Goal: Feedback & Contribution: Contribute content

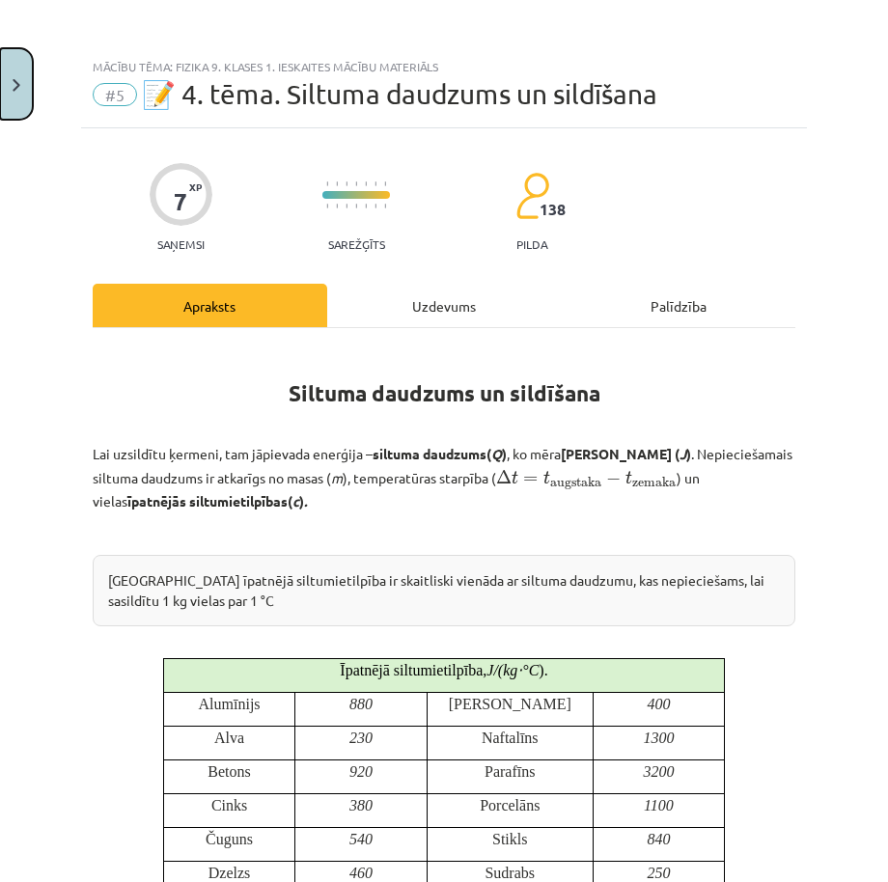
click at [23, 82] on button "Close" at bounding box center [16, 83] width 33 height 71
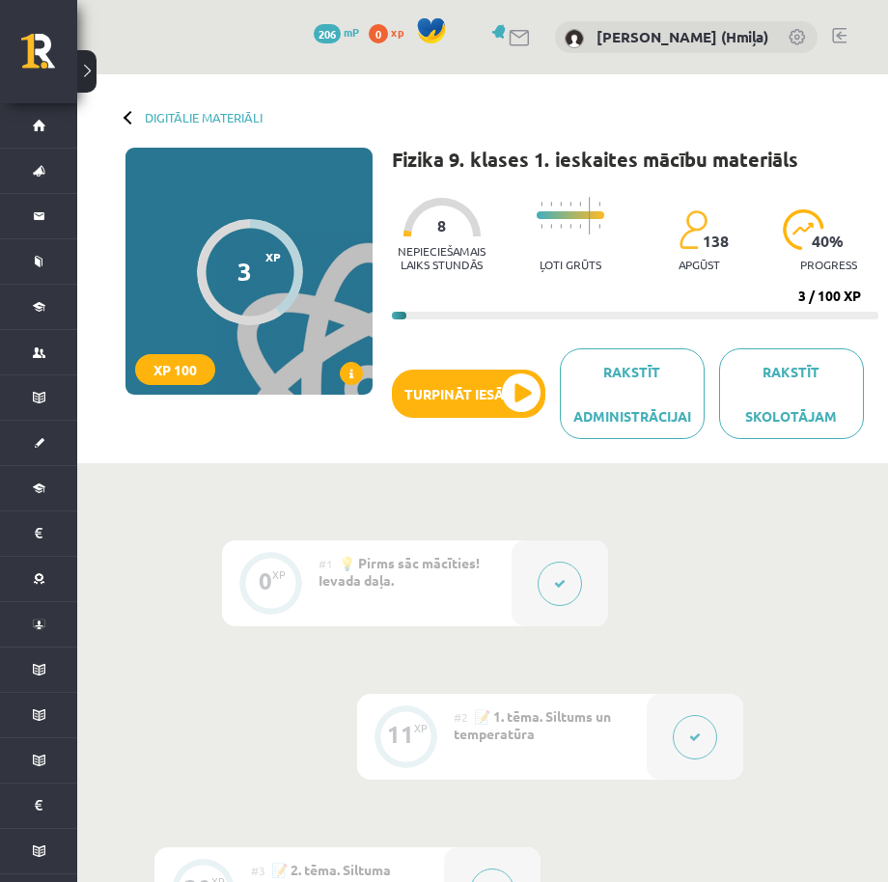
click at [697, 742] on button at bounding box center [695, 737] width 44 height 44
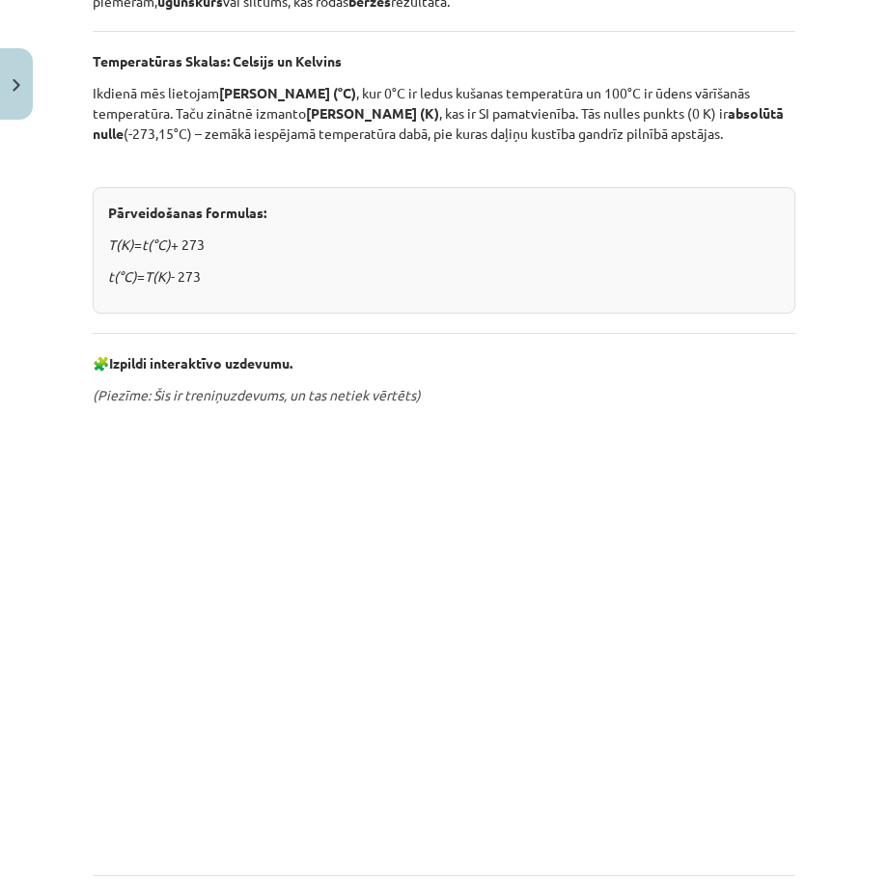
scroll to position [725, 0]
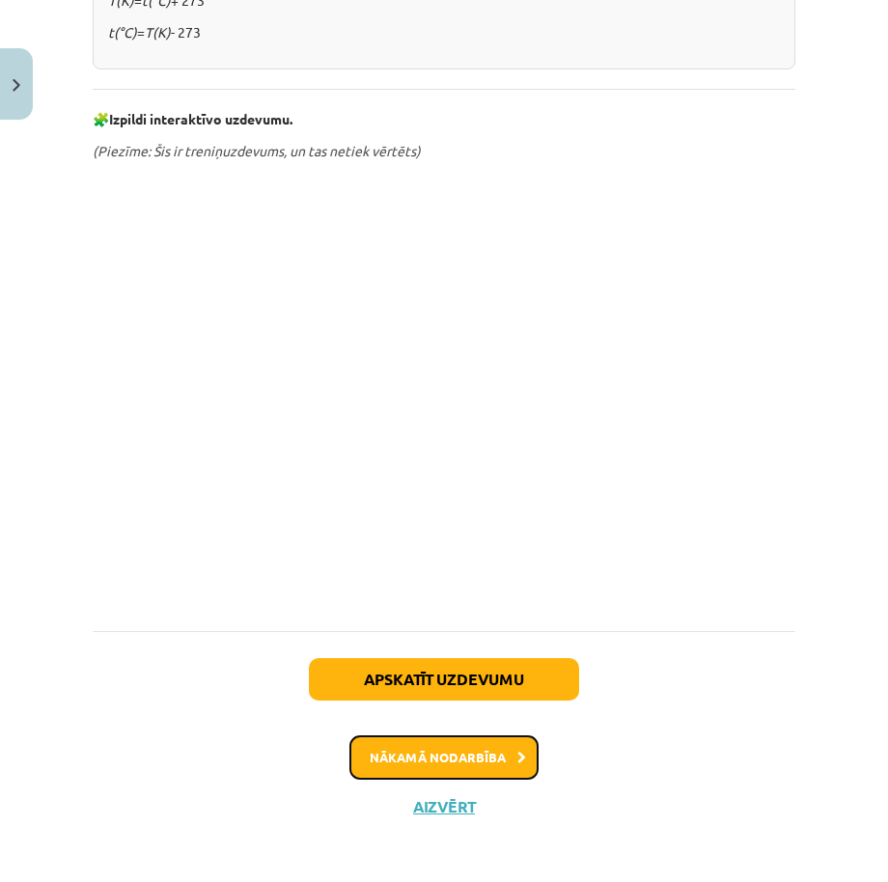
click at [429, 764] on button "Nākamā nodarbība" at bounding box center [443, 757] width 189 height 44
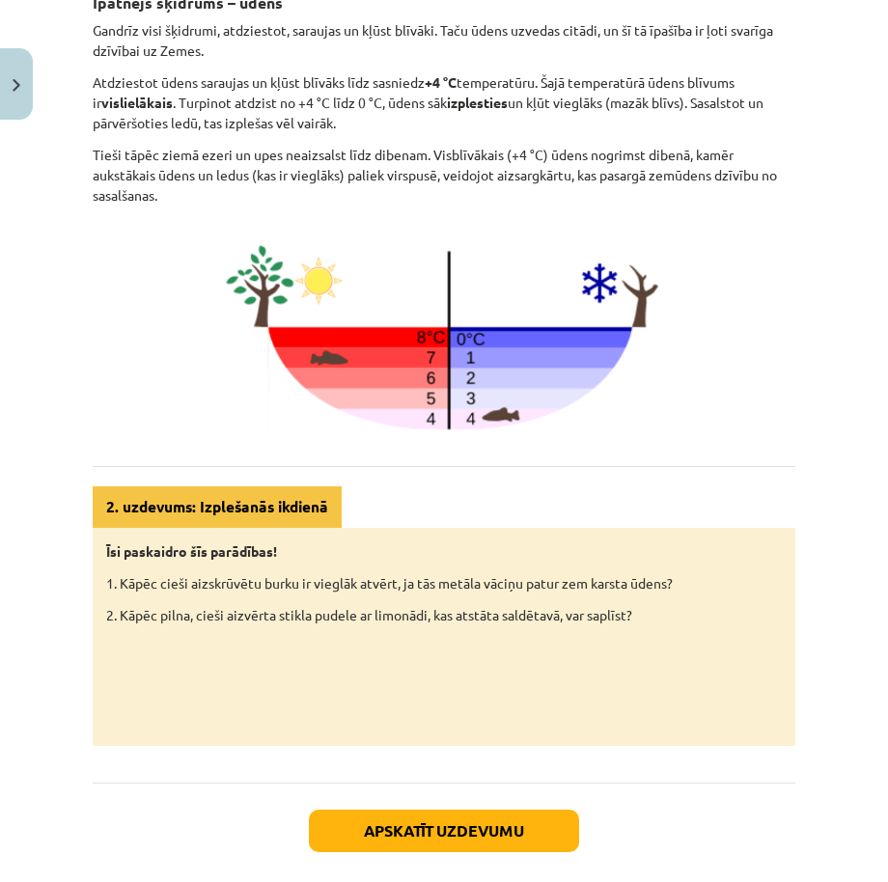
scroll to position [879, 0]
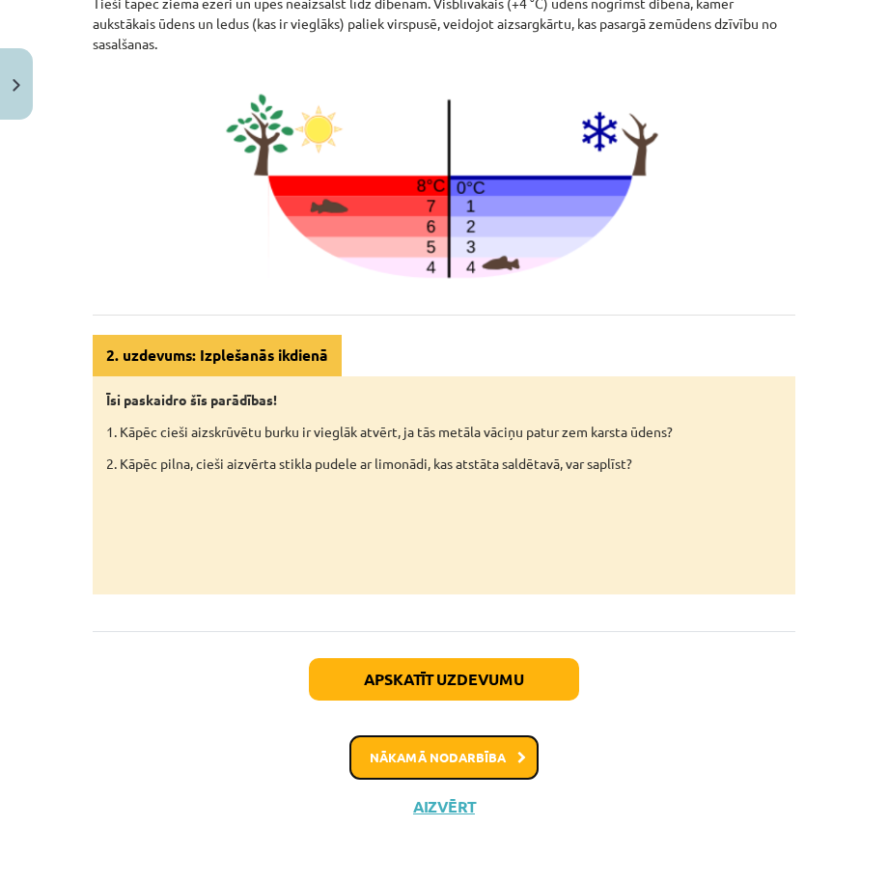
click at [469, 751] on button "Nākamā nodarbība" at bounding box center [443, 757] width 189 height 44
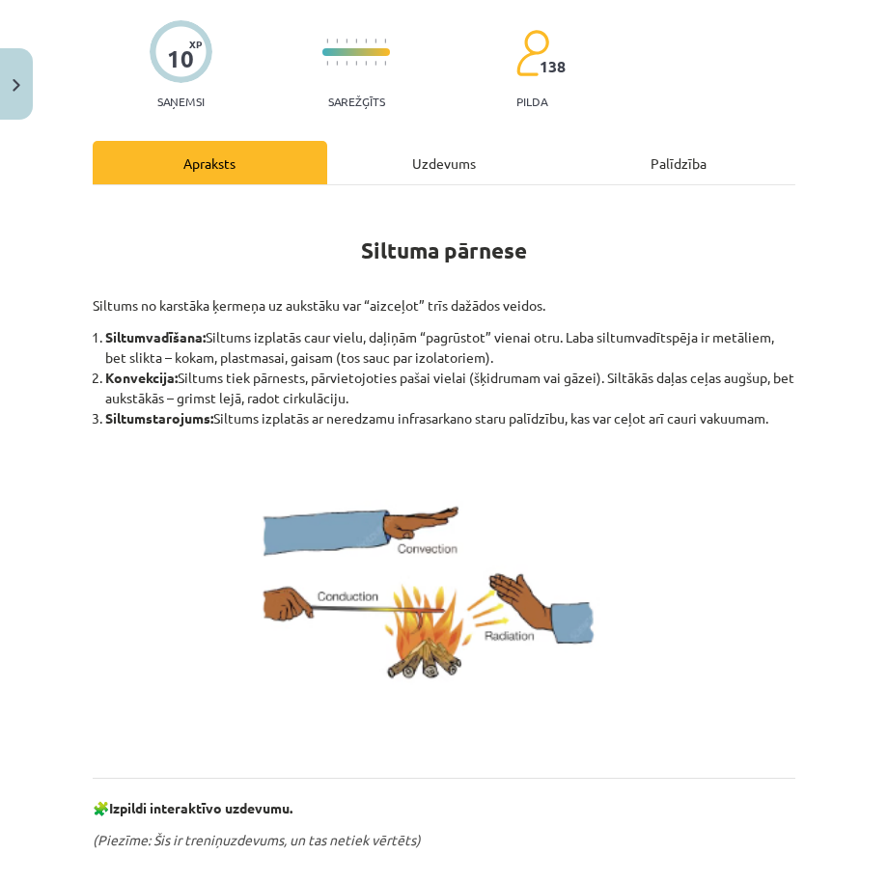
scroll to position [200, 0]
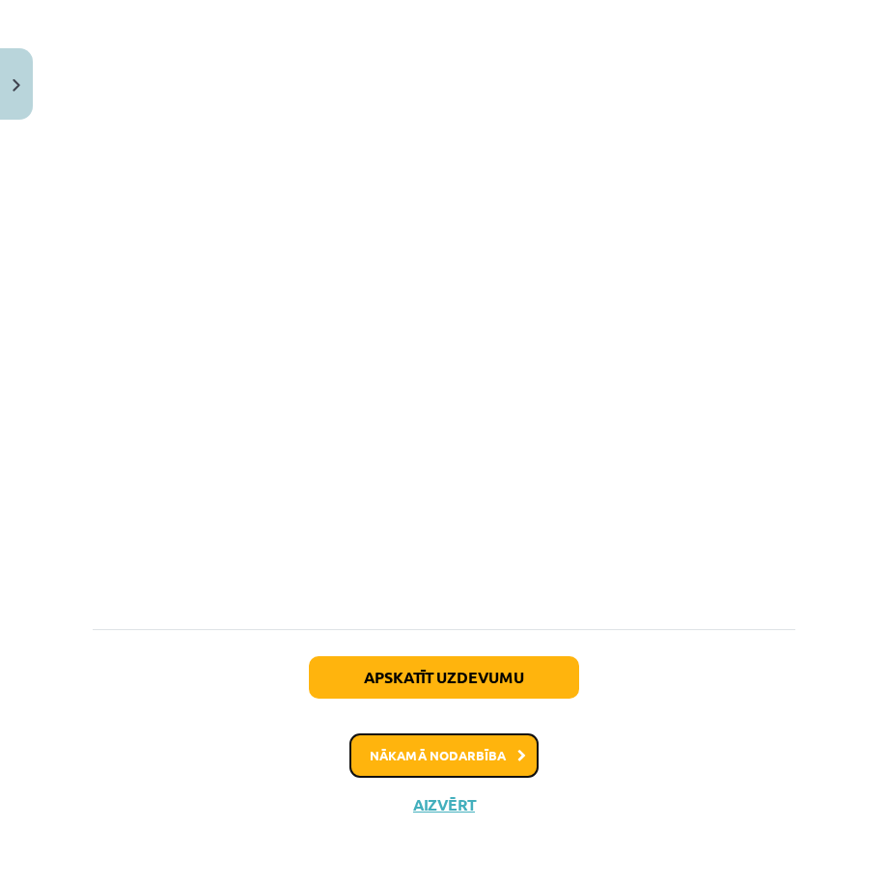
click at [477, 766] on button "Nākamā nodarbība" at bounding box center [443, 755] width 189 height 44
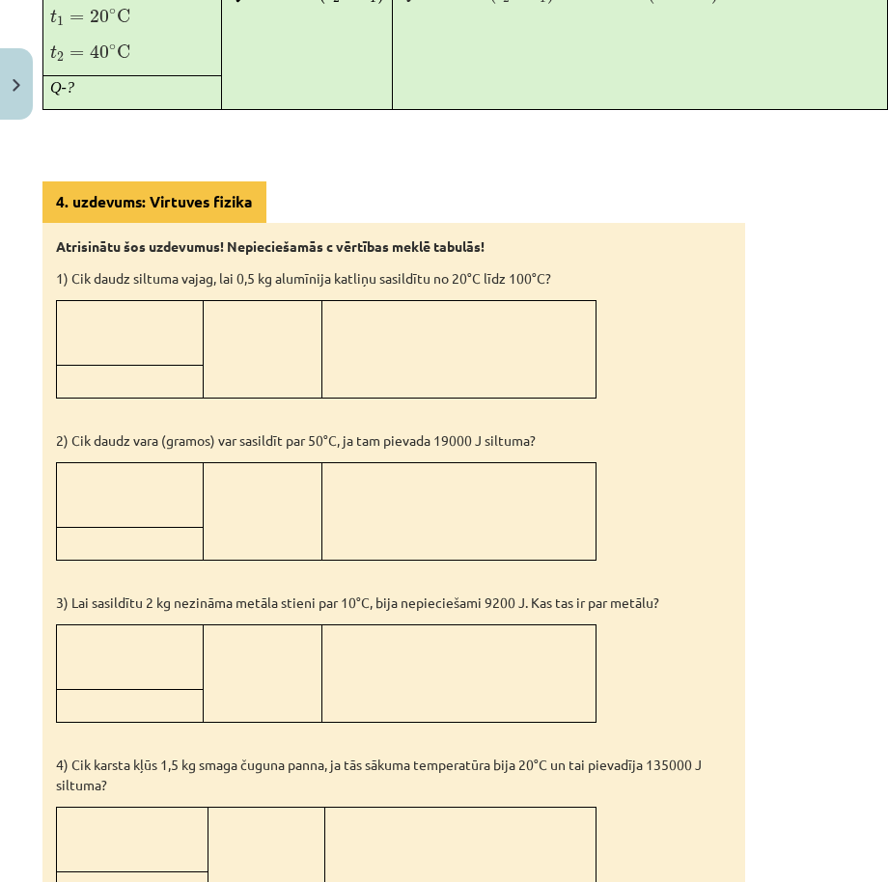
scroll to position [1797, 54]
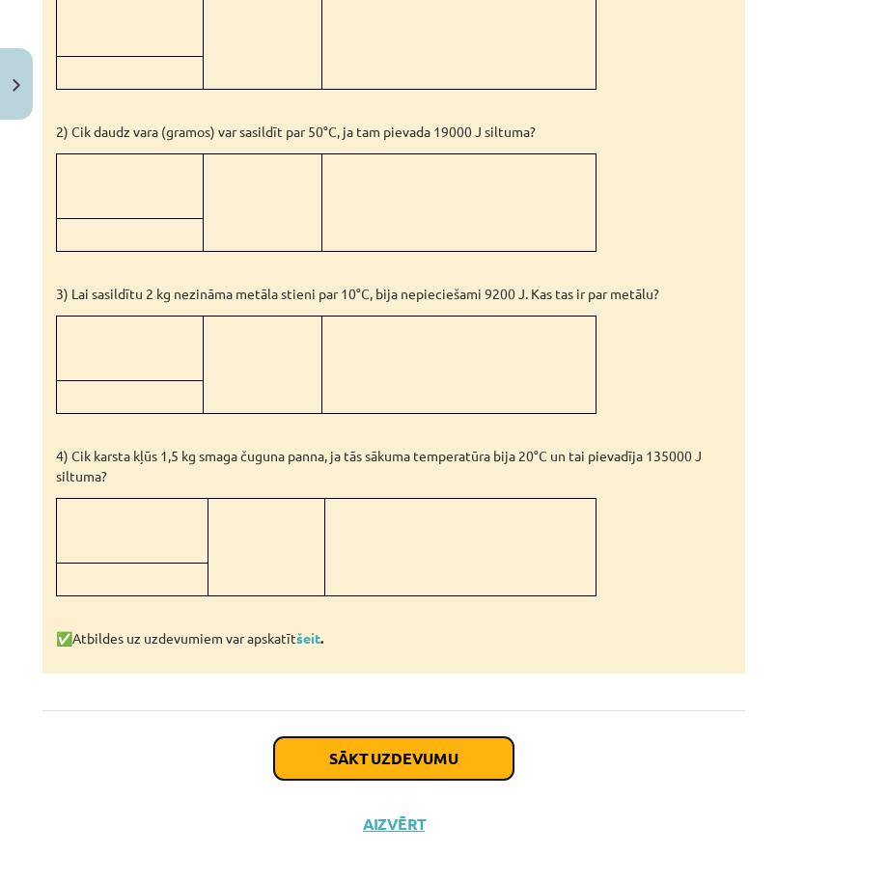
click at [440, 737] on button "Sākt uzdevumu" at bounding box center [393, 758] width 239 height 42
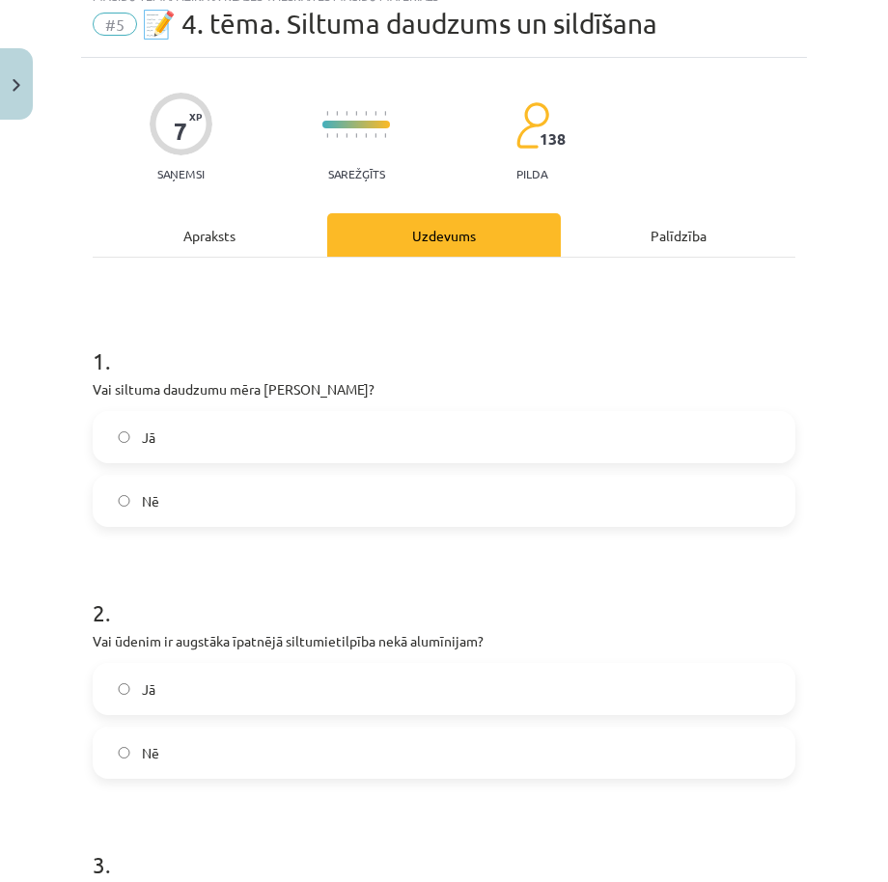
scroll to position [48, 0]
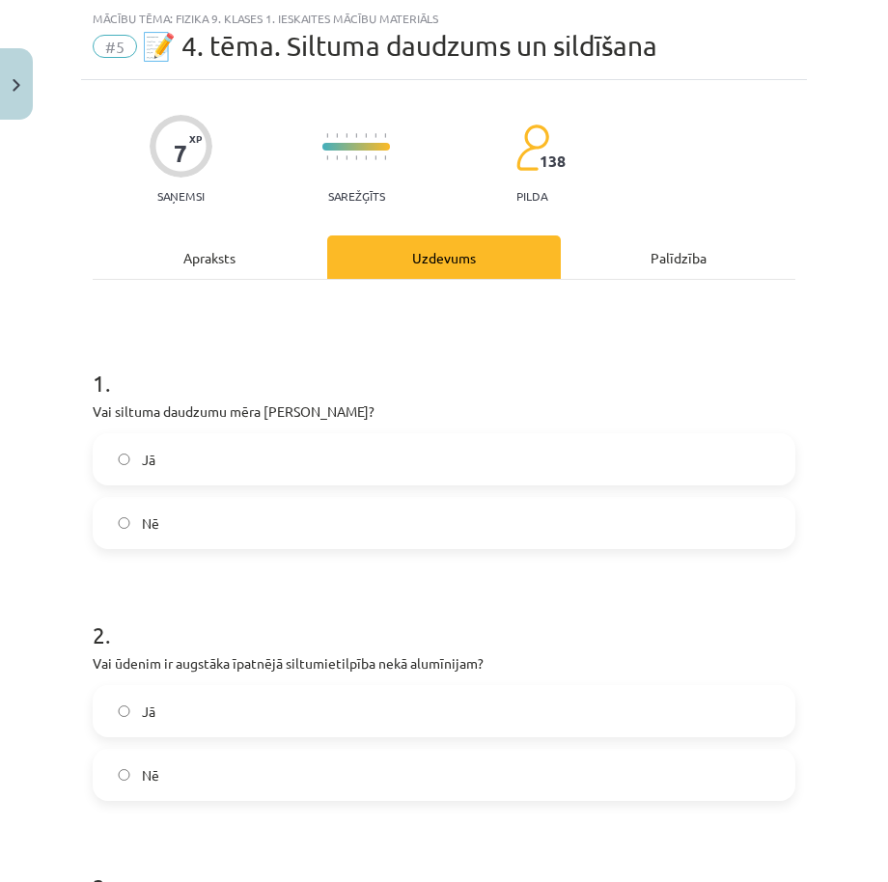
click at [524, 539] on label "Nē" at bounding box center [444, 523] width 699 height 48
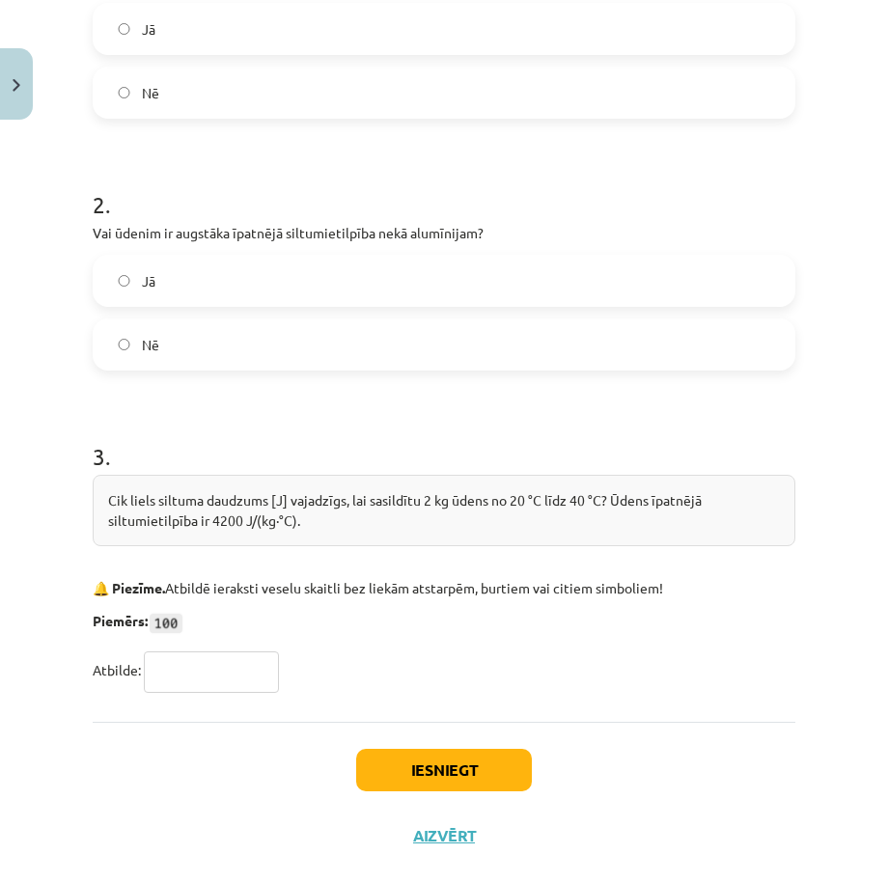
scroll to position [511, 0]
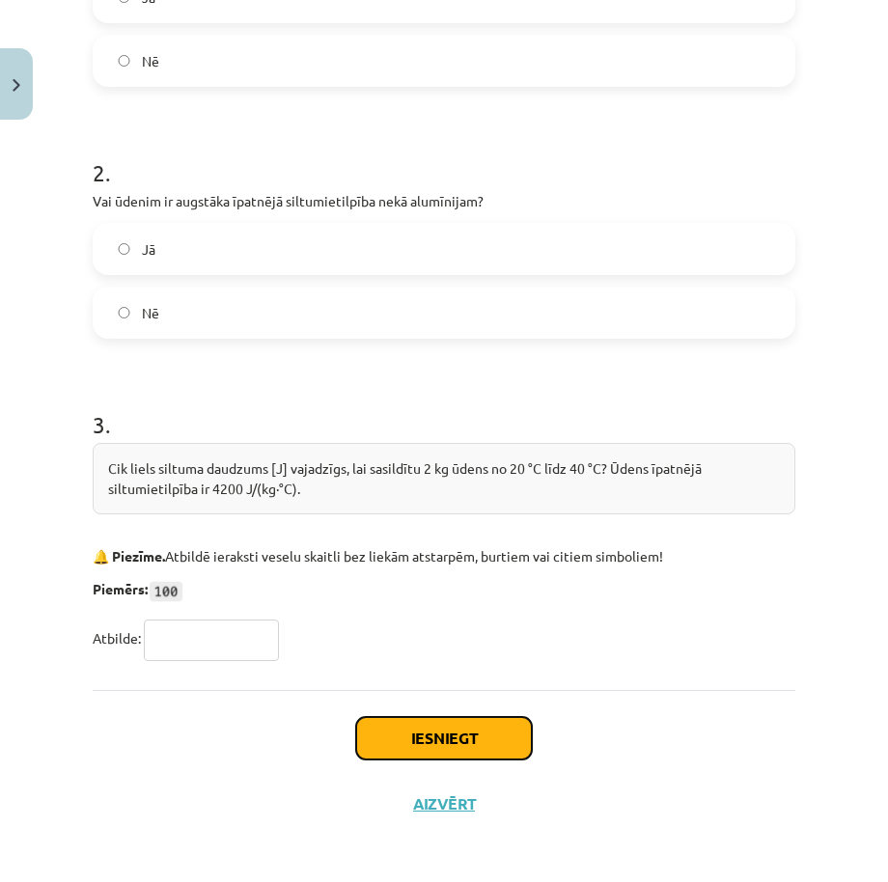
click at [471, 737] on button "Iesniegt" at bounding box center [444, 738] width 176 height 42
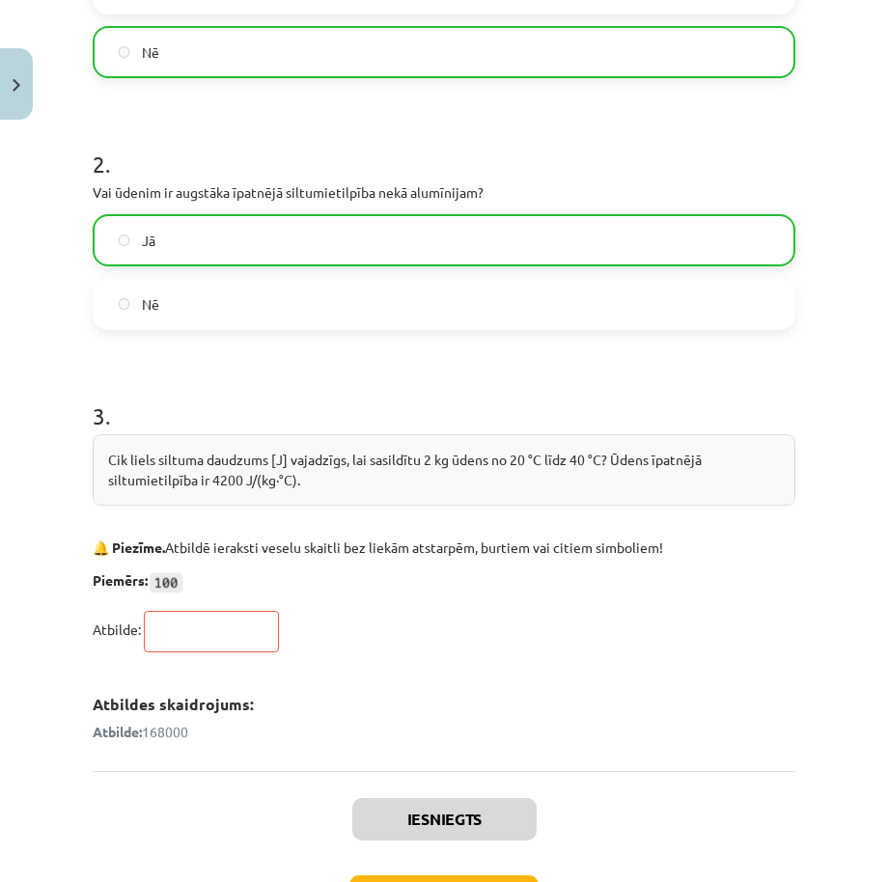
scroll to position [661, 0]
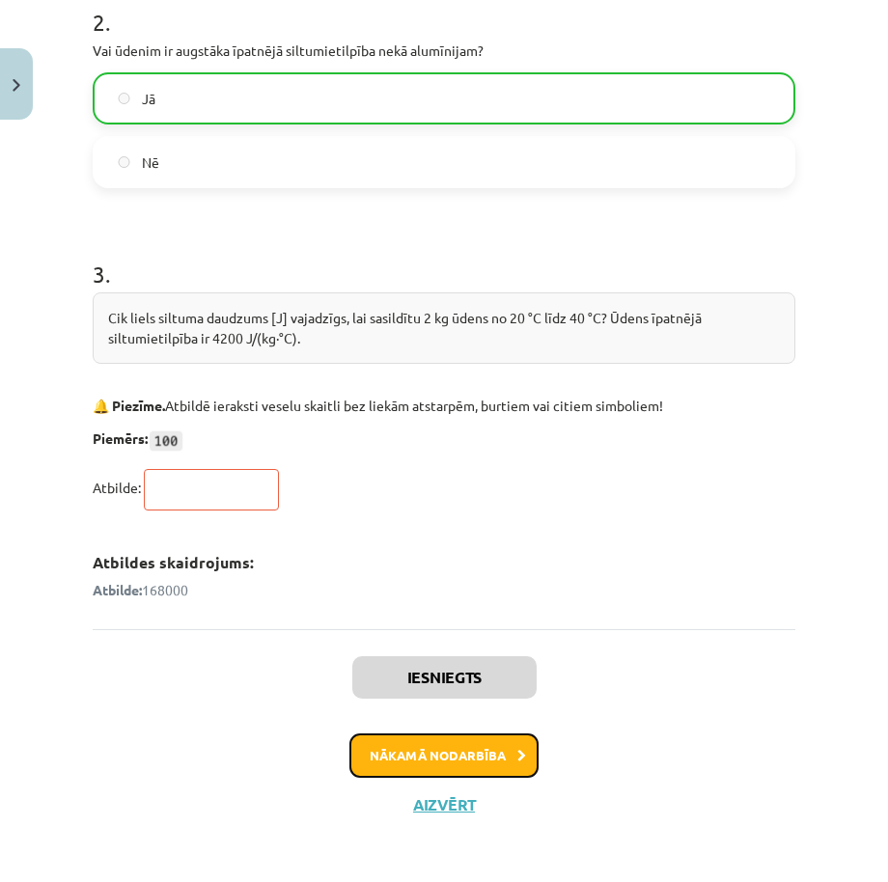
click at [463, 744] on button "Nākamā nodarbība" at bounding box center [443, 755] width 189 height 44
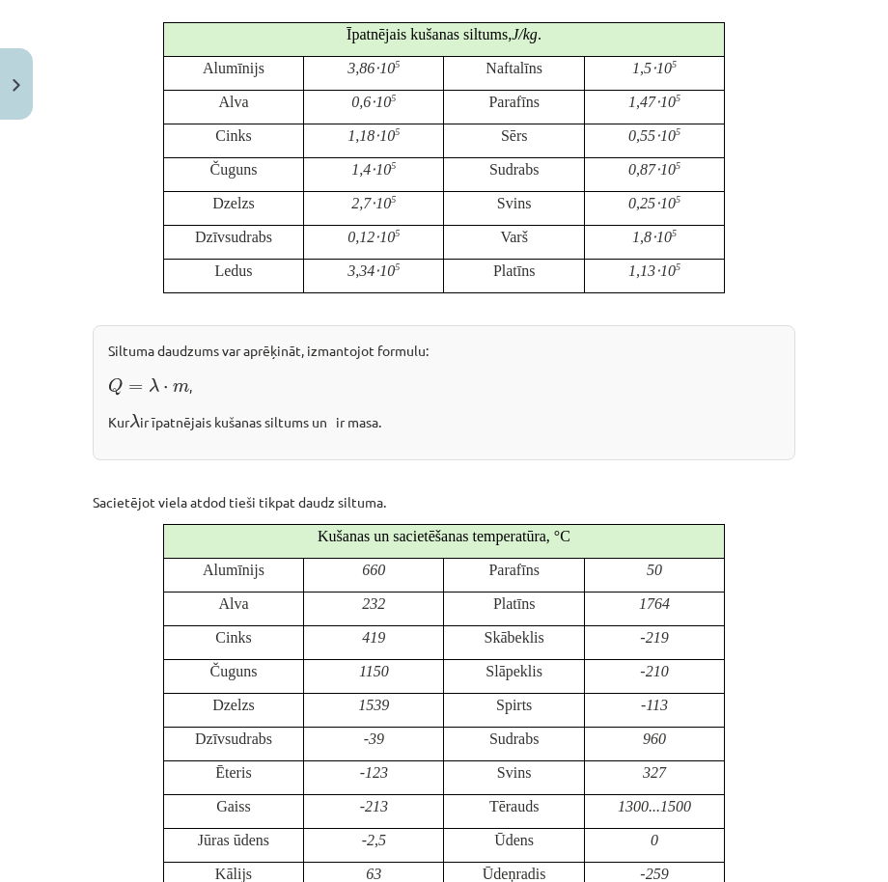
scroll to position [662, 0]
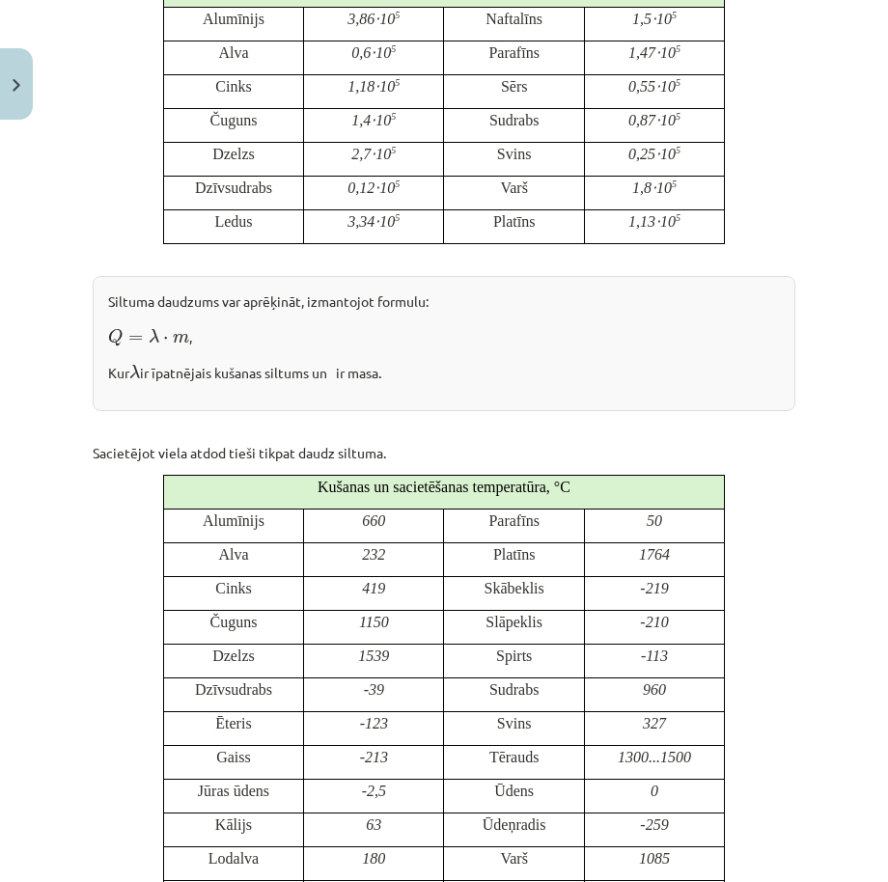
click at [336, 367] on p "Kur λ λ ir īpatnējais kušanas siltums un ir masa." at bounding box center [444, 371] width 672 height 24
drag, startPoint x: 336, startPoint y: 367, endPoint x: 347, endPoint y: 367, distance: 11.6
click at [347, 367] on p "Kur λ λ ir īpatnējais kušanas siltums un ir masa." at bounding box center [444, 371] width 672 height 24
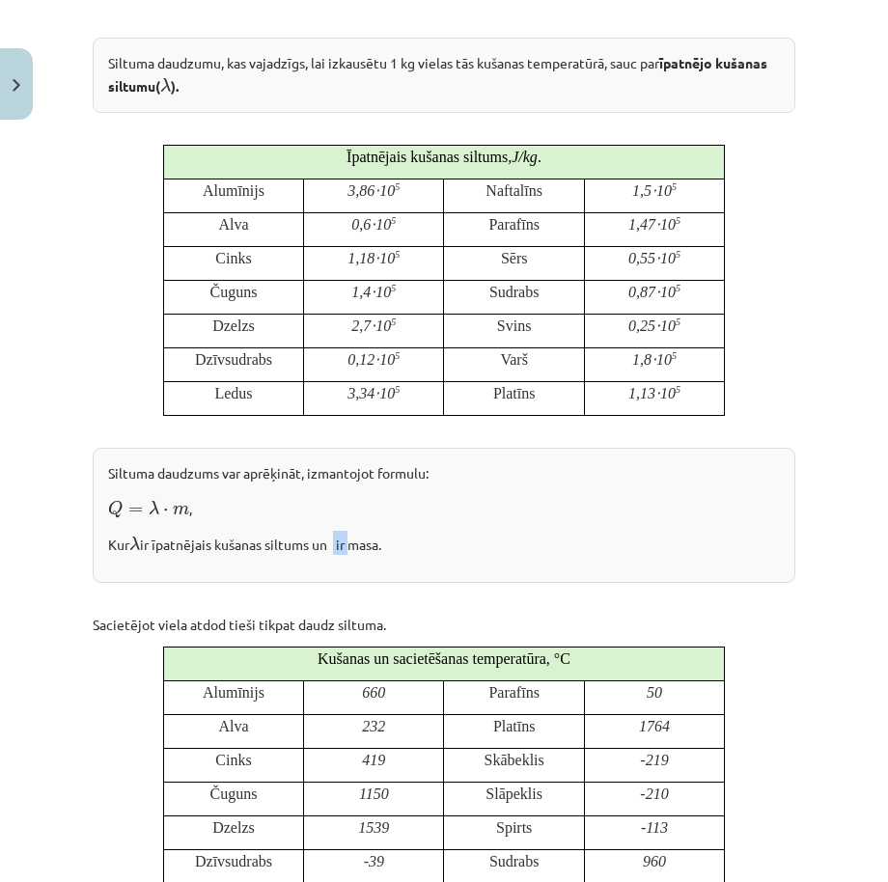
scroll to position [571, 0]
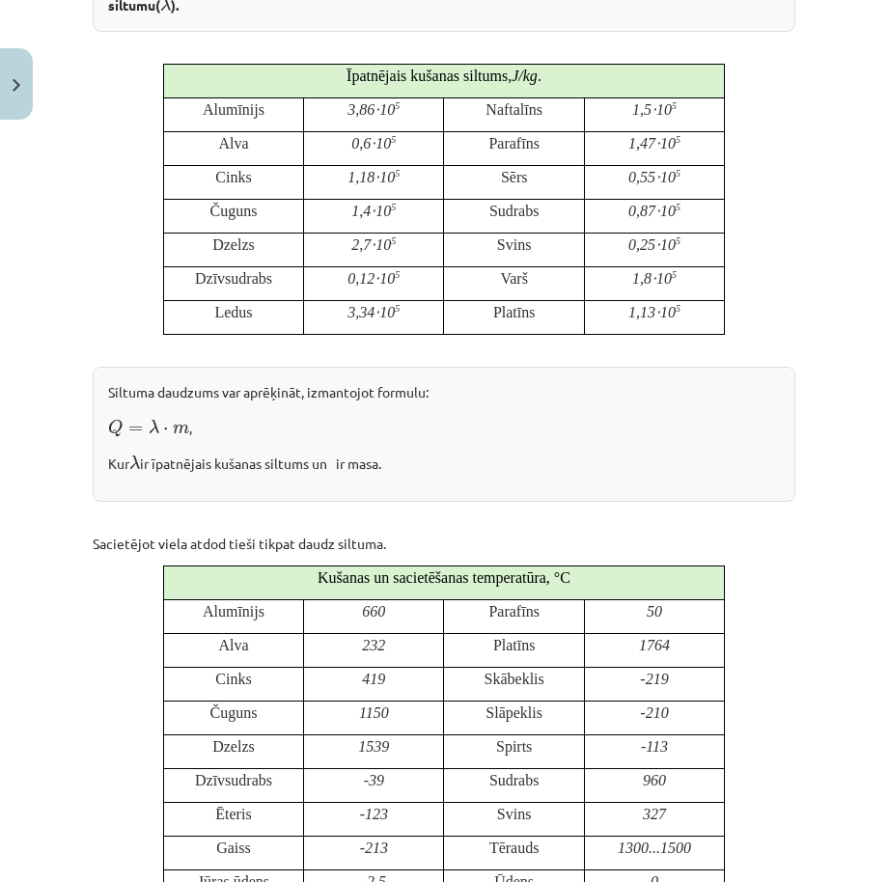
click at [362, 484] on div "Siltuma daudzums var aprēķināt, izmantojot formulu: Q = λ ⋅ m Q = λ ⋅ m , Kur λ…" at bounding box center [444, 434] width 703 height 134
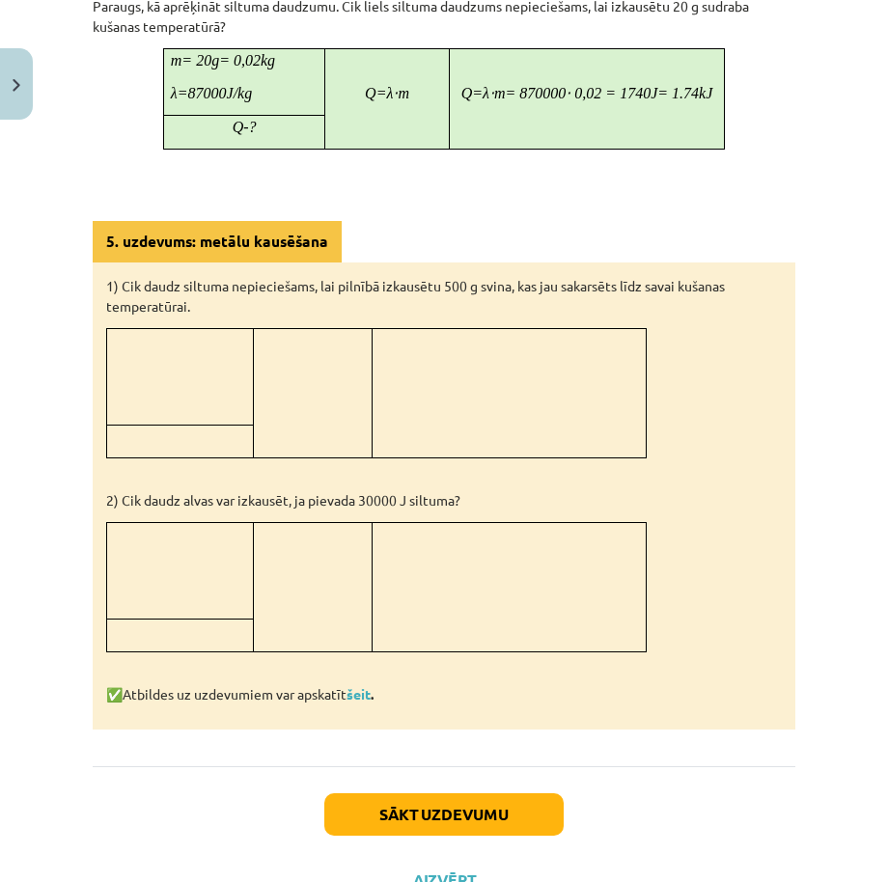
scroll to position [1709, 0]
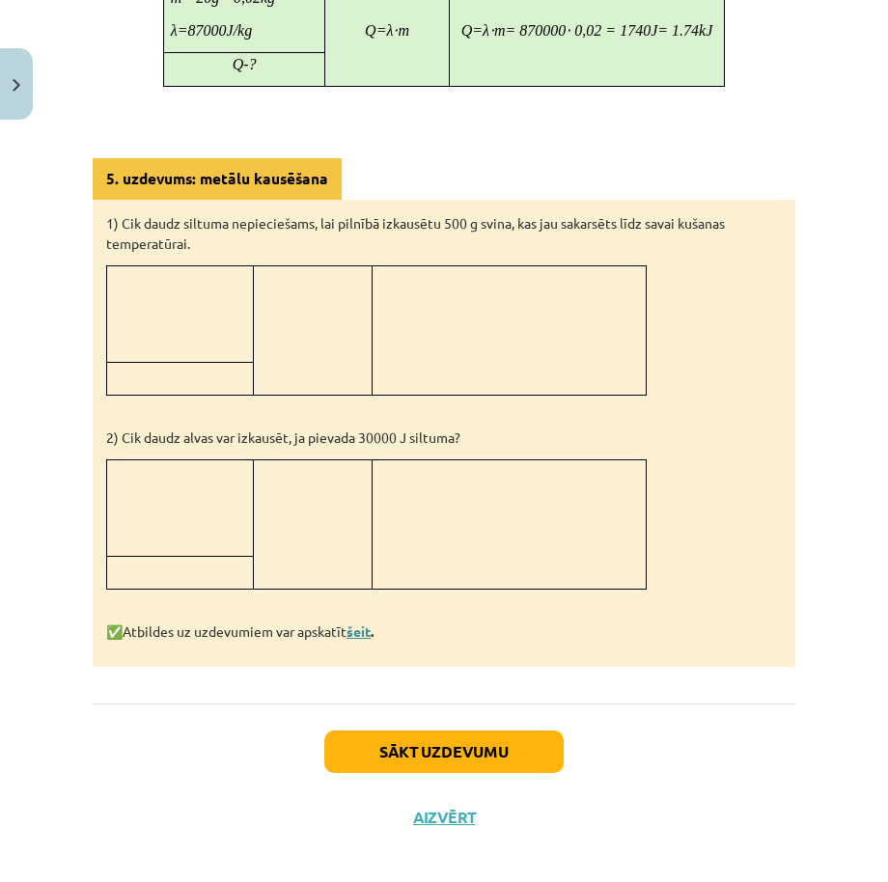
click at [362, 622] on link "šeit" at bounding box center [358, 630] width 24 height 17
click at [449, 731] on button "Sākt uzdevumu" at bounding box center [443, 752] width 239 height 42
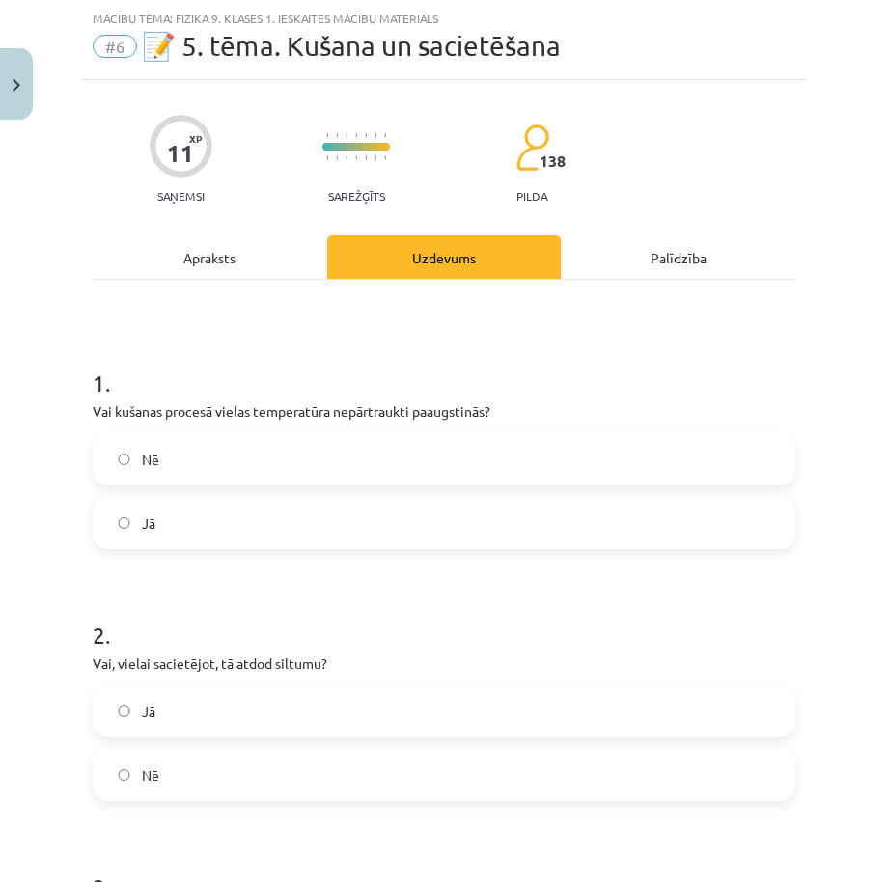
click at [477, 503] on label "Jā" at bounding box center [444, 523] width 699 height 48
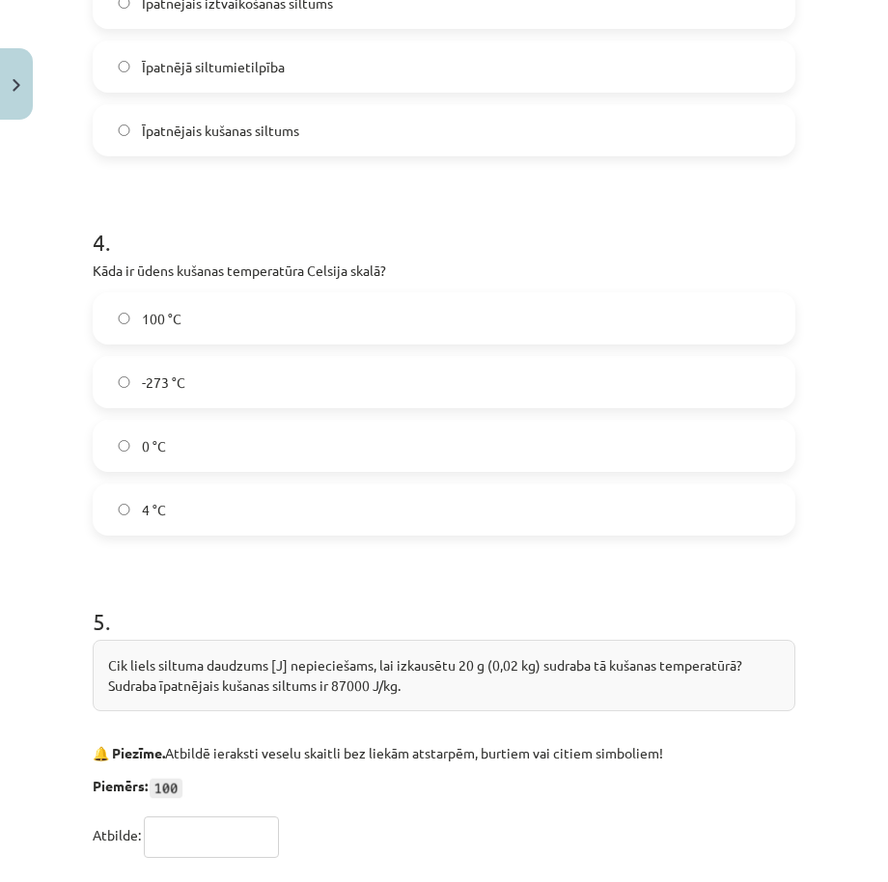
scroll to position [1269, 0]
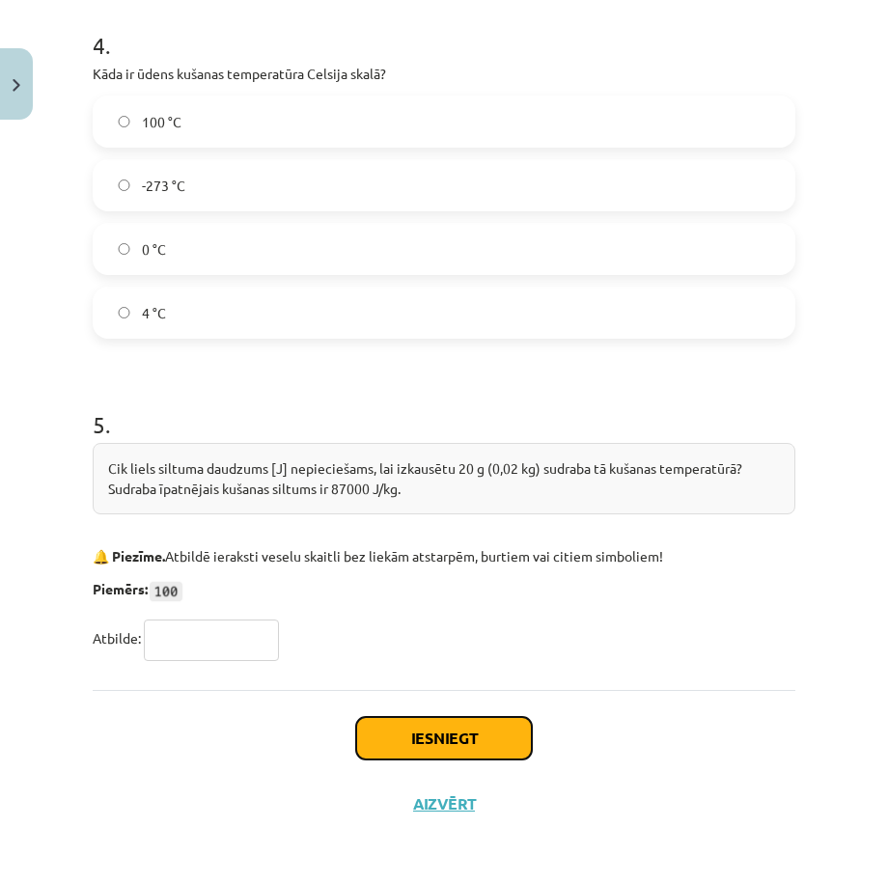
click at [475, 733] on button "Iesniegt" at bounding box center [444, 738] width 176 height 42
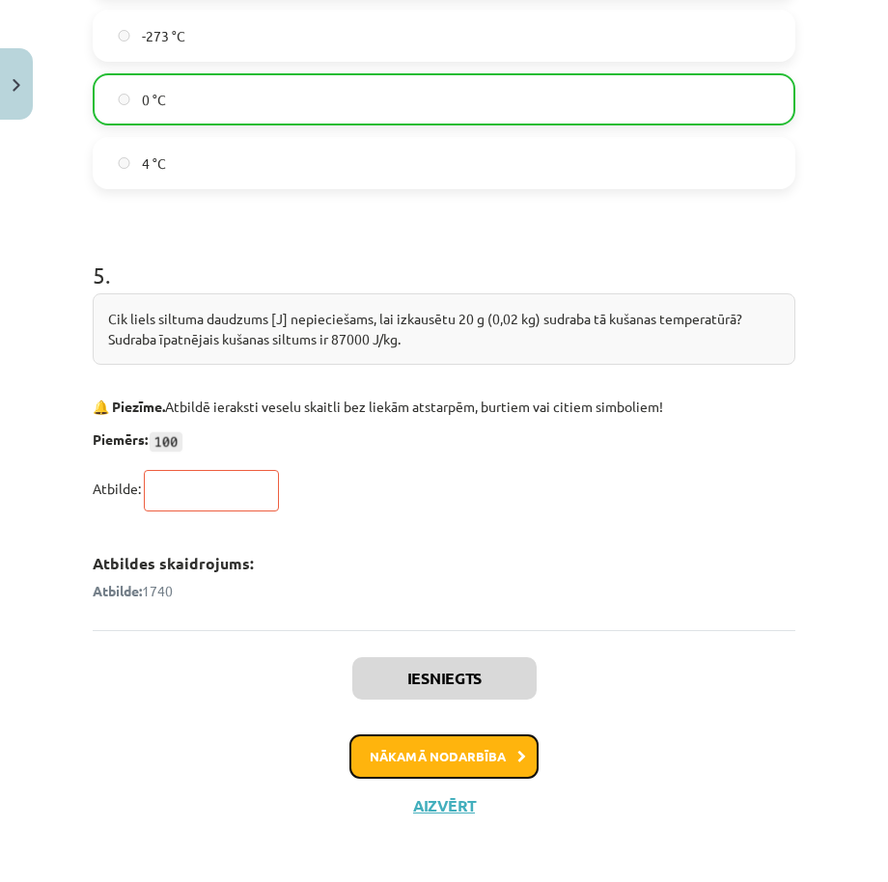
click at [502, 761] on button "Nākamā nodarbība" at bounding box center [443, 756] width 189 height 44
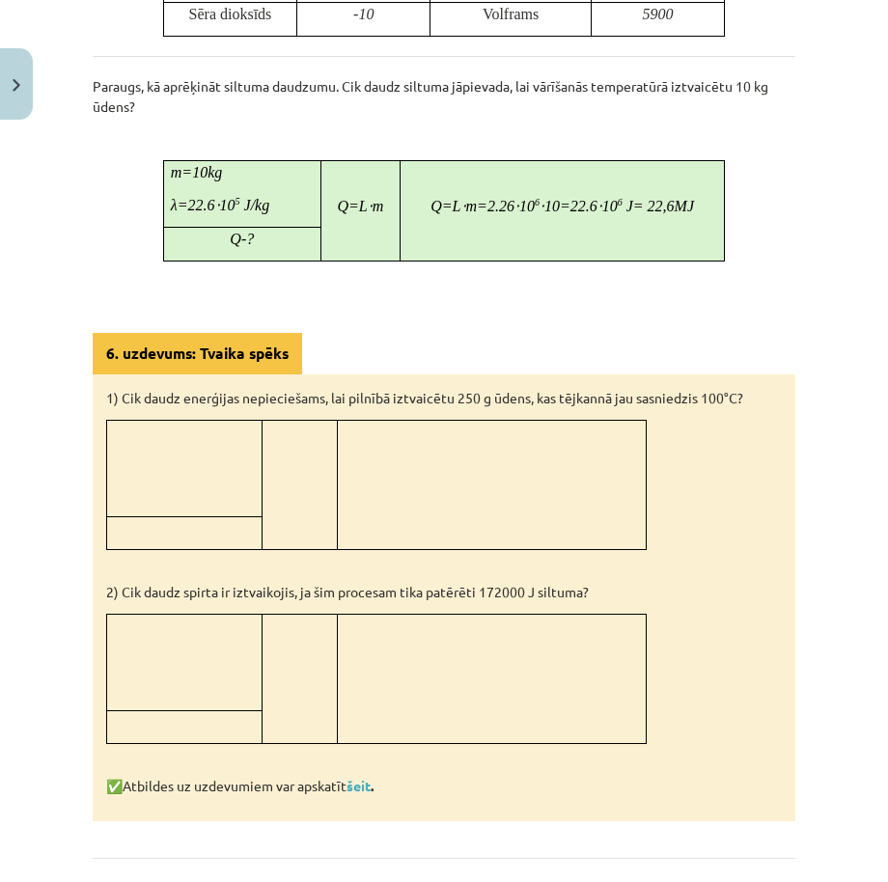
scroll to position [1452, 0]
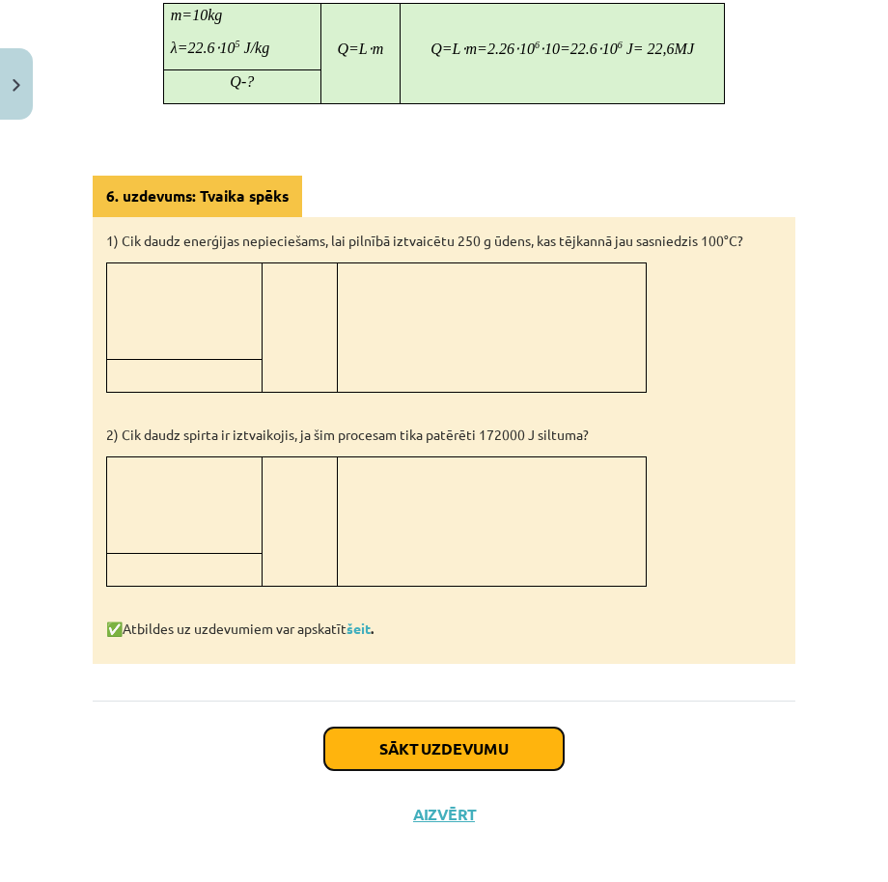
click at [514, 730] on button "Sākt uzdevumu" at bounding box center [443, 749] width 239 height 42
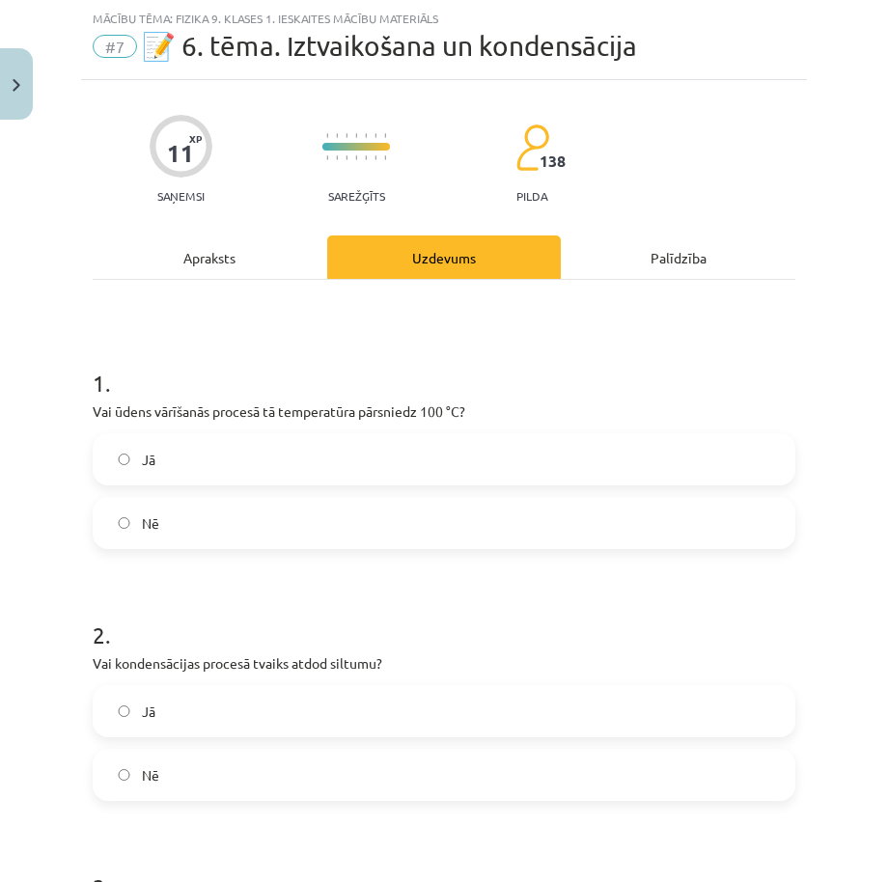
click at [567, 527] on label "Nē" at bounding box center [444, 523] width 699 height 48
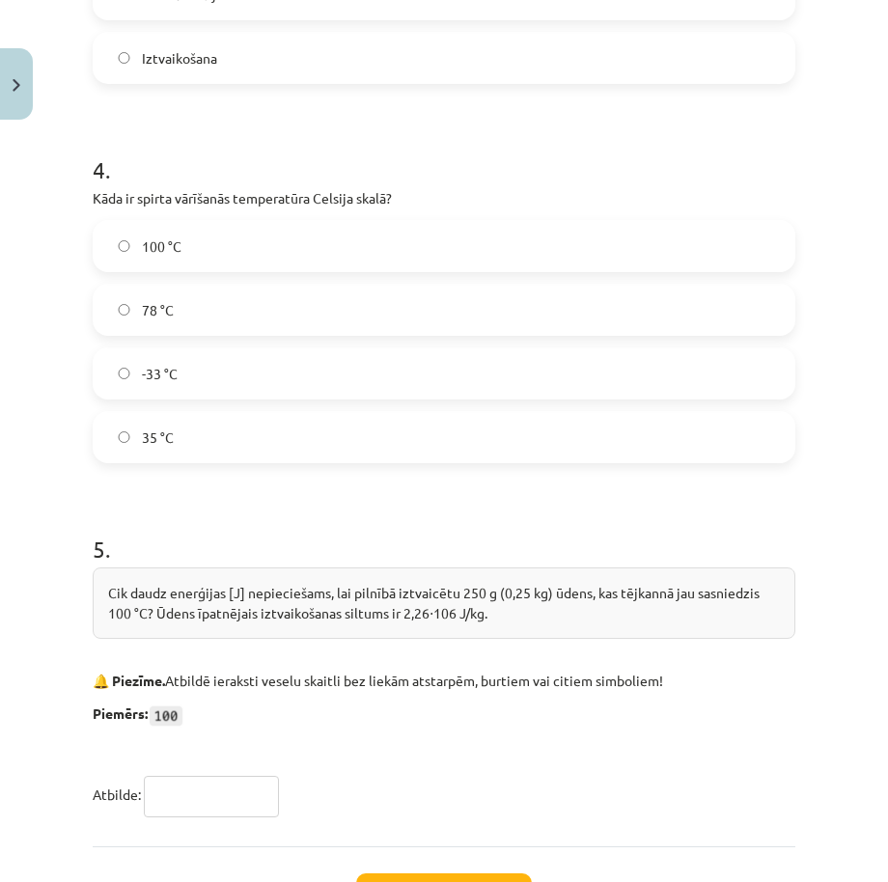
scroll to position [1301, 0]
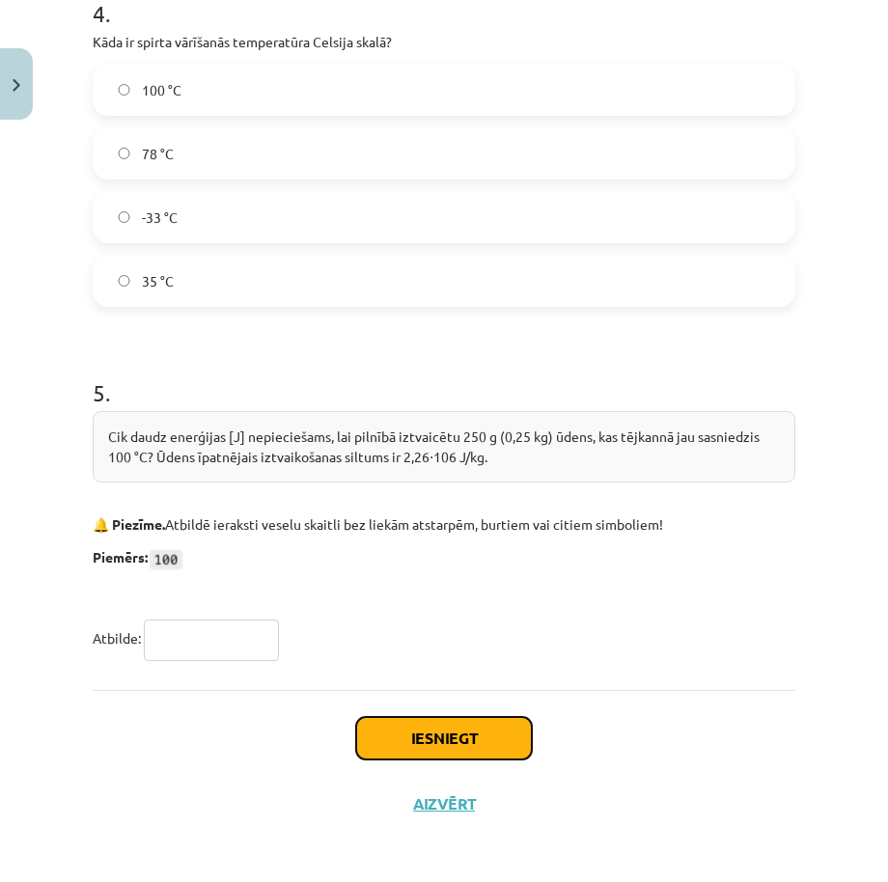
click at [502, 735] on button "Iesniegt" at bounding box center [444, 738] width 176 height 42
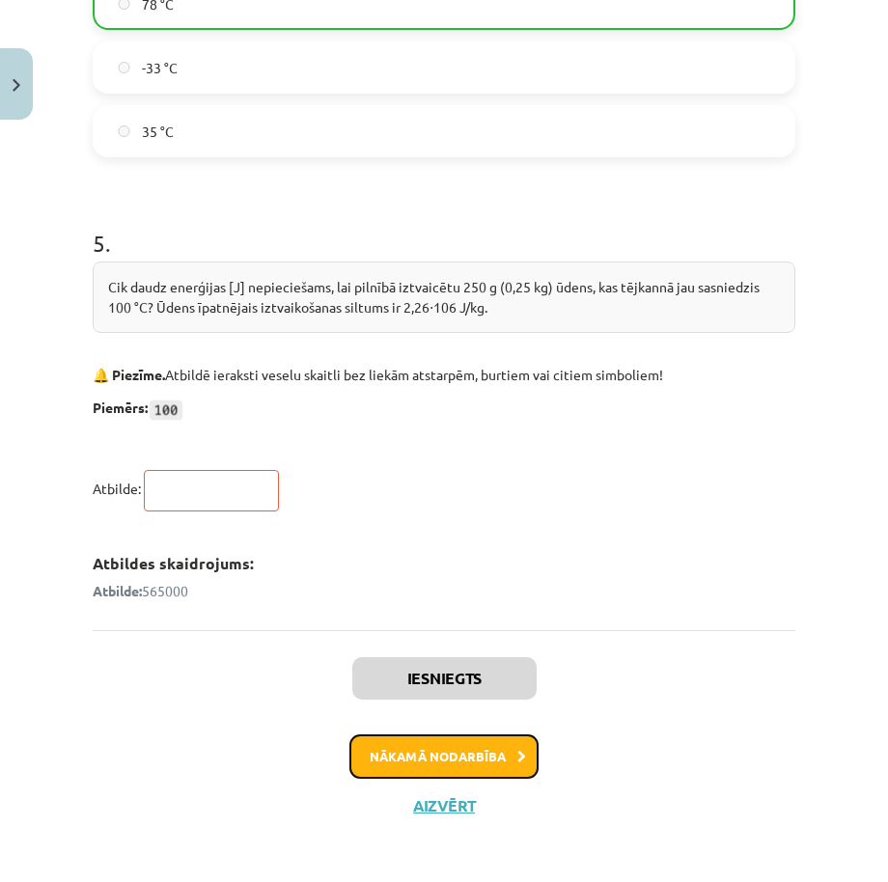
click at [476, 757] on button "Nākamā nodarbība" at bounding box center [443, 756] width 189 height 44
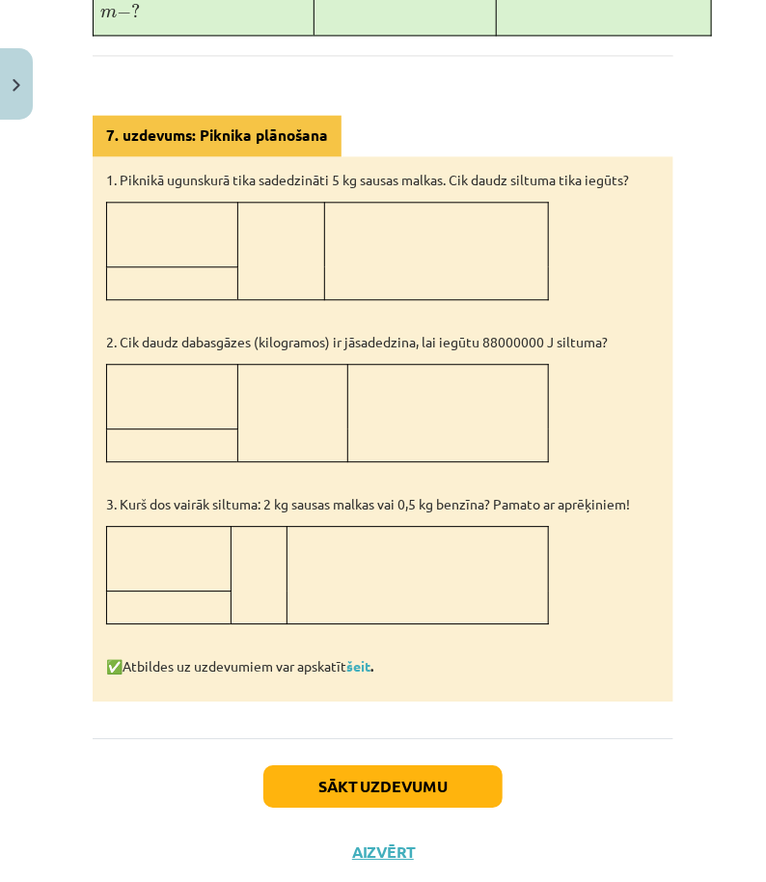
scroll to position [1014, 0]
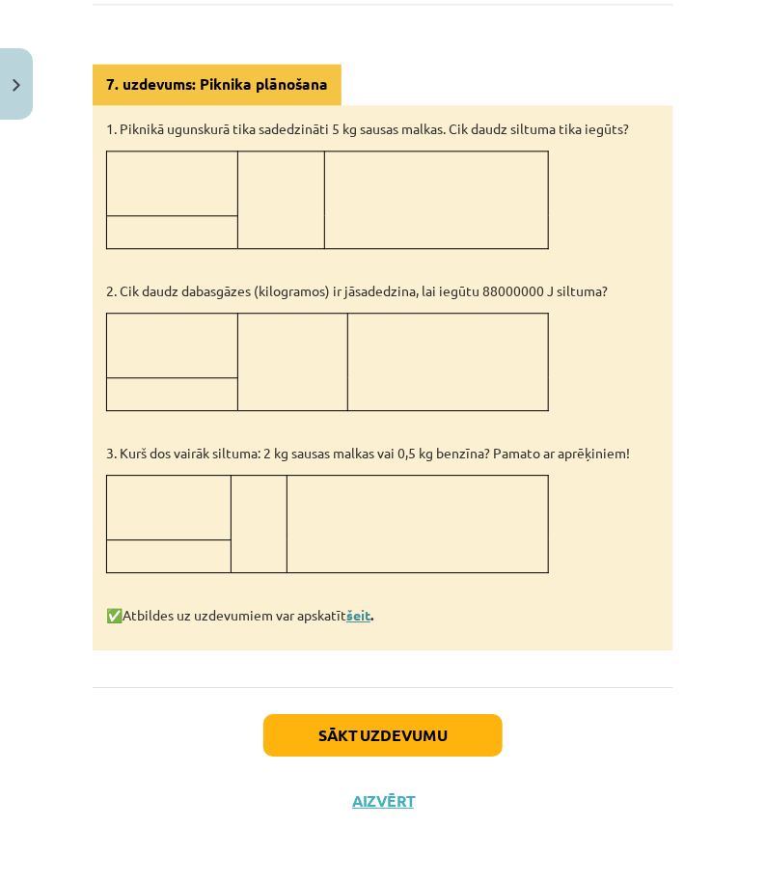
click at [362, 620] on link "šeit" at bounding box center [358, 614] width 24 height 17
click at [418, 743] on button "Sākt uzdevumu" at bounding box center [382, 735] width 239 height 42
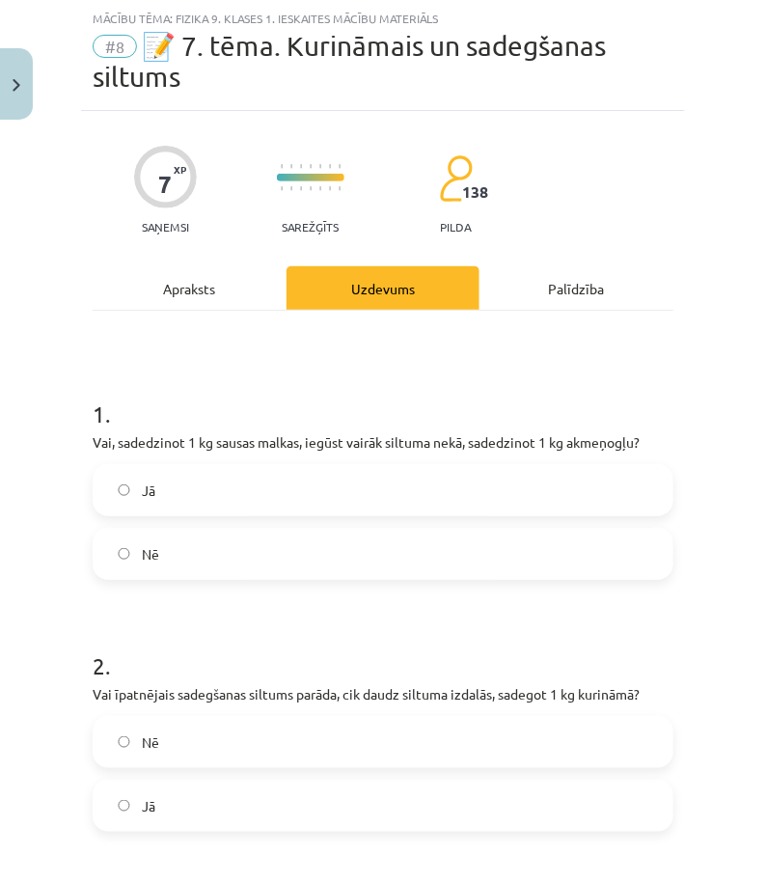
click at [461, 496] on label "Jā" at bounding box center [383, 490] width 577 height 48
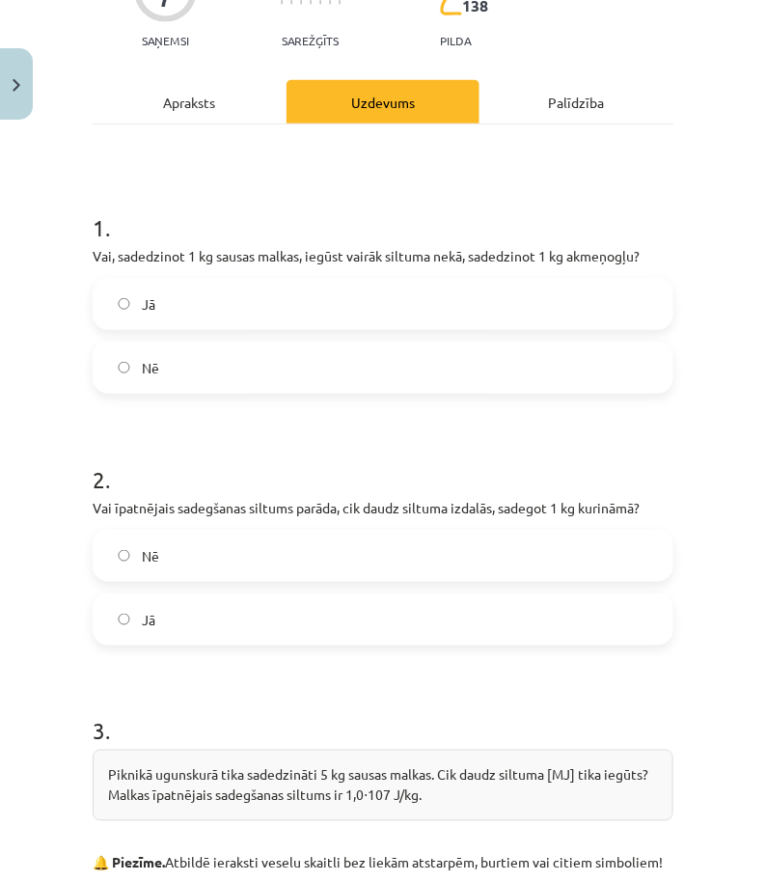
scroll to position [541, 0]
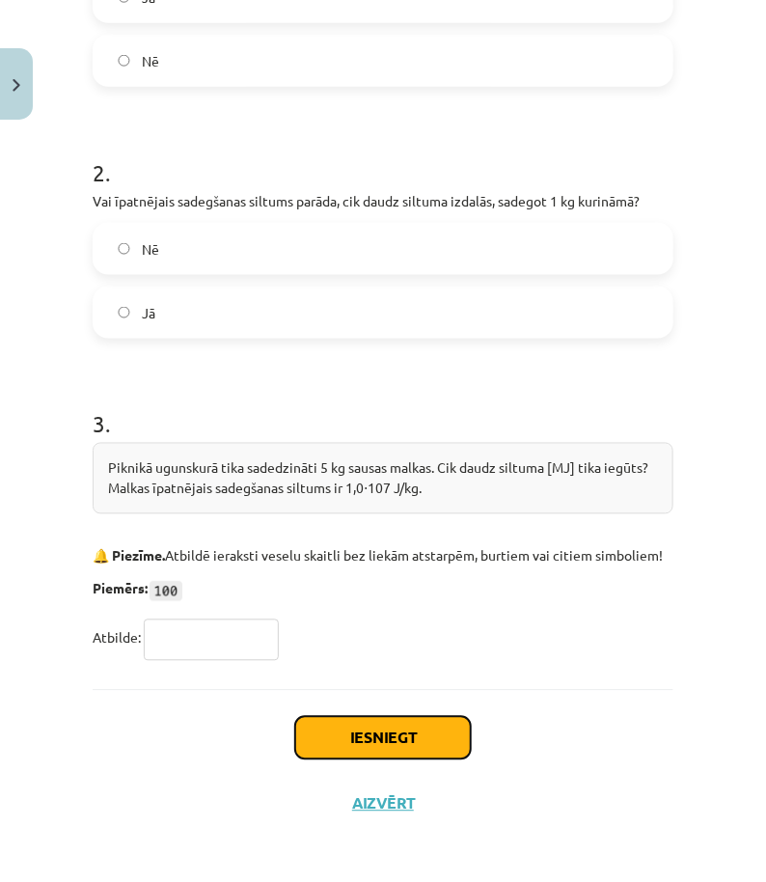
click at [429, 731] on button "Iesniegt" at bounding box center [383, 738] width 176 height 42
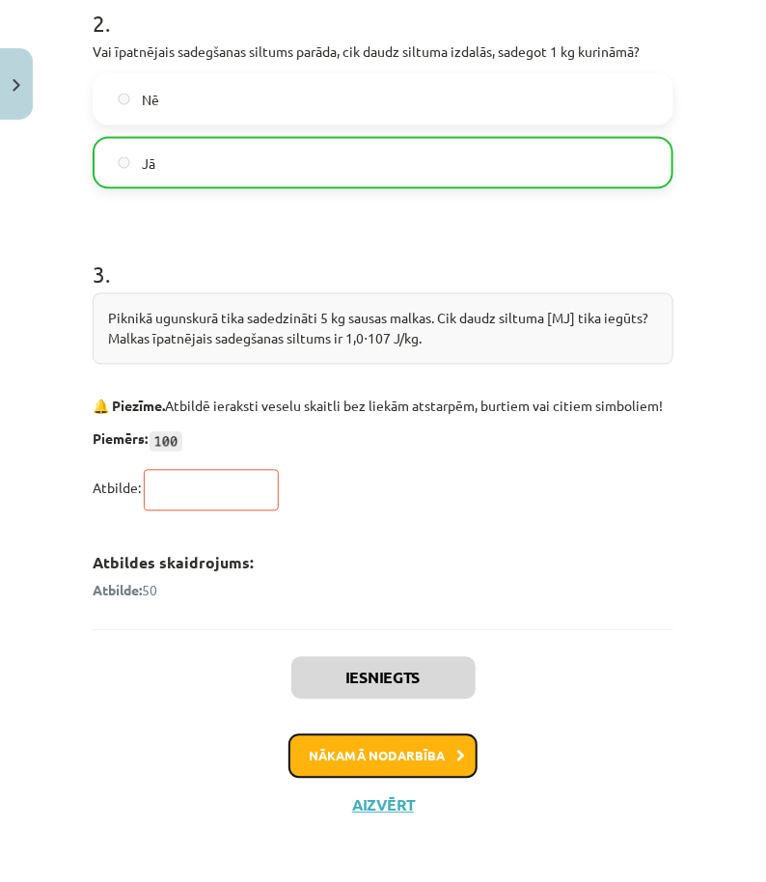
click at [433, 760] on button "Nākamā nodarbība" at bounding box center [383, 756] width 189 height 44
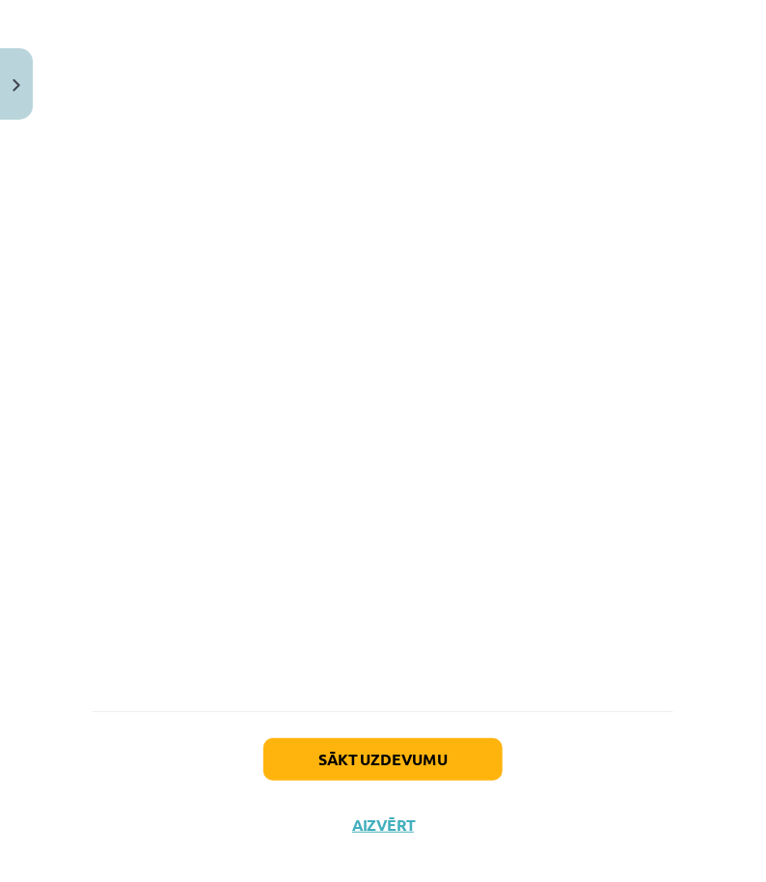
scroll to position [1410, 0]
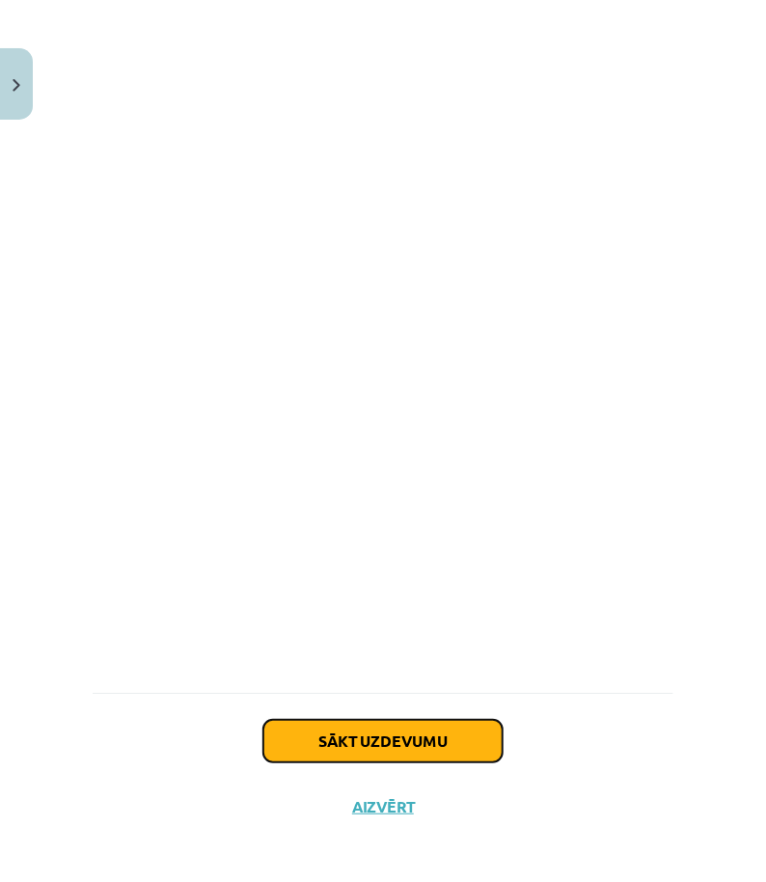
click at [387, 733] on button "Sākt uzdevumu" at bounding box center [382, 741] width 239 height 42
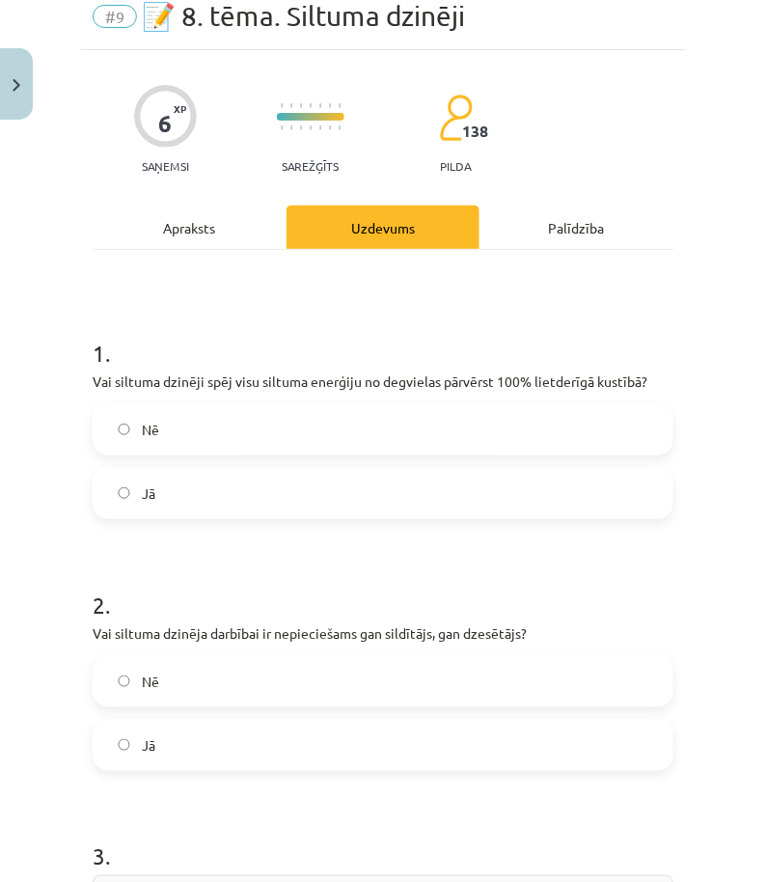
scroll to position [48, 0]
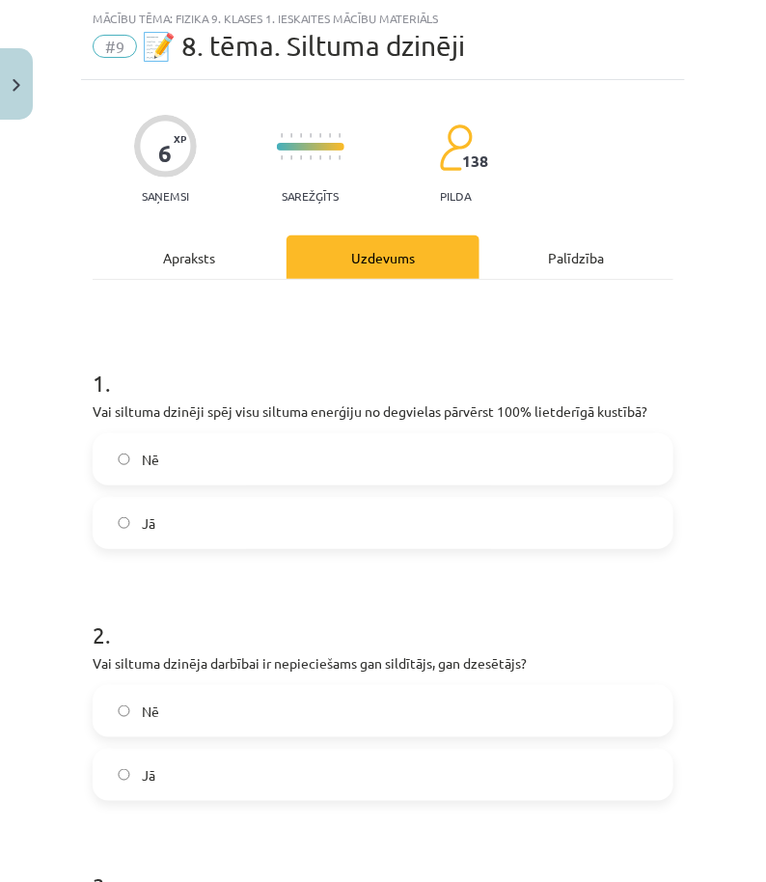
click at [386, 528] on label "Jā" at bounding box center [383, 523] width 577 height 48
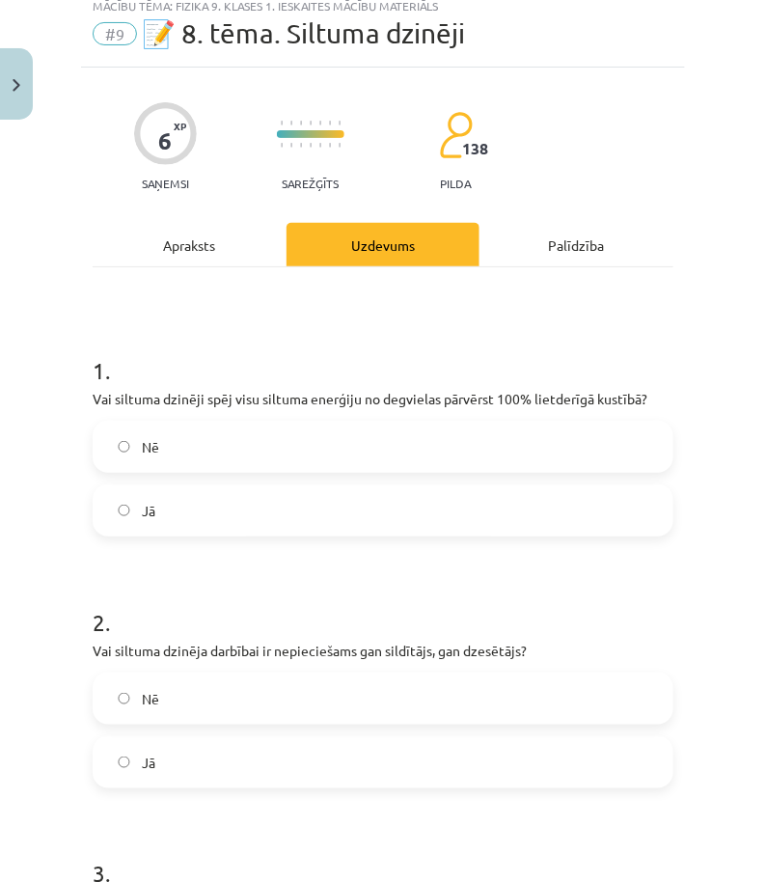
click at [195, 249] on div "Apraksts" at bounding box center [190, 244] width 194 height 43
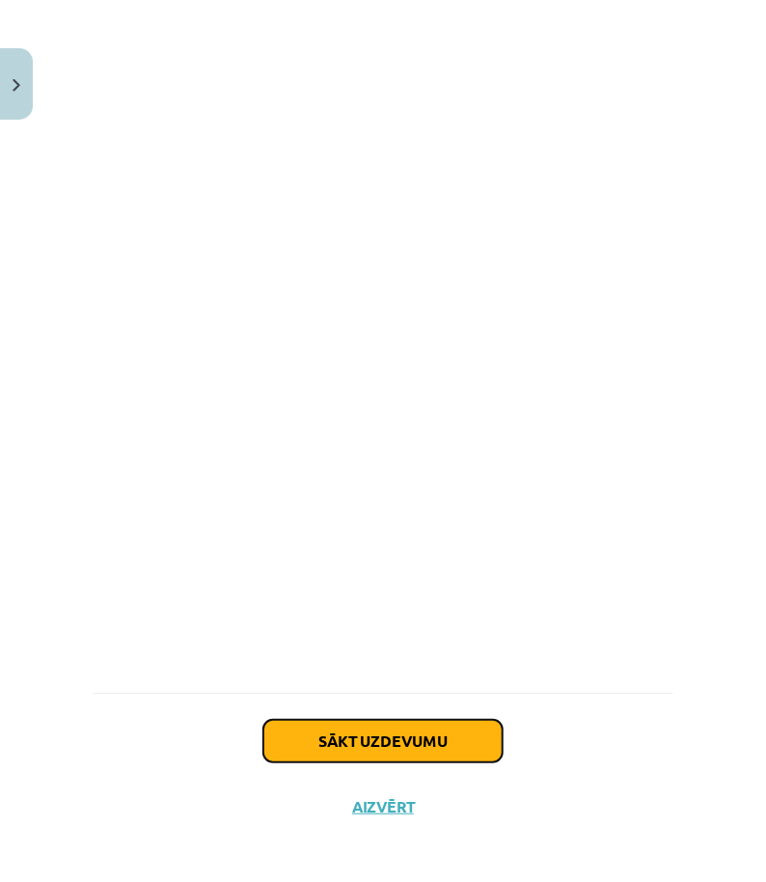
click at [348, 731] on button "Sākt uzdevumu" at bounding box center [382, 741] width 239 height 42
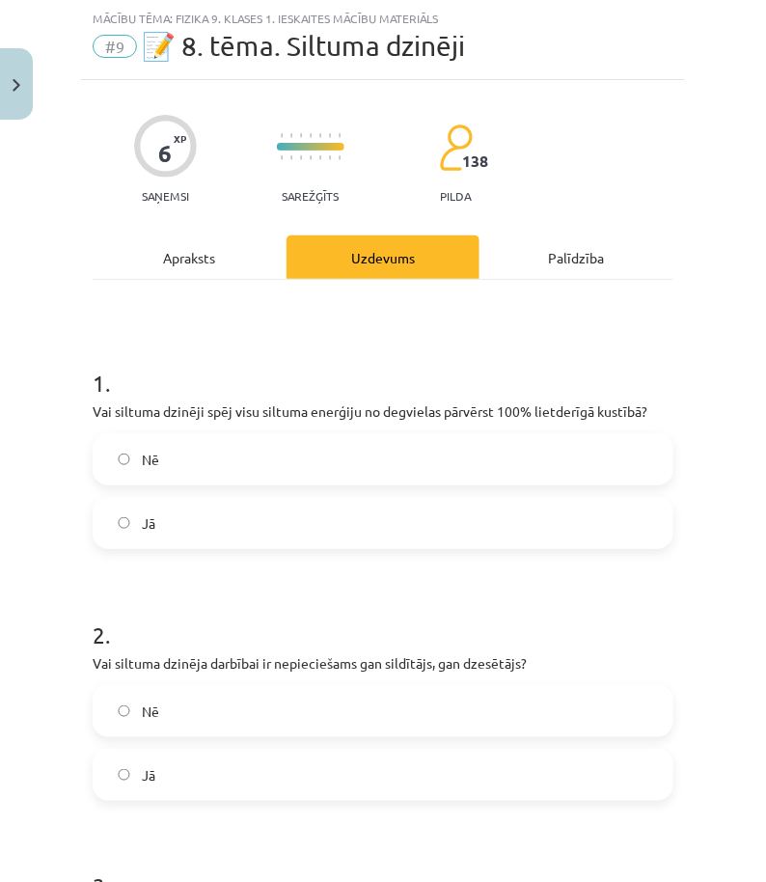
scroll to position [531, 0]
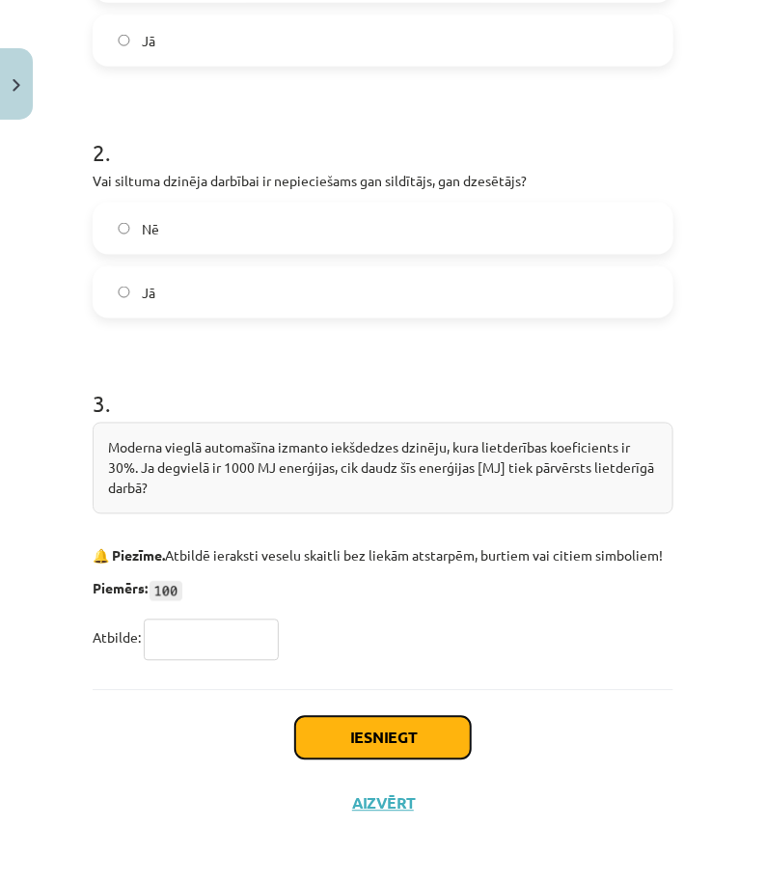
click at [340, 748] on button "Iesniegt" at bounding box center [383, 738] width 176 height 42
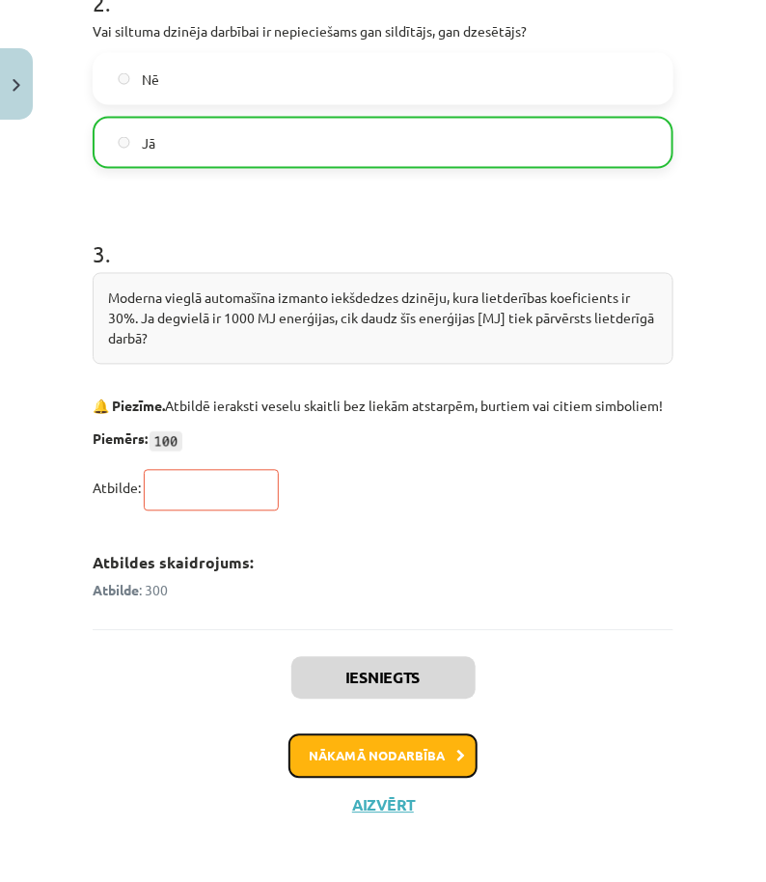
click at [431, 765] on button "Nākamā nodarbība" at bounding box center [383, 756] width 189 height 44
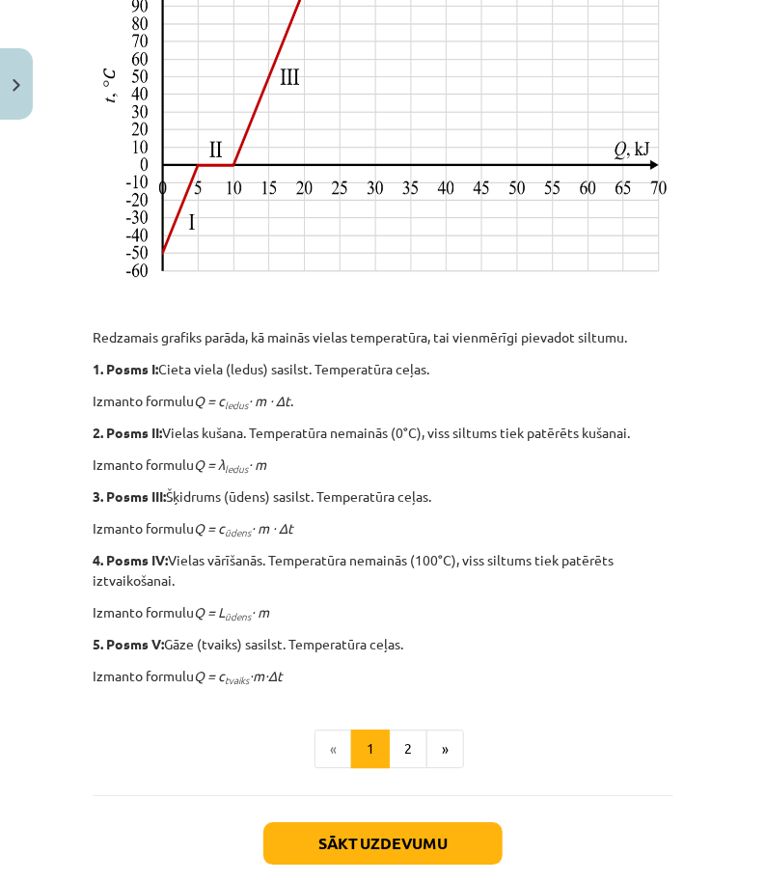
scroll to position [696, 0]
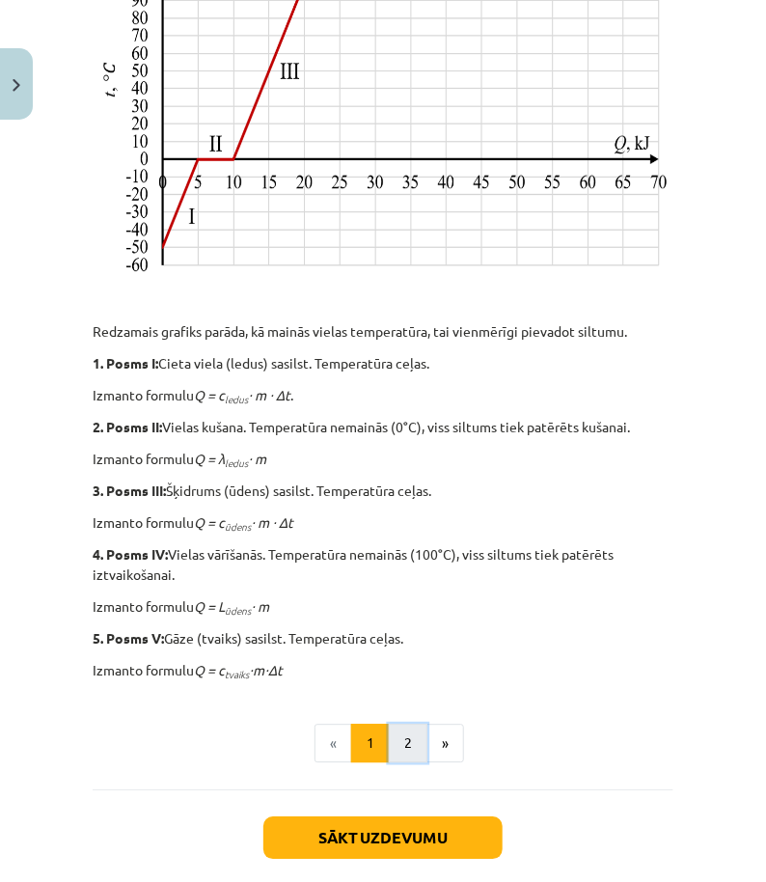
click at [406, 735] on button "2" at bounding box center [408, 744] width 39 height 39
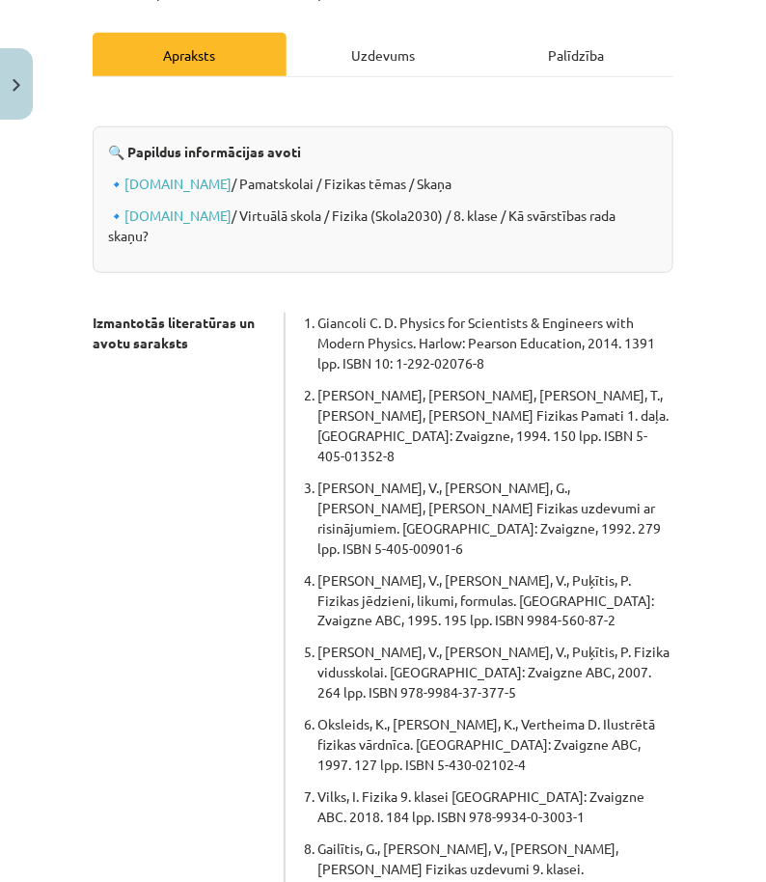
scroll to position [210, 0]
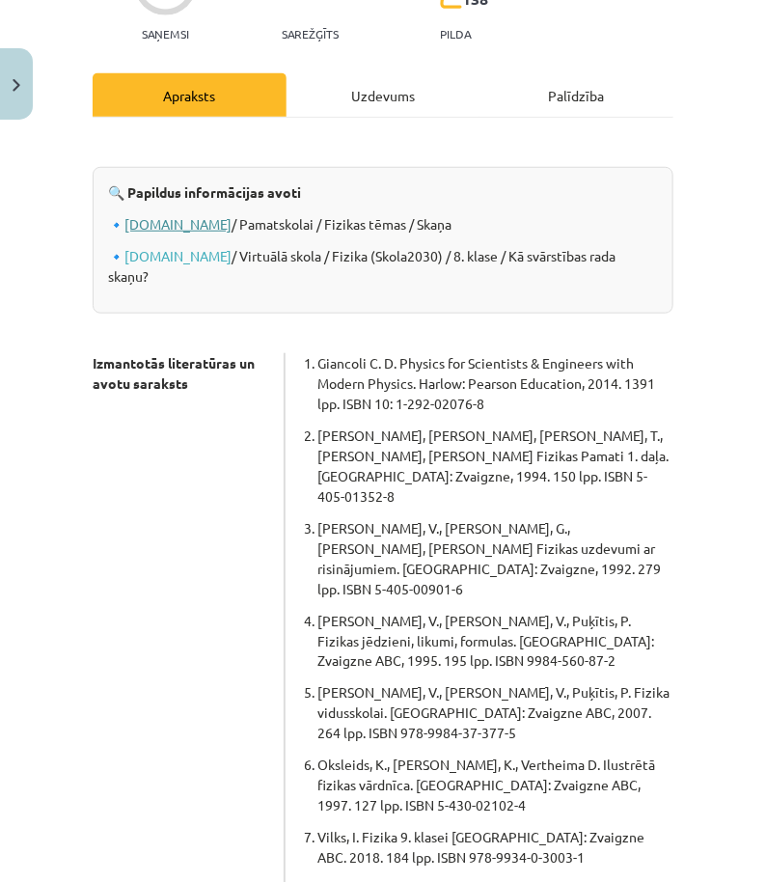
click at [199, 221] on link "www.fizmix.lv" at bounding box center [177, 223] width 107 height 17
click at [181, 258] on link "www.uzdevumi.lv" at bounding box center [177, 255] width 107 height 17
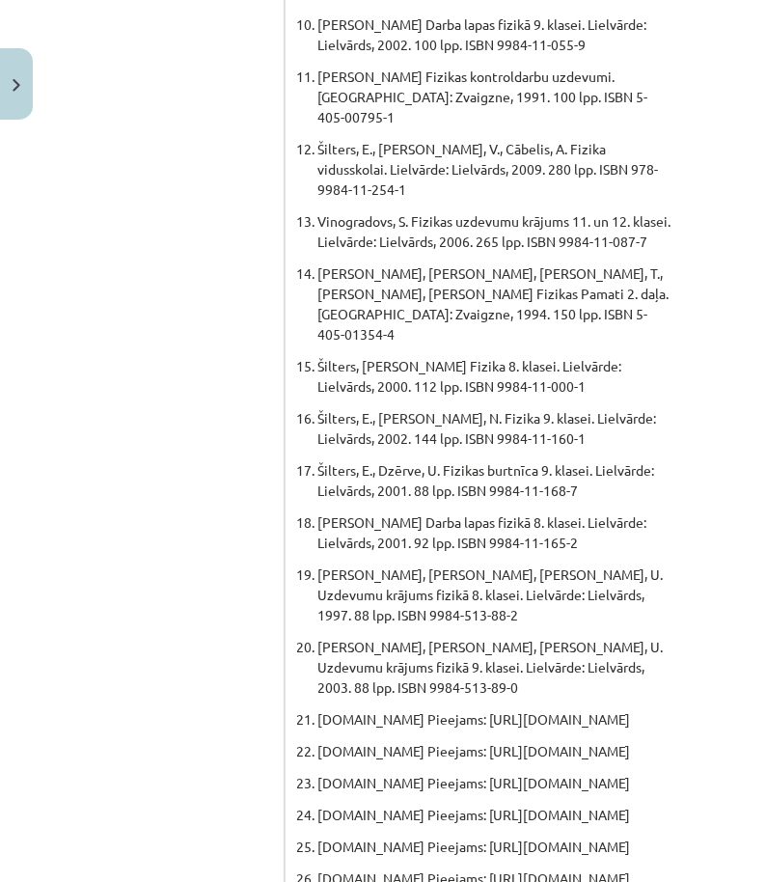
scroll to position [1366, 0]
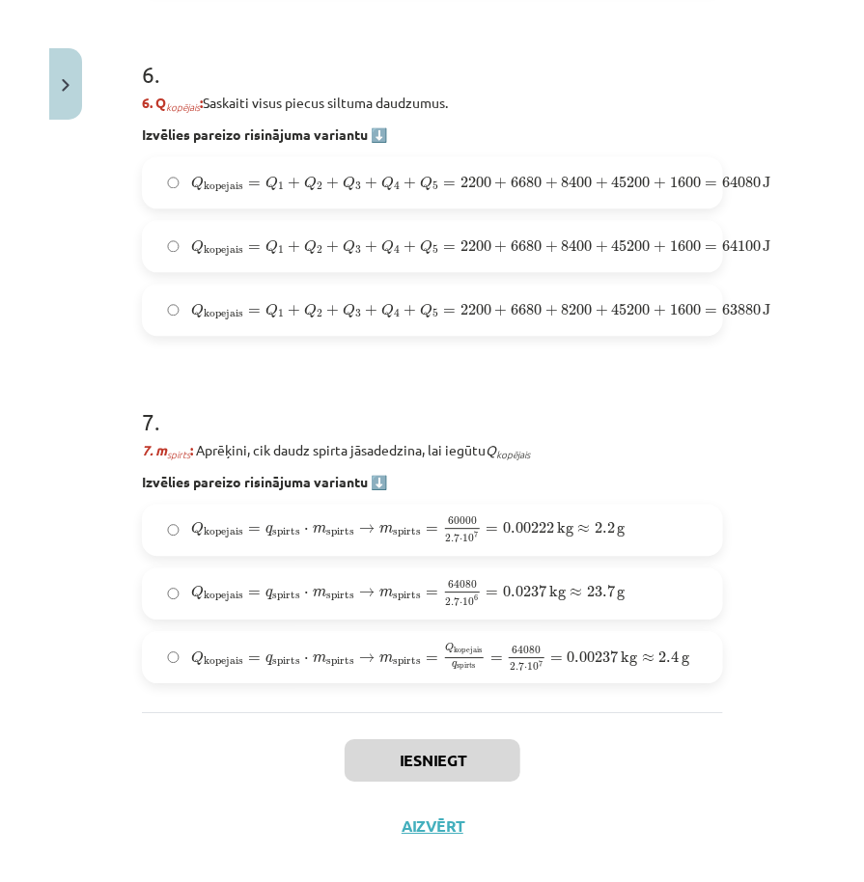
scroll to position [2683, 0]
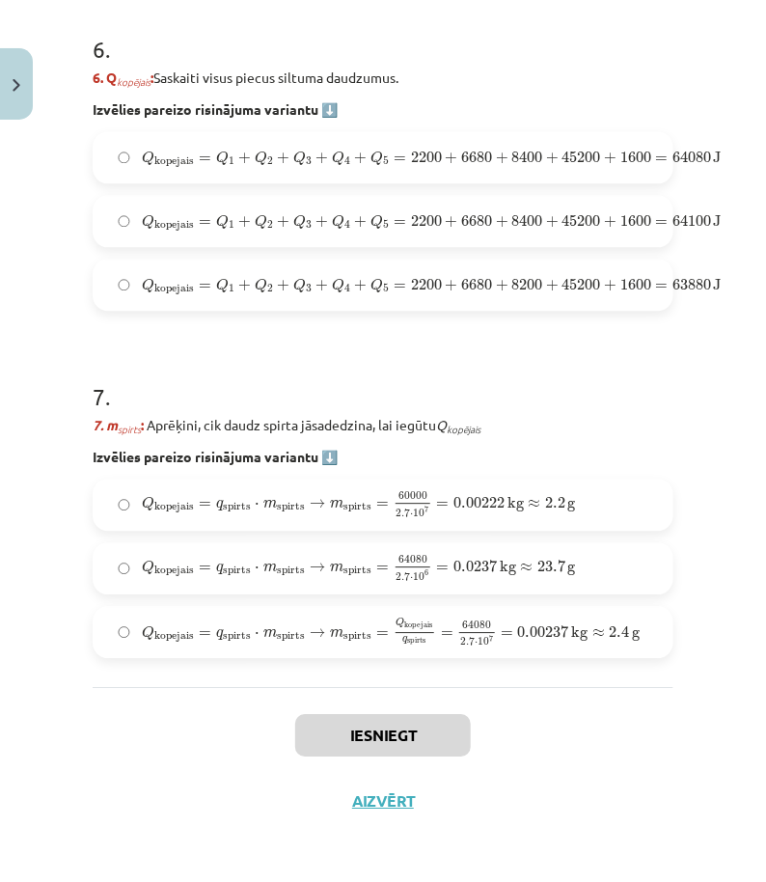
click at [421, 638] on span "spirts" at bounding box center [417, 642] width 18 height 8
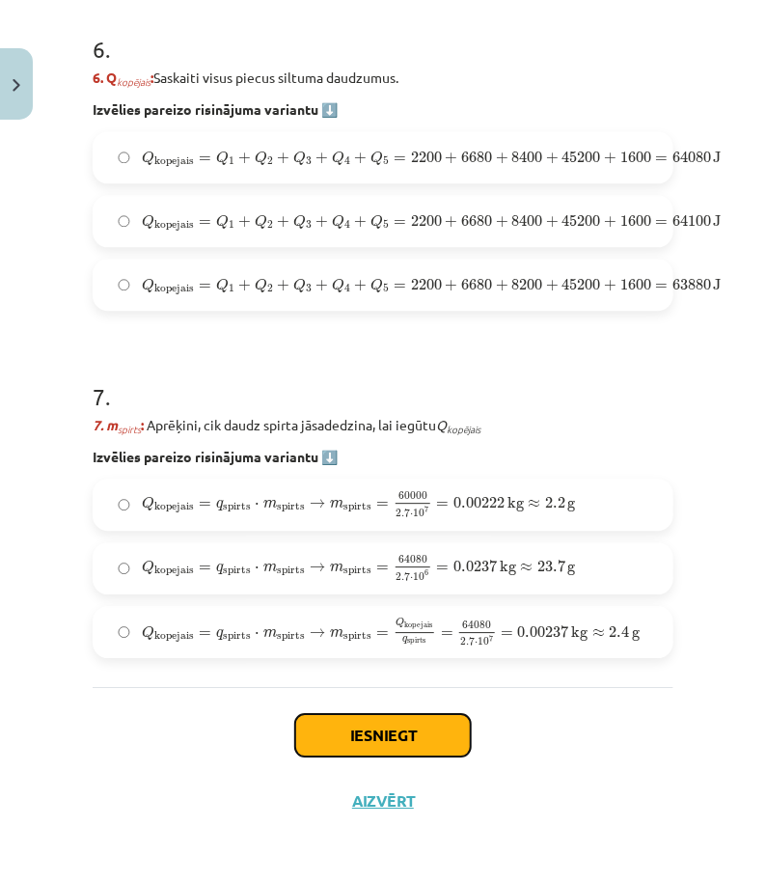
click at [422, 717] on button "Iesniegt" at bounding box center [383, 735] width 176 height 42
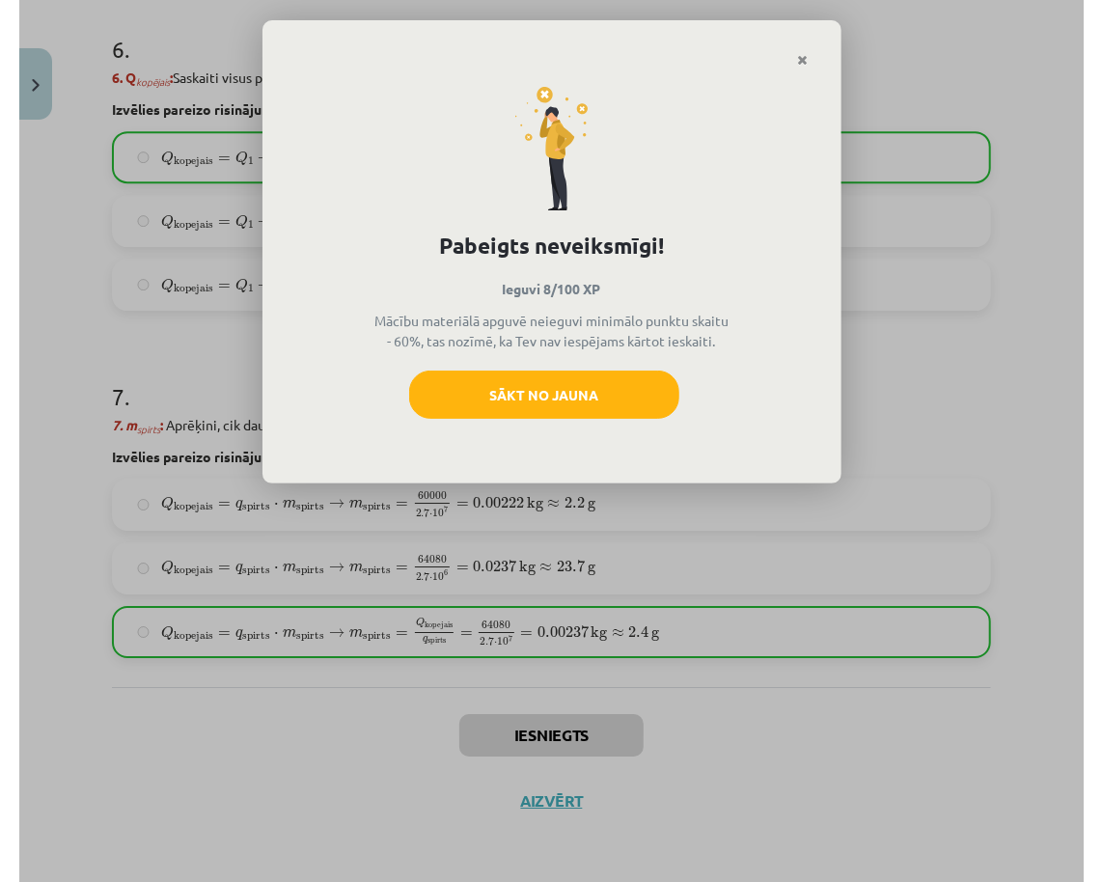
scroll to position [2560, 0]
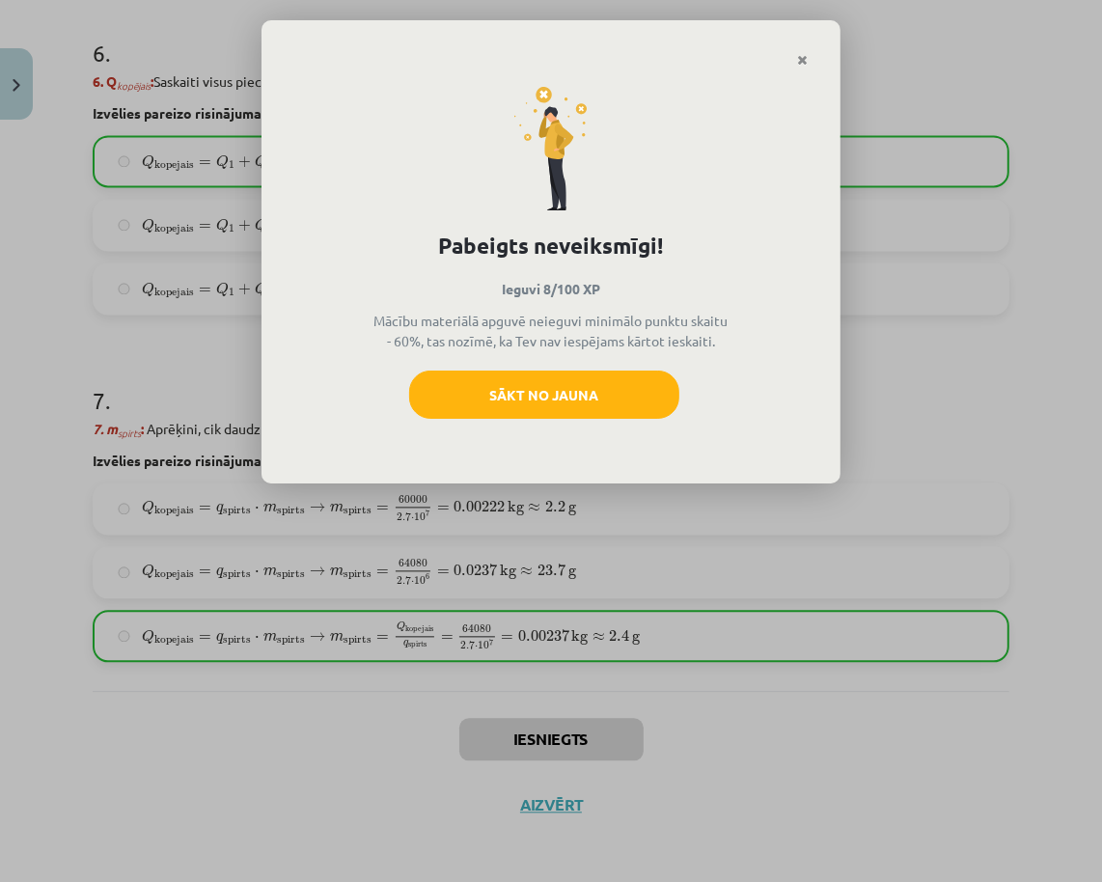
click at [809, 58] on link "Close" at bounding box center [803, 60] width 34 height 38
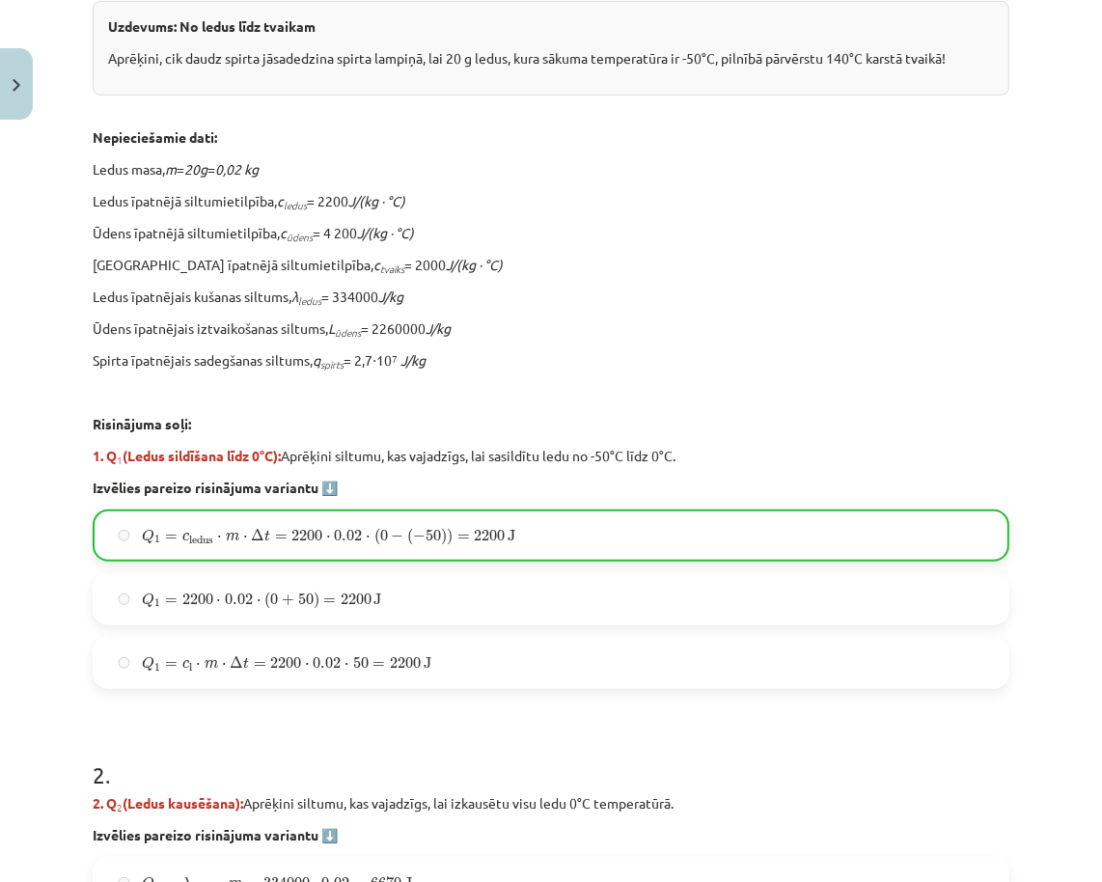
scroll to position [0, 0]
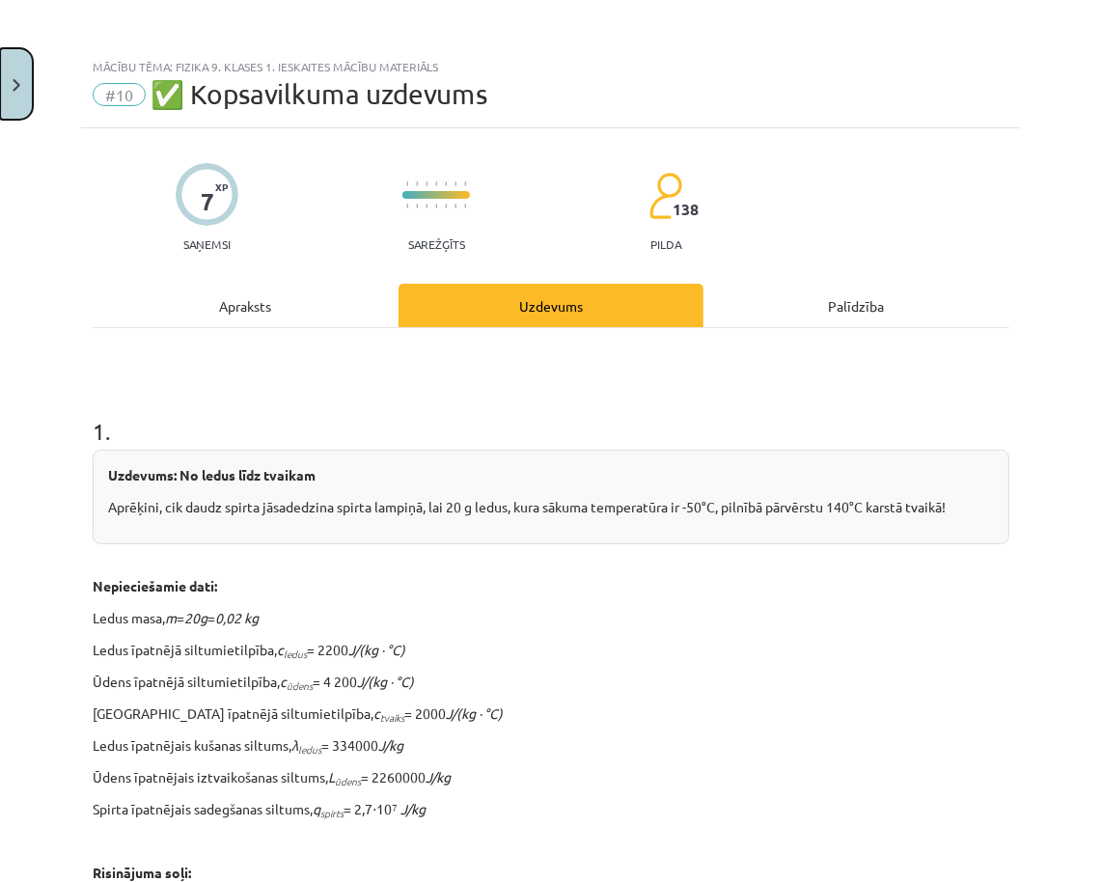
click at [28, 77] on button "Close" at bounding box center [16, 83] width 33 height 71
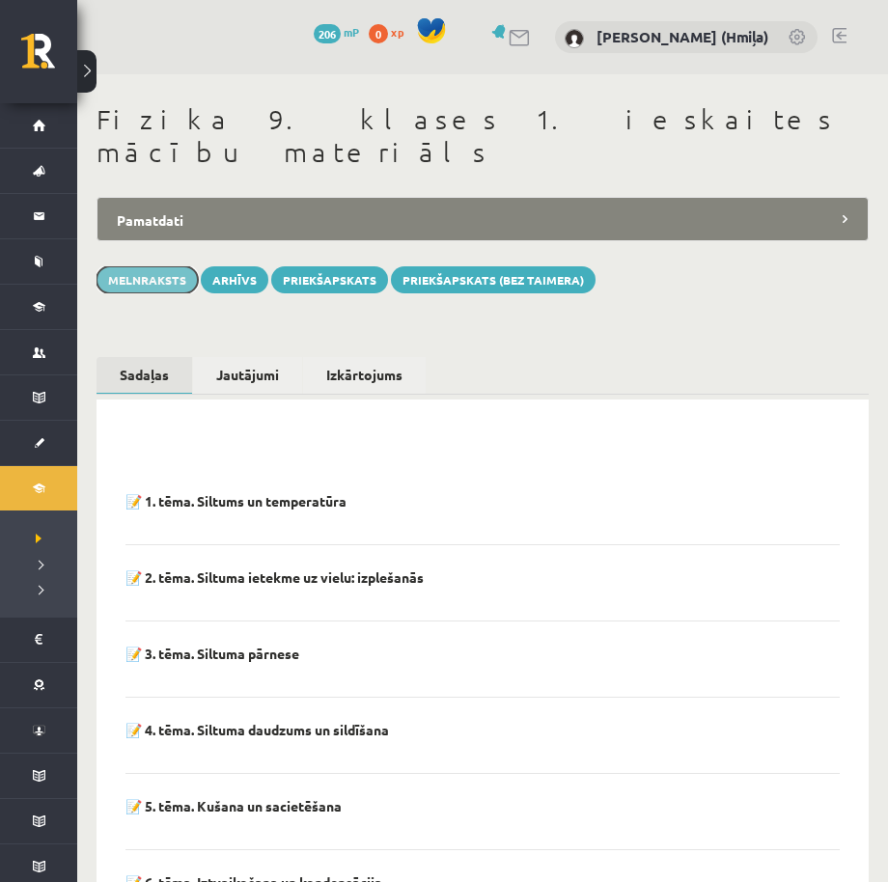
click at [153, 266] on button "Melnraksts" at bounding box center [147, 279] width 101 height 27
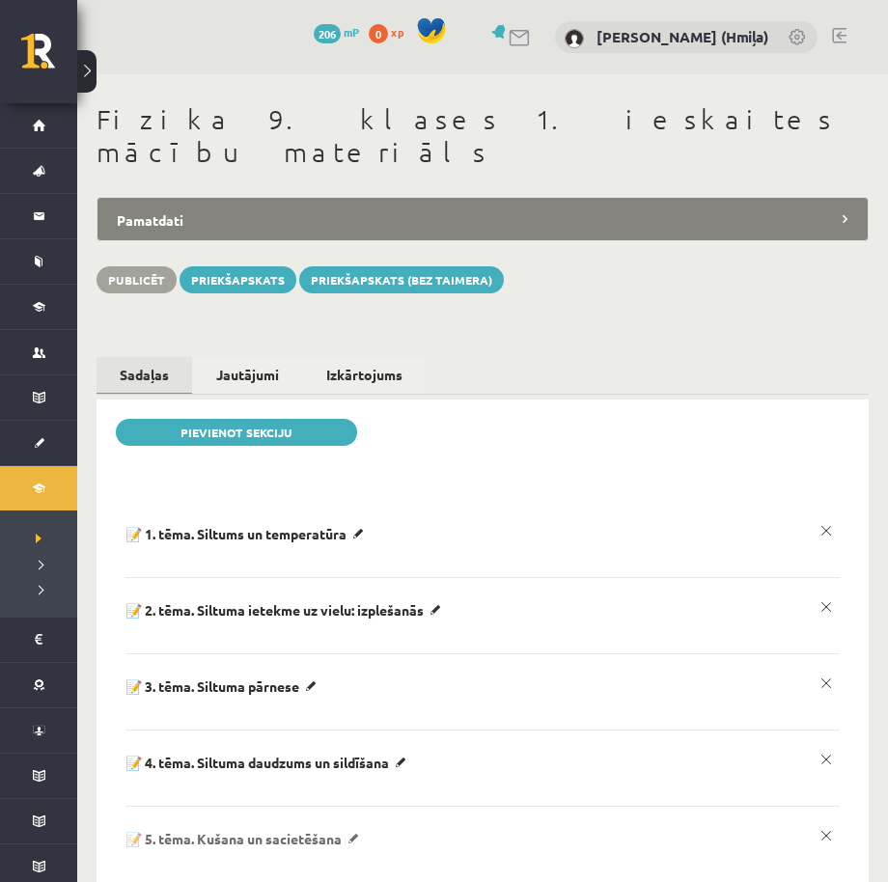
click at [346, 542] on p "📝 5. tēma. Kušana un sacietēšana" at bounding box center [247, 533] width 245 height 17
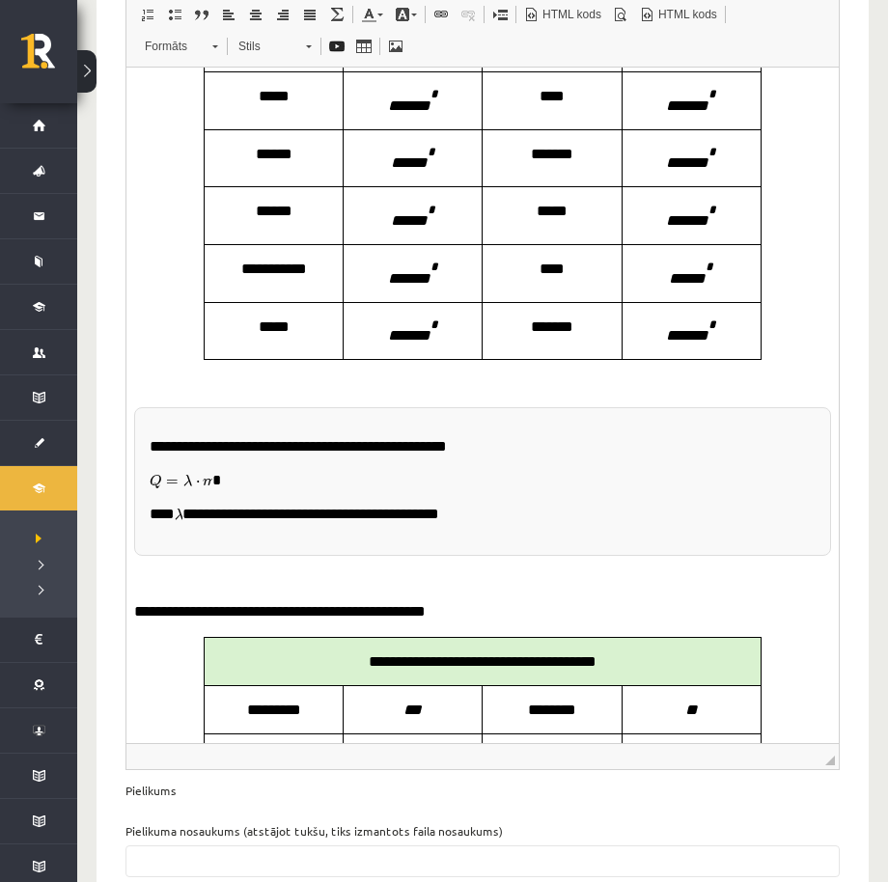
click at [384, 524] on p "**********" at bounding box center [484, 514] width 668 height 19
click at [393, 524] on p "**********" at bounding box center [484, 514] width 668 height 19
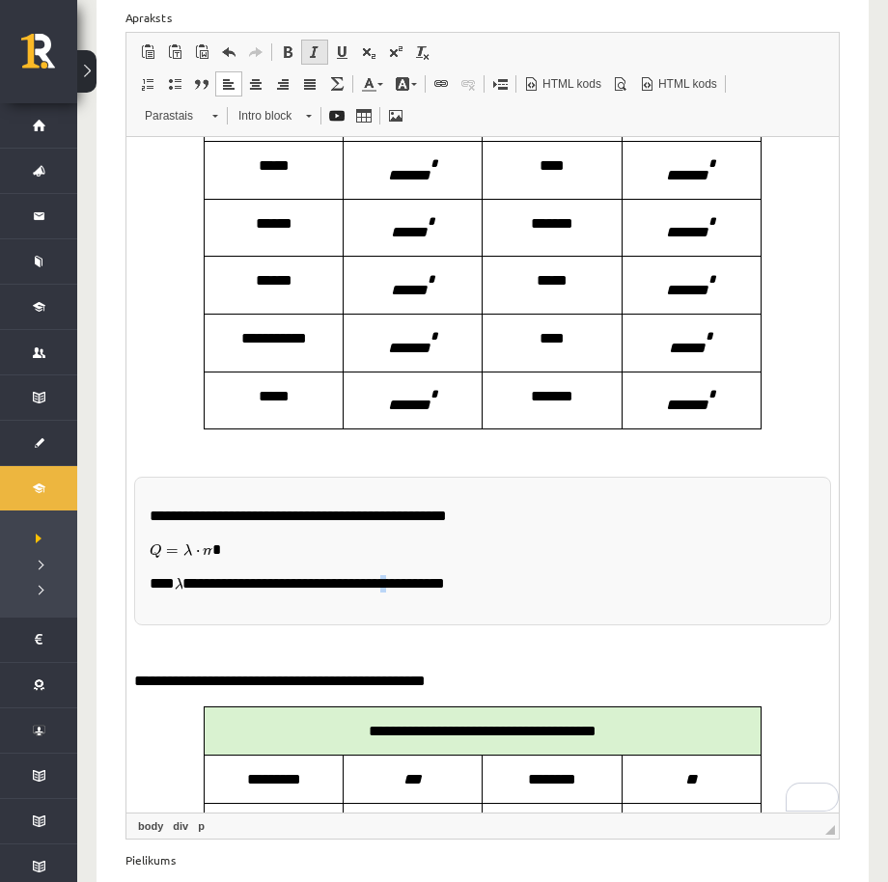
click at [319, 44] on span at bounding box center [314, 51] width 15 height 15
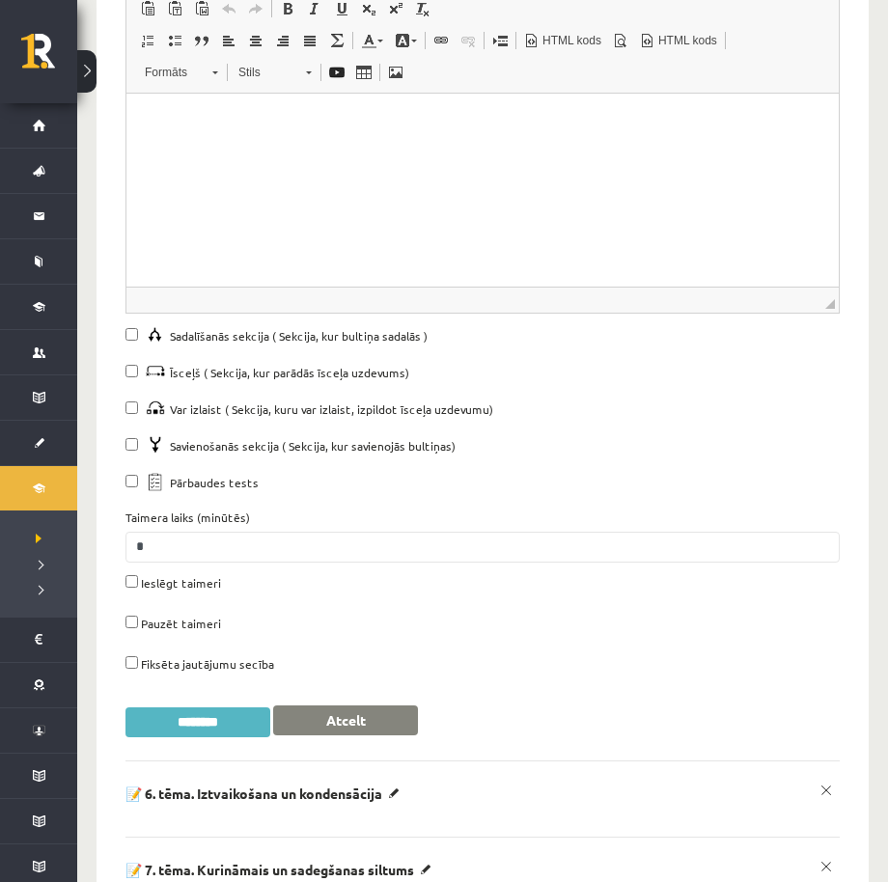
click at [177, 707] on input "********" at bounding box center [197, 722] width 145 height 30
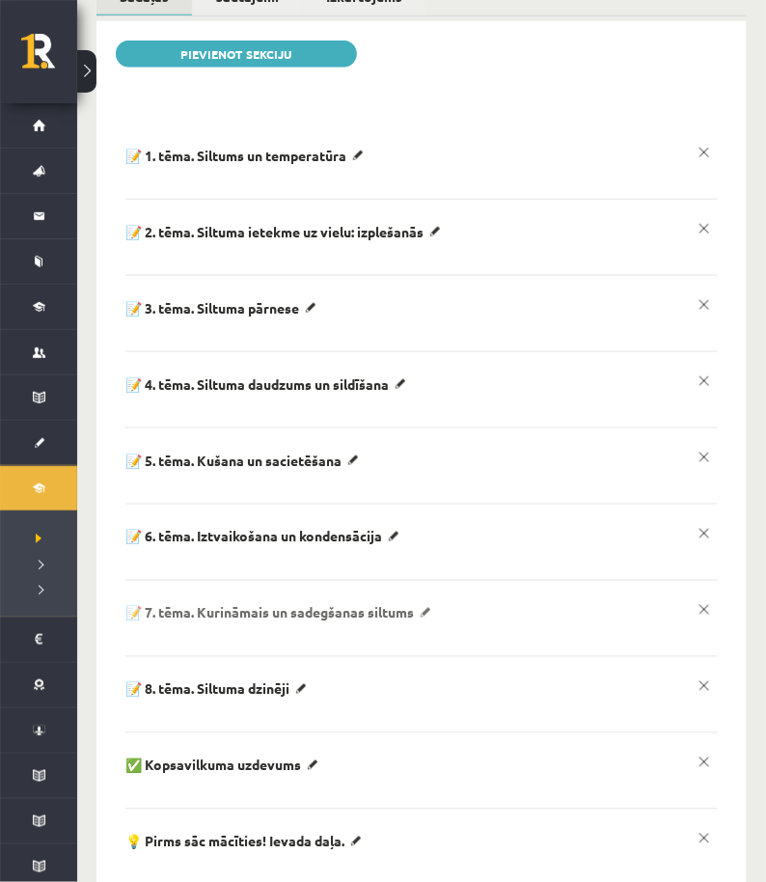
click at [371, 164] on p "📝 7. tēma. Kurināmais un sadegšanas siltums" at bounding box center [247, 155] width 245 height 17
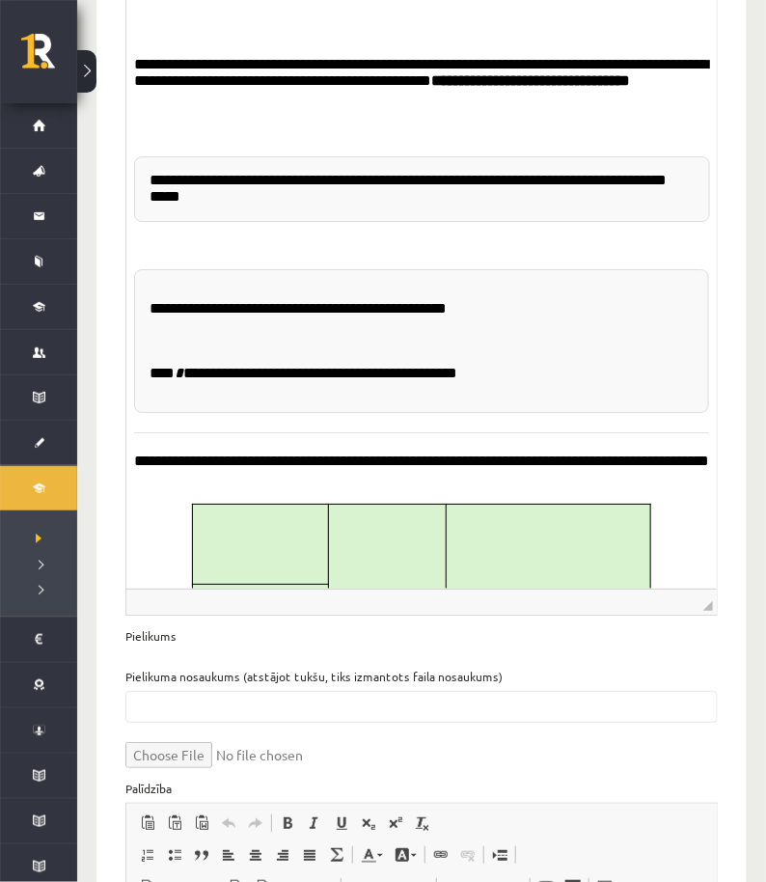
scroll to position [1095, 0]
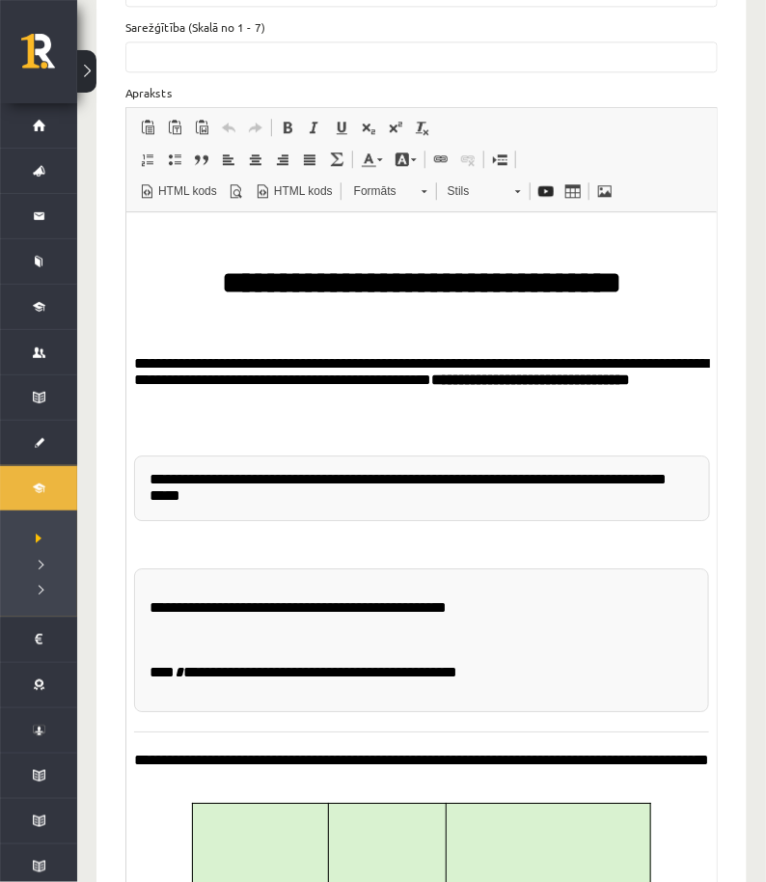
click at [405, 679] on p "**********" at bounding box center [422, 671] width 546 height 17
click at [411, 680] on p "**********" at bounding box center [422, 671] width 546 height 17
click at [315, 120] on span at bounding box center [314, 127] width 15 height 15
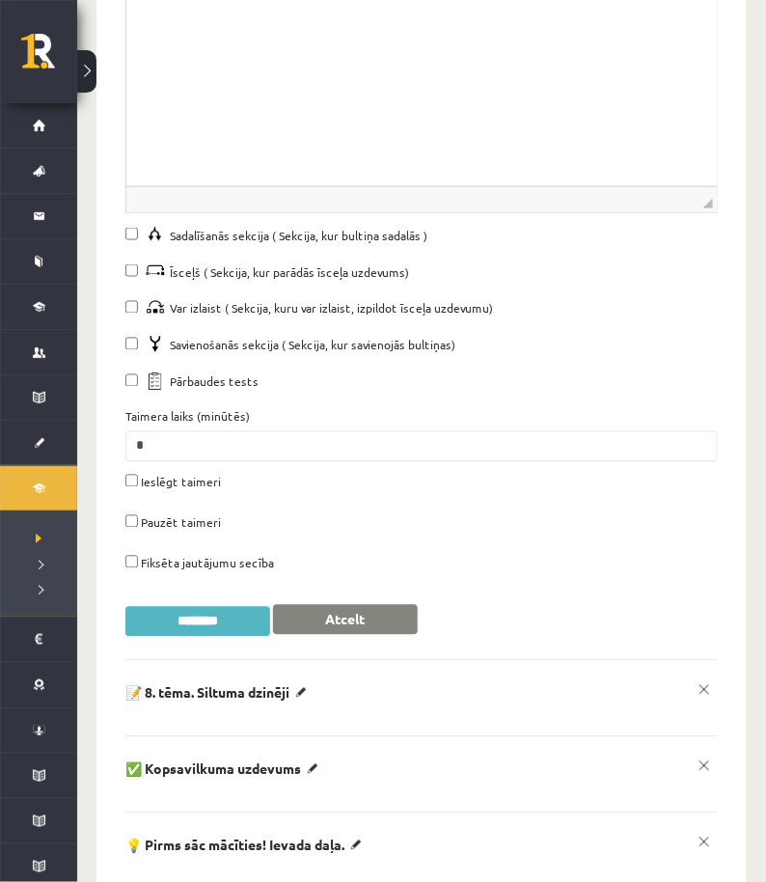
click at [237, 607] on input "********" at bounding box center [197, 622] width 145 height 30
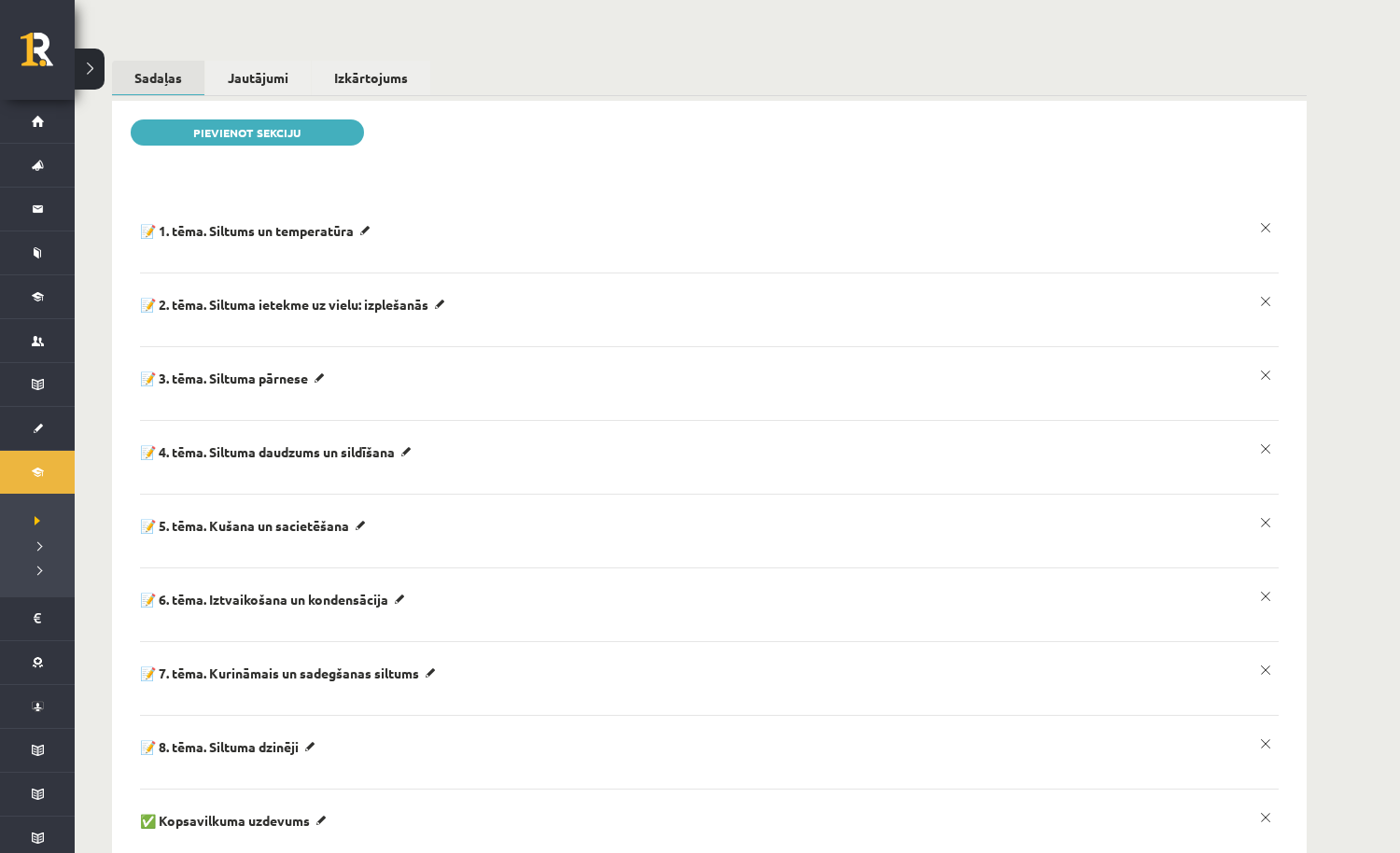
scroll to position [203, 0]
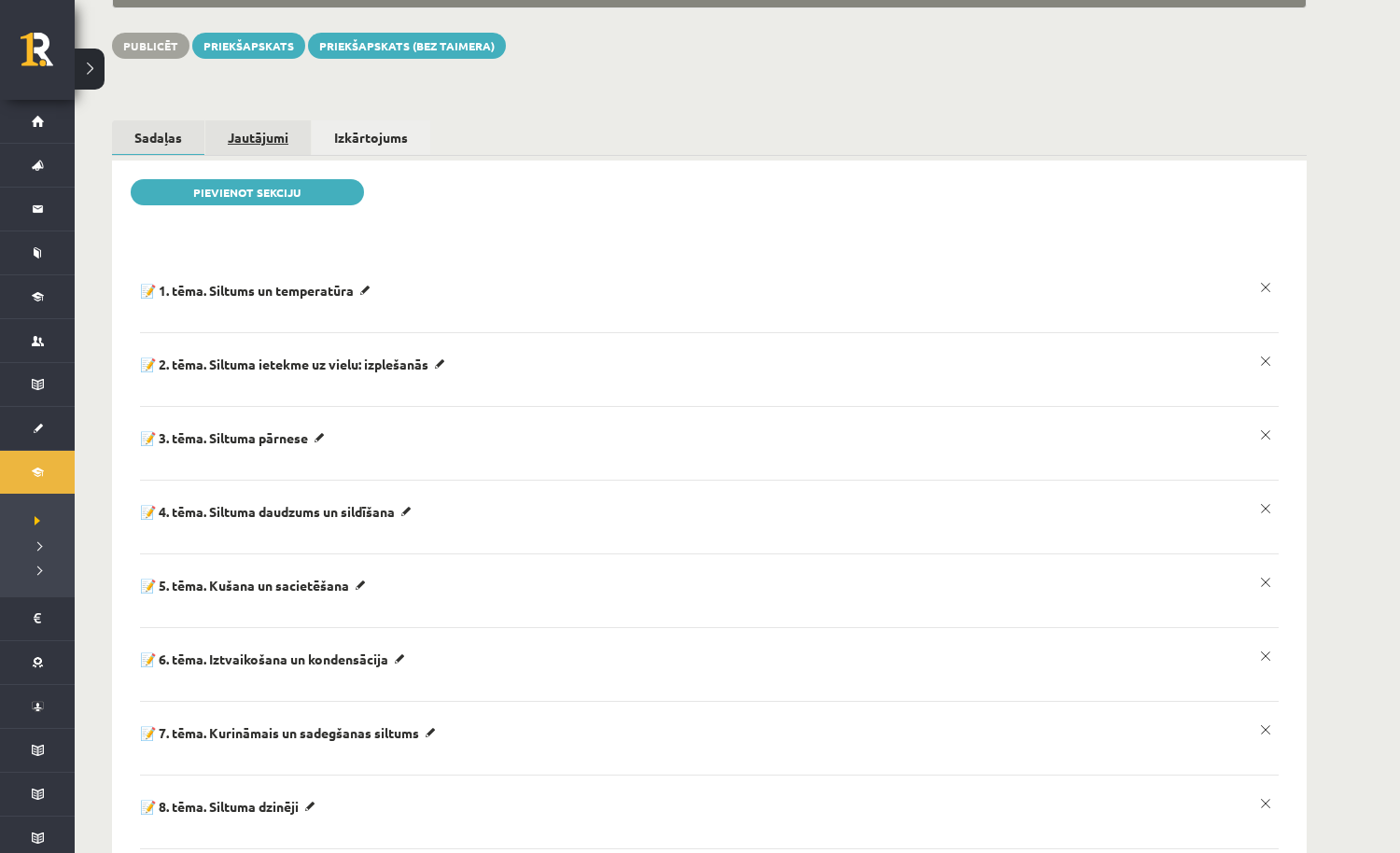
click at [270, 126] on link "Jautājumi" at bounding box center [257, 137] width 105 height 35
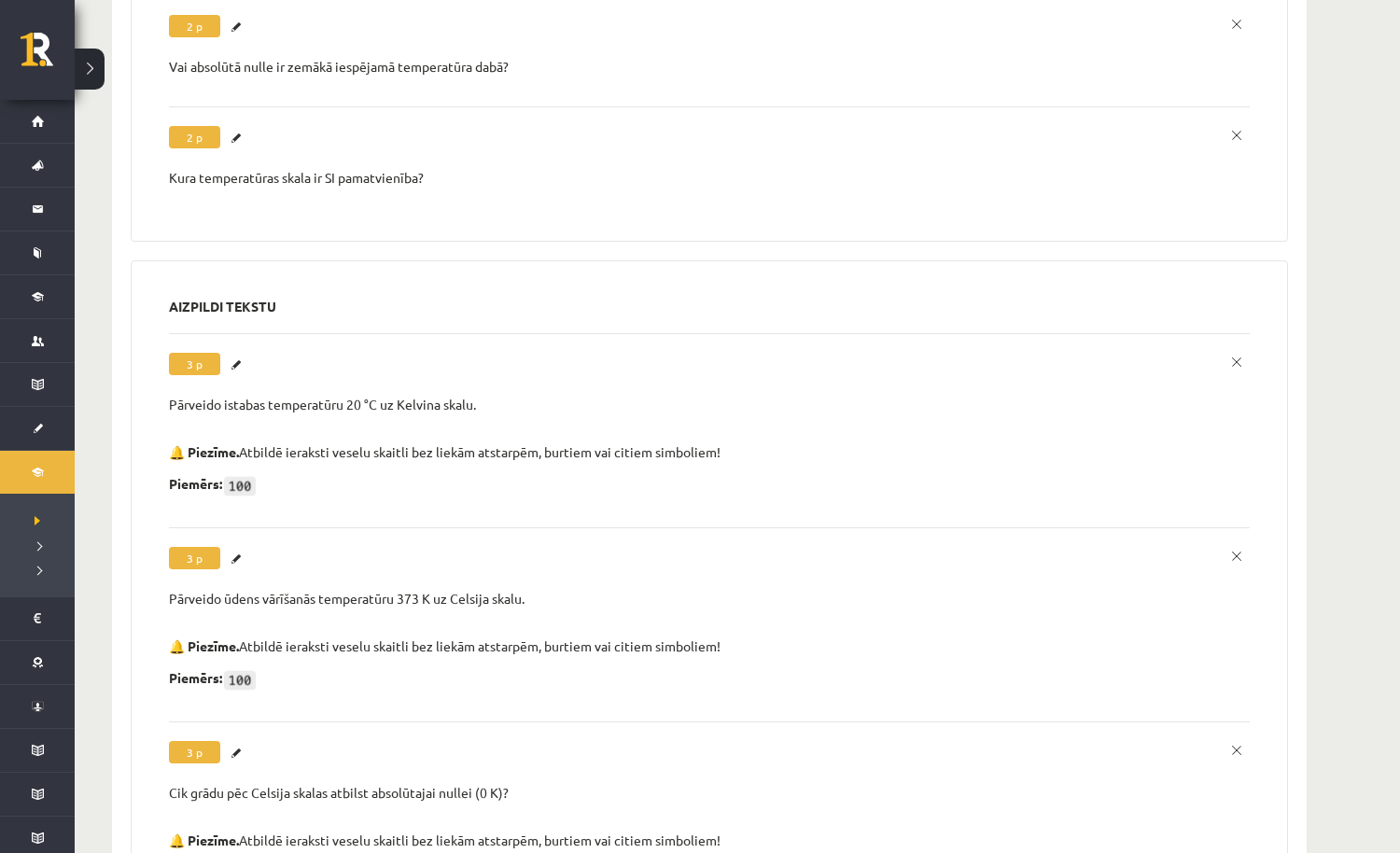
scroll to position [1004, 0]
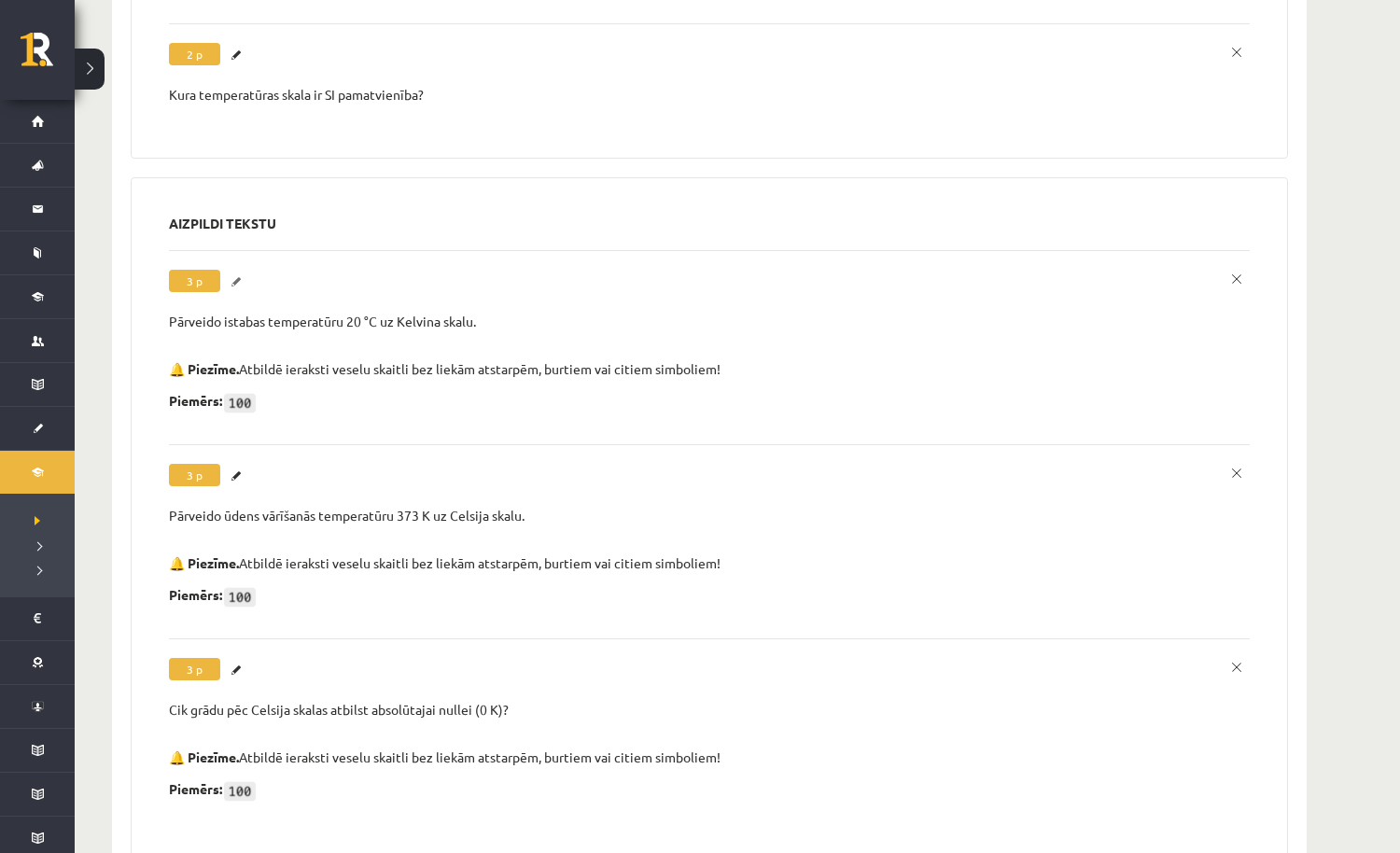
click at [231, 277] on link "Labot" at bounding box center [238, 281] width 18 height 24
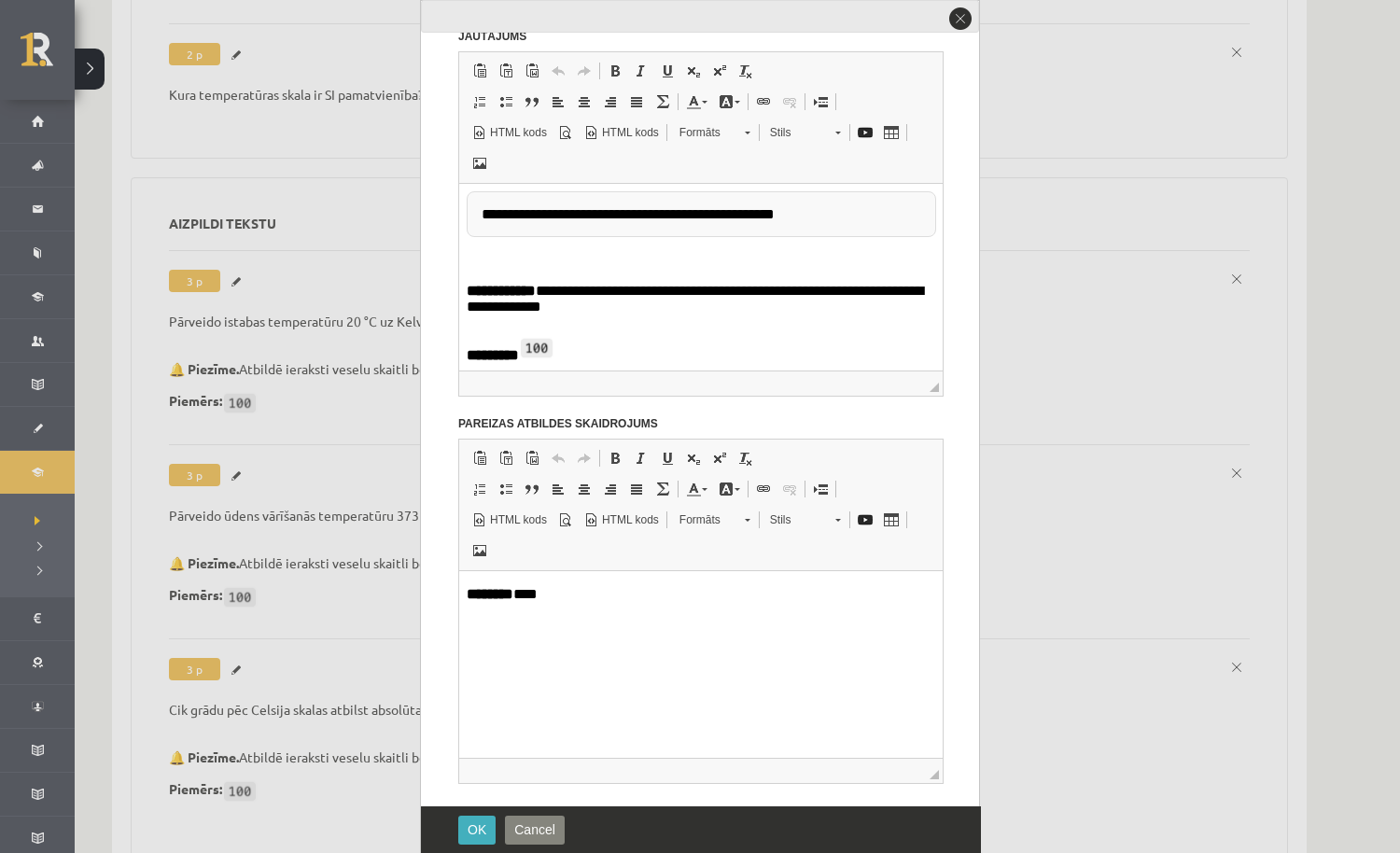
scroll to position [563, 0]
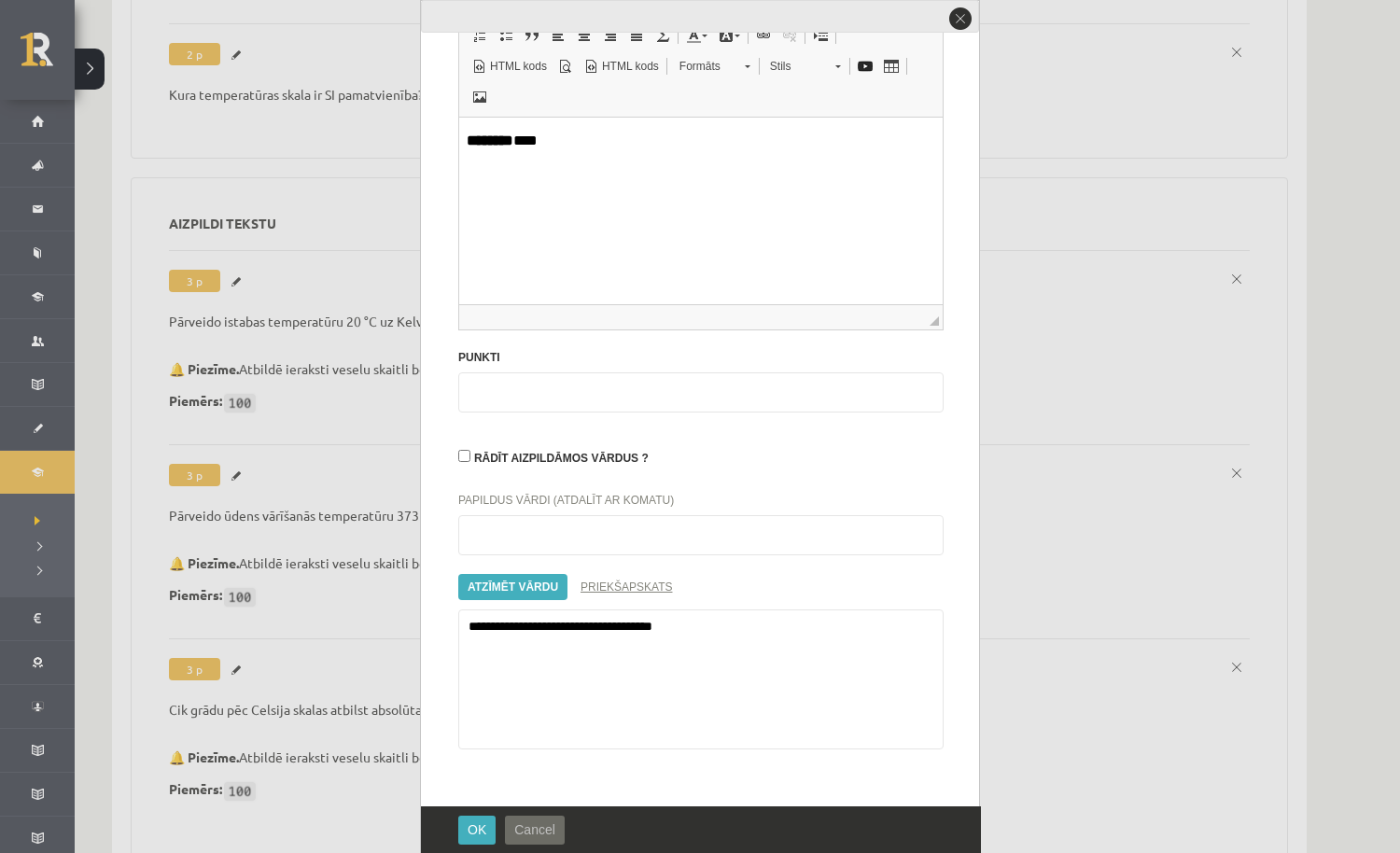
click at [544, 838] on button "Cancel" at bounding box center [535, 830] width 60 height 29
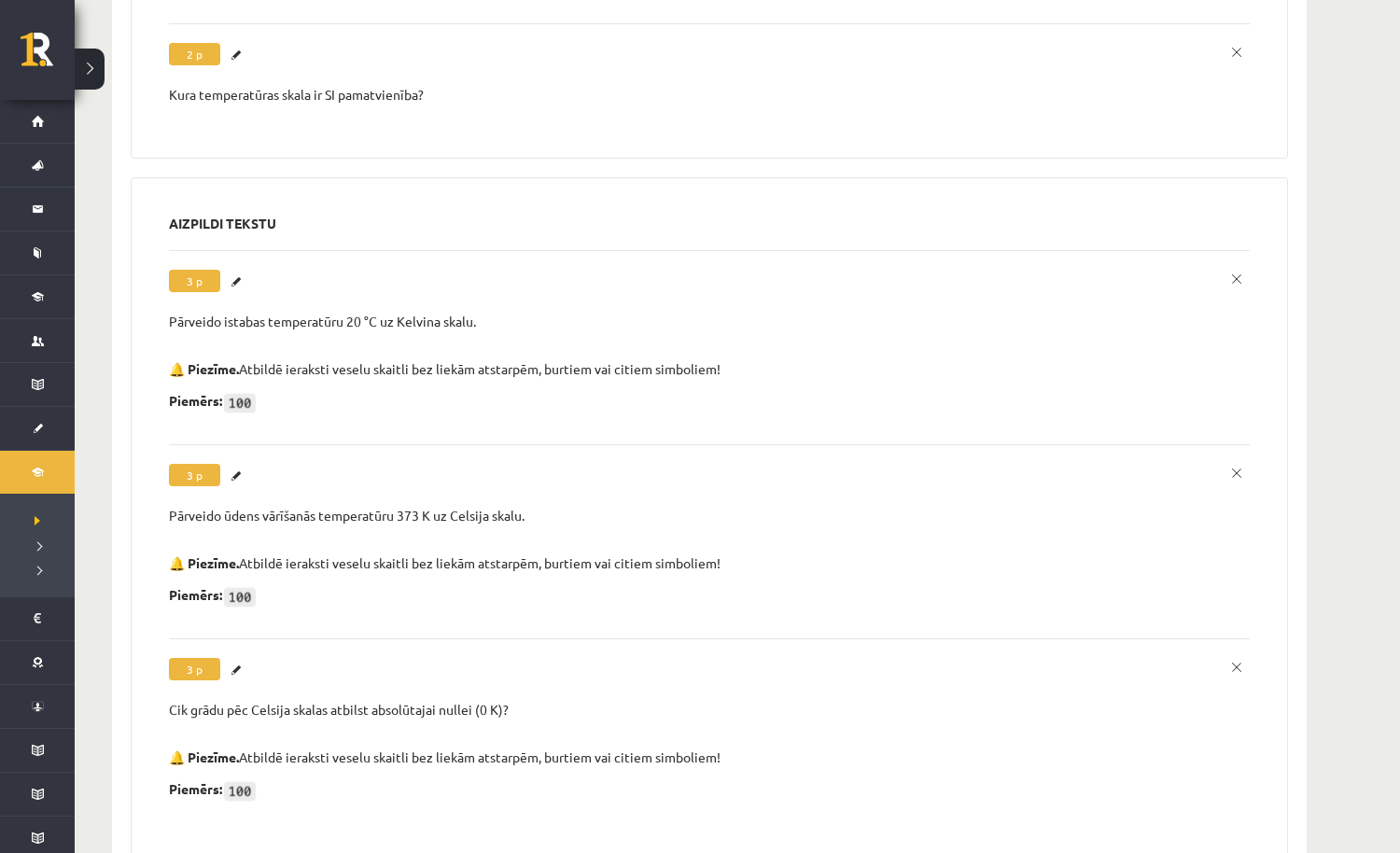
scroll to position [0, 0]
click at [240, 464] on link "Labot" at bounding box center [238, 476] width 18 height 24
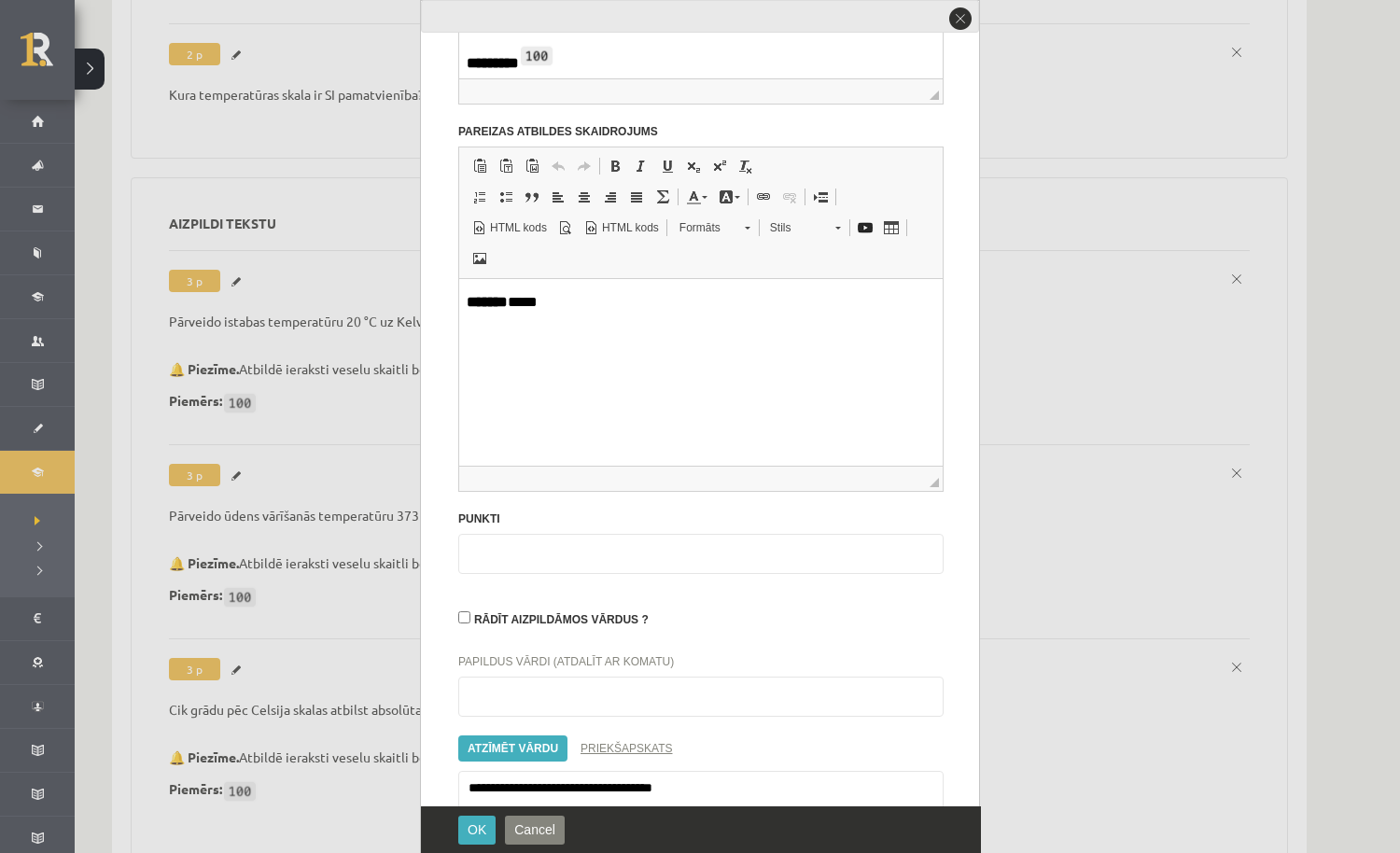
scroll to position [563, 0]
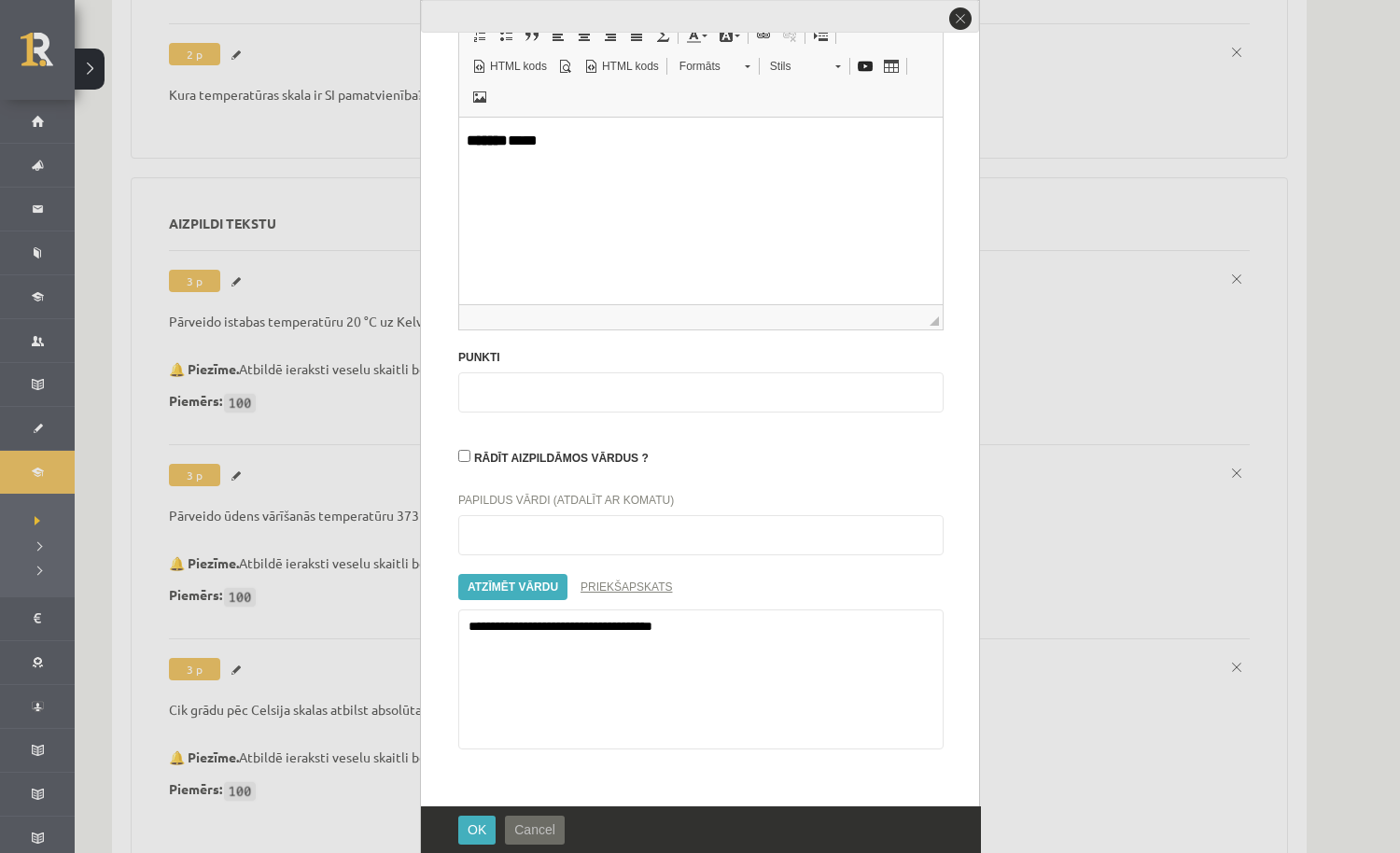
click at [547, 827] on span "Cancel" at bounding box center [535, 829] width 41 height 15
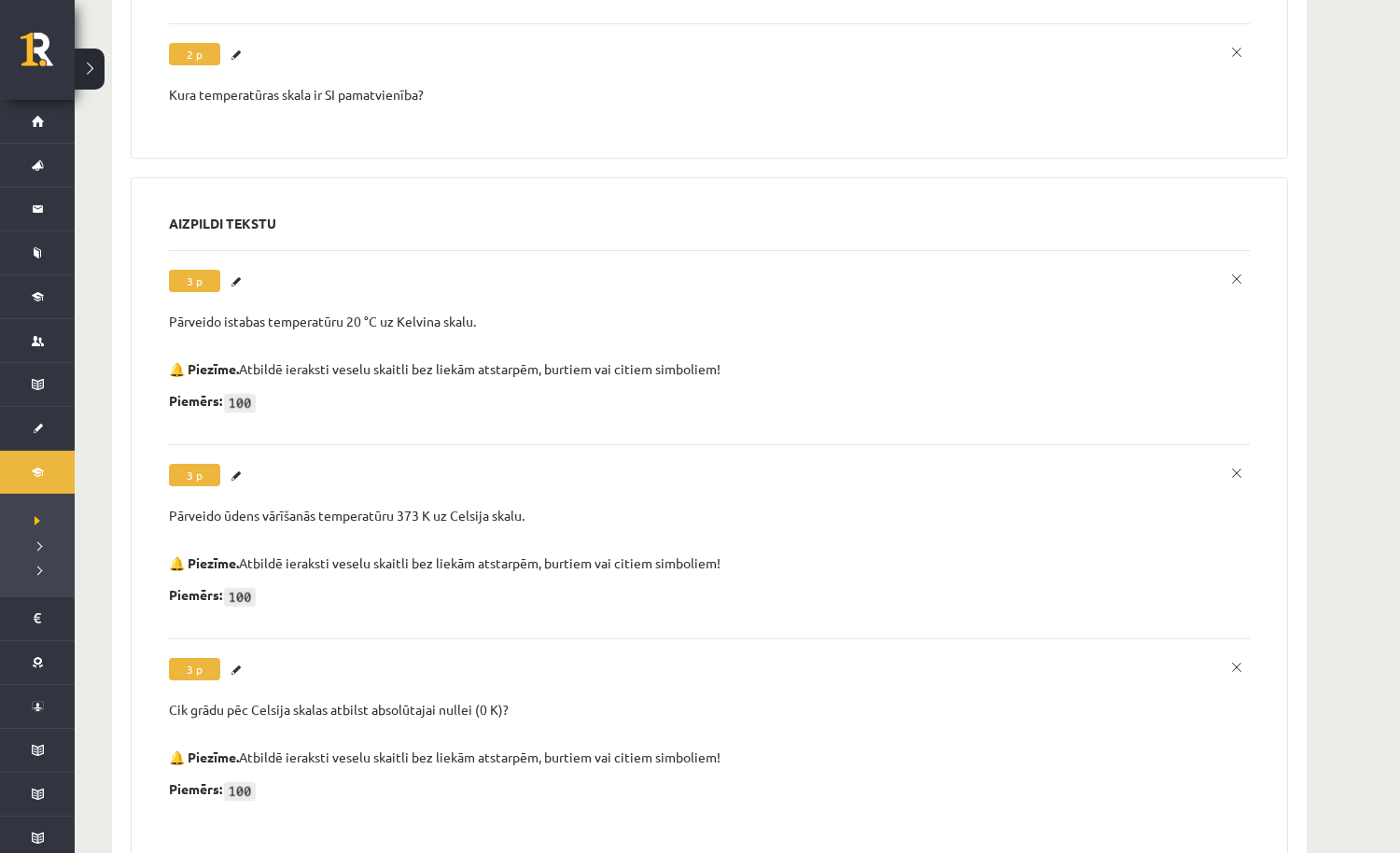
scroll to position [0, 0]
click at [237, 661] on link "Labot" at bounding box center [238, 669] width 18 height 24
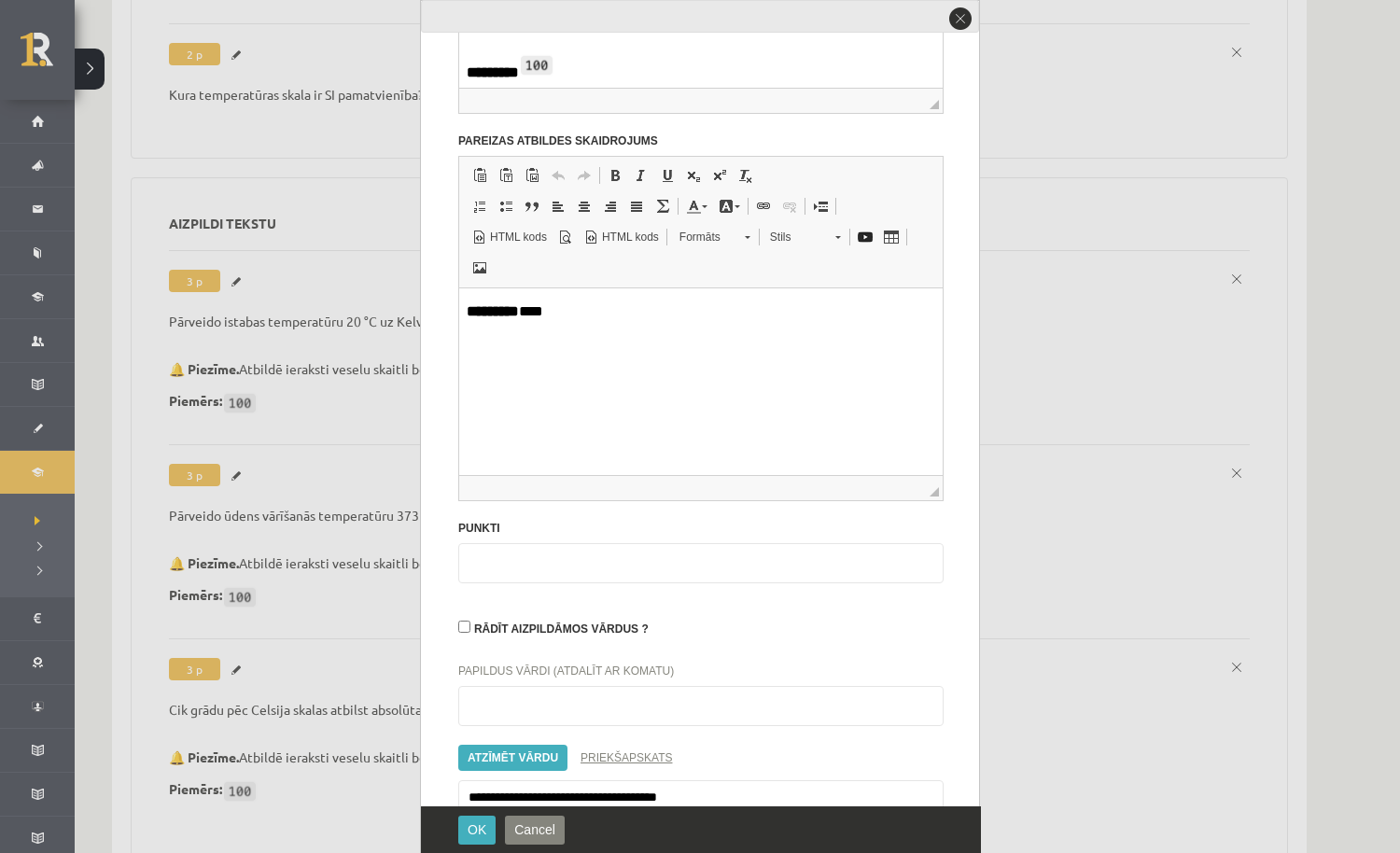
scroll to position [563, 0]
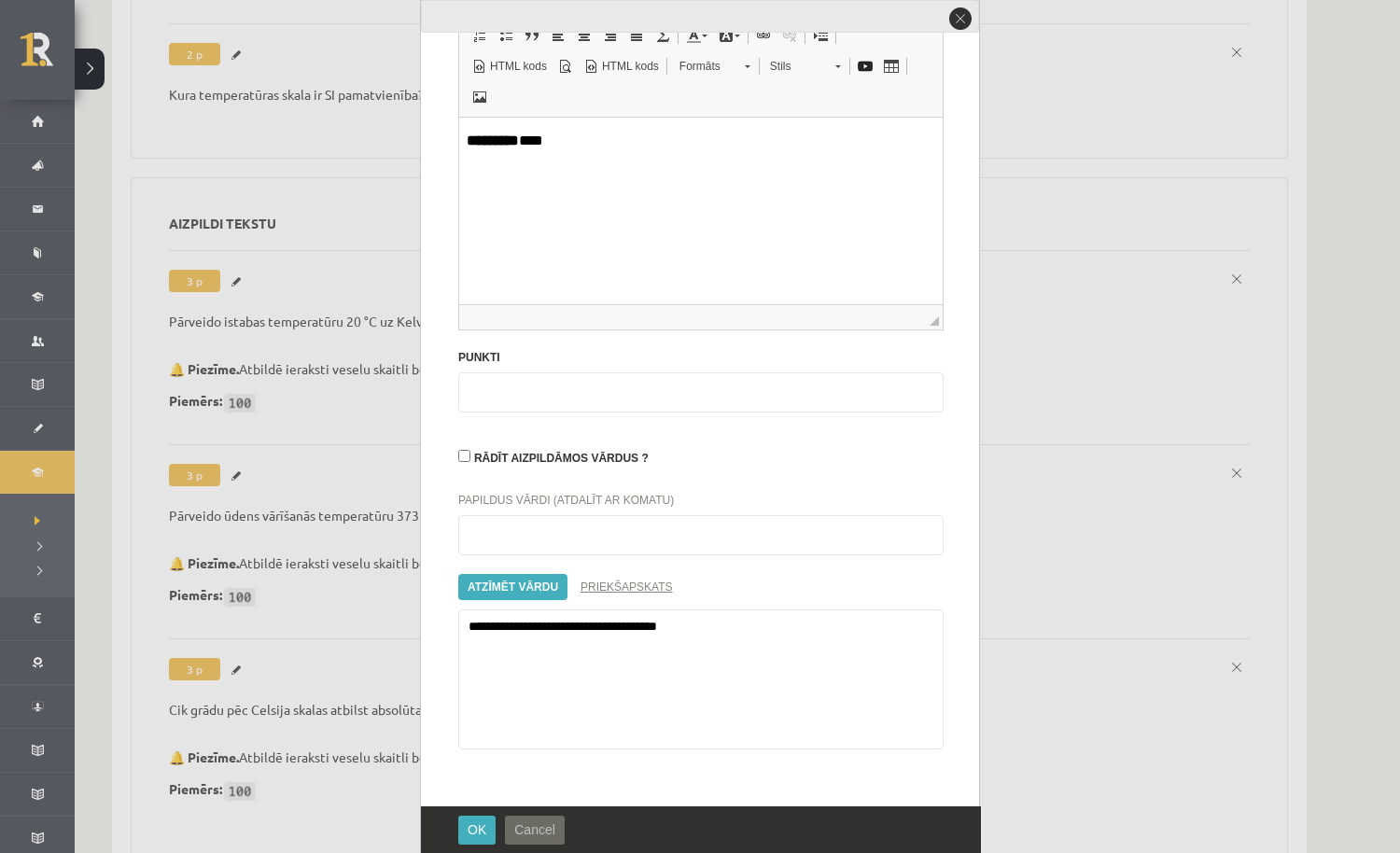
click at [559, 824] on button "Cancel" at bounding box center [535, 830] width 60 height 29
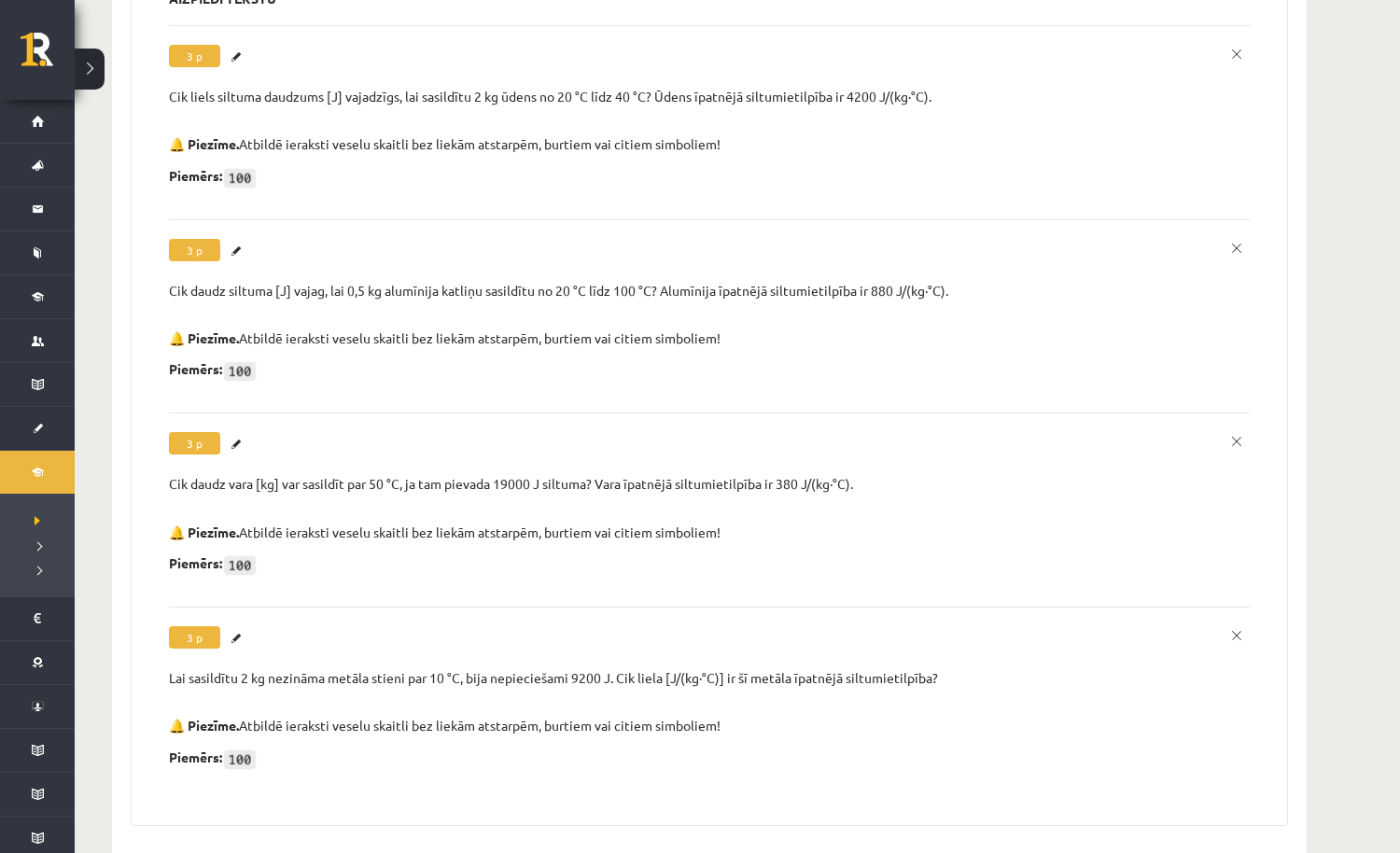
scroll to position [4376, 0]
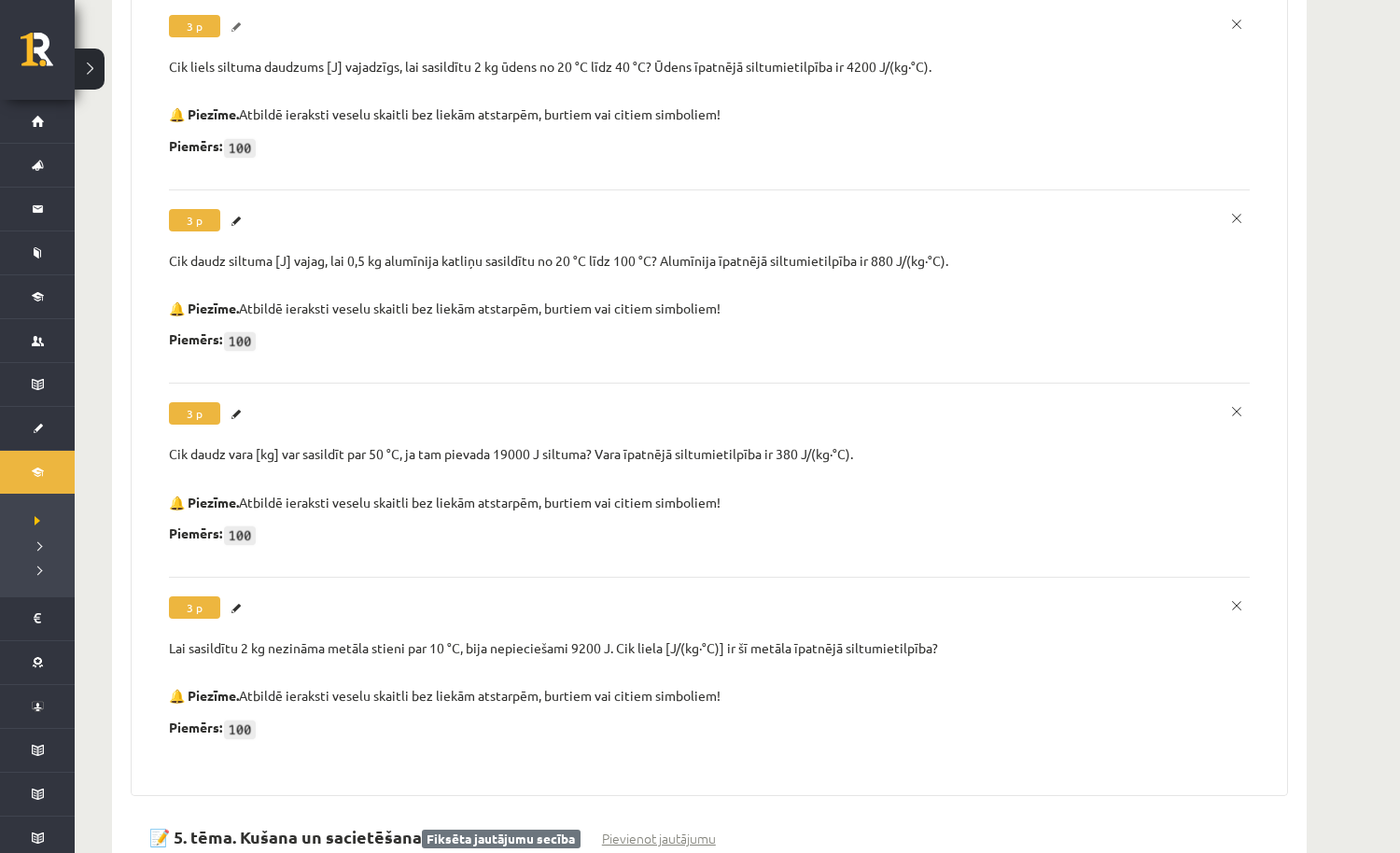
click at [237, 15] on link "Labot" at bounding box center [238, 26] width 18 height 24
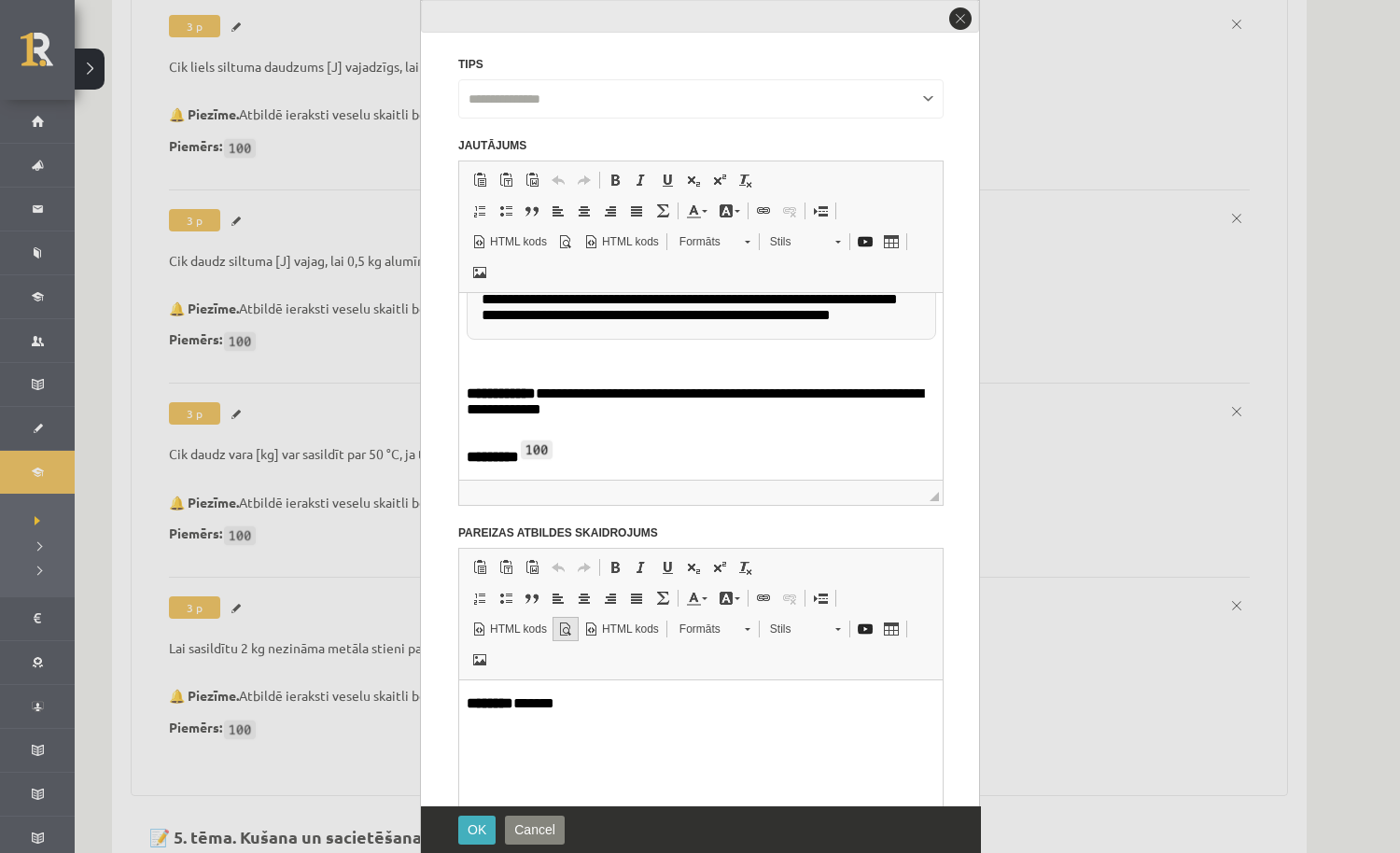
scroll to position [118, 0]
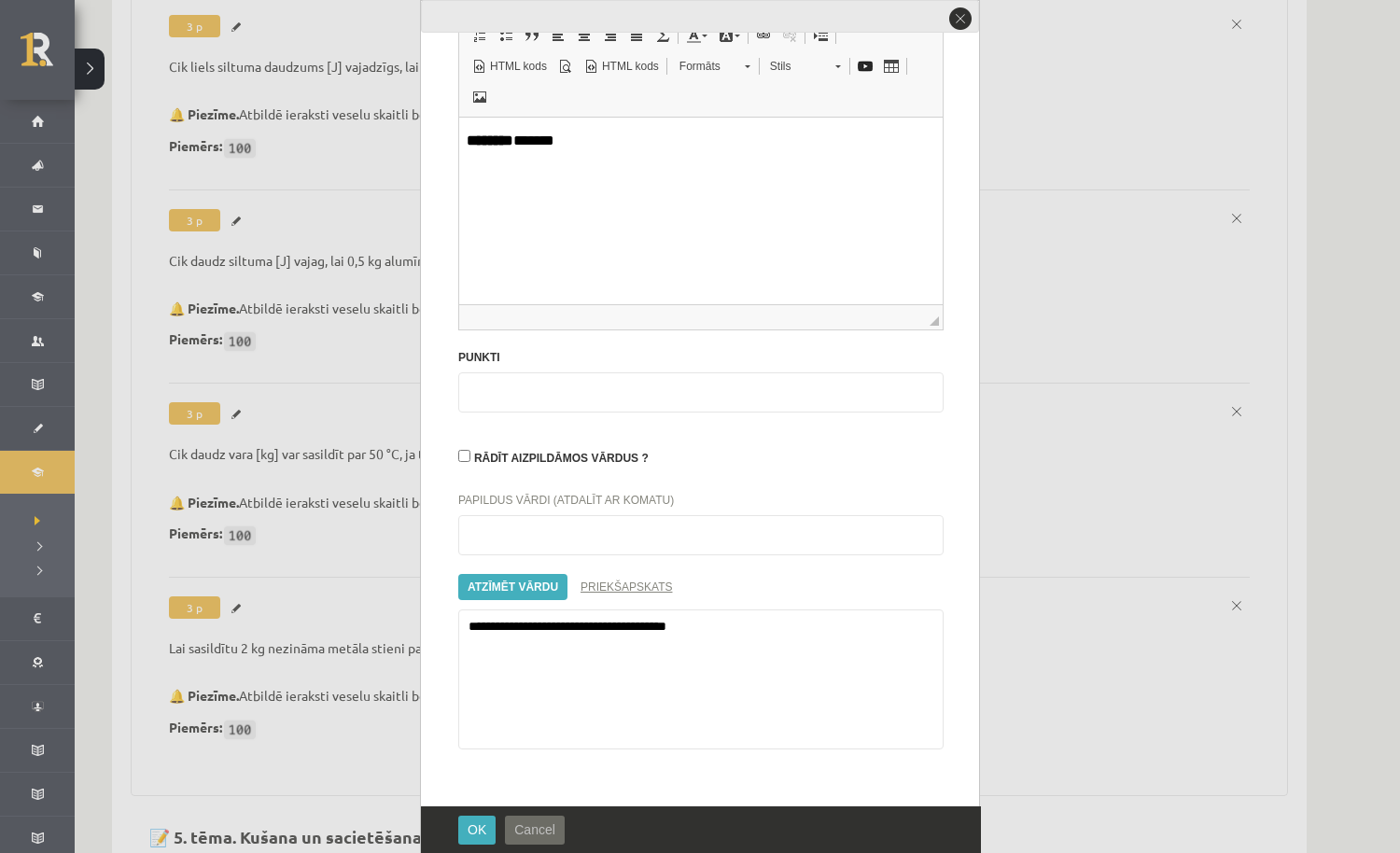
click at [544, 836] on span "Cancel" at bounding box center [535, 829] width 41 height 15
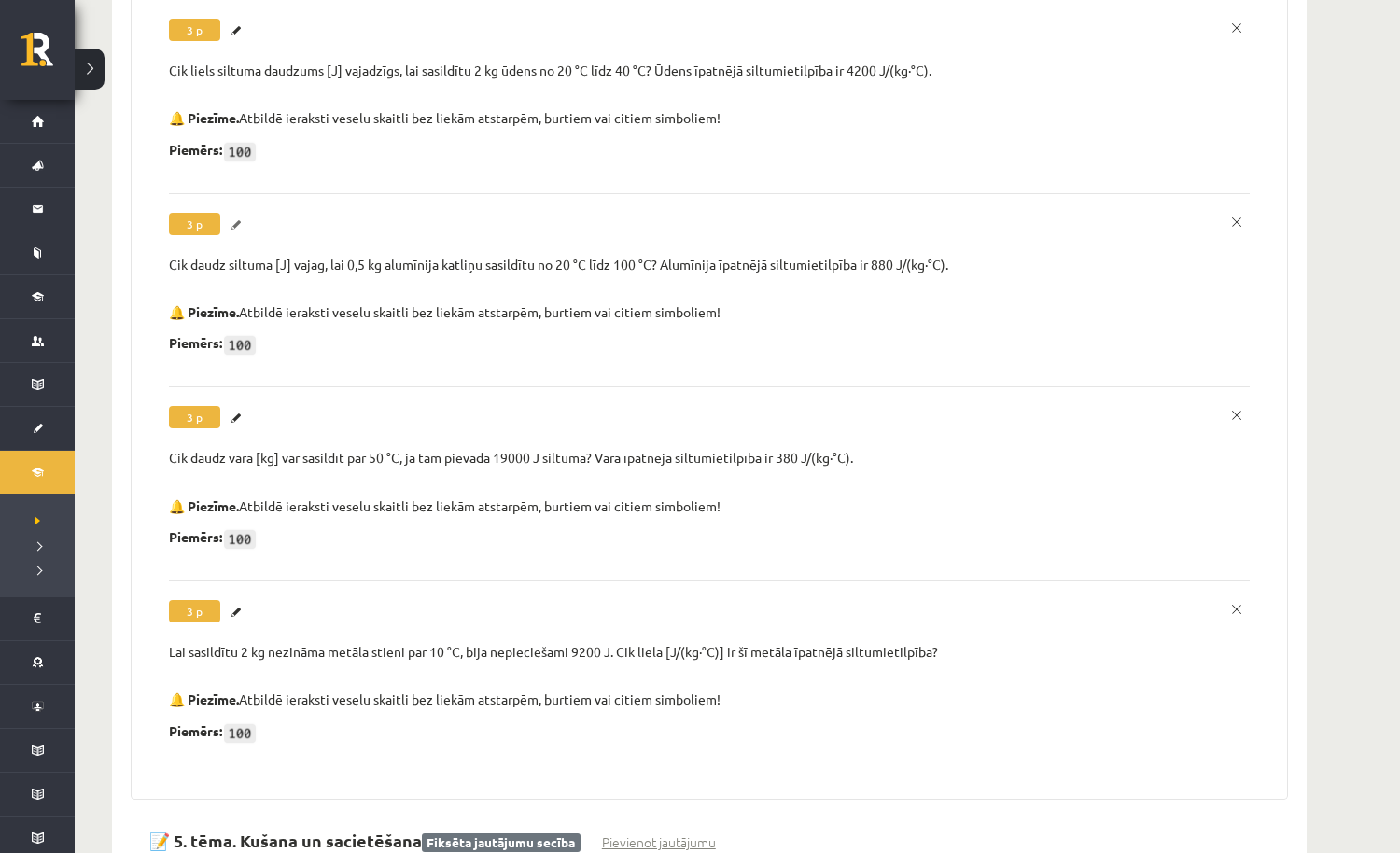
click at [243, 213] on link "Labot" at bounding box center [238, 224] width 18 height 24
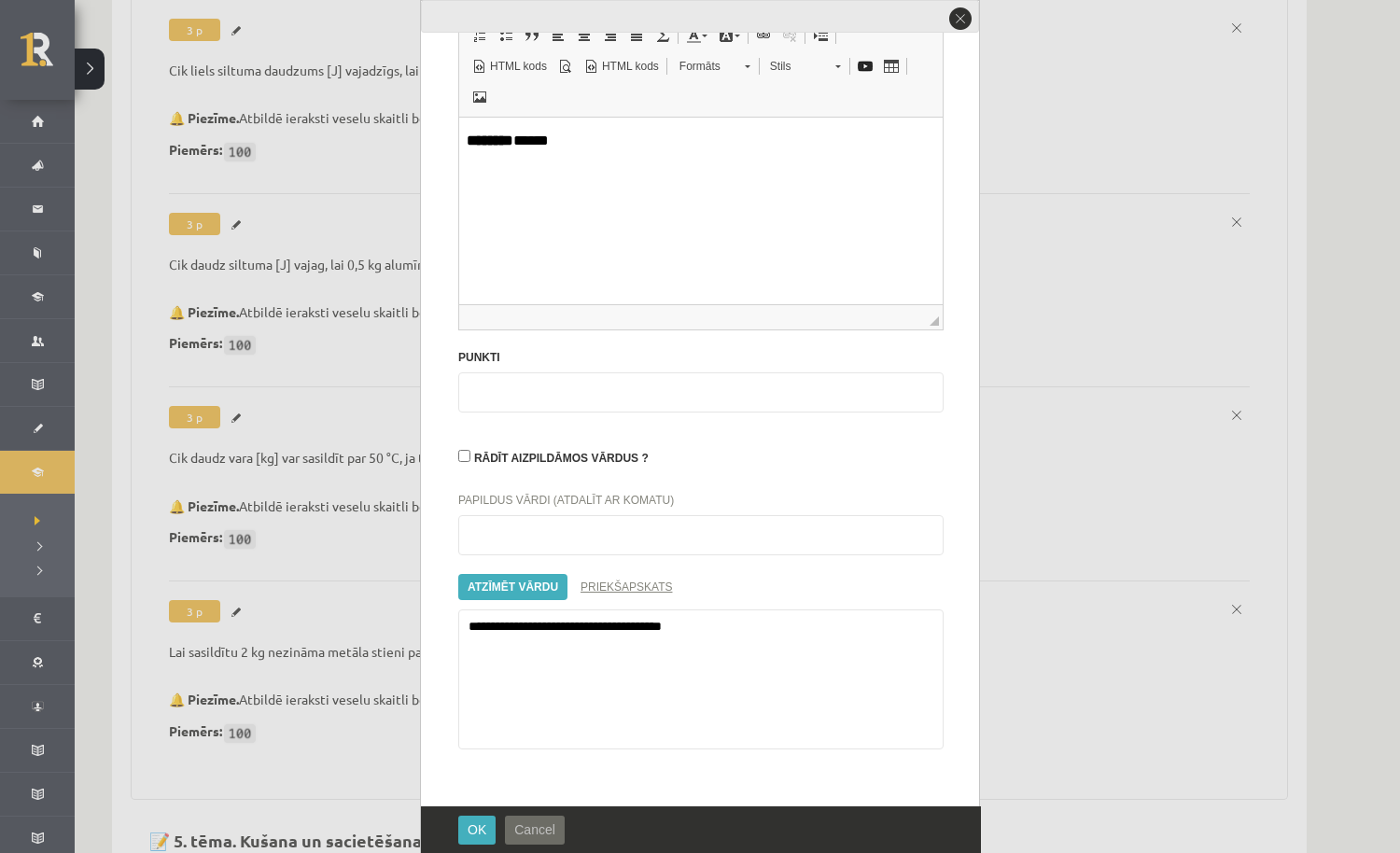
click at [545, 833] on span "Cancel" at bounding box center [535, 829] width 41 height 15
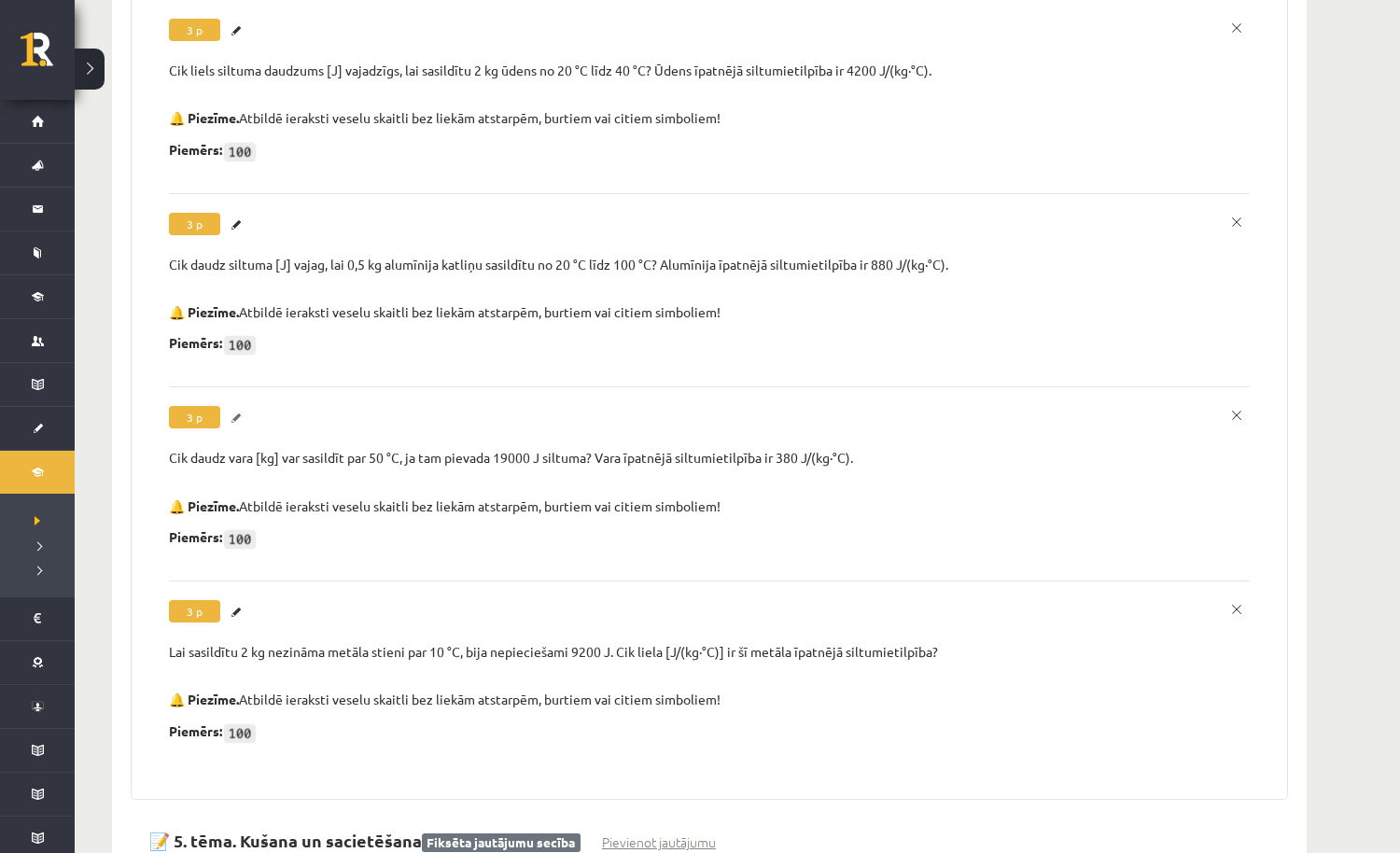
click at [237, 406] on link "Labot" at bounding box center [238, 418] width 18 height 24
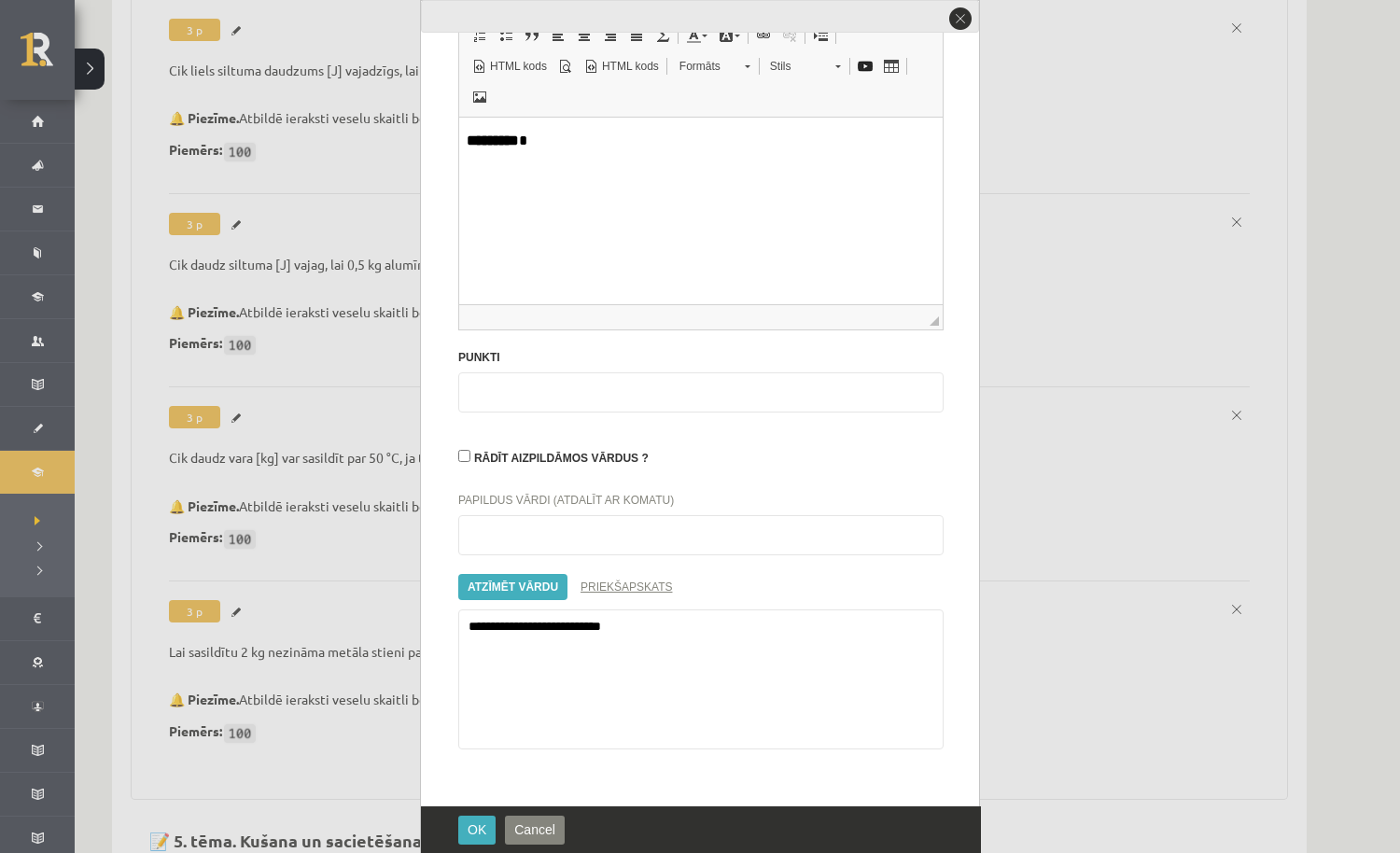
click at [553, 812] on div "OK Cancel" at bounding box center [700, 830] width 560 height 46
click at [544, 827] on span "Cancel" at bounding box center [535, 829] width 41 height 15
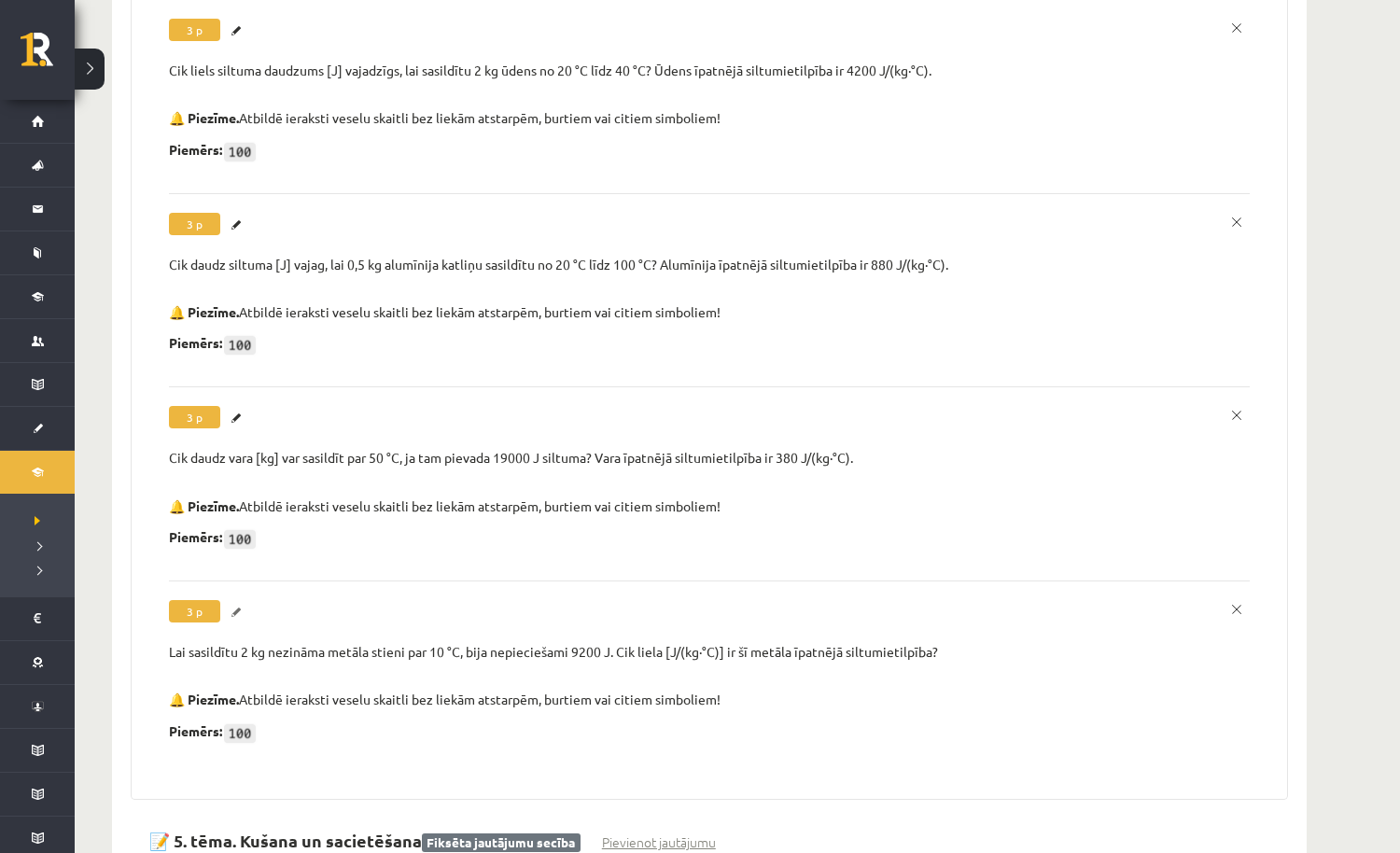
click at [243, 601] on link "Labot" at bounding box center [238, 612] width 18 height 24
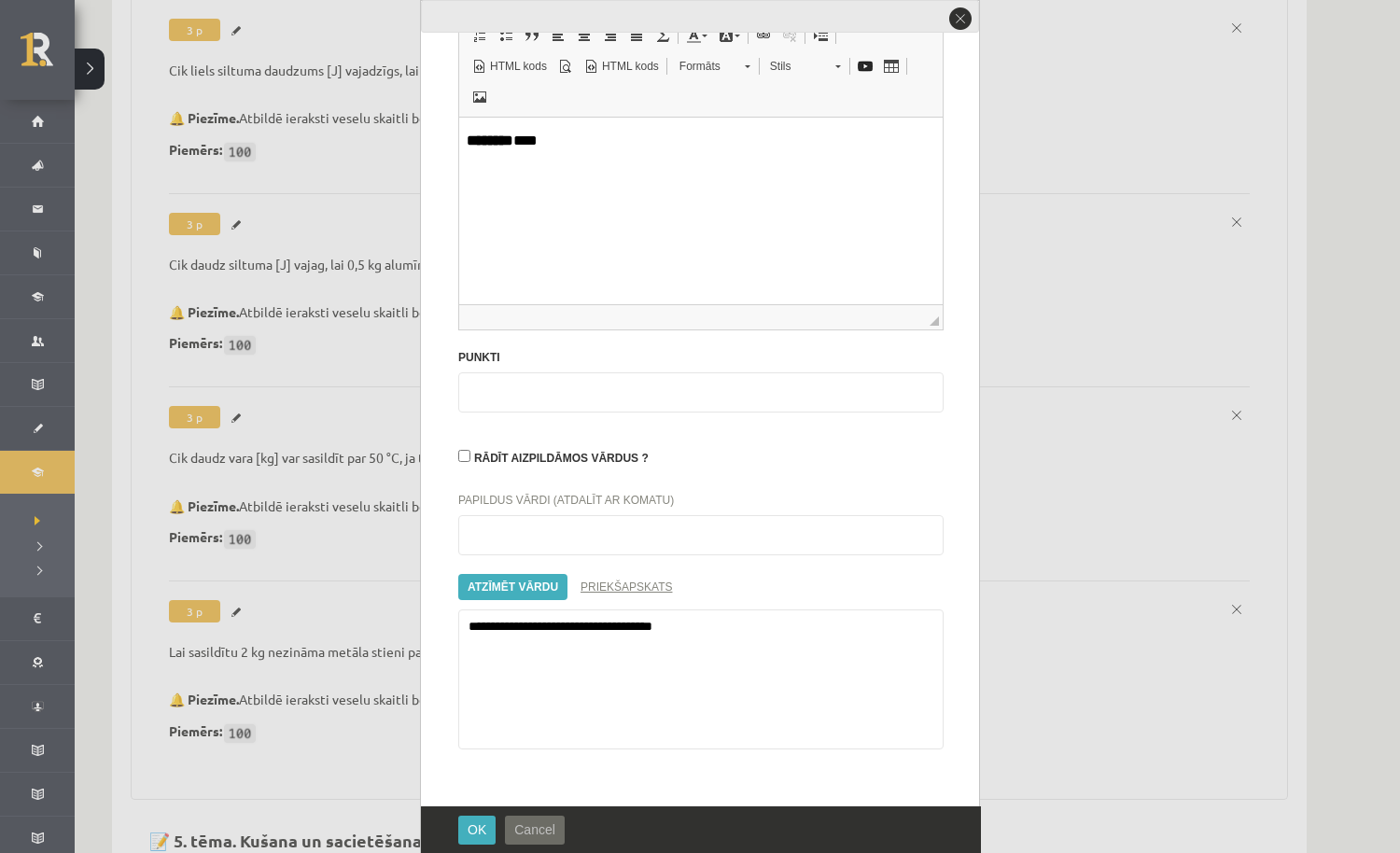
click at [558, 824] on button "Cancel" at bounding box center [535, 830] width 60 height 29
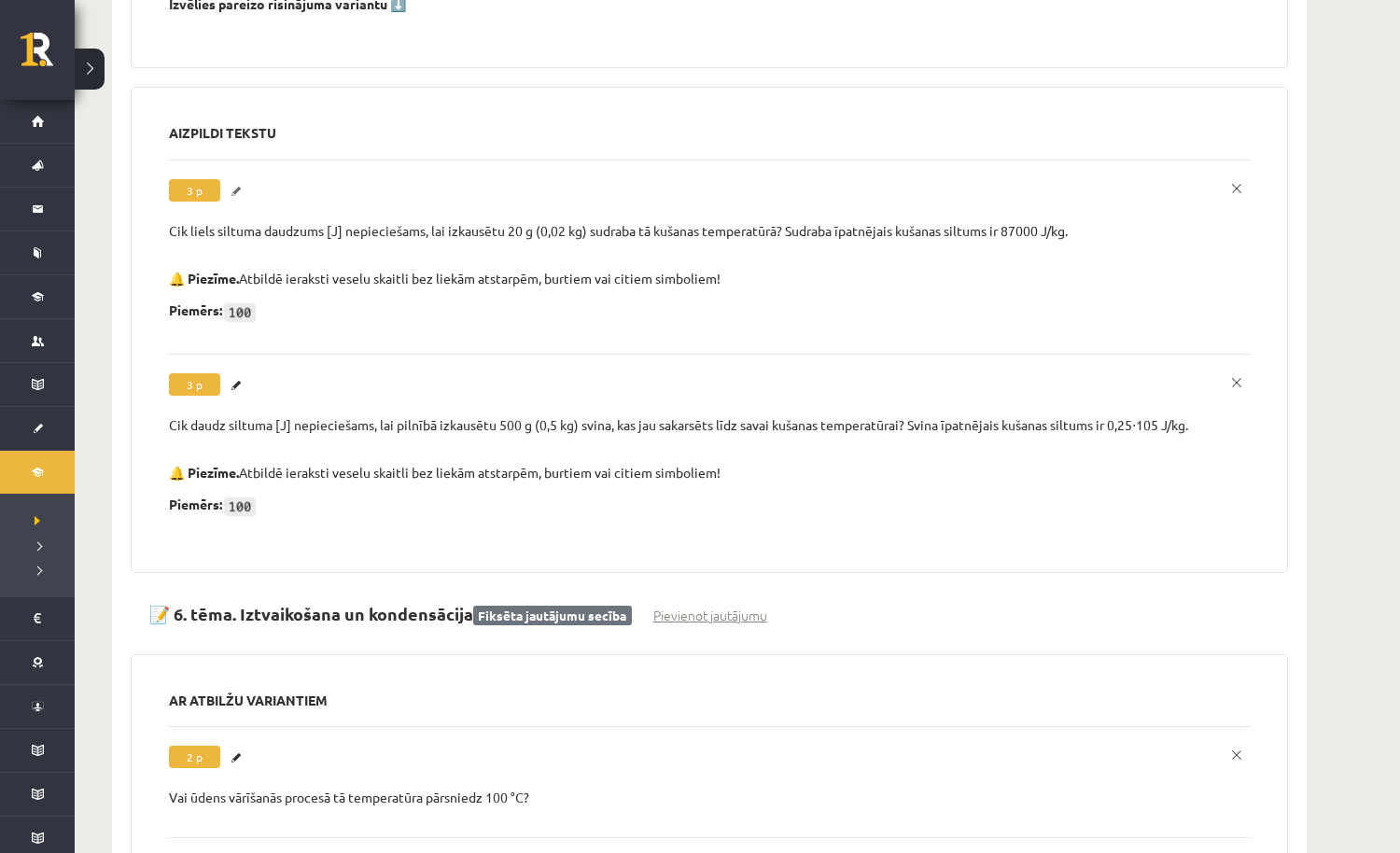
click at [236, 179] on link "Labot" at bounding box center [238, 191] width 18 height 24
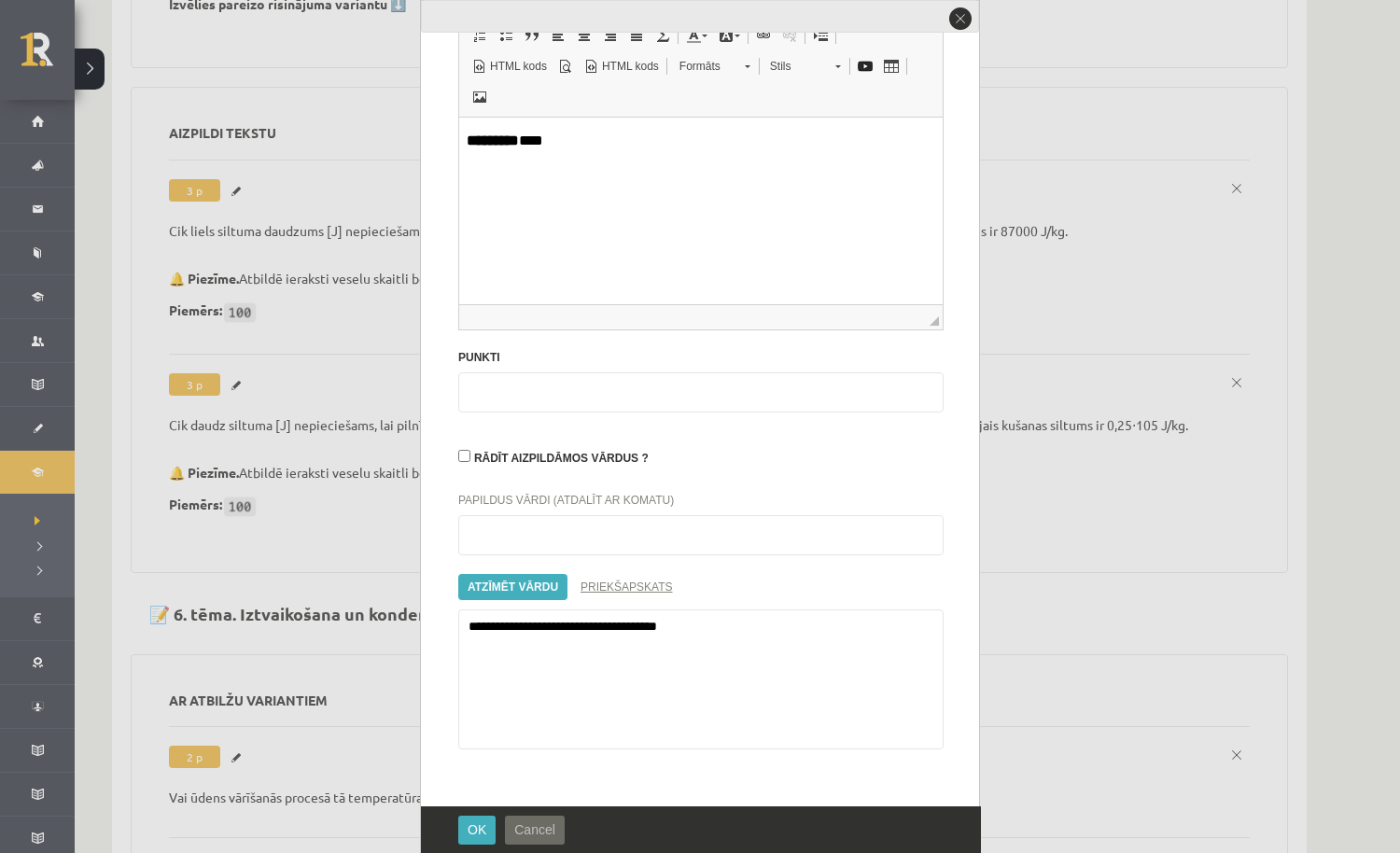
click at [540, 831] on span "Cancel" at bounding box center [535, 829] width 41 height 15
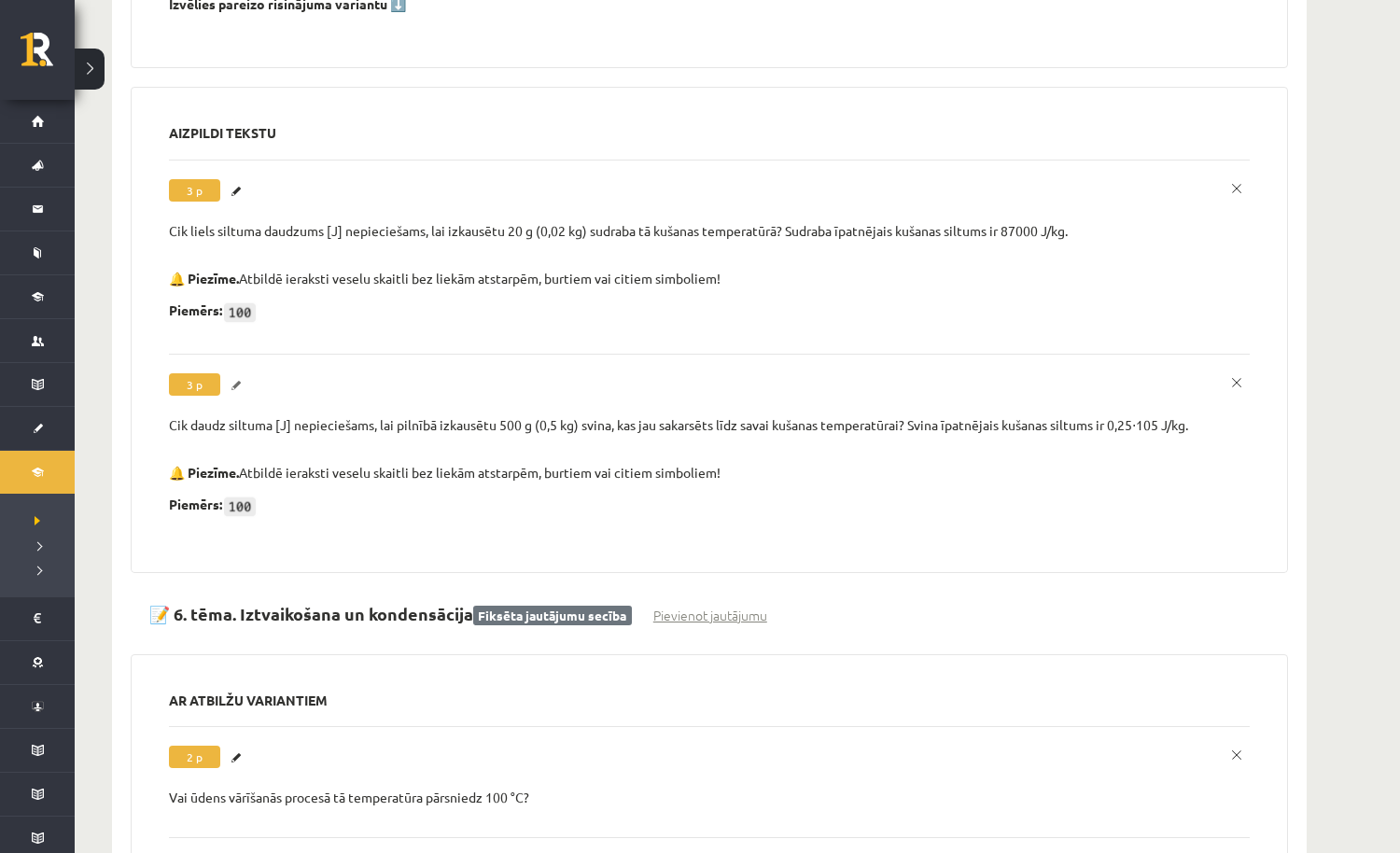
click at [234, 373] on link "Labot" at bounding box center [238, 385] width 18 height 24
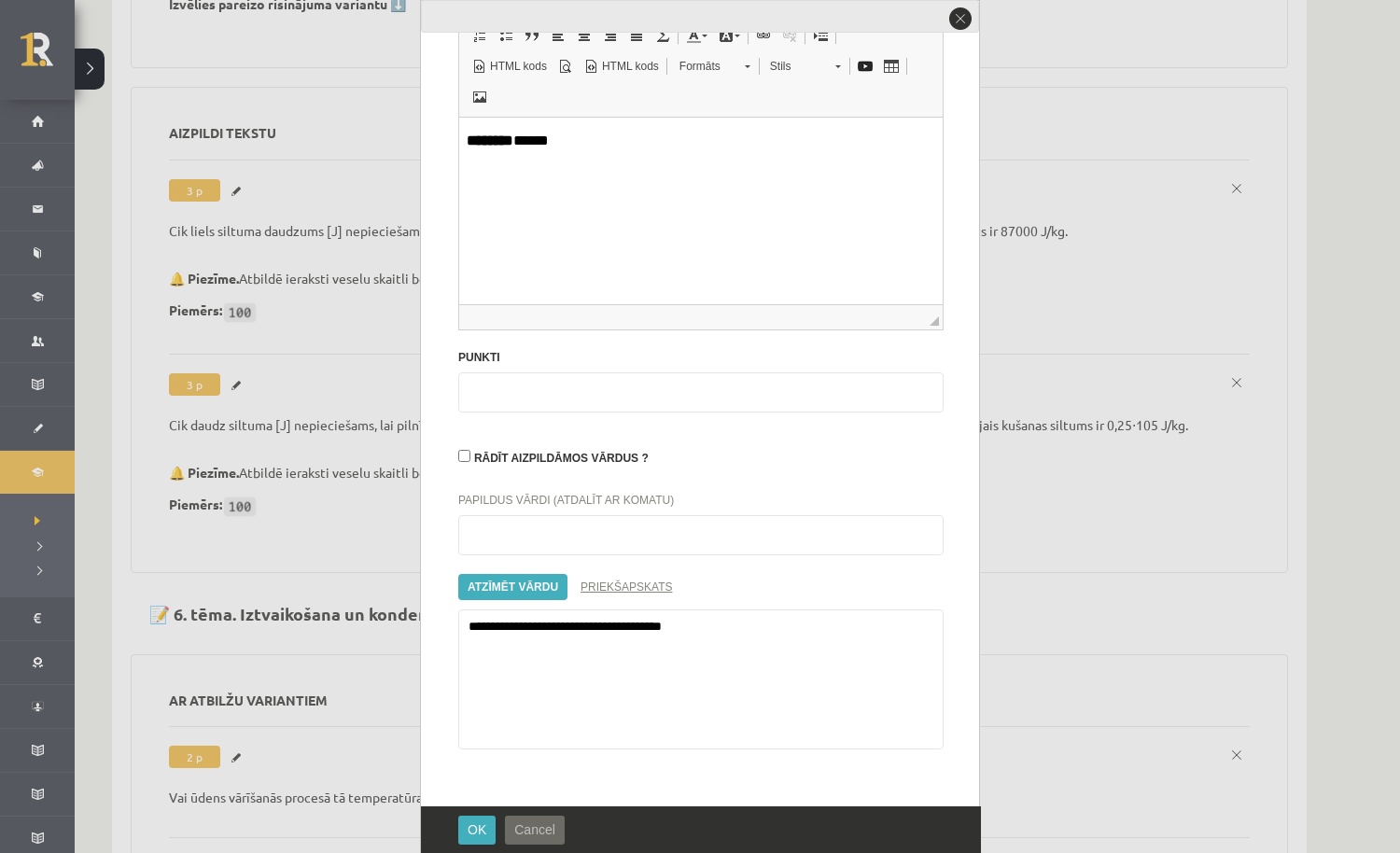
click at [552, 824] on span "Cancel" at bounding box center [535, 829] width 41 height 15
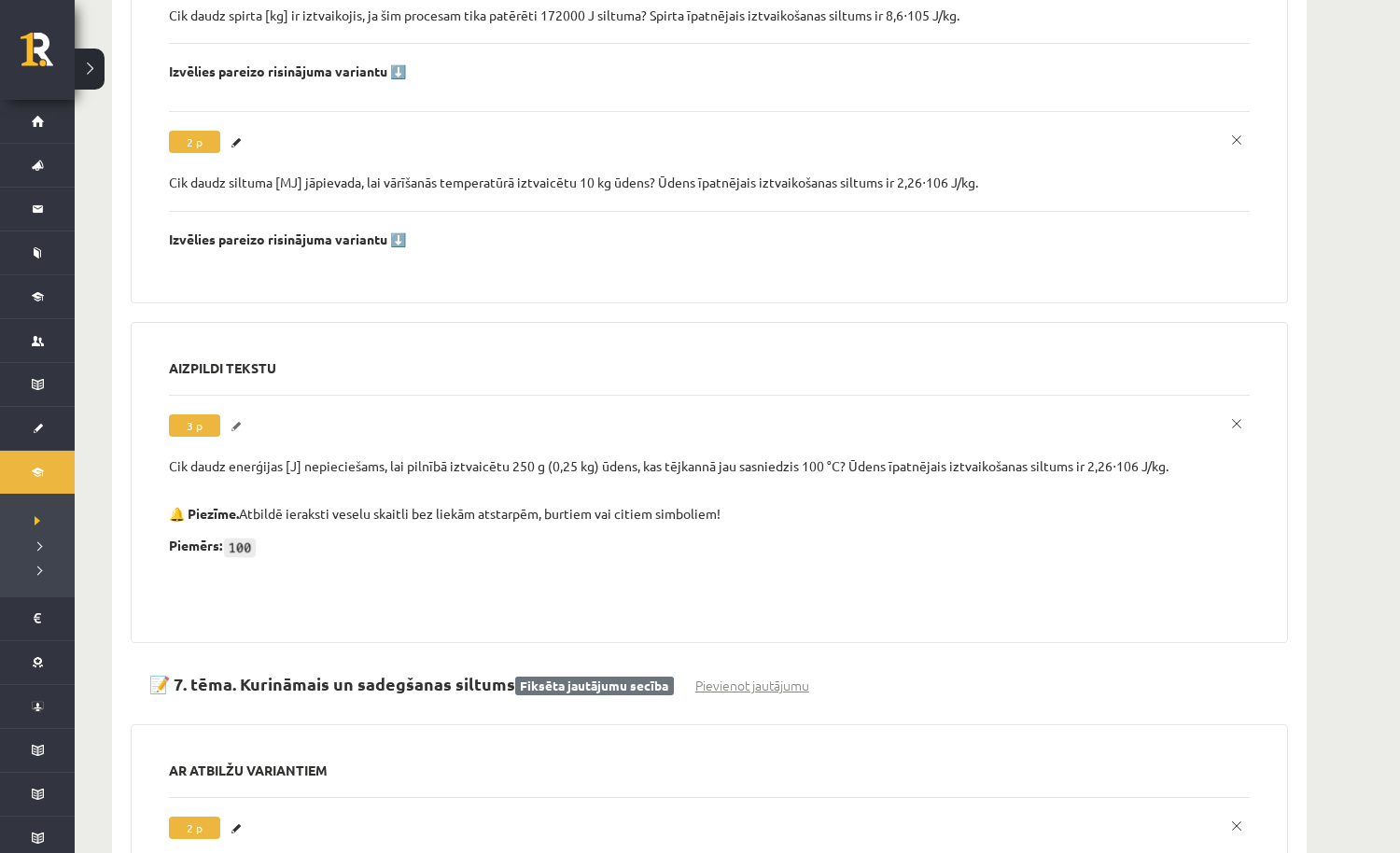
click at [235, 415] on link "Labot" at bounding box center [238, 426] width 18 height 24
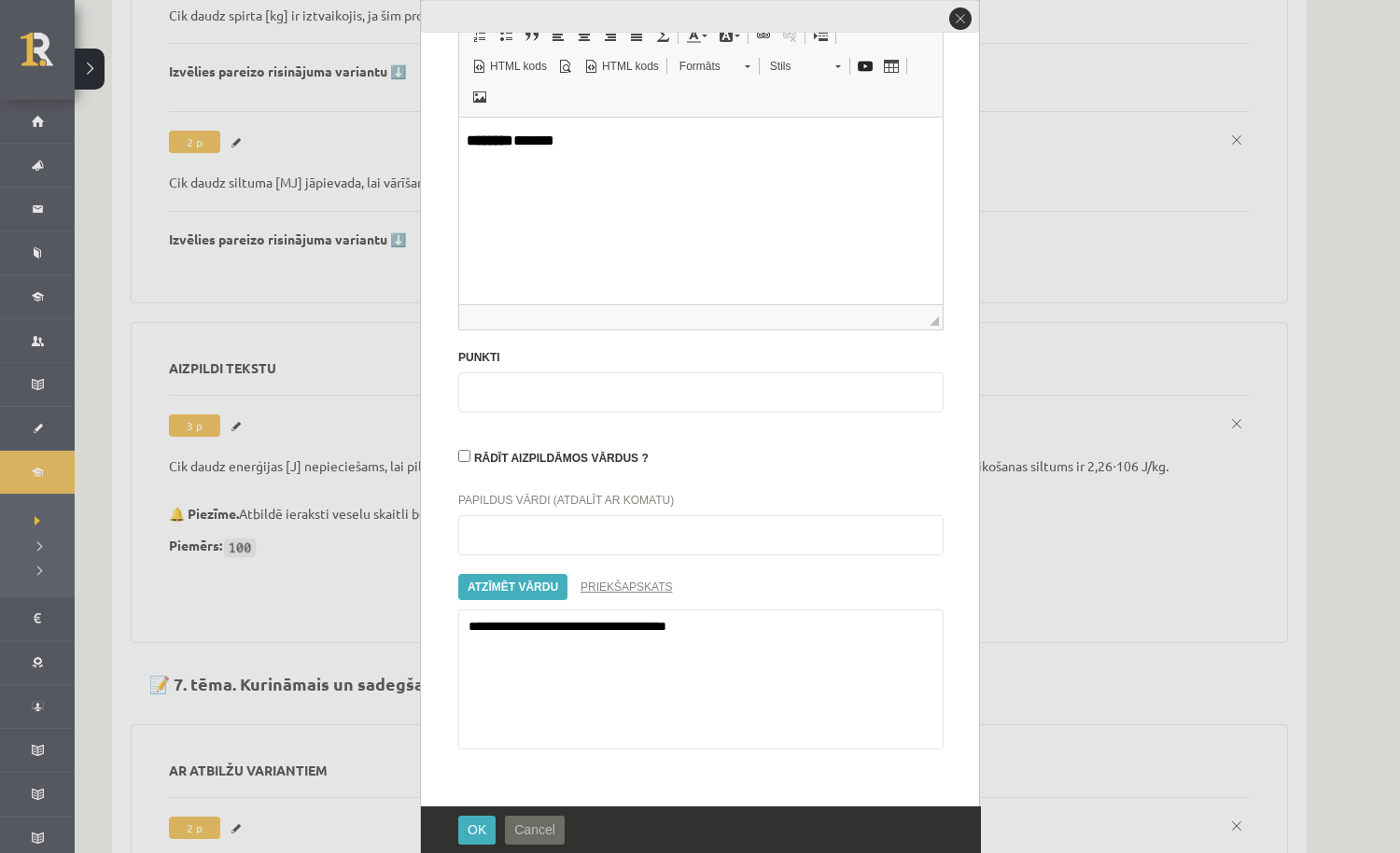
click at [547, 843] on button "Cancel" at bounding box center [535, 830] width 60 height 29
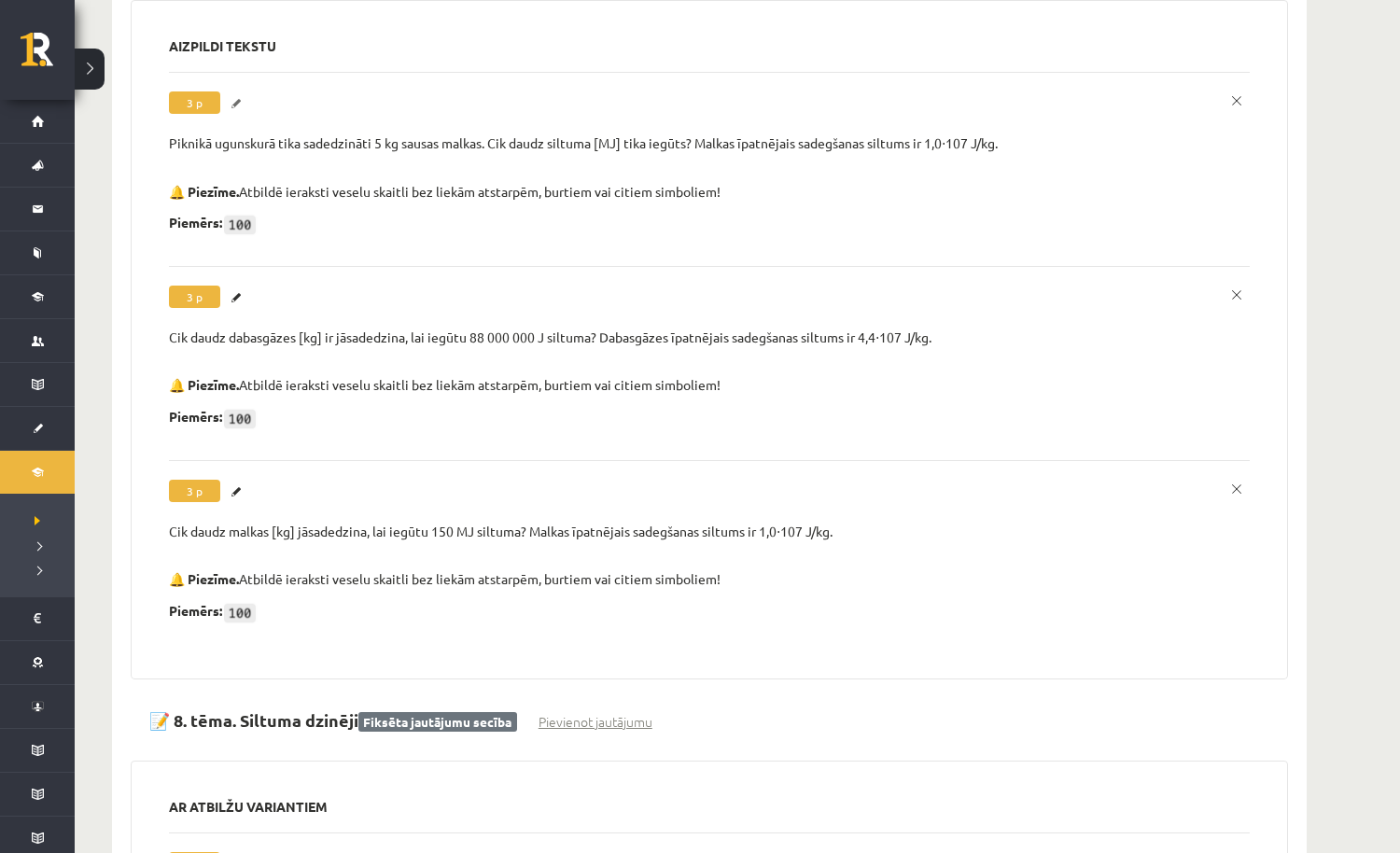
click at [245, 92] on link "Labot" at bounding box center [238, 103] width 18 height 24
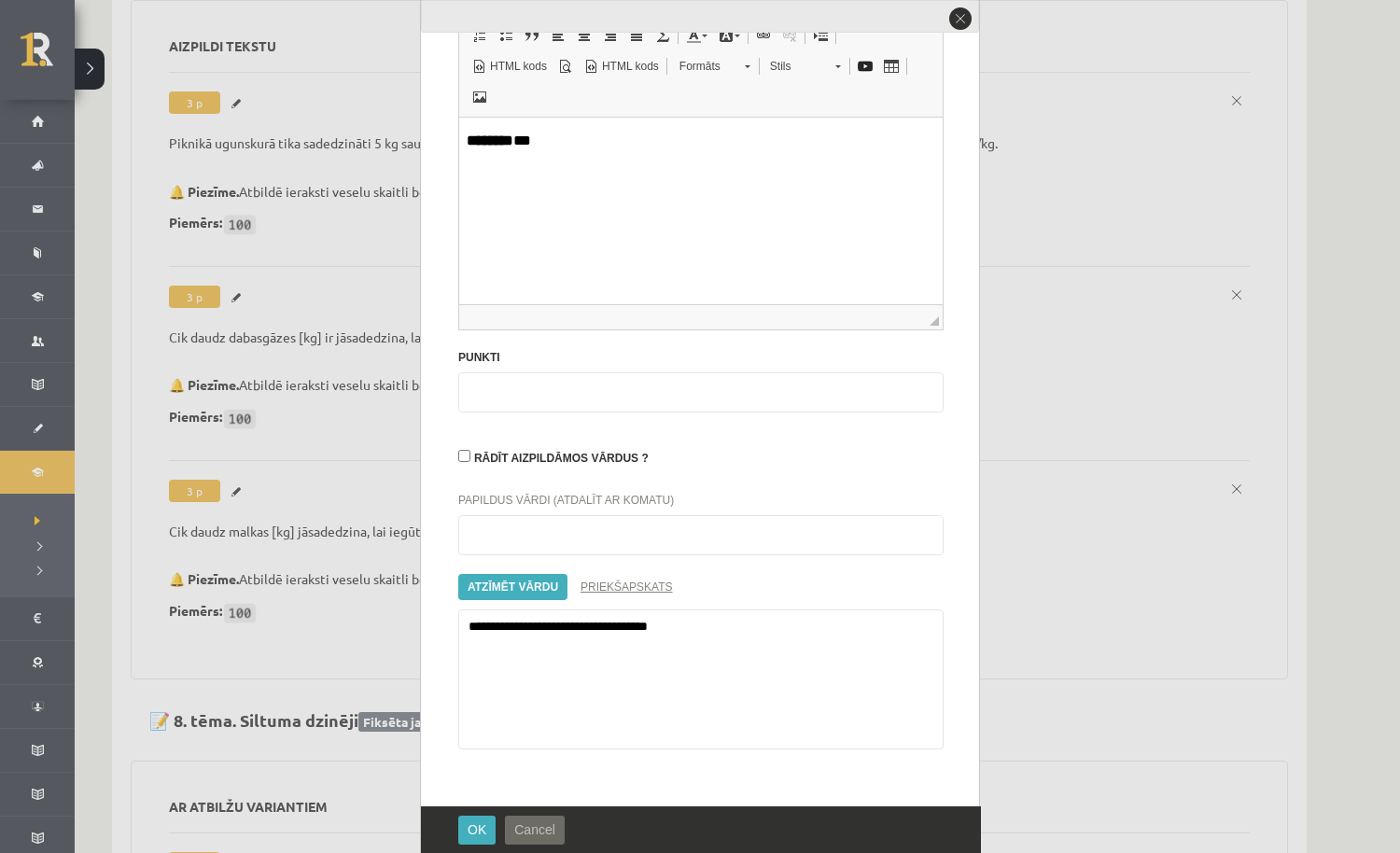
click at [537, 829] on span "Cancel" at bounding box center [535, 829] width 41 height 15
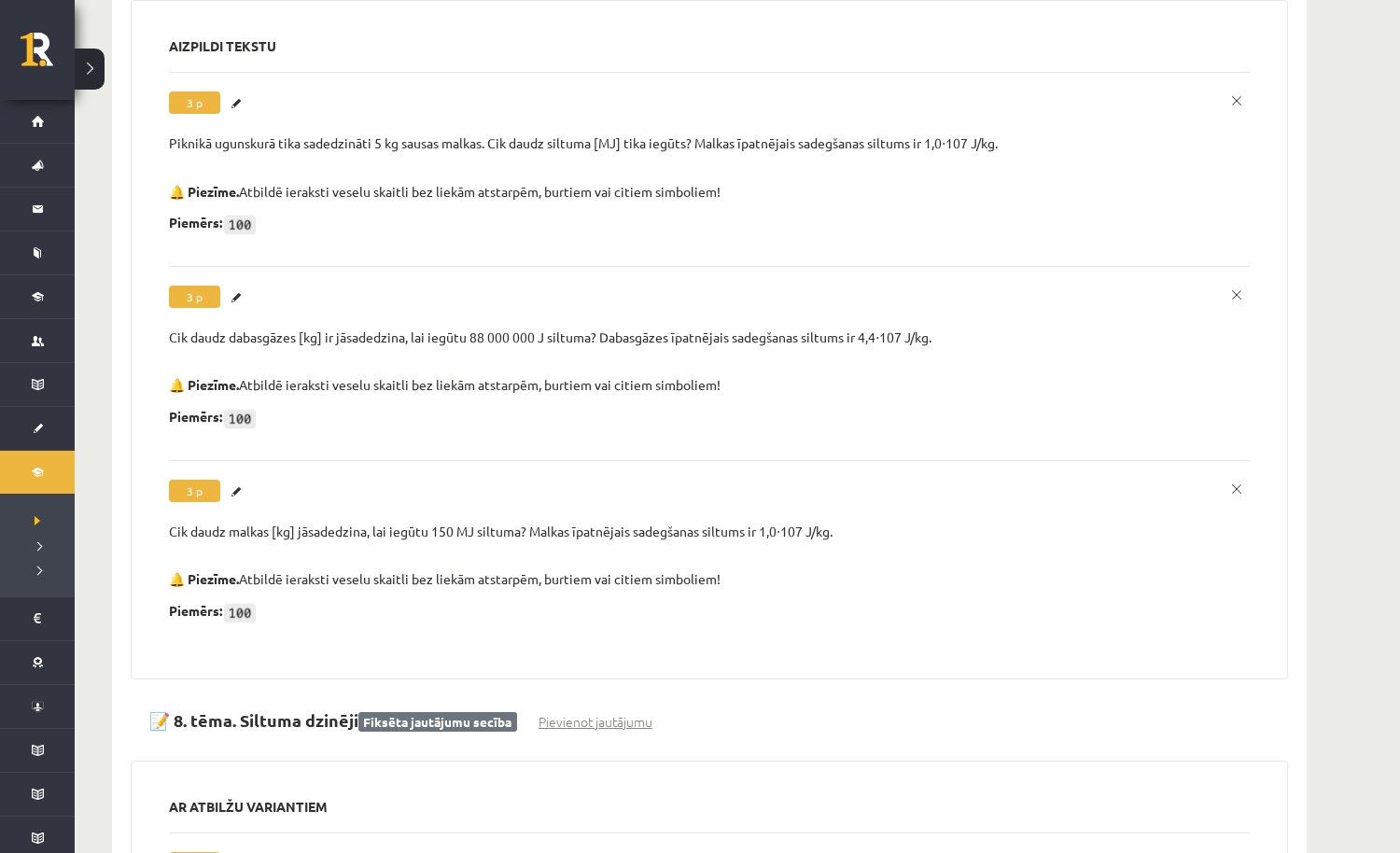
click at [242, 266] on label "**********" at bounding box center [710, 353] width 1081 height 175
click at [241, 285] on link "Labot" at bounding box center [238, 297] width 18 height 24
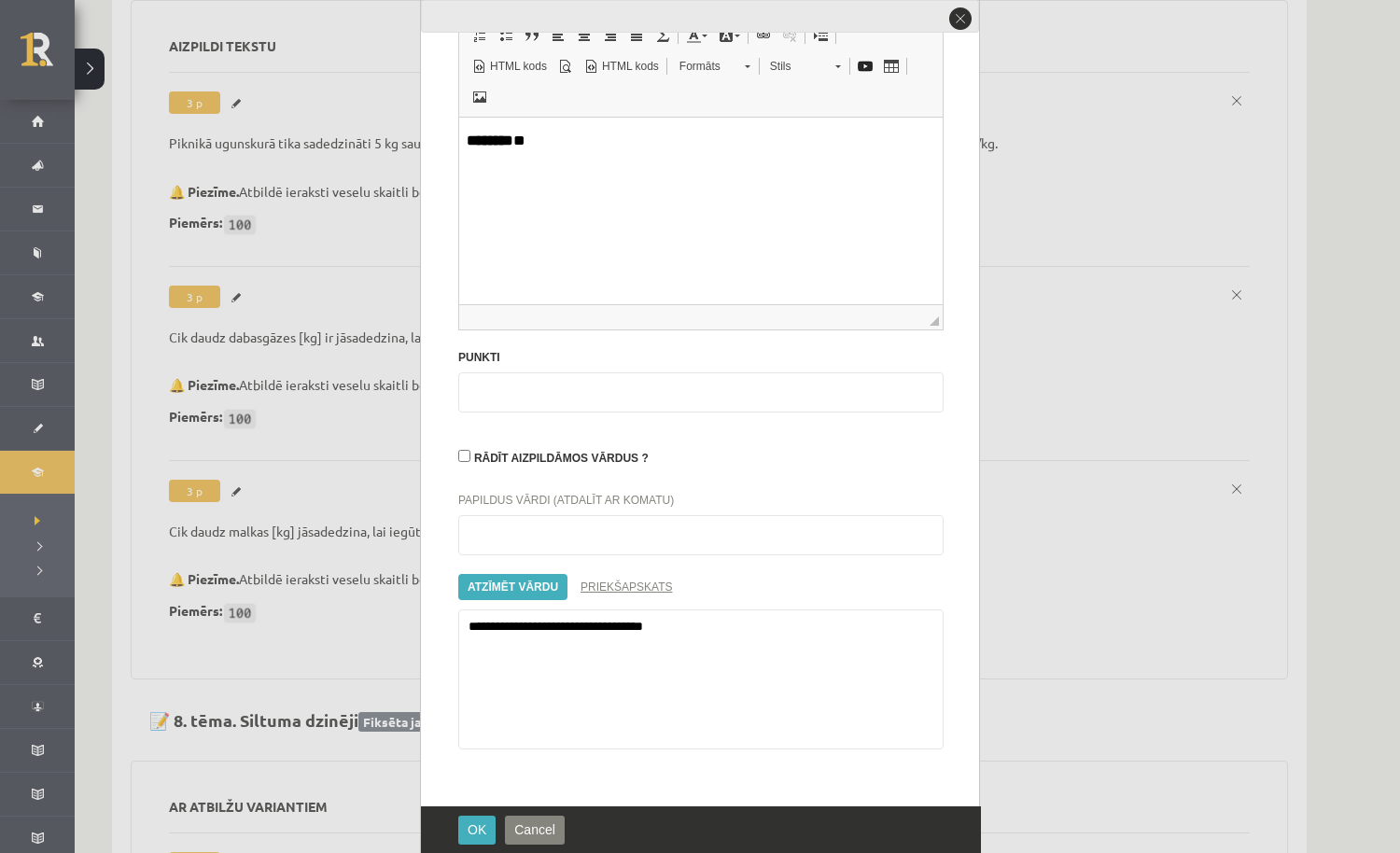
click at [549, 814] on div "OK Cancel" at bounding box center [700, 830] width 560 height 46
click at [548, 842] on button "Cancel" at bounding box center [535, 830] width 60 height 29
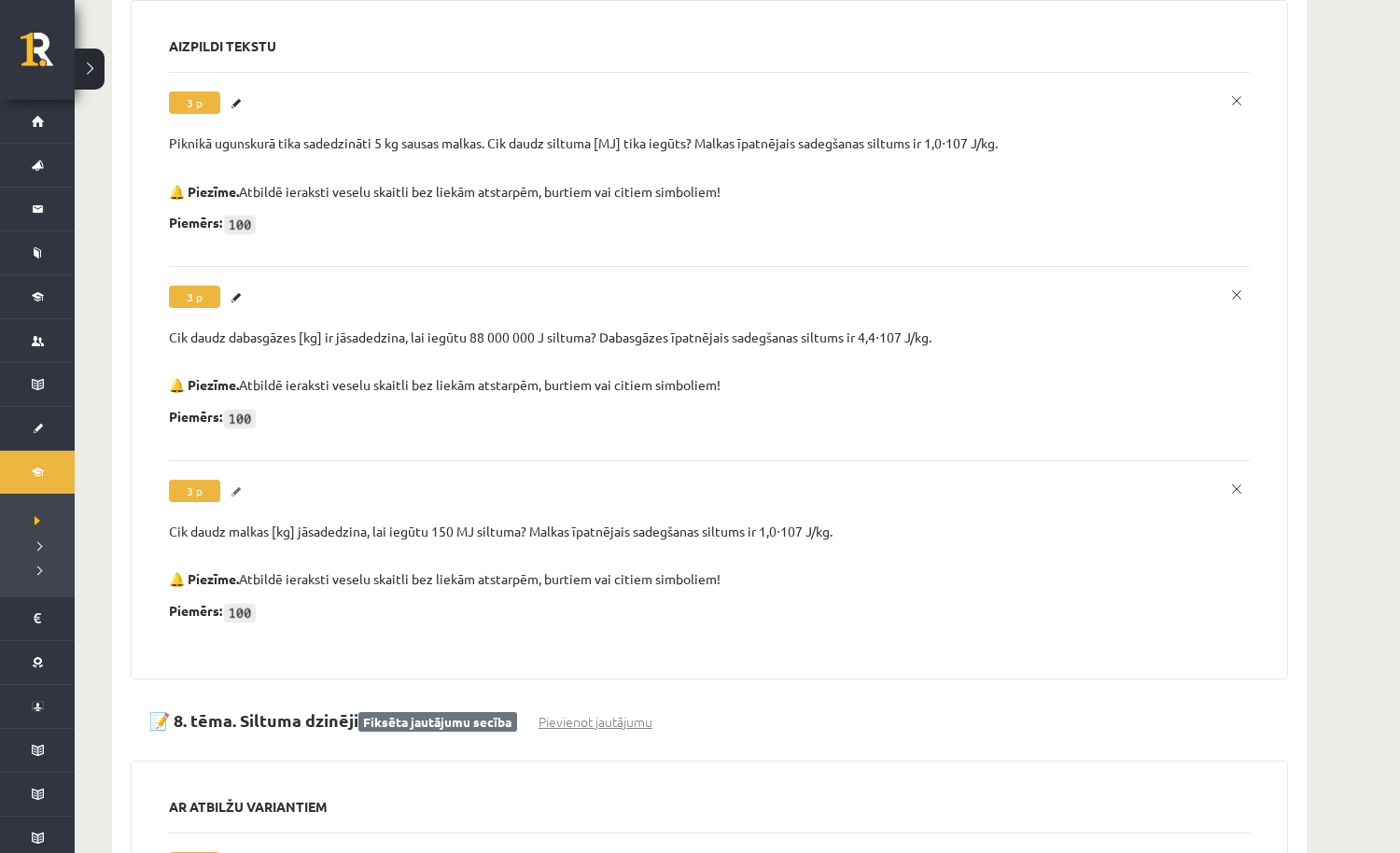
click at [240, 480] on link "Labot" at bounding box center [238, 491] width 18 height 24
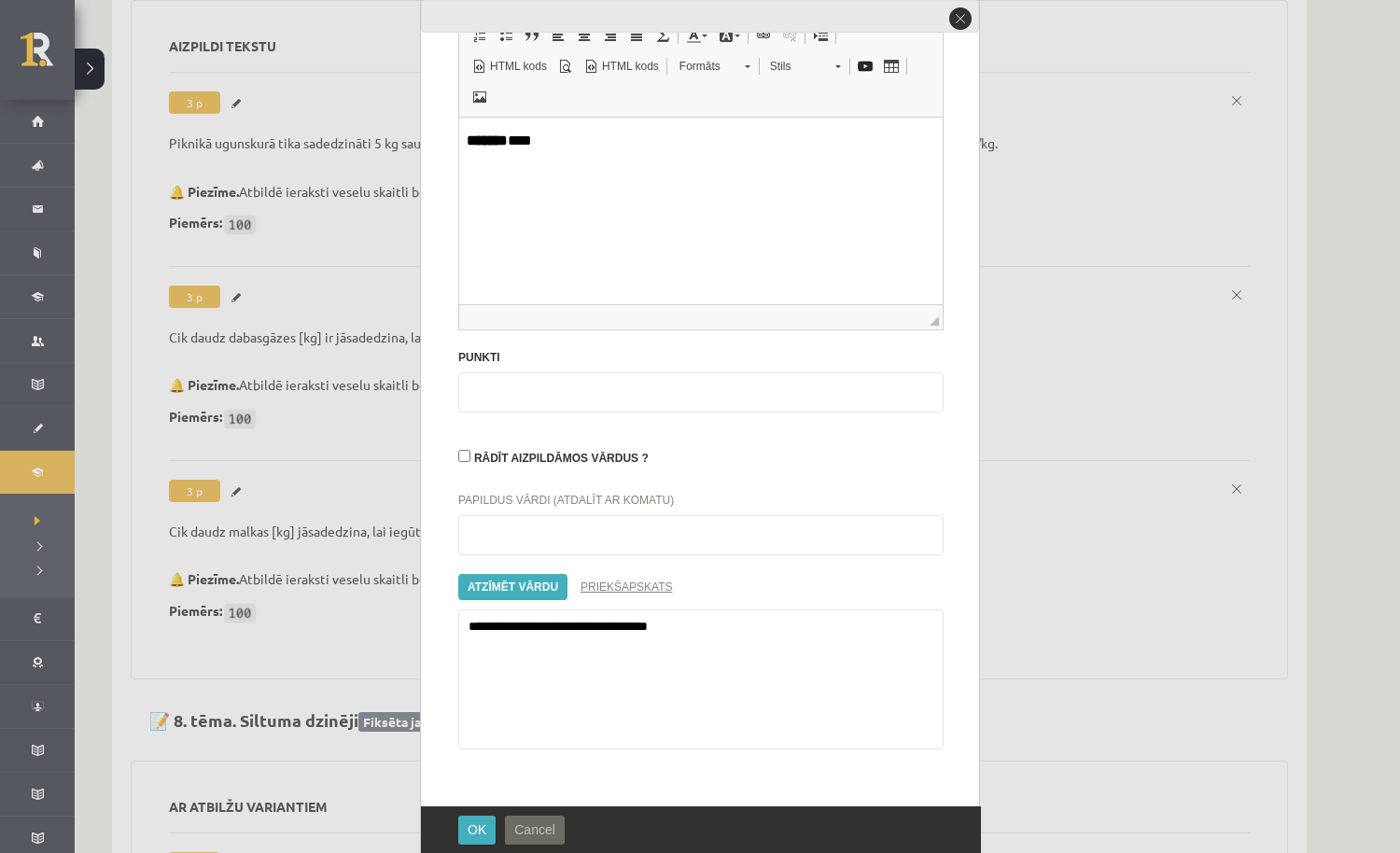
click at [541, 825] on span "Cancel" at bounding box center [535, 829] width 41 height 15
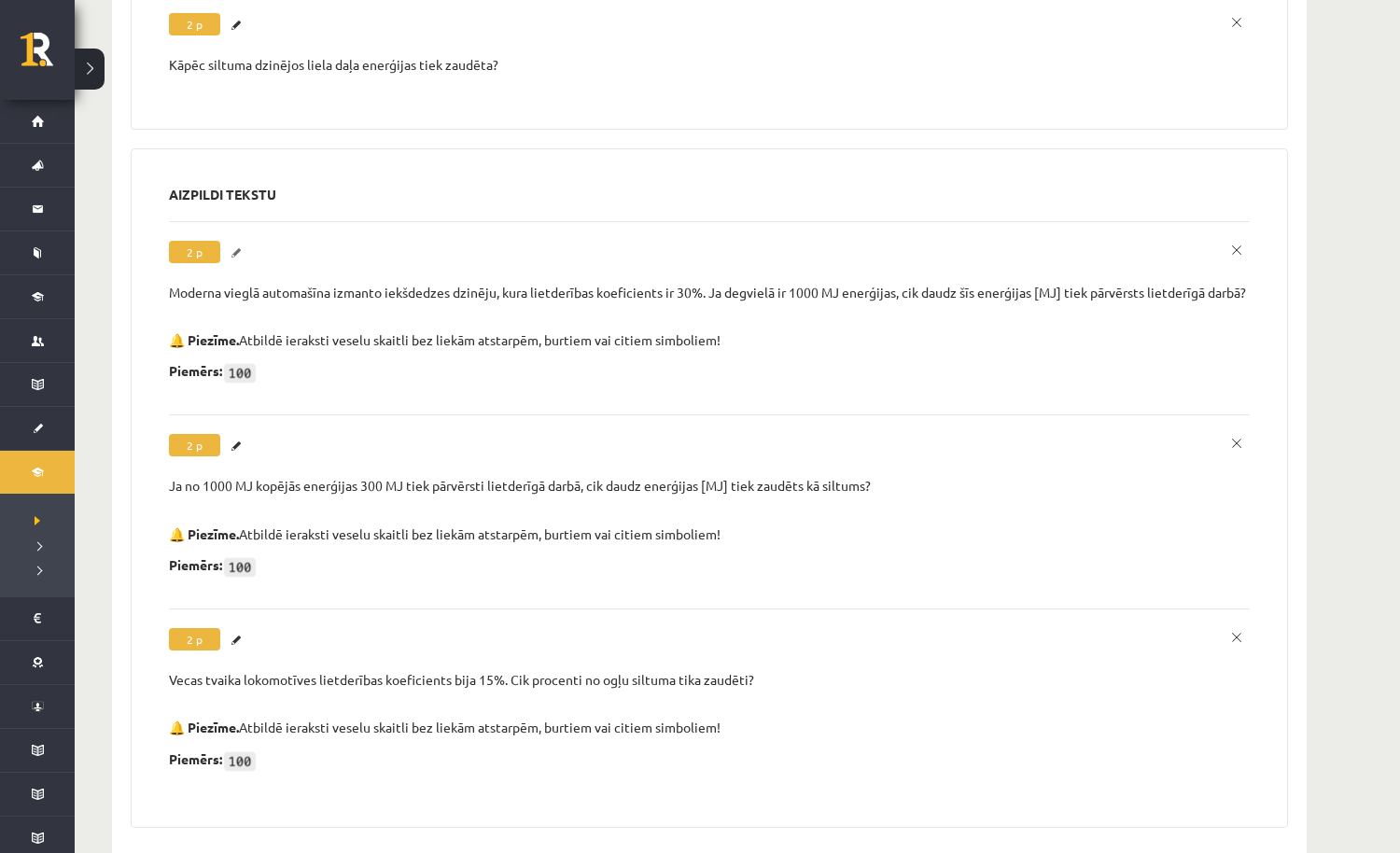
click at [240, 241] on link "Labot" at bounding box center [238, 252] width 18 height 24
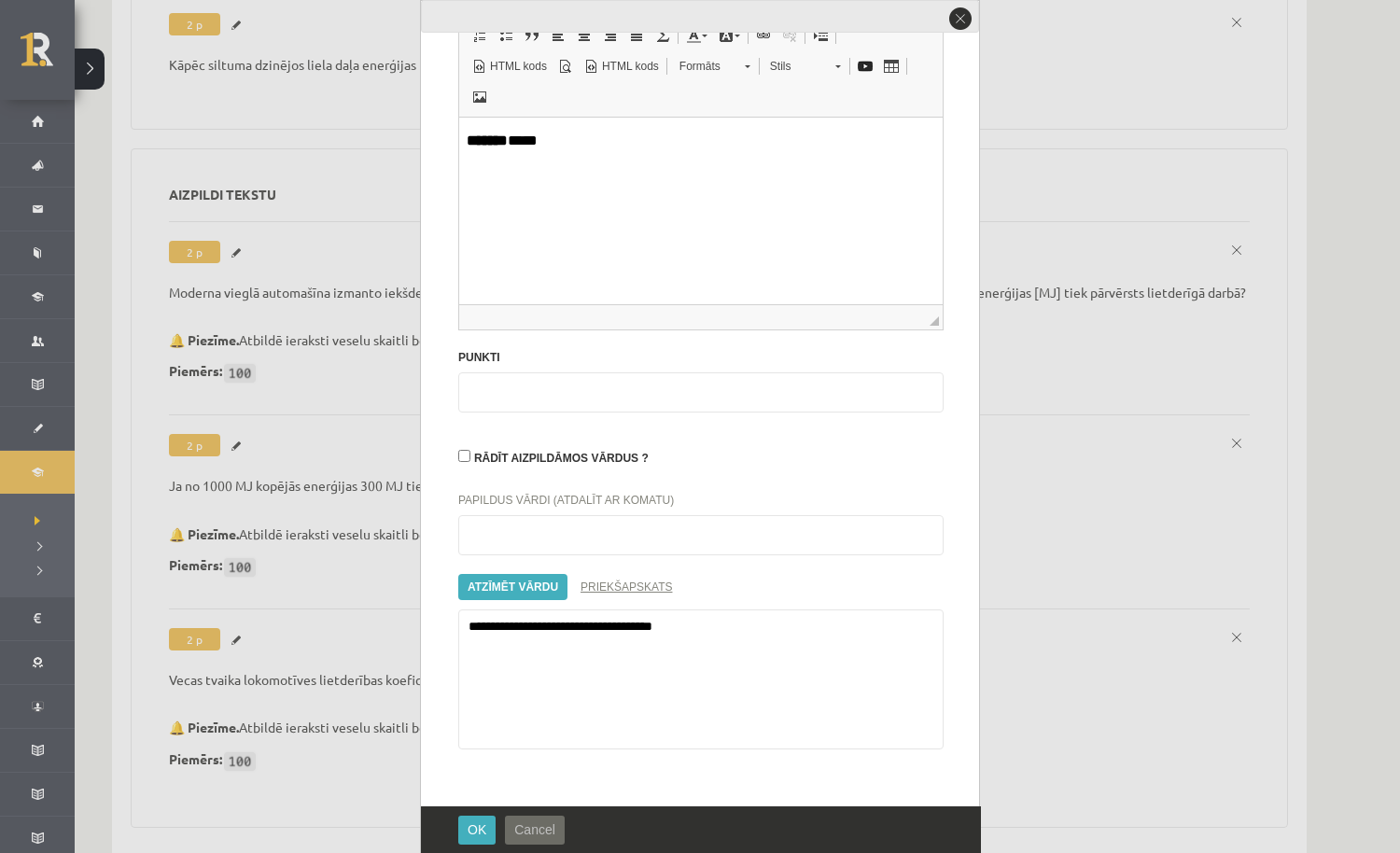
click at [538, 840] on button "Cancel" at bounding box center [535, 830] width 60 height 29
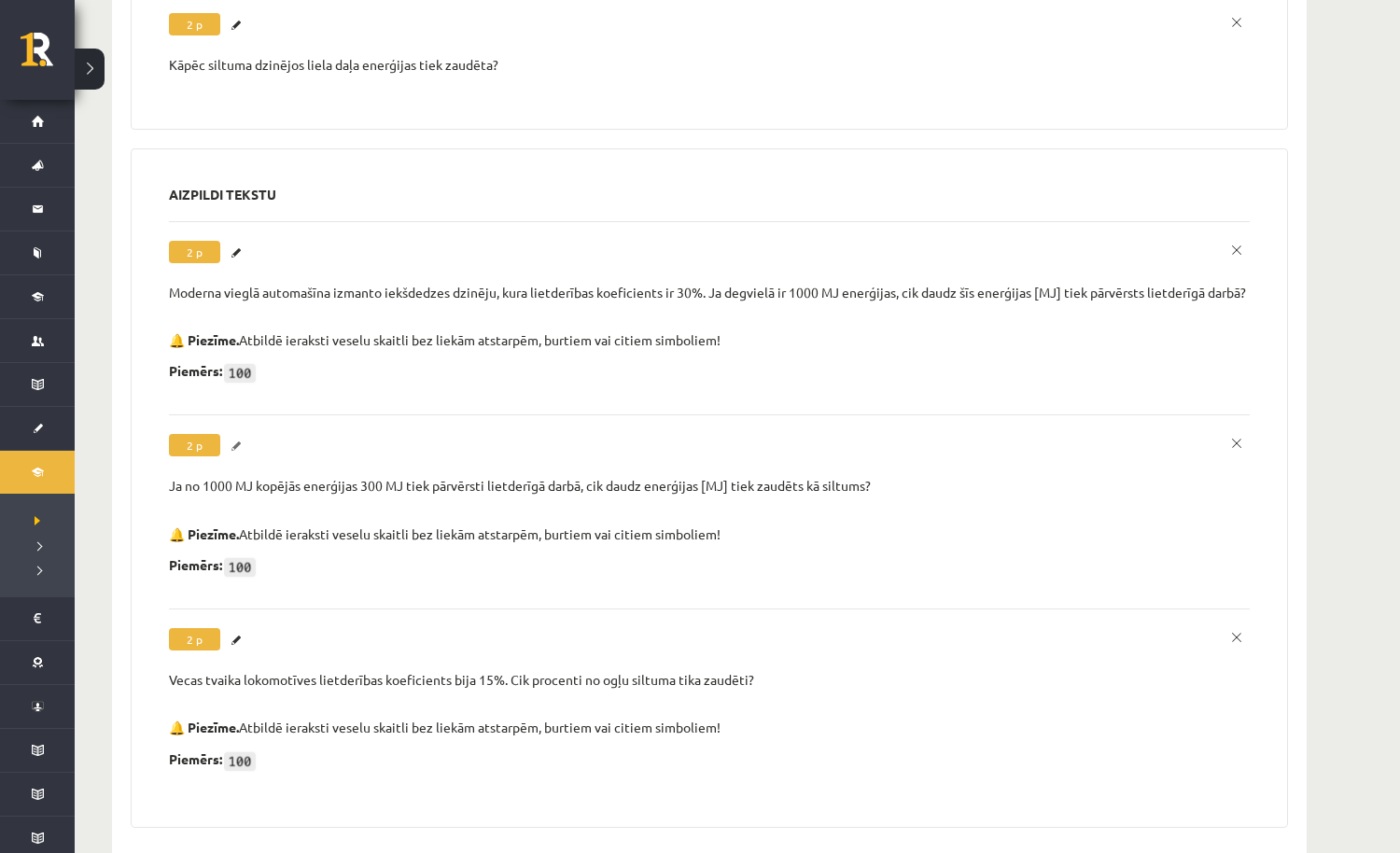
click at [236, 434] on link "Labot" at bounding box center [238, 446] width 18 height 24
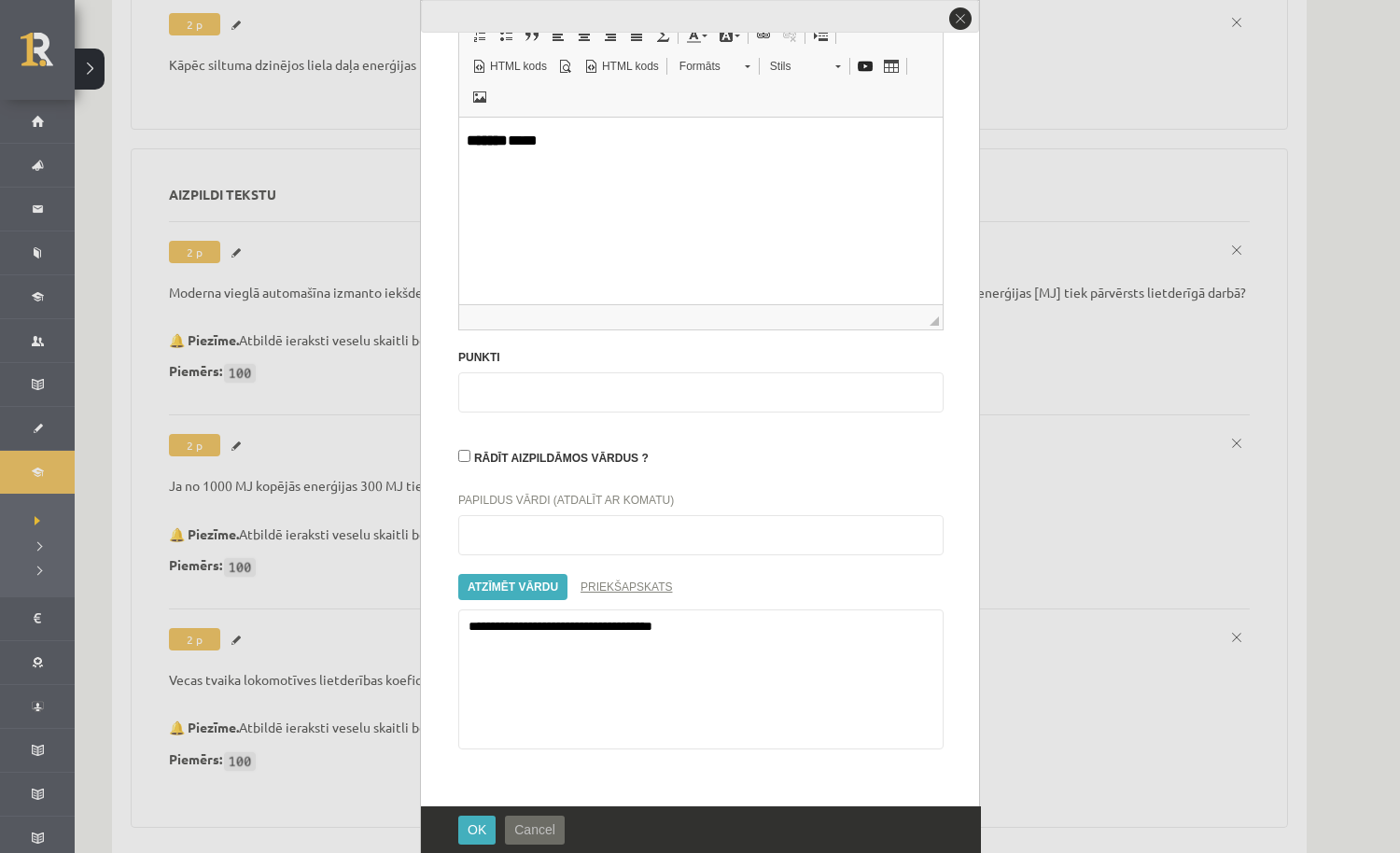
click at [537, 829] on span "Cancel" at bounding box center [535, 829] width 41 height 15
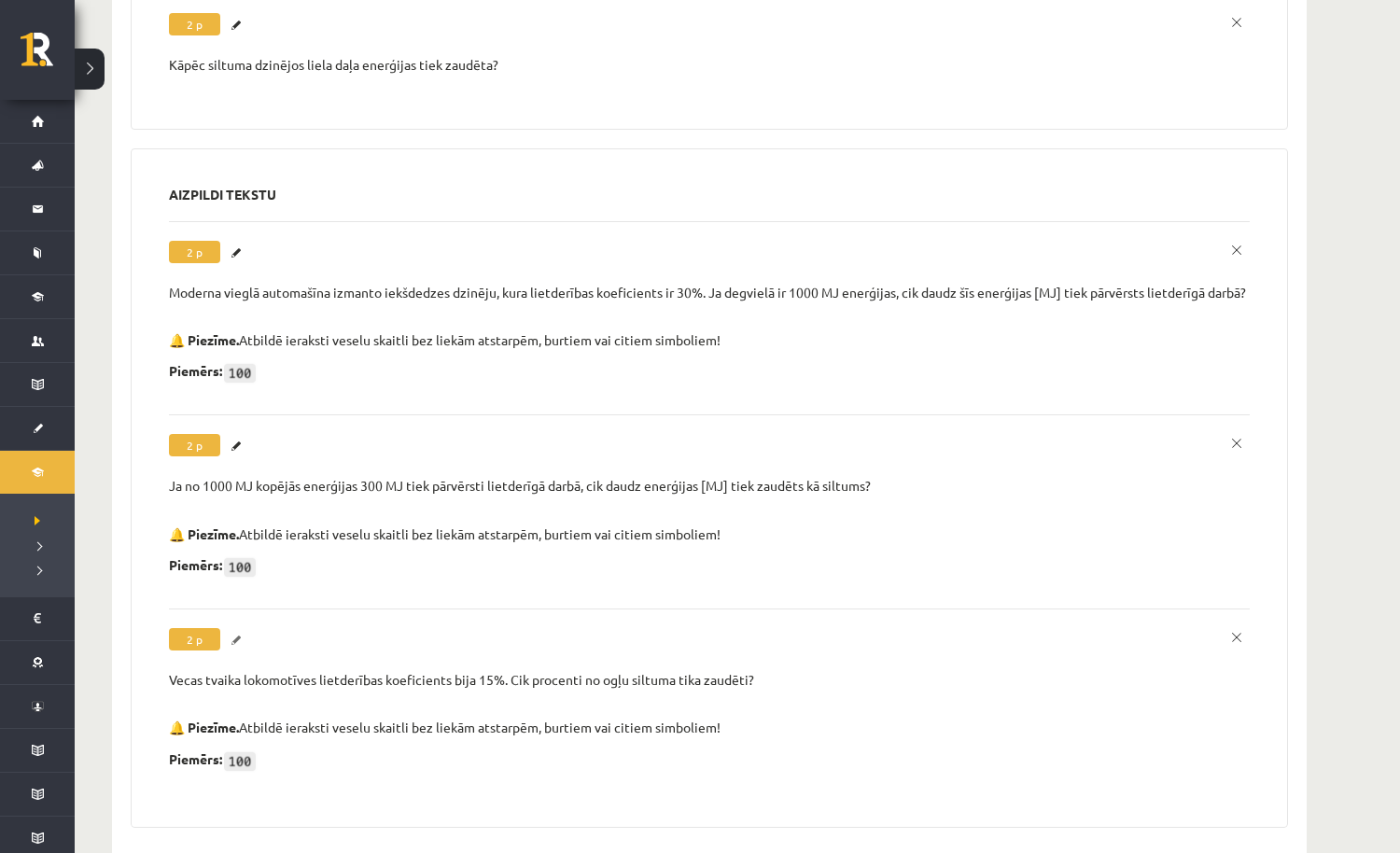
click at [238, 629] on link "Labot" at bounding box center [238, 640] width 18 height 24
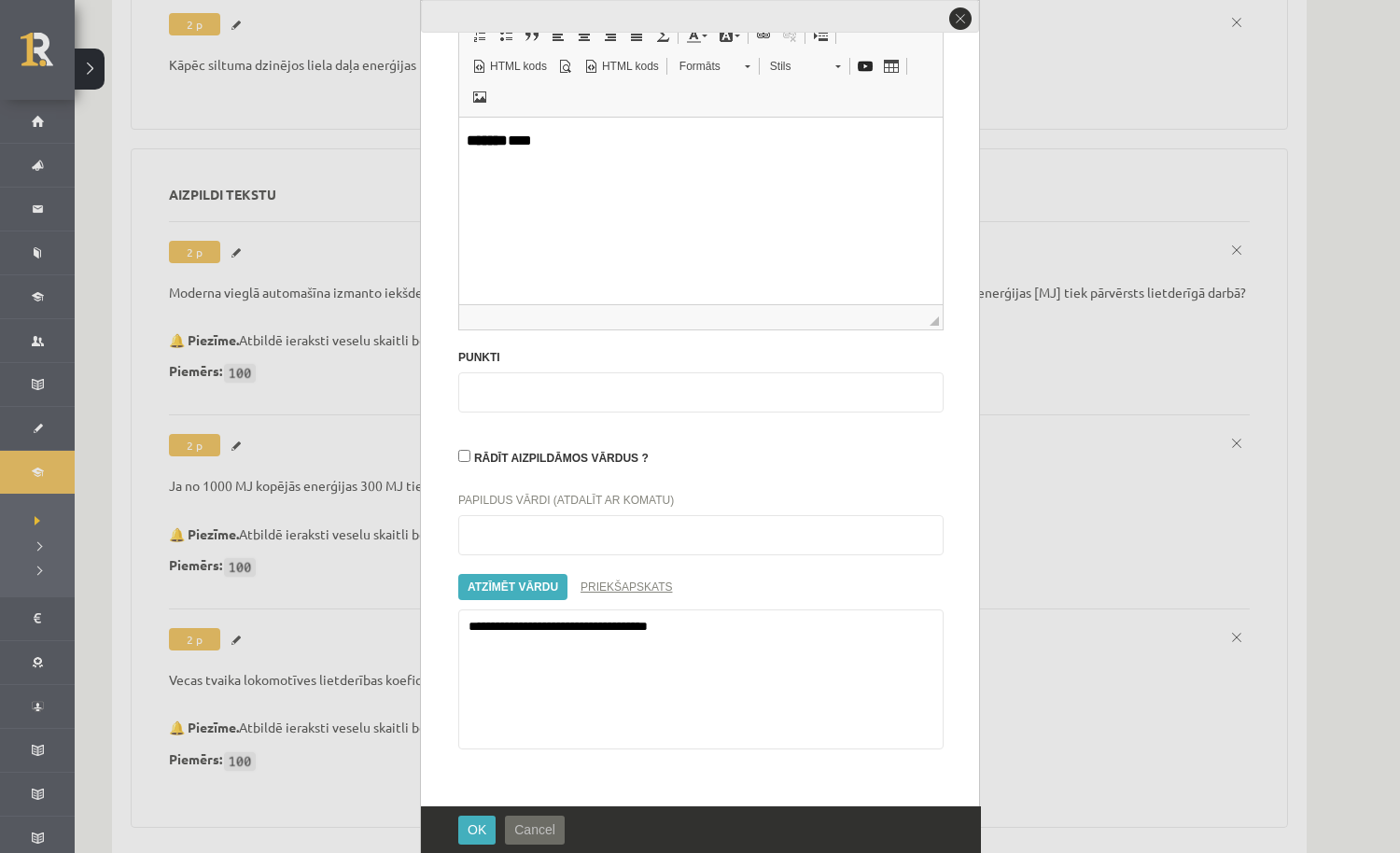
click at [548, 822] on span "Cancel" at bounding box center [535, 829] width 41 height 15
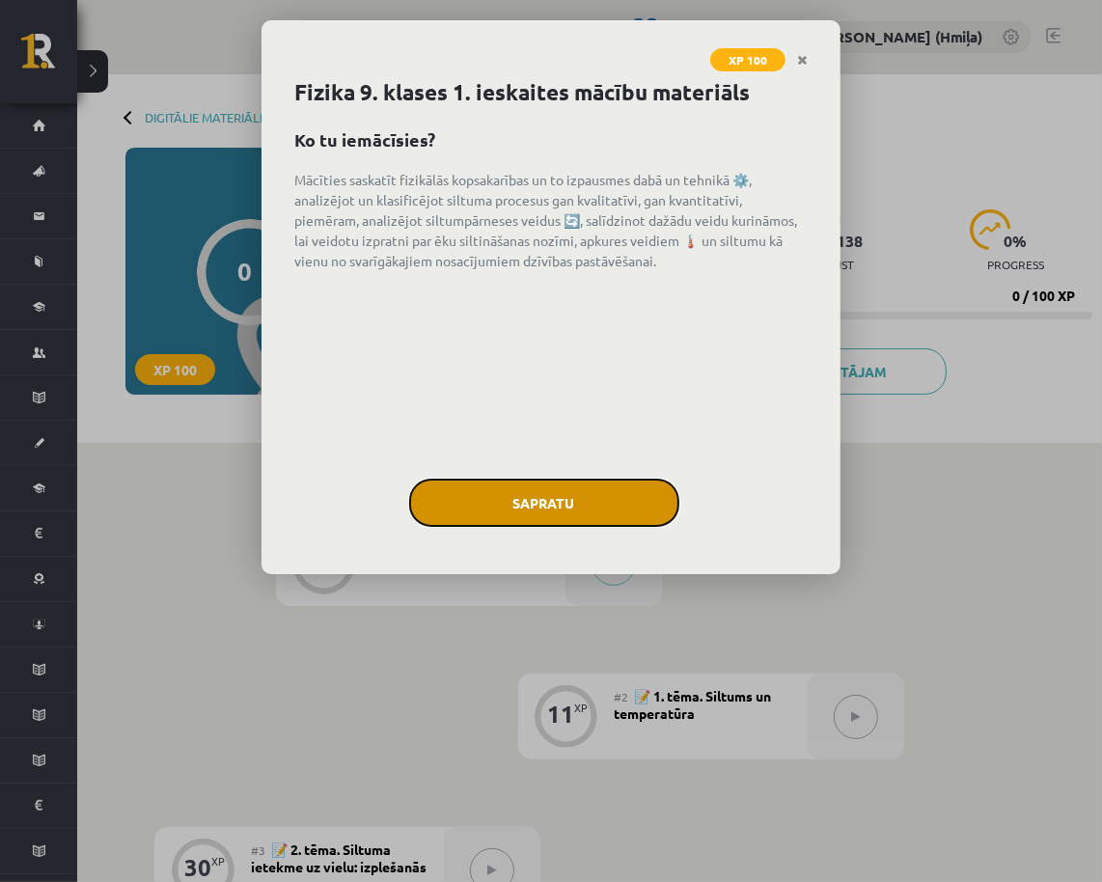
click at [566, 504] on button "Sapratu" at bounding box center [544, 503] width 270 height 48
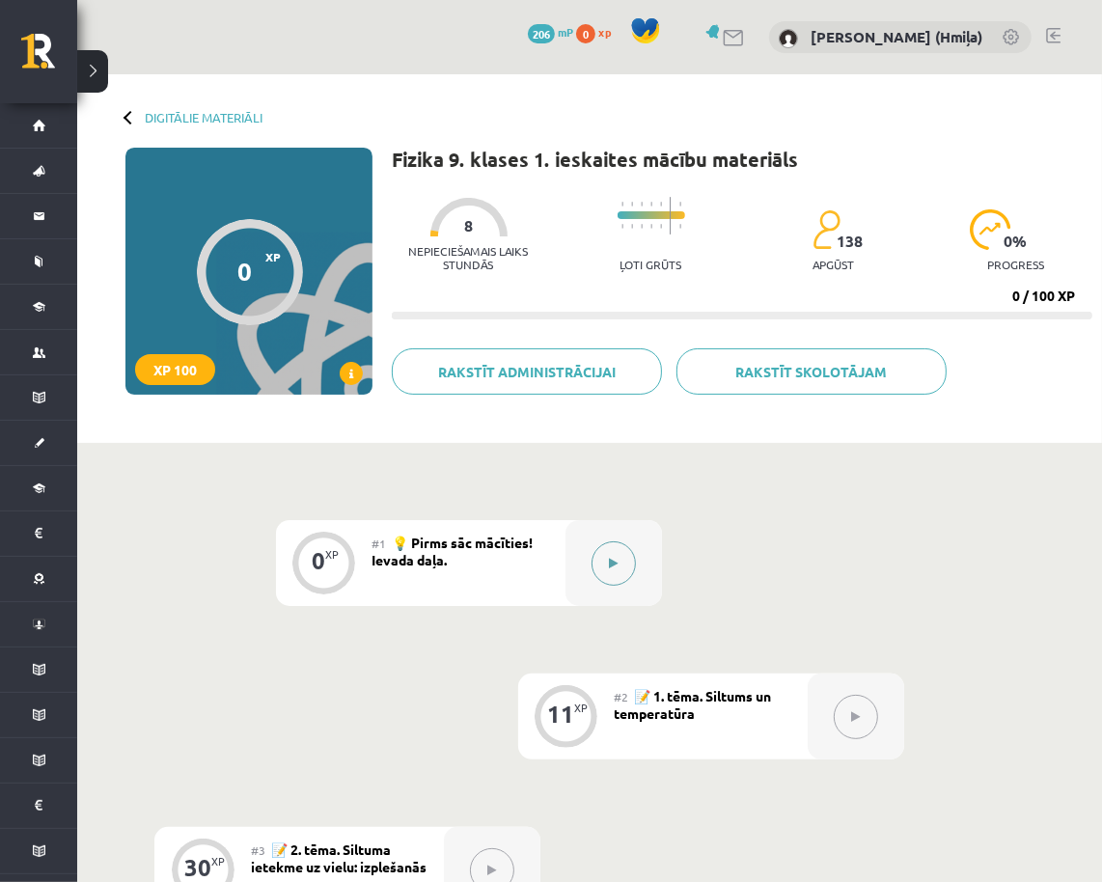
click at [631, 551] on button at bounding box center [614, 563] width 44 height 44
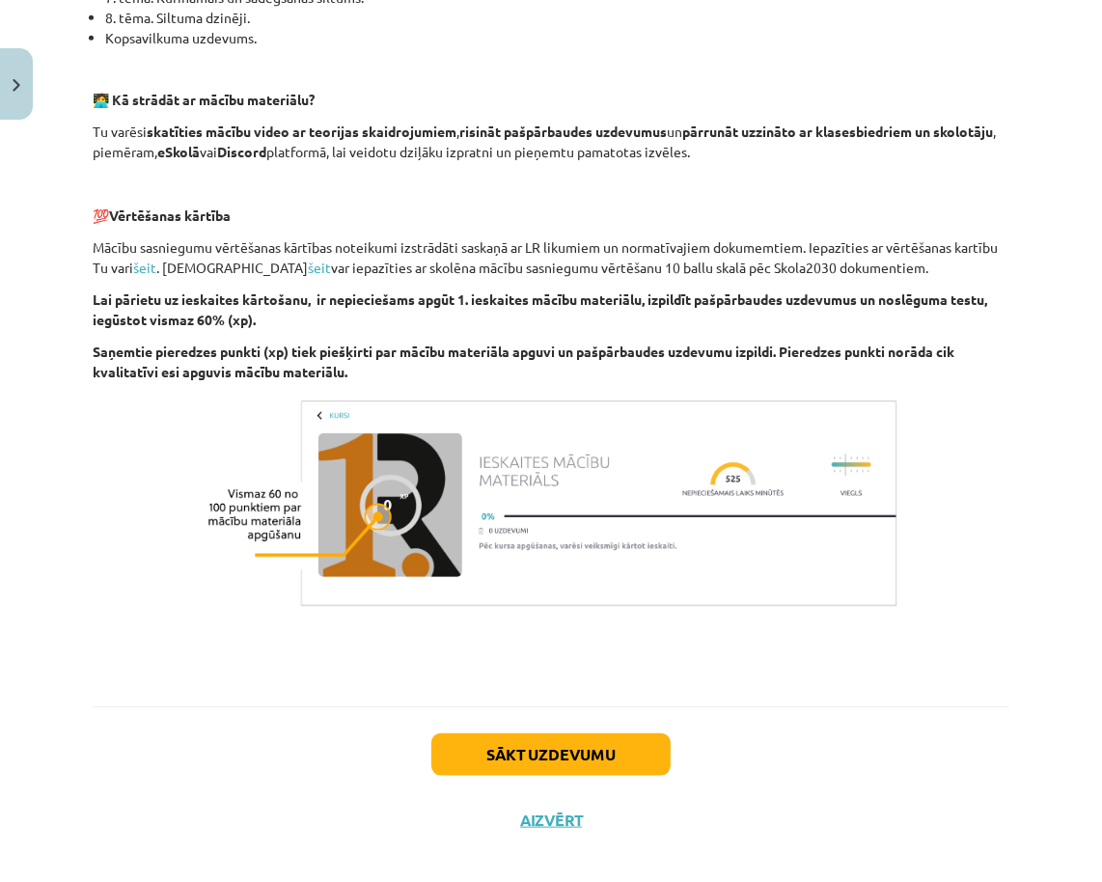
scroll to position [1131, 0]
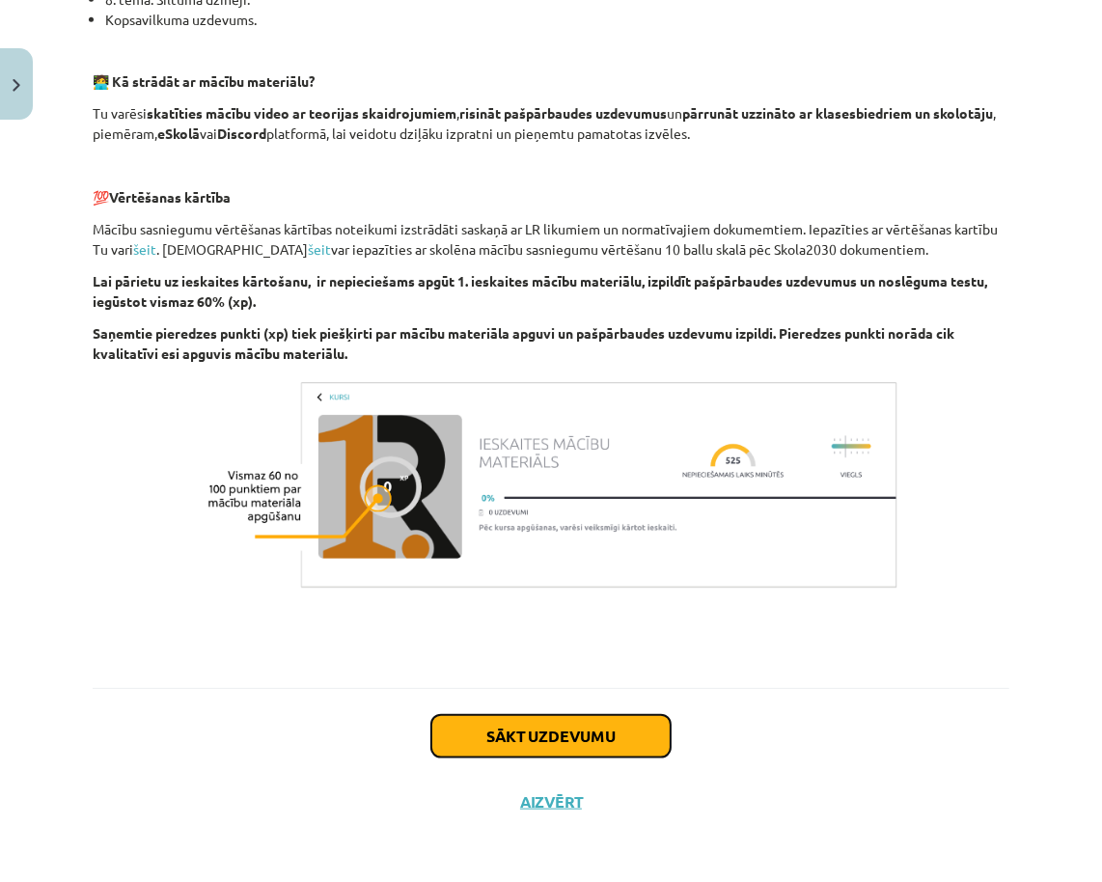
click at [602, 743] on button "Sākt uzdevumu" at bounding box center [550, 736] width 239 height 42
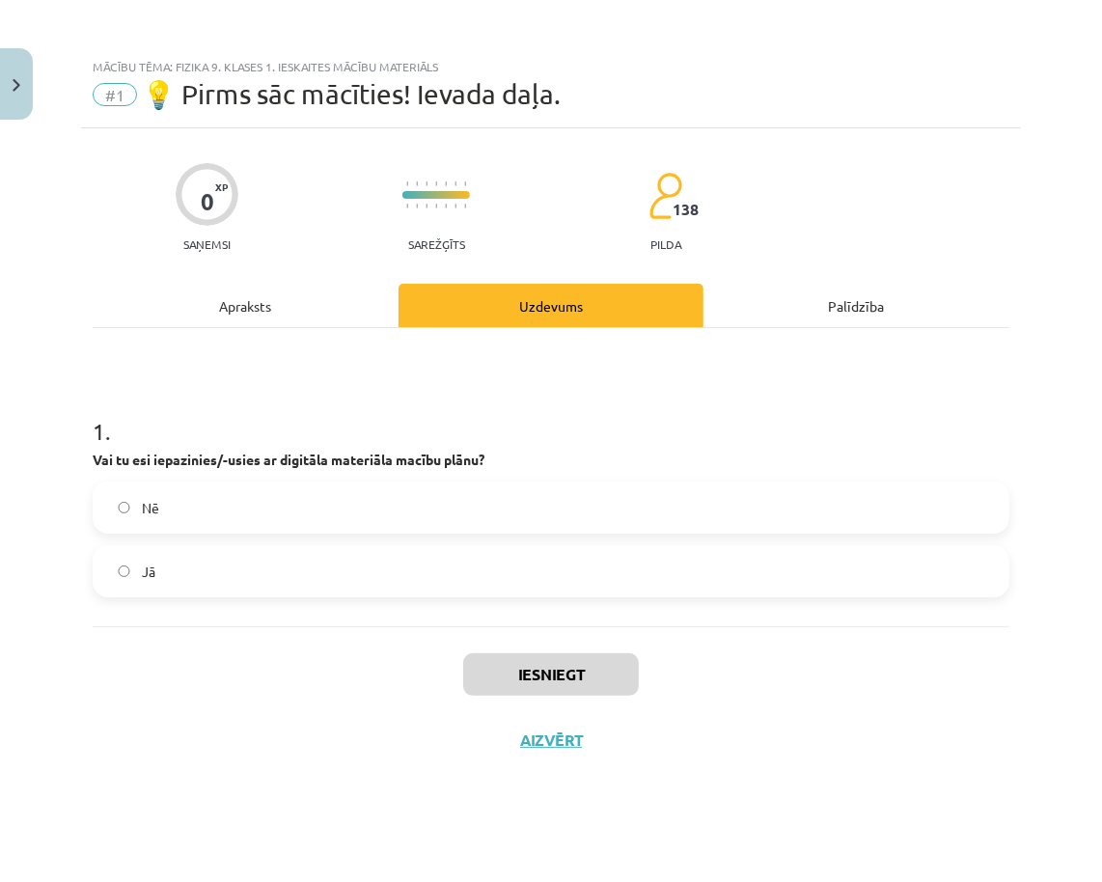
scroll to position [0, 0]
click at [602, 519] on label "Nē" at bounding box center [551, 508] width 913 height 48
click at [580, 677] on button "Iesniegt" at bounding box center [551, 674] width 176 height 42
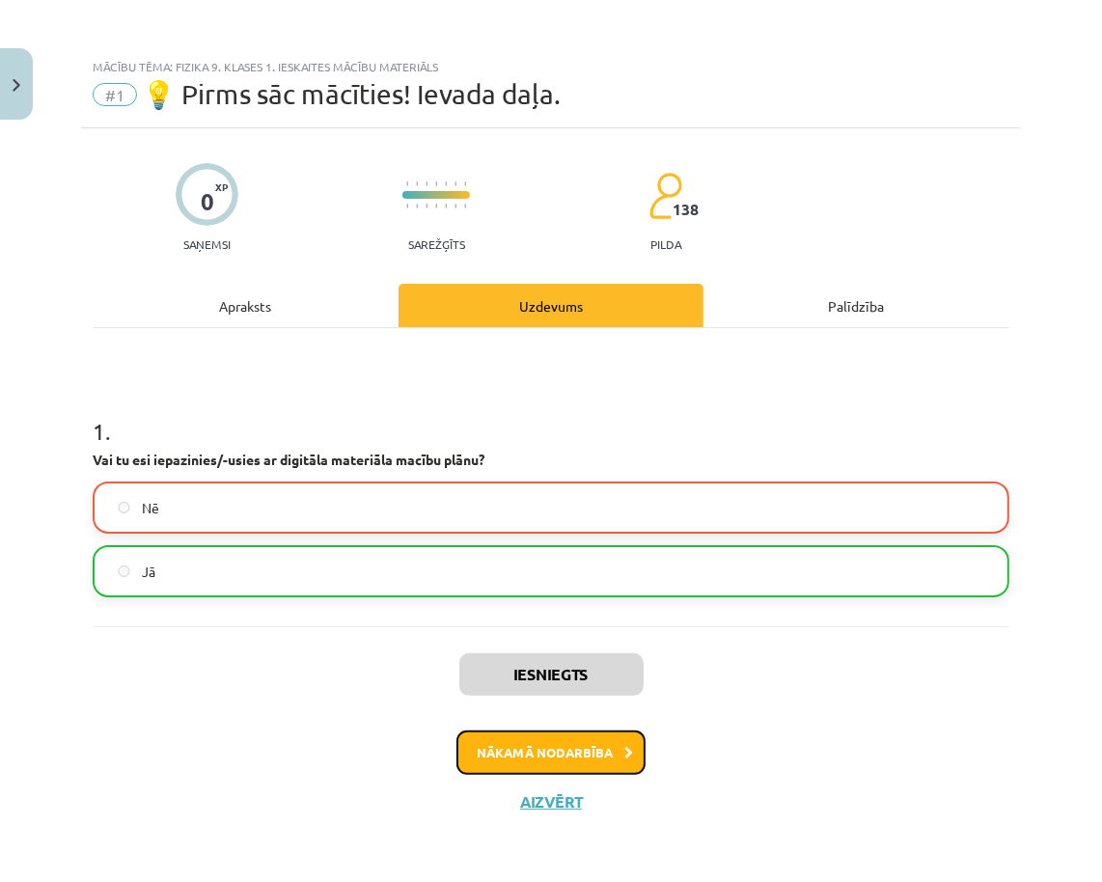
click at [573, 762] on button "Nākamā nodarbība" at bounding box center [550, 753] width 189 height 44
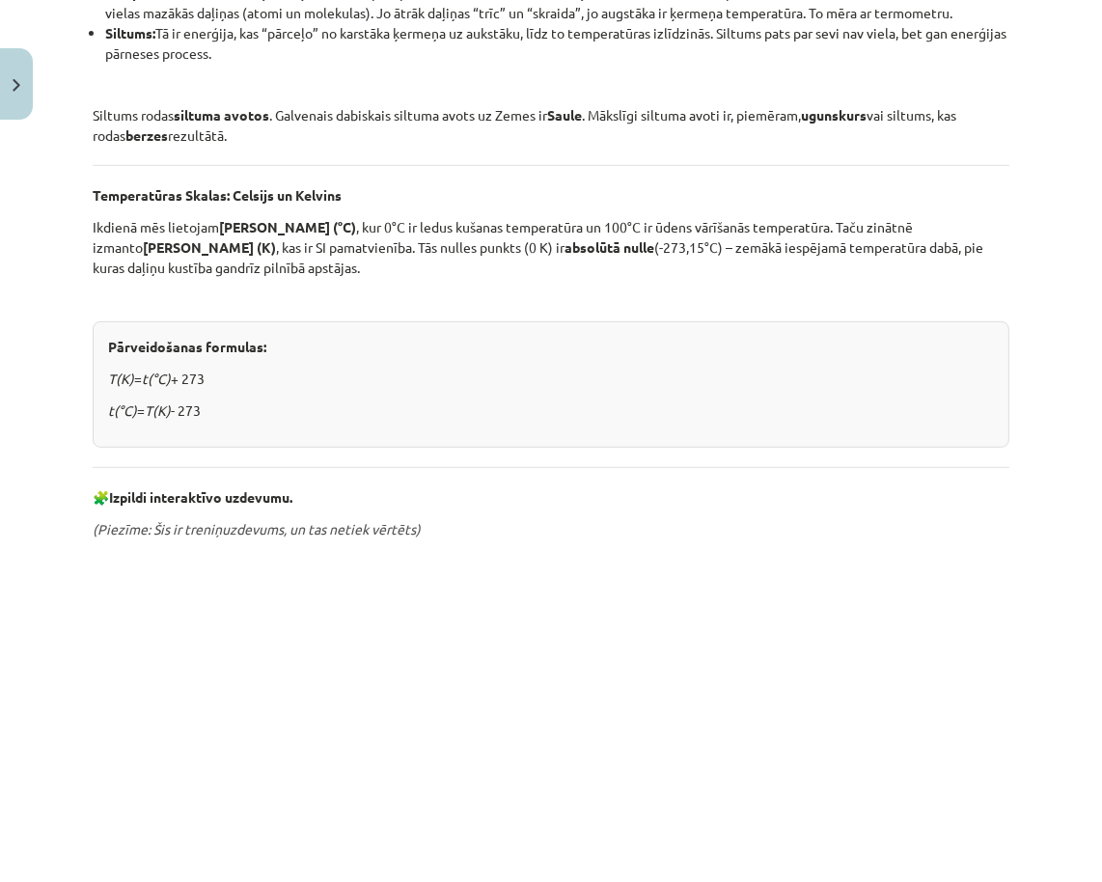
scroll to position [846, 0]
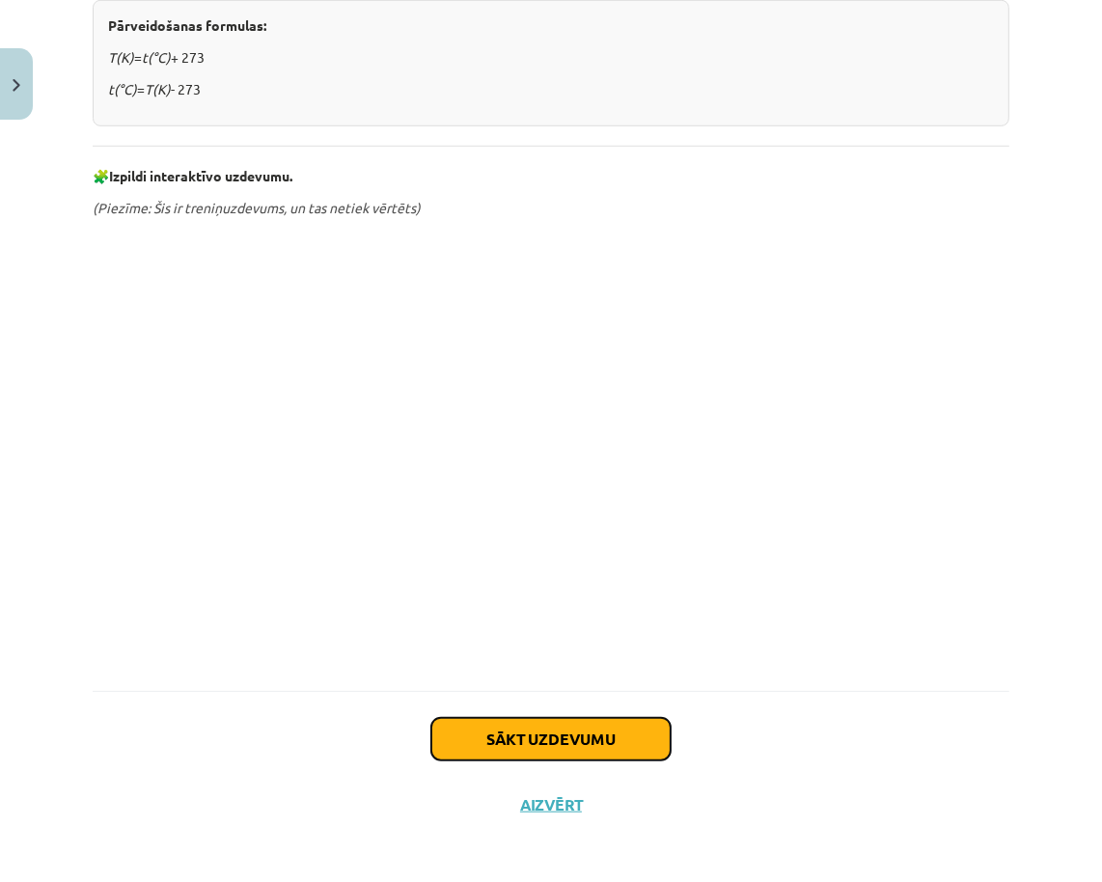
click at [560, 743] on button "Sākt uzdevumu" at bounding box center [550, 739] width 239 height 42
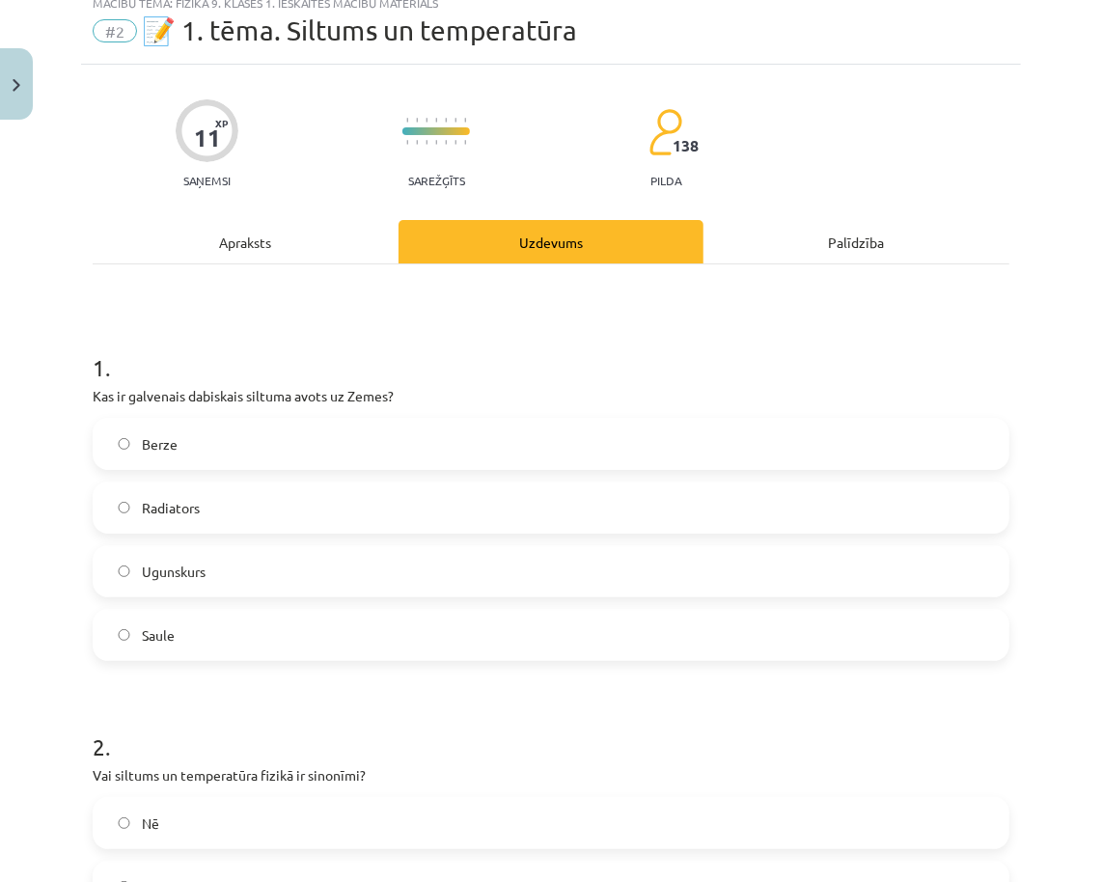
scroll to position [48, 0]
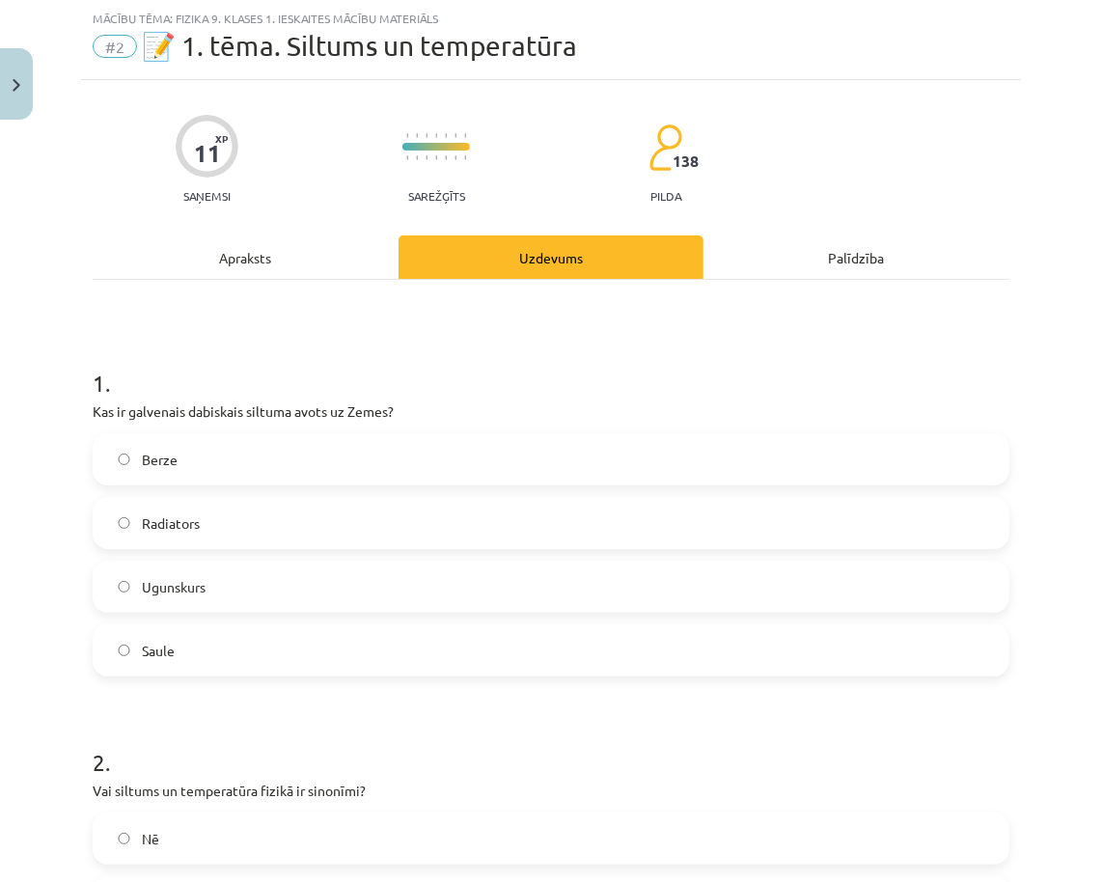
click at [600, 497] on div "Radiators" at bounding box center [551, 523] width 917 height 52
click at [593, 519] on label "Radiators" at bounding box center [551, 523] width 913 height 48
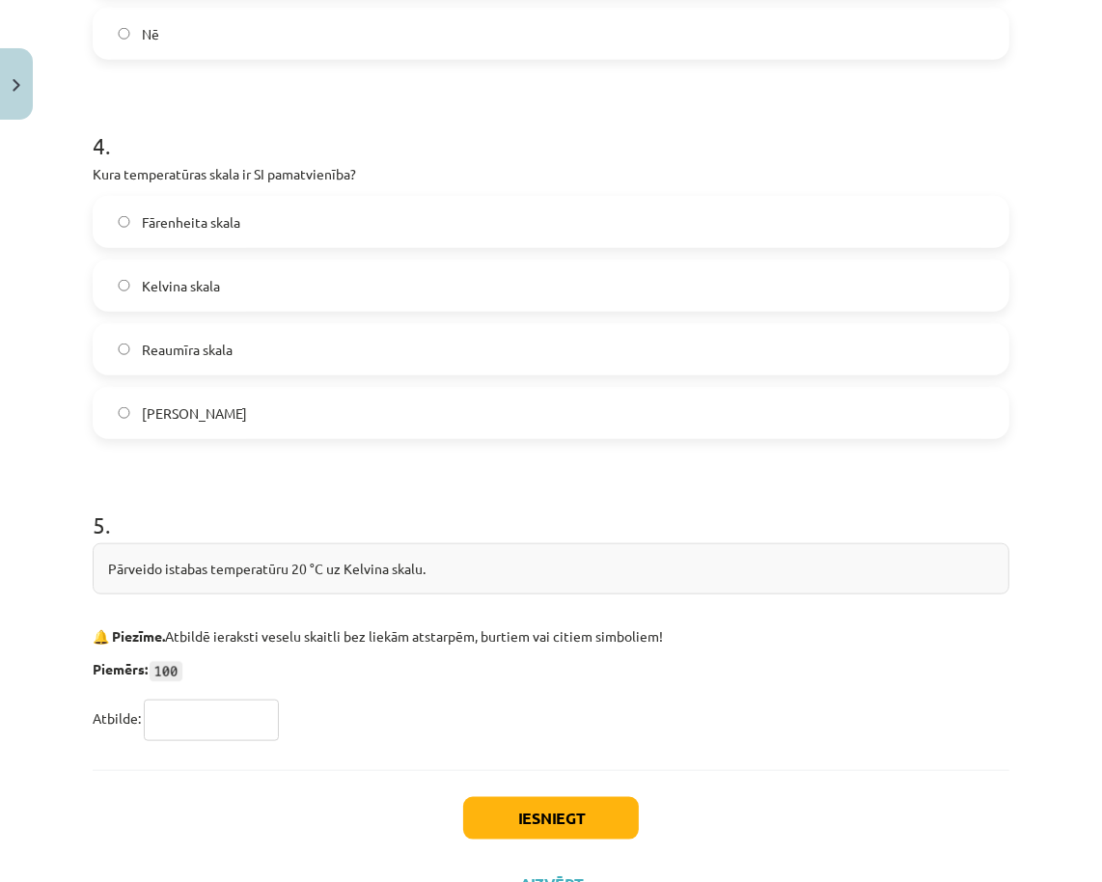
scroll to position [1249, 0]
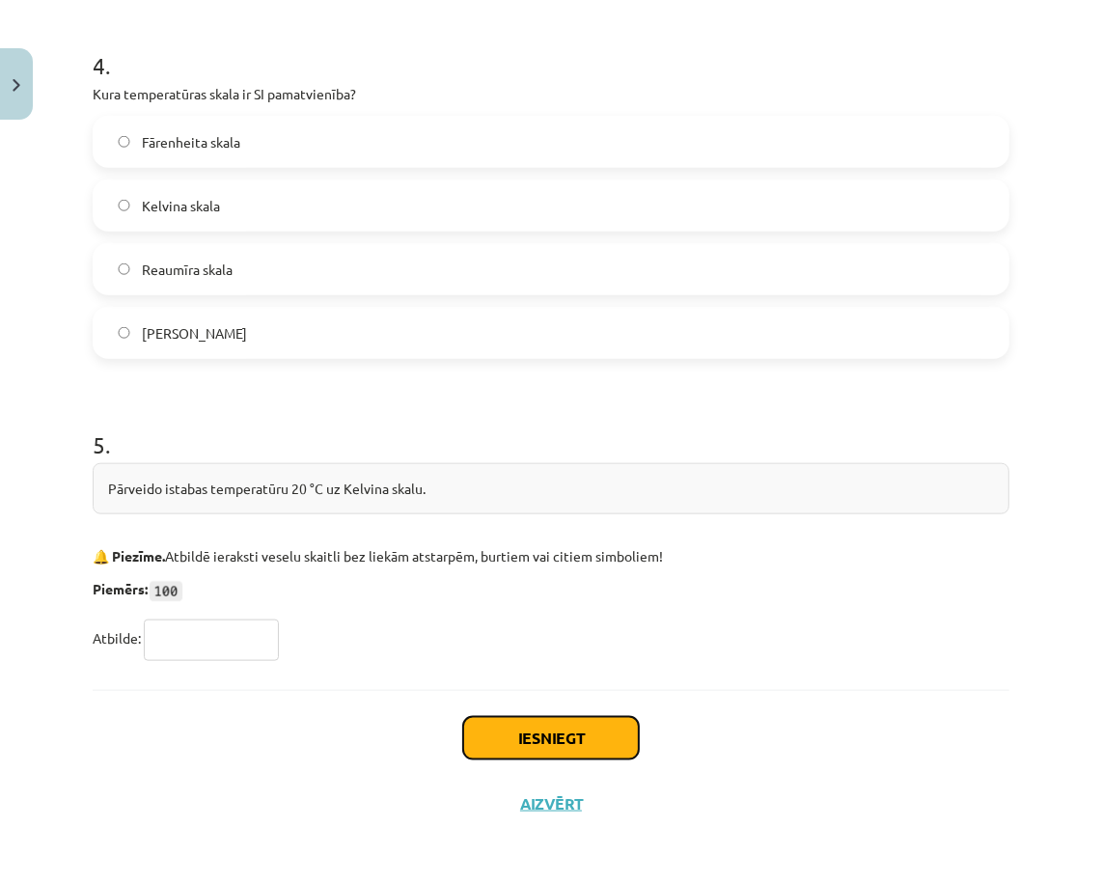
click at [583, 727] on button "Iesniegt" at bounding box center [551, 738] width 176 height 42
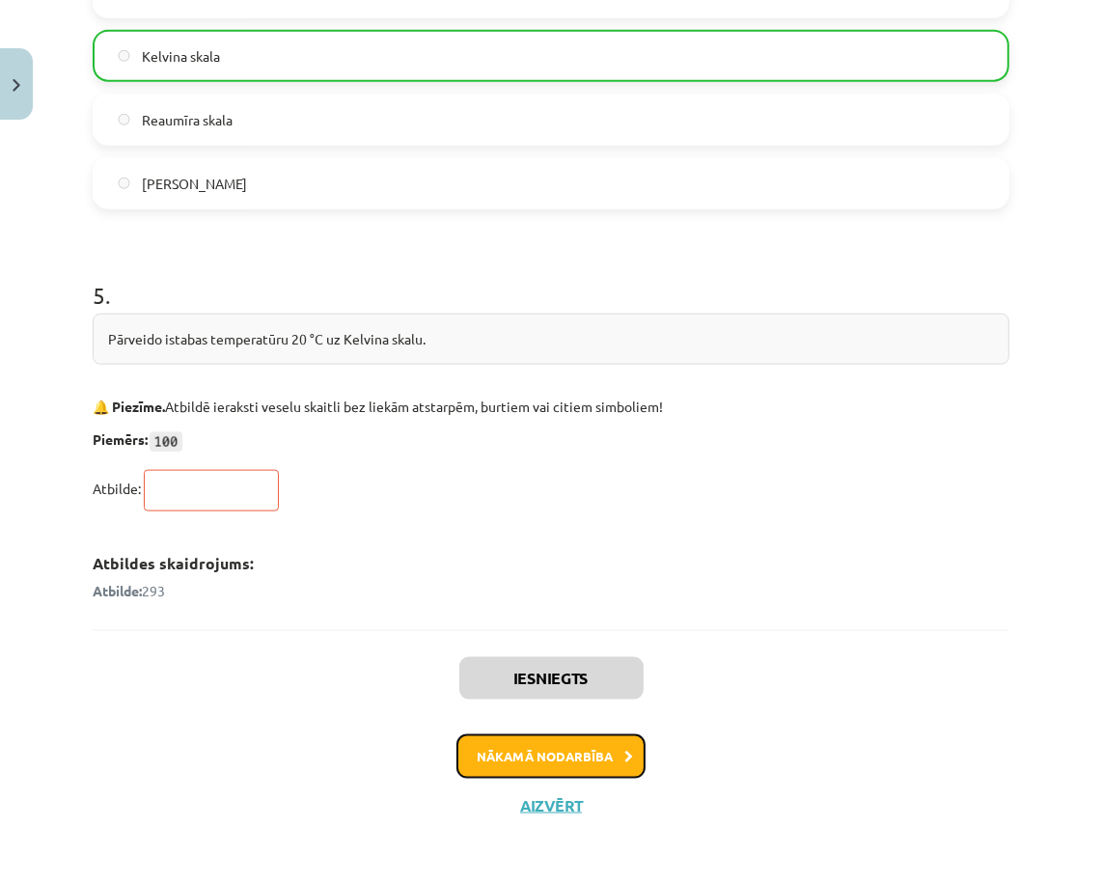
click at [580, 761] on button "Nākamā nodarbība" at bounding box center [550, 756] width 189 height 44
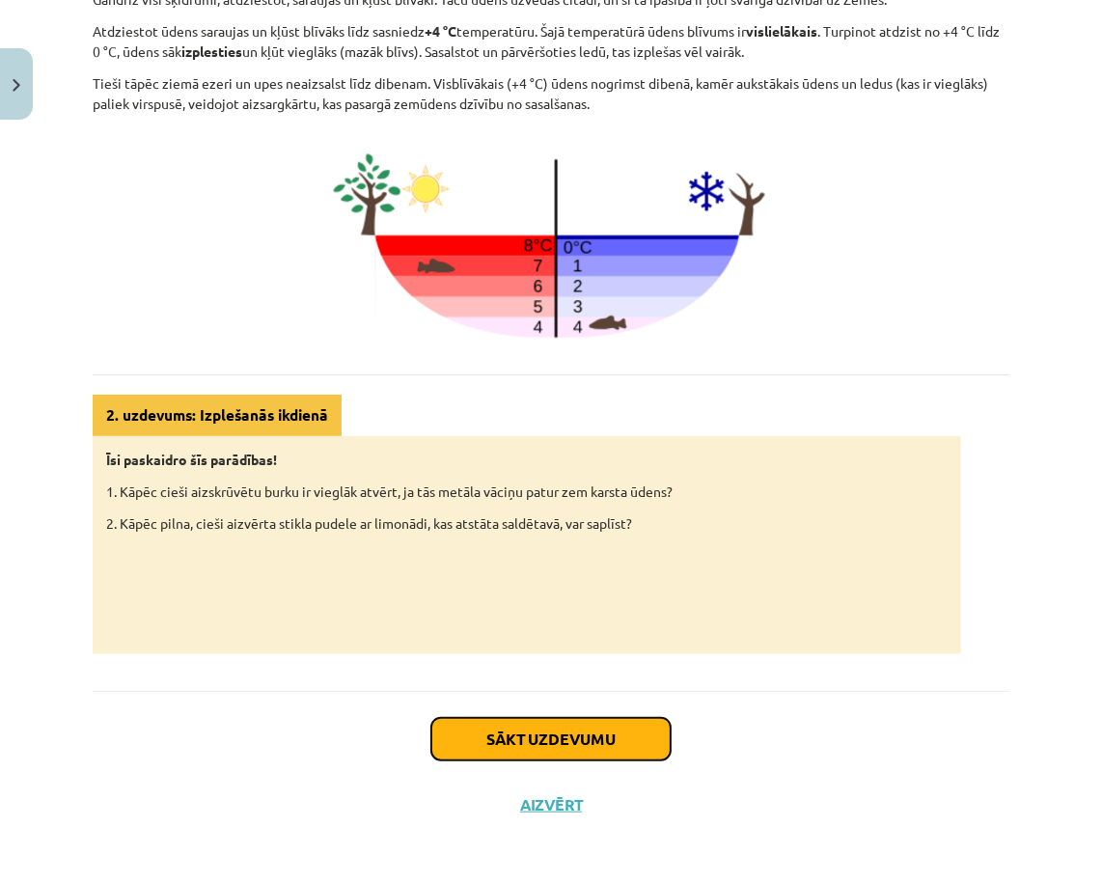
click at [611, 723] on button "Sākt uzdevumu" at bounding box center [550, 739] width 239 height 42
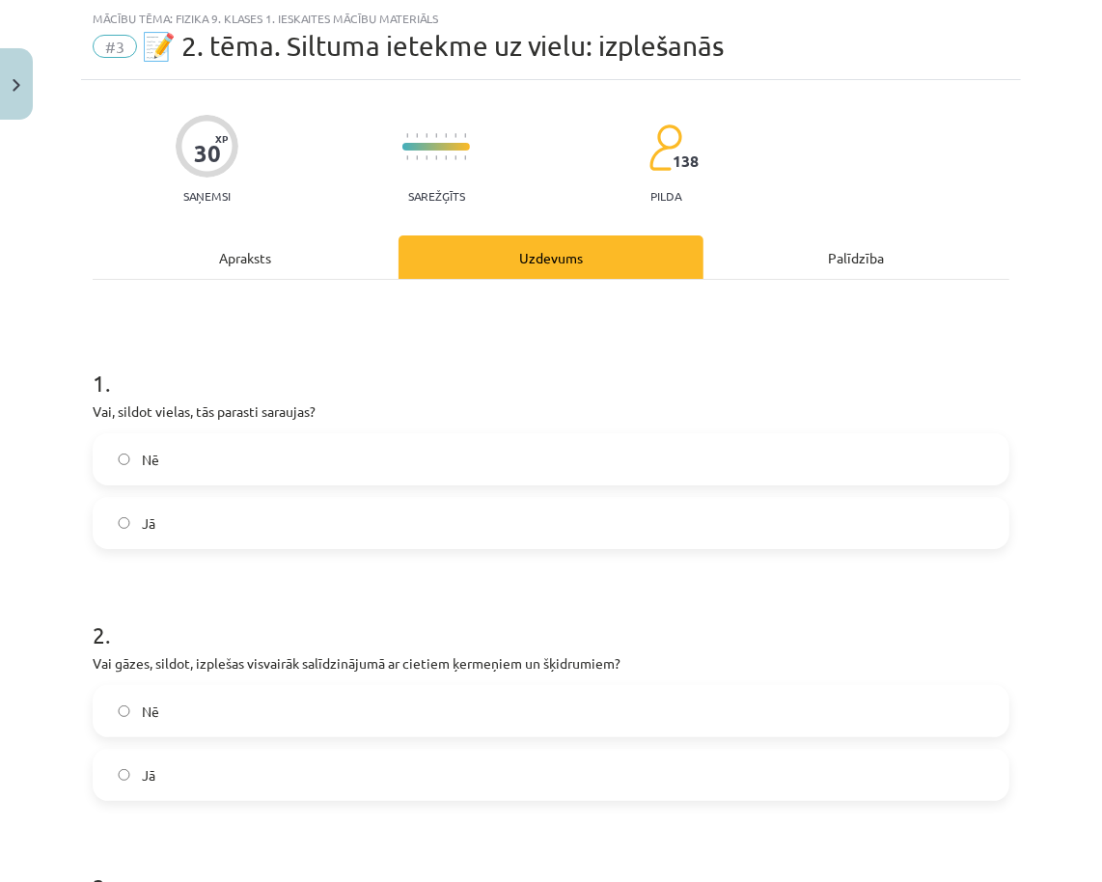
click at [619, 520] on label "Jā" at bounding box center [551, 523] width 913 height 48
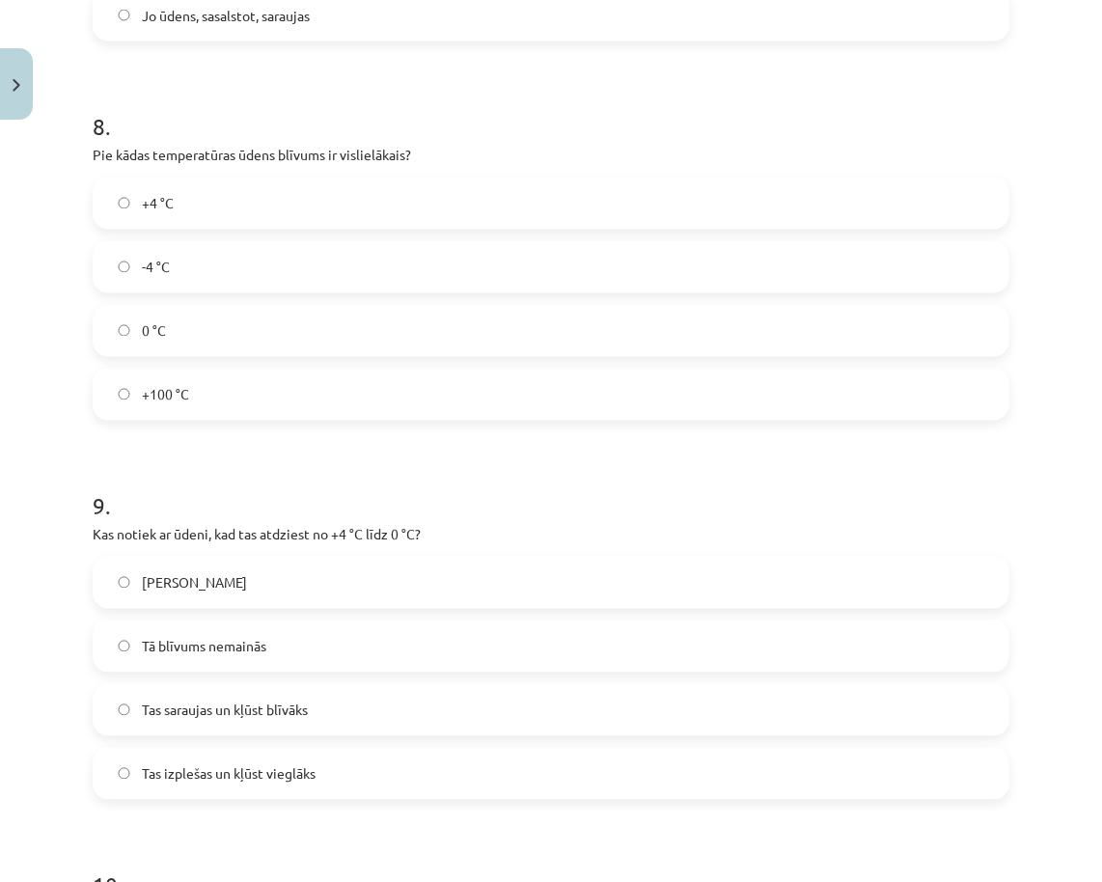
scroll to position [2968, 0]
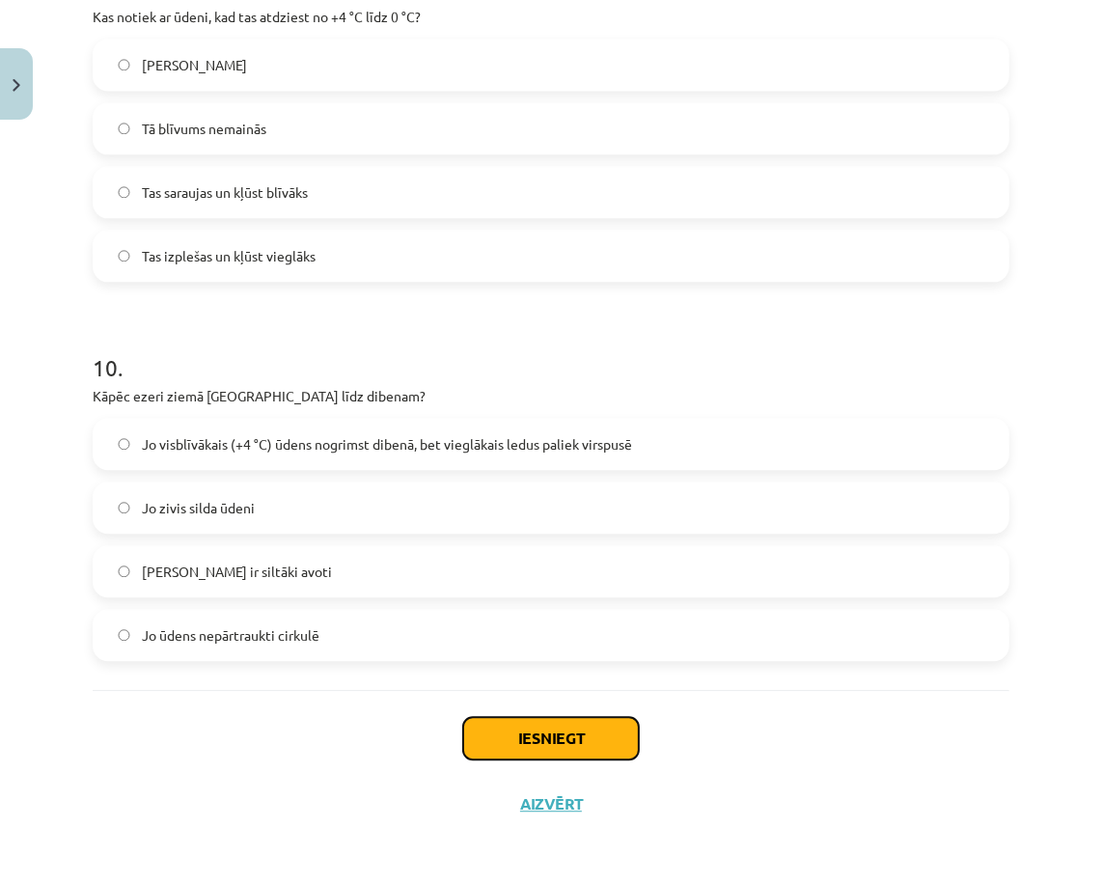
click at [576, 730] on button "Iesniegt" at bounding box center [551, 738] width 176 height 42
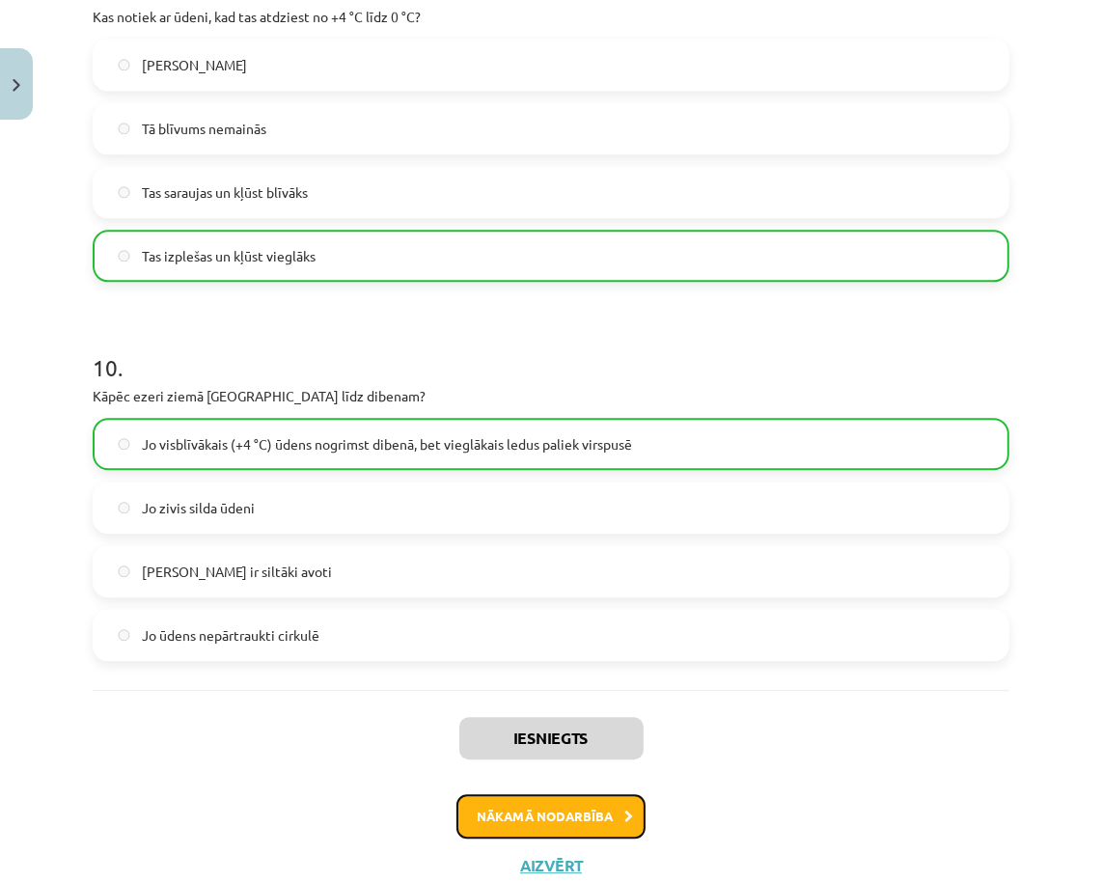
click at [518, 800] on button "Nākamā nodarbība" at bounding box center [550, 816] width 189 height 44
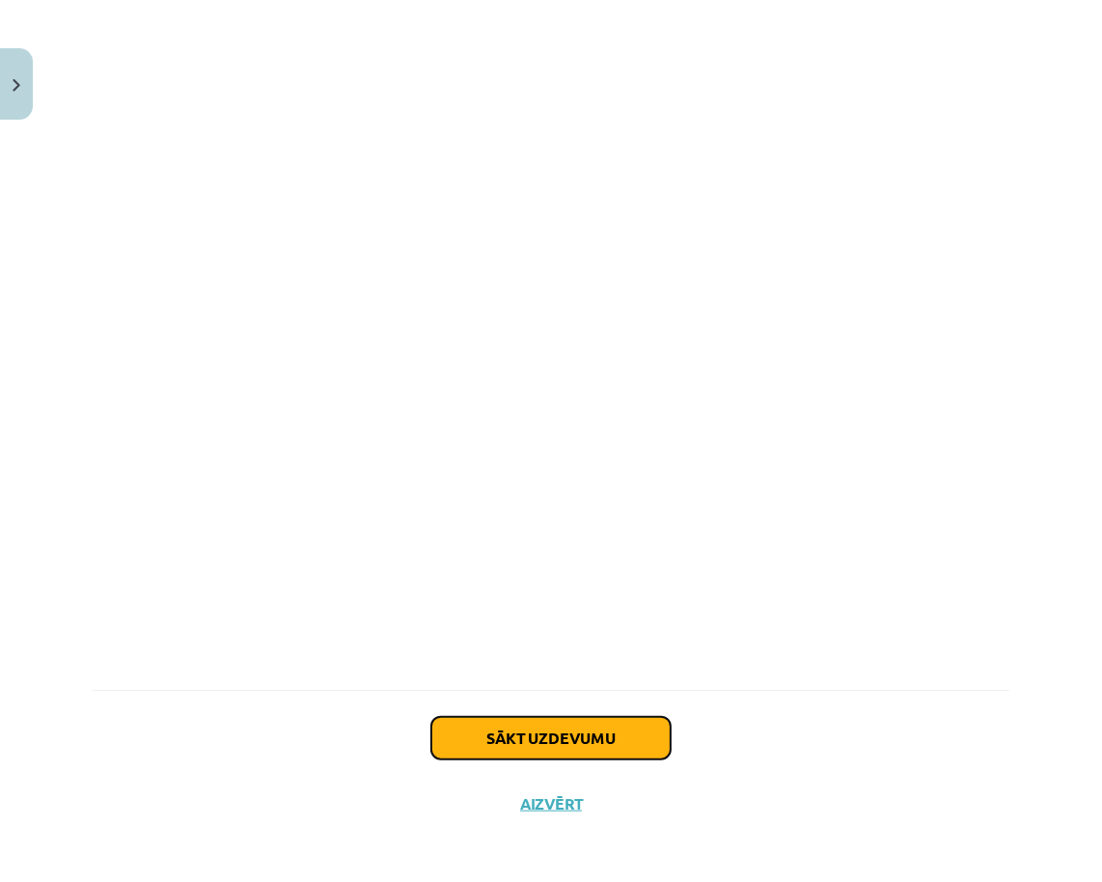
click at [586, 738] on button "Sākt uzdevumu" at bounding box center [550, 738] width 239 height 42
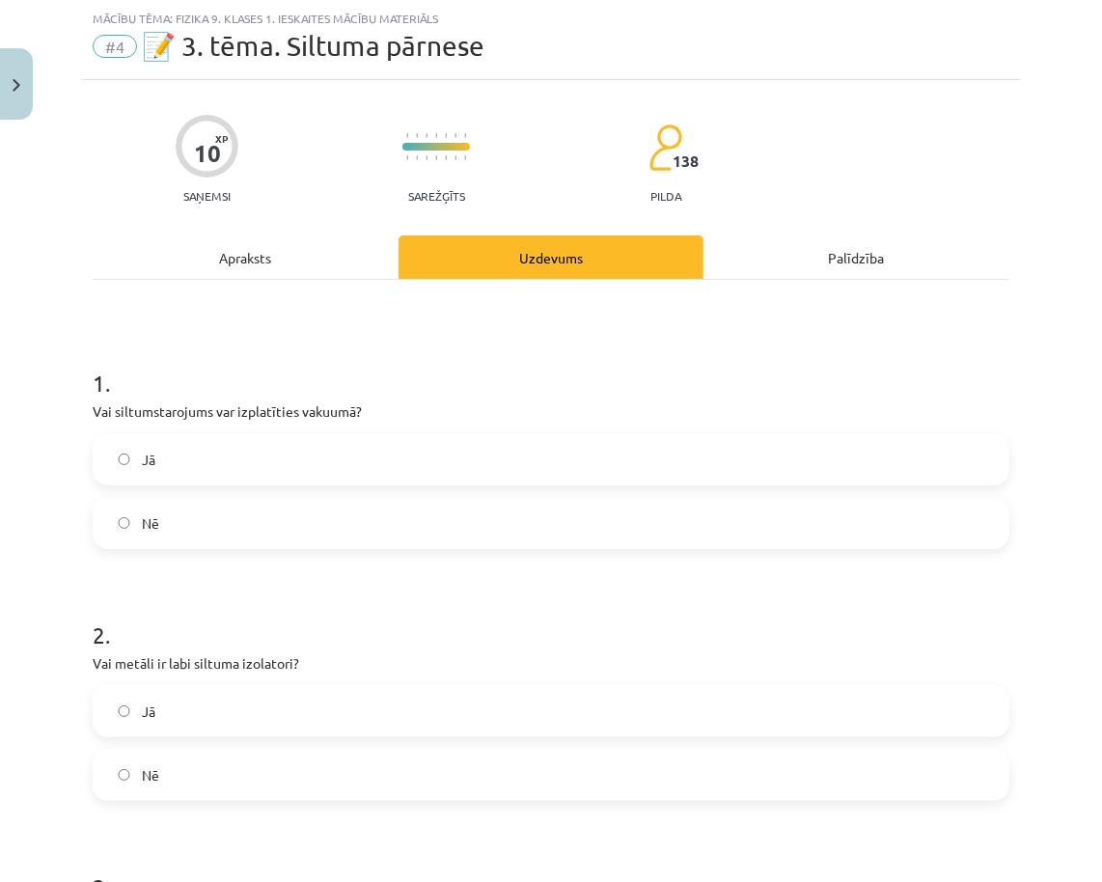
click at [589, 502] on label "Nē" at bounding box center [551, 523] width 913 height 48
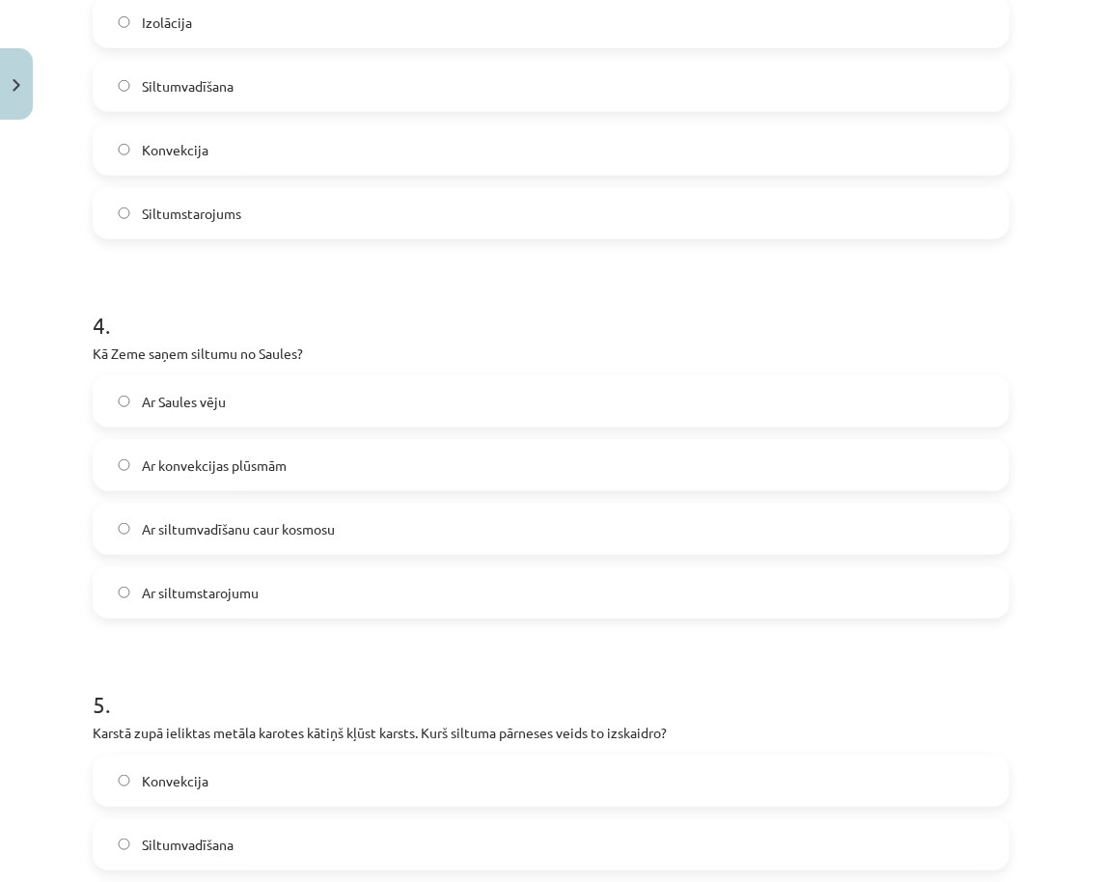
scroll to position [1327, 0]
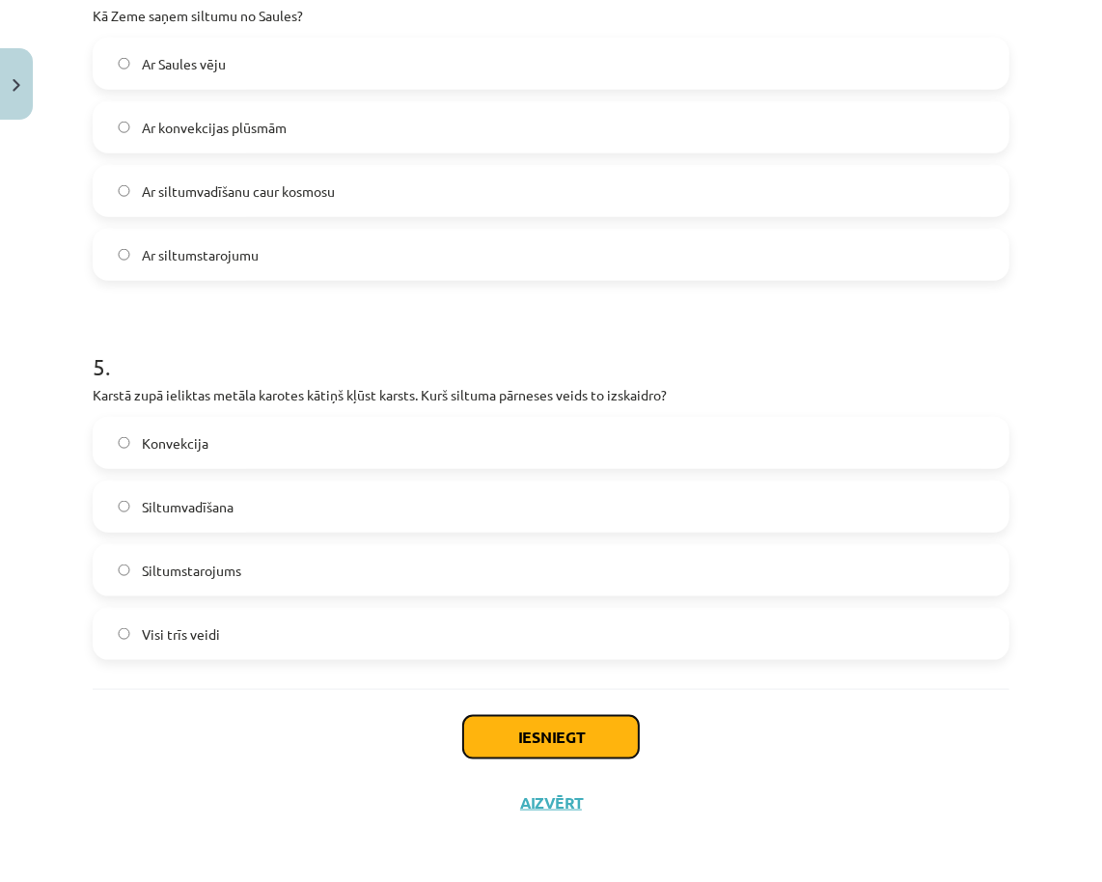
click at [561, 743] on button "Iesniegt" at bounding box center [551, 737] width 176 height 42
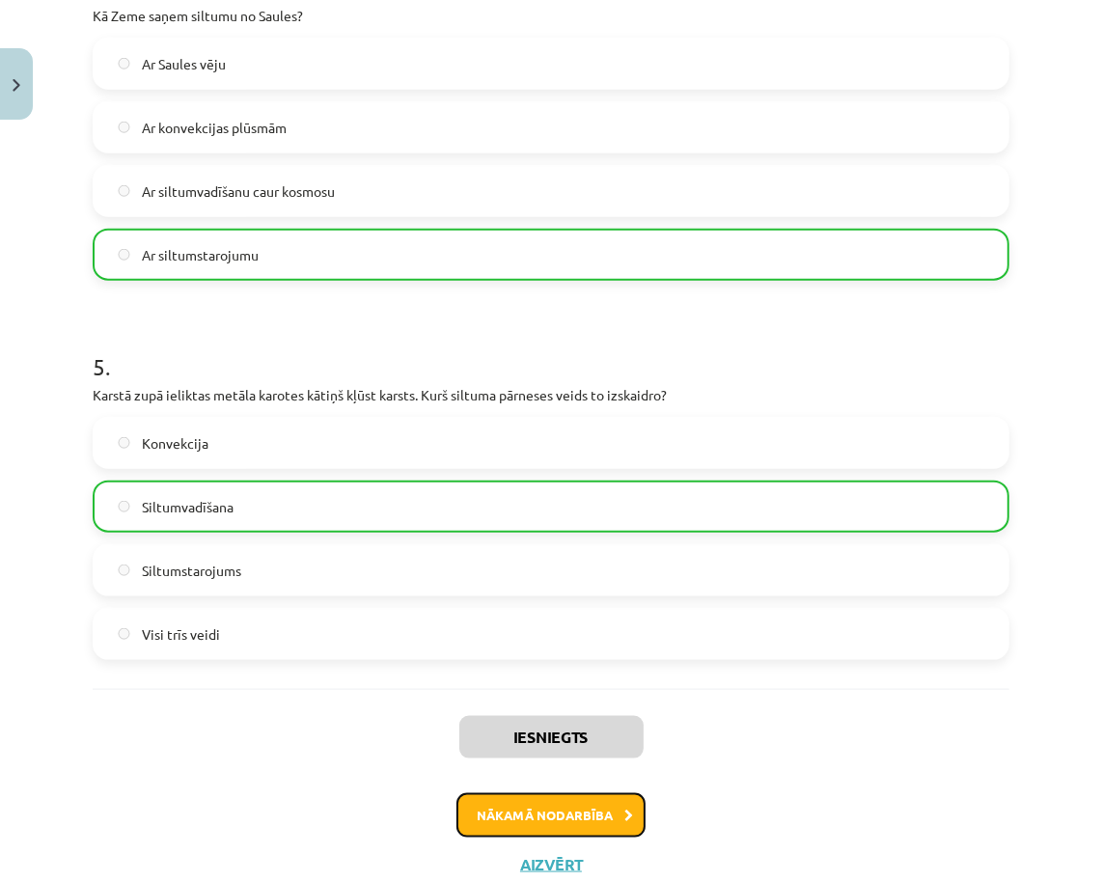
click at [564, 810] on button "Nākamā nodarbība" at bounding box center [550, 815] width 189 height 44
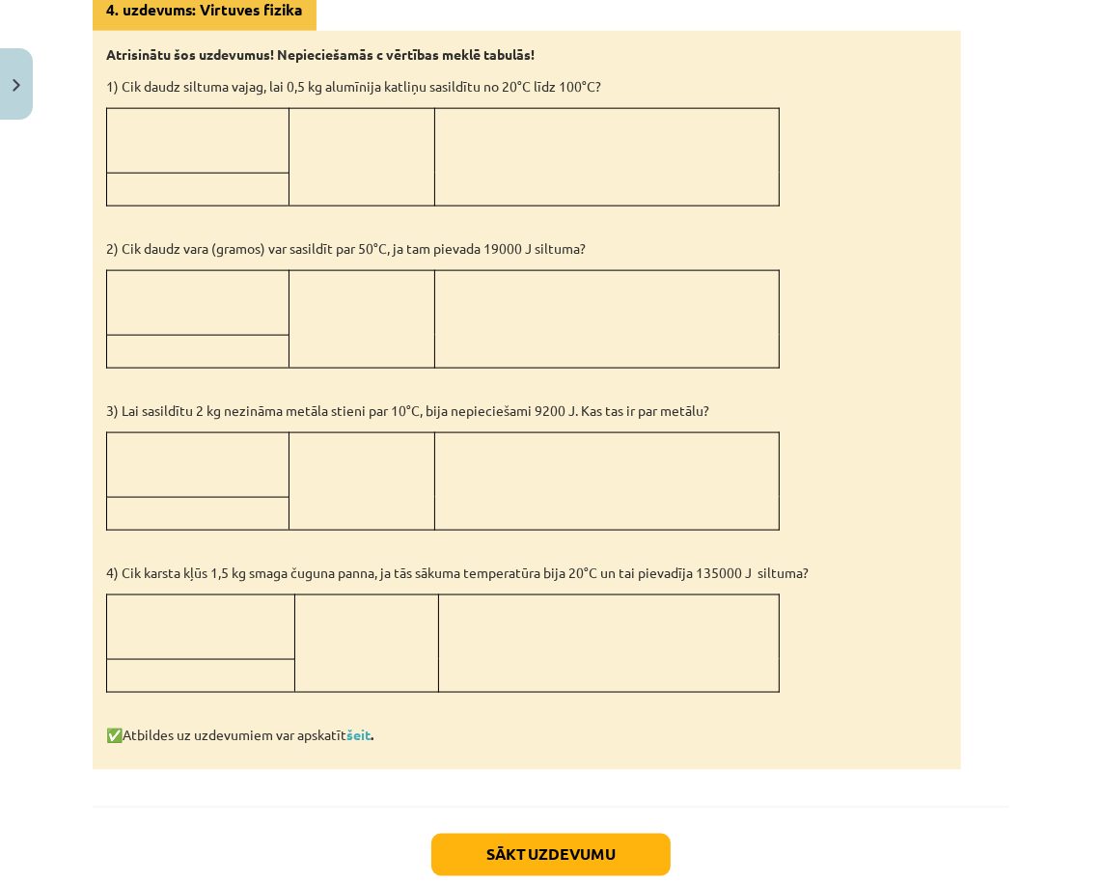
scroll to position [1716, 0]
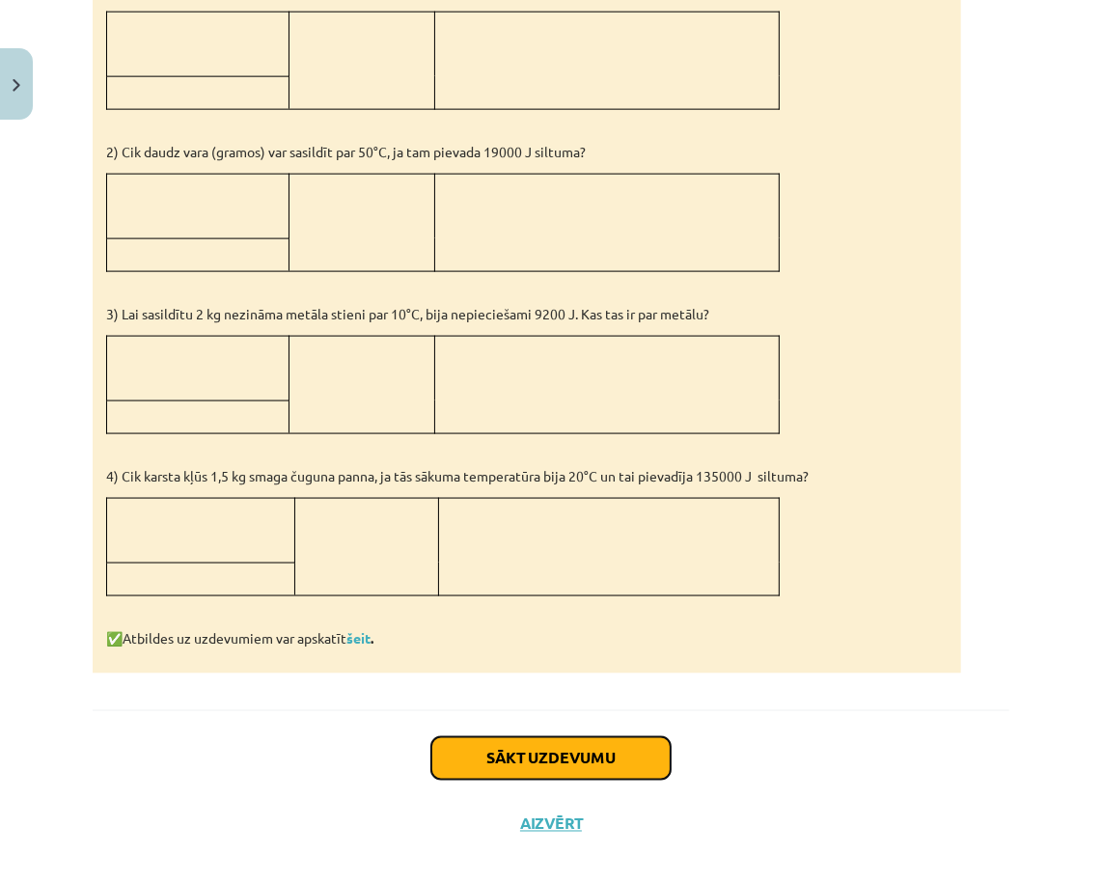
drag, startPoint x: 619, startPoint y: 744, endPoint x: 758, endPoint y: 703, distance: 145.0
click at [758, 710] on div "Sākt uzdevumu Aizvērt" at bounding box center [551, 777] width 917 height 135
click at [355, 629] on link "šeit" at bounding box center [358, 637] width 24 height 17
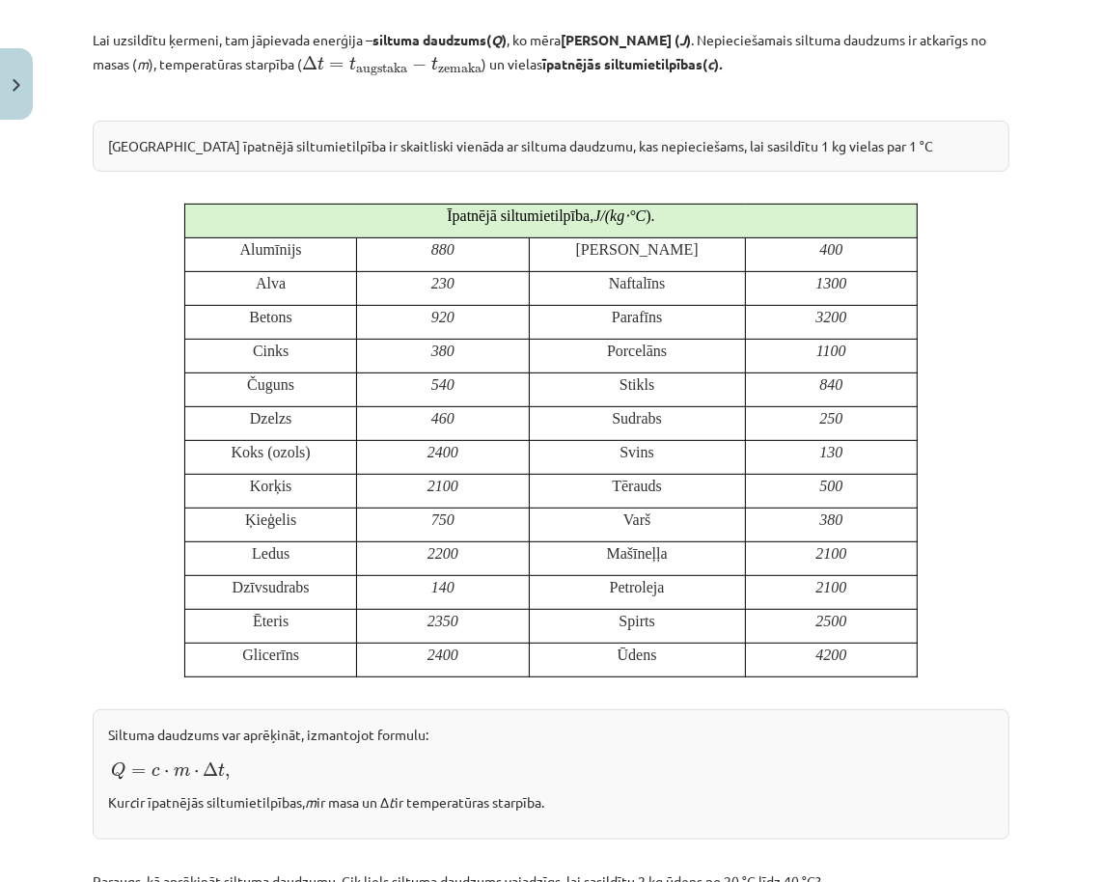
scroll to position [0, 0]
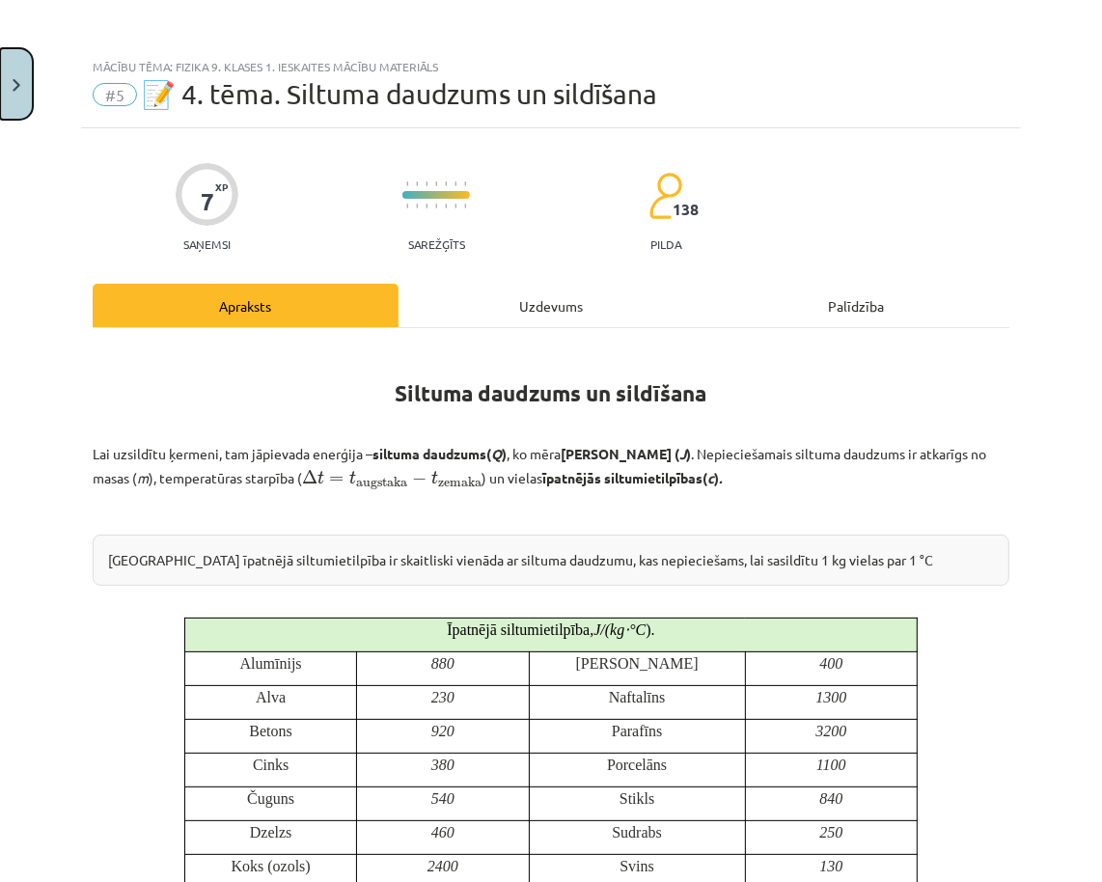
click at [29, 75] on button "Close" at bounding box center [16, 83] width 33 height 71
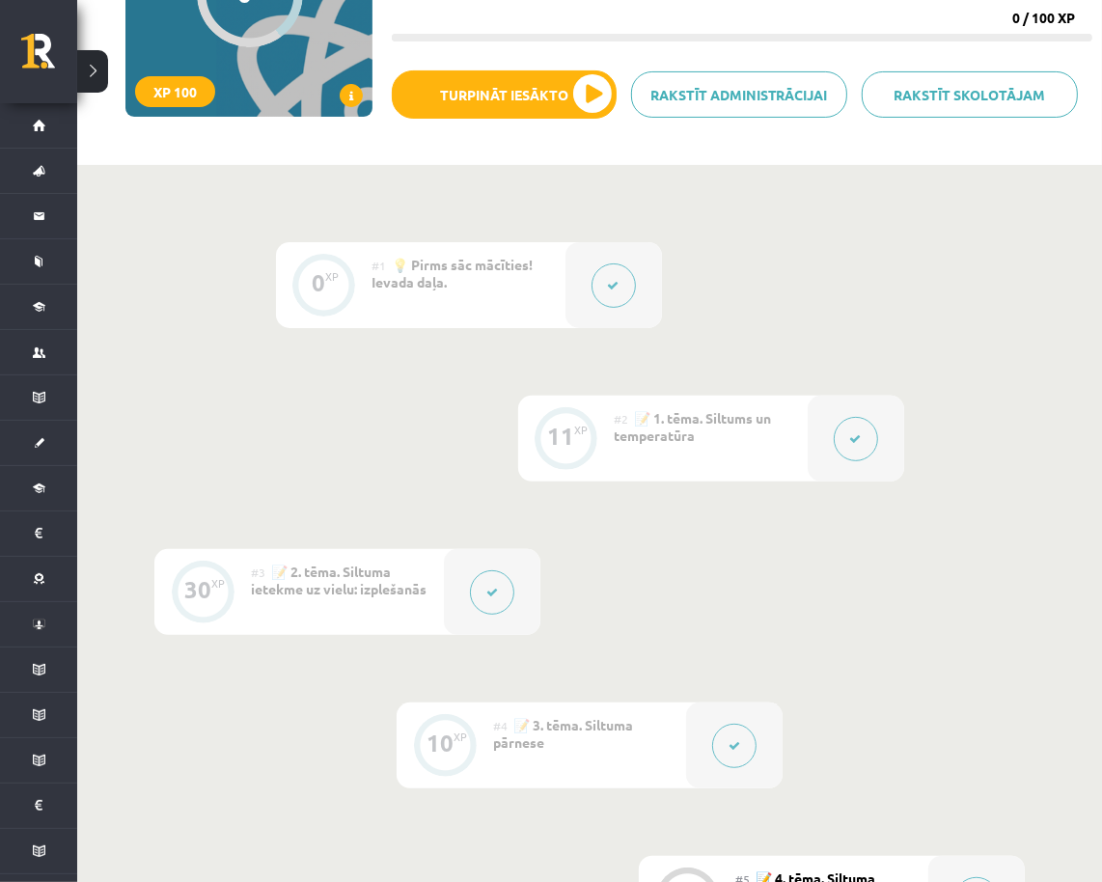
scroll to position [380, 0]
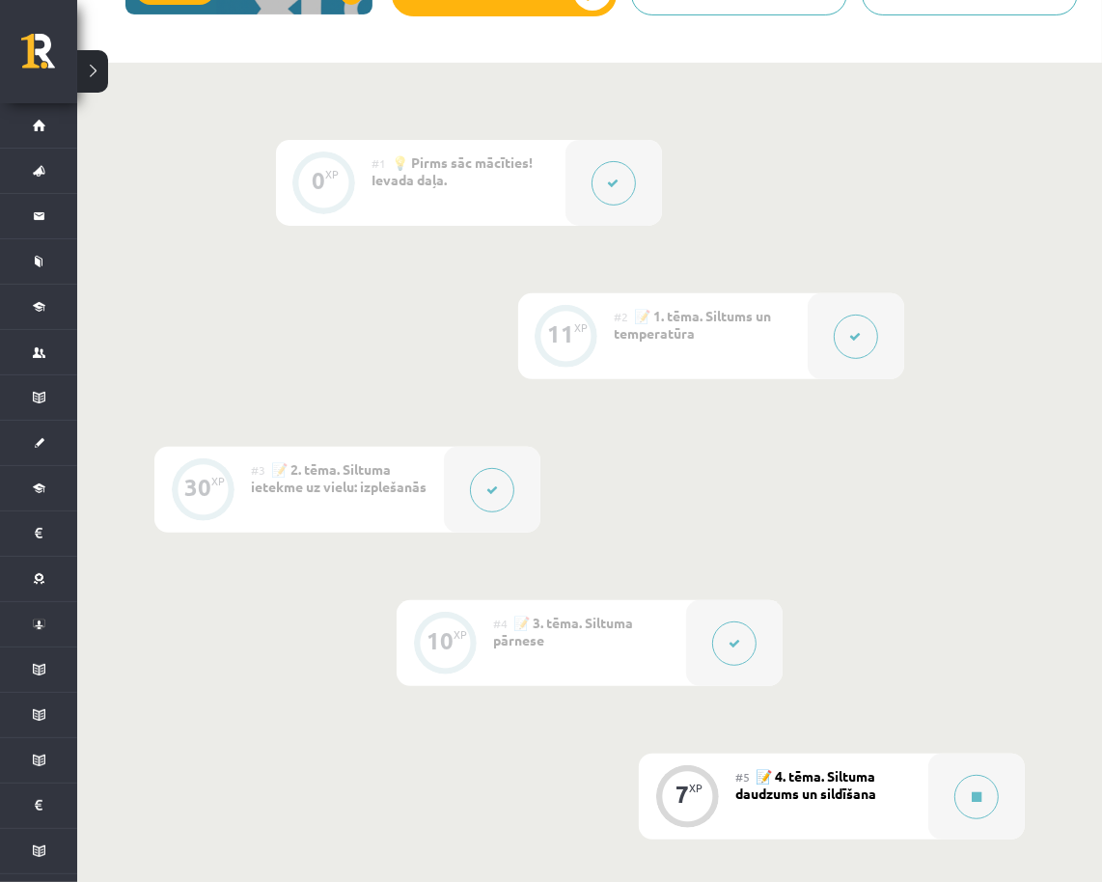
click at [863, 335] on button at bounding box center [856, 337] width 44 height 44
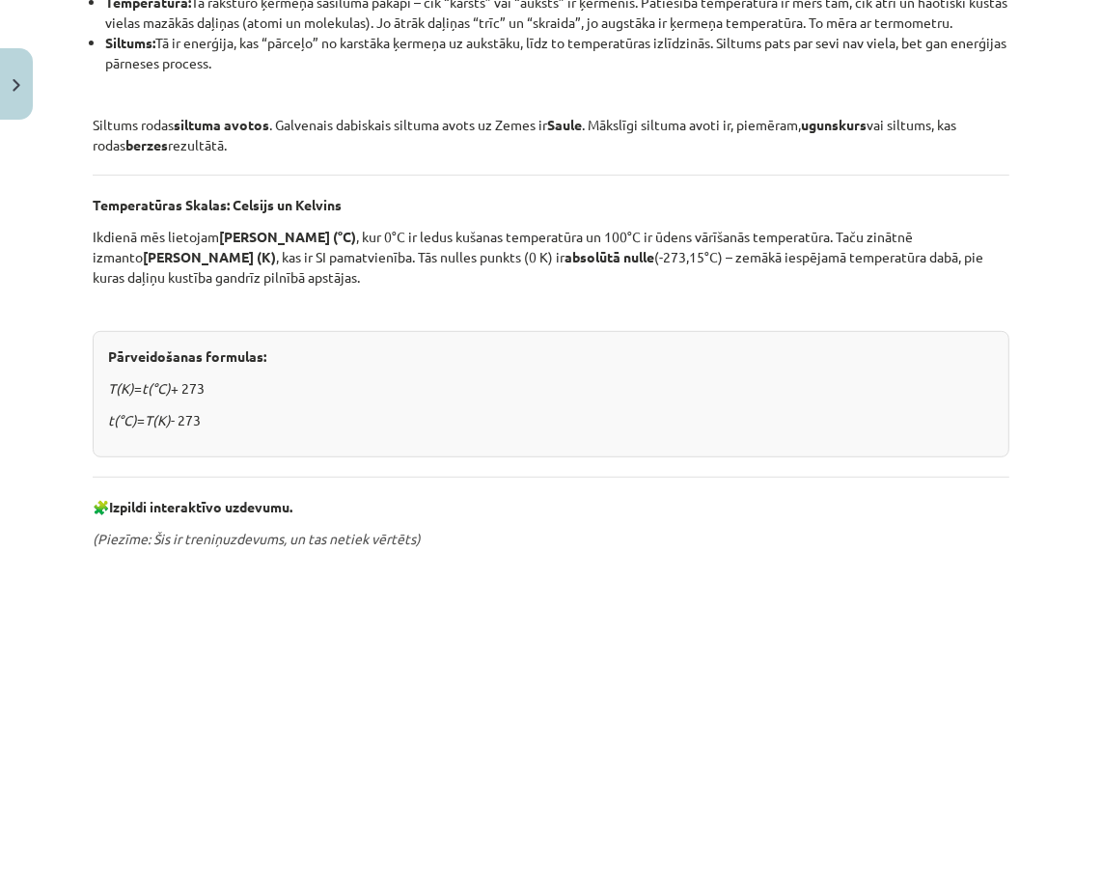
scroll to position [907, 0]
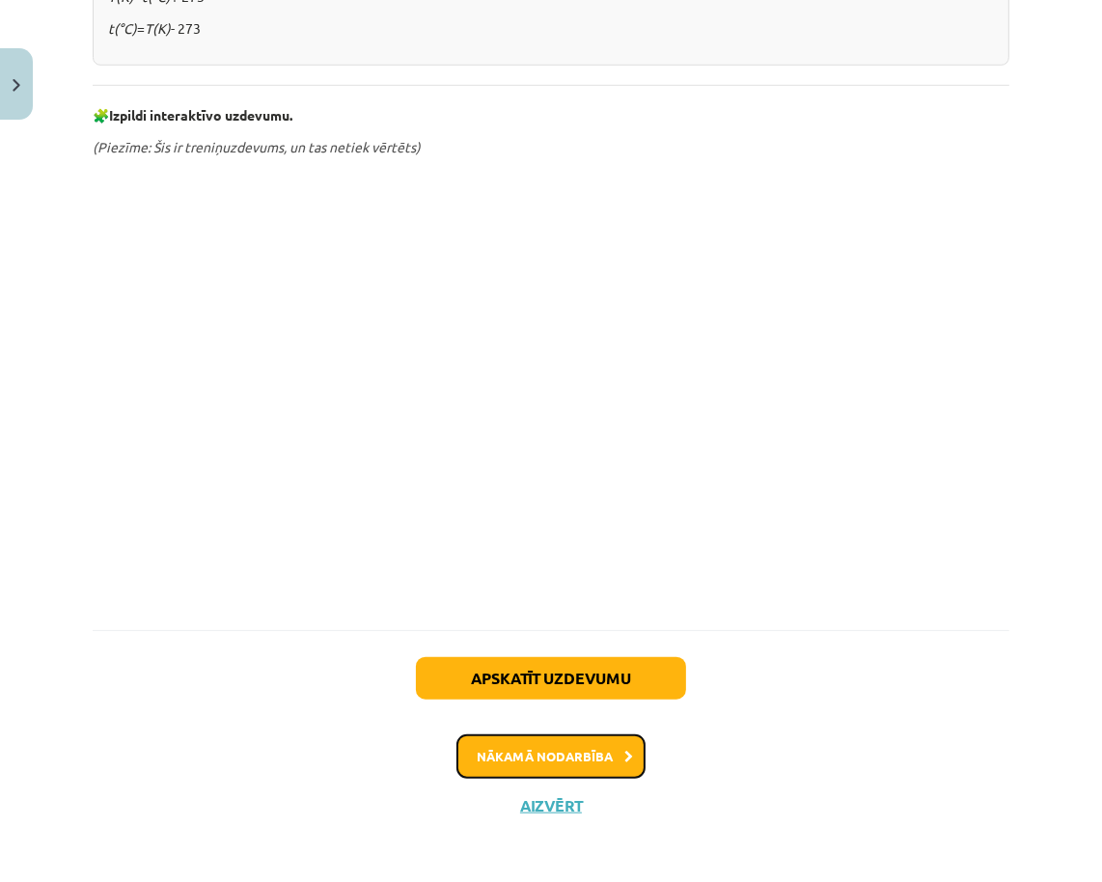
click at [521, 752] on button "Nākamā nodarbība" at bounding box center [550, 756] width 189 height 44
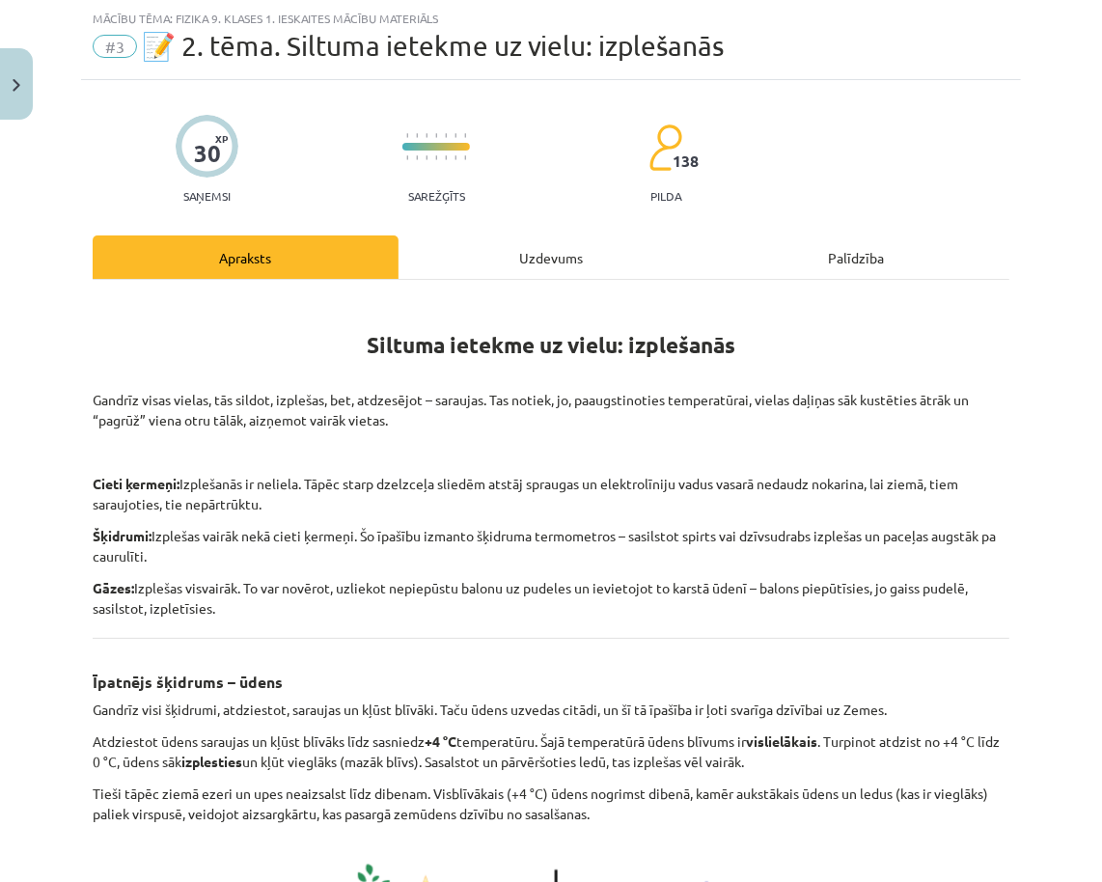
scroll to position [818, 0]
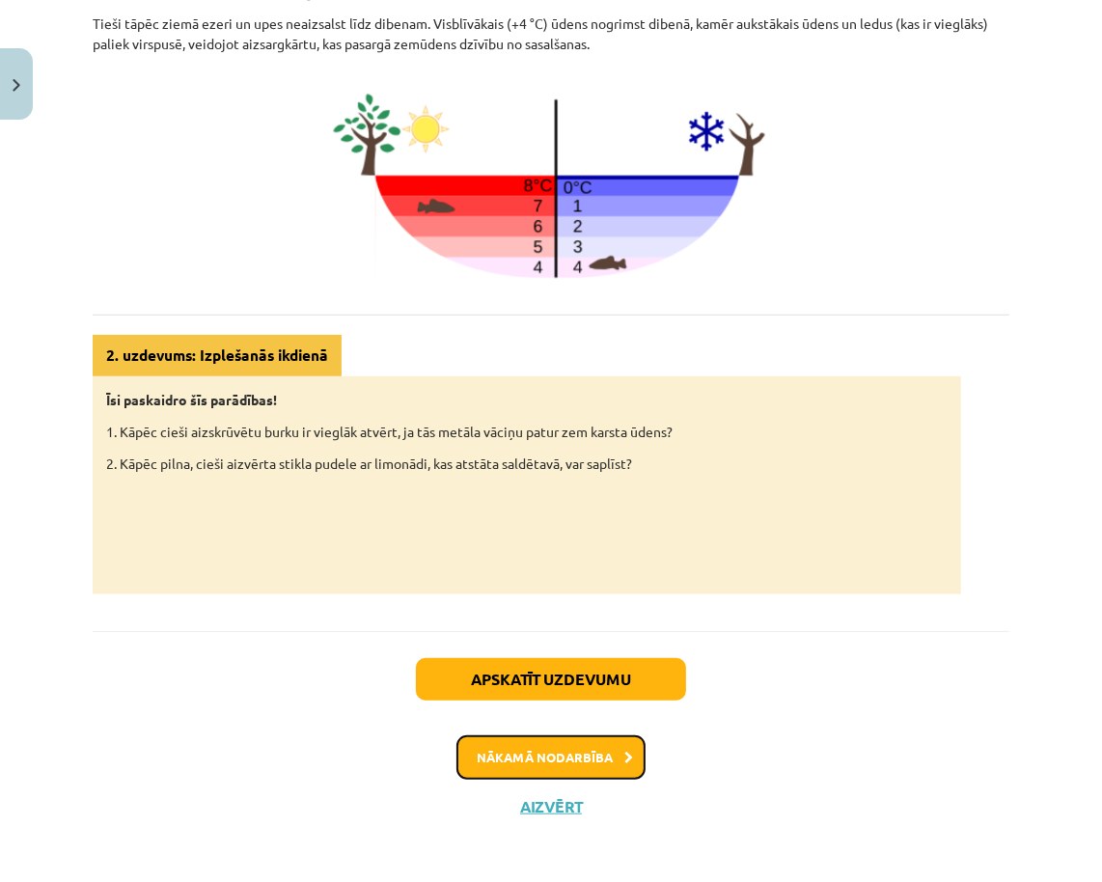
click at [531, 752] on button "Nākamā nodarbība" at bounding box center [550, 757] width 189 height 44
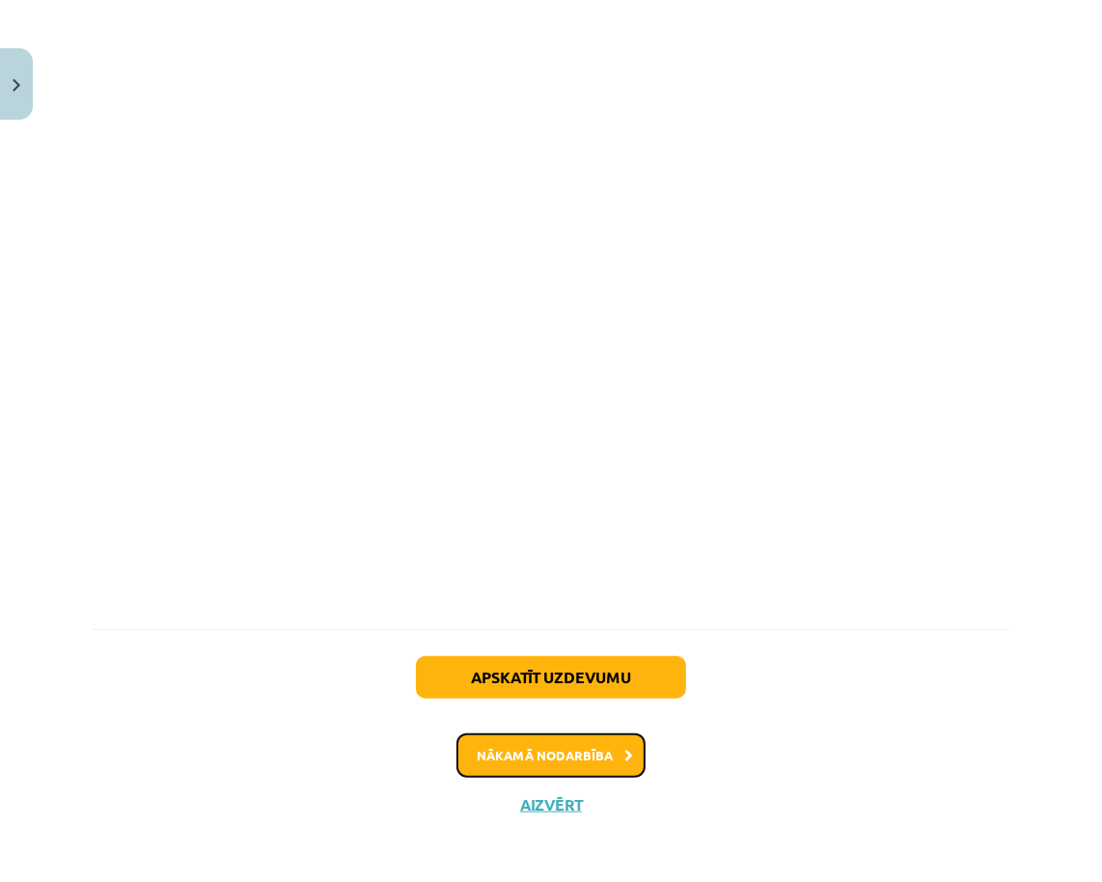
click at [583, 757] on button "Nākamā nodarbība" at bounding box center [550, 755] width 189 height 44
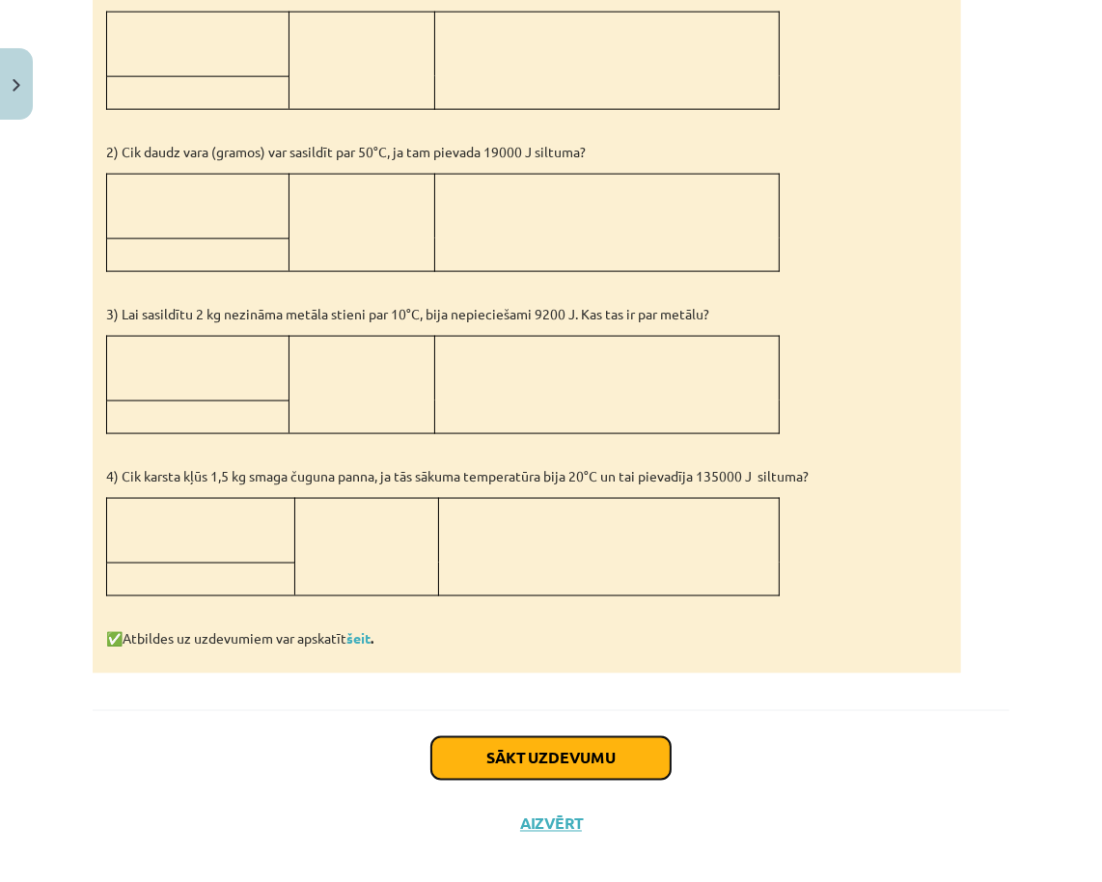
click at [585, 738] on button "Sākt uzdevumu" at bounding box center [550, 758] width 239 height 42
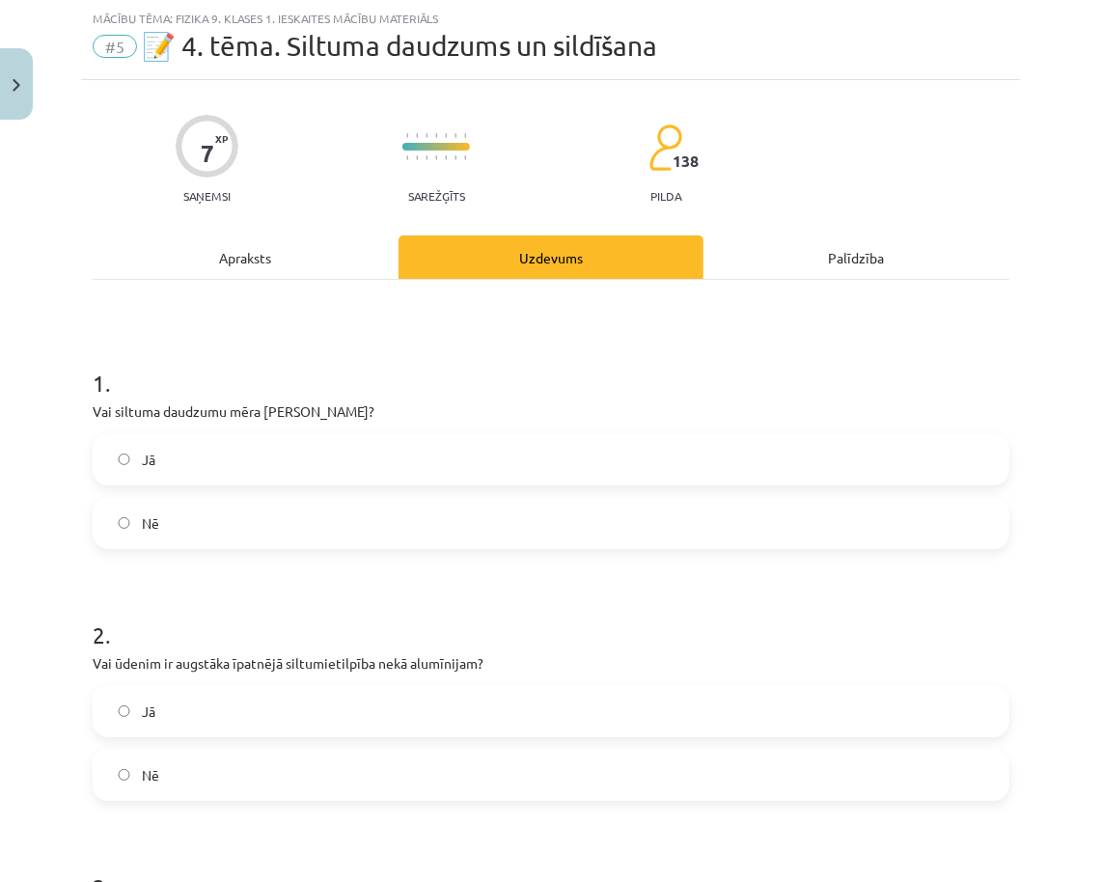
click at [577, 530] on label "Nē" at bounding box center [551, 523] width 913 height 48
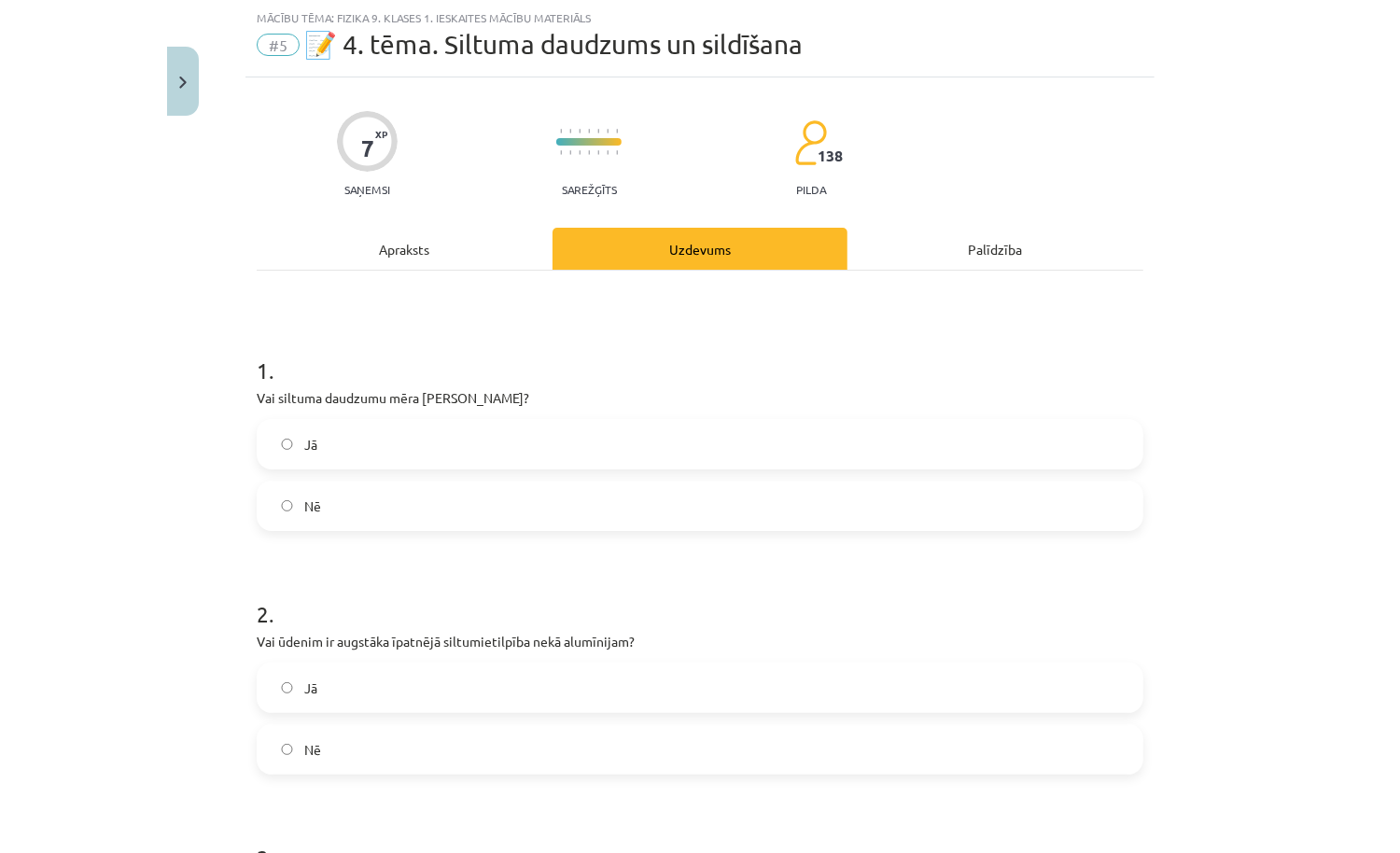
scroll to position [474, 0]
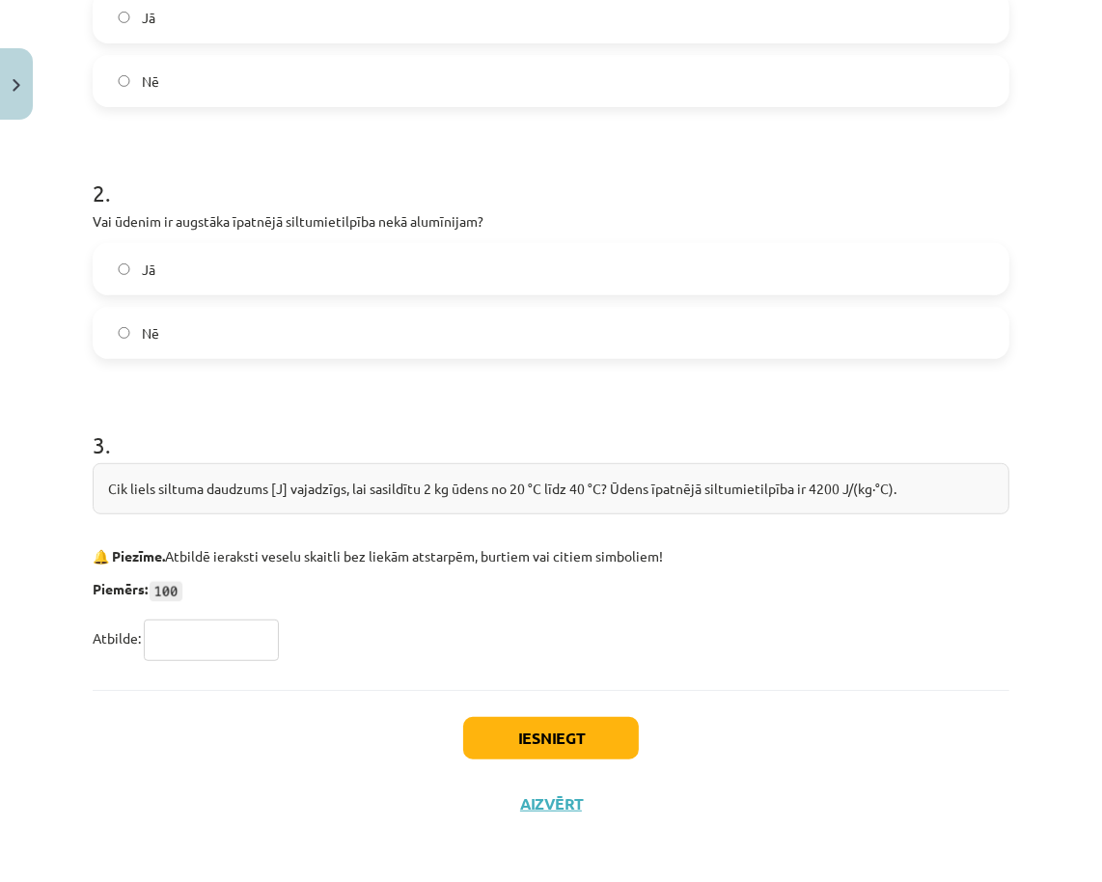
click at [574, 758] on div "Iesniegt Aizvērt" at bounding box center [551, 757] width 917 height 135
click at [574, 742] on button "Iesniegt" at bounding box center [551, 738] width 176 height 42
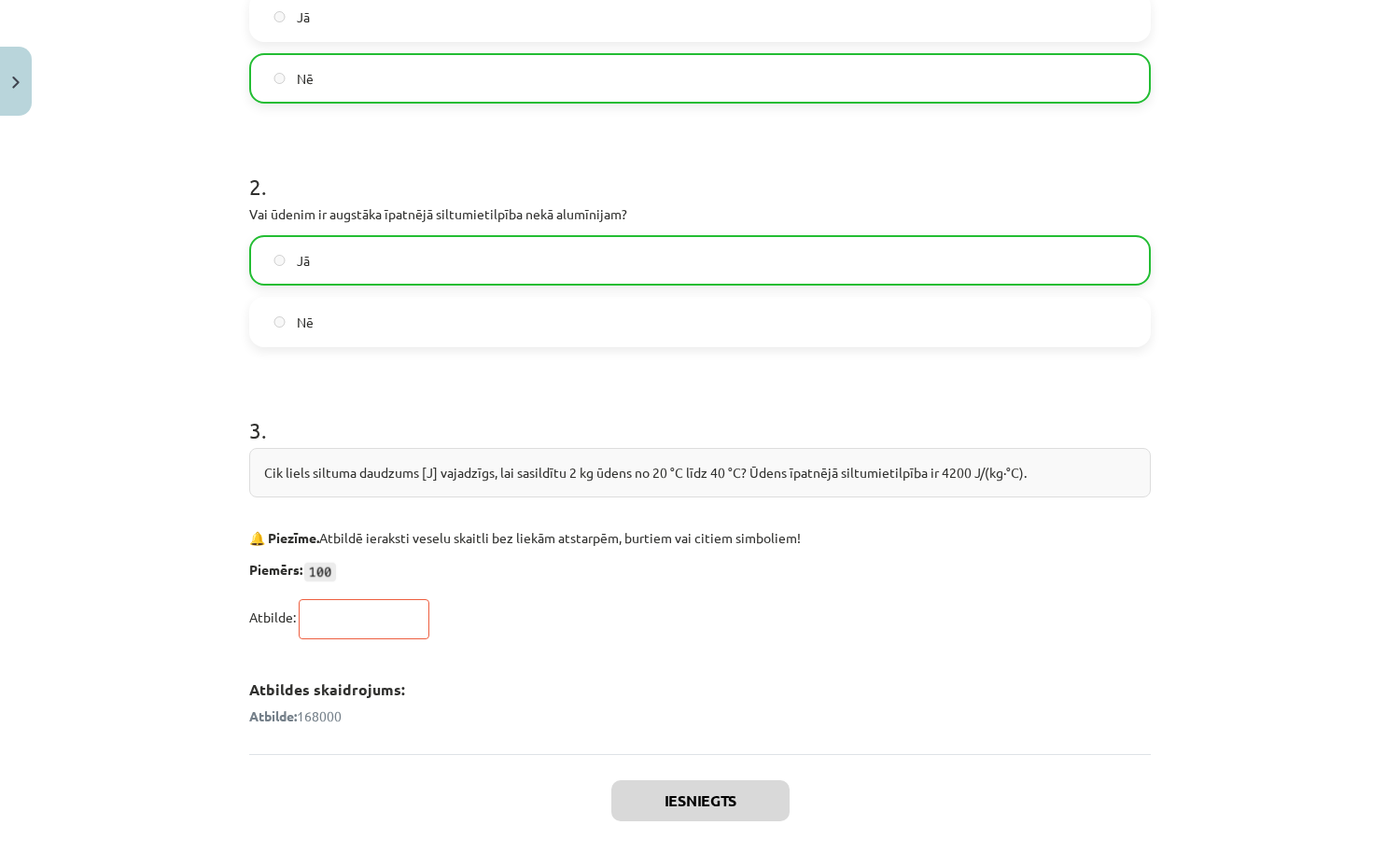
scroll to position [619, 0]
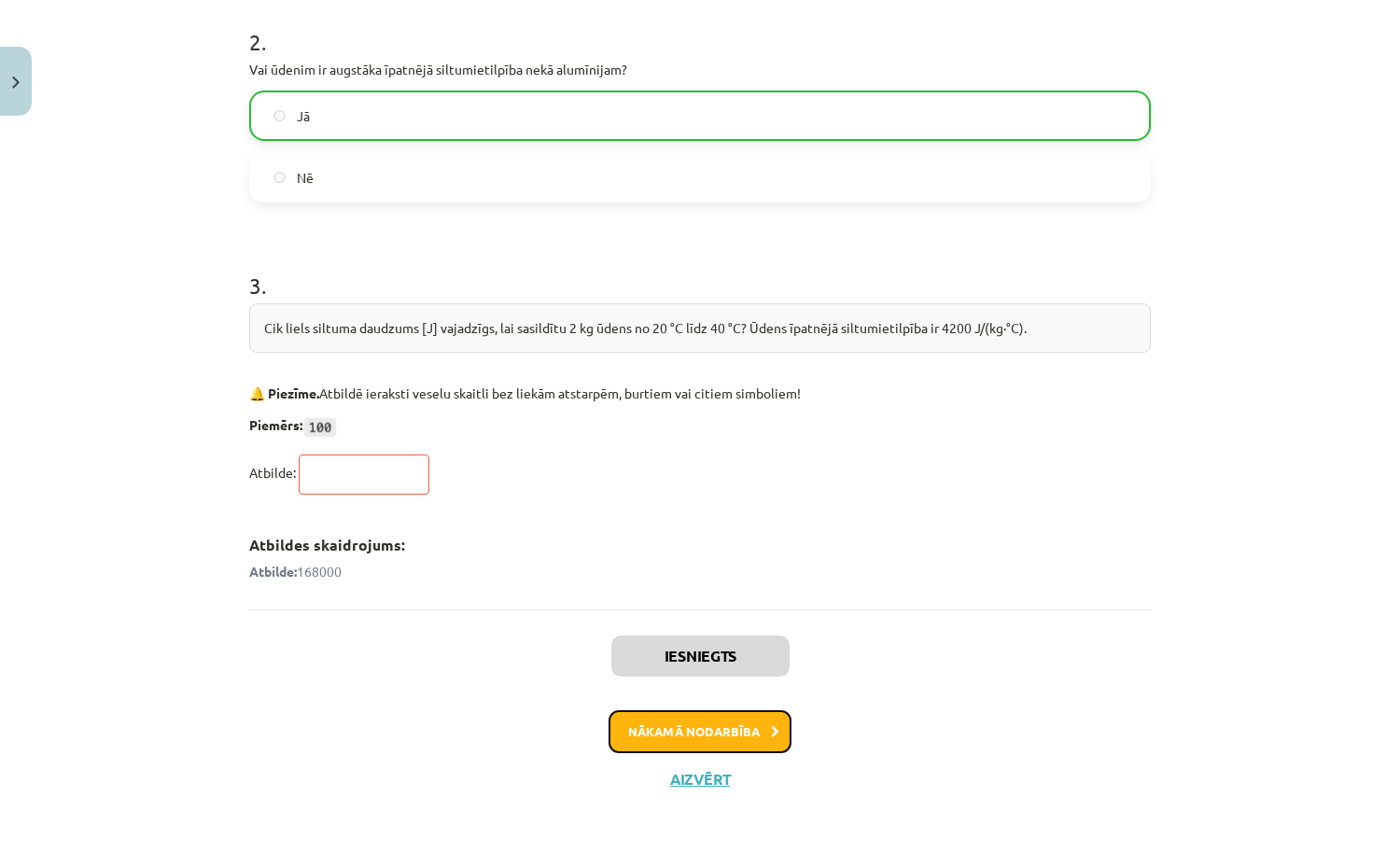
click at [730, 723] on button "Nākamā nodarbība" at bounding box center [699, 731] width 183 height 43
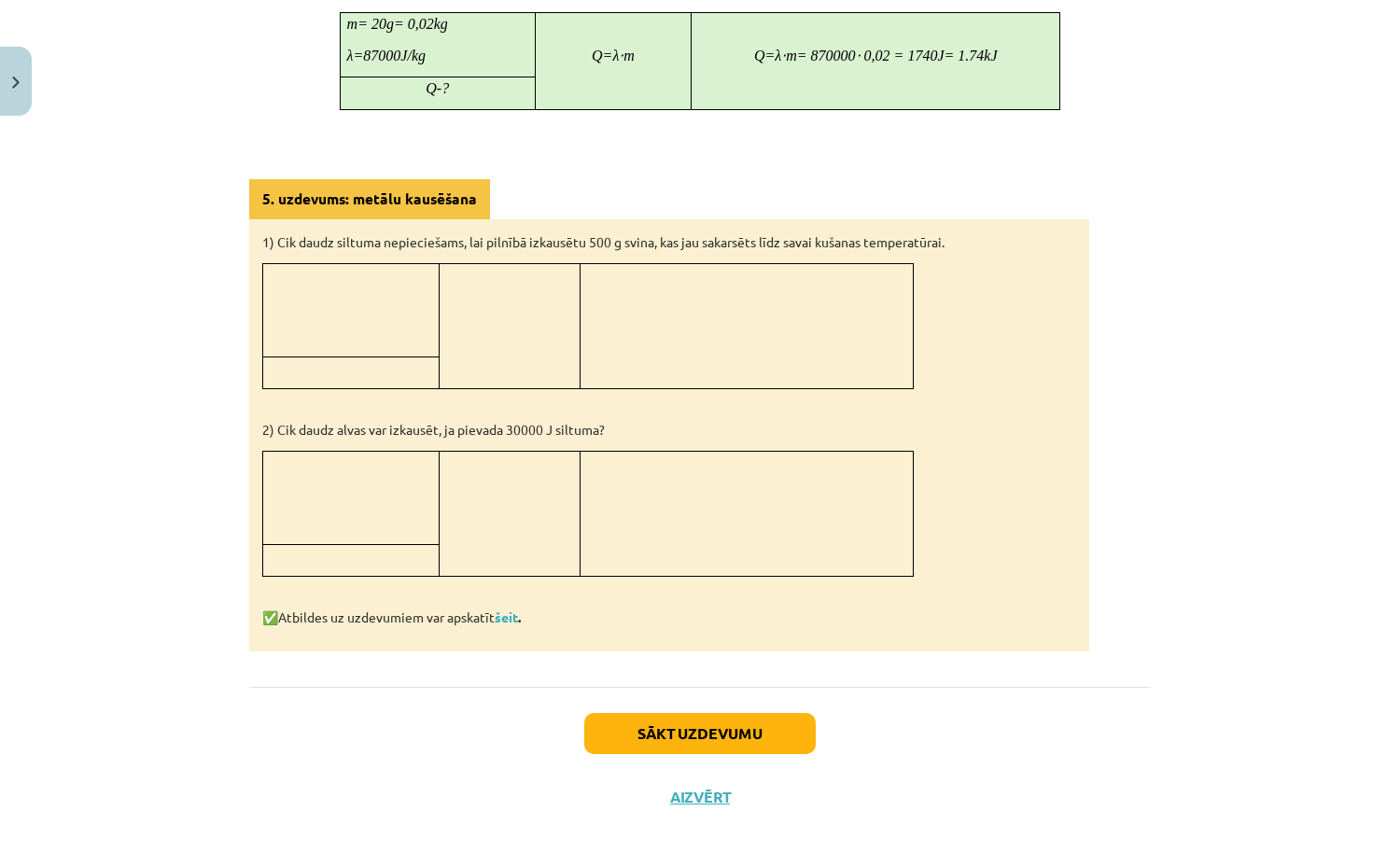
scroll to position [1593, 0]
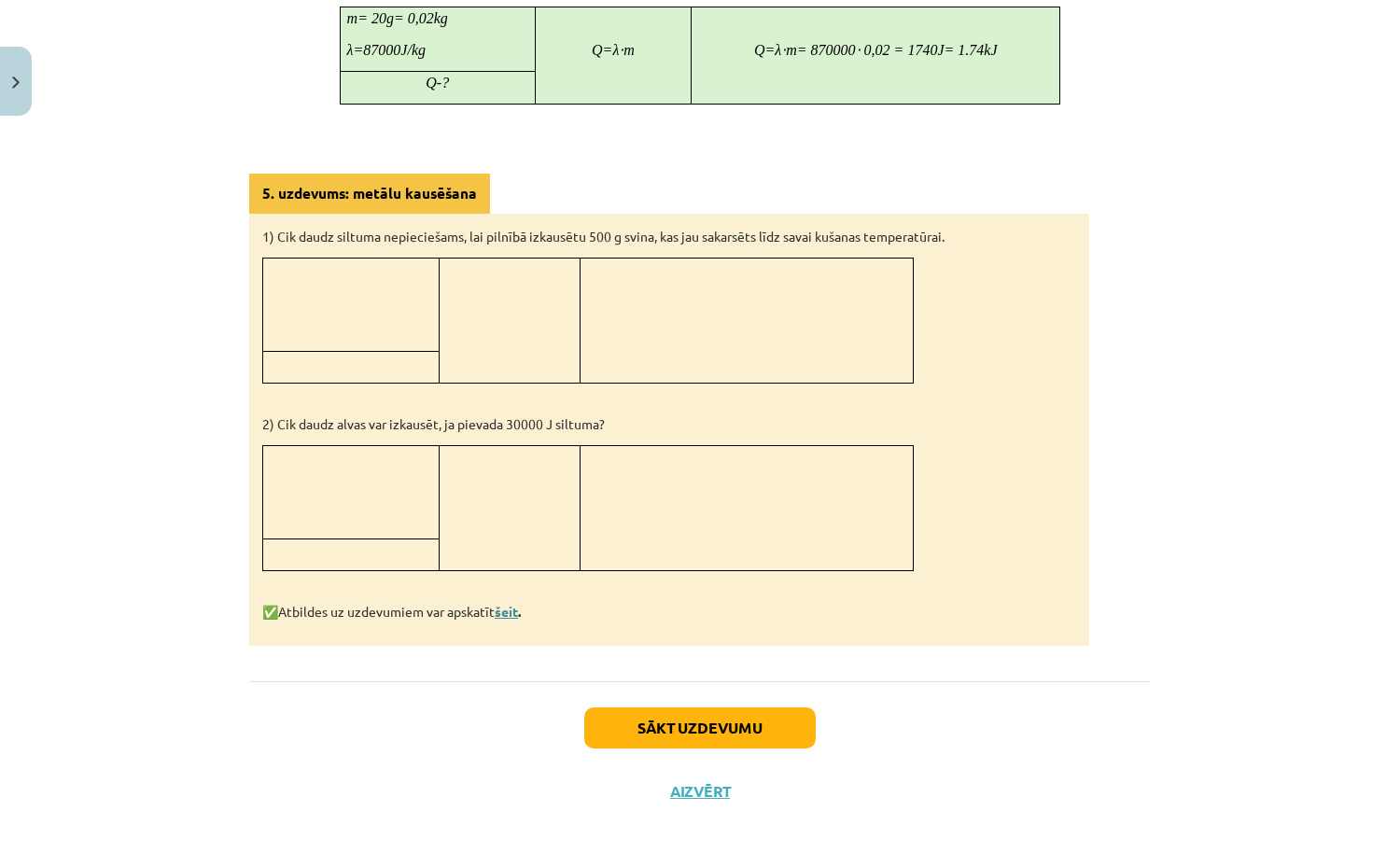
click at [511, 603] on link "šeit" at bounding box center [507, 610] width 23 height 16
click at [721, 719] on button "Sākt uzdevumu" at bounding box center [699, 728] width 231 height 41
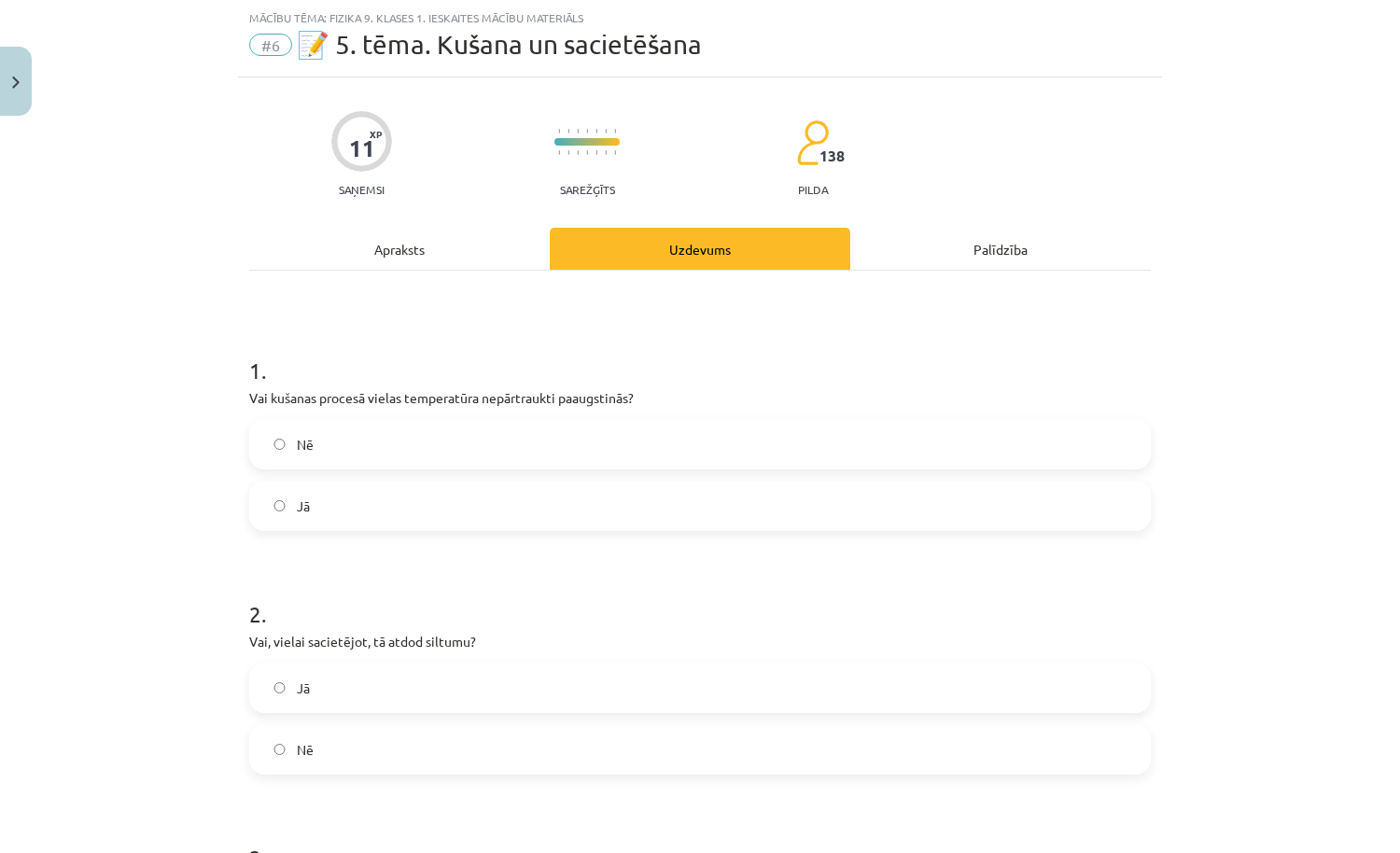
click at [735, 495] on label "Jā" at bounding box center [700, 506] width 897 height 46
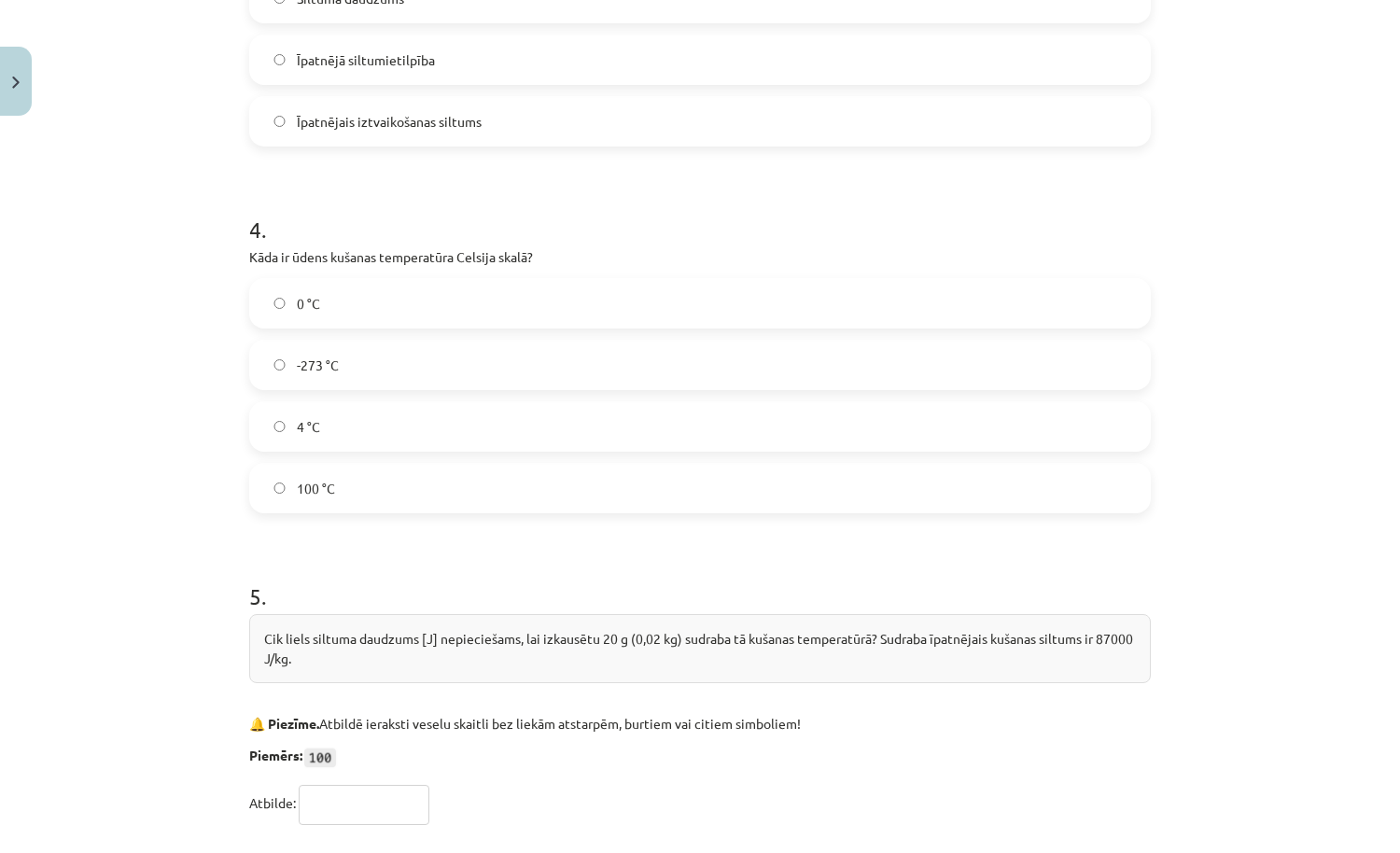
scroll to position [1227, 0]
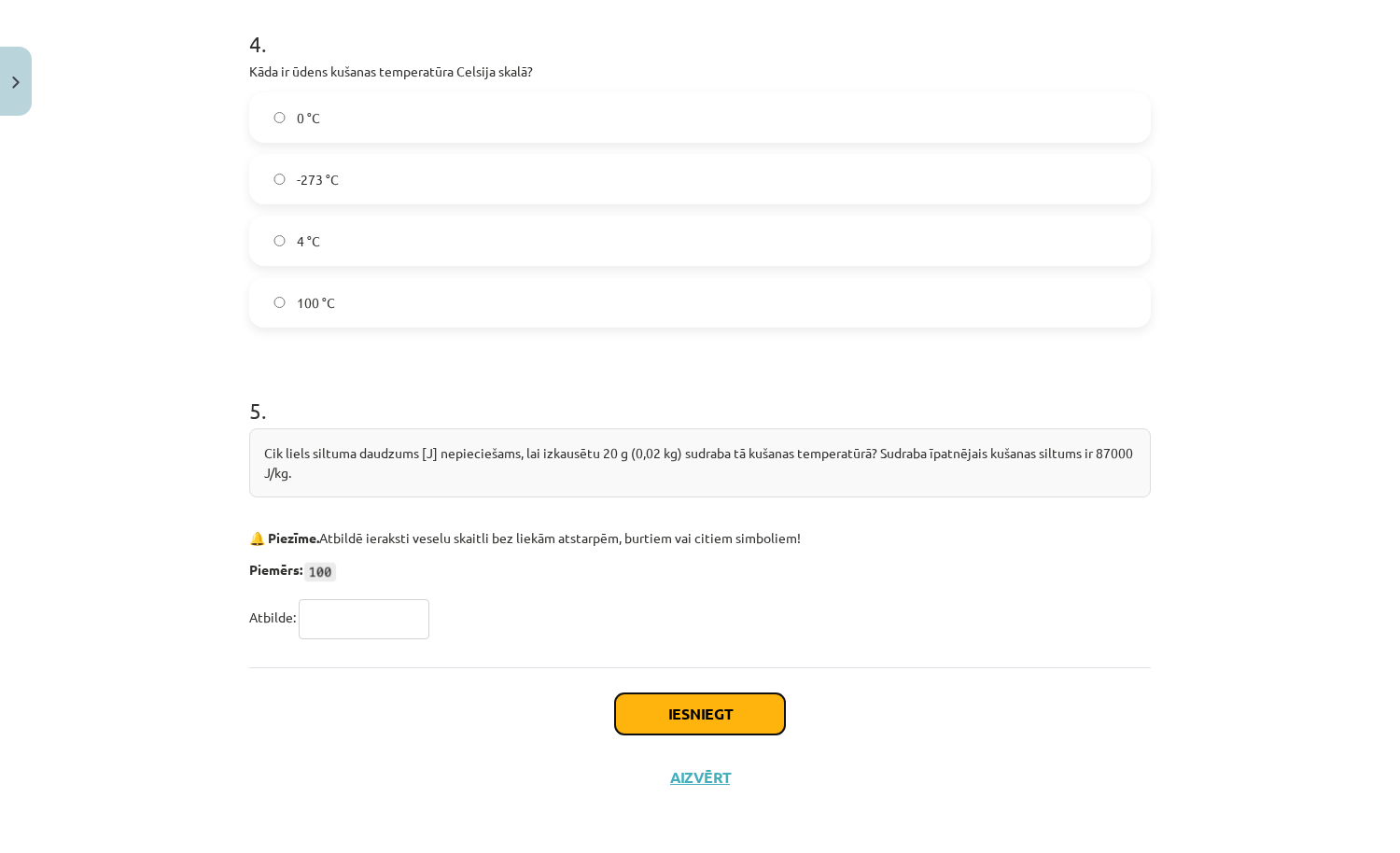
click at [694, 708] on button "Iesniegt" at bounding box center [700, 714] width 170 height 41
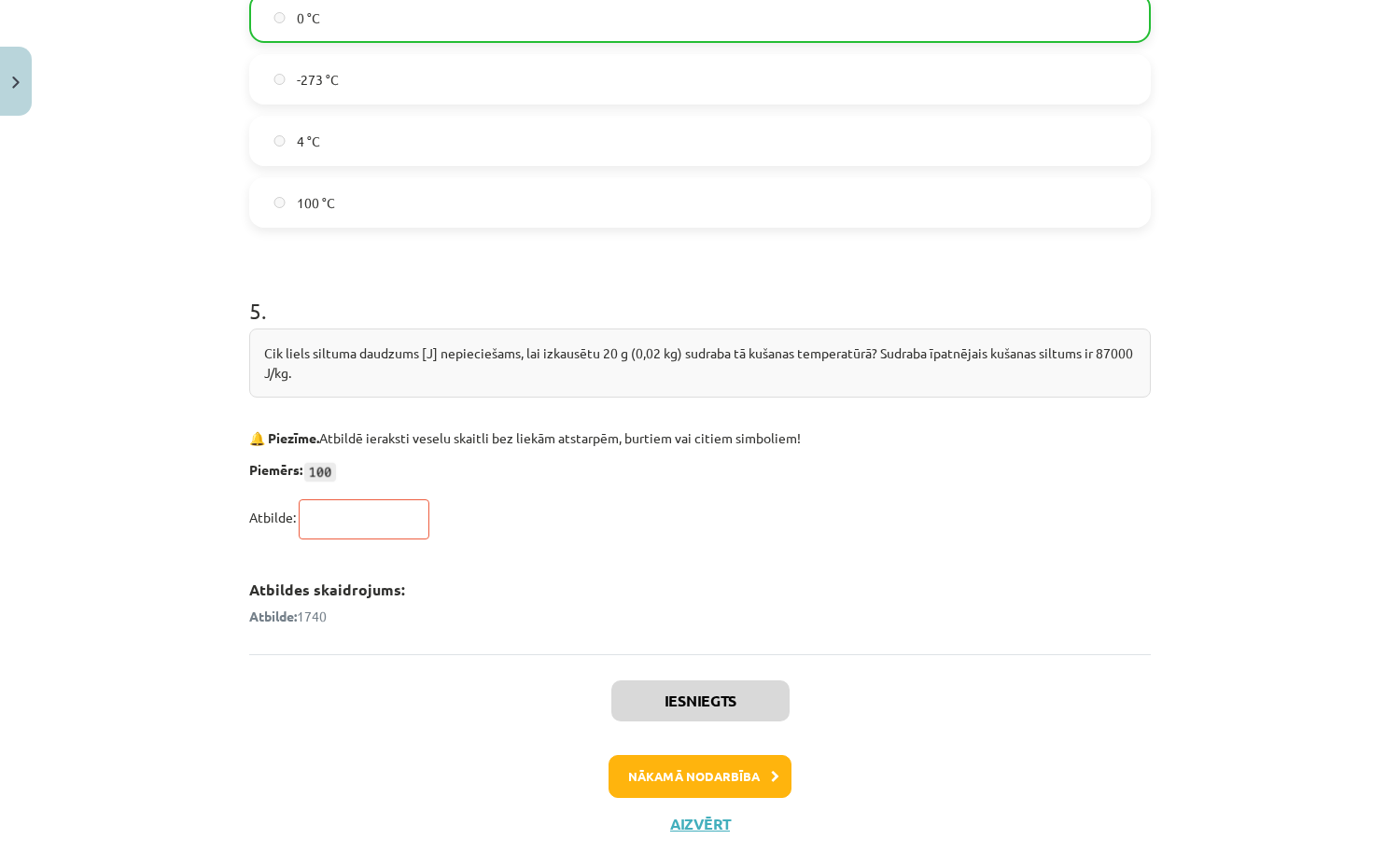
scroll to position [1372, 0]
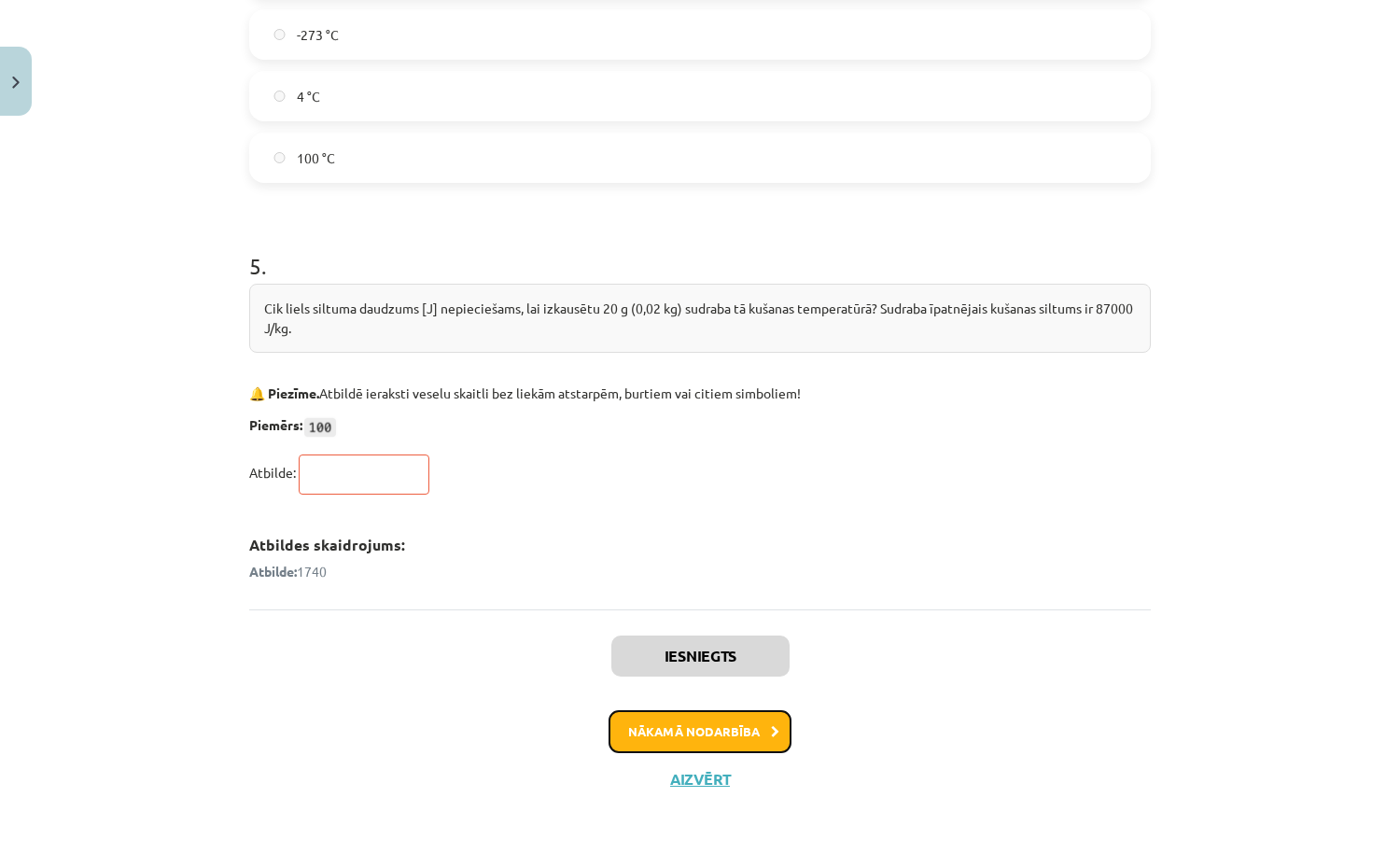
click at [708, 739] on button "Nākamā nodarbība" at bounding box center [699, 731] width 183 height 43
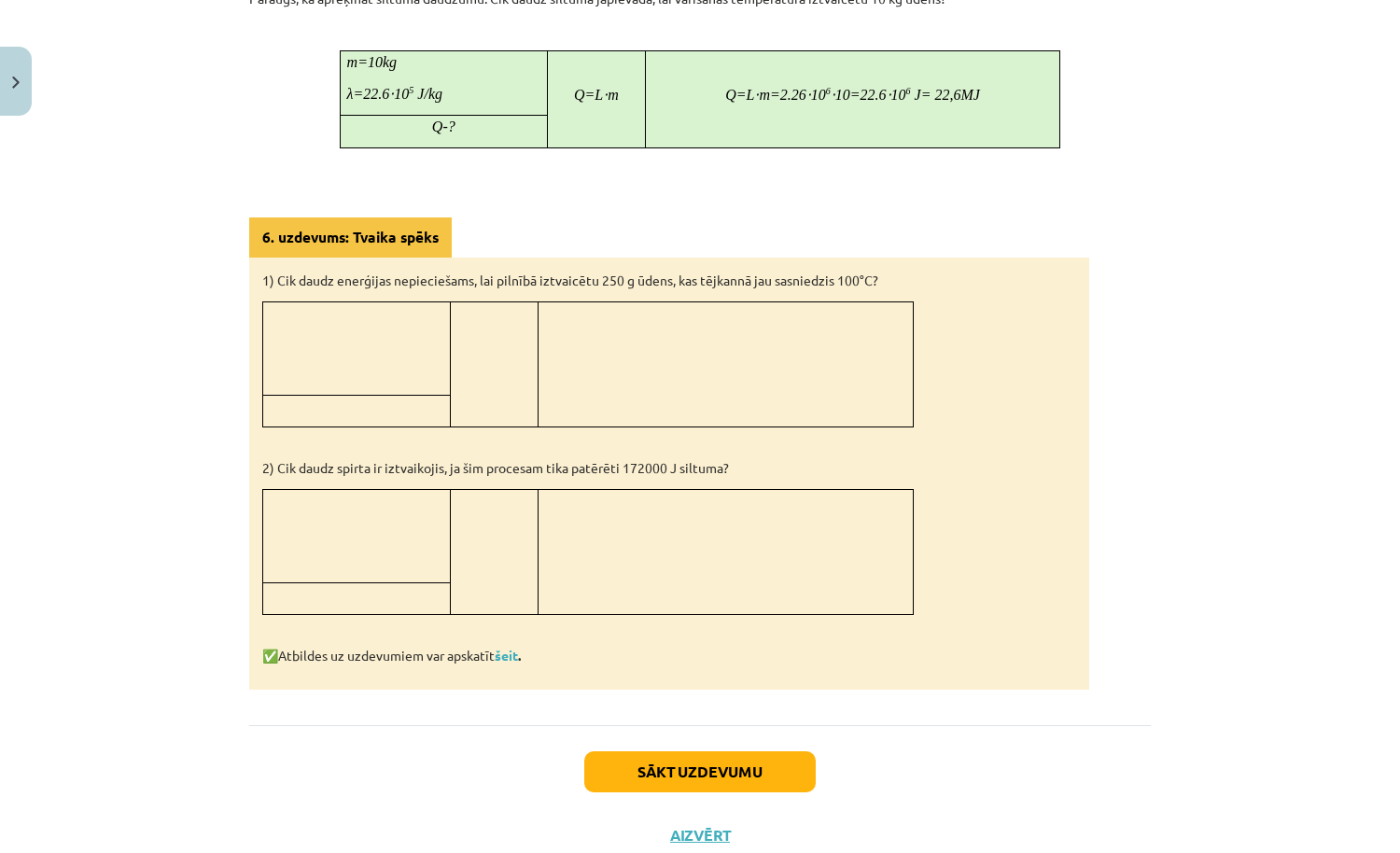
scroll to position [1345, 0]
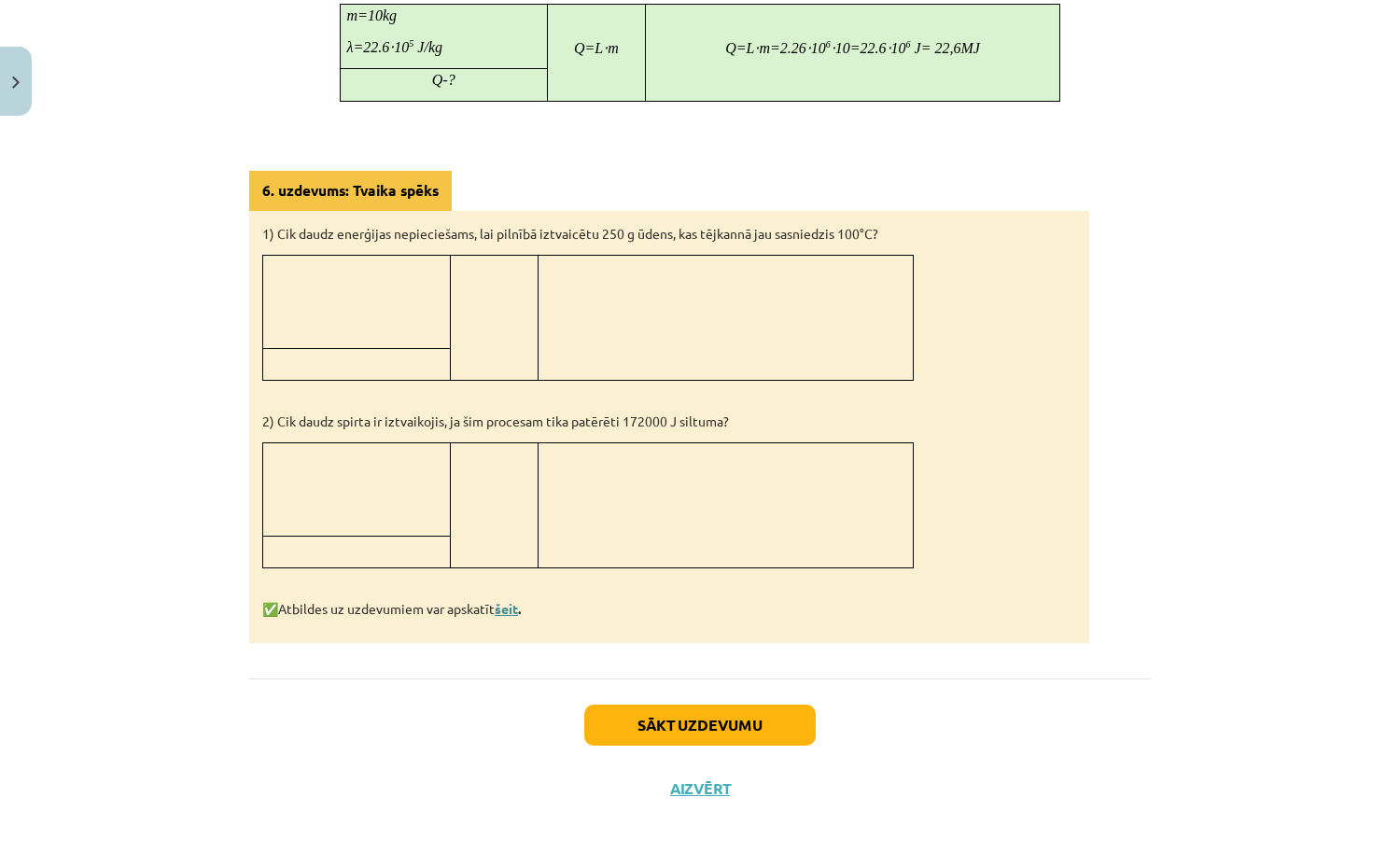
click at [509, 601] on link "šeit" at bounding box center [507, 608] width 23 height 16
click at [719, 723] on button "Sākt uzdevumu" at bounding box center [699, 725] width 231 height 41
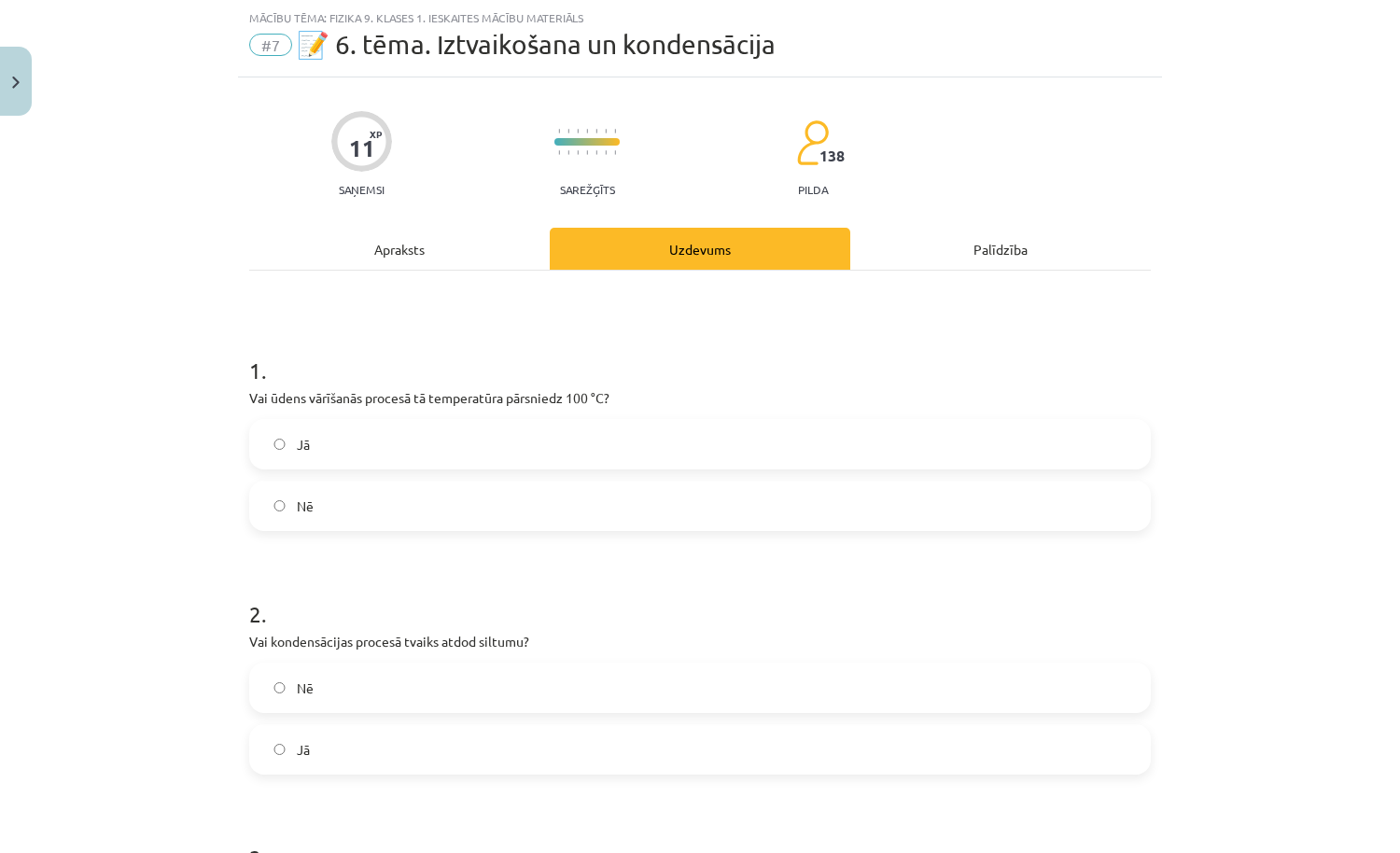
click at [678, 525] on label "Nē" at bounding box center [700, 506] width 897 height 46
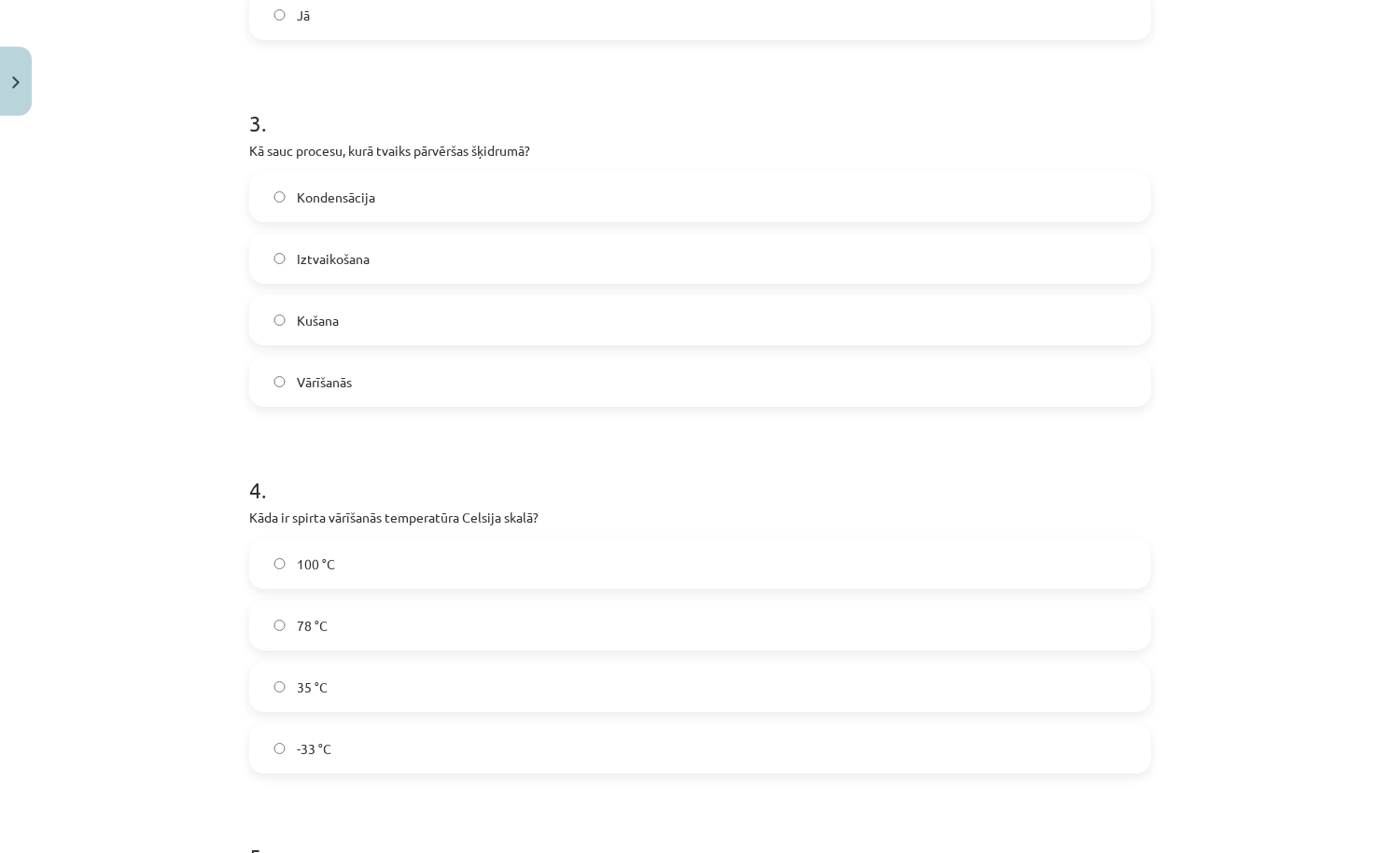
scroll to position [1258, 0]
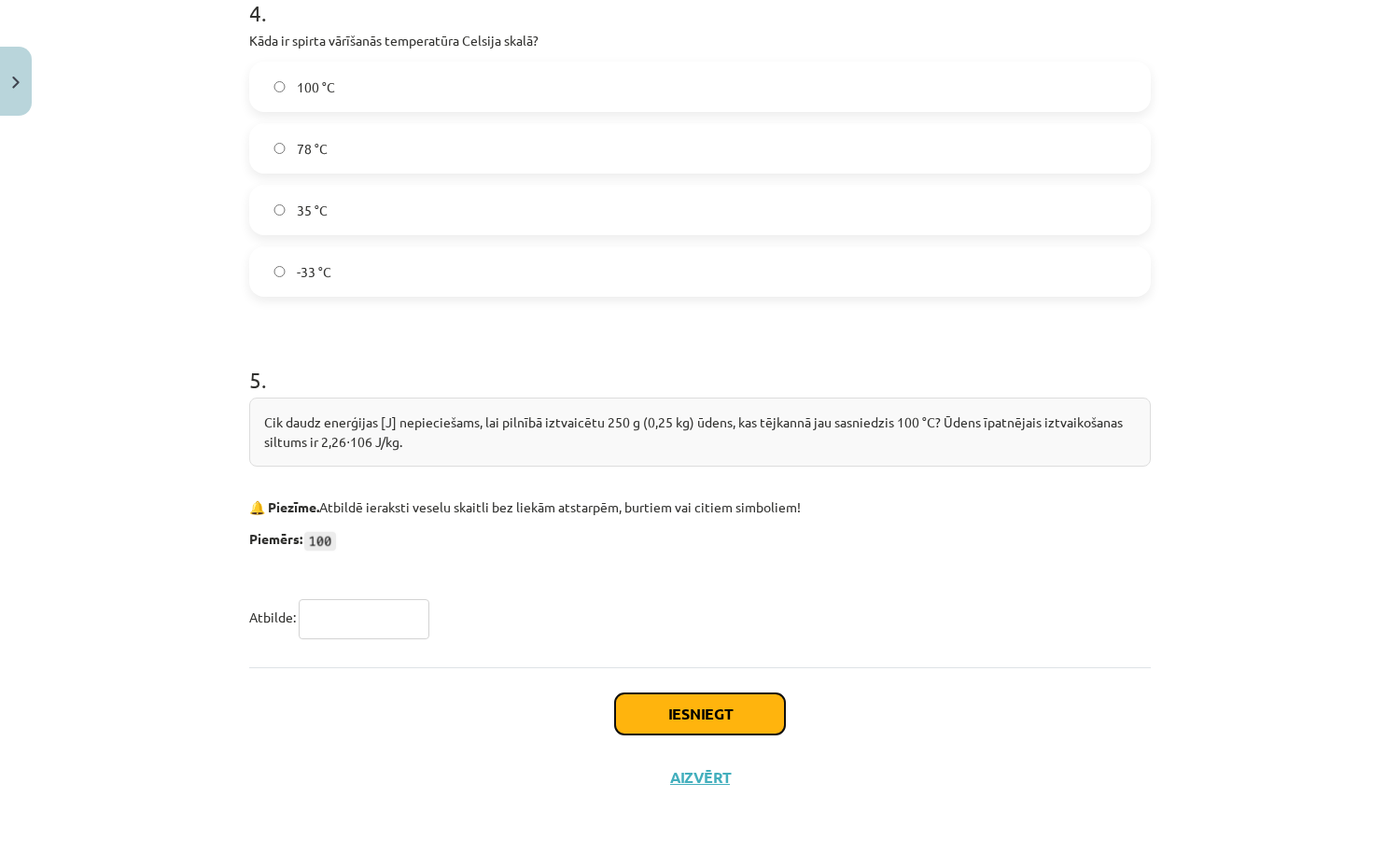
click at [678, 707] on button "Iesniegt" at bounding box center [700, 714] width 170 height 41
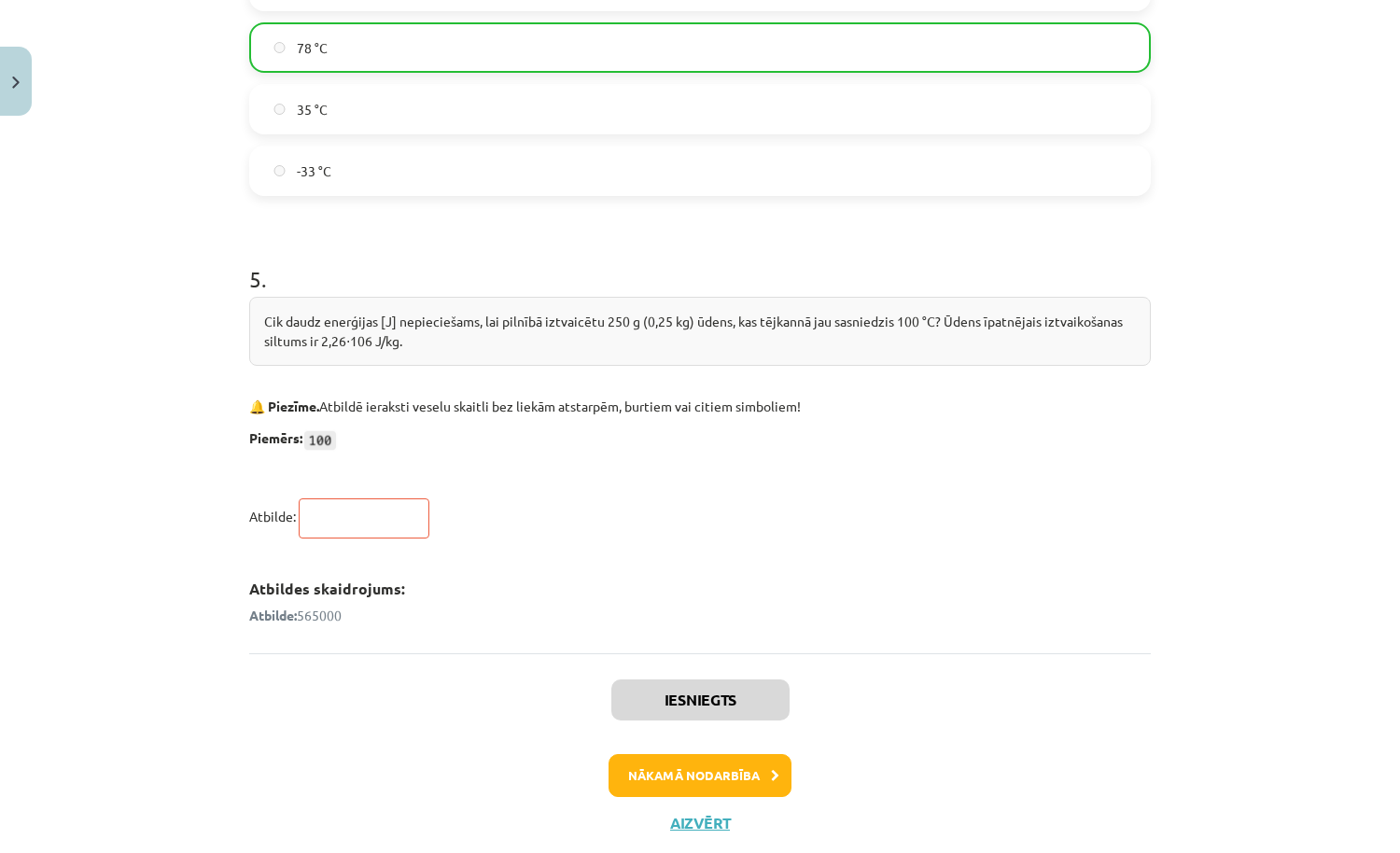
scroll to position [1403, 0]
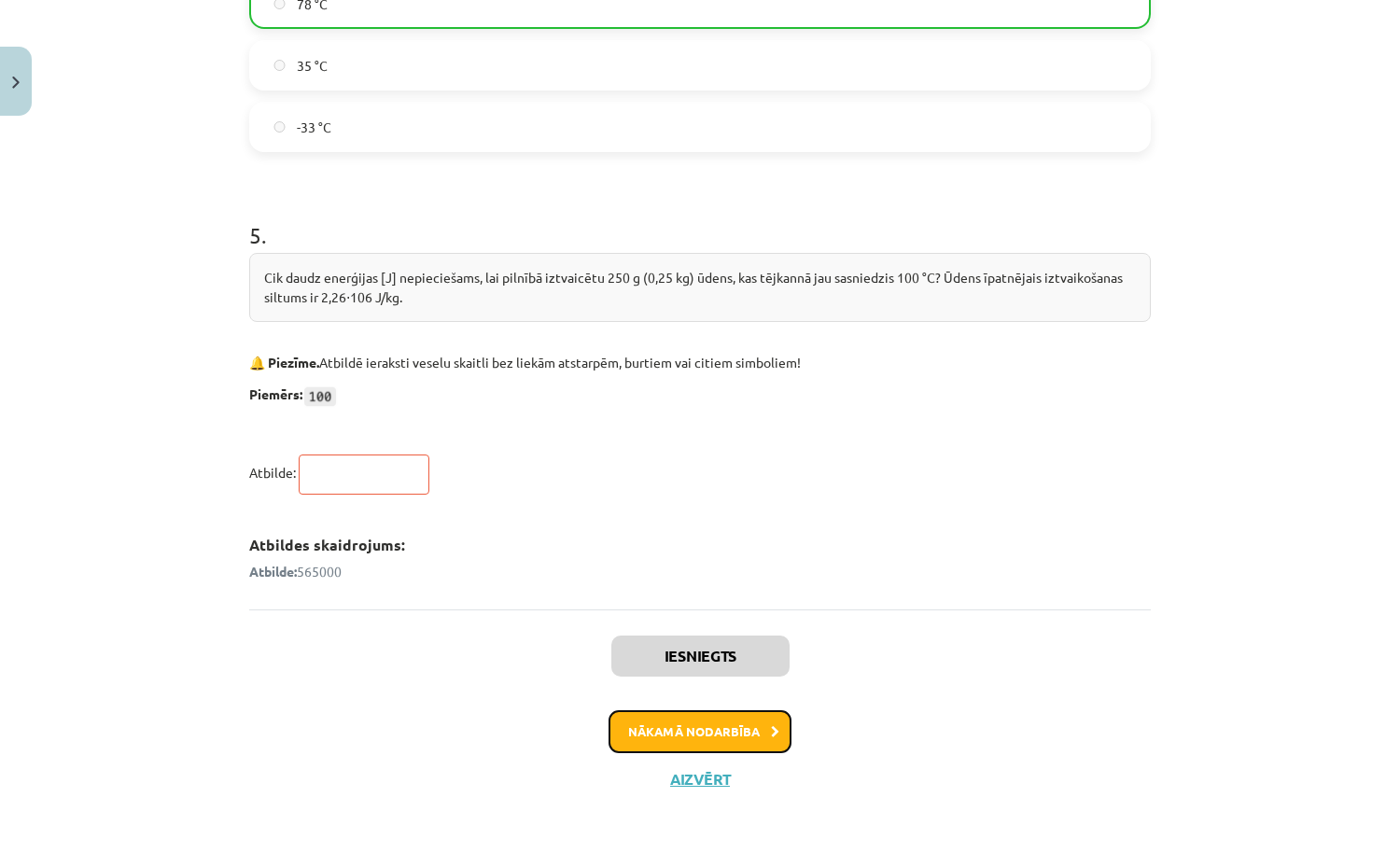
click at [698, 722] on button "Nākamā nodarbība" at bounding box center [699, 731] width 183 height 43
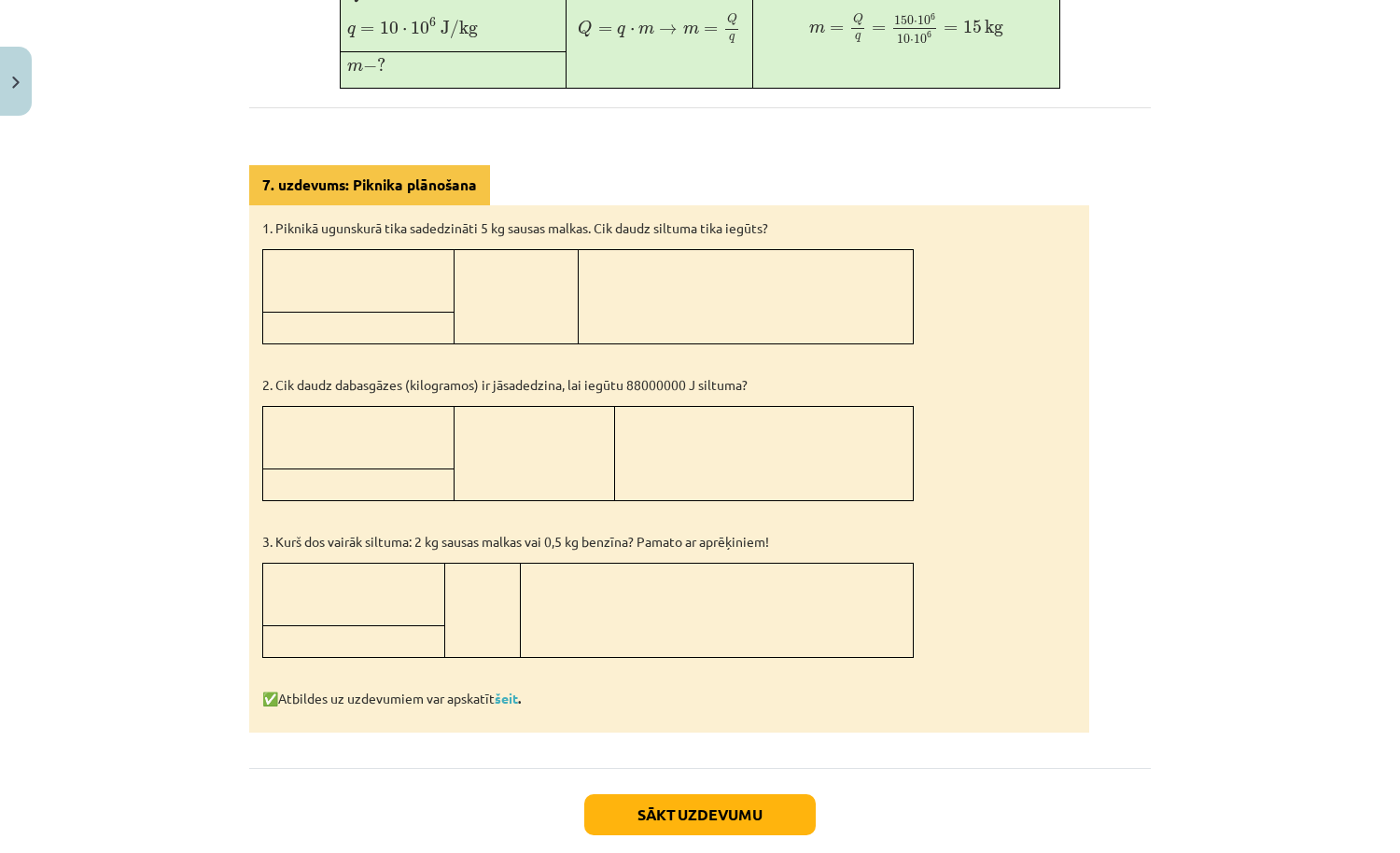
scroll to position [893, 0]
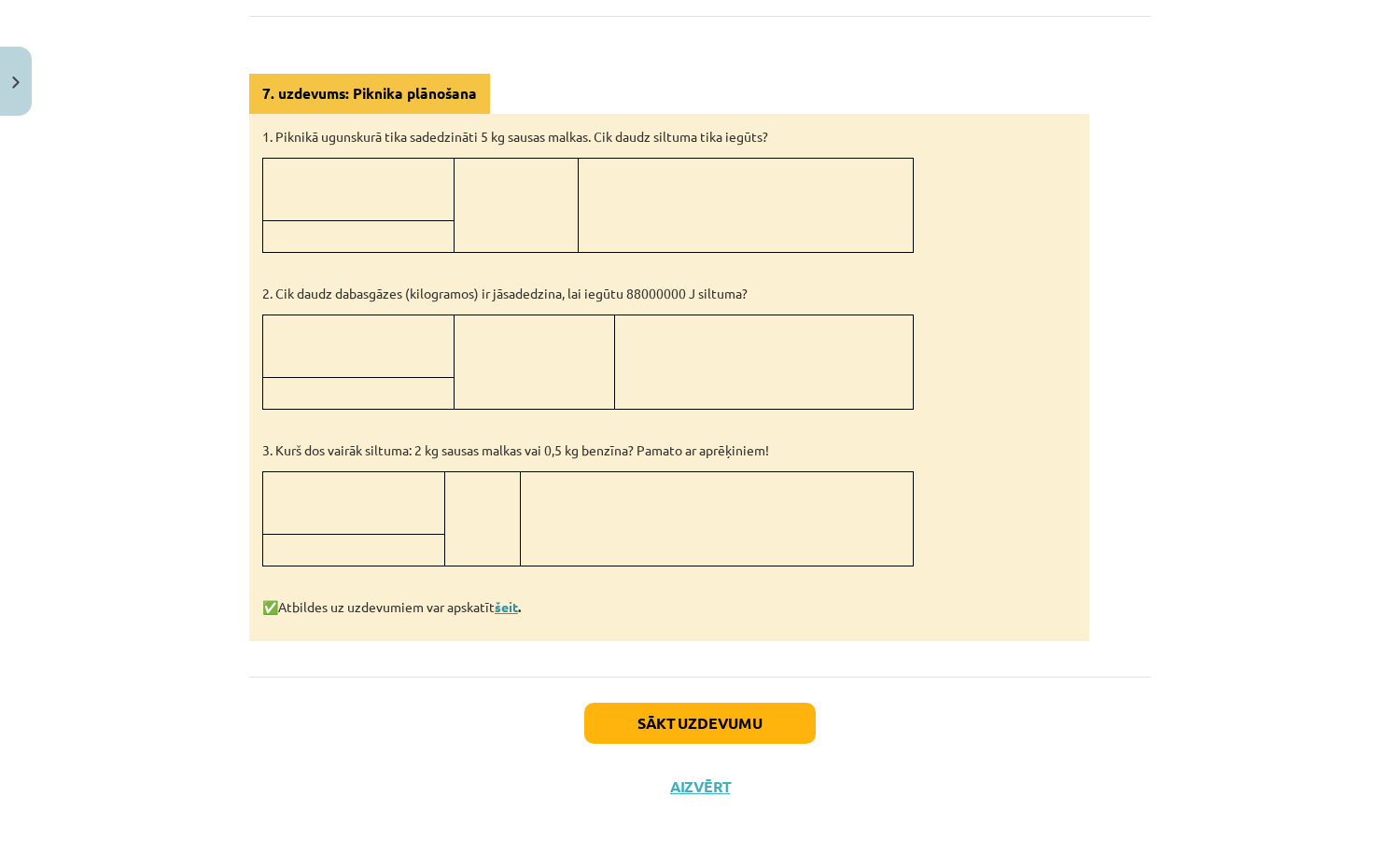
click at [513, 599] on link "šeit" at bounding box center [507, 606] width 23 height 16
click at [648, 709] on button "Sākt uzdevumu" at bounding box center [699, 723] width 231 height 41
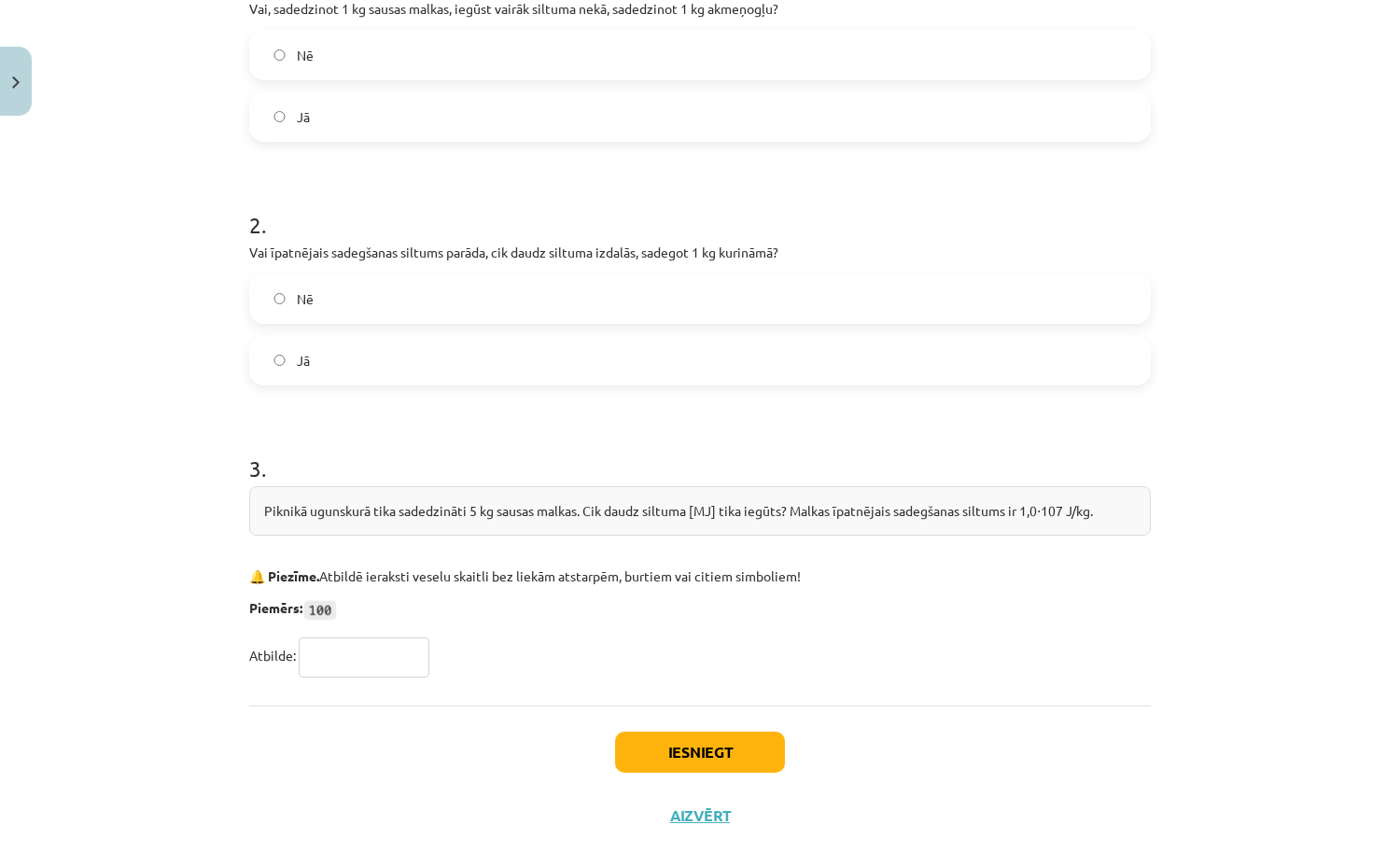
scroll to position [474, 0]
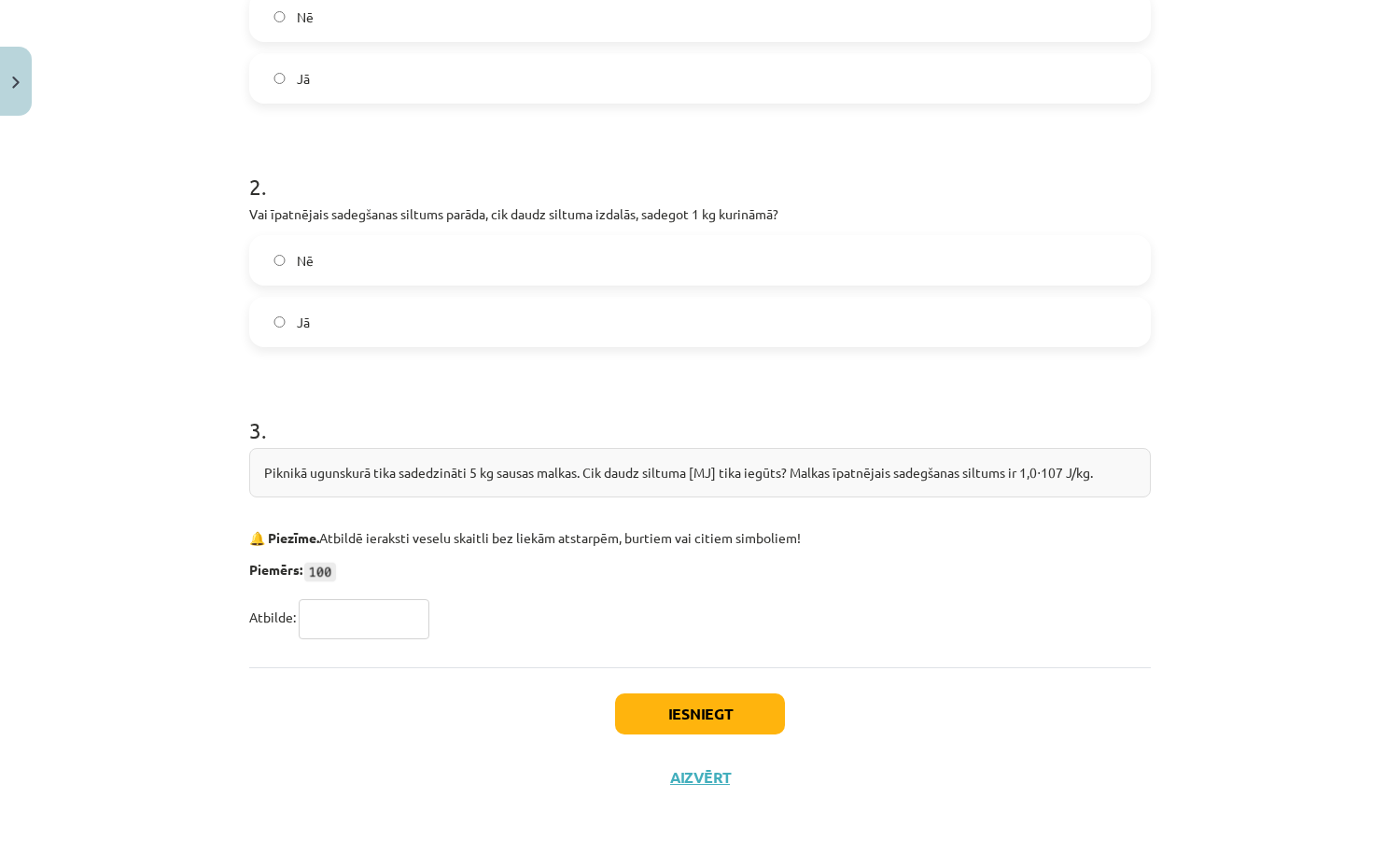
click at [698, 299] on label "Jā" at bounding box center [700, 322] width 897 height 46
click at [699, 707] on button "Iesniegt" at bounding box center [700, 714] width 170 height 41
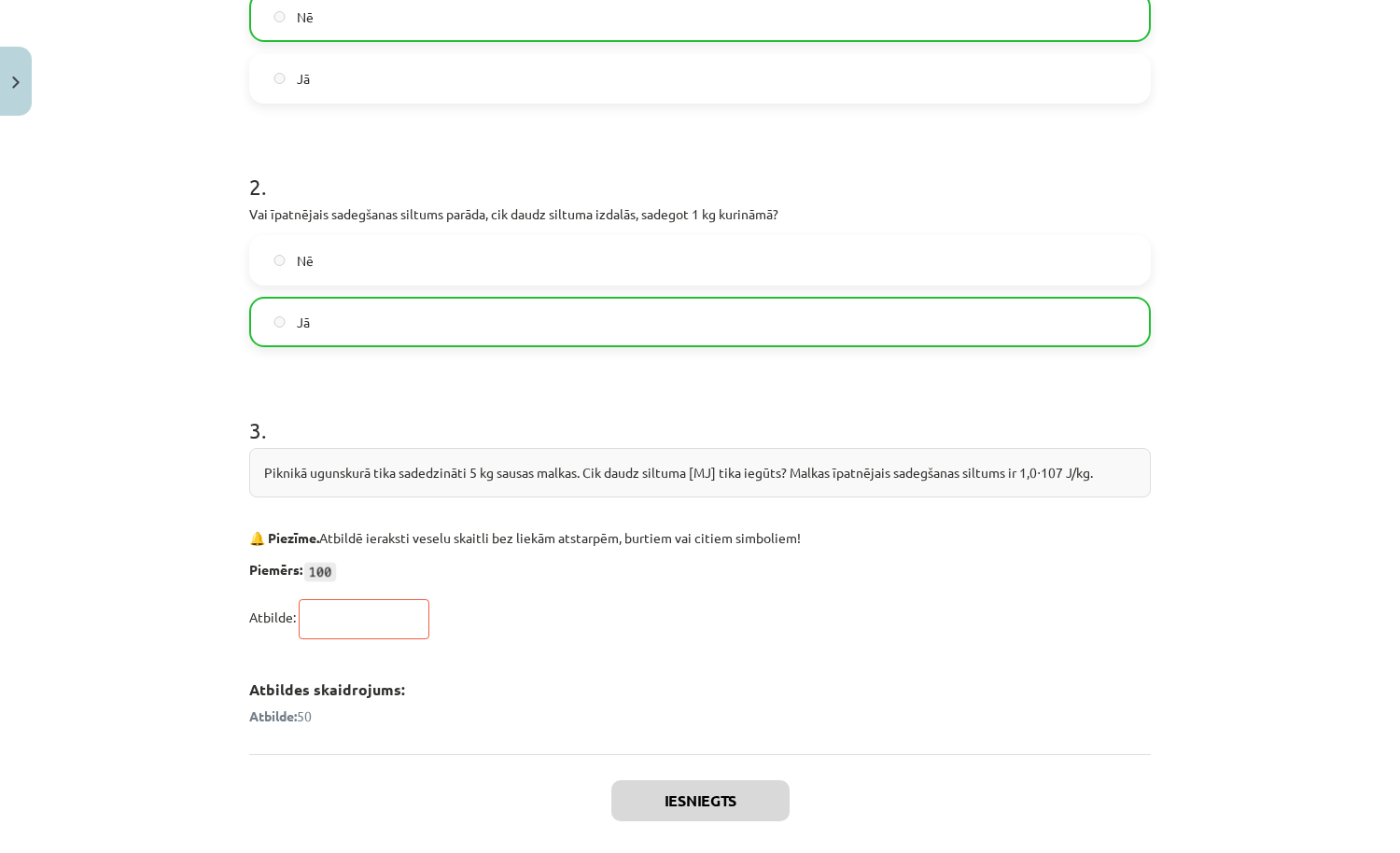
scroll to position [619, 0]
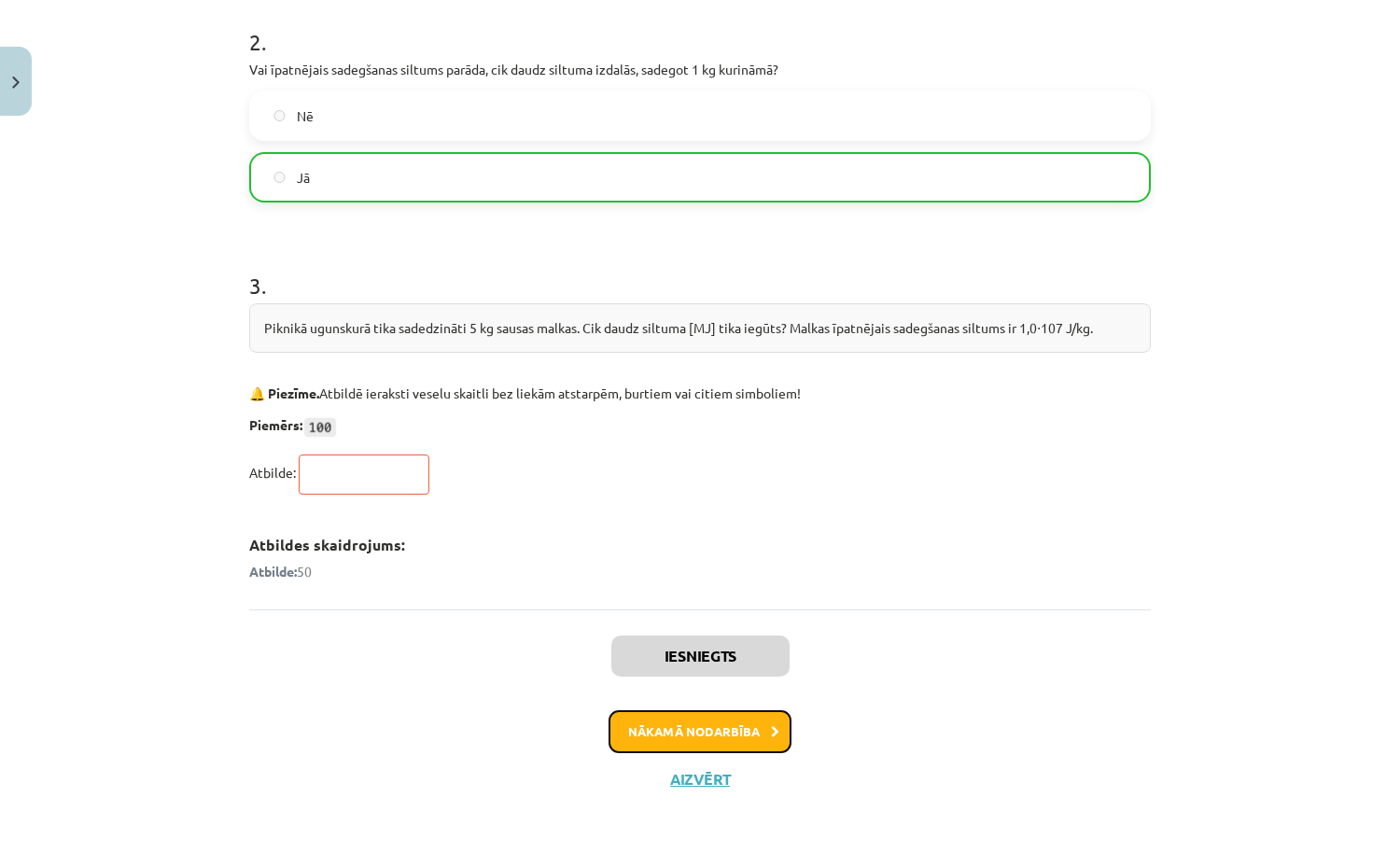
click at [709, 713] on button "Nākamā nodarbība" at bounding box center [699, 731] width 183 height 43
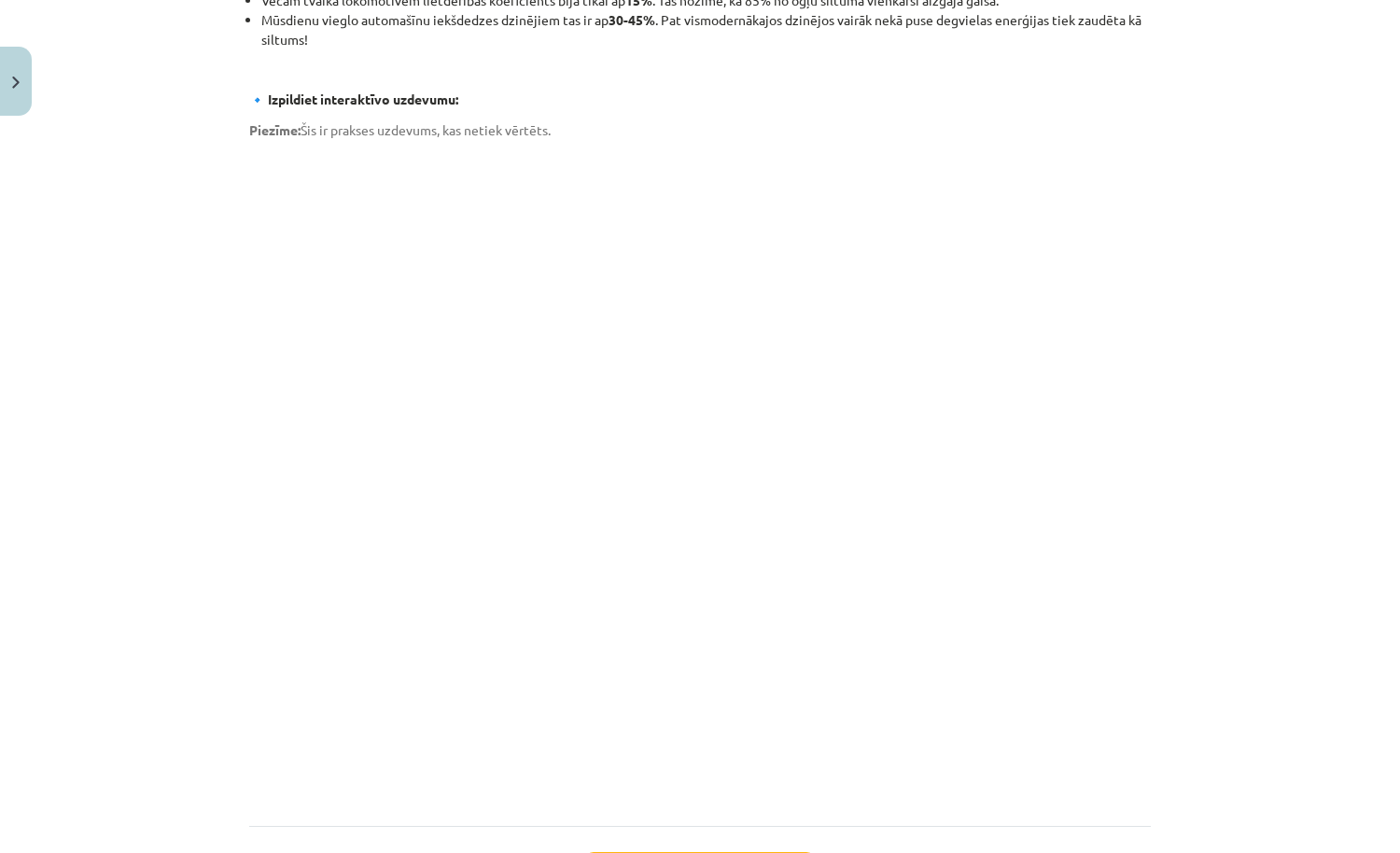
scroll to position [1146, 0]
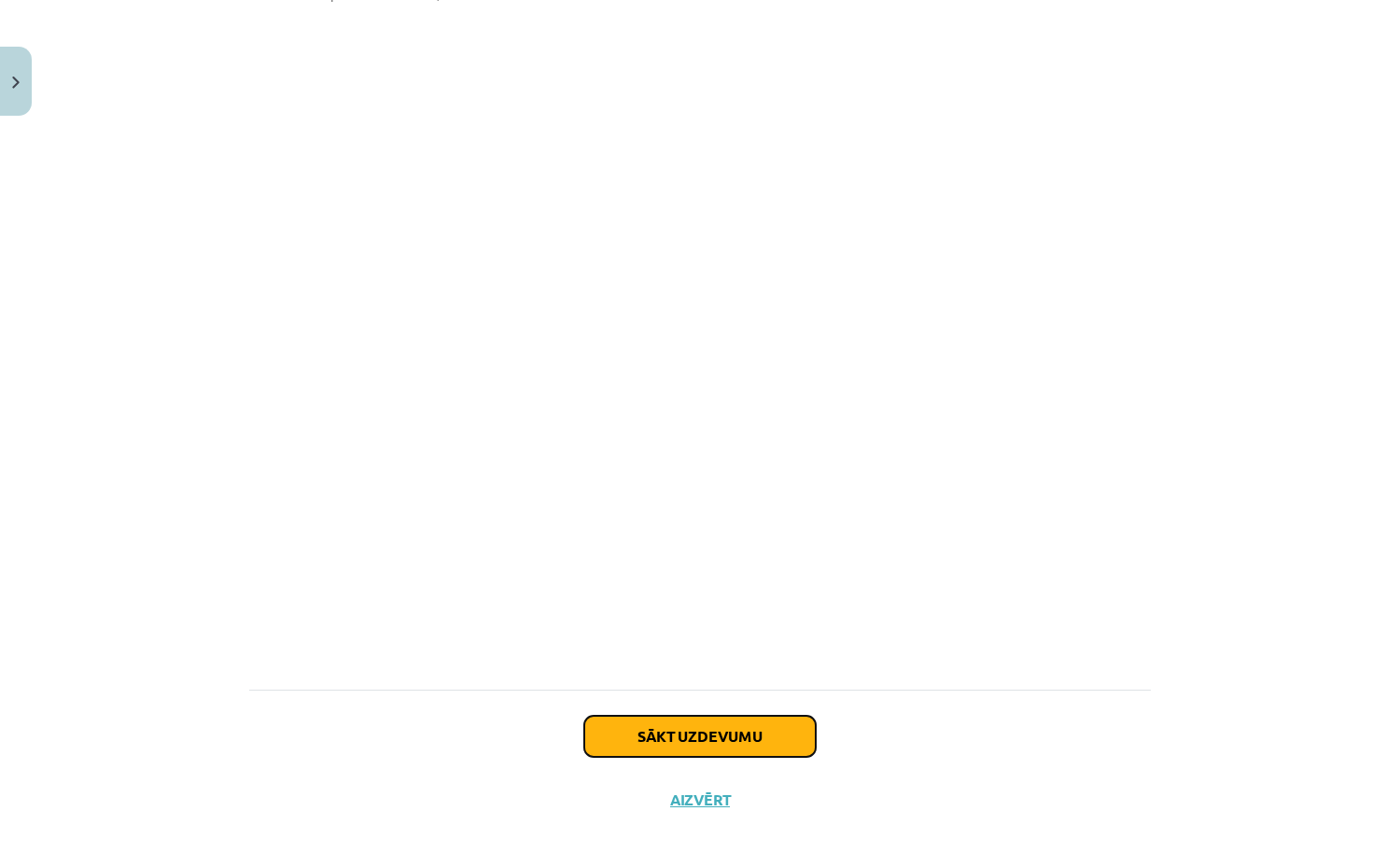
click at [700, 716] on button "Sākt uzdevumu" at bounding box center [699, 736] width 231 height 41
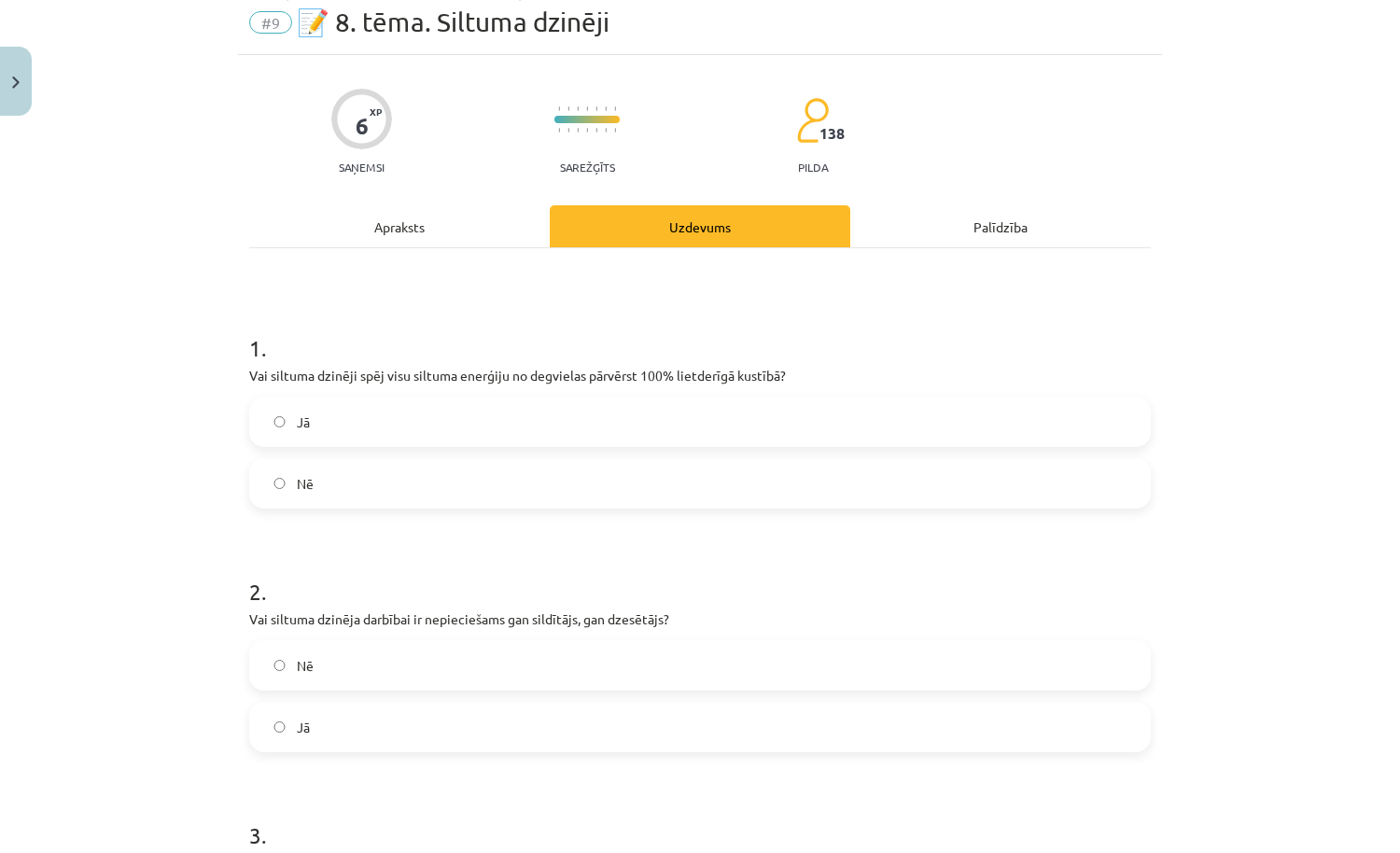
scroll to position [46, 0]
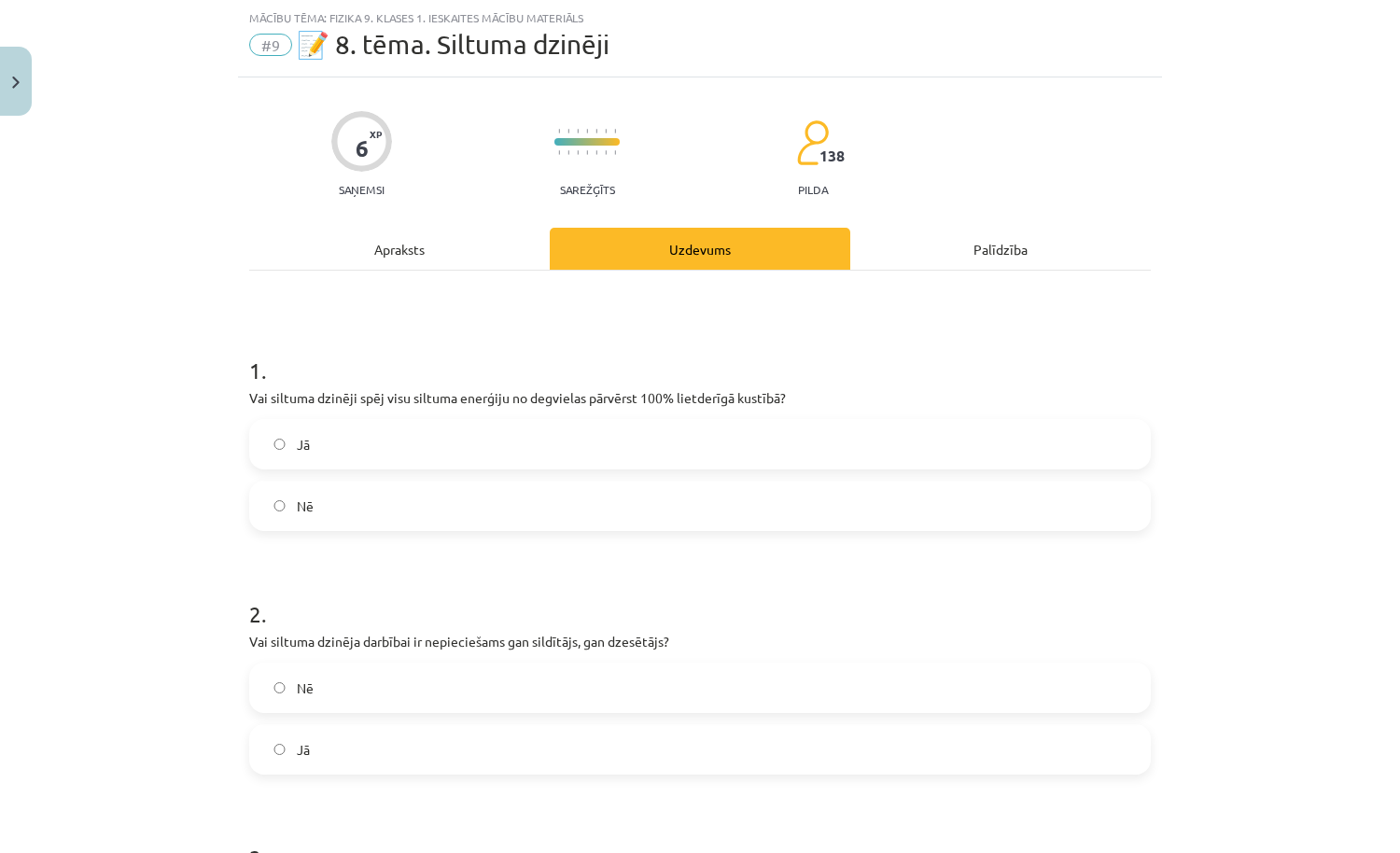
click at [724, 495] on label "Nē" at bounding box center [700, 506] width 897 height 46
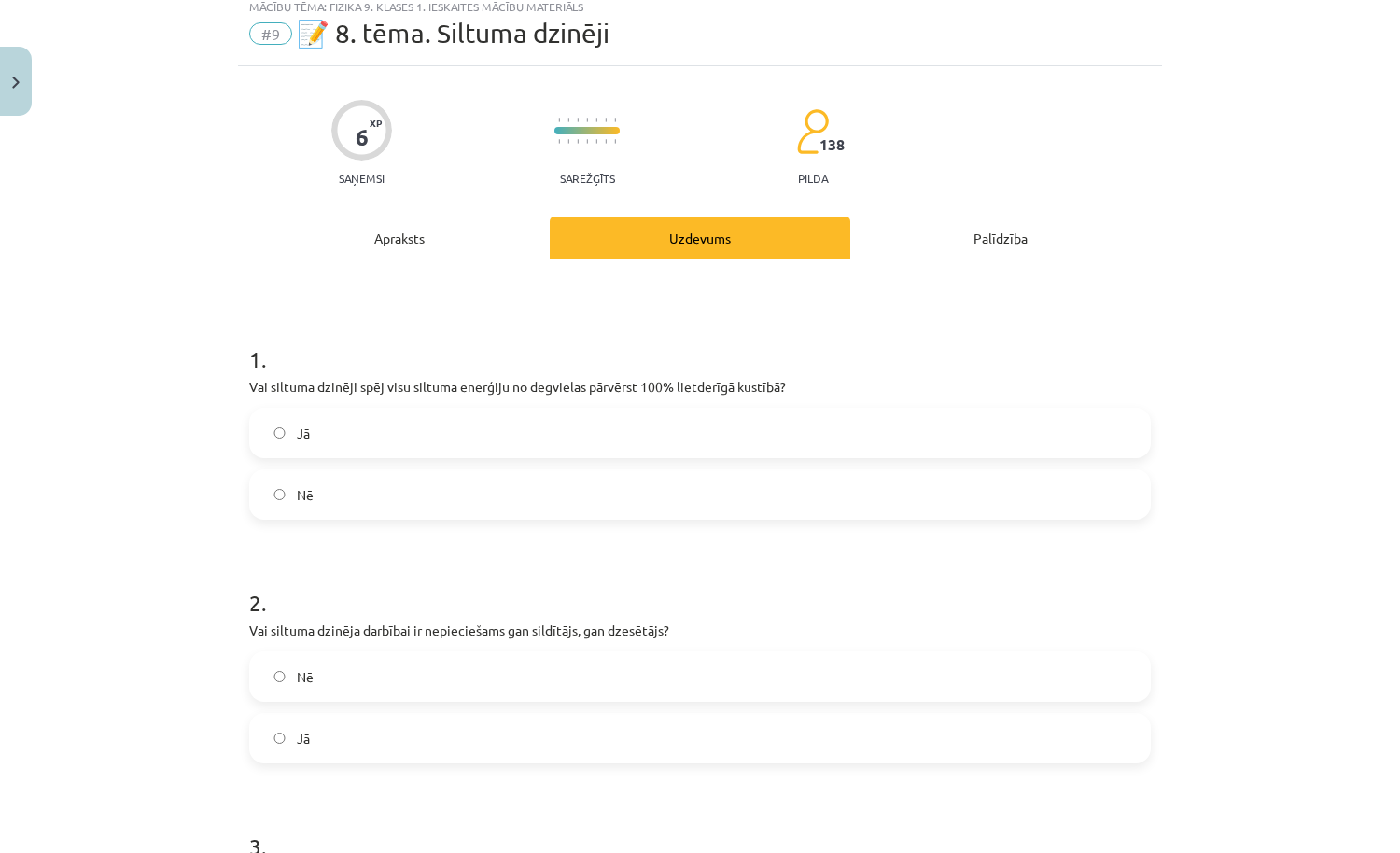
click at [441, 236] on div "Apraksts" at bounding box center [399, 237] width 301 height 42
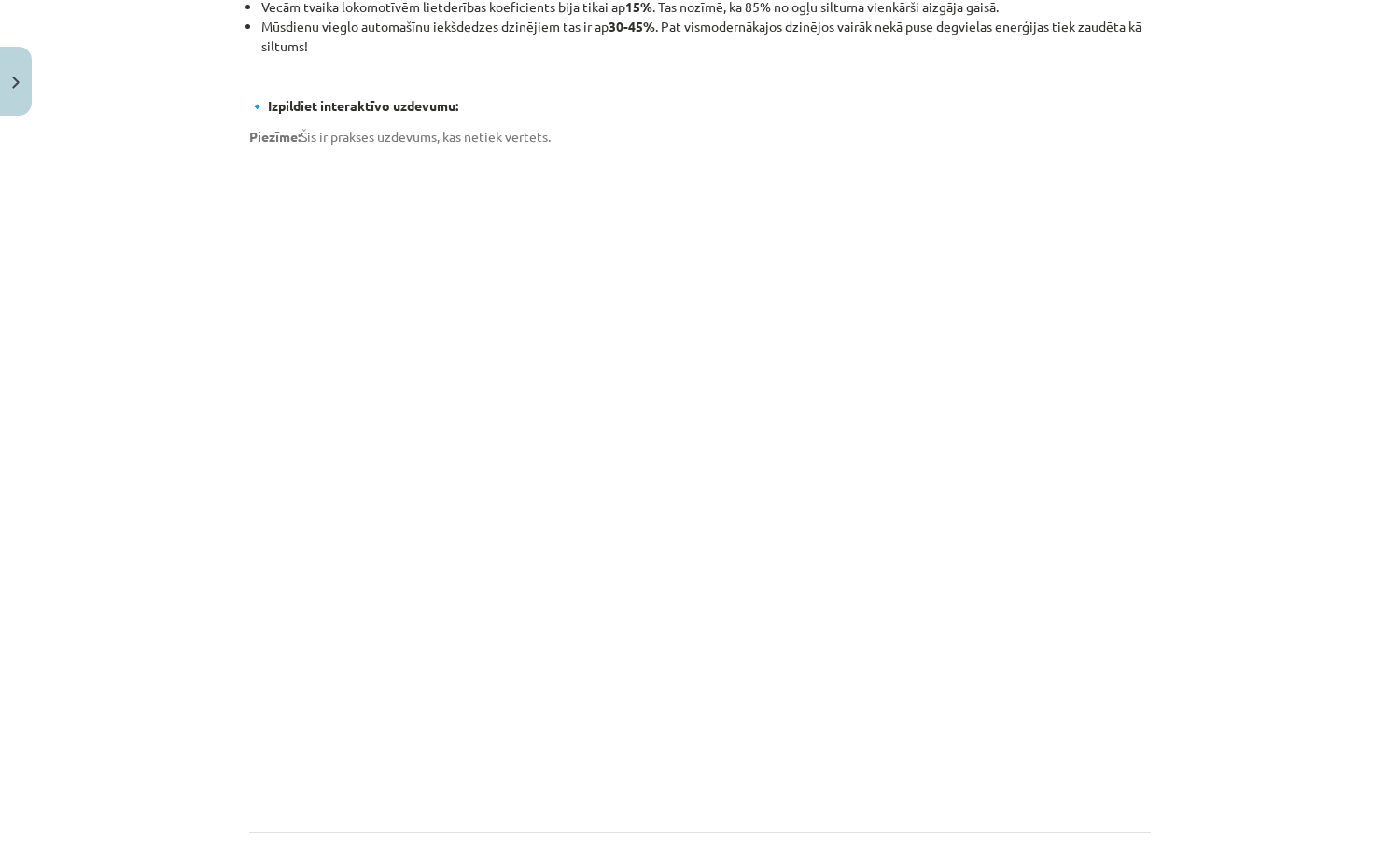
scroll to position [992, 0]
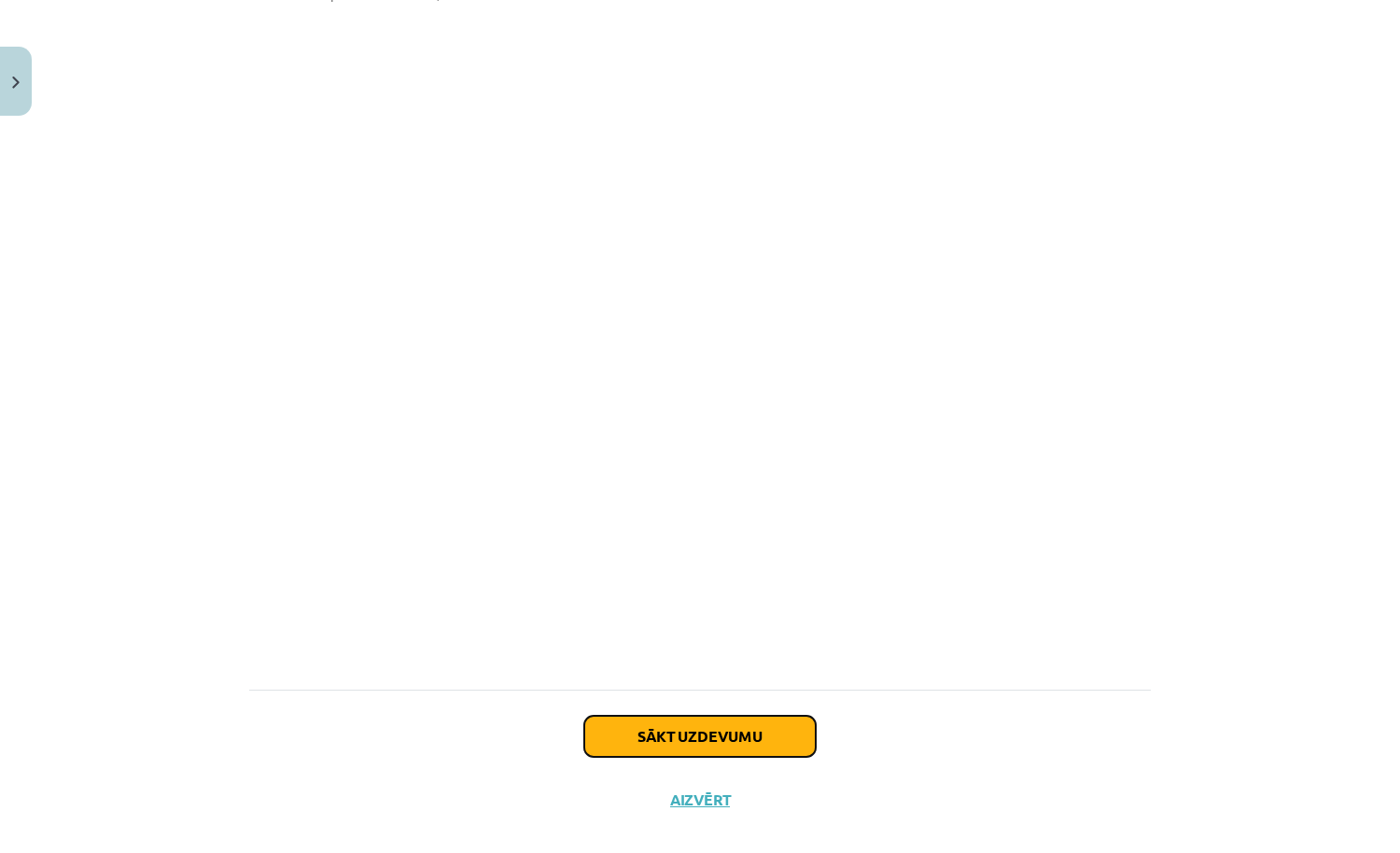
click at [633, 716] on button "Sākt uzdevumu" at bounding box center [699, 736] width 231 height 41
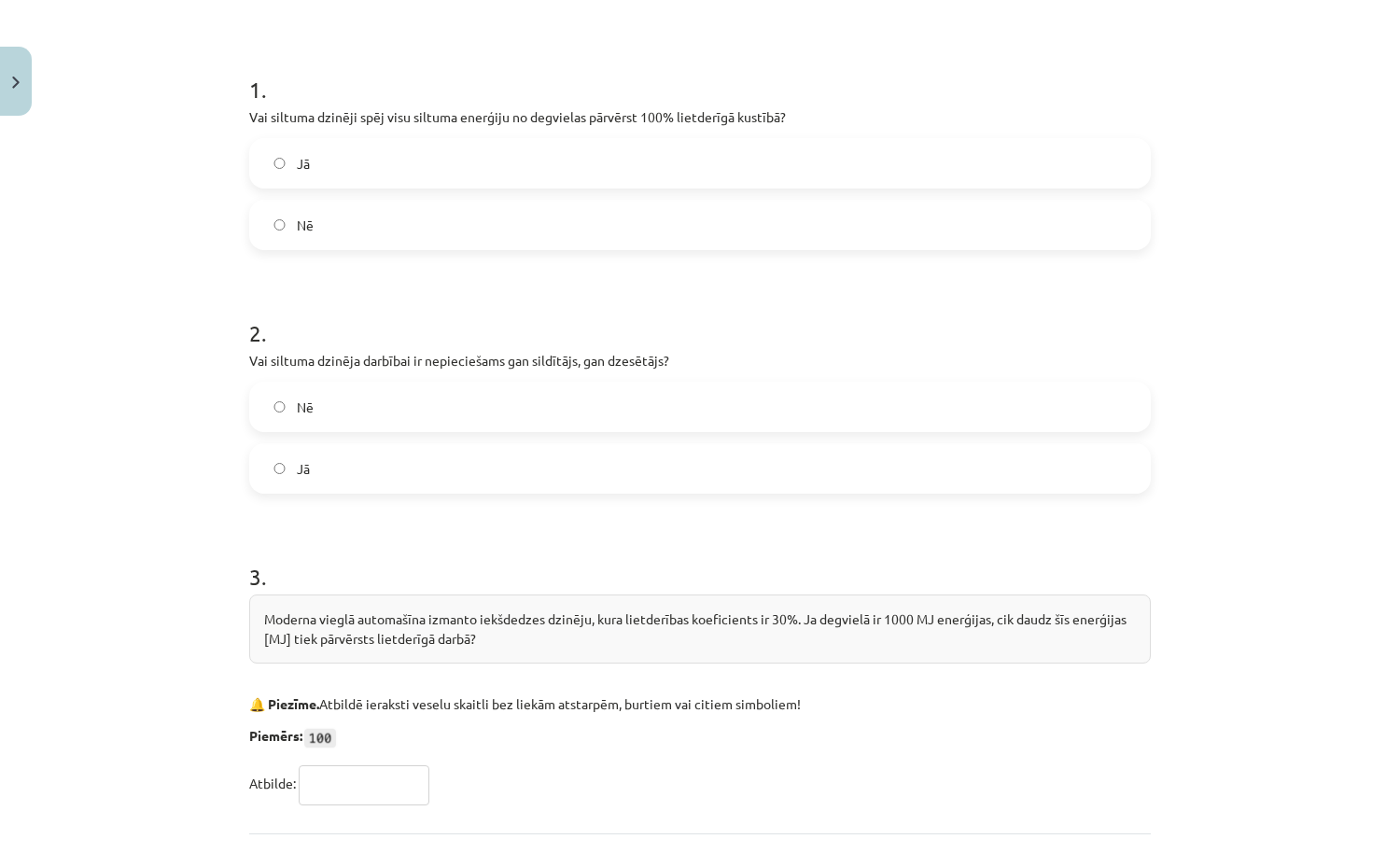
scroll to position [494, 0]
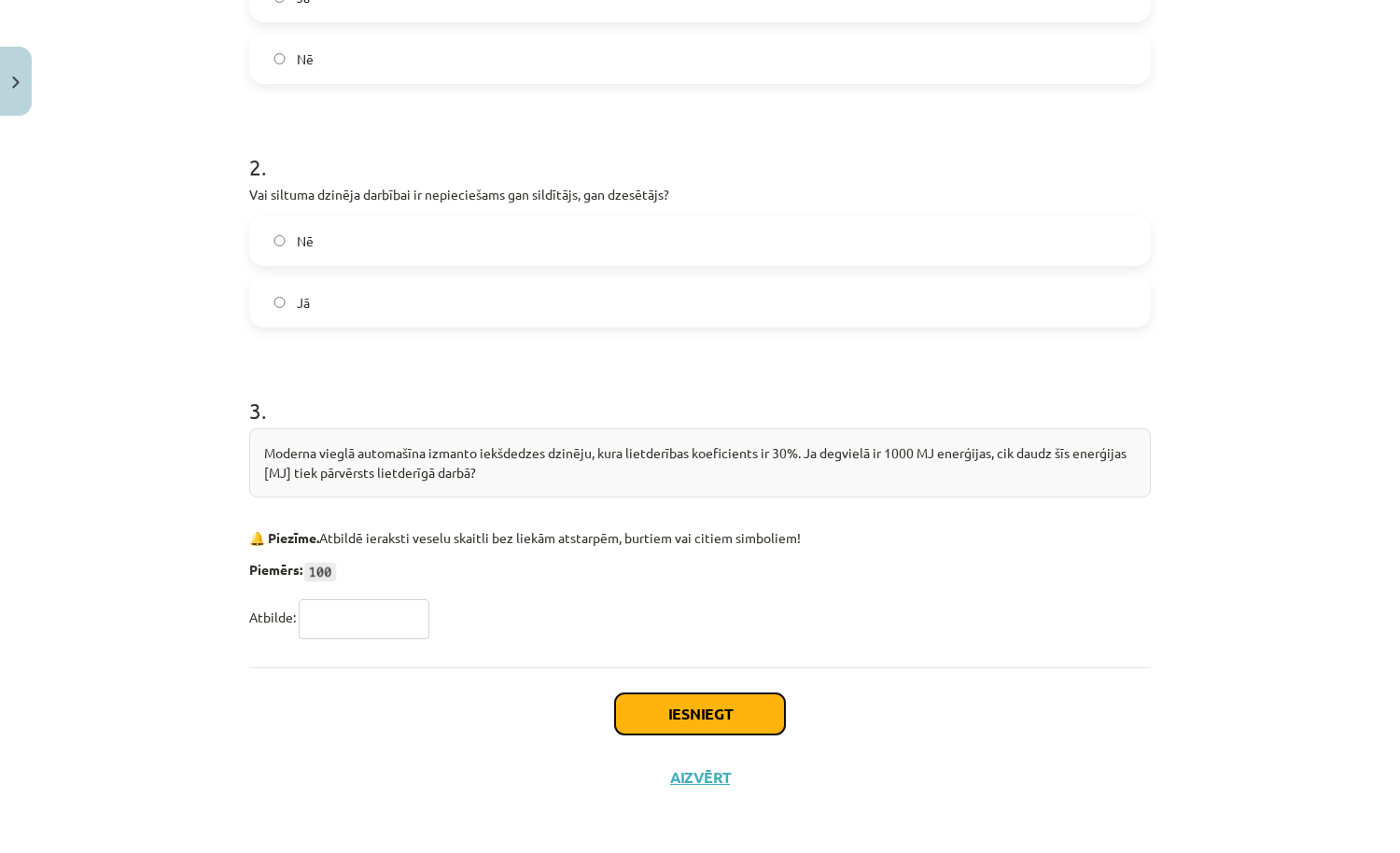
click at [684, 705] on button "Iesniegt" at bounding box center [700, 714] width 170 height 41
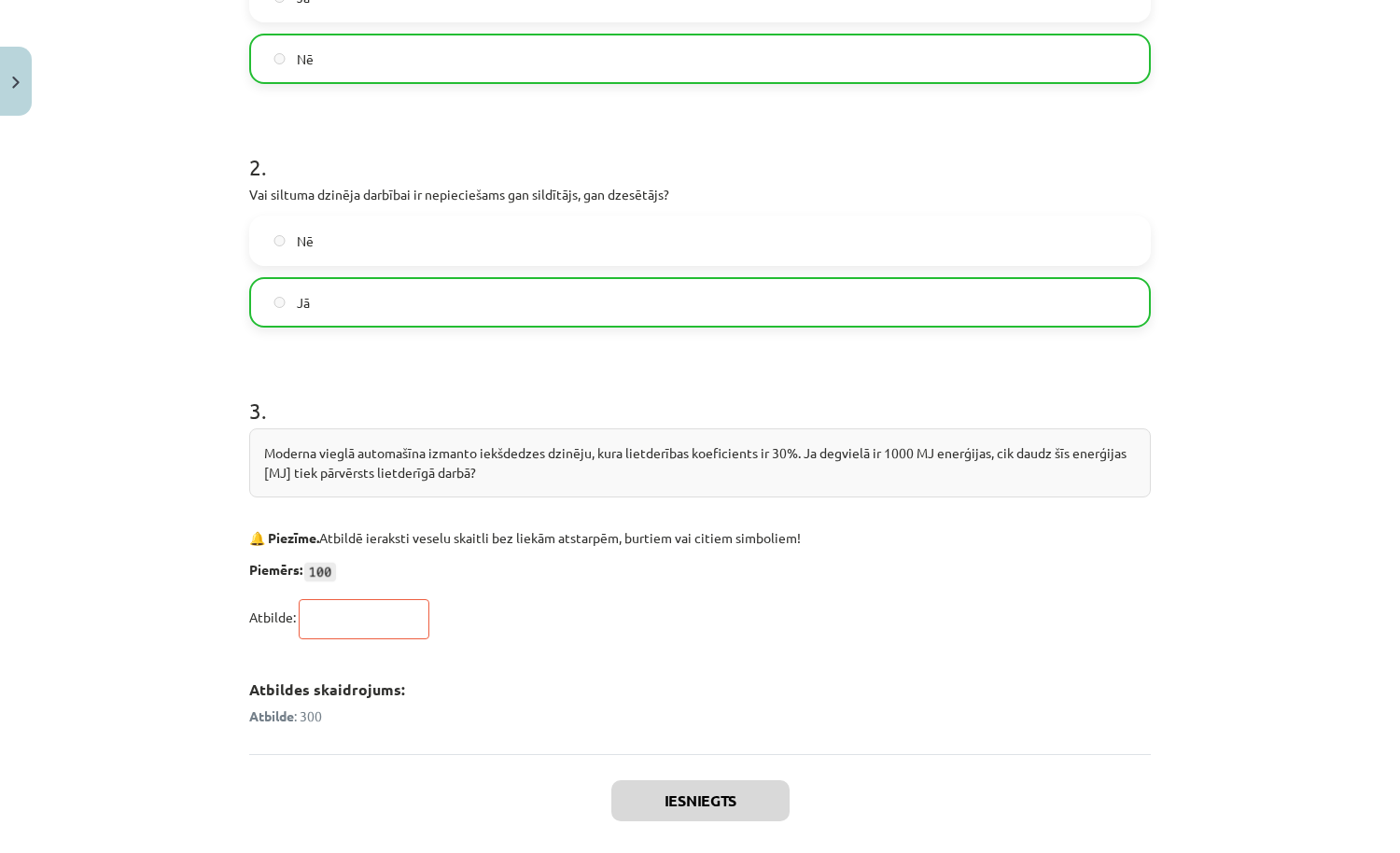
scroll to position [639, 0]
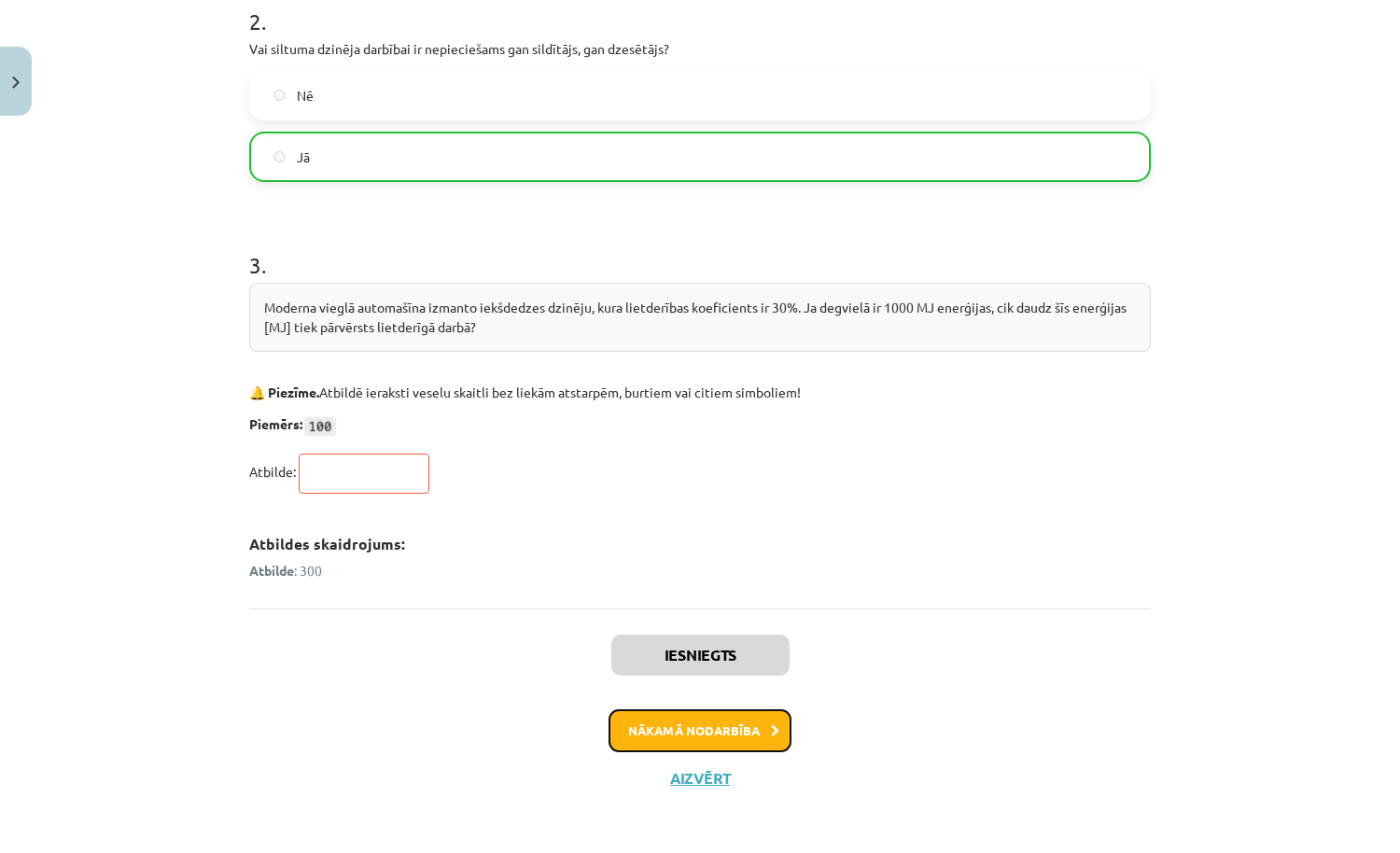
click at [754, 721] on button "Nākamā nodarbība" at bounding box center [699, 730] width 183 height 43
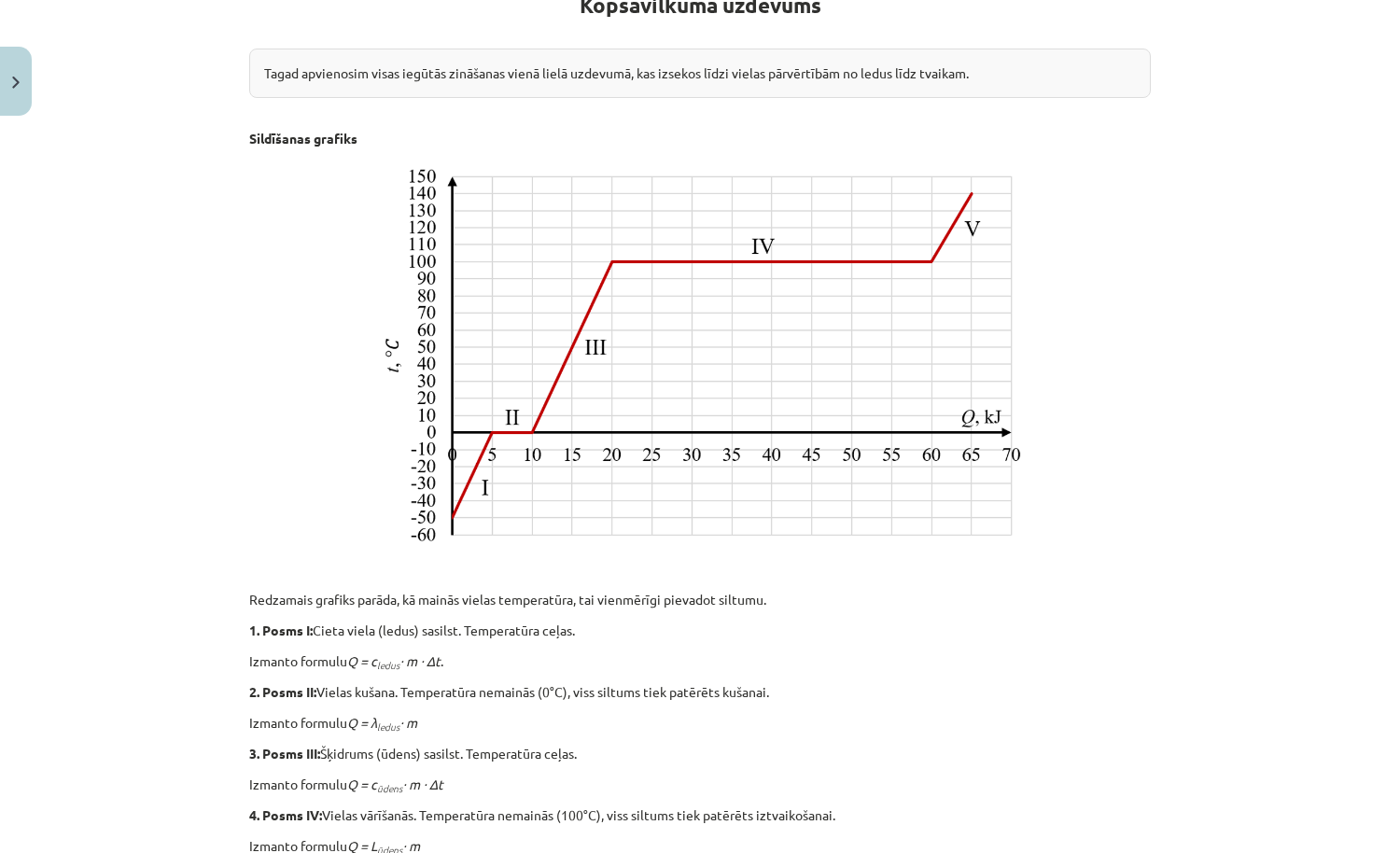
scroll to position [728, 0]
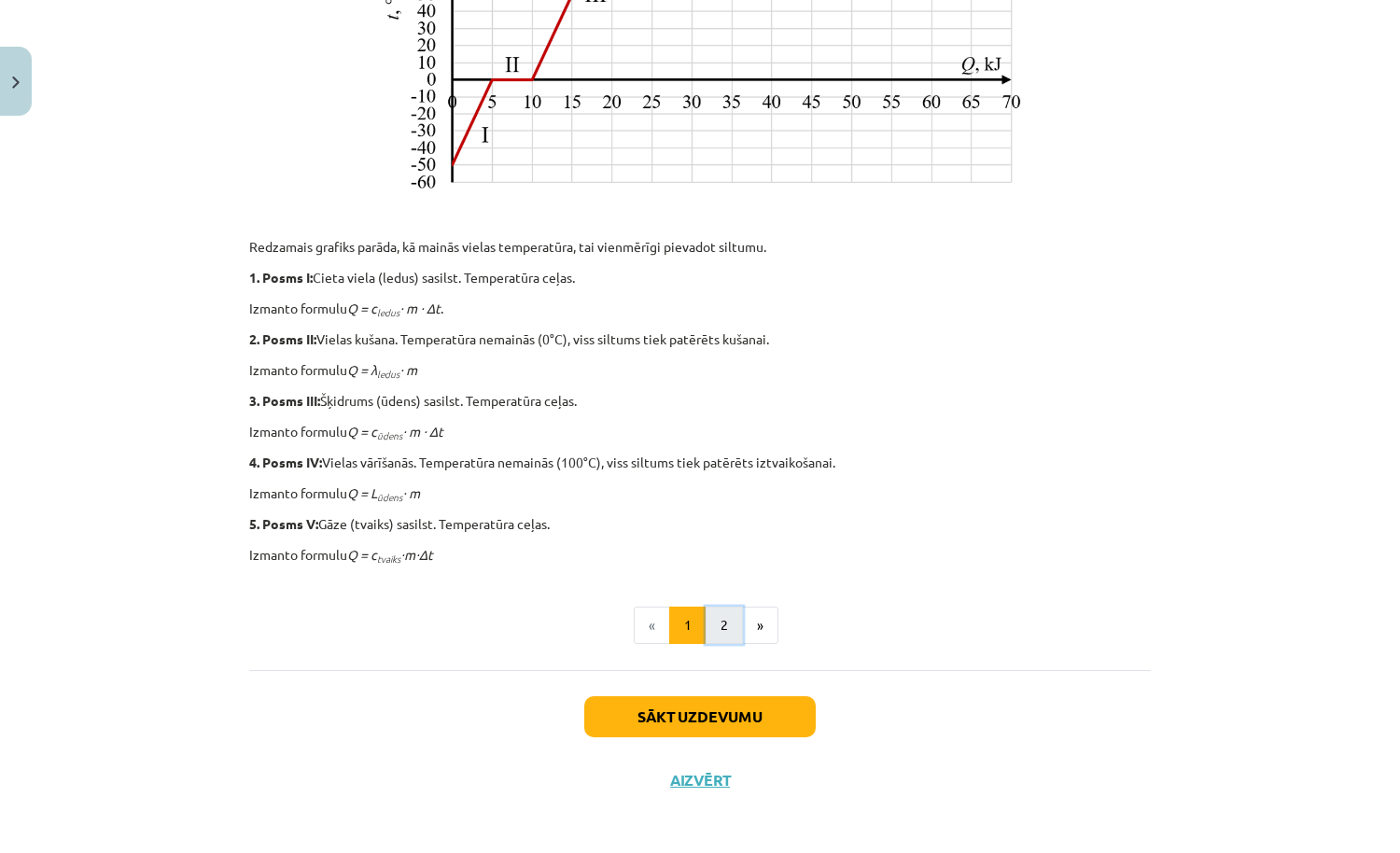
click at [725, 628] on button "2" at bounding box center [724, 625] width 38 height 38
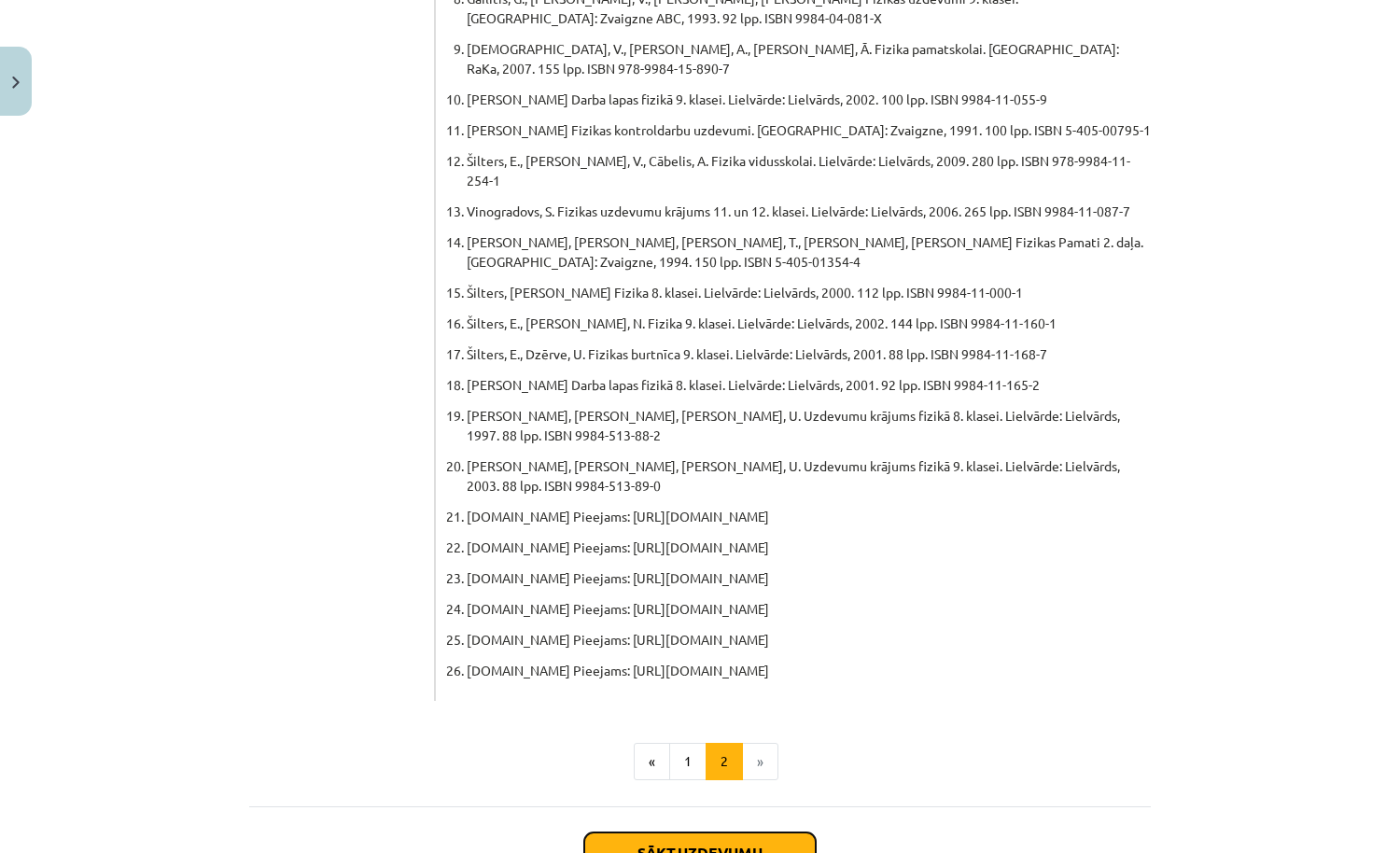
click at [722, 833] on button "Sākt uzdevumu" at bounding box center [699, 853] width 231 height 41
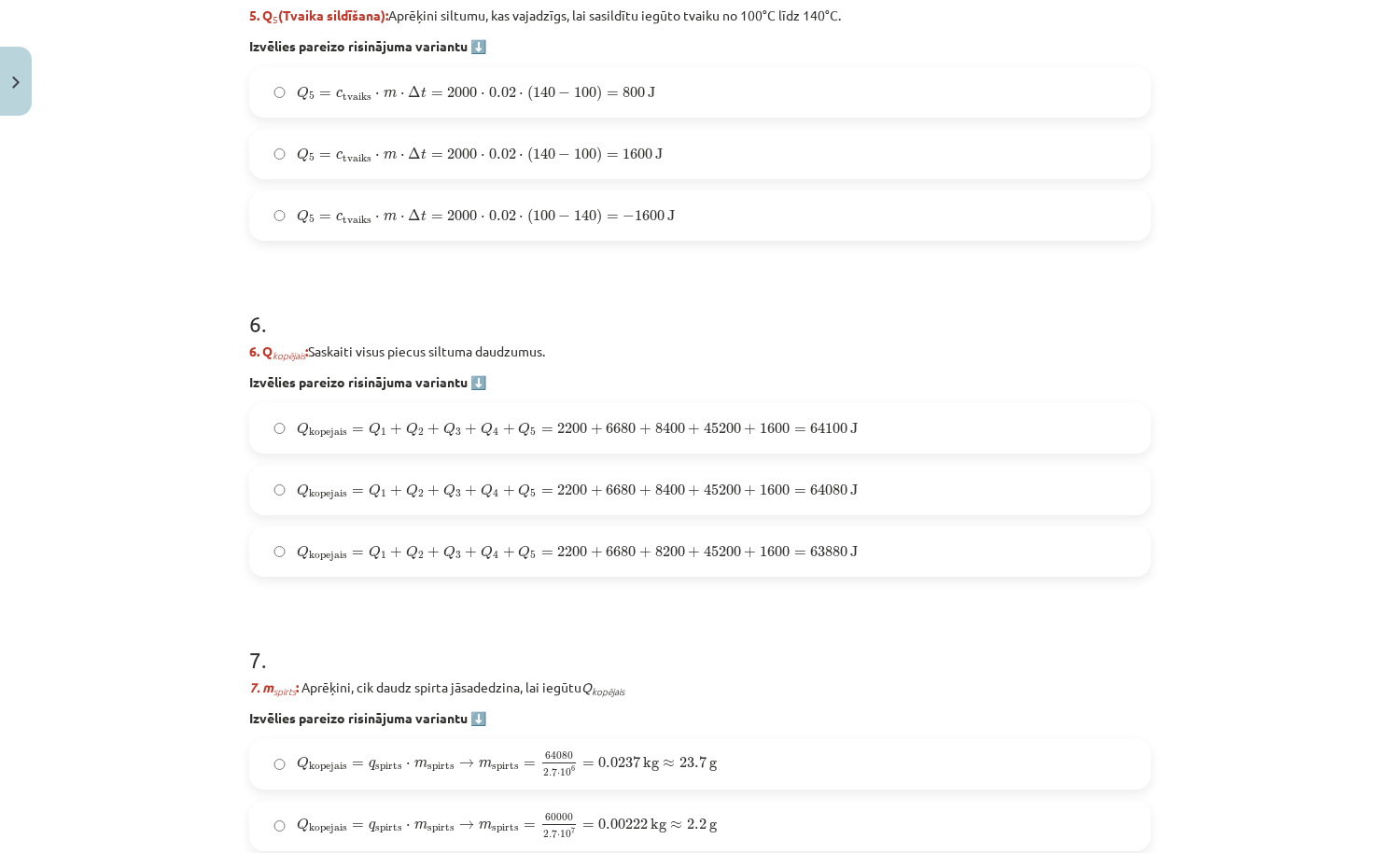
scroll to position [2476, 0]
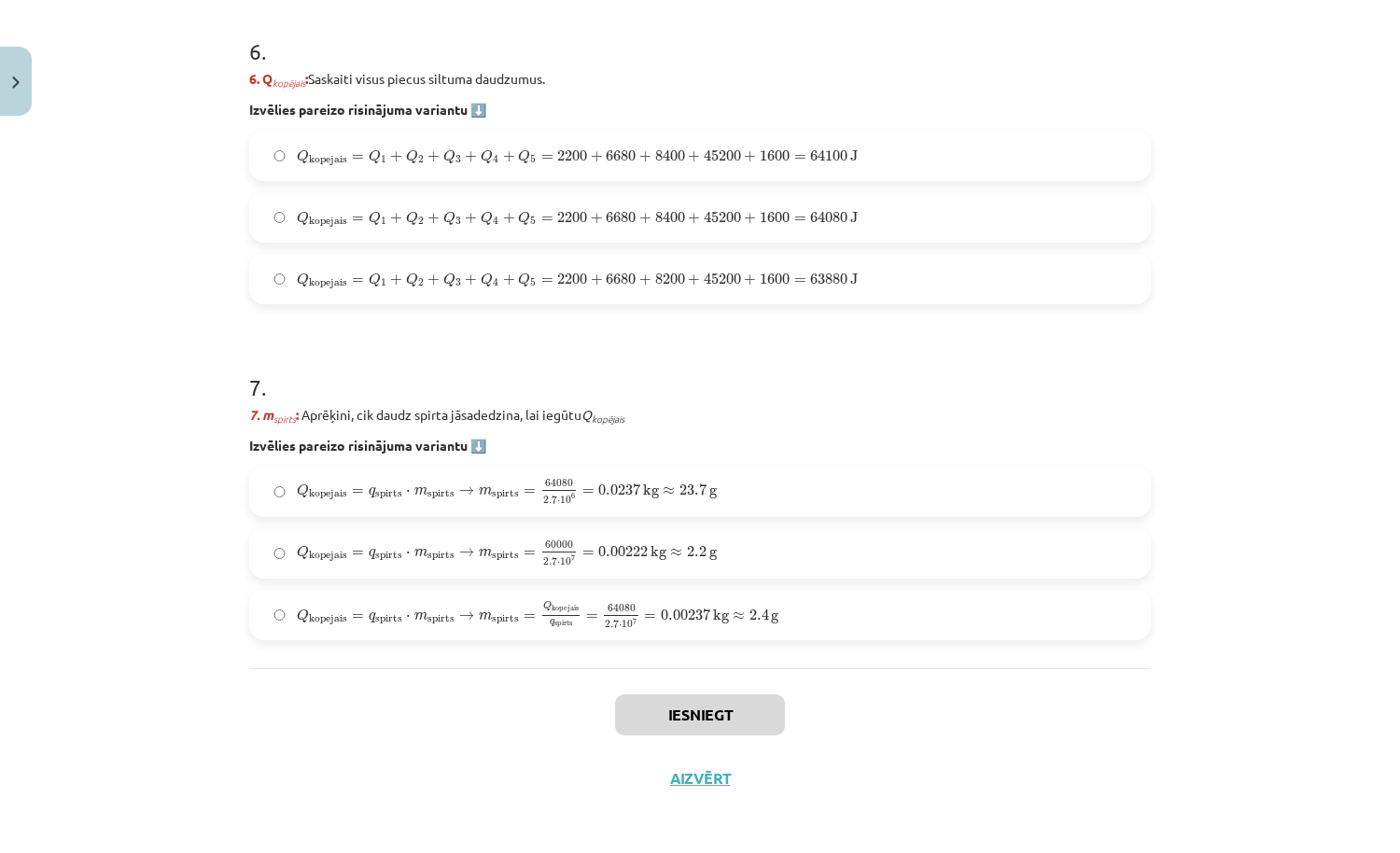
click at [715, 565] on label "Q kopejais = q spirts ⋅ m spirts → m spirts = 60000 2.7 ⋅ 10 7 = 0.00222 kg ≈ 2…" at bounding box center [700, 553] width 897 height 46
click at [725, 610] on span "Q kopejais = q spirts ⋅ m spirts → m spirts = Q kopejais q spirts = 64080 2.7 ⋅…" at bounding box center [538, 615] width 481 height 27
click at [723, 721] on button "Iesniegt" at bounding box center [700, 715] width 170 height 41
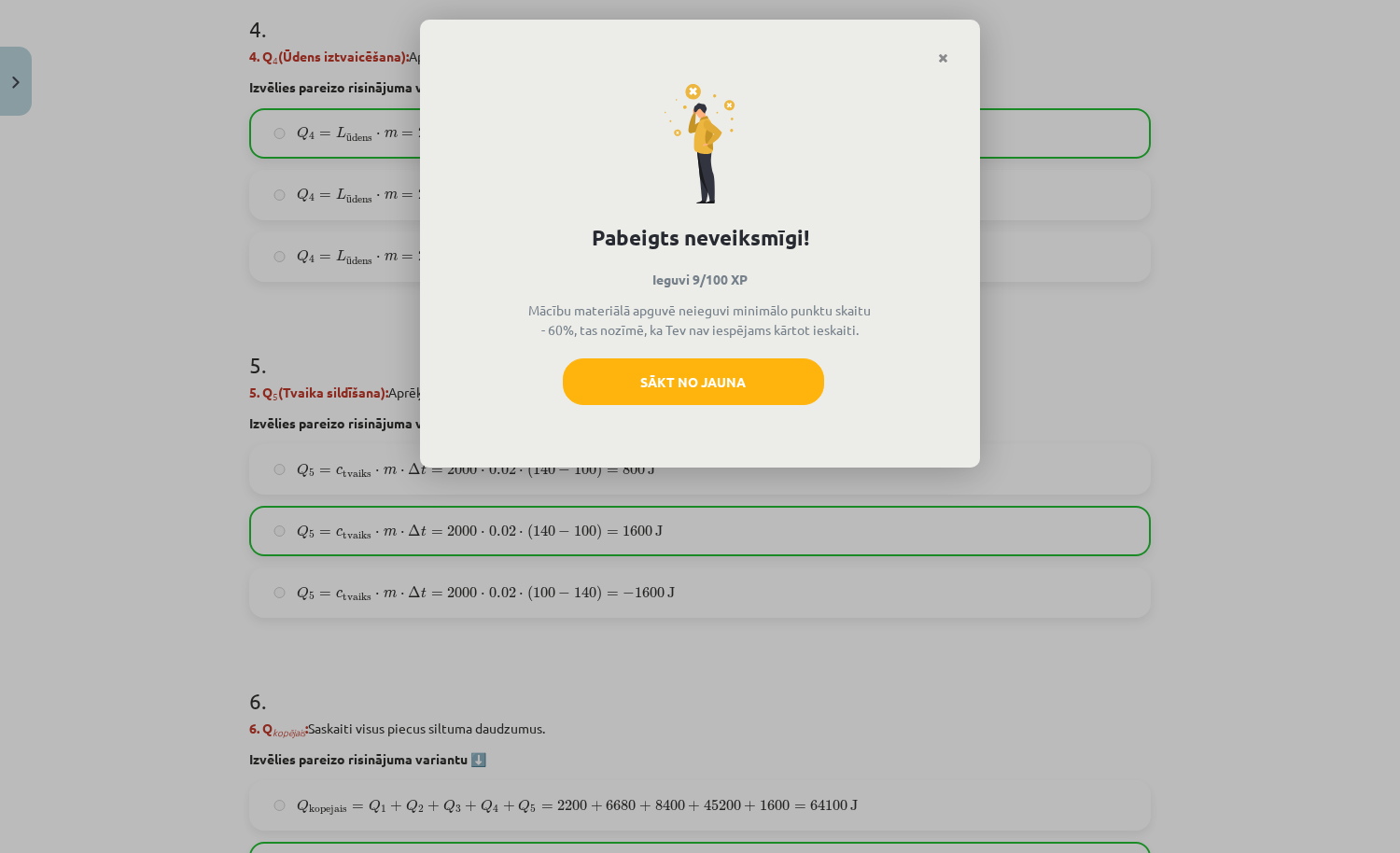
scroll to position [1803, 0]
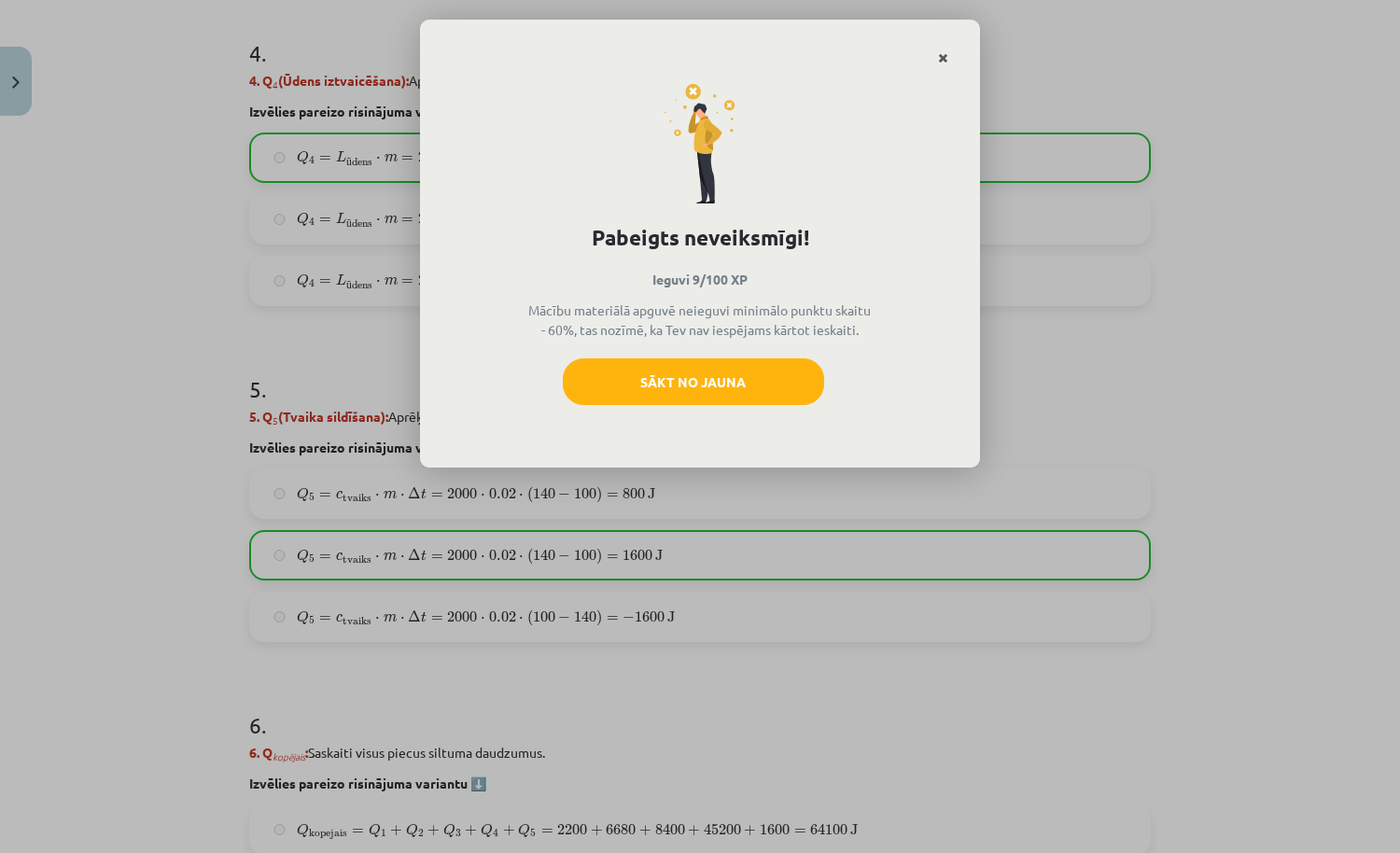
click at [940, 59] on icon "Close" at bounding box center [943, 59] width 11 height 14
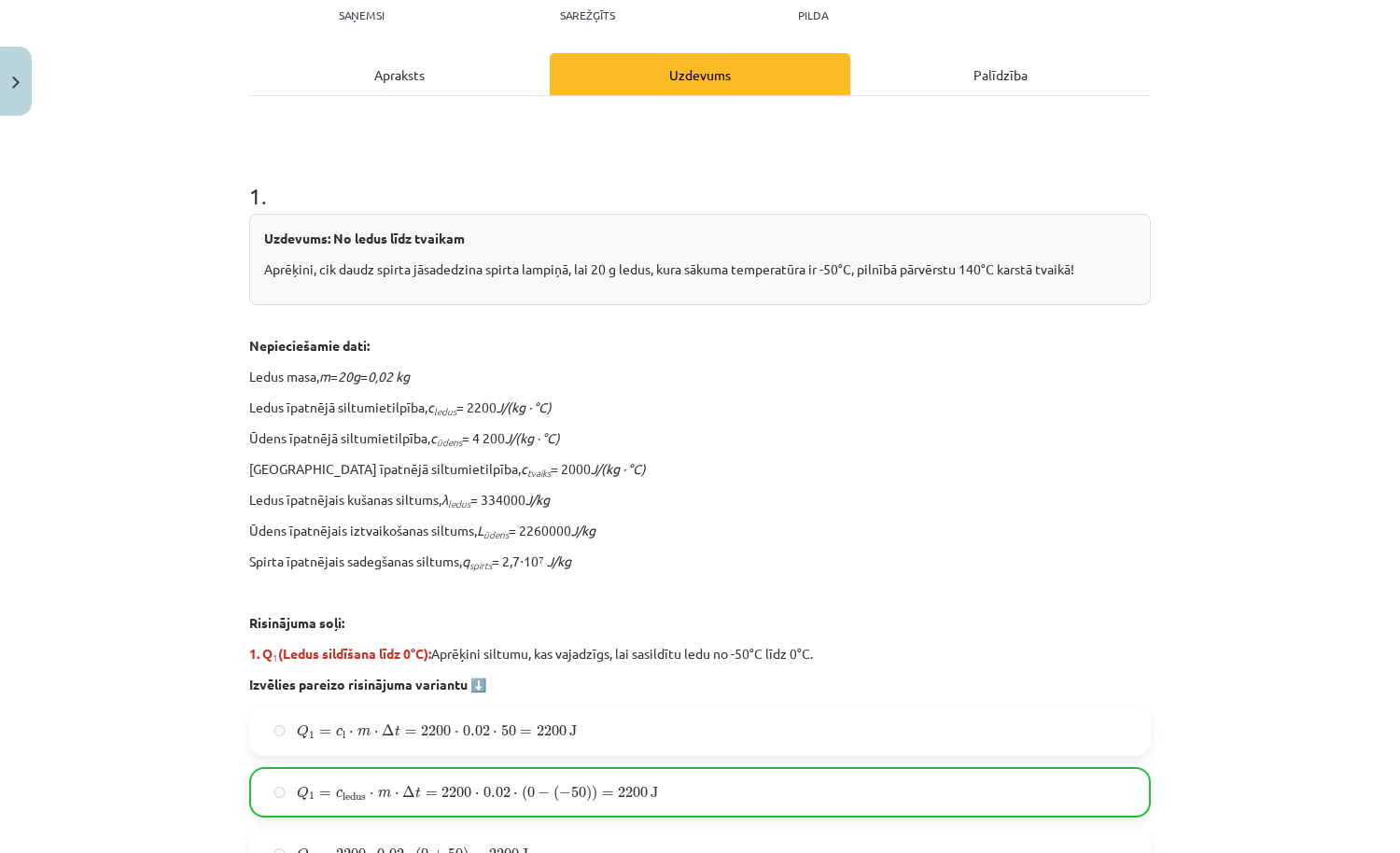
scroll to position [0, 0]
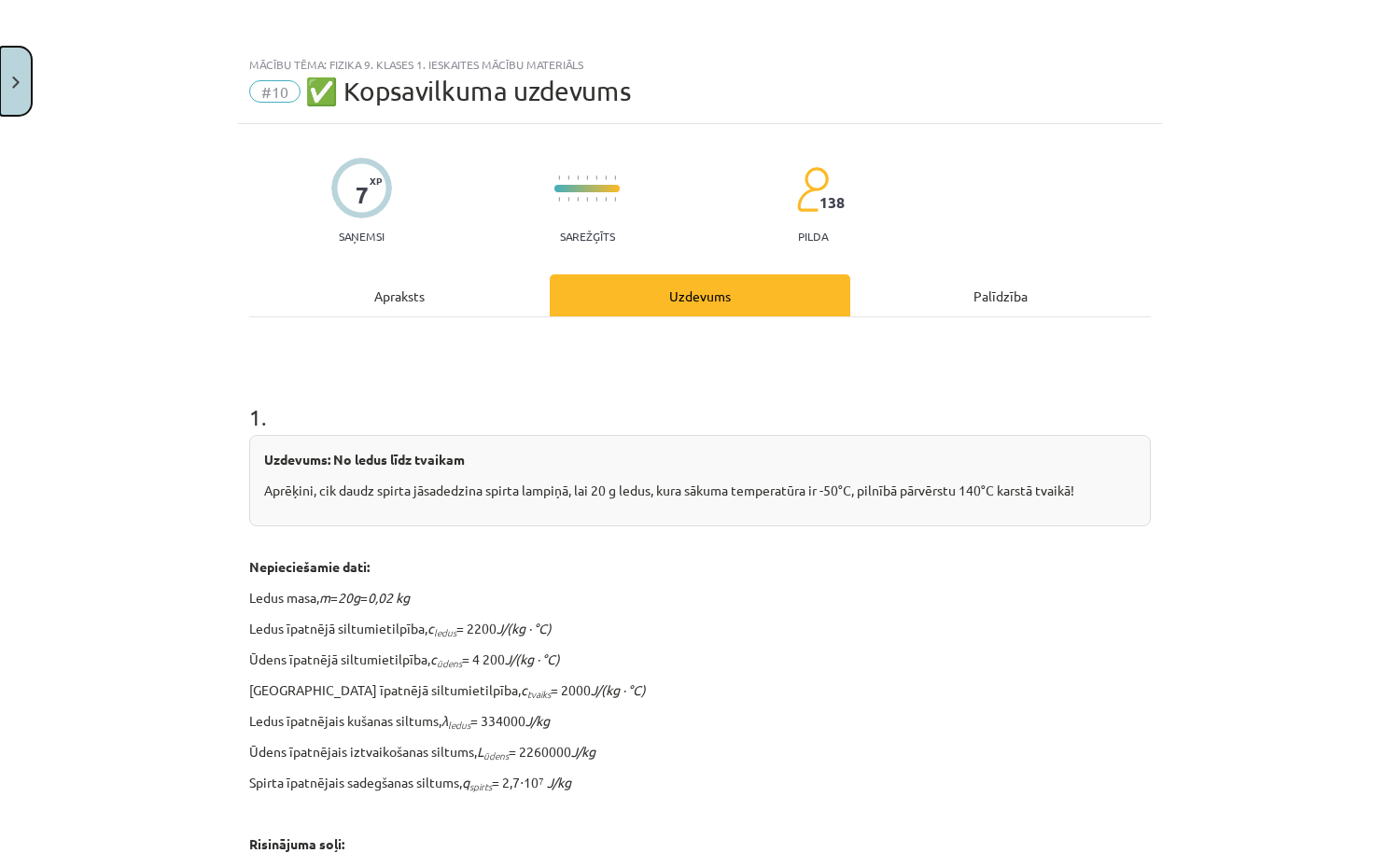
click at [15, 86] on img "Close" at bounding box center [16, 82] width 8 height 13
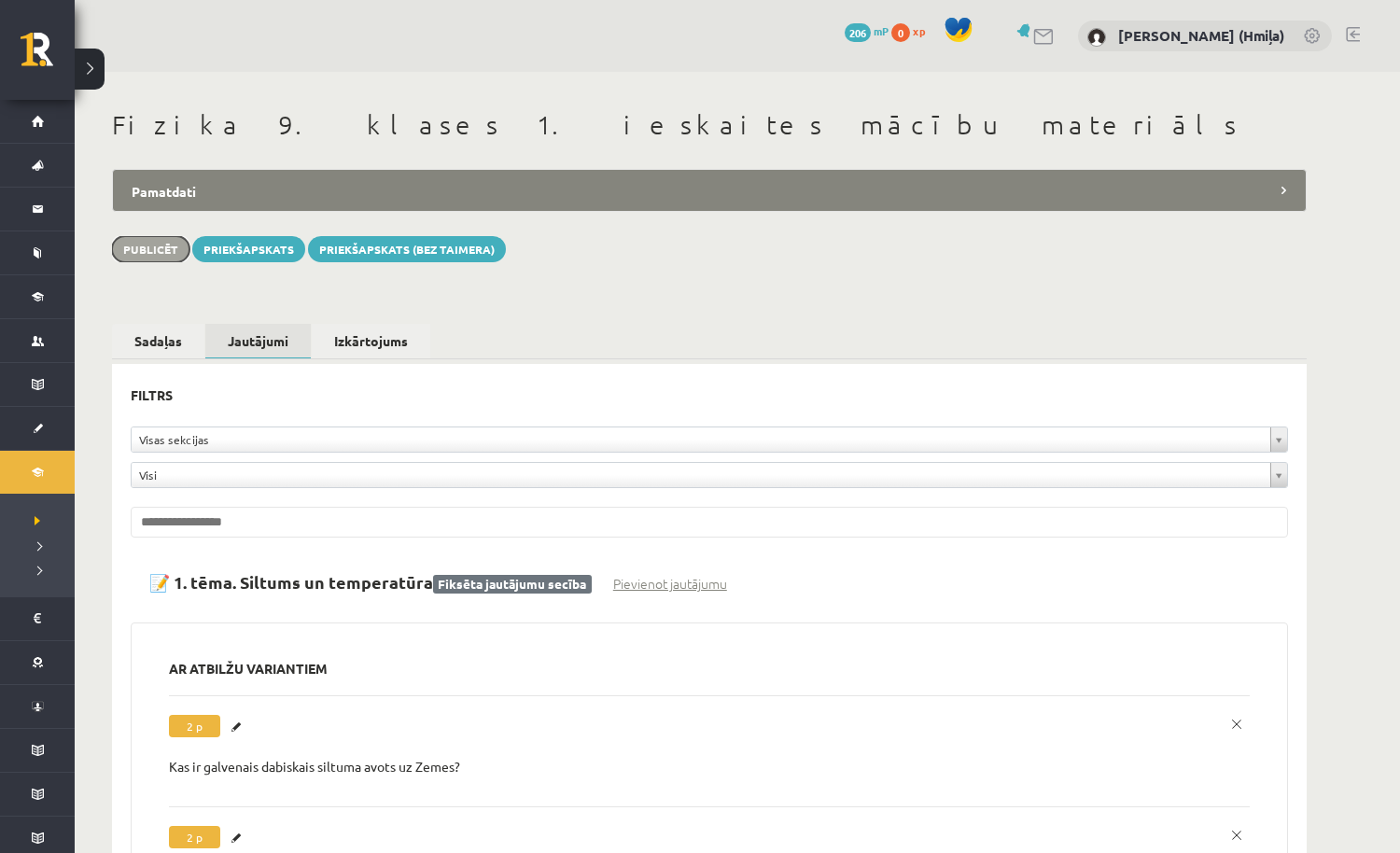
click at [159, 241] on button "Publicēt" at bounding box center [151, 249] width 77 height 26
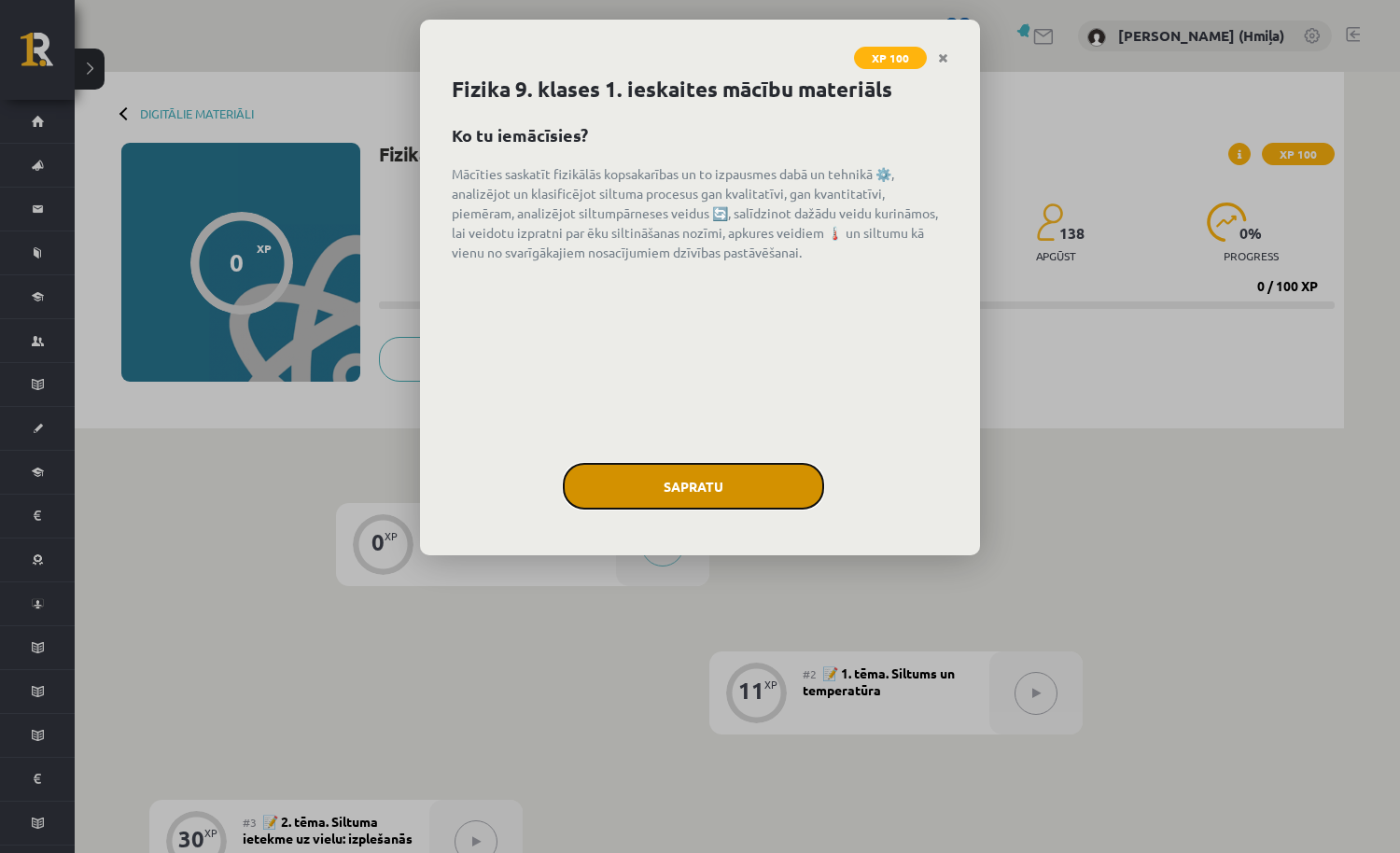
click at [700, 485] on button "Sapratu" at bounding box center [693, 486] width 261 height 46
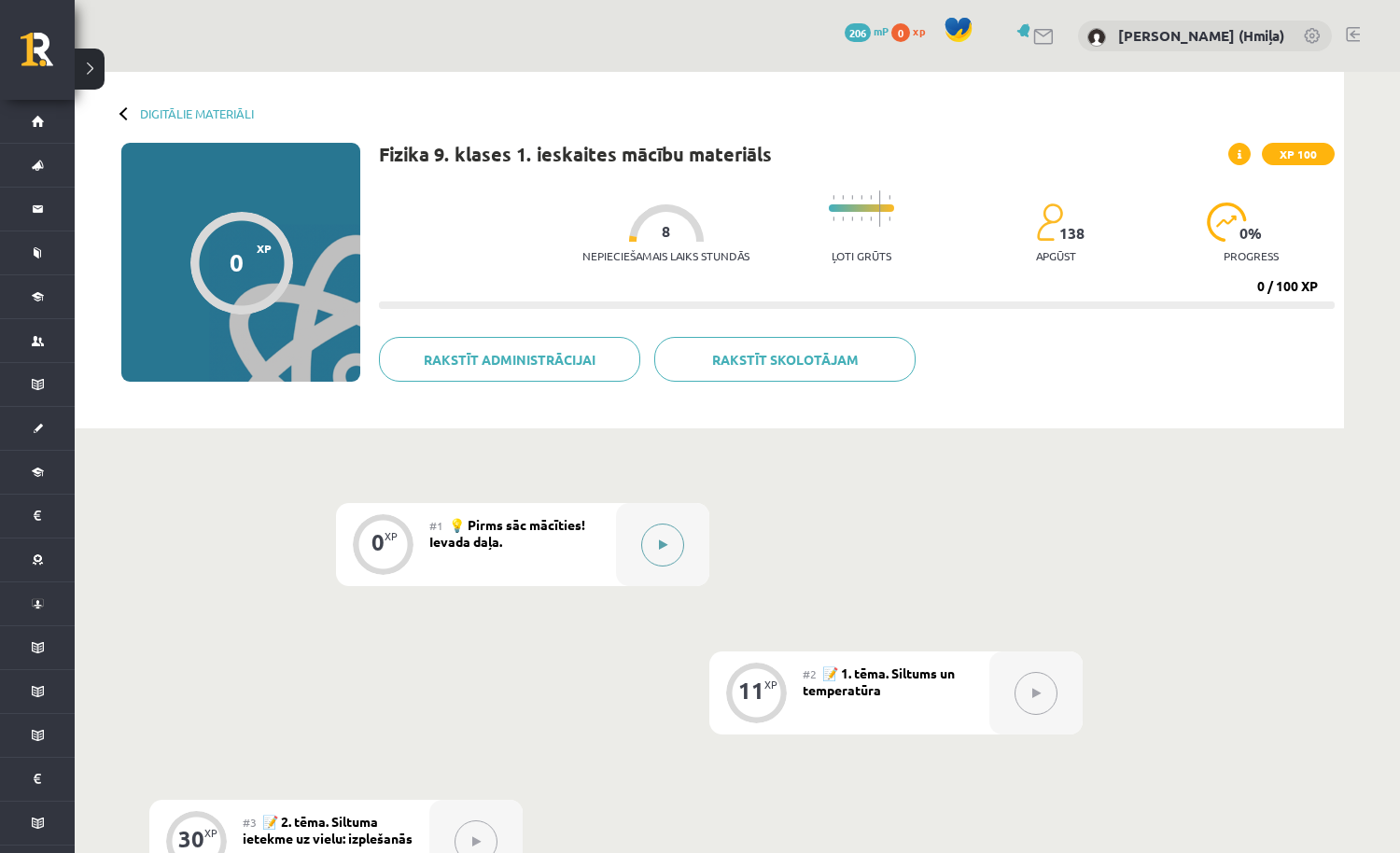
click at [677, 539] on button at bounding box center [662, 544] width 43 height 43
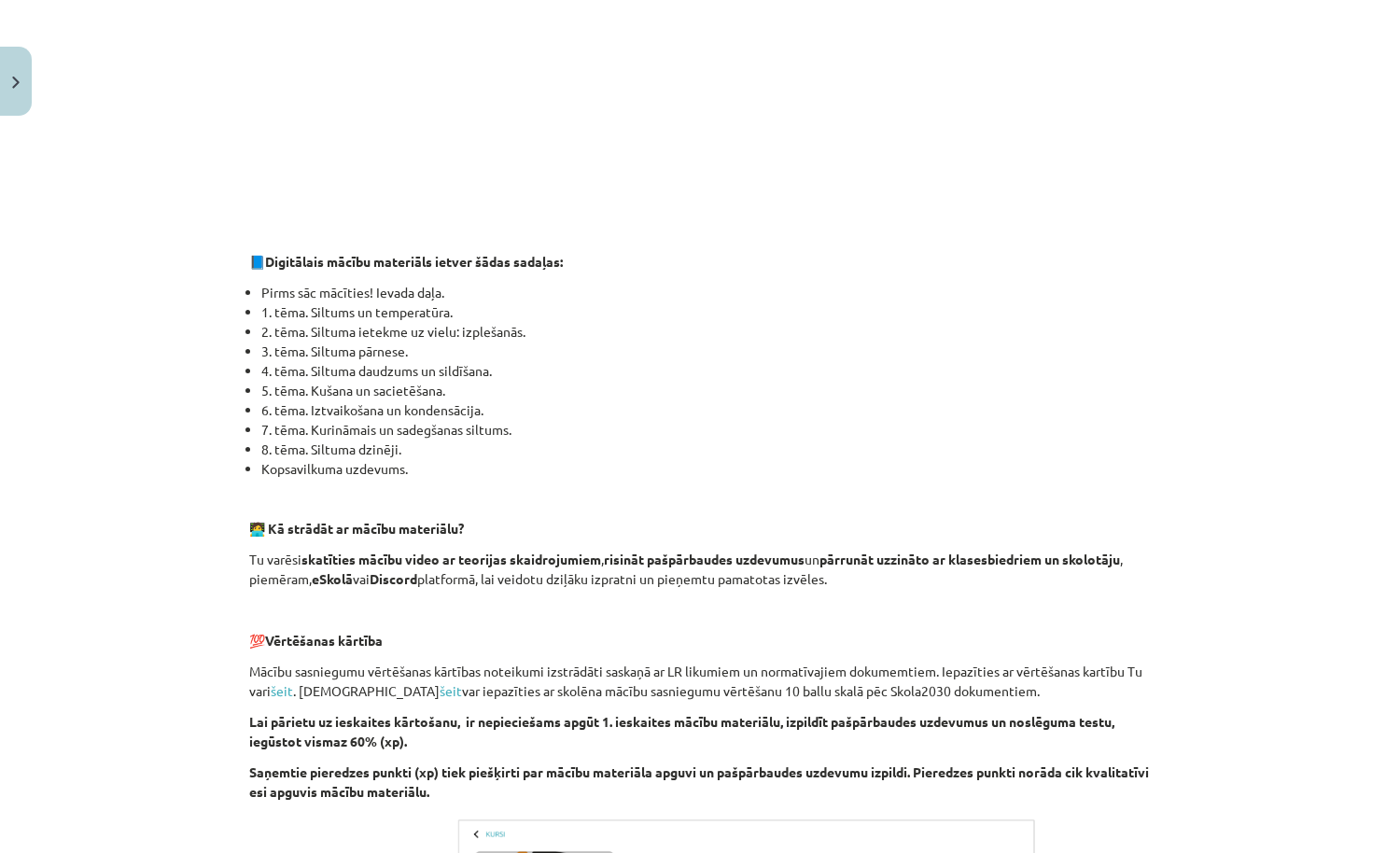
scroll to position [1094, 0]
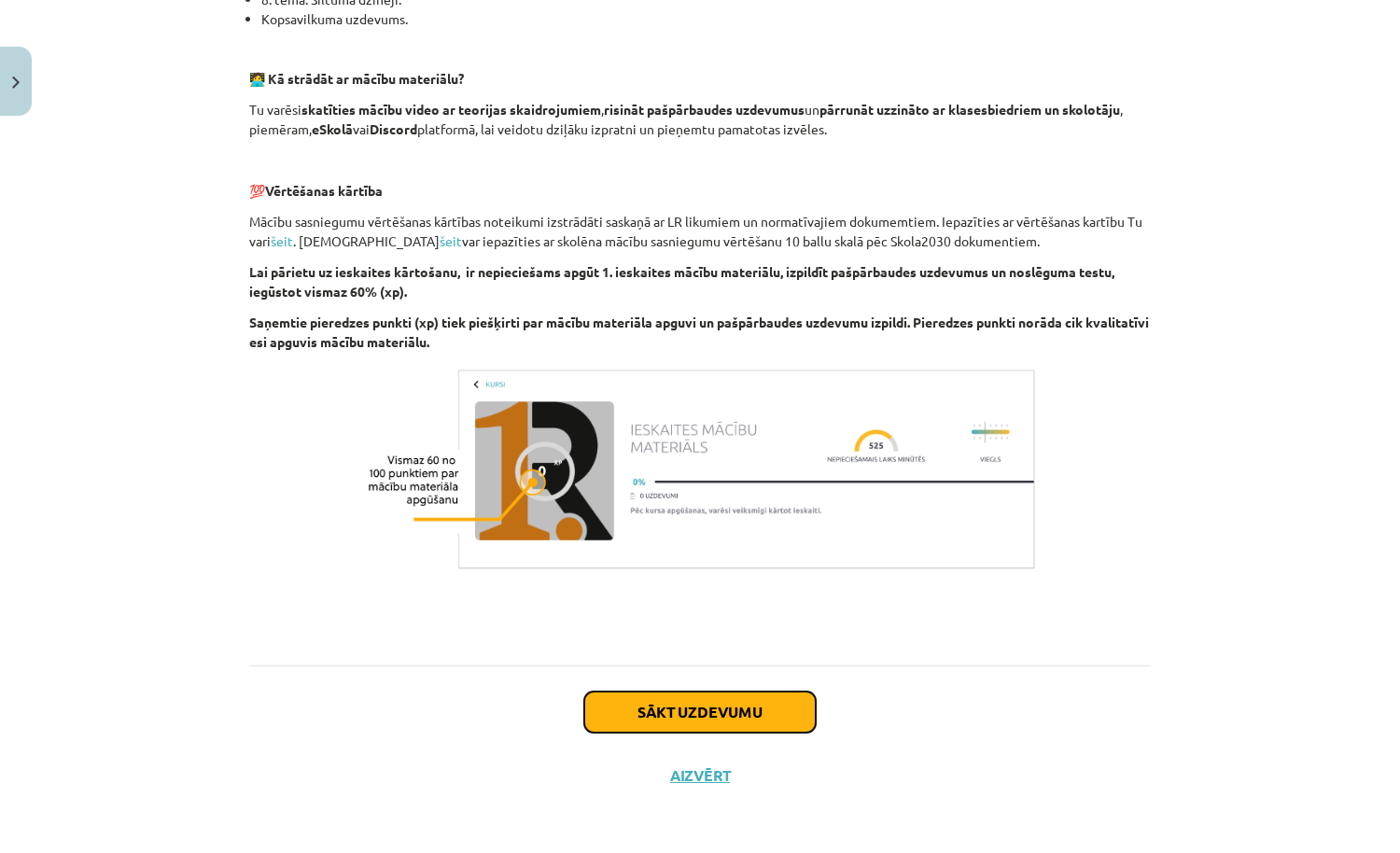
click at [761, 712] on button "Sākt uzdevumu" at bounding box center [699, 712] width 231 height 41
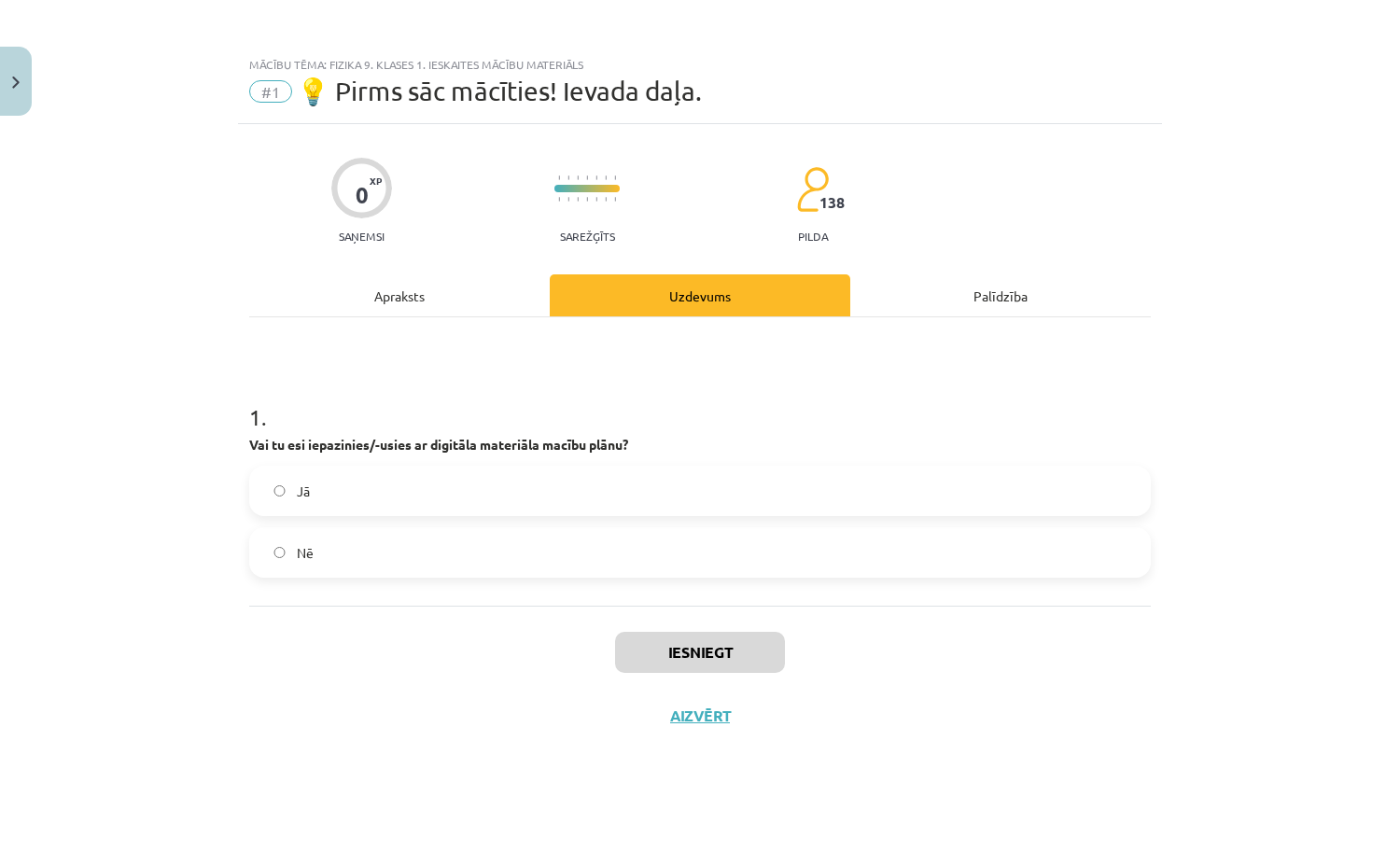
scroll to position [0, 0]
click at [749, 548] on label "Nē" at bounding box center [700, 552] width 897 height 46
click at [713, 638] on button "Iesniegt" at bounding box center [700, 652] width 170 height 41
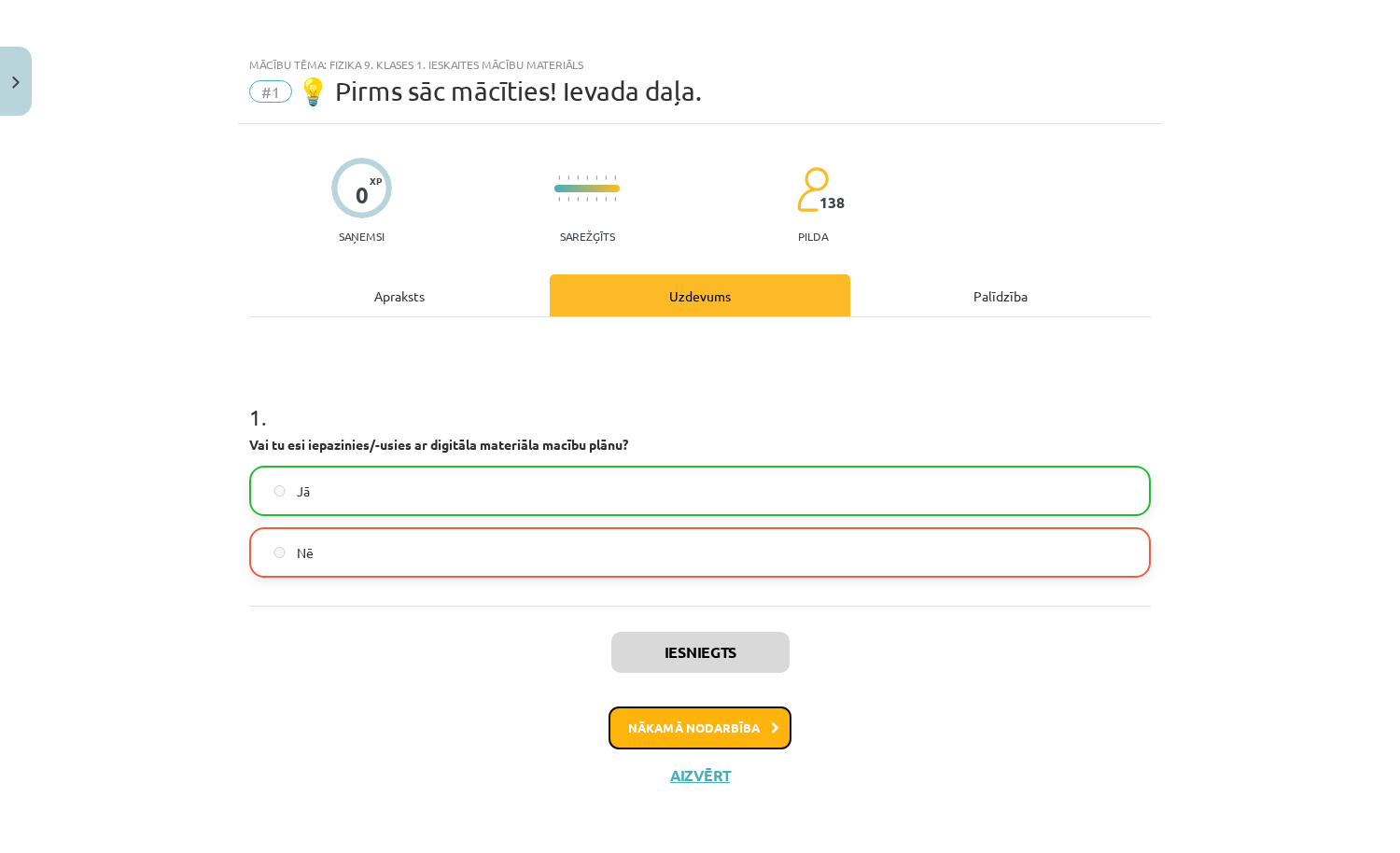
click at [735, 709] on button "Nākamā nodarbība" at bounding box center [699, 728] width 183 height 43
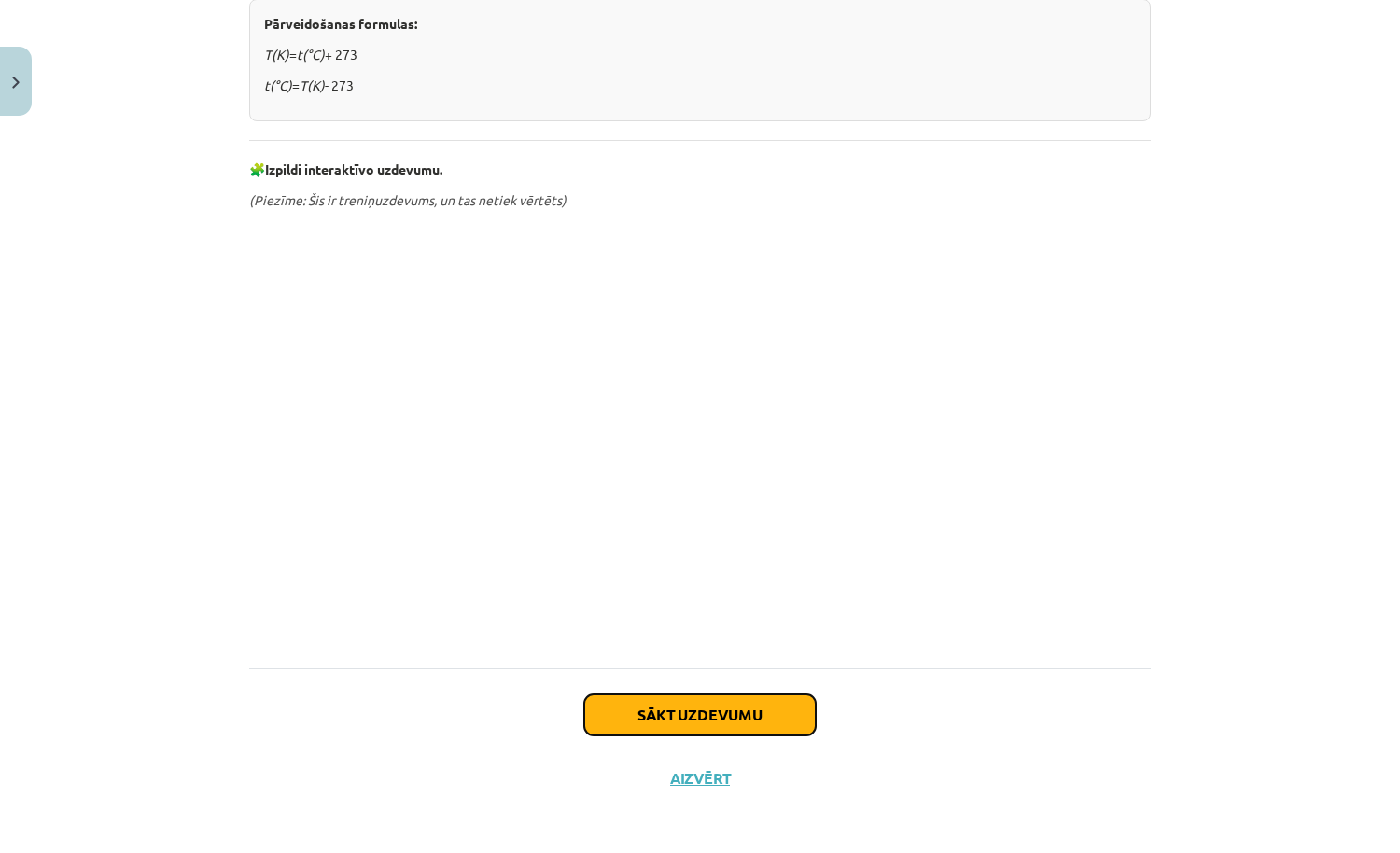
click at [717, 705] on button "Sākt uzdevumu" at bounding box center [699, 715] width 231 height 41
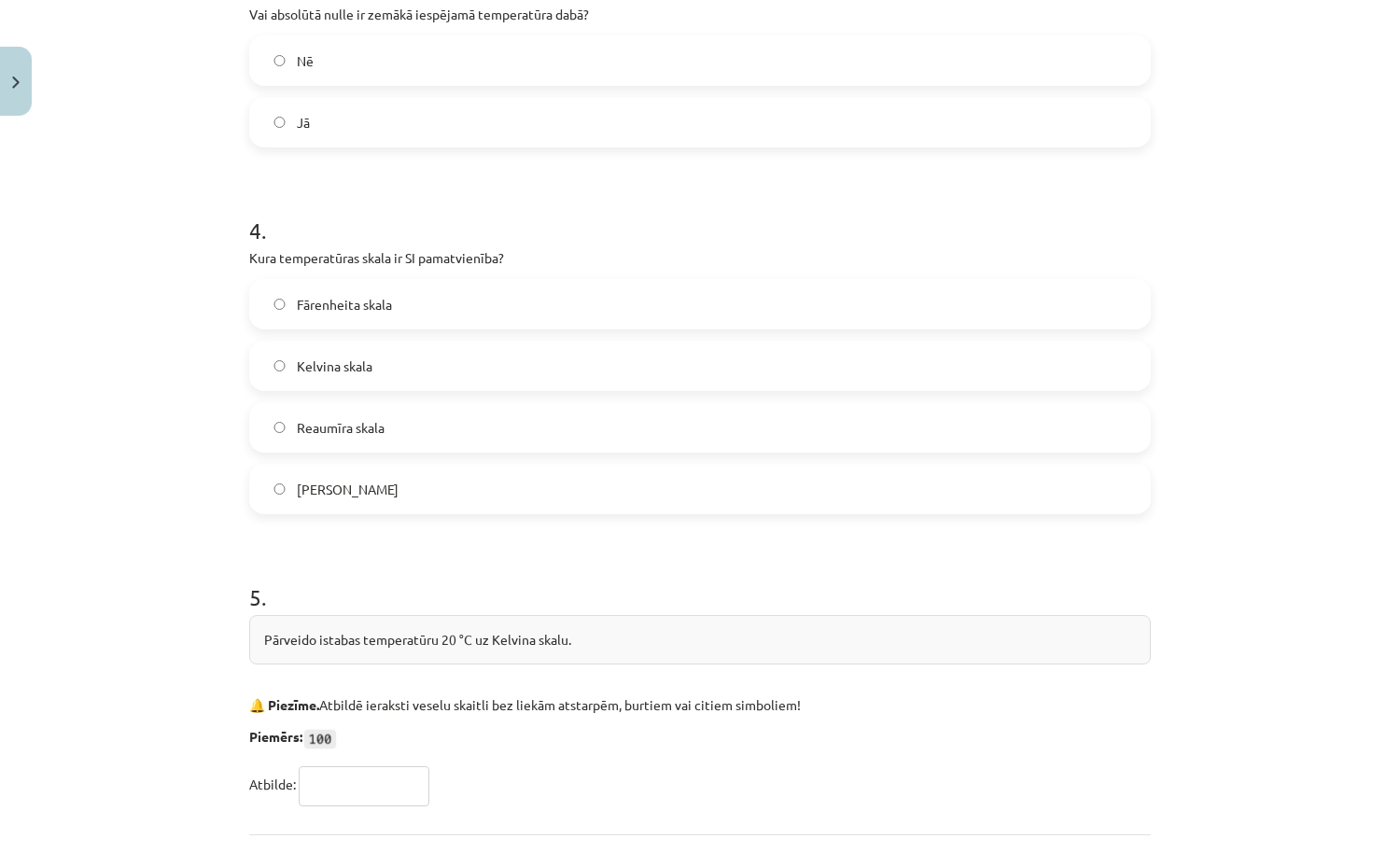
scroll to position [1208, 0]
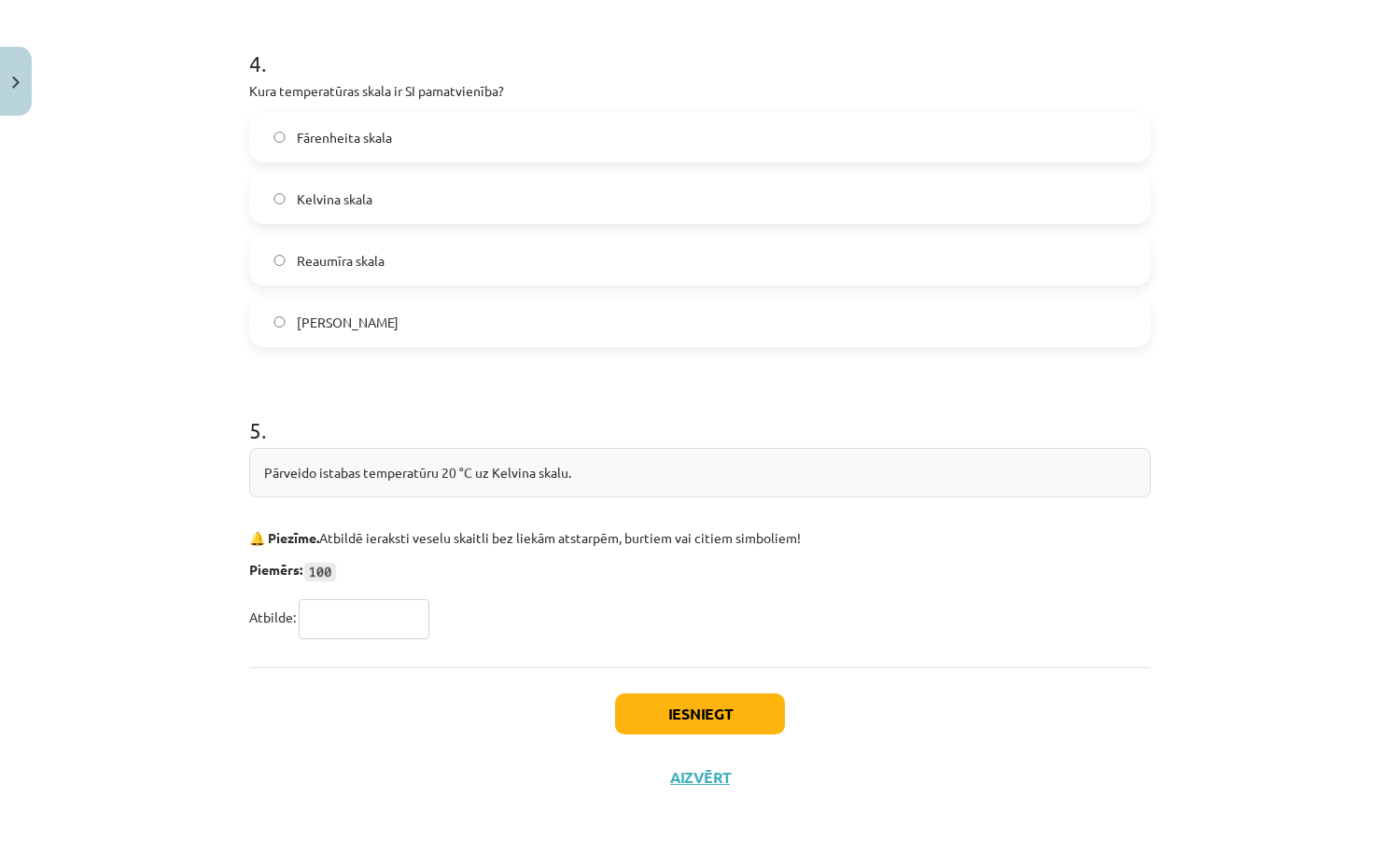
click at [485, 473] on div "Pārveido istabas temperatūru 20 °C uz Kelvina skalu." at bounding box center [700, 472] width 901 height 49
copy div "Pārveido istabas temperatūru 20 °C uz Kelvina skalu."
click at [377, 614] on input "text" at bounding box center [364, 619] width 131 height 40
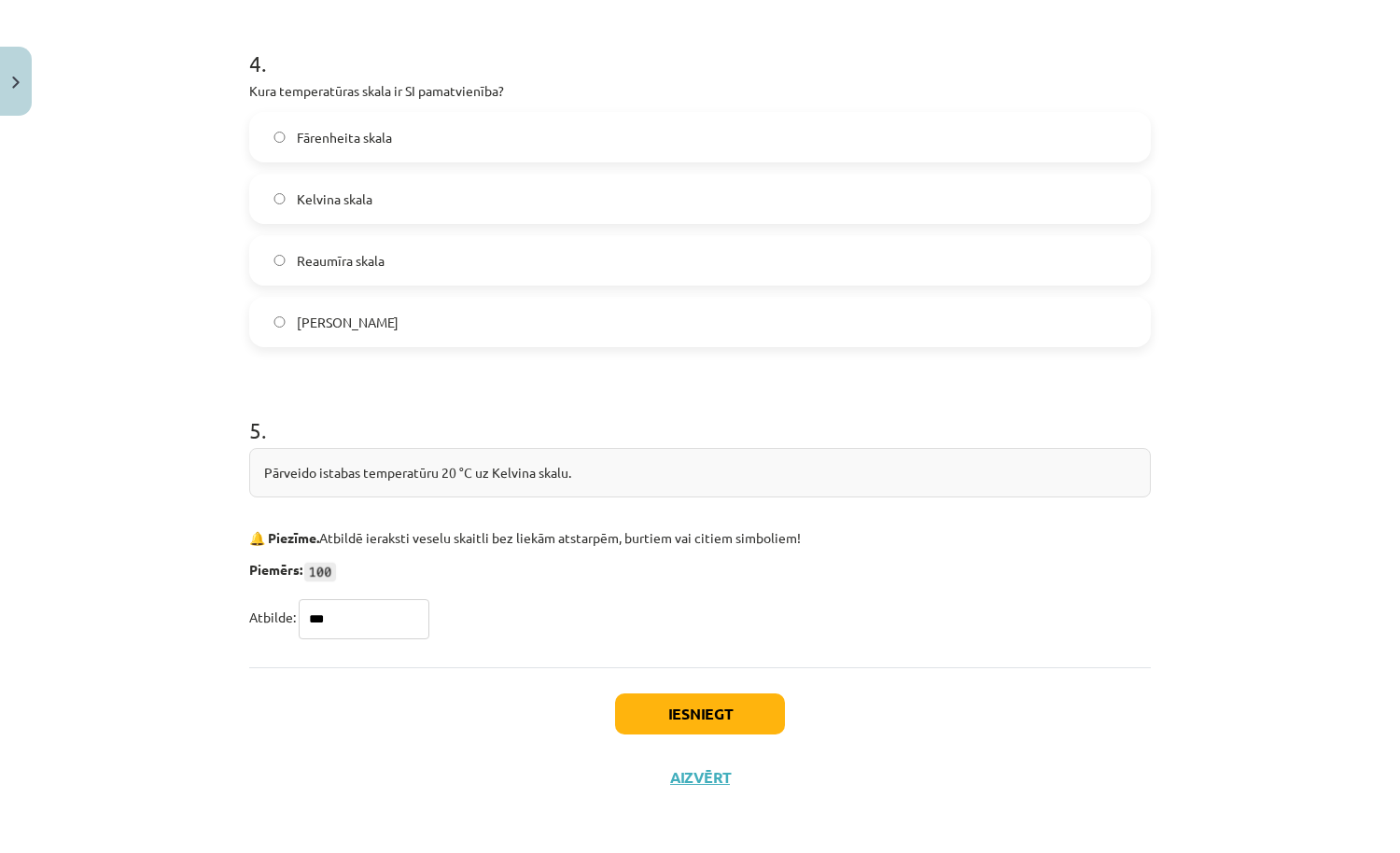
type input "***"
click at [742, 717] on button "Iesniegt" at bounding box center [700, 714] width 170 height 41
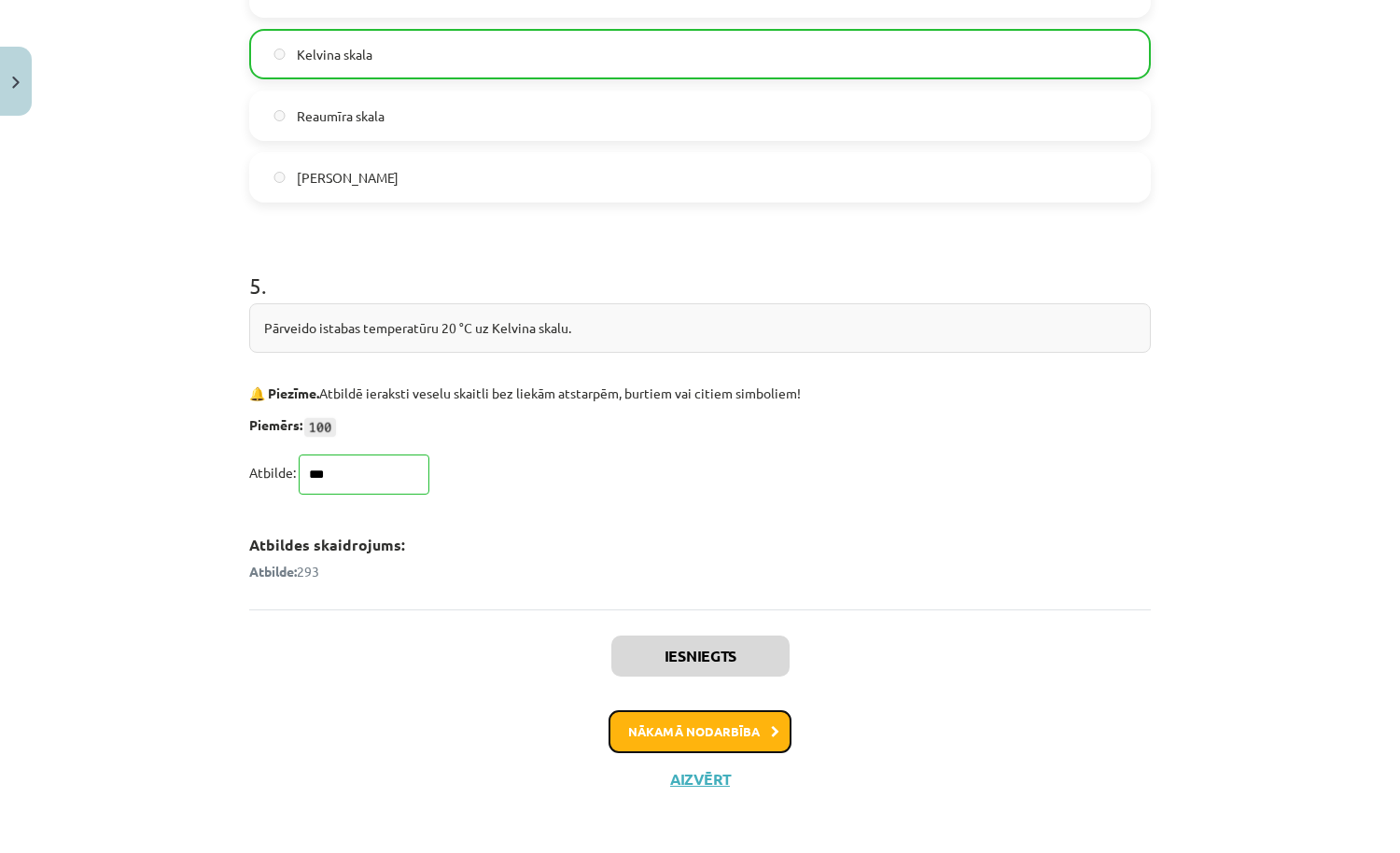
click at [714, 726] on button "Nākamā nodarbība" at bounding box center [699, 731] width 183 height 43
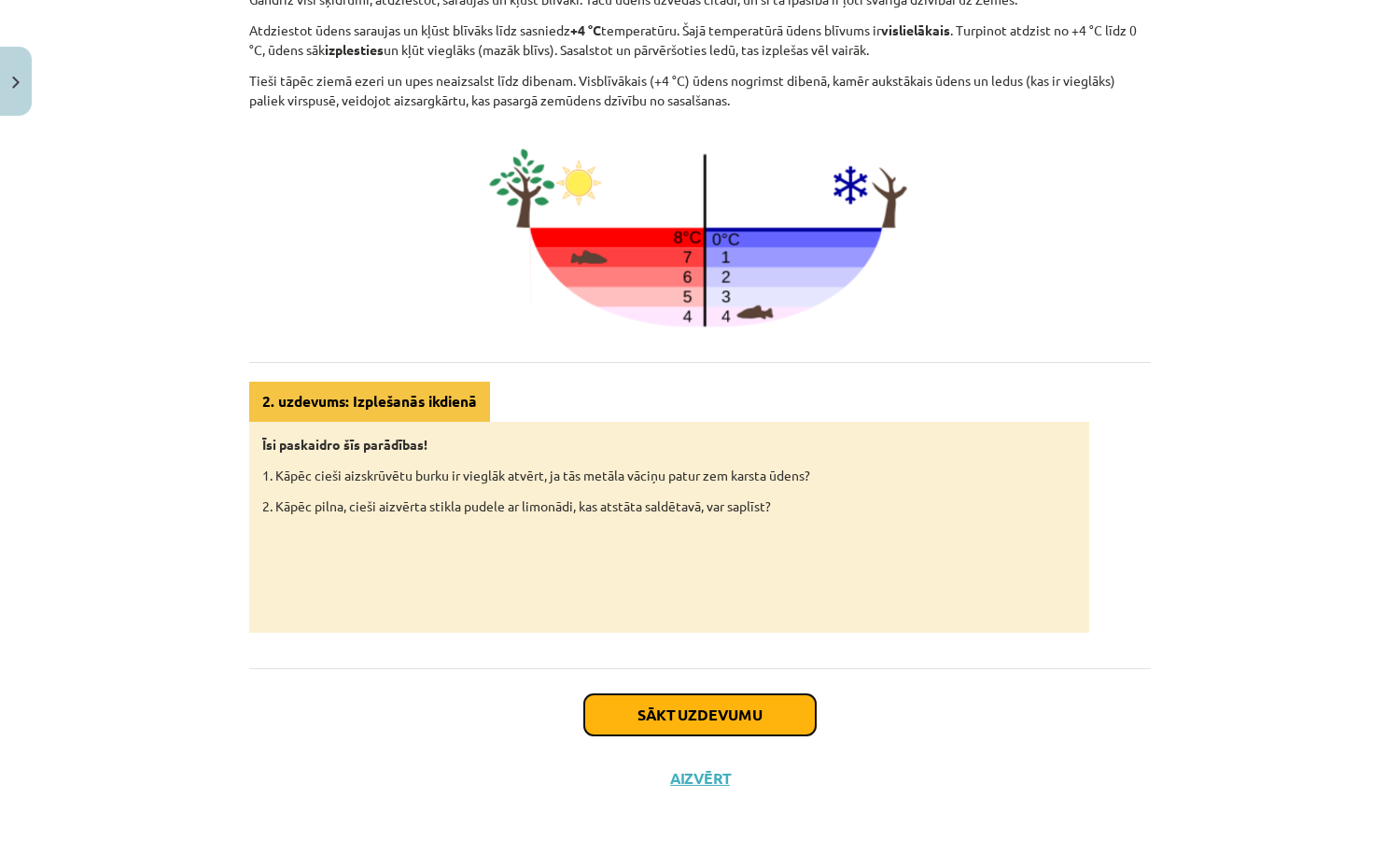
click at [757, 721] on button "Sākt uzdevumu" at bounding box center [699, 715] width 231 height 41
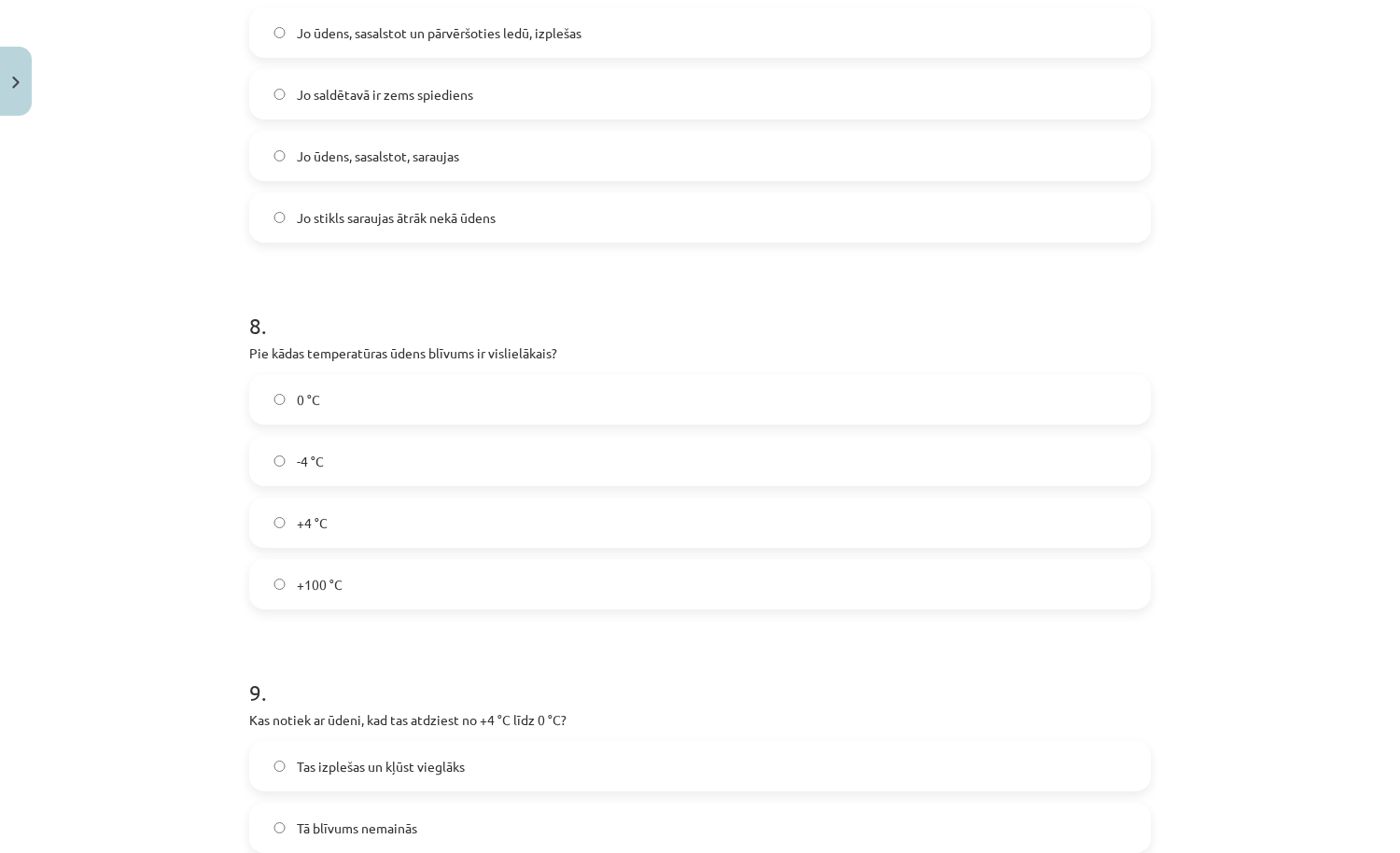
scroll to position [2870, 0]
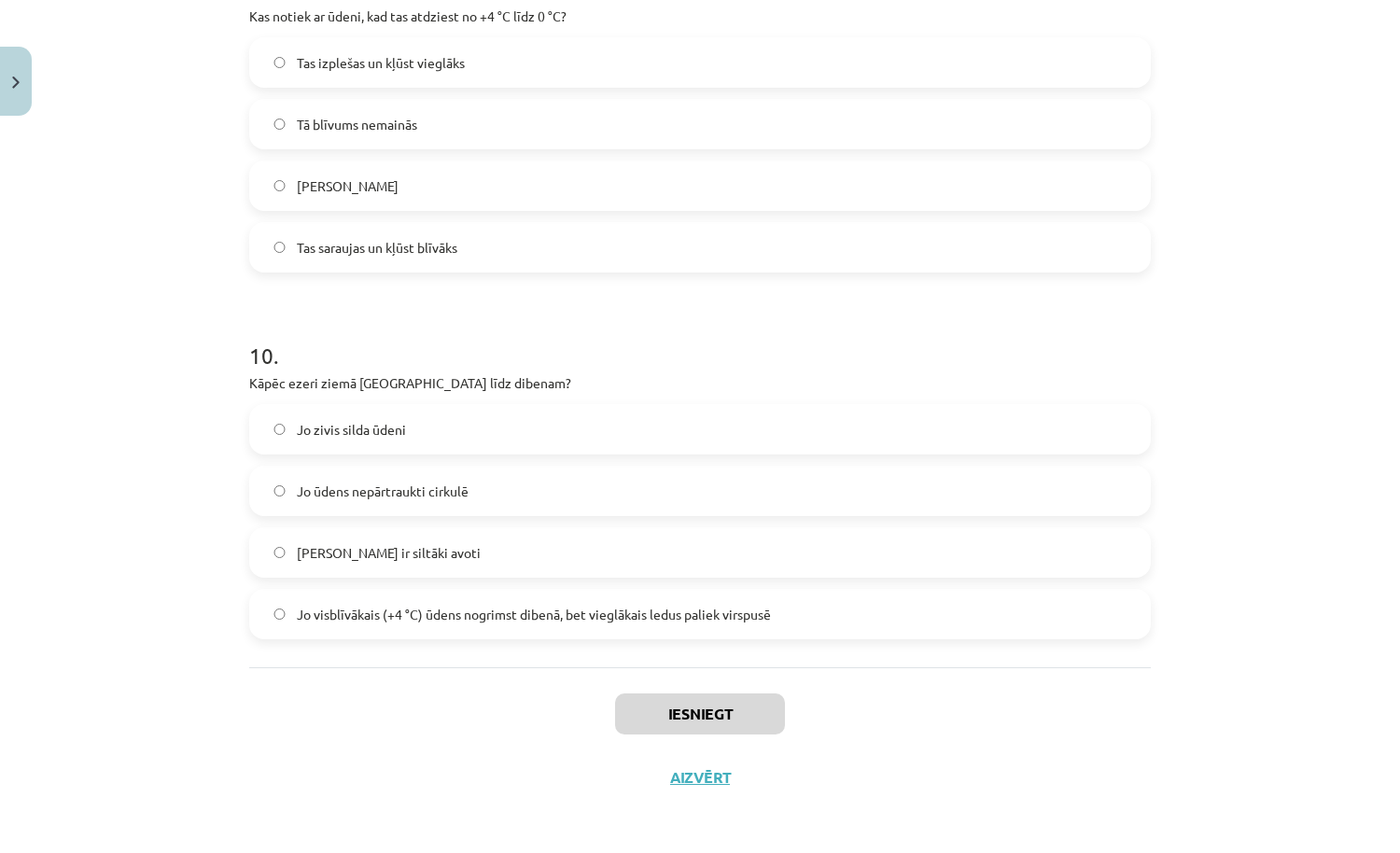
click at [736, 529] on label "[PERSON_NAME] ir siltāki avoti" at bounding box center [700, 552] width 897 height 46
click at [699, 701] on button "Iesniegt" at bounding box center [700, 714] width 170 height 41
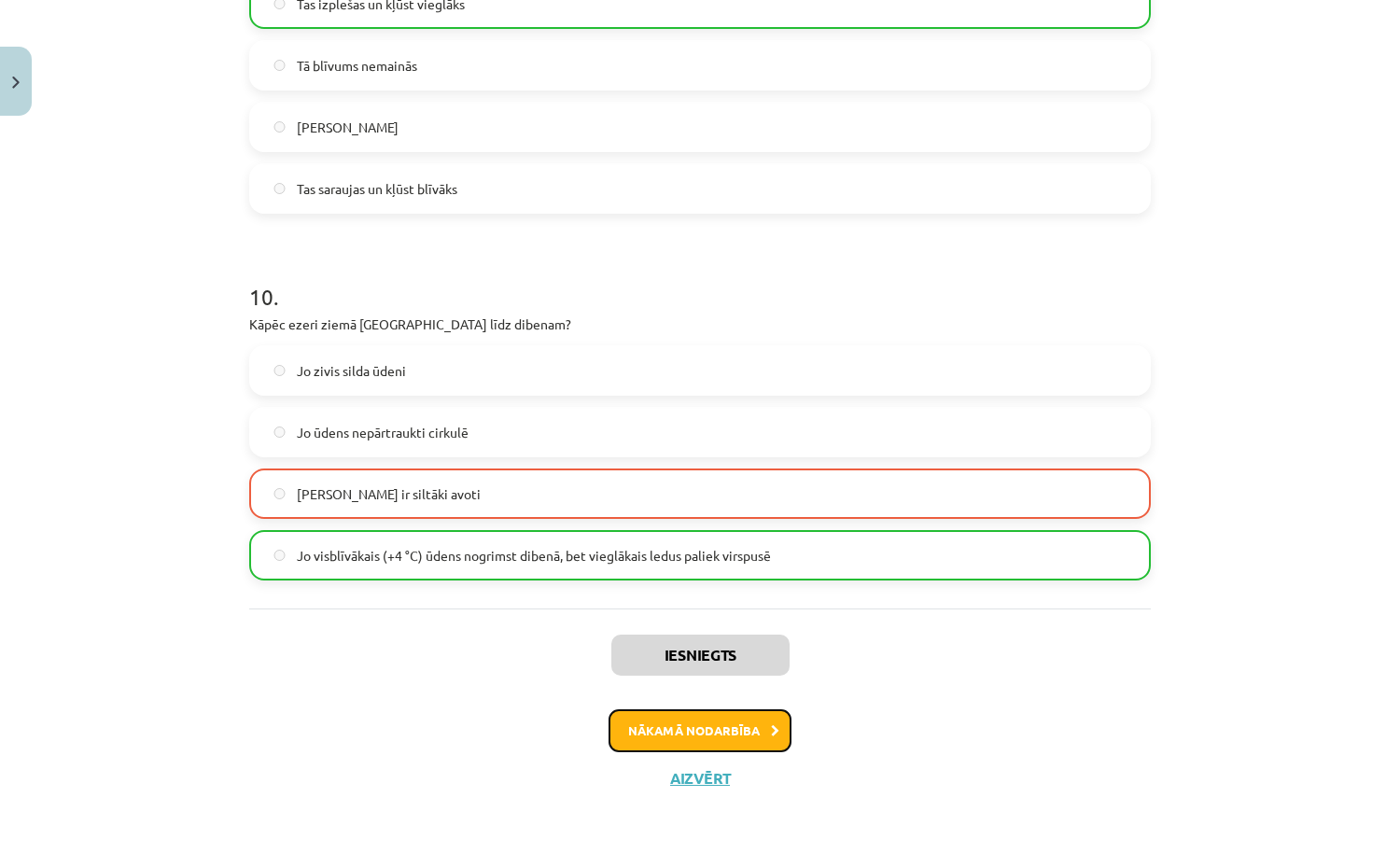
click at [700, 725] on button "Nākamā nodarbība" at bounding box center [699, 730] width 183 height 43
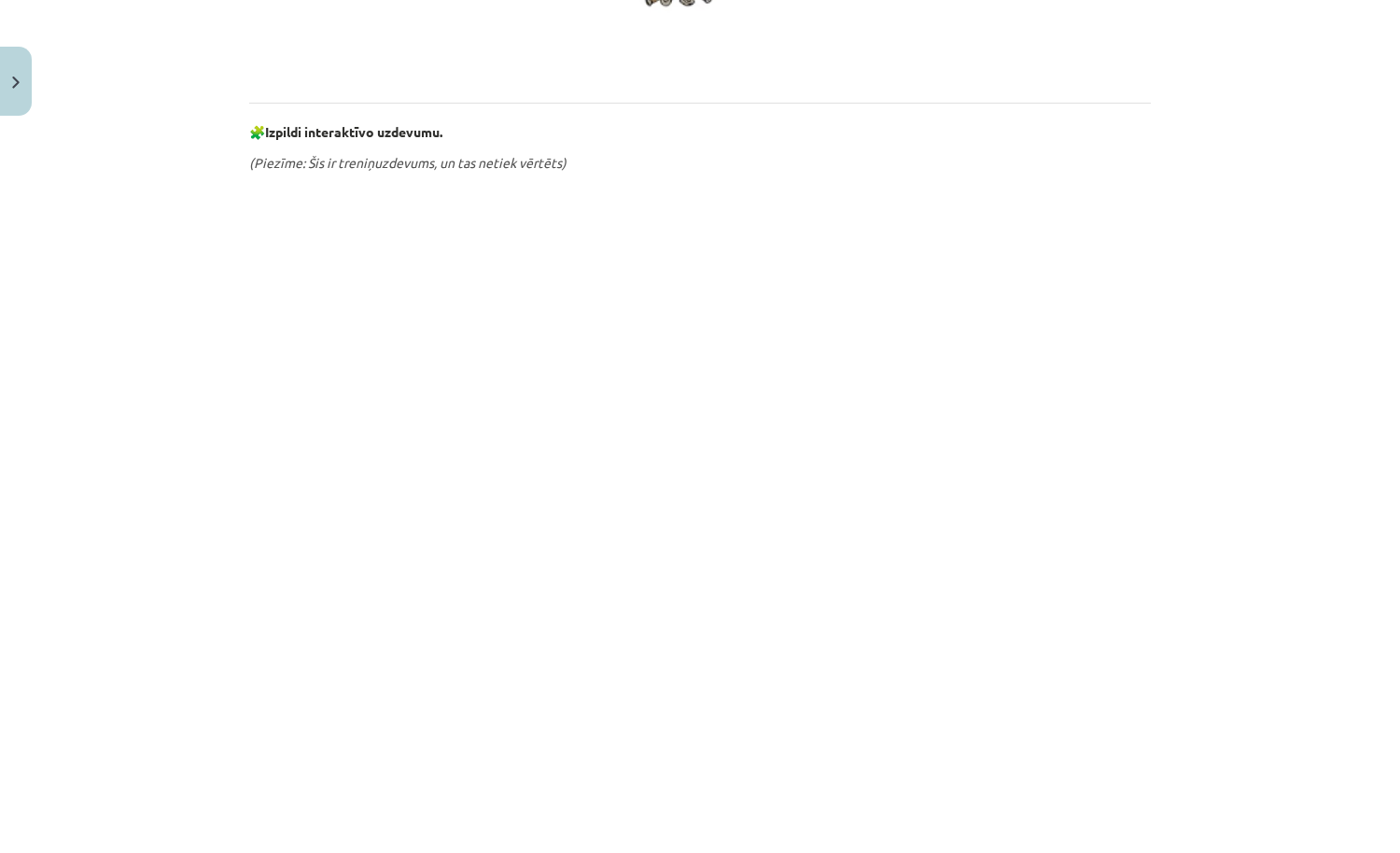
scroll to position [985, 0]
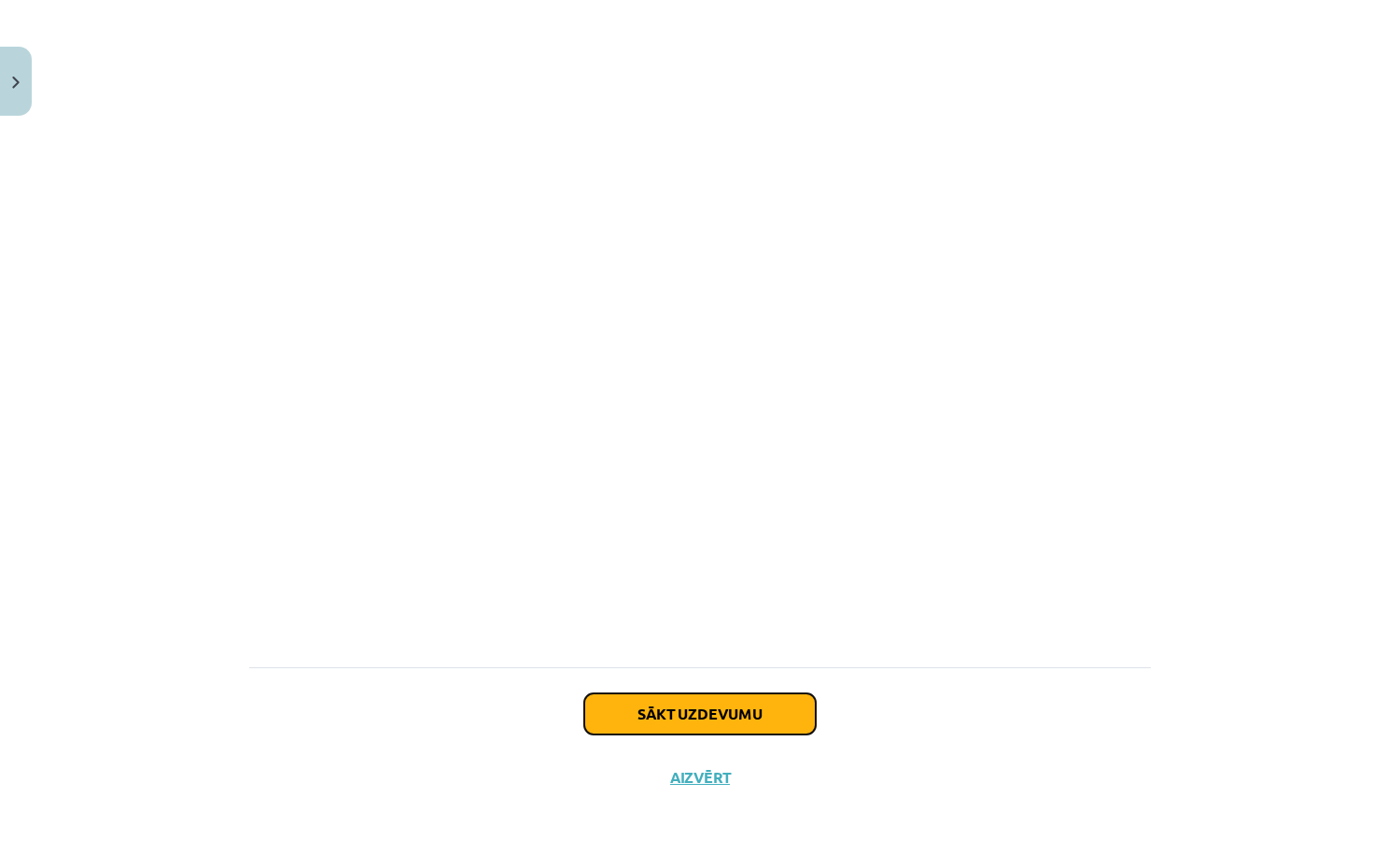
click at [715, 709] on button "Sākt uzdevumu" at bounding box center [699, 714] width 231 height 41
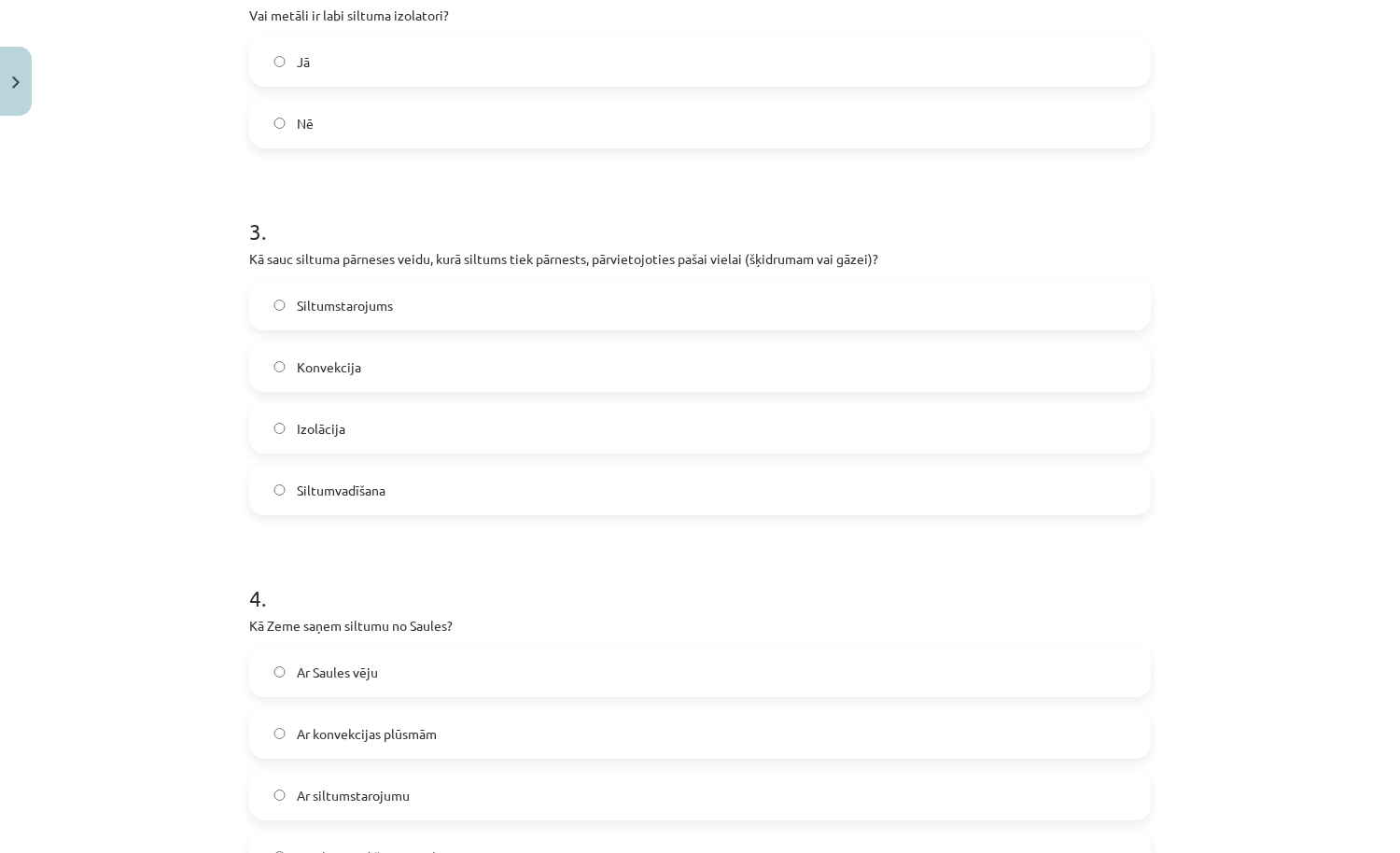
scroll to position [1283, 0]
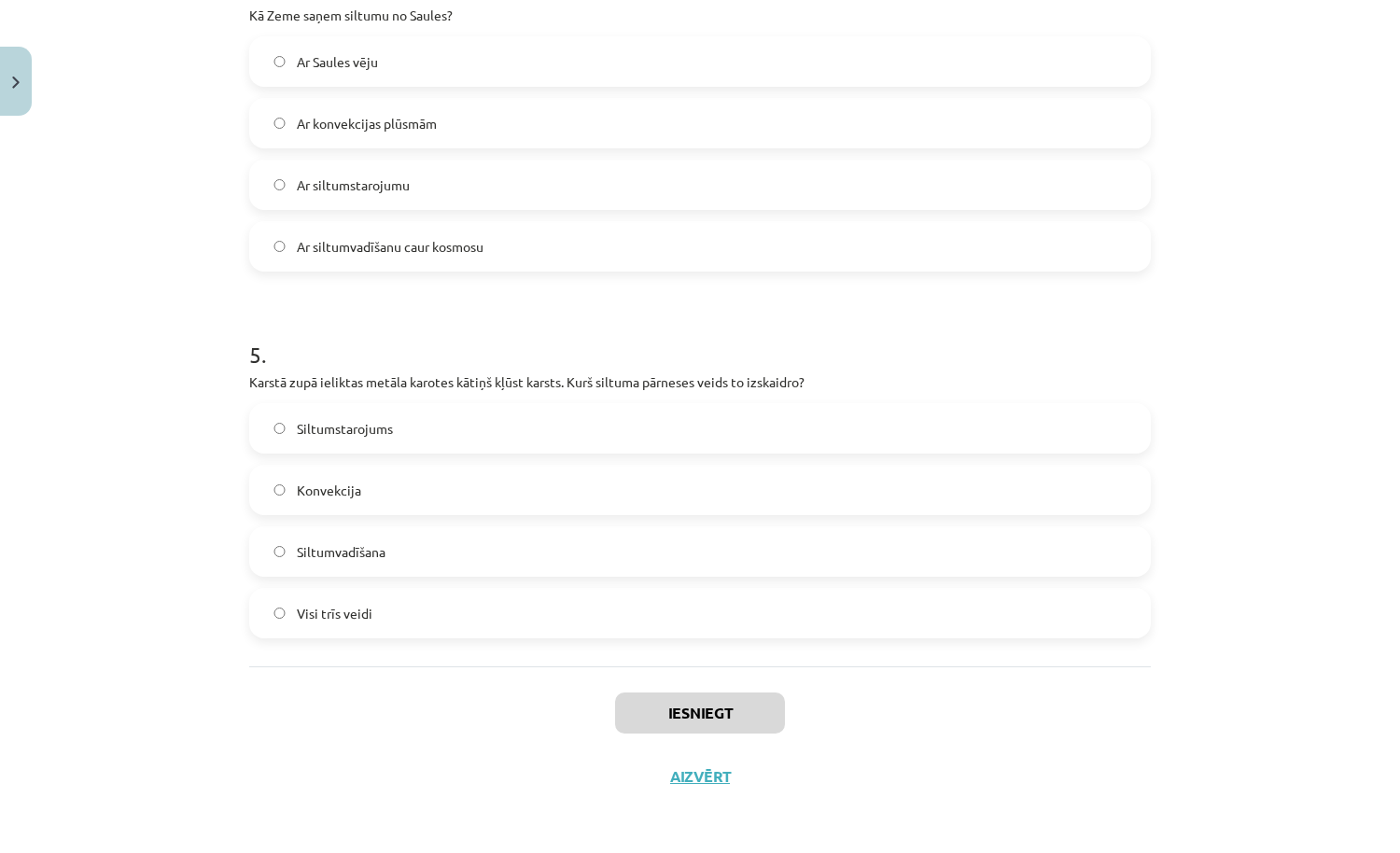
click at [751, 419] on label "Siltumstarojums" at bounding box center [700, 428] width 897 height 46
click at [677, 704] on button "Iesniegt" at bounding box center [700, 713] width 170 height 41
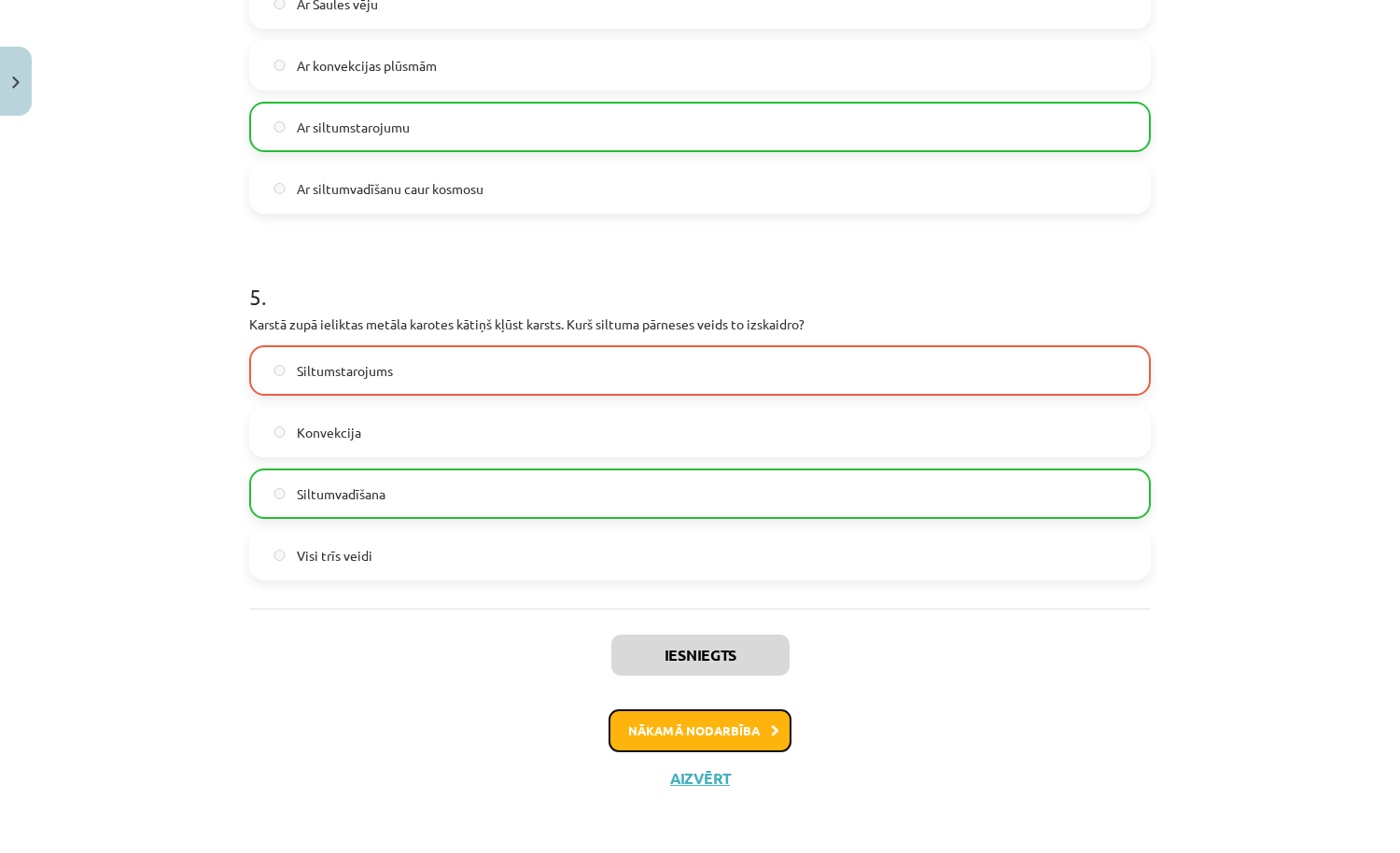
click at [674, 720] on button "Nākamā nodarbība" at bounding box center [699, 730] width 183 height 43
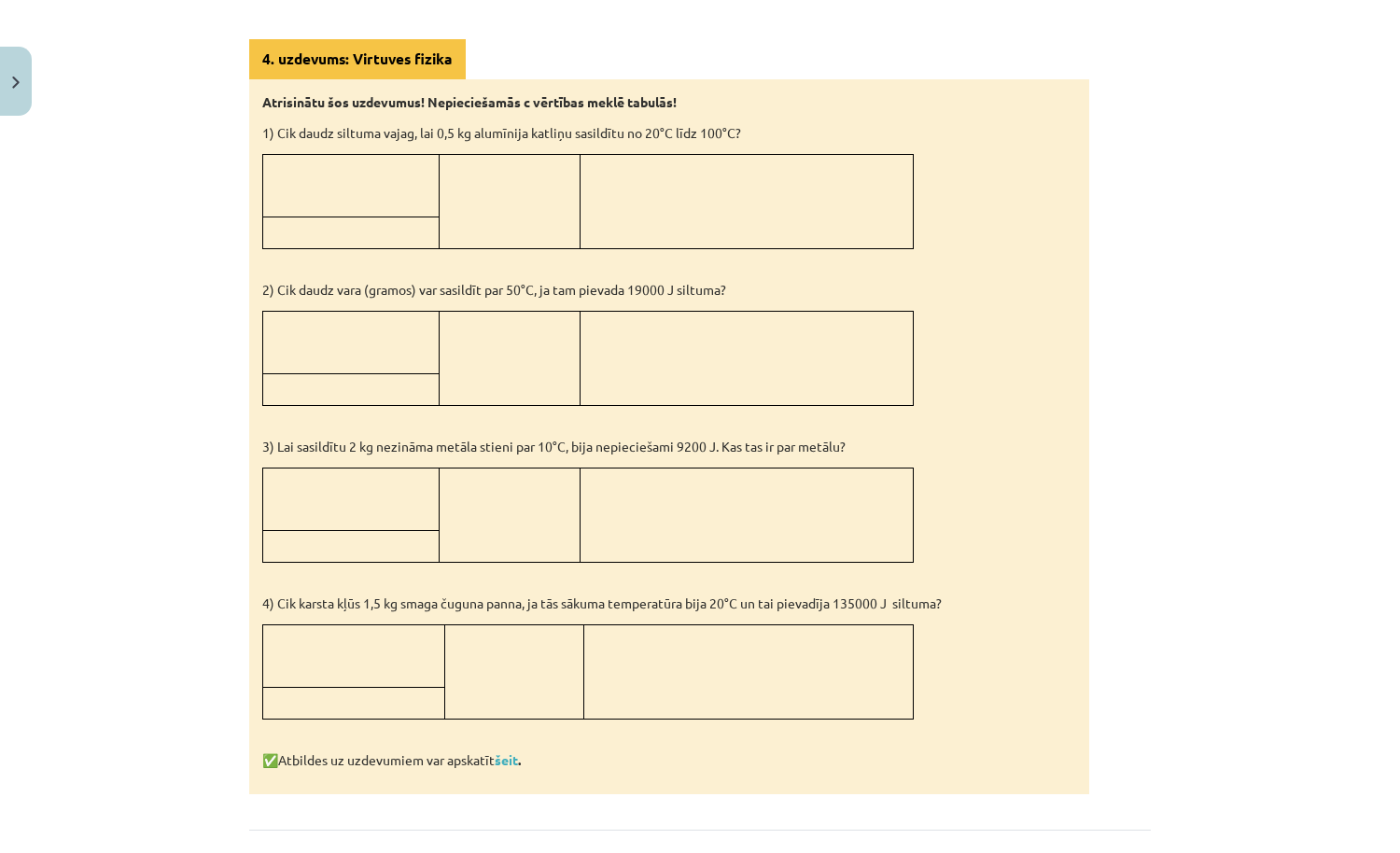
scroll to position [1660, 0]
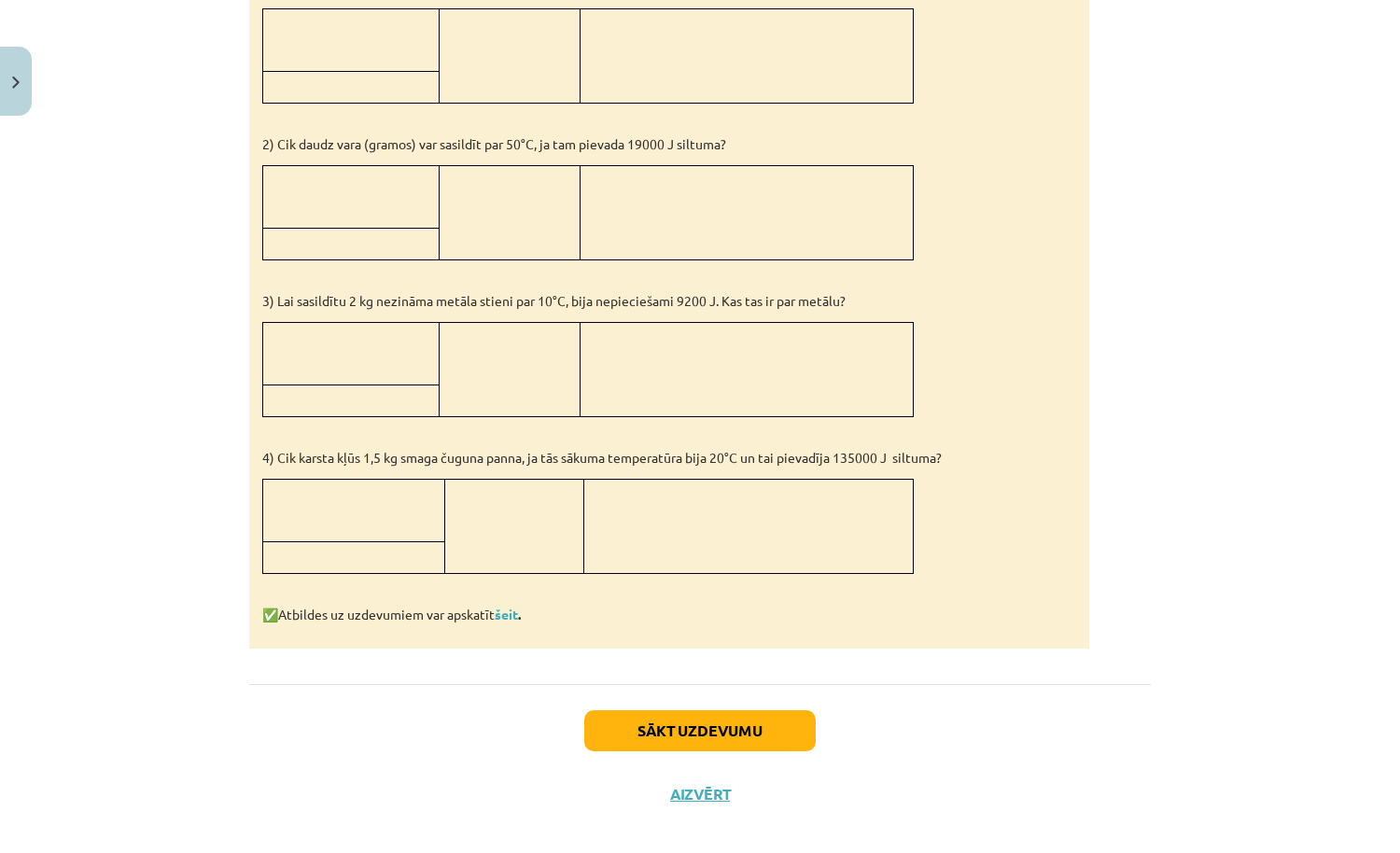
click at [697, 735] on div "Sākt uzdevumu Aizvērt" at bounding box center [700, 749] width 901 height 131
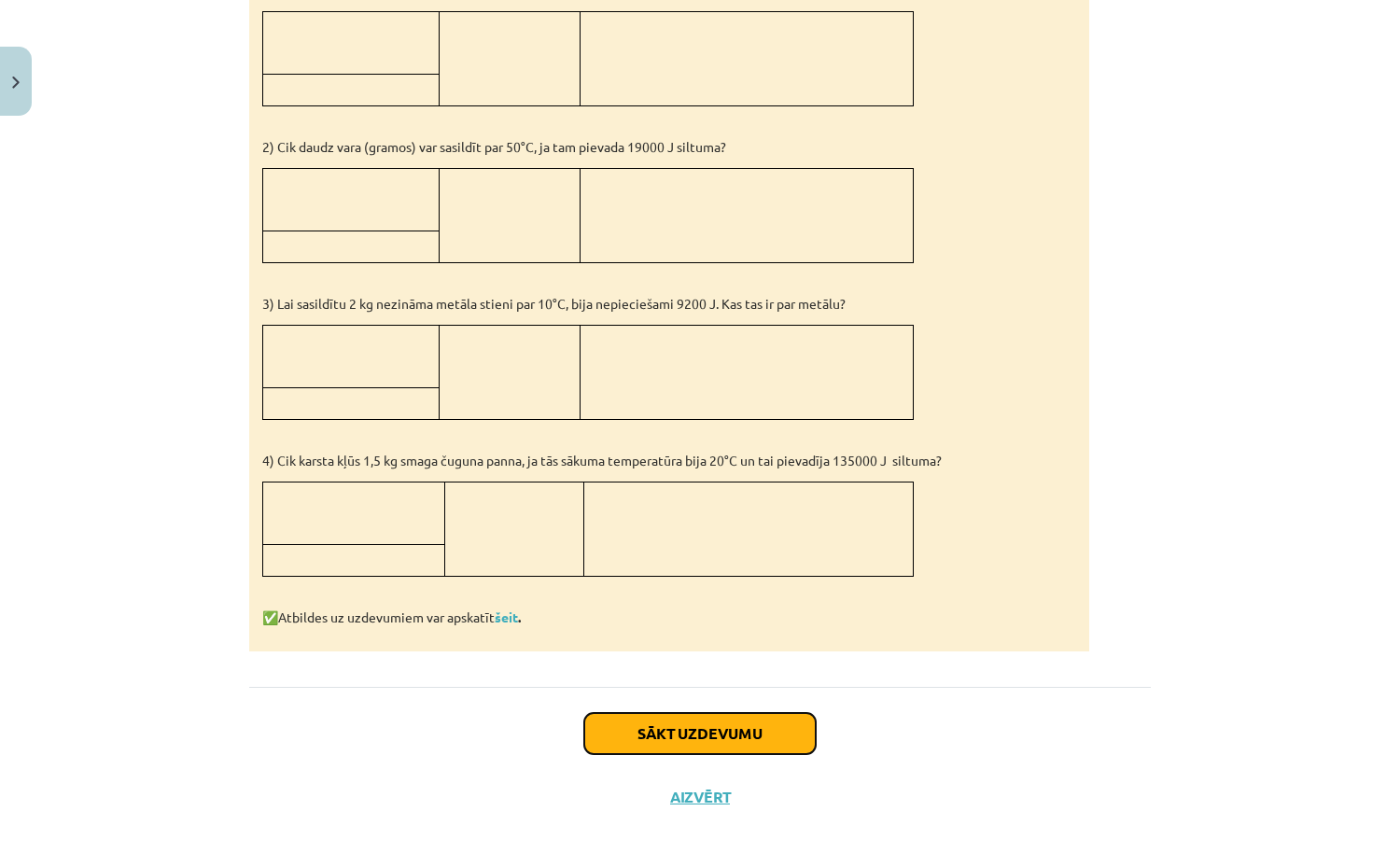
click at [704, 713] on button "Sākt uzdevumu" at bounding box center [699, 733] width 231 height 41
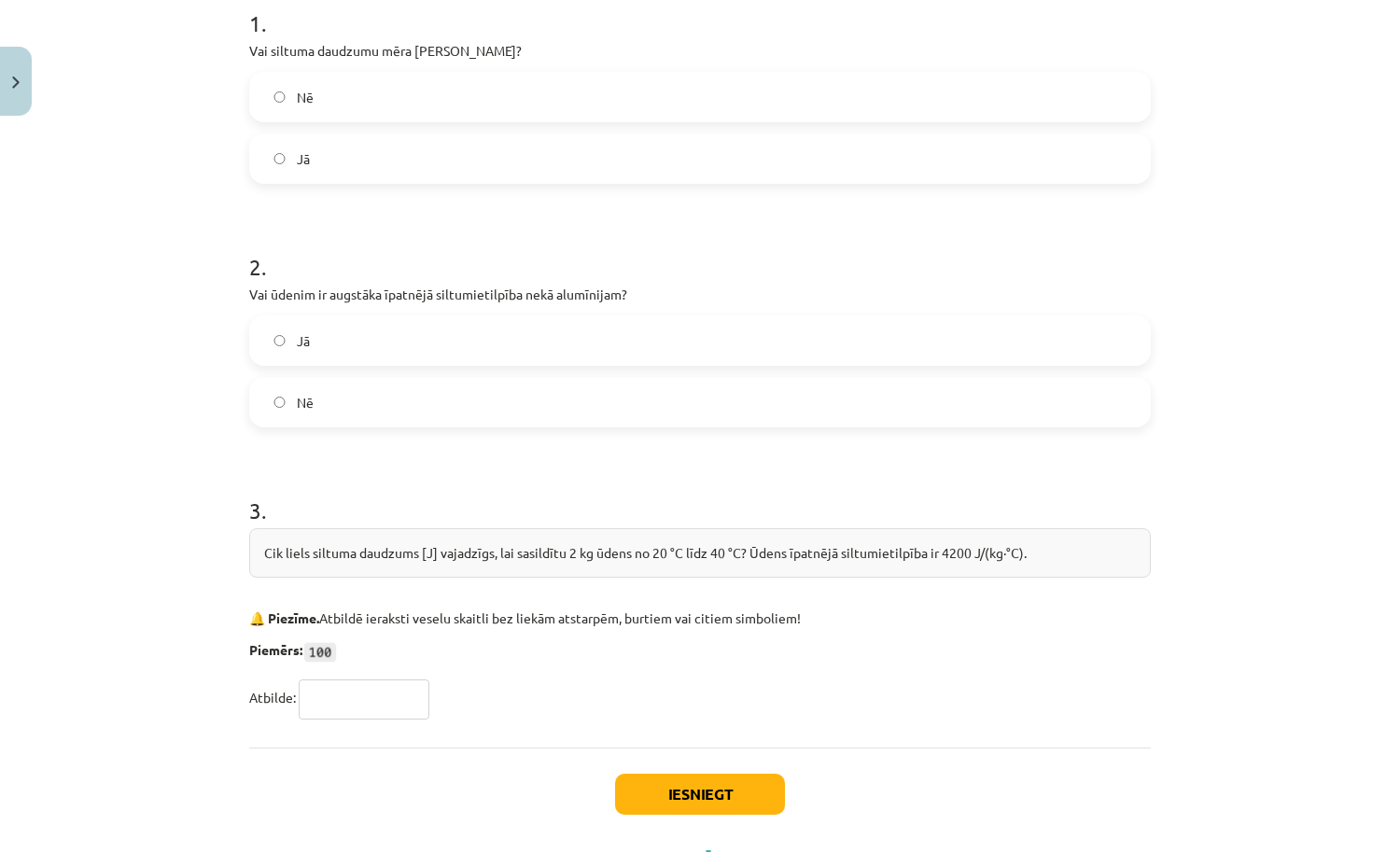
scroll to position [474, 0]
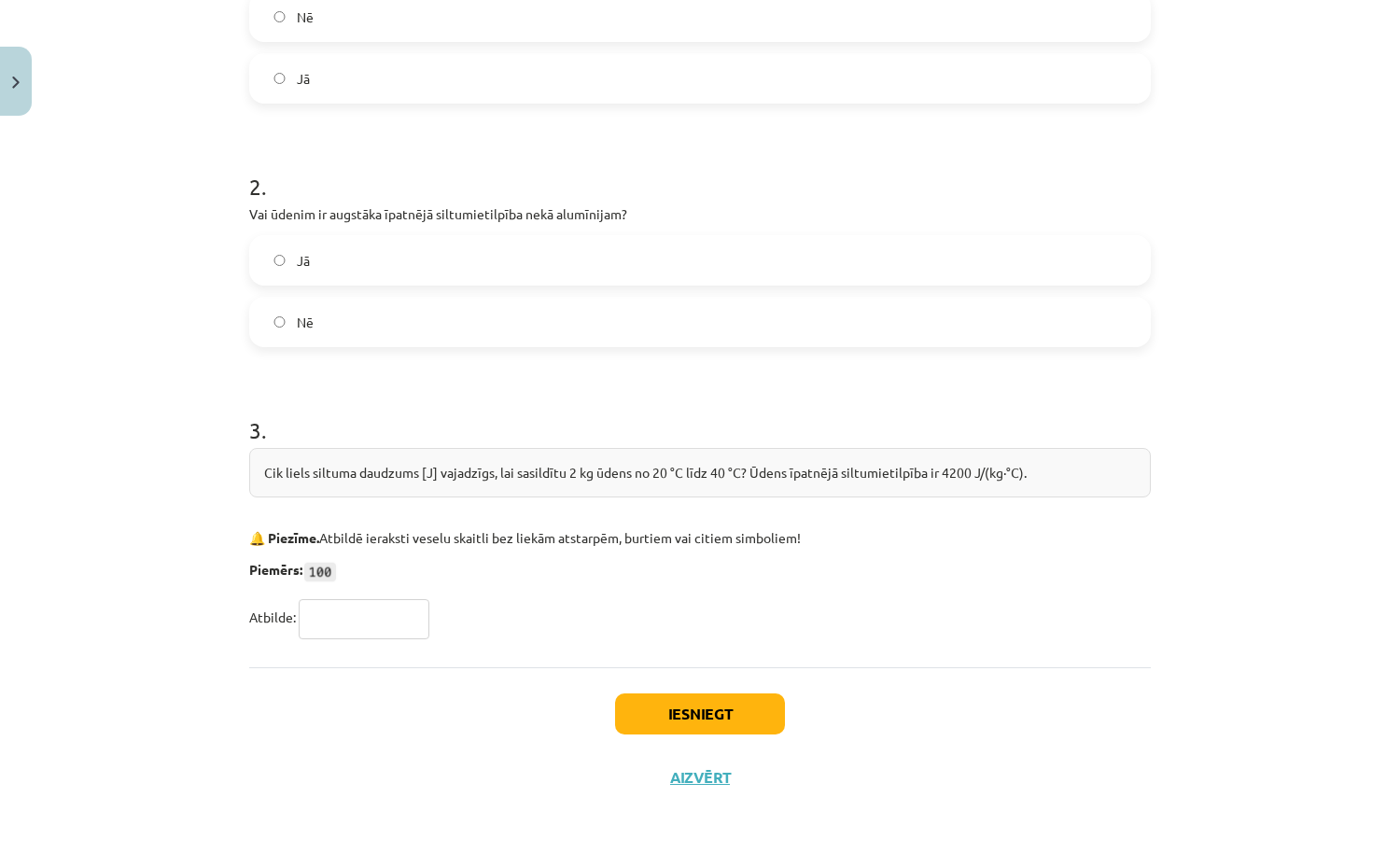
click at [379, 608] on input "text" at bounding box center [364, 619] width 131 height 40
click at [606, 468] on div "Cik liels siltuma daudzums [J] vajadzīgs, lai sasildītu 2 kg ūdens no 20 °C līd…" at bounding box center [700, 472] width 901 height 49
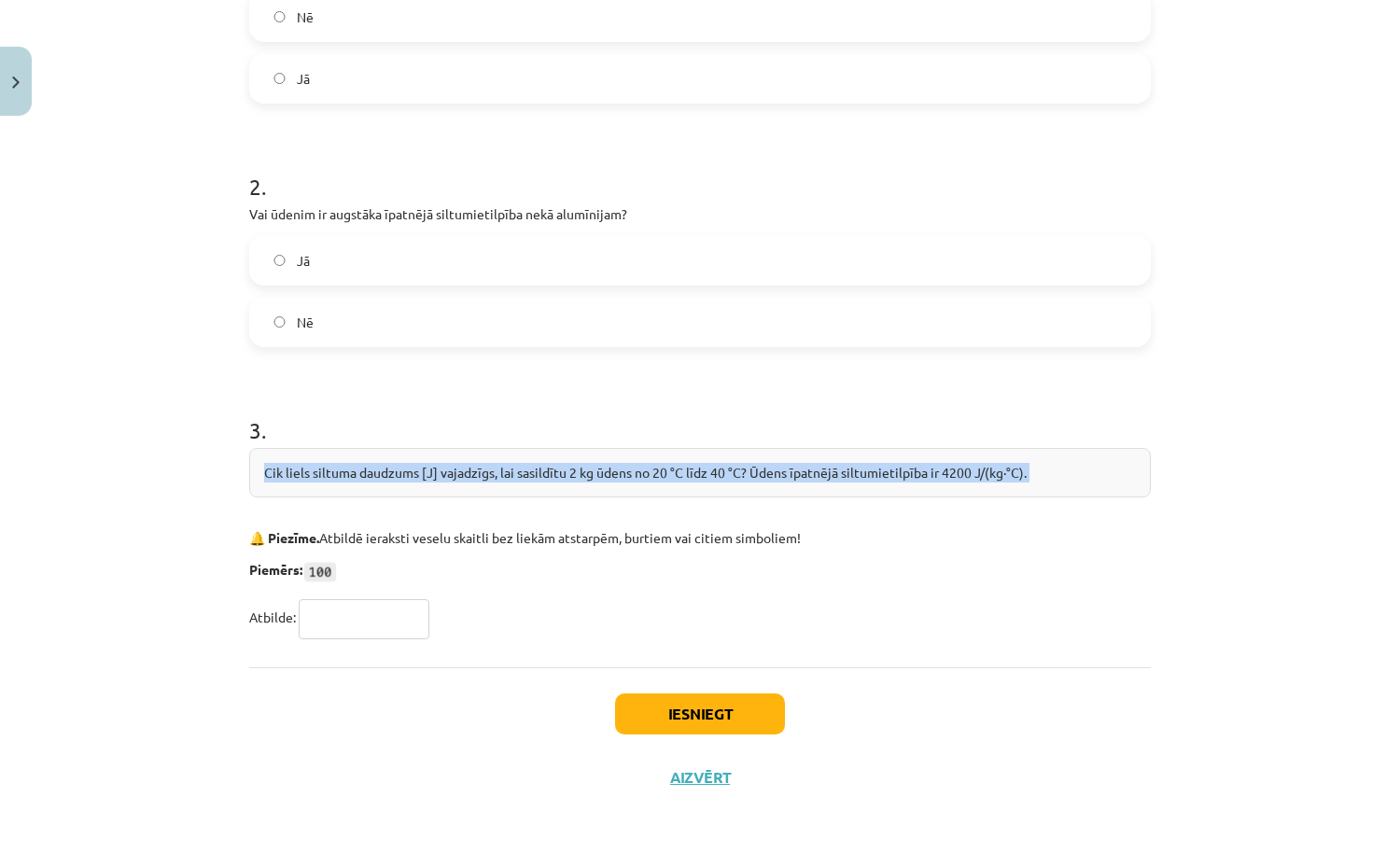
click at [606, 468] on div "Cik liels siltuma daudzums [J] vajadzīgs, lai sasildītu 2 kg ūdens no 20 °C līd…" at bounding box center [700, 472] width 901 height 49
copy div "Cik liels siltuma daudzums [J] vajadzīgs, lai sasildītu 2 kg ūdens no 20 °C līd…"
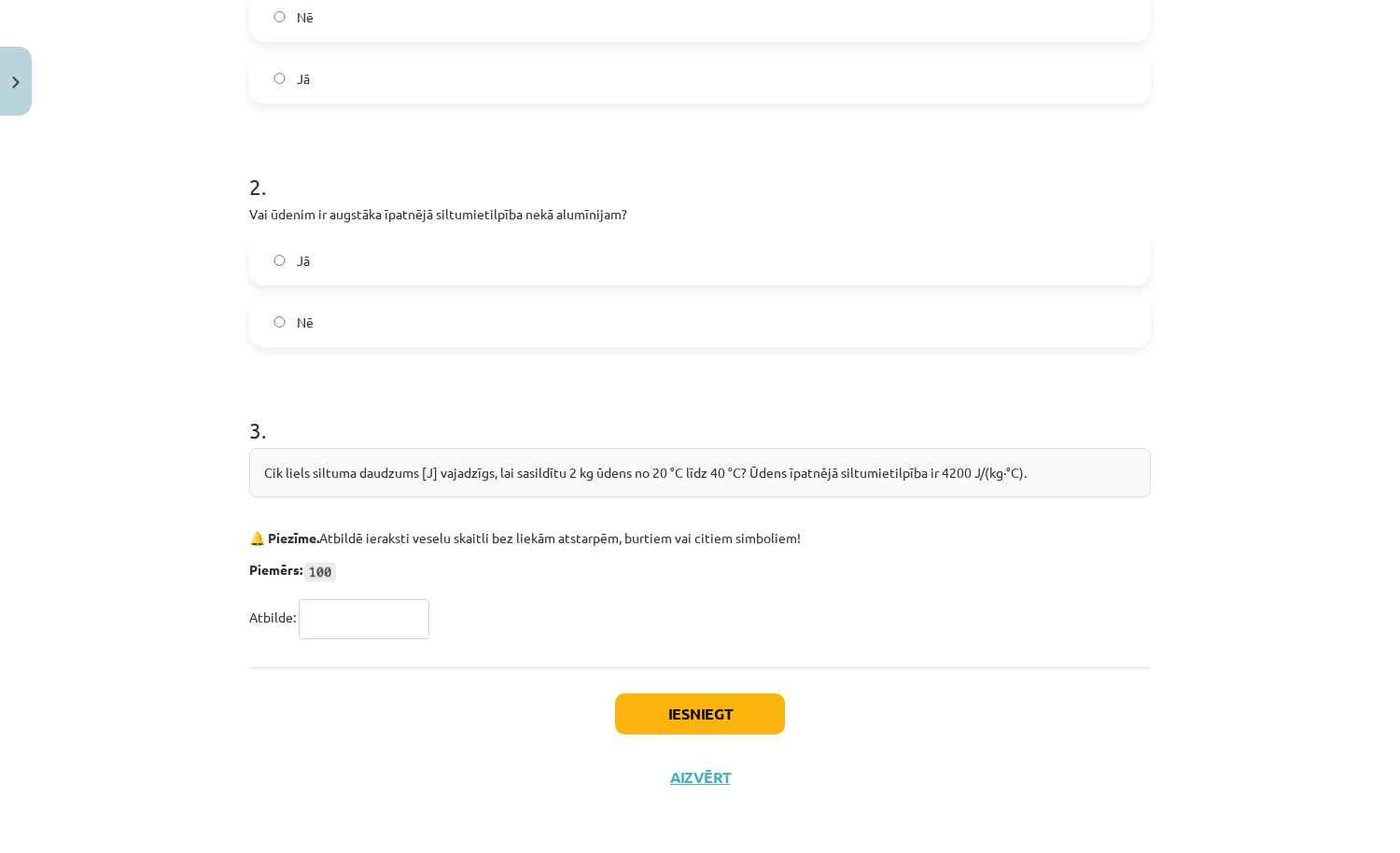
click at [317, 611] on input "text" at bounding box center [364, 619] width 131 height 40
paste input "******"
type input "******"
click at [763, 713] on button "Iesniegt" at bounding box center [700, 714] width 170 height 41
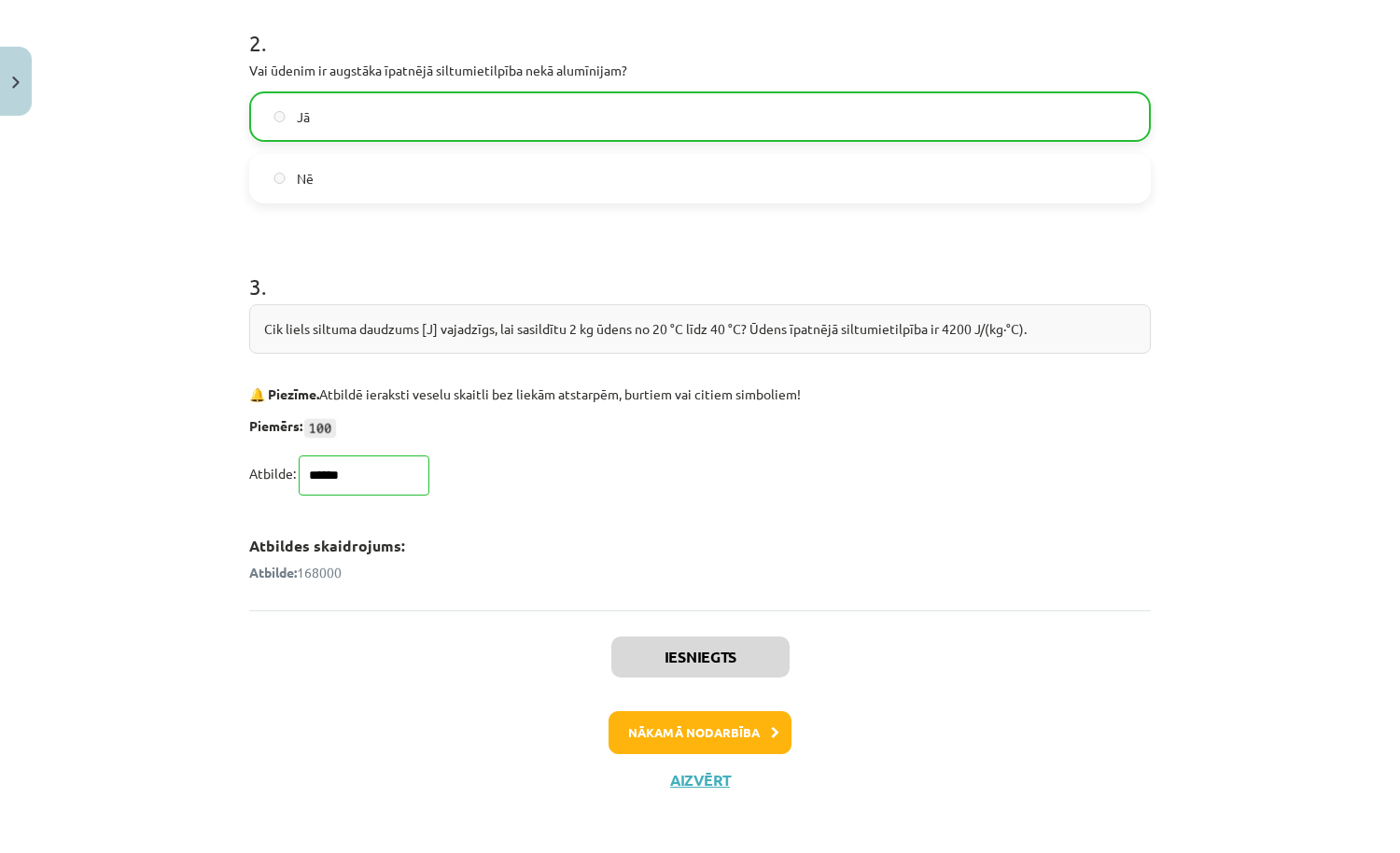
scroll to position [619, 0]
click at [754, 732] on button "Nākamā nodarbība" at bounding box center [699, 731] width 183 height 43
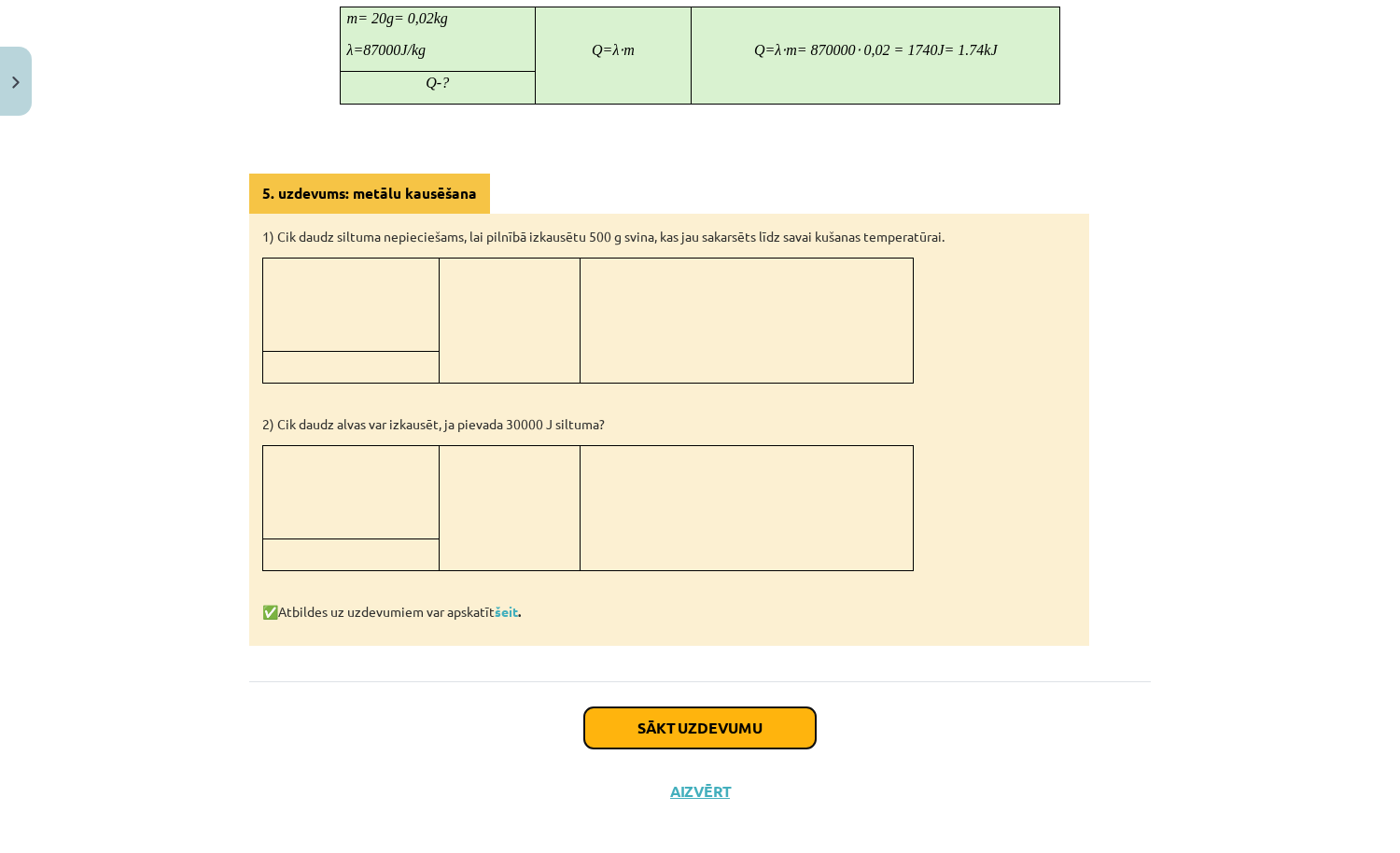
click at [750, 708] on button "Sākt uzdevumu" at bounding box center [699, 728] width 231 height 41
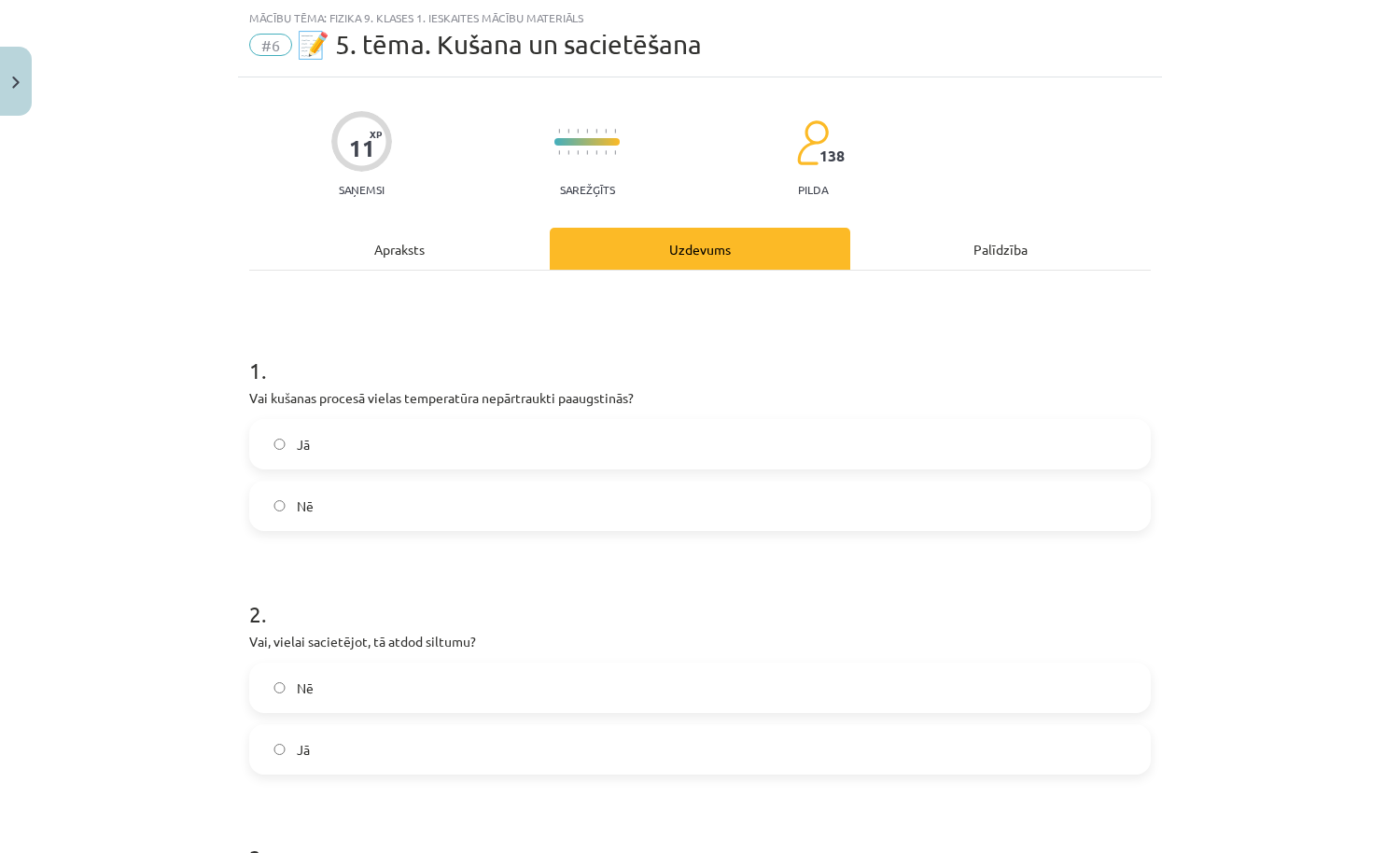
click at [710, 502] on label "Nē" at bounding box center [700, 506] width 897 height 46
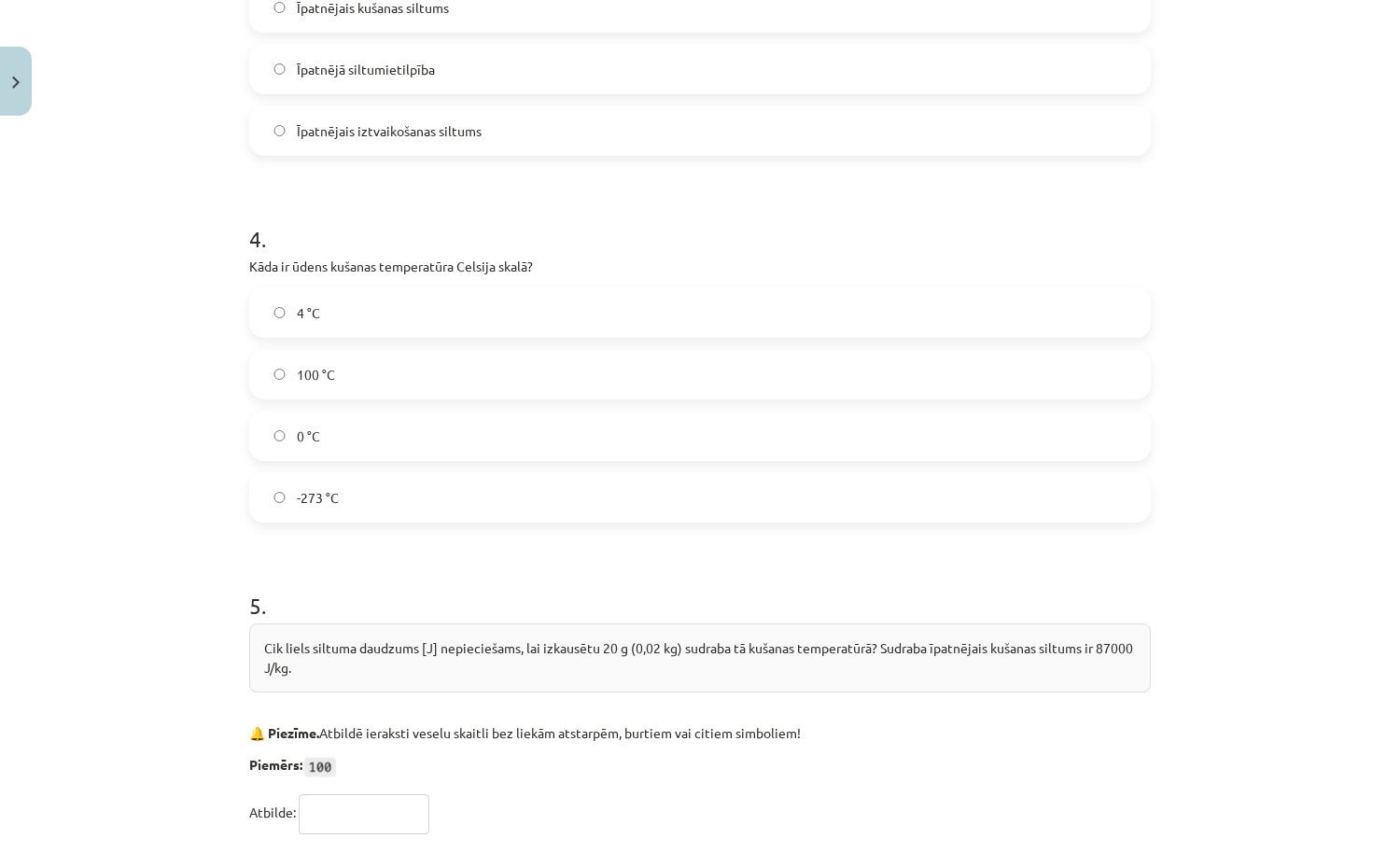
scroll to position [1227, 0]
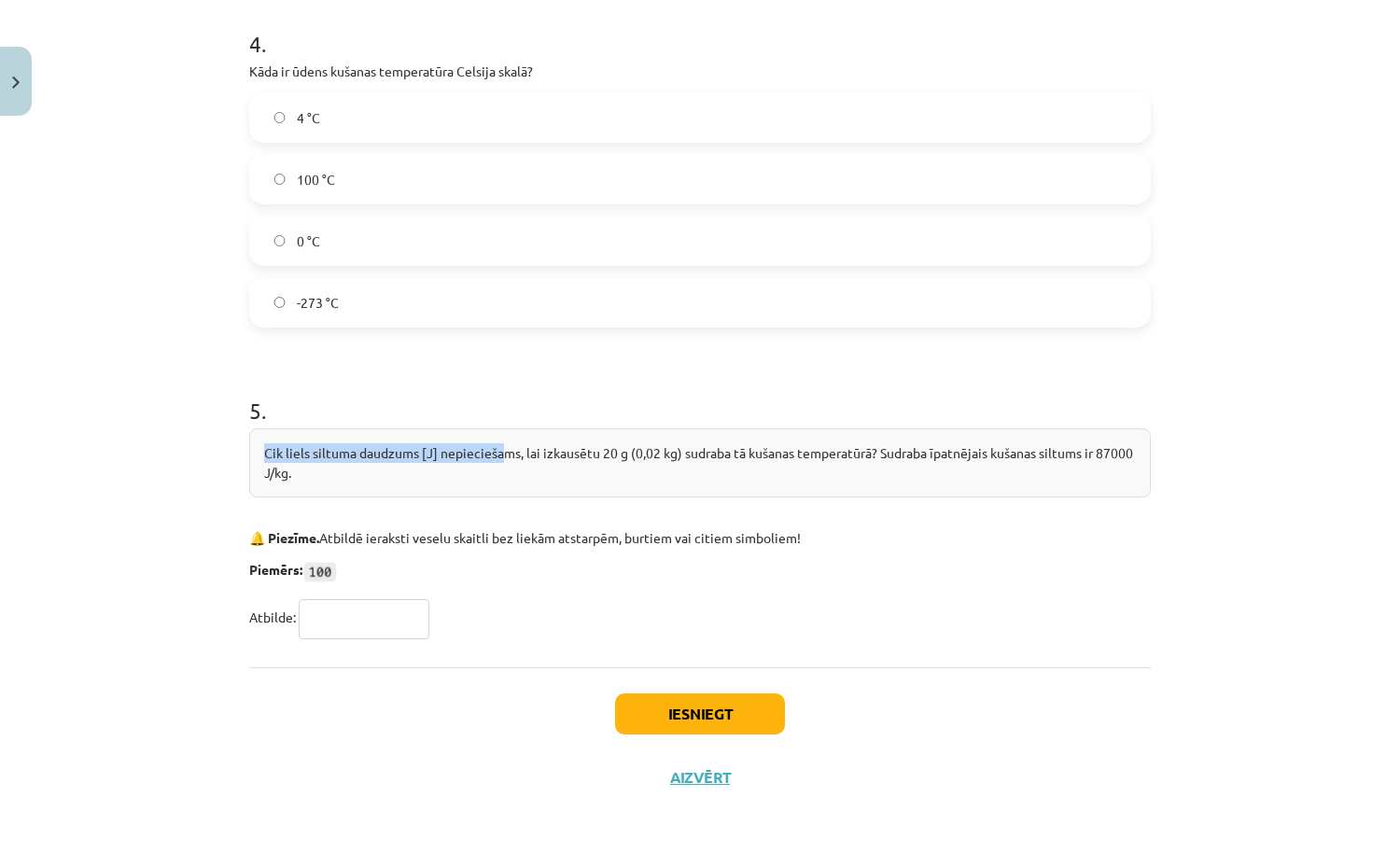
drag, startPoint x: 267, startPoint y: 449, endPoint x: 501, endPoint y: 454, distance: 234.1
click at [501, 454] on div "Cik liels siltuma daudzums [J] nepieciešams, lai izkausētu 20 g (0,02 kg) sudra…" at bounding box center [700, 462] width 901 height 69
copy div "Cik liels siltuma daudzums [J] nepiecieša"
click at [395, 613] on input "text" at bounding box center [364, 619] width 131 height 40
type input "****"
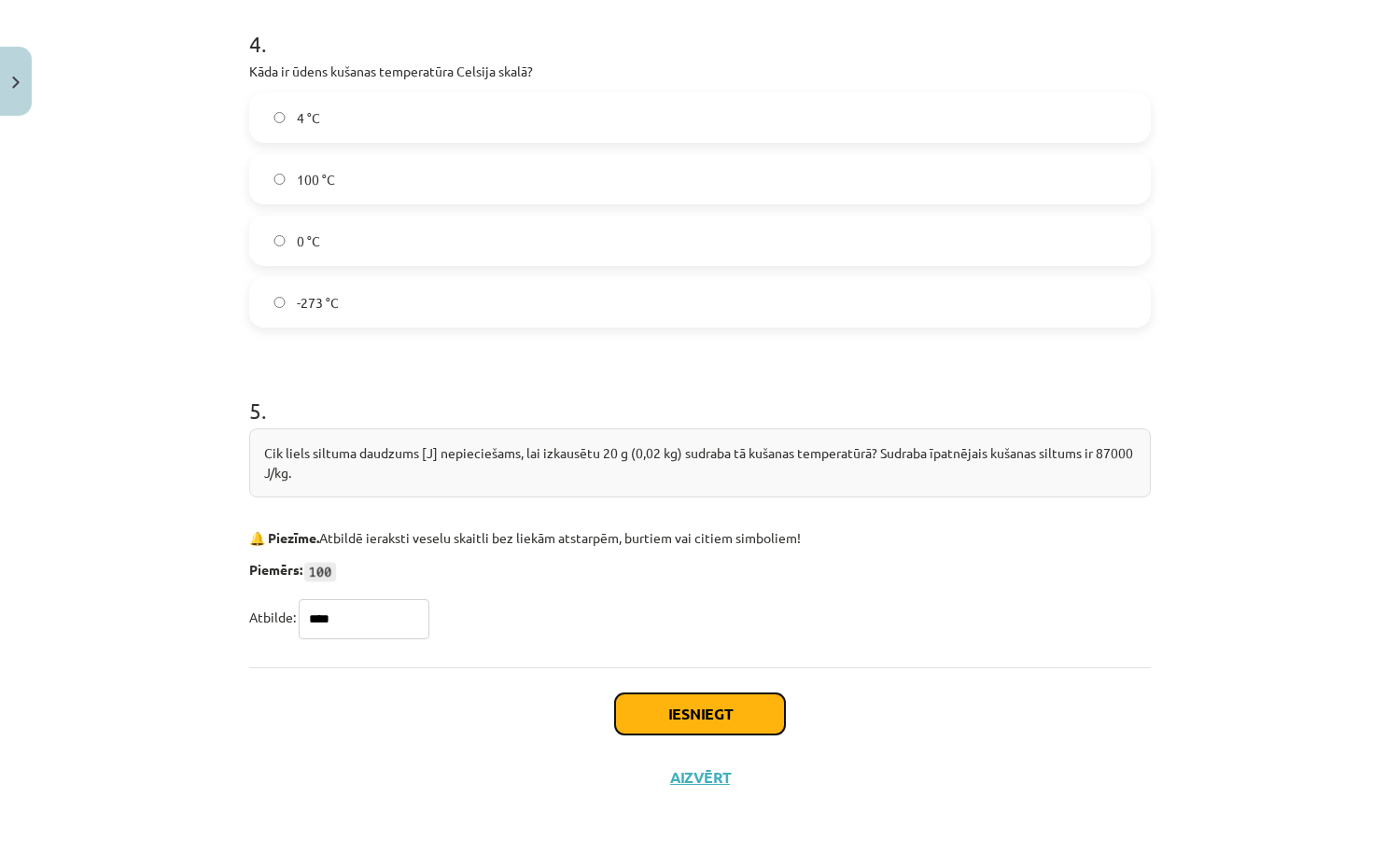
click at [665, 705] on button "Iesniegt" at bounding box center [700, 714] width 170 height 41
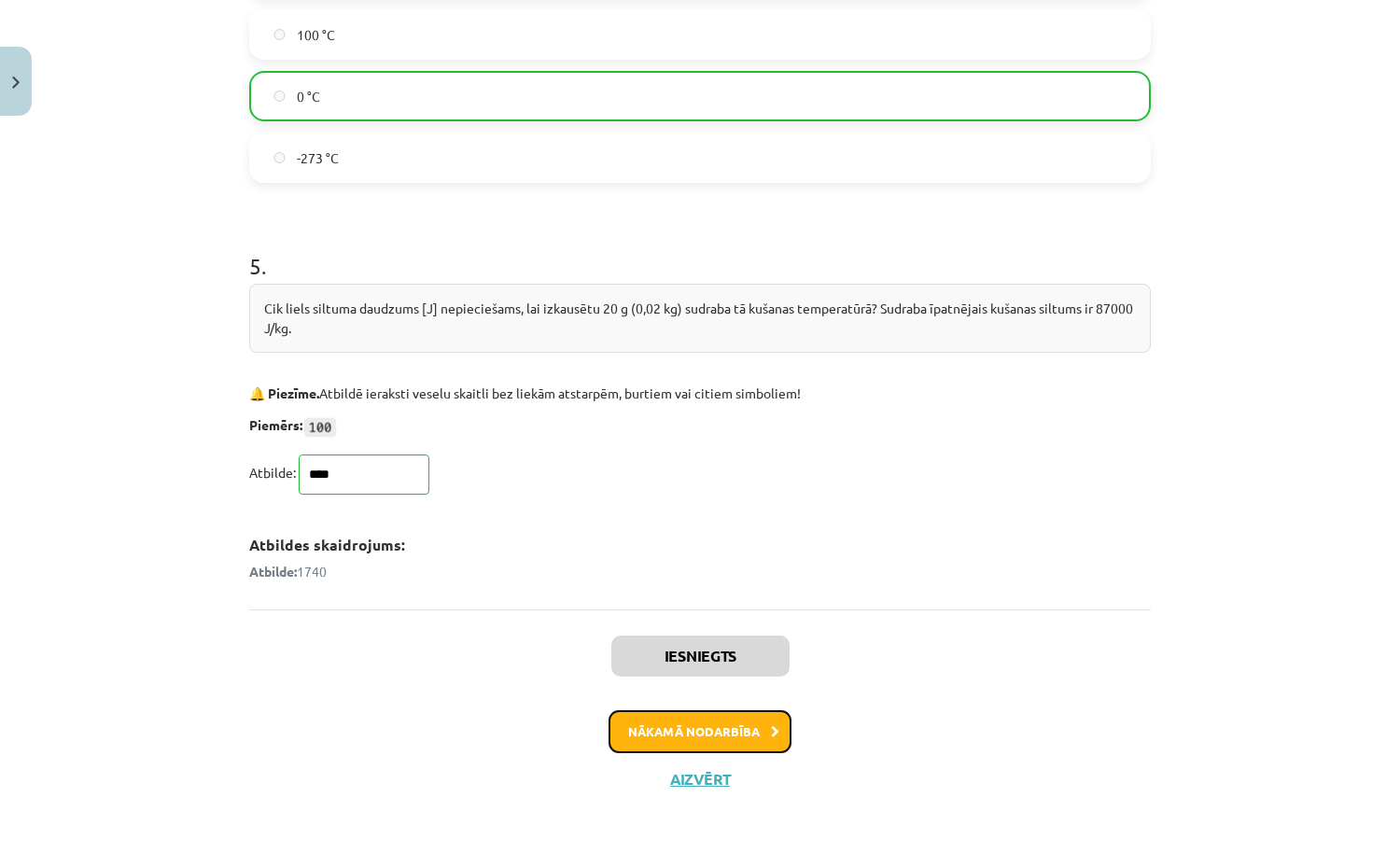
click at [732, 724] on button "Nākamā nodarbība" at bounding box center [699, 731] width 183 height 43
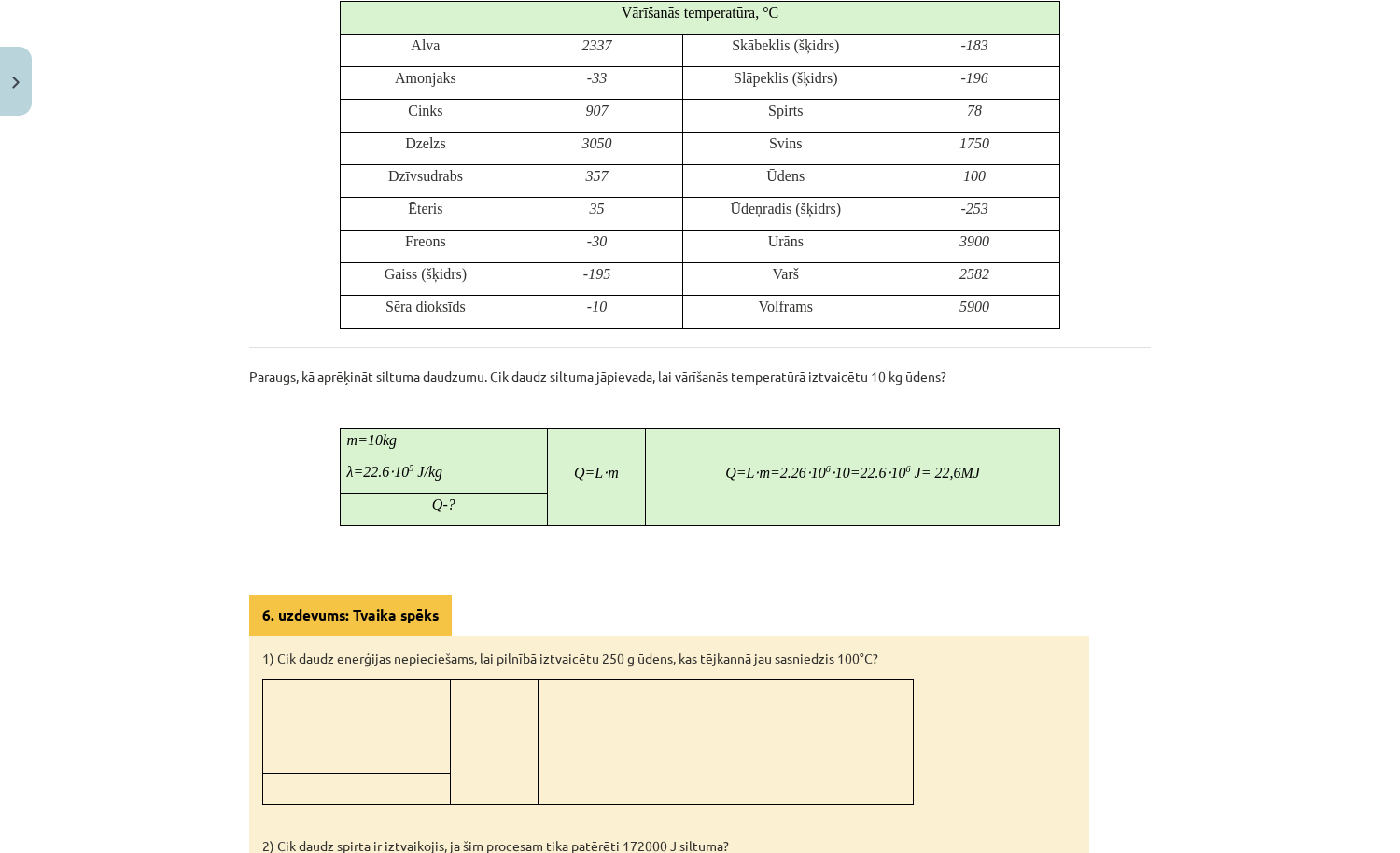
scroll to position [1345, 0]
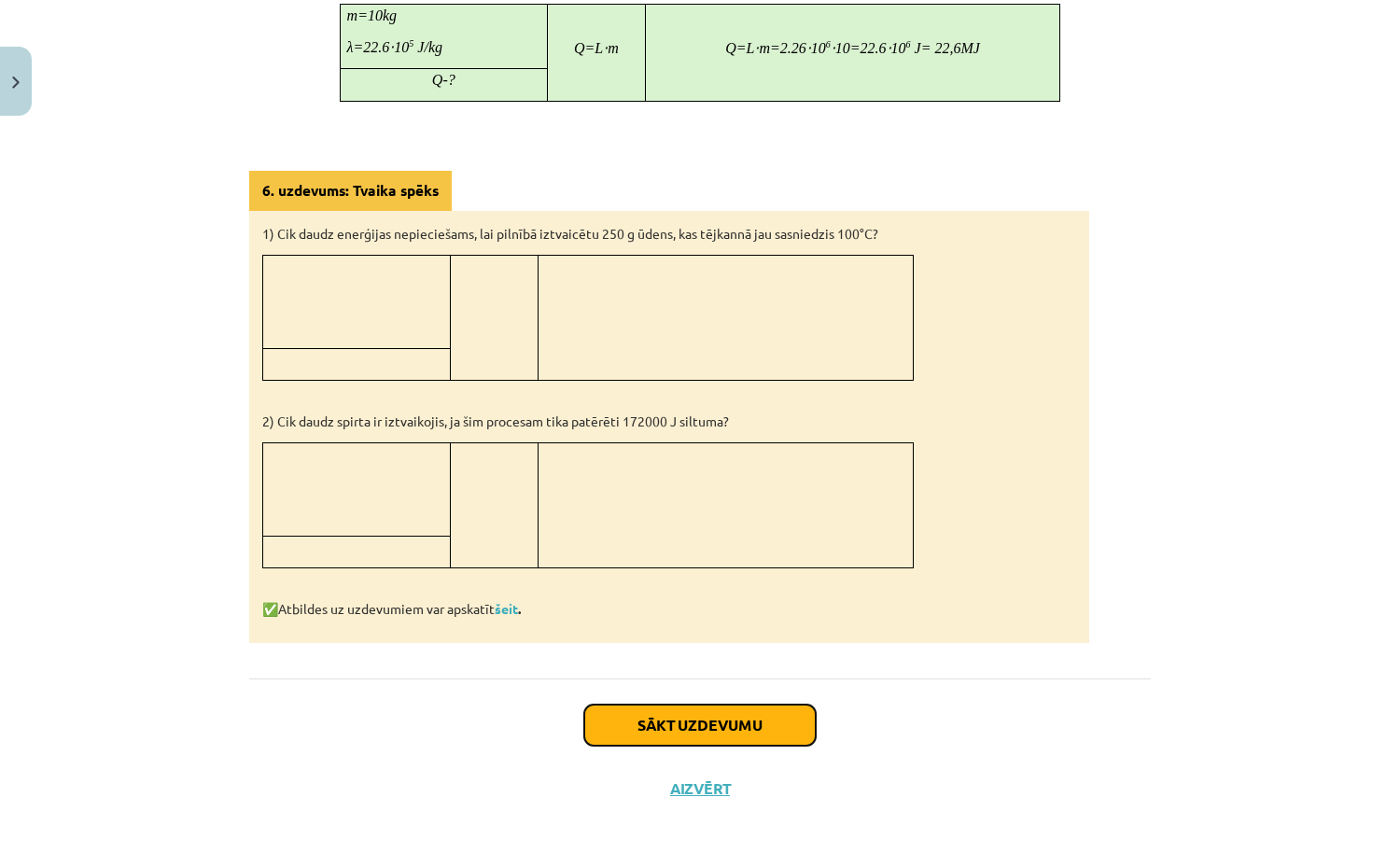
click at [699, 705] on button "Sākt uzdevumu" at bounding box center [699, 725] width 231 height 41
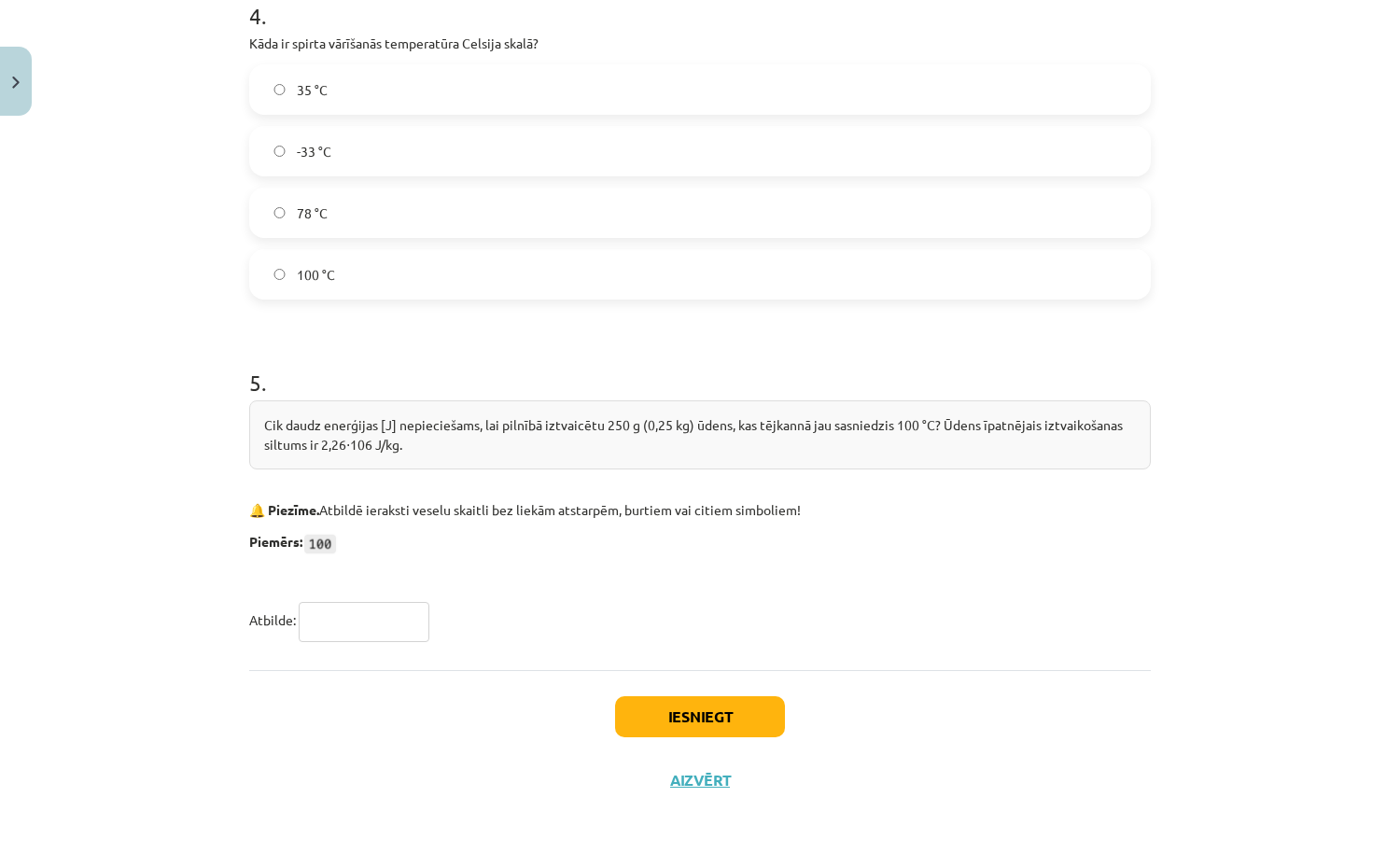
scroll to position [1258, 0]
click at [370, 613] on input "text" at bounding box center [364, 619] width 131 height 40
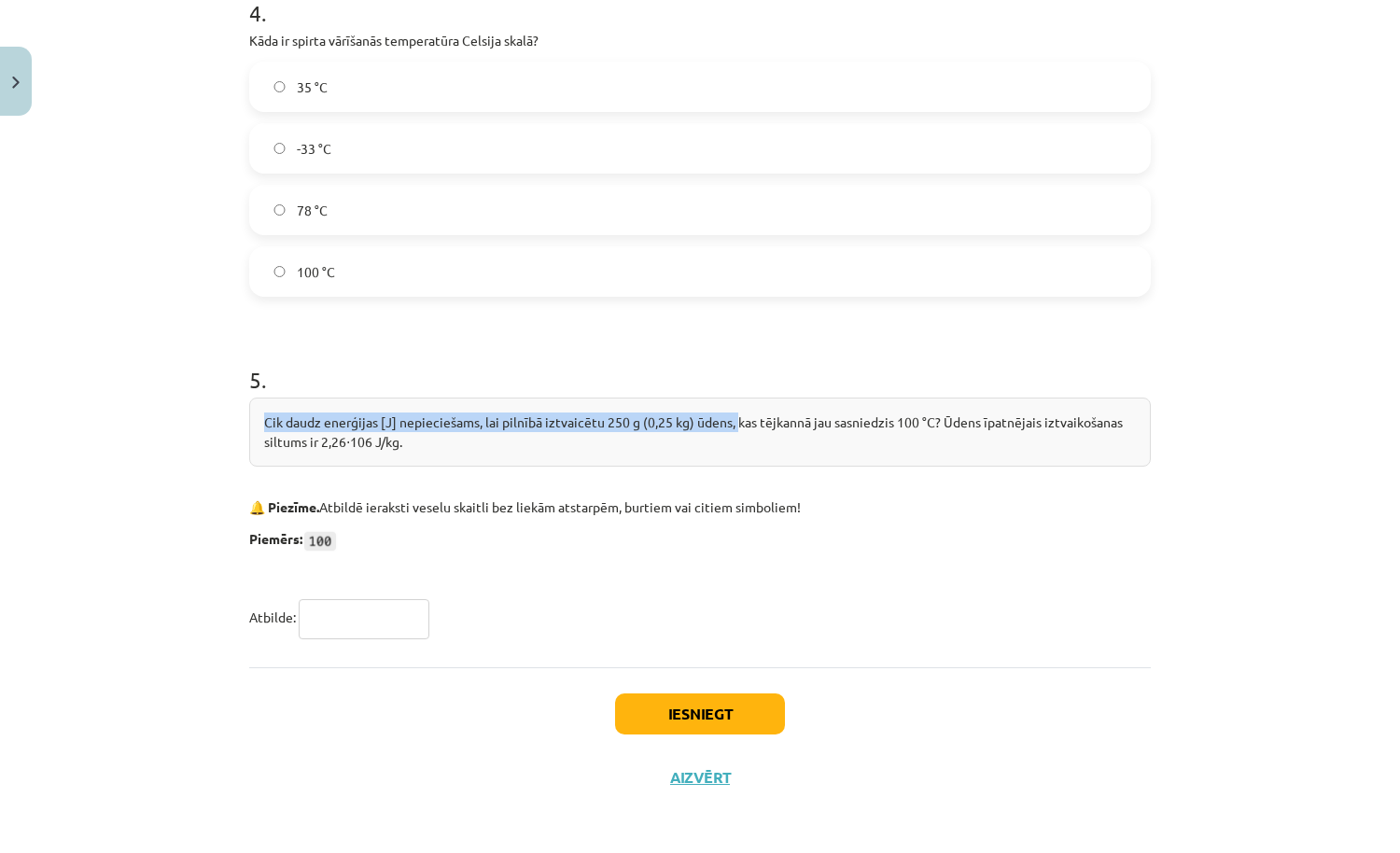
drag, startPoint x: 266, startPoint y: 418, endPoint x: 735, endPoint y: 413, distance: 469.0
click at [735, 413] on div "Cik daudz enerģijas [J] nepieciešams, lai pilnībā iztvaicētu 250 g (0,25 kg) ūd…" at bounding box center [700, 431] width 901 height 69
copy div "Cik daudz enerģijas [J] nepieciešams, lai pilnībā iztvaicētu 250 g (0,25 kg) ūd…"
click at [396, 627] on input "text" at bounding box center [364, 619] width 131 height 40
paste input "******"
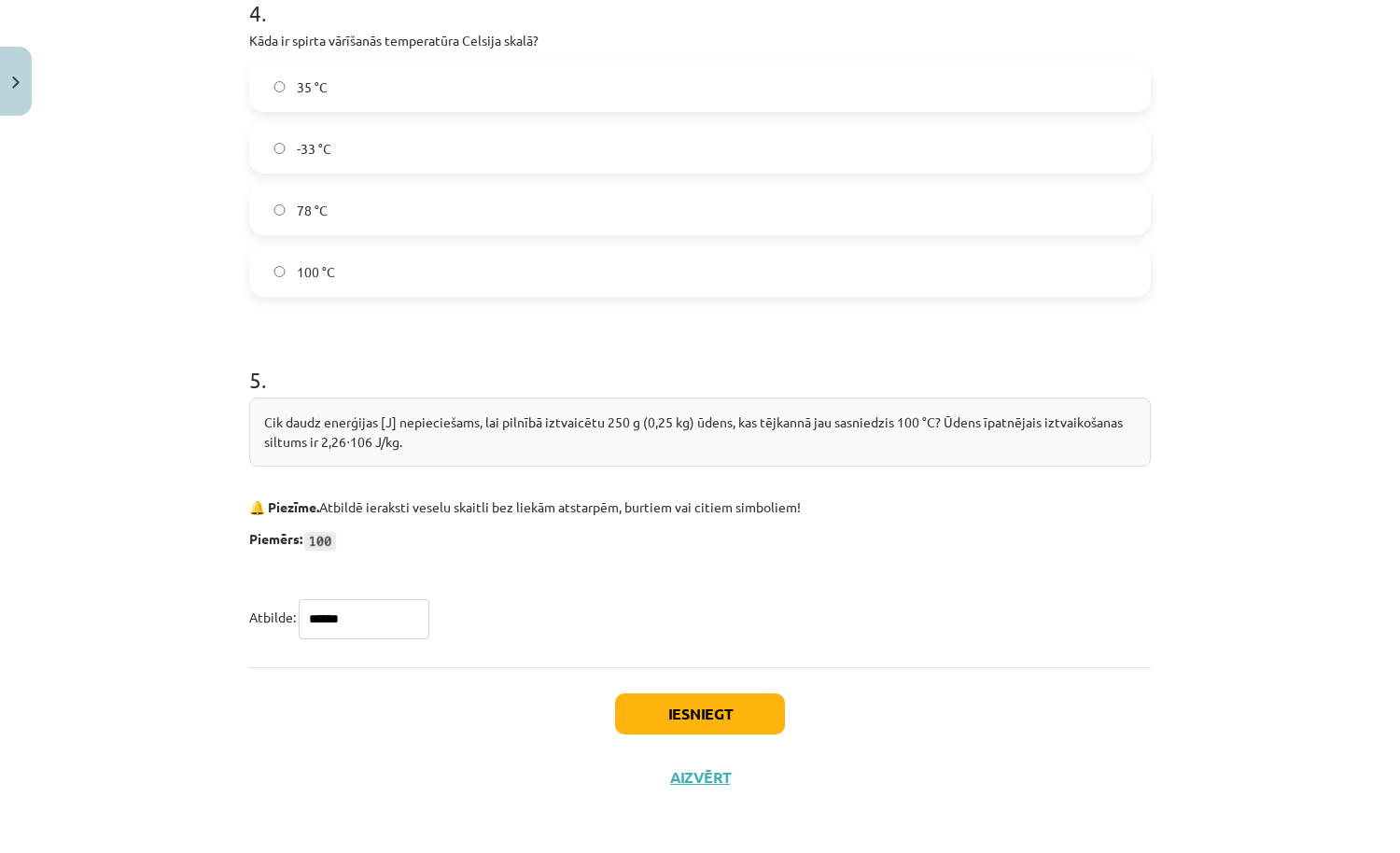
type input "******"
click at [656, 704] on button "Iesniegt" at bounding box center [700, 714] width 170 height 41
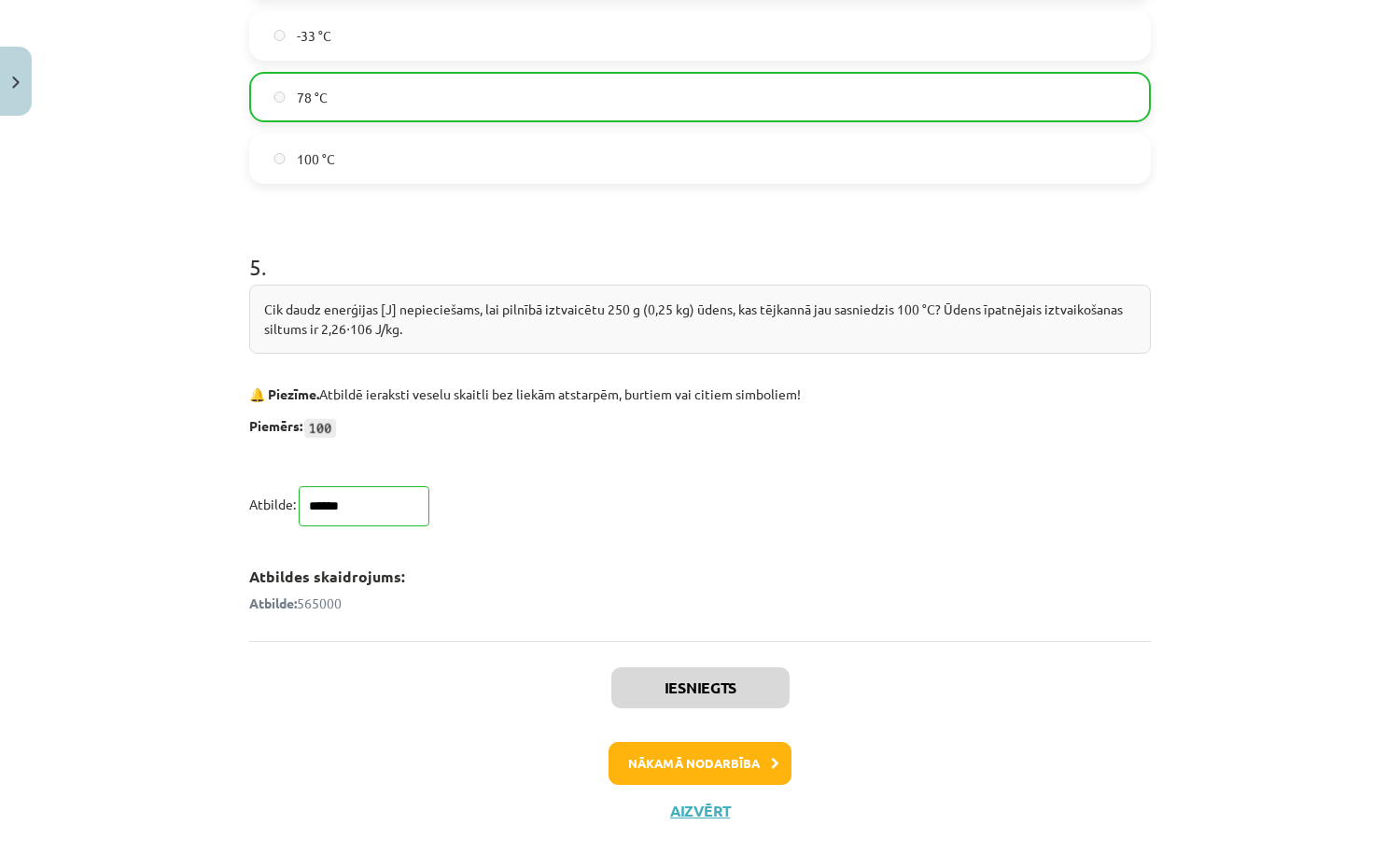
scroll to position [1388, 0]
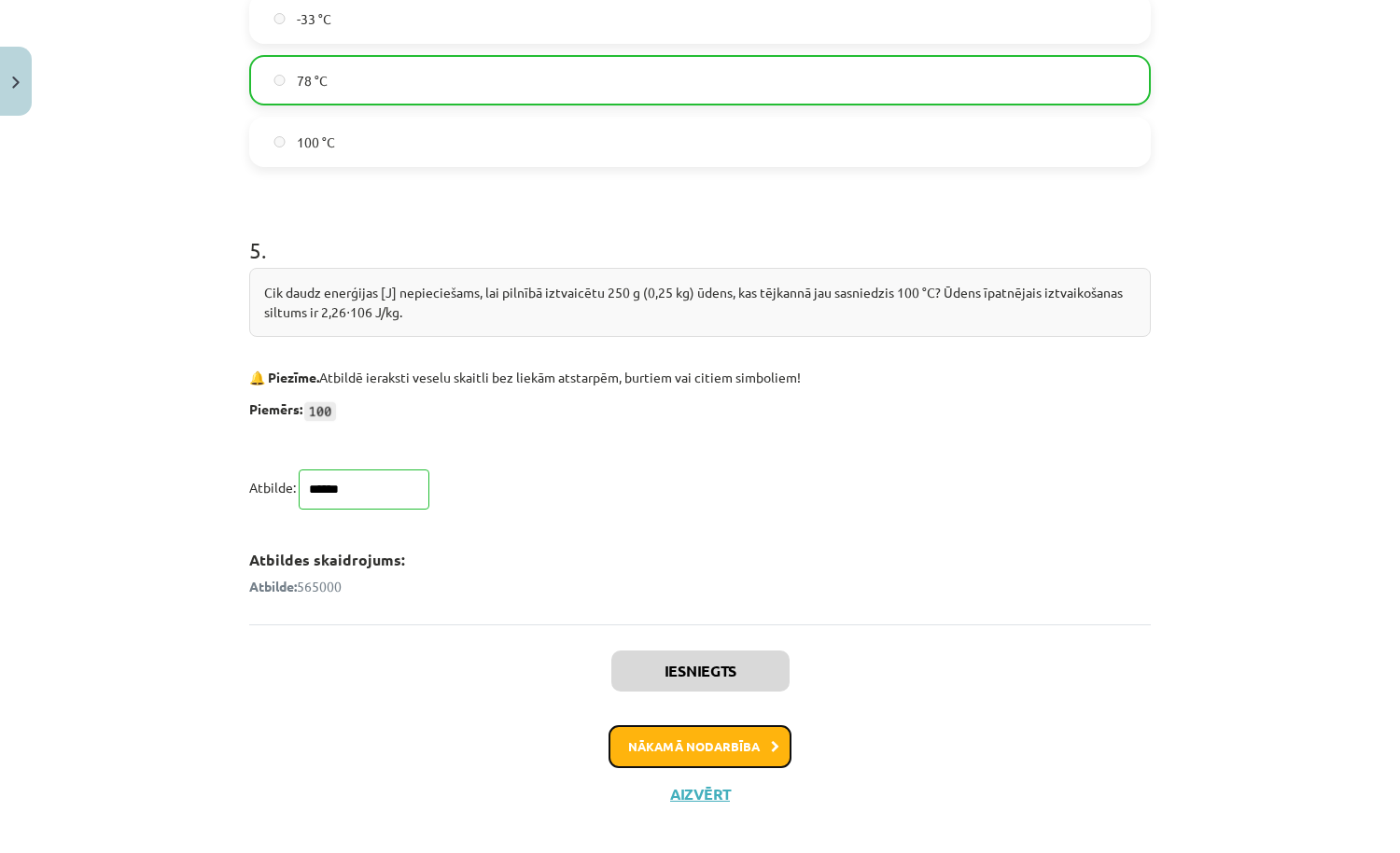
click at [702, 743] on button "Nākamā nodarbība" at bounding box center [699, 747] width 183 height 43
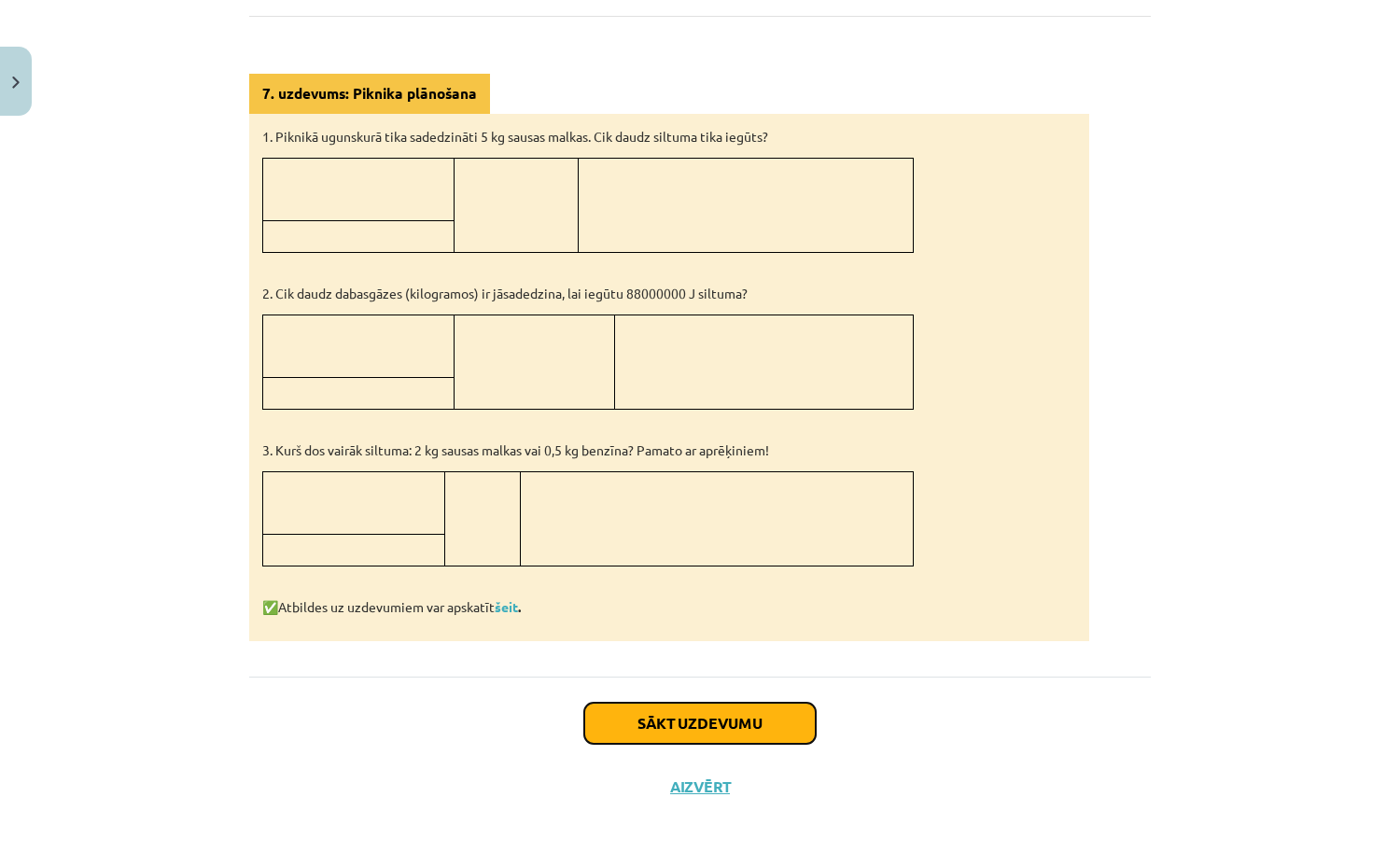
click at [712, 712] on button "Sākt uzdevumu" at bounding box center [699, 723] width 231 height 41
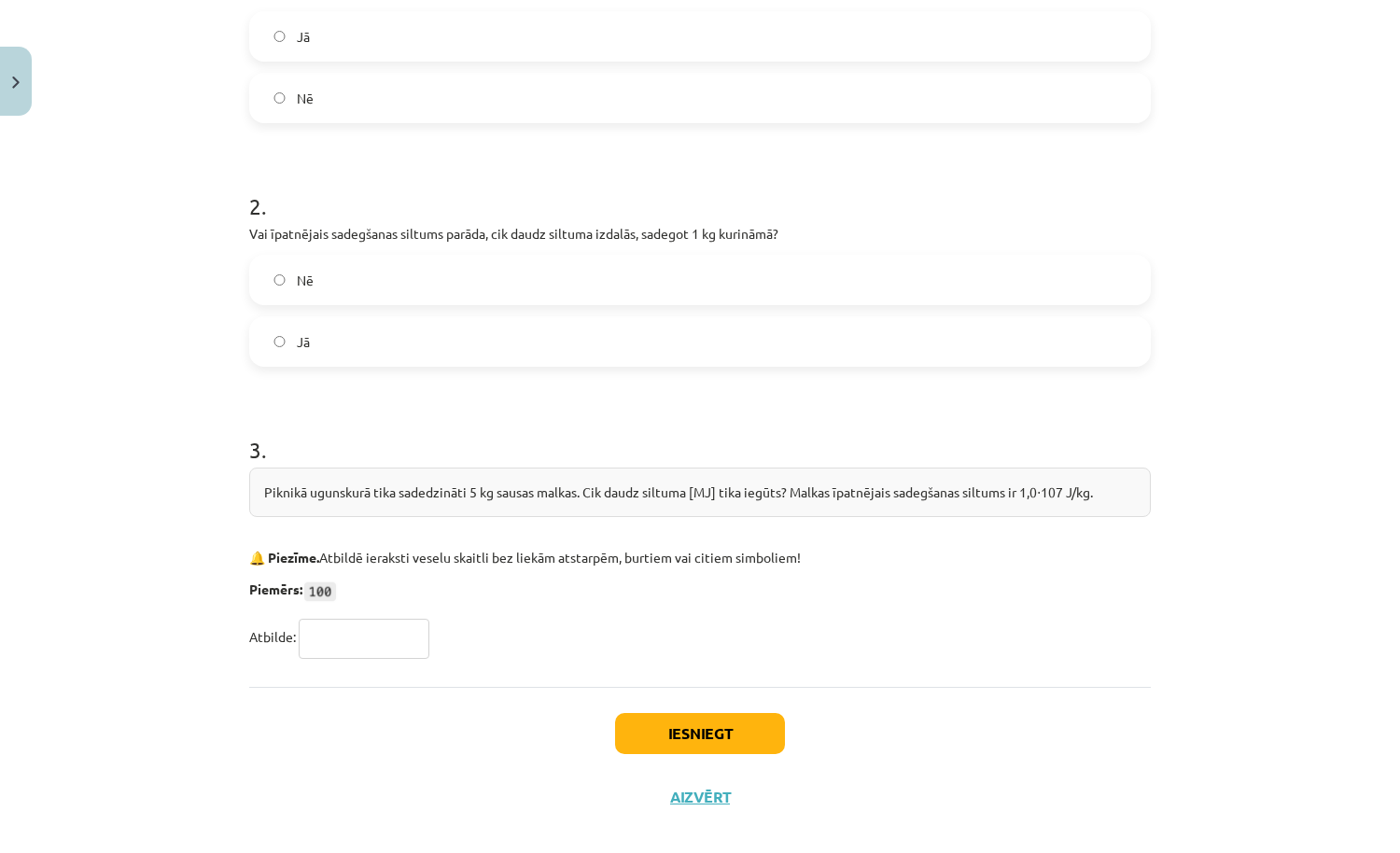
scroll to position [474, 0]
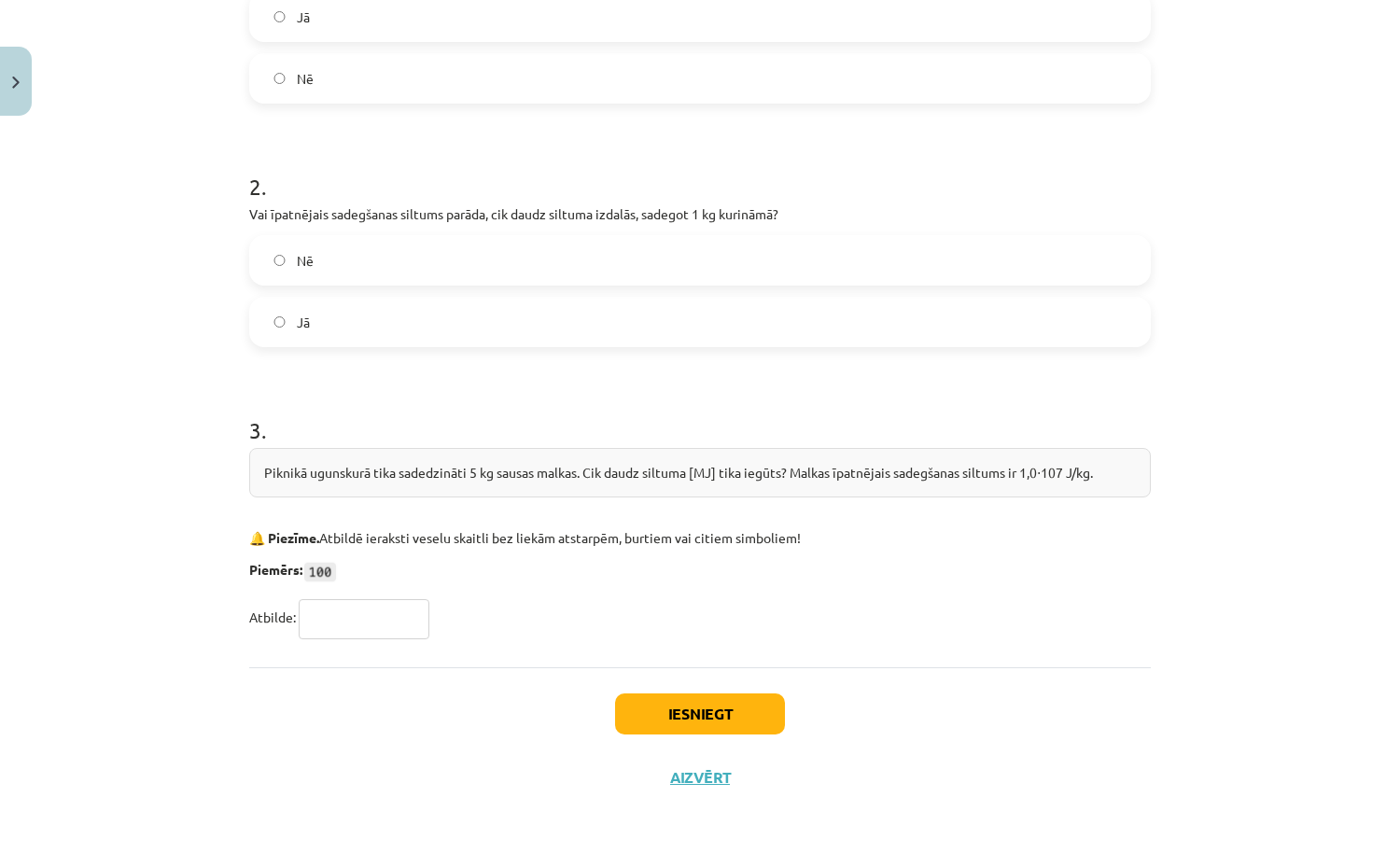
click at [387, 607] on input "text" at bounding box center [364, 619] width 131 height 40
type input "*"
drag, startPoint x: 265, startPoint y: 470, endPoint x: 751, endPoint y: 473, distance: 486.0
click at [751, 473] on div "Piknikā ugunskurā tika sadedzināti 5 kg sausas malkas. Cik daudz siltuma [MJ] t…" at bounding box center [700, 472] width 901 height 49
copy div "Piknikā ugunskurā tika sadedzināti 5 kg sausas malkas. Cik daudz siltuma [MJ] t…"
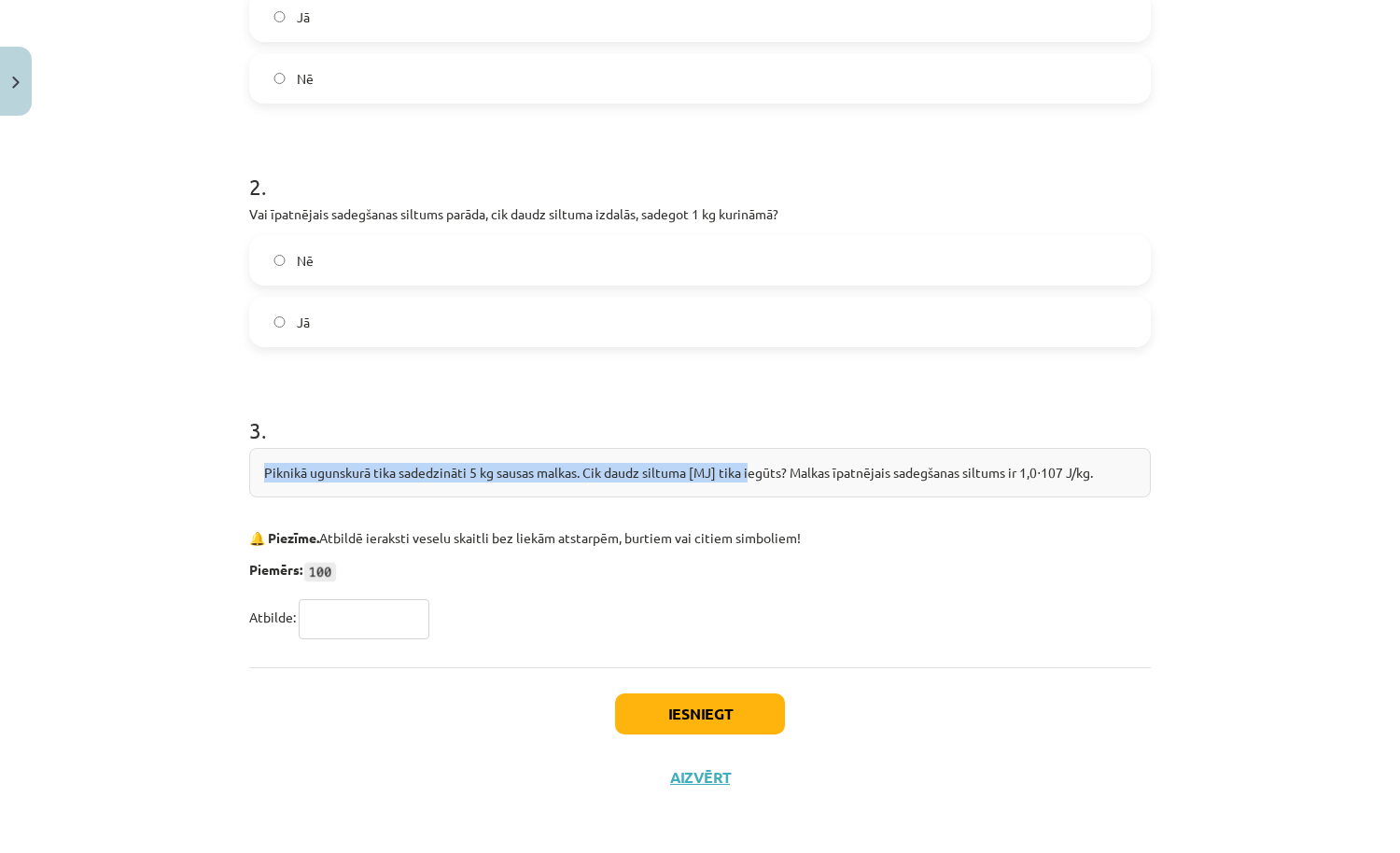
click at [388, 610] on input "text" at bounding box center [364, 619] width 131 height 40
type input "**"
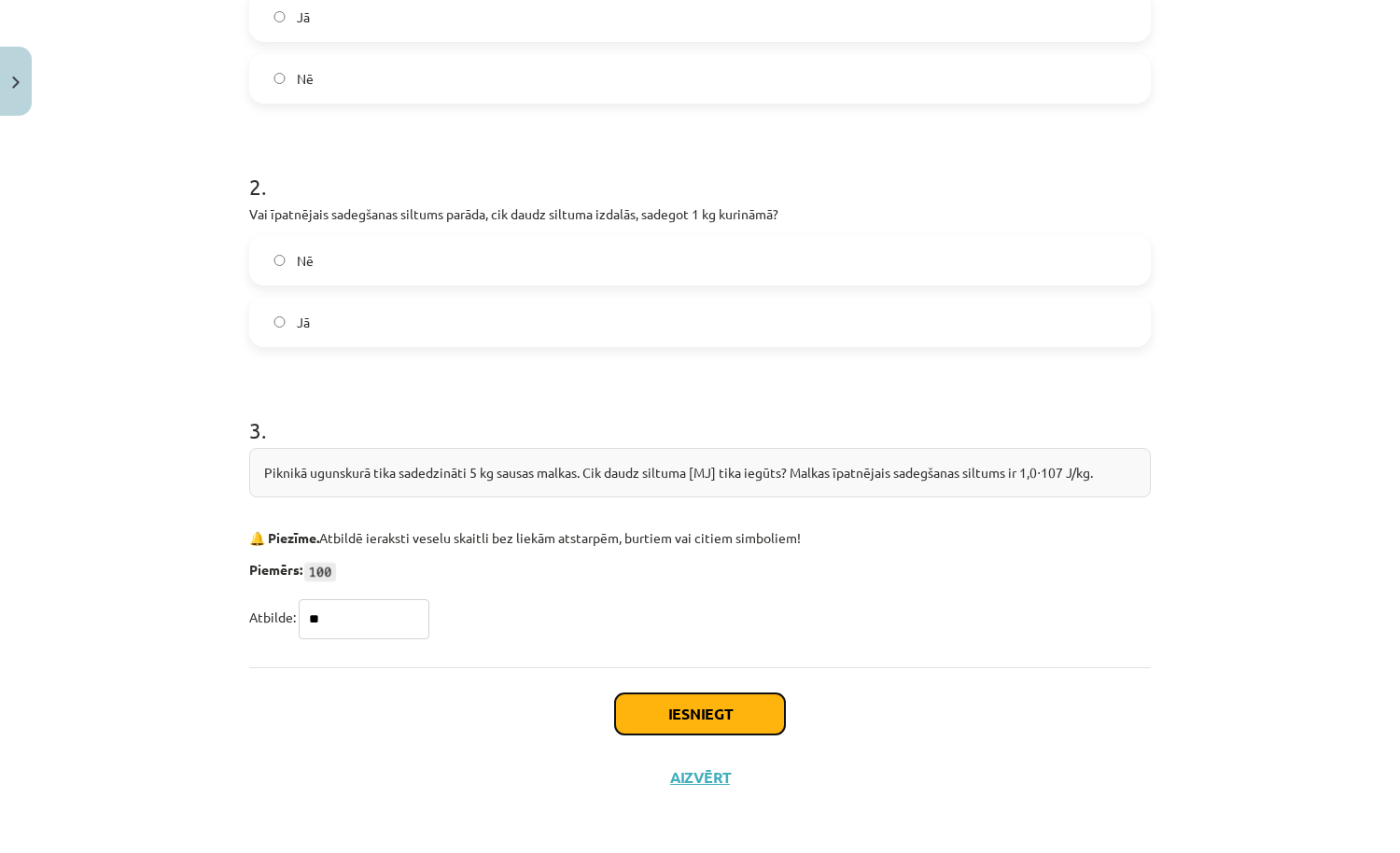
click at [679, 712] on button "Iesniegt" at bounding box center [700, 714] width 170 height 41
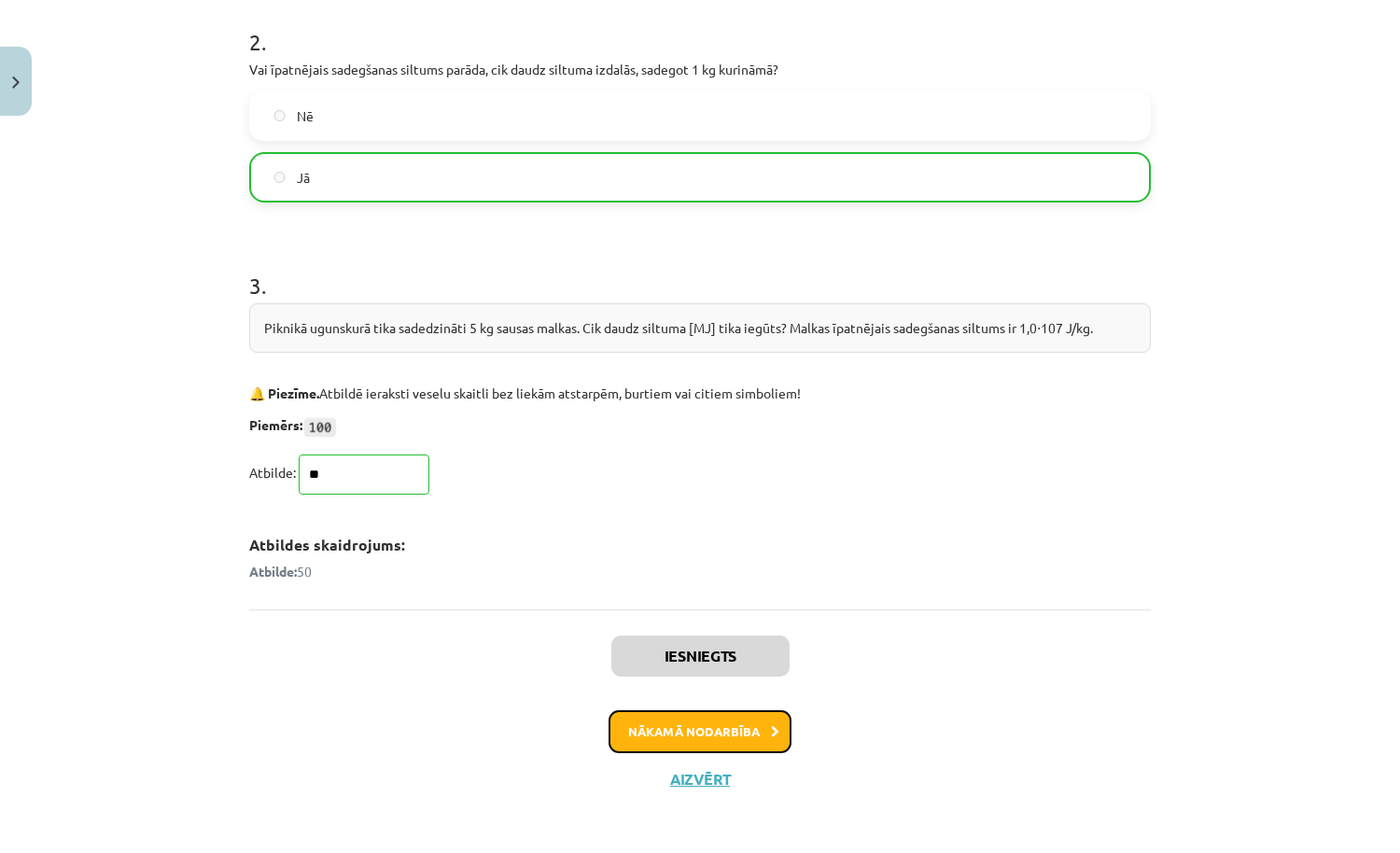
click at [762, 734] on button "Nākamā nodarbība" at bounding box center [699, 731] width 183 height 43
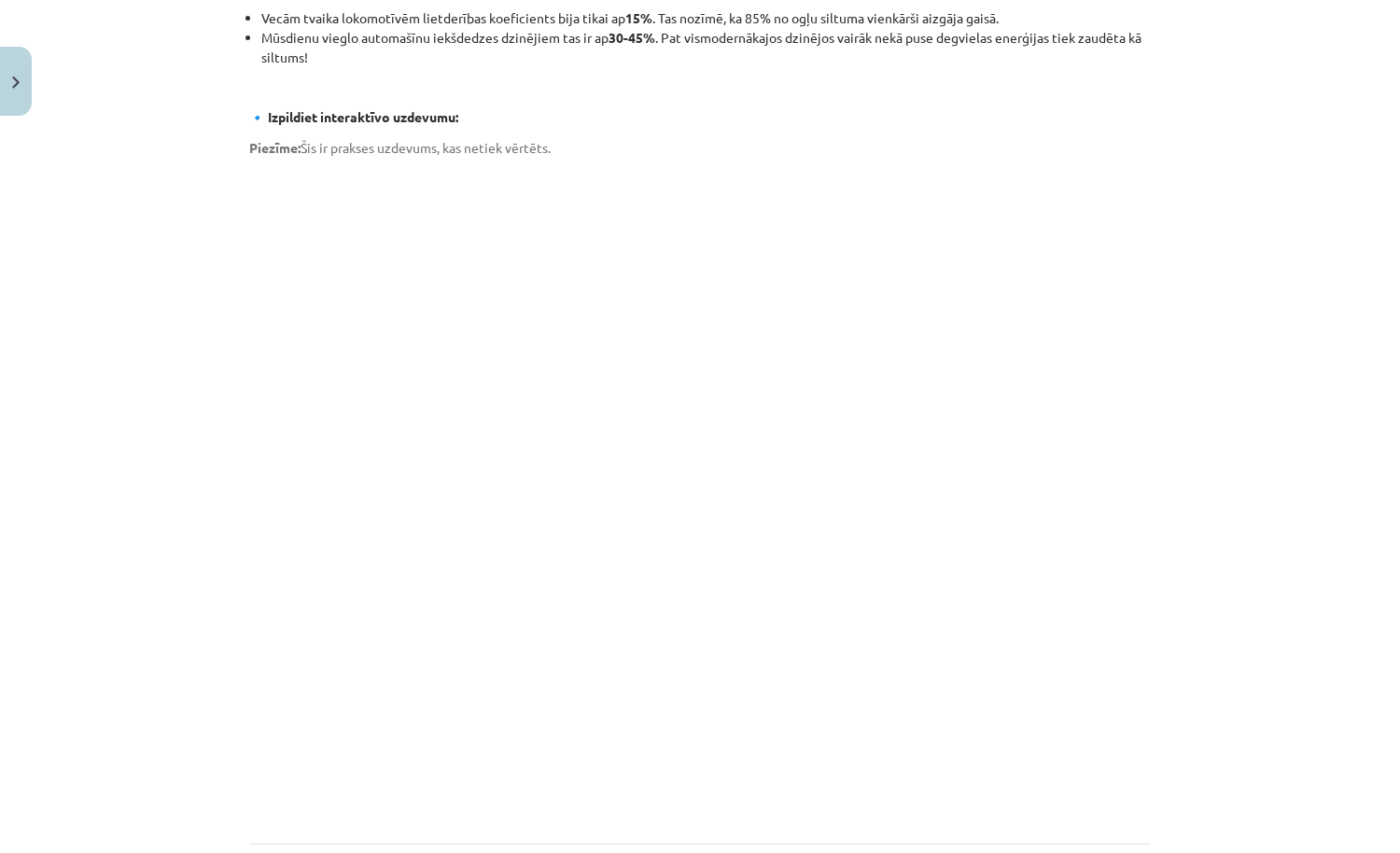
scroll to position [1146, 0]
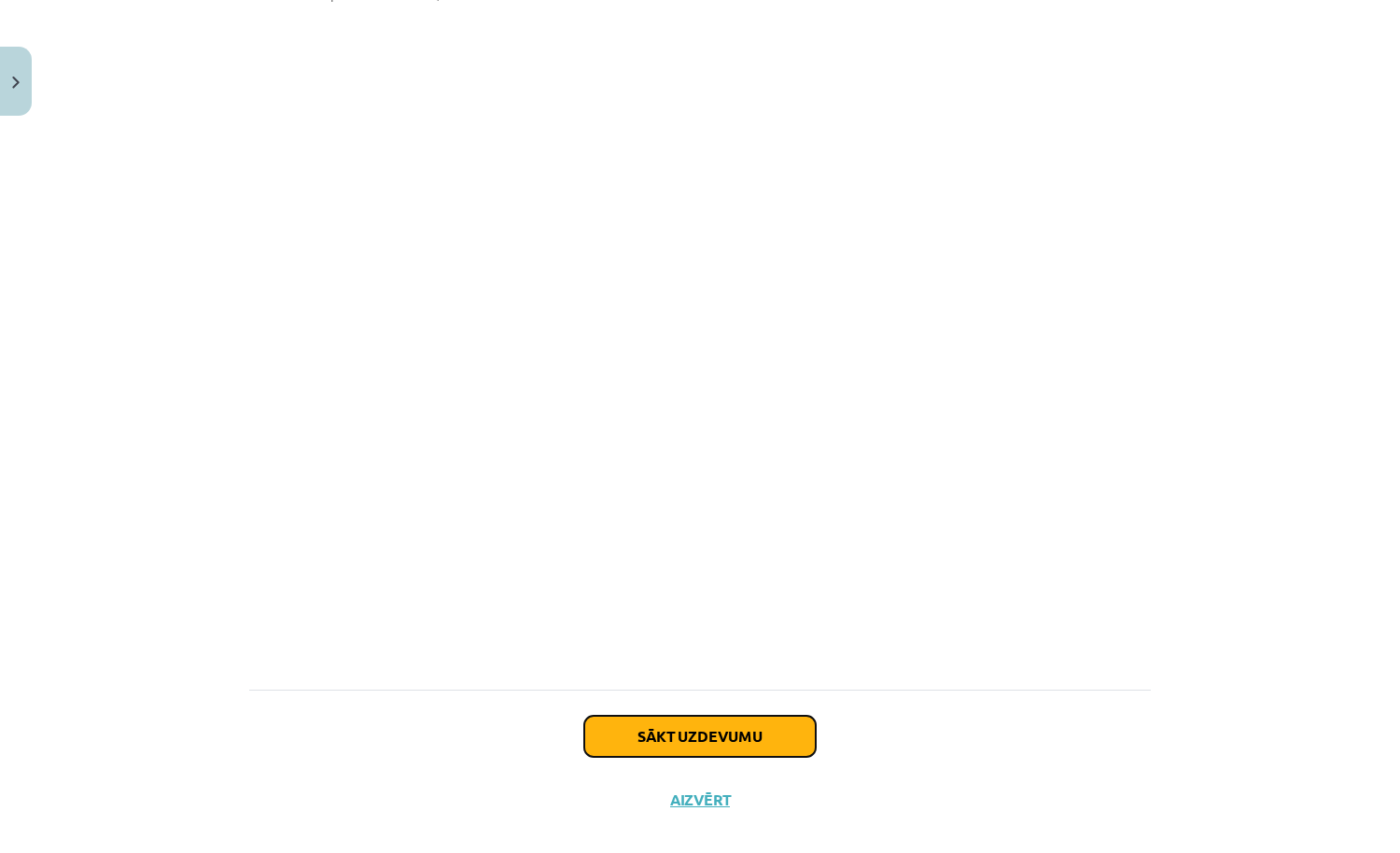
click at [692, 716] on button "Sākt uzdevumu" at bounding box center [699, 736] width 231 height 41
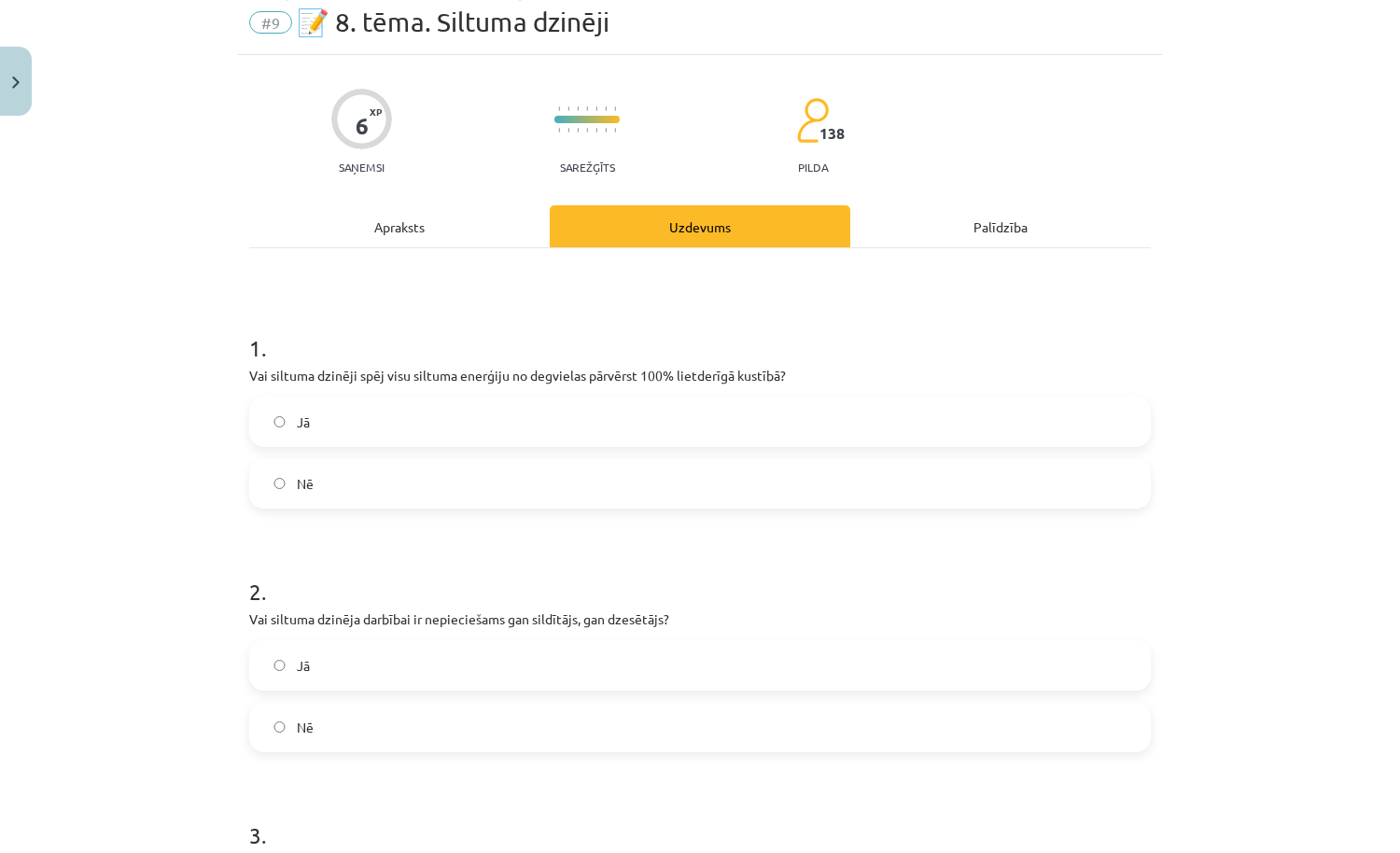
scroll to position [46, 0]
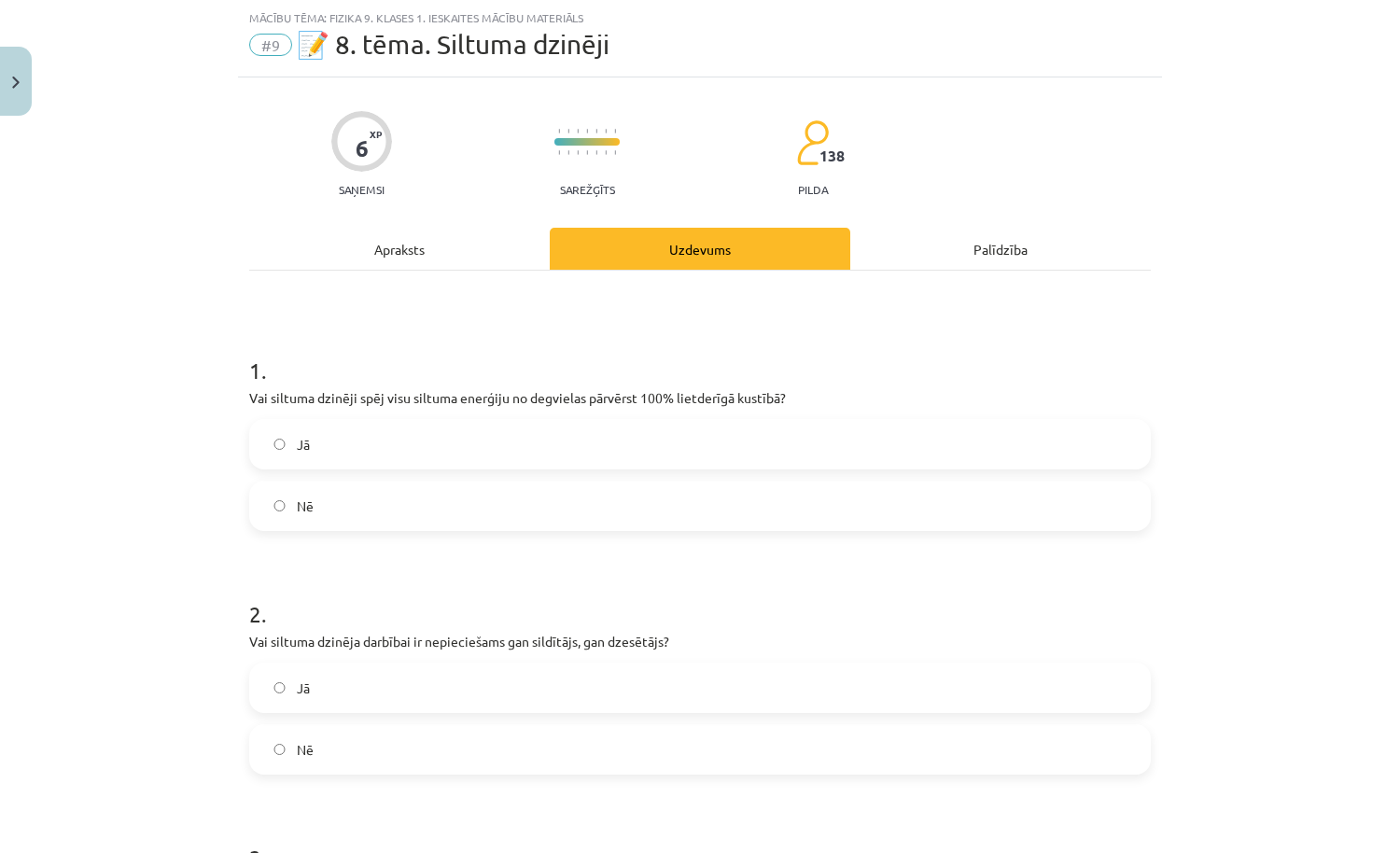
click at [737, 451] on label "Jā" at bounding box center [700, 444] width 897 height 46
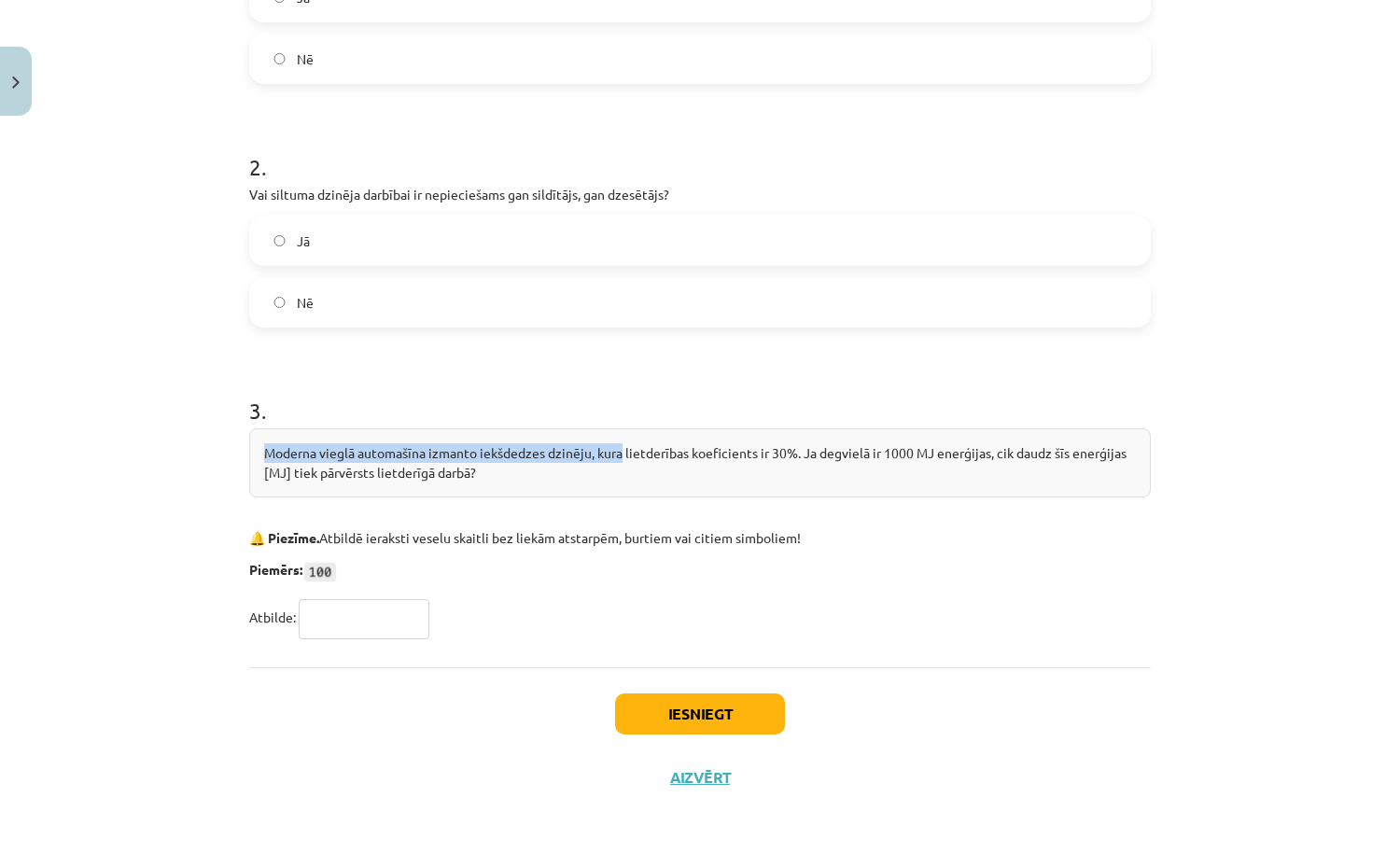
drag, startPoint x: 267, startPoint y: 451, endPoint x: 626, endPoint y: 453, distance: 359.0
click at [626, 453] on div "Moderna vieglā automašīna izmanto iekšdedzes dzinēju, kura lietderības koeficie…" at bounding box center [700, 462] width 901 height 69
copy div "Moderna vieglā automašīna izmanto iekšdedzes dzinēju, kura"
click at [344, 615] on input "text" at bounding box center [364, 619] width 131 height 40
type input "***"
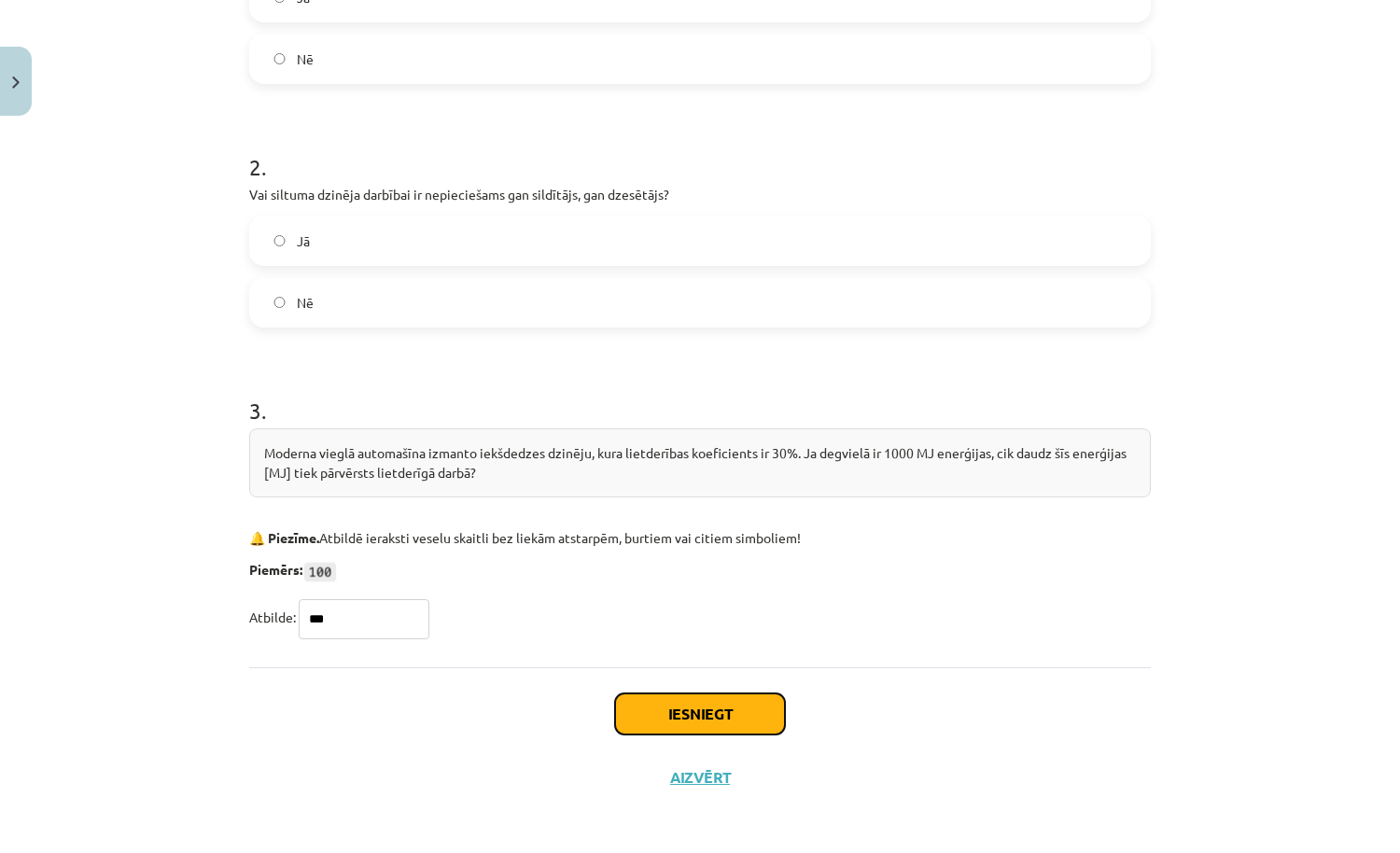
click at [647, 726] on button "Iesniegt" at bounding box center [700, 714] width 170 height 41
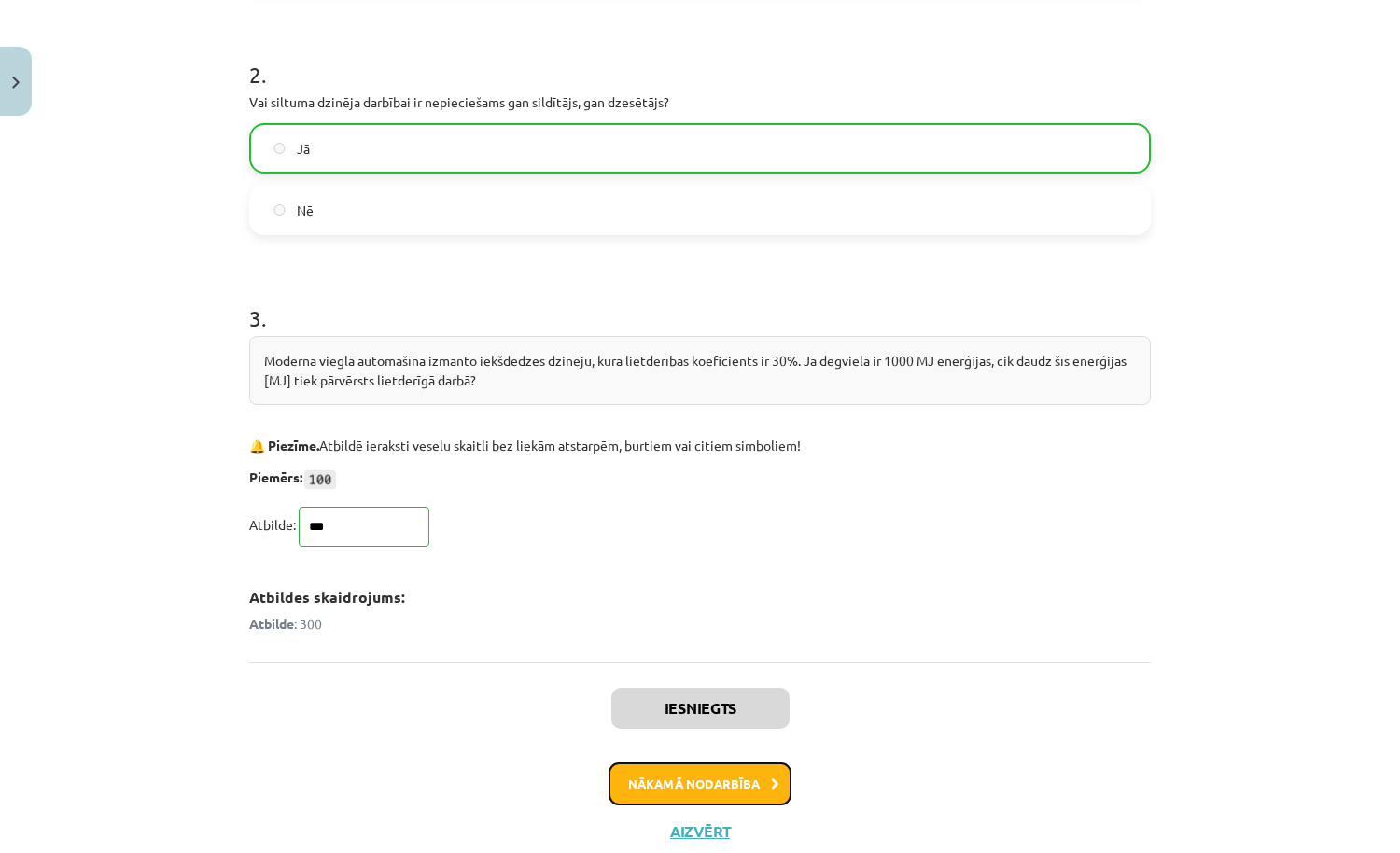
click at [709, 779] on button "Nākamā nodarbība" at bounding box center [699, 783] width 183 height 43
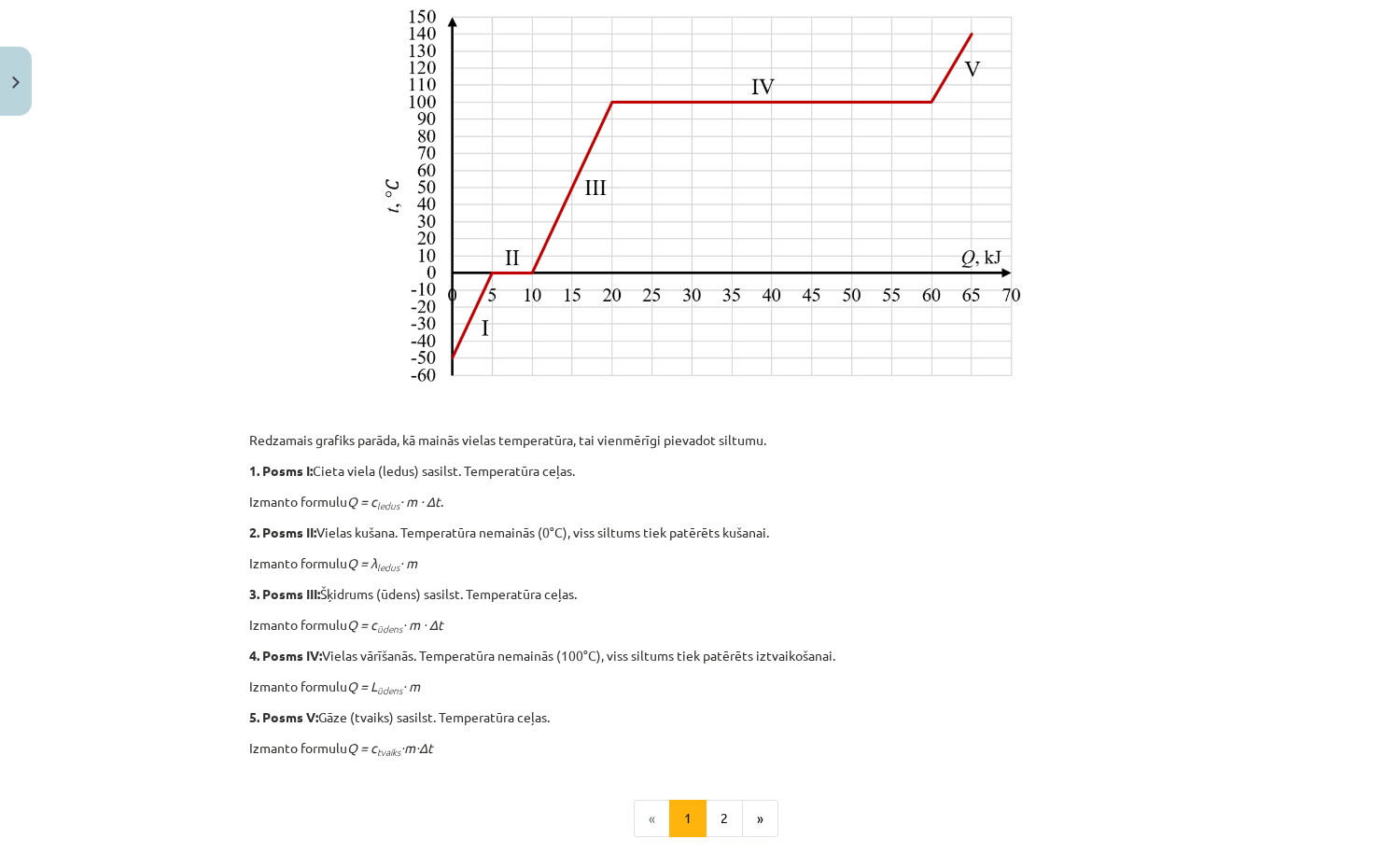
scroll to position [728, 0]
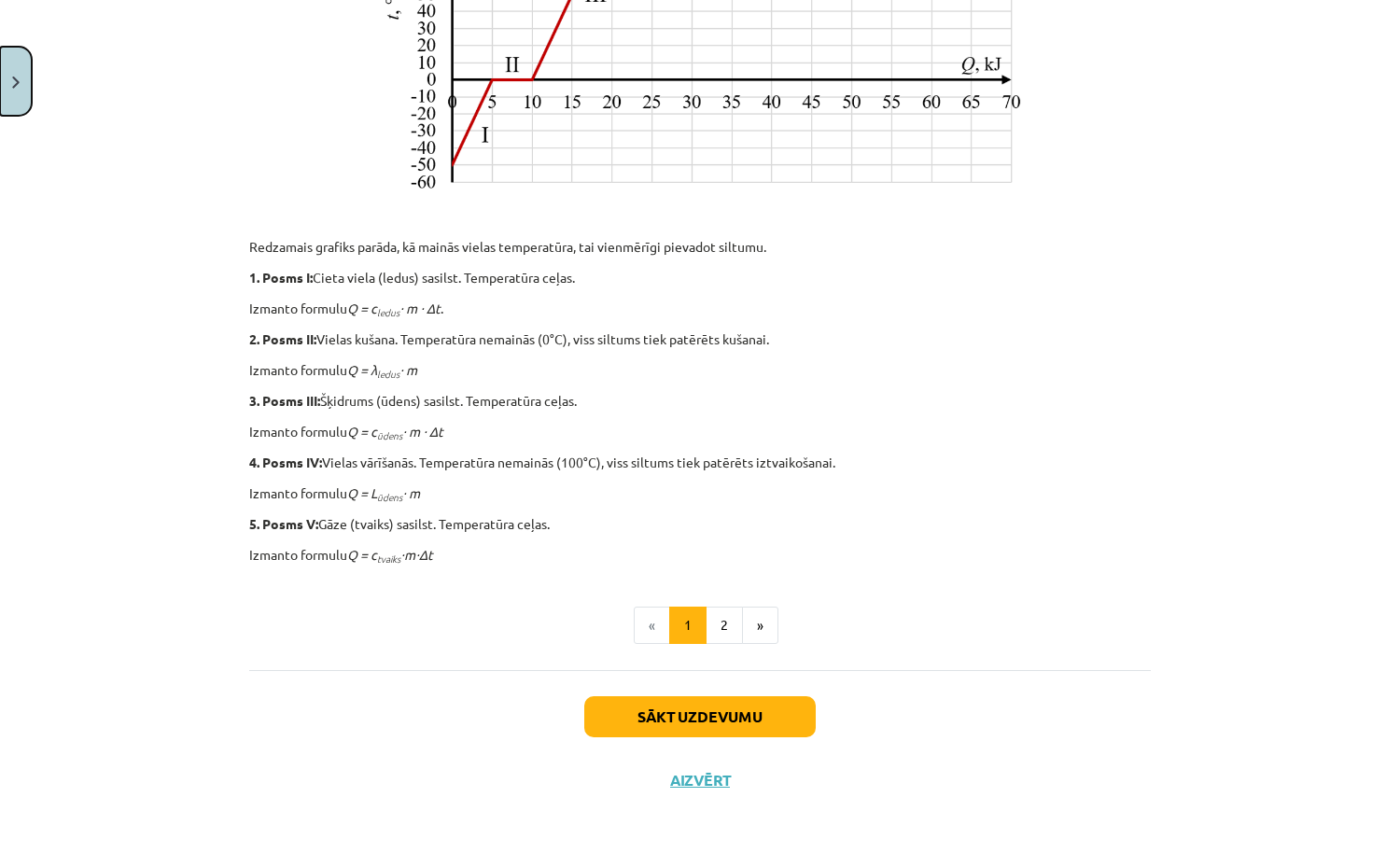
click at [23, 84] on button "Close" at bounding box center [15, 80] width 32 height 69
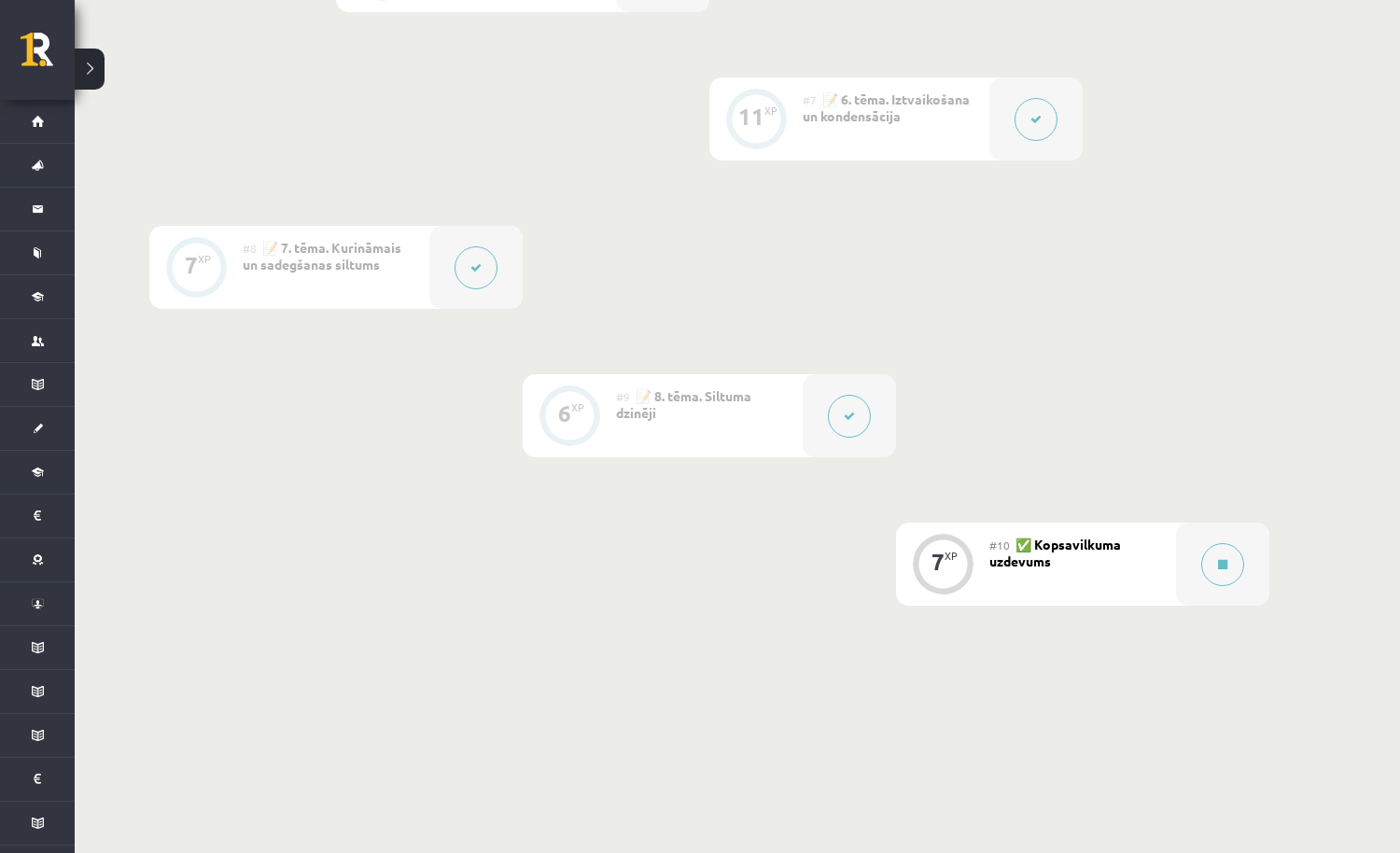
scroll to position [1395, 0]
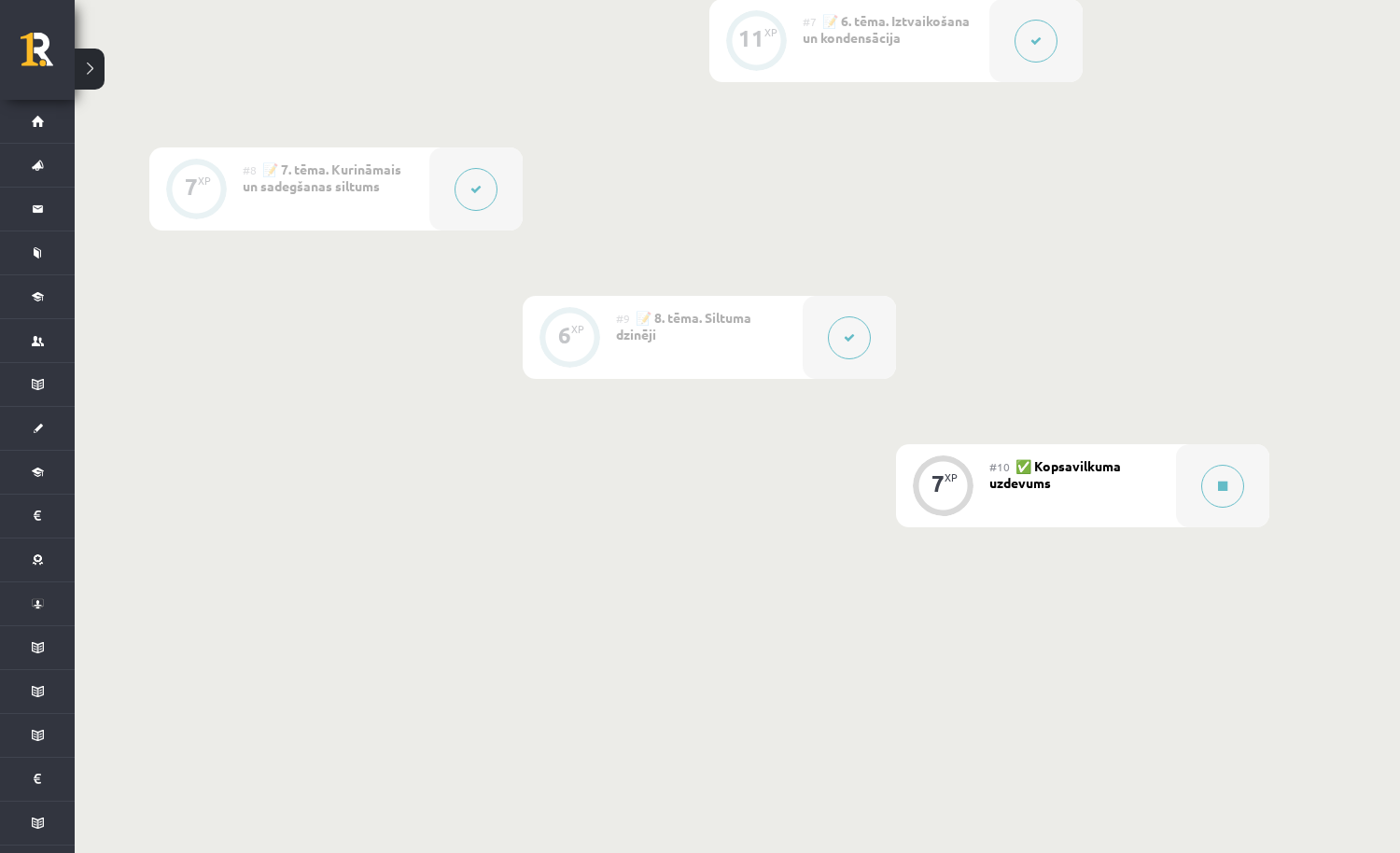
click at [870, 341] on div at bounding box center [849, 338] width 94 height 83
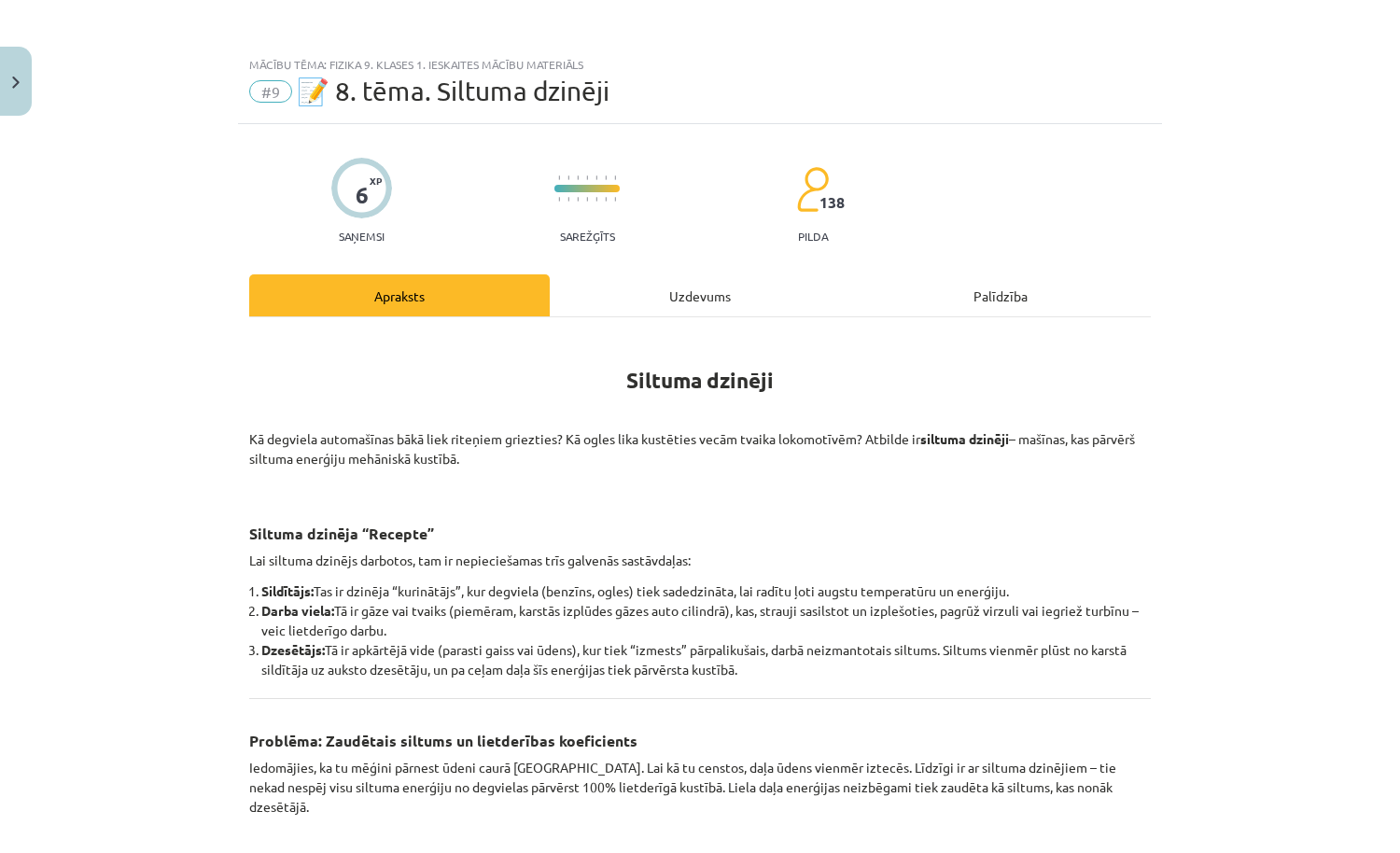
click at [708, 301] on div "Uzdevums" at bounding box center [699, 295] width 301 height 42
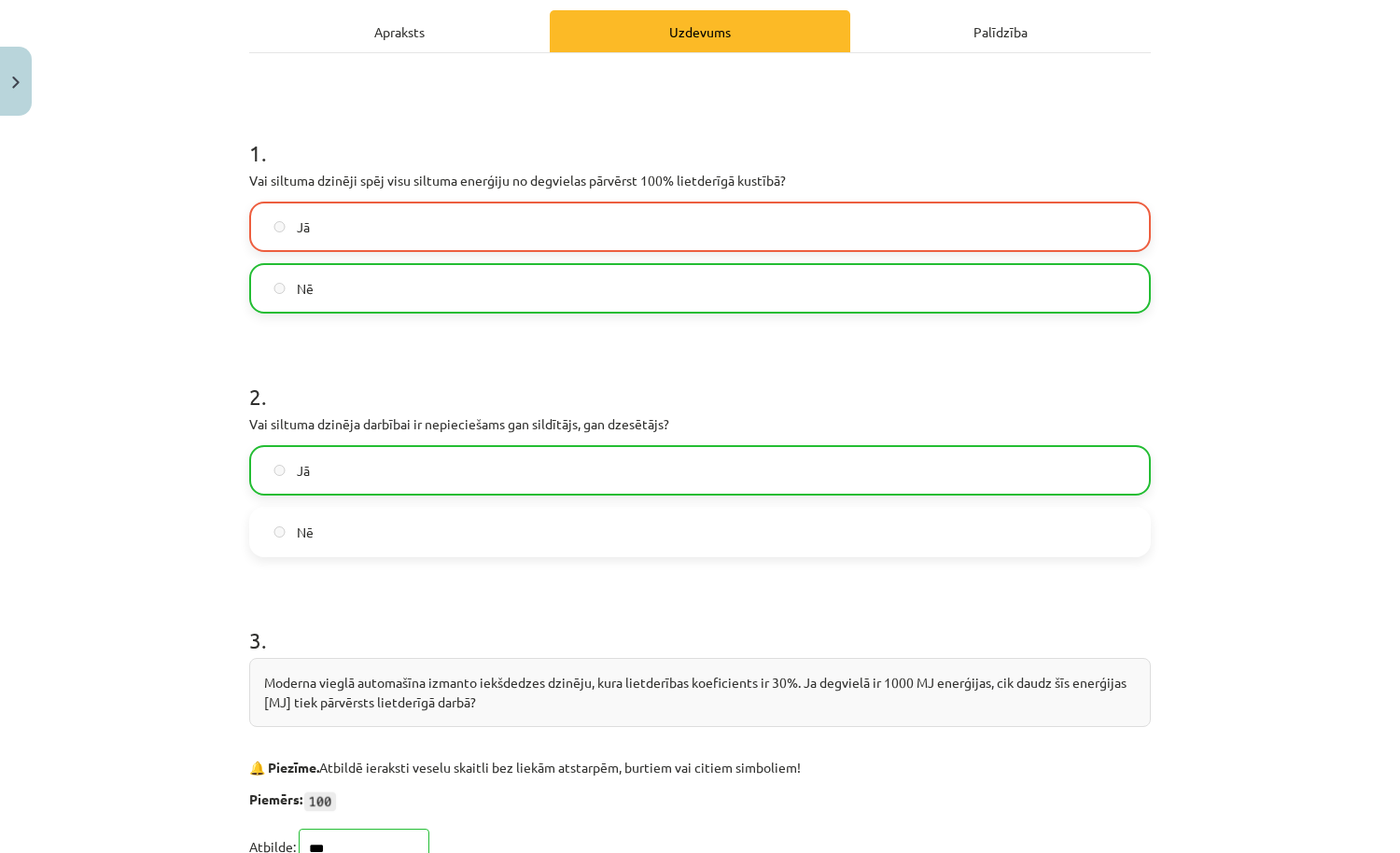
scroll to position [639, 0]
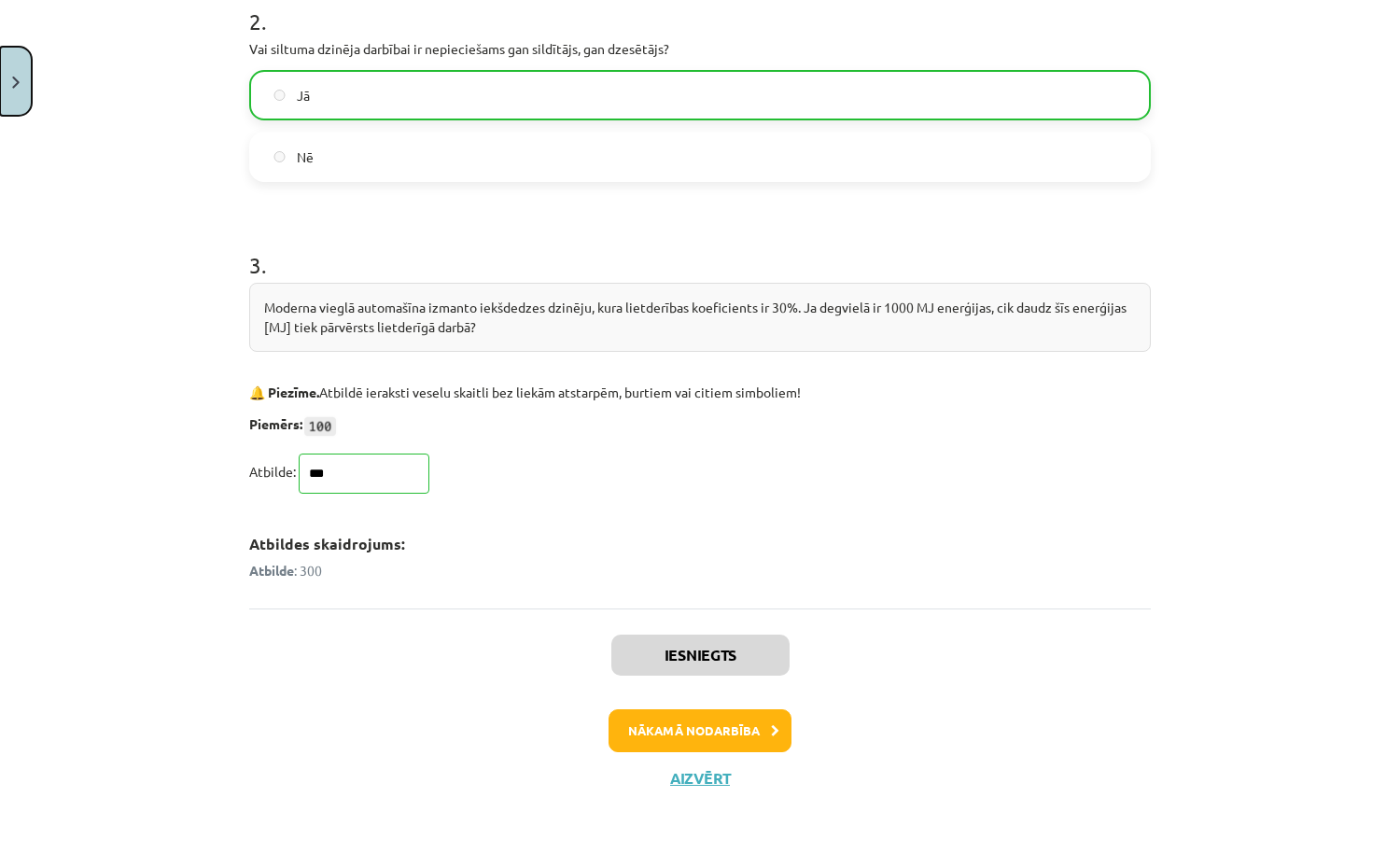
click at [27, 68] on button "Close" at bounding box center [15, 80] width 32 height 69
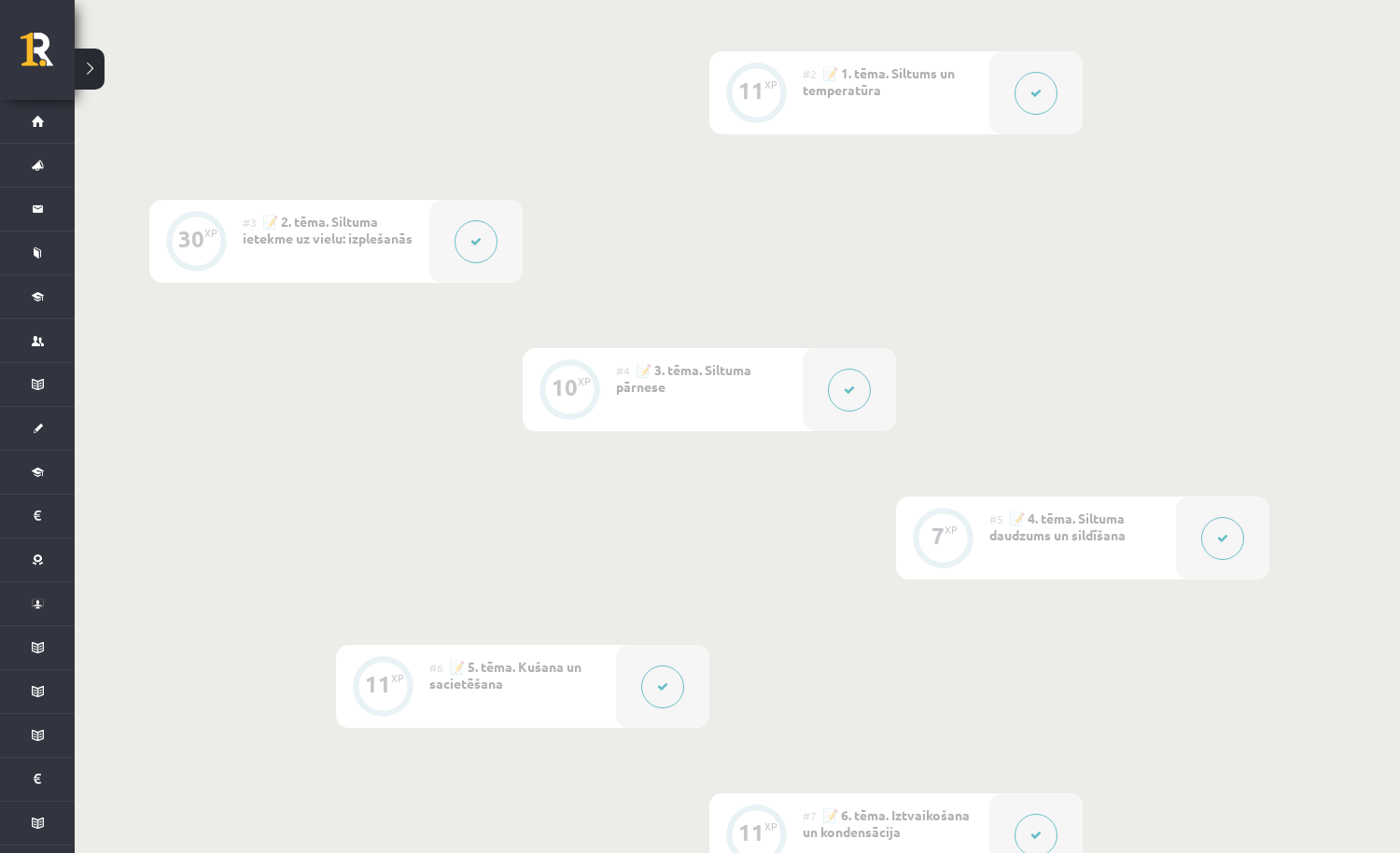
scroll to position [514, 0]
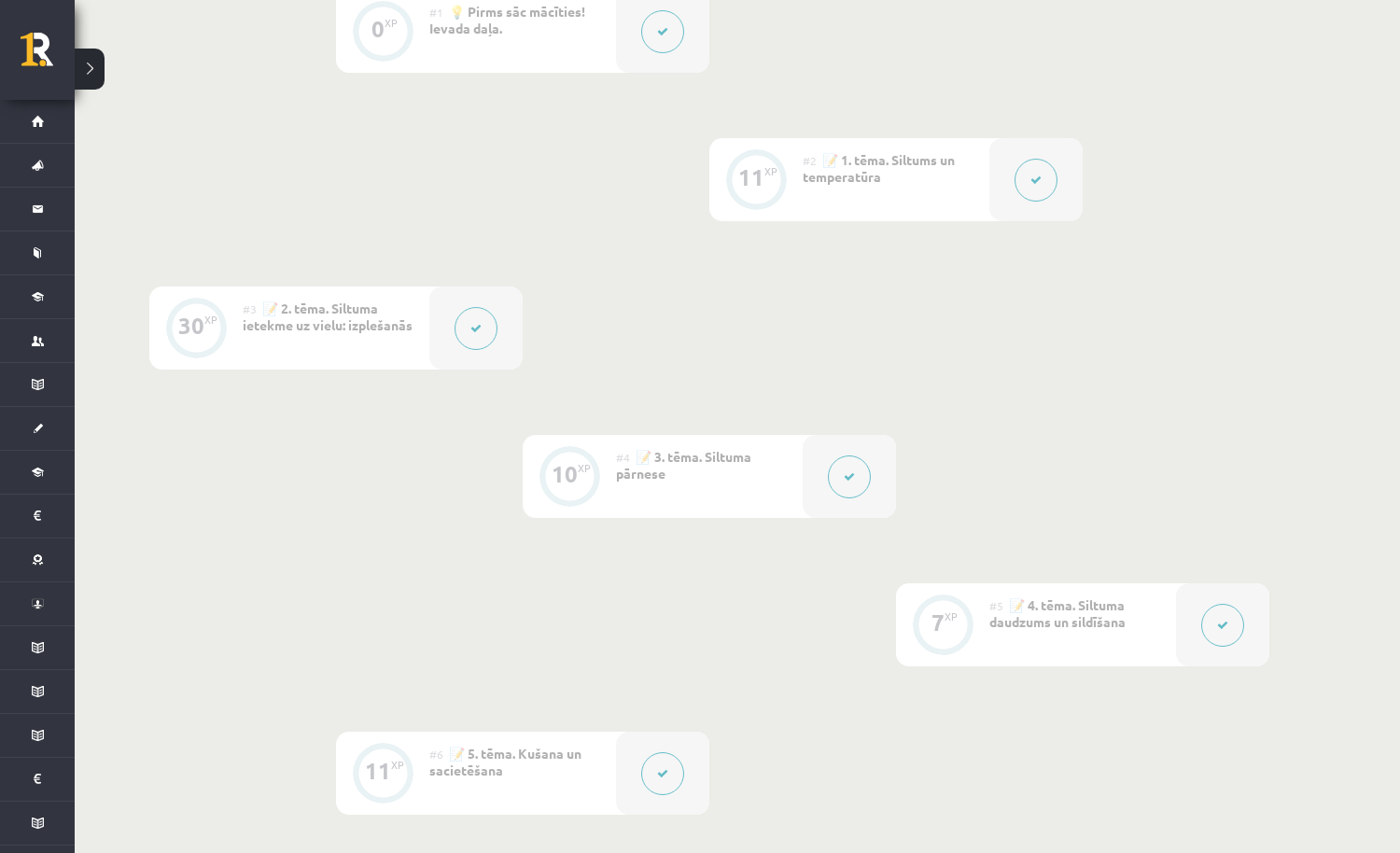
click at [867, 488] on div at bounding box center [849, 477] width 94 height 83
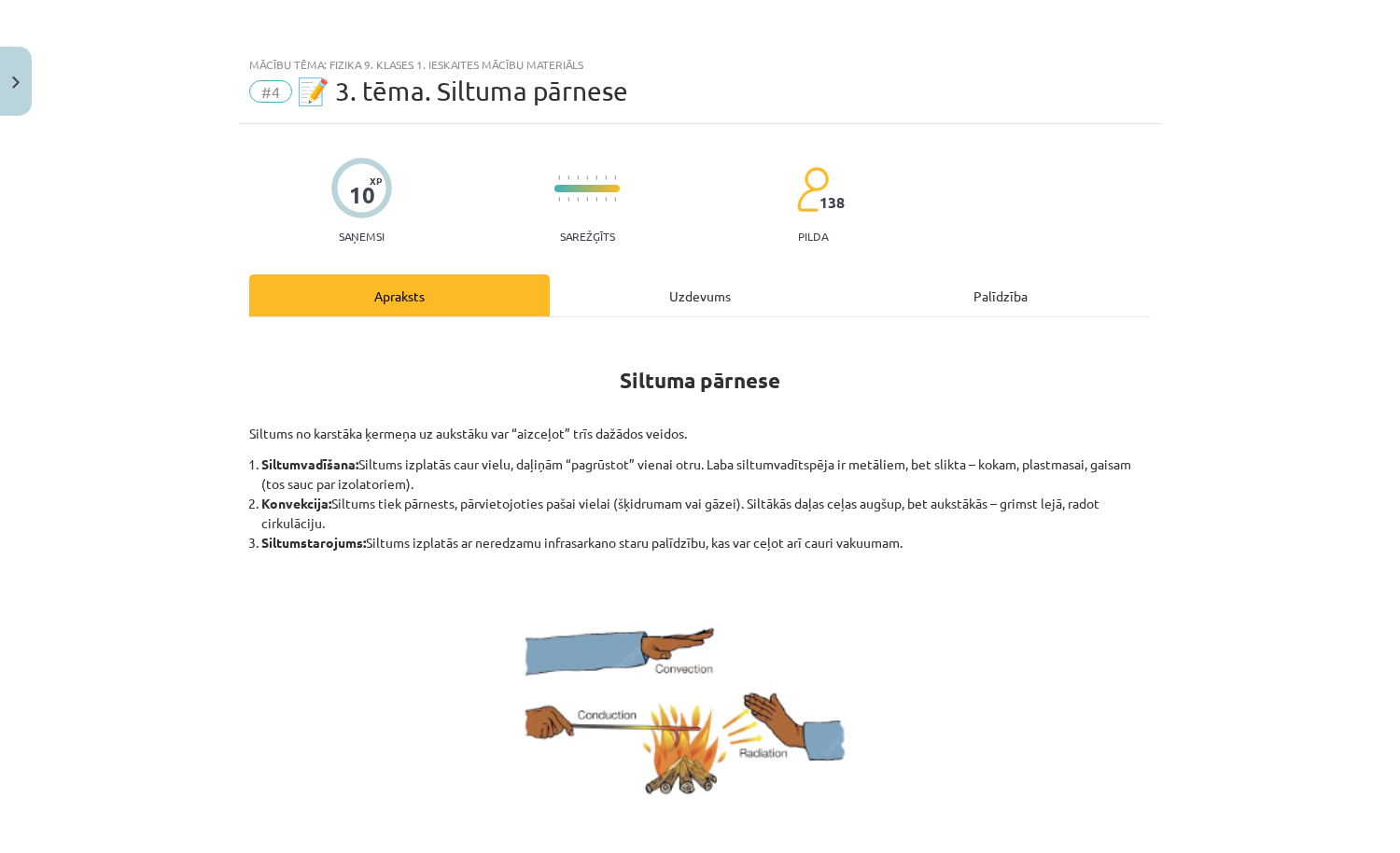
click at [715, 303] on div "Uzdevums" at bounding box center [699, 295] width 301 height 42
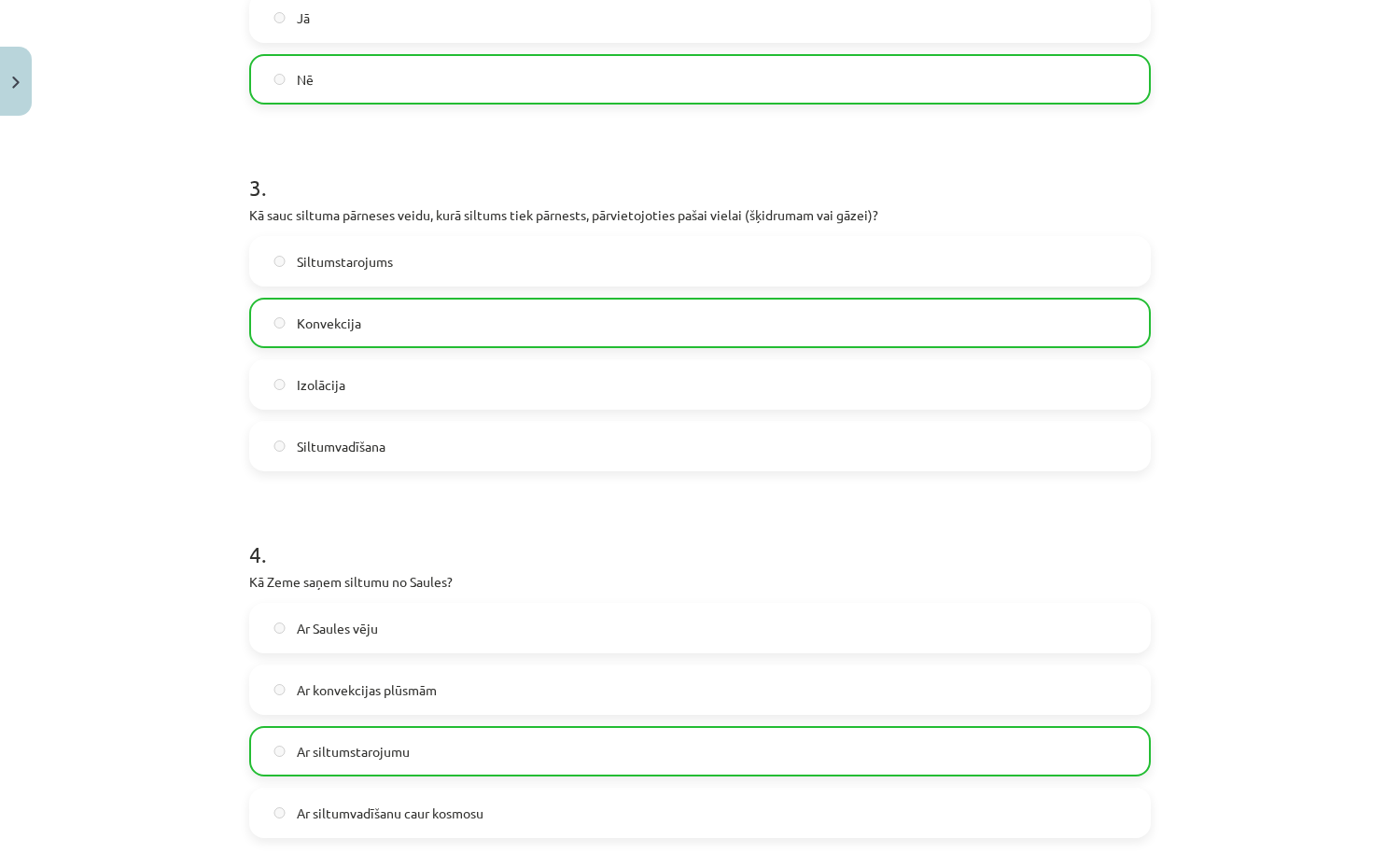
scroll to position [1341, 0]
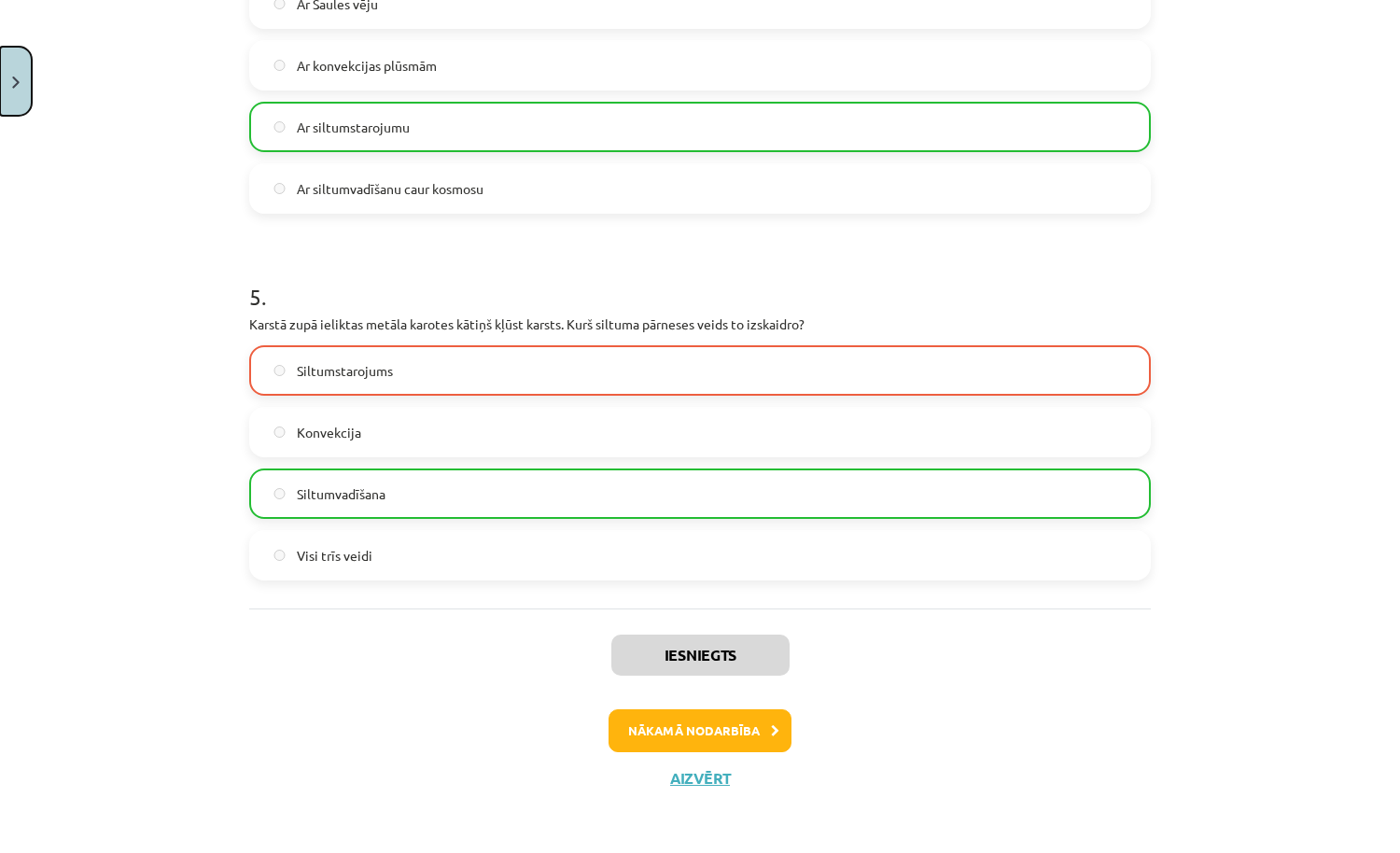
click at [26, 93] on button "Close" at bounding box center [15, 80] width 32 height 69
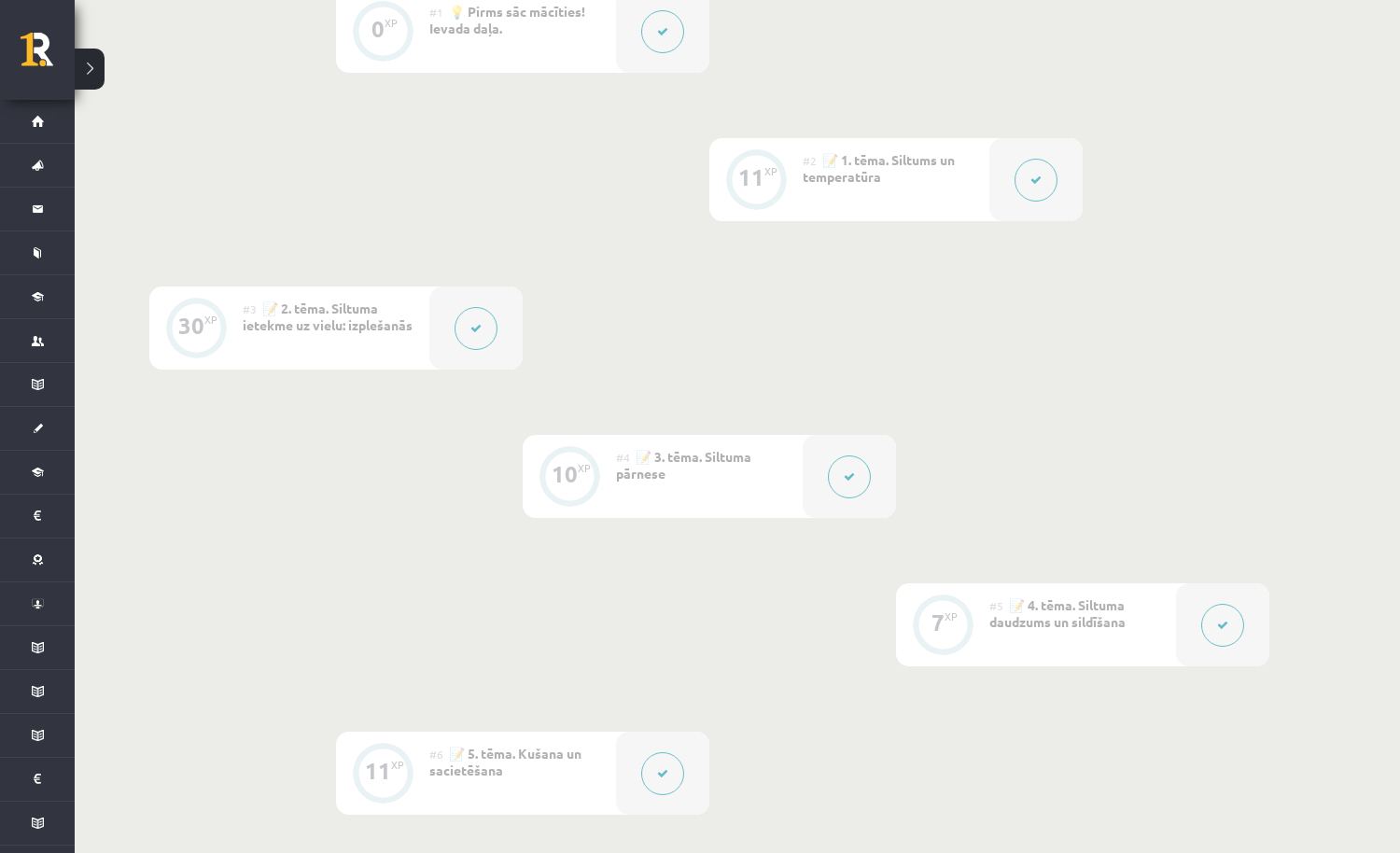
click at [469, 343] on button at bounding box center [476, 329] width 43 height 43
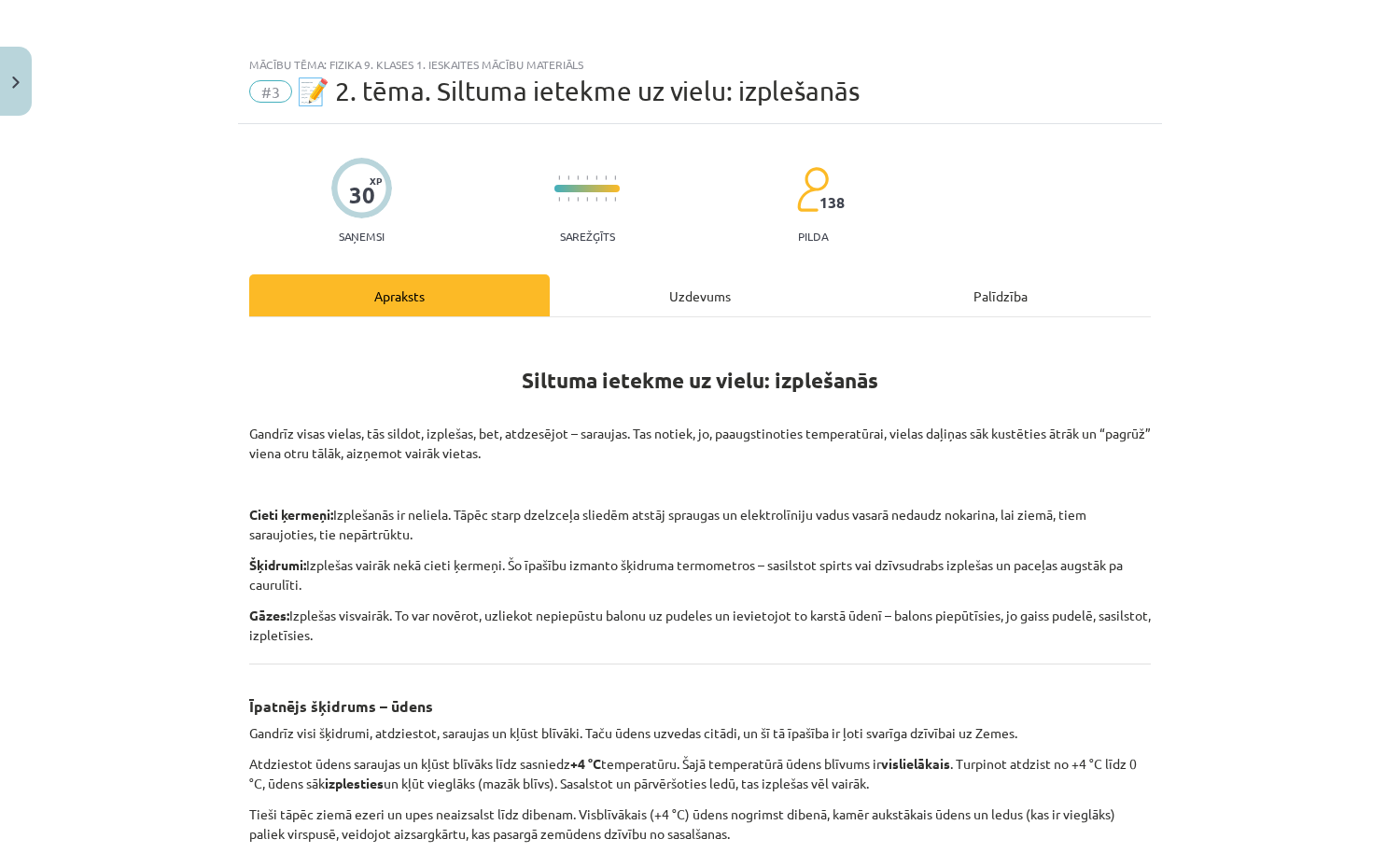
click at [755, 295] on div "Uzdevums" at bounding box center [699, 295] width 301 height 42
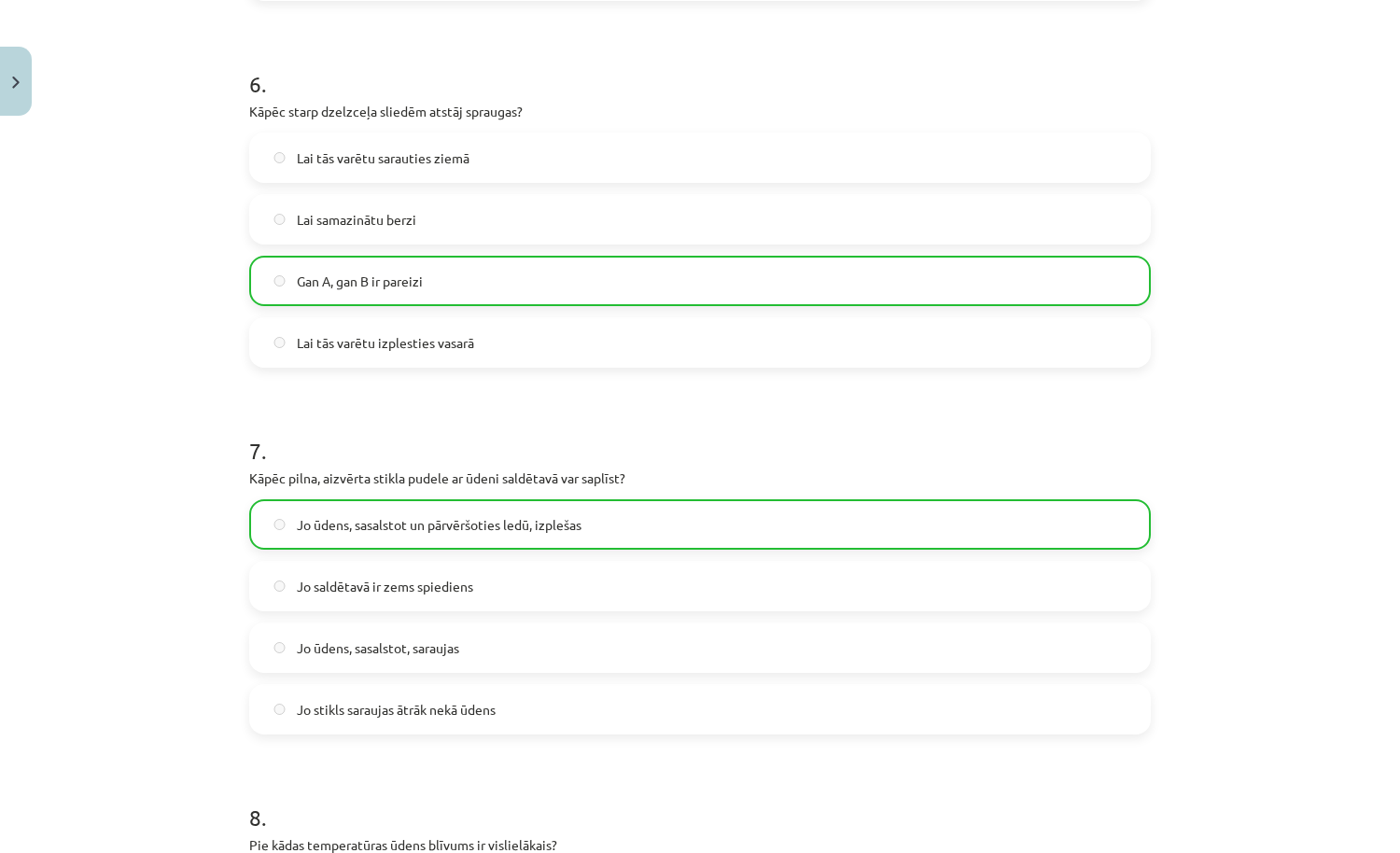
scroll to position [2928, 0]
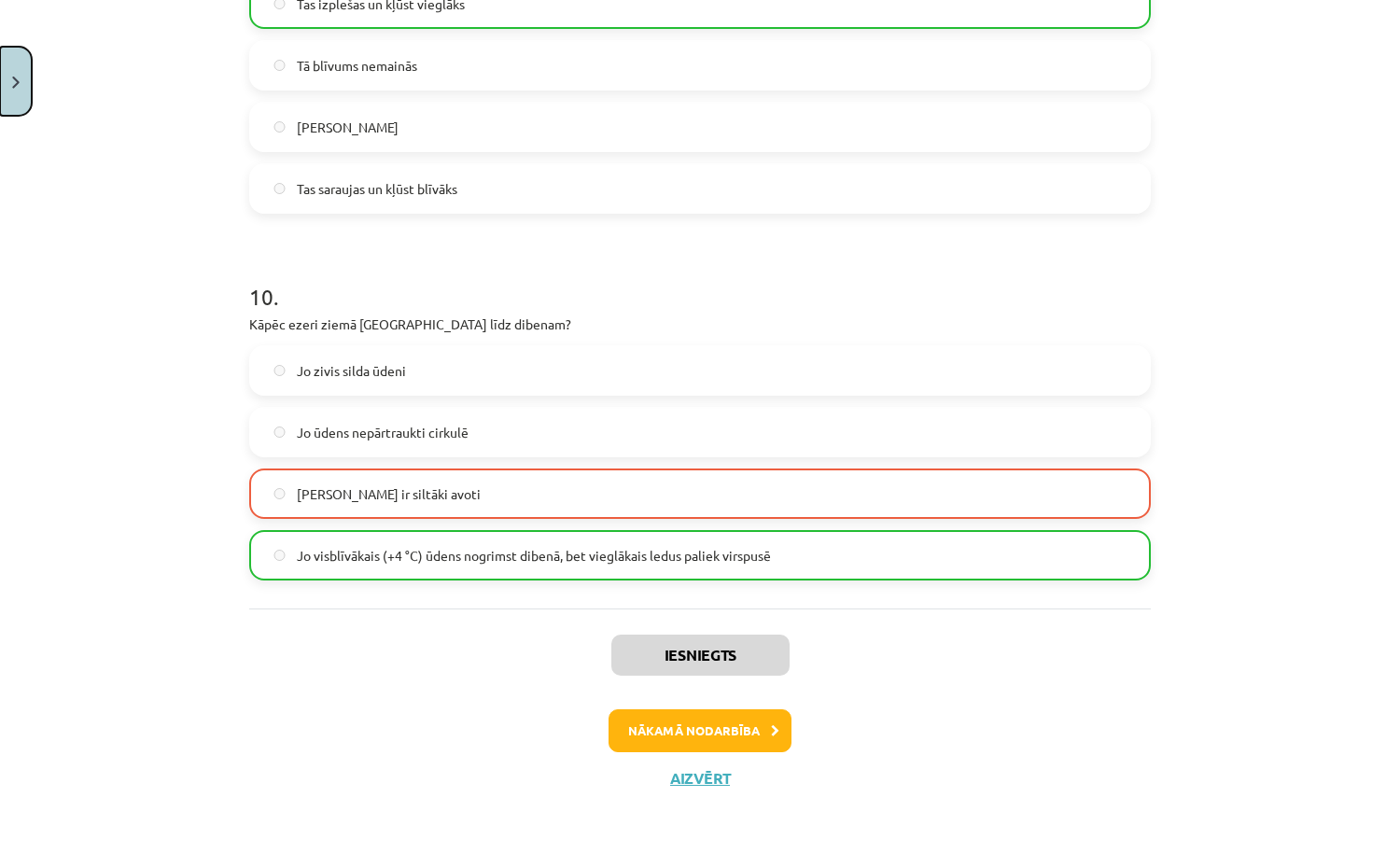
click at [22, 86] on button "Close" at bounding box center [15, 80] width 32 height 69
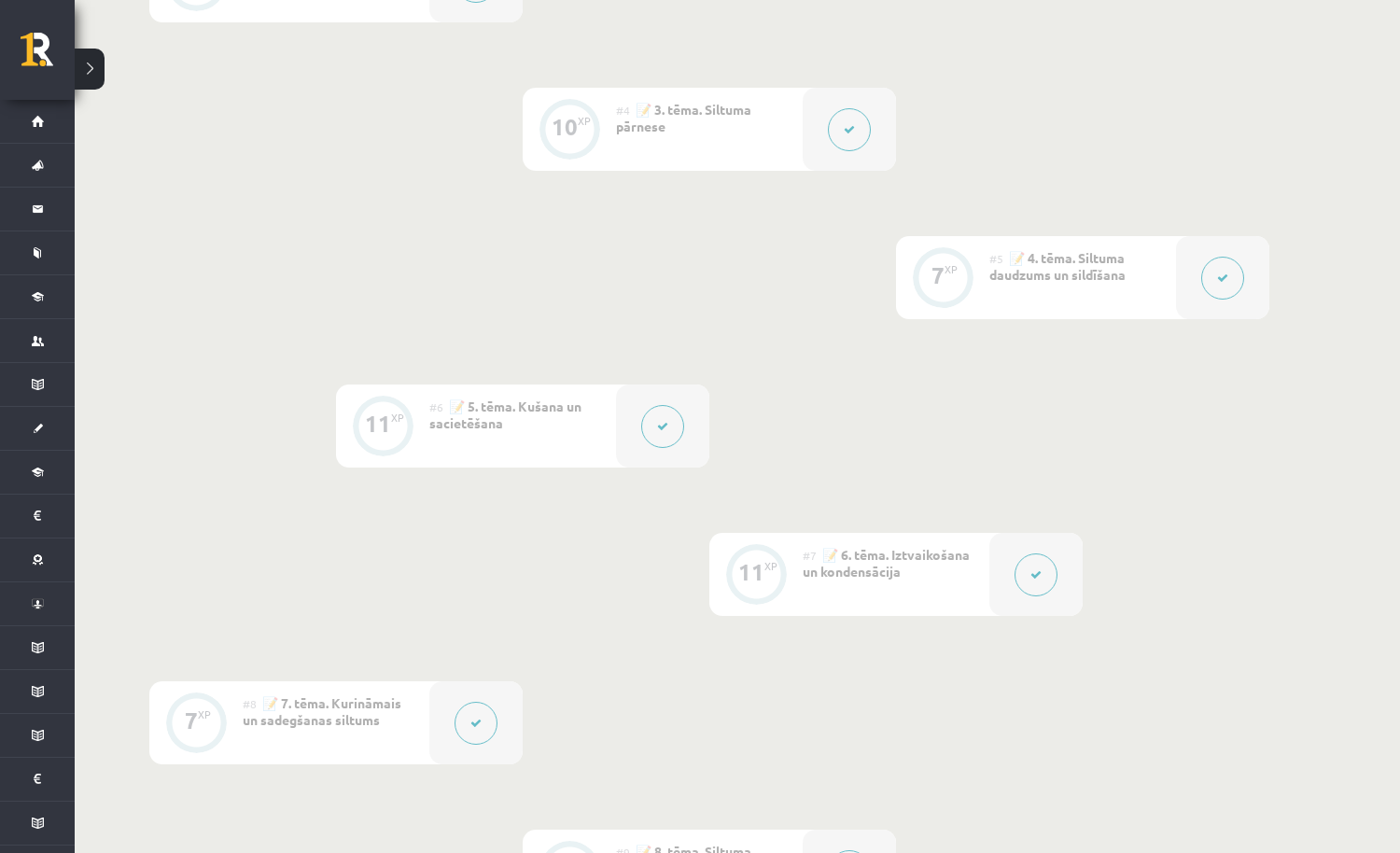
scroll to position [913, 0]
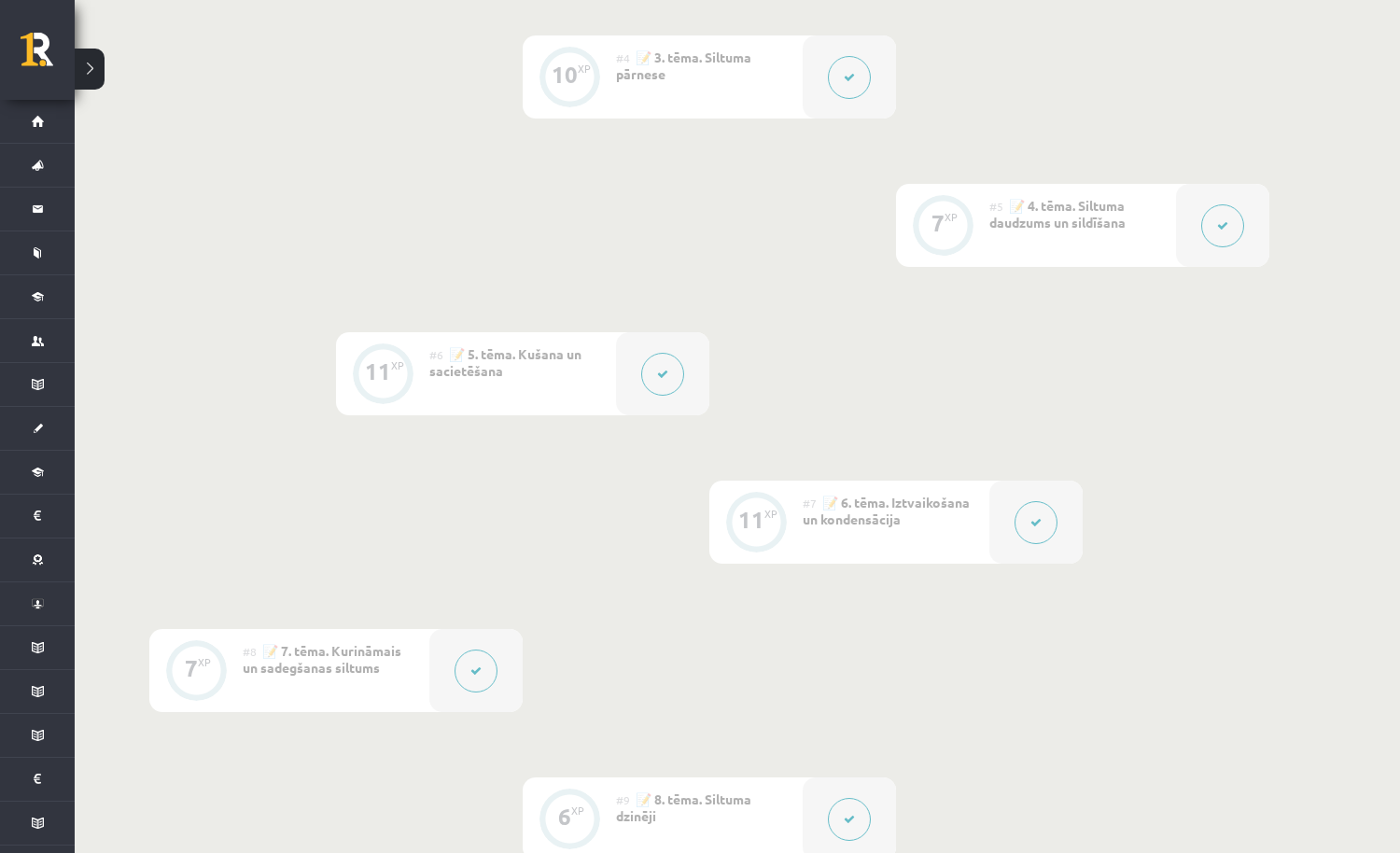
click at [661, 373] on icon at bounding box center [662, 374] width 12 height 12
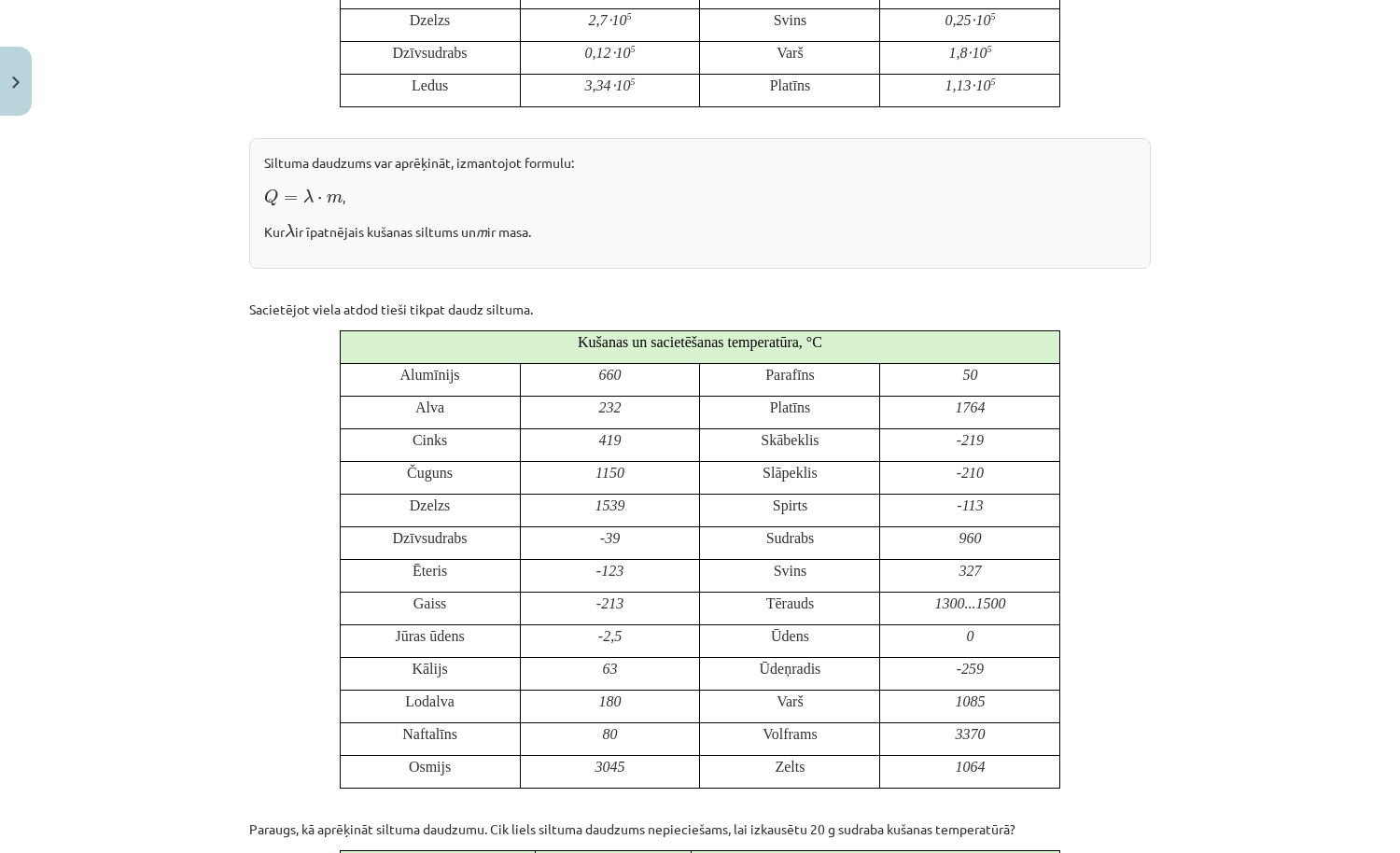
scroll to position [815, 0]
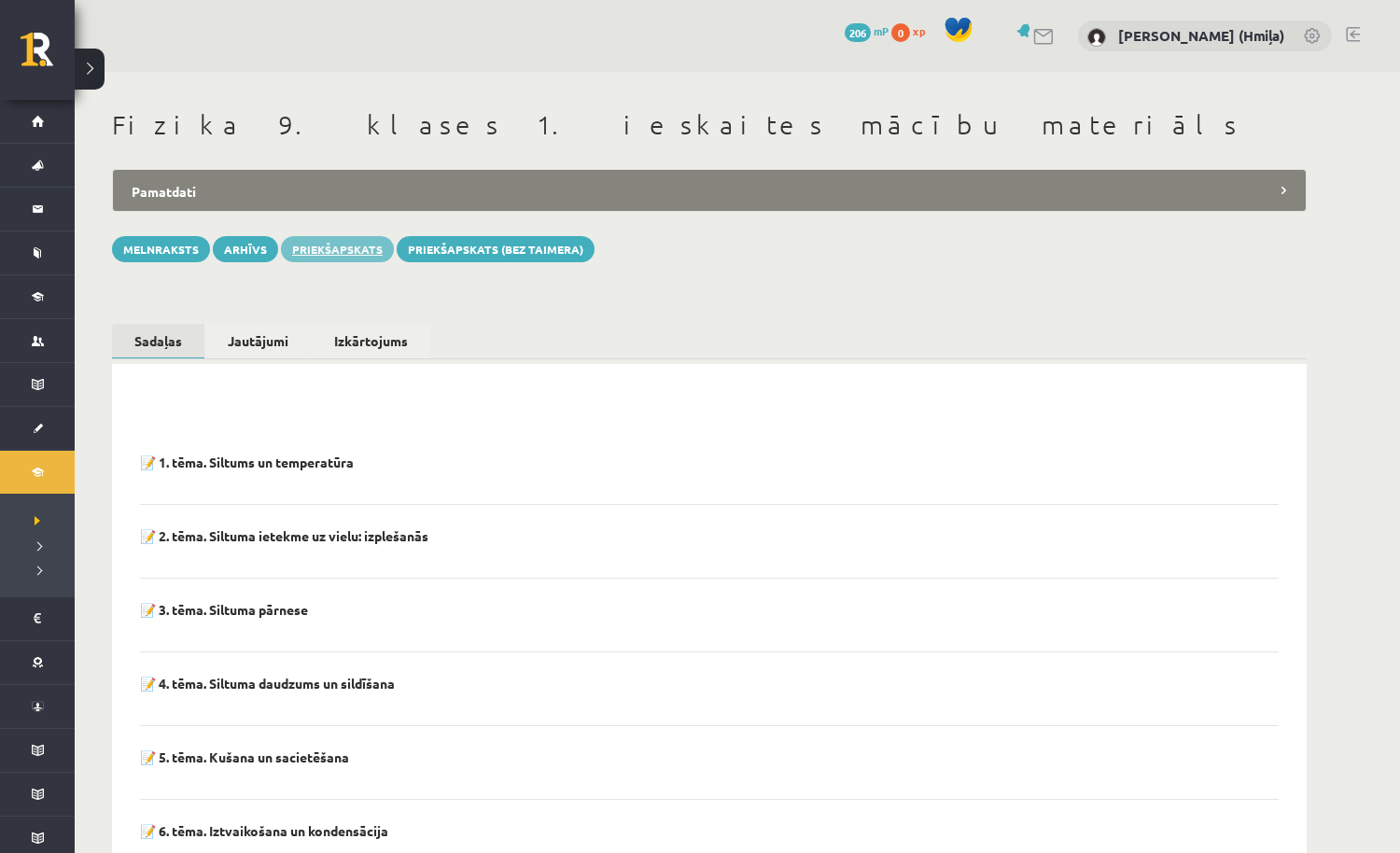
click at [364, 250] on link "Priekšapskats" at bounding box center [336, 249] width 113 height 26
click at [182, 259] on button "Melnraksts" at bounding box center [160, 249] width 98 height 26
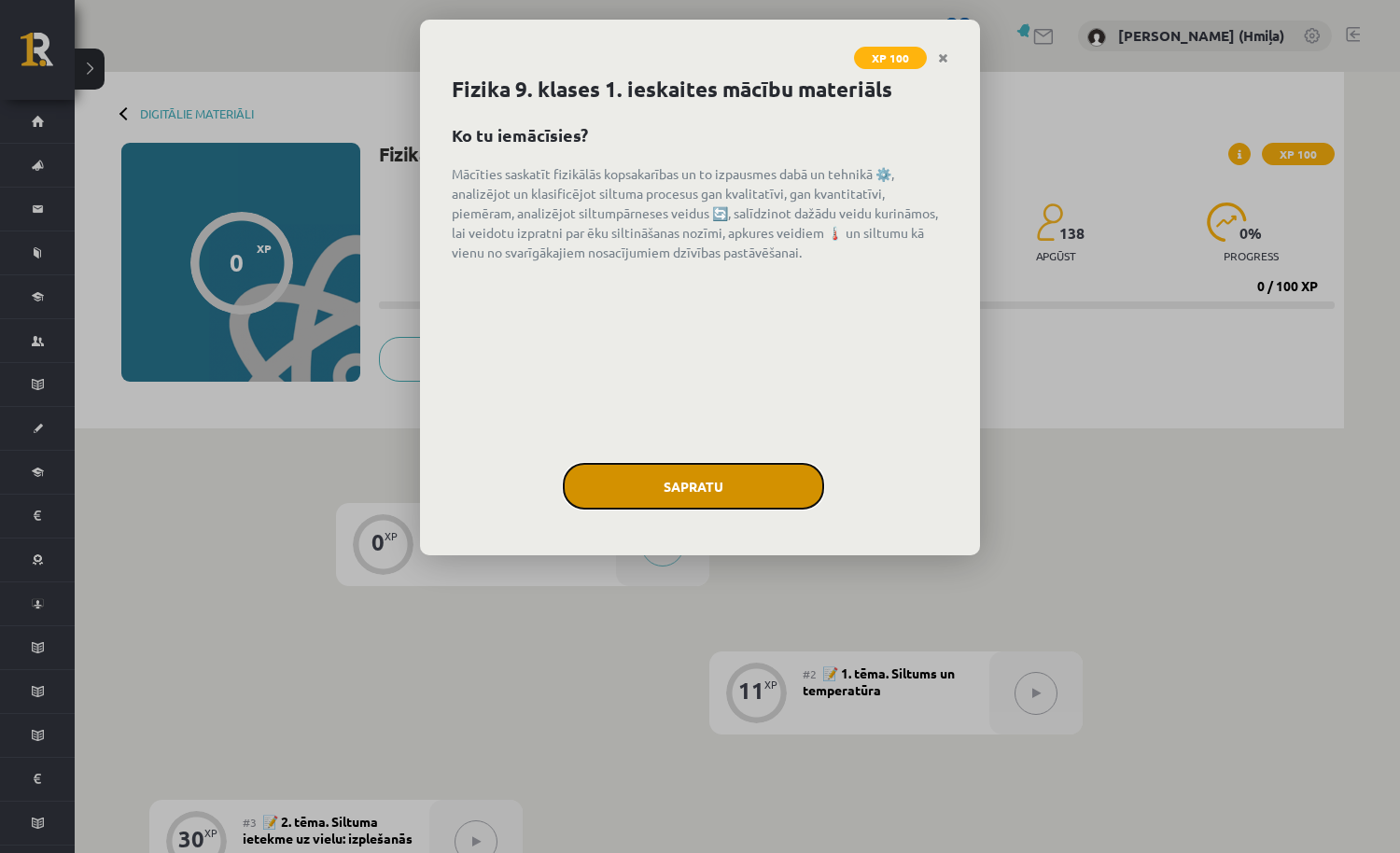
click at [733, 491] on button "Sapratu" at bounding box center [693, 486] width 261 height 46
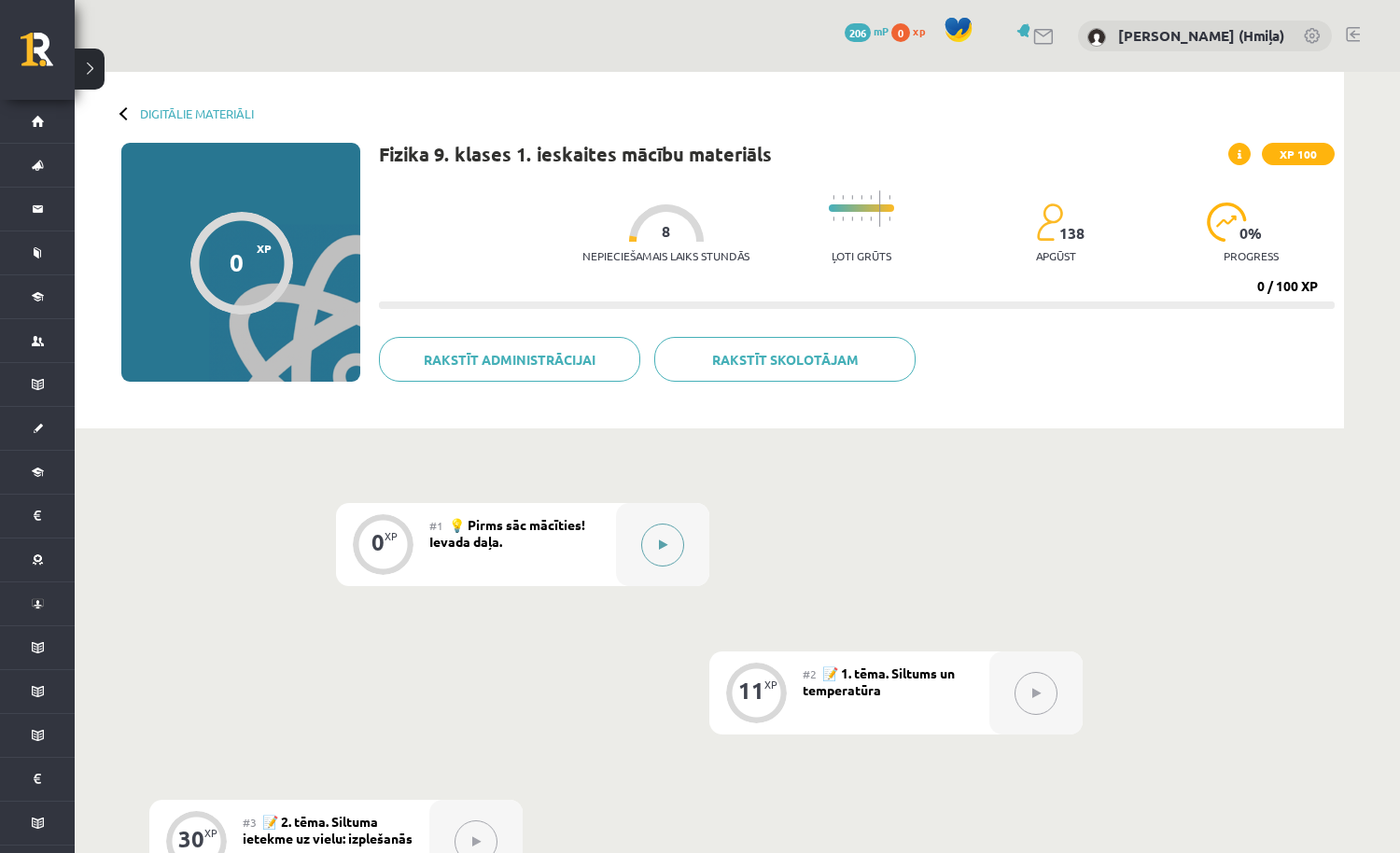
click at [671, 542] on button at bounding box center [662, 544] width 43 height 43
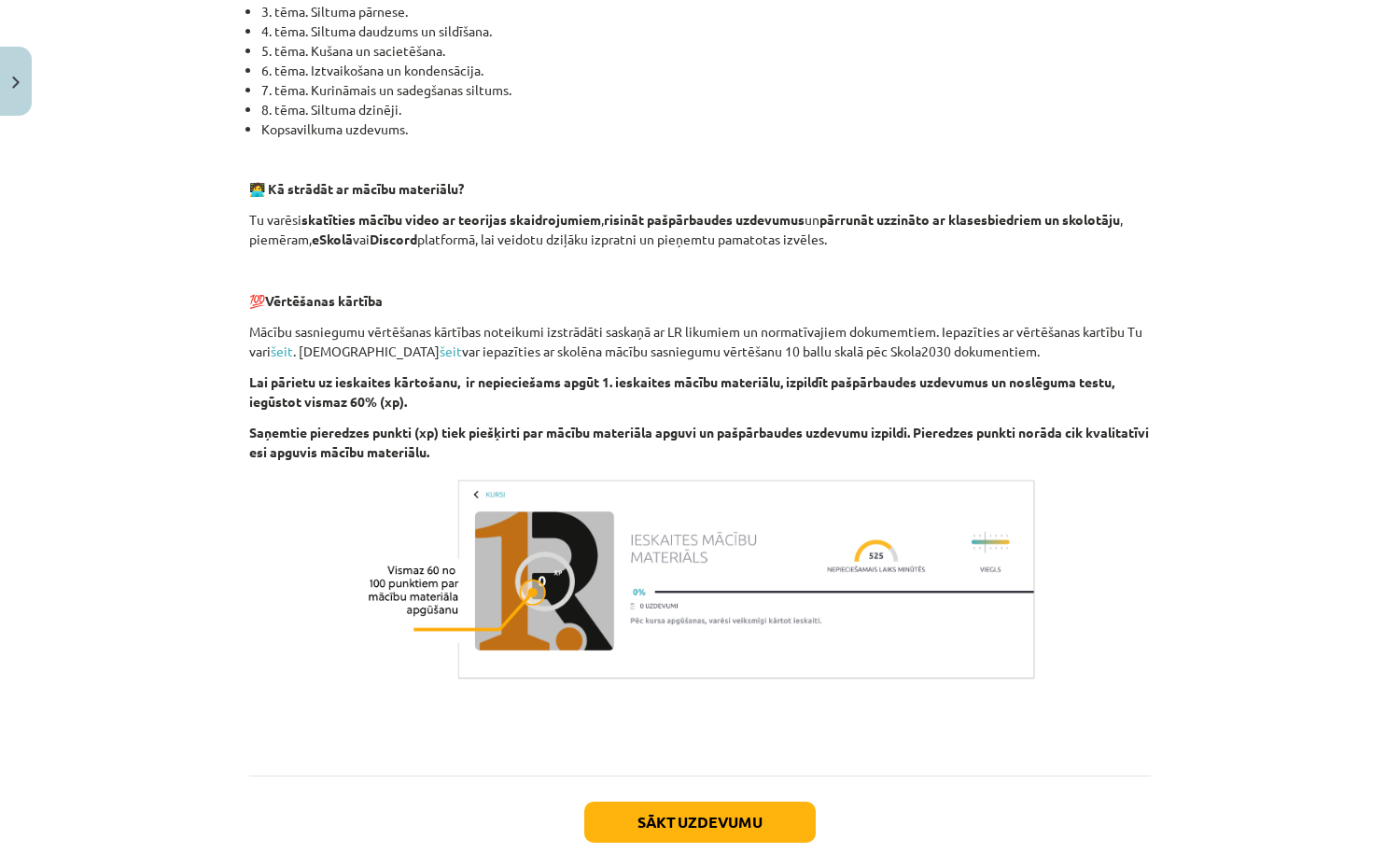
scroll to position [1094, 0]
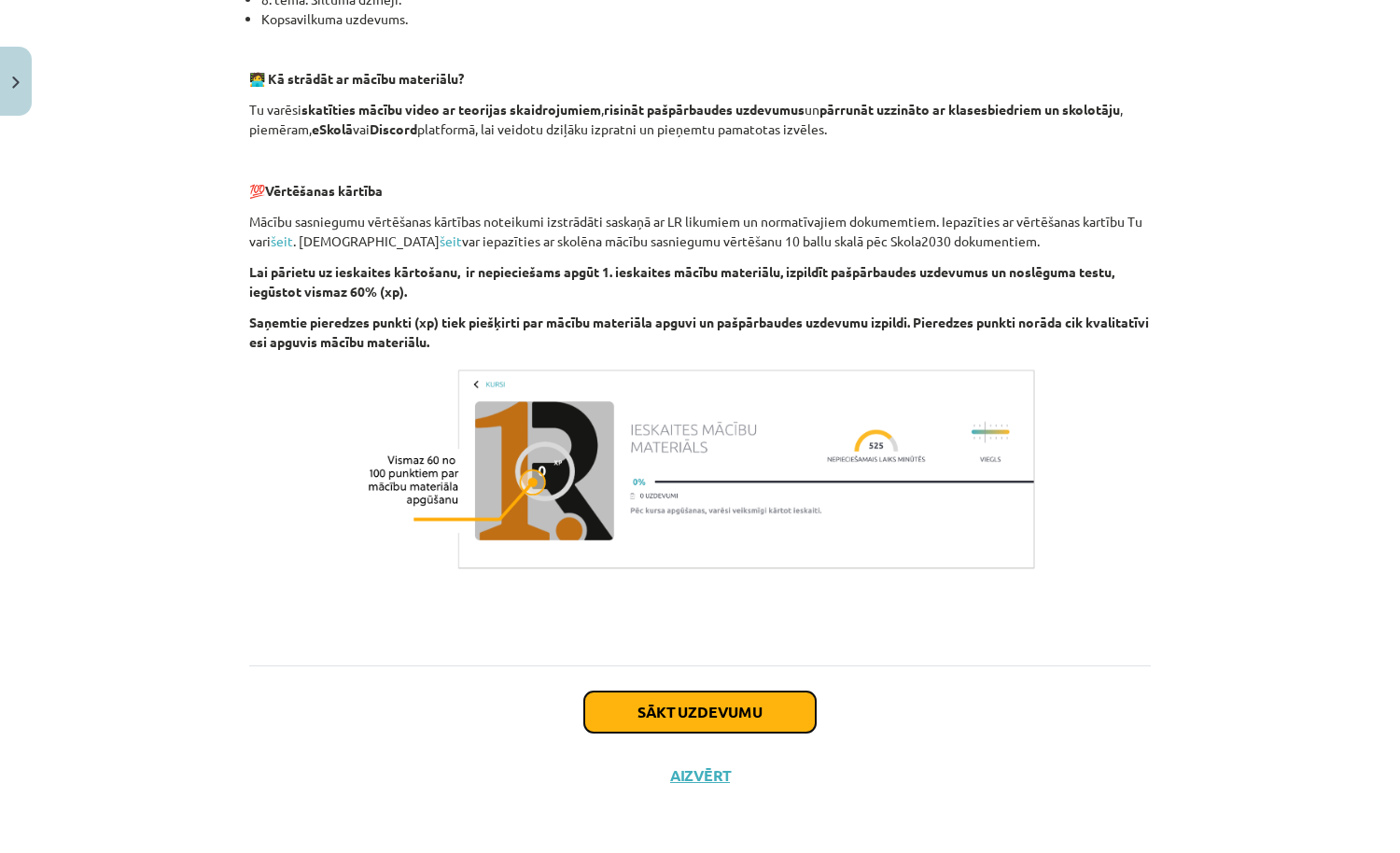
click at [729, 700] on button "Sākt uzdevumu" at bounding box center [699, 712] width 231 height 41
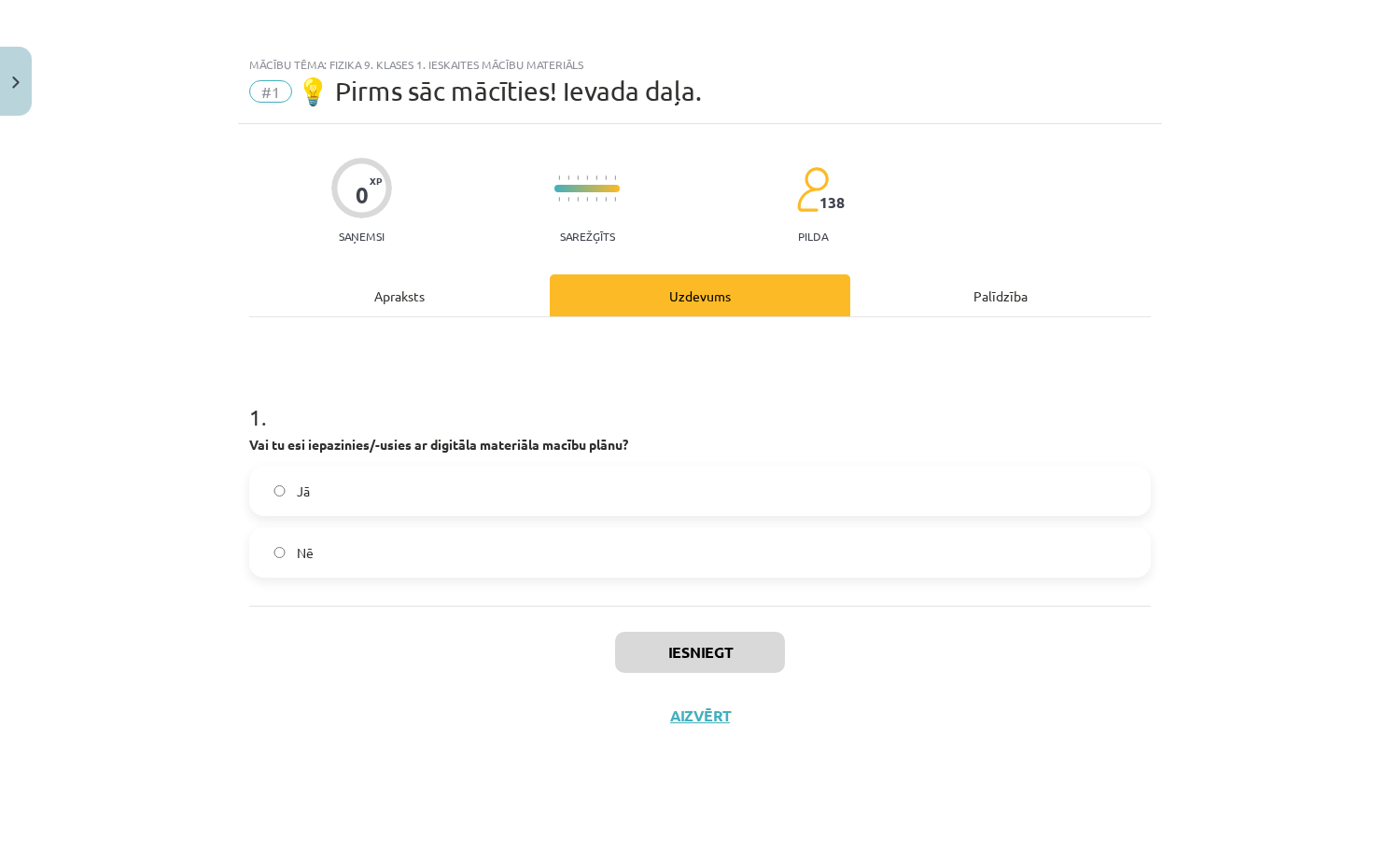
click at [704, 515] on div "Jā Nē" at bounding box center [700, 522] width 901 height 112
click at [707, 491] on label "Jā" at bounding box center [700, 491] width 897 height 46
click at [699, 645] on button "Iesniegt" at bounding box center [700, 652] width 170 height 41
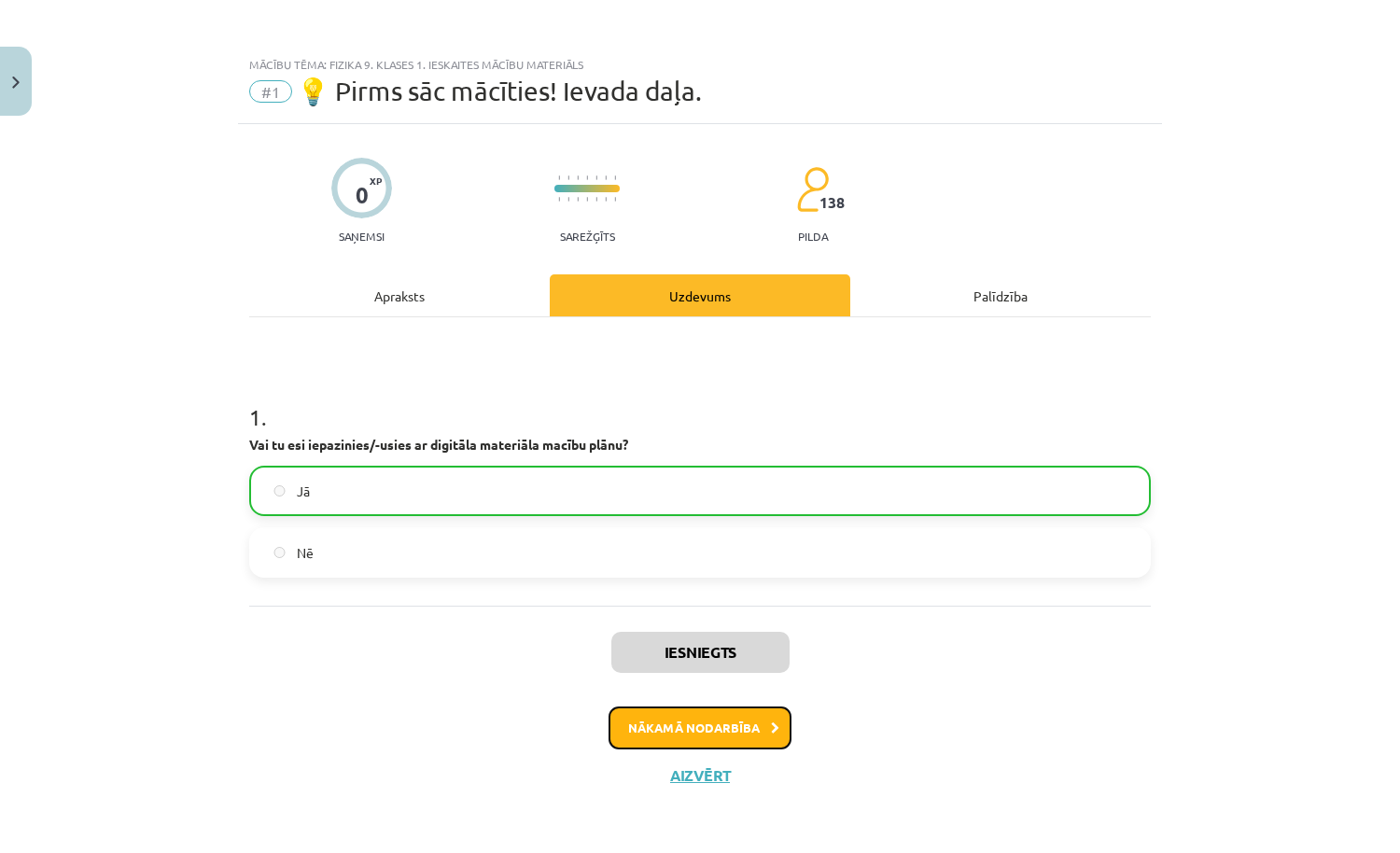
click at [679, 730] on button "Nākamā nodarbība" at bounding box center [699, 728] width 183 height 43
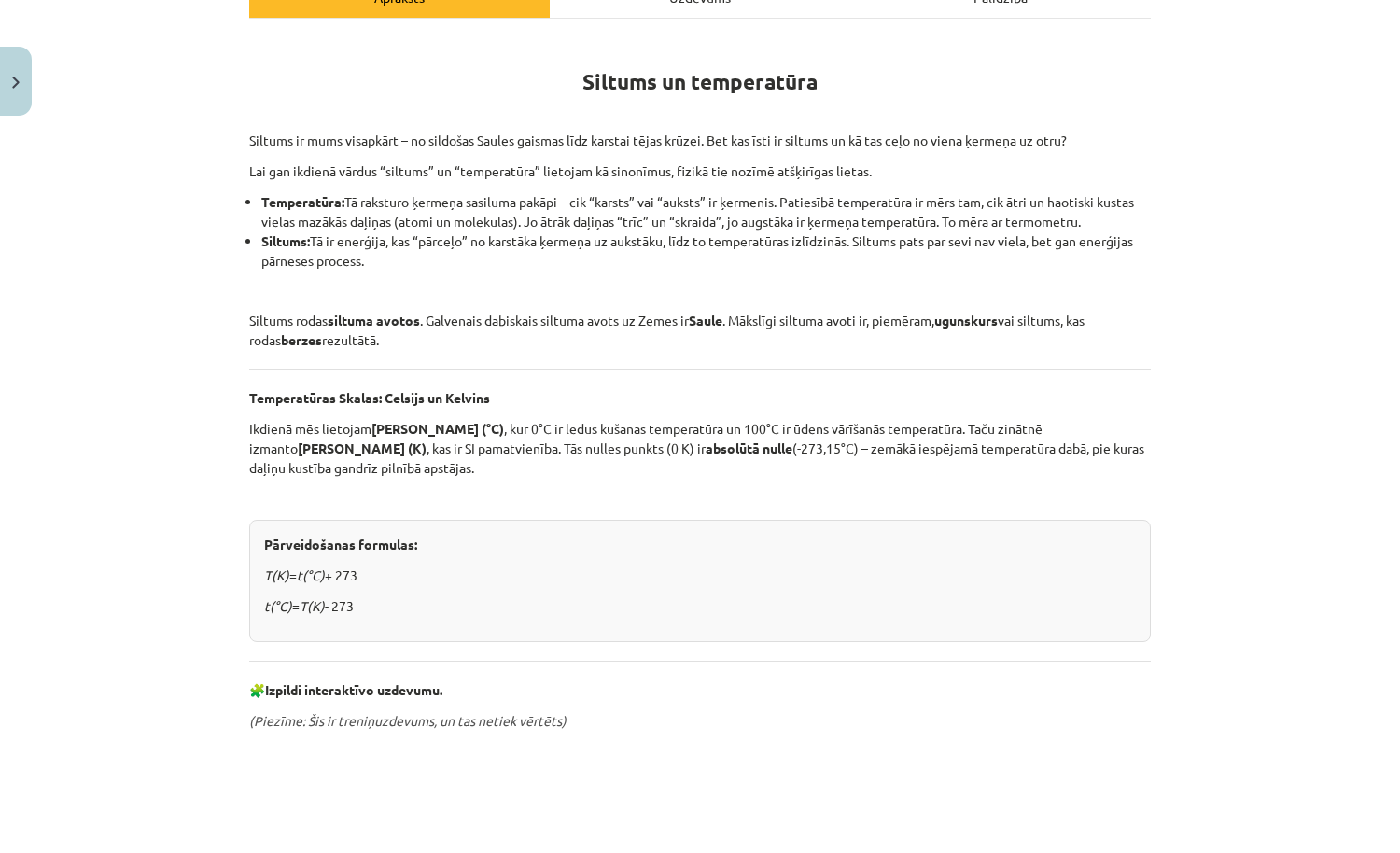
scroll to position [819, 0]
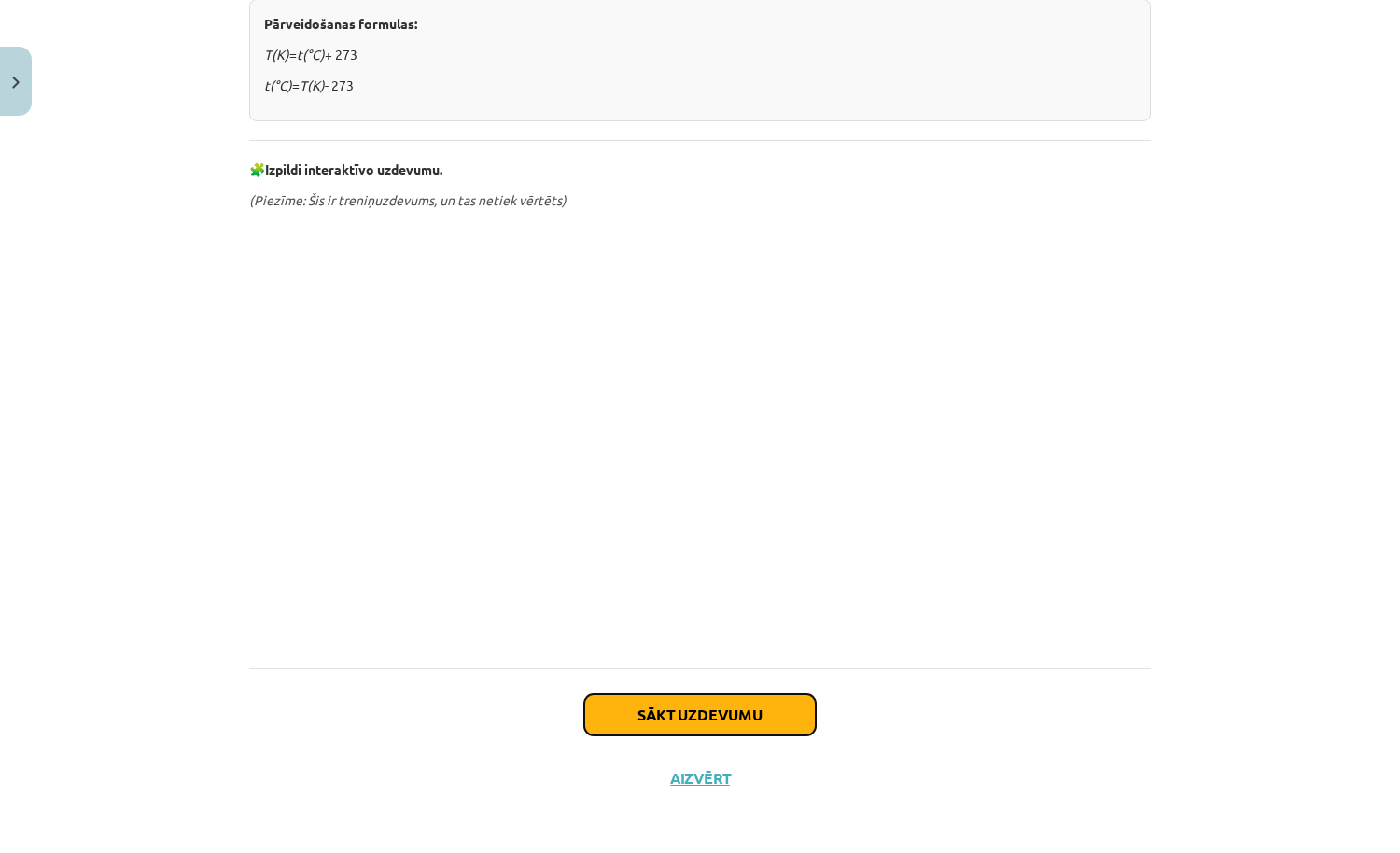
click at [666, 714] on button "Sākt uzdevumu" at bounding box center [699, 715] width 231 height 41
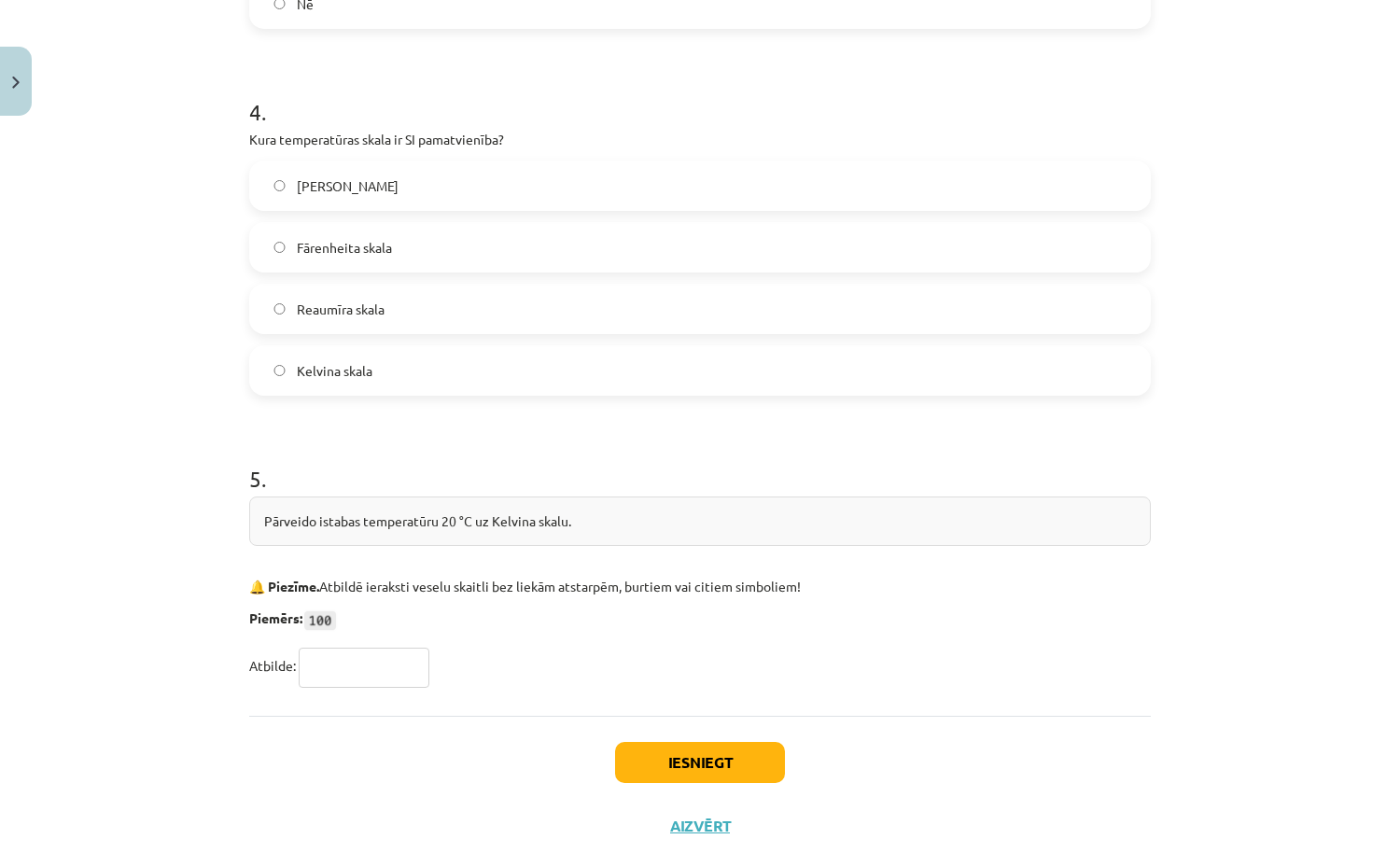
scroll to position [1208, 0]
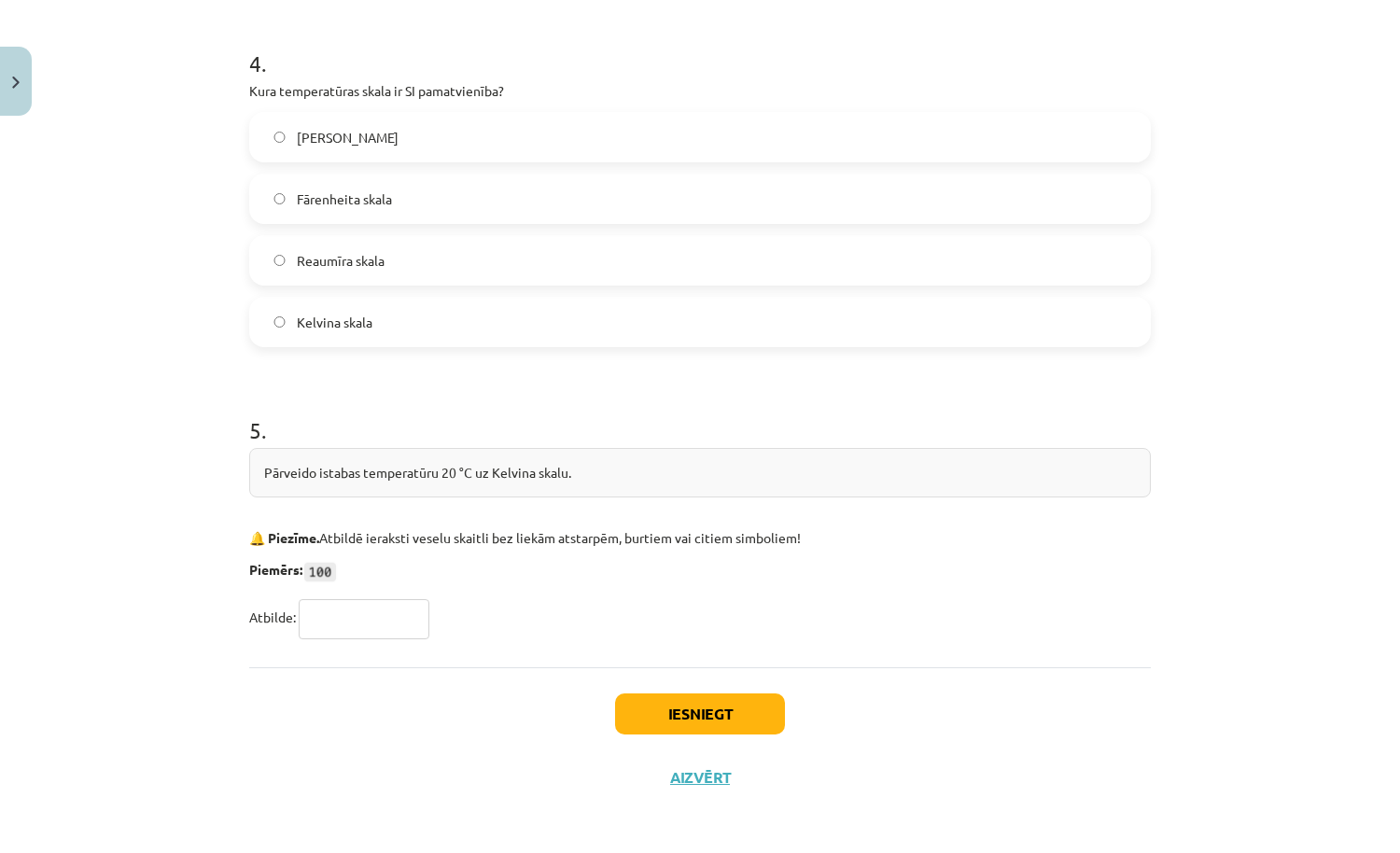
click at [741, 340] on label "Kelvina skala" at bounding box center [700, 322] width 897 height 46
click at [708, 697] on button "Iesniegt" at bounding box center [700, 714] width 170 height 41
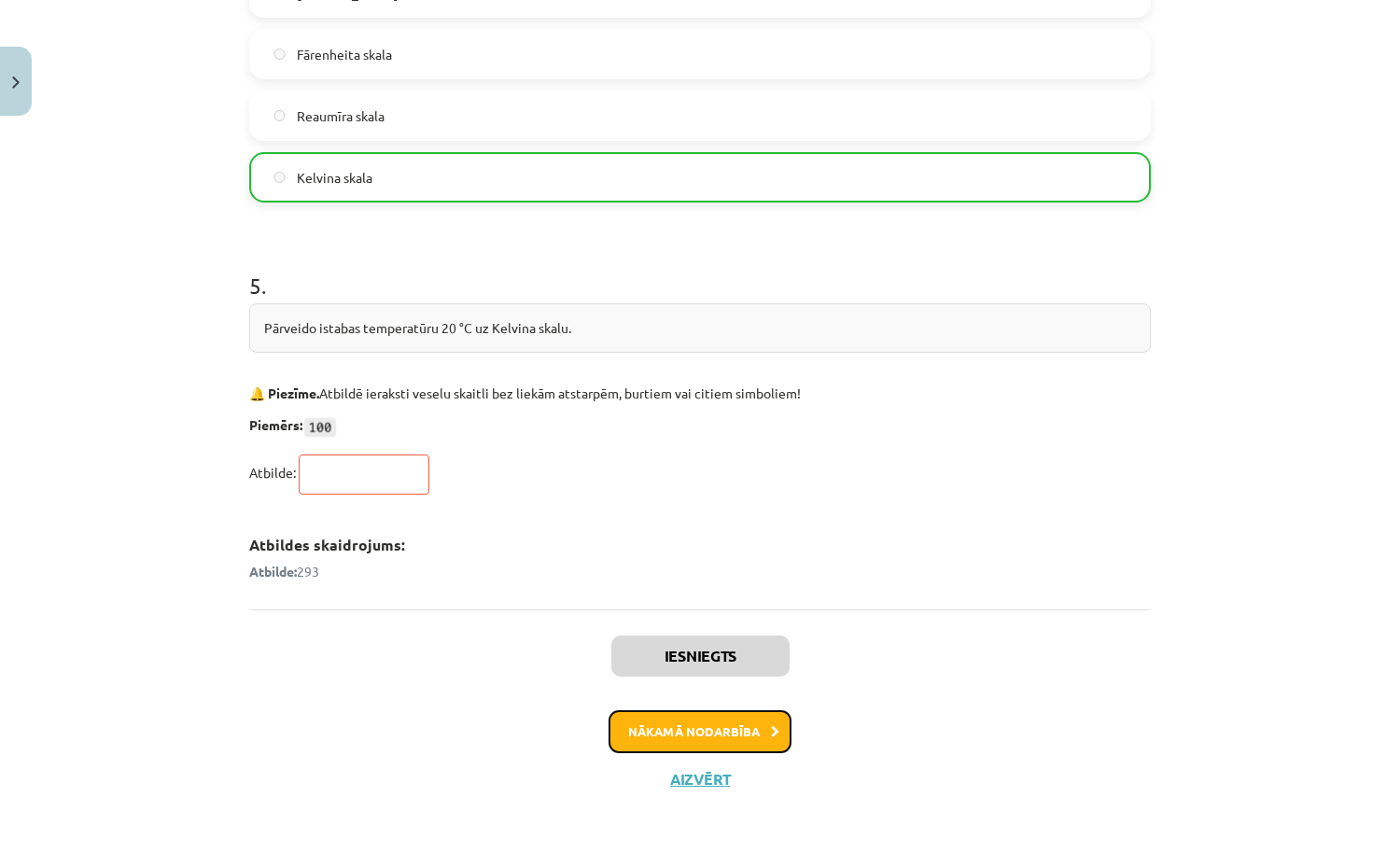
click at [735, 730] on button "Nākamā nodarbība" at bounding box center [699, 731] width 183 height 43
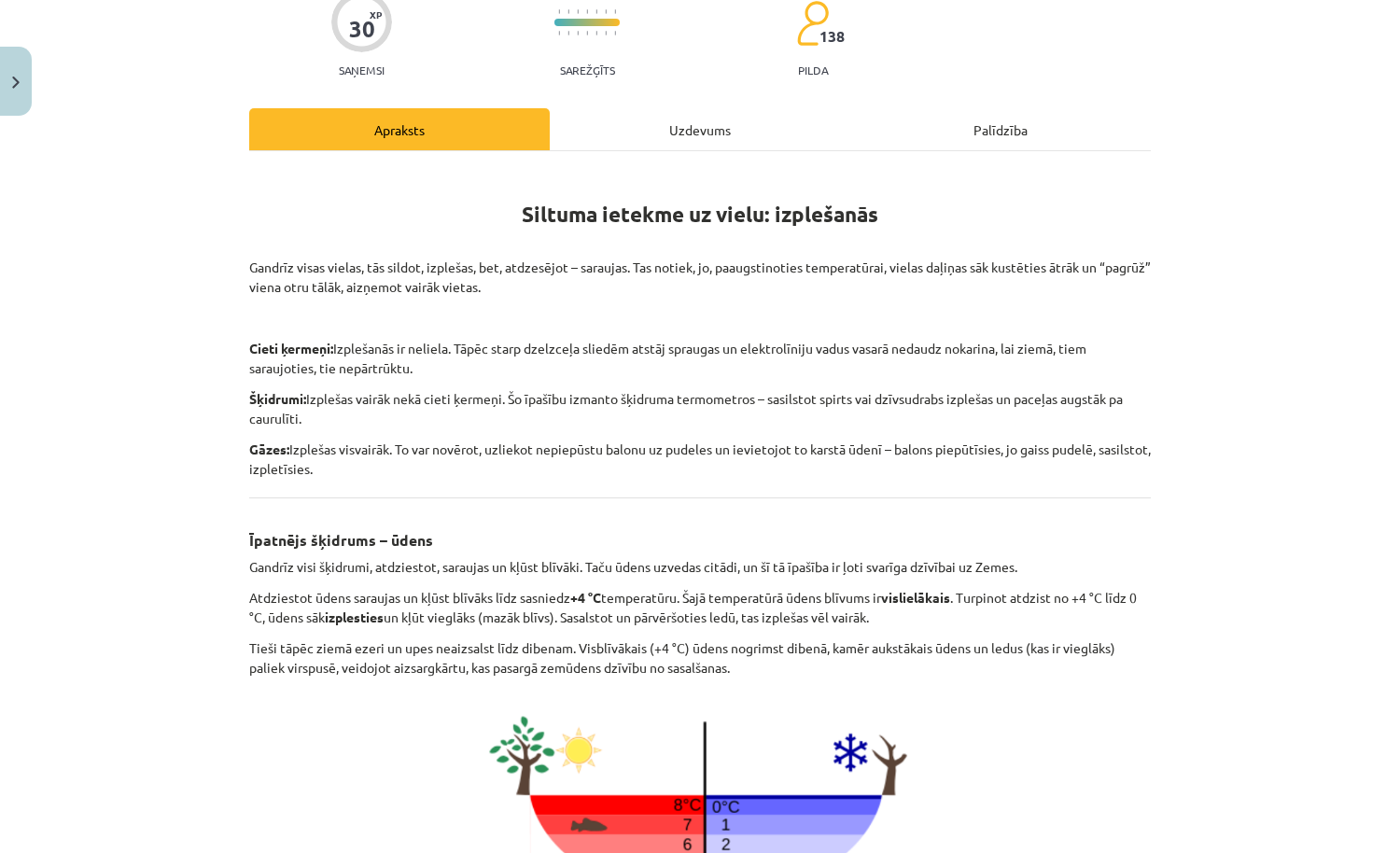
scroll to position [734, 0]
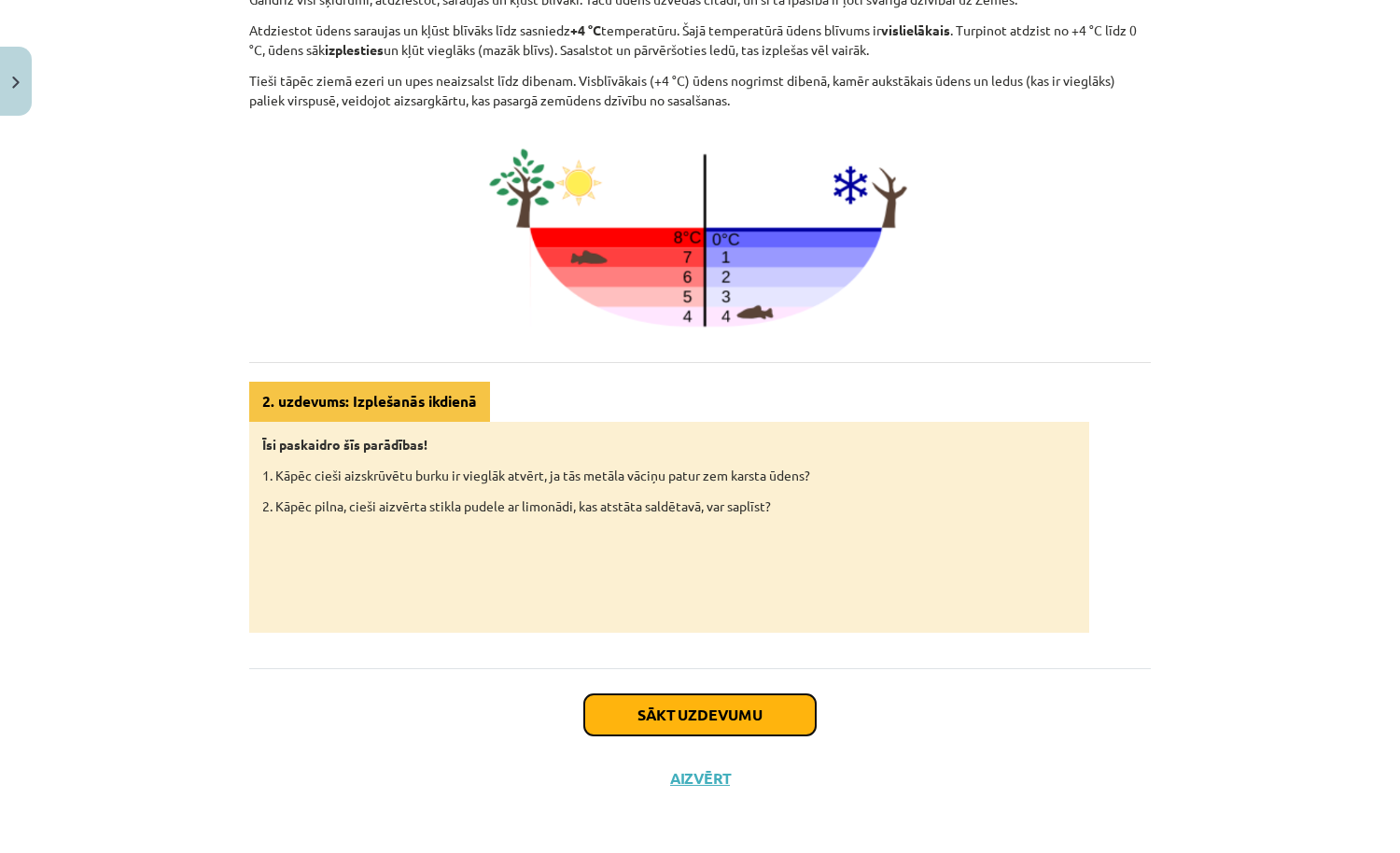
click at [732, 712] on button "Sākt uzdevumu" at bounding box center [699, 715] width 231 height 41
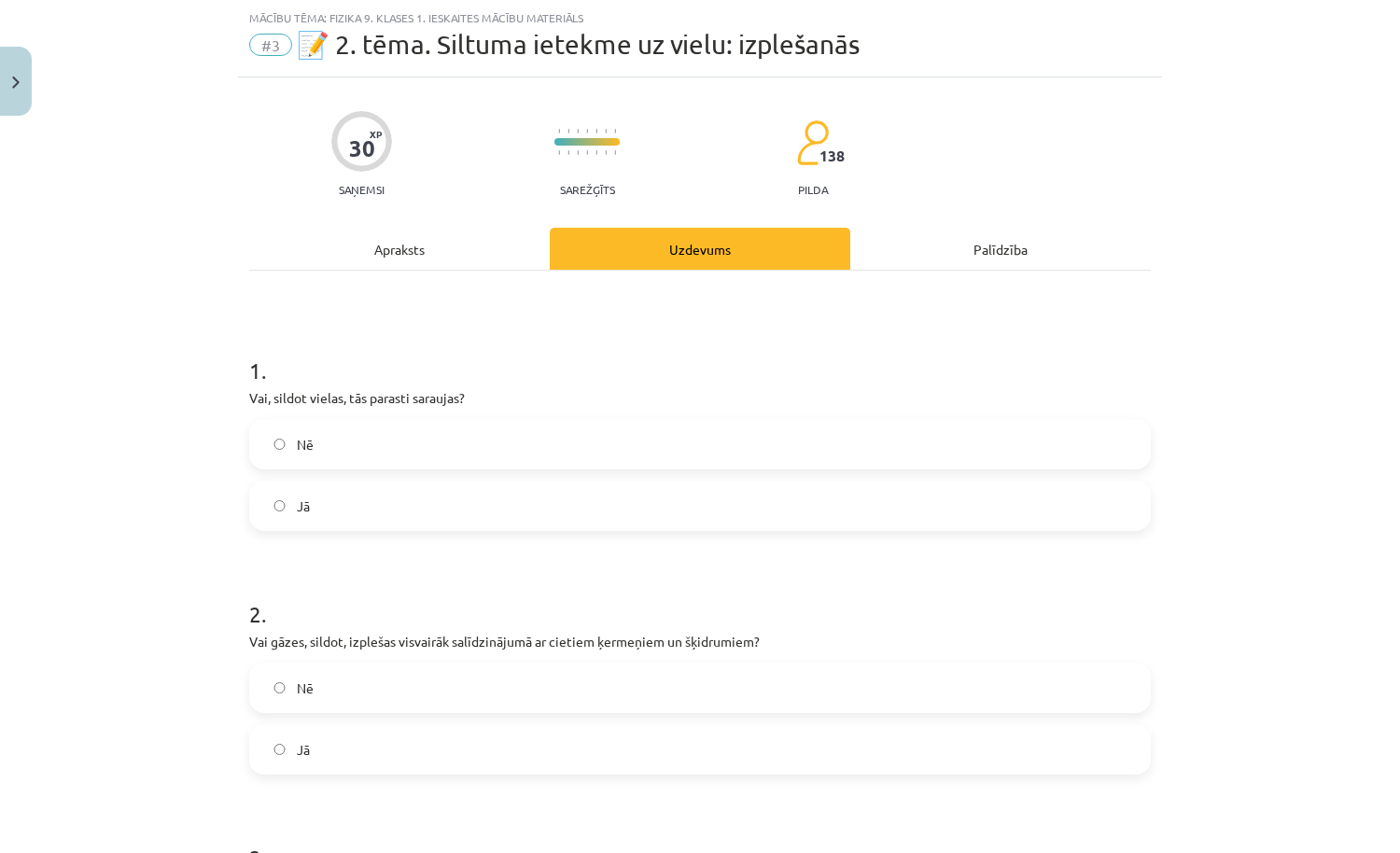
click at [754, 513] on label "Jā" at bounding box center [700, 506] width 897 height 46
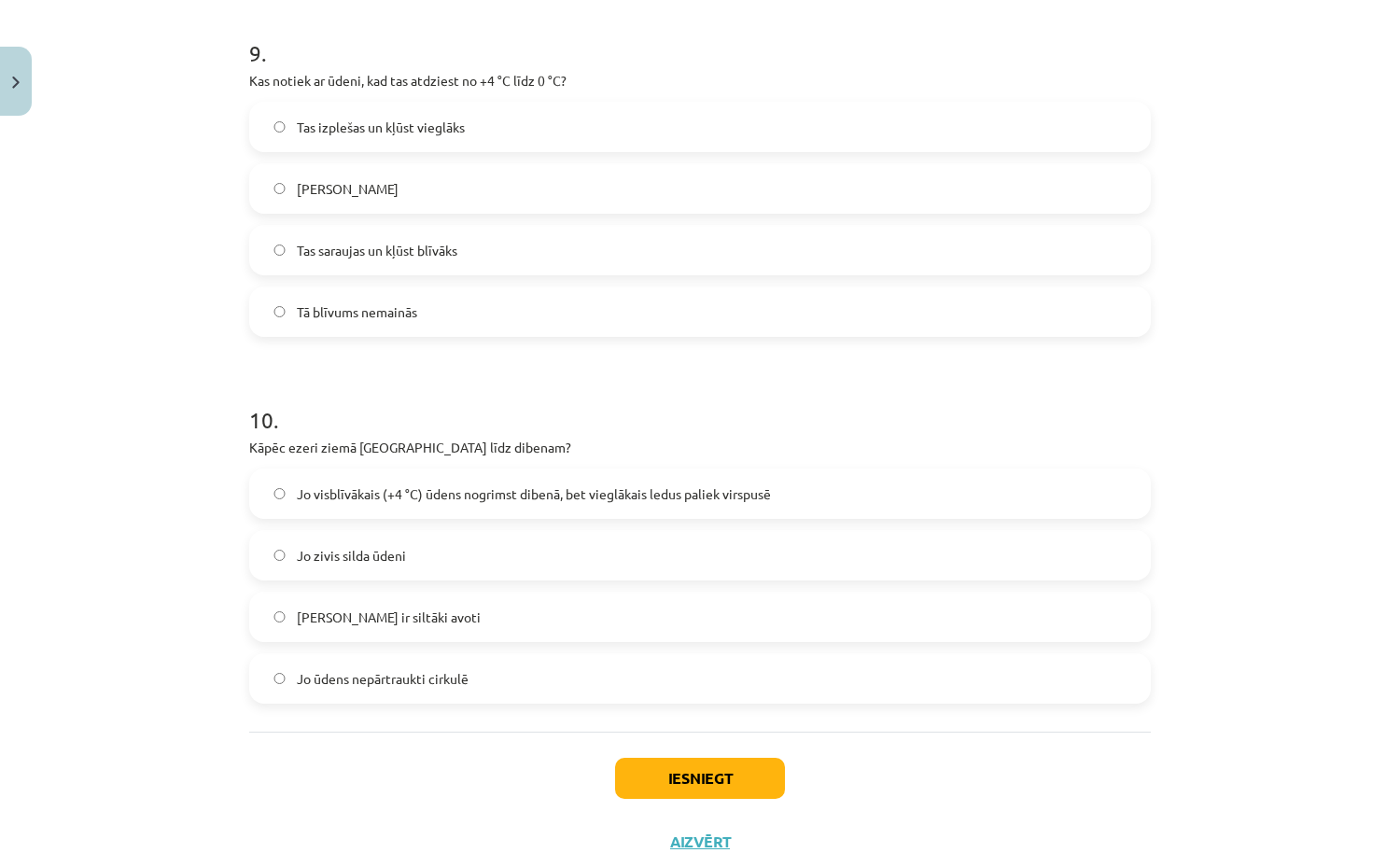
scroll to position [2870, 0]
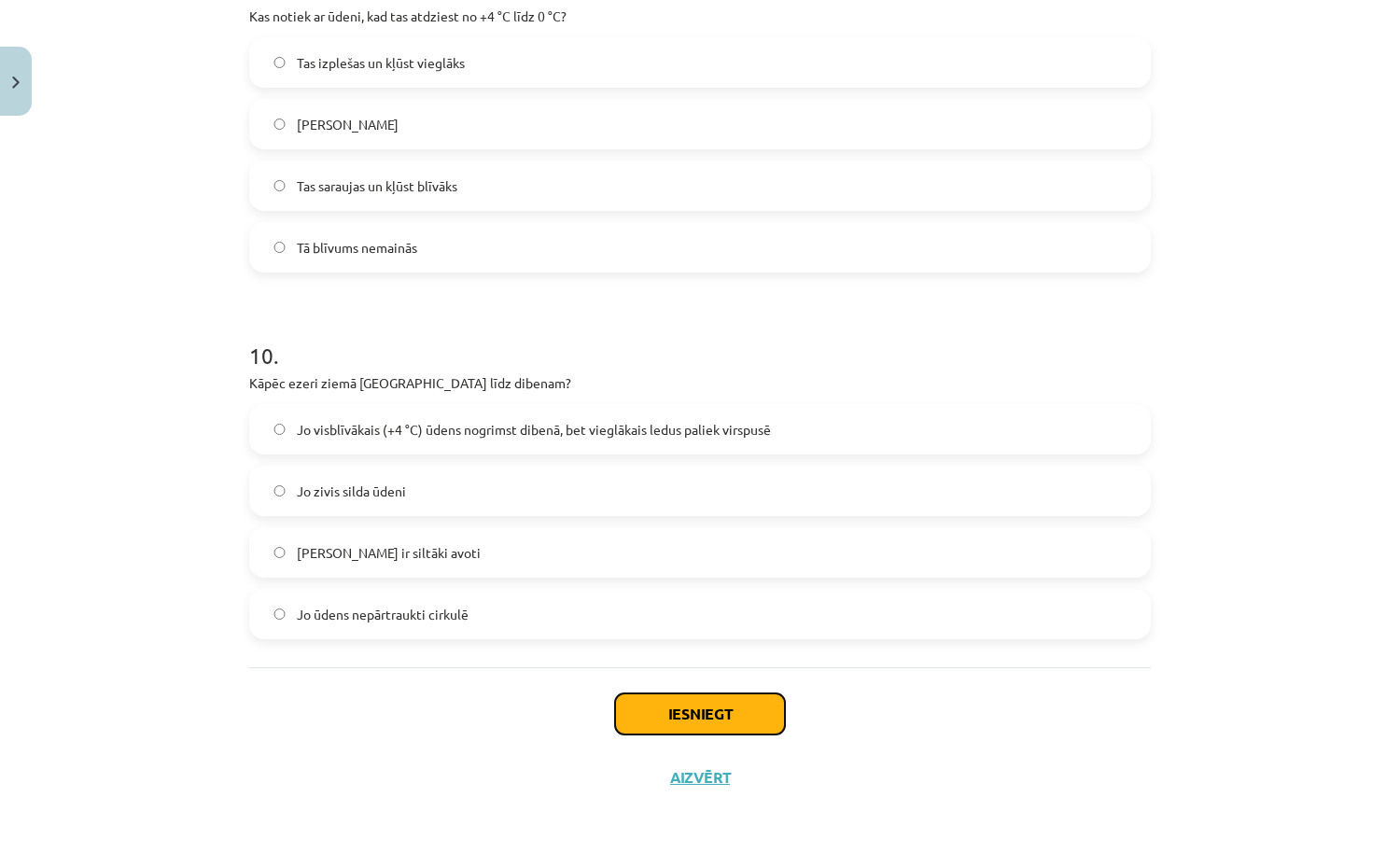
click at [719, 712] on button "Iesniegt" at bounding box center [700, 714] width 170 height 41
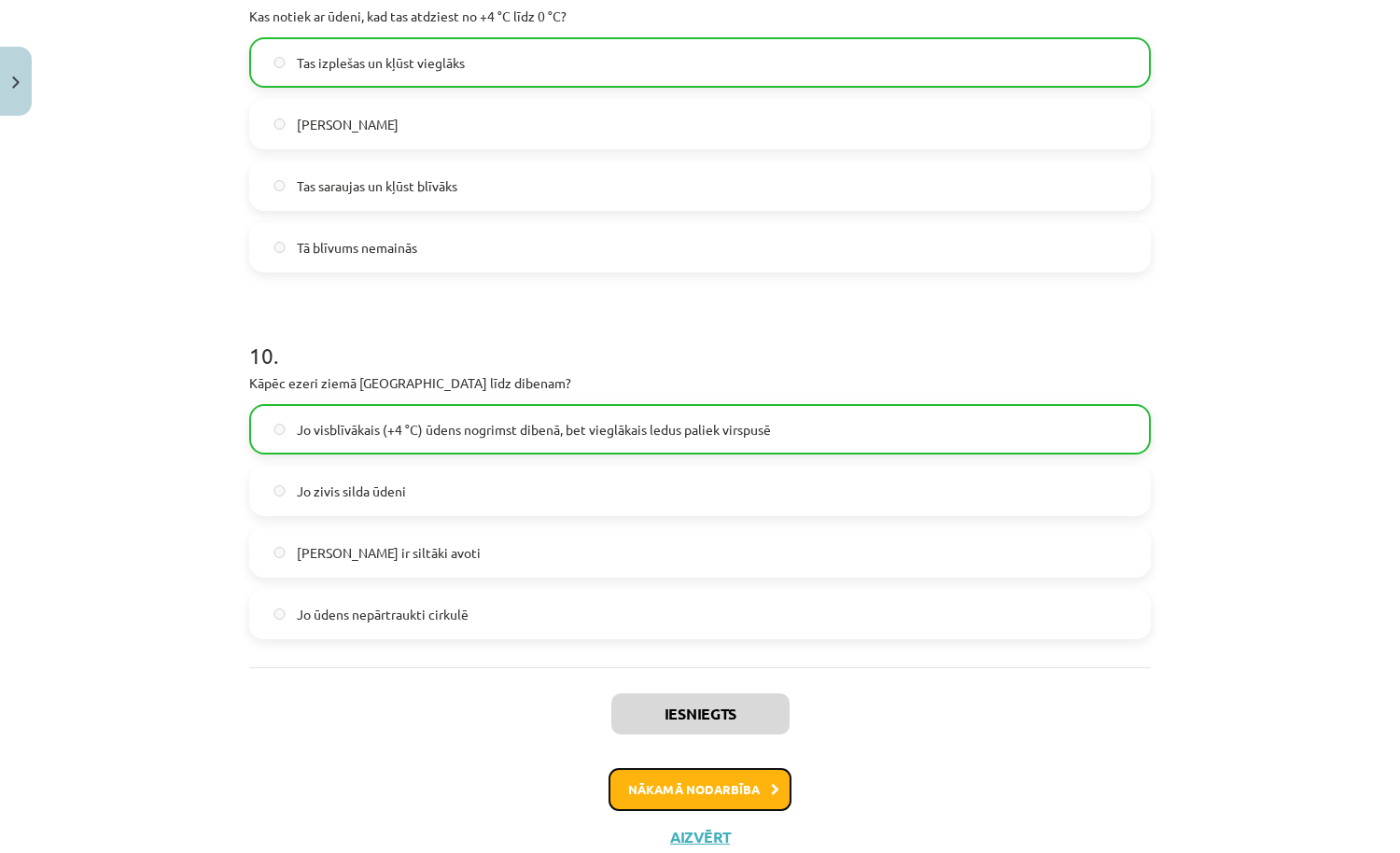
click at [724, 779] on button "Nākamā nodarbība" at bounding box center [699, 789] width 183 height 43
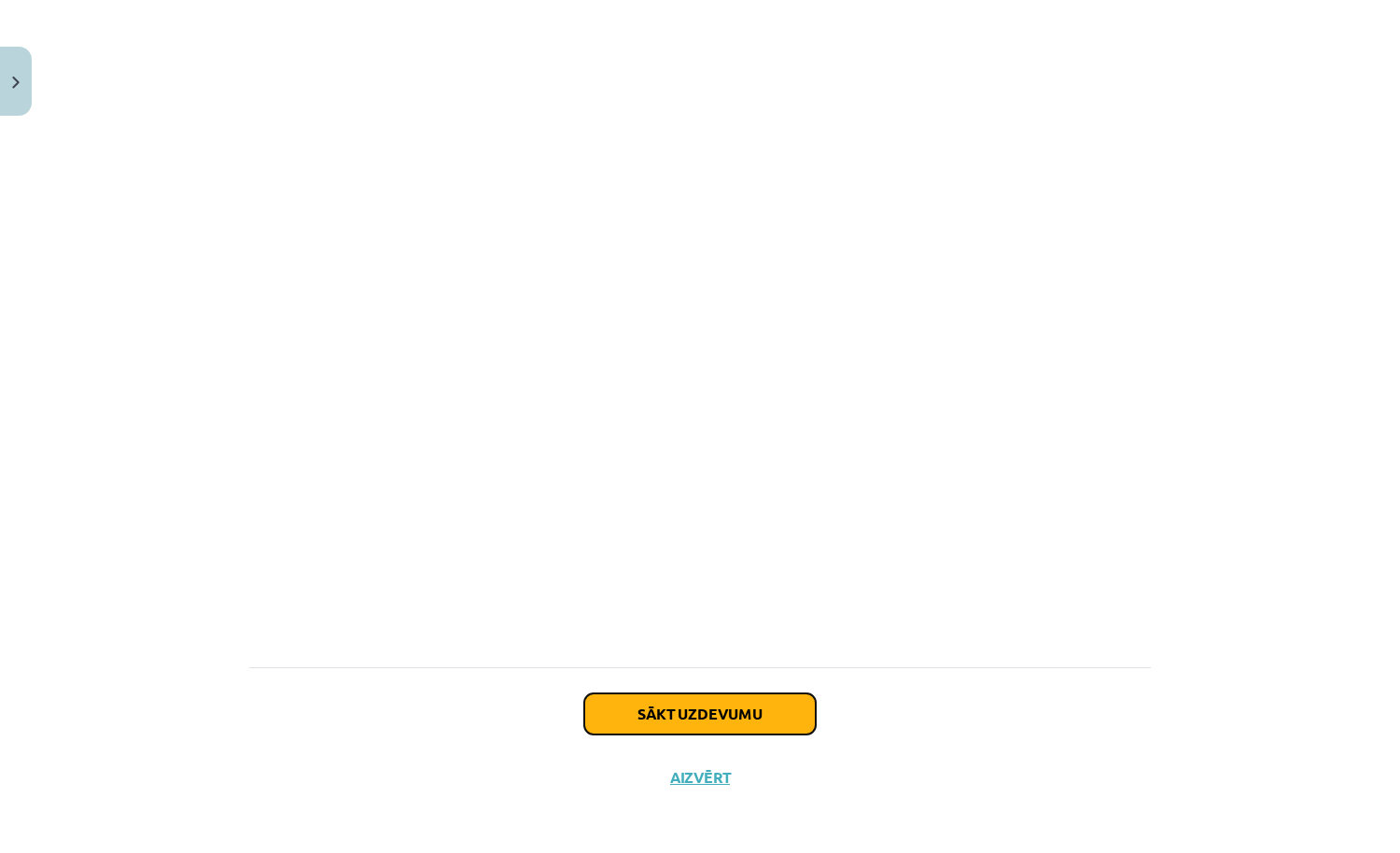
click at [734, 700] on button "Sākt uzdevumu" at bounding box center [699, 714] width 231 height 41
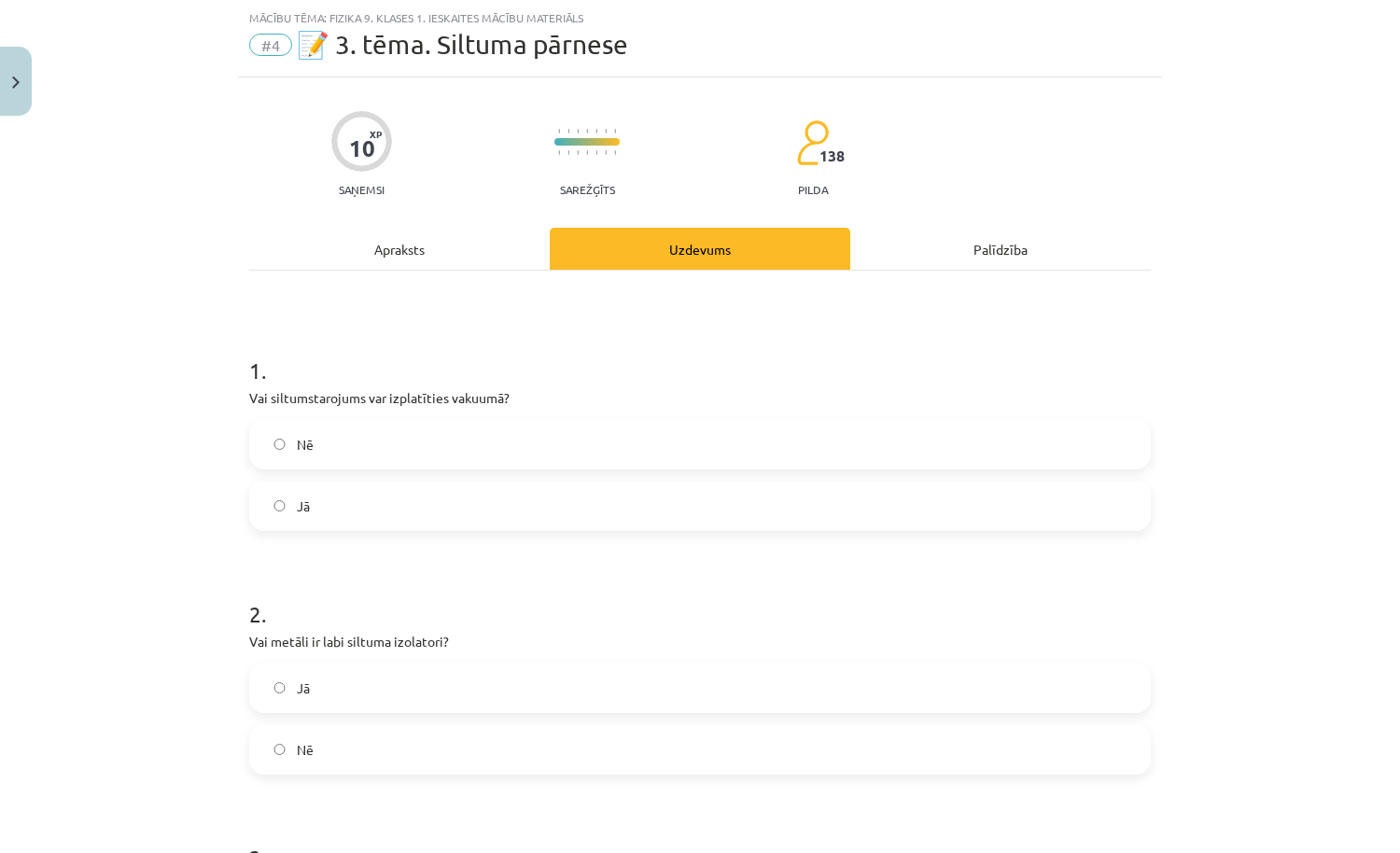
click at [657, 445] on label "Nē" at bounding box center [700, 444] width 897 height 46
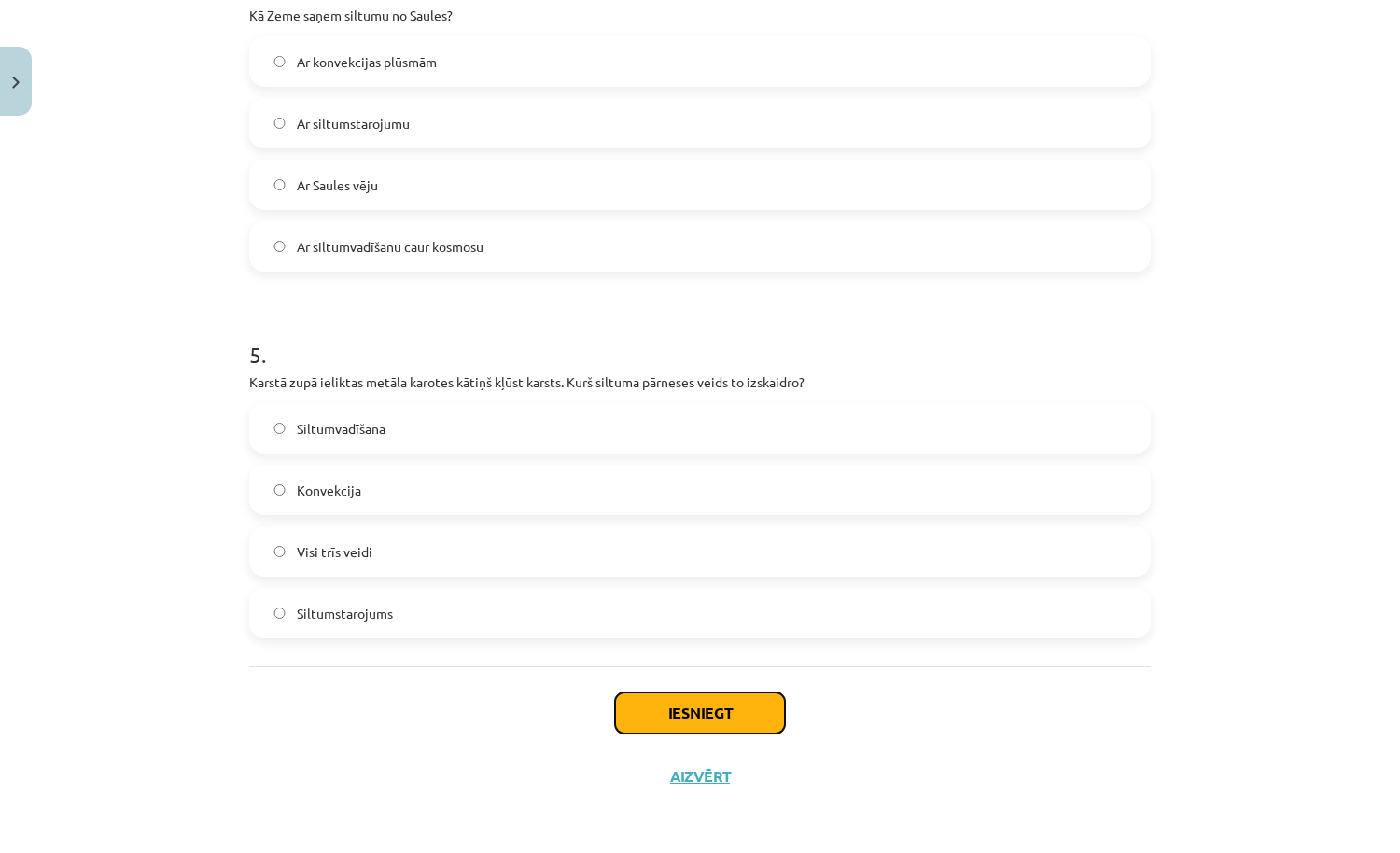
click at [672, 708] on button "Iesniegt" at bounding box center [700, 713] width 170 height 41
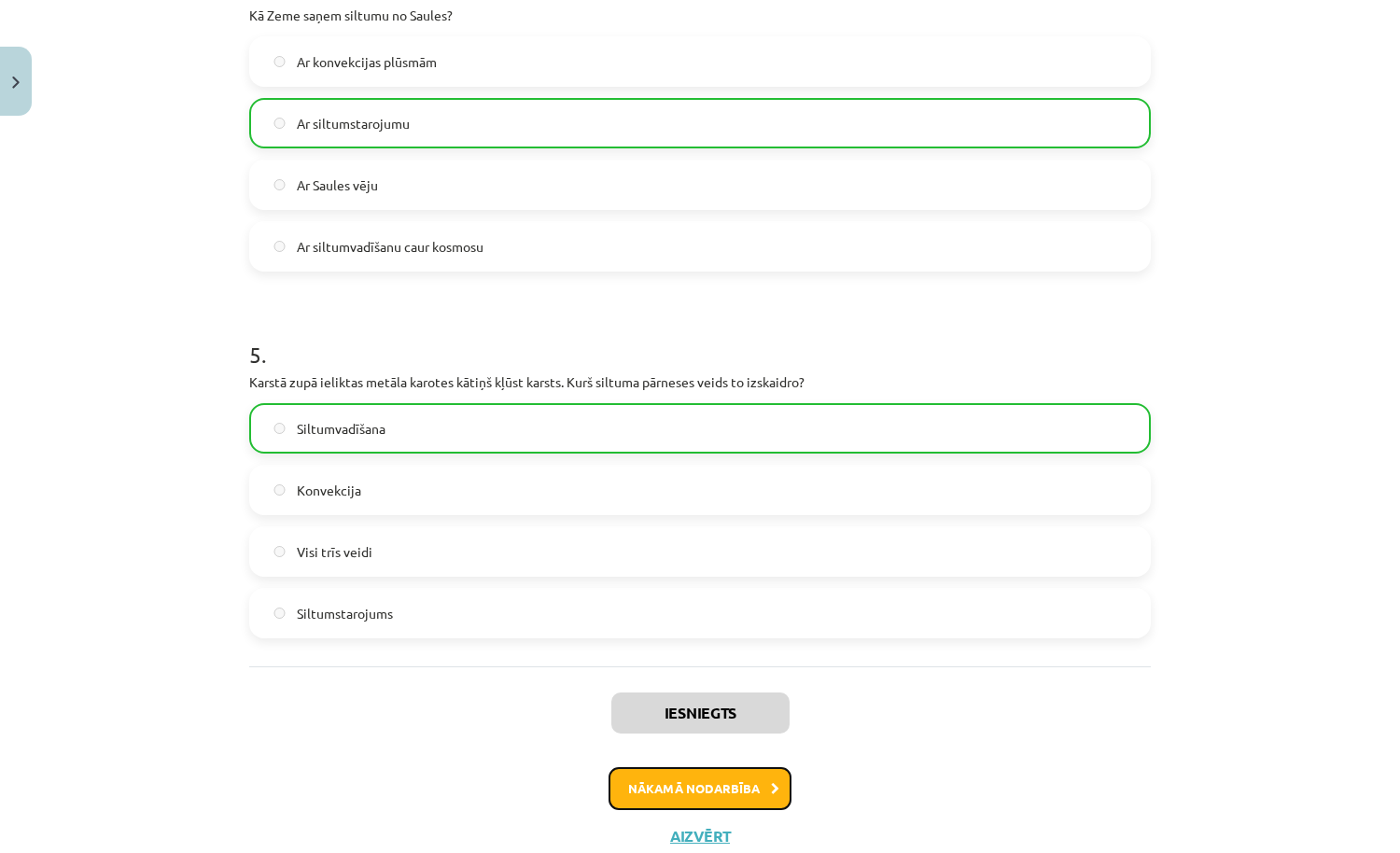
click at [675, 789] on button "Nākamā nodarbība" at bounding box center [699, 788] width 183 height 43
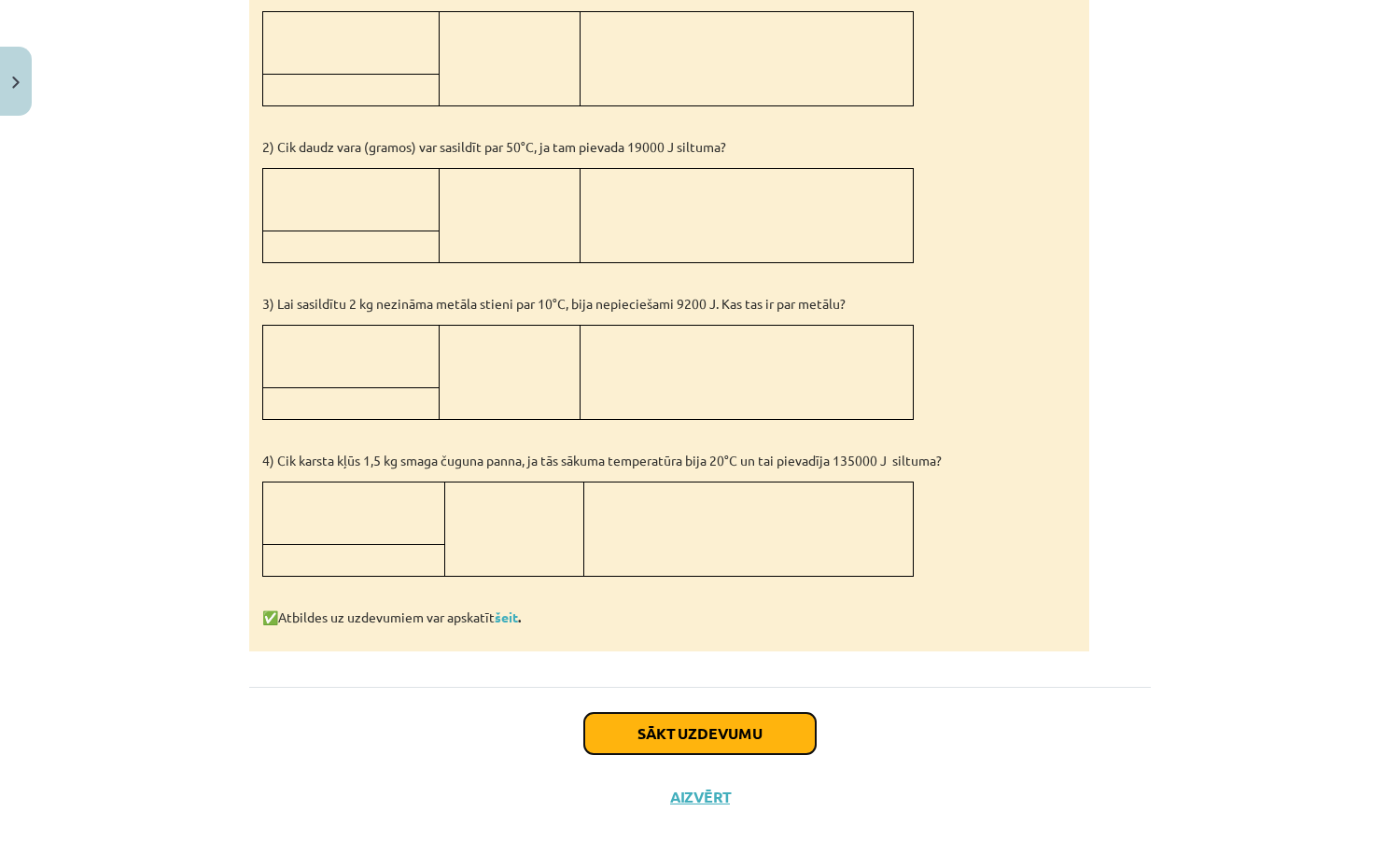
click at [700, 713] on button "Sākt uzdevumu" at bounding box center [699, 733] width 231 height 41
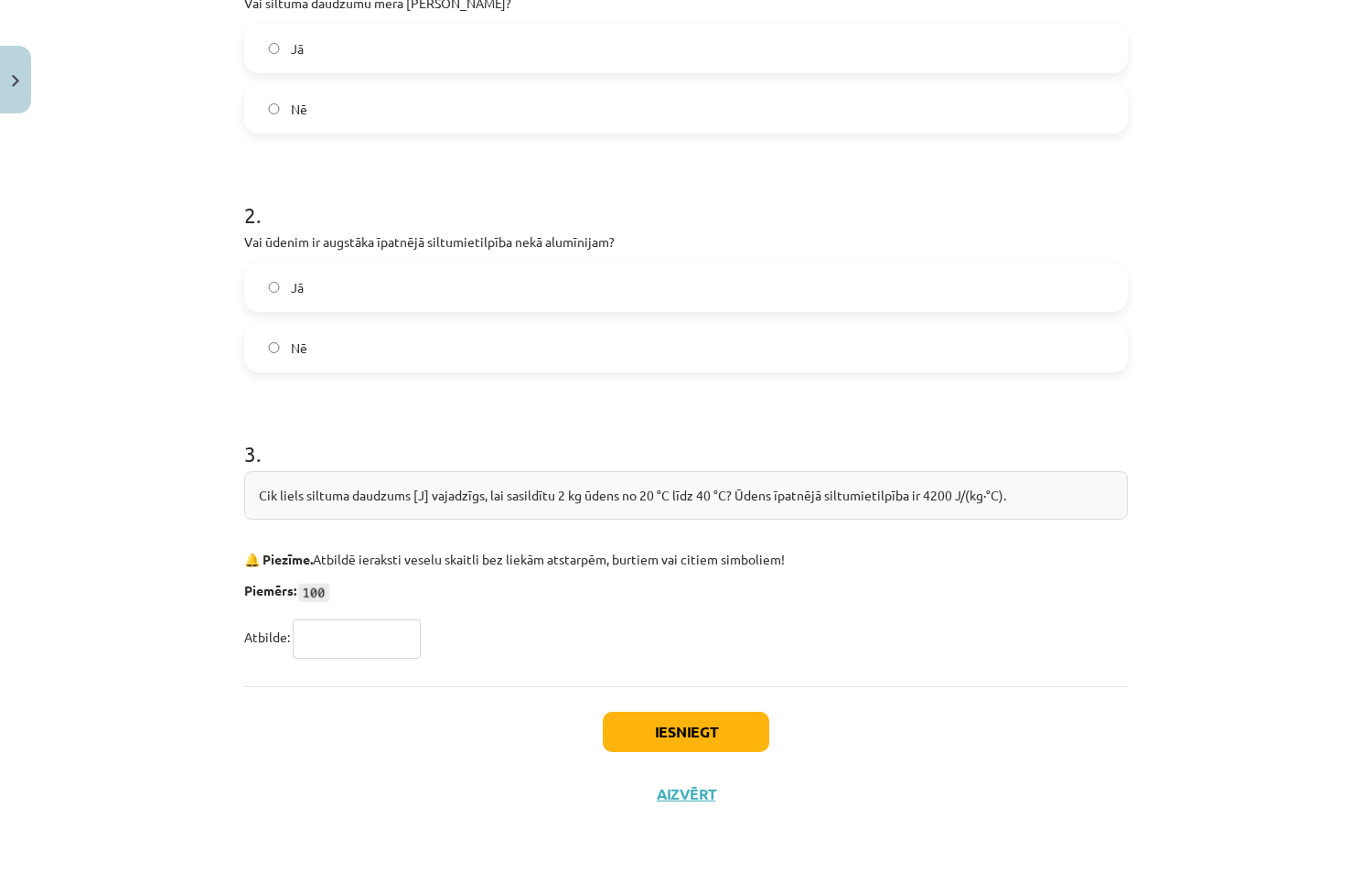
scroll to position [430, 0]
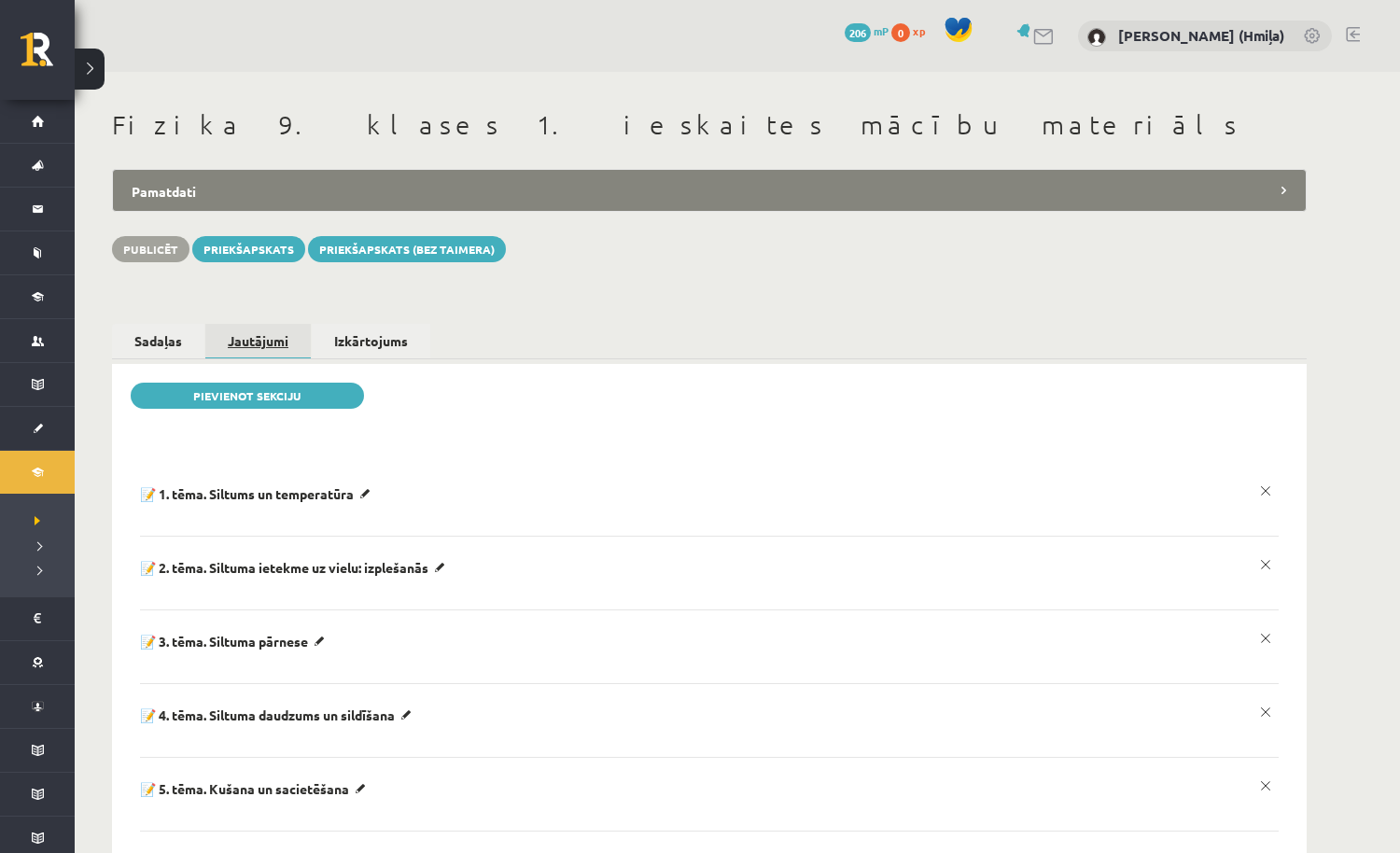
click at [267, 335] on link "Jautājumi" at bounding box center [257, 342] width 105 height 37
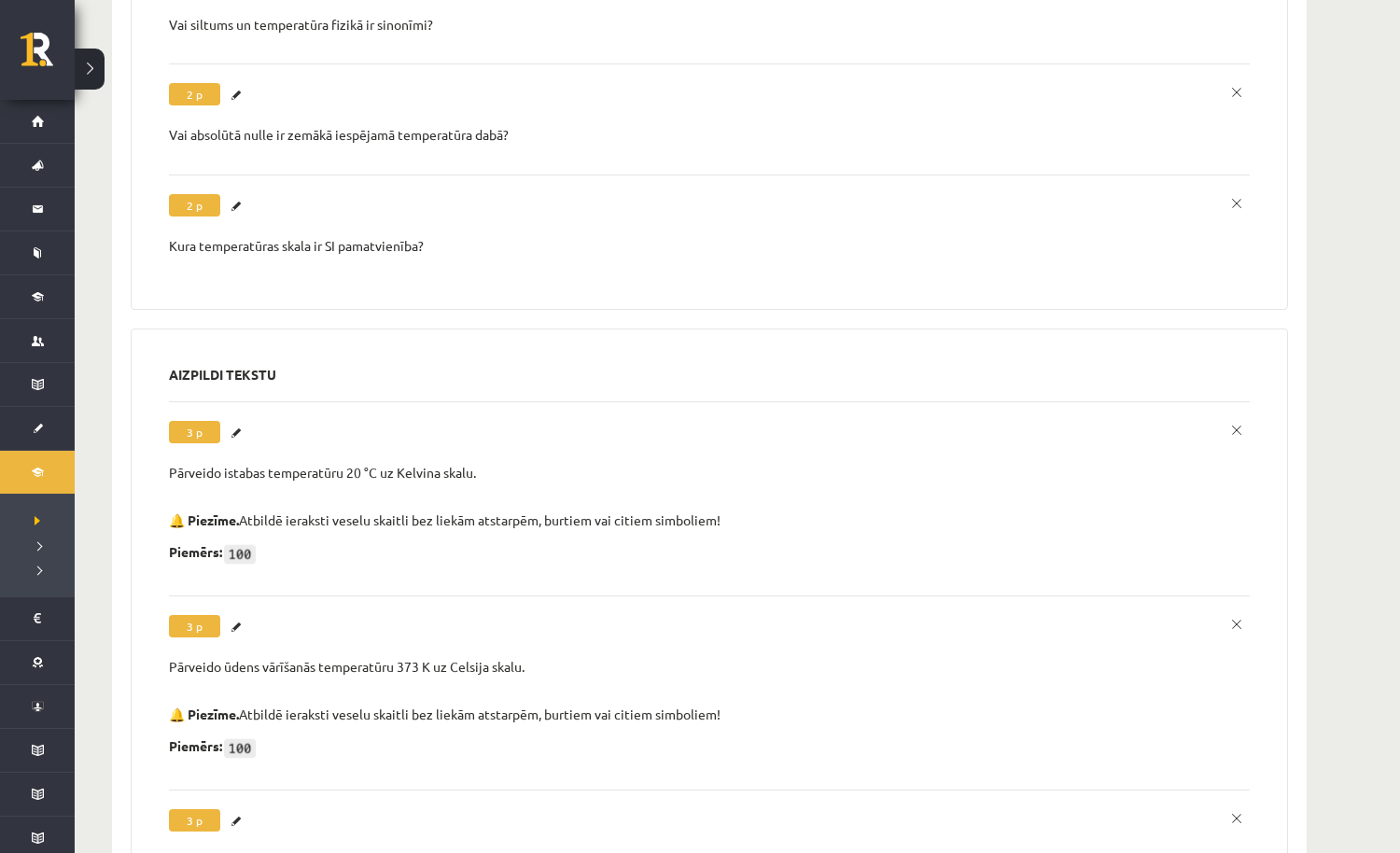
scroll to position [1025, 0]
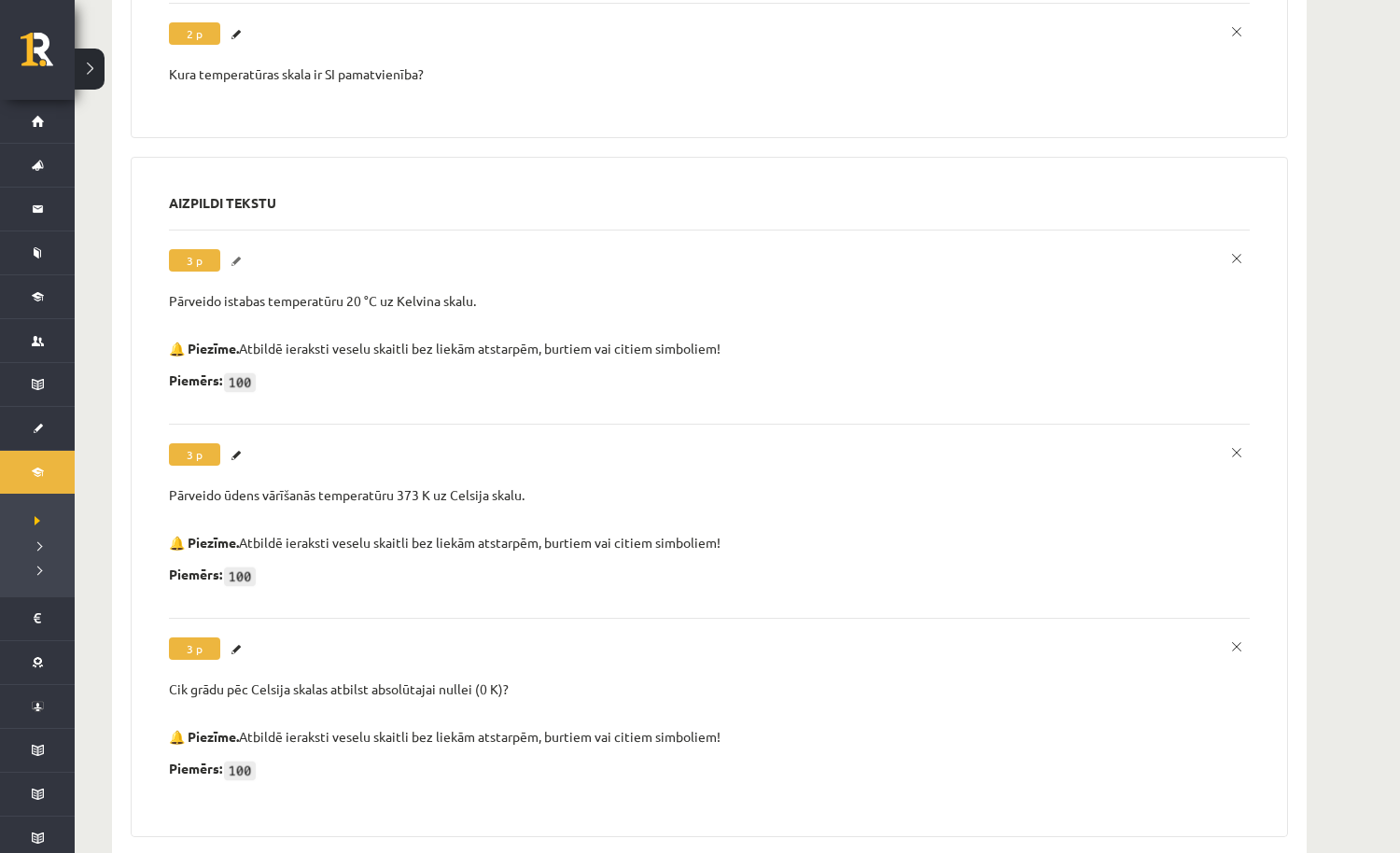
click at [234, 254] on link "Labot" at bounding box center [238, 261] width 18 height 24
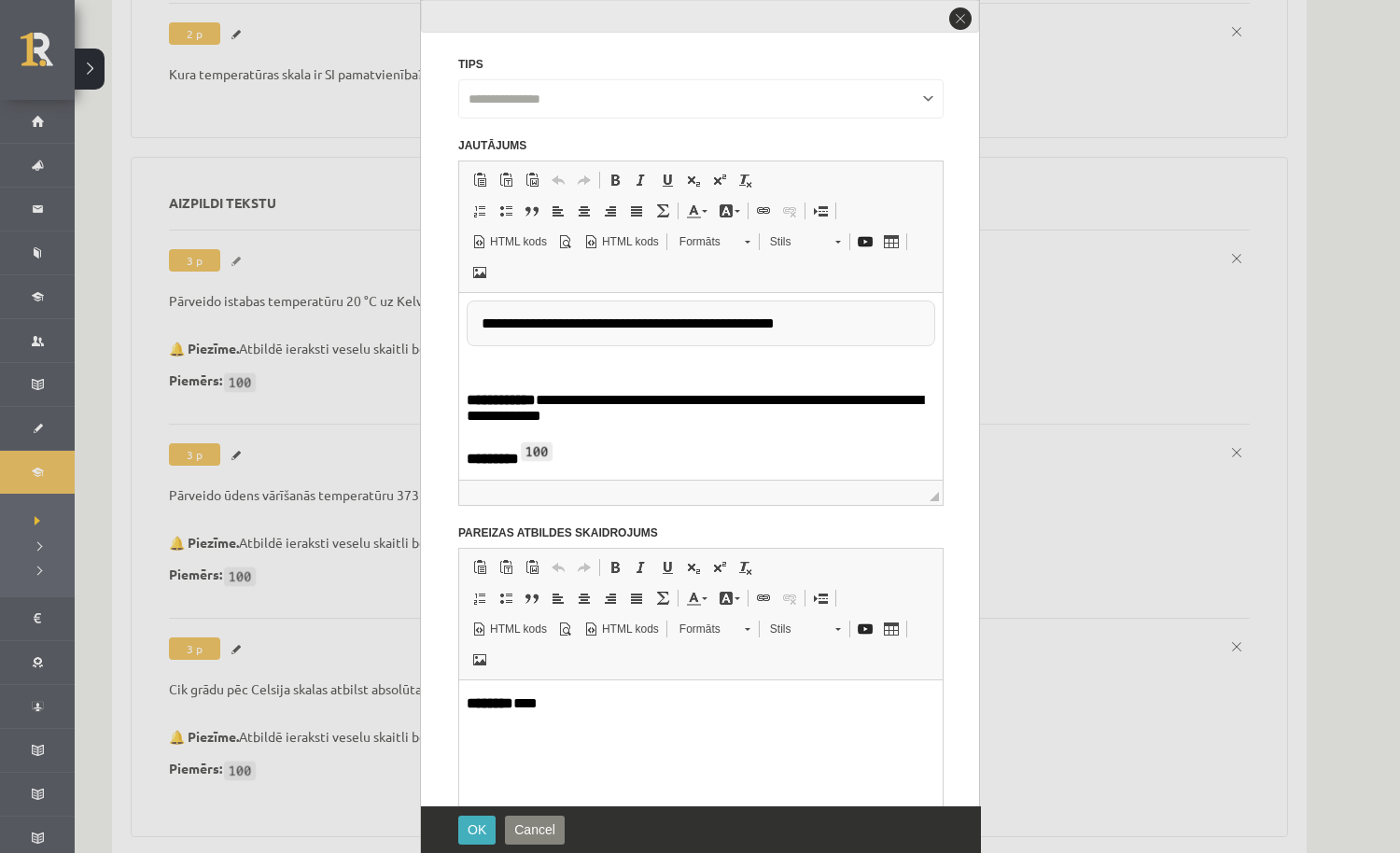
scroll to position [0, 0]
drag, startPoint x: 721, startPoint y: 407, endPoint x: 849, endPoint y: 406, distance: 128.0
click at [849, 406] on p "**********" at bounding box center [701, 410] width 469 height 37
click at [615, 174] on span at bounding box center [614, 180] width 15 height 15
click at [667, 171] on link "Pasvītrojums Klaviatūras saīsne Komanda+U" at bounding box center [667, 180] width 26 height 24
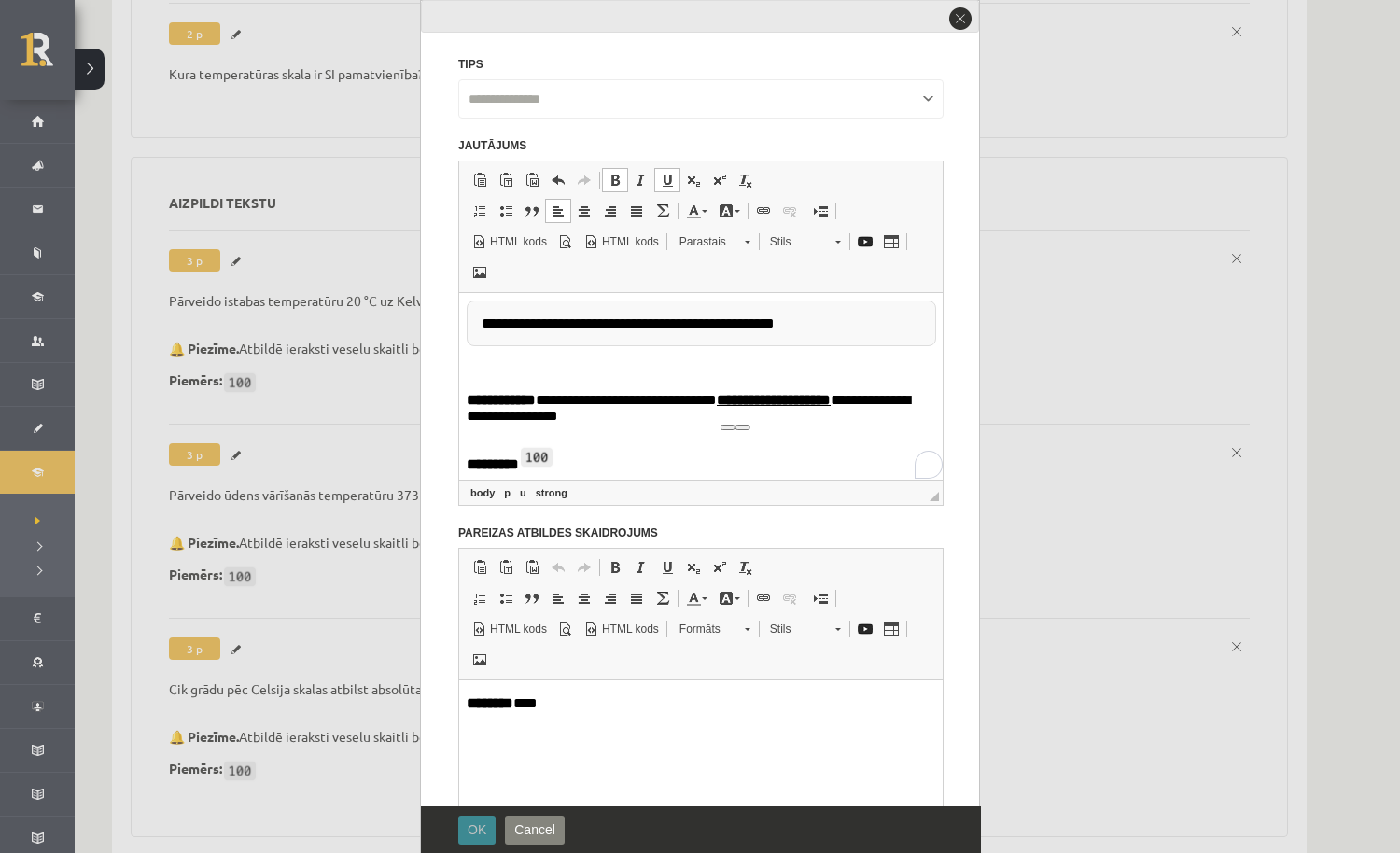
click at [481, 824] on span "OK" at bounding box center [477, 829] width 18 height 15
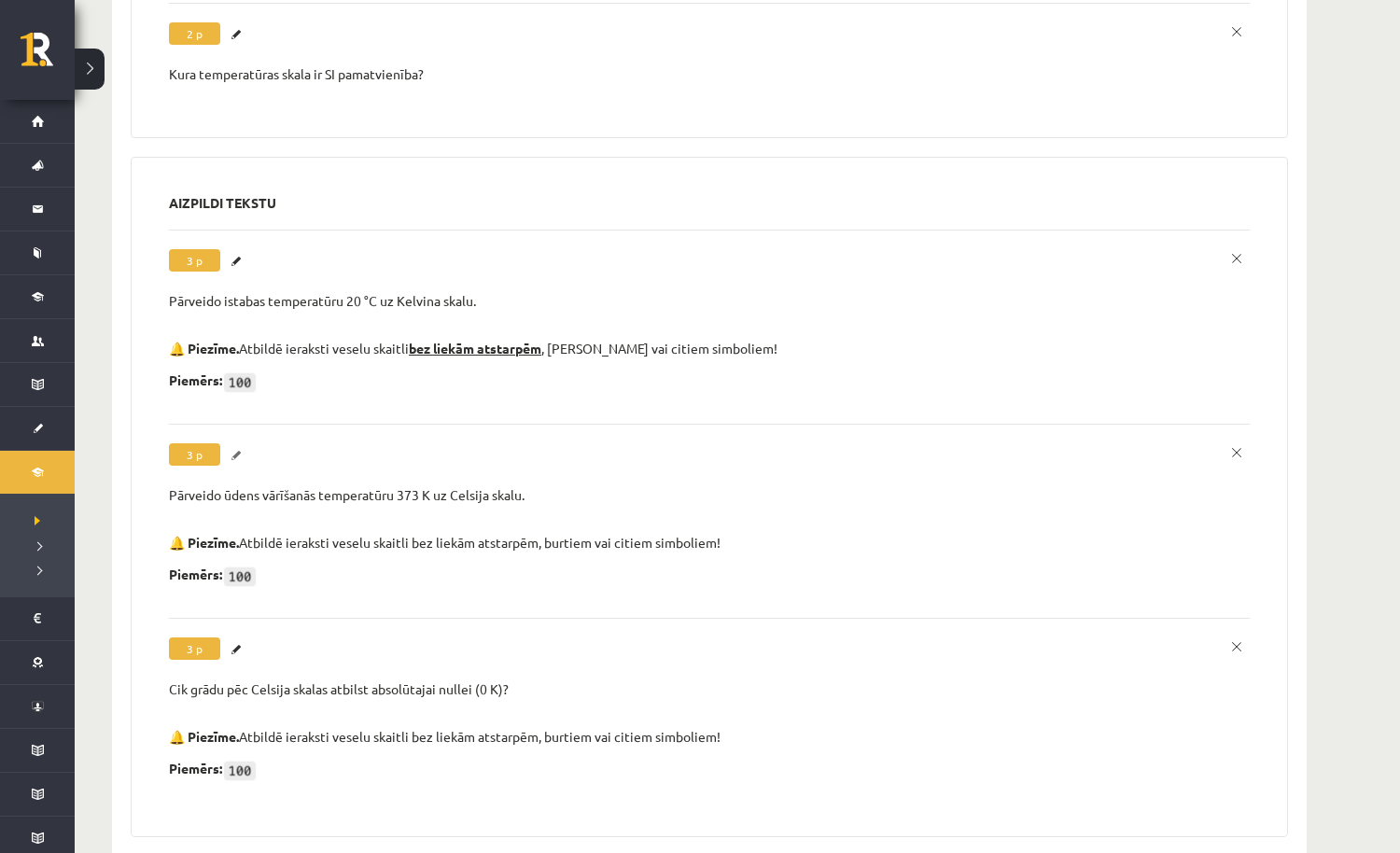
click at [233, 447] on link "Labot" at bounding box center [238, 455] width 18 height 24
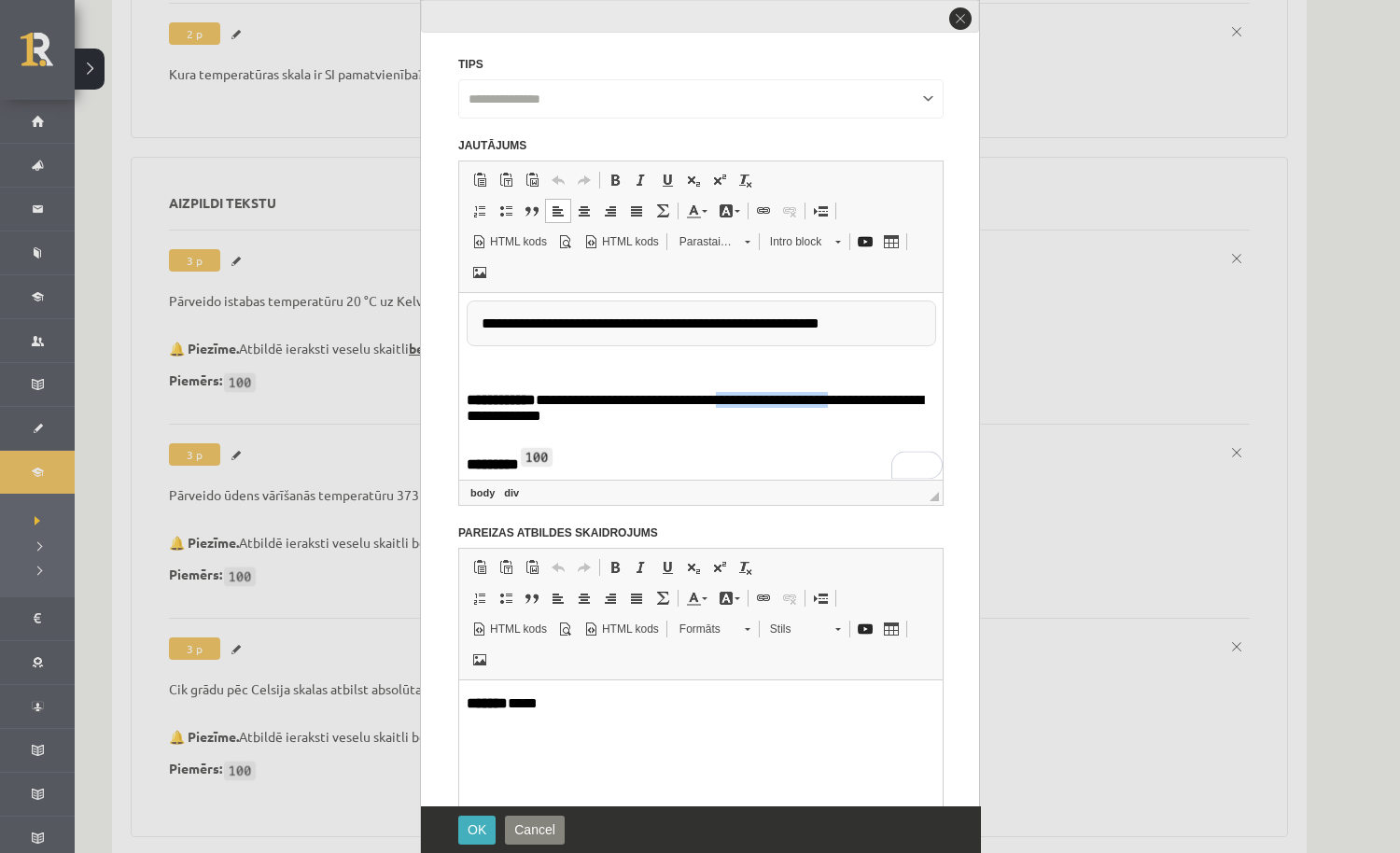
drag, startPoint x: 719, startPoint y: 406, endPoint x: 844, endPoint y: 407, distance: 125.0
click at [844, 407] on p "**********" at bounding box center [701, 410] width 469 height 37
click at [616, 183] on span at bounding box center [614, 180] width 15 height 15
click at [666, 188] on link "Pasvītrojums Klaviatūras saīsne Komanda+U" at bounding box center [667, 180] width 26 height 24
click at [477, 827] on span "OK" at bounding box center [477, 829] width 18 height 15
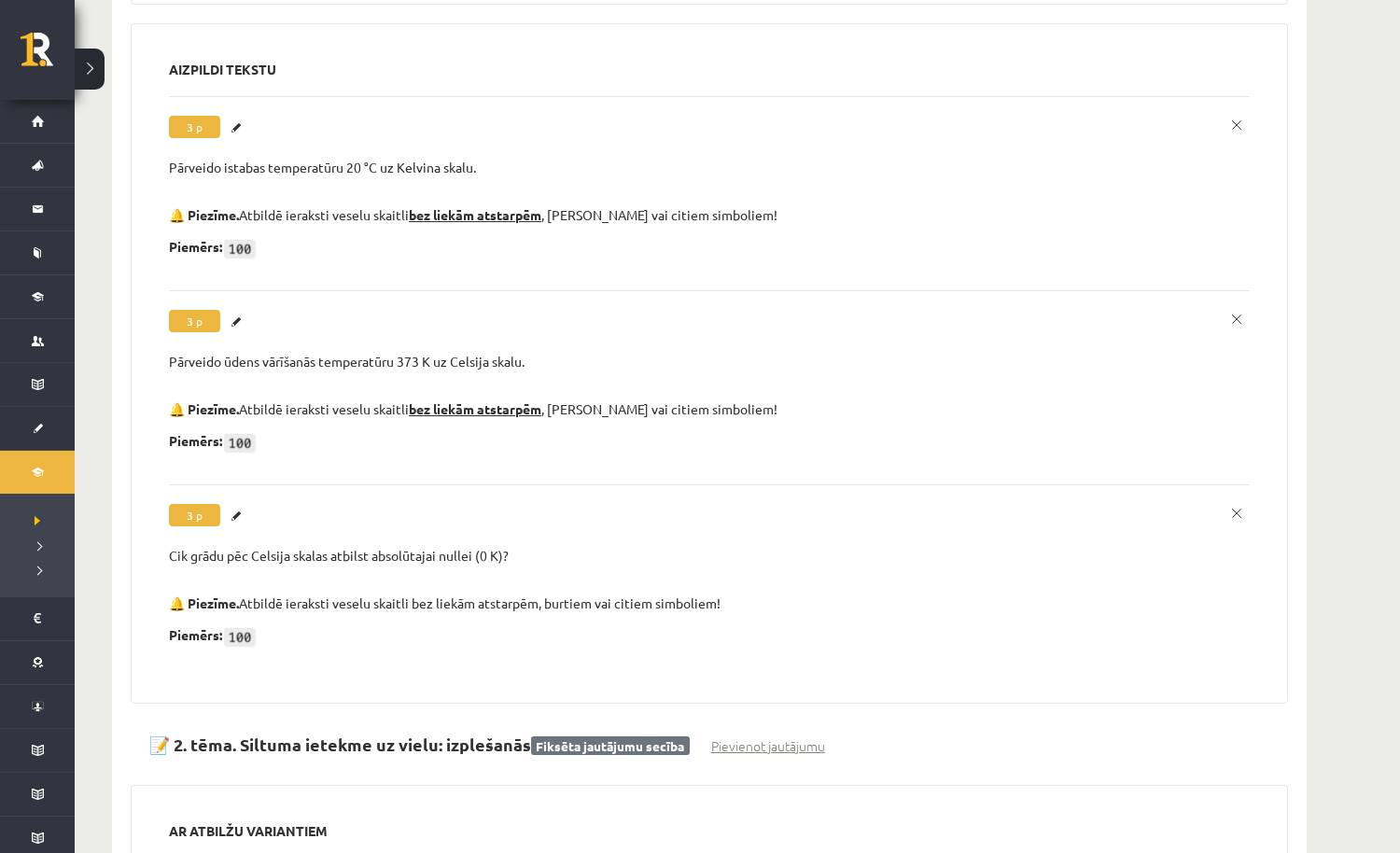
scroll to position [1215, 0]
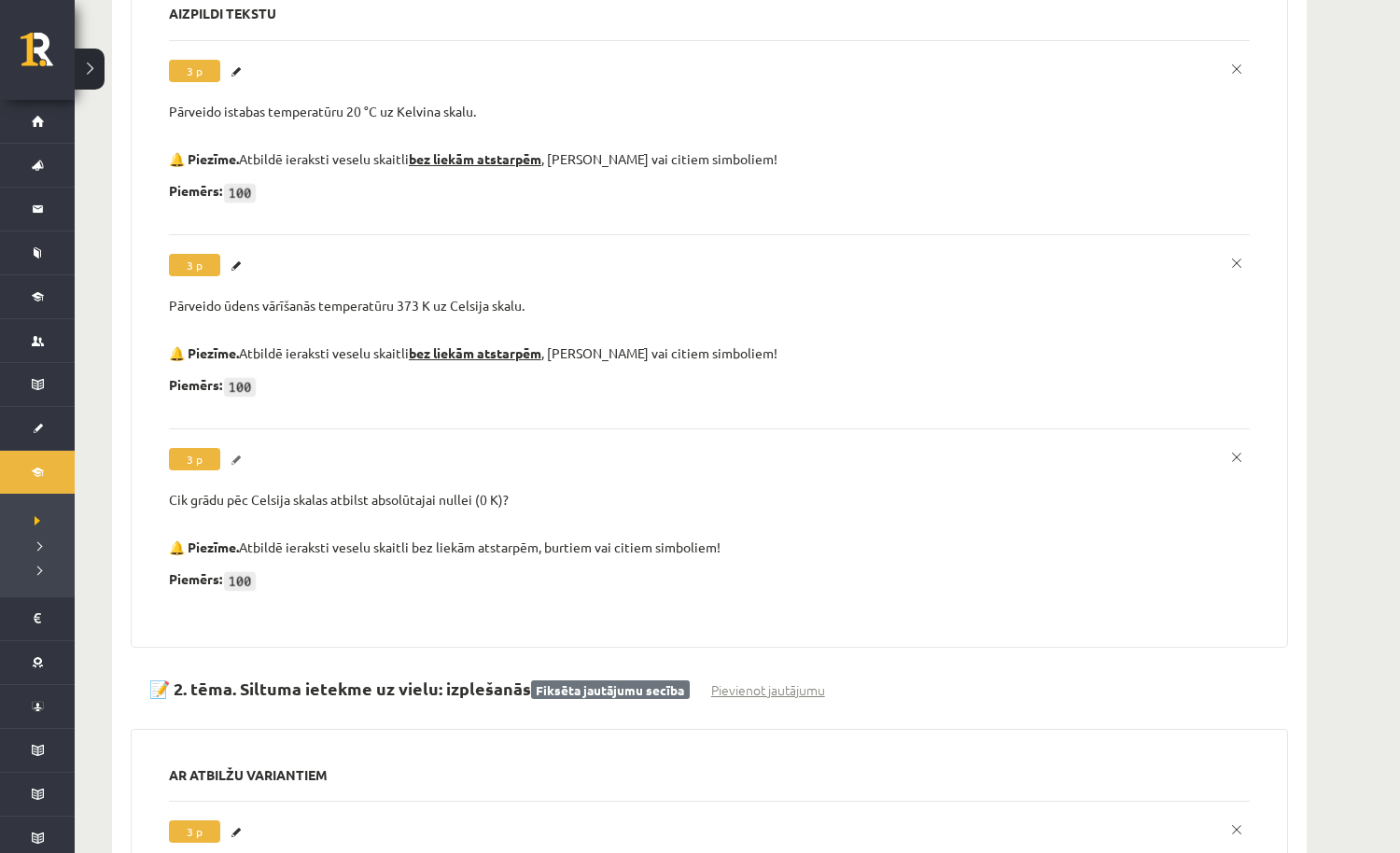
click at [242, 453] on link "Labot" at bounding box center [238, 459] width 18 height 24
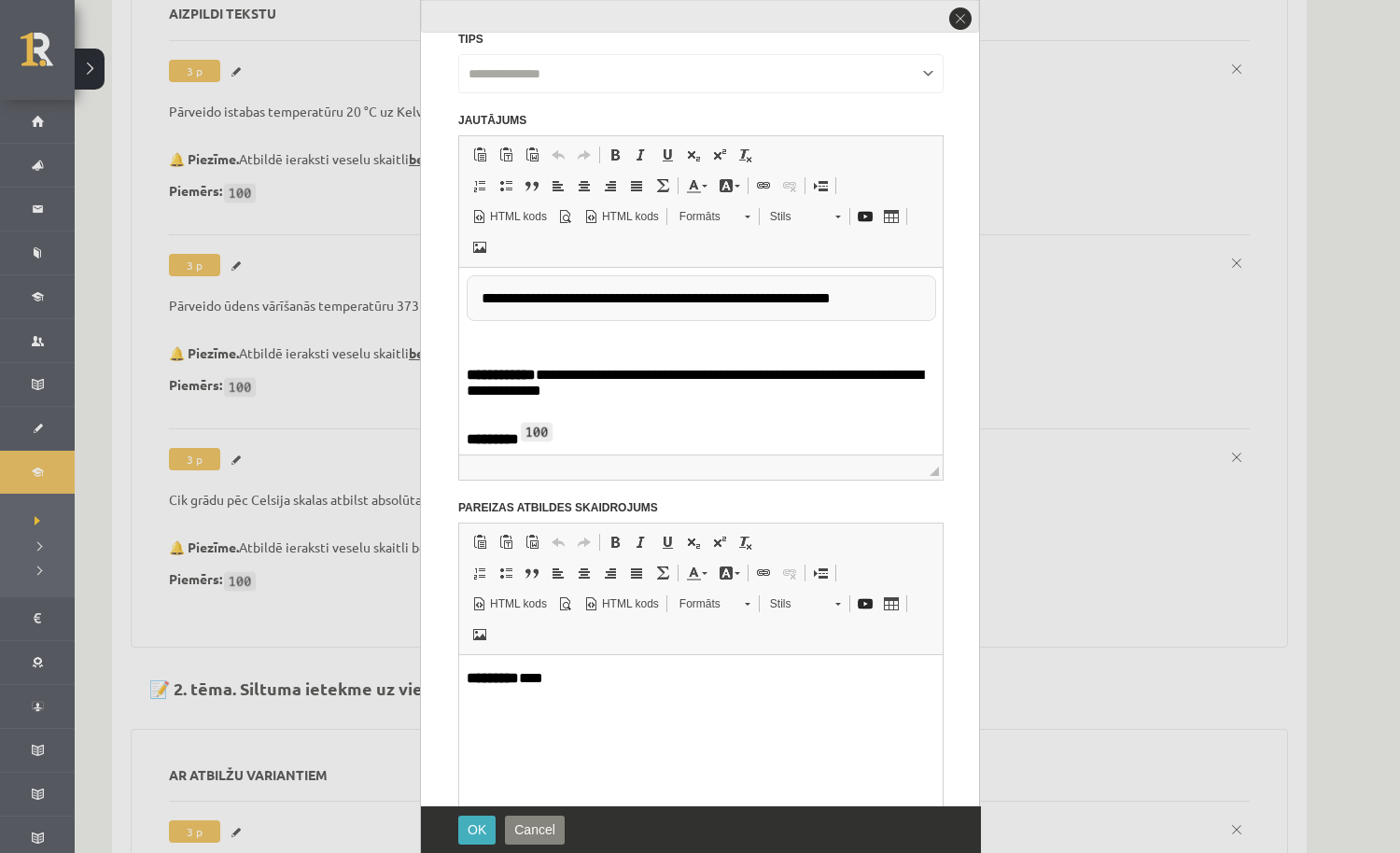
scroll to position [0, 0]
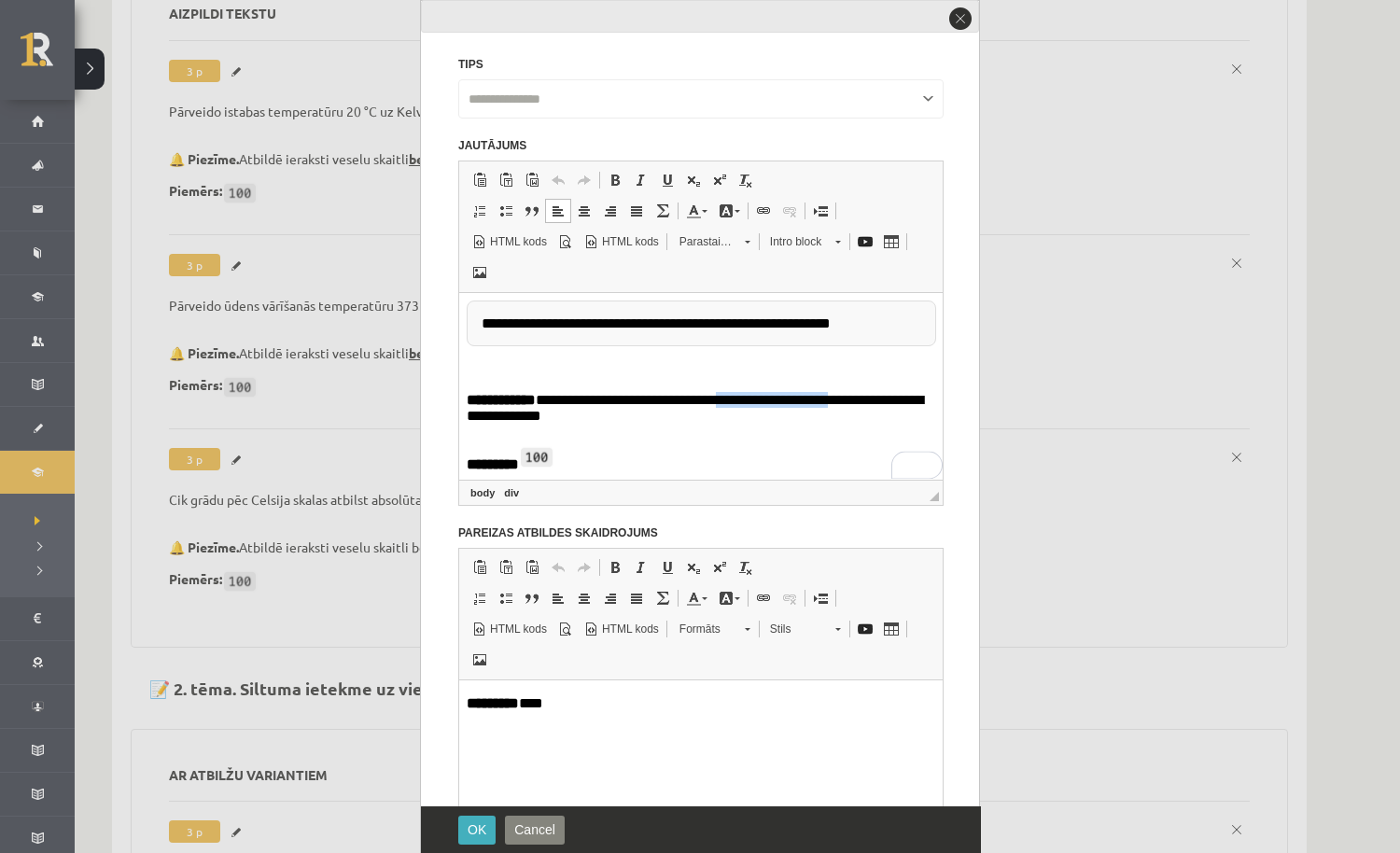
drag, startPoint x: 722, startPoint y: 404, endPoint x: 846, endPoint y: 404, distance: 124.0
click at [846, 404] on p "**********" at bounding box center [701, 410] width 469 height 37
click at [660, 180] on span at bounding box center [666, 180] width 15 height 15
click at [610, 179] on span at bounding box center [614, 180] width 15 height 15
click at [480, 828] on span "OK" at bounding box center [477, 829] width 18 height 15
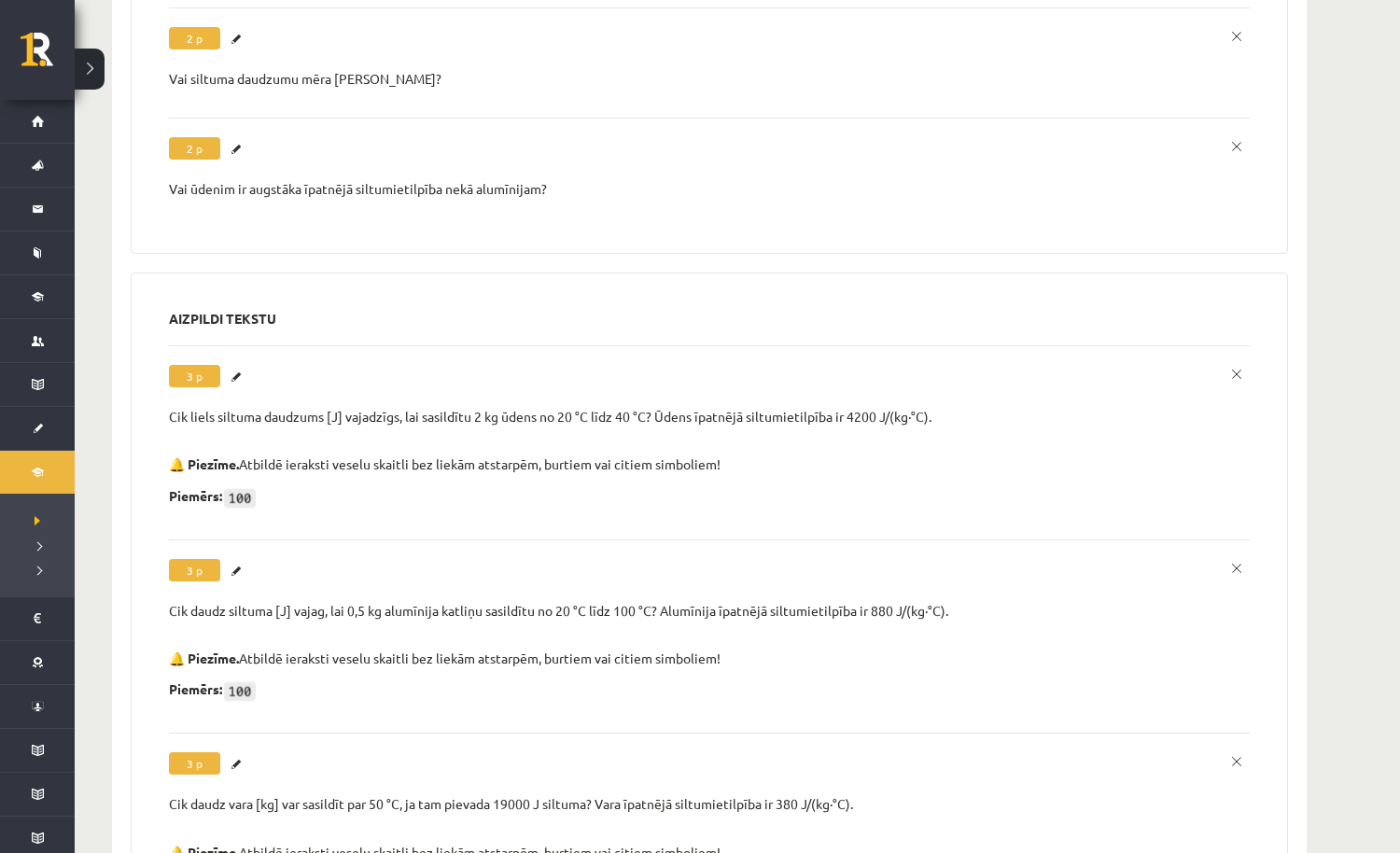
scroll to position [4078, 0]
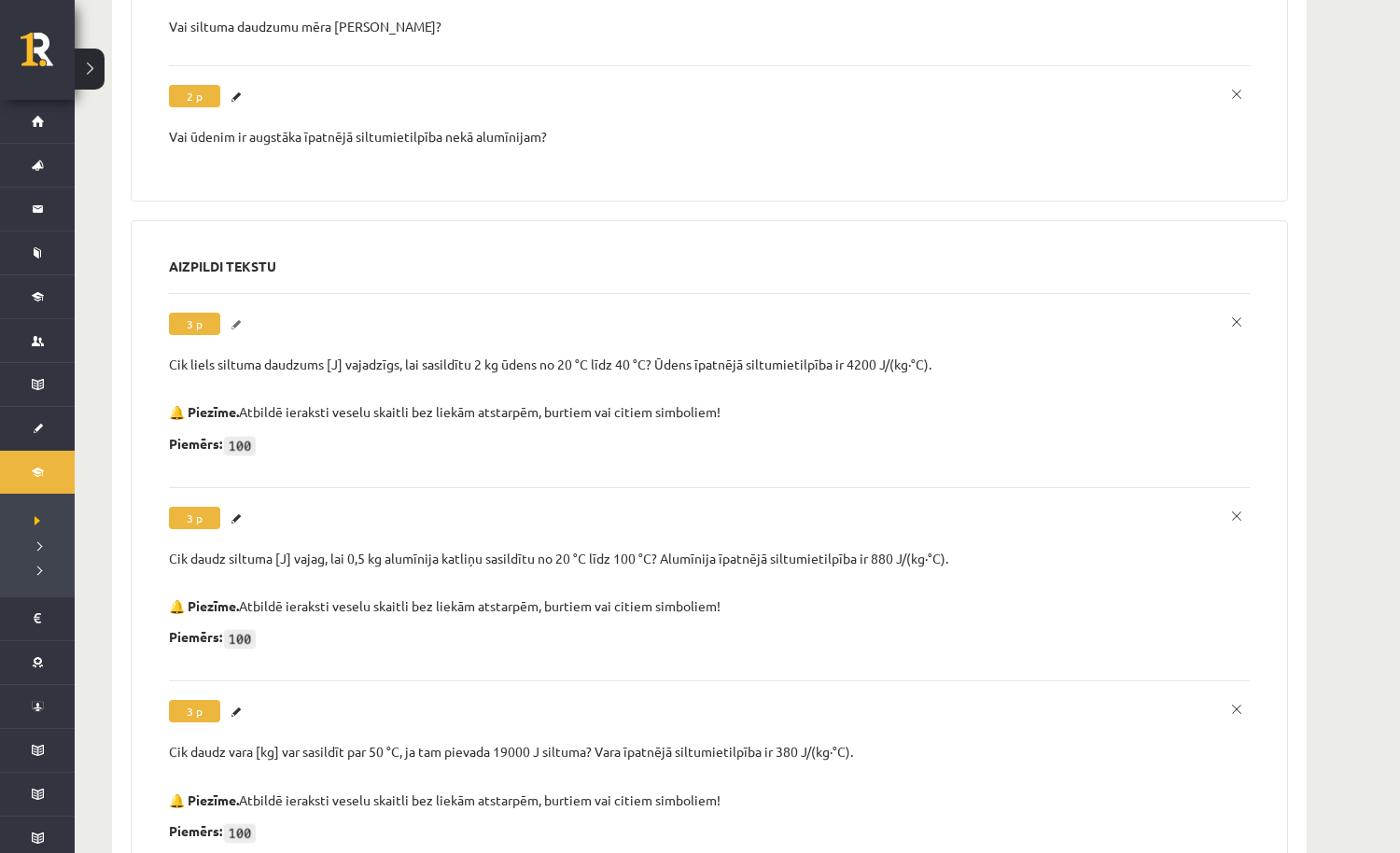
click at [239, 312] on link "Labot" at bounding box center [238, 324] width 18 height 24
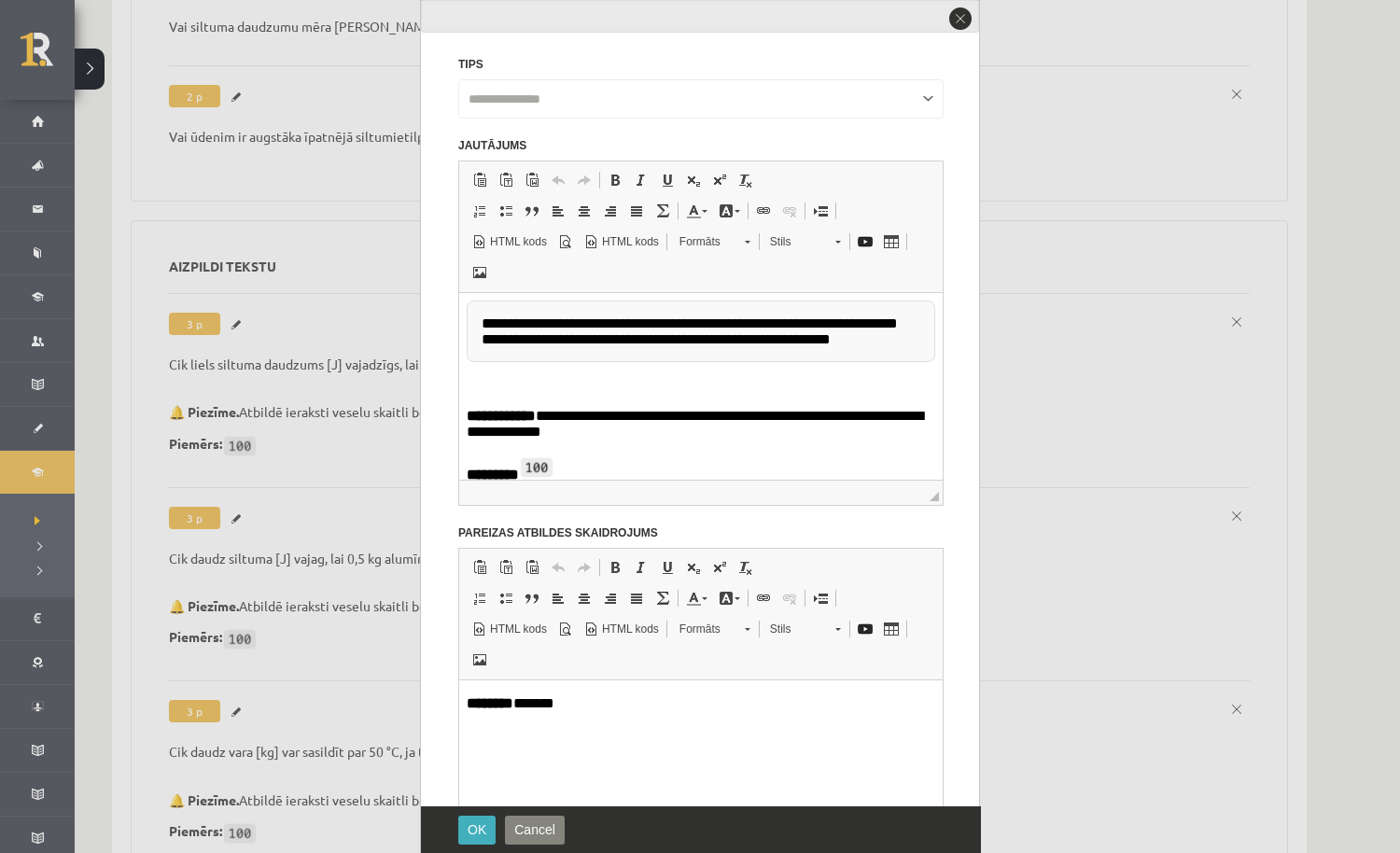
scroll to position [0, 0]
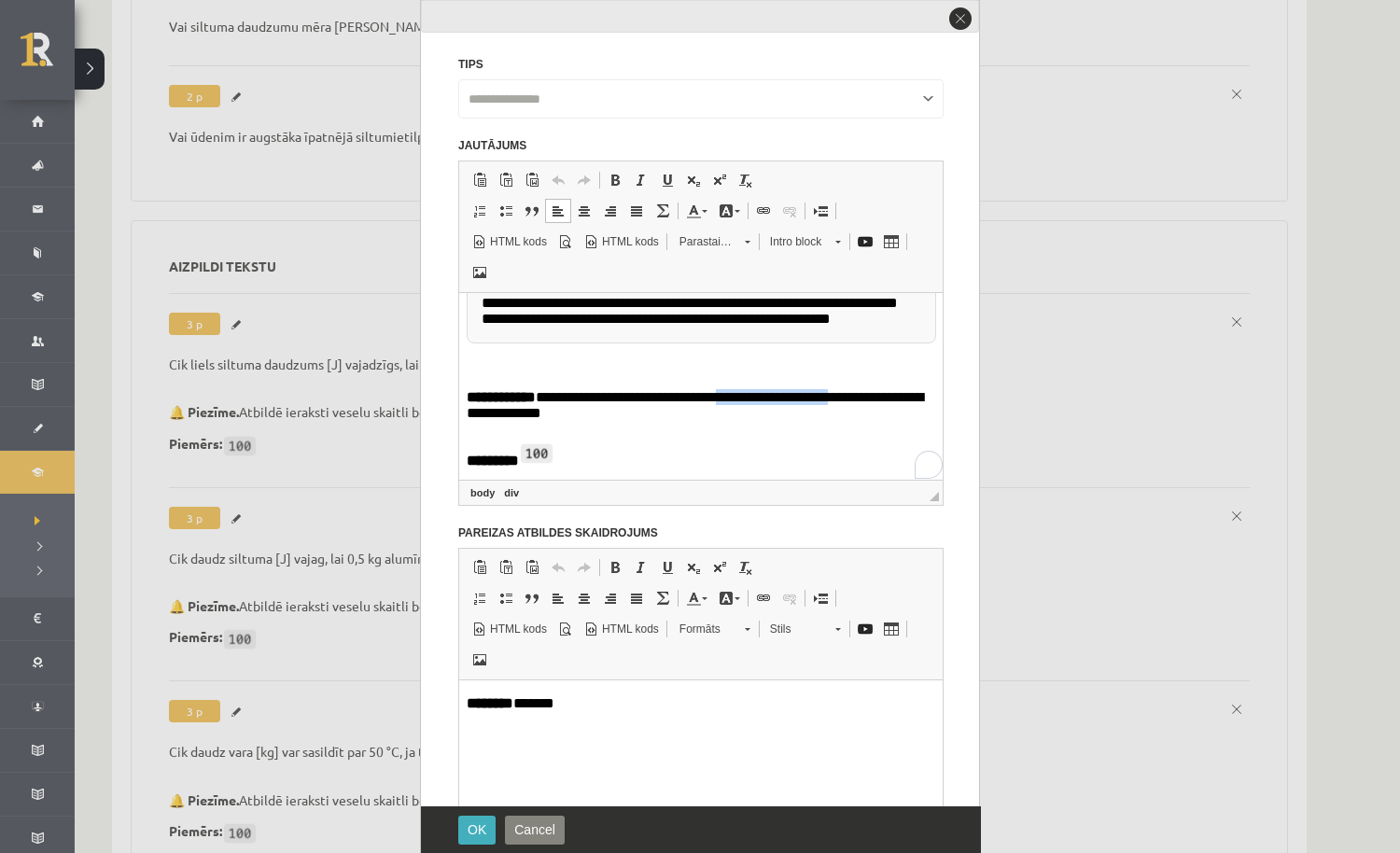
drag, startPoint x: 720, startPoint y: 404, endPoint x: 846, endPoint y: 409, distance: 126.1
click at [846, 409] on p "**********" at bounding box center [701, 407] width 469 height 37
click at [642, 174] on span at bounding box center [640, 180] width 15 height 15
click at [615, 174] on span at bounding box center [614, 180] width 15 height 15
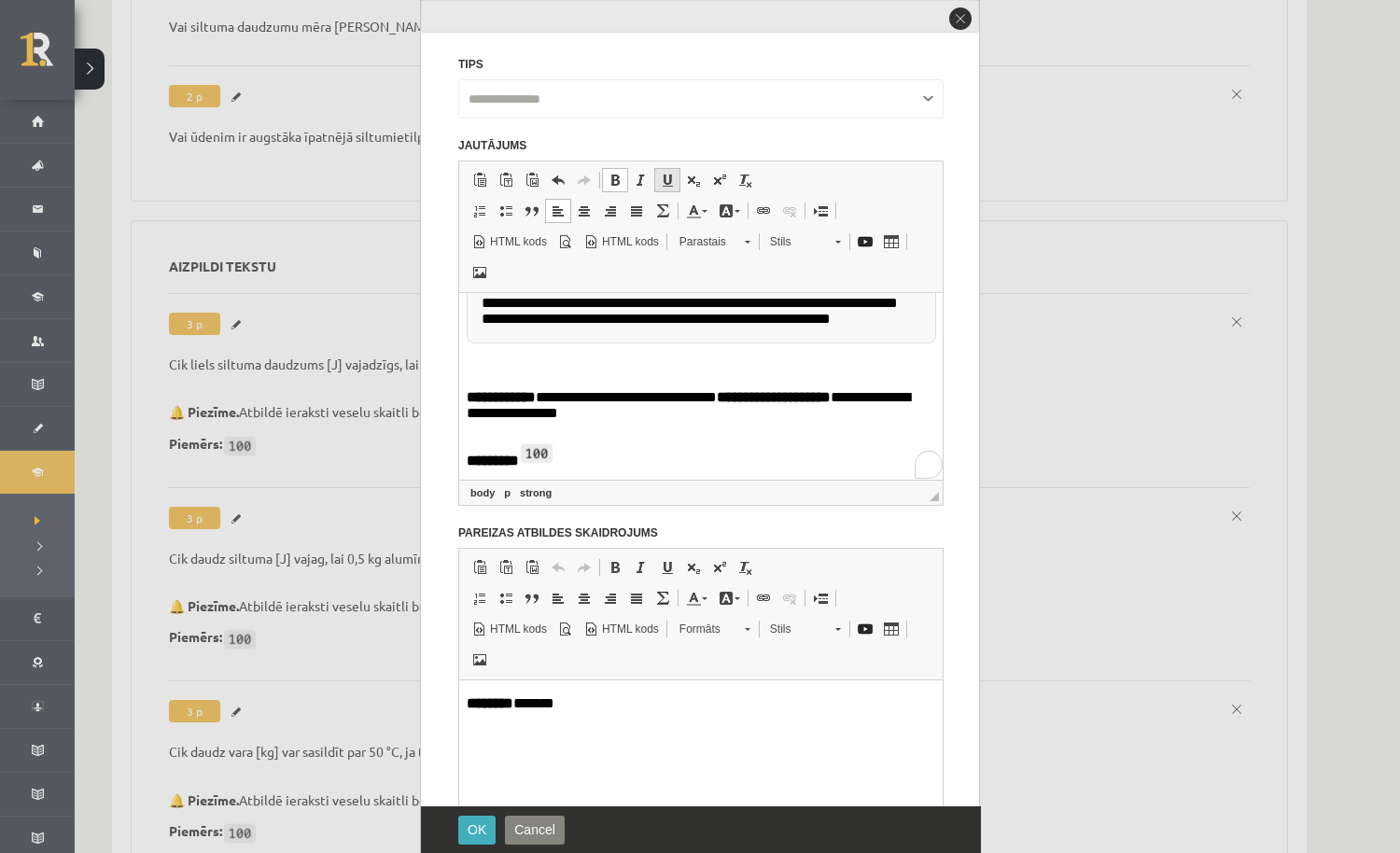
click at [669, 174] on span at bounding box center [666, 180] width 15 height 15
click at [484, 820] on button "OK" at bounding box center [477, 830] width 38 height 29
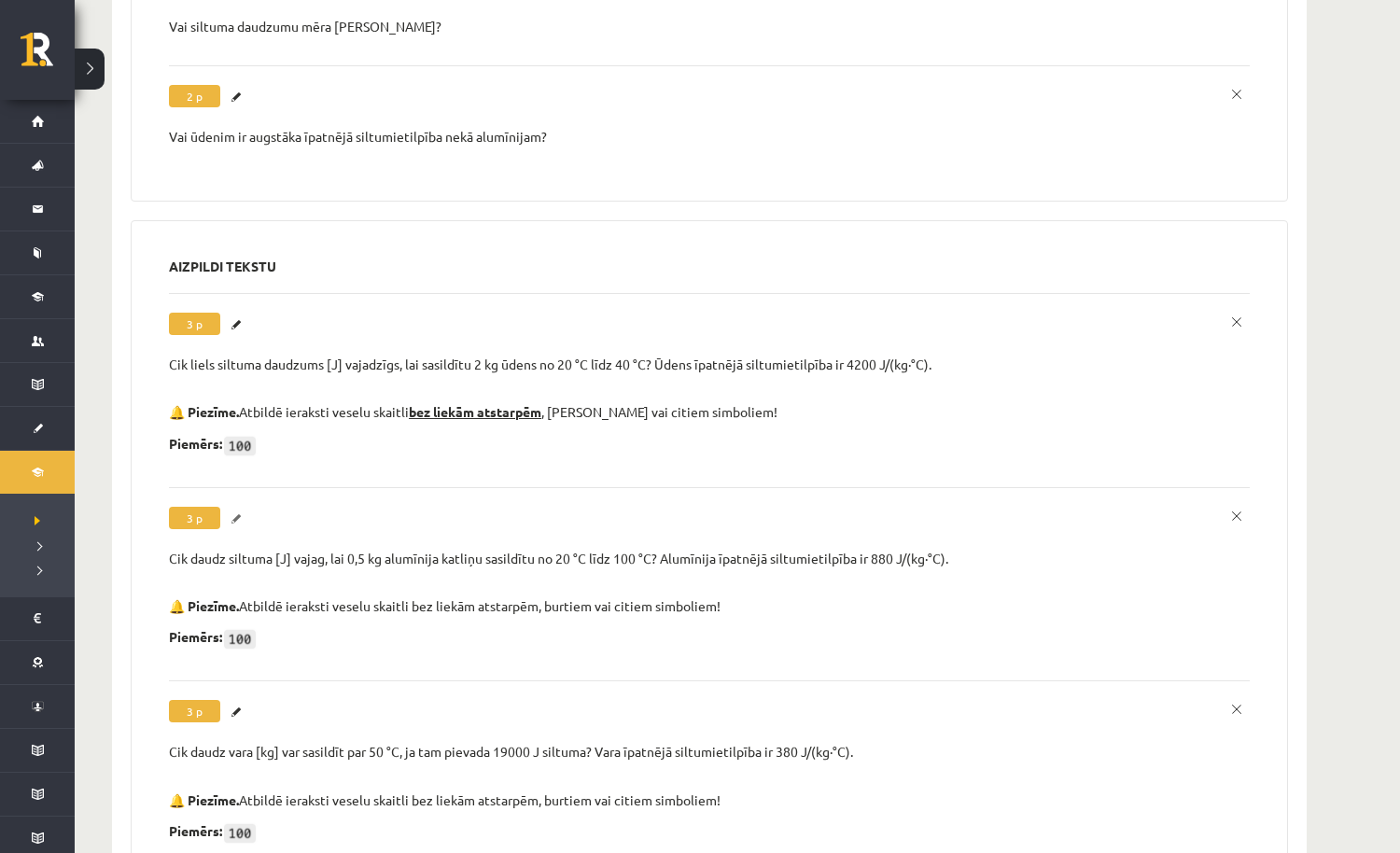
click at [235, 507] on link "Labot" at bounding box center [238, 518] width 18 height 24
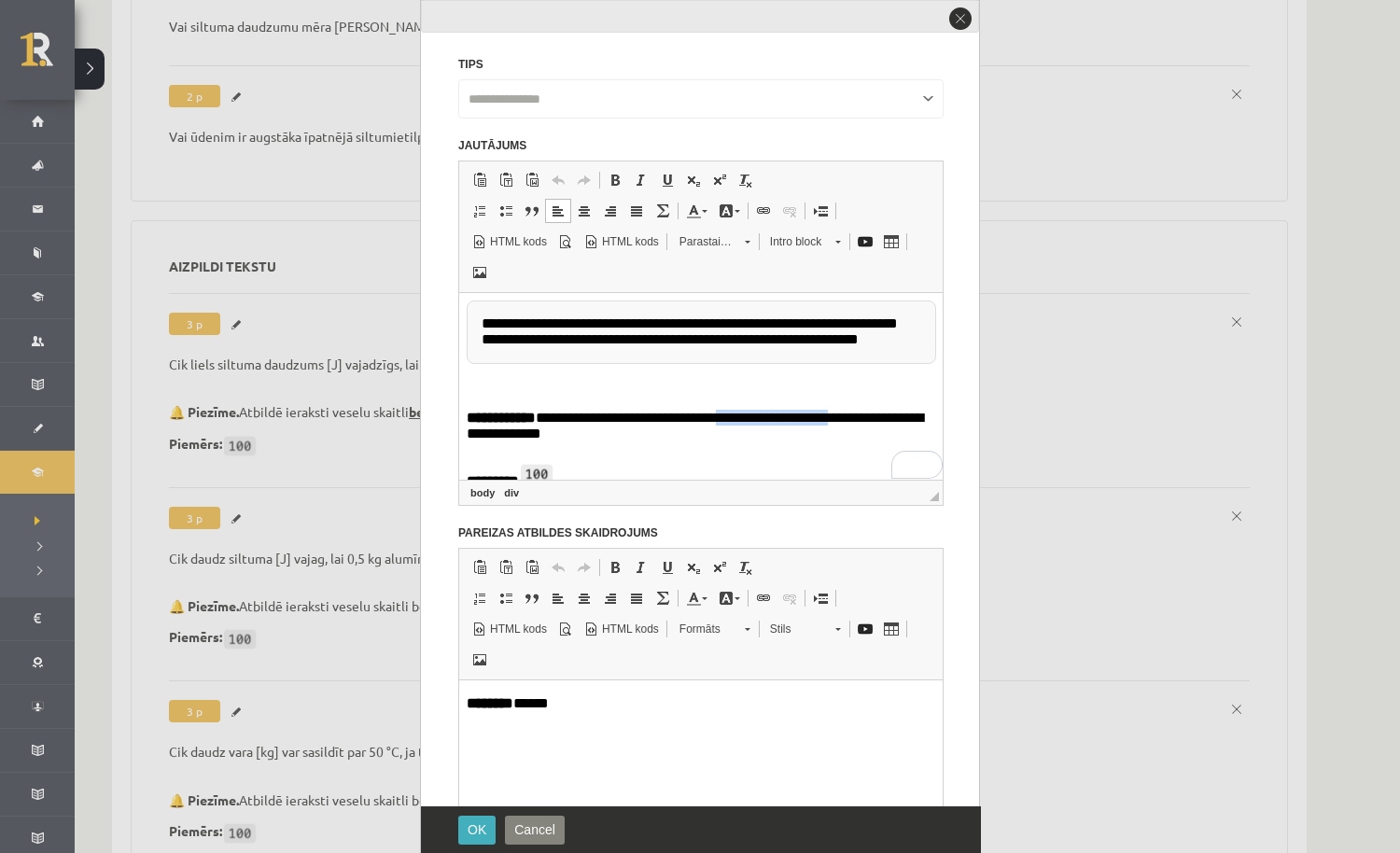
drag, startPoint x: 723, startPoint y: 424, endPoint x: 843, endPoint y: 422, distance: 120.0
click at [843, 422] on p "**********" at bounding box center [701, 428] width 469 height 37
click at [614, 181] on span at bounding box center [614, 180] width 15 height 15
click at [665, 173] on span at bounding box center [666, 180] width 15 height 15
click at [479, 824] on span "OK" at bounding box center [477, 829] width 18 height 15
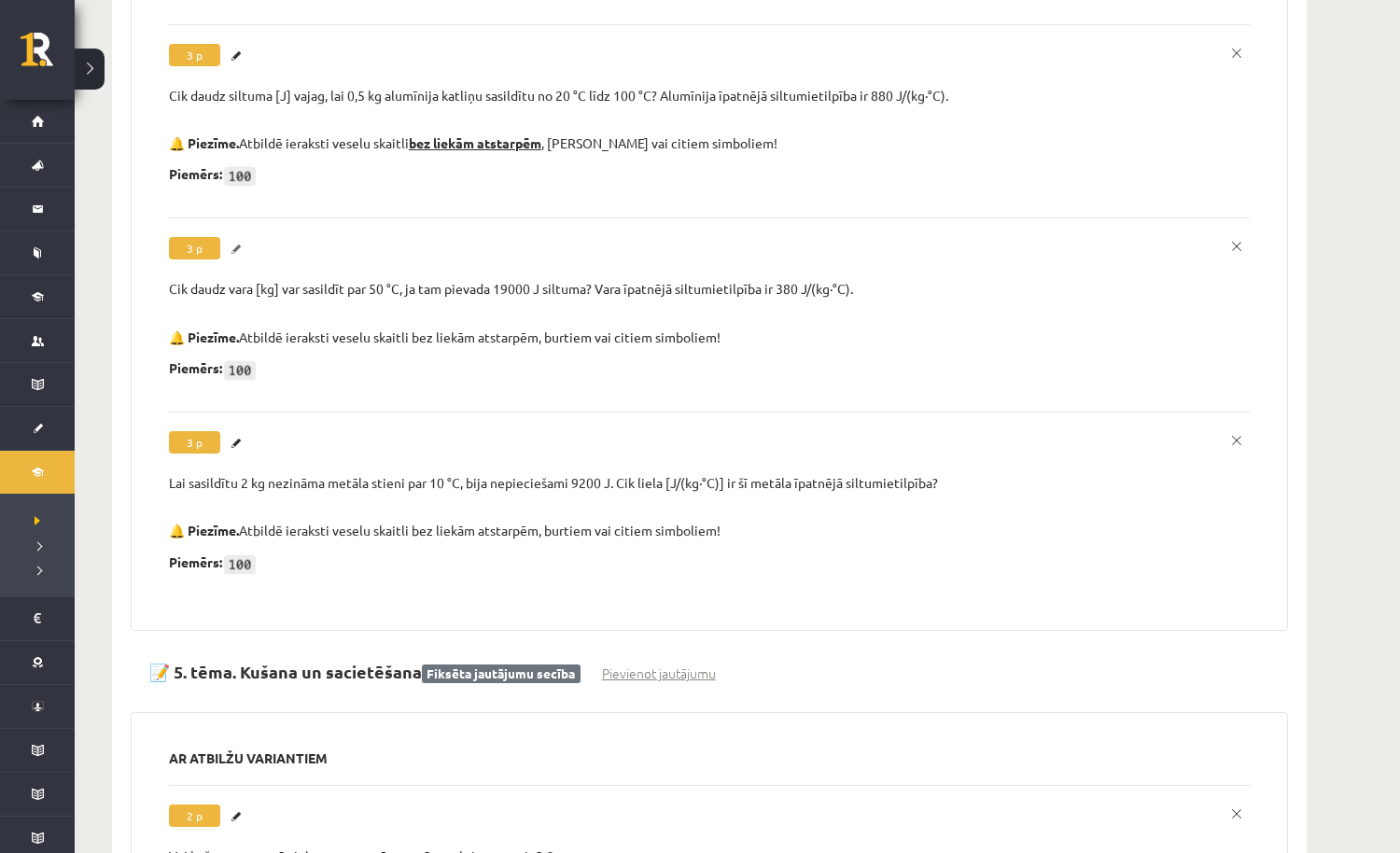
click at [239, 237] on link "Labot" at bounding box center [238, 249] width 18 height 24
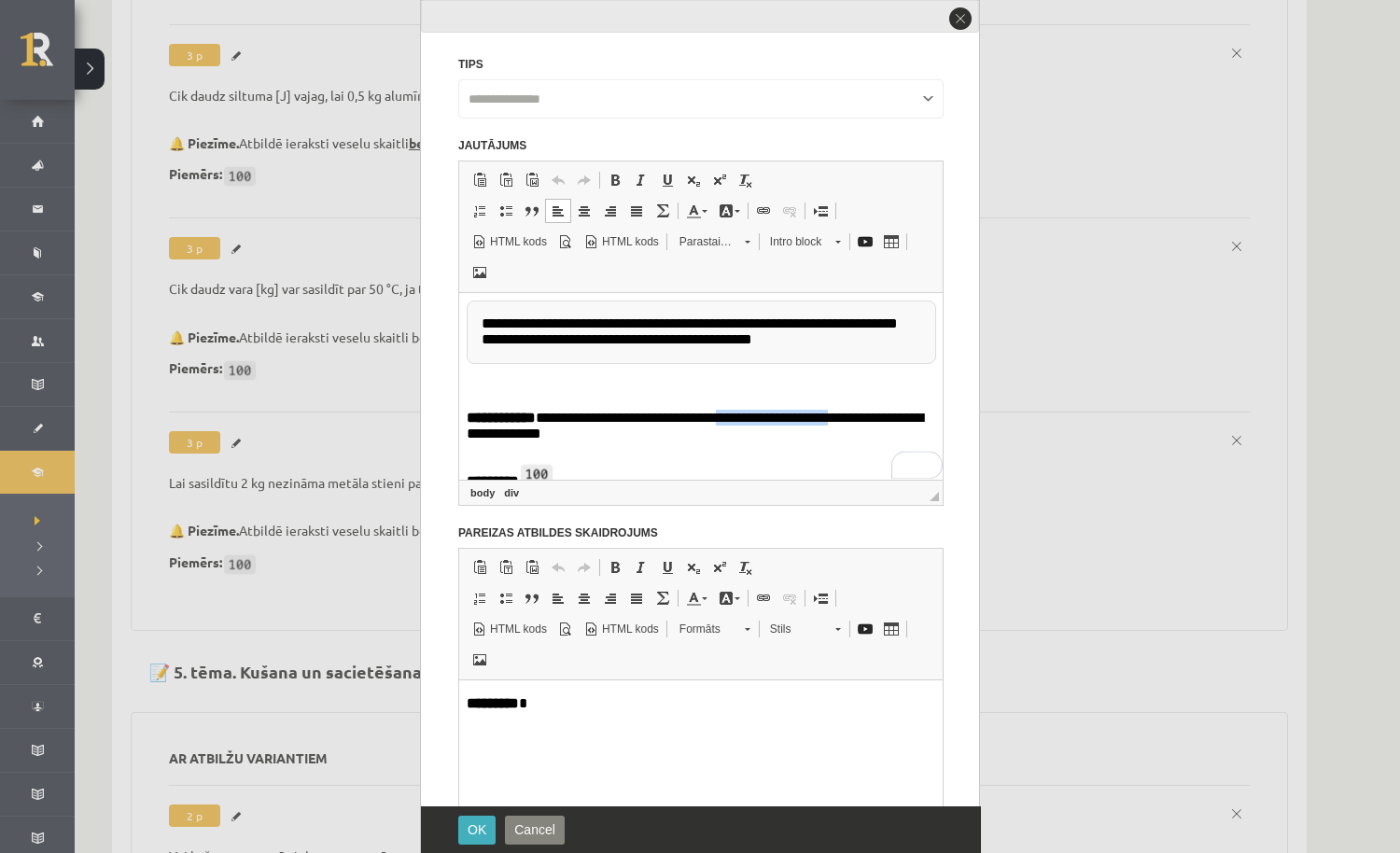
drag, startPoint x: 722, startPoint y: 419, endPoint x: 843, endPoint y: 414, distance: 121.1
click at [843, 414] on p "**********" at bounding box center [701, 428] width 469 height 37
click at [616, 183] on span at bounding box center [614, 180] width 15 height 15
click at [665, 184] on span at bounding box center [666, 180] width 15 height 15
click at [478, 836] on span "OK" at bounding box center [477, 829] width 18 height 15
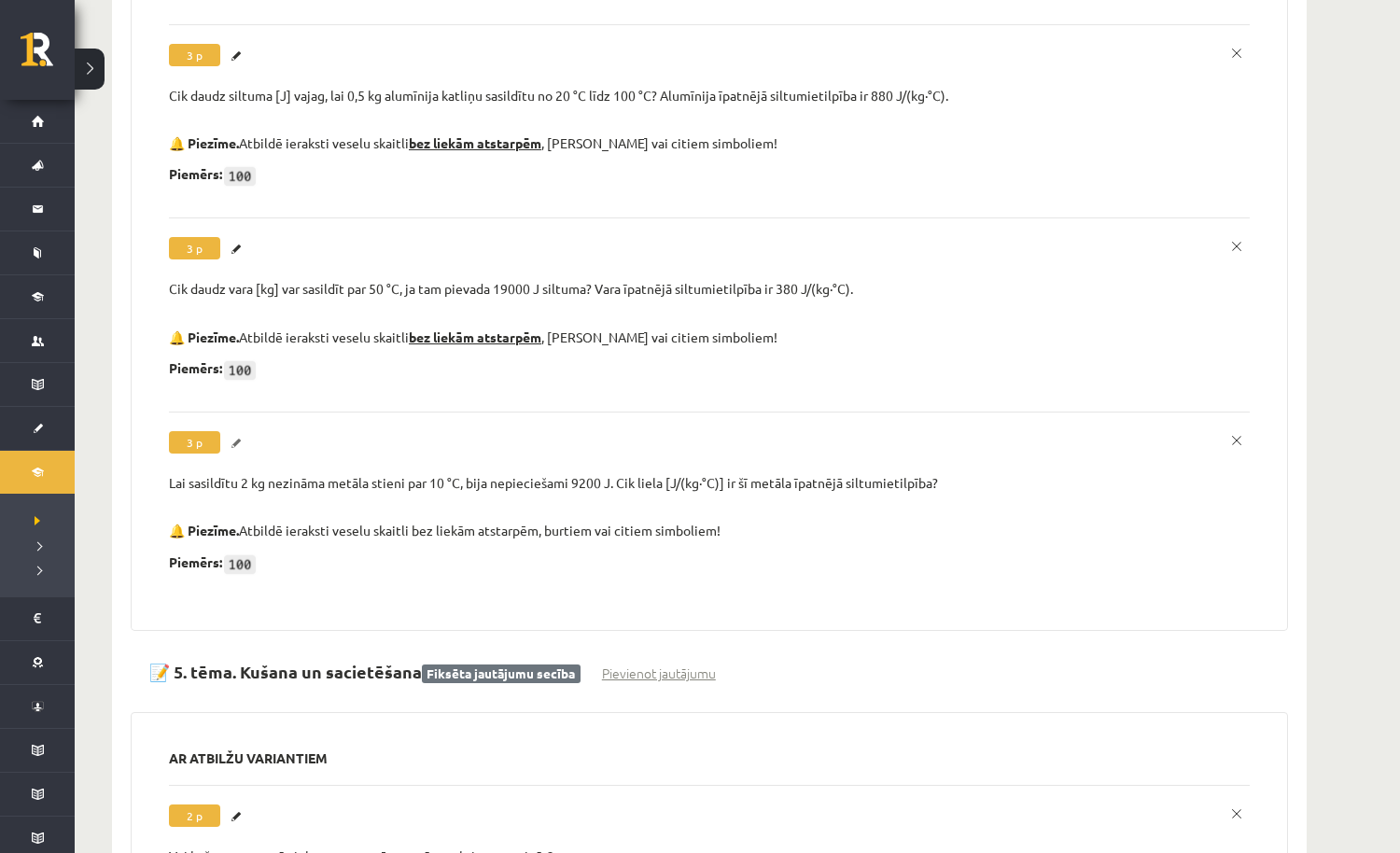
click at [240, 431] on link "Labot" at bounding box center [238, 443] width 18 height 24
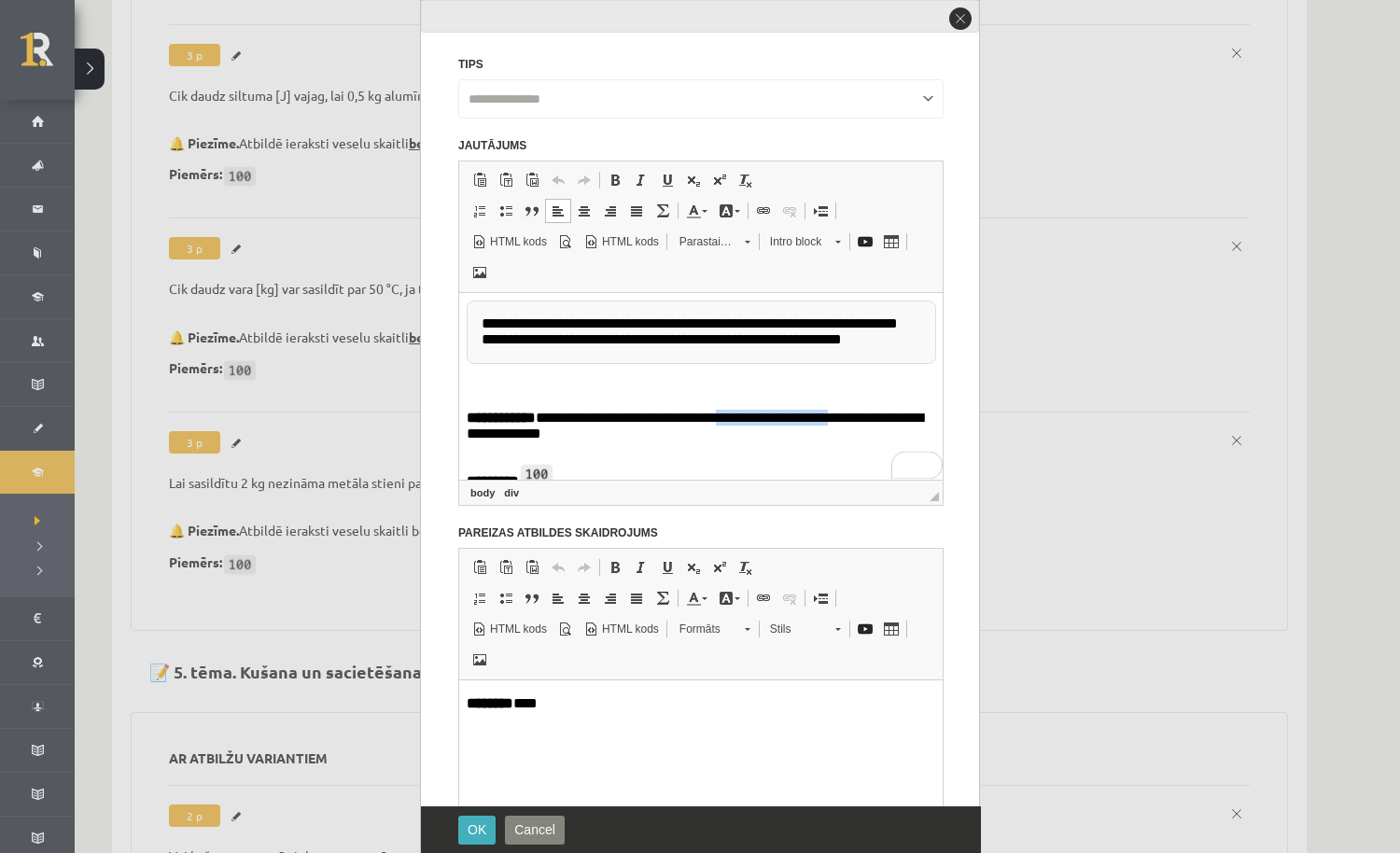
drag, startPoint x: 723, startPoint y: 421, endPoint x: 842, endPoint y: 415, distance: 119.2
click at [842, 415] on p "**********" at bounding box center [701, 428] width 469 height 37
click at [616, 170] on link "Treknraksts Klaviatūras saīsne Komanda+B" at bounding box center [614, 180] width 26 height 24
click at [666, 177] on span at bounding box center [666, 180] width 15 height 15
click at [484, 837] on span "OK" at bounding box center [477, 829] width 18 height 15
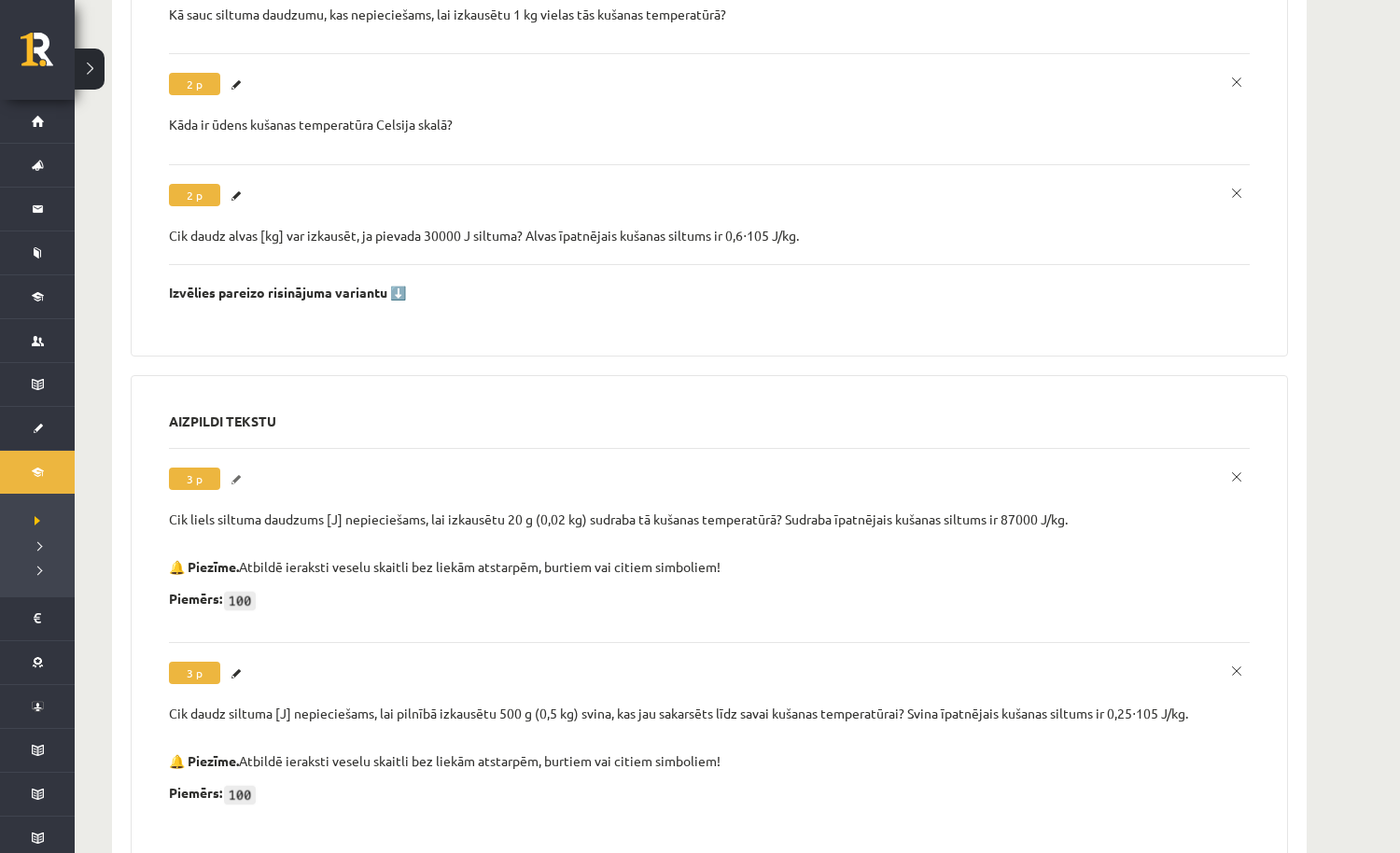
click at [239, 468] on link "Labot" at bounding box center [238, 480] width 18 height 24
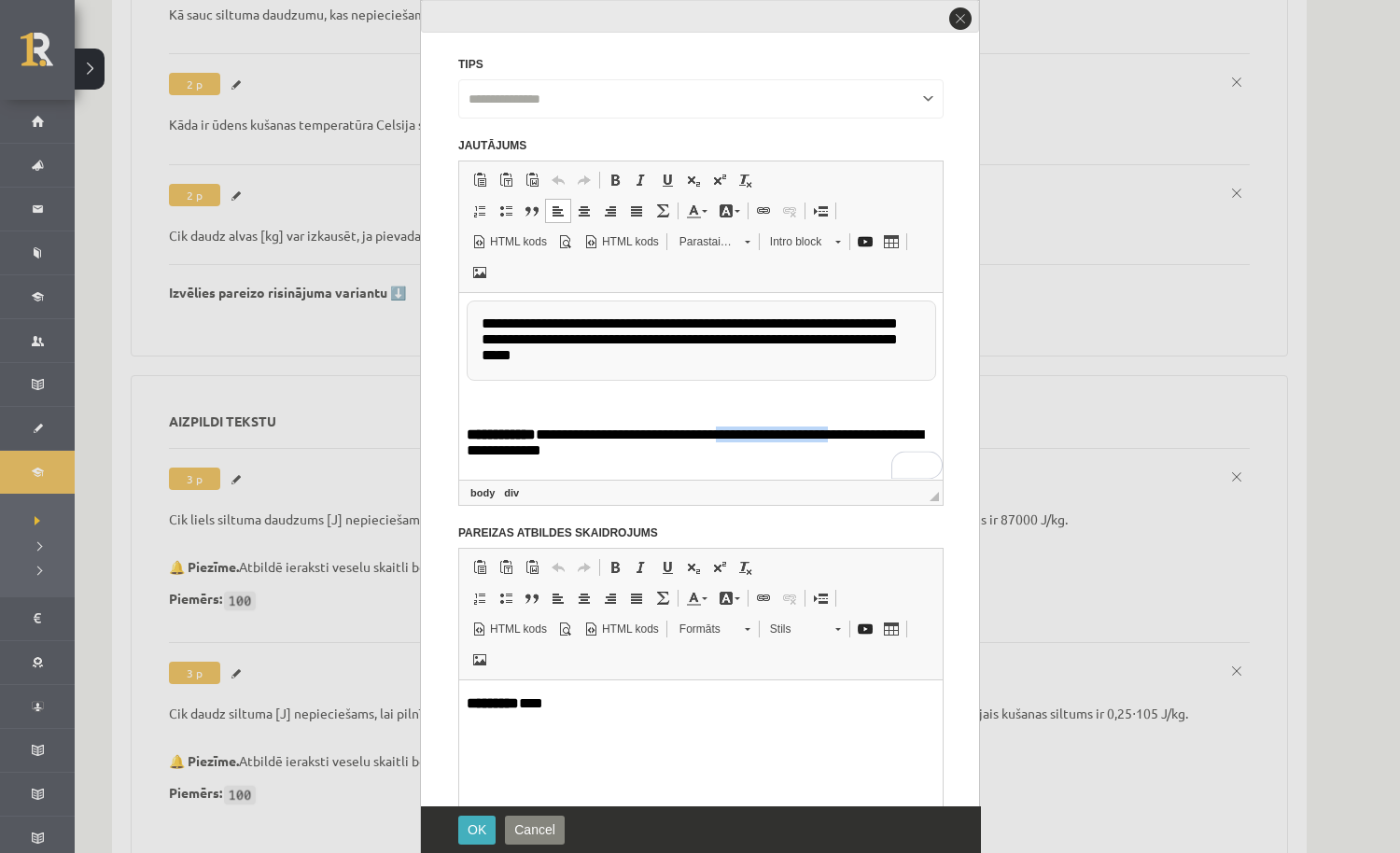
drag, startPoint x: 722, startPoint y: 438, endPoint x: 842, endPoint y: 437, distance: 120.0
click at [842, 437] on p "**********" at bounding box center [701, 445] width 469 height 37
click at [609, 173] on span at bounding box center [614, 180] width 15 height 15
click at [659, 174] on span at bounding box center [666, 180] width 15 height 15
click at [478, 824] on span "OK" at bounding box center [477, 829] width 18 height 15
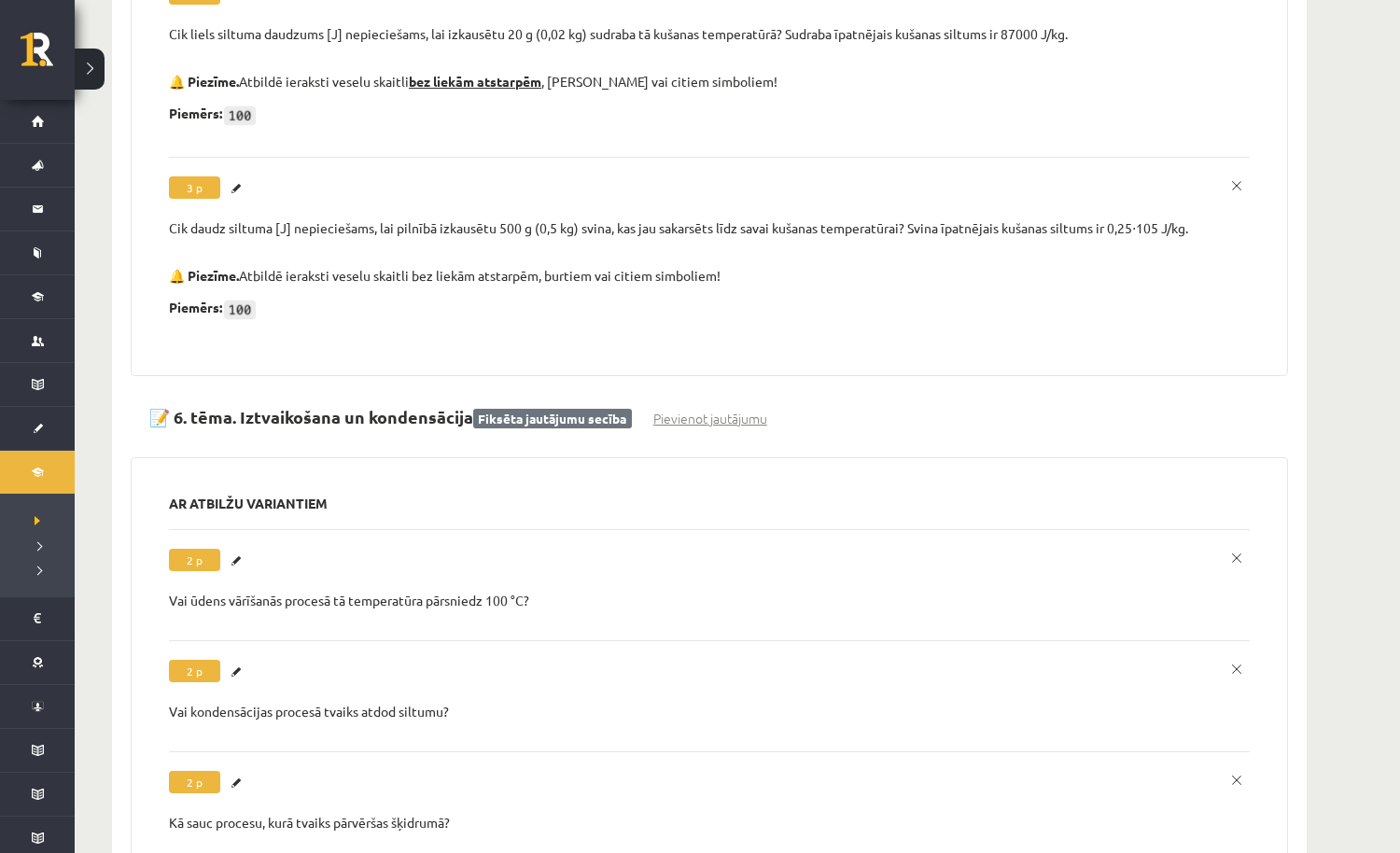
scroll to position [6105, 0]
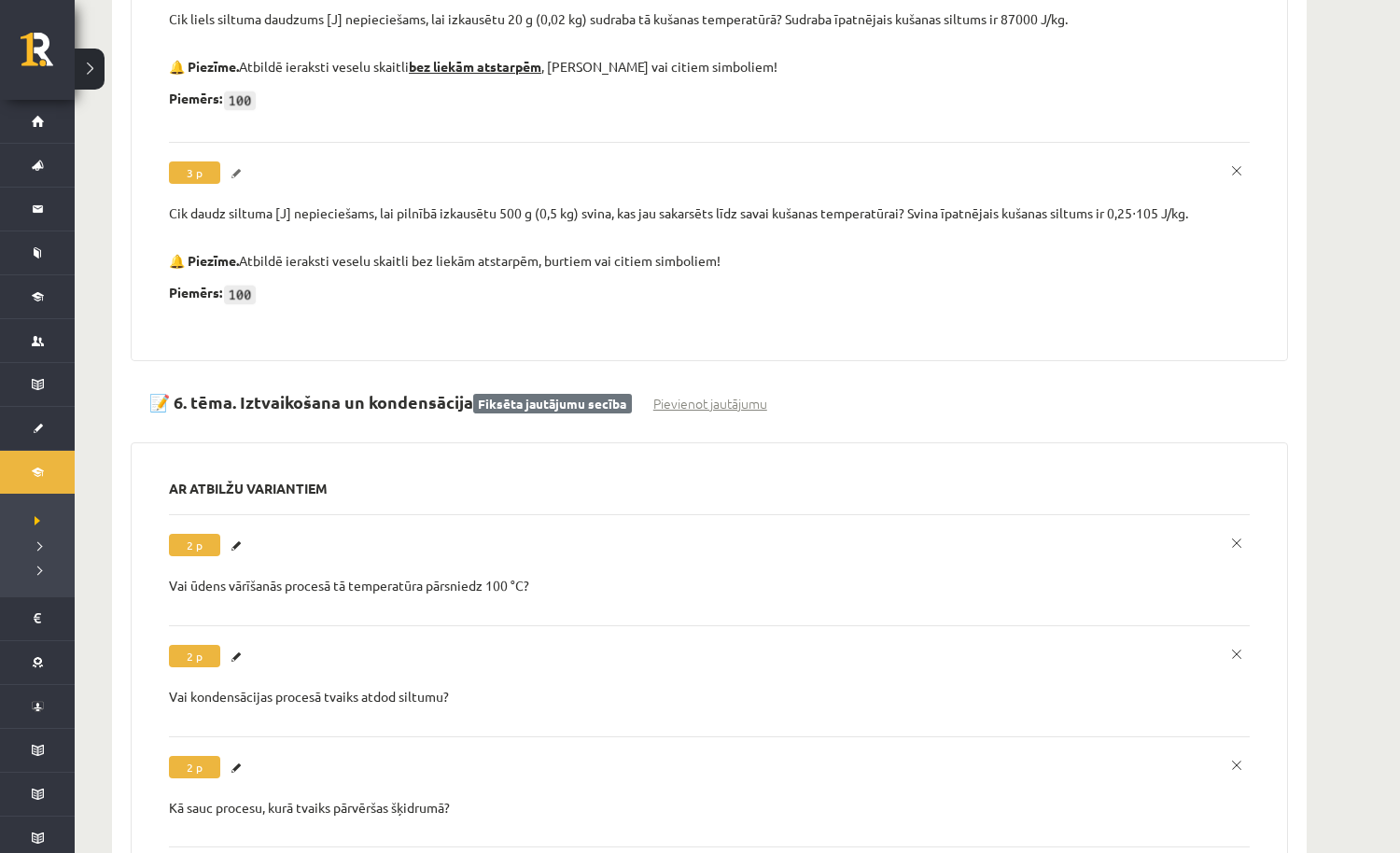
click at [239, 162] on link "Labot" at bounding box center [238, 173] width 18 height 24
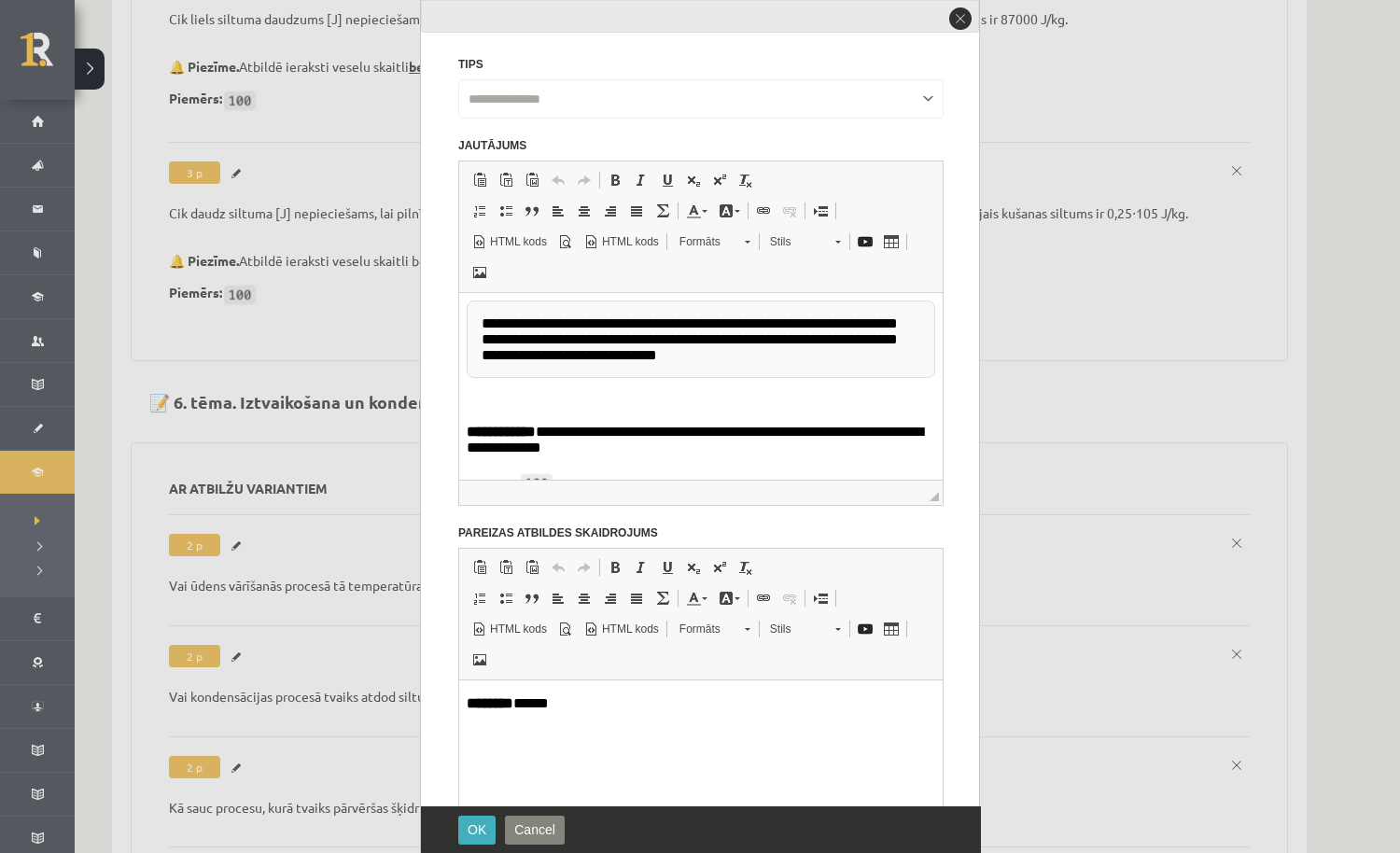
scroll to position [0, 0]
drag, startPoint x: 721, startPoint y: 437, endPoint x: 844, endPoint y: 435, distance: 123.0
click at [844, 435] on p "**********" at bounding box center [701, 446] width 469 height 37
click at [610, 175] on span at bounding box center [614, 180] width 15 height 15
click at [655, 176] on link "Pasvītrojums Klaviatūras saīsne Komanda+U" at bounding box center [667, 180] width 26 height 24
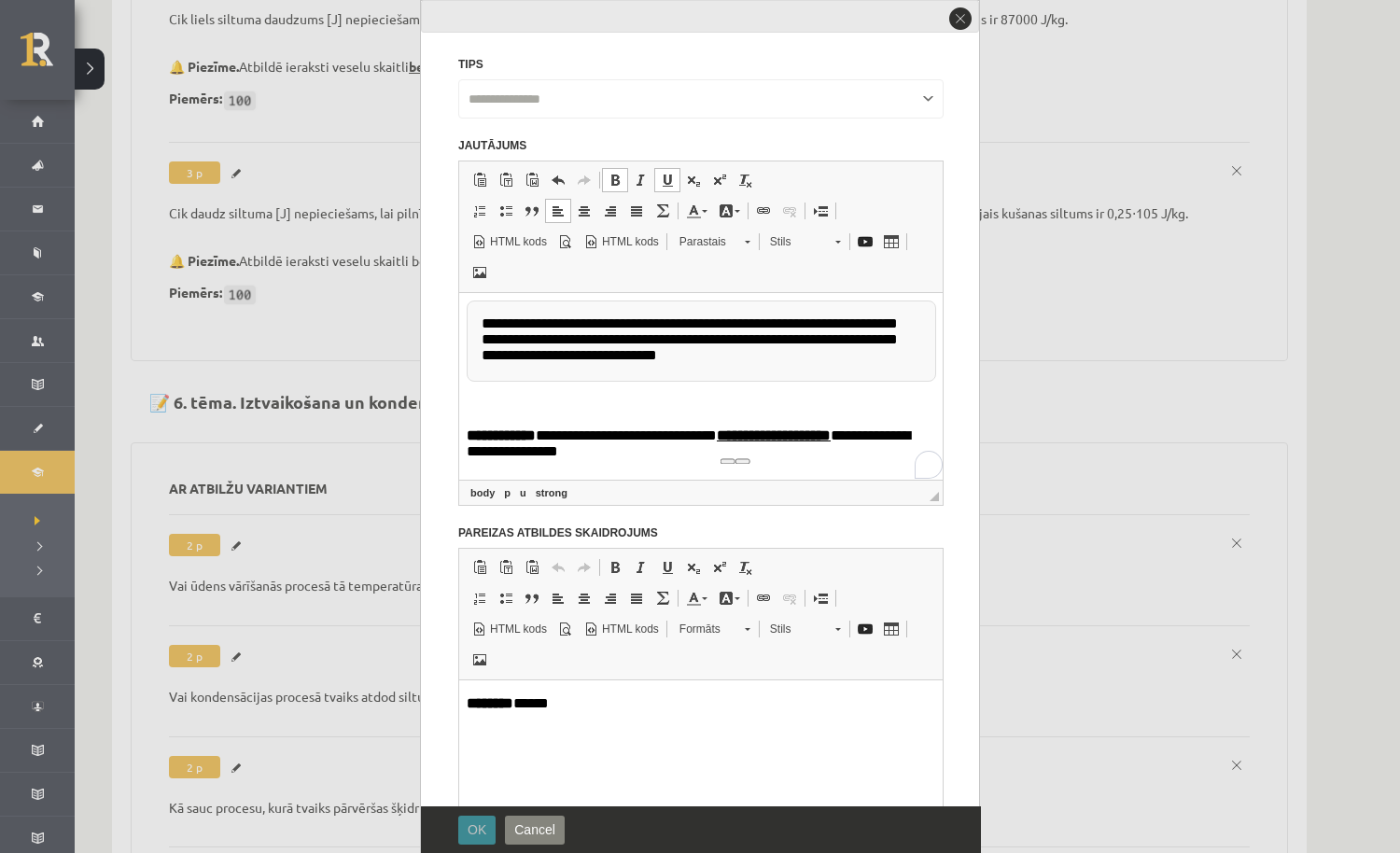
click at [480, 823] on span "OK" at bounding box center [477, 829] width 18 height 15
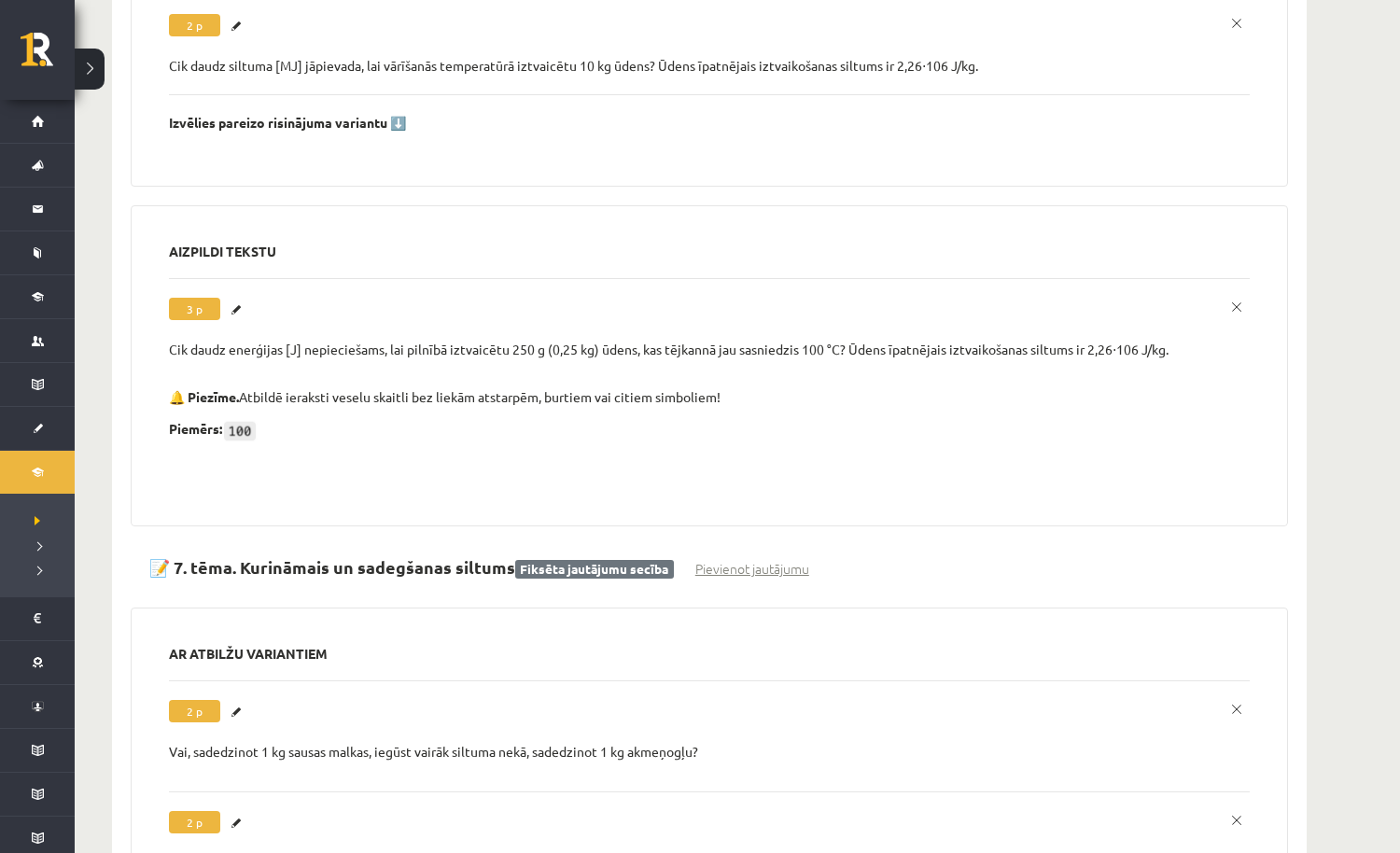
scroll to position [7241, 0]
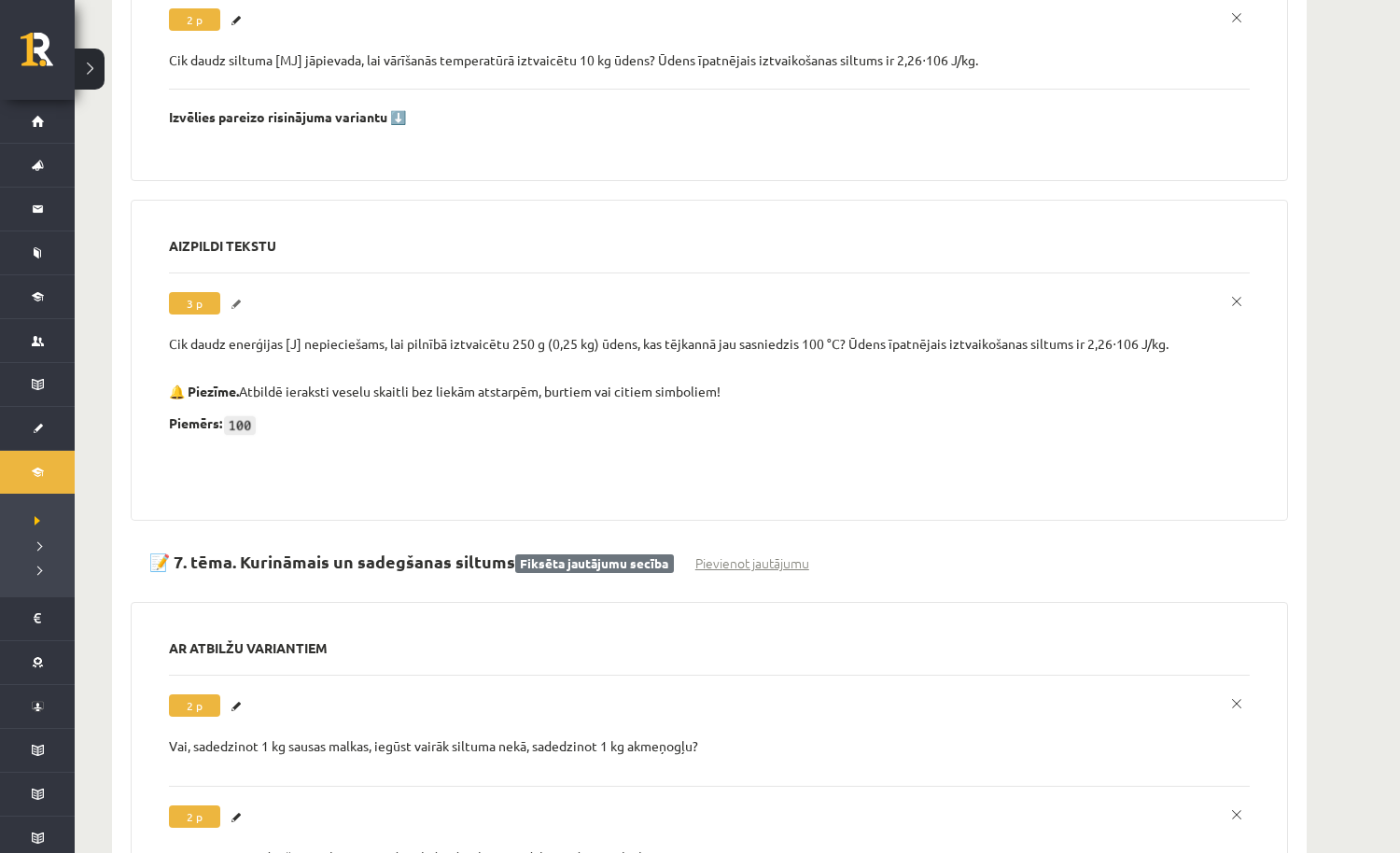
click at [241, 292] on link "Labot" at bounding box center [238, 304] width 18 height 24
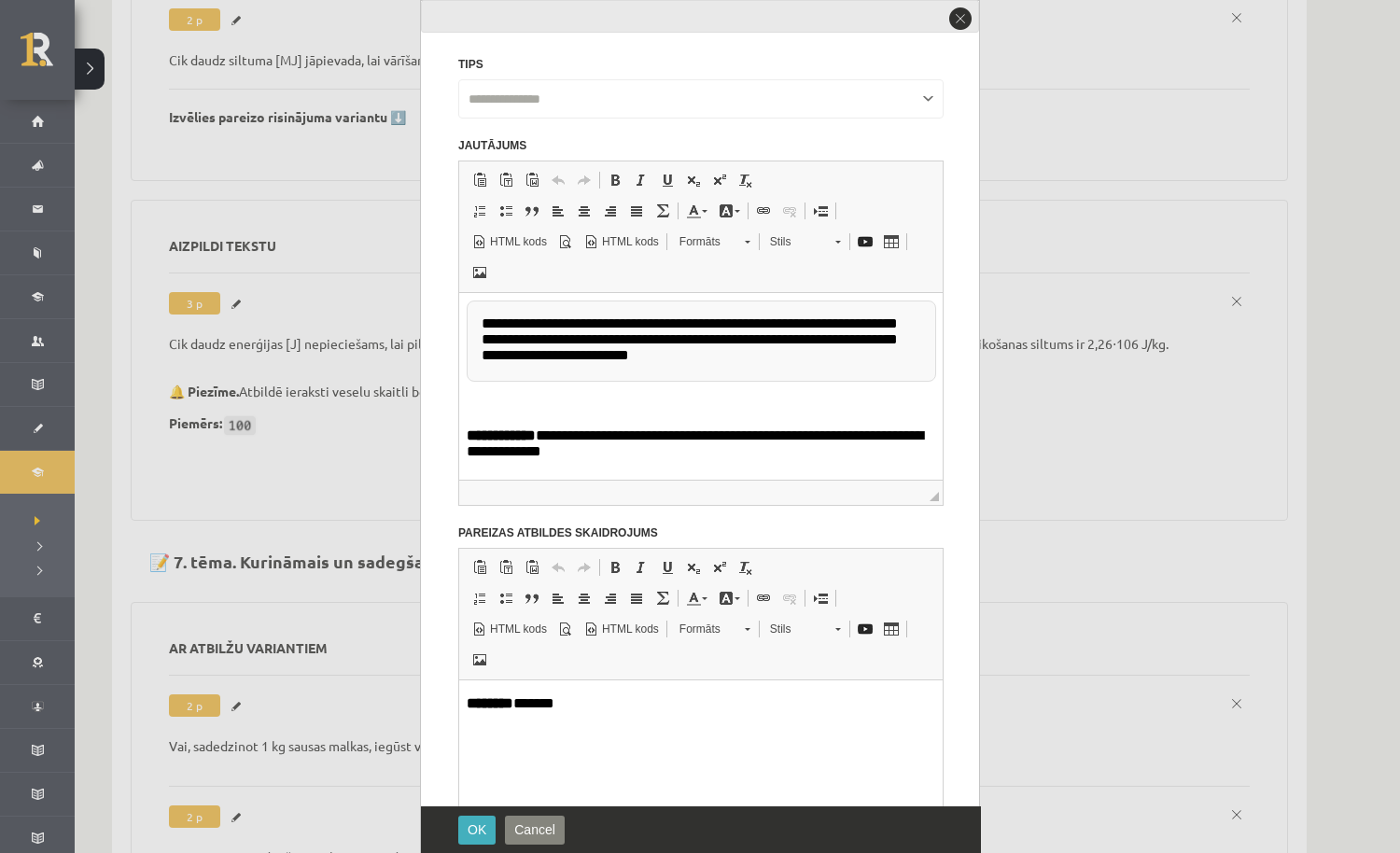
scroll to position [0, 0]
drag, startPoint x: 721, startPoint y: 438, endPoint x: 845, endPoint y: 435, distance: 124.0
click at [845, 435] on p "**********" at bounding box center [701, 446] width 469 height 37
click at [616, 175] on span at bounding box center [614, 180] width 15 height 15
click at [667, 179] on span at bounding box center [666, 180] width 15 height 15
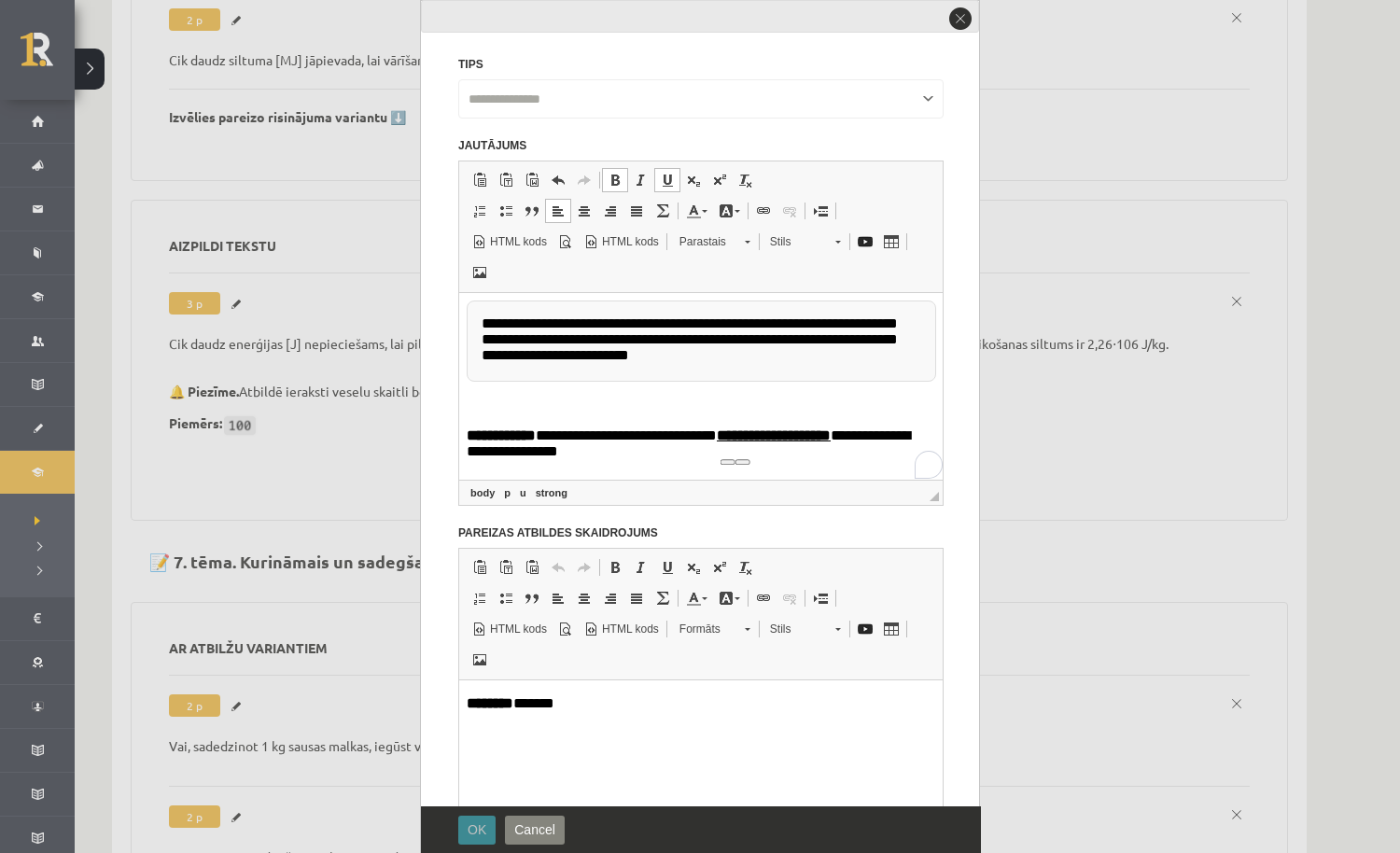
click at [487, 822] on button "OK" at bounding box center [477, 830] width 38 height 29
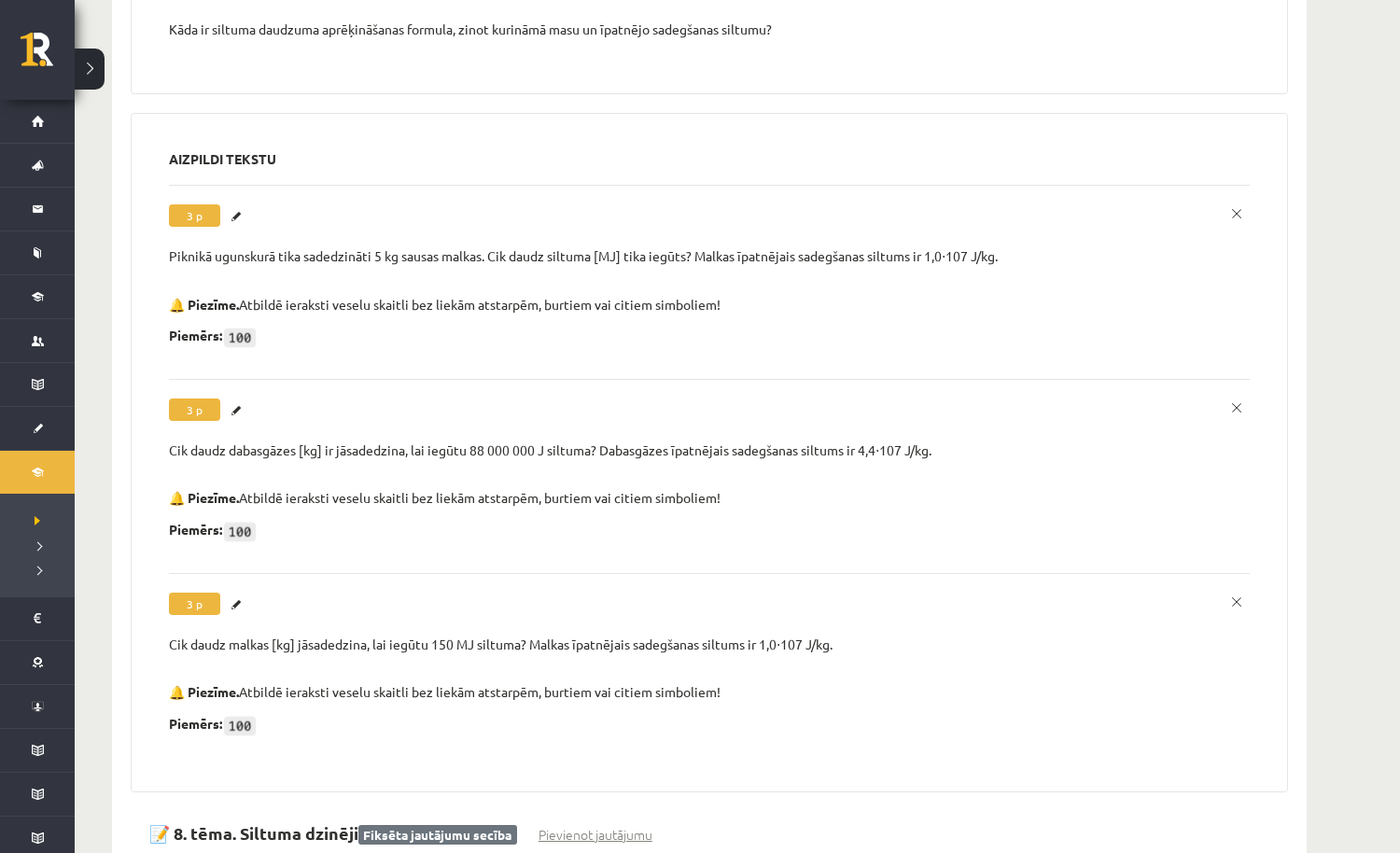
scroll to position [8301, 0]
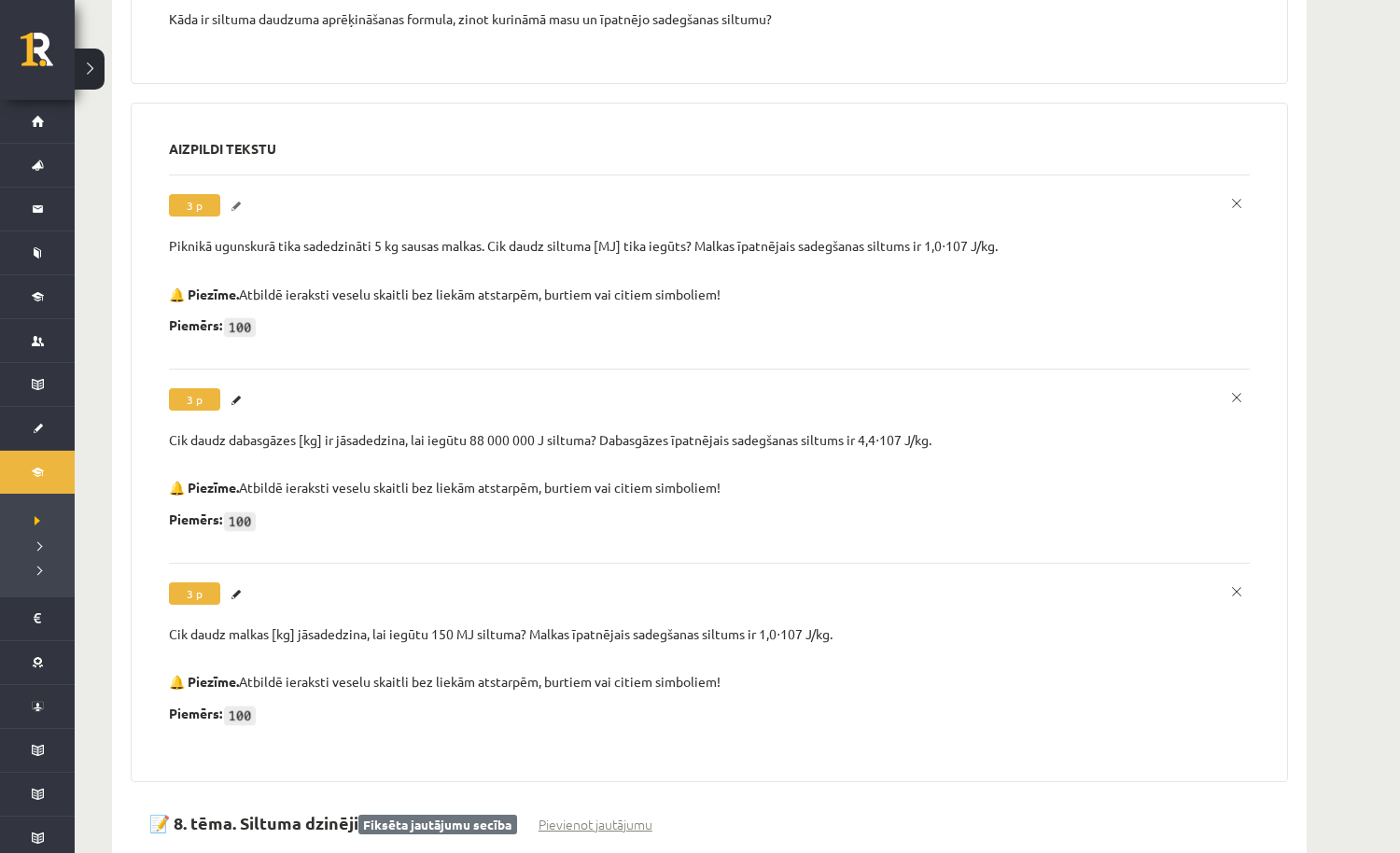
click at [238, 194] on link "Labot" at bounding box center [238, 206] width 18 height 24
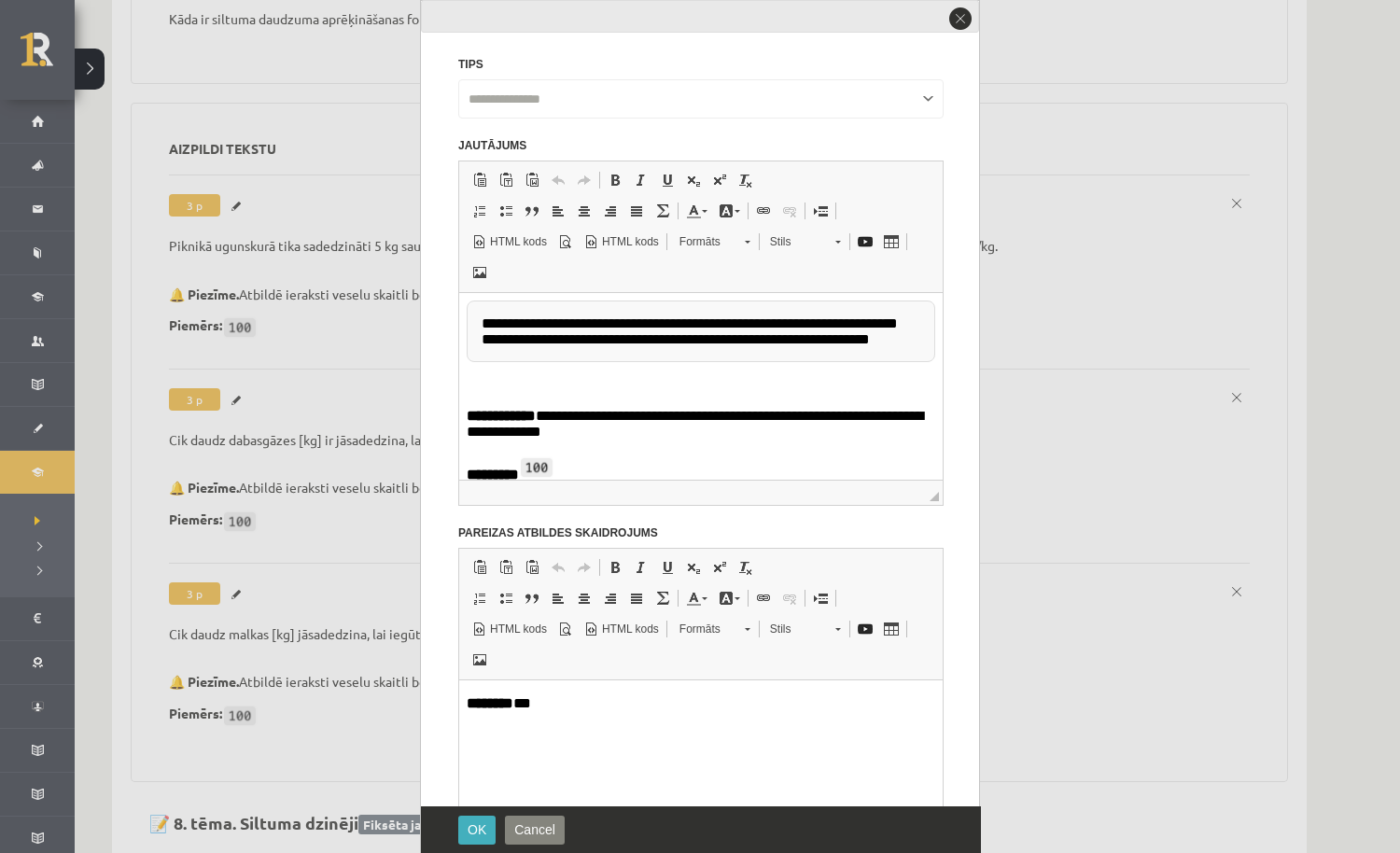
scroll to position [0, 0]
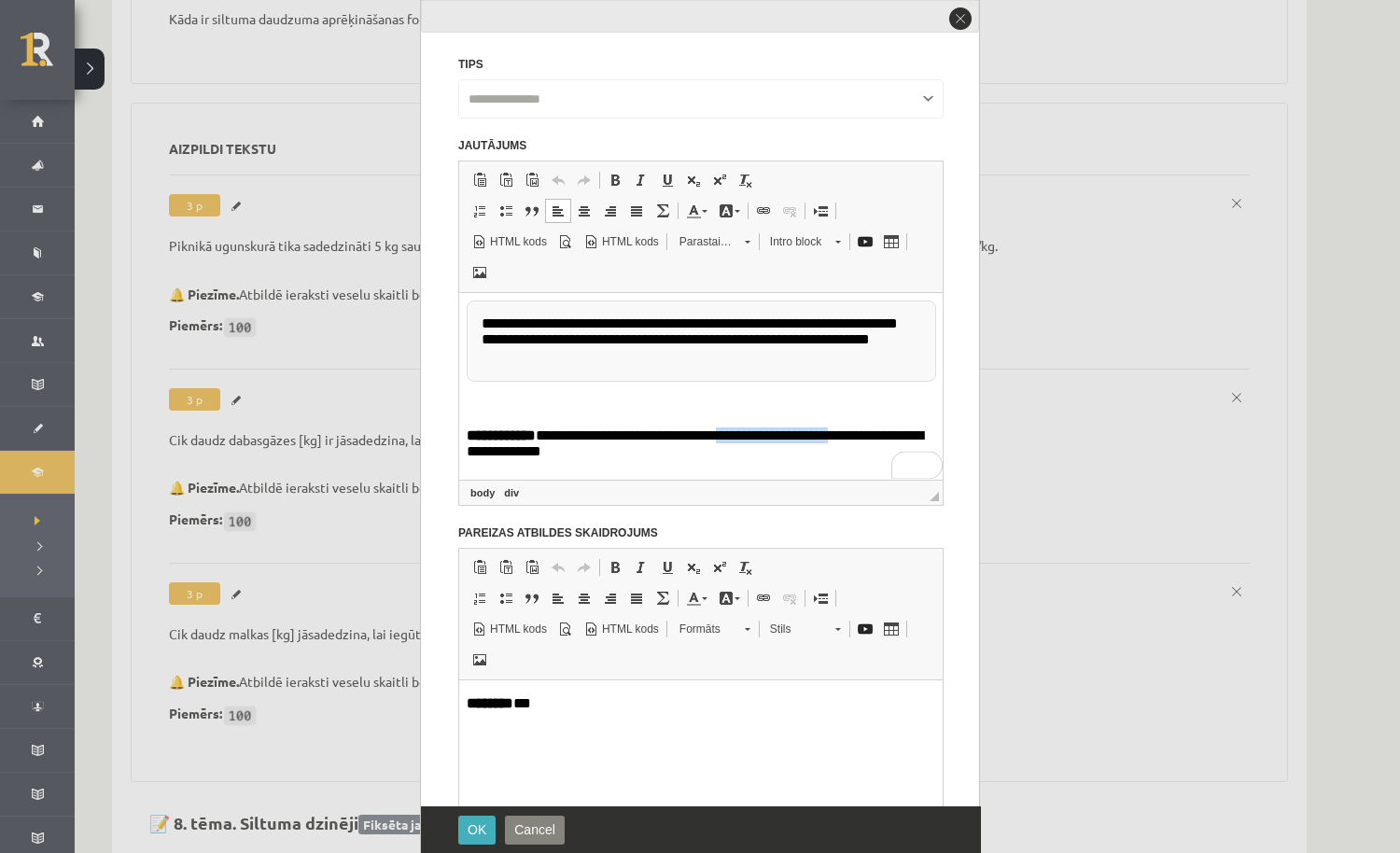
drag, startPoint x: 723, startPoint y: 438, endPoint x: 843, endPoint y: 440, distance: 120.0
click at [843, 440] on p "**********" at bounding box center [701, 446] width 469 height 37
click at [623, 185] on link "Treknraksts Klaviatūras saīsne Komanda+B" at bounding box center [614, 180] width 26 height 24
click at [670, 180] on span at bounding box center [666, 180] width 15 height 15
click at [479, 820] on button "OK" at bounding box center [477, 830] width 38 height 29
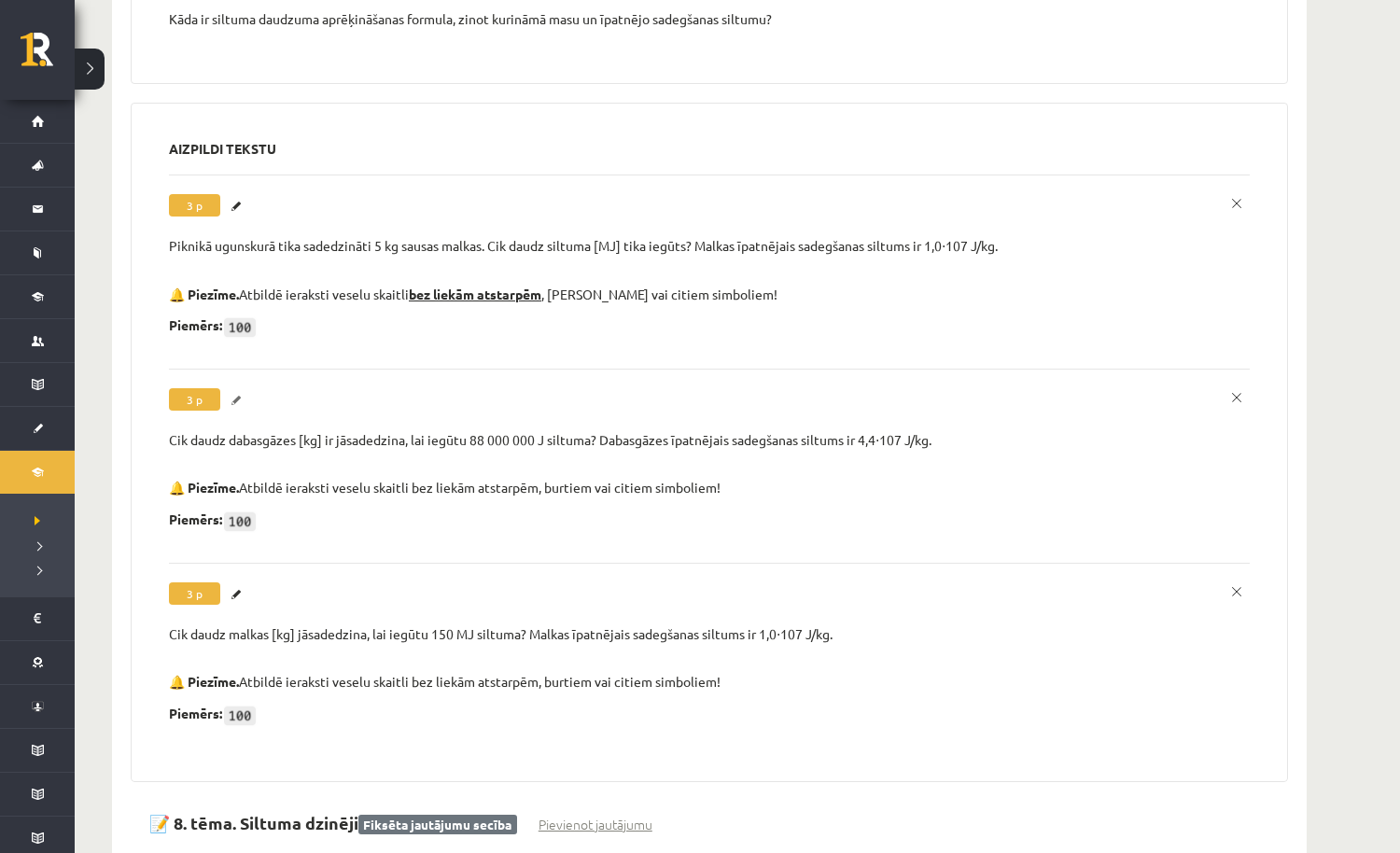
click at [237, 388] on link "Labot" at bounding box center [238, 399] width 18 height 24
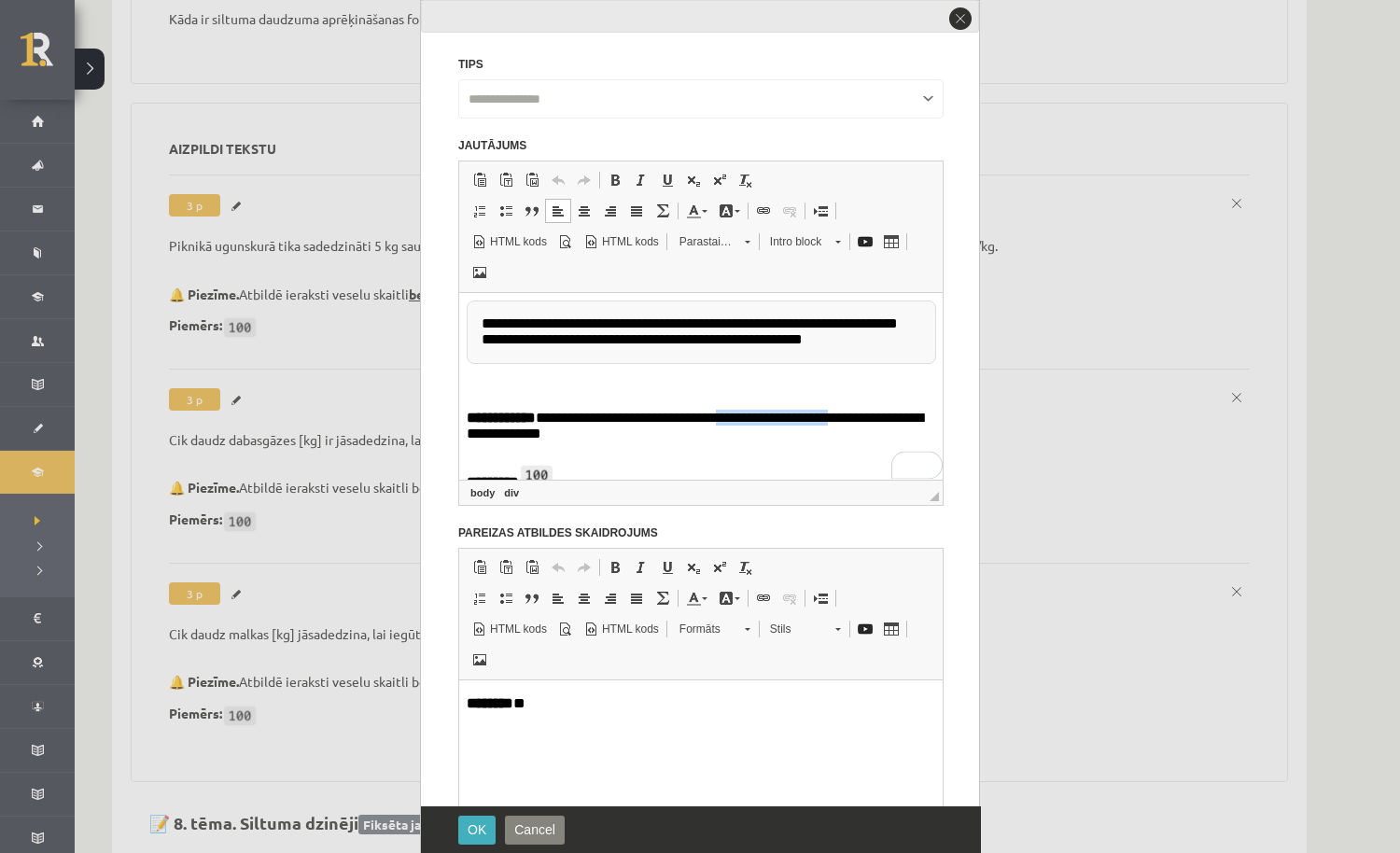
drag, startPoint x: 720, startPoint y: 420, endPoint x: 846, endPoint y: 418, distance: 126.0
click at [846, 418] on p "**********" at bounding box center [701, 428] width 469 height 37
click at [617, 188] on link "Treknraksts Klaviatūras saīsne Komanda+B" at bounding box center [614, 180] width 26 height 24
click at [659, 184] on span at bounding box center [666, 180] width 15 height 15
click at [485, 829] on span "OK" at bounding box center [477, 829] width 18 height 15
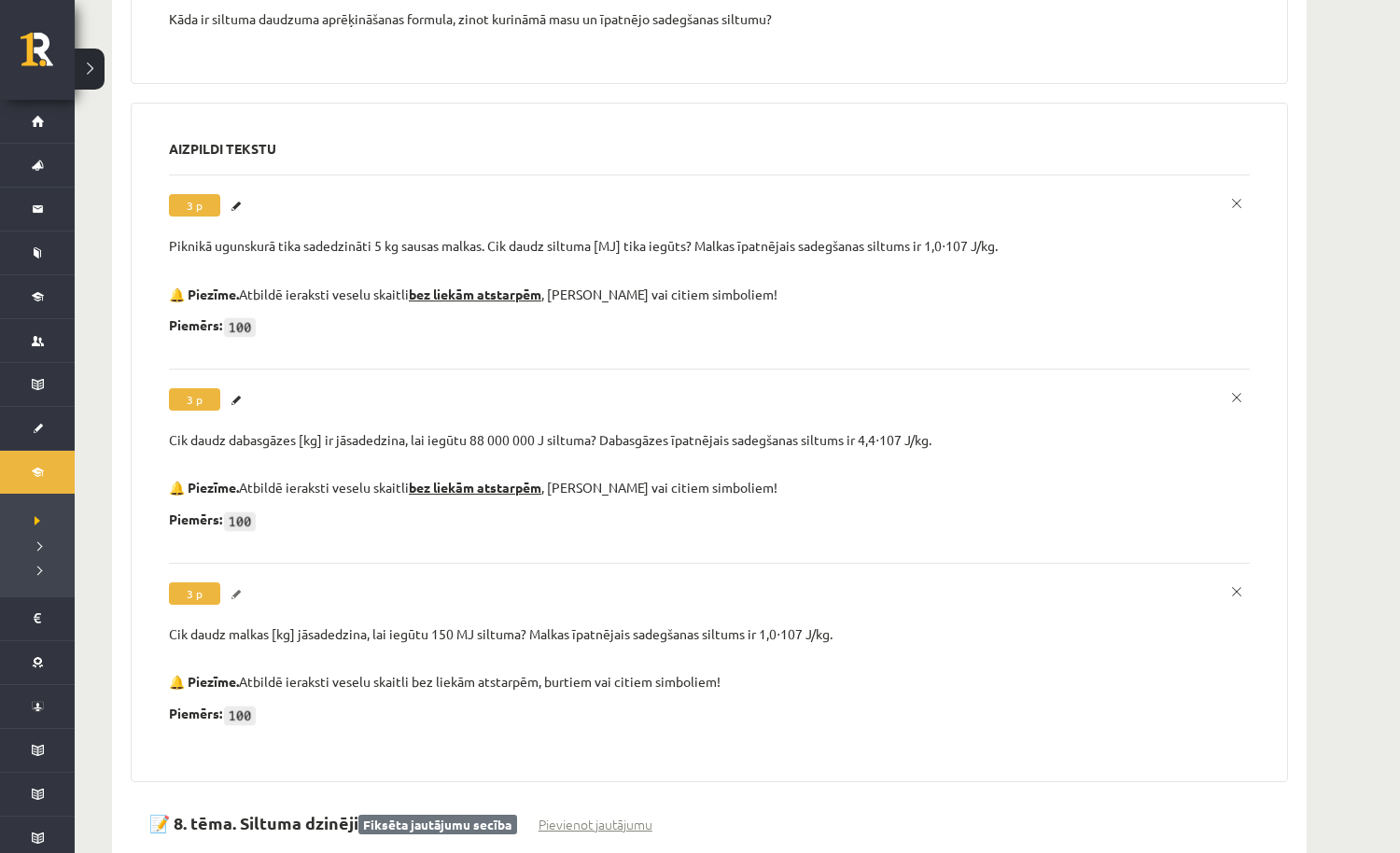
click at [238, 582] on link "Labot" at bounding box center [238, 594] width 18 height 24
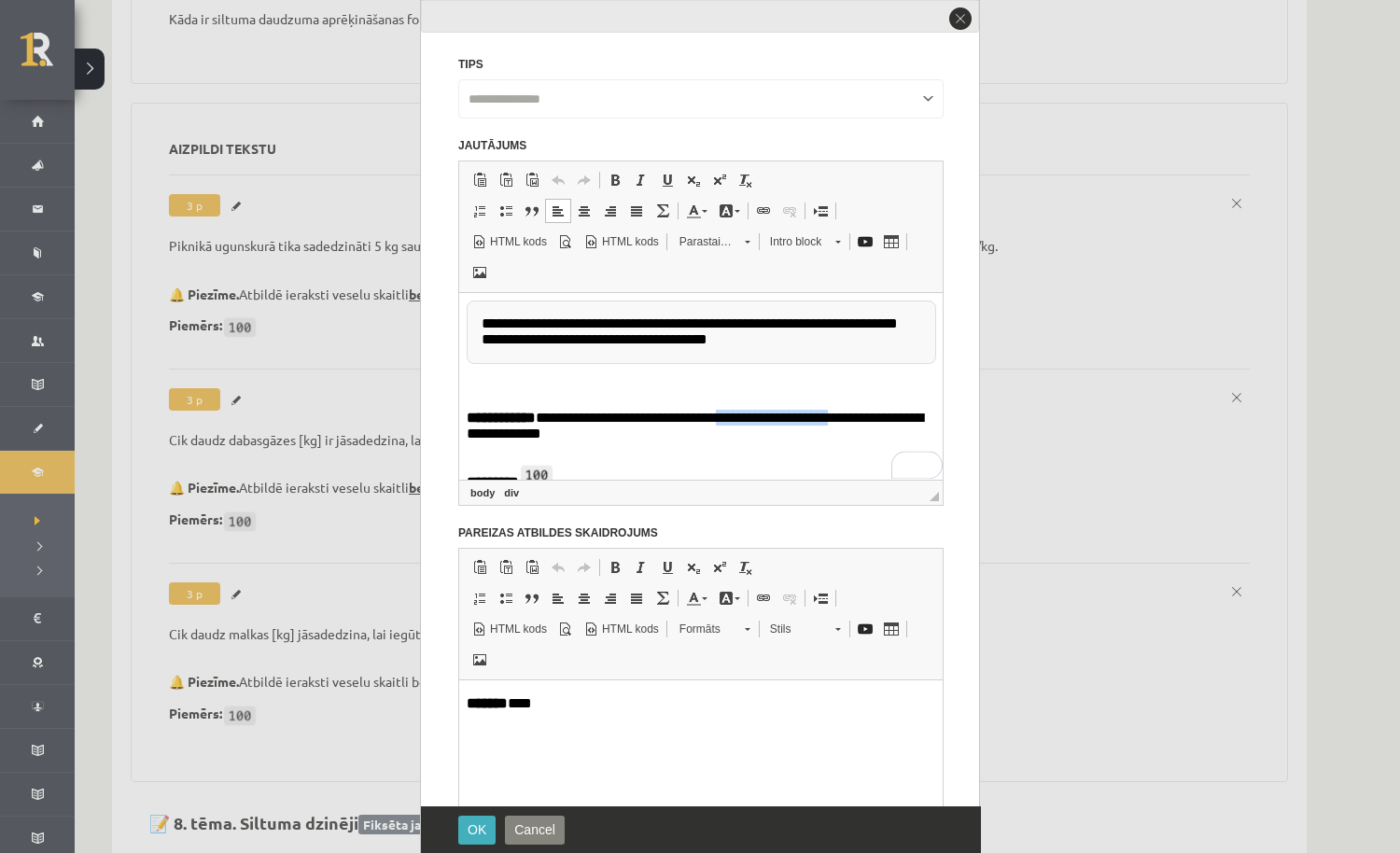
drag, startPoint x: 722, startPoint y: 418, endPoint x: 843, endPoint y: 415, distance: 121.0
click at [843, 415] on p "**********" at bounding box center [701, 428] width 469 height 37
click at [623, 186] on link "Treknraksts Klaviatūras saīsne Komanda+B" at bounding box center [614, 180] width 26 height 24
click at [663, 186] on span at bounding box center [666, 180] width 15 height 15
click at [484, 824] on span "OK" at bounding box center [477, 829] width 18 height 15
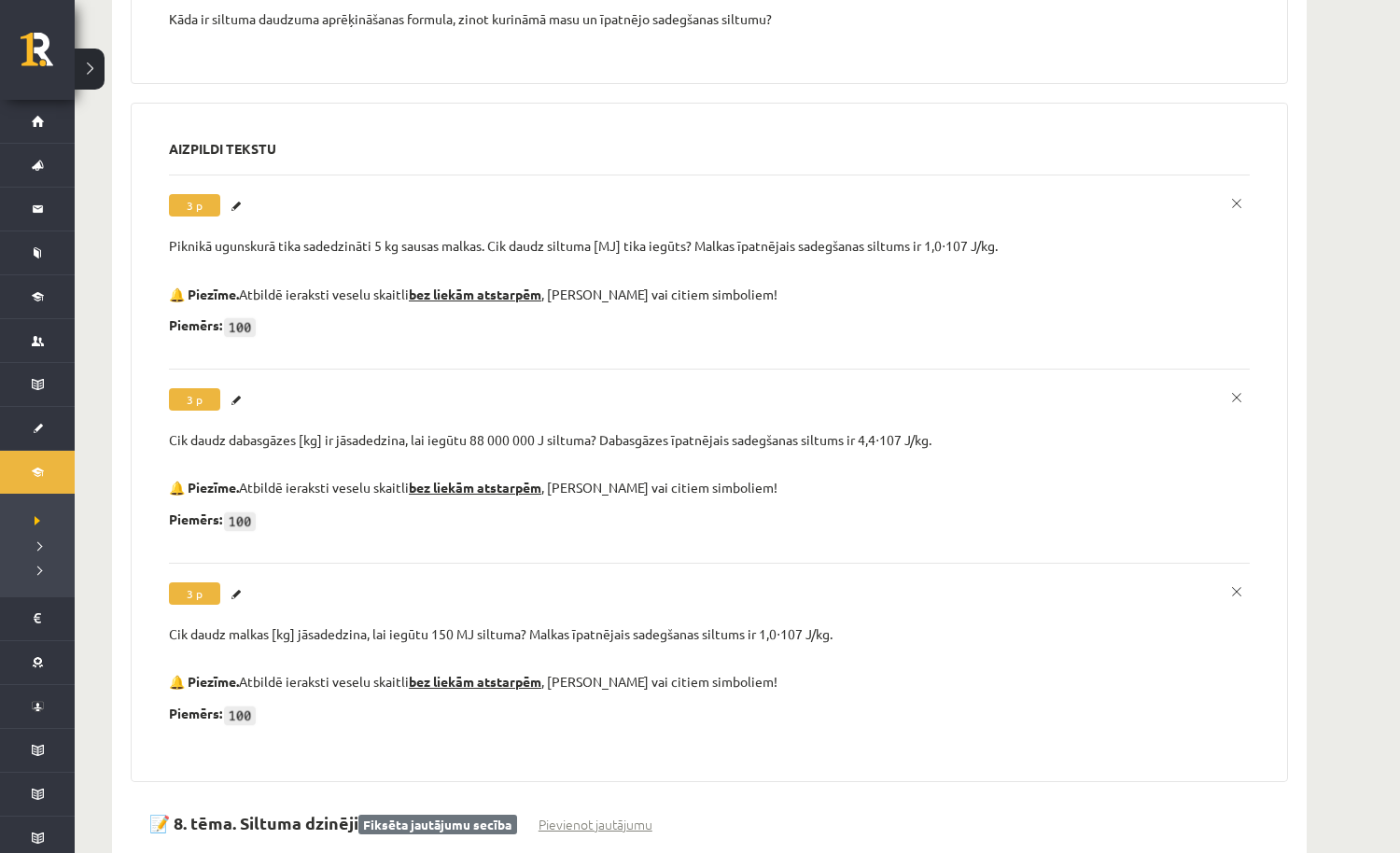
scroll to position [8275, 0]
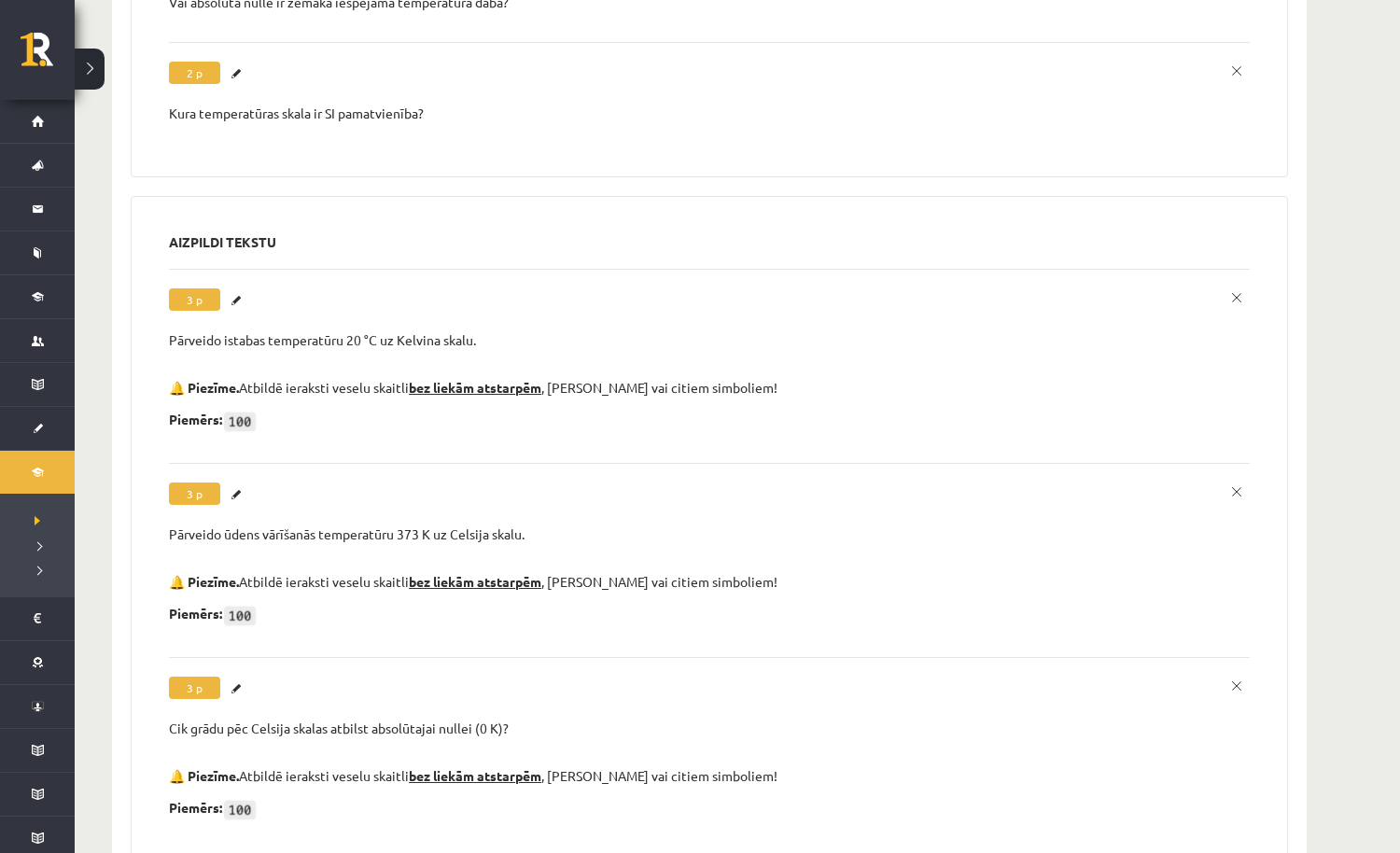
scroll to position [956, 0]
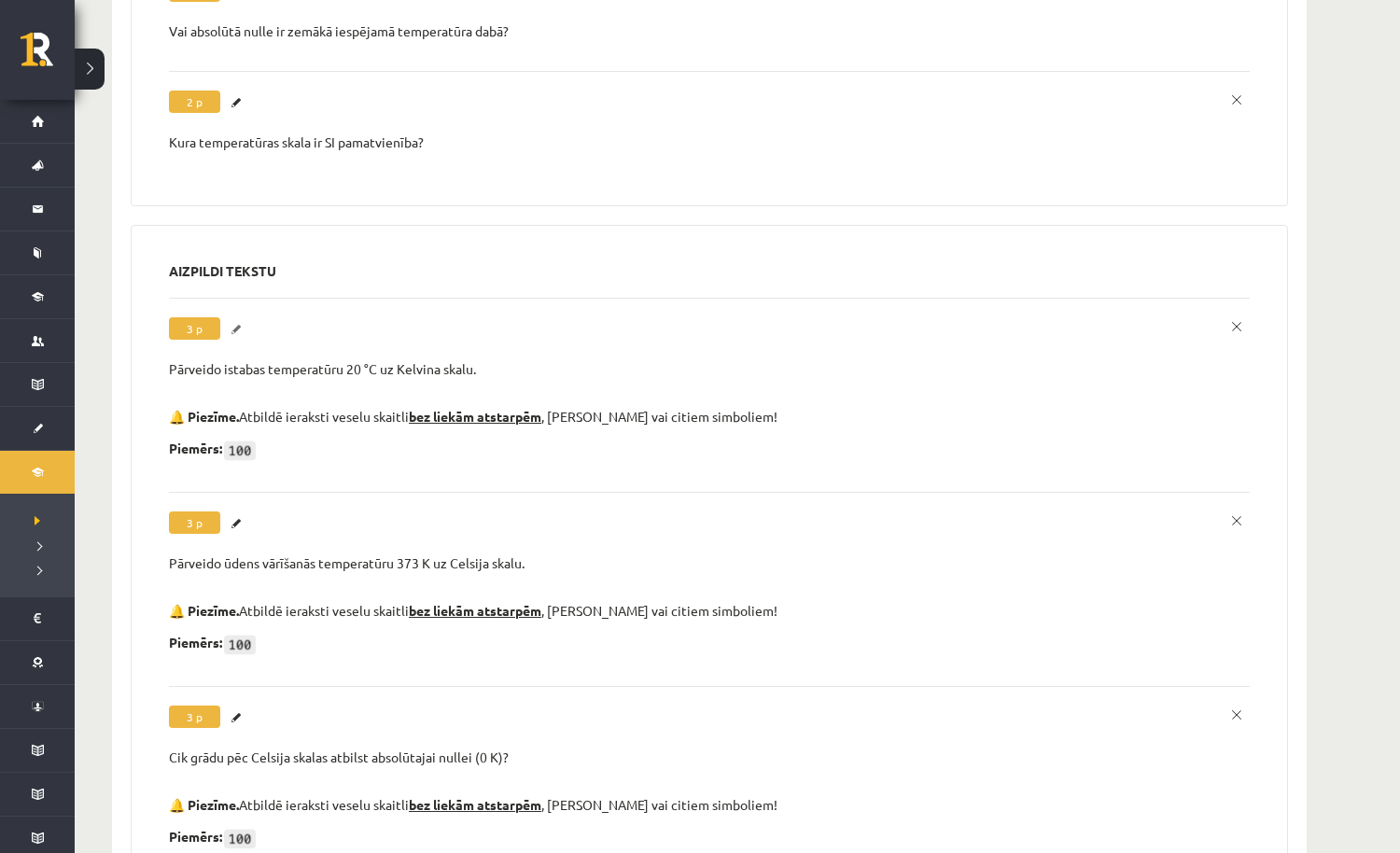
click at [243, 317] on link "Labot" at bounding box center [238, 329] width 18 height 24
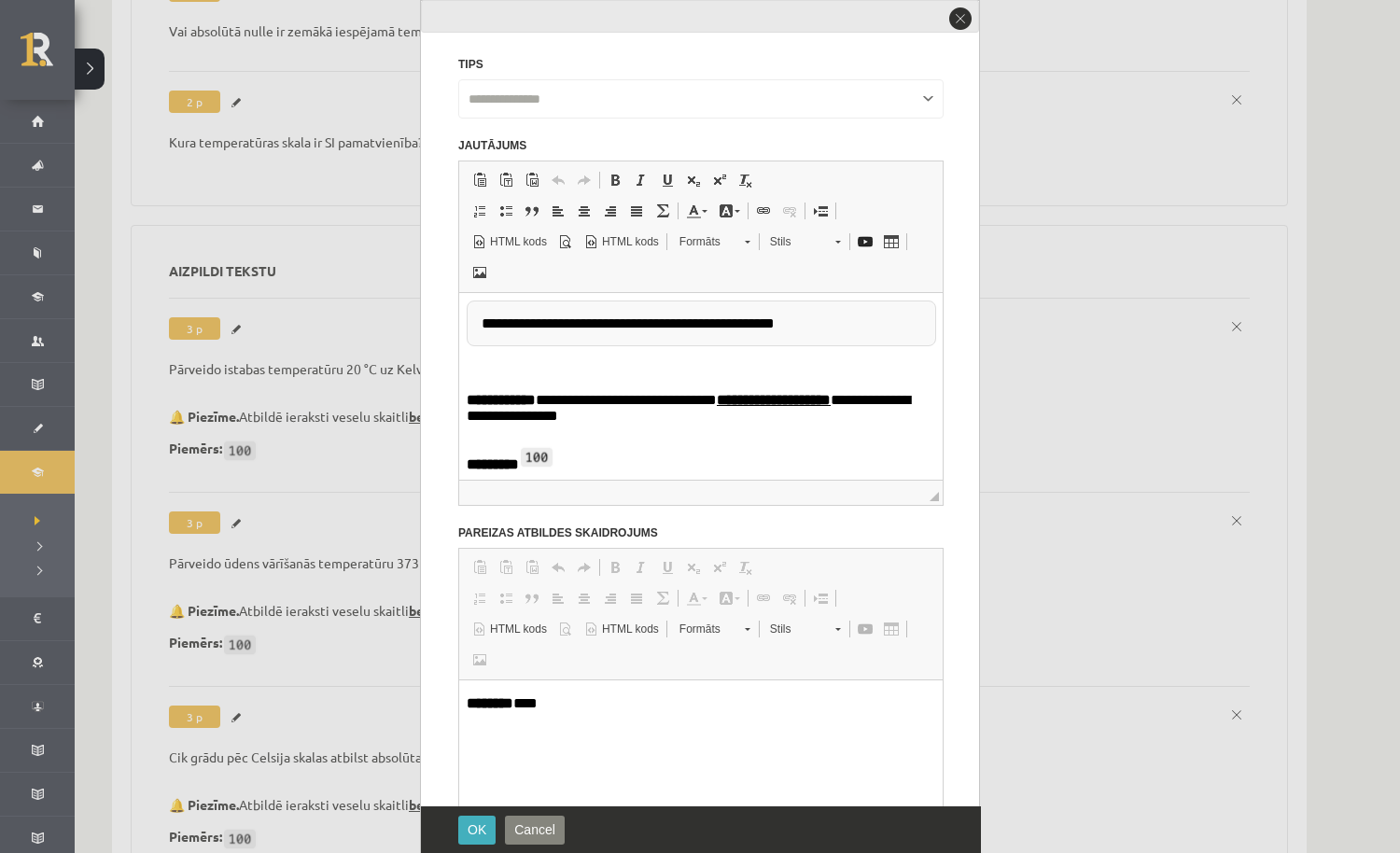
scroll to position [0, 0]
click at [613, 426] on p "**********" at bounding box center [701, 410] width 469 height 37
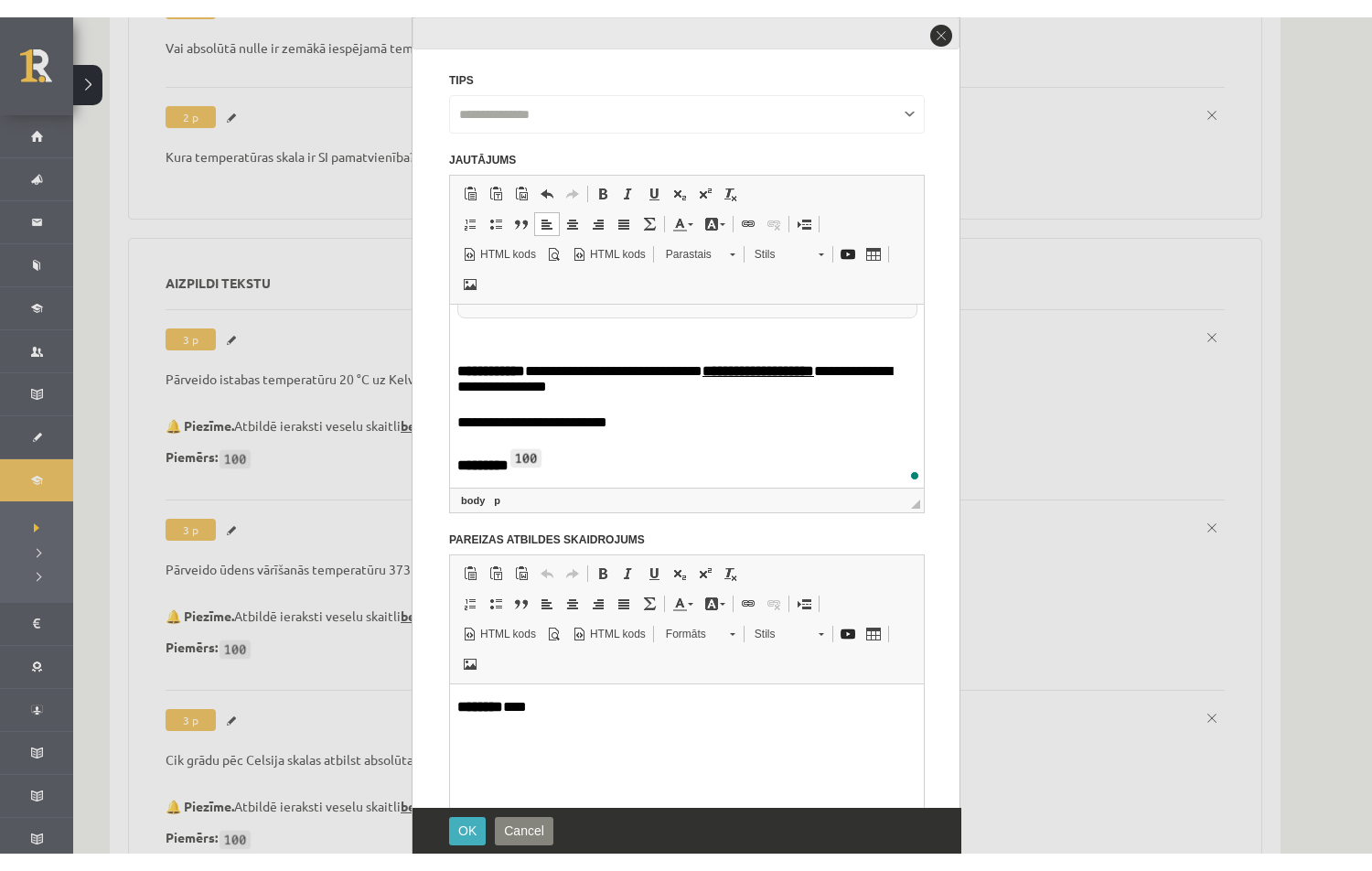
scroll to position [39, 0]
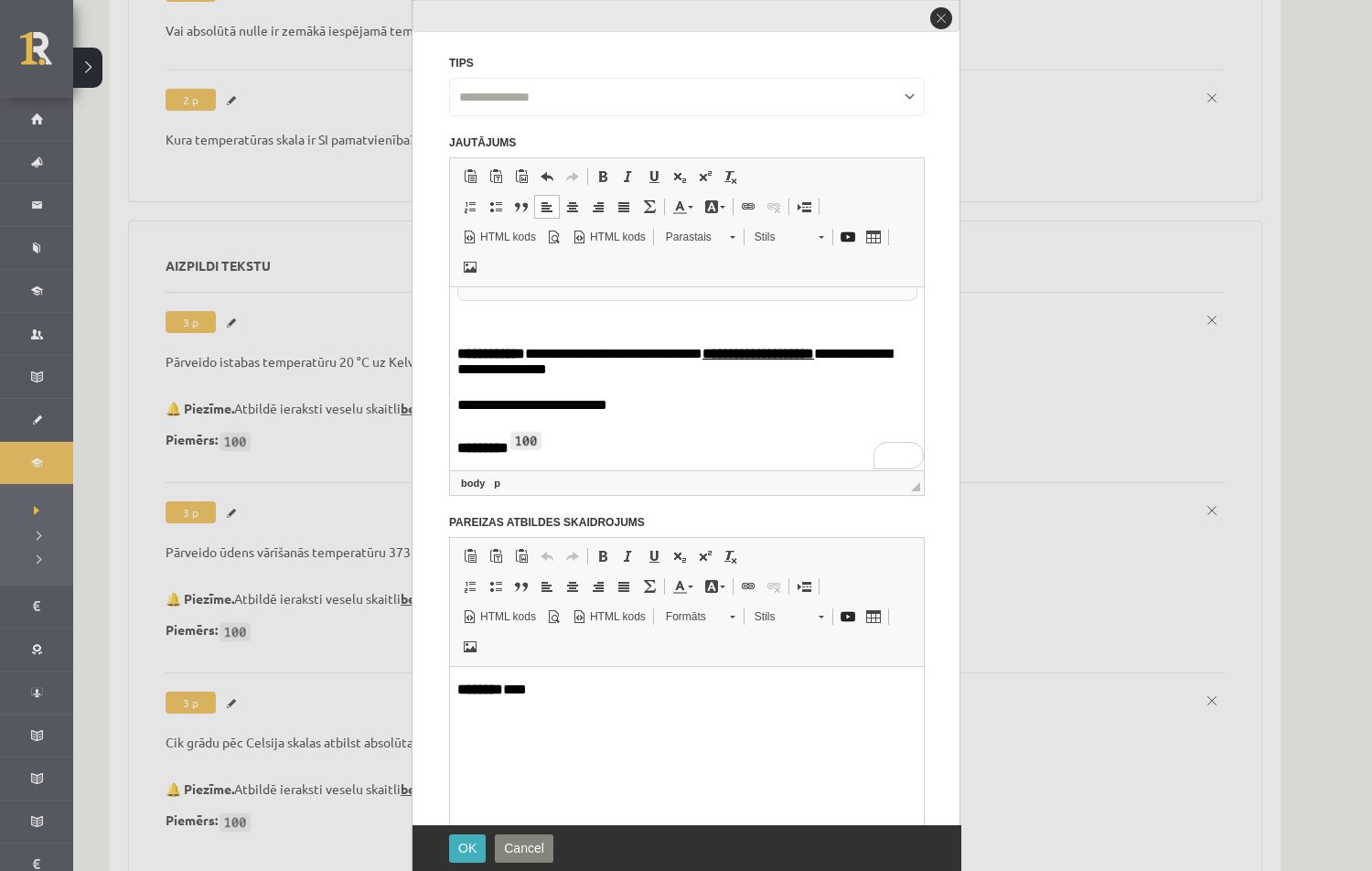
click at [527, 403] on p "**********" at bounding box center [687, 405] width 460 height 16
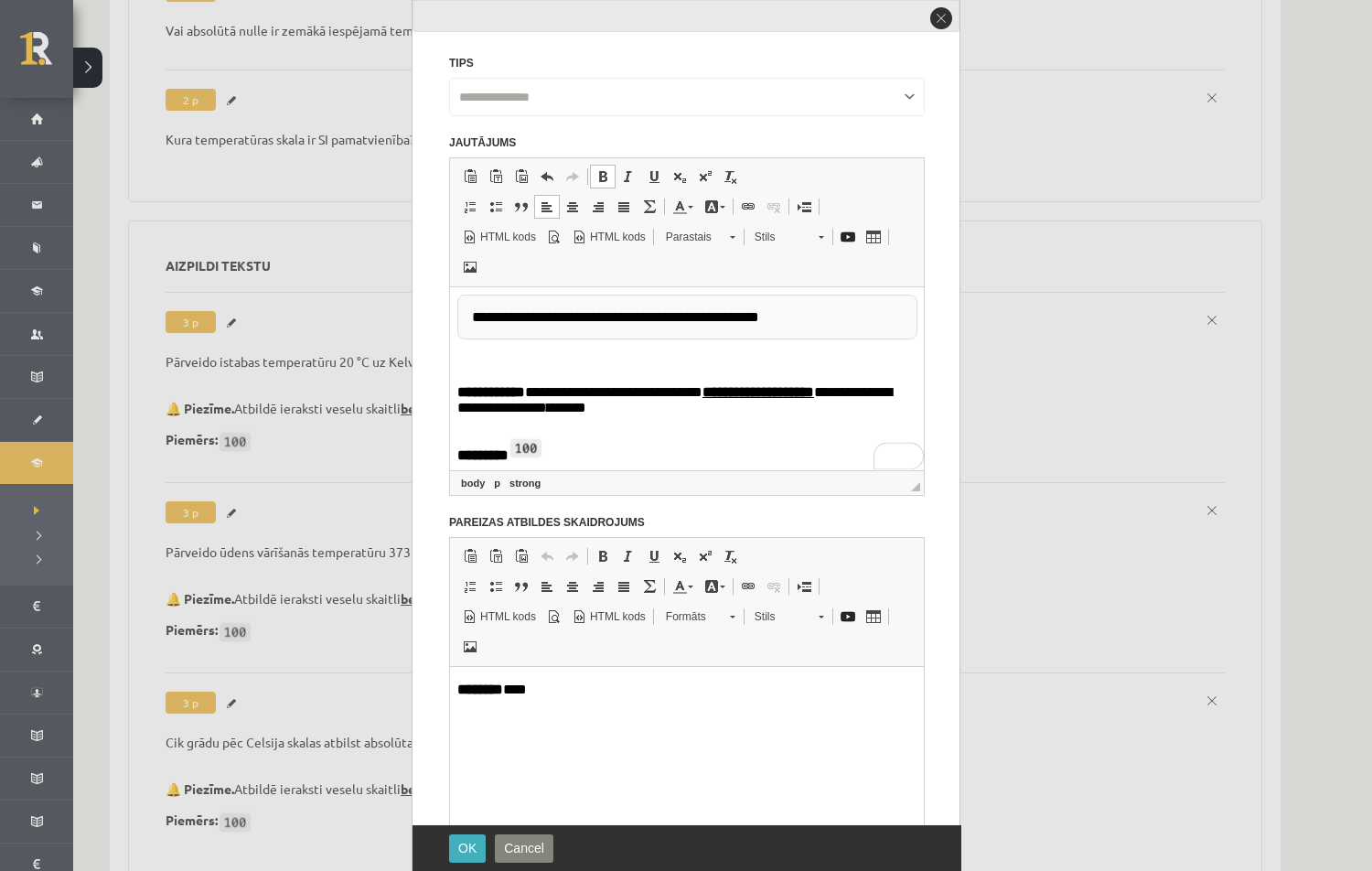
scroll to position [917, 0]
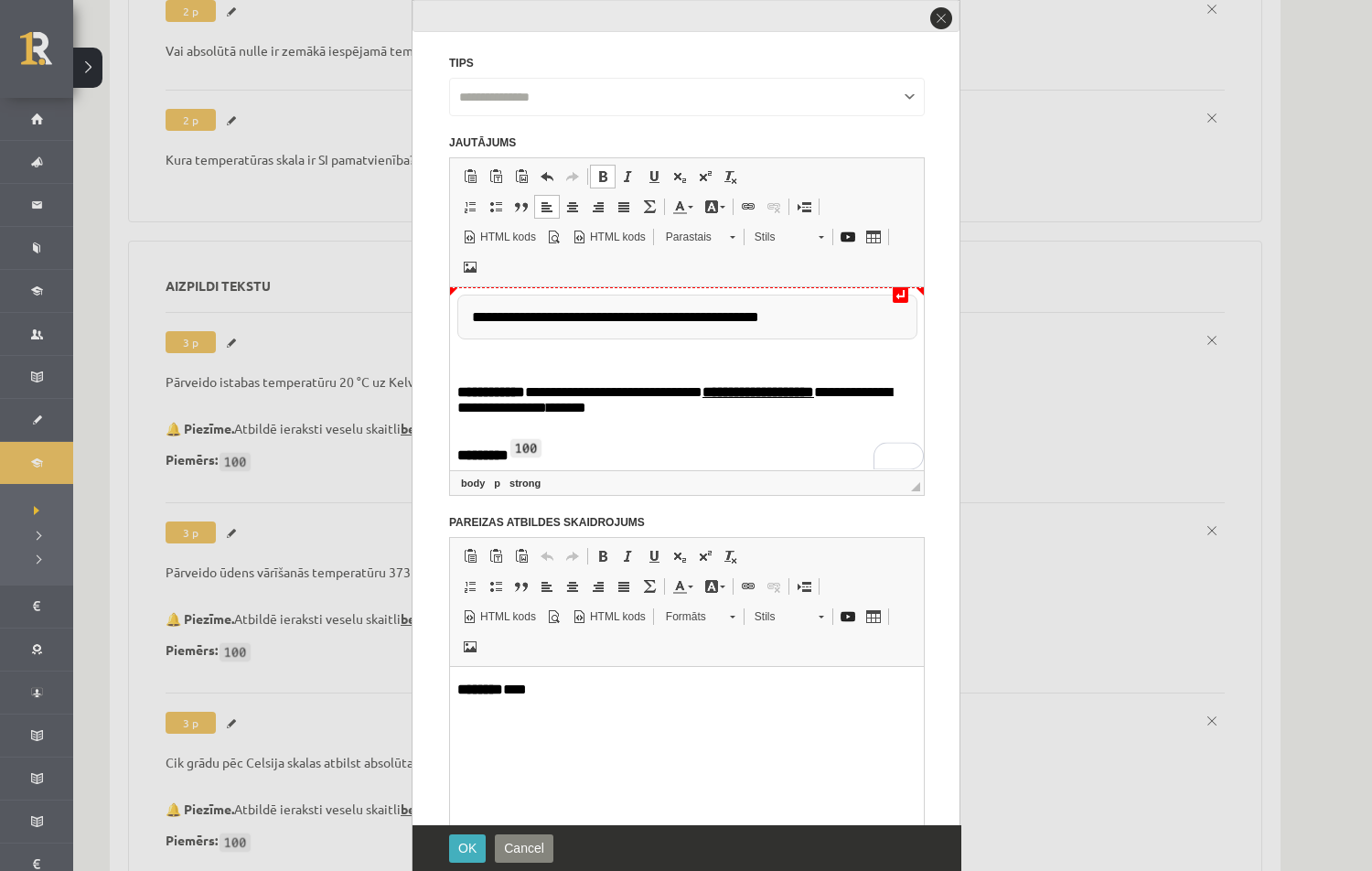
click at [797, 318] on div "**********" at bounding box center [687, 317] width 460 height 45
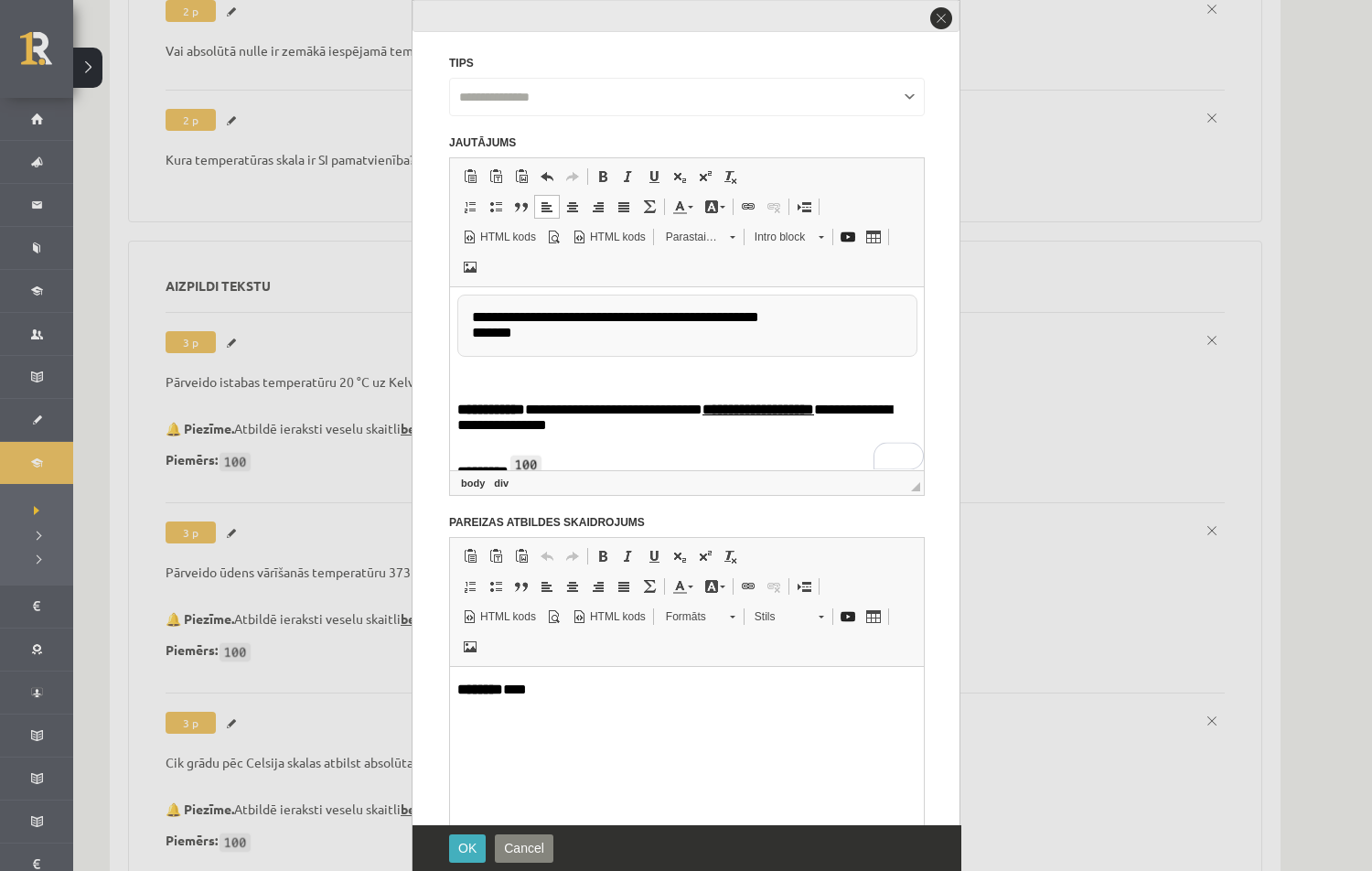
paste body "To enrich screen reader interactions, please activate Accessibility in Grammarl…"
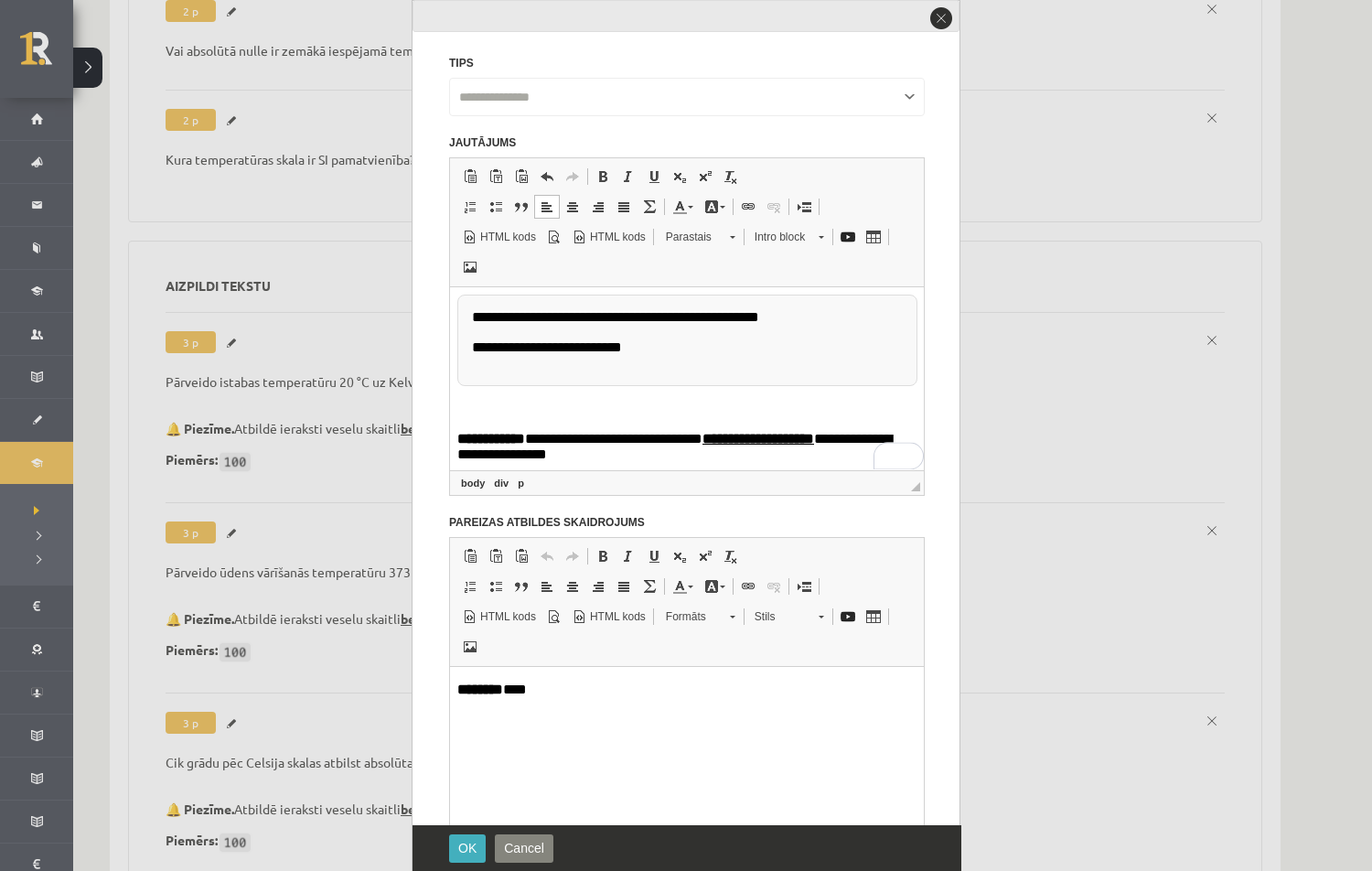
click p "**********"
drag, startPoint x: 599, startPoint y: 349, endPoint x: 674, endPoint y: 349, distance: 75.0
click p "**********"
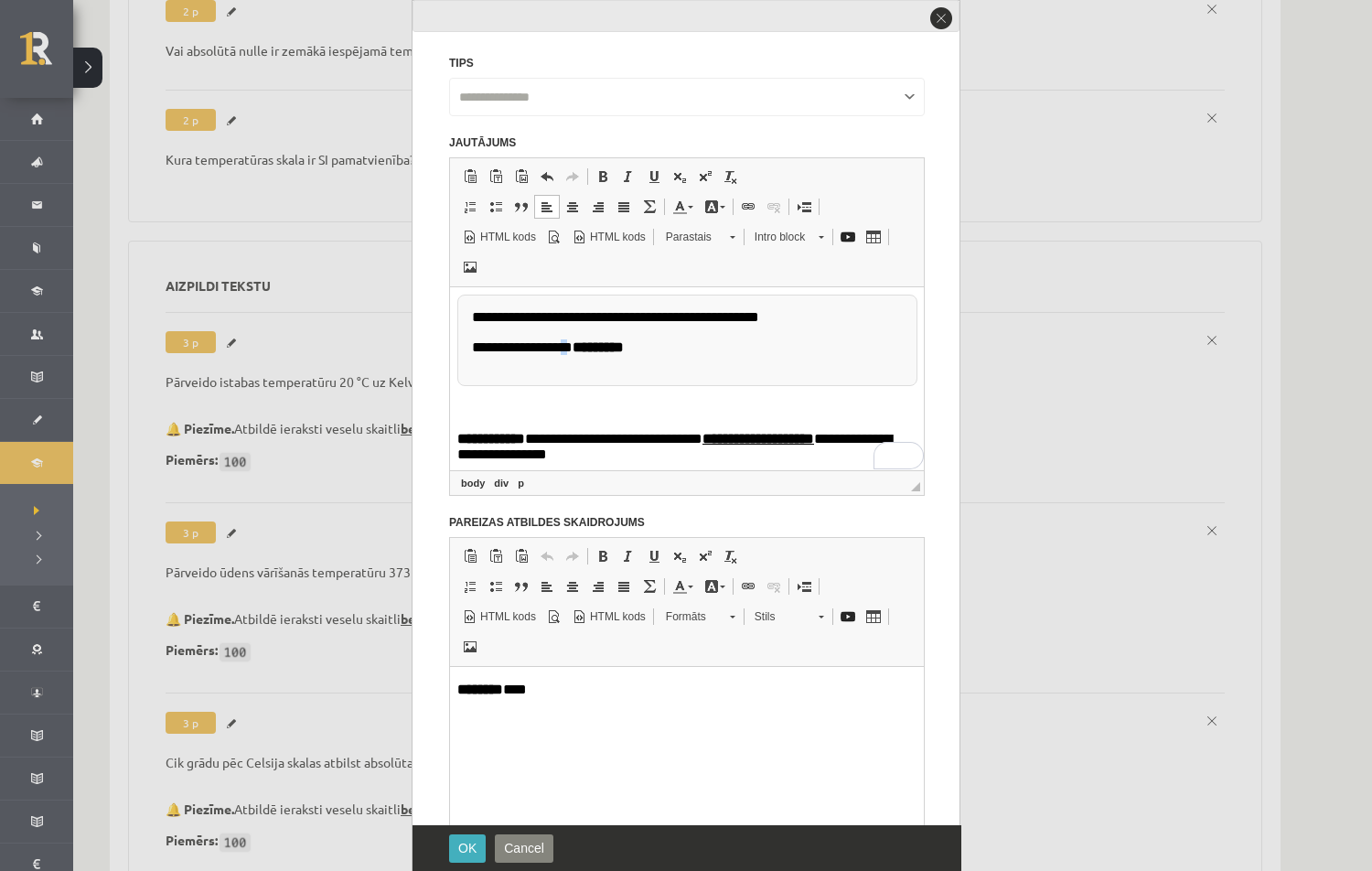
click p "**********"
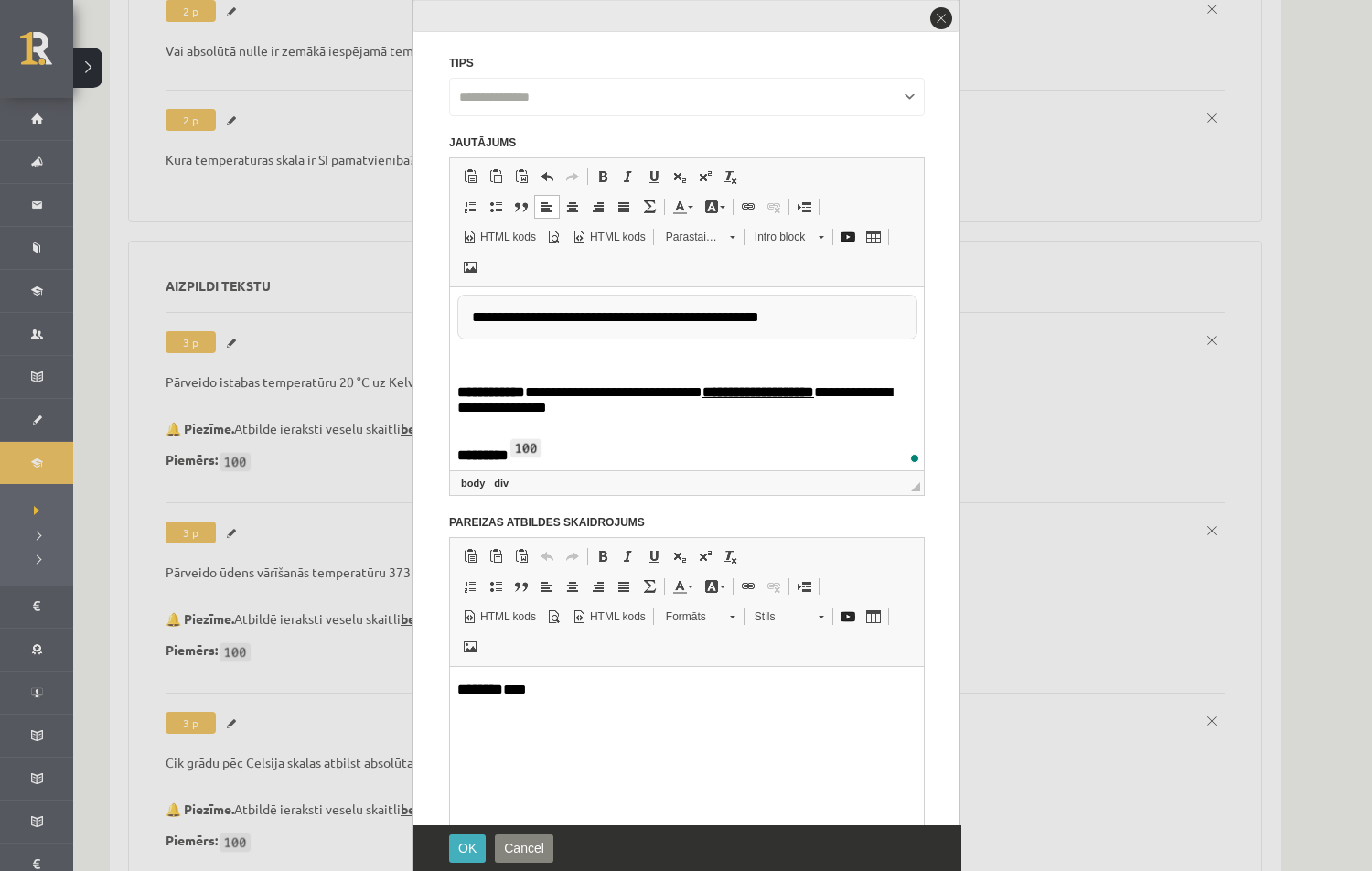
click at [515, 372] on body "**********" at bounding box center [687, 379] width 459 height 169
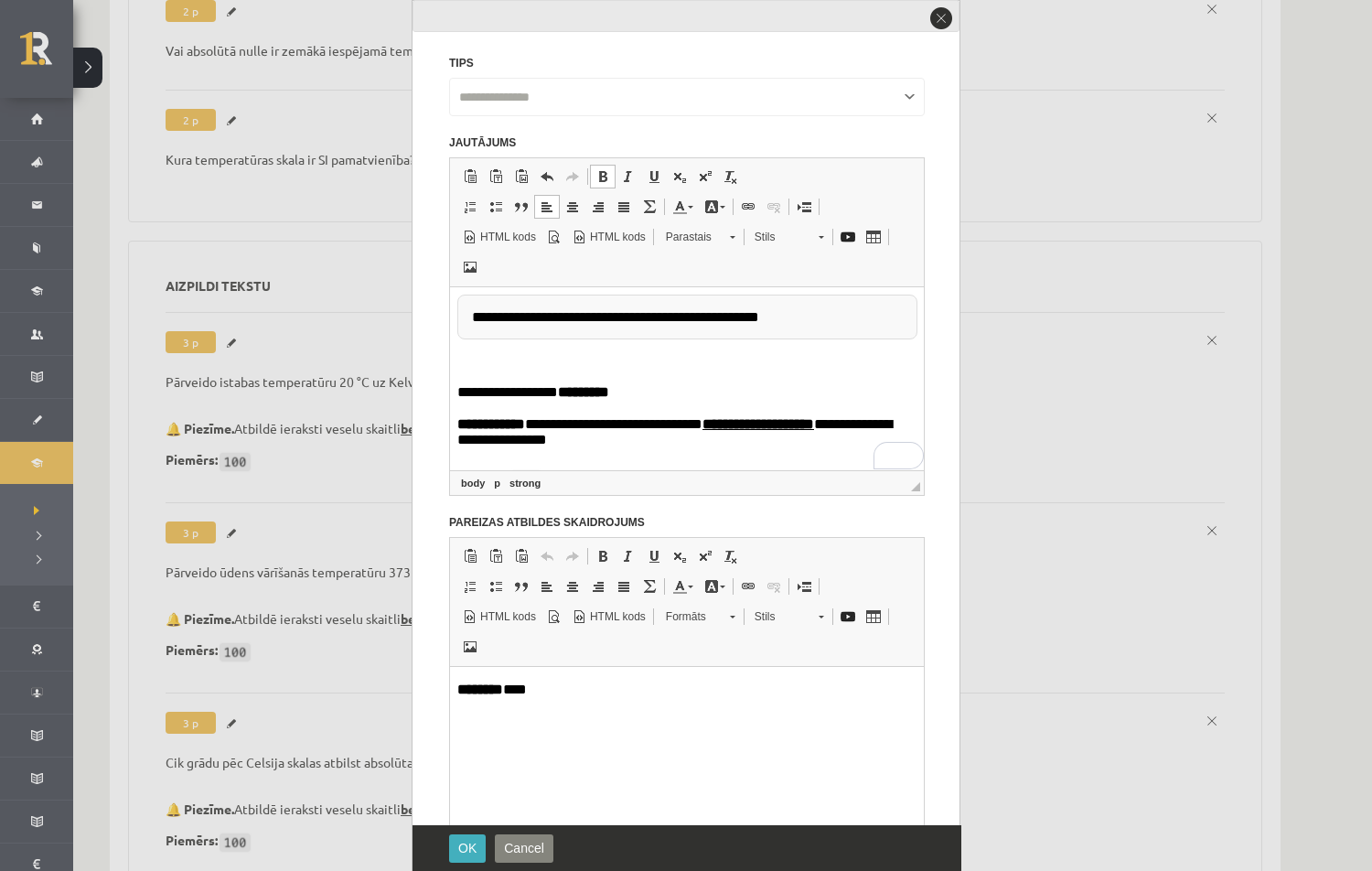
click at [460, 393] on p "**********" at bounding box center [687, 391] width 460 height 16
click at [460, 392] on p "**********" at bounding box center [687, 391] width 460 height 16
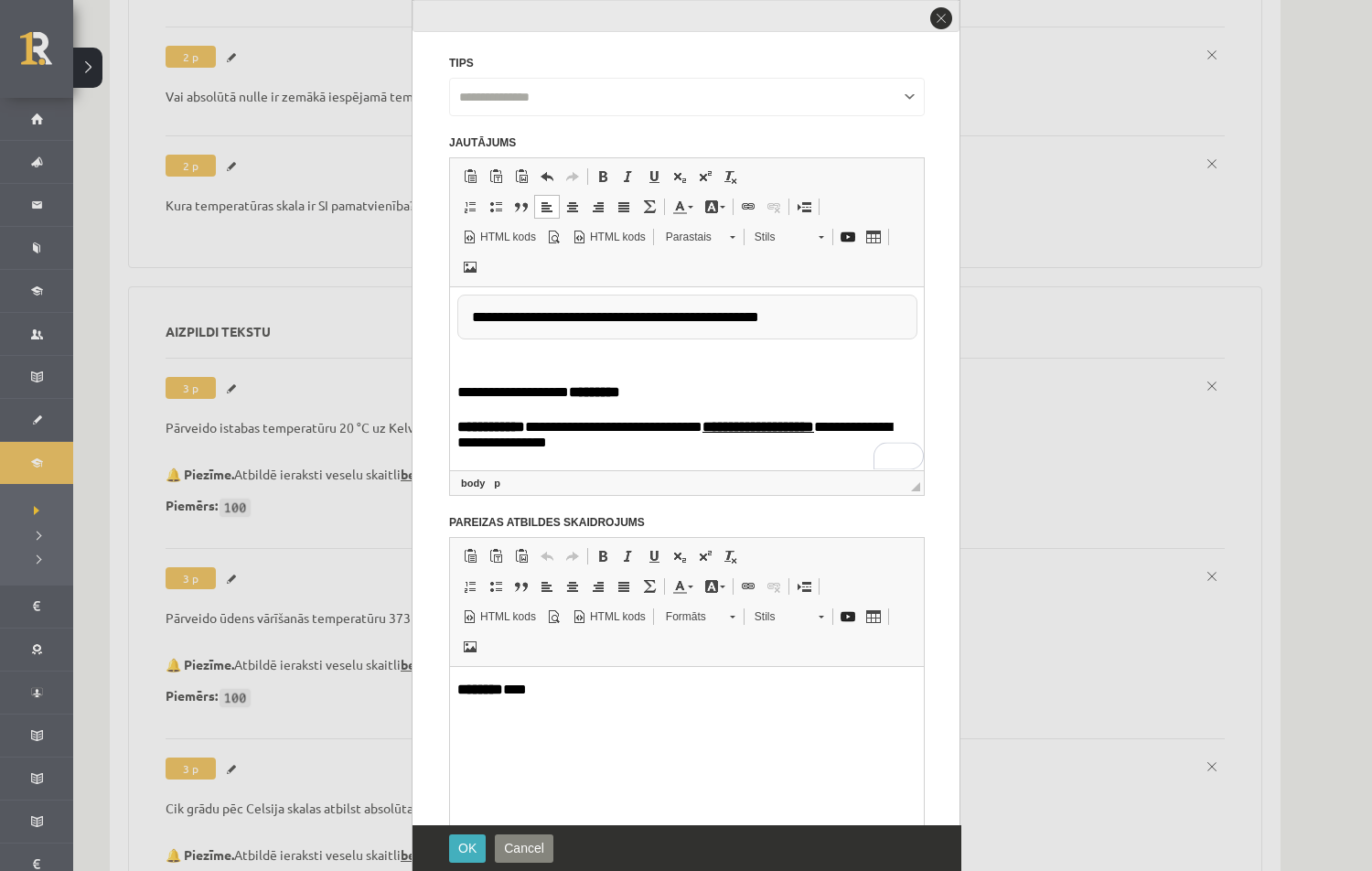
scroll to position [865, 0]
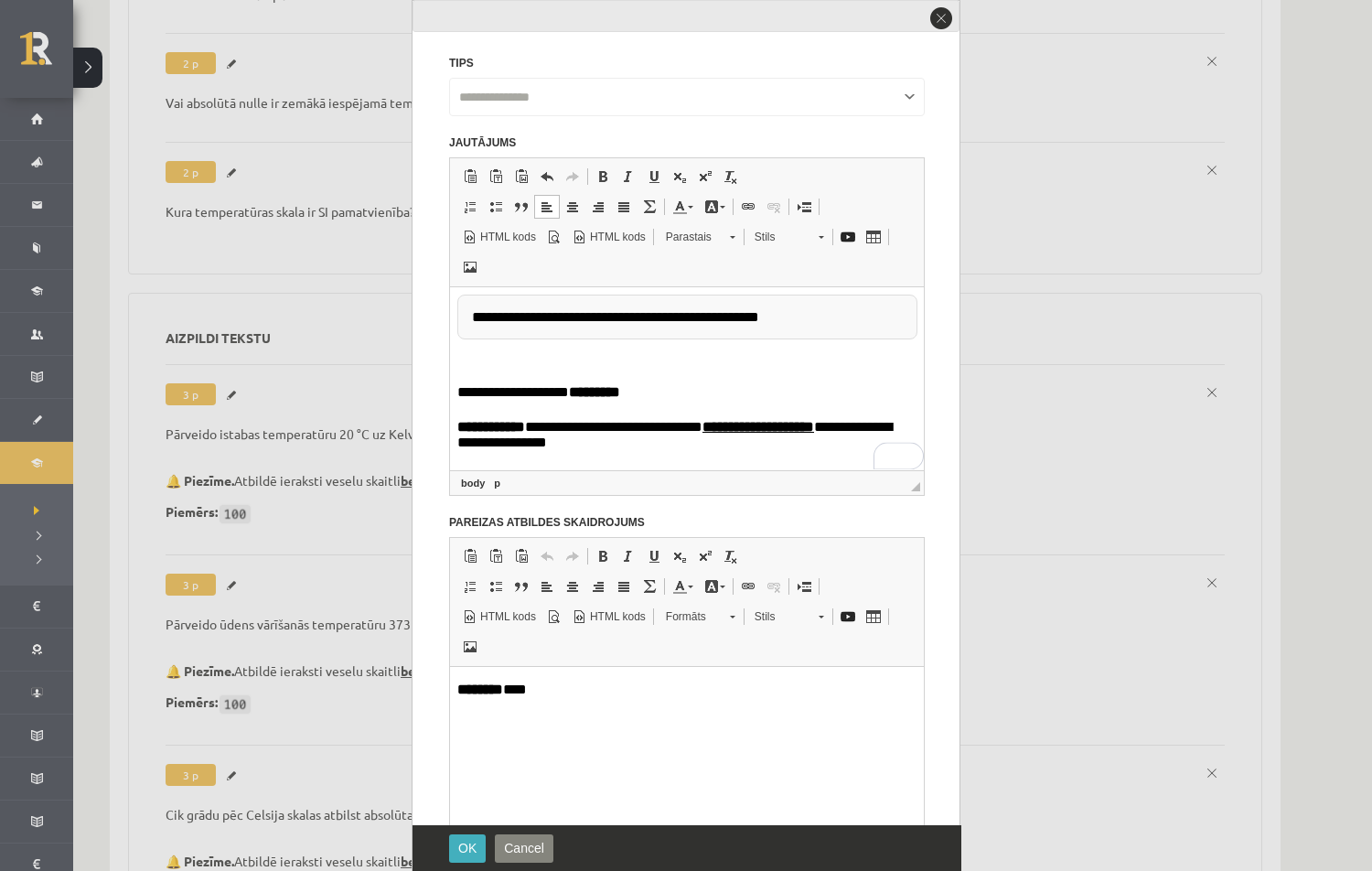
click at [505, 396] on p "**********" at bounding box center [687, 393] width 460 height 19
copy p "**********"
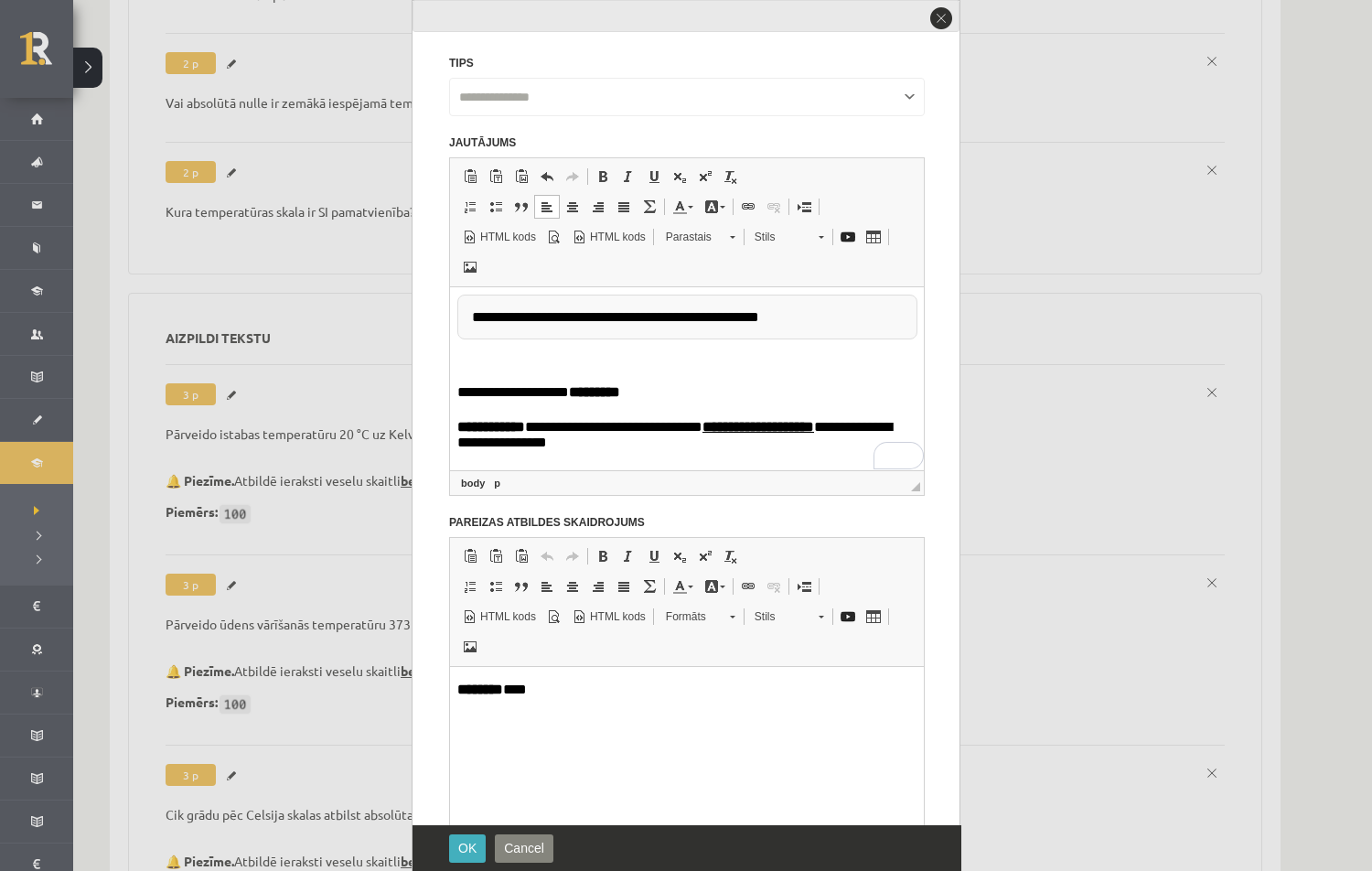
click at [606, 449] on p "**********" at bounding box center [687, 437] width 460 height 36
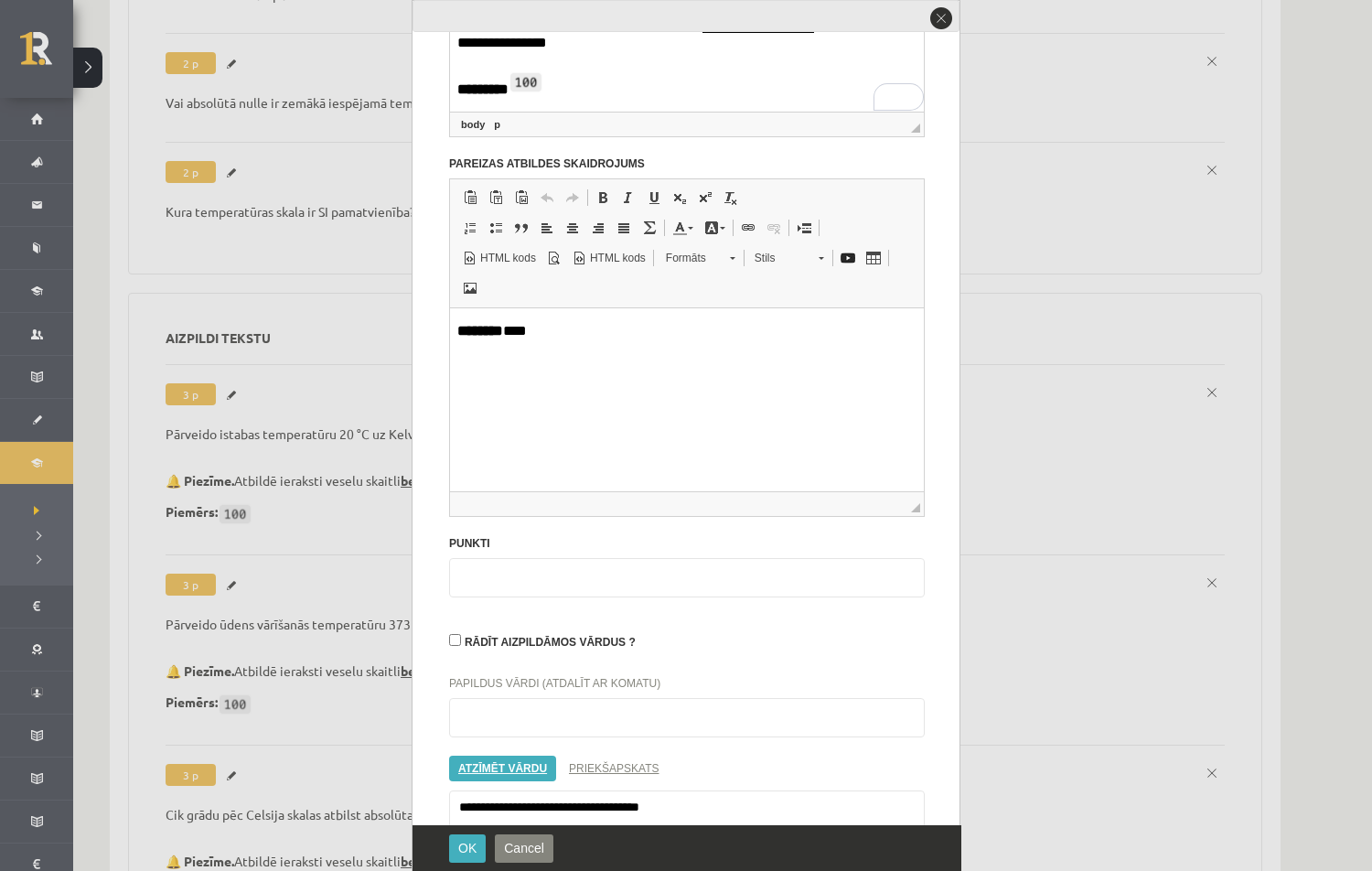
scroll to position [517, 0]
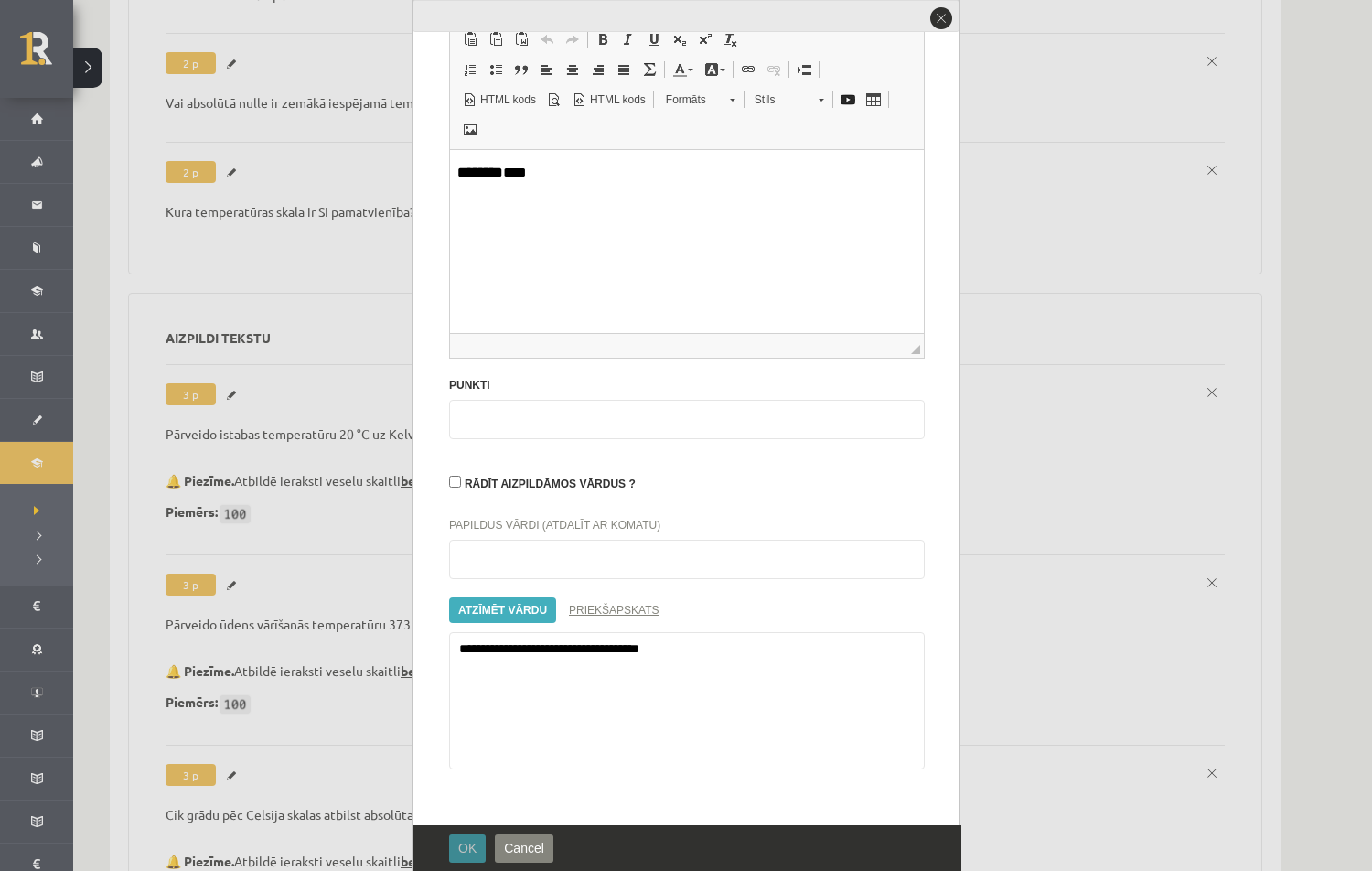
click at [466, 835] on button "OK" at bounding box center [467, 848] width 37 height 28
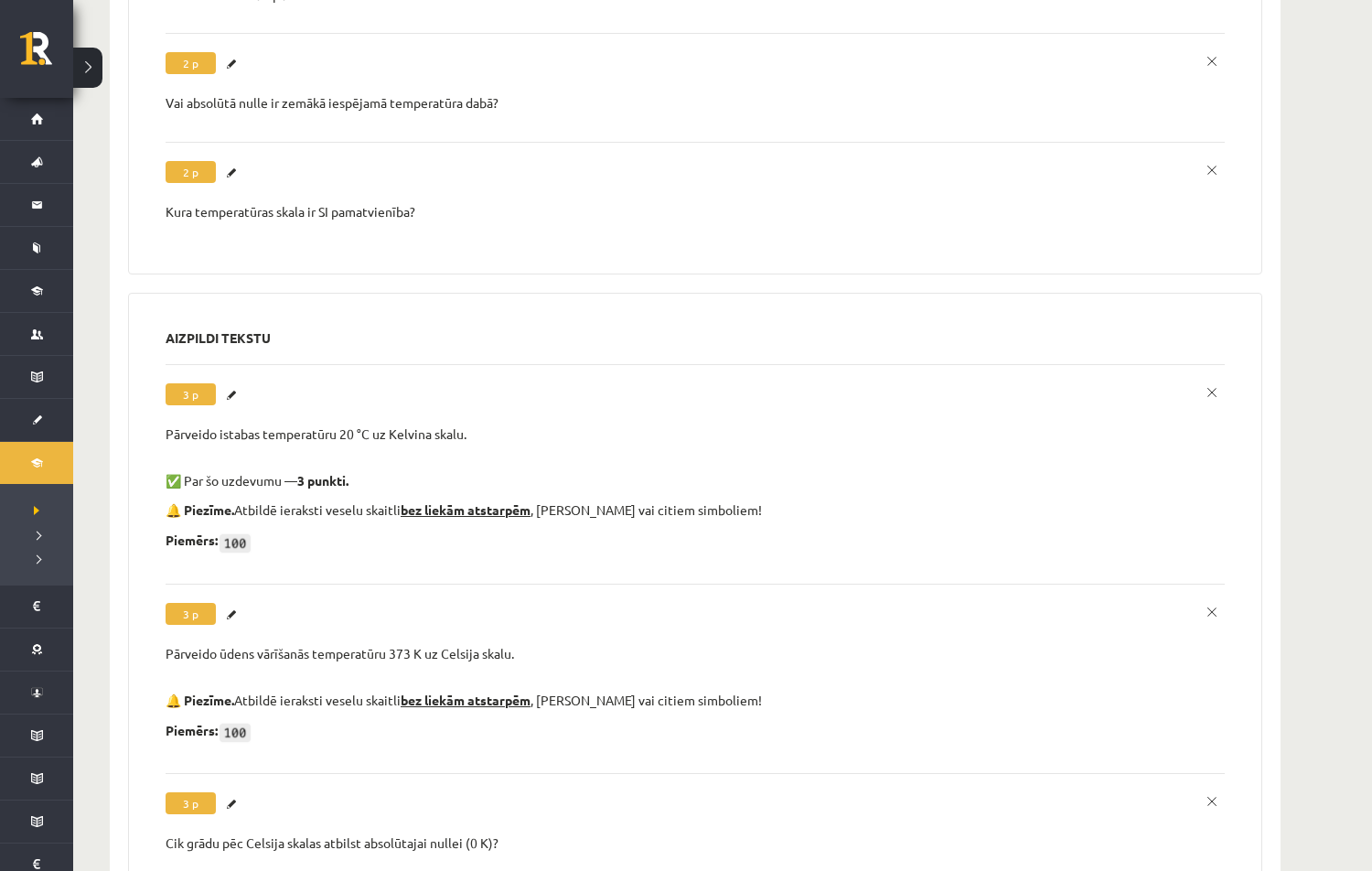
scroll to position [0, 0]
click at [232, 605] on link "Labot" at bounding box center [233, 614] width 18 height 24
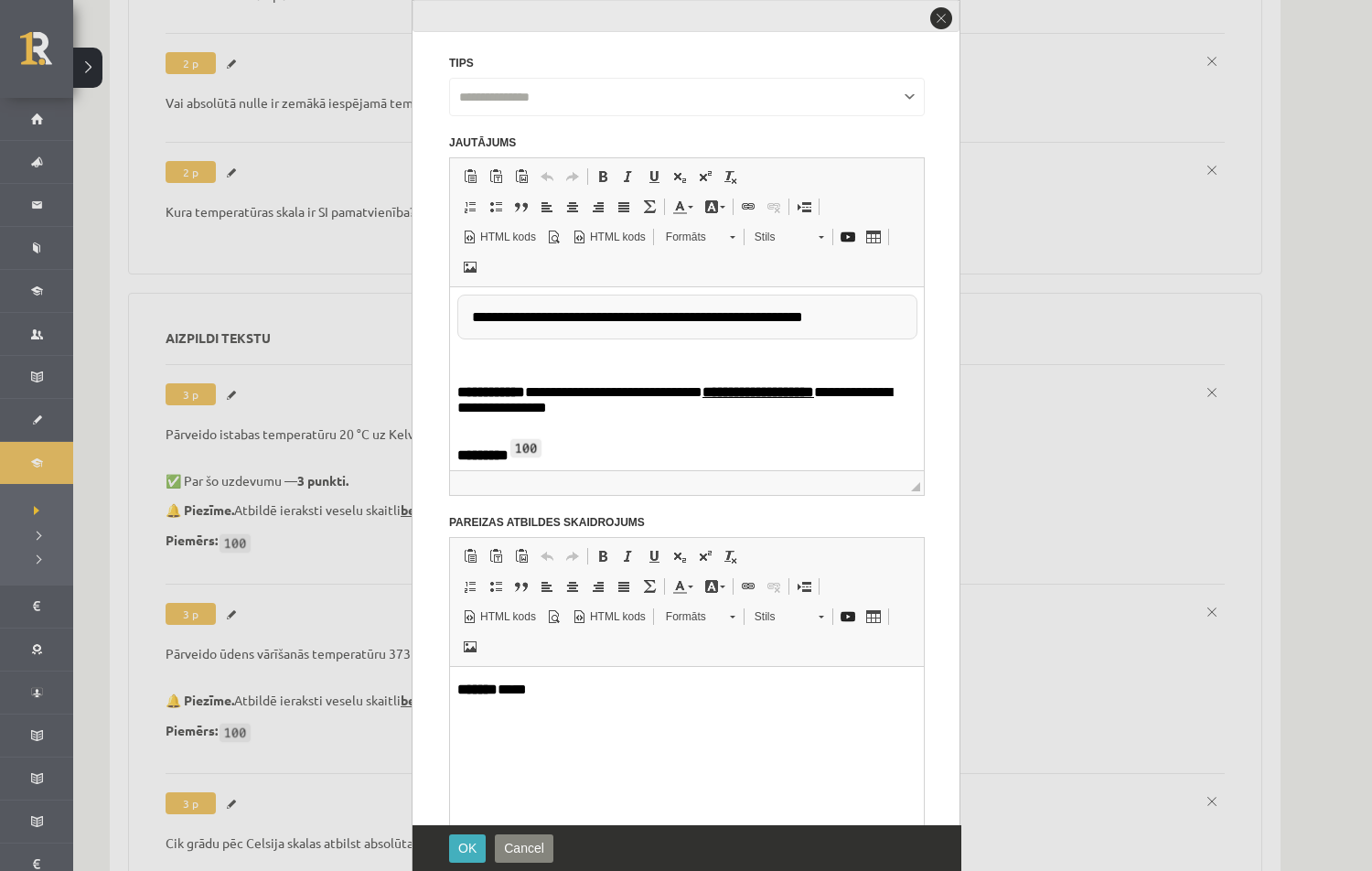
click at [555, 359] on p "Bagātinātā teksta redaktors, wiswyg-editor-47363800173960-1756559360-639-175655…" at bounding box center [687, 361] width 459 height 15
paste body "To enrich screen reader interactions, please activate Accessibility in Grammarl…"
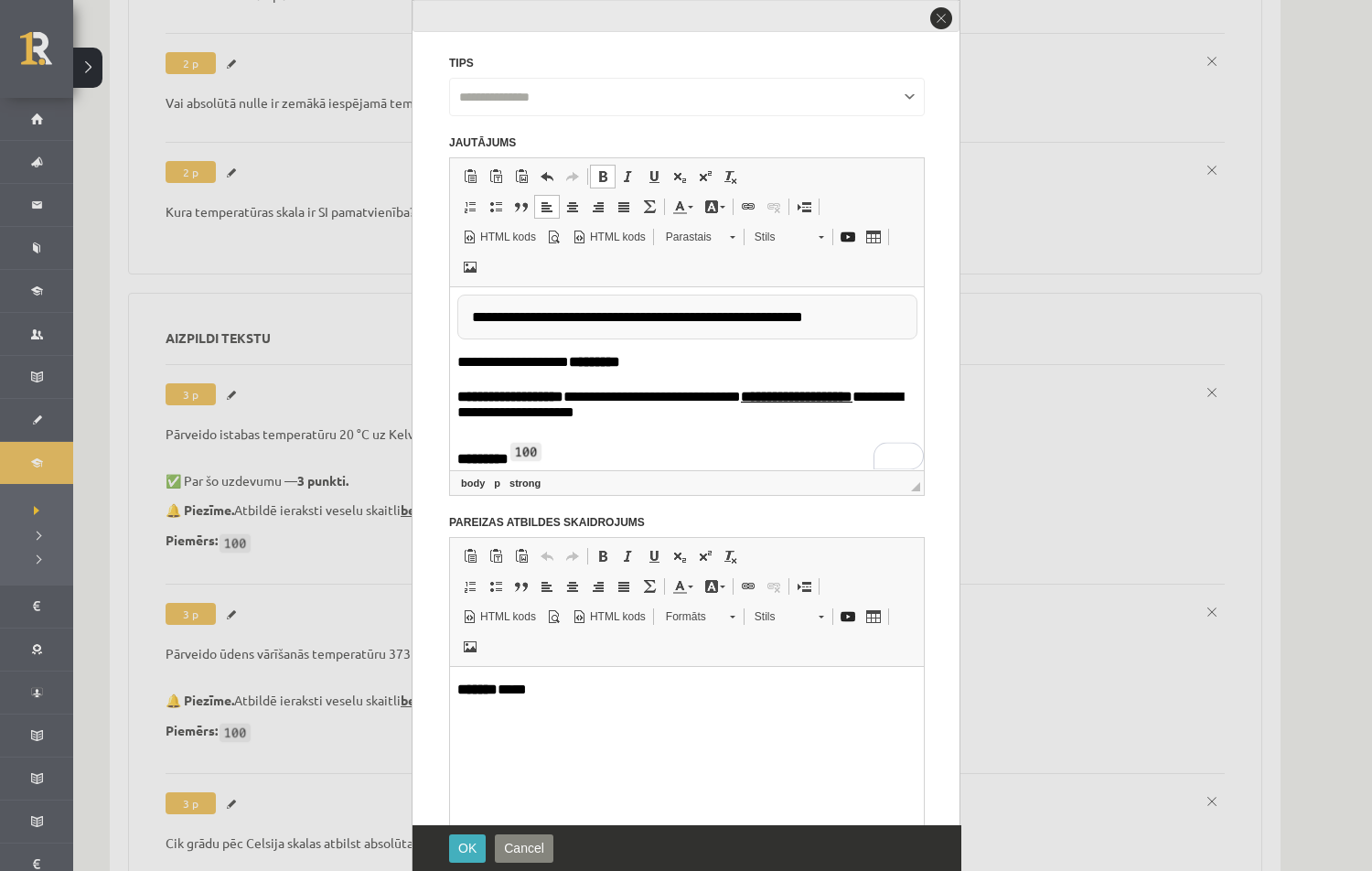
click at [460, 359] on p "**********" at bounding box center [687, 363] width 460 height 19
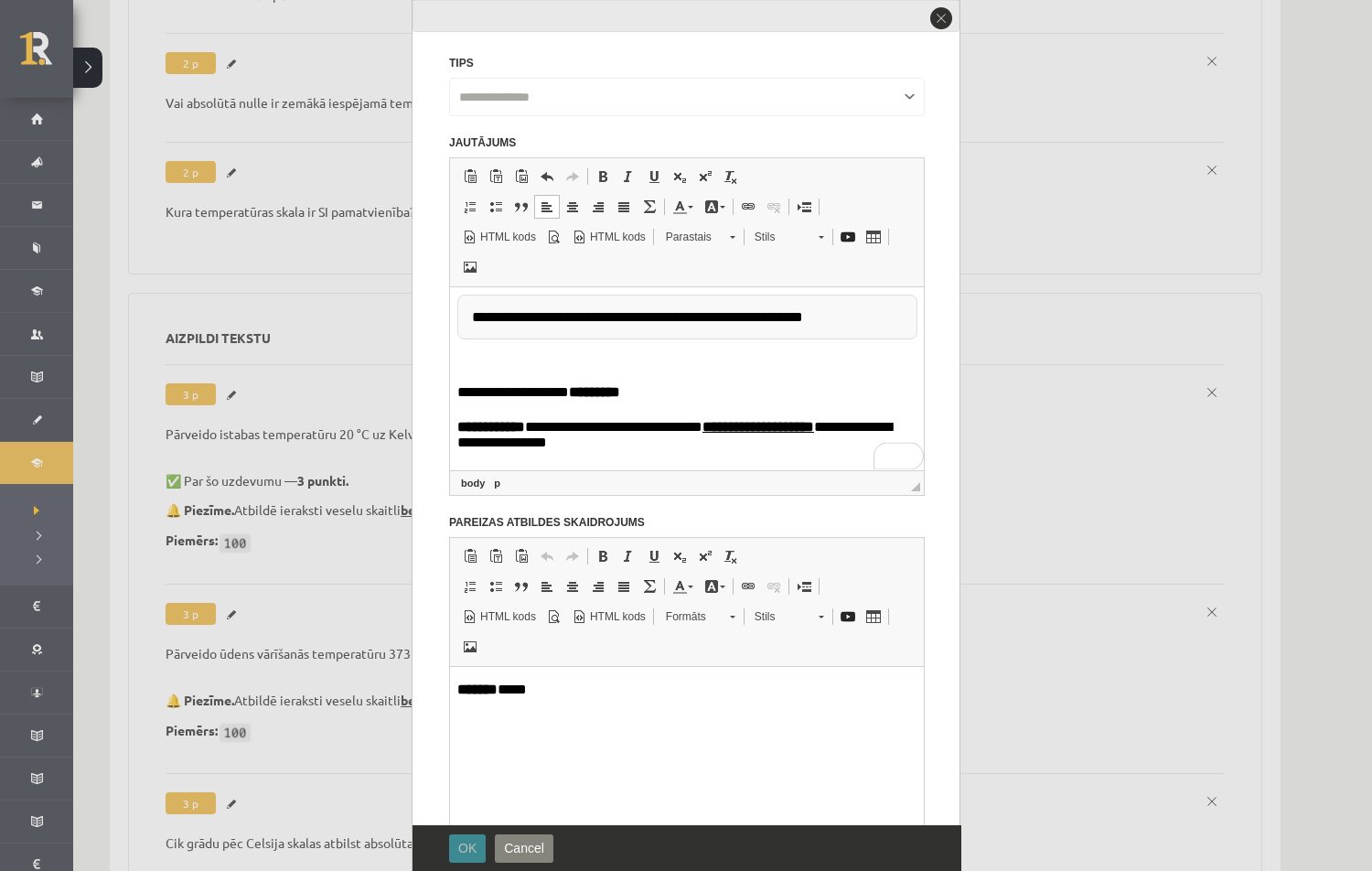
click at [465, 835] on span "OK" at bounding box center [467, 847] width 18 height 14
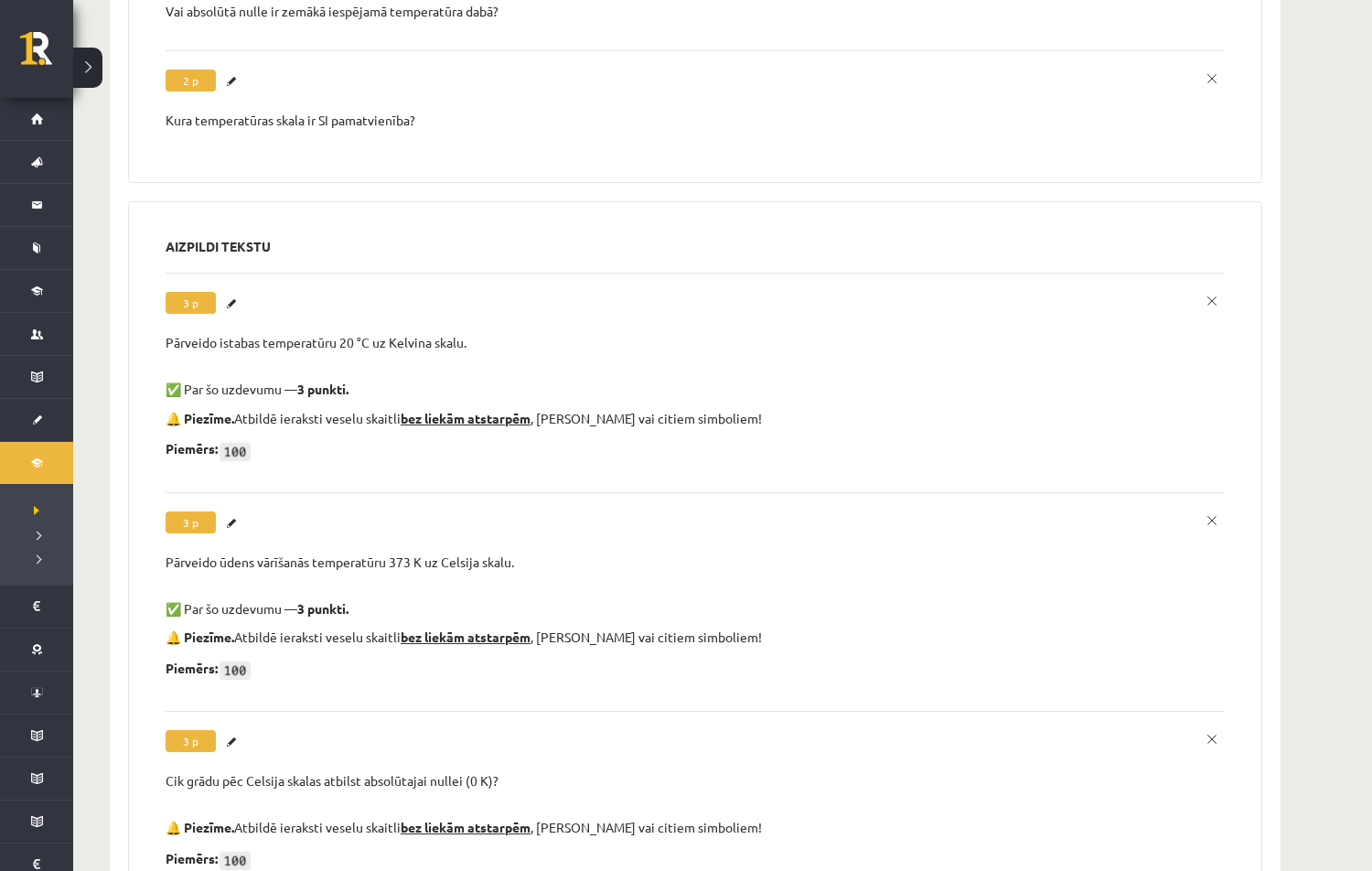
scroll to position [1011, 0]
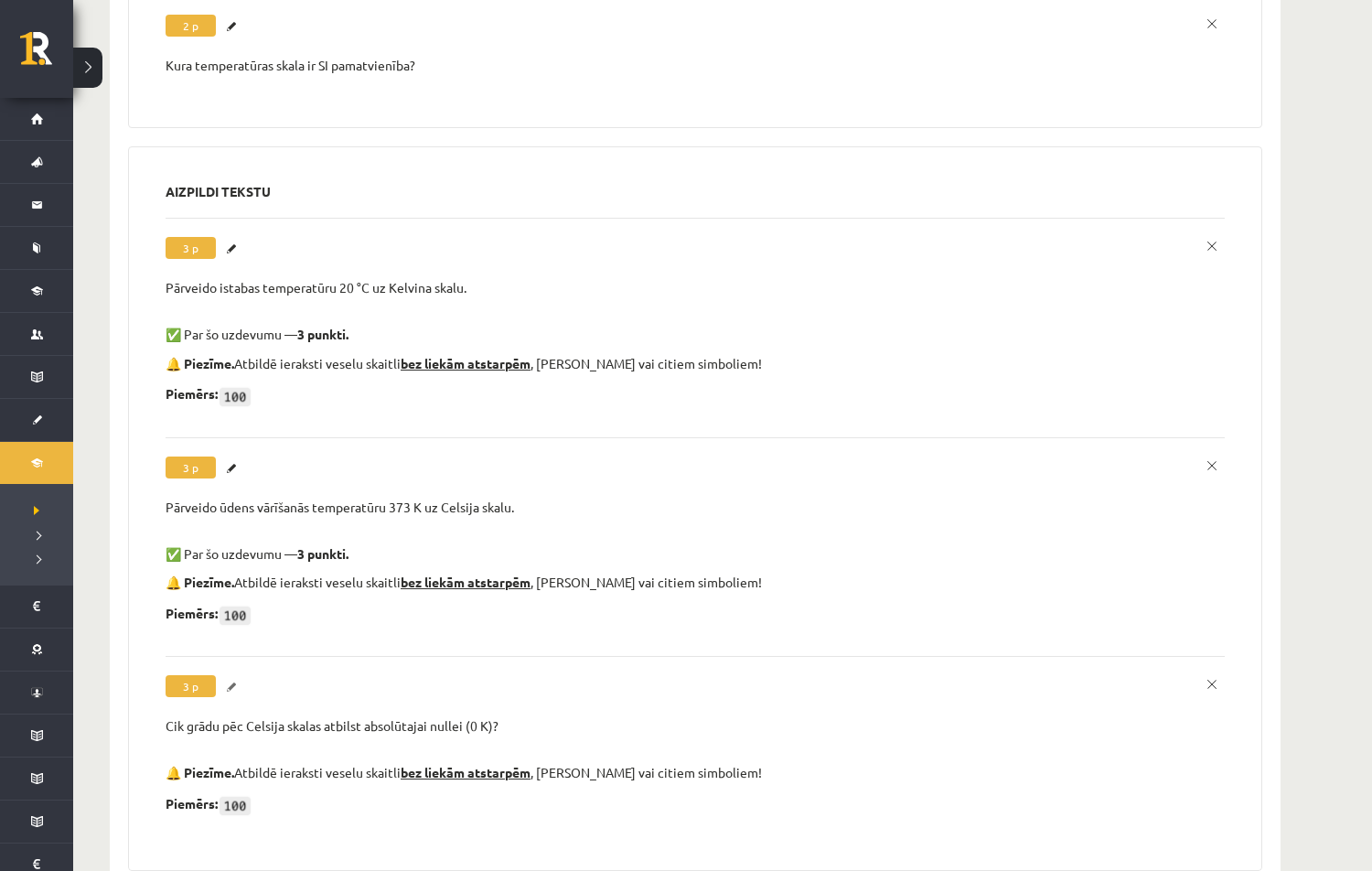
click at [234, 680] on link "Labot" at bounding box center [233, 686] width 18 height 24
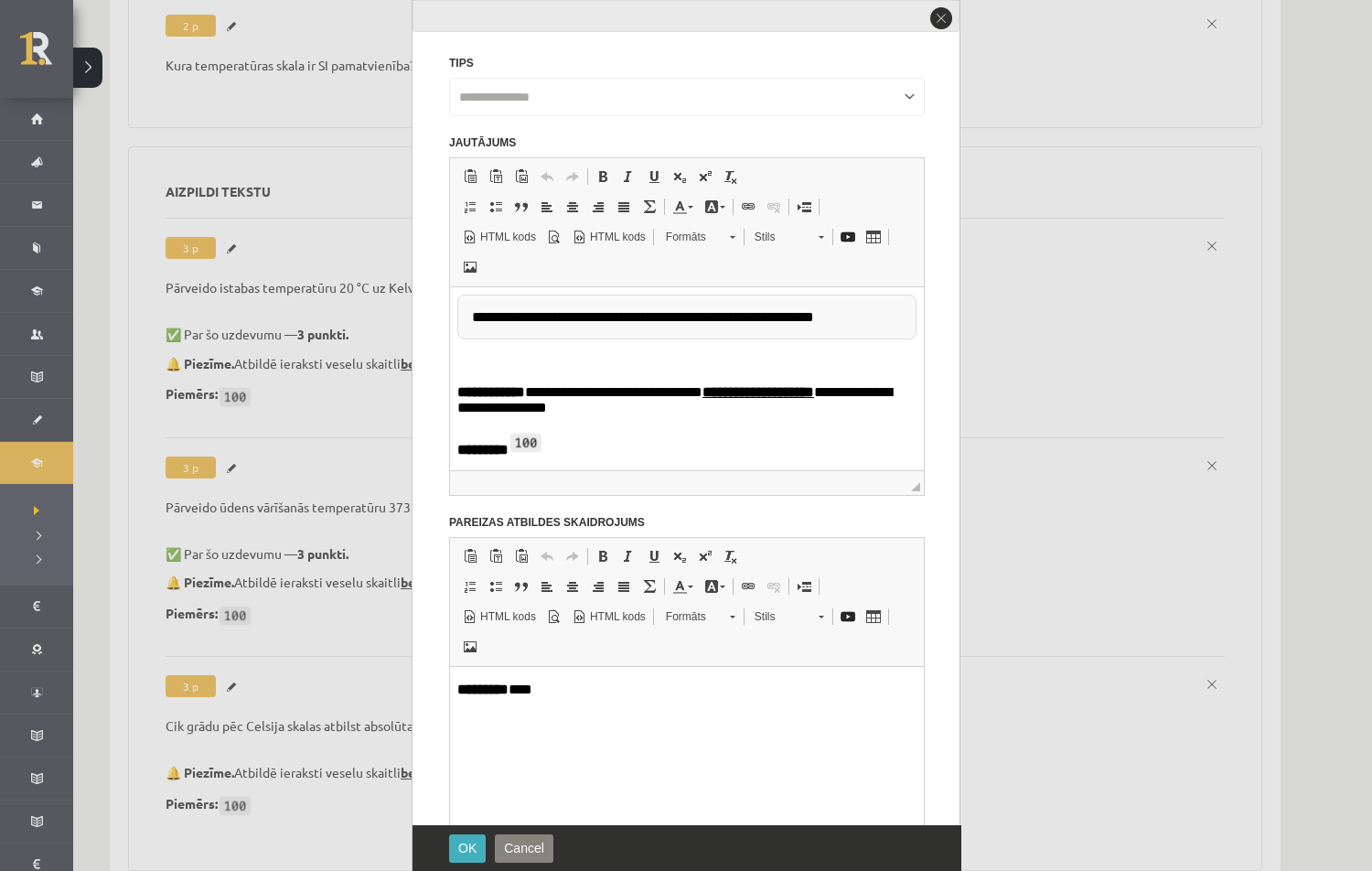
scroll to position [0, 0]
click at [485, 358] on p "Bagātinātā teksta redaktors, wiswyg-editor-47363947713580-1756559370-80-1756559…" at bounding box center [687, 361] width 459 height 15
paste body "To enrich screen reader interactions, please activate Accessibility in Grammarl…"
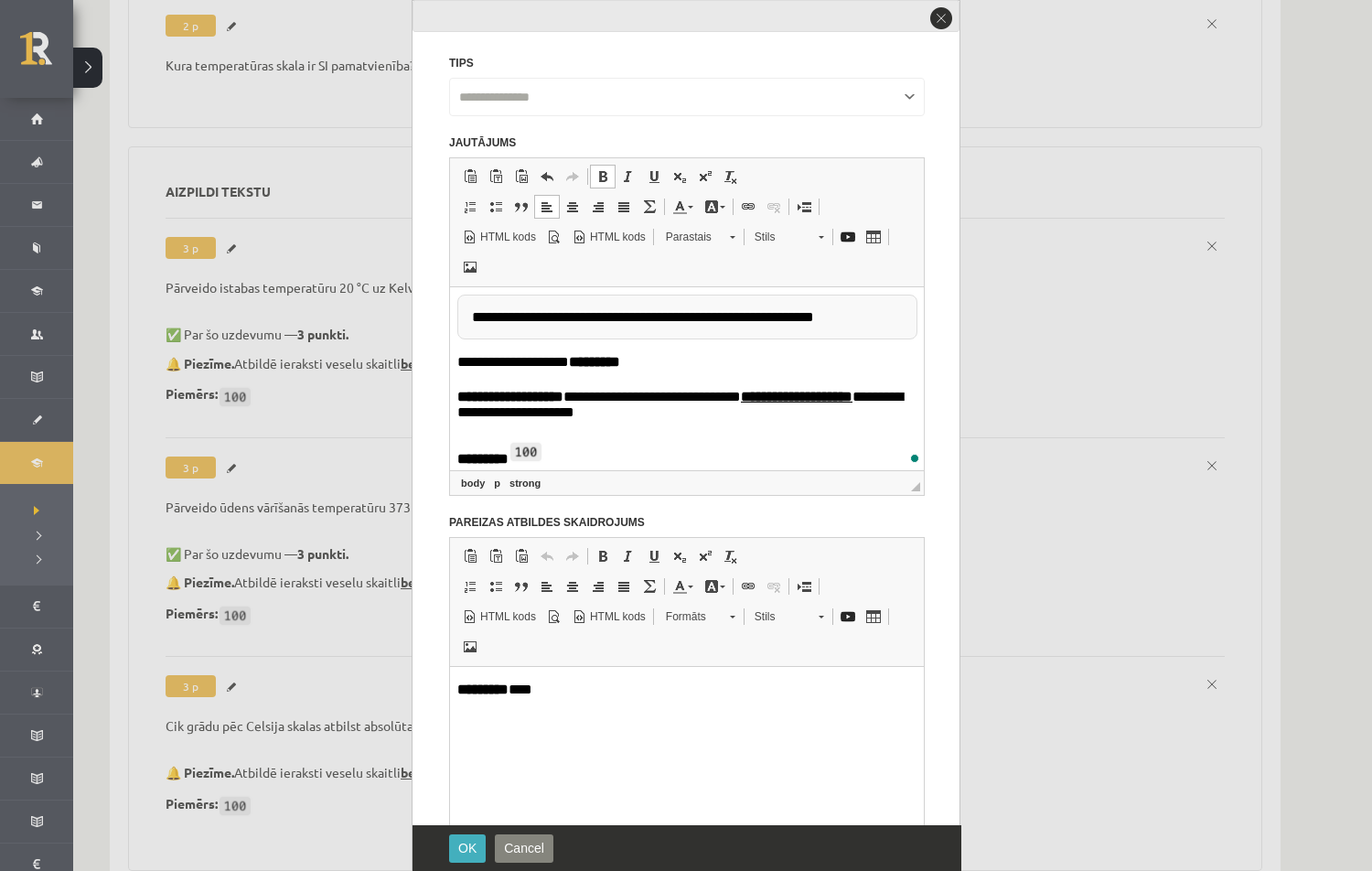
click at [459, 360] on p "**********" at bounding box center [687, 363] width 460 height 19
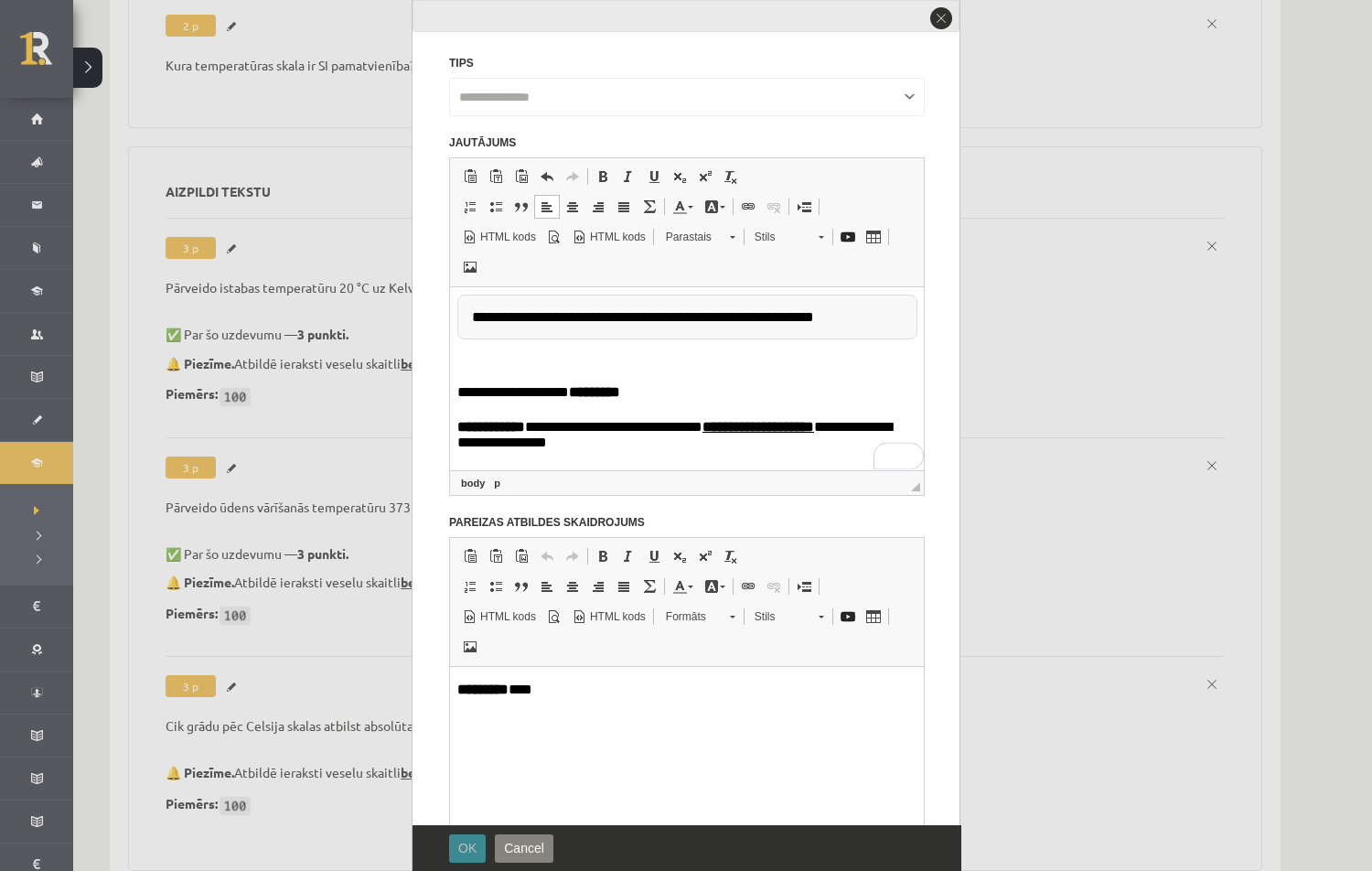
click at [466, 835] on span "OK" at bounding box center [467, 847] width 18 height 14
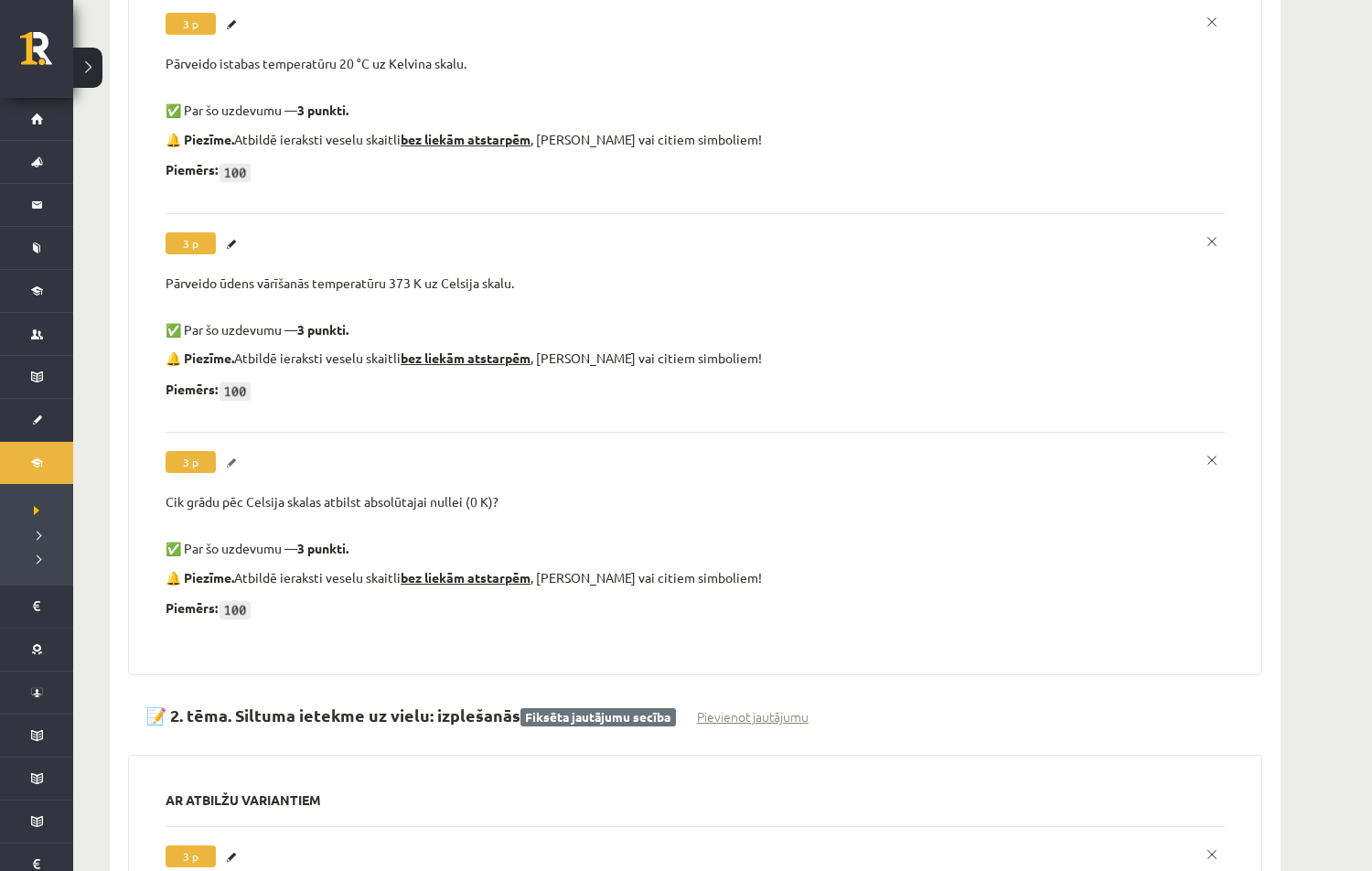
click at [233, 451] on link "Labot" at bounding box center [233, 463] width 18 height 24
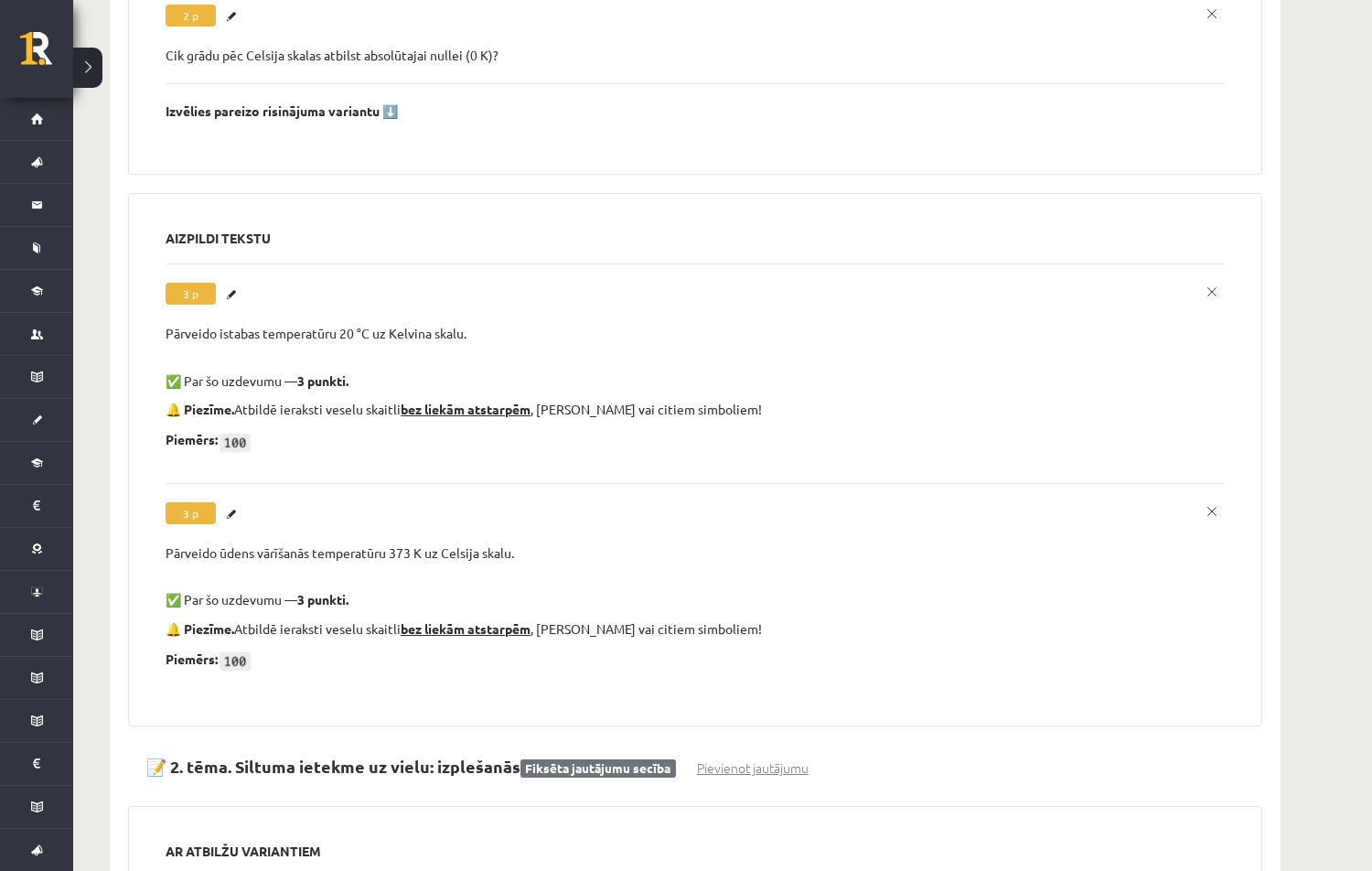
scroll to position [1160, 0]
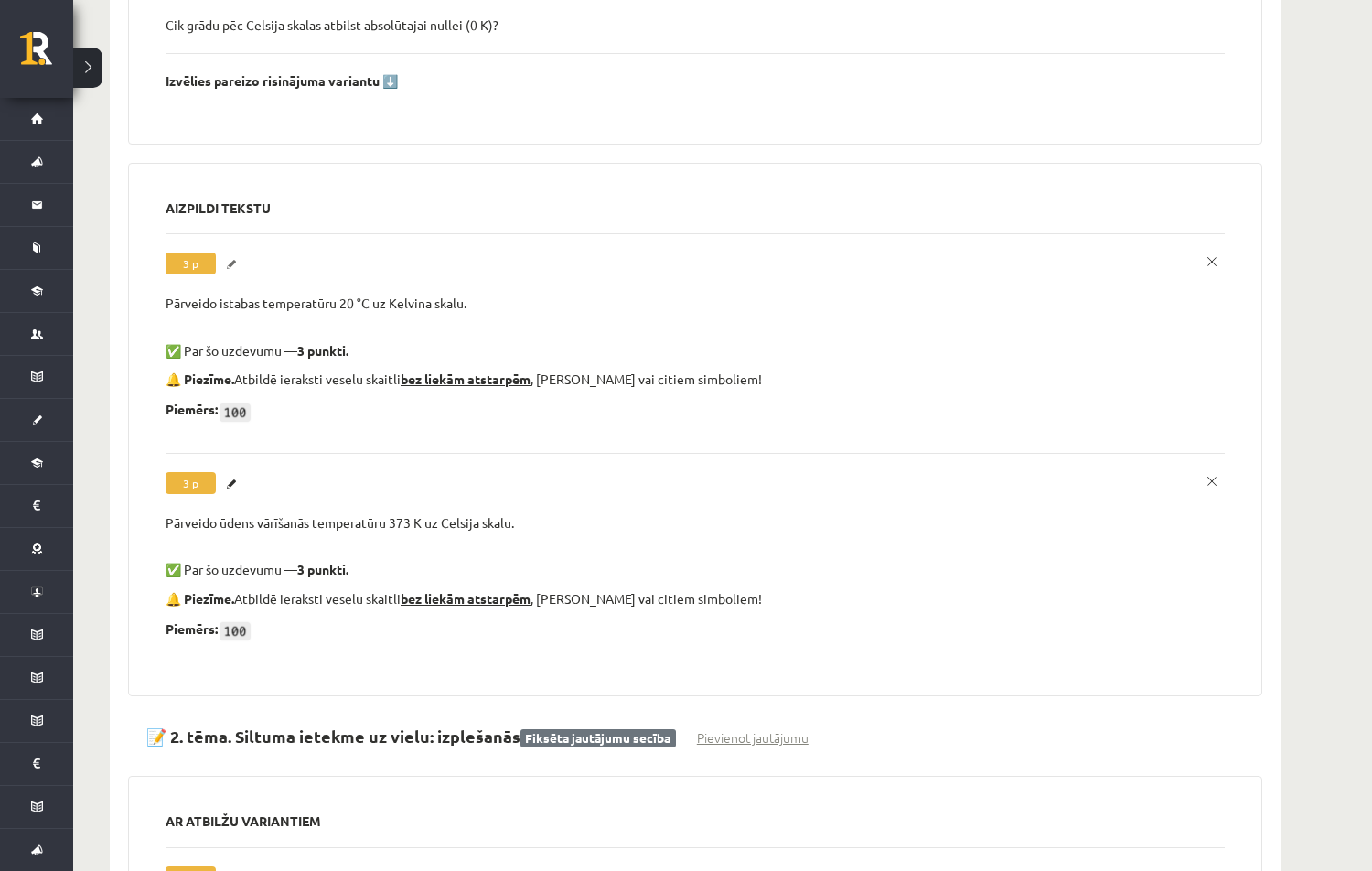
click at [232, 262] on link "Labot" at bounding box center [233, 263] width 18 height 24
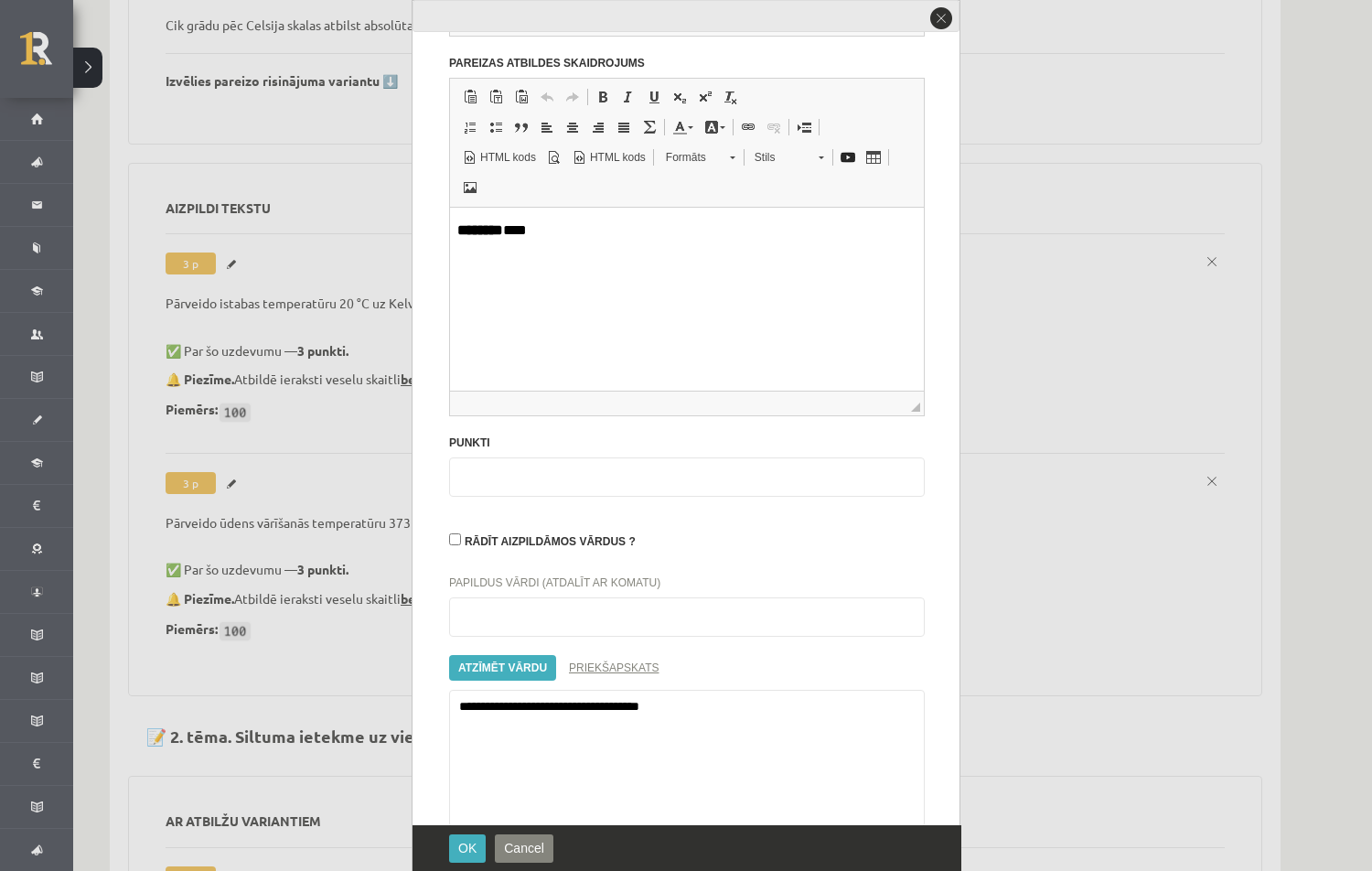
scroll to position [517, 0]
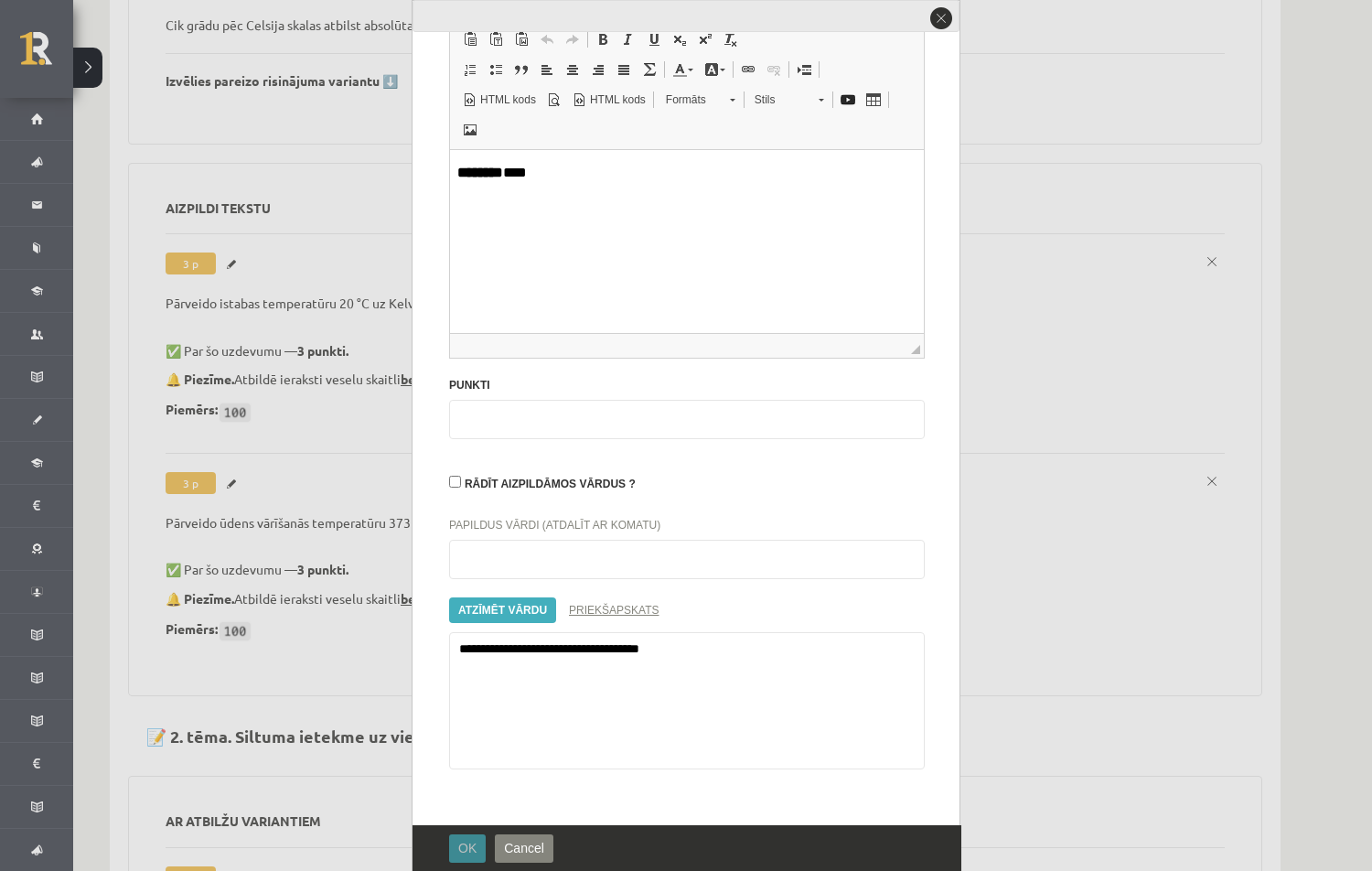
click at [460, 846] on span "OK" at bounding box center [467, 847] width 18 height 14
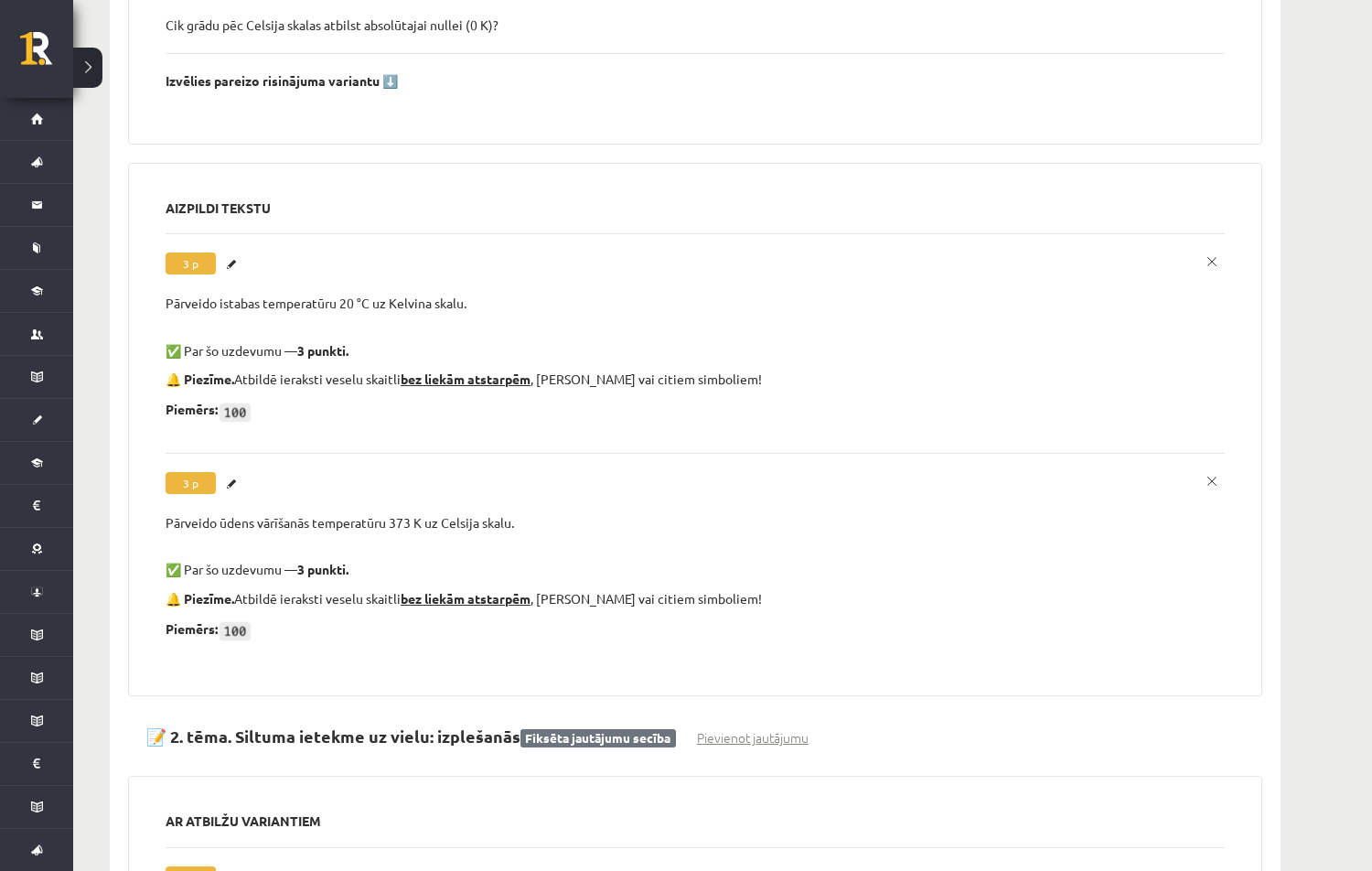
scroll to position [0, 0]
click at [230, 479] on link "Labot" at bounding box center [233, 483] width 18 height 24
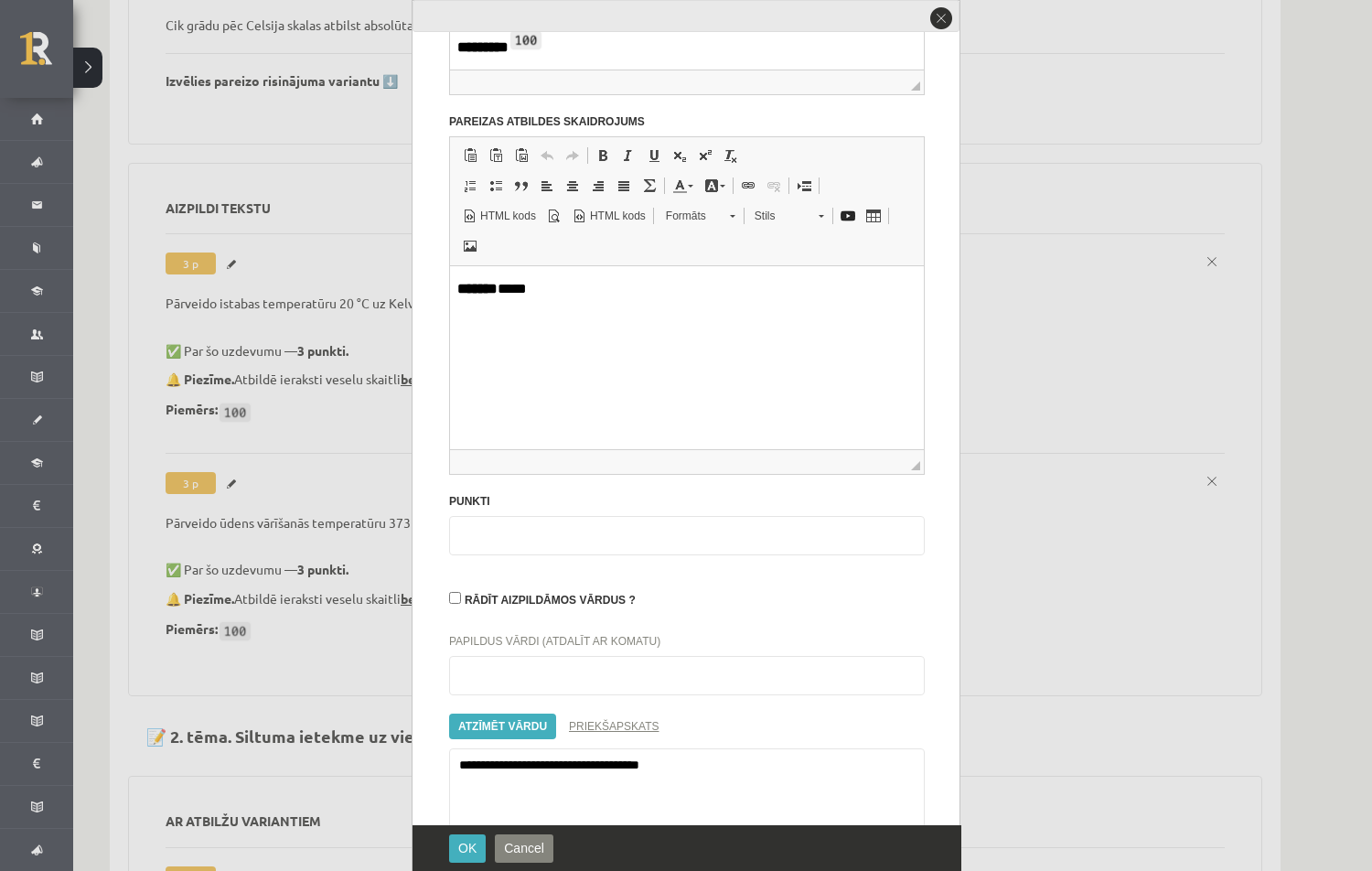
scroll to position [517, 0]
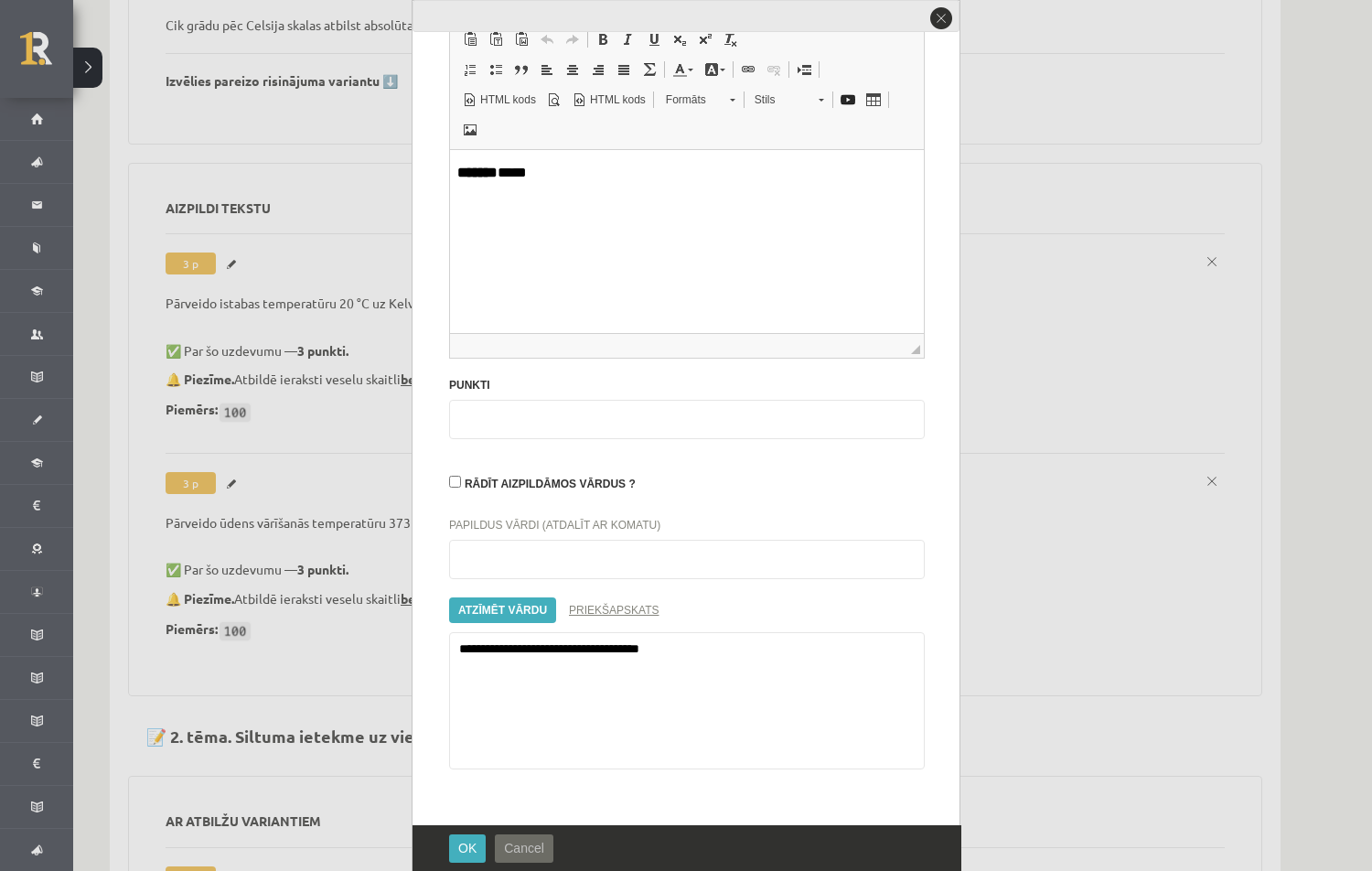
click at [535, 851] on span "Cancel" at bounding box center [524, 847] width 40 height 14
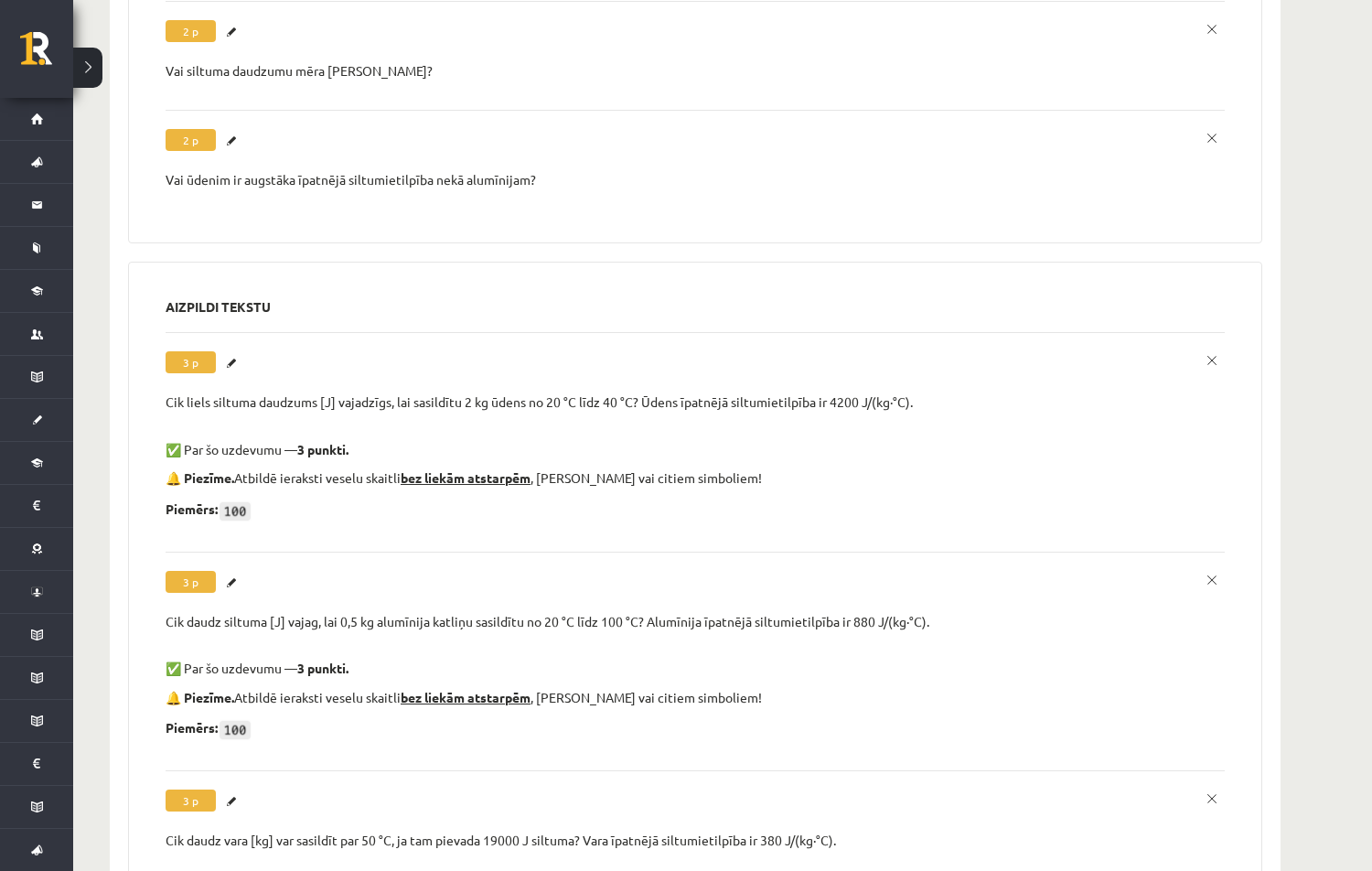
scroll to position [4011, 0]
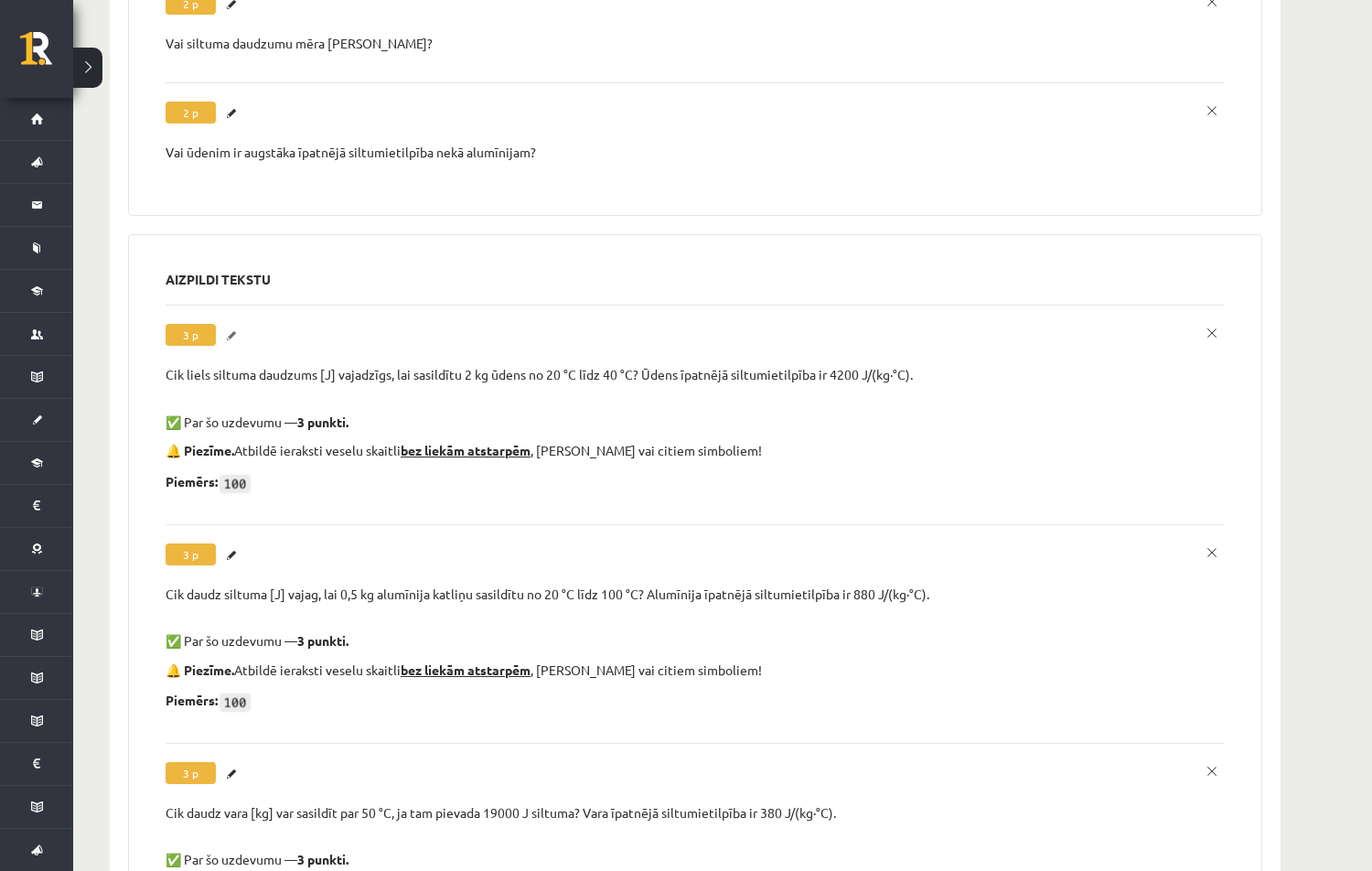
click at [235, 325] on link "Labot" at bounding box center [233, 336] width 18 height 24
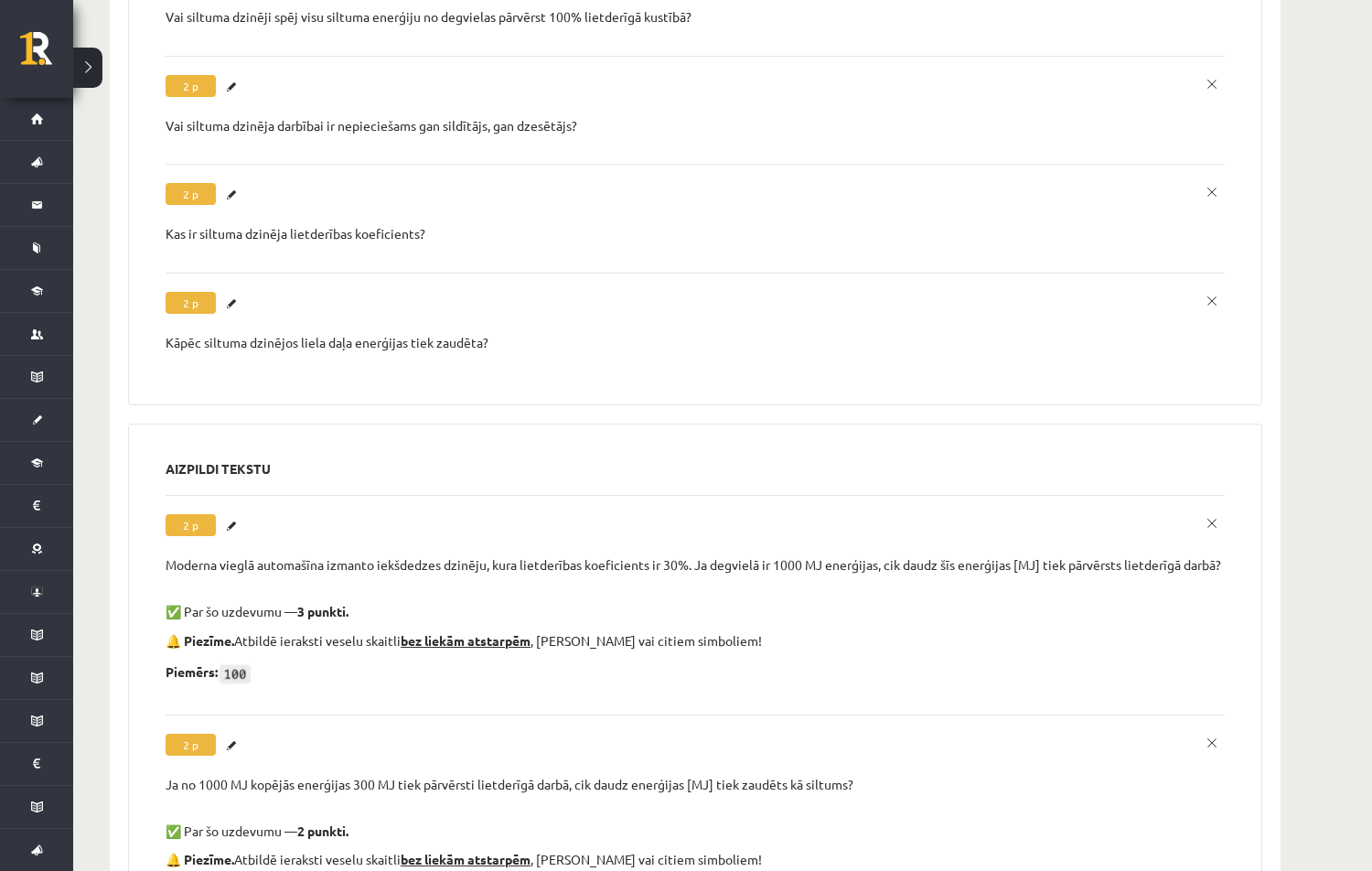
scroll to position [9422, 0]
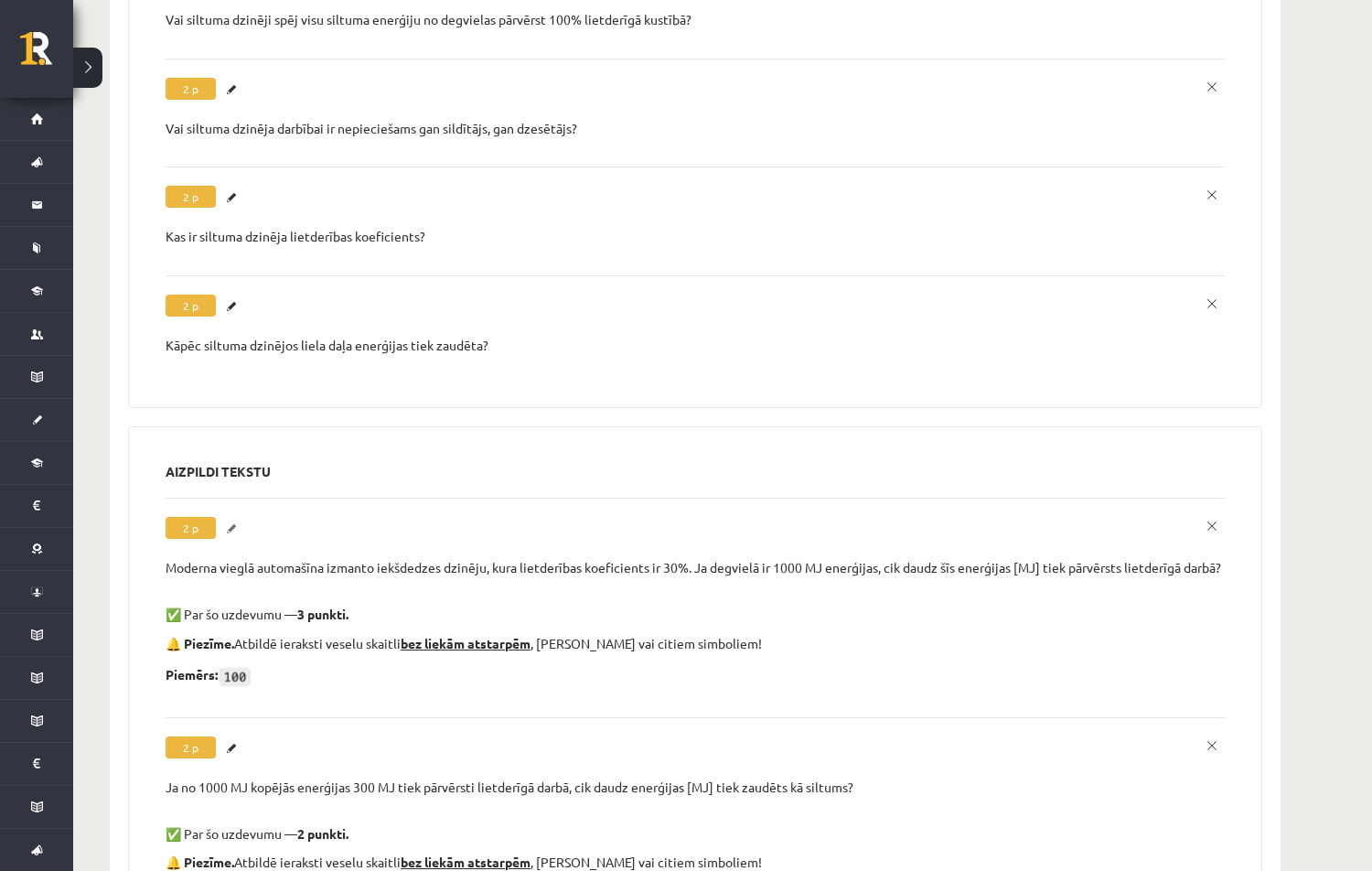
click at [230, 517] on link "Labot" at bounding box center [233, 528] width 18 height 24
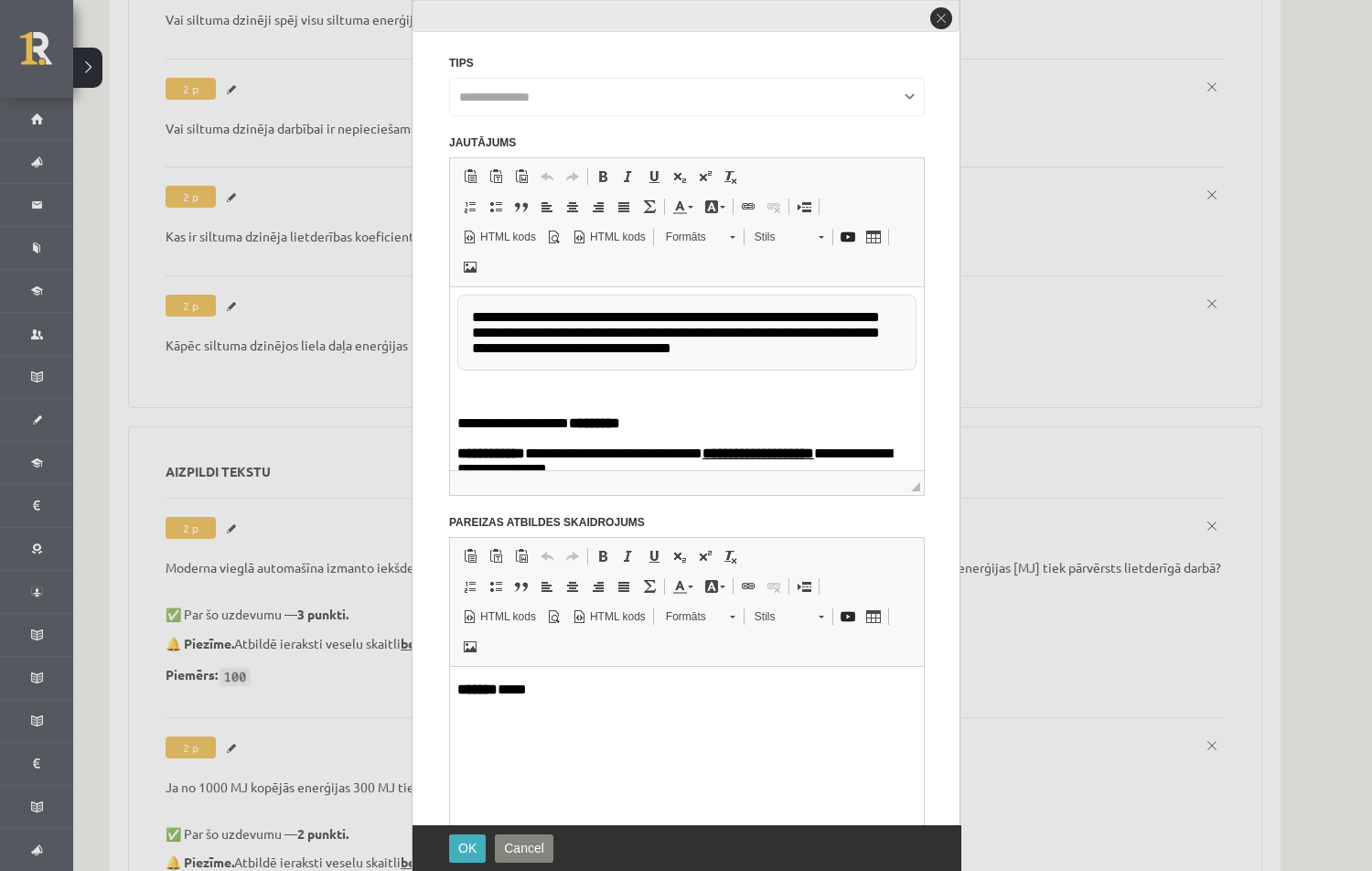
scroll to position [0, 0]
click at [605, 427] on strong "*********" at bounding box center [594, 426] width 51 height 13
click at [605, 429] on p "**********" at bounding box center [687, 427] width 460 height 19
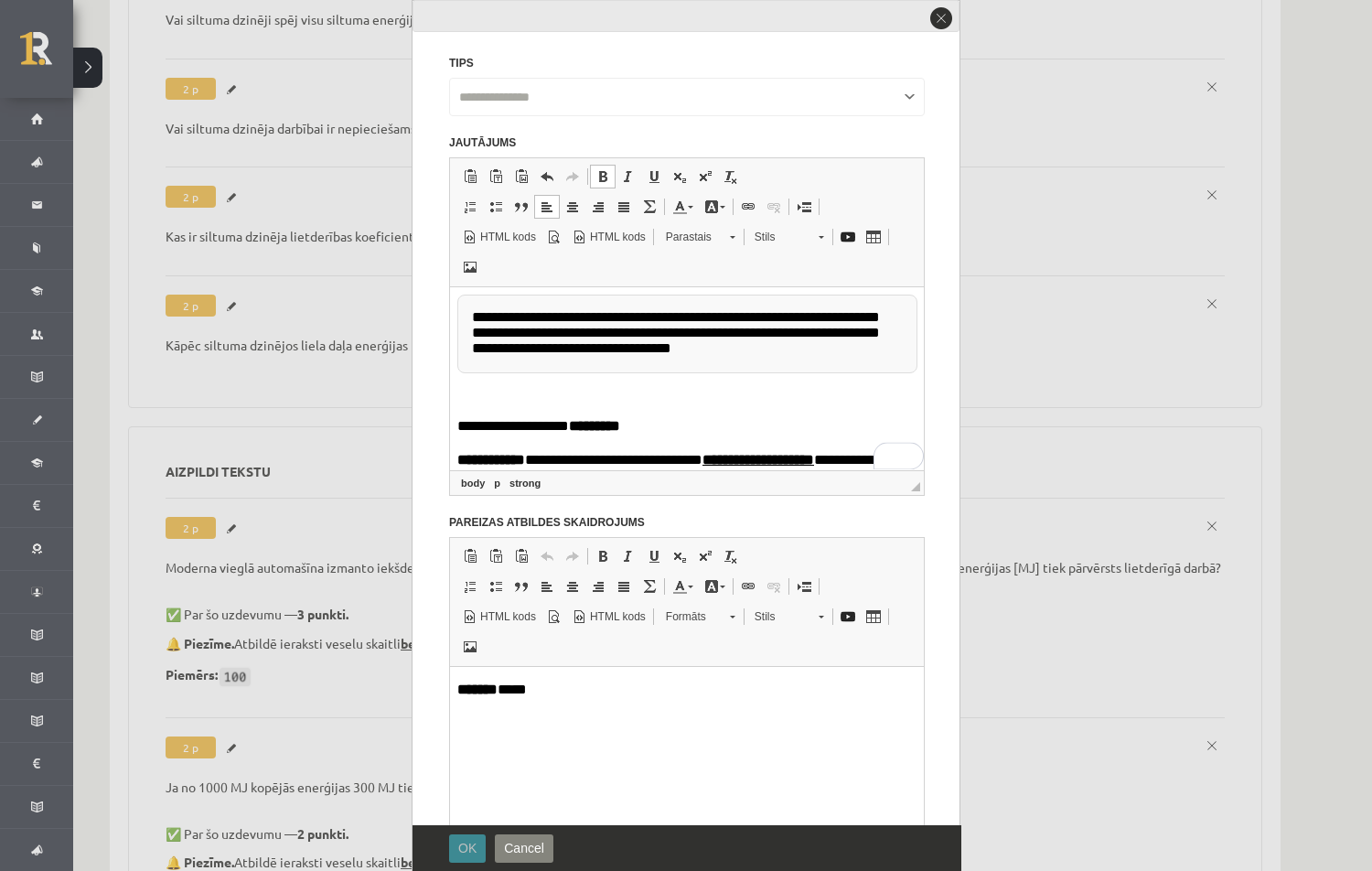
click at [473, 846] on span "OK" at bounding box center [467, 847] width 18 height 14
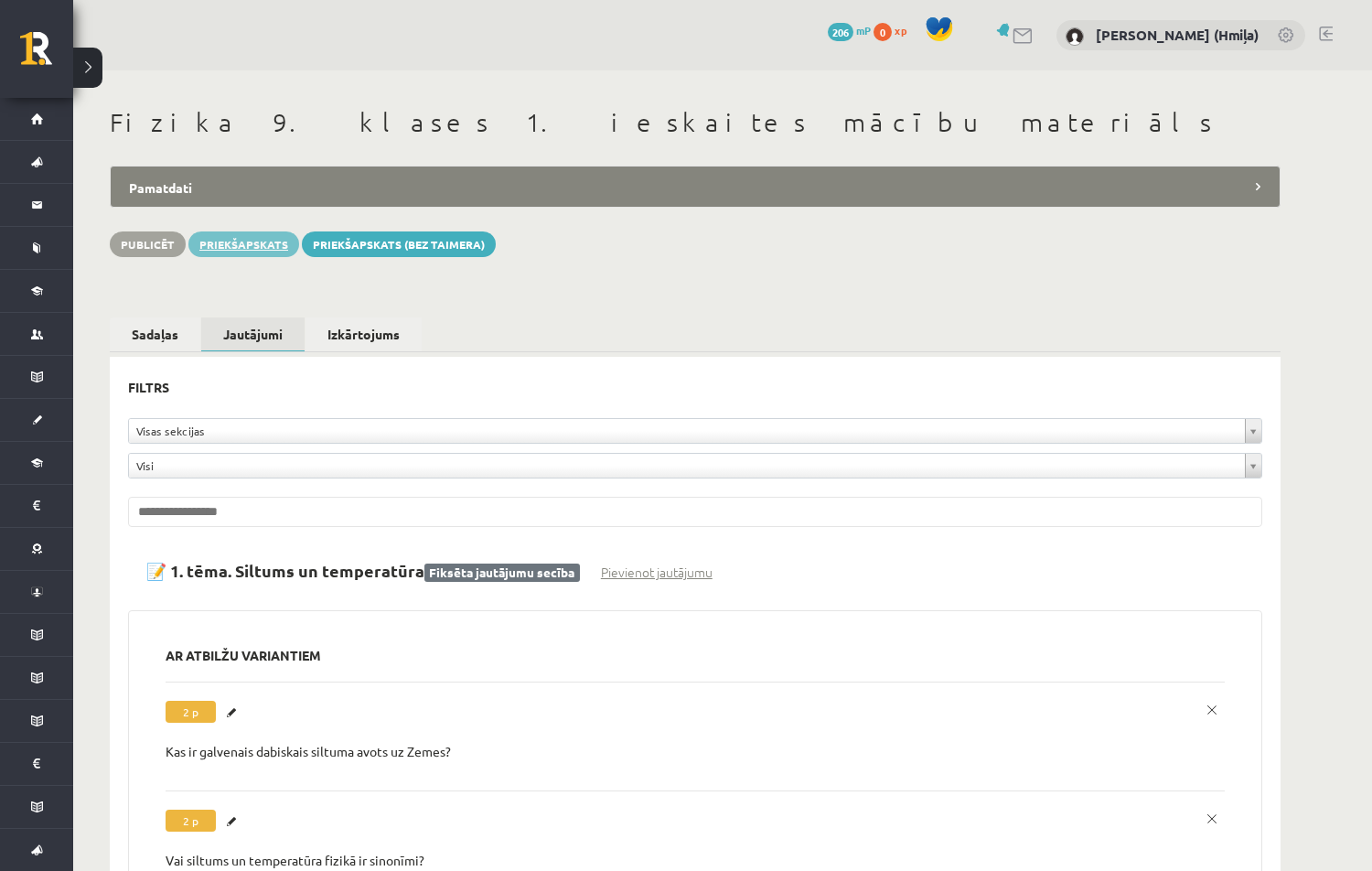
click at [235, 247] on link "Priekšapskats" at bounding box center [244, 244] width 111 height 26
click at [167, 247] on button "Publicēt" at bounding box center [148, 244] width 76 height 26
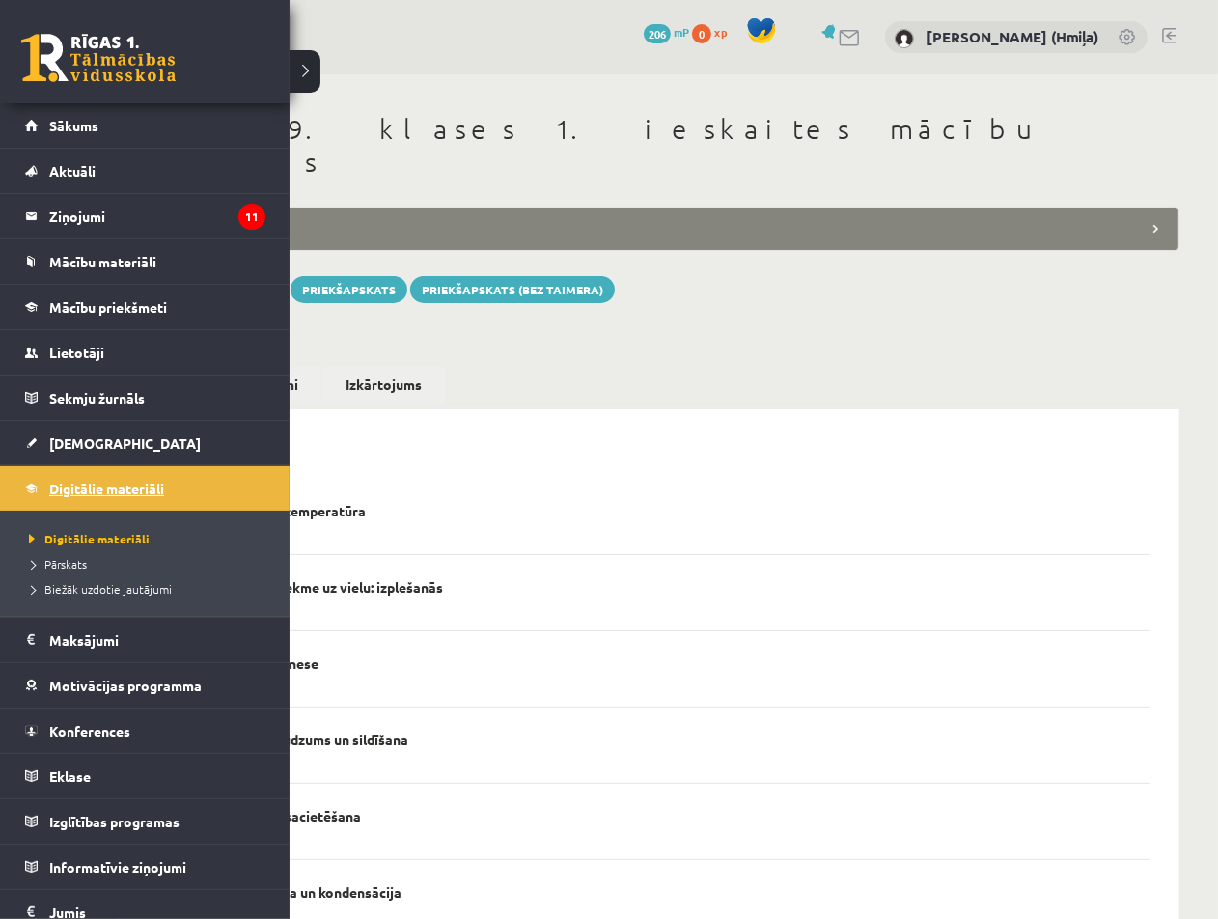
click at [91, 483] on span "Digitālie materiāli" at bounding box center [106, 488] width 115 height 17
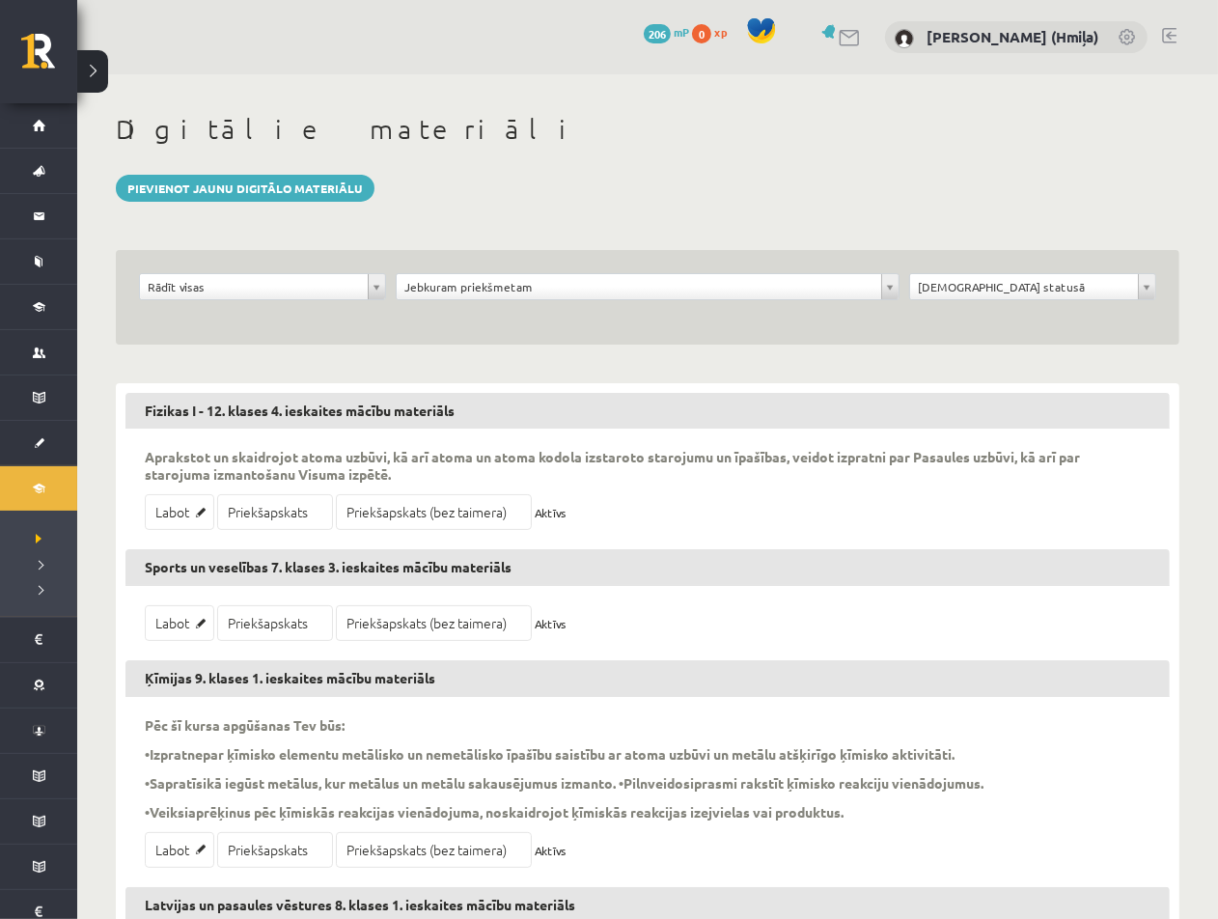
click at [992, 271] on div "**********" at bounding box center [648, 297] width 1064 height 95
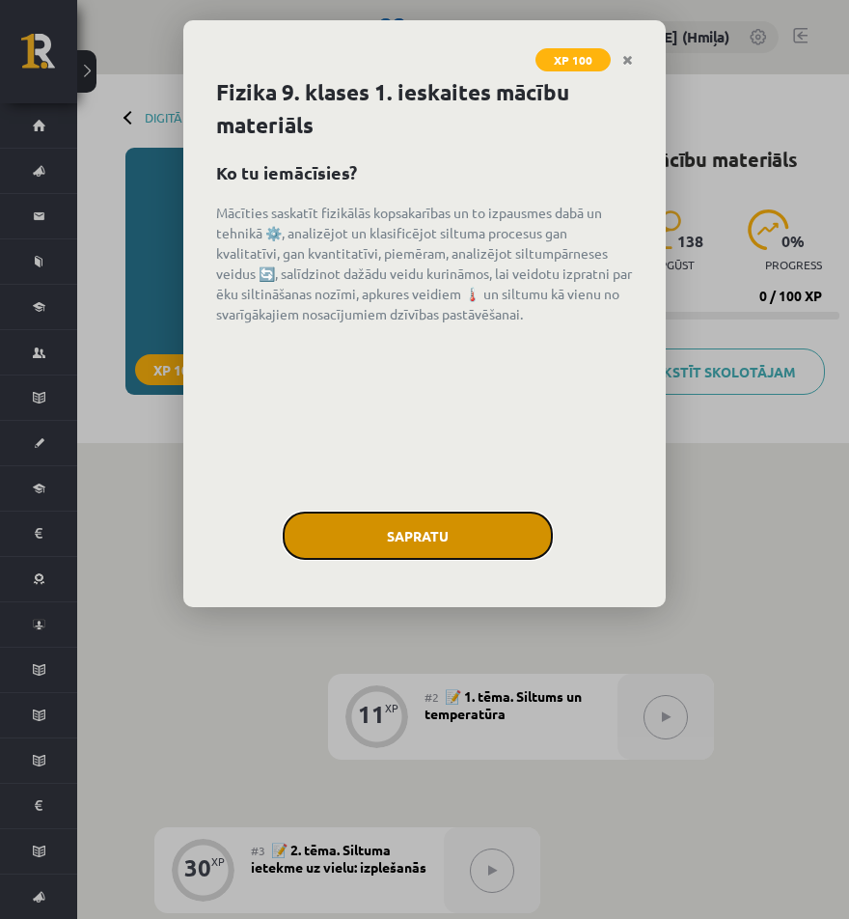
click at [457, 521] on button "Sapratu" at bounding box center [418, 536] width 270 height 48
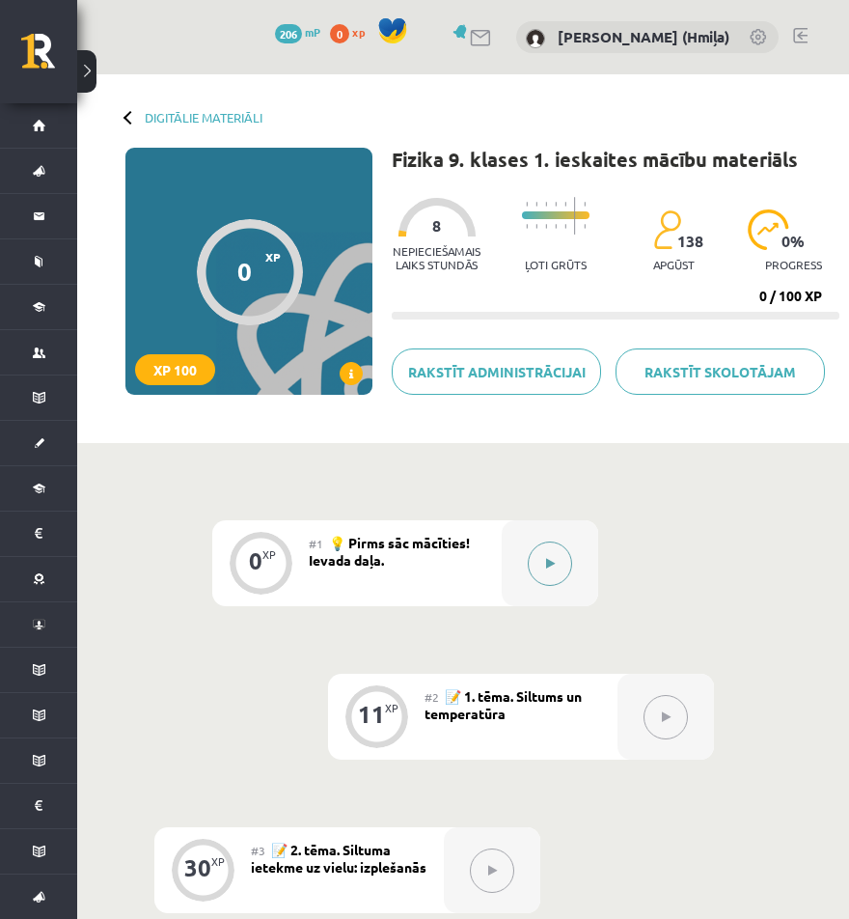
click at [519, 580] on div at bounding box center [550, 563] width 97 height 86
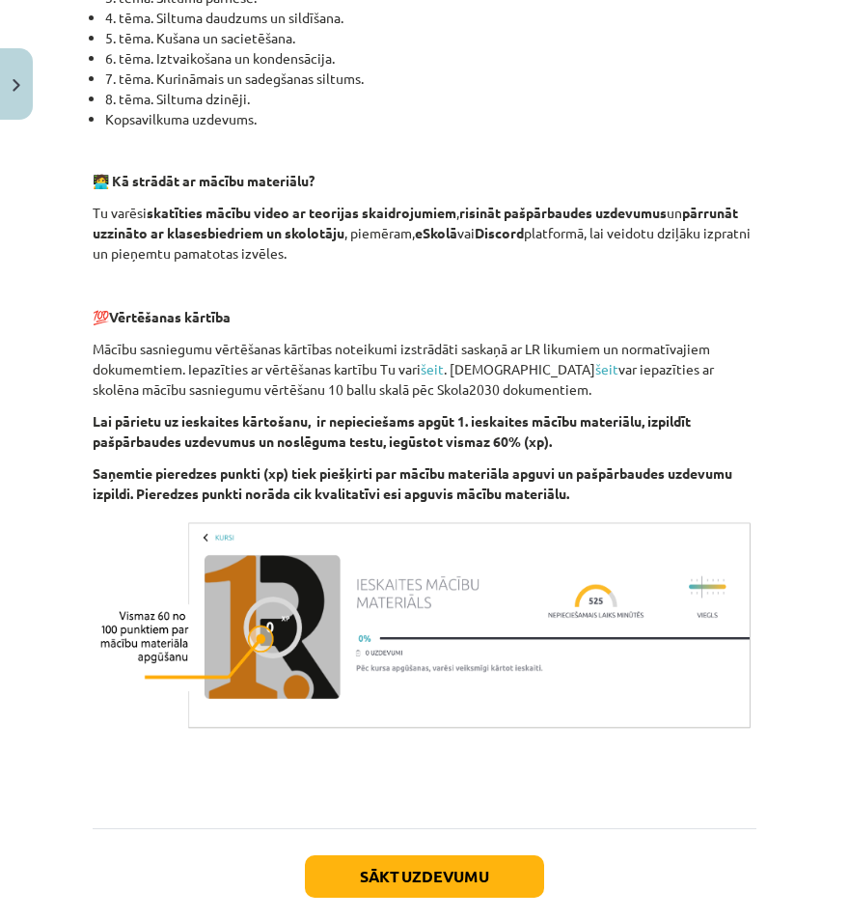
scroll to position [1155, 0]
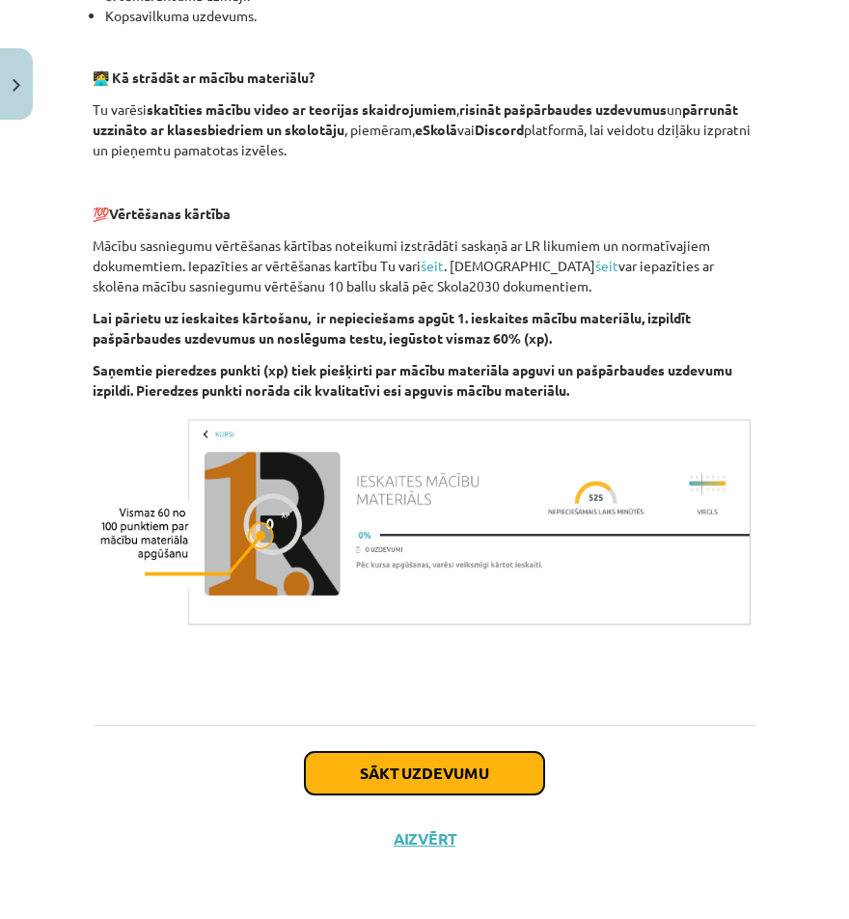
click at [496, 773] on button "Sākt uzdevumu" at bounding box center [424, 773] width 239 height 42
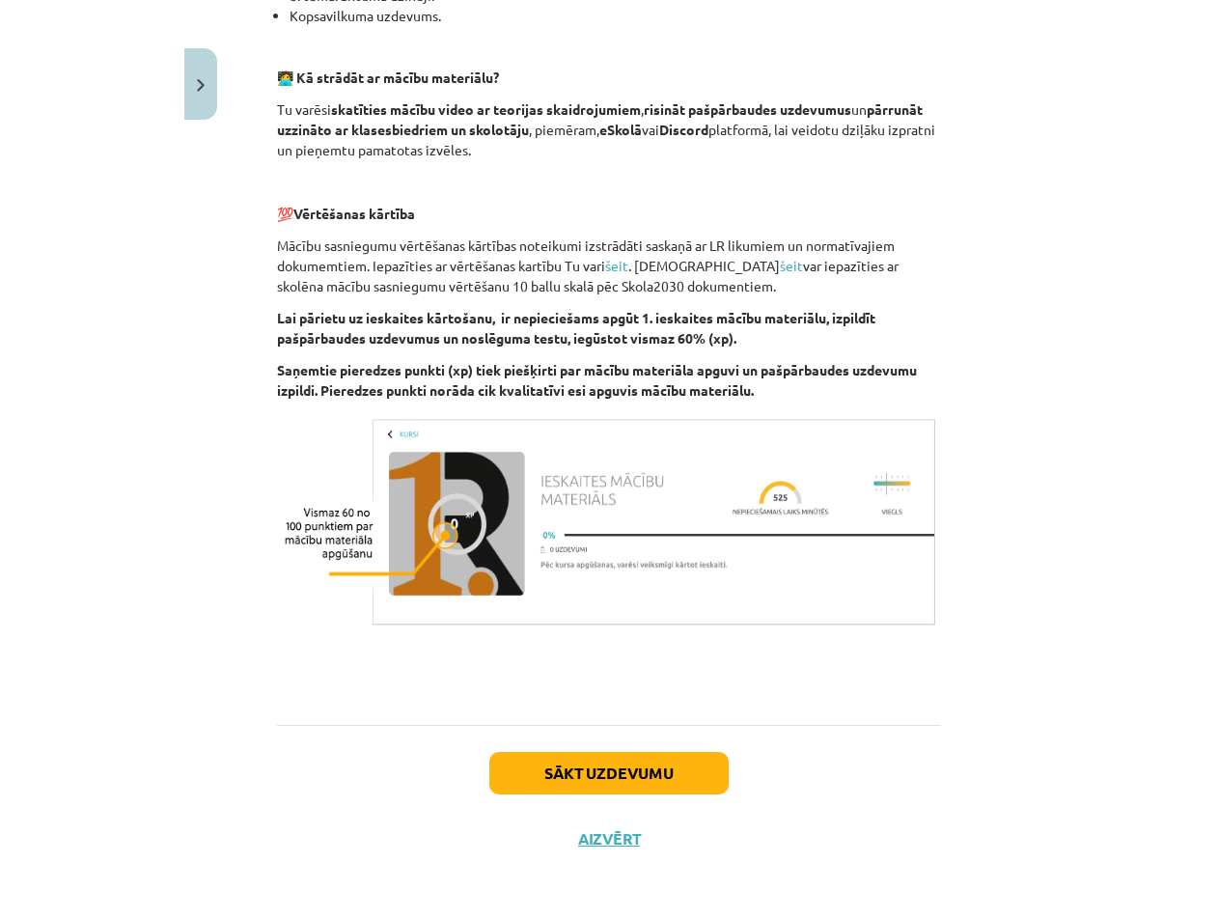
scroll to position [0, 0]
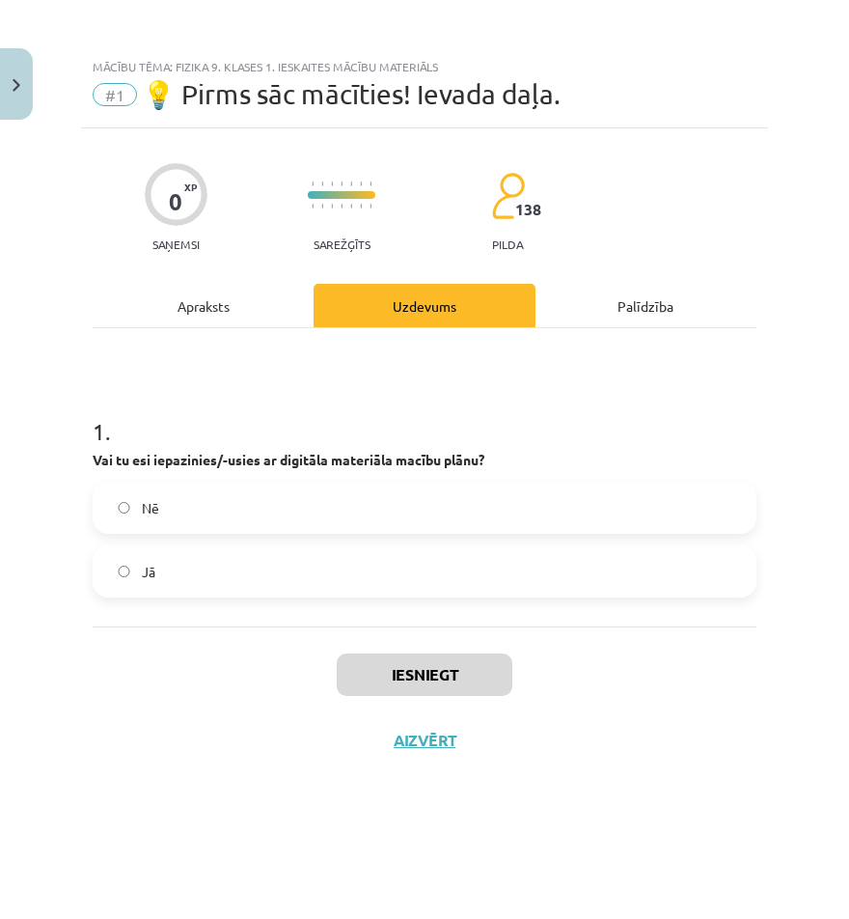
click at [485, 557] on label "Jā" at bounding box center [425, 571] width 660 height 48
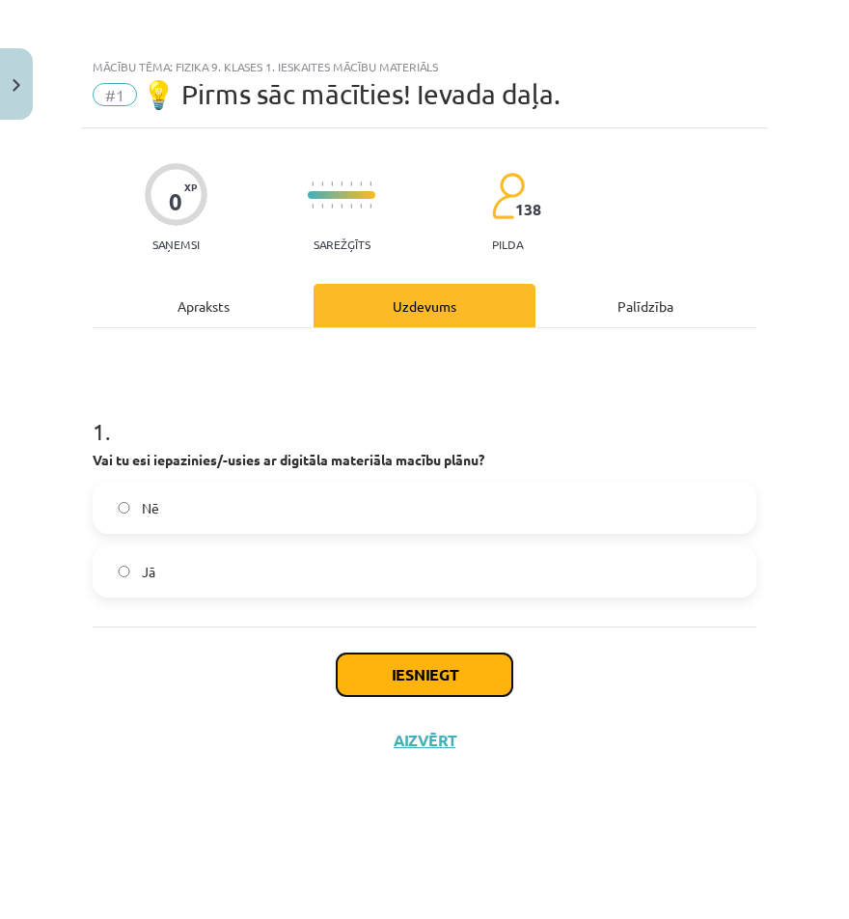
click at [458, 667] on button "Iesniegt" at bounding box center [425, 674] width 176 height 42
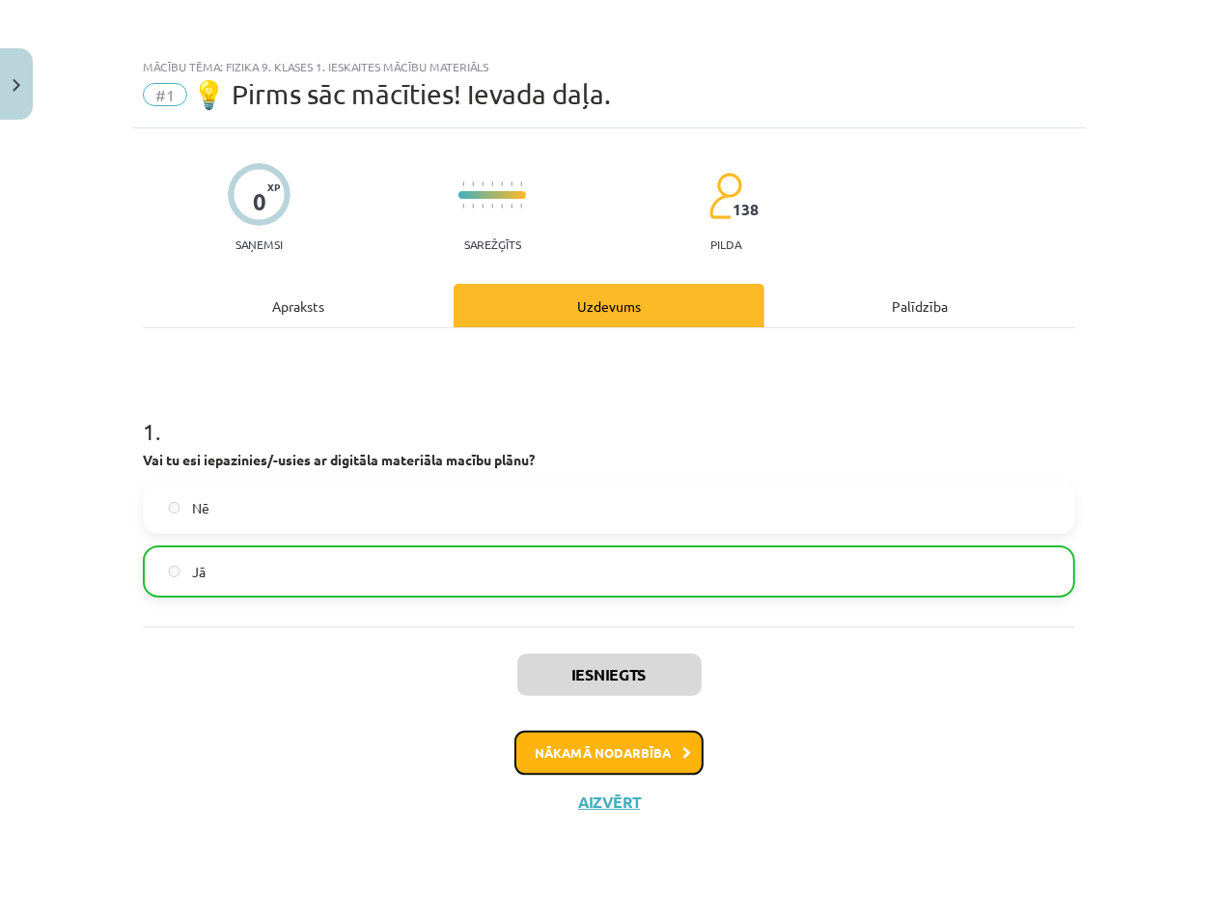
click at [613, 742] on button "Nākamā nodarbība" at bounding box center [608, 753] width 189 height 44
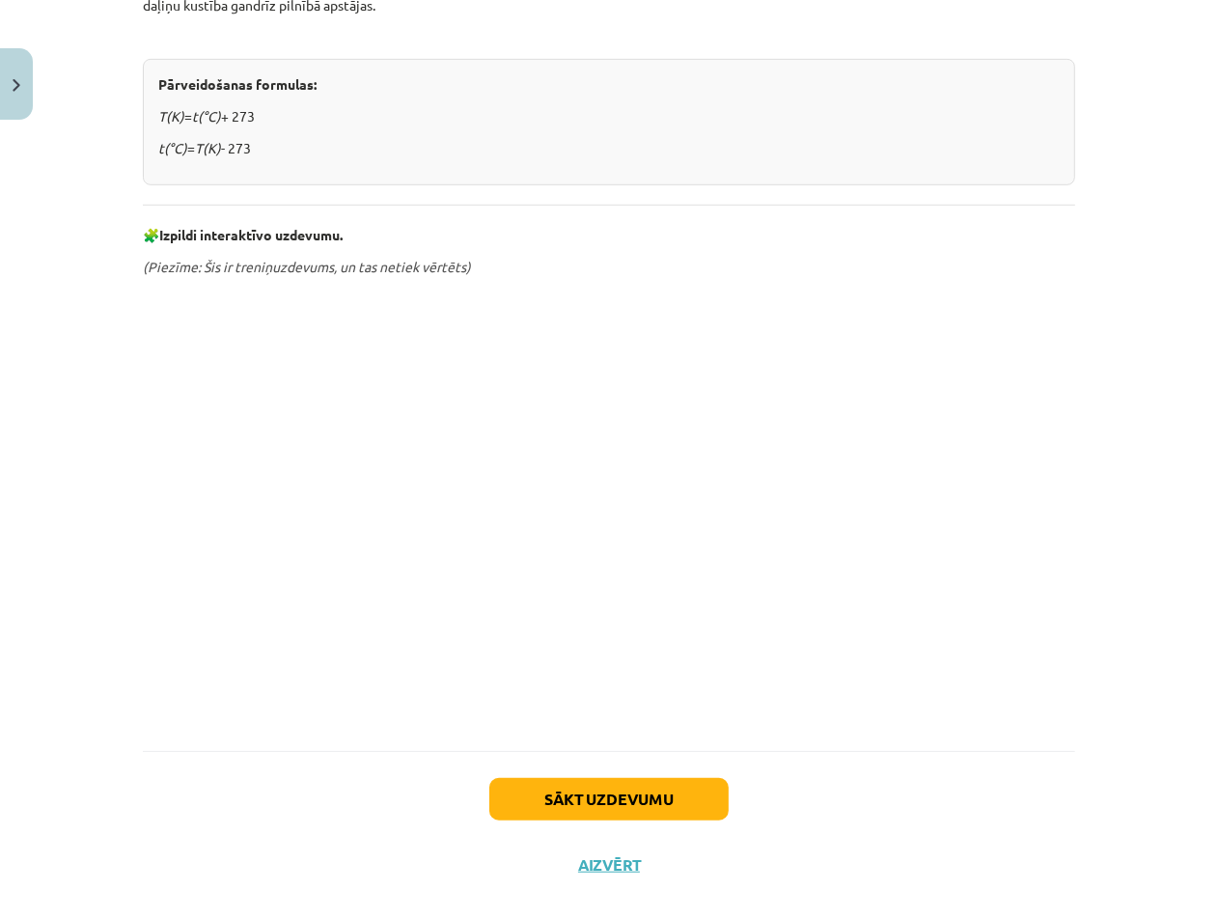
scroll to position [811, 0]
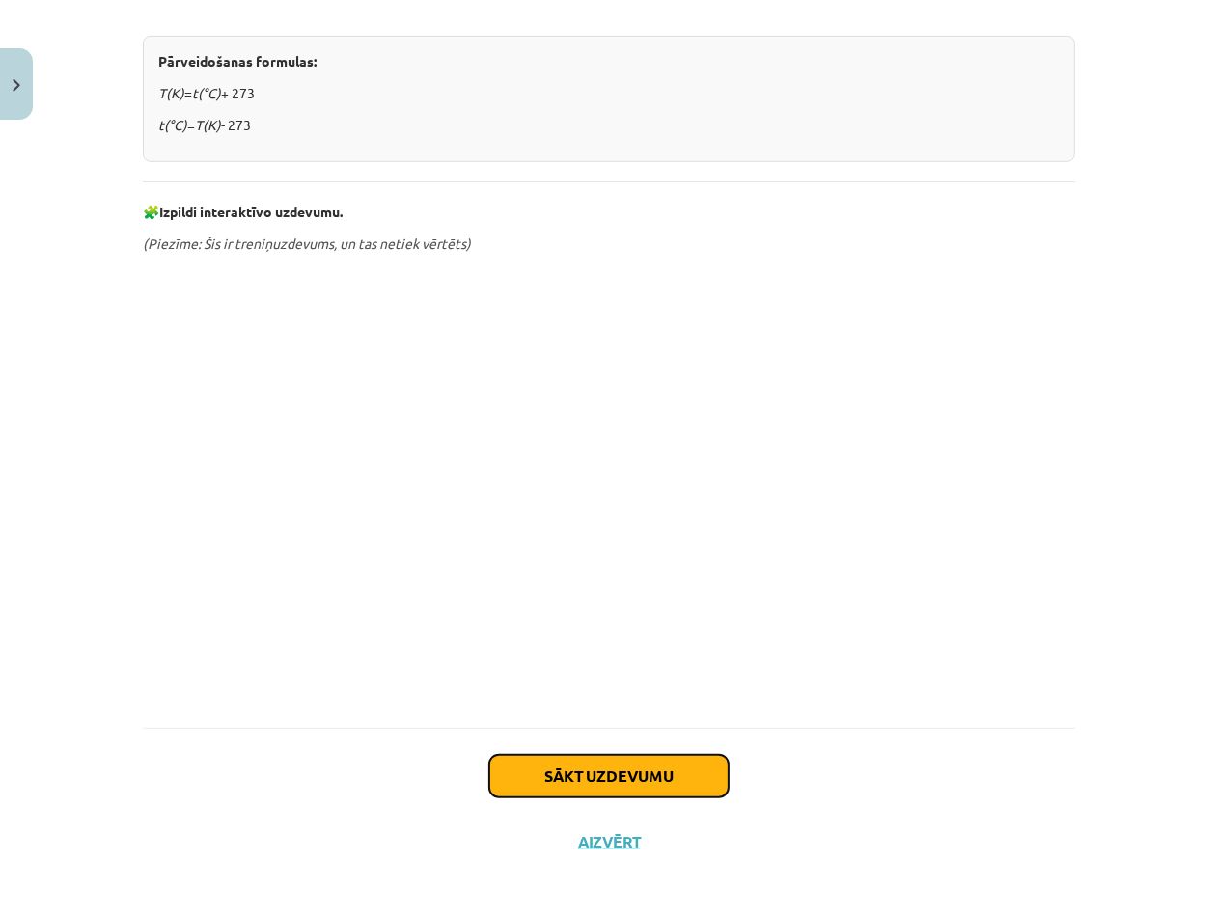
click at [597, 769] on button "Sākt uzdevumu" at bounding box center [608, 776] width 239 height 42
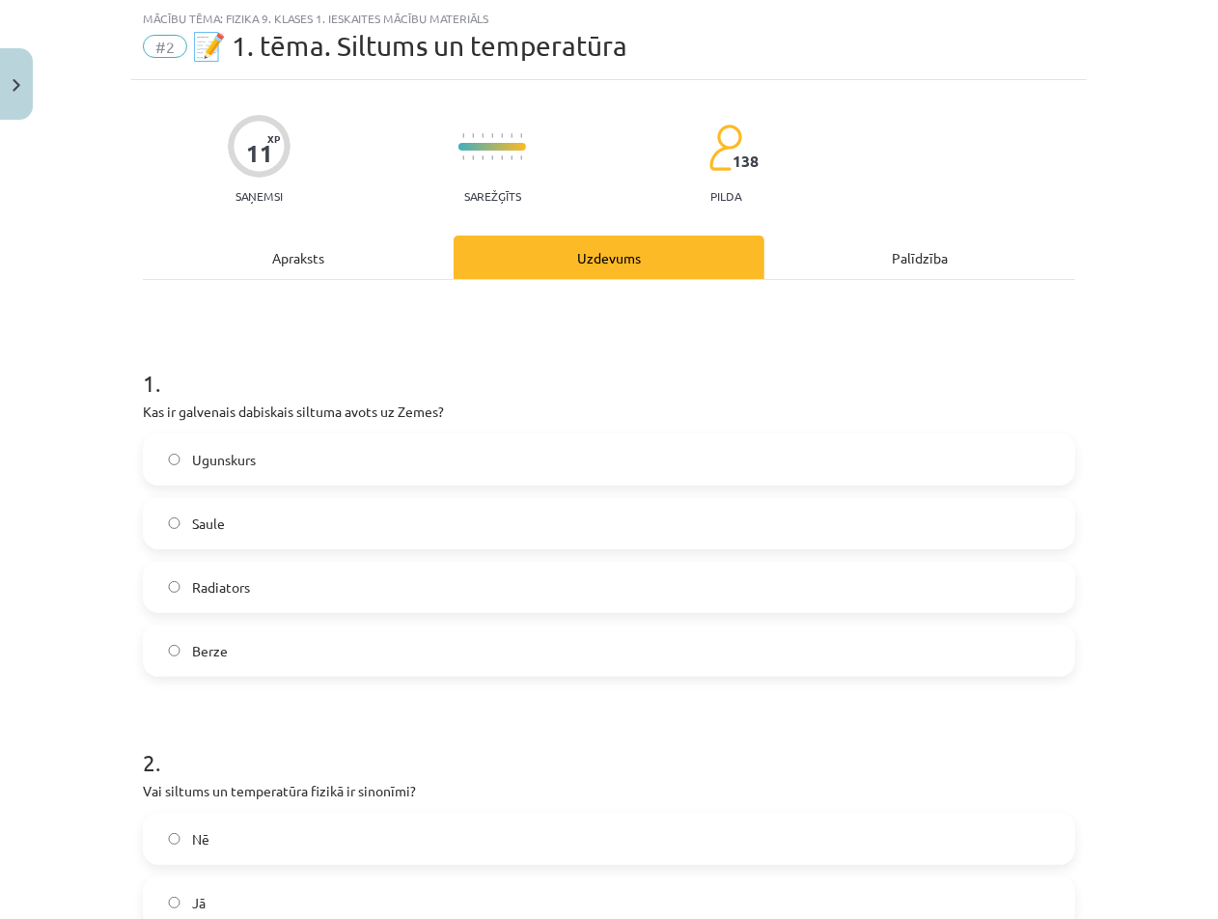
click at [604, 477] on label "Ugunskurs" at bounding box center [609, 459] width 928 height 48
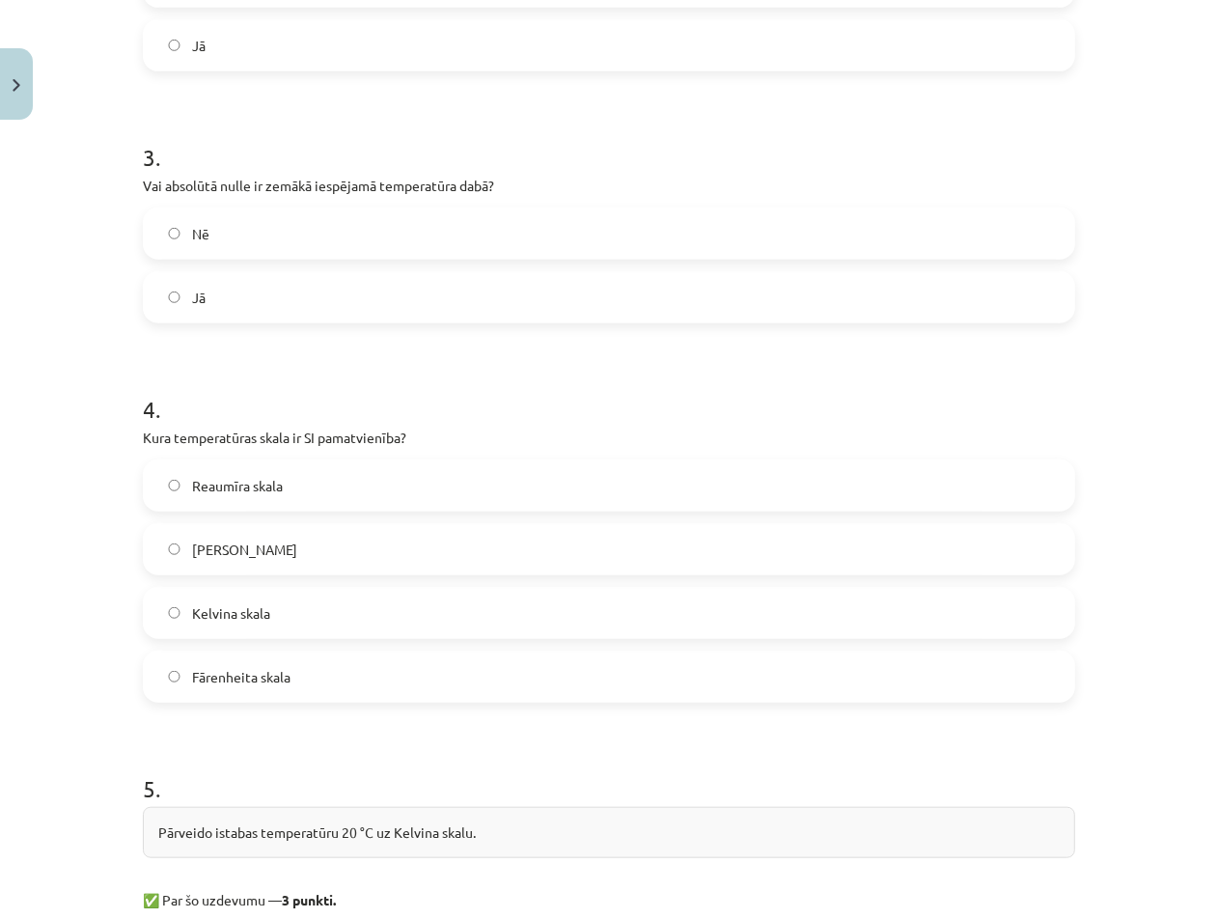
scroll to position [1244, 0]
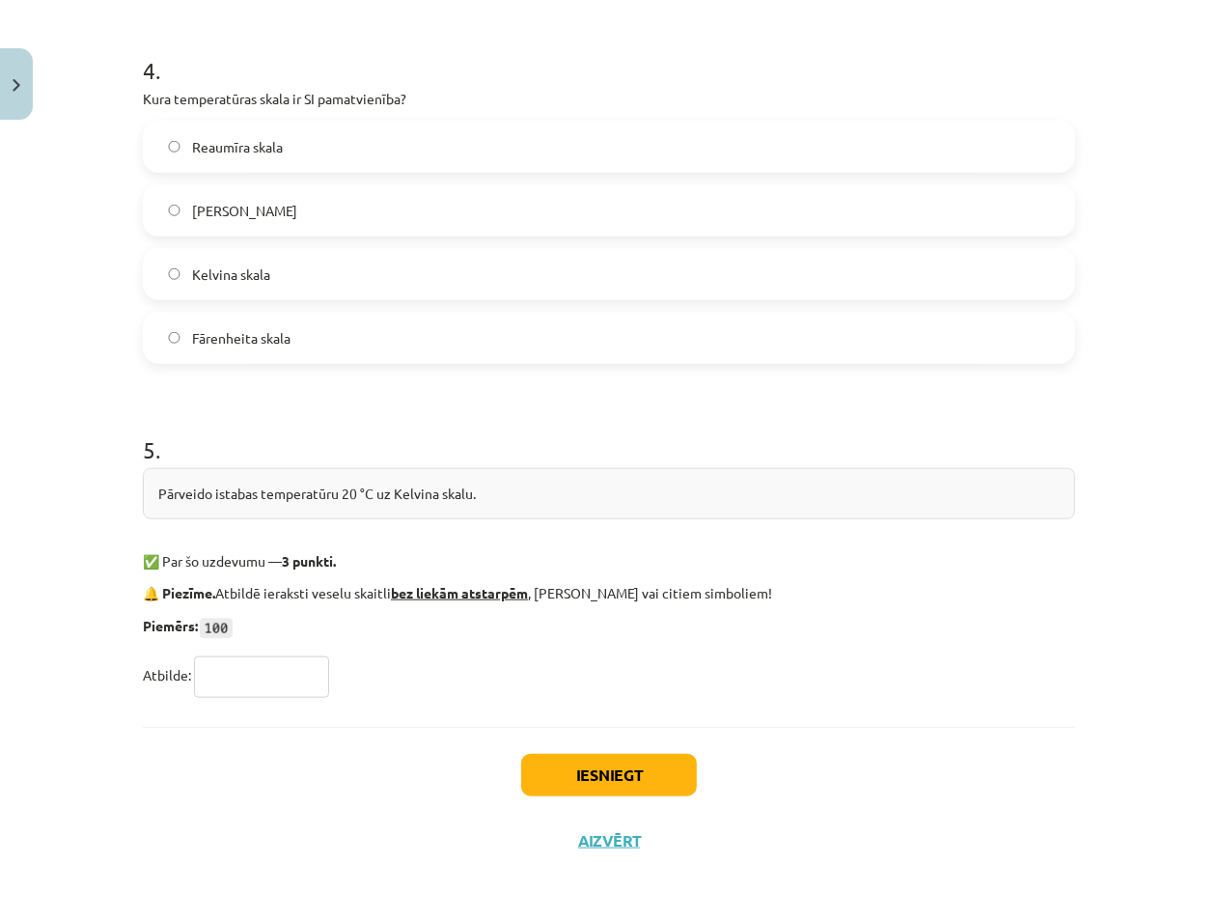
click at [318, 490] on div "Pārveido istabas temperatūru 20 °C uz Kelvina skalu." at bounding box center [609, 493] width 932 height 51
copy div "Pārveido istabas temperatūru 20 °C uz Kelvina skalu."
click at [235, 662] on input "text" at bounding box center [261, 676] width 135 height 41
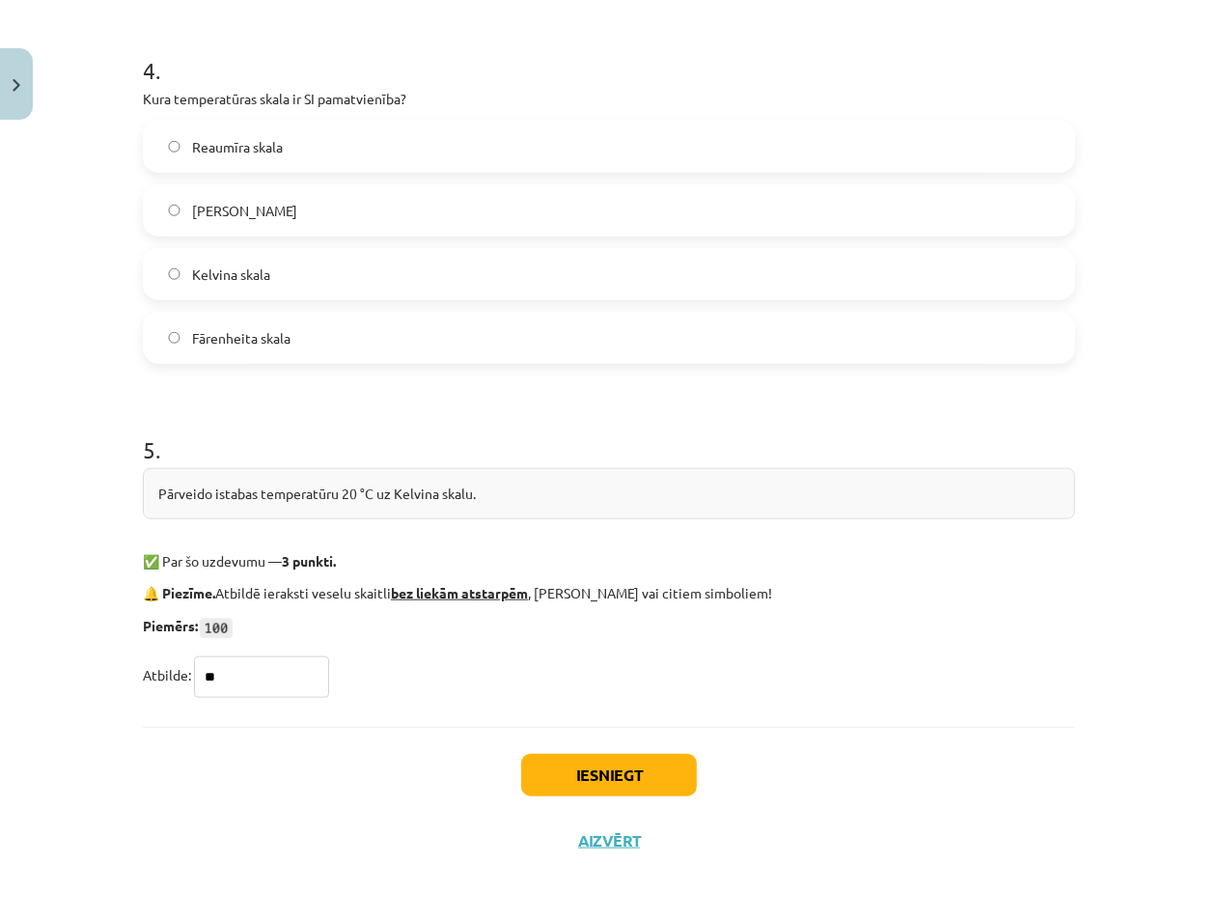
type input "*"
type input "***"
click at [428, 551] on p "✅ Par šo uzdevumu — 3 punkti." at bounding box center [609, 561] width 932 height 20
click at [592, 761] on button "Iesniegt" at bounding box center [609, 775] width 176 height 42
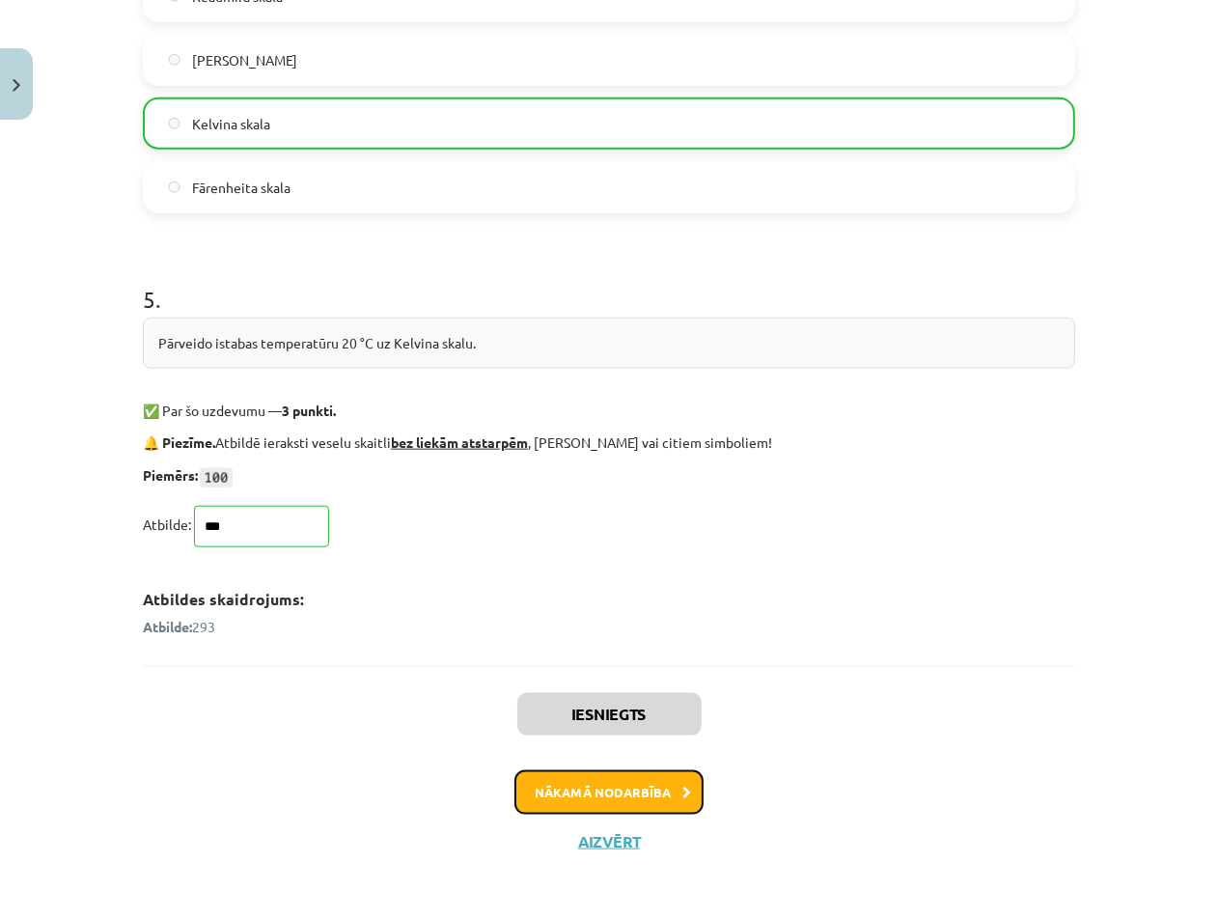
click at [627, 792] on button "Nākamā nodarbība" at bounding box center [608, 792] width 189 height 44
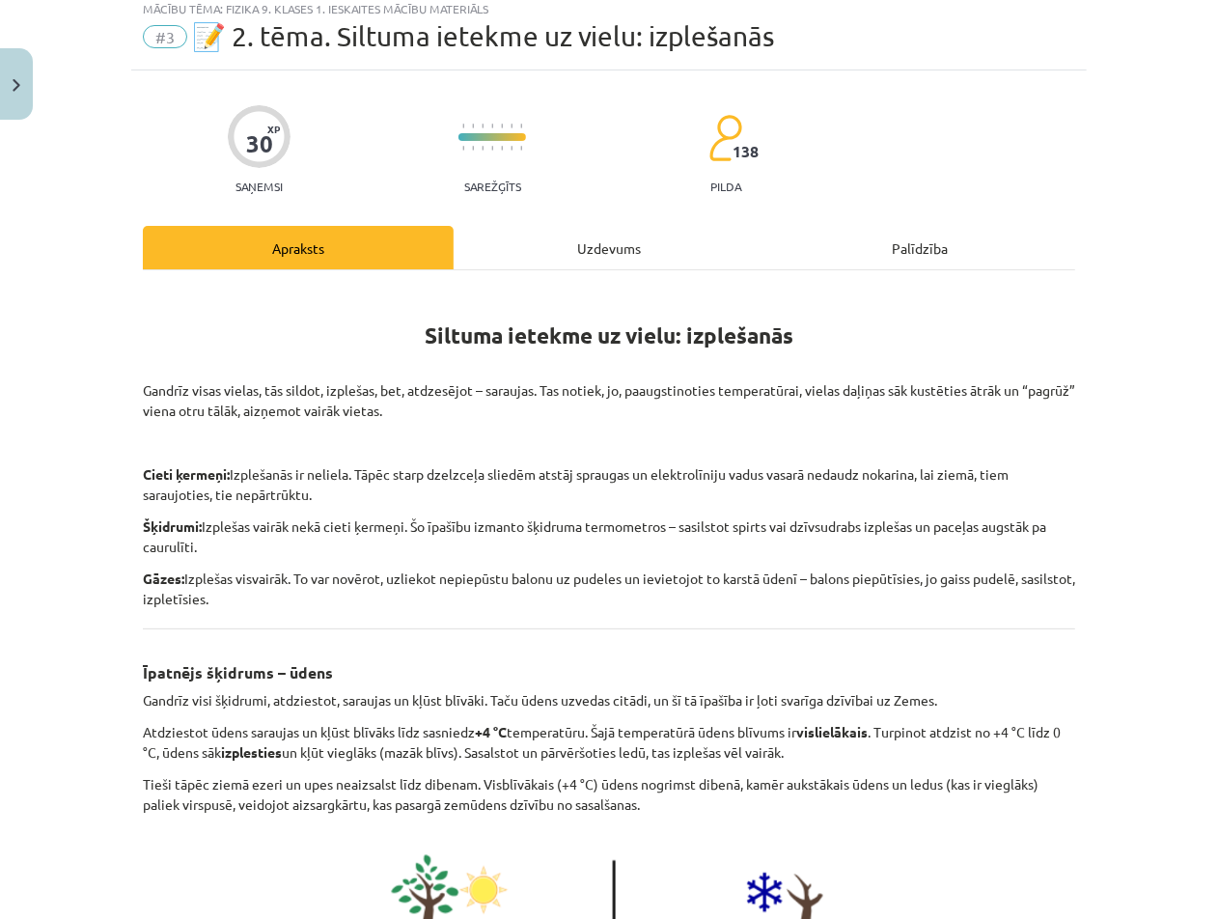
scroll to position [48, 0]
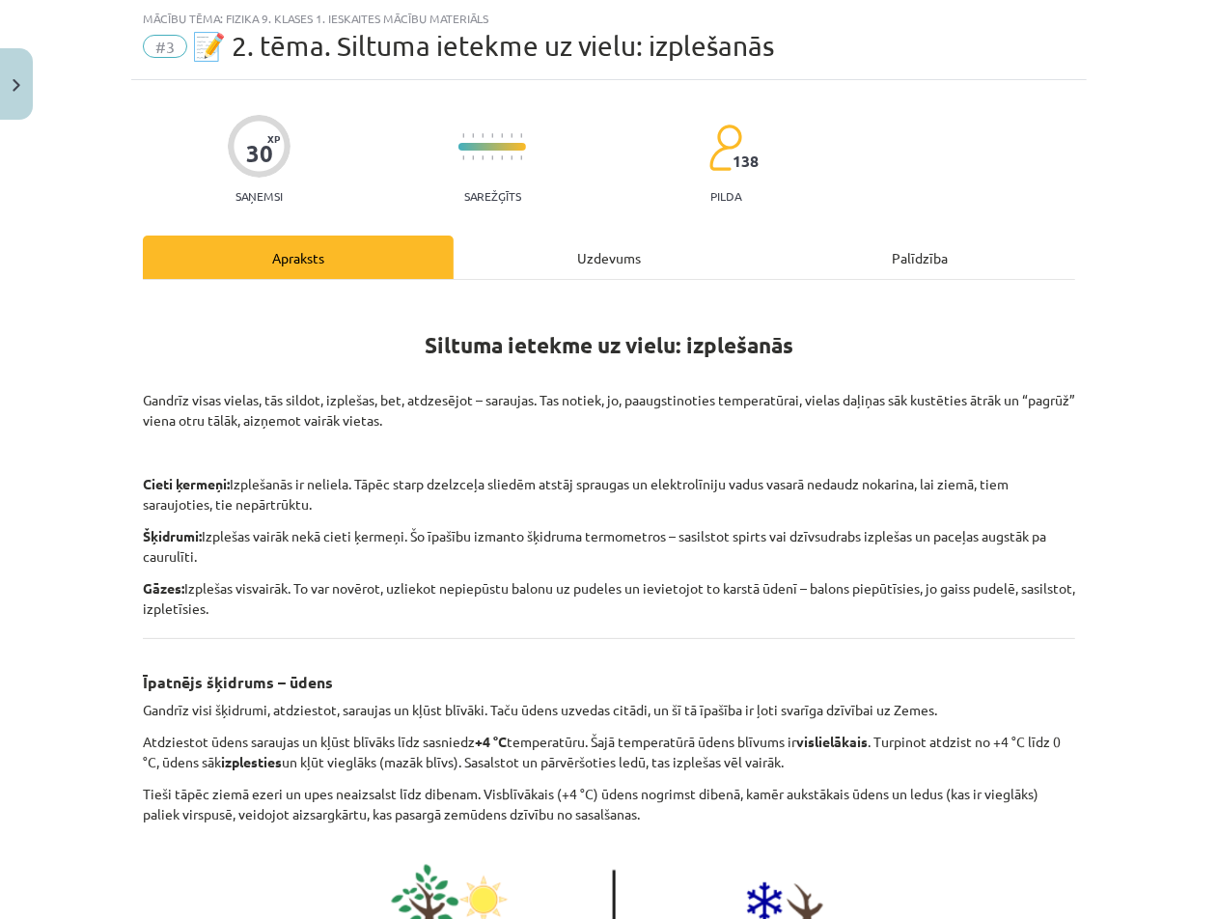
click at [620, 235] on div "Uzdevums" at bounding box center [609, 256] width 311 height 43
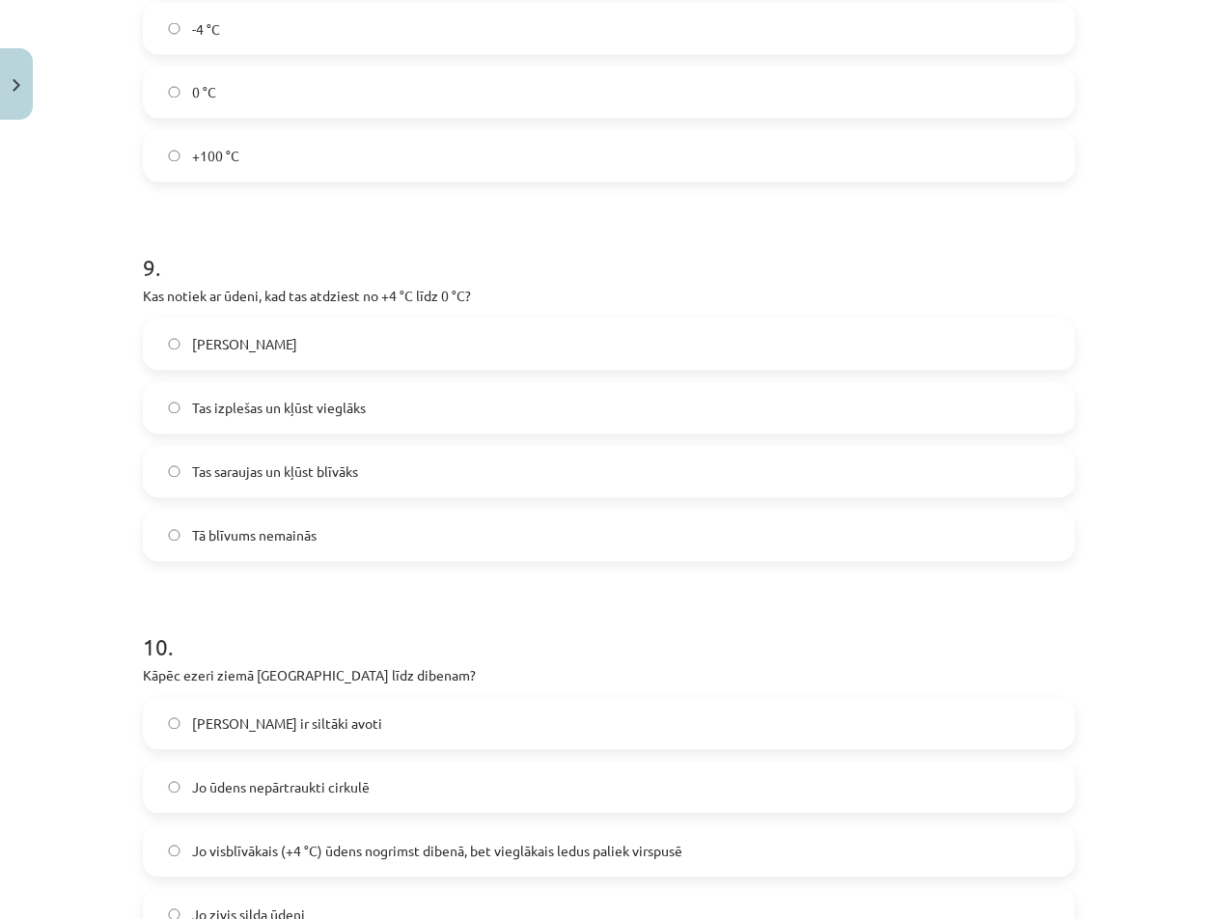
scroll to position [2931, 0]
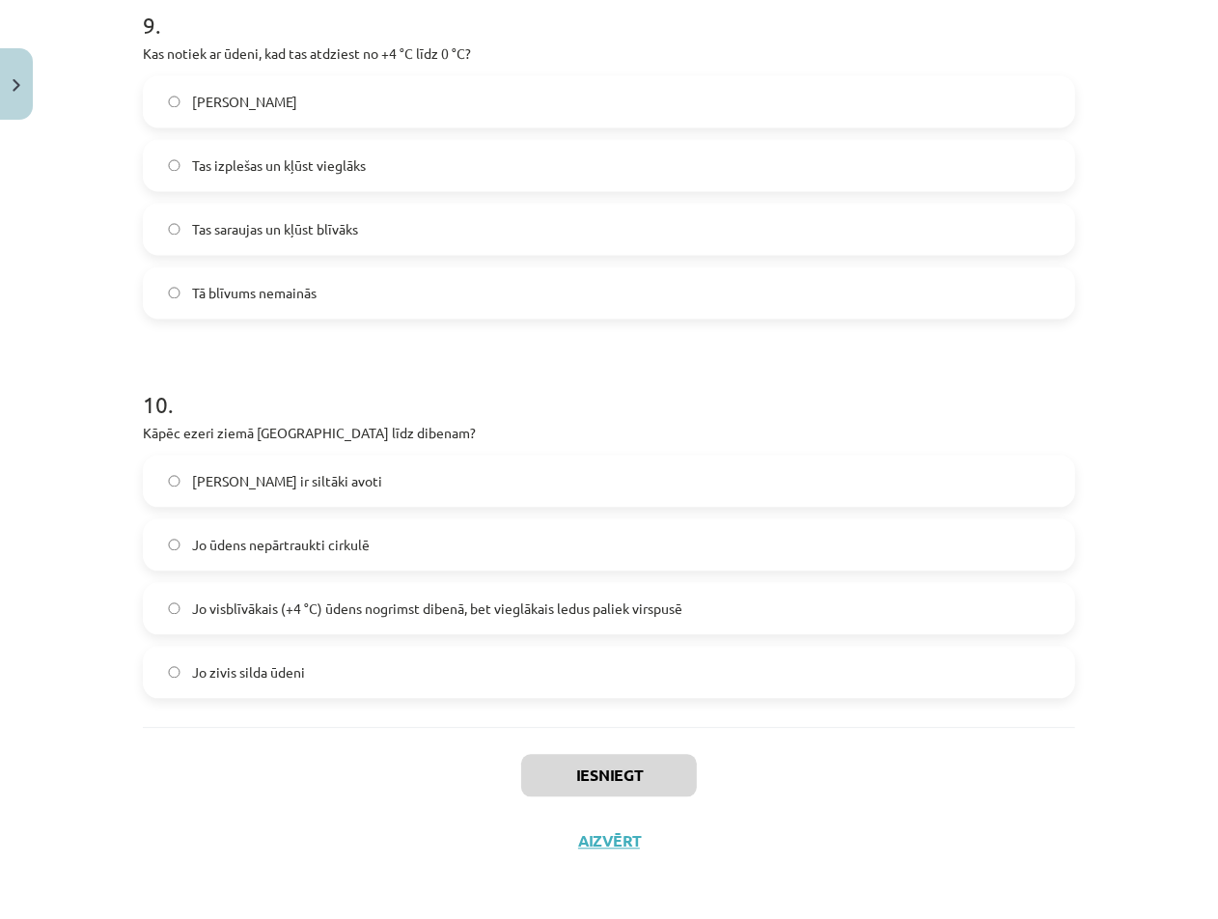
click at [468, 483] on label "Jo dibenā ir siltāki avoti" at bounding box center [609, 480] width 928 height 48
click at [545, 765] on button "Iesniegt" at bounding box center [609, 775] width 176 height 42
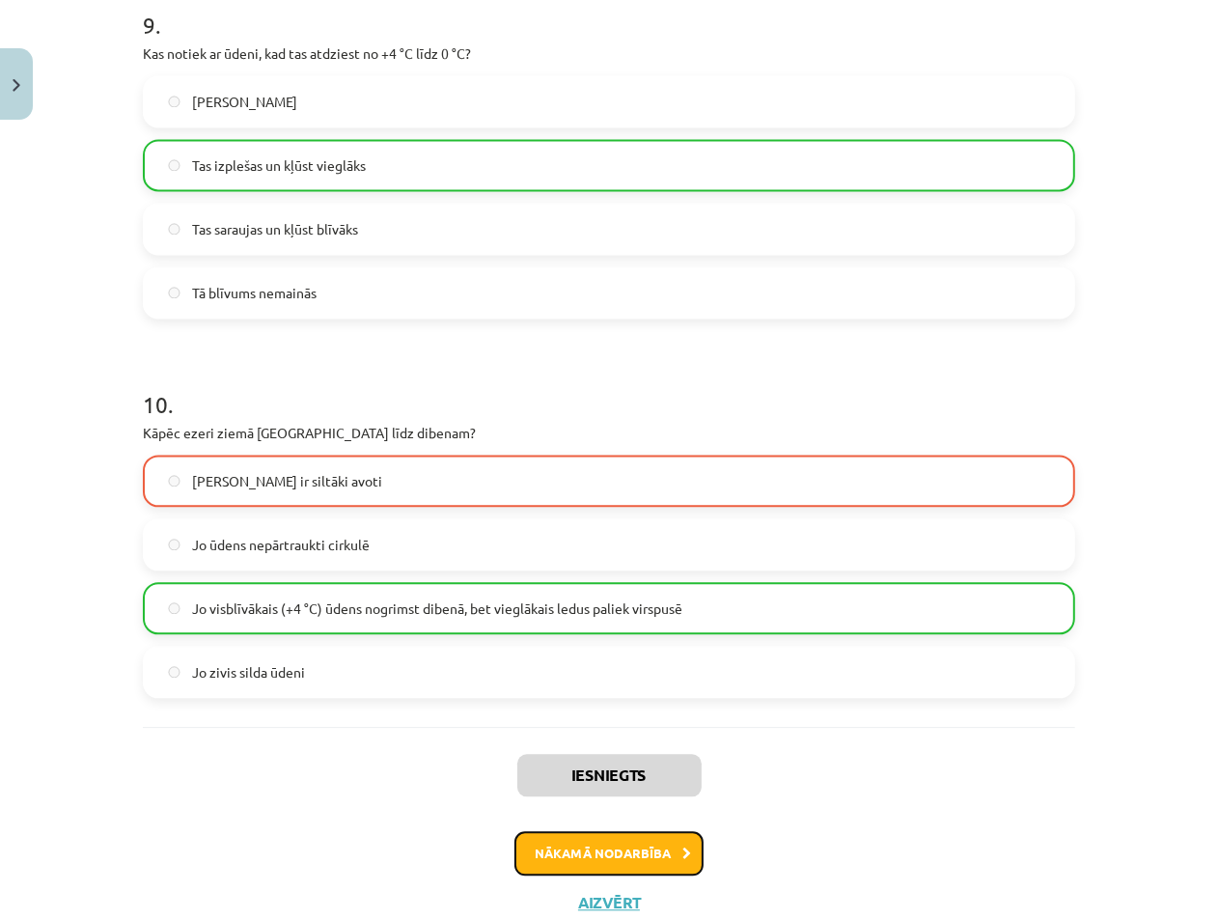
click at [615, 847] on button "Nākamā nodarbība" at bounding box center [608, 853] width 189 height 44
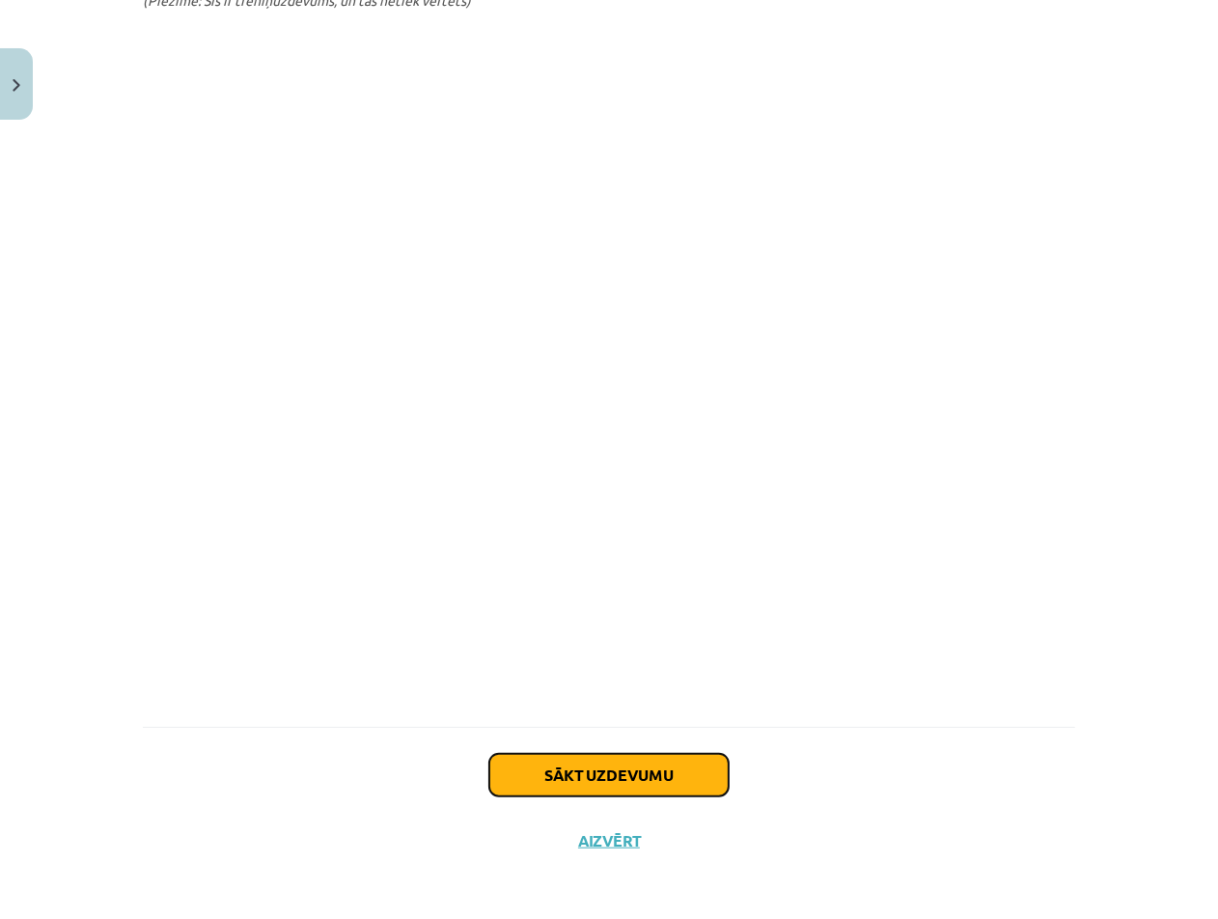
click at [589, 770] on button "Sākt uzdevumu" at bounding box center [608, 775] width 239 height 42
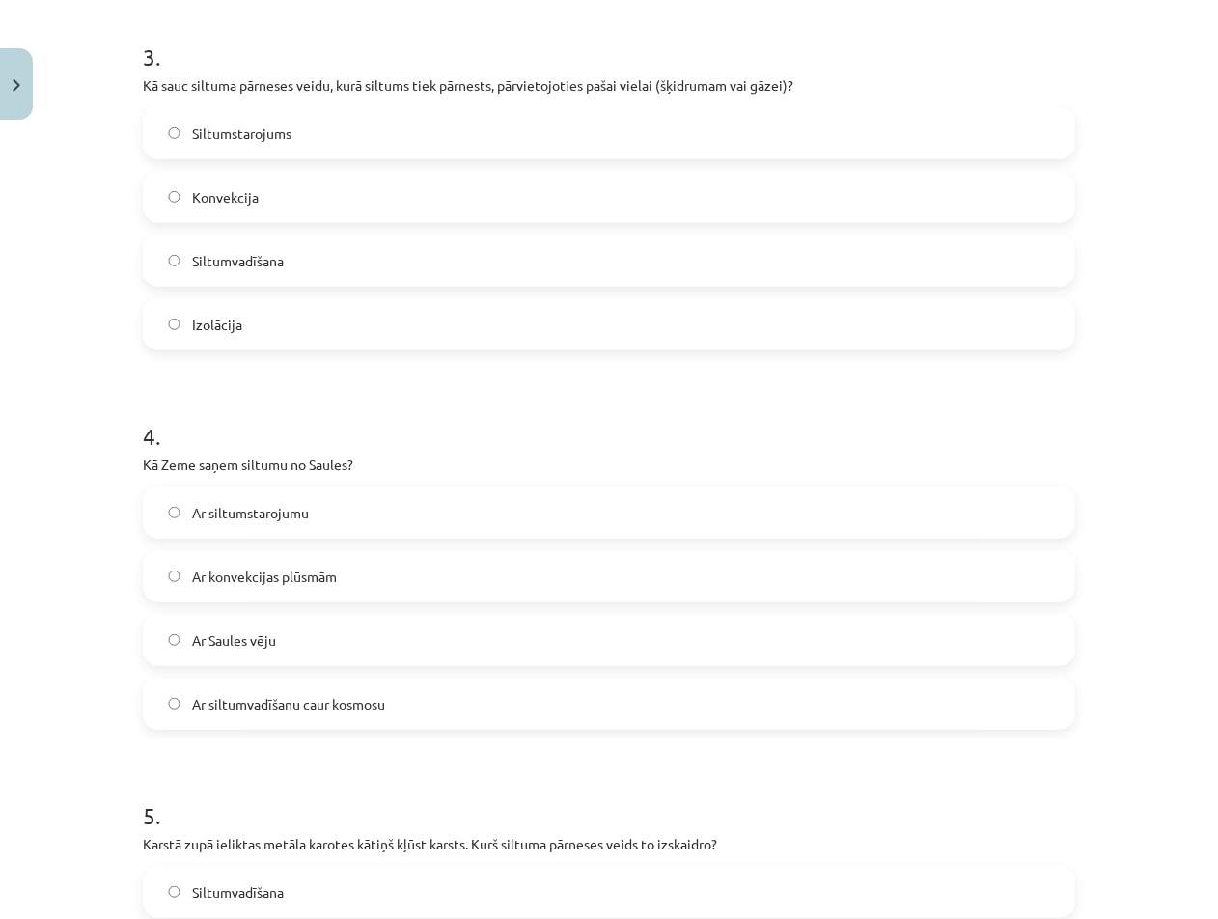
scroll to position [1290, 0]
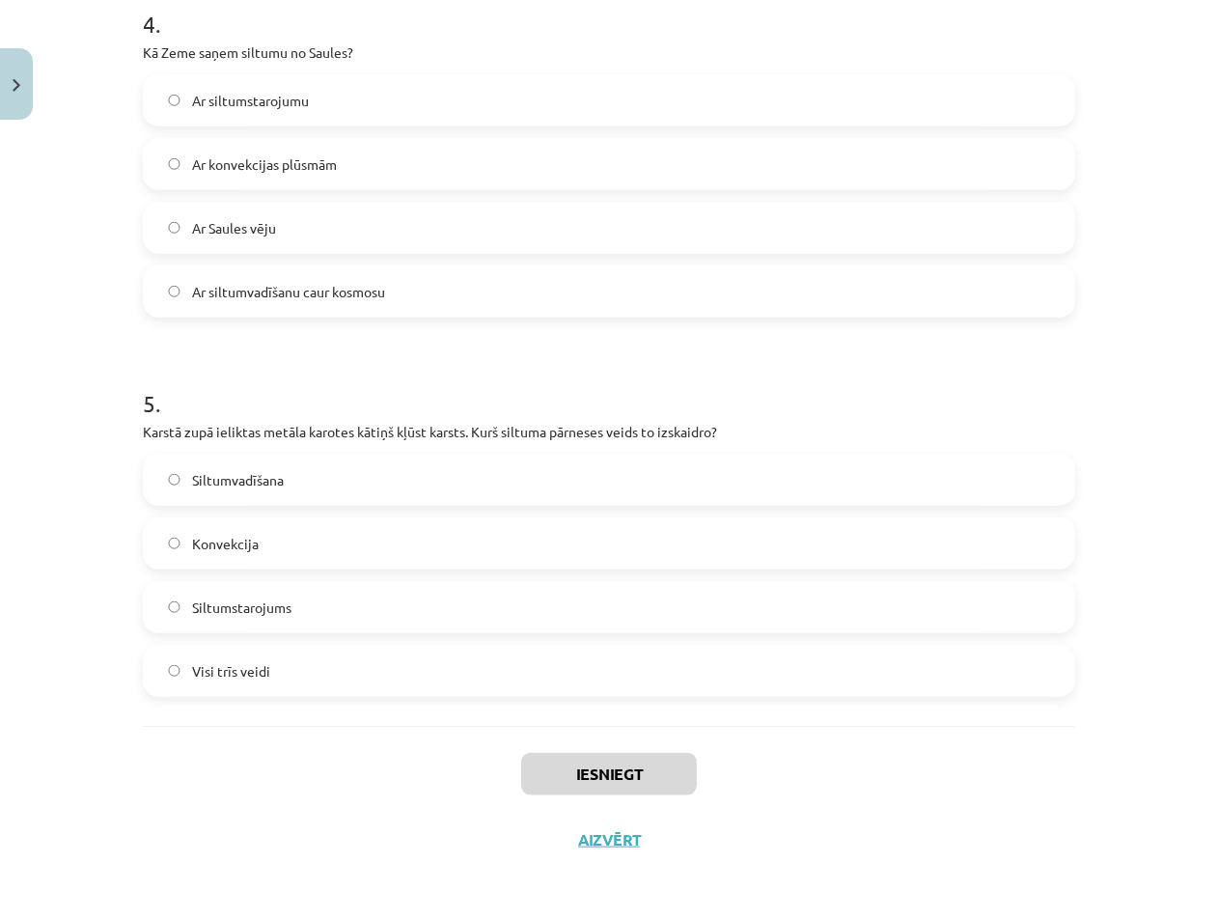
click at [542, 647] on label "Visi trīs veidi" at bounding box center [609, 671] width 928 height 48
click at [581, 774] on button "Iesniegt" at bounding box center [609, 774] width 176 height 42
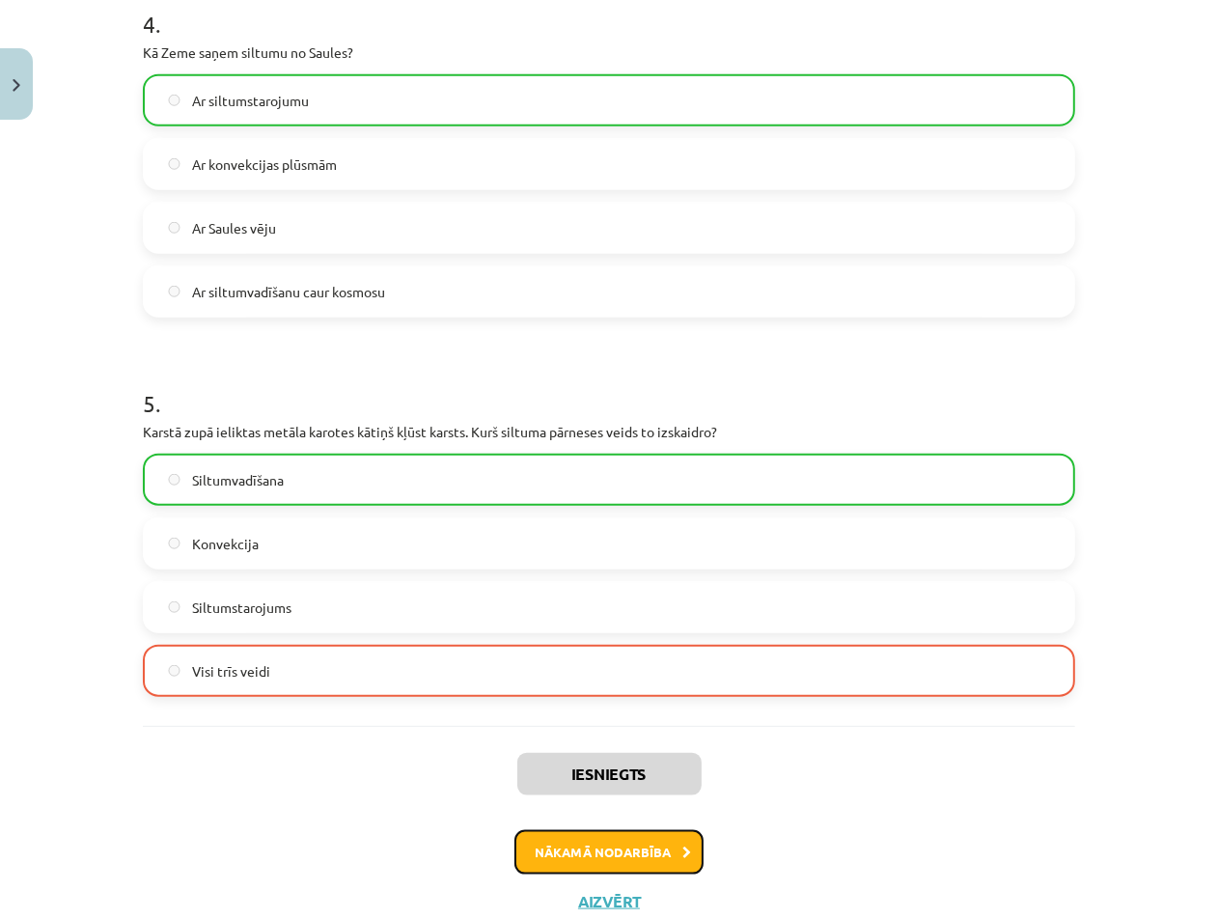
click at [620, 844] on button "Nākamā nodarbība" at bounding box center [608, 852] width 189 height 44
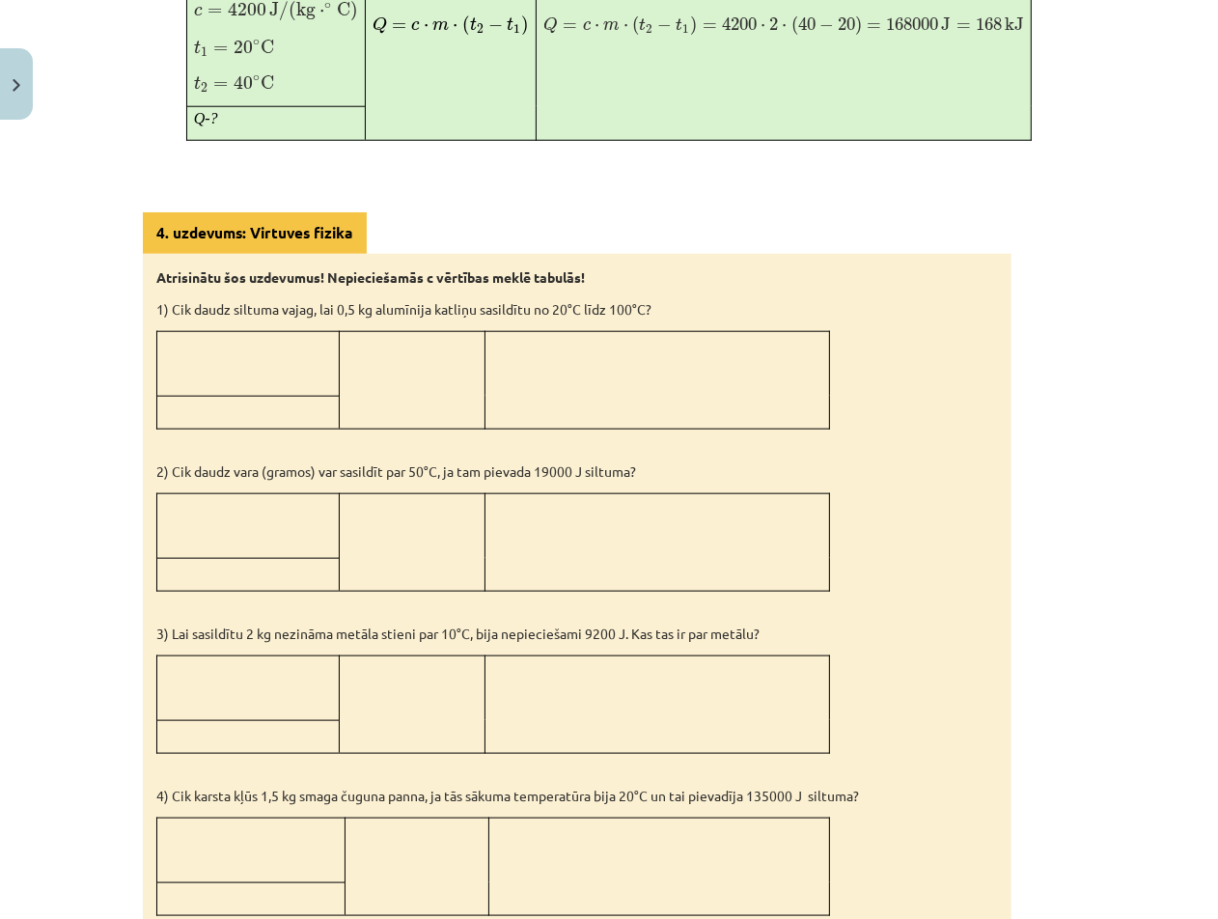
scroll to position [1679, 0]
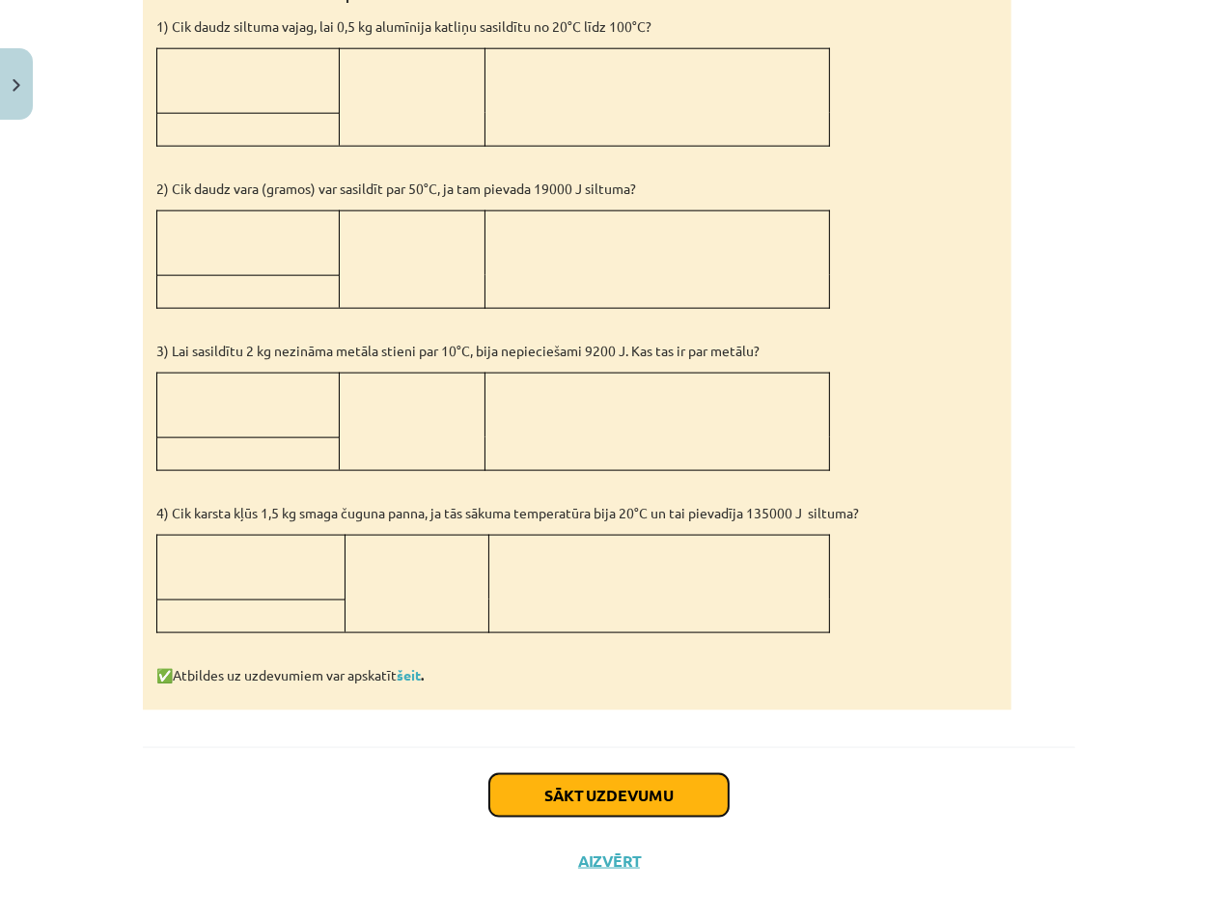
click at [624, 779] on button "Sākt uzdevumu" at bounding box center [608, 795] width 239 height 42
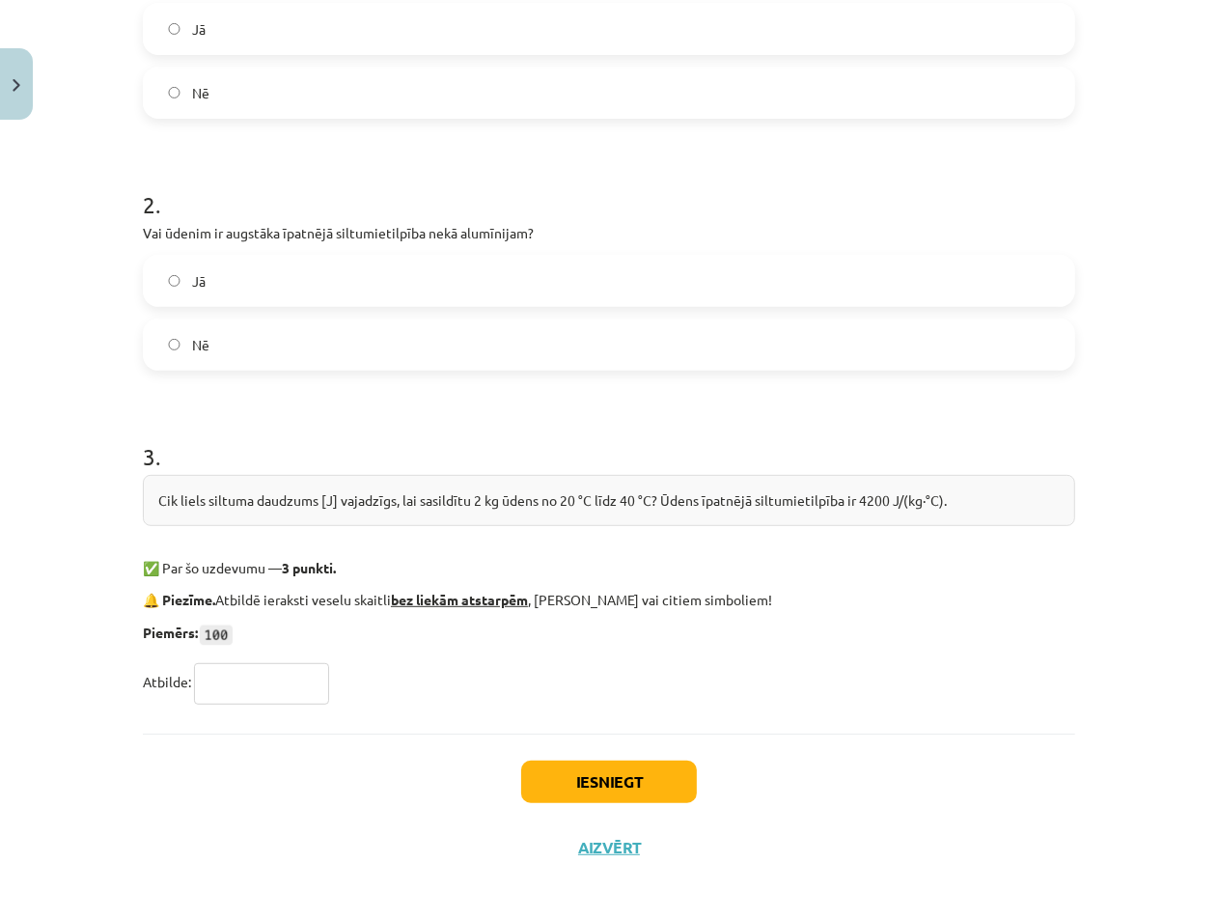
scroll to position [485, 0]
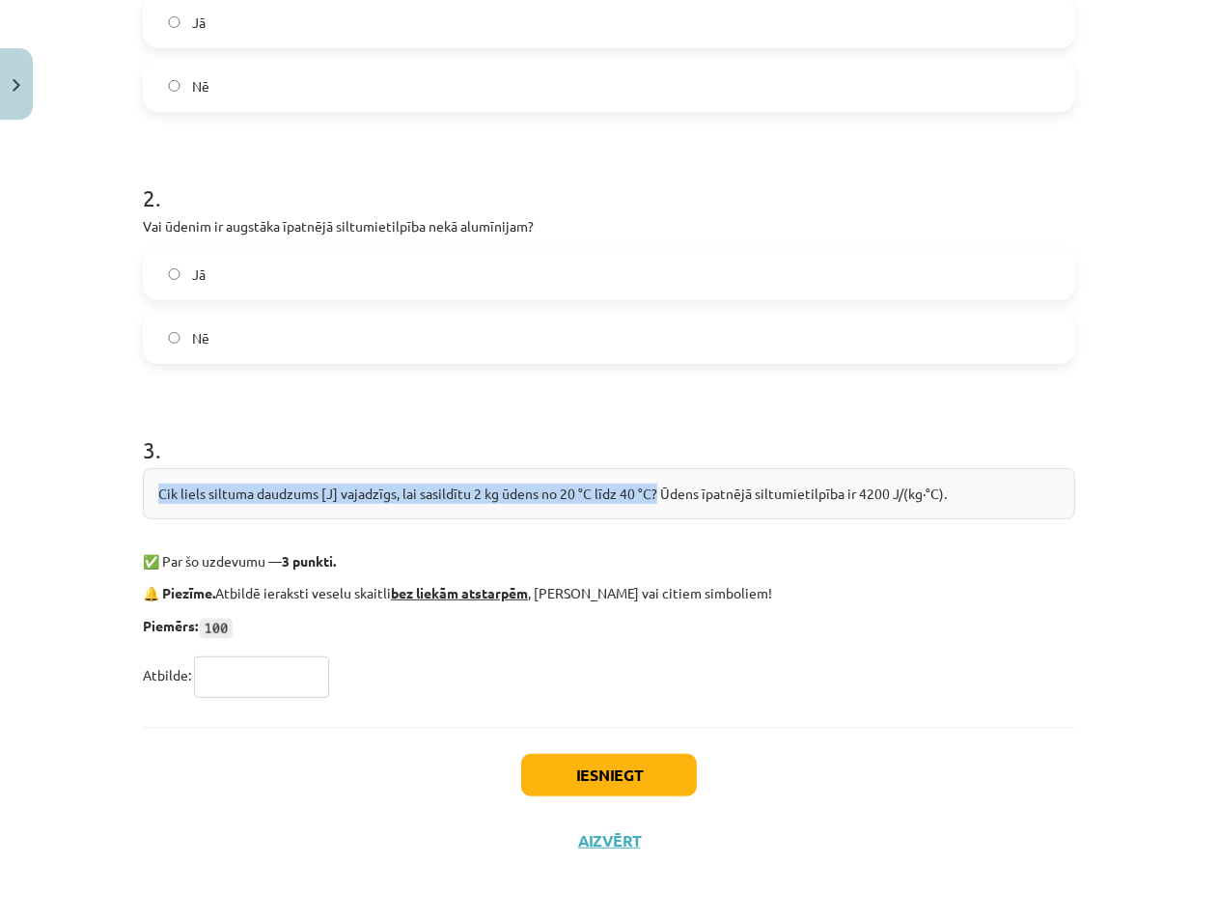
drag, startPoint x: 158, startPoint y: 489, endPoint x: 655, endPoint y: 490, distance: 497.0
click at [655, 490] on div "Cik liels siltuma daudzums [J] vajadzīgs, lai sasildītu 2 kg ūdens no 20 °C līd…" at bounding box center [609, 493] width 932 height 51
copy div "Cik liels siltuma daudzums [J] vajadzīgs, lai sasildītu 2 kg ūdens no 20 °C līd…"
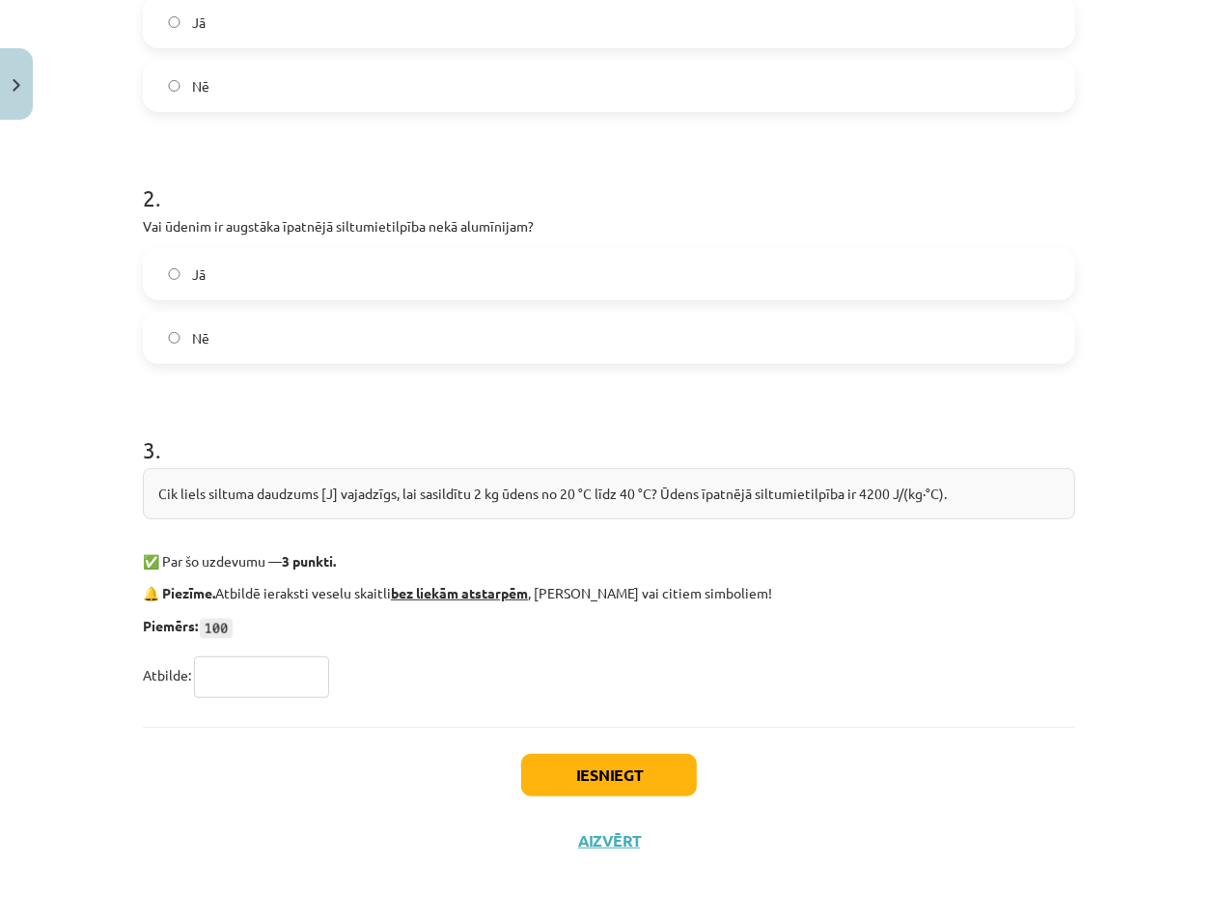
click at [278, 666] on input "text" at bounding box center [261, 676] width 135 height 41
paste input "******"
type input "******"
click at [614, 761] on button "Iesniegt" at bounding box center [609, 775] width 176 height 42
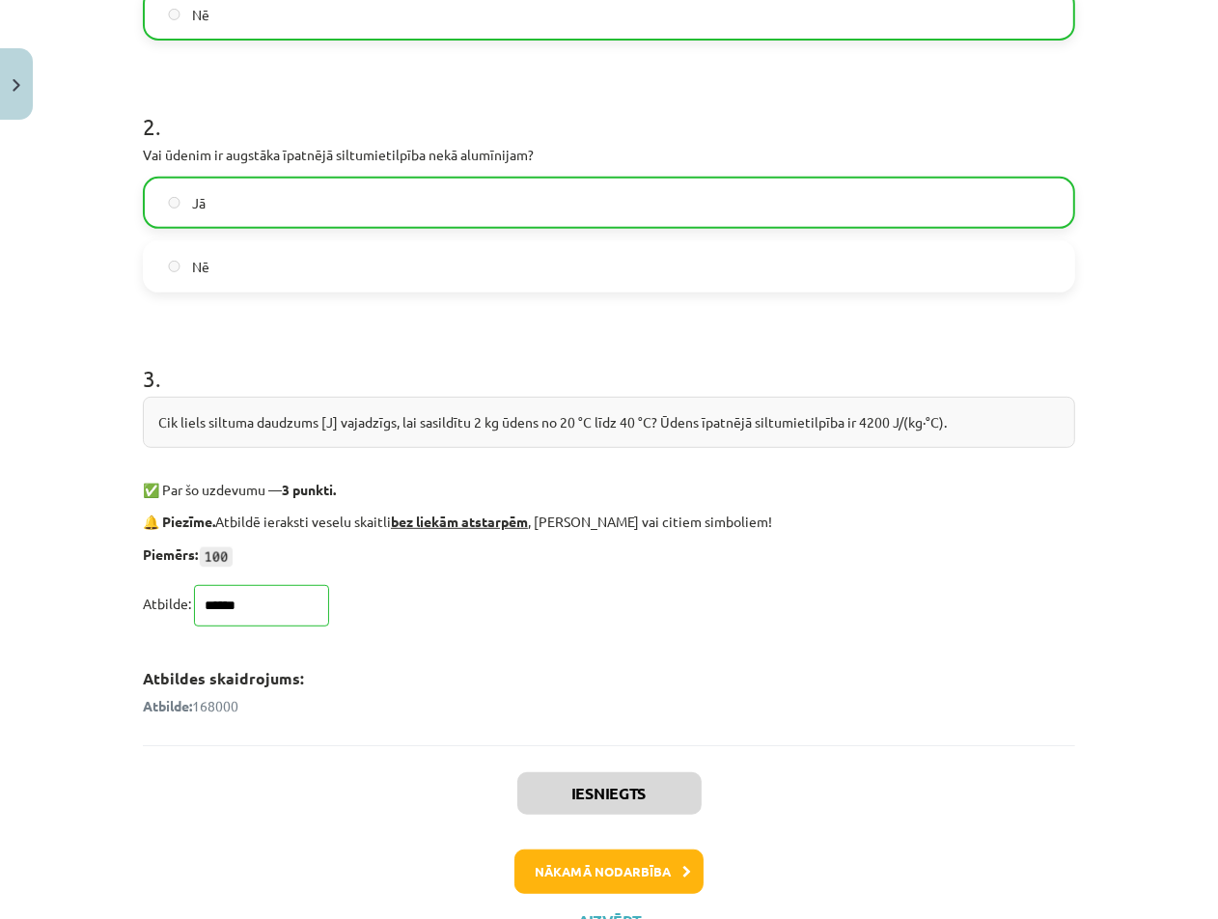
scroll to position [583, 0]
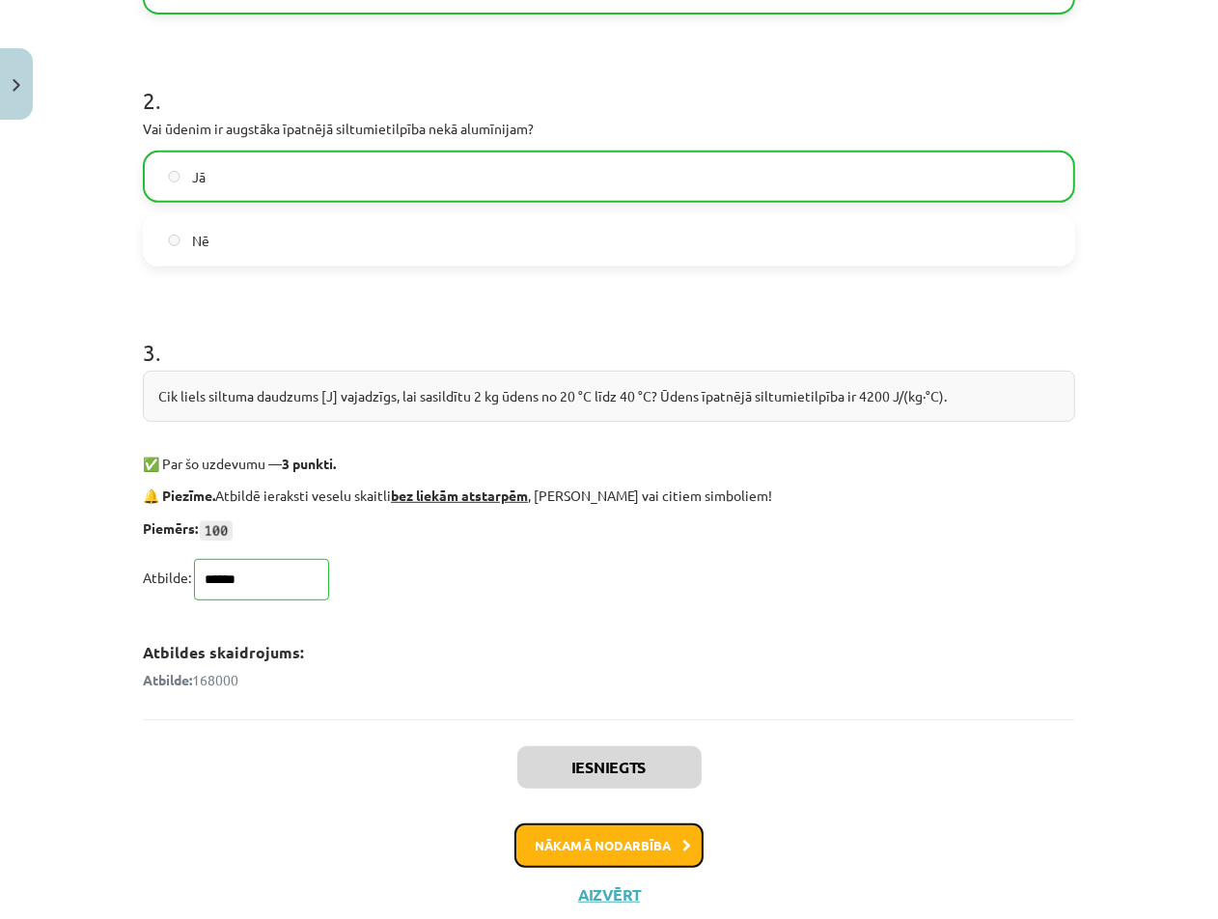
click at [564, 840] on button "Nākamā nodarbība" at bounding box center [608, 845] width 189 height 44
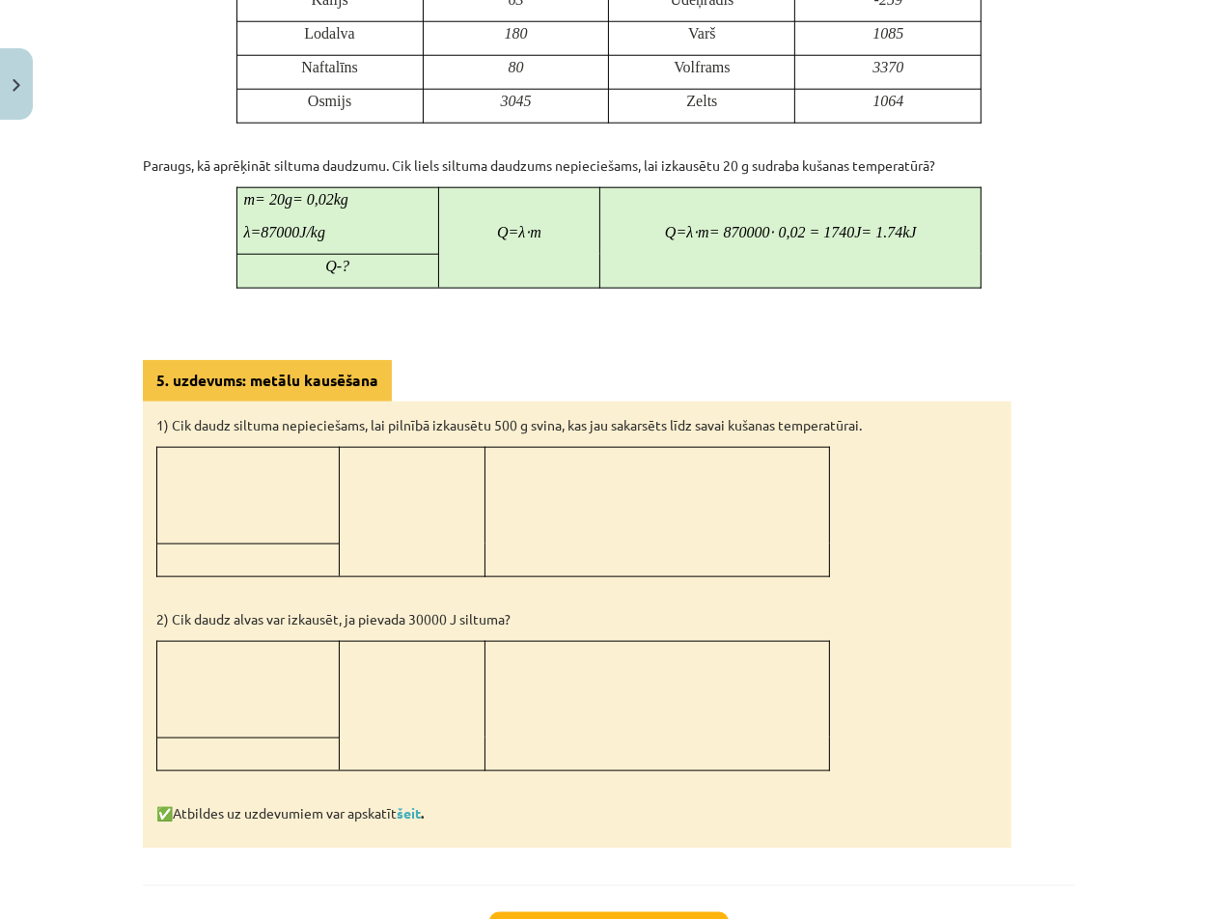
scroll to position [1612, 0]
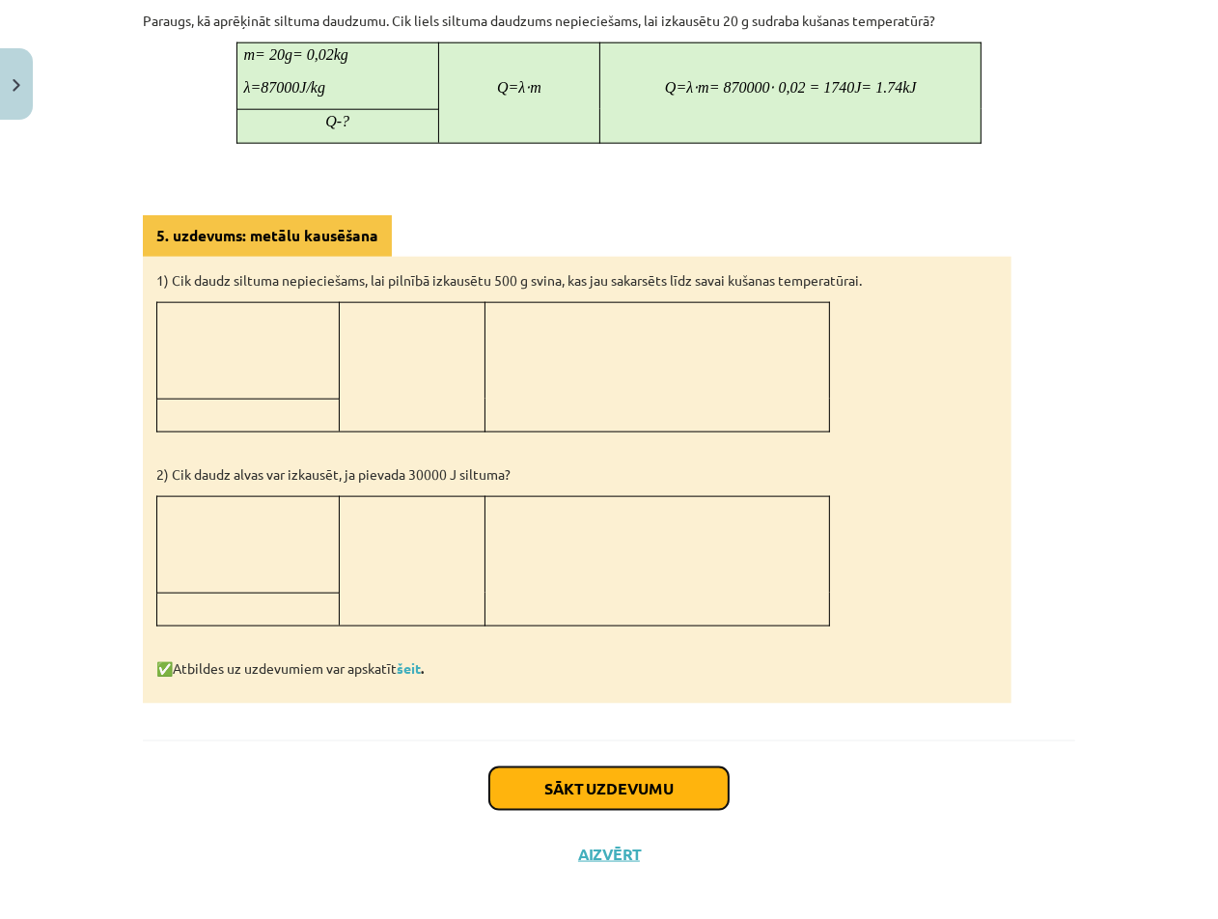
click at [598, 778] on button "Sākt uzdevumu" at bounding box center [608, 788] width 239 height 42
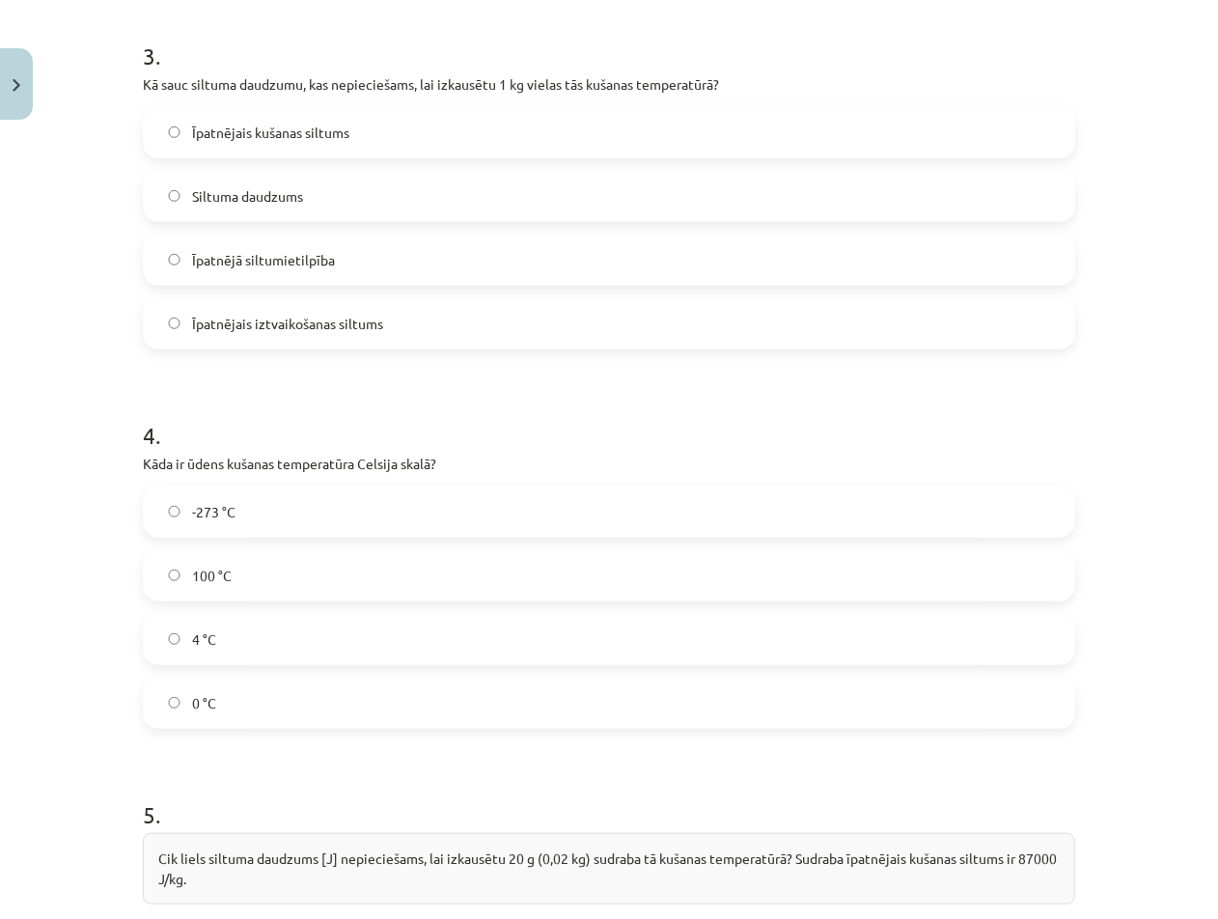
scroll to position [1264, 0]
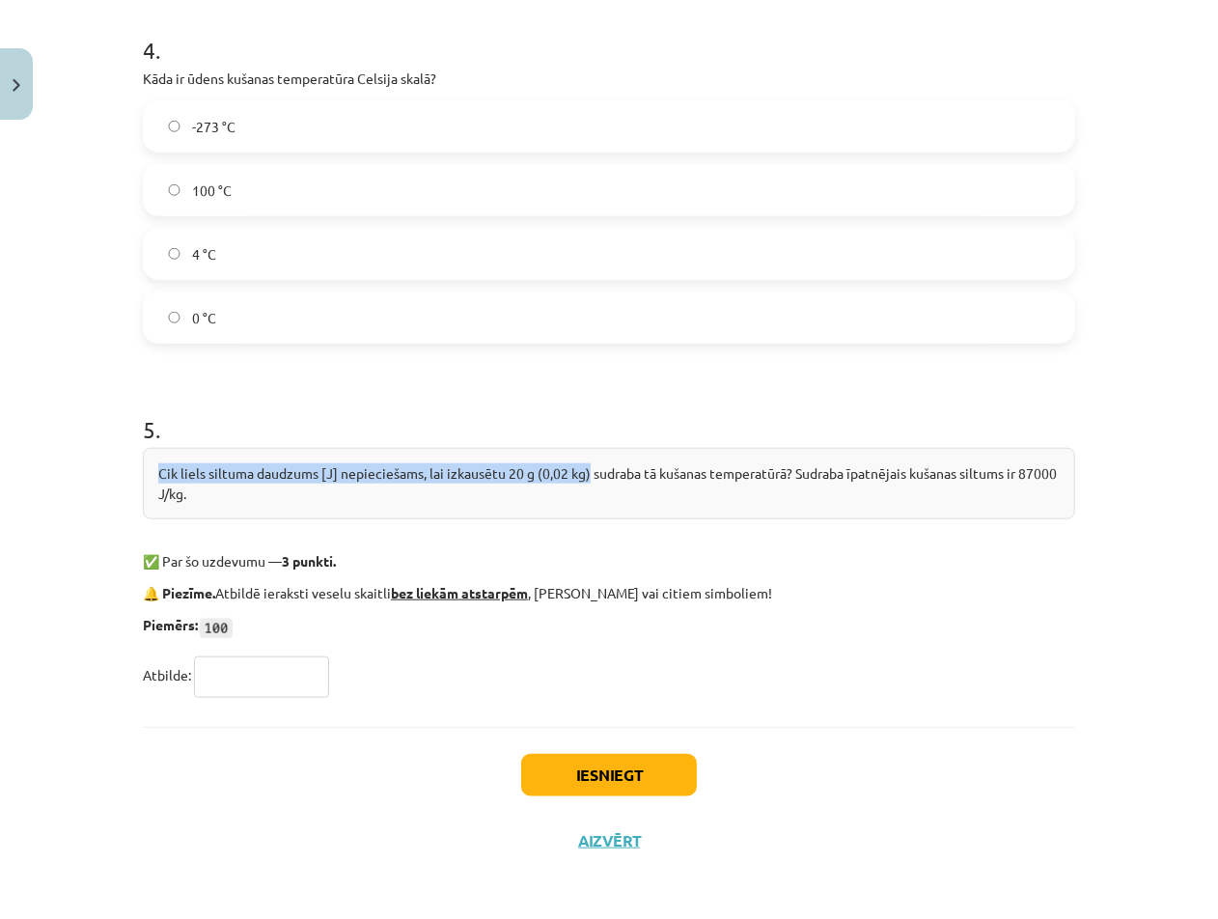
drag, startPoint x: 161, startPoint y: 467, endPoint x: 586, endPoint y: 472, distance: 424.7
click at [586, 472] on div "Cik liels siltuma daudzums [J] nepieciešams, lai izkausētu 20 g (0,02 kg) sudra…" at bounding box center [609, 483] width 932 height 71
copy div "Cik liels siltuma daudzums [J] nepieciešams, lai izkausētu 20 g (0,02 kg)"
click at [238, 667] on input "text" at bounding box center [261, 676] width 135 height 41
type input "****"
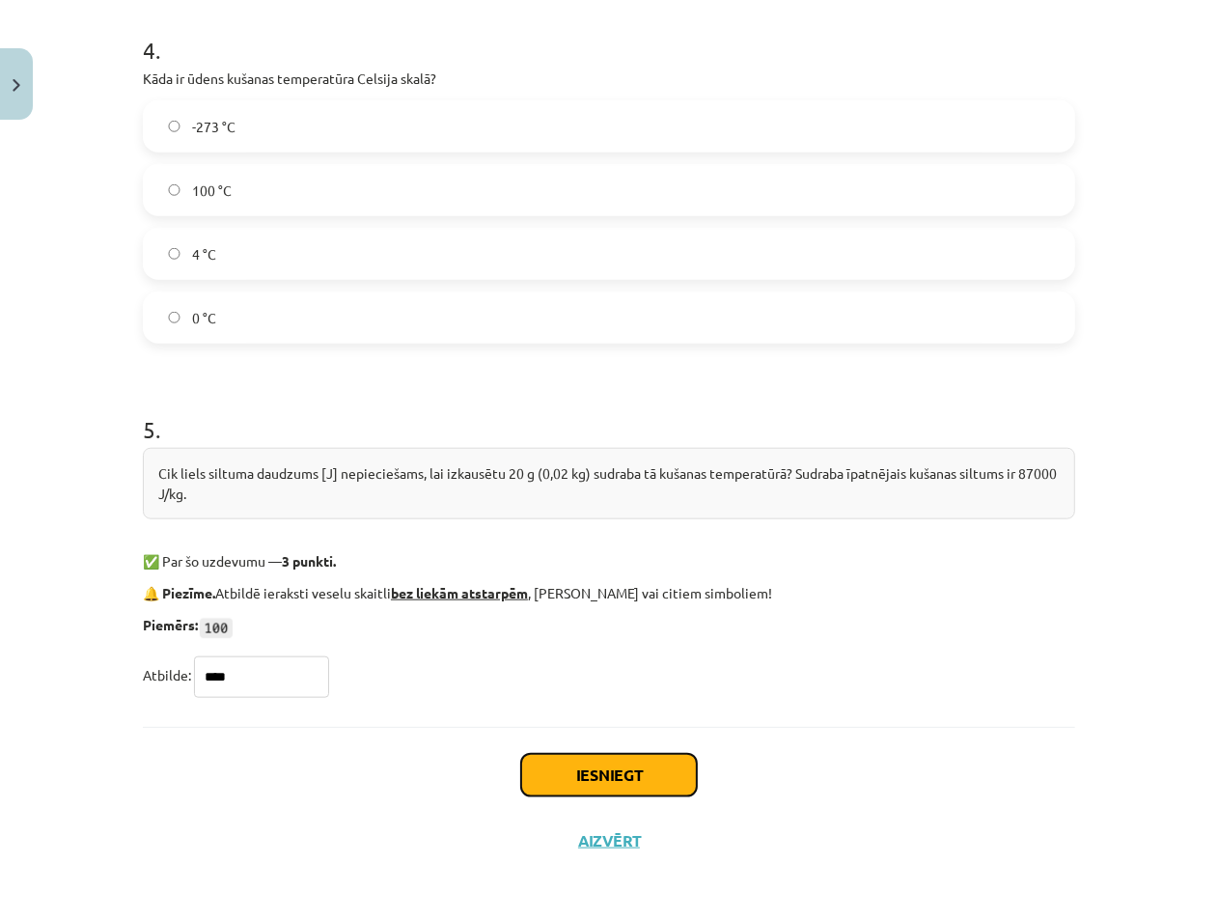
click at [577, 766] on button "Iesniegt" at bounding box center [609, 775] width 176 height 42
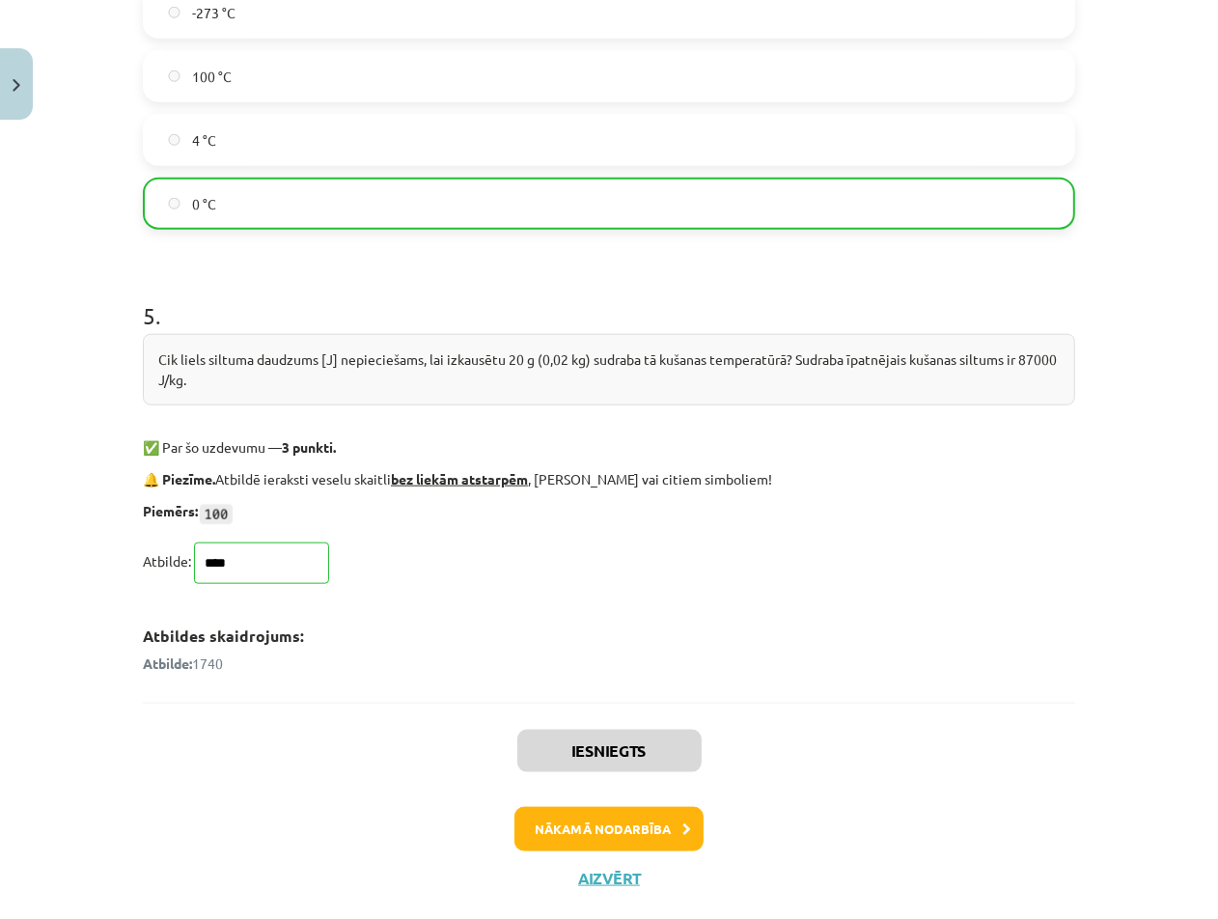
scroll to position [1415, 0]
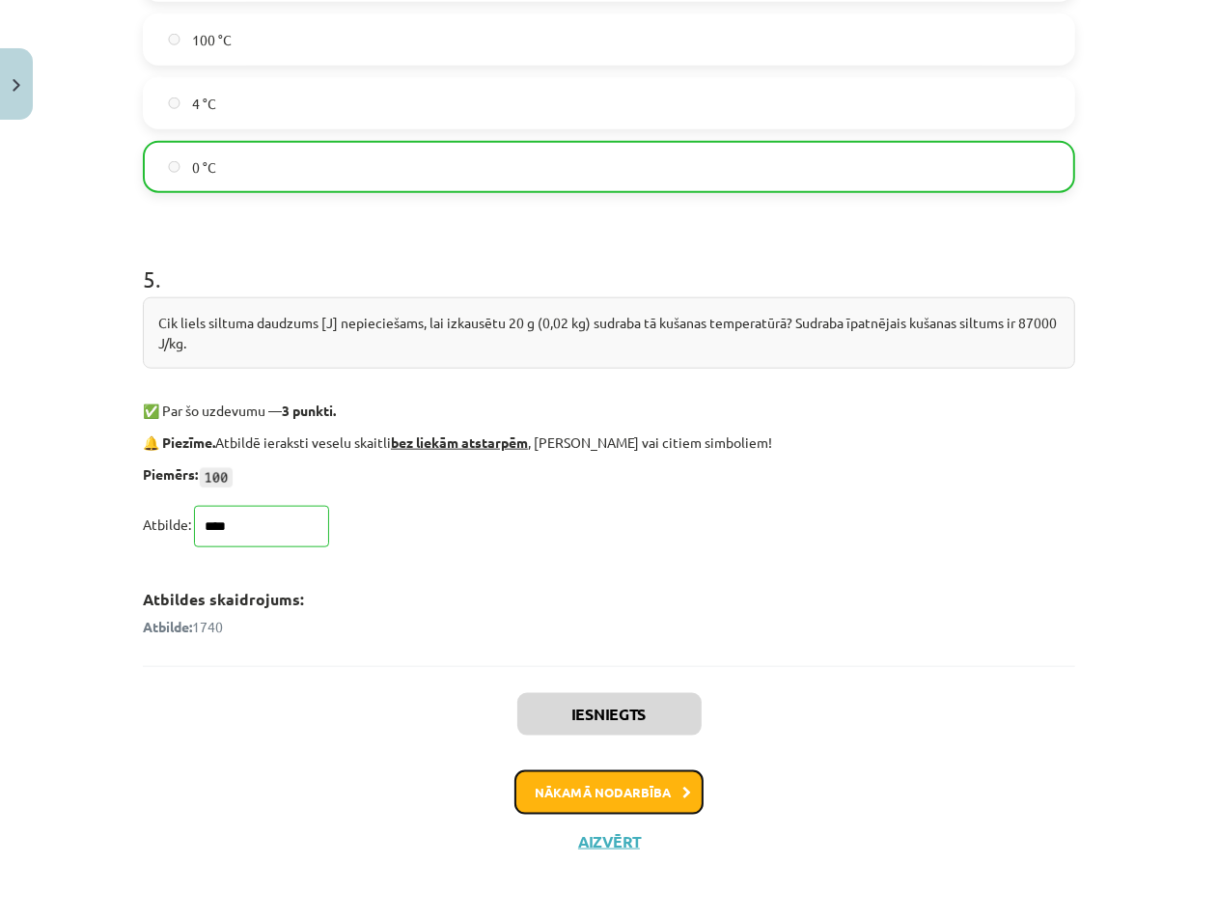
click at [620, 789] on button "Nākamā nodarbība" at bounding box center [608, 792] width 189 height 44
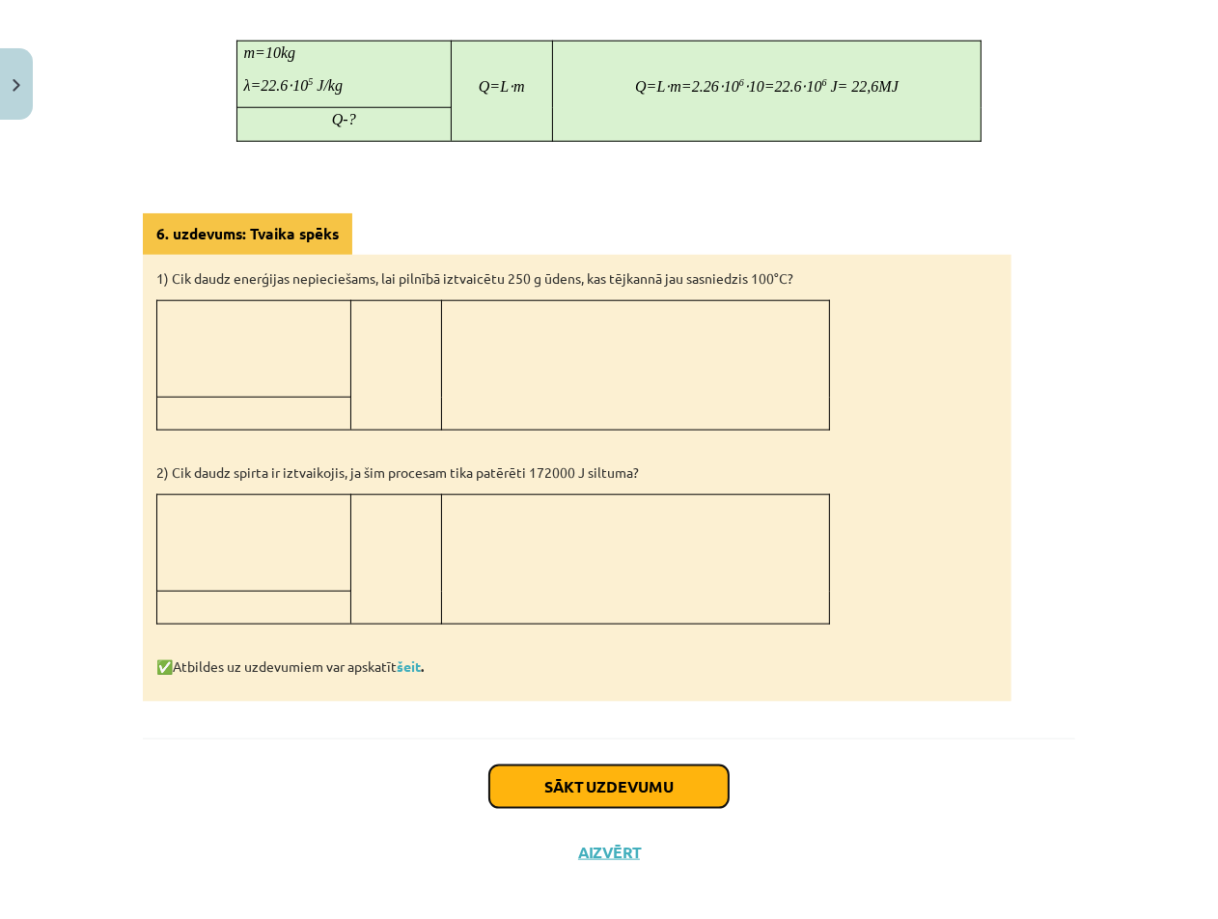
click at [598, 765] on button "Sākt uzdevumu" at bounding box center [608, 786] width 239 height 42
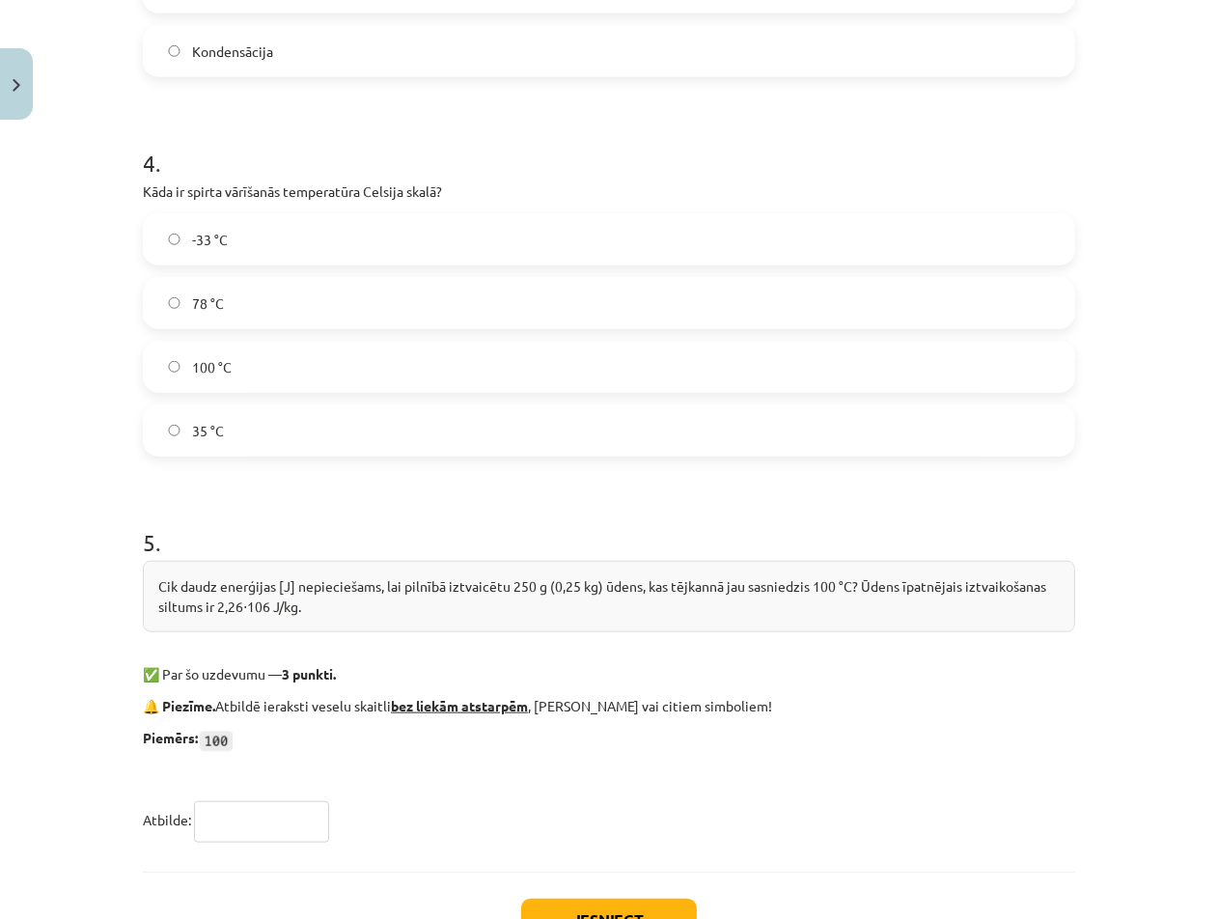
scroll to position [1296, 0]
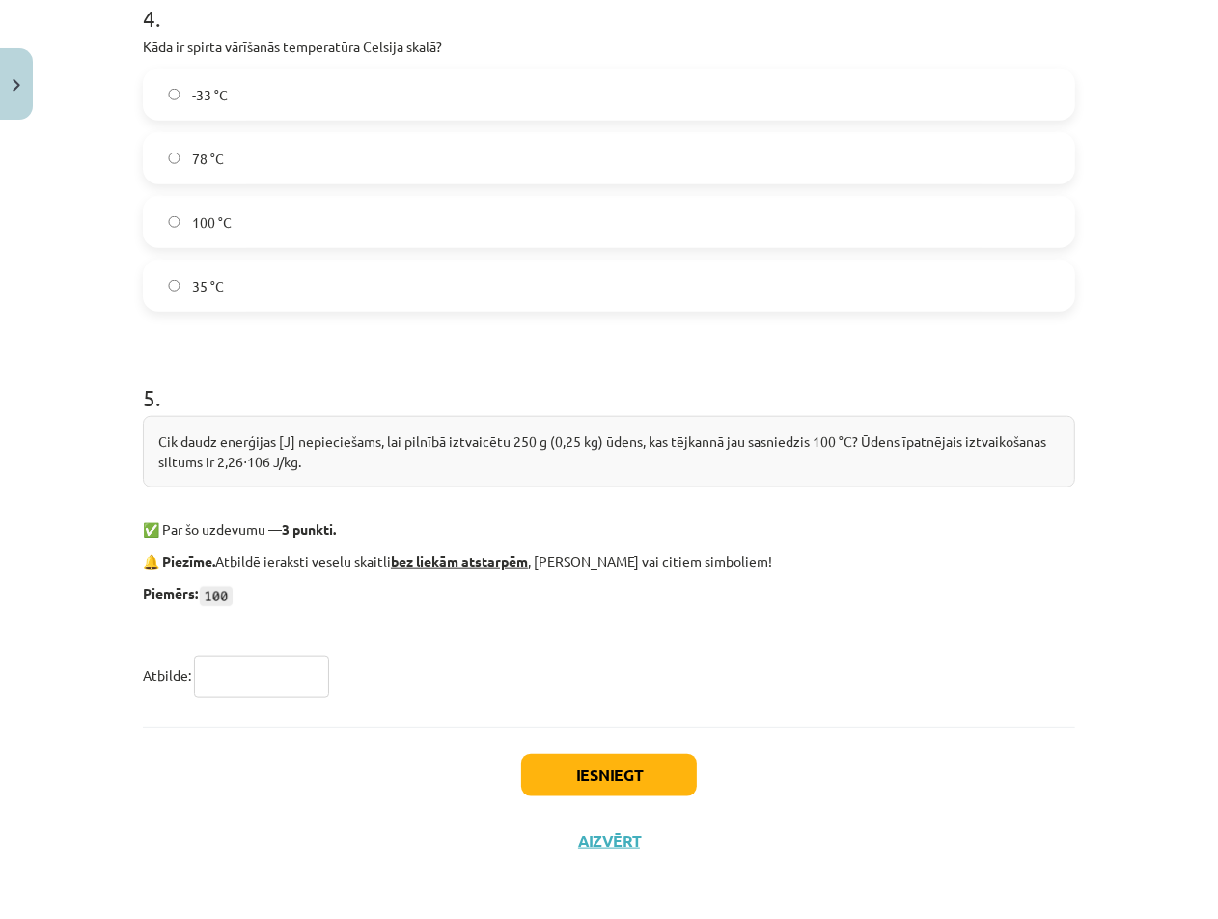
click at [163, 445] on div "Cik daudz enerģijas [J] nepieciešams, lai pilnībā iztvaicētu 250 g (0,25 kg) ūd…" at bounding box center [609, 451] width 932 height 71
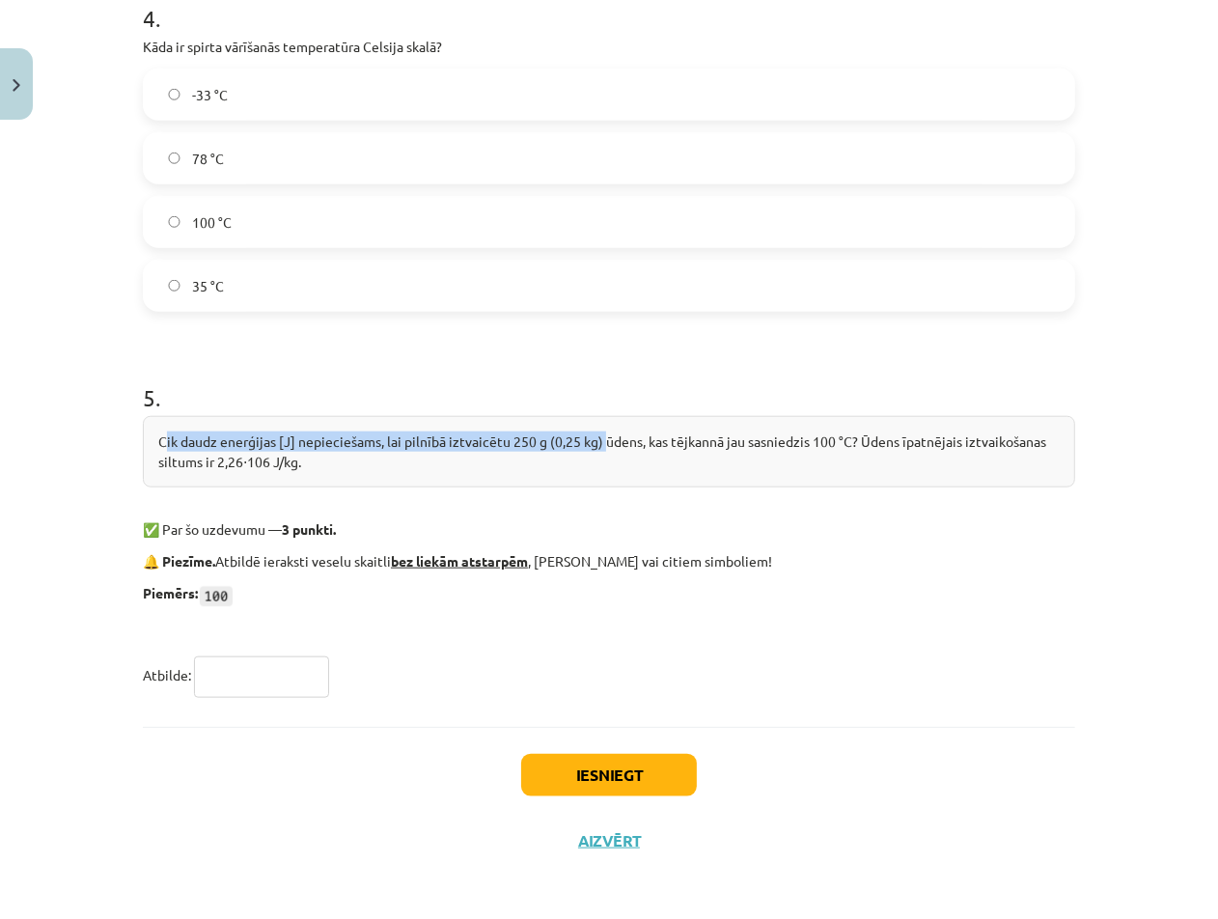
drag, startPoint x: 162, startPoint y: 438, endPoint x: 602, endPoint y: 446, distance: 440.2
click at [602, 446] on div "Cik daudz enerģijas [J] nepieciešams, lai pilnībā iztvaicētu 250 g (0,25 kg) ūd…" at bounding box center [609, 451] width 932 height 71
copy div "ik daudz enerģijas [J] nepieciešams, lai pilnībā iztvaicētu 250 g (0,25 kg)"
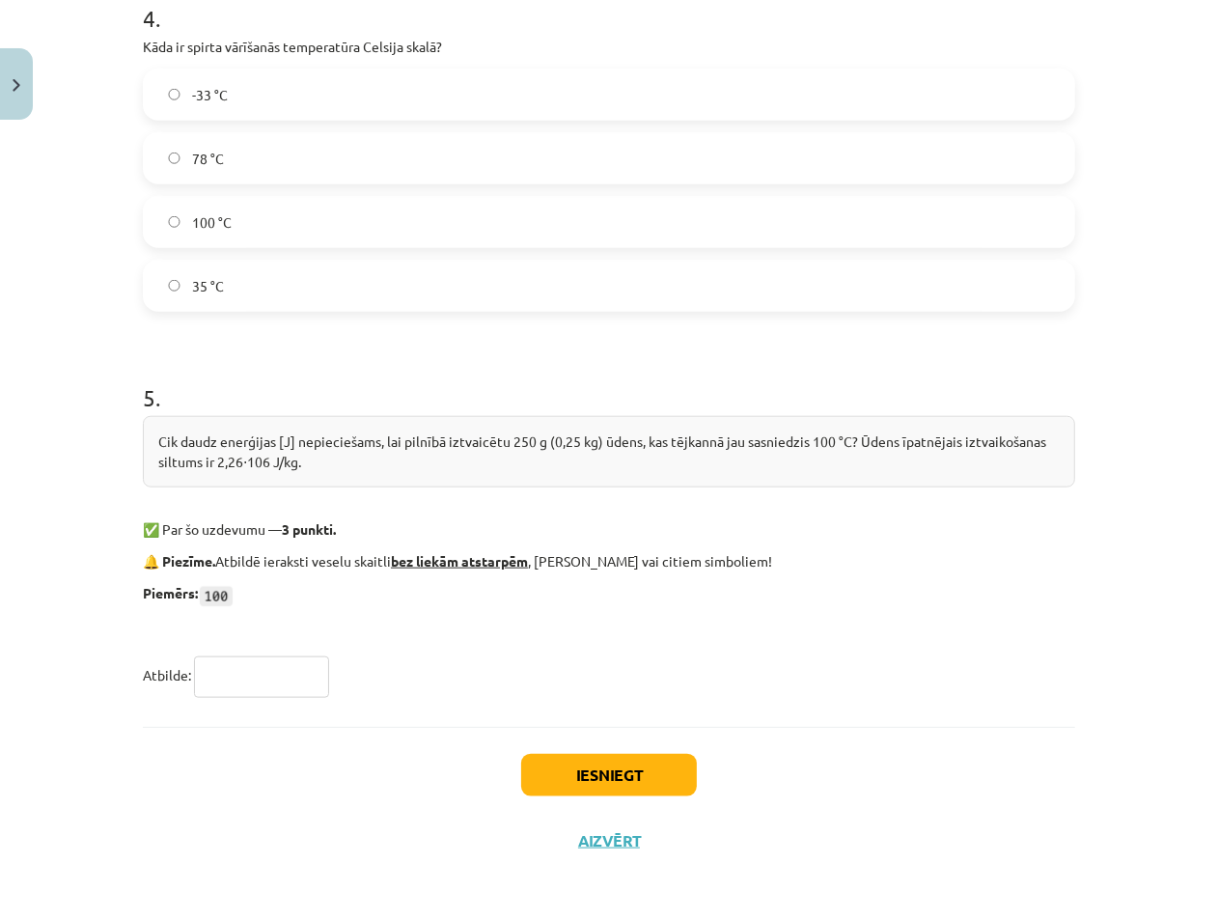
click at [256, 677] on input "text" at bounding box center [261, 676] width 135 height 41
paste input "******"
type input "******"
click at [657, 786] on button "Iesniegt" at bounding box center [609, 775] width 176 height 42
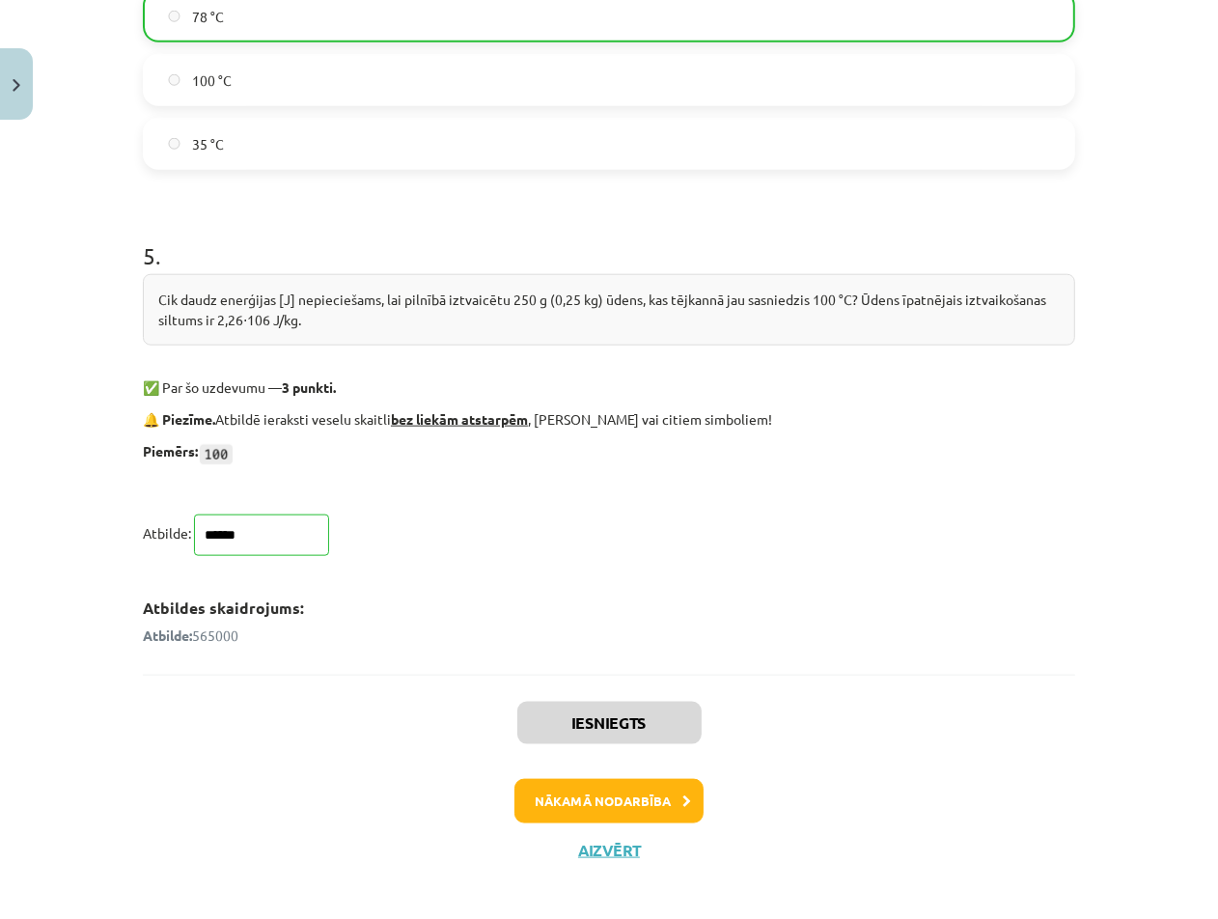
scroll to position [1446, 0]
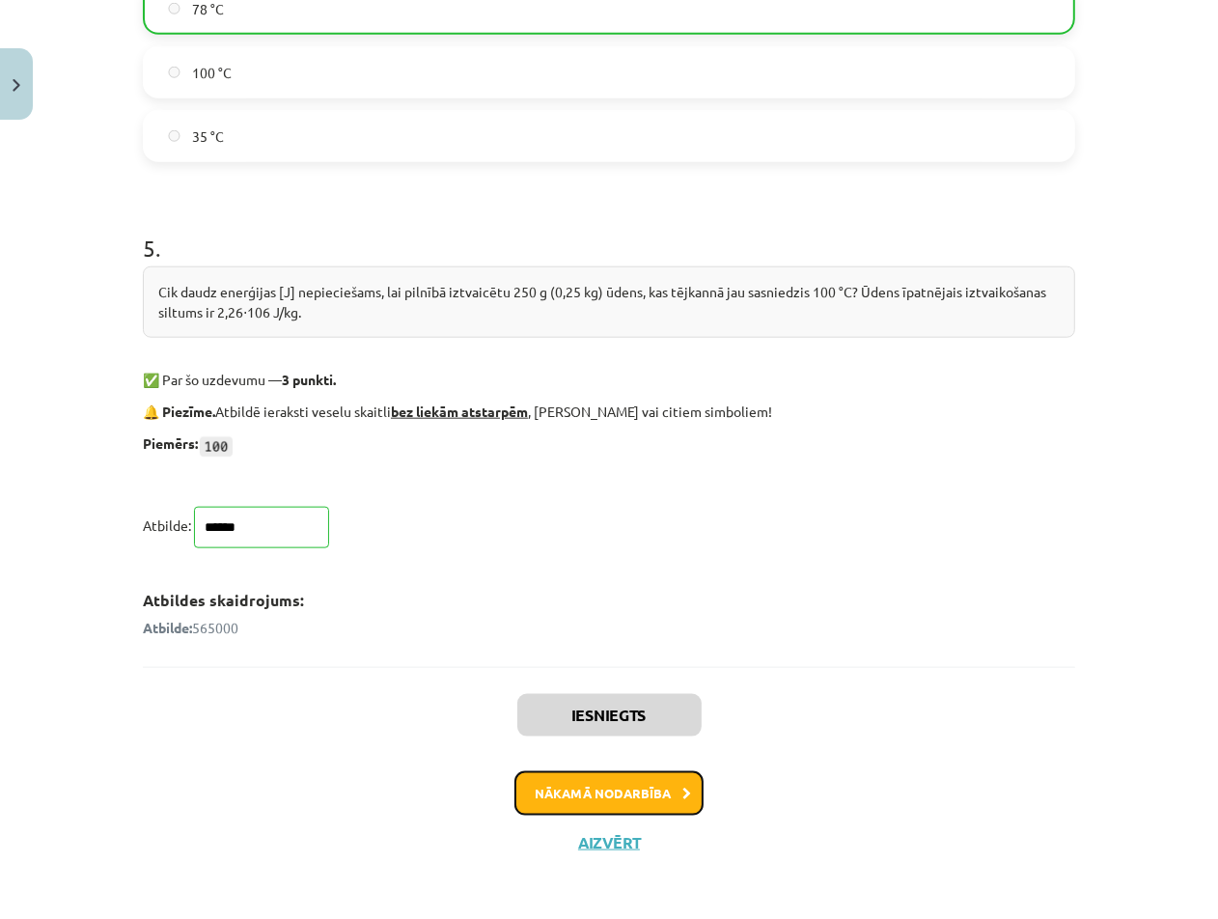
click at [614, 778] on button "Nākamā nodarbība" at bounding box center [608, 793] width 189 height 44
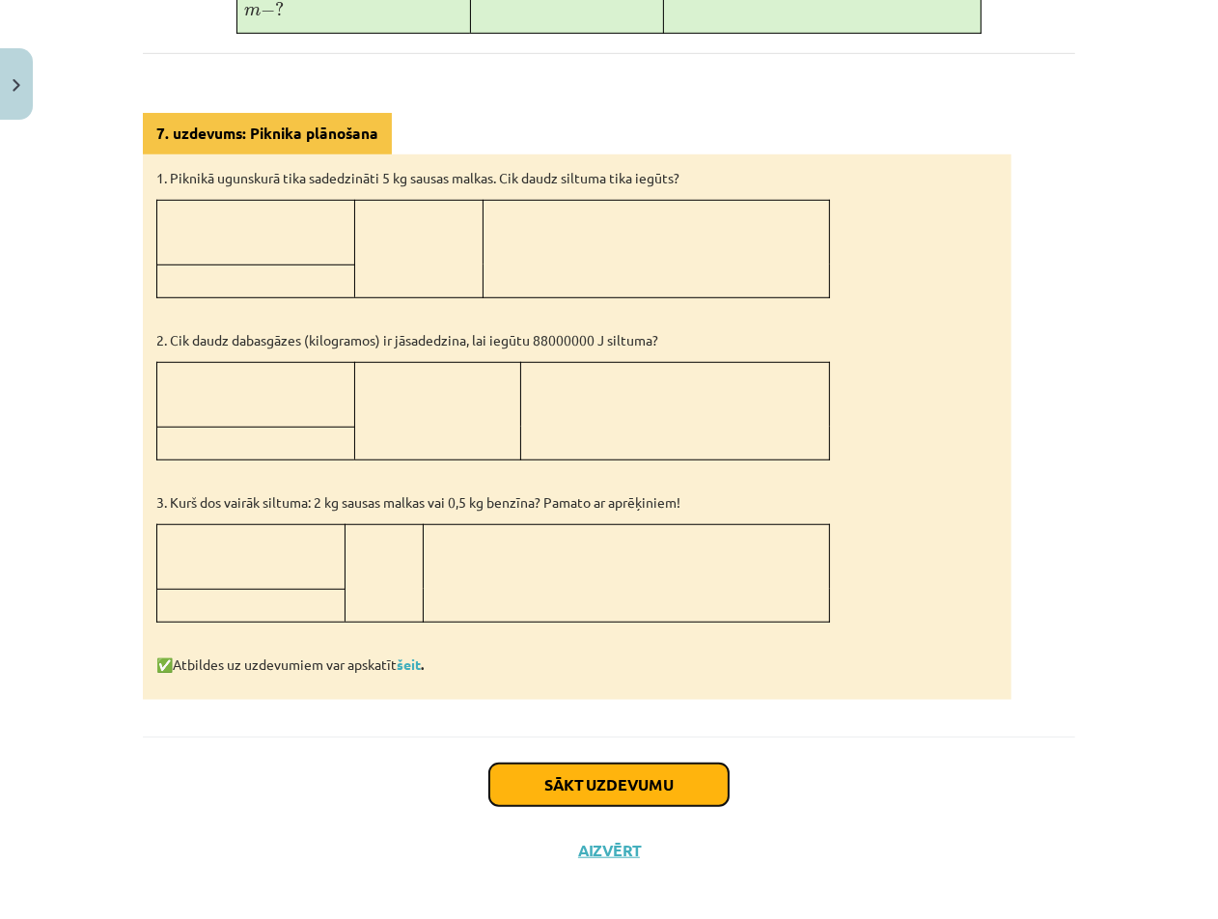
click at [629, 763] on button "Sākt uzdevumu" at bounding box center [608, 784] width 239 height 42
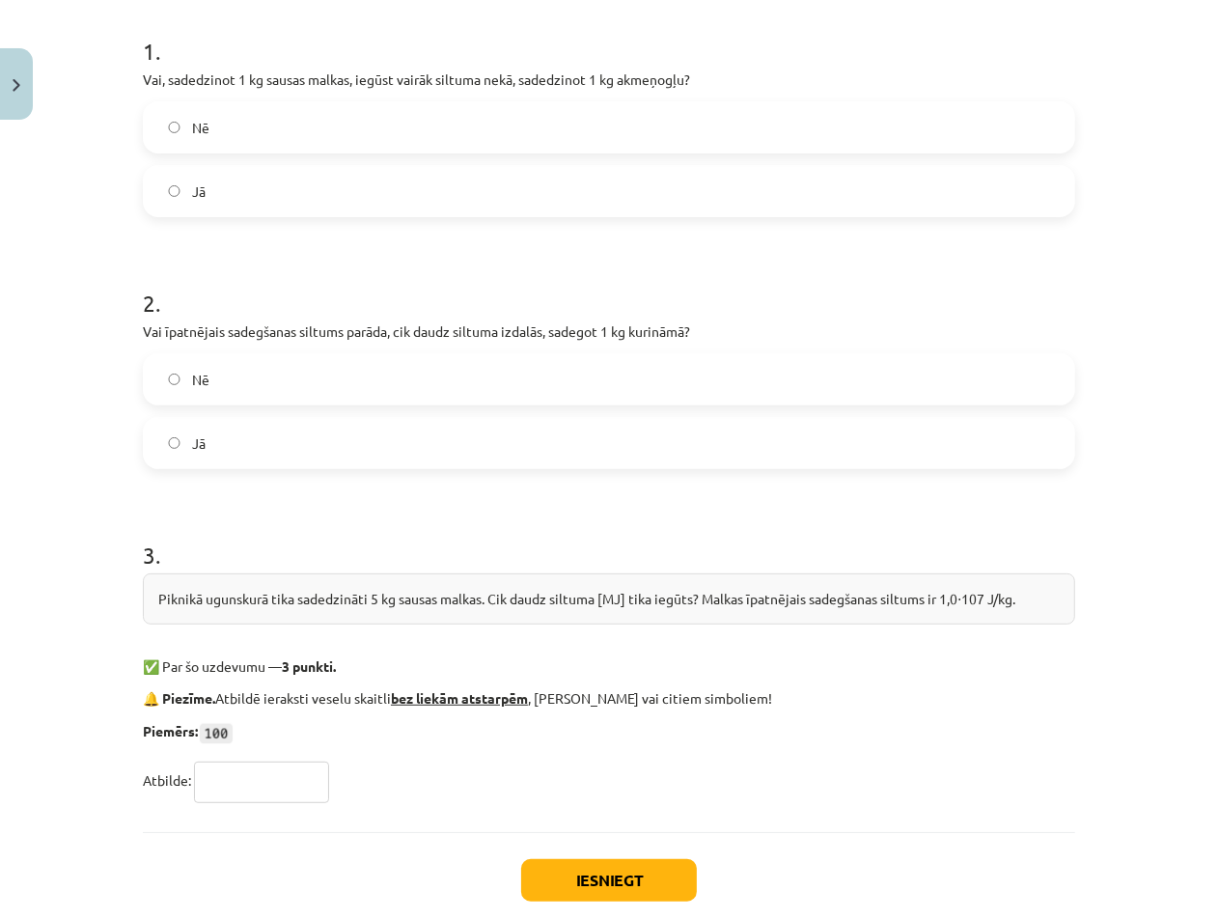
scroll to position [485, 0]
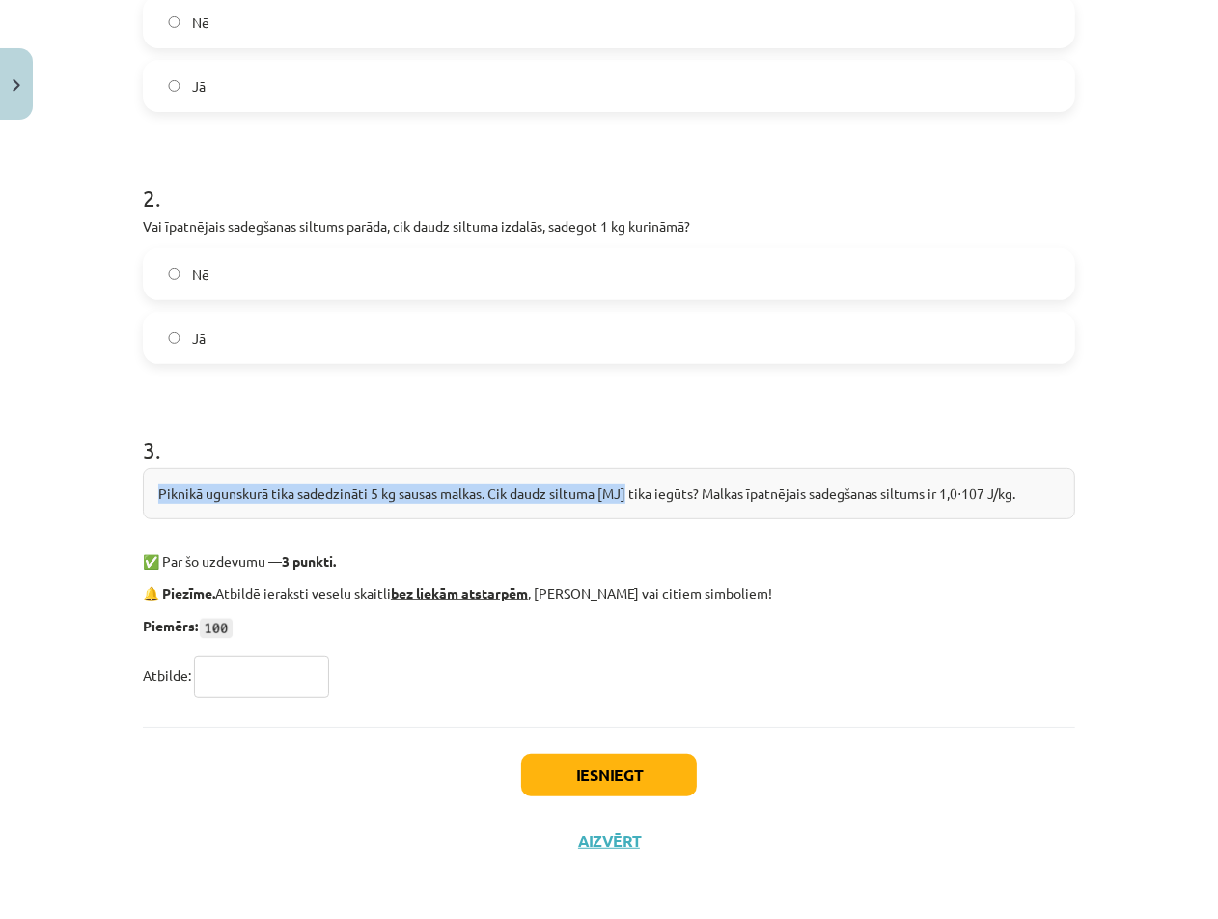
drag, startPoint x: 159, startPoint y: 493, endPoint x: 627, endPoint y: 484, distance: 468.2
click at [627, 484] on div "Piknikā ugunskurā tika sadedzināti 5 kg sausas malkas. Cik daudz siltuma [MJ] t…" at bounding box center [609, 493] width 932 height 51
copy div "Piknikā ugunskurā tika sadedzināti 5 kg sausas malkas. Cik daudz siltuma [MJ]"
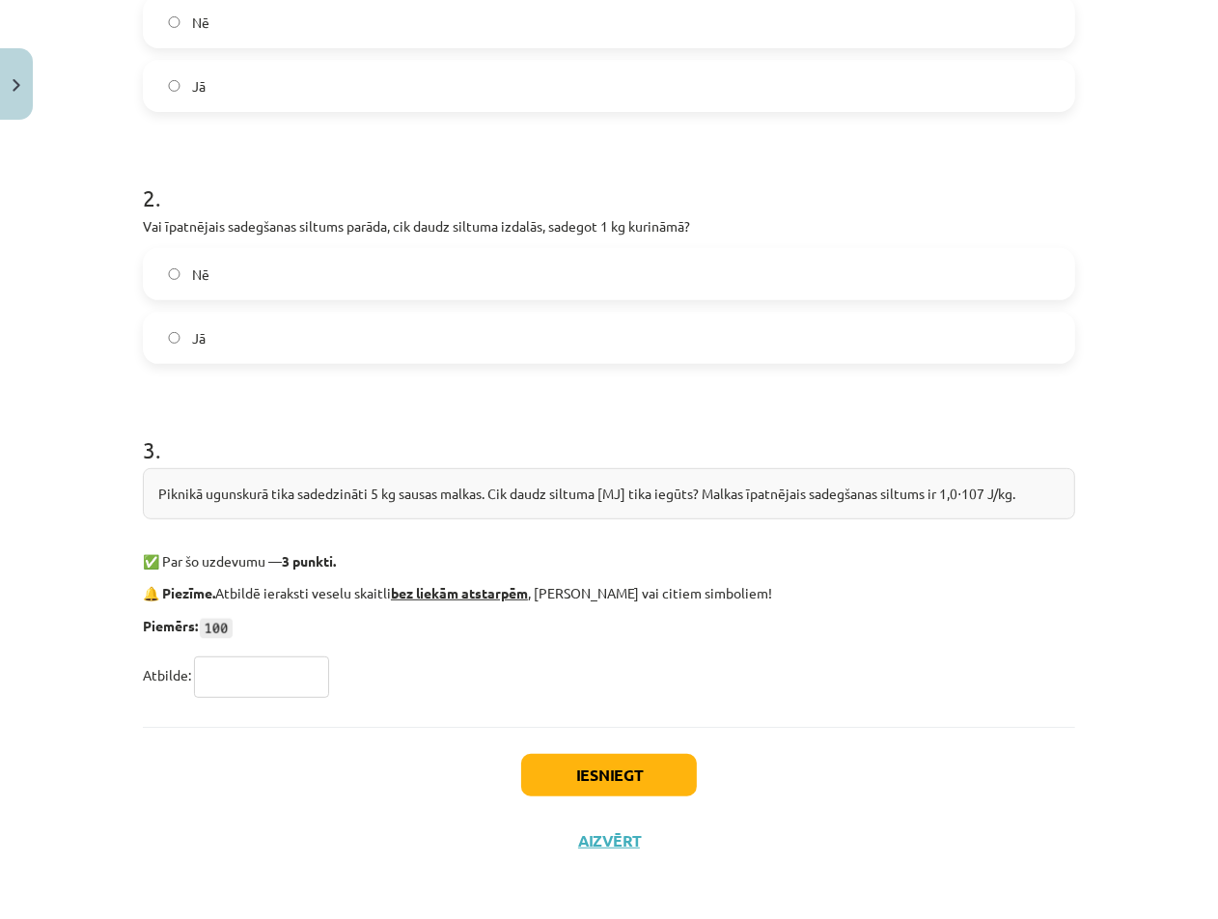
click at [296, 679] on input "text" at bounding box center [261, 676] width 135 height 41
type input "**"
click at [545, 760] on button "Iesniegt" at bounding box center [609, 775] width 176 height 42
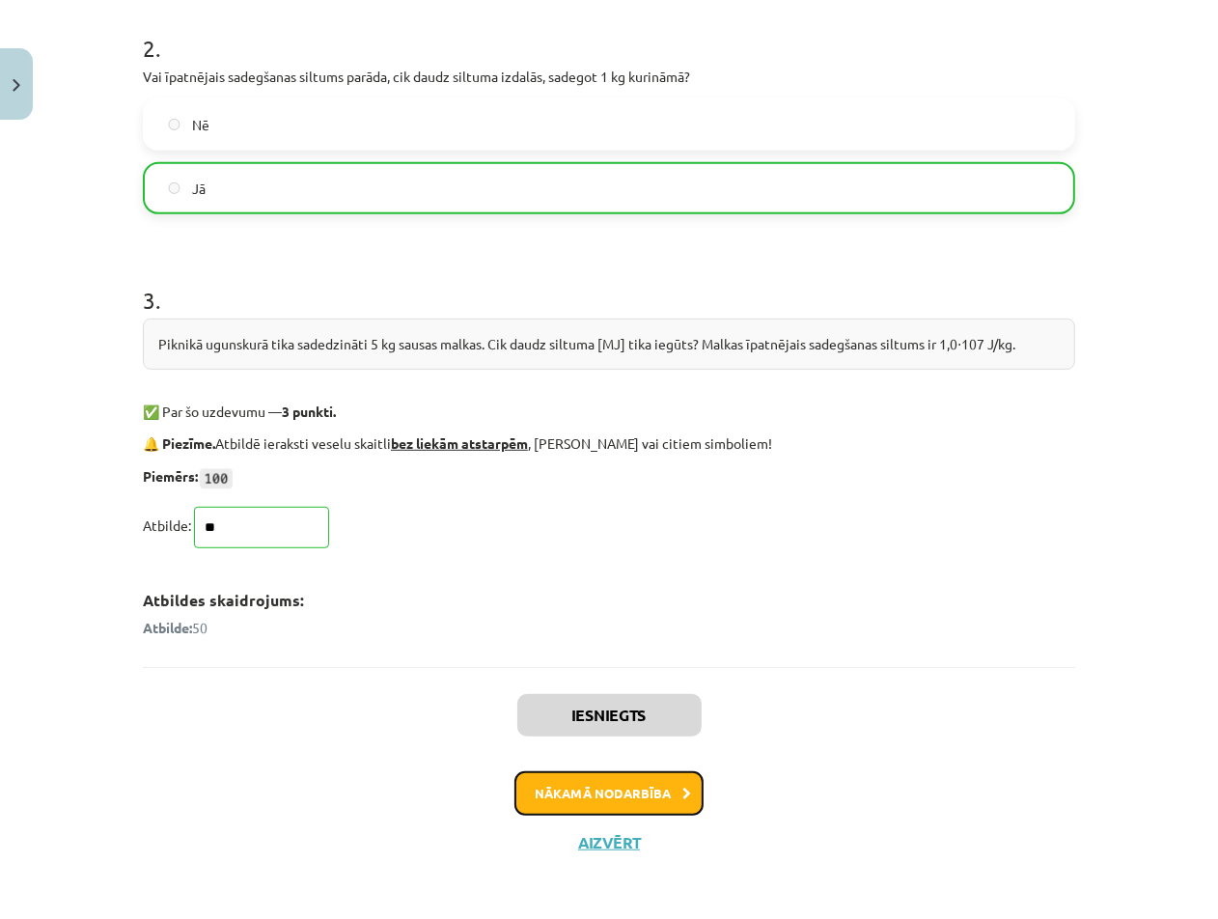
click at [641, 790] on button "Nākamā nodarbība" at bounding box center [608, 793] width 189 height 44
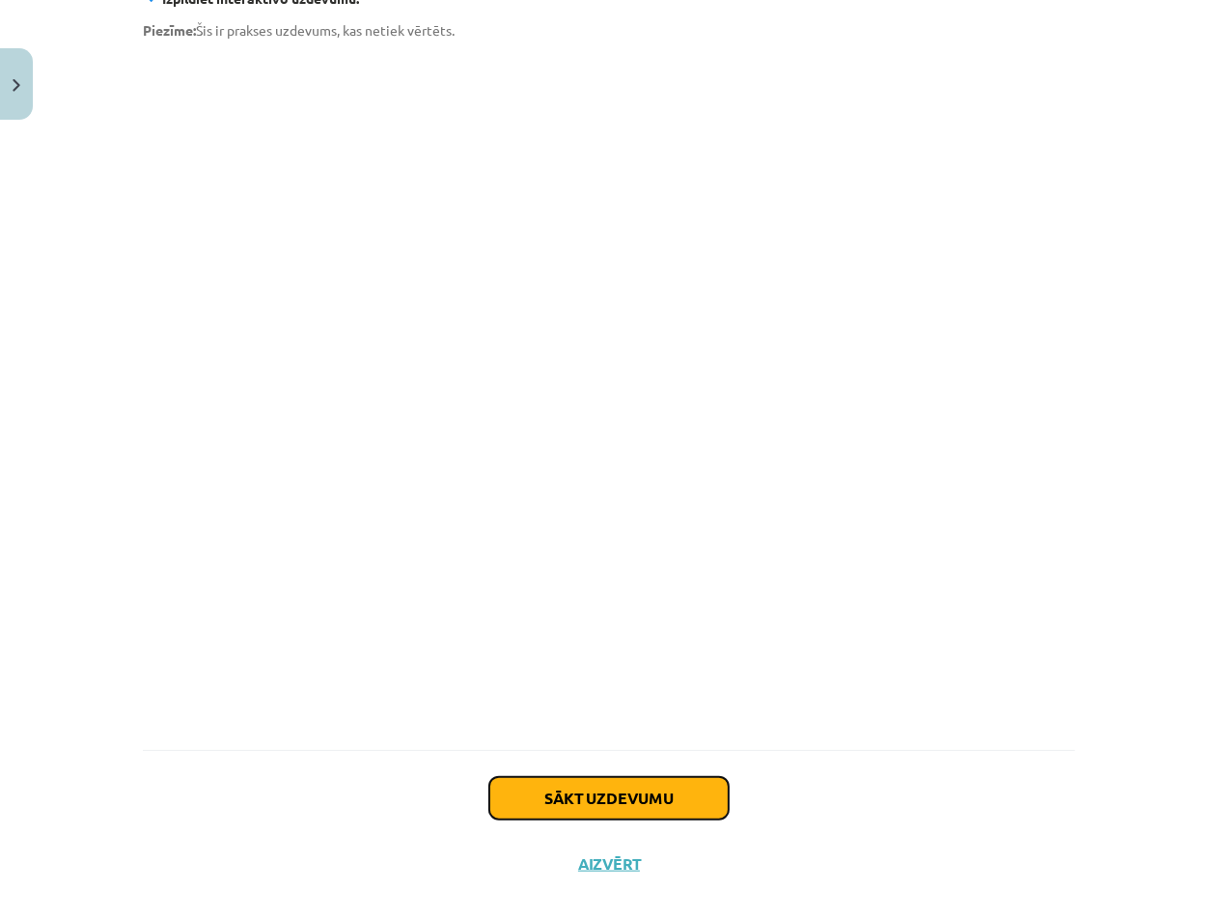
click at [572, 781] on button "Sākt uzdevumu" at bounding box center [608, 798] width 239 height 42
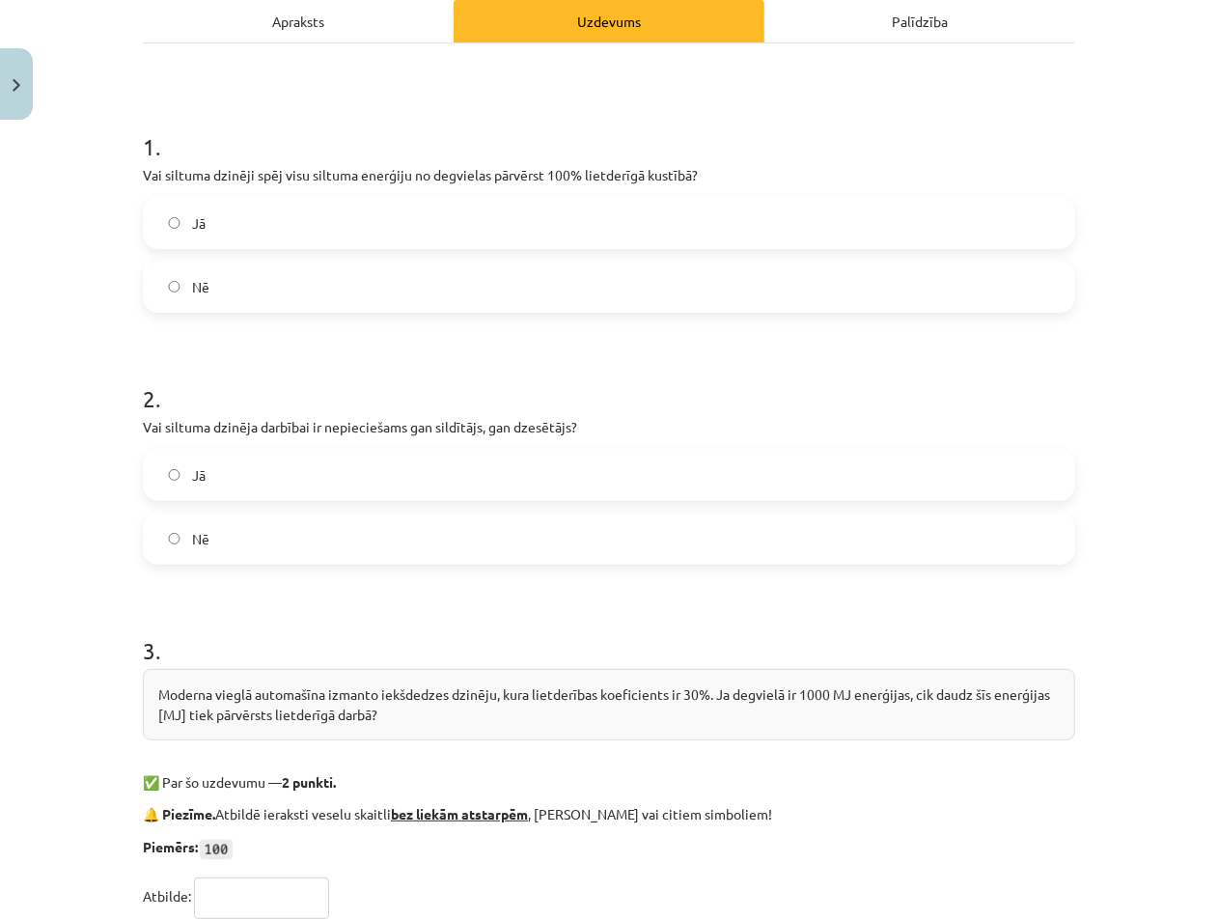
scroll to position [506, 0]
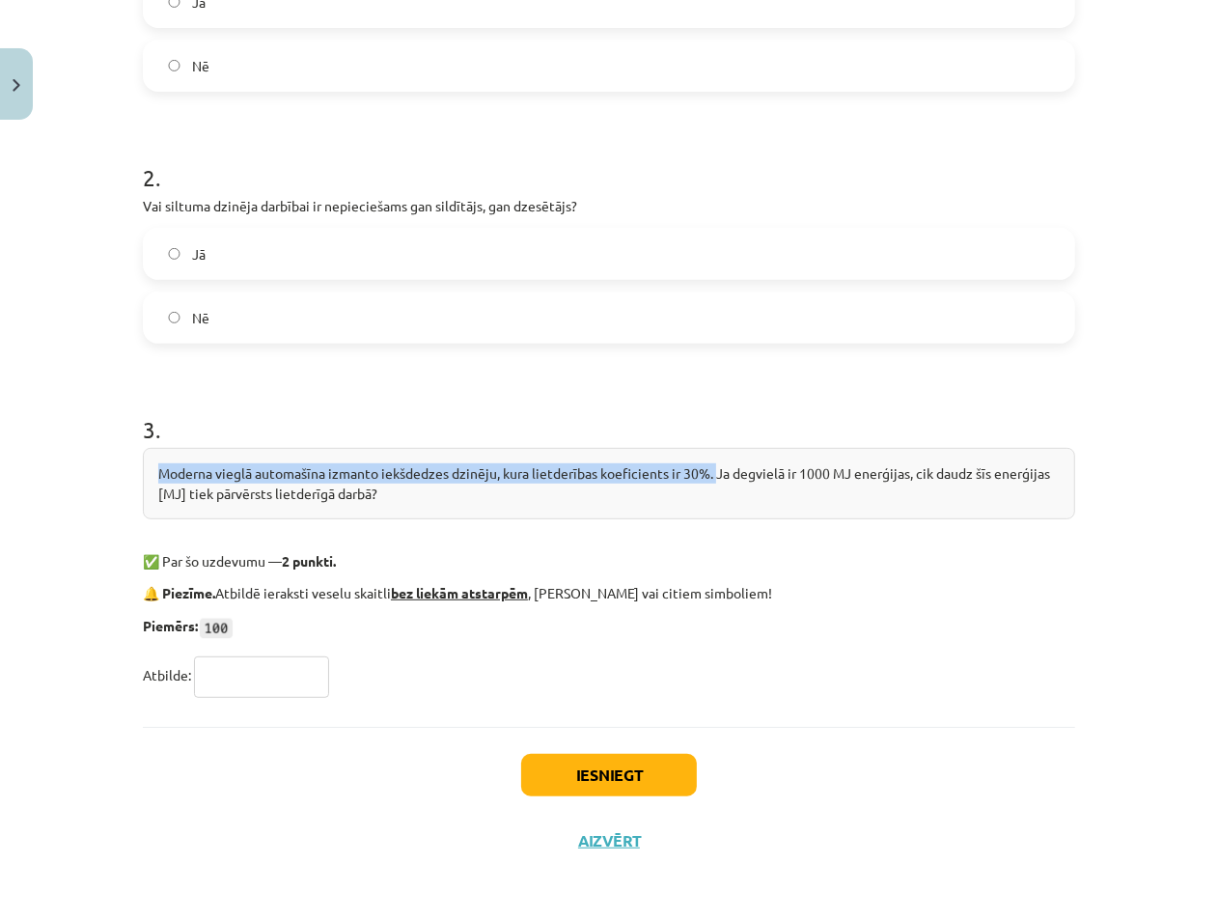
drag, startPoint x: 159, startPoint y: 472, endPoint x: 716, endPoint y: 465, distance: 556.9
click at [716, 465] on div "Moderna vieglā automašīna izmanto iekšdedzes dzinēju, kura lietderības koeficie…" at bounding box center [609, 483] width 932 height 71
copy div "Moderna vieglā automašīna izmanto iekšdedzes dzinēju, kura lietderības koeficie…"
click at [226, 669] on input "text" at bounding box center [261, 676] width 135 height 41
type input "***"
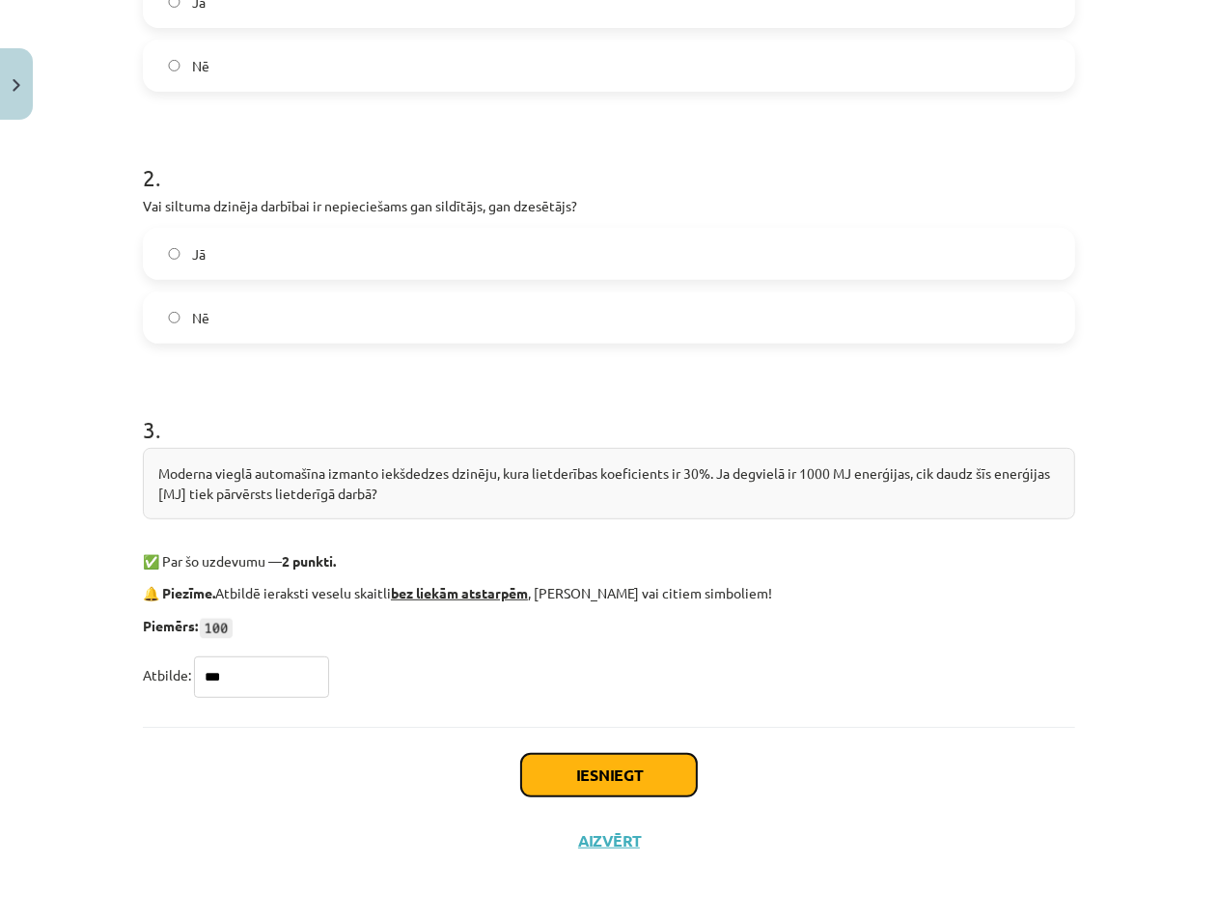
click at [552, 758] on button "Iesniegt" at bounding box center [609, 775] width 176 height 42
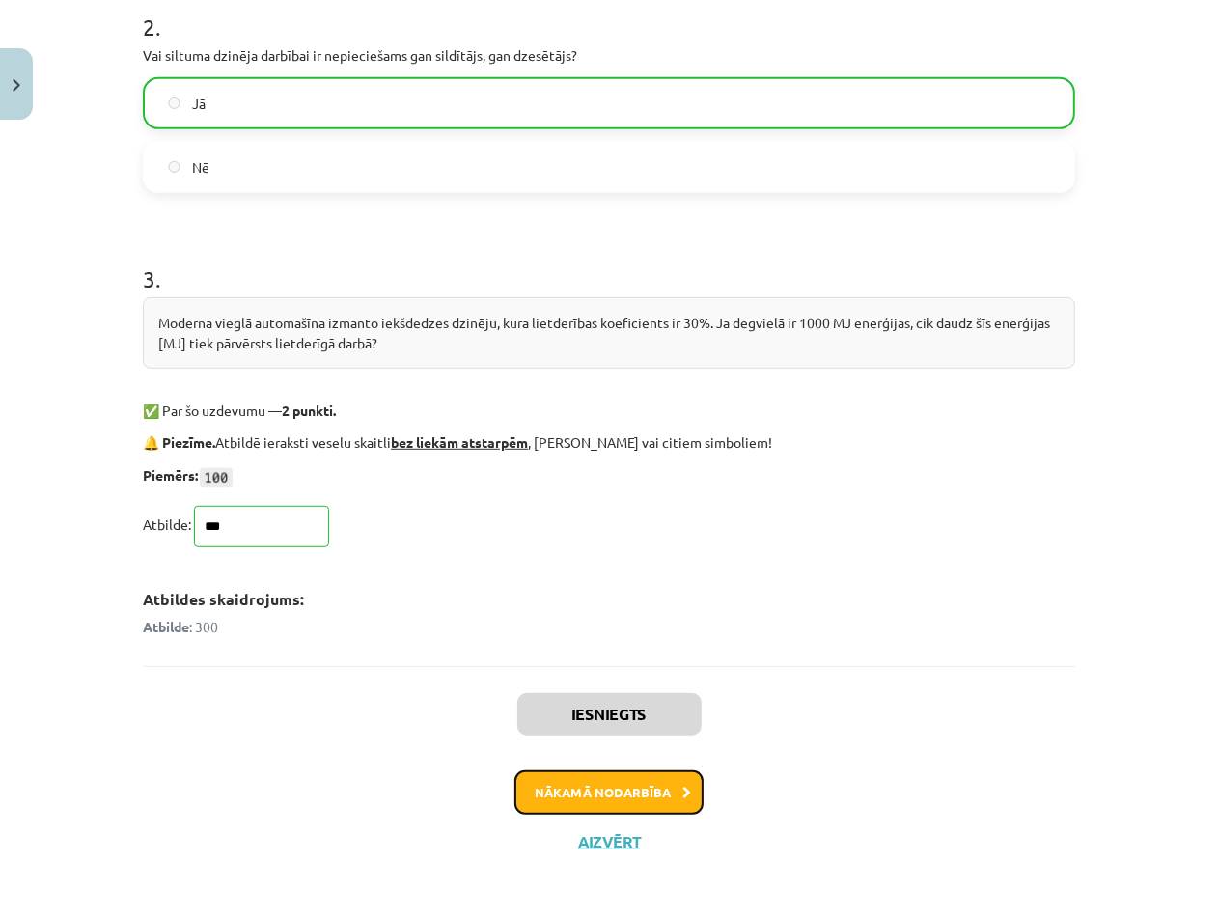
click at [608, 795] on button "Nākamā nodarbība" at bounding box center [608, 792] width 189 height 44
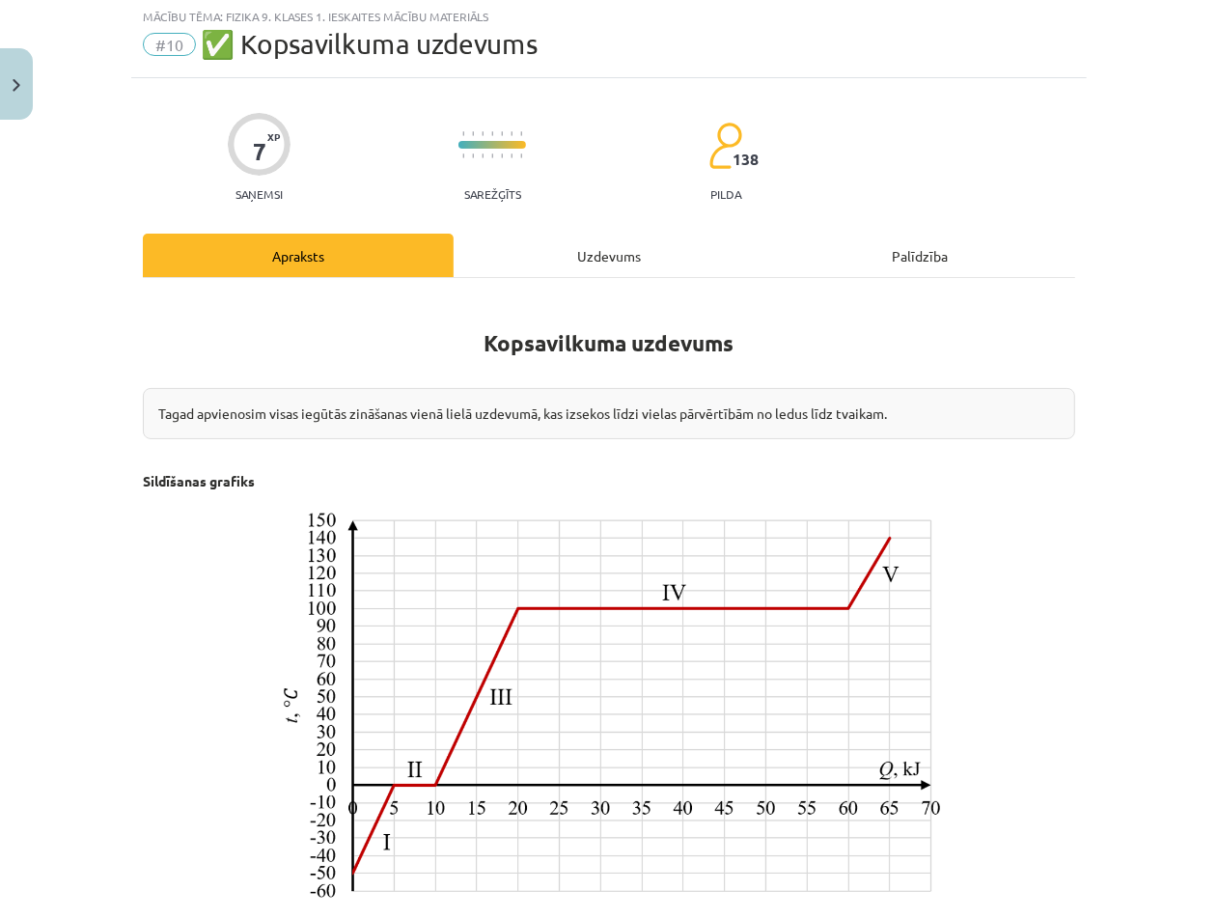
scroll to position [48, 0]
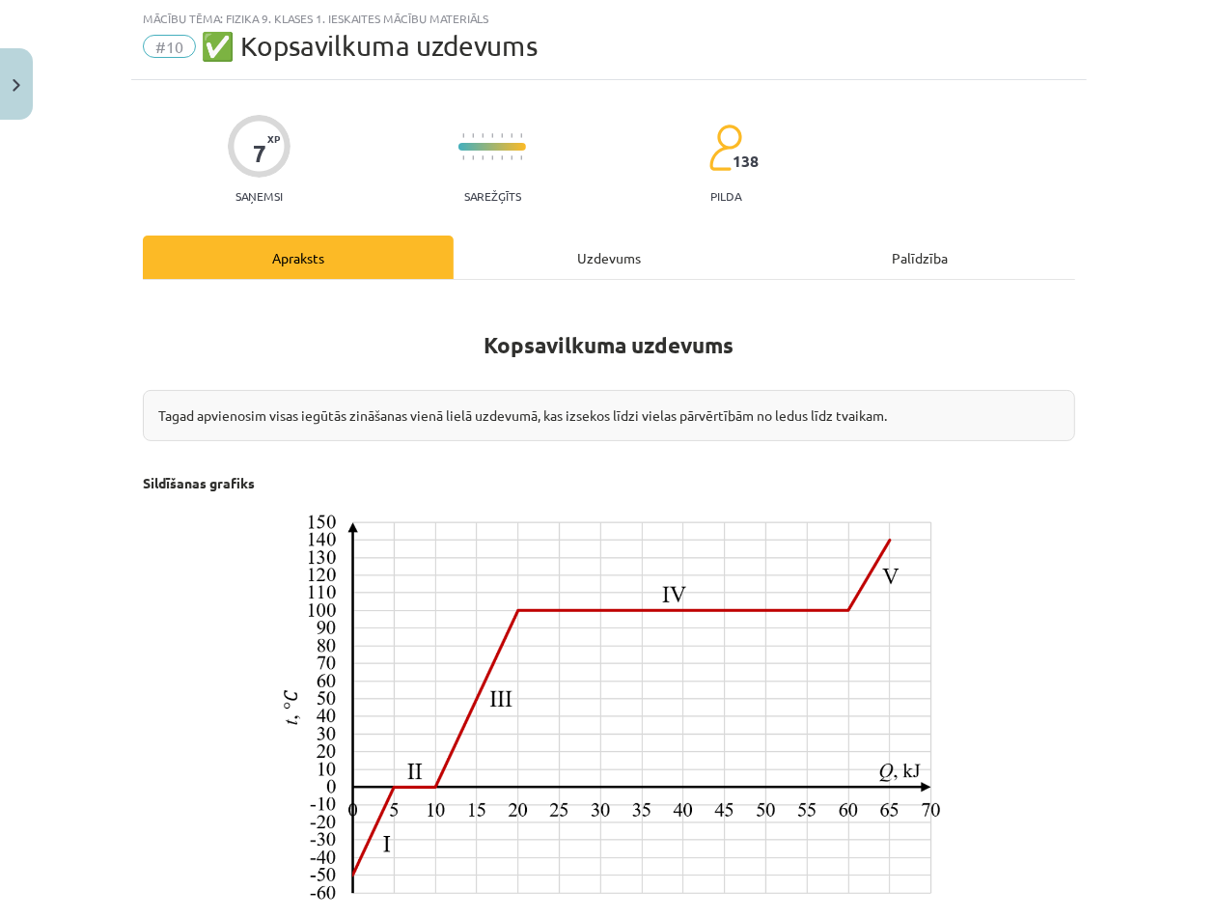
click at [620, 259] on div "Uzdevums" at bounding box center [609, 256] width 311 height 43
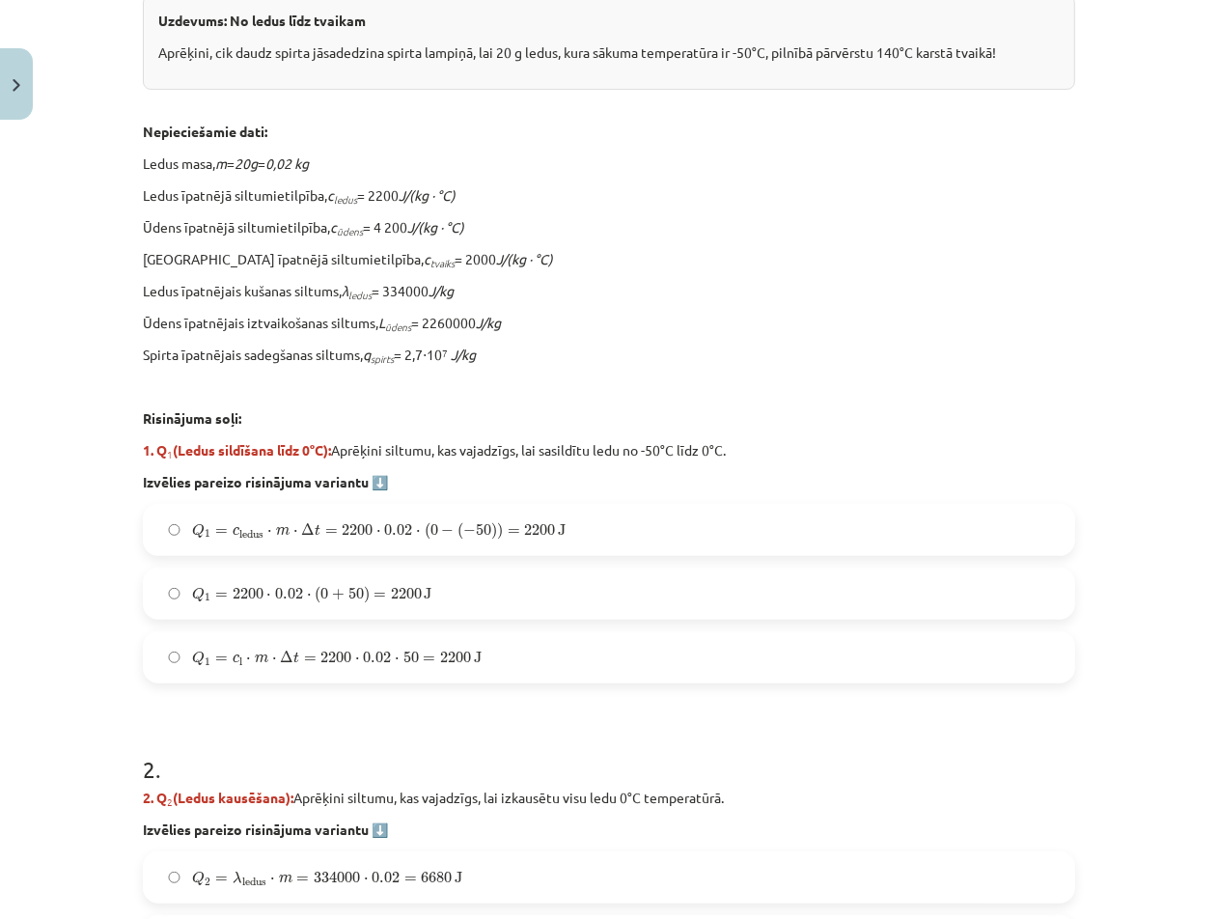
scroll to position [0, 0]
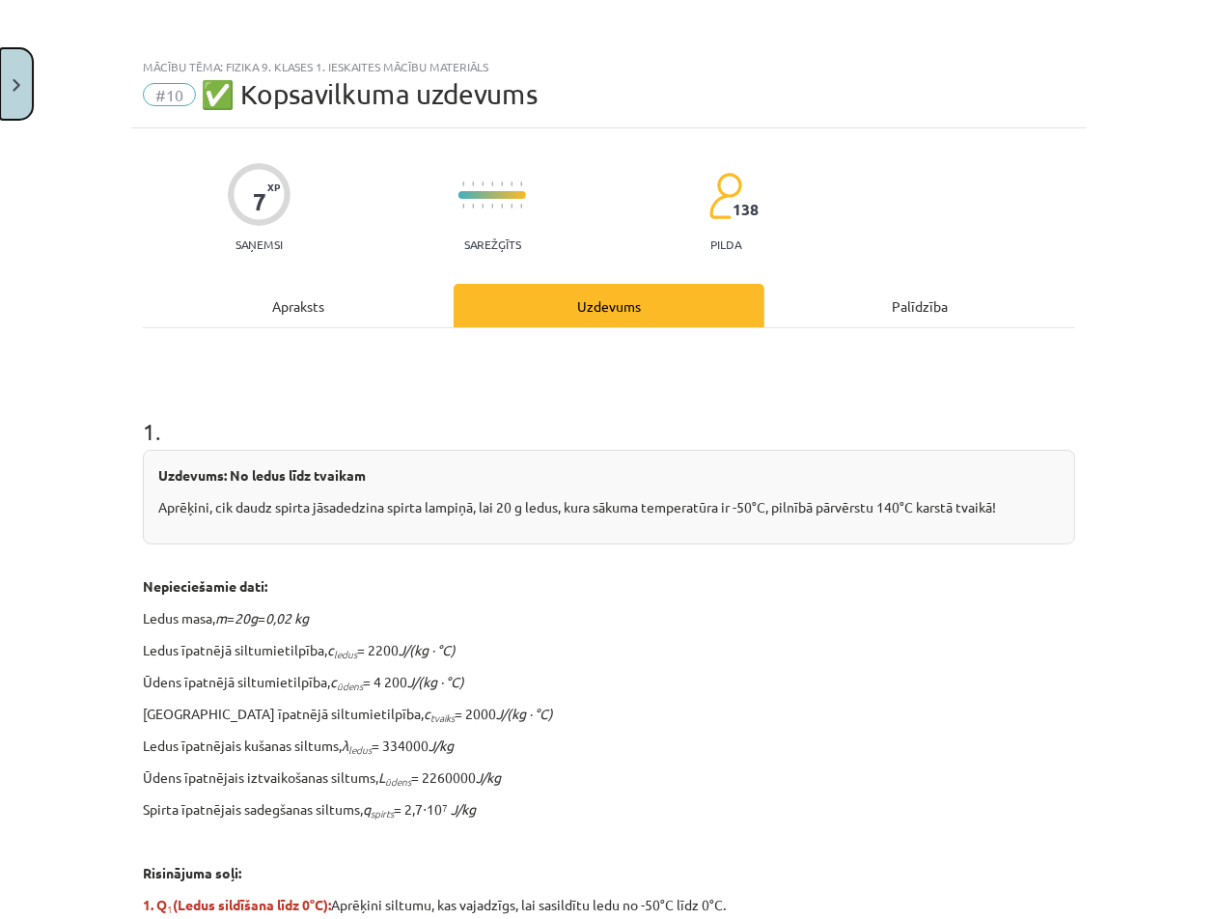
click at [21, 78] on button "Close" at bounding box center [16, 83] width 33 height 71
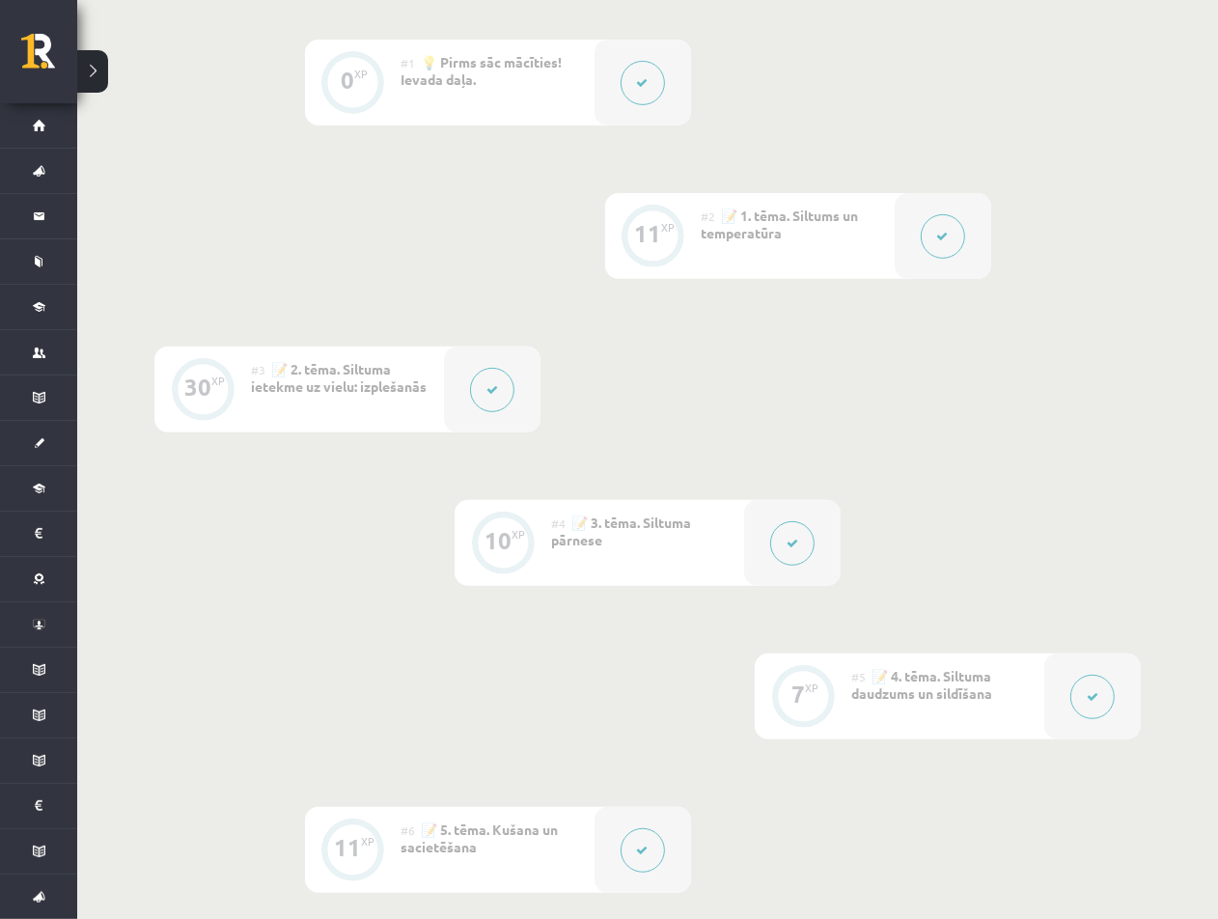
scroll to position [523, 0]
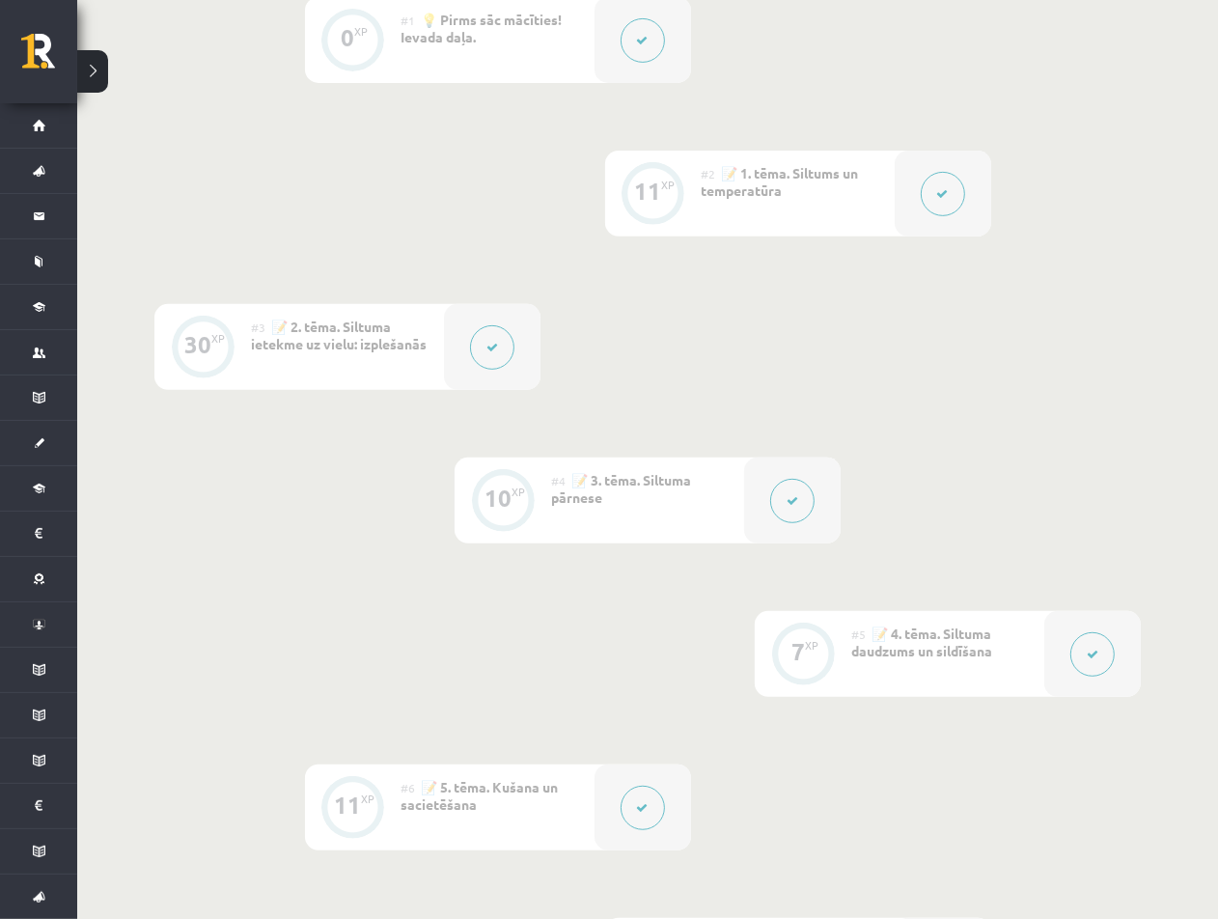
click at [848, 193] on button at bounding box center [943, 194] width 44 height 44
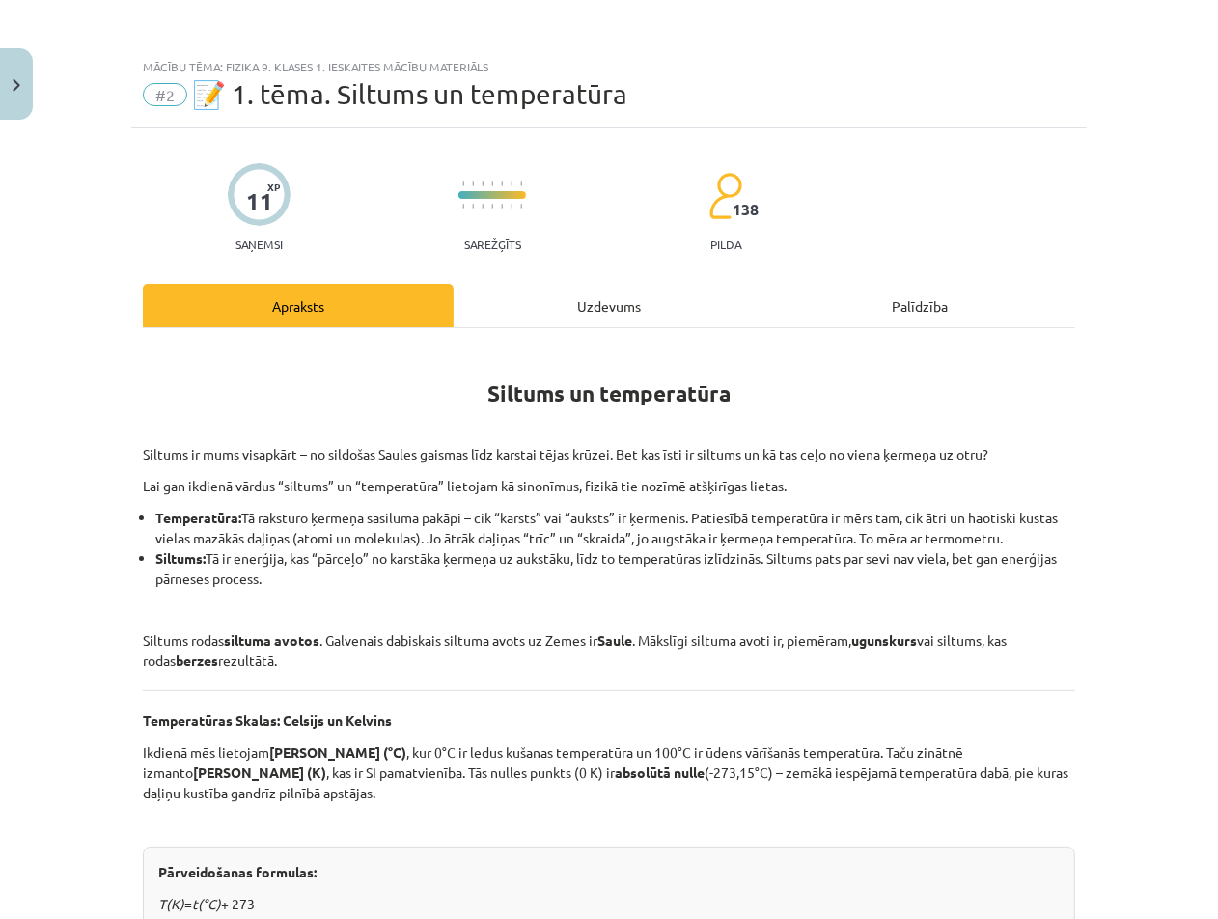
click at [616, 303] on div "Uzdevums" at bounding box center [609, 305] width 311 height 43
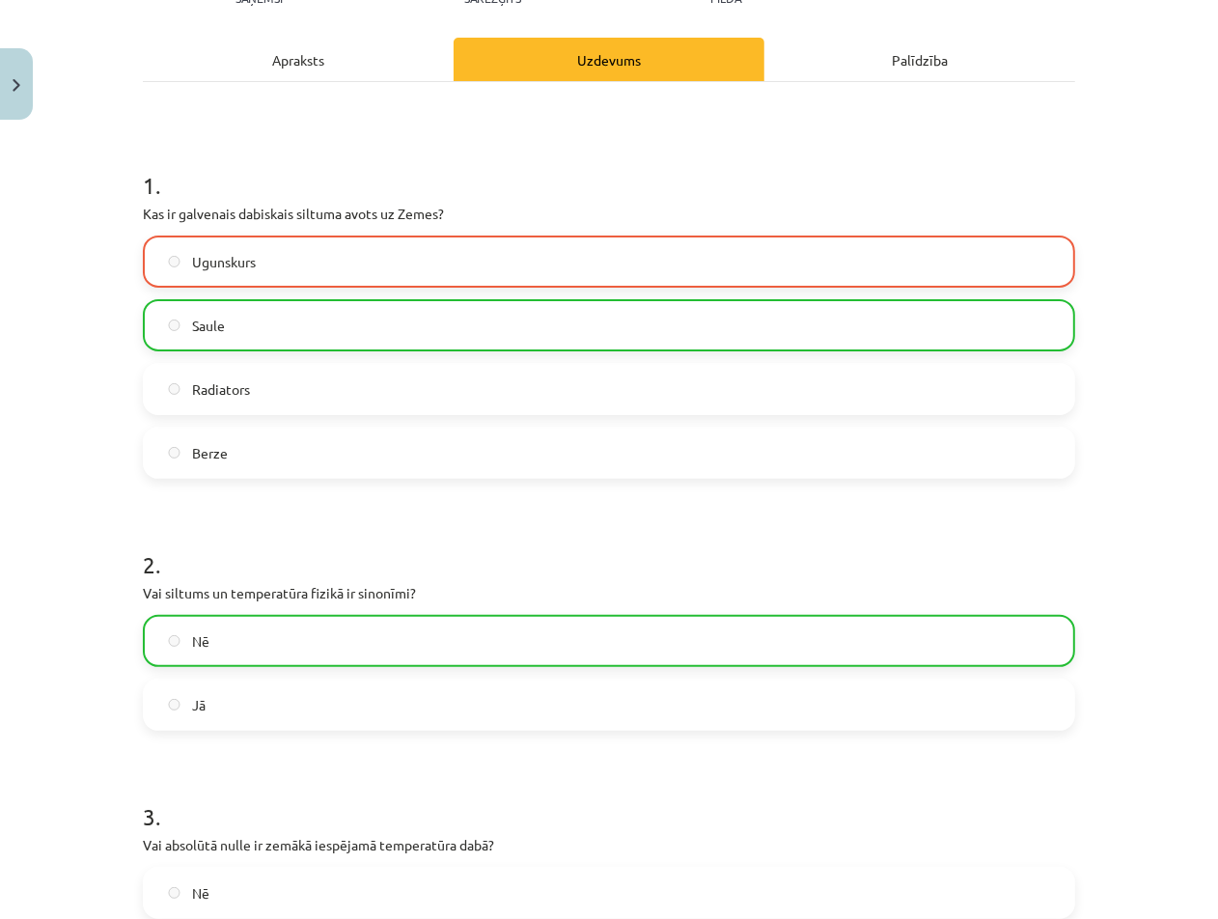
scroll to position [0, 0]
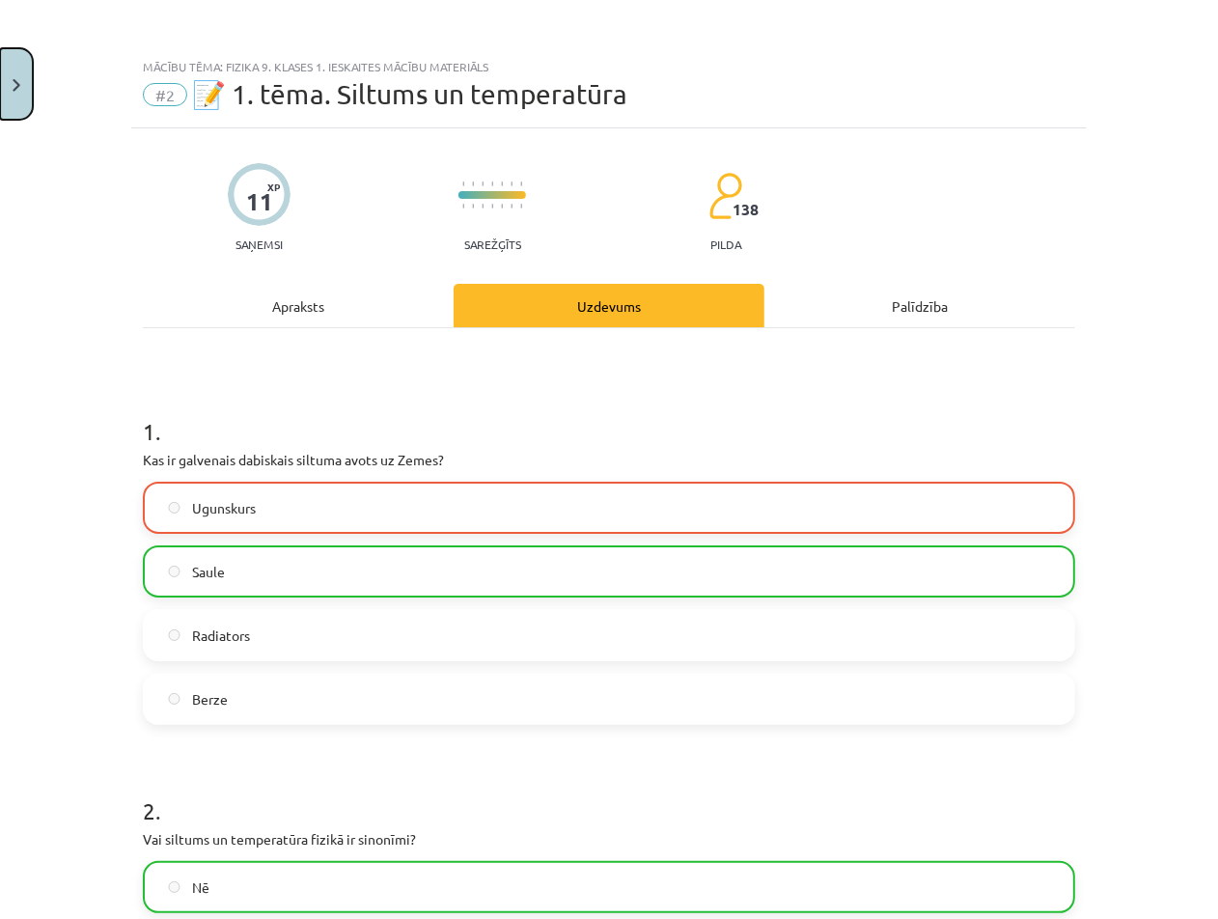
click at [26, 85] on button "Close" at bounding box center [16, 83] width 33 height 71
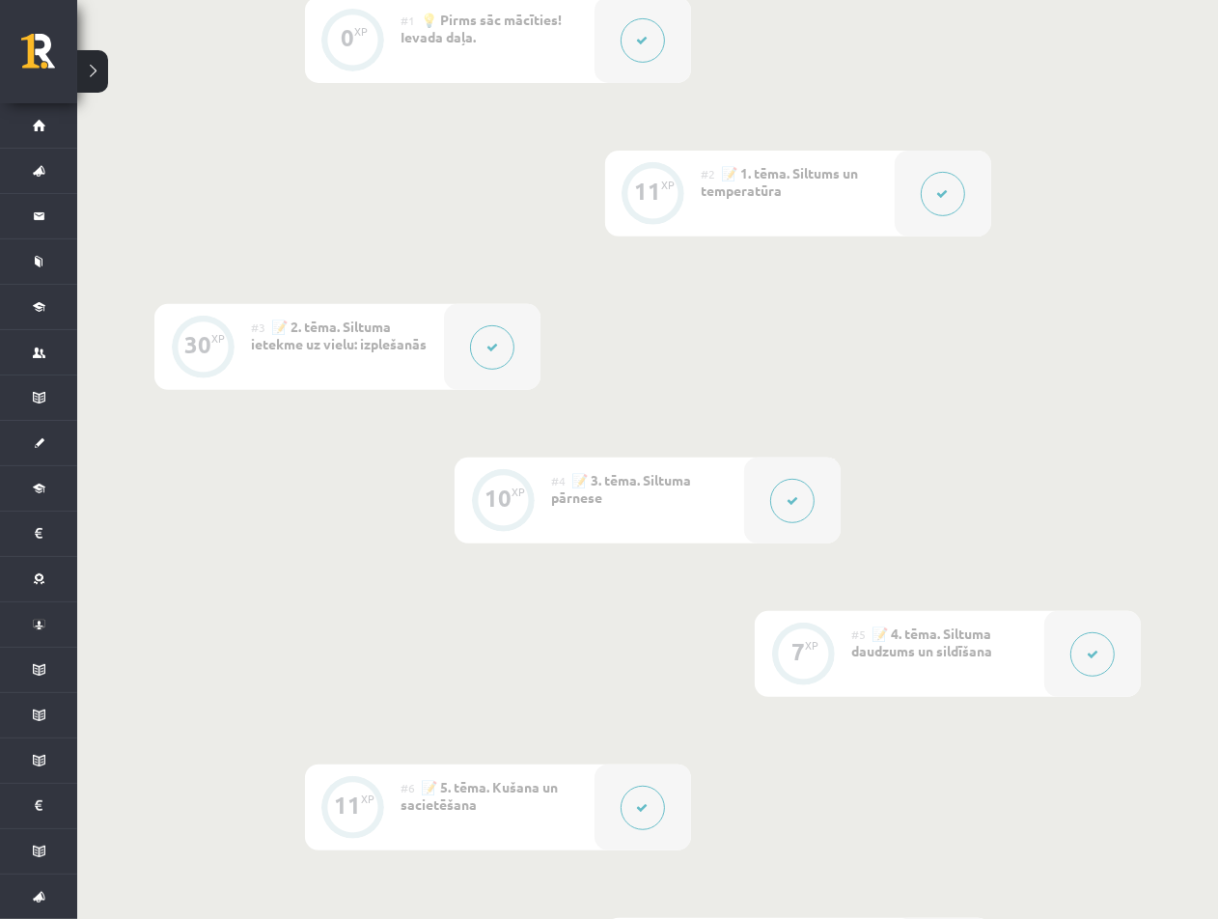
scroll to position [405, 0]
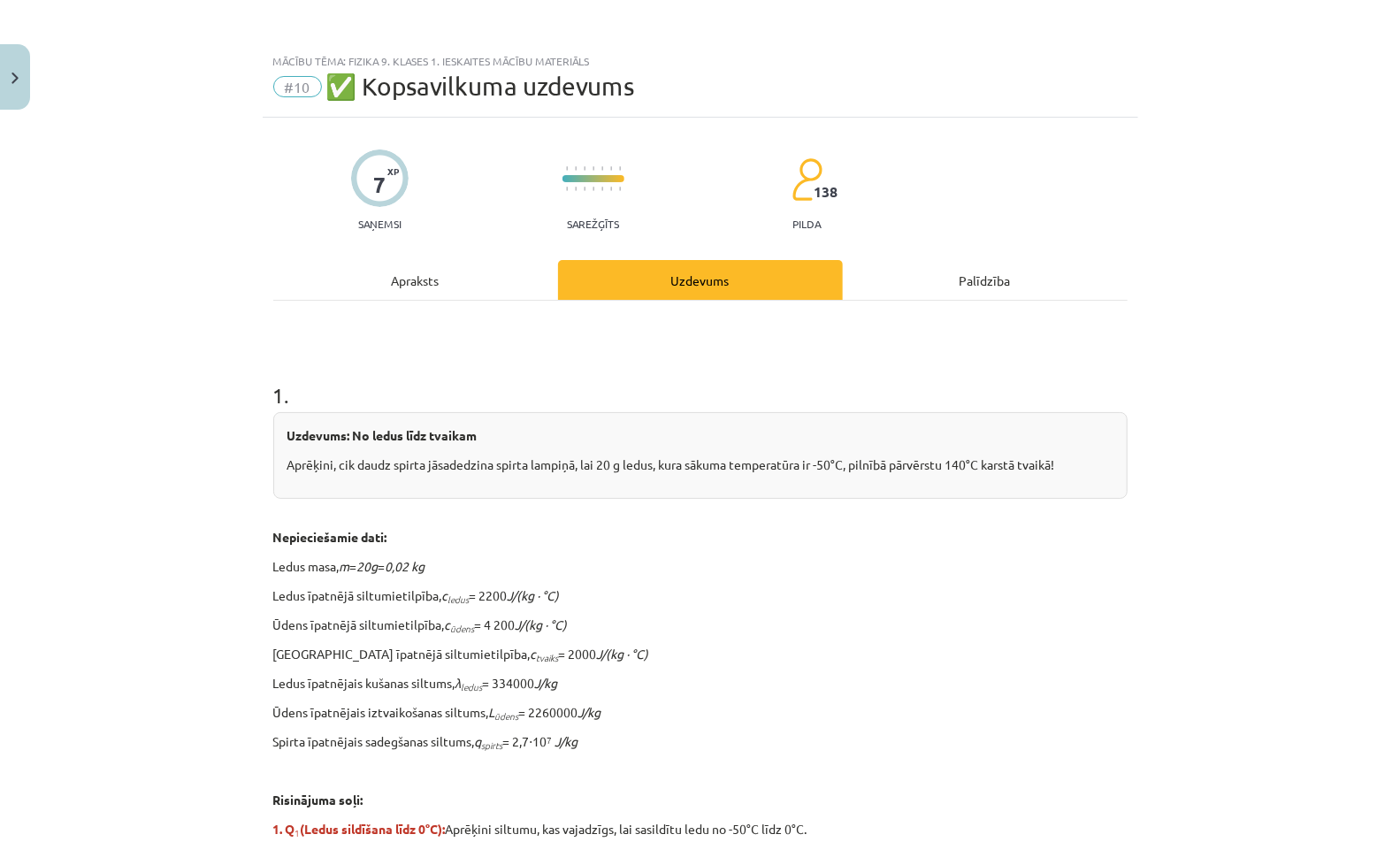
click at [31, 99] on div "Mācību tēma: Fizika 9. klases 1. ieskaites mācību materiāls #10 ✅ Kopsavilkuma …" at bounding box center [700, 421] width 1400 height 842
click at [23, 96] on button "Close" at bounding box center [15, 76] width 30 height 65
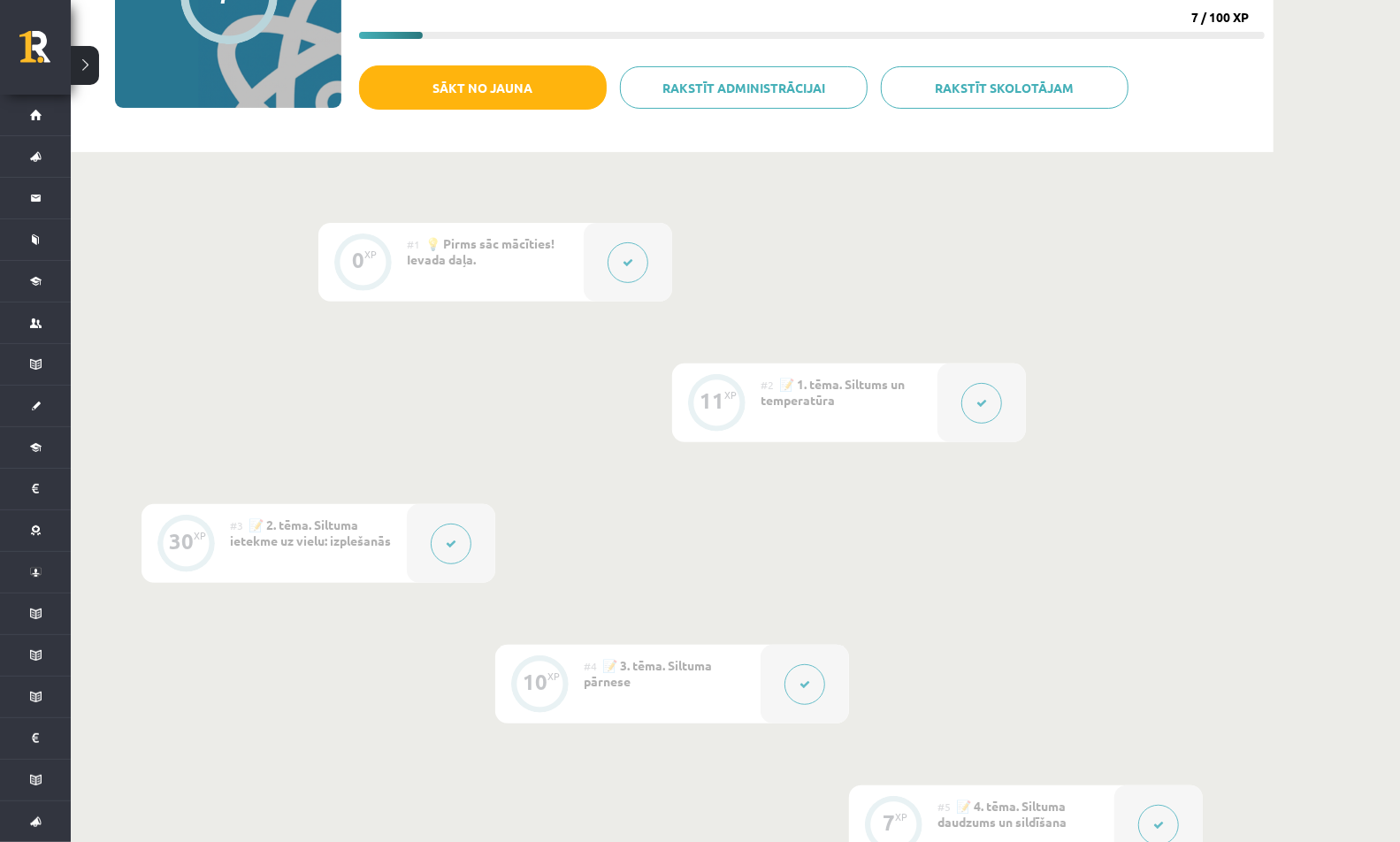
scroll to position [175, 0]
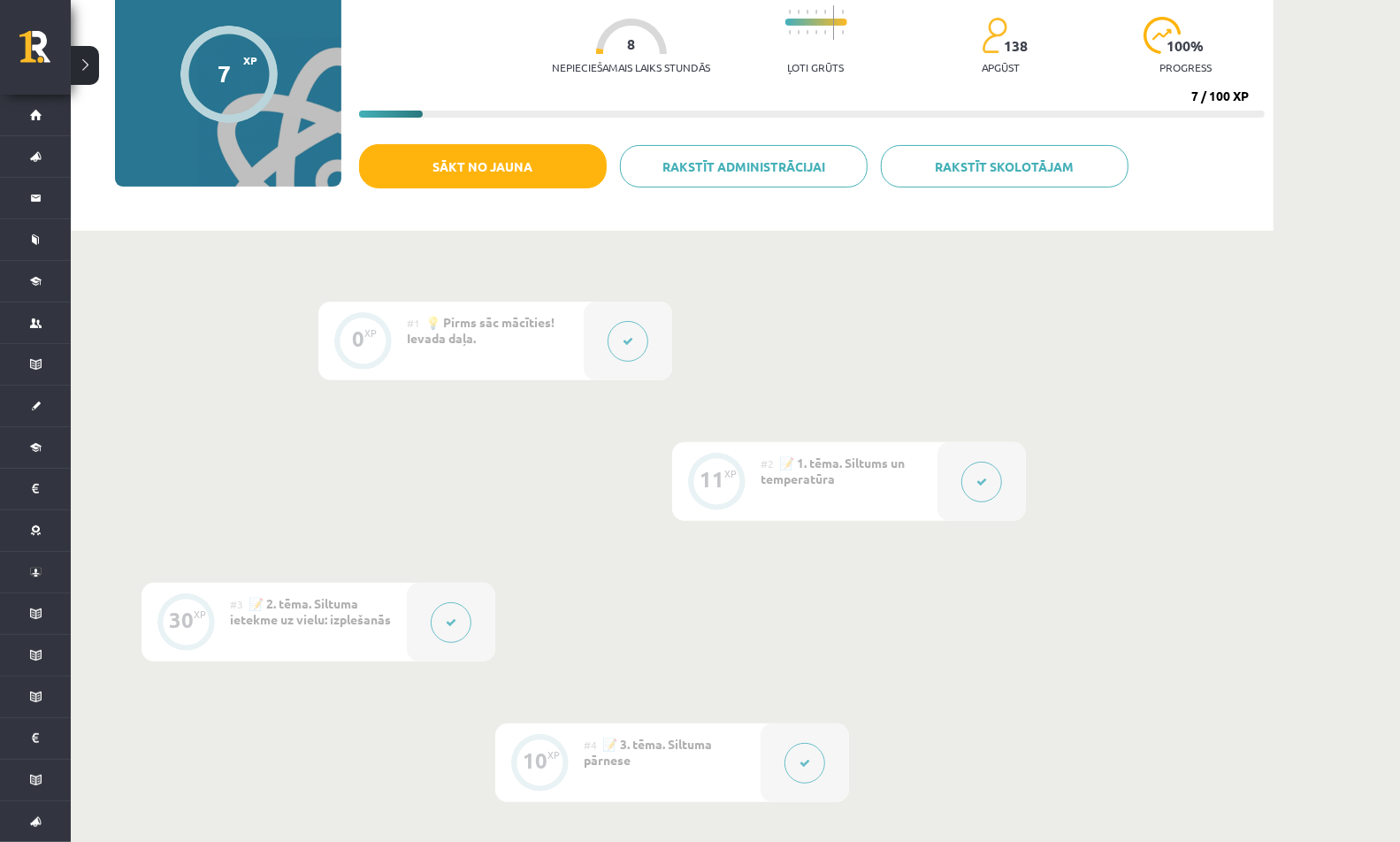
click at [984, 477] on icon at bounding box center [981, 482] width 11 height 11
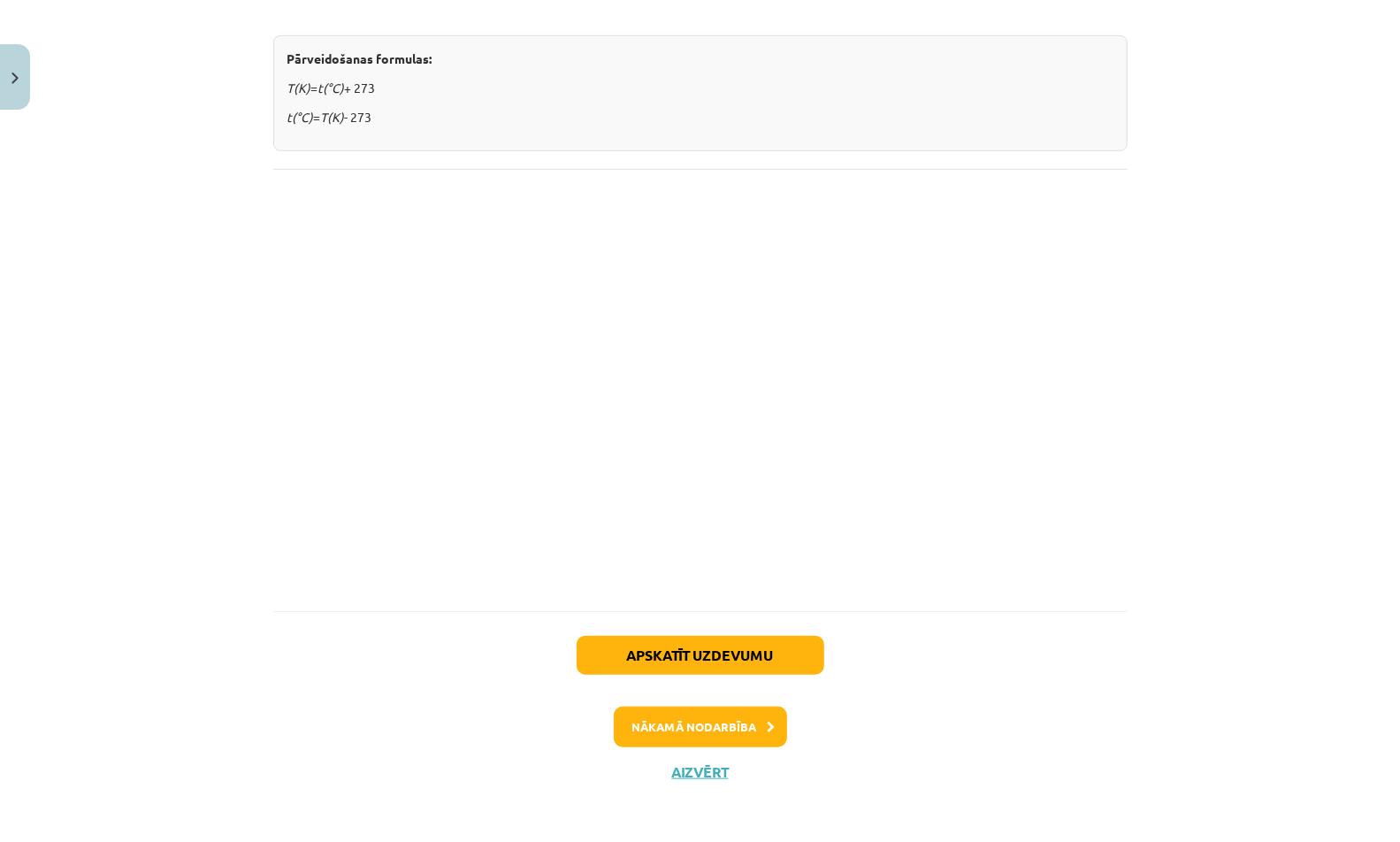
scroll to position [0, 0]
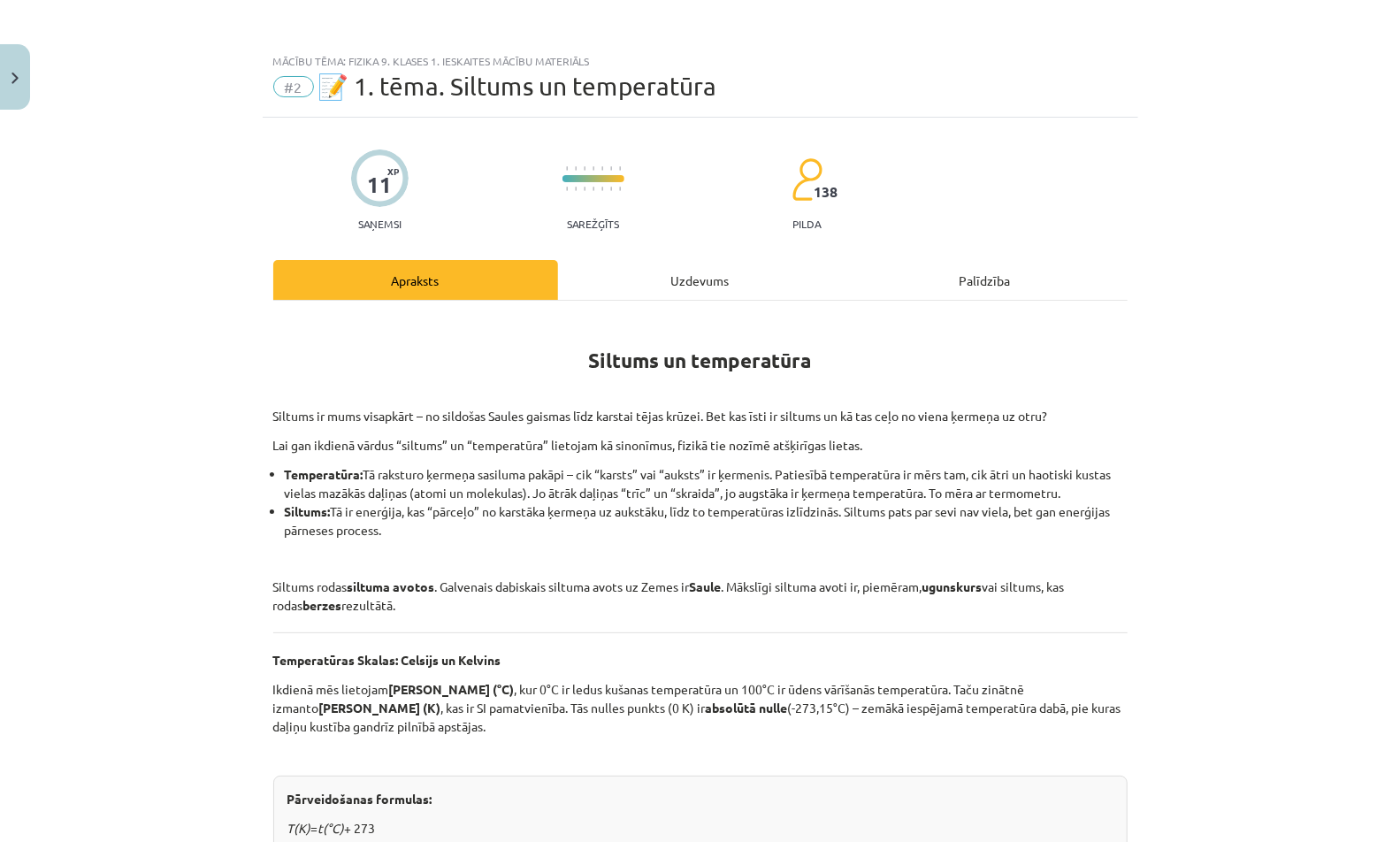
click at [701, 283] on div "Uzdevums" at bounding box center [700, 279] width 285 height 39
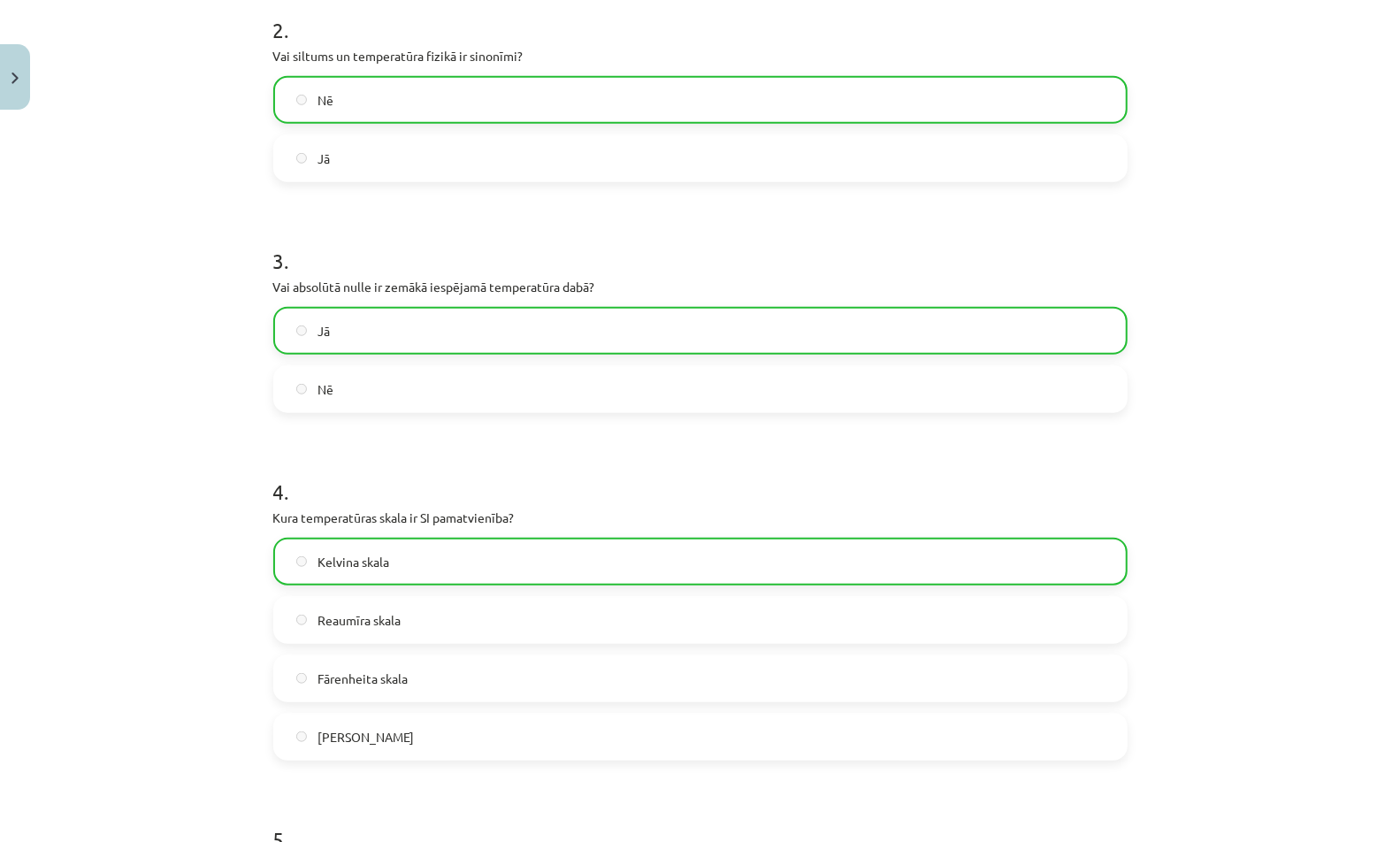
scroll to position [1248, 0]
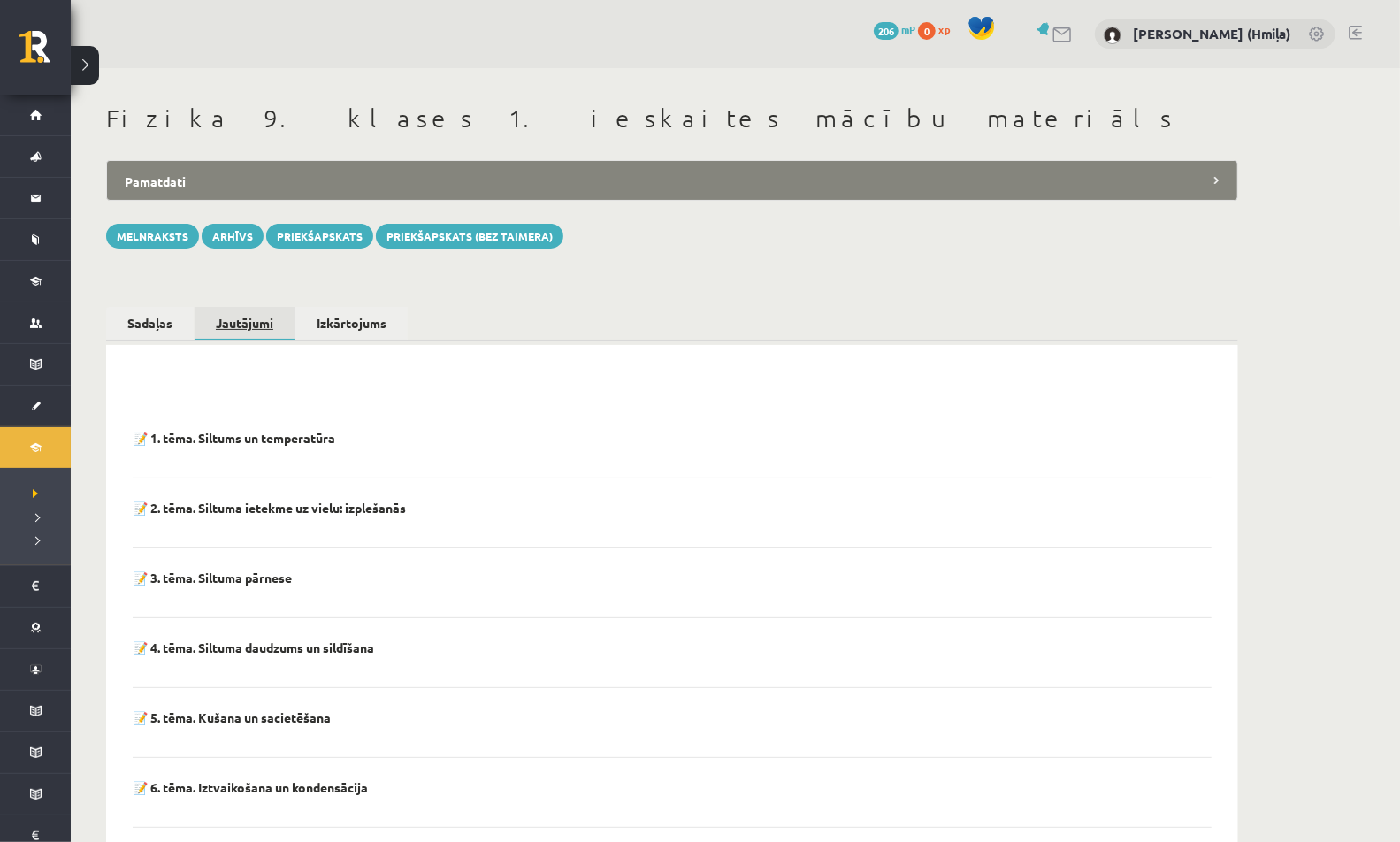
click at [263, 328] on link "Jautājumi" at bounding box center [244, 324] width 100 height 35
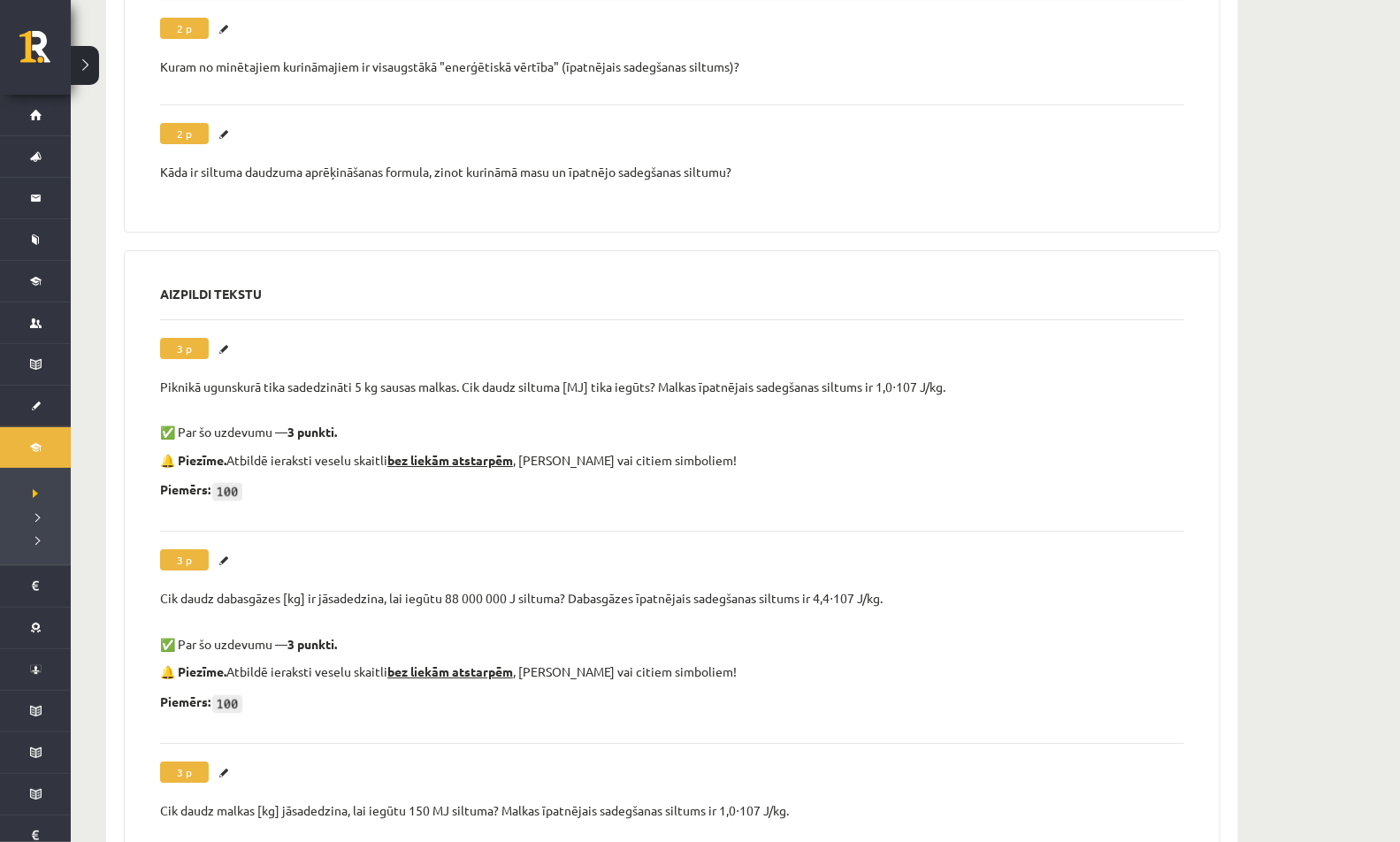
scroll to position [7898, 0]
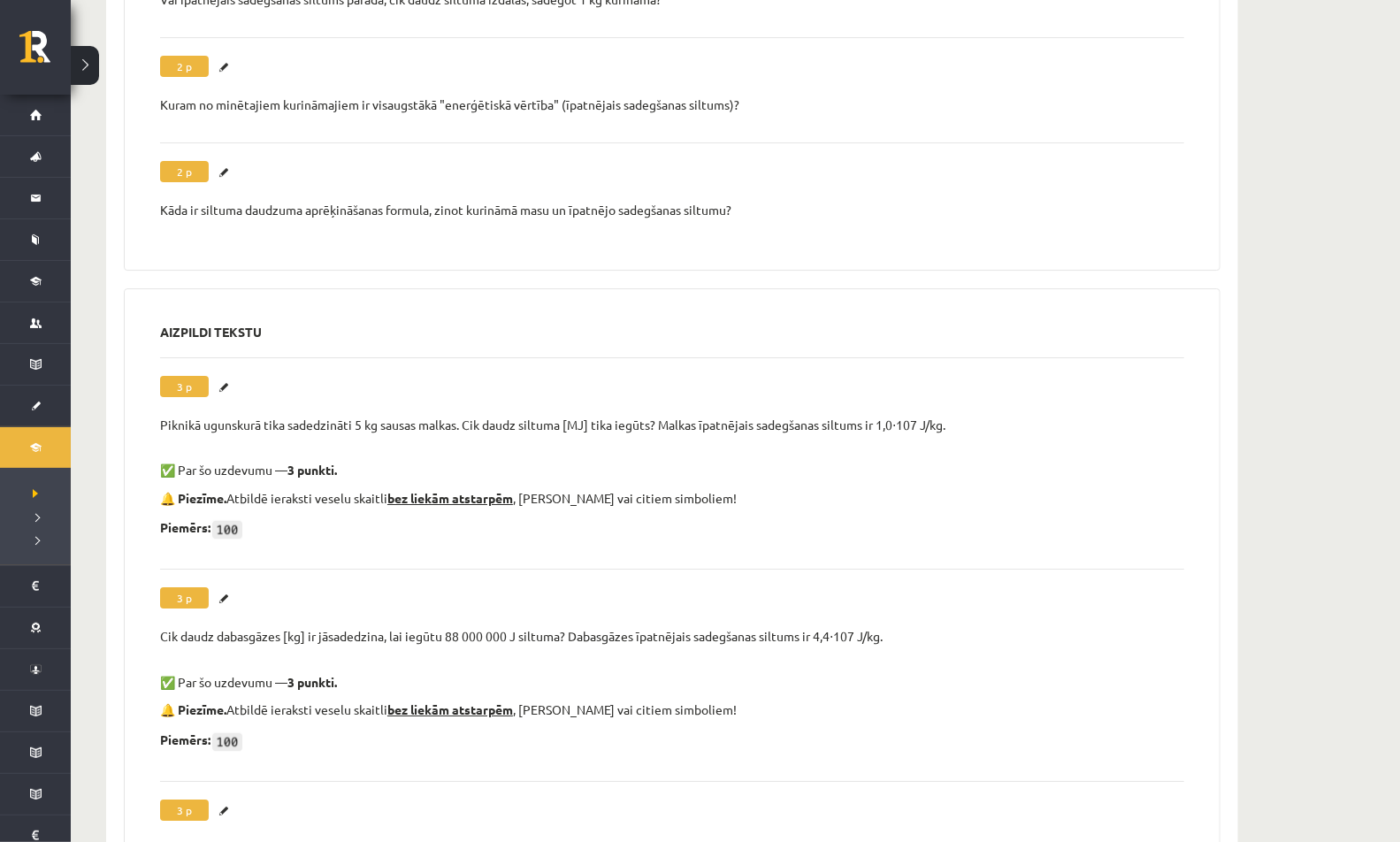
click at [170, 417] on div "Piknikā ugunskurā tika sadedzināti 5 kg sausas malkas. Cik daudz siltuma [MJ] t…" at bounding box center [673, 425] width 1024 height 17
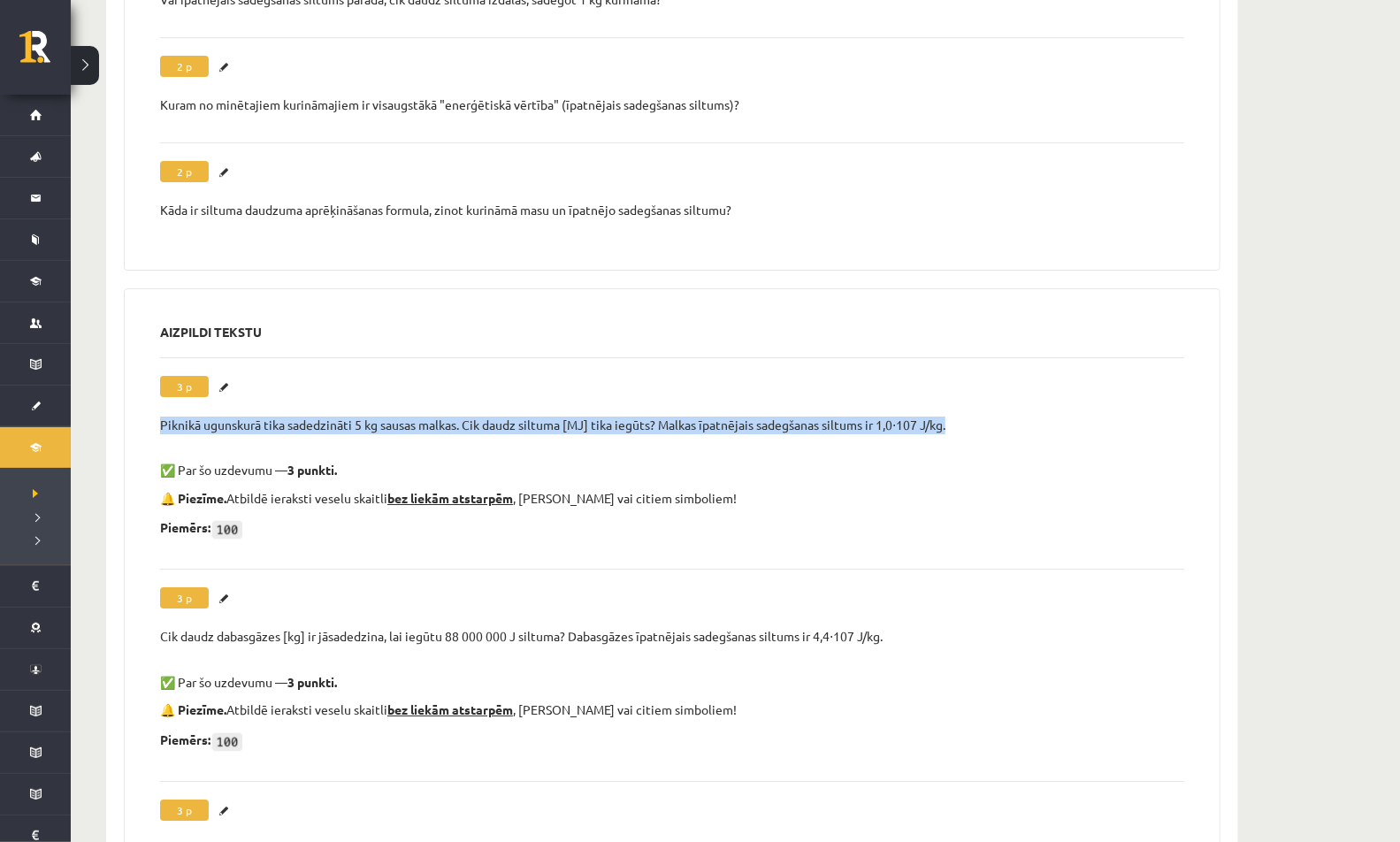
drag, startPoint x: 163, startPoint y: 389, endPoint x: 965, endPoint y: 399, distance: 802.1
click at [965, 417] on div "Piknikā ugunskurā tika sadedzināti 5 kg sausas malkas. Cik daudz siltuma [MJ] t…" at bounding box center [673, 425] width 1024 height 17
copy div "Piknikā ugunskurā tika sadedzināti 5 kg sausas malkas. Cik daudz siltuma [MJ] t…"
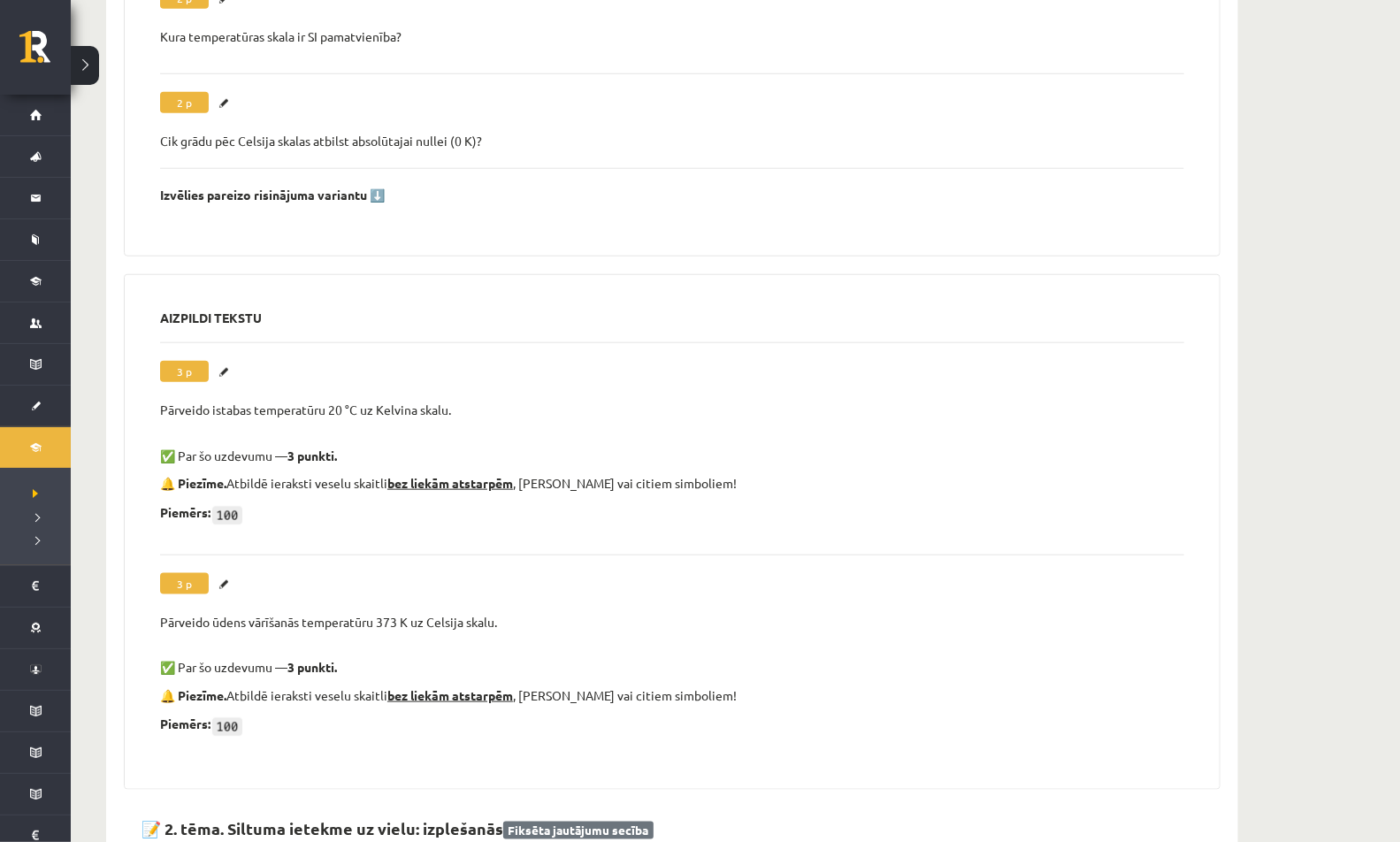
scroll to position [0, 0]
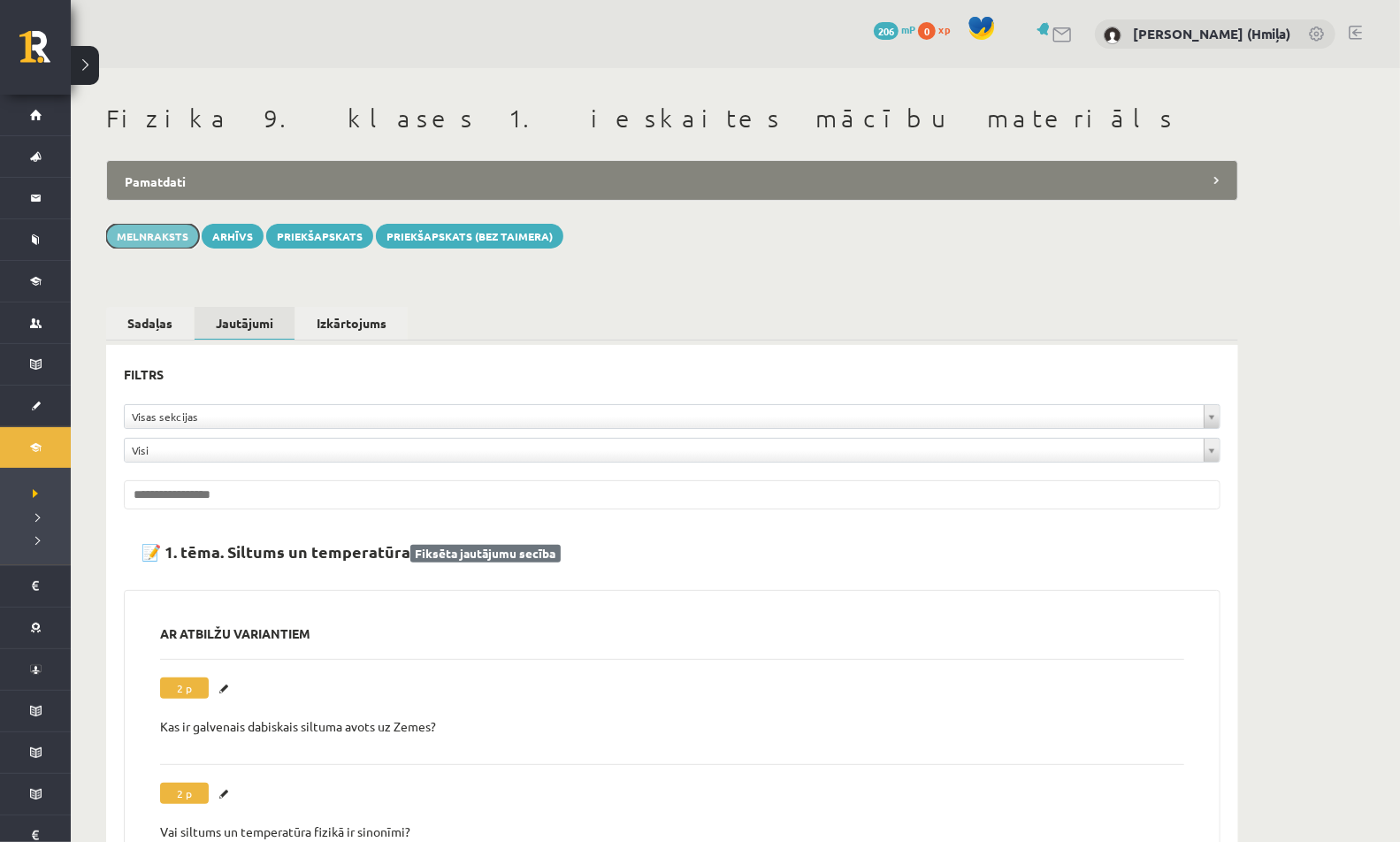
click at [159, 234] on button "Melnraksts" at bounding box center [152, 235] width 93 height 25
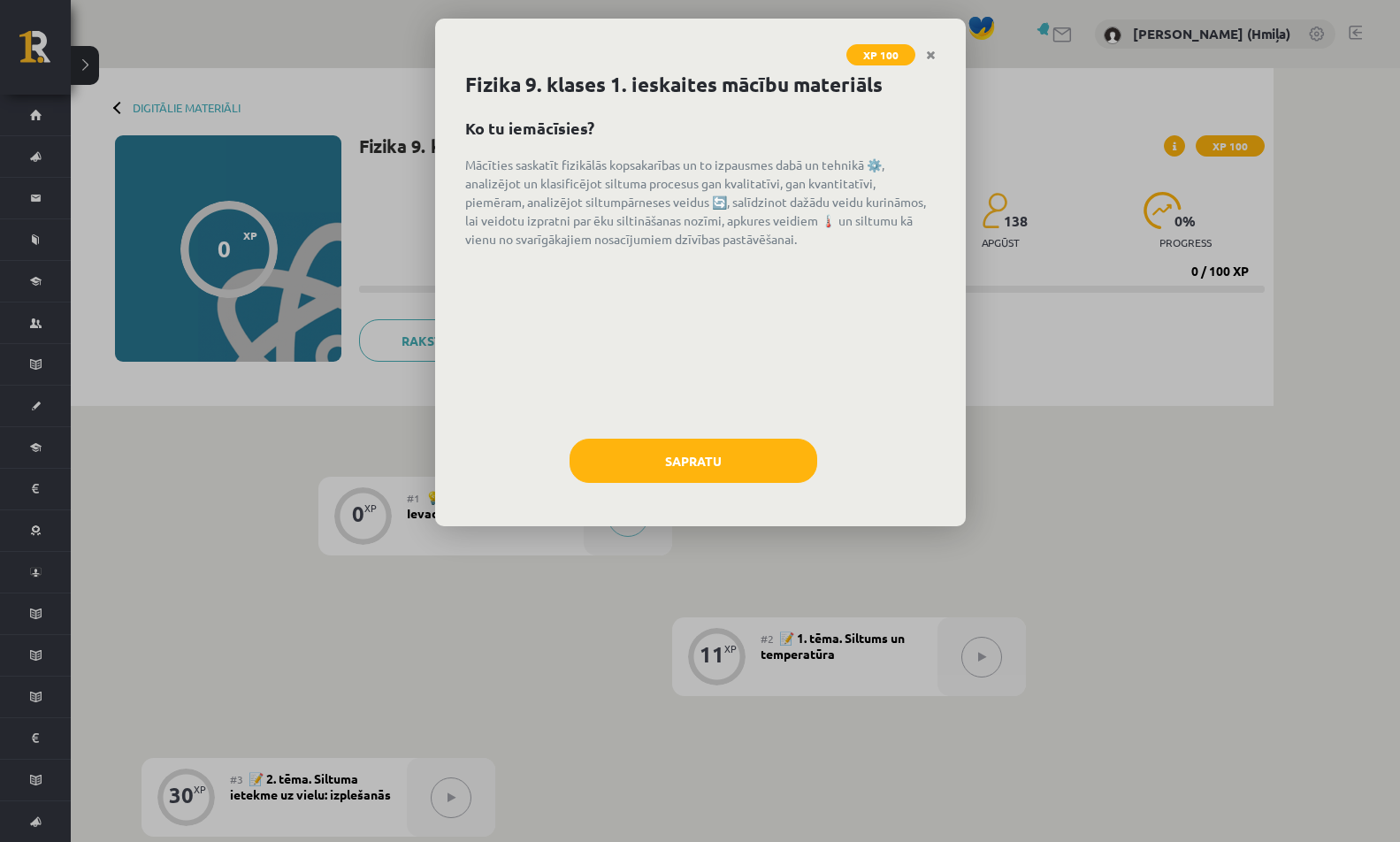
scroll to position [175, 0]
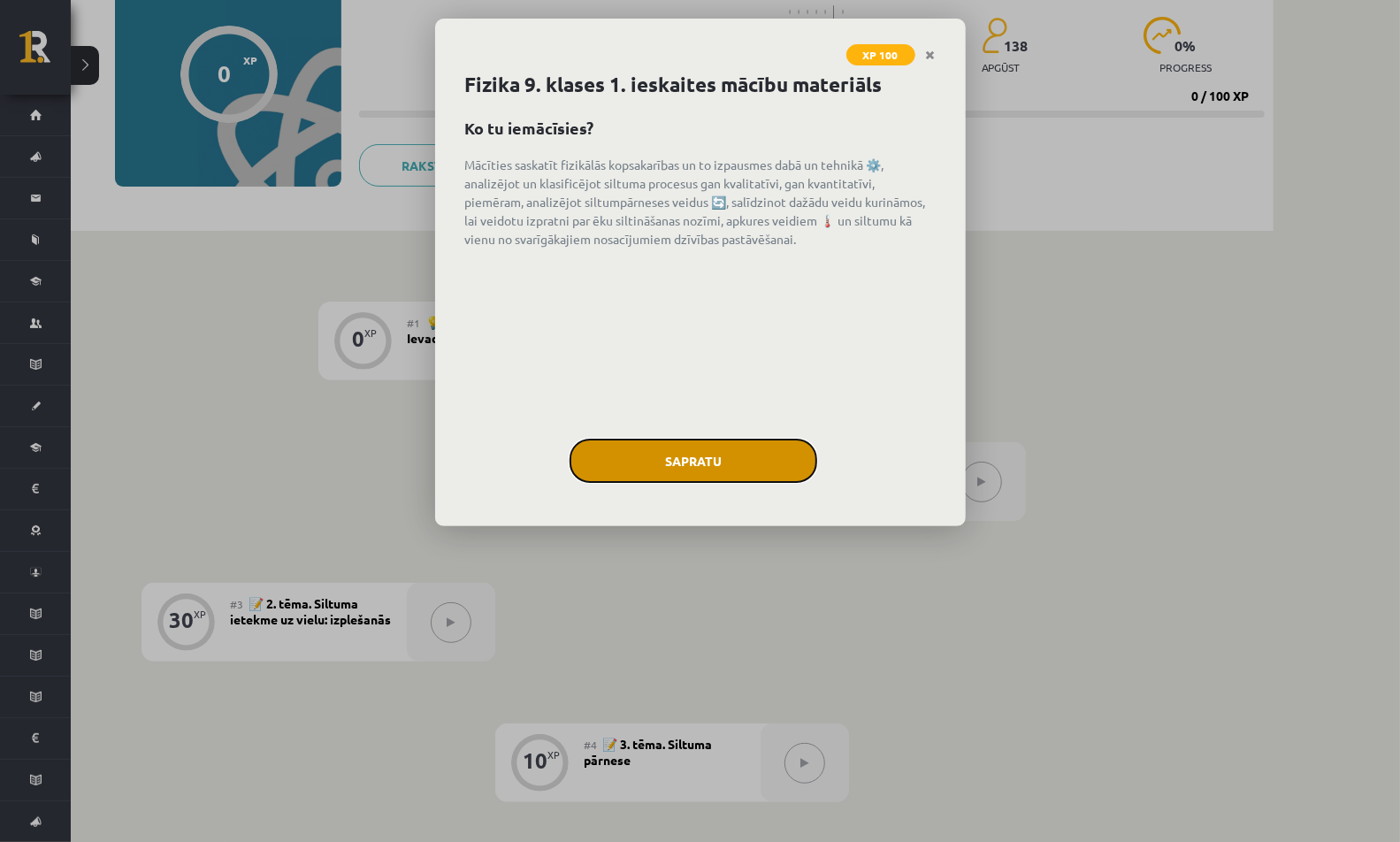
click at [771, 451] on button "Sapratu" at bounding box center [694, 461] width 247 height 44
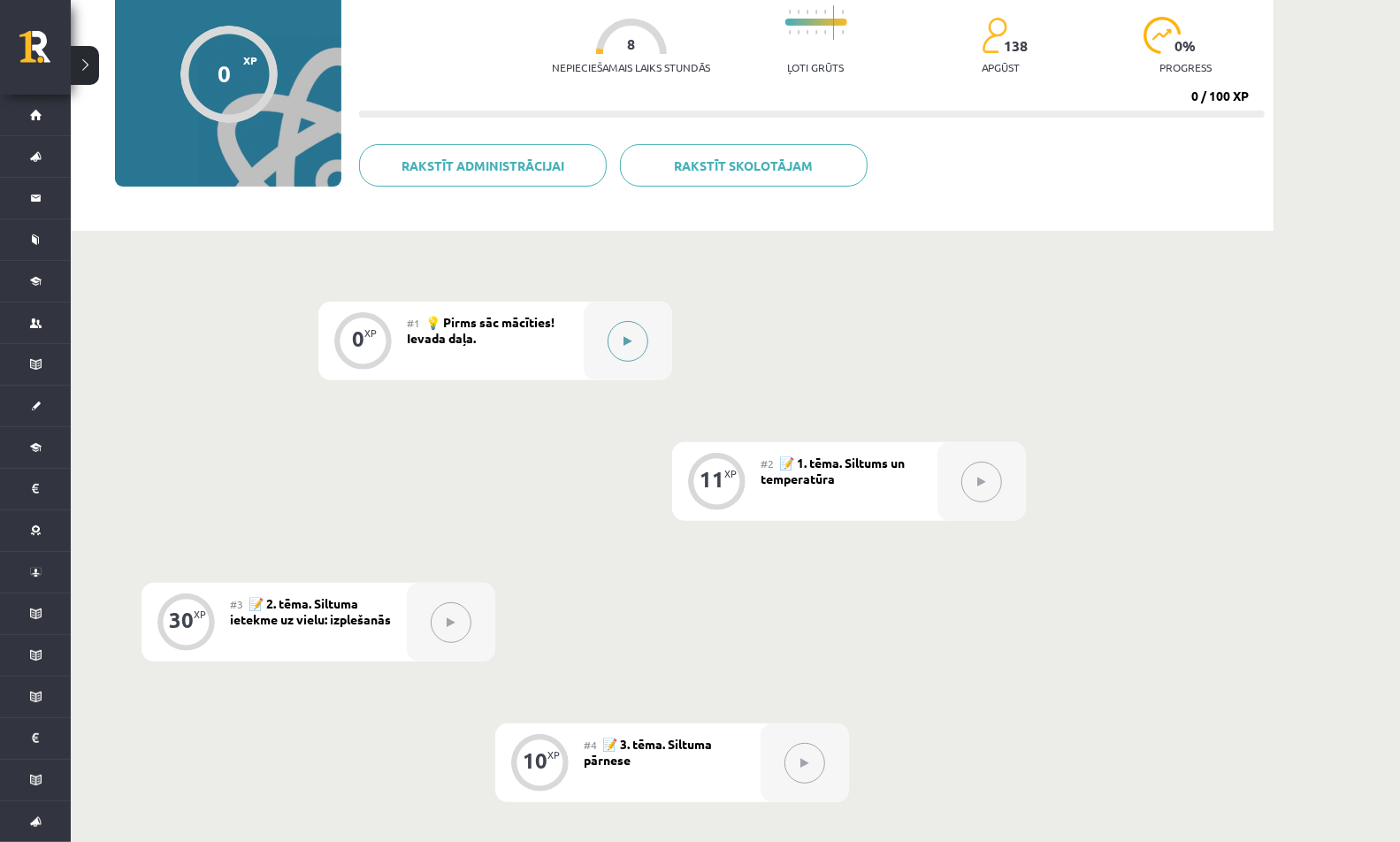
click at [634, 342] on button at bounding box center [628, 341] width 40 height 40
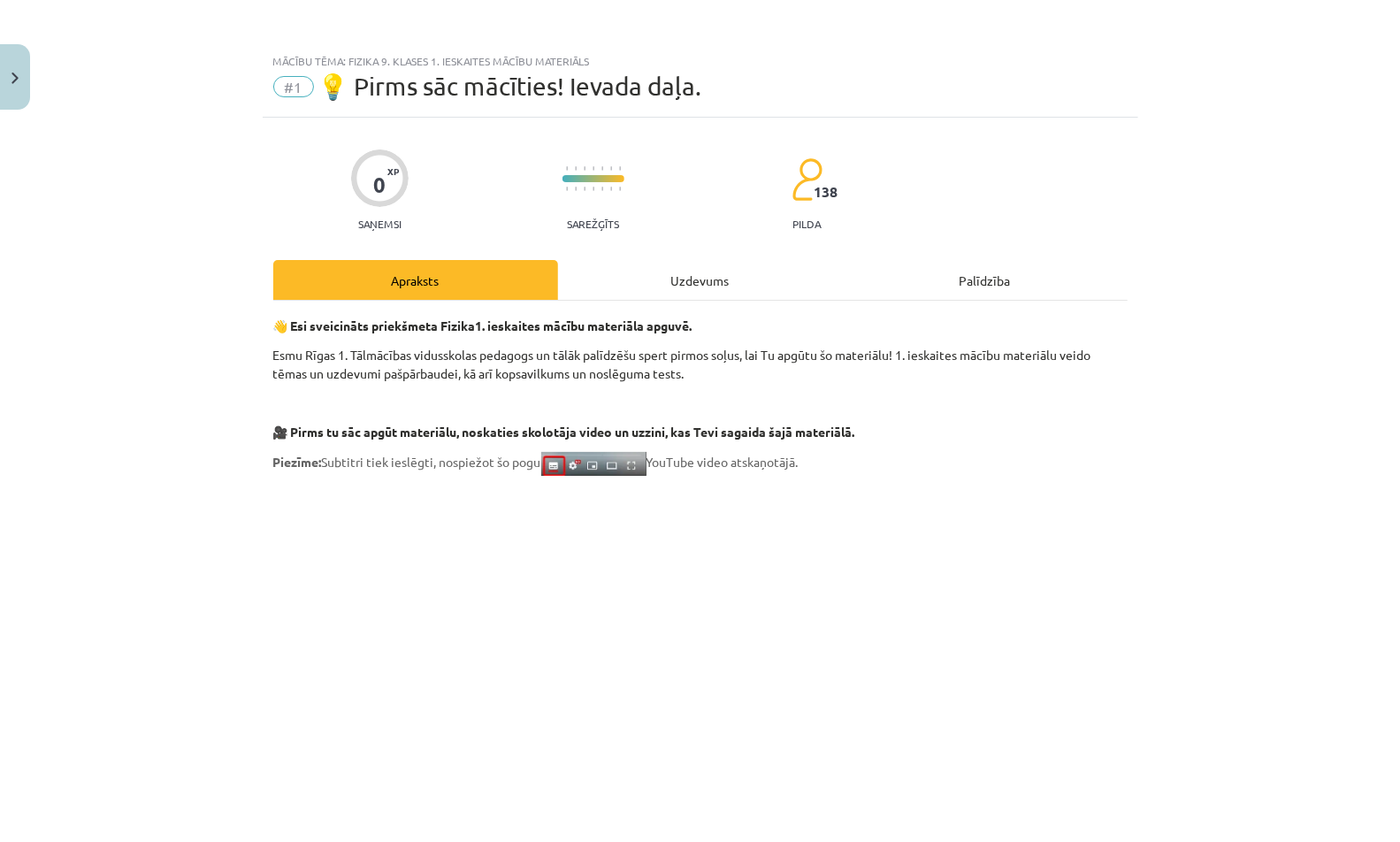
click at [732, 283] on div "Uzdevums" at bounding box center [700, 279] width 285 height 39
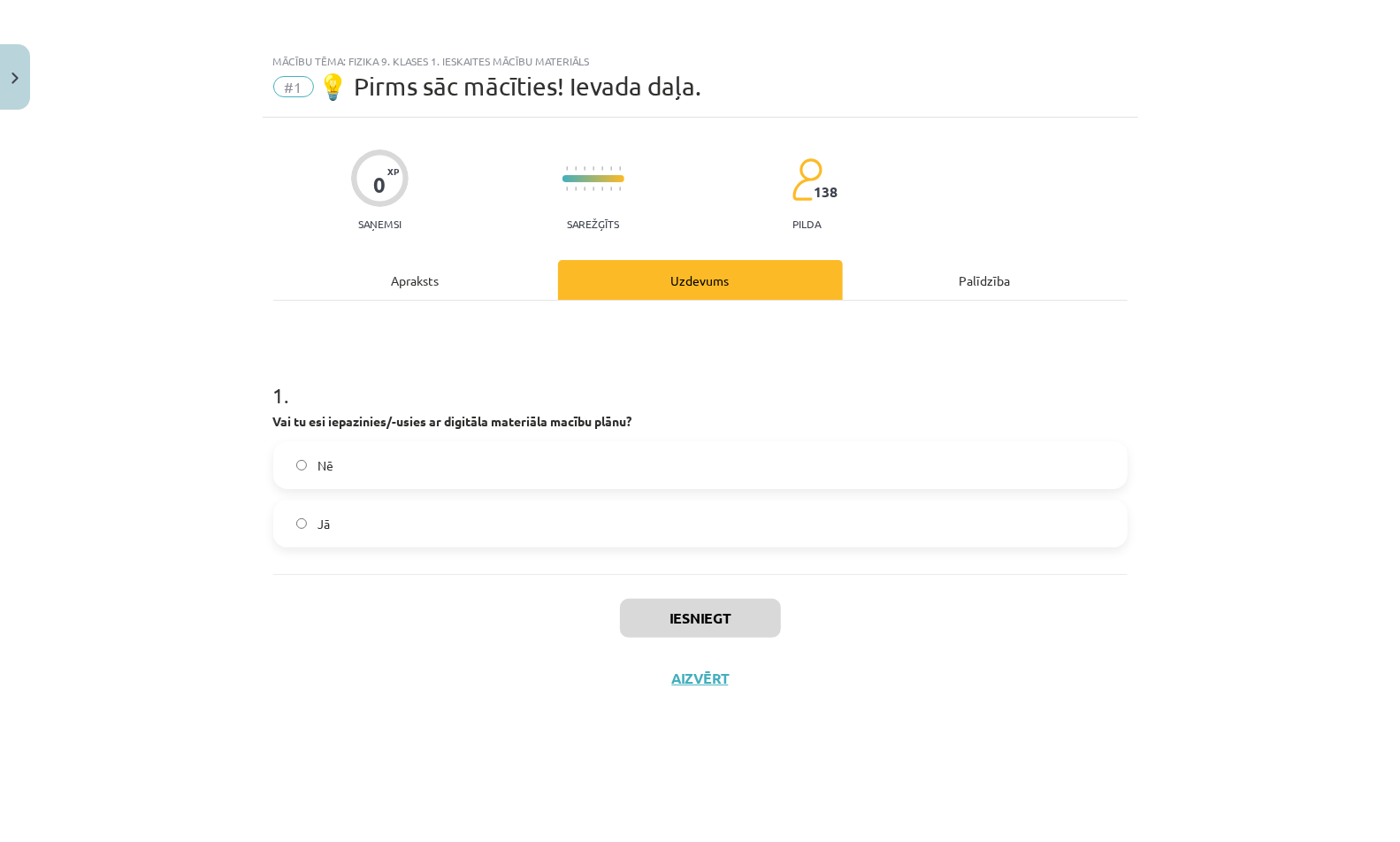
click at [569, 519] on label "Jā" at bounding box center [700, 523] width 850 height 44
click at [672, 610] on button "Iesniegt" at bounding box center [701, 618] width 161 height 38
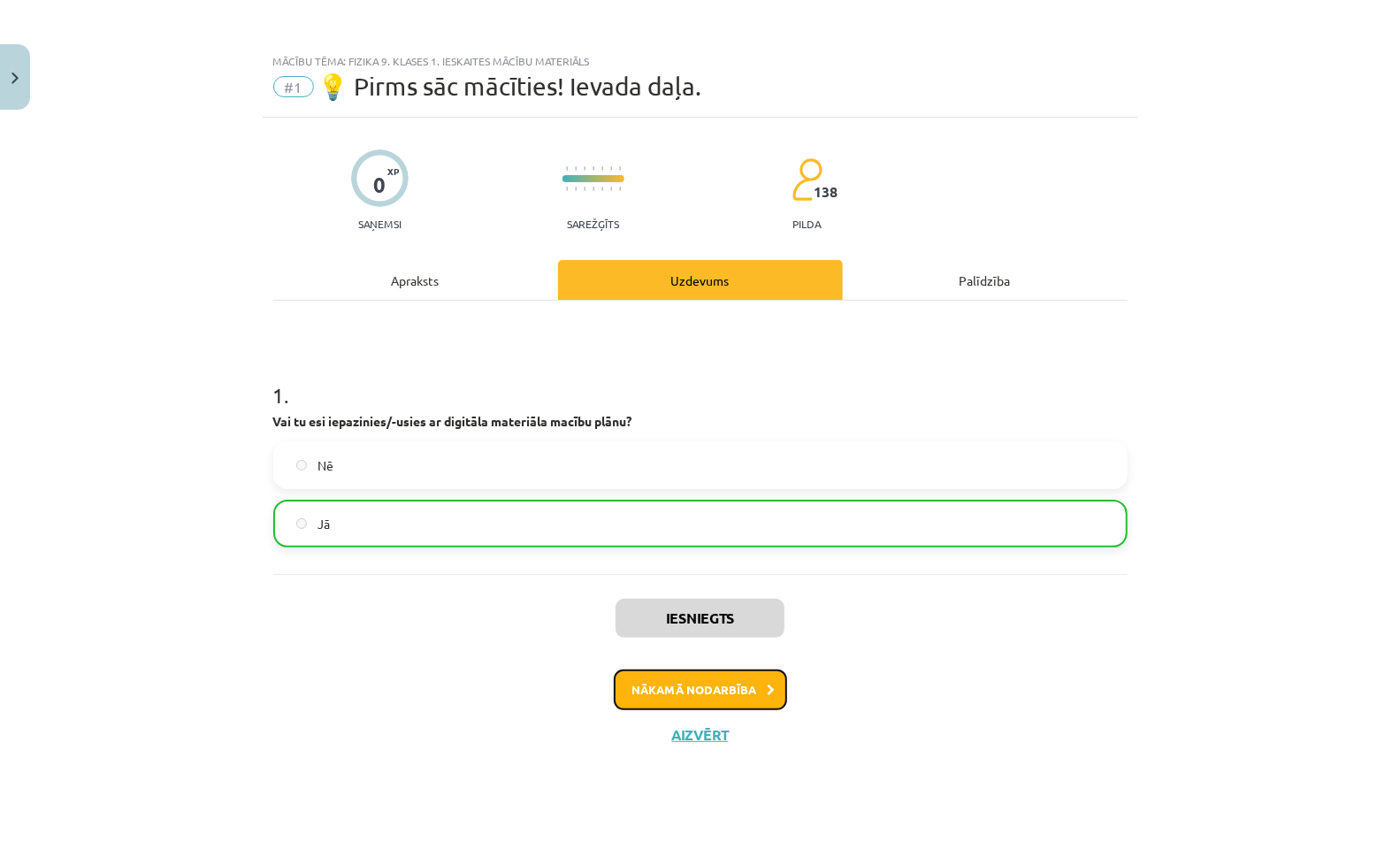
click at [739, 691] on button "Nākamā nodarbība" at bounding box center [700, 690] width 173 height 40
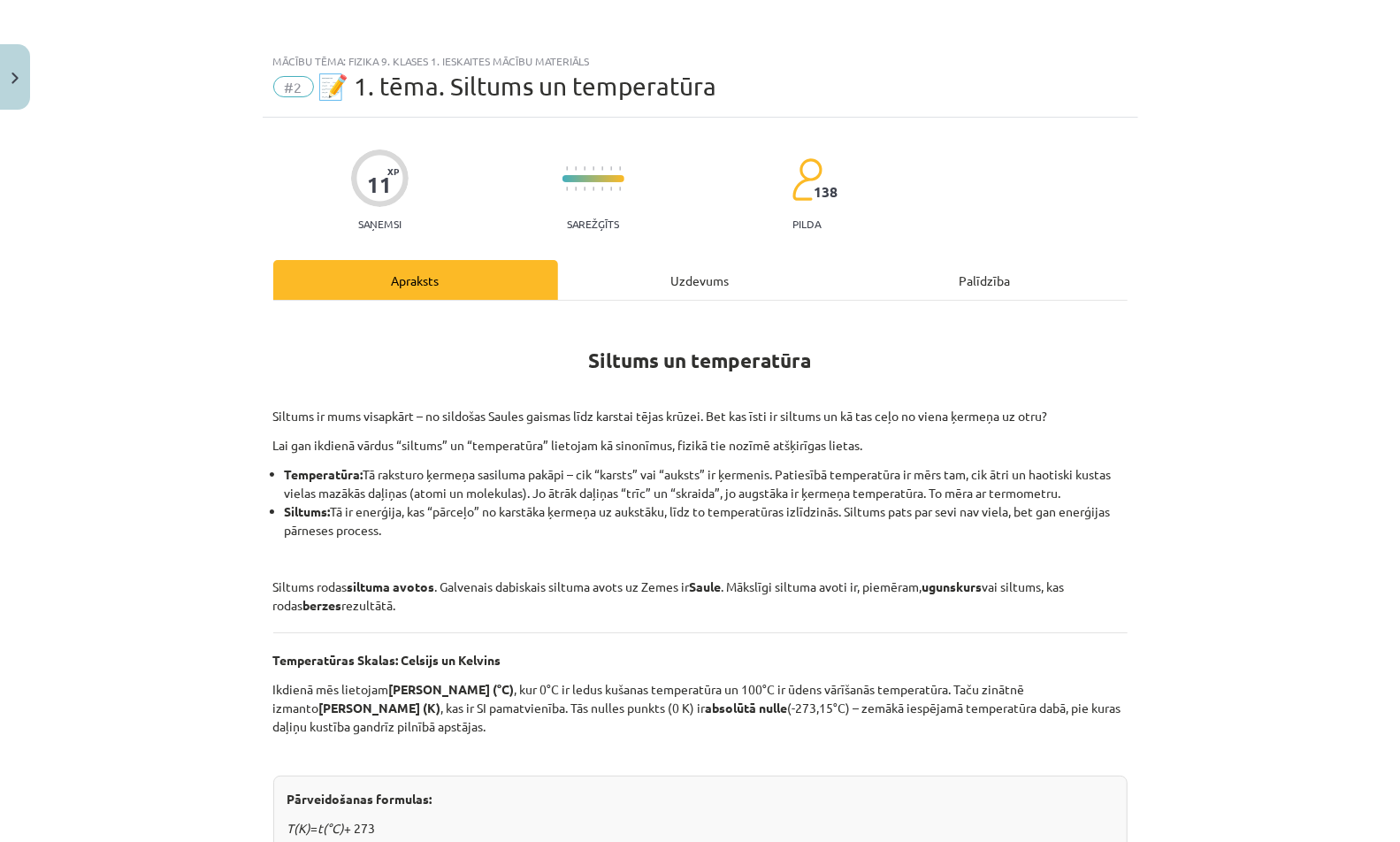
click at [698, 267] on div "Uzdevums" at bounding box center [700, 279] width 285 height 39
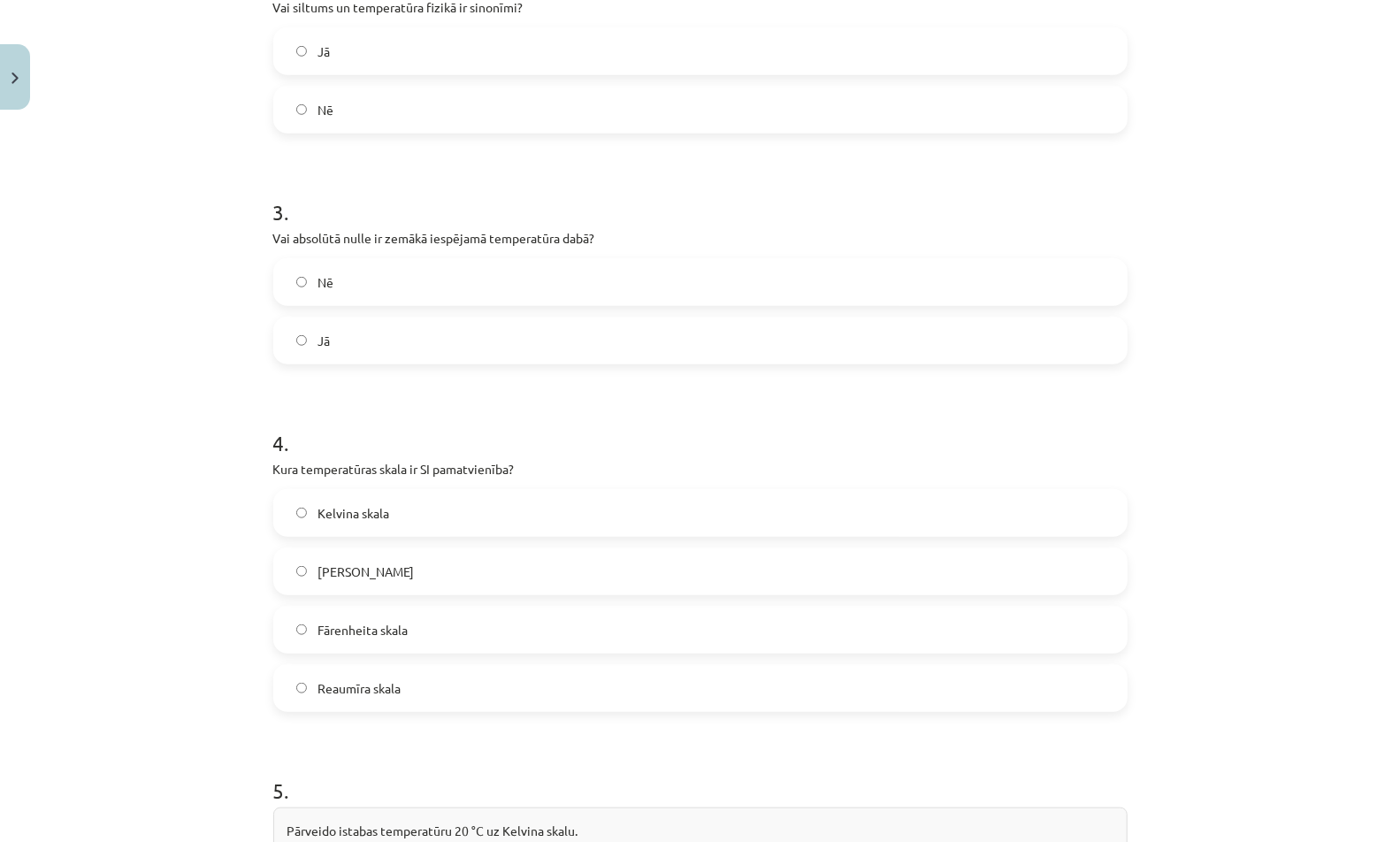
scroll to position [1140, 0]
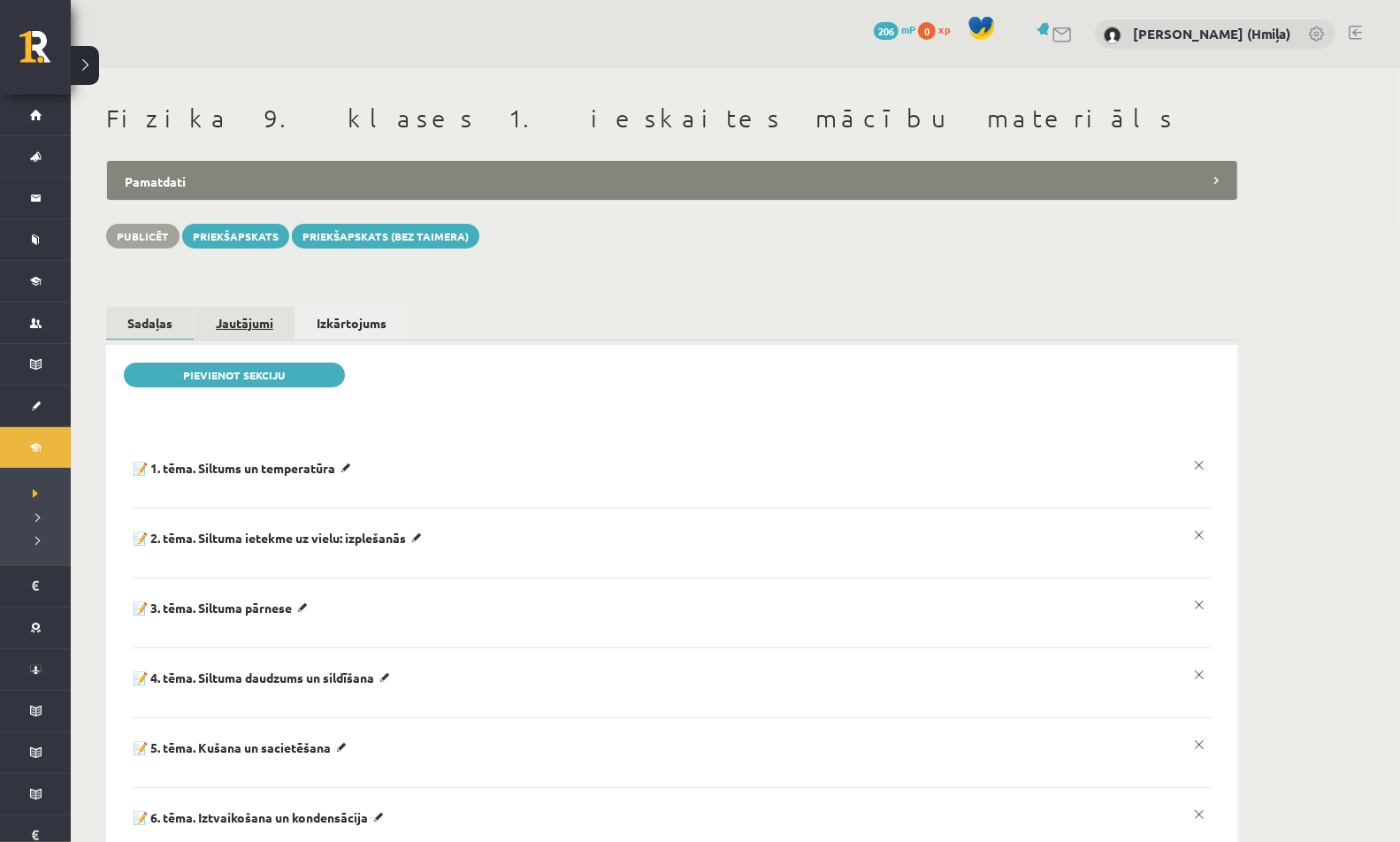
click at [261, 330] on link "Jautājumi" at bounding box center [244, 323] width 100 height 33
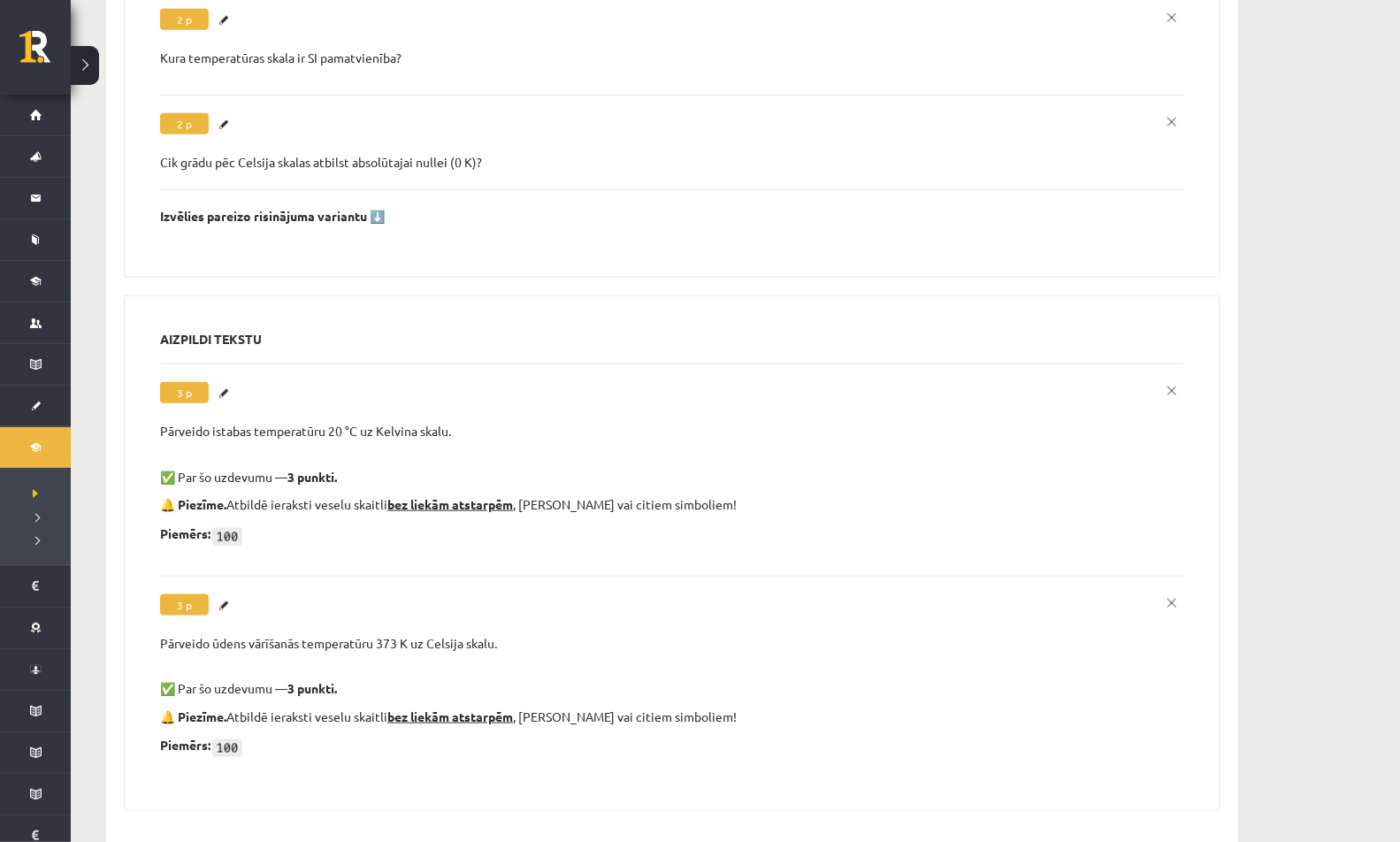
scroll to position [1061, 0]
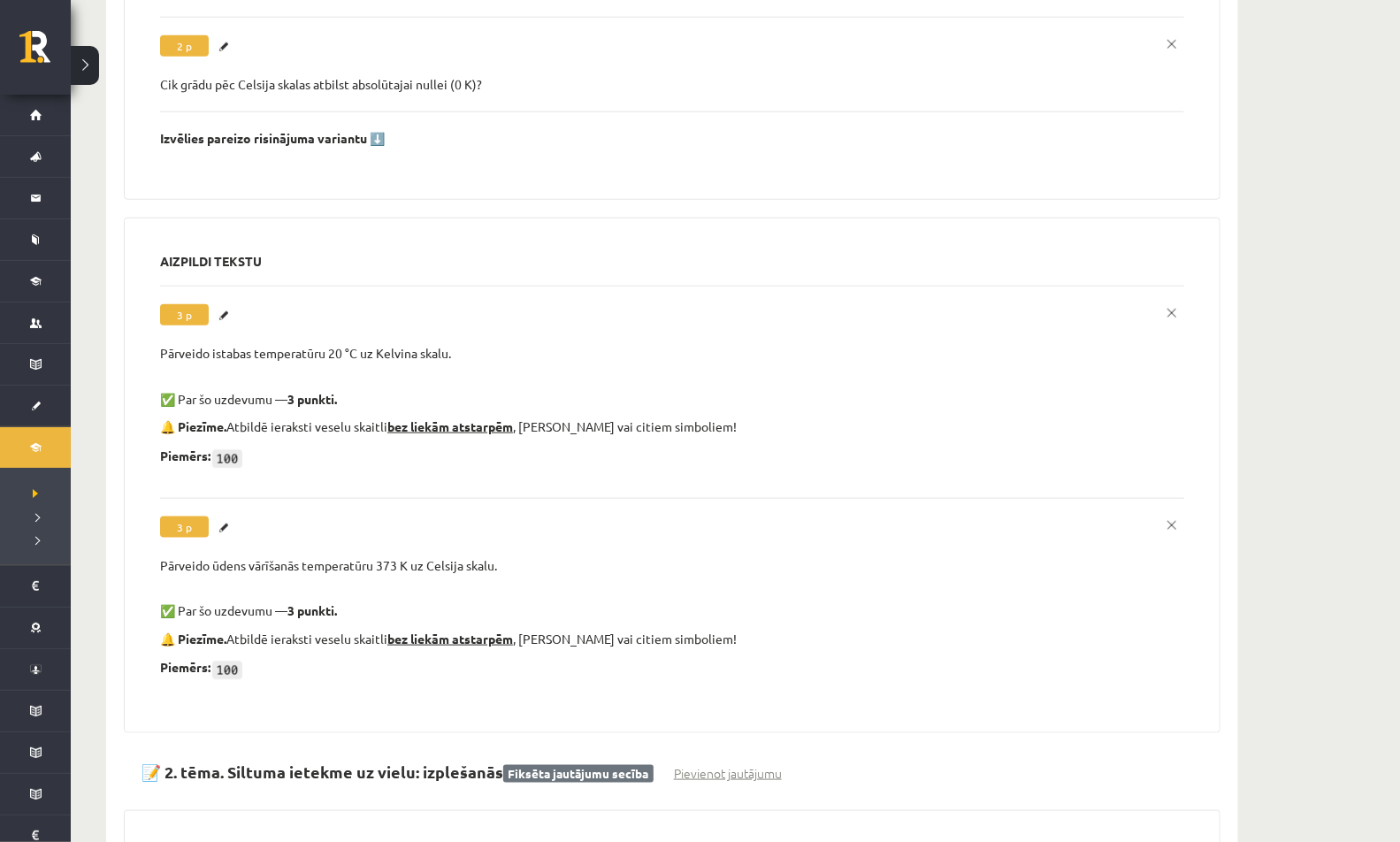
click at [397, 351] on div "Pārveido istabas temperatūru 20 °C uz Kelvina skalu." at bounding box center [673, 353] width 1024 height 17
copy div "Pārveido istabas temperatūru 20 °C uz Kelvina skalu."
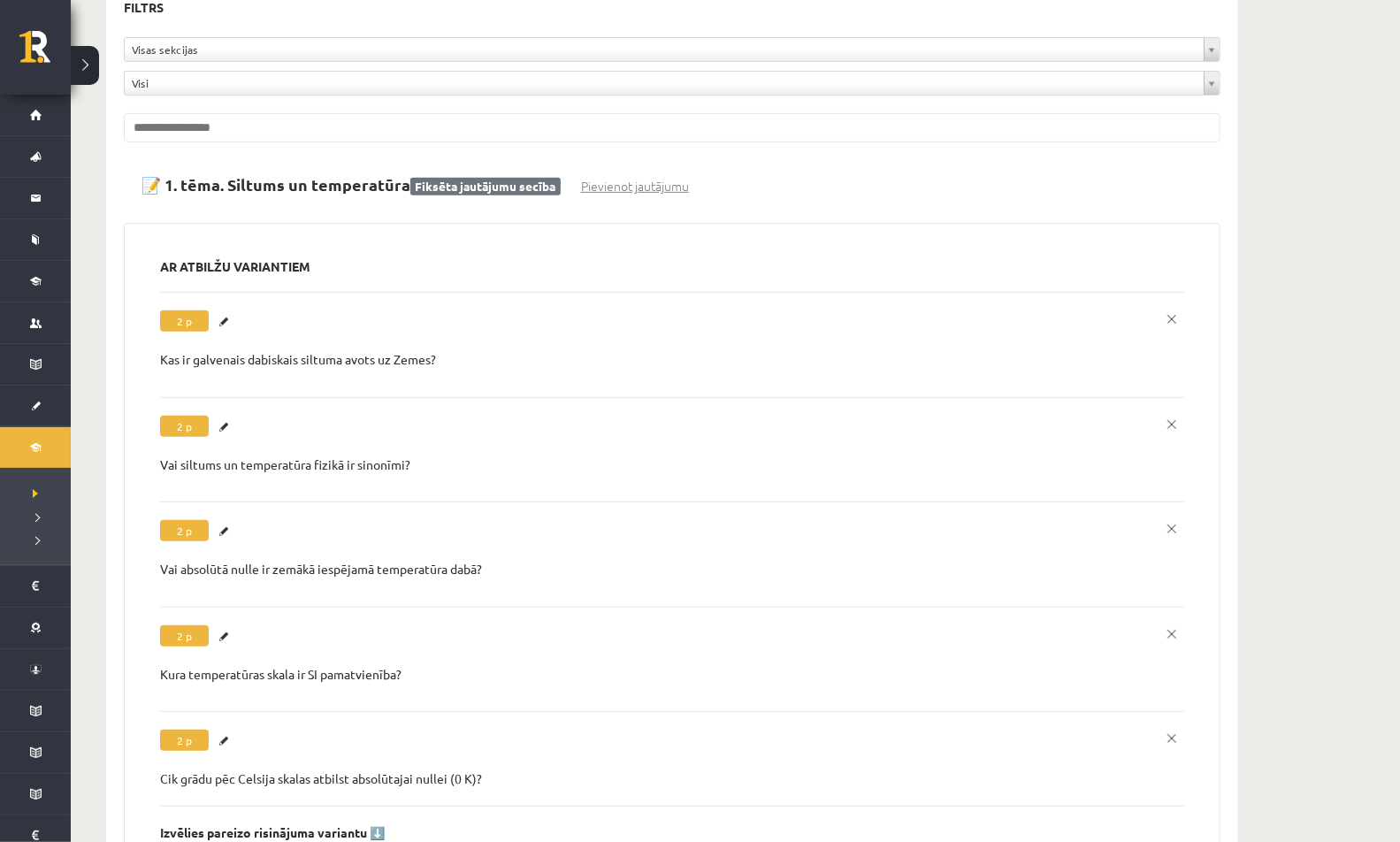
scroll to position [27, 0]
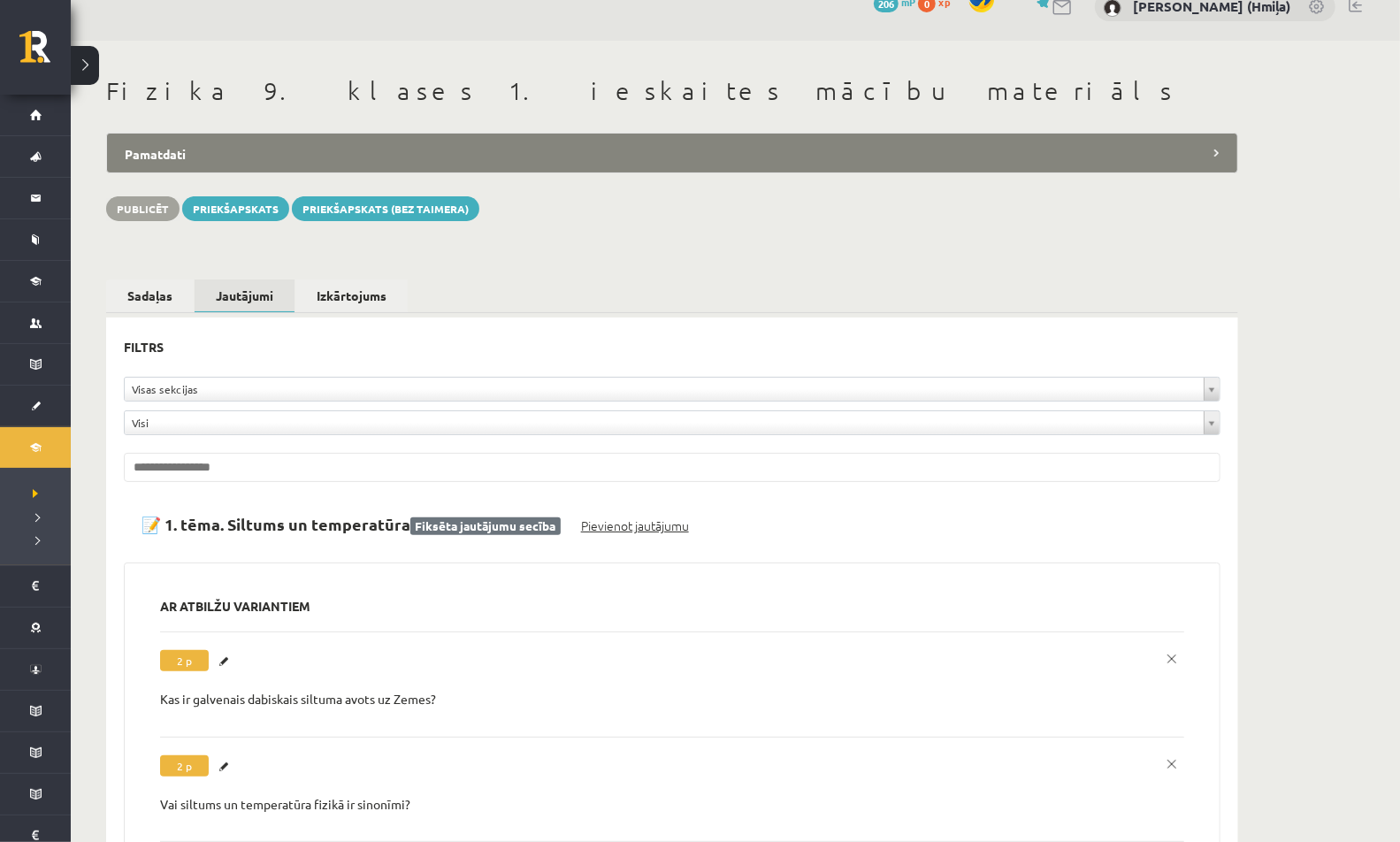
click at [596, 523] on link "Pievienot jautājumu" at bounding box center [635, 526] width 108 height 18
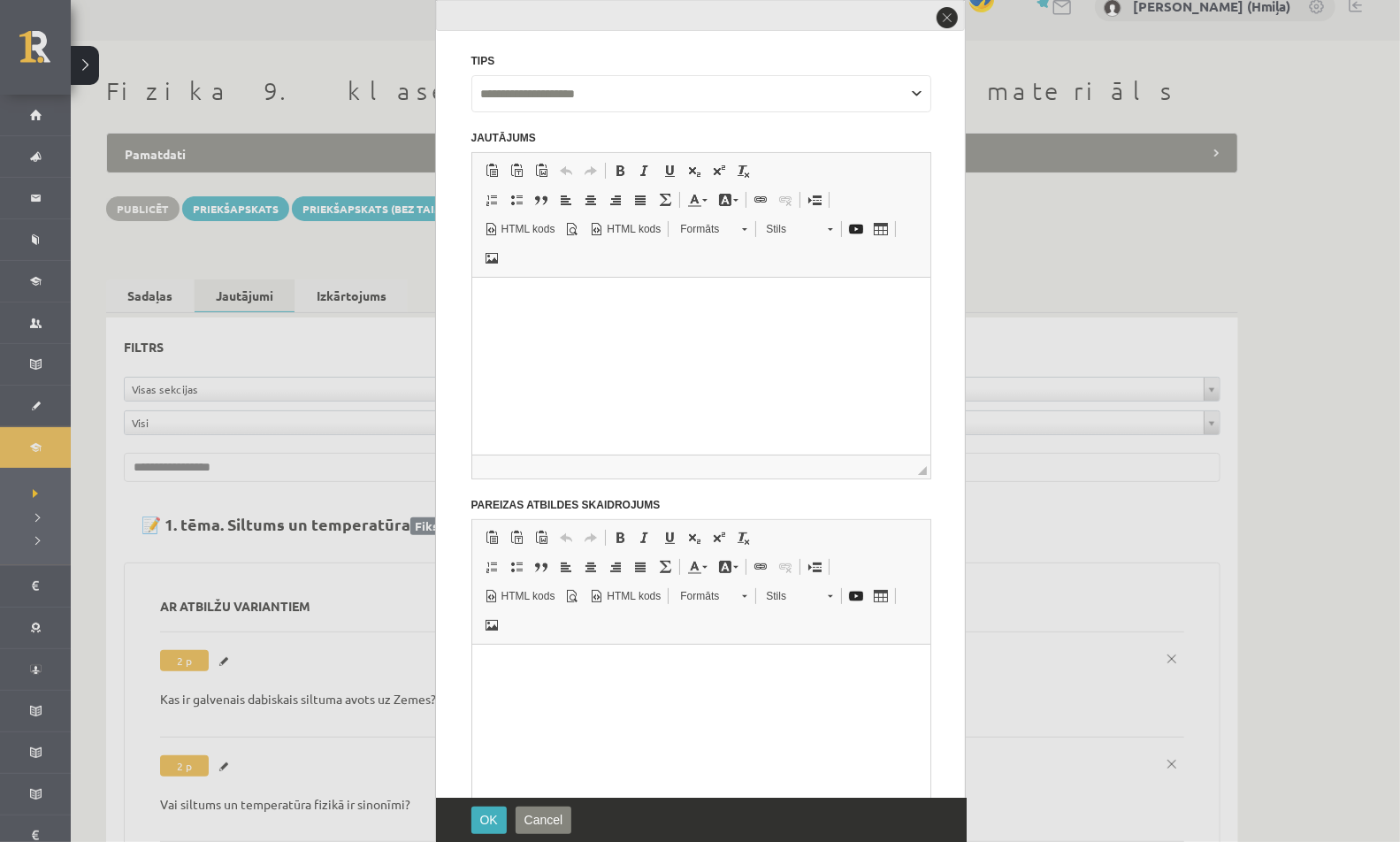
scroll to position [0, 0]
click at [539, 321] on html at bounding box center [700, 299] width 458 height 43
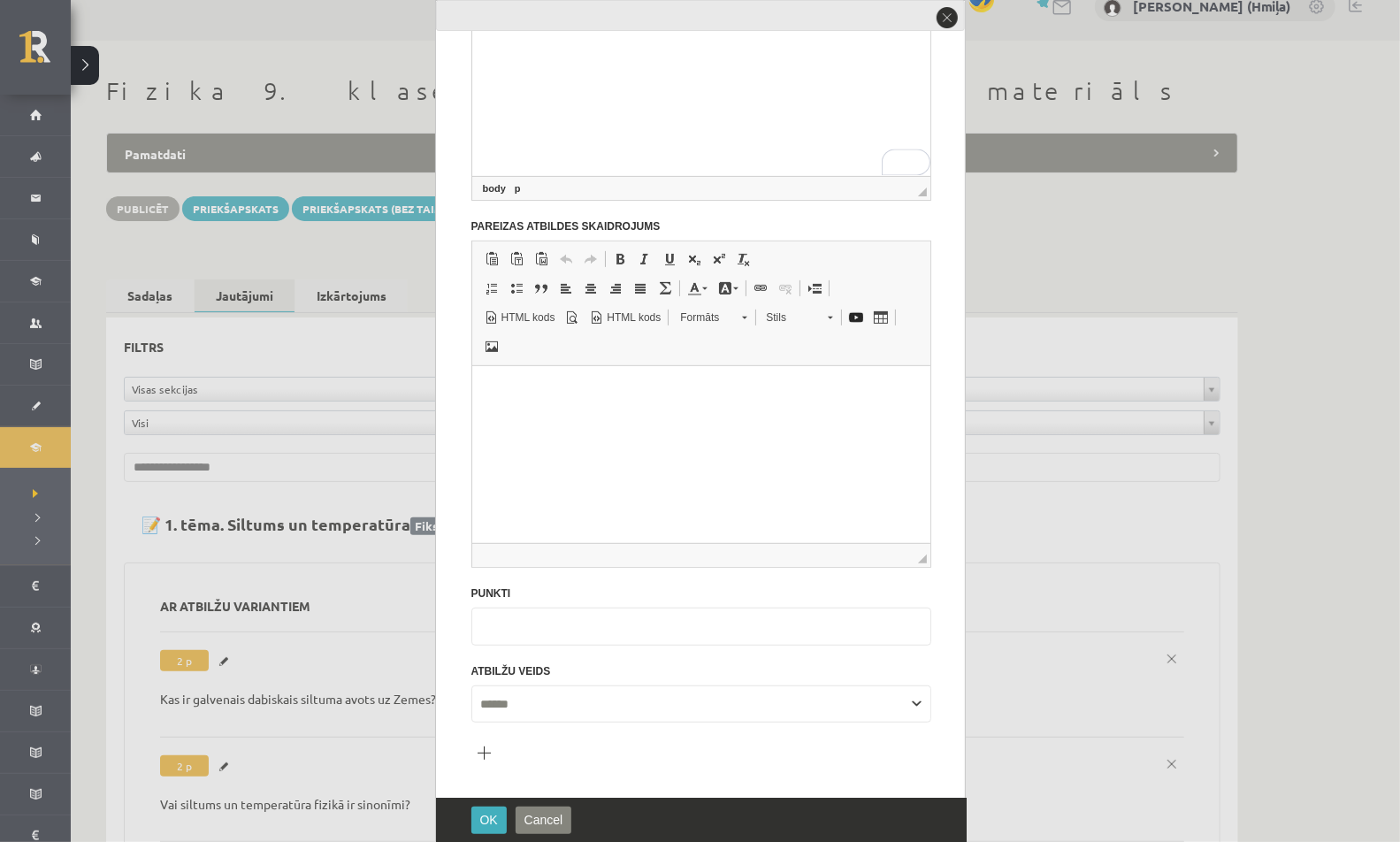
click at [500, 620] on input "*" at bounding box center [701, 626] width 460 height 38
type input "*"
click at [568, 410] on html at bounding box center [700, 388] width 458 height 43
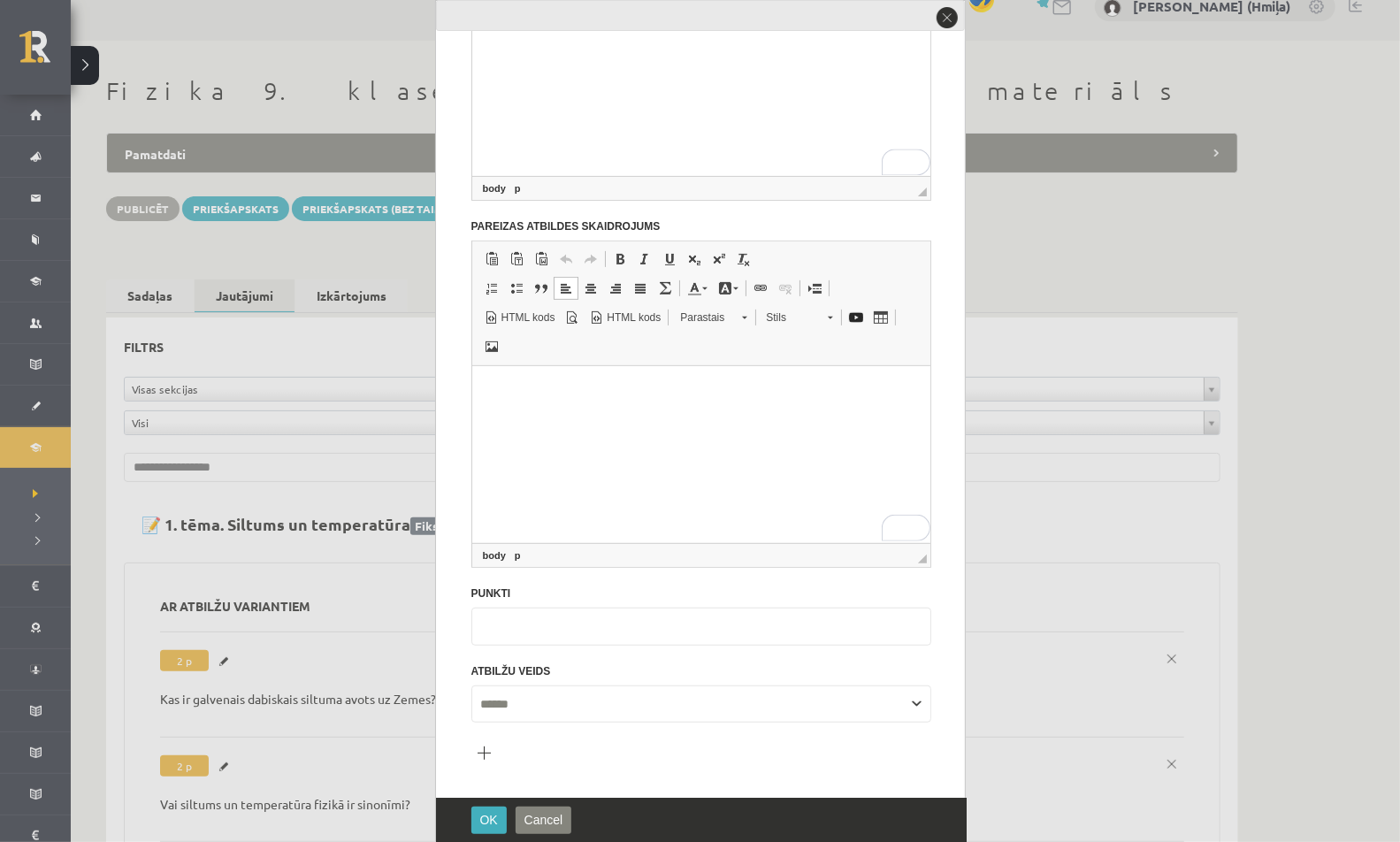
click at [486, 748] on button "Pievienot atbilžu variantu" at bounding box center [483, 752] width 25 height 25
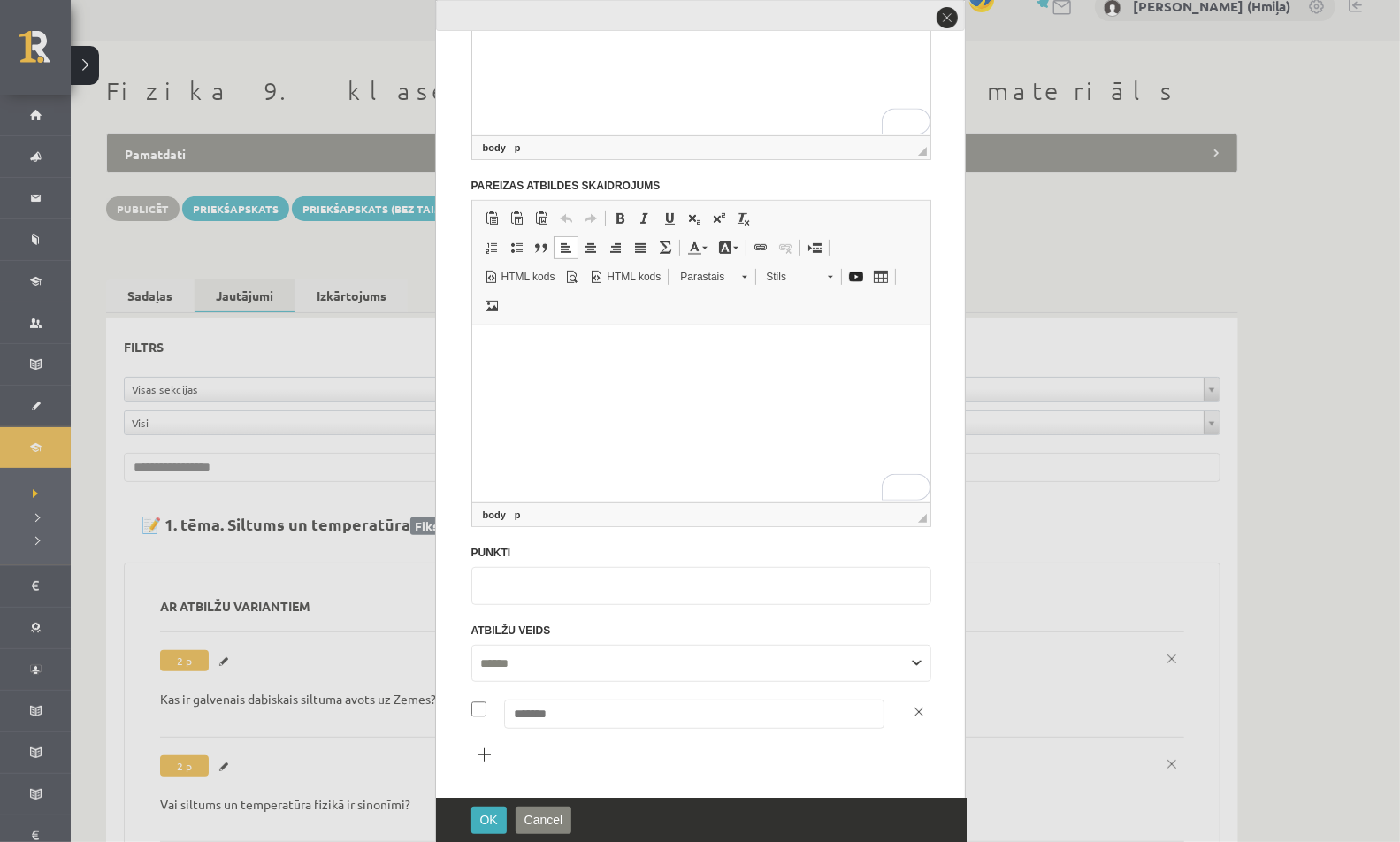
click at [486, 748] on button "Pievienot atbilžu variantu" at bounding box center [483, 754] width 25 height 25
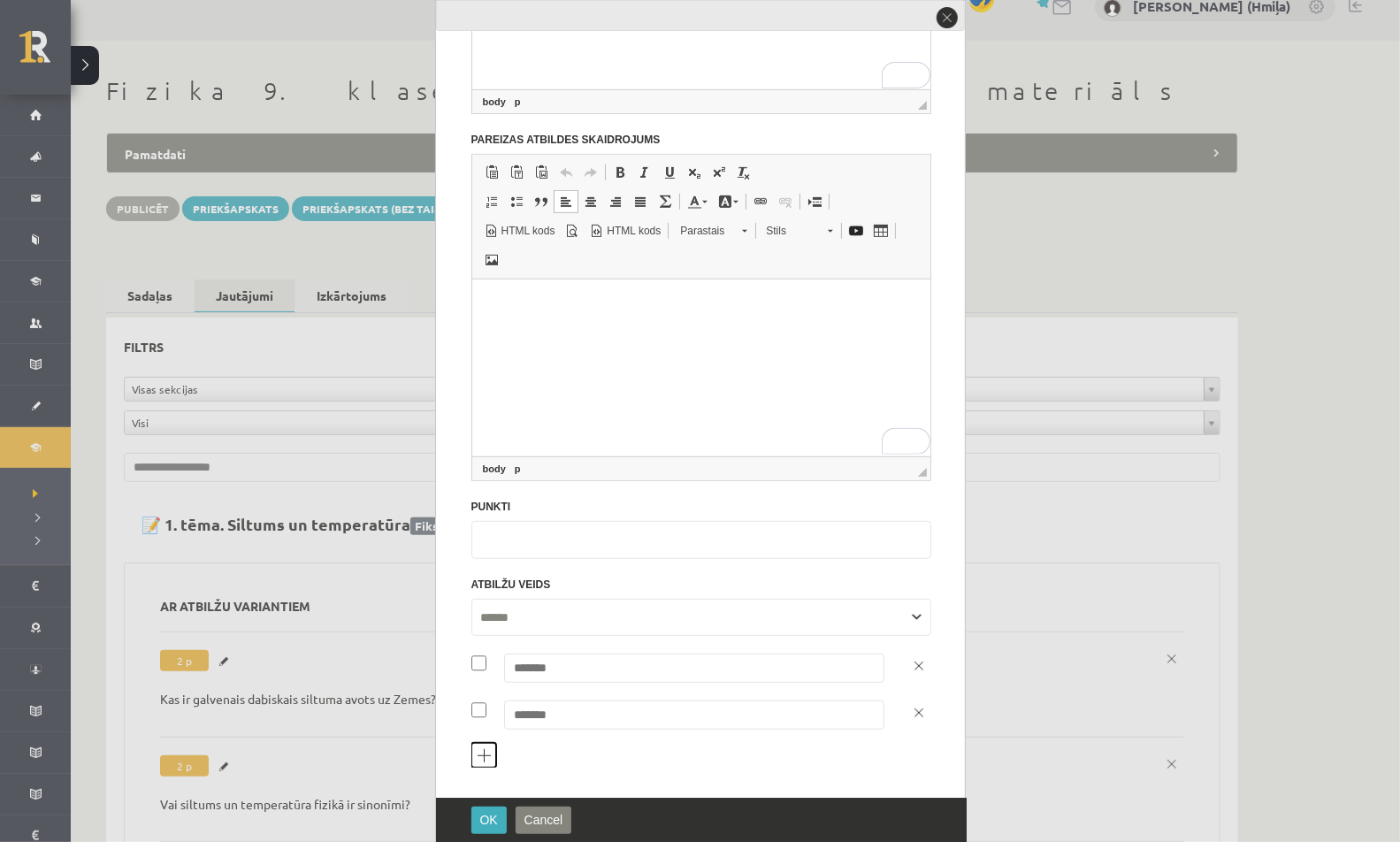
click at [476, 754] on button "Pievienot atbilžu variantu" at bounding box center [483, 755] width 25 height 25
click at [556, 707] on input "text" at bounding box center [694, 715] width 380 height 29
type input "***"
click at [540, 678] on input "text" at bounding box center [694, 668] width 380 height 29
type input "*****"
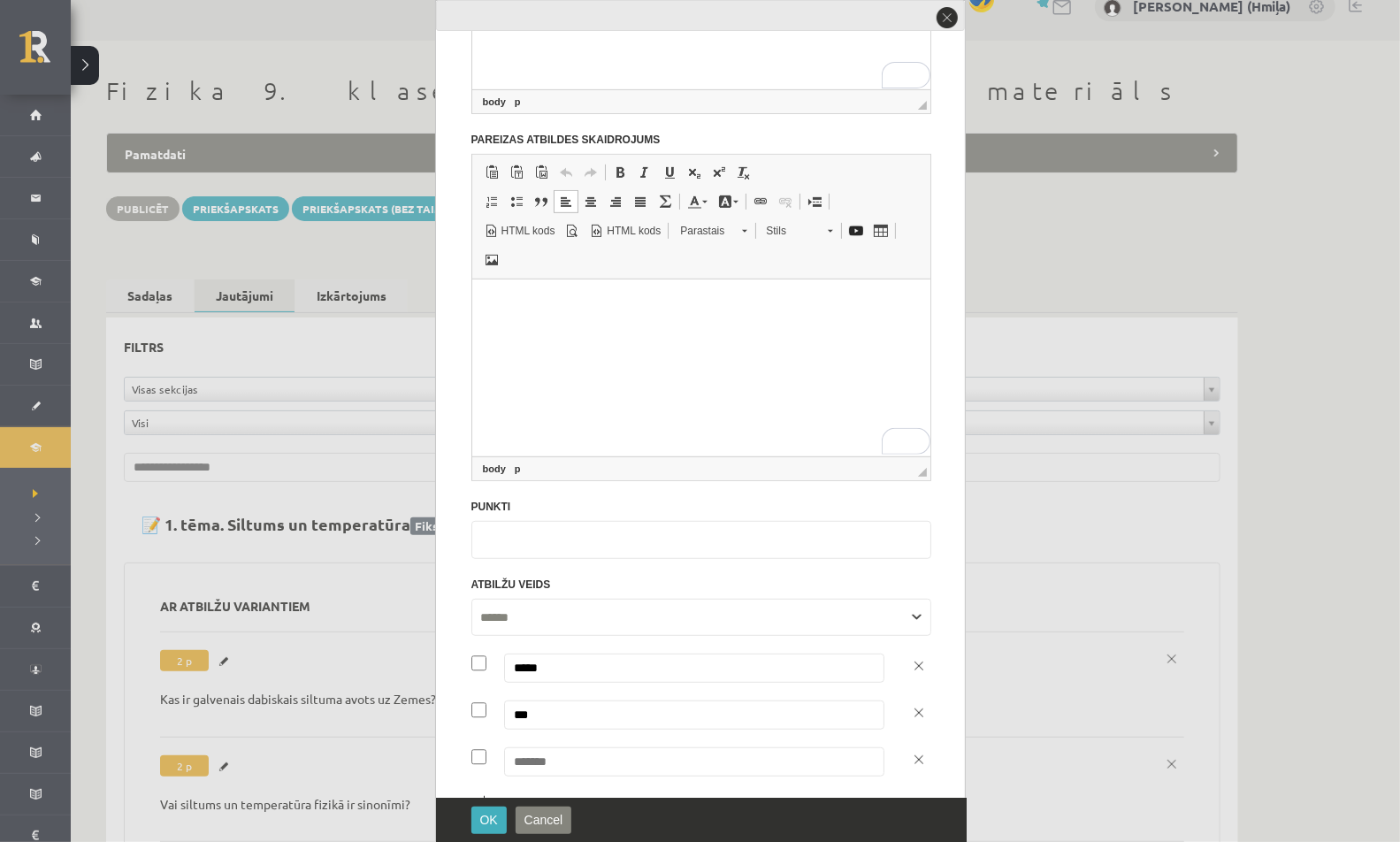
click at [538, 764] on input "text" at bounding box center [694, 762] width 380 height 29
type input "***"
click at [492, 809] on button "OK" at bounding box center [488, 820] width 36 height 27
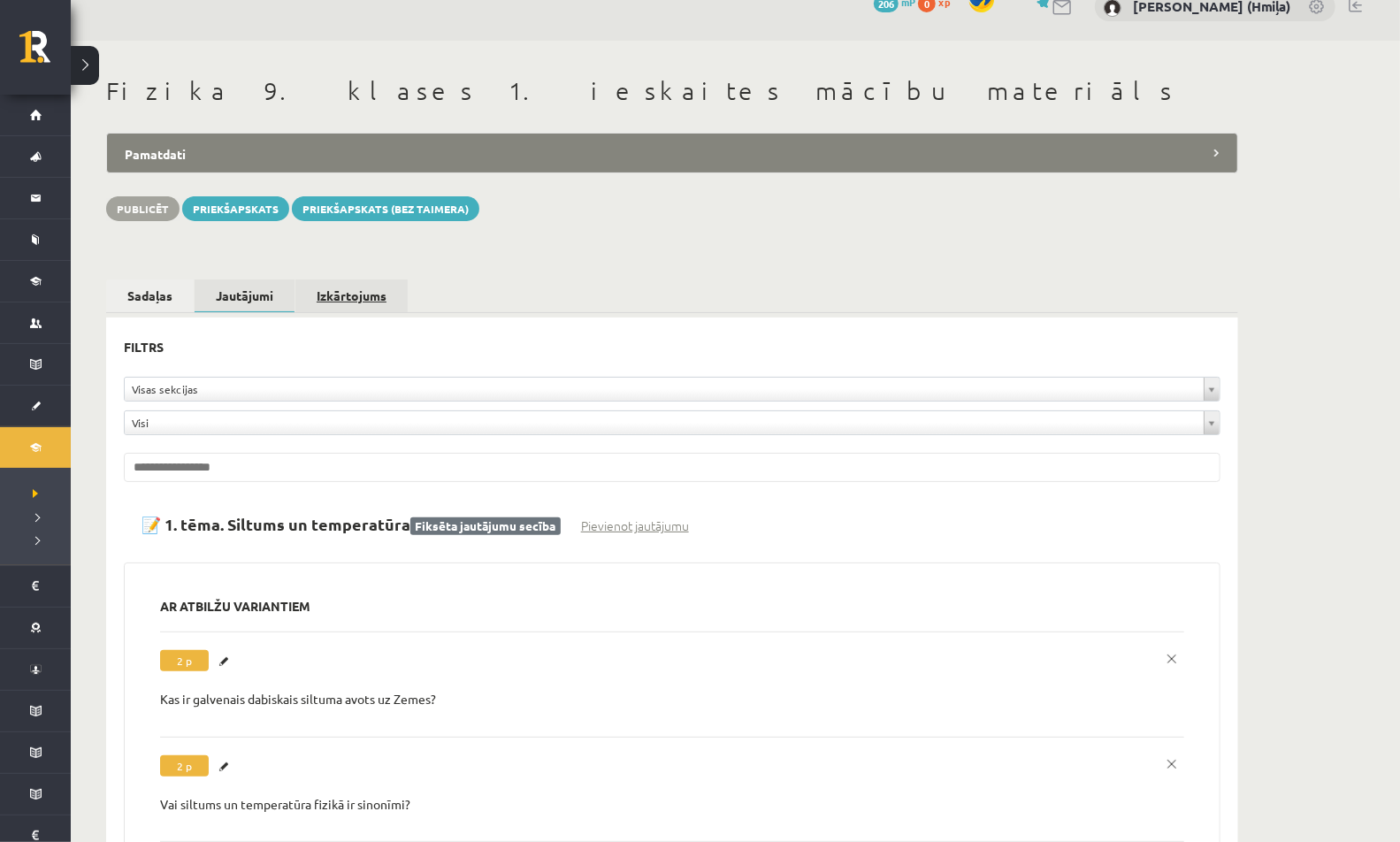
click at [368, 300] on link "Izkārtojums" at bounding box center [351, 296] width 113 height 33
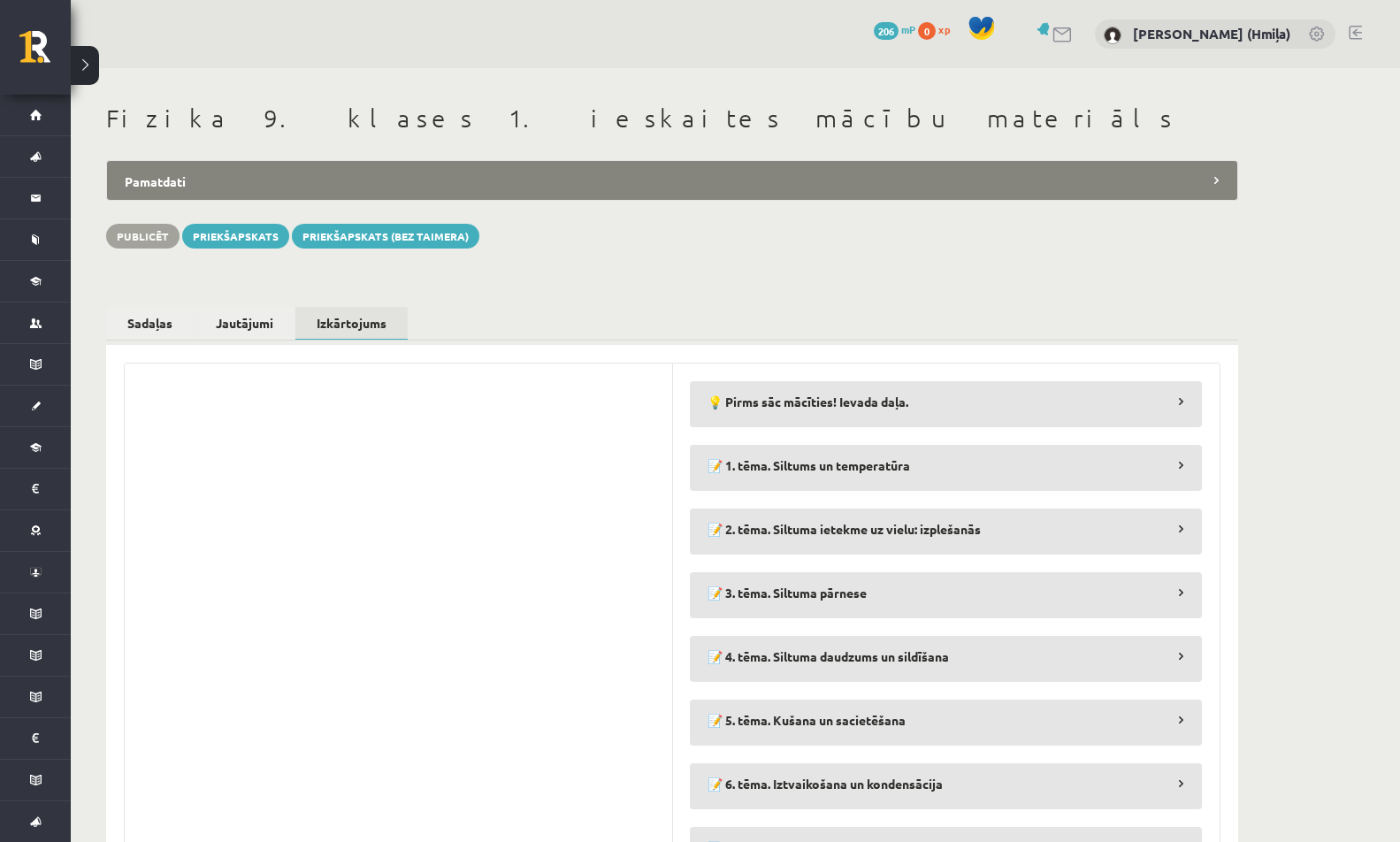
scroll to position [24, 0]
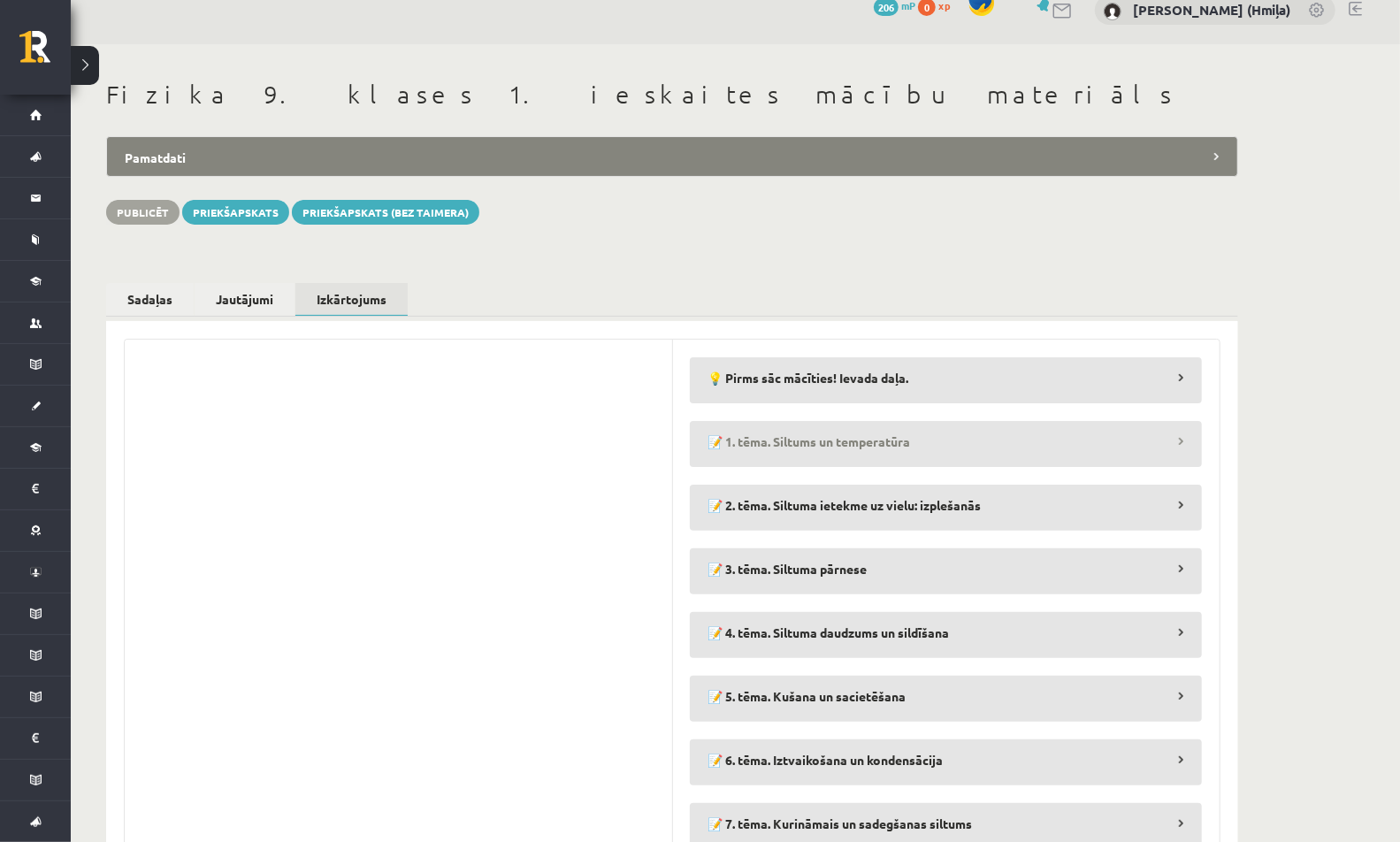
click at [781, 435] on legend "📝 1. tēma. Siltums un temperatūra" at bounding box center [946, 441] width 512 height 40
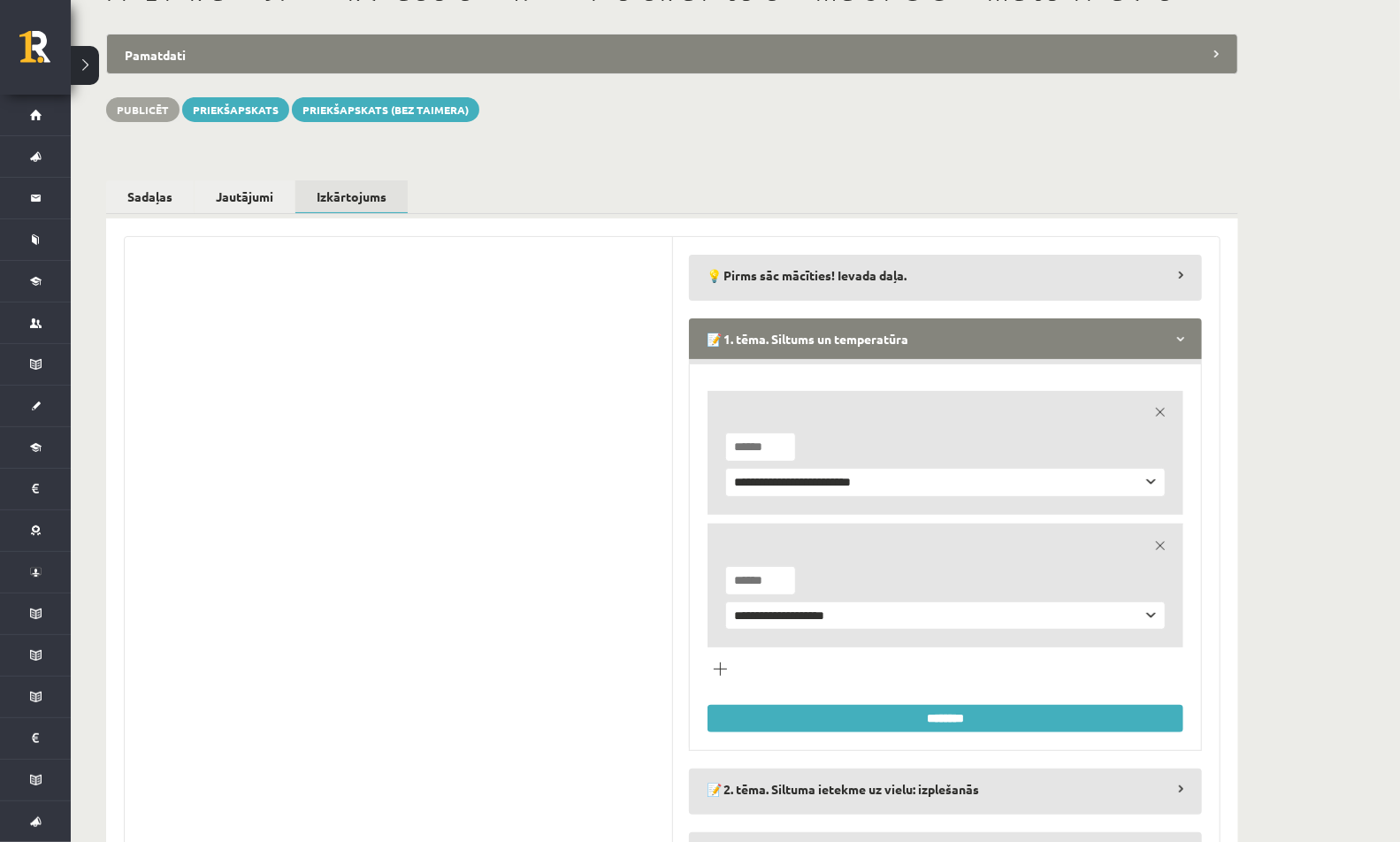
scroll to position [141, 0]
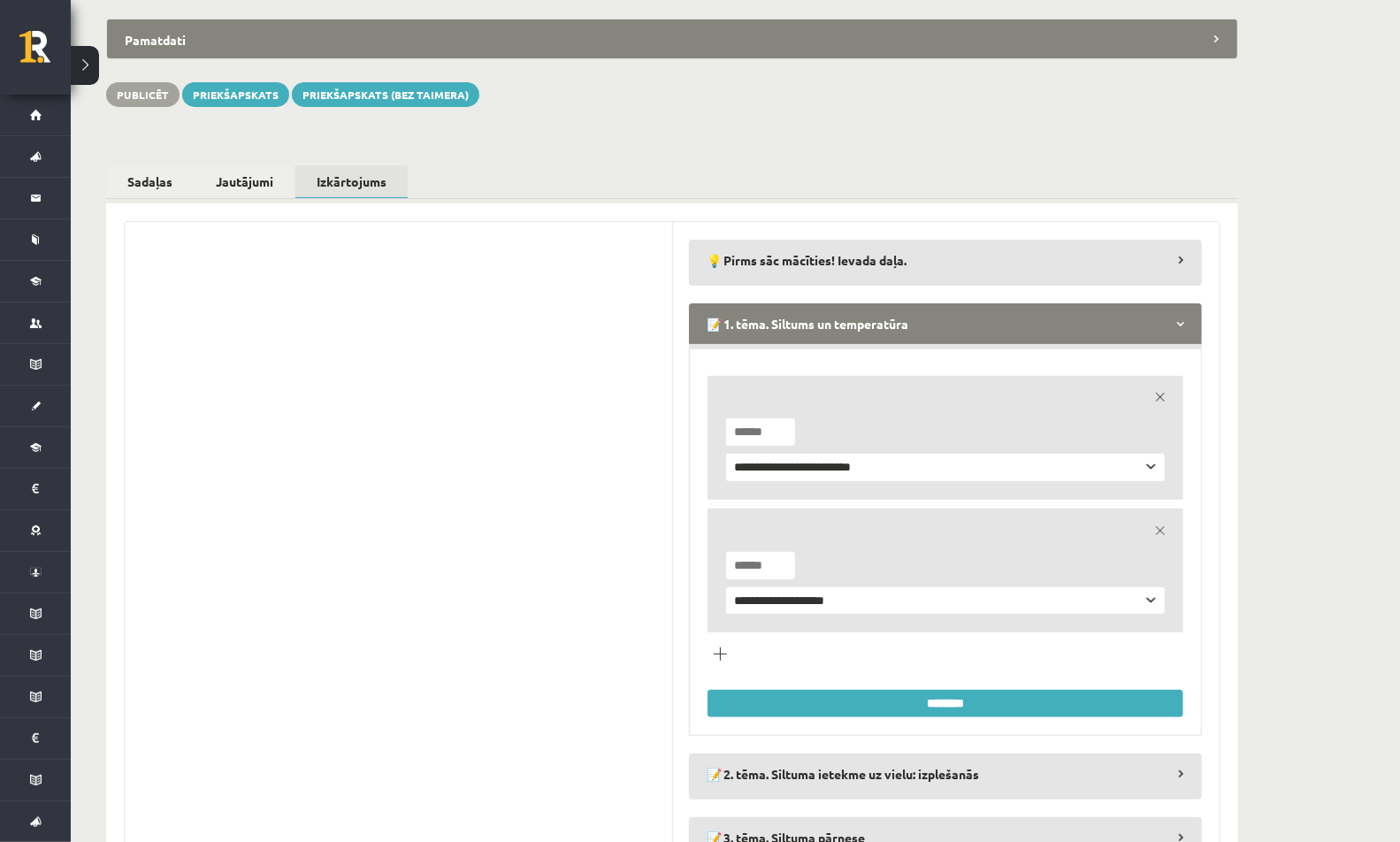
click at [1158, 530] on link "remove" at bounding box center [1160, 530] width 25 height 25
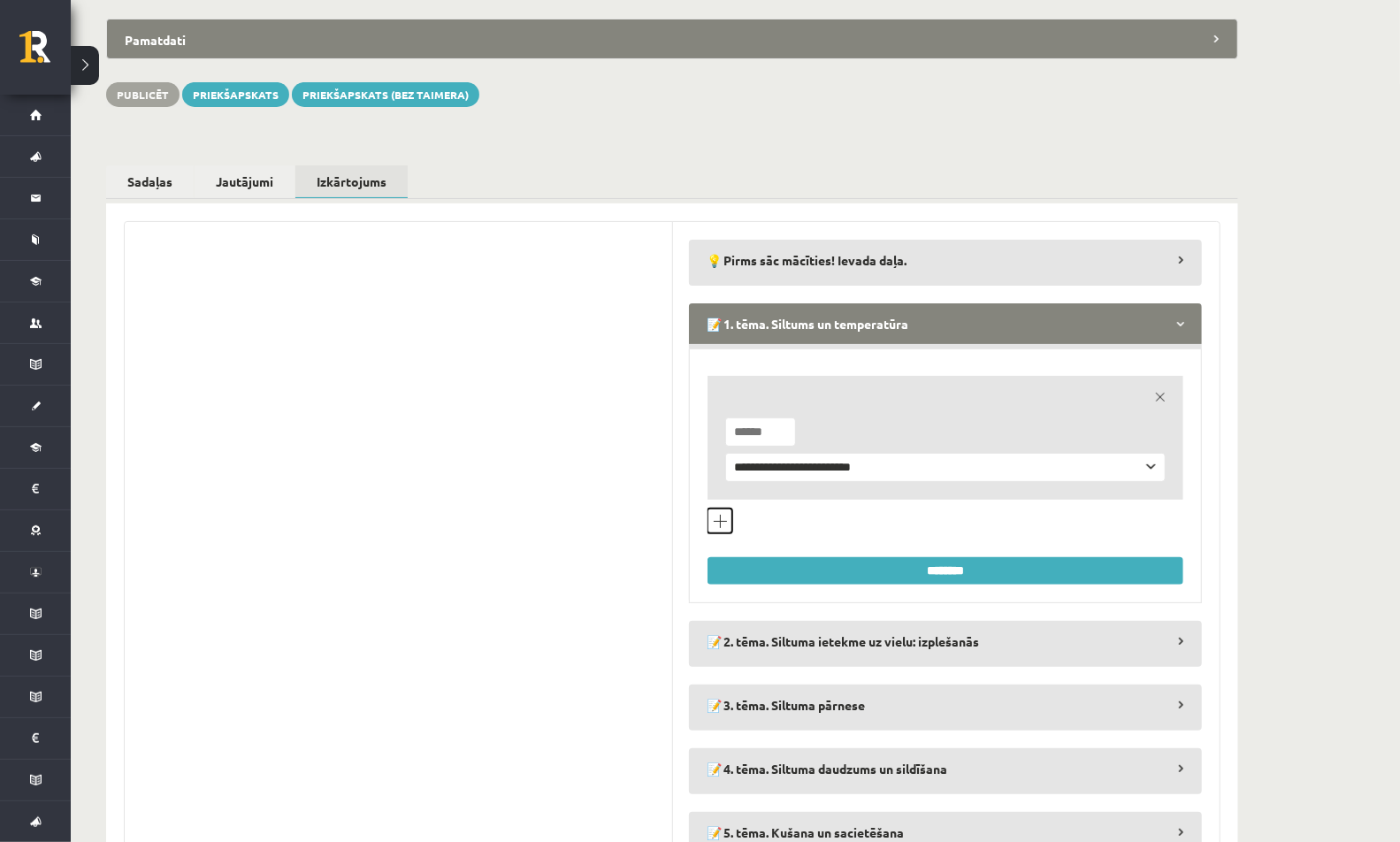
click at [720, 519] on button "Pievienot jautājumu veidu" at bounding box center [719, 520] width 25 height 25
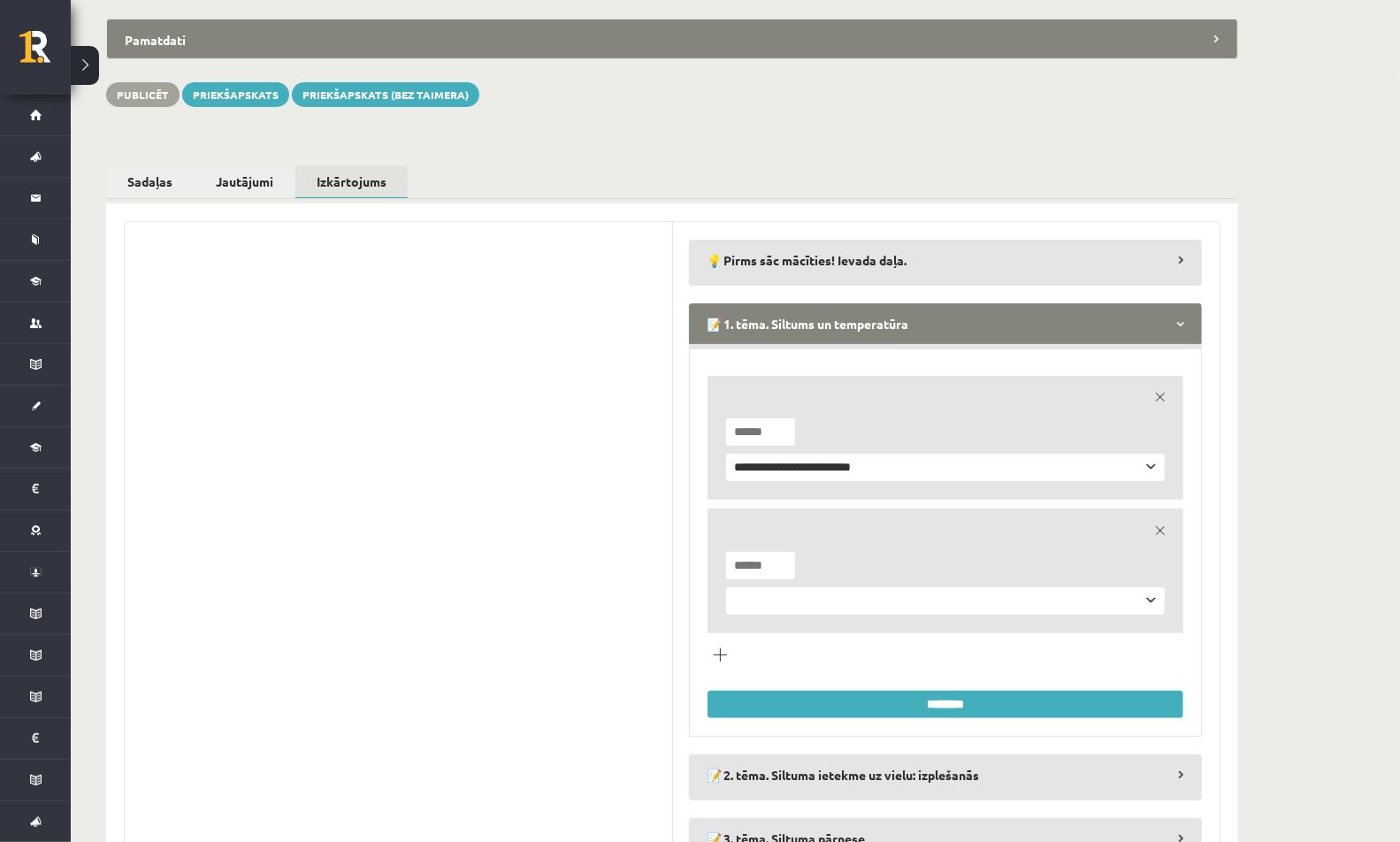
click at [780, 596] on select "**********" at bounding box center [945, 601] width 441 height 29
click at [725, 586] on select "**********" at bounding box center [945, 601] width 441 height 29
click at [791, 600] on select "**********" at bounding box center [945, 601] width 441 height 29
select select "**********"
click at [725, 586] on select "**********" at bounding box center [945, 601] width 441 height 29
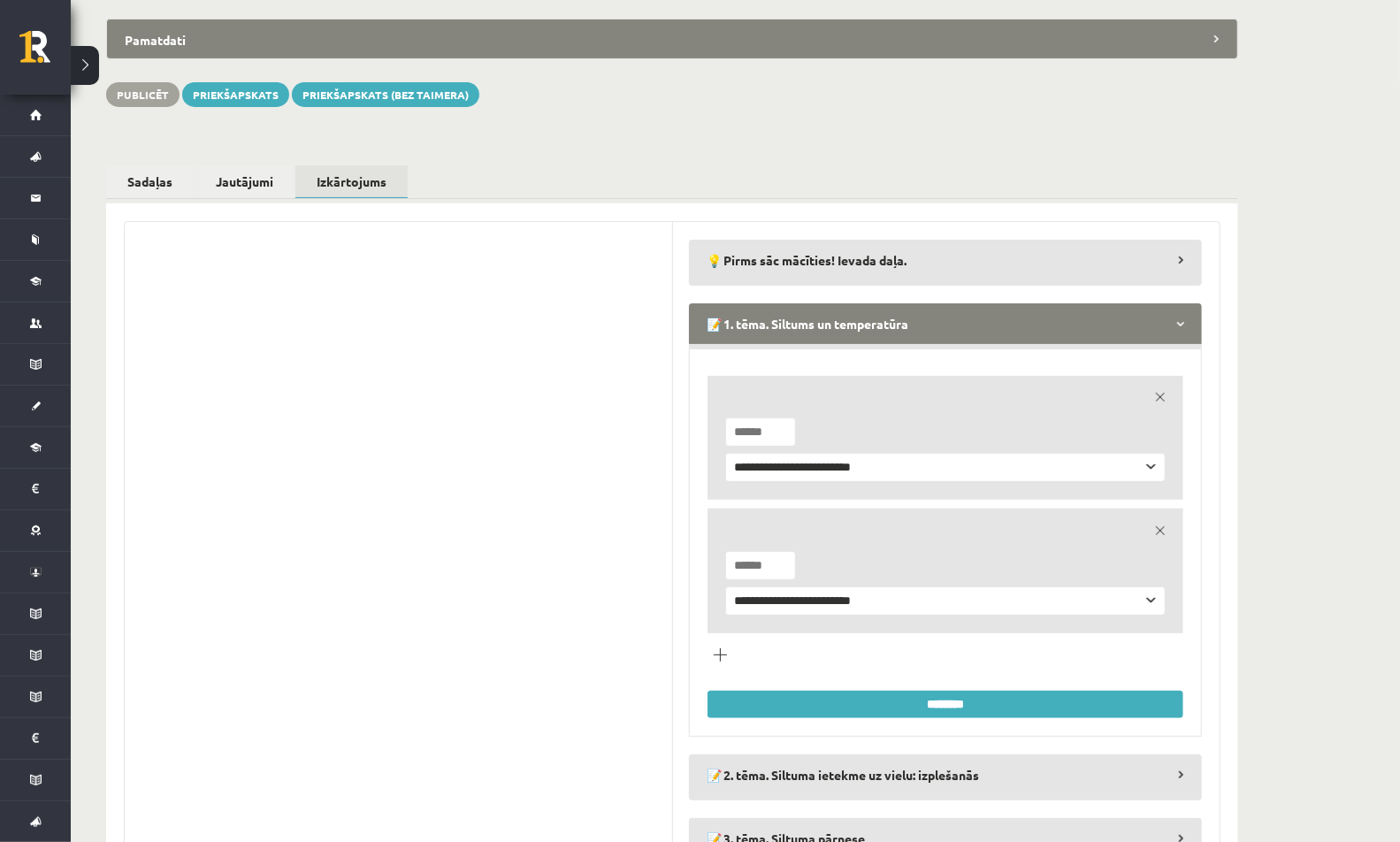
type input "*"
click at [782, 555] on input "*" at bounding box center [760, 565] width 71 height 29
click at [773, 704] on input "********" at bounding box center [945, 705] width 476 height 27
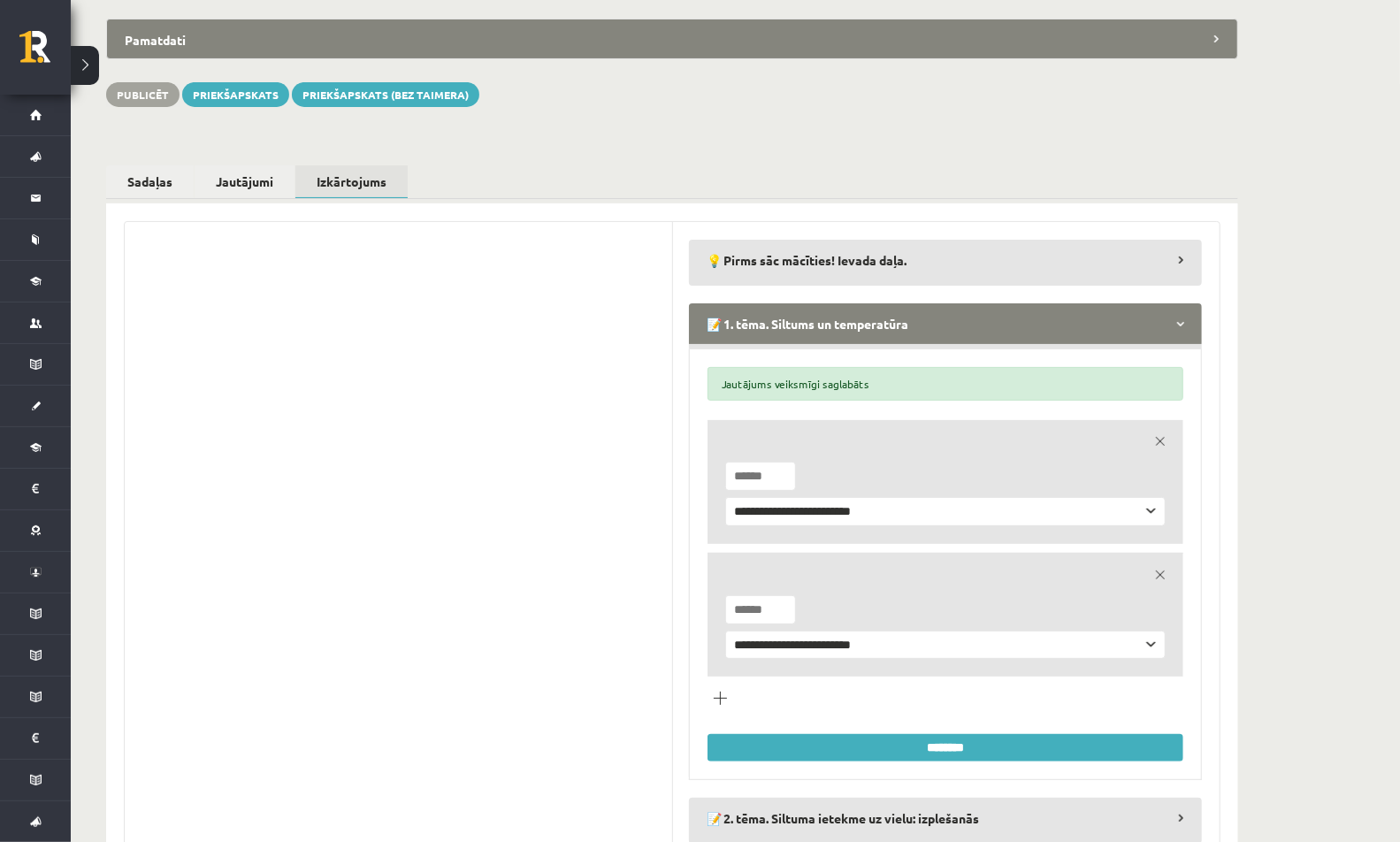
click at [826, 339] on legend "📝 1. tēma. Siltums un temperatūra" at bounding box center [946, 323] width 513 height 40
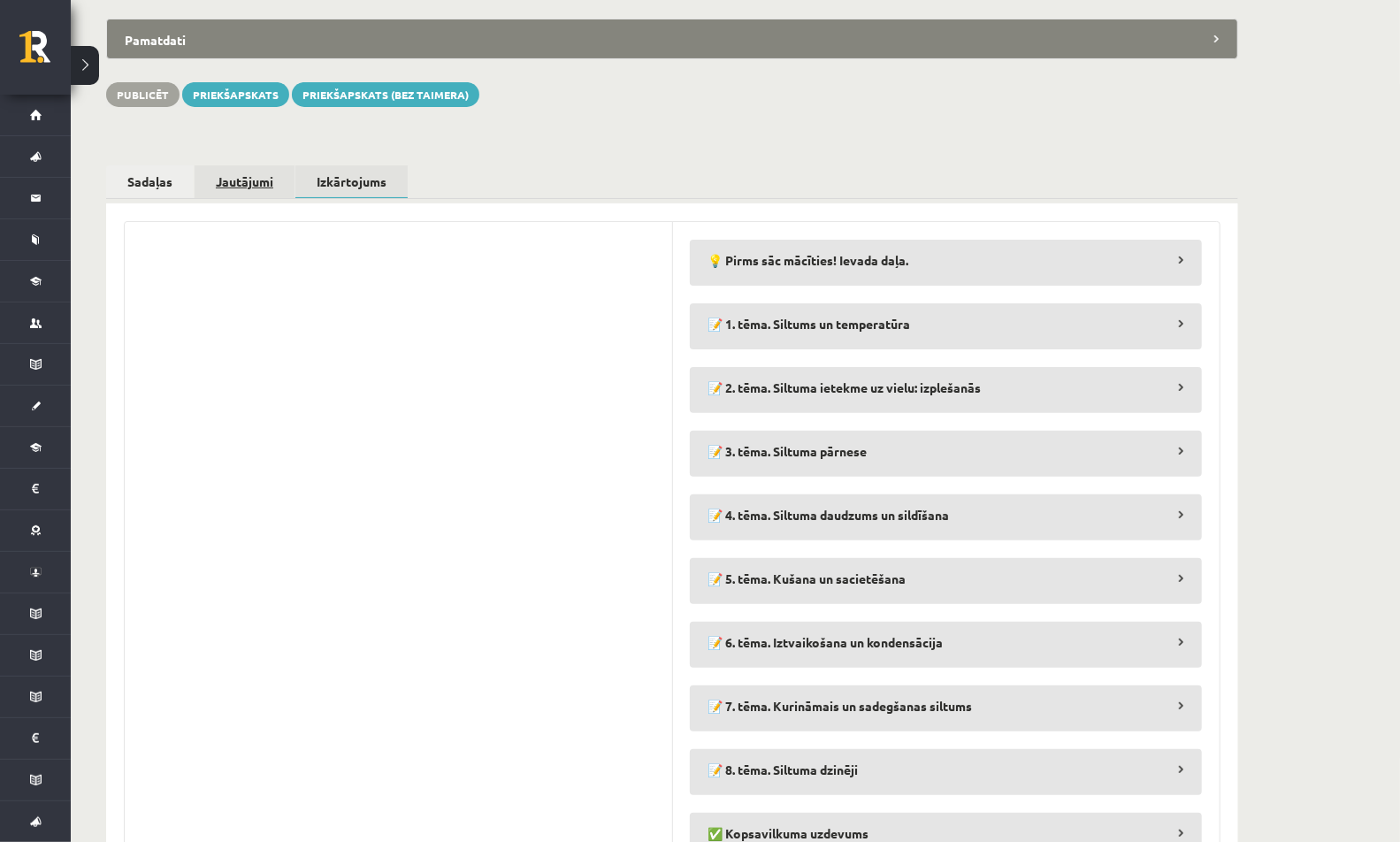
click at [265, 189] on link "Jautājumi" at bounding box center [244, 181] width 100 height 33
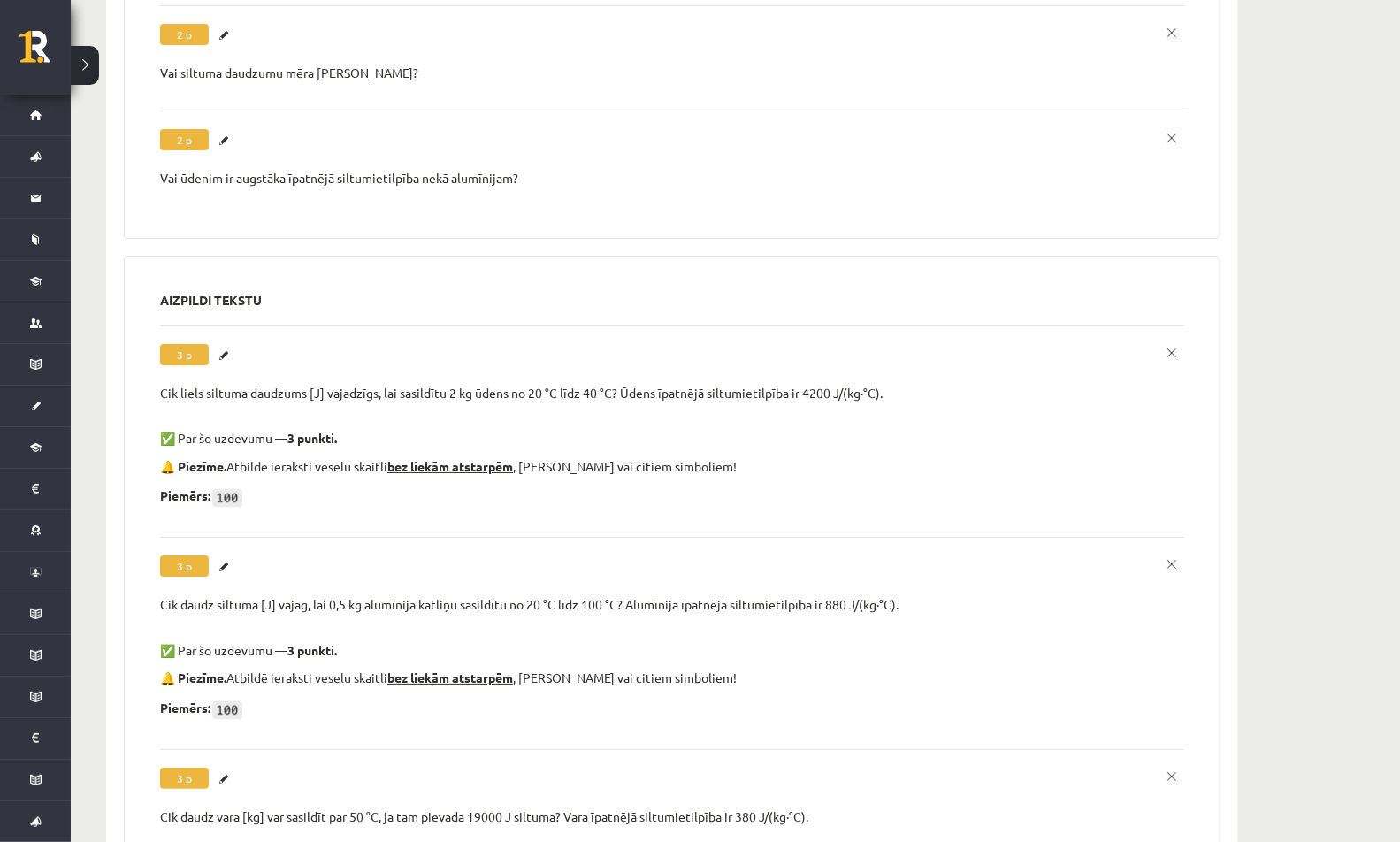
scroll to position [3955, 0]
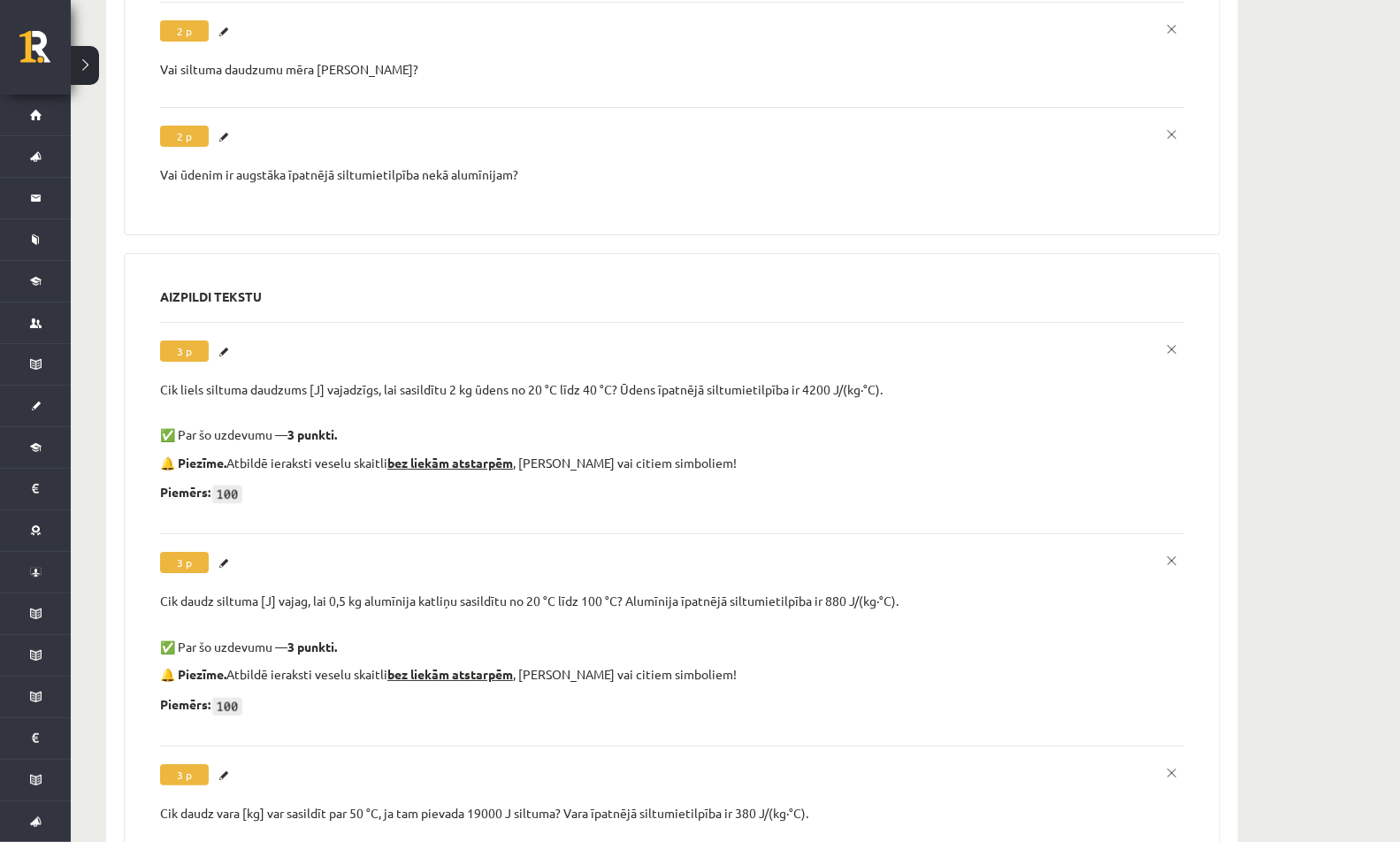
click at [352, 381] on div "Cik liels siltuma daudzums [J] vajadzīgs, lai sasildītu 2 kg ūdens no 20 °C līd…" at bounding box center [673, 389] width 1024 height 17
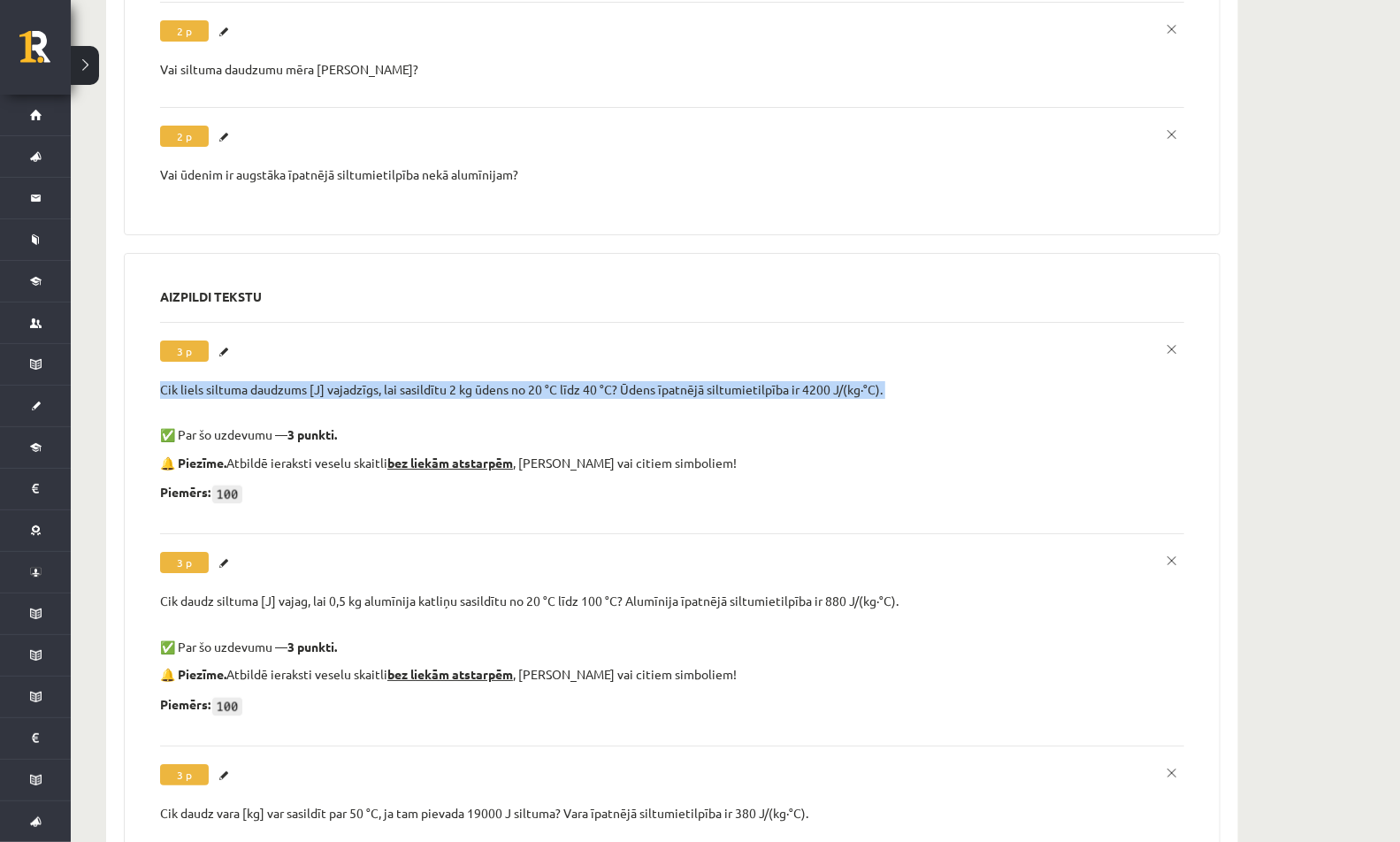
click at [352, 381] on div "Cik liels siltuma daudzums [J] vajadzīgs, lai sasildītu 2 kg ūdens no 20 °C līd…" at bounding box center [673, 389] width 1024 height 17
copy div "Cik liels siltuma daudzums [J] vajadzīgs, lai sasildītu 2 kg ūdens no 20 °C līd…"
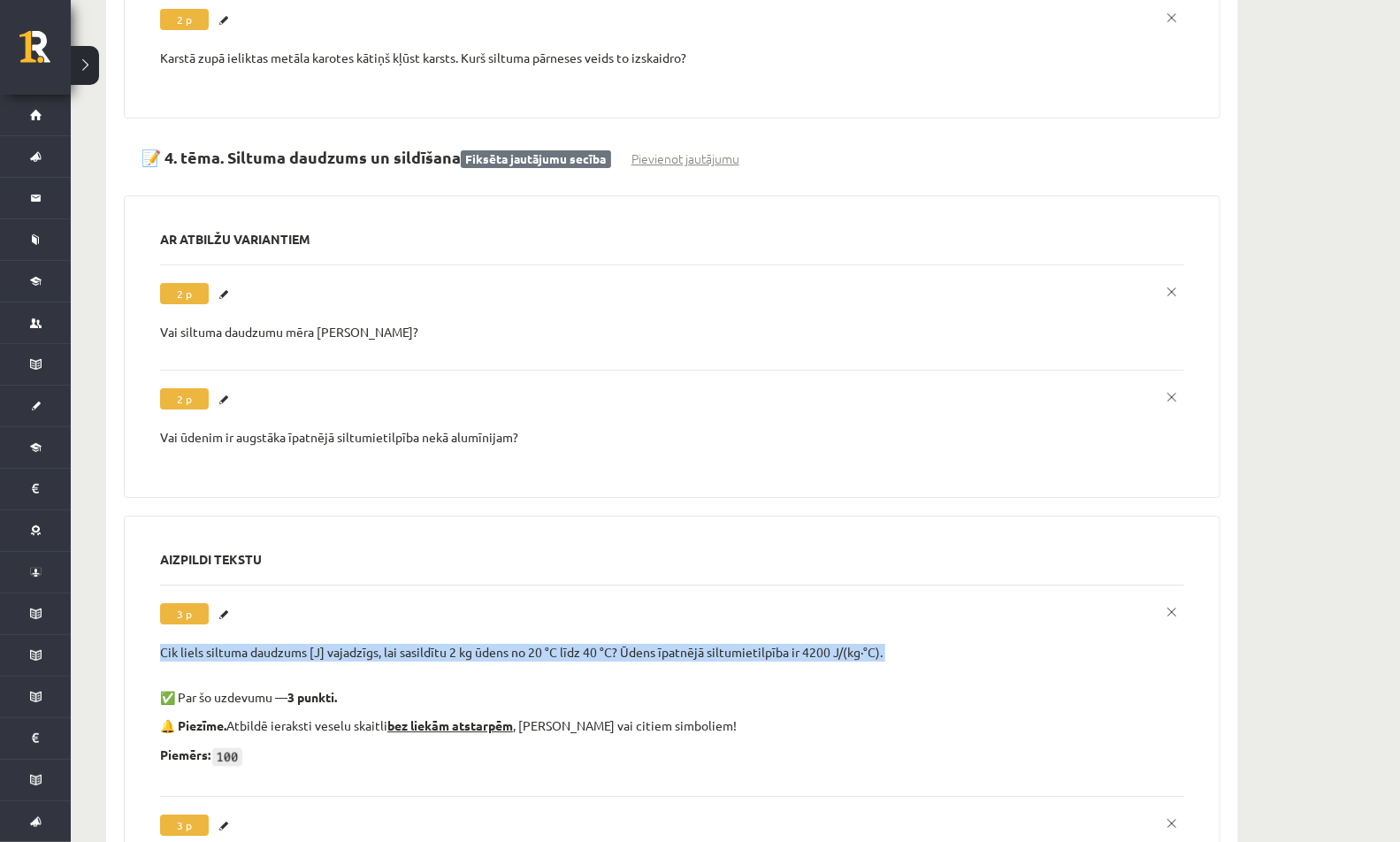
scroll to position [3660, 0]
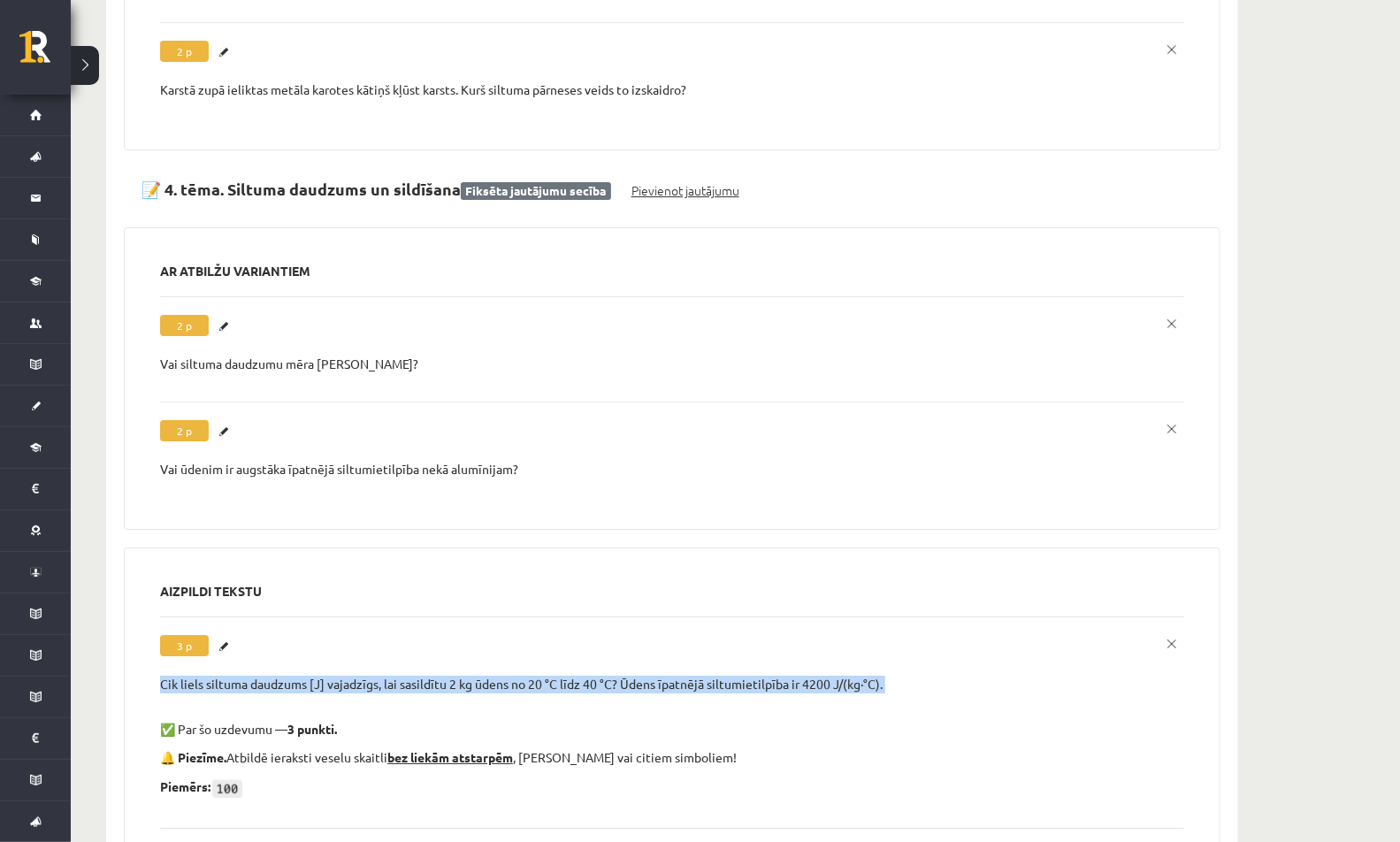
click at [659, 181] on link "Pievienot jautājumu" at bounding box center [685, 191] width 108 height 18
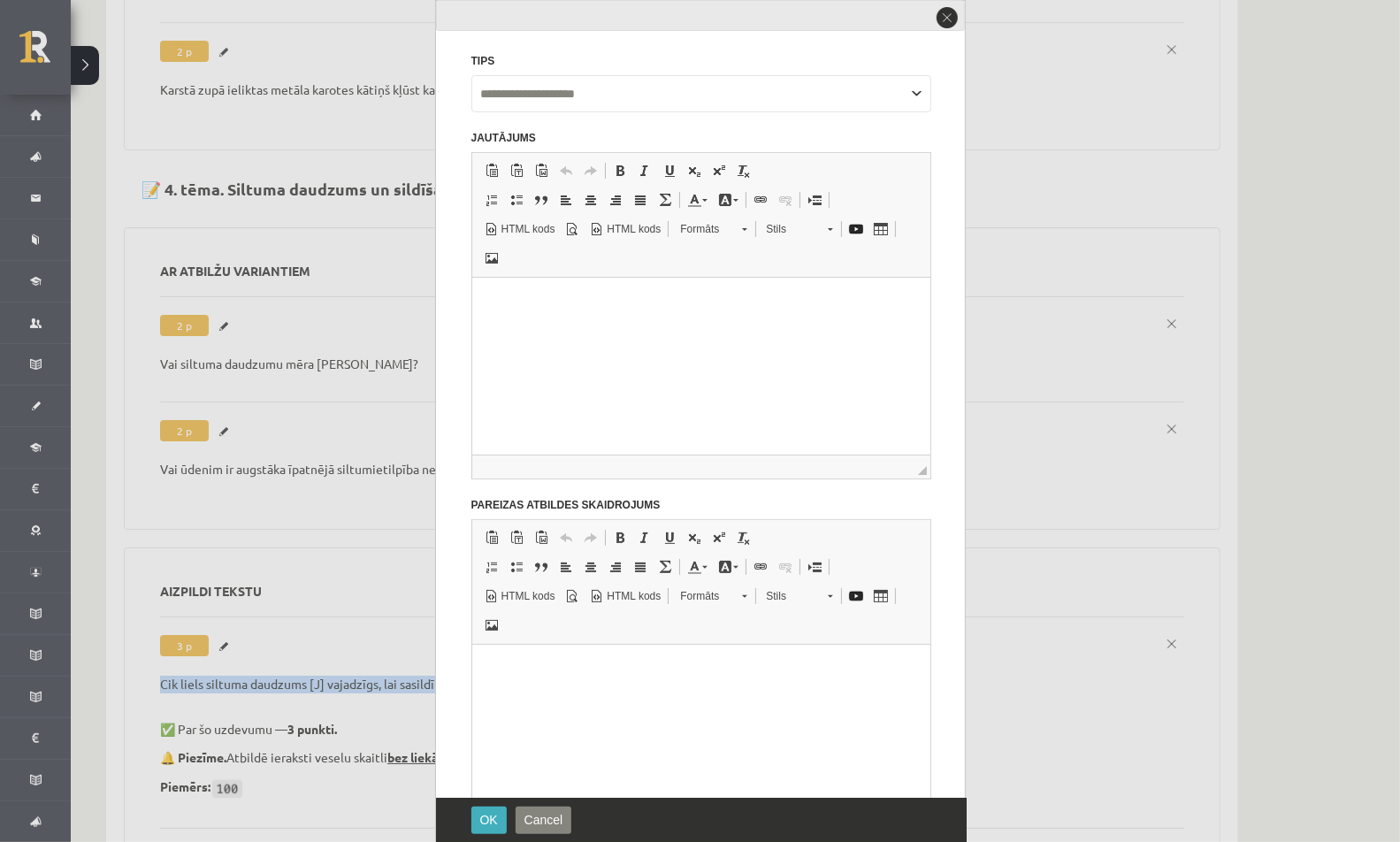
scroll to position [0, 0]
click at [572, 321] on html at bounding box center [700, 299] width 458 height 43
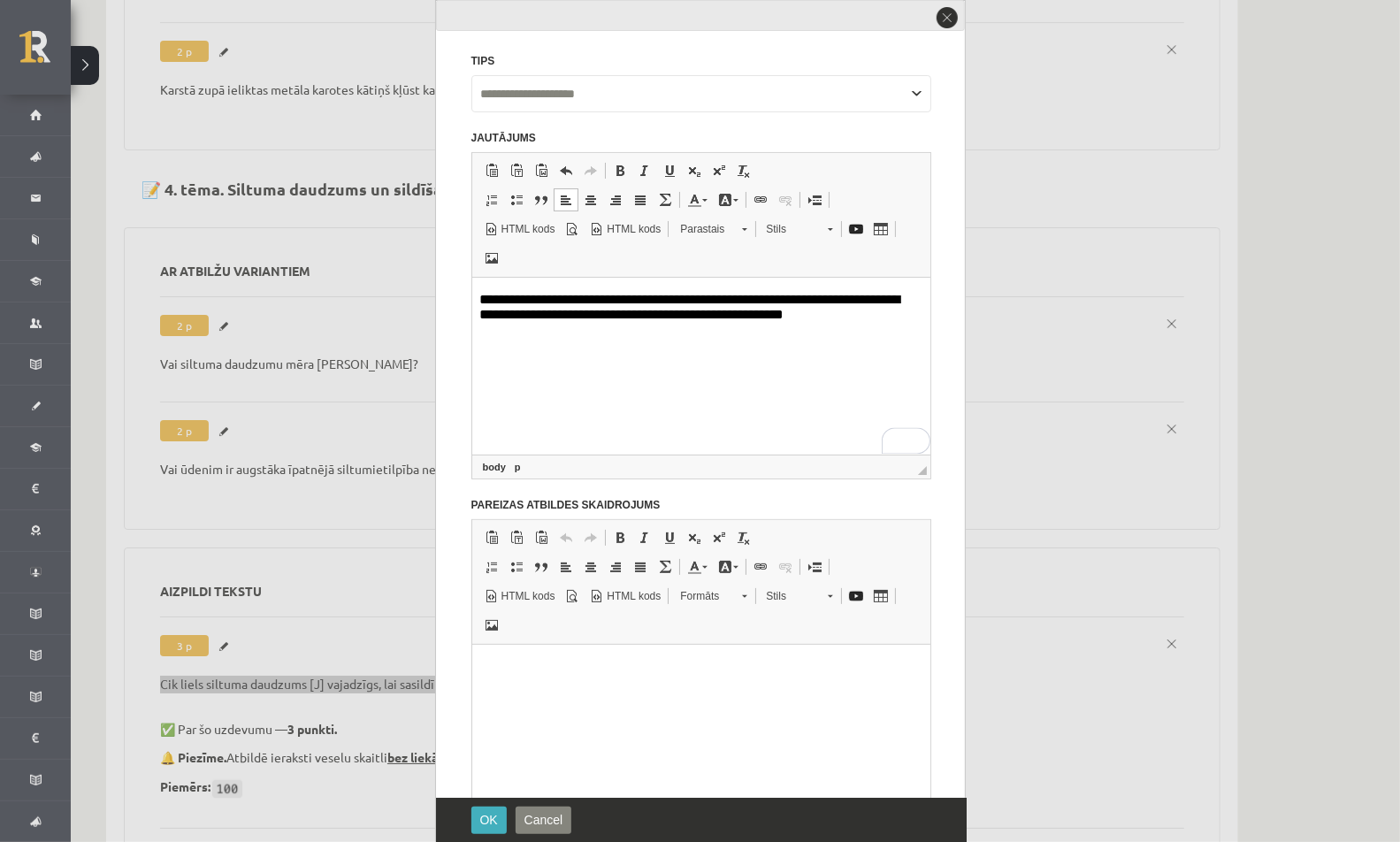
scroll to position [279, 0]
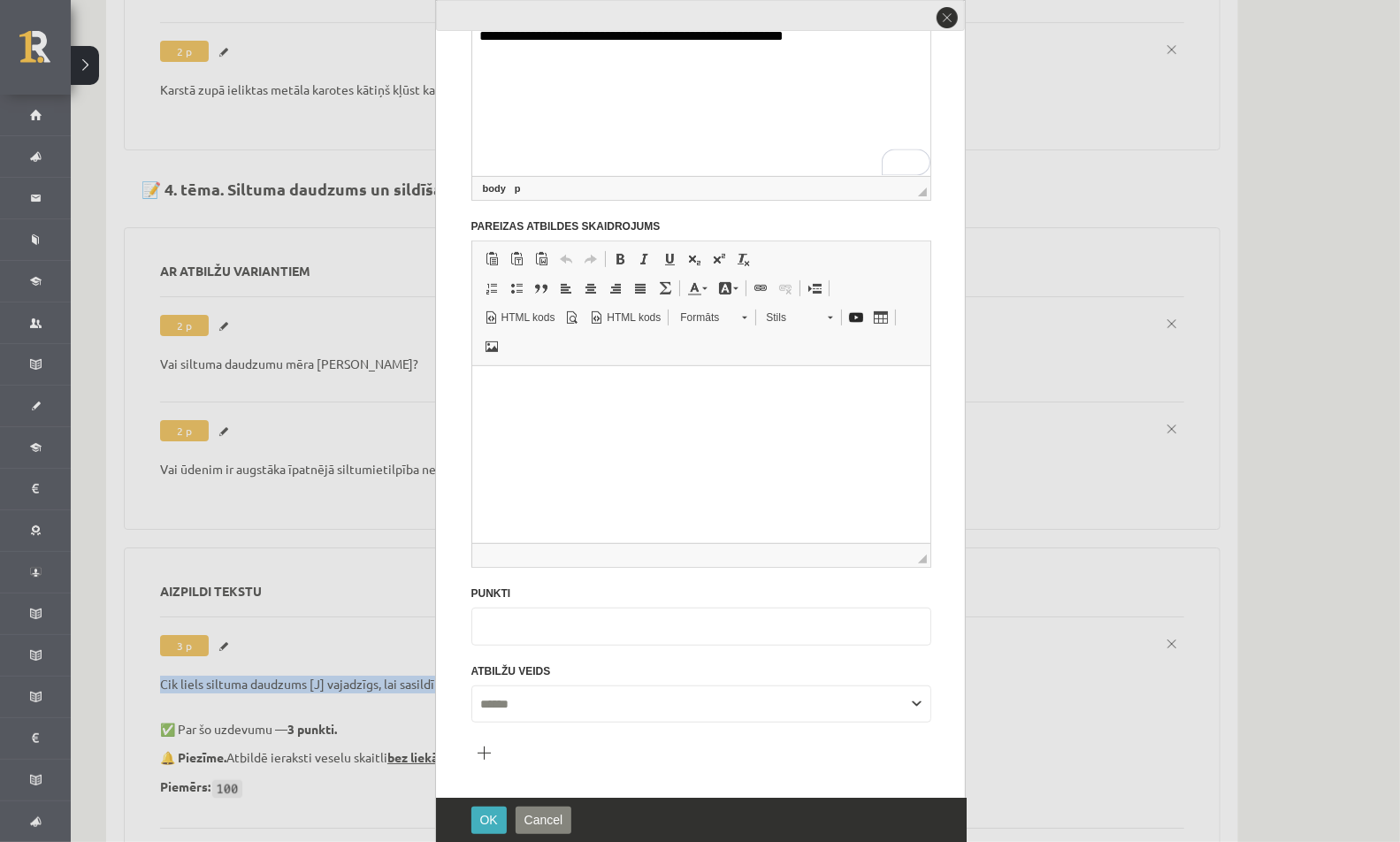
click at [508, 617] on input "*" at bounding box center [701, 626] width 460 height 38
type input "*"
click at [581, 410] on html at bounding box center [700, 388] width 458 height 43
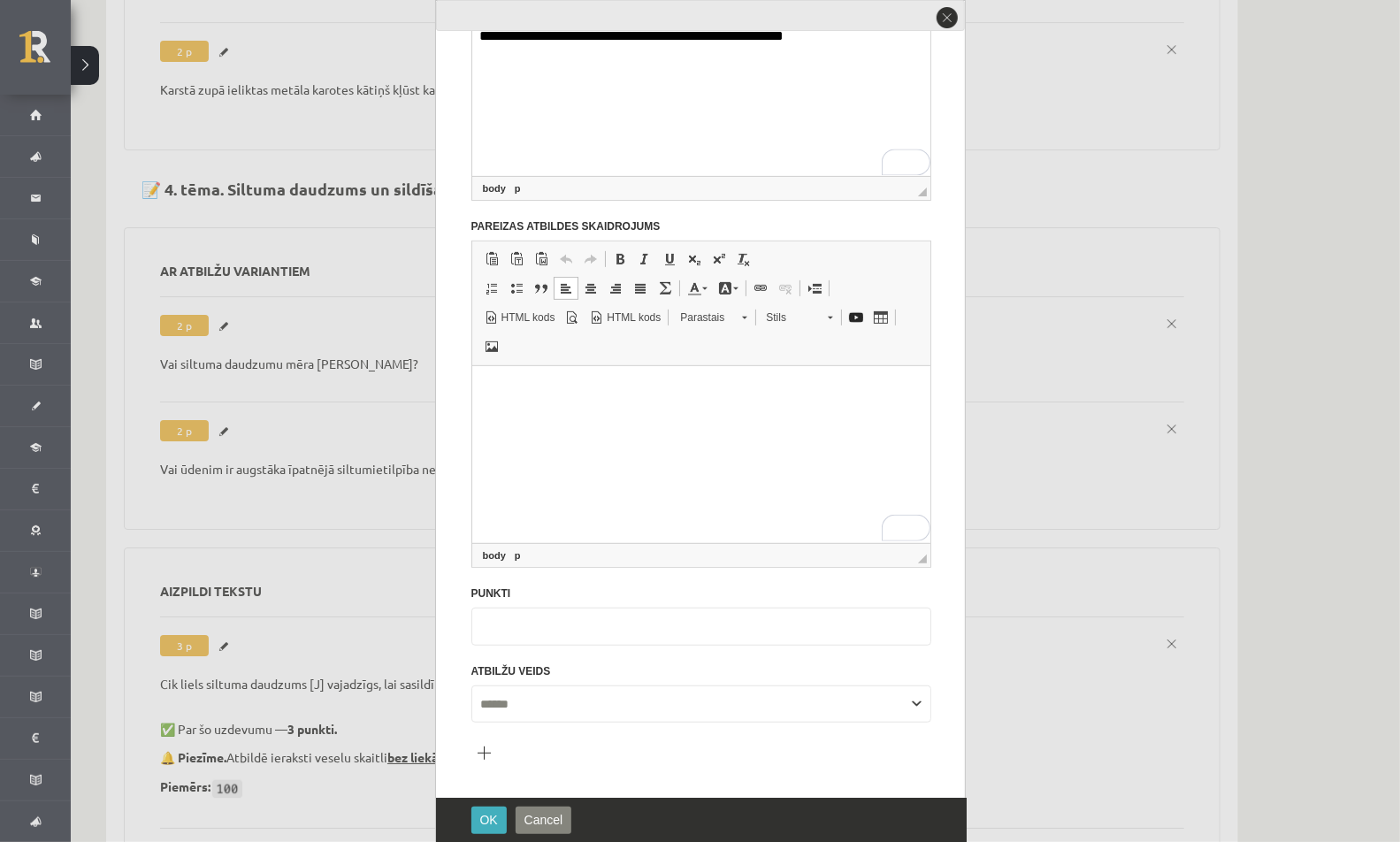
click at [483, 752] on button "Pievienot atbilžu variantu" at bounding box center [483, 752] width 25 height 25
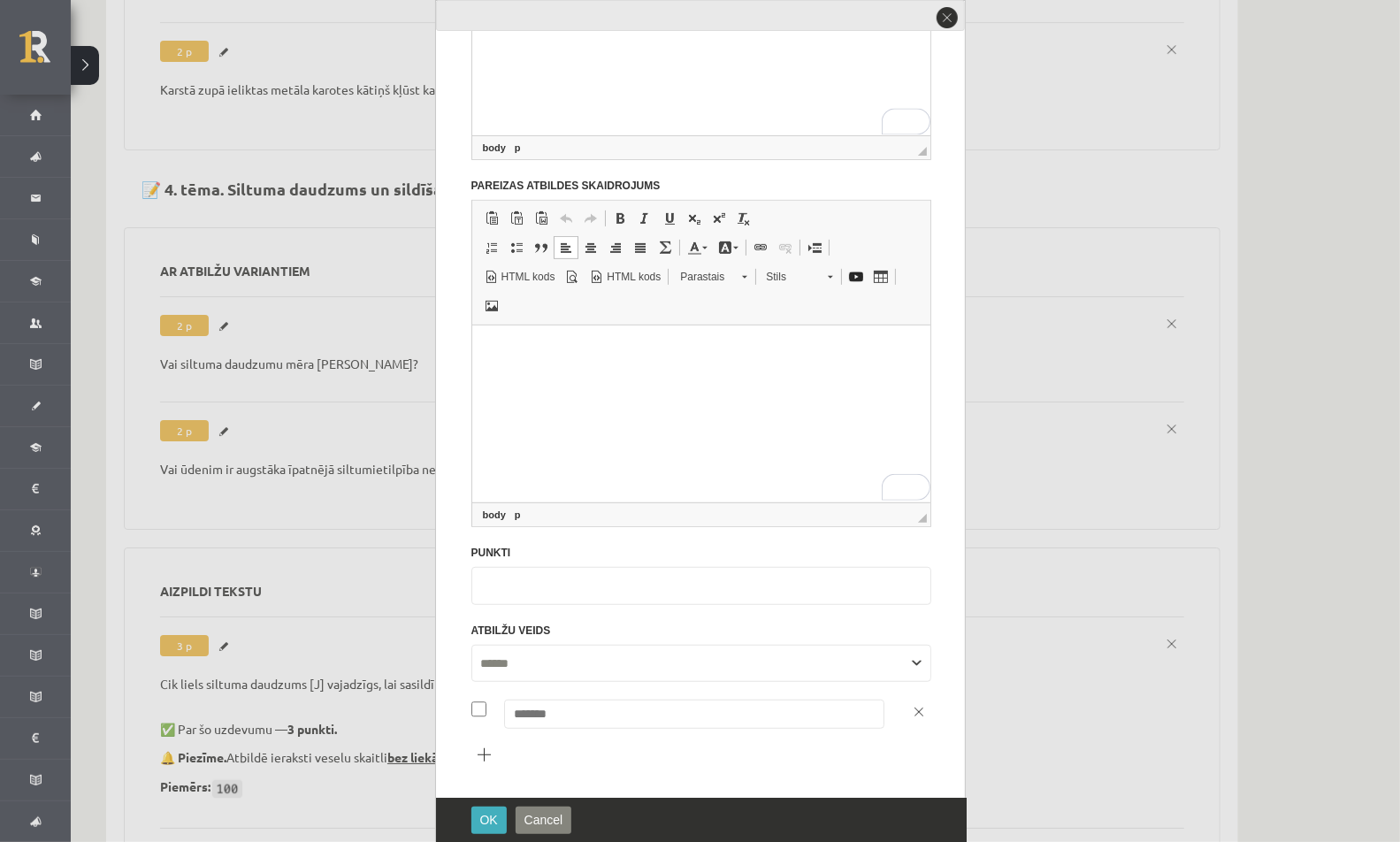
click at [483, 752] on button "Pievienot atbilžu variantu" at bounding box center [483, 754] width 25 height 25
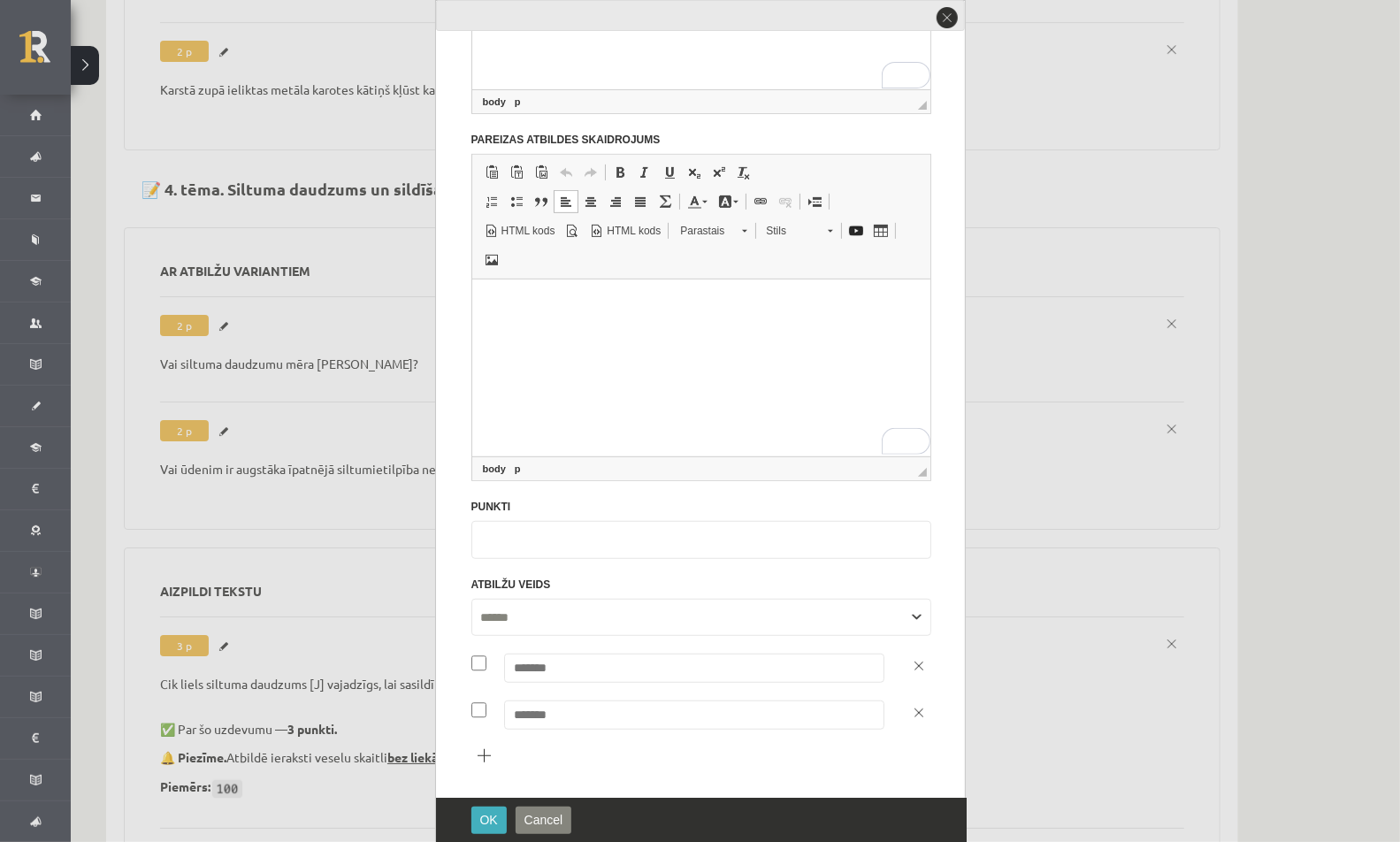
click at [483, 752] on button "Pievienot atbilžu variantu" at bounding box center [483, 755] width 25 height 25
click at [570, 662] on input "text" at bounding box center [694, 668] width 380 height 29
paste input "******"
type input "******"
click at [530, 755] on input "text" at bounding box center [694, 762] width 380 height 29
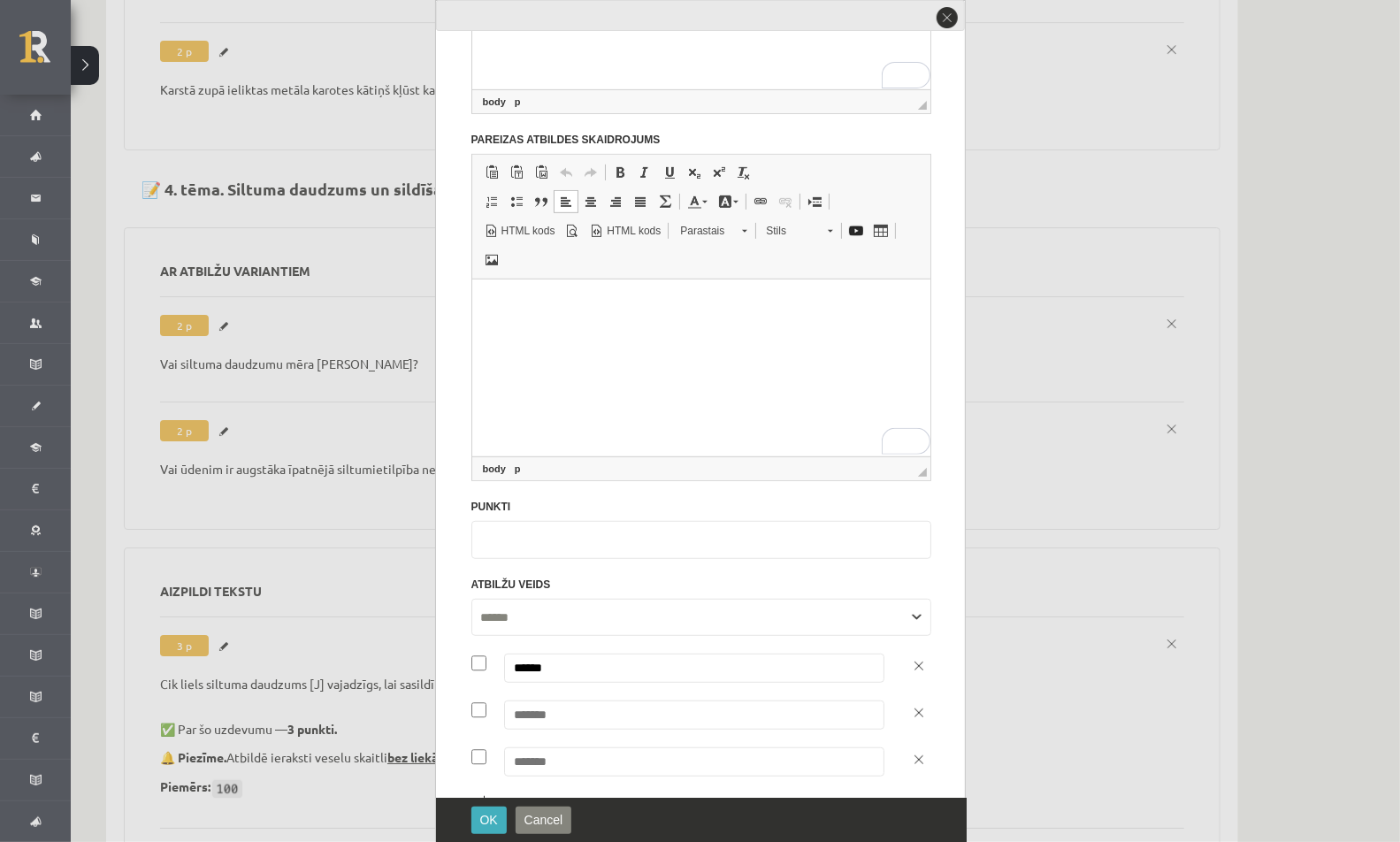
paste input "******"
type input "******"
click at [530, 714] on input "text" at bounding box center [694, 715] width 380 height 29
paste input "******"
click at [530, 706] on input "******" at bounding box center [694, 715] width 380 height 29
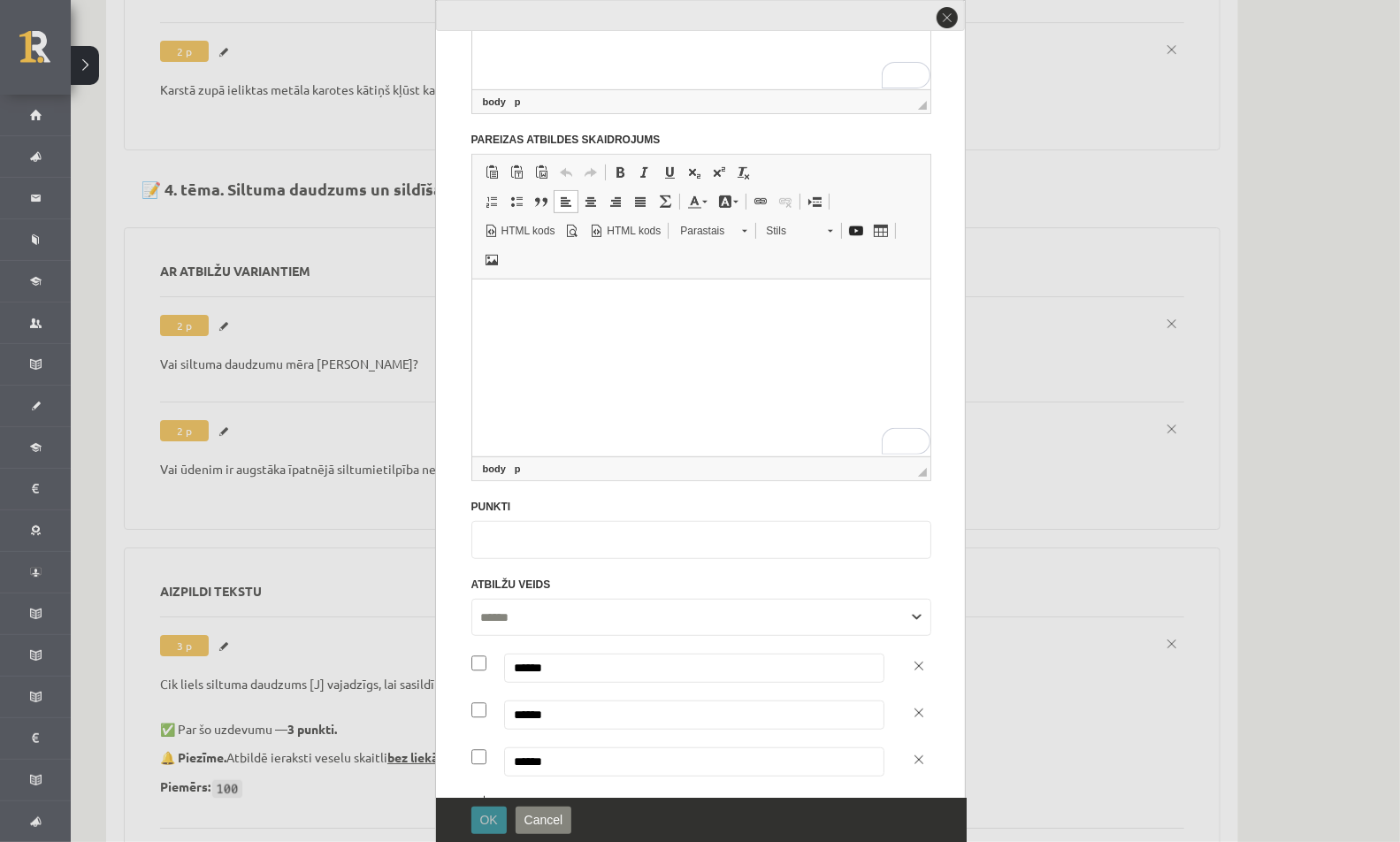
type input "******"
click at [494, 817] on span "OK" at bounding box center [488, 819] width 17 height 14
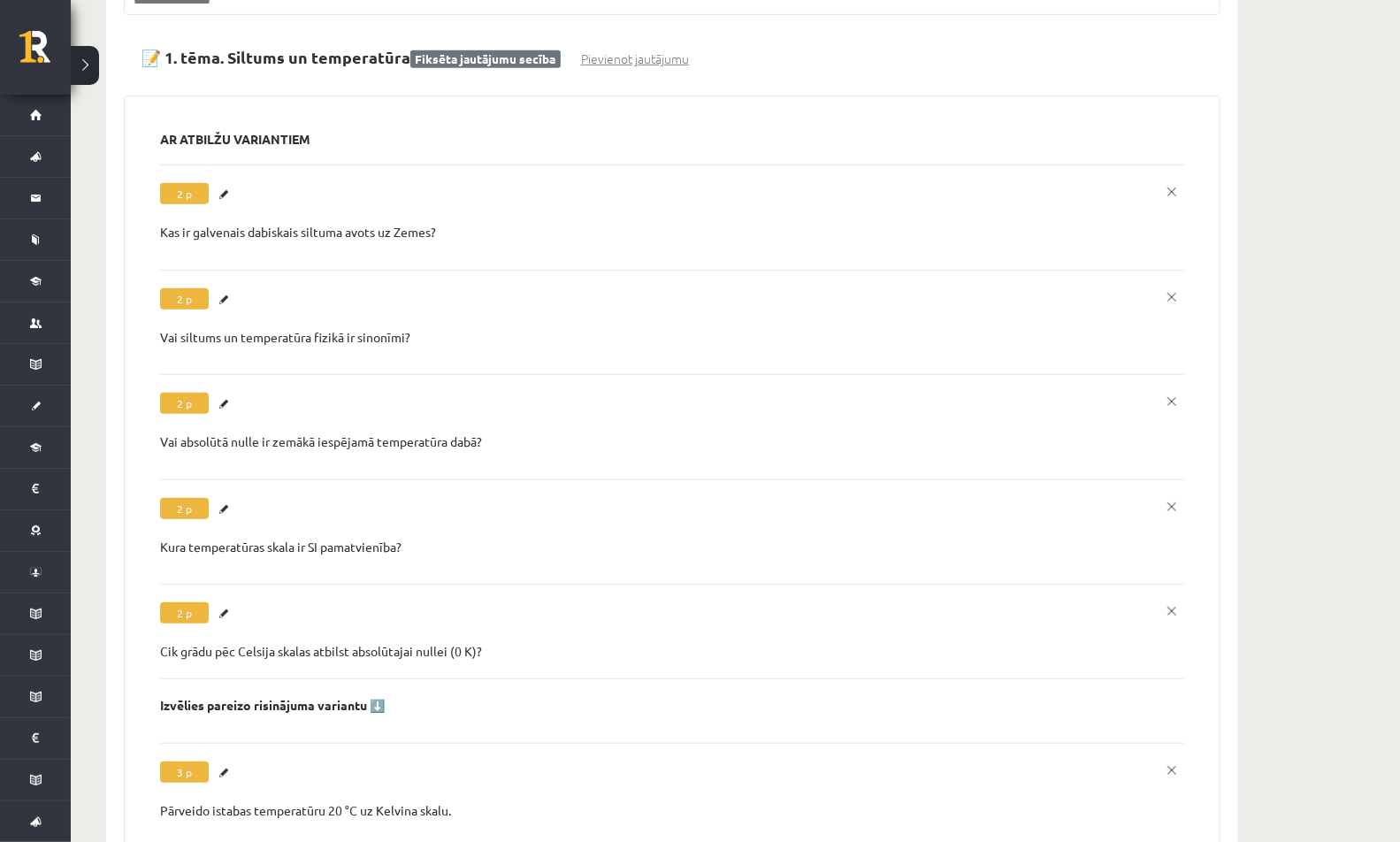
scroll to position [0, 0]
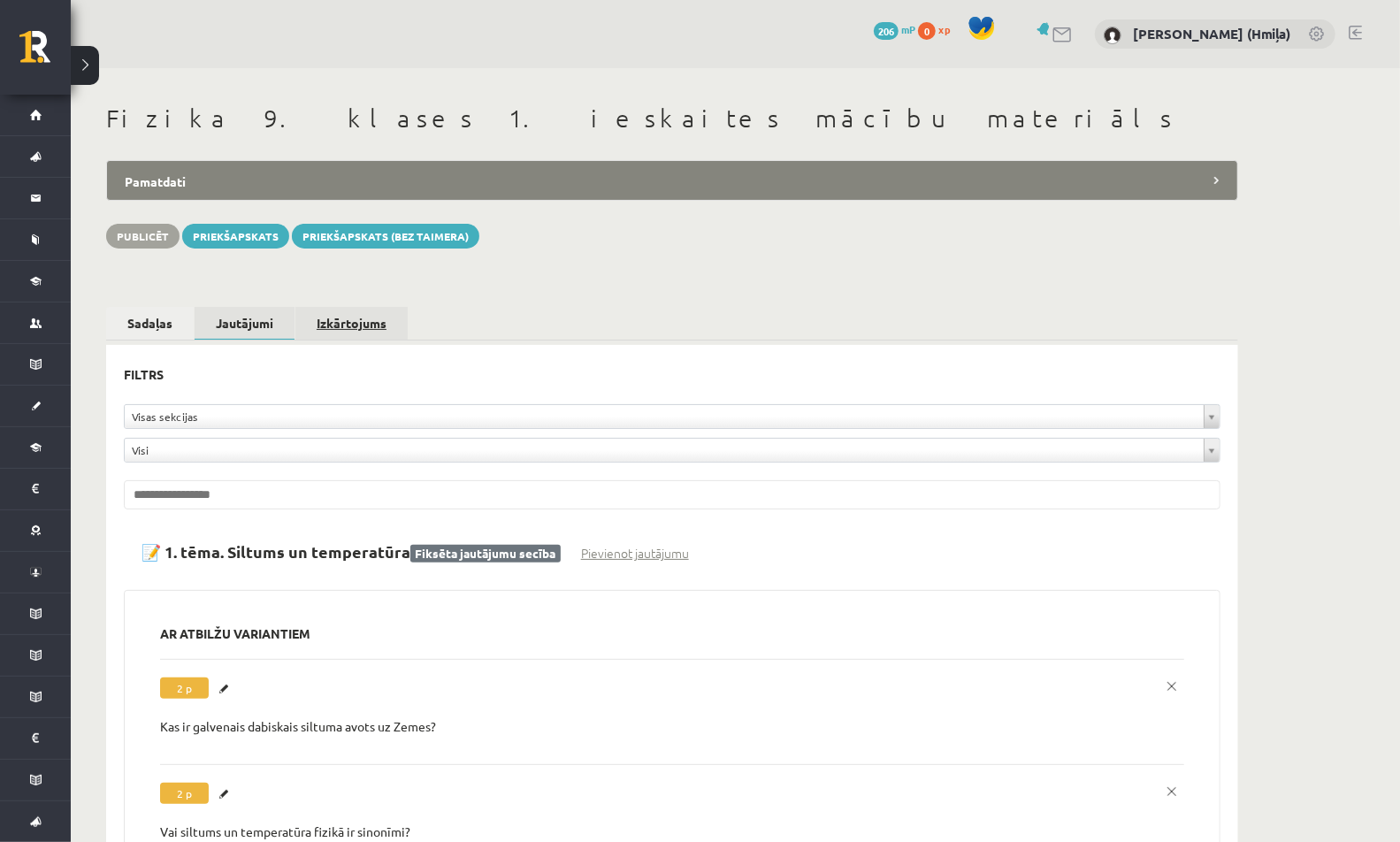
click at [369, 319] on link "Izkārtojums" at bounding box center [351, 323] width 113 height 33
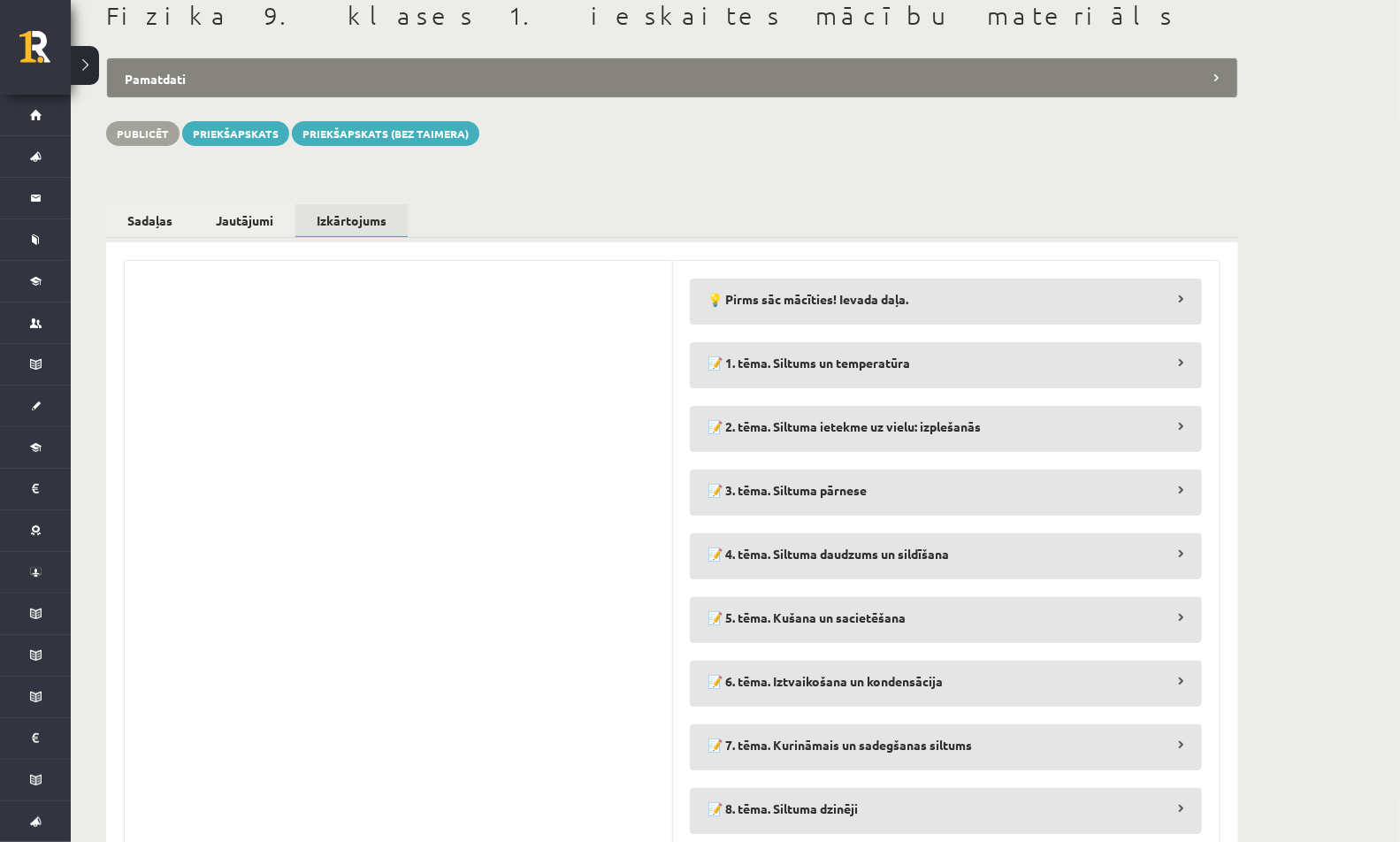
scroll to position [125, 0]
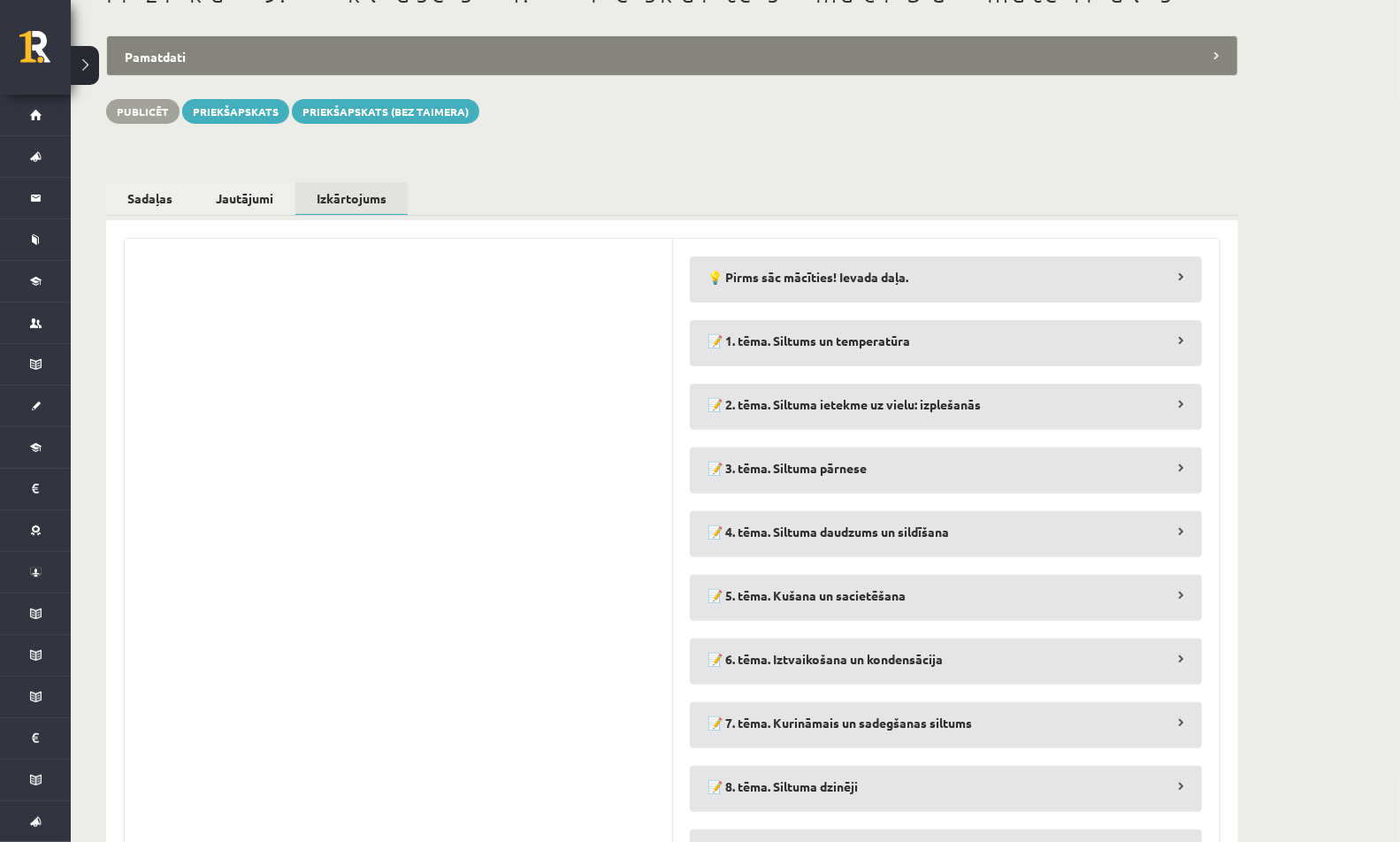
click at [758, 489] on fieldset "**********" at bounding box center [946, 470] width 512 height 46
click at [758, 473] on legend "📝 3. tēma. Siltuma pārnese" at bounding box center [946, 467] width 512 height 40
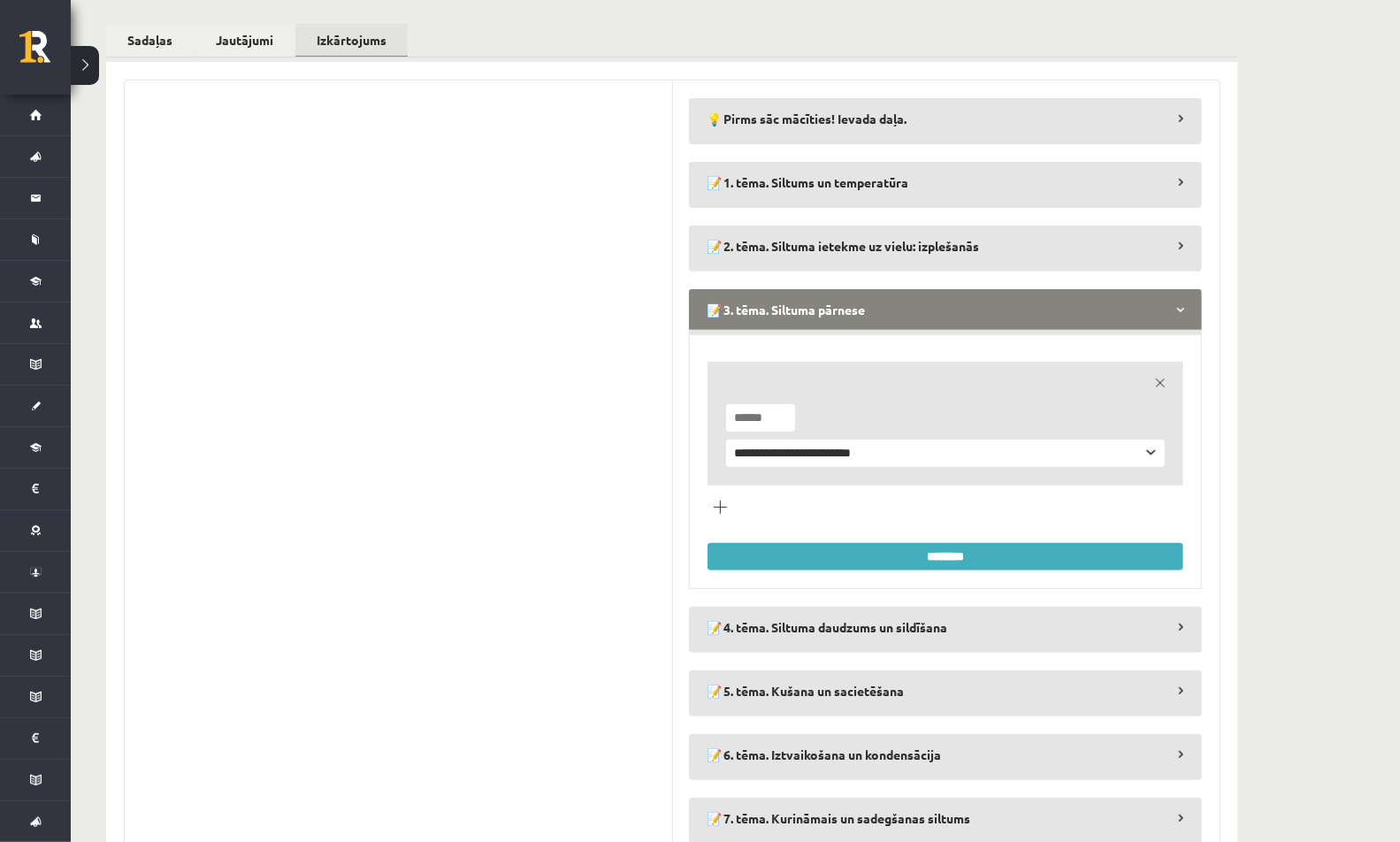
scroll to position [296, 0]
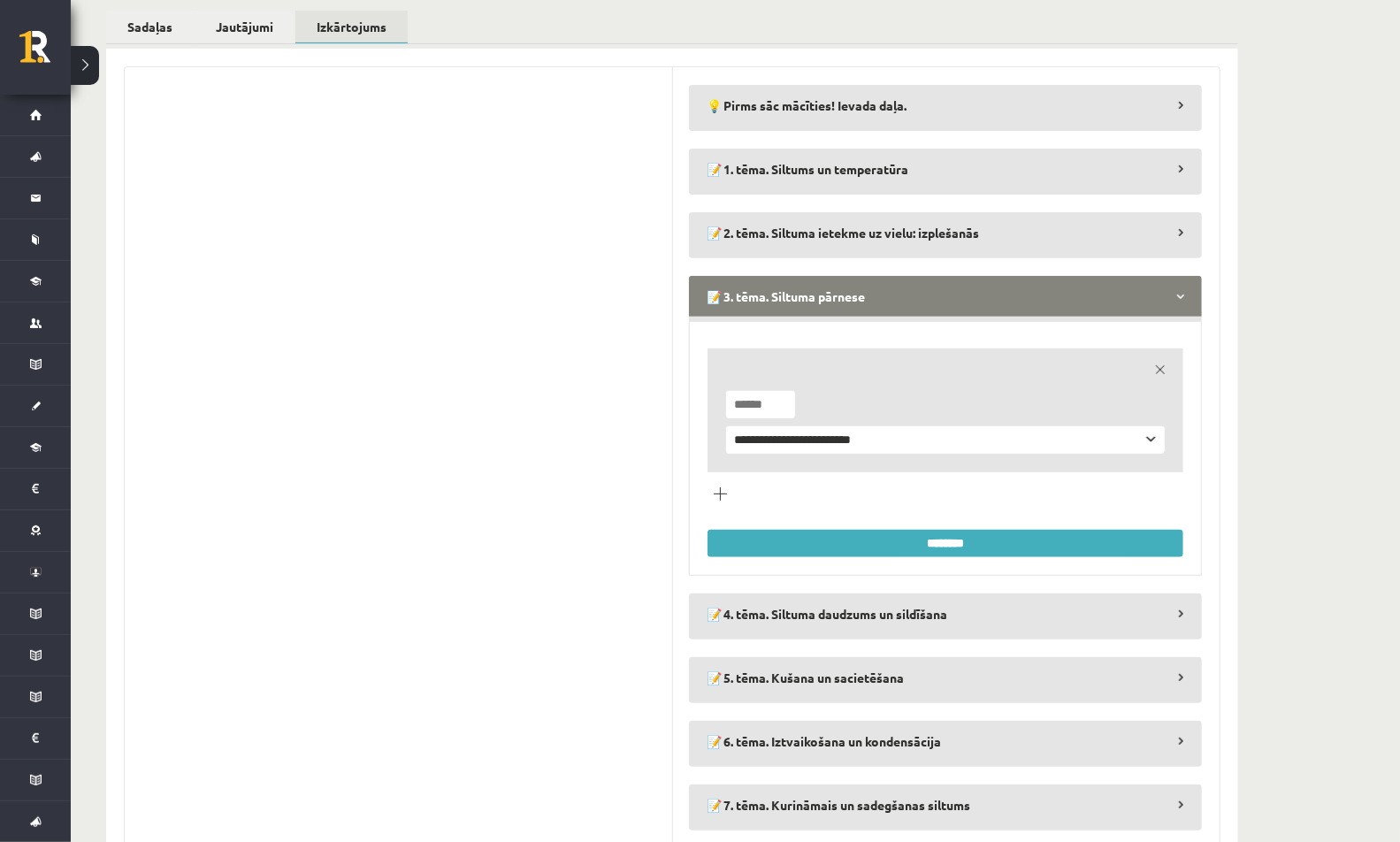
click at [803, 307] on legend "📝 3. tēma. Siltuma pārnese" at bounding box center [946, 296] width 513 height 40
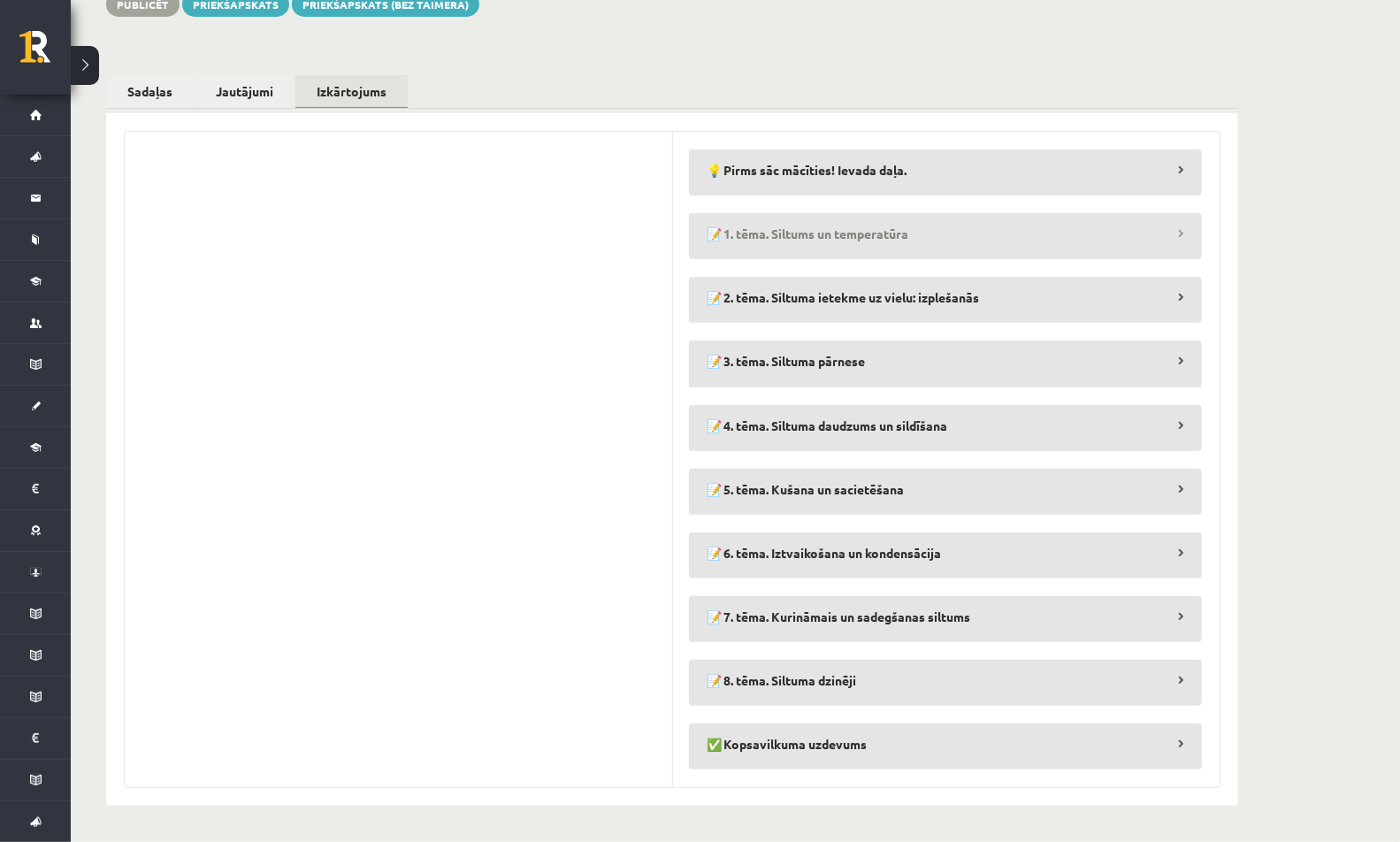
scroll to position [229, 0]
click at [765, 430] on legend "📝 4. tēma. Siltuma daudzums un sildīšana" at bounding box center [946, 427] width 512 height 40
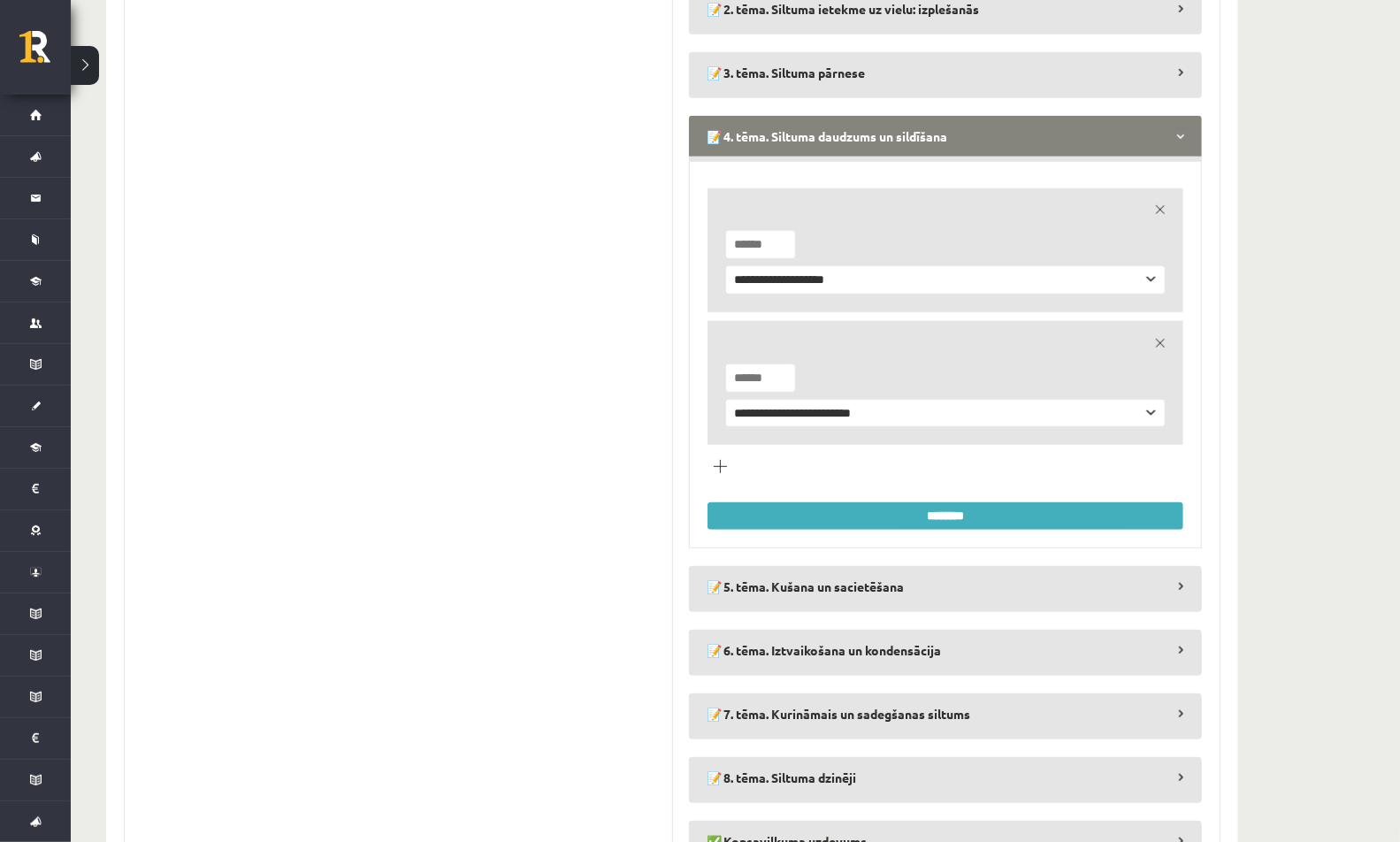
scroll to position [612, 0]
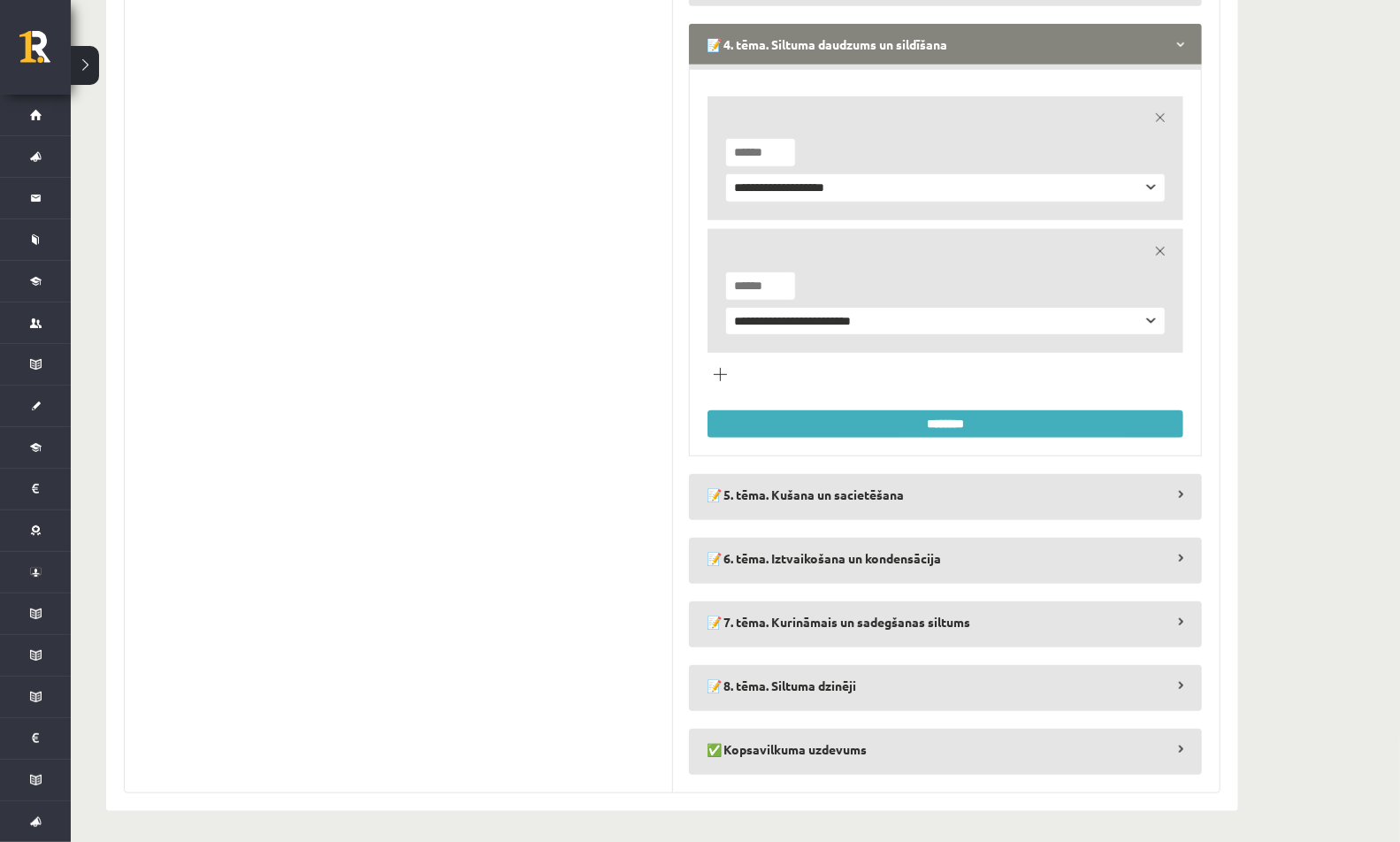
click at [1167, 116] on link "remove" at bounding box center [1160, 117] width 25 height 25
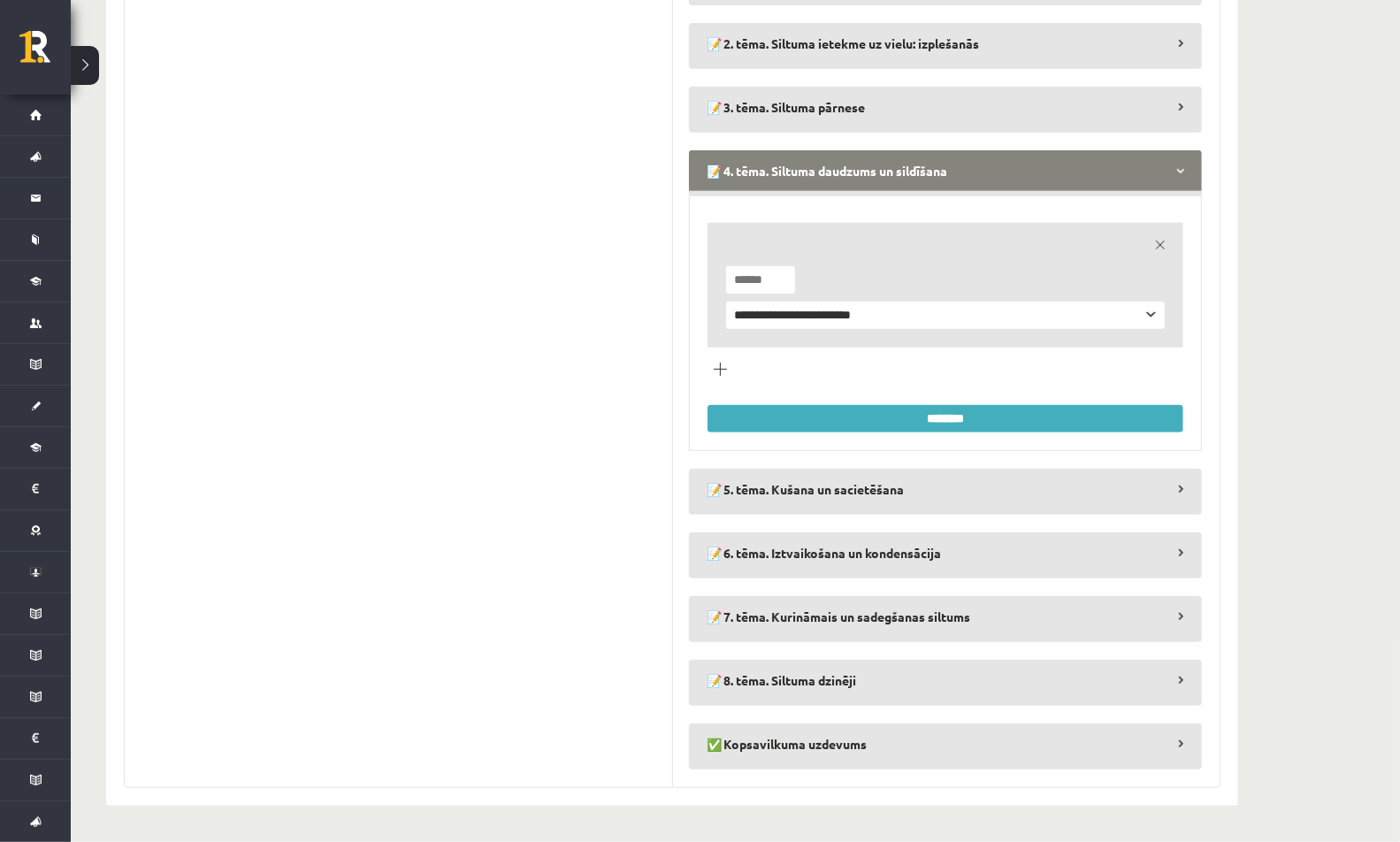
scroll to position [482, 0]
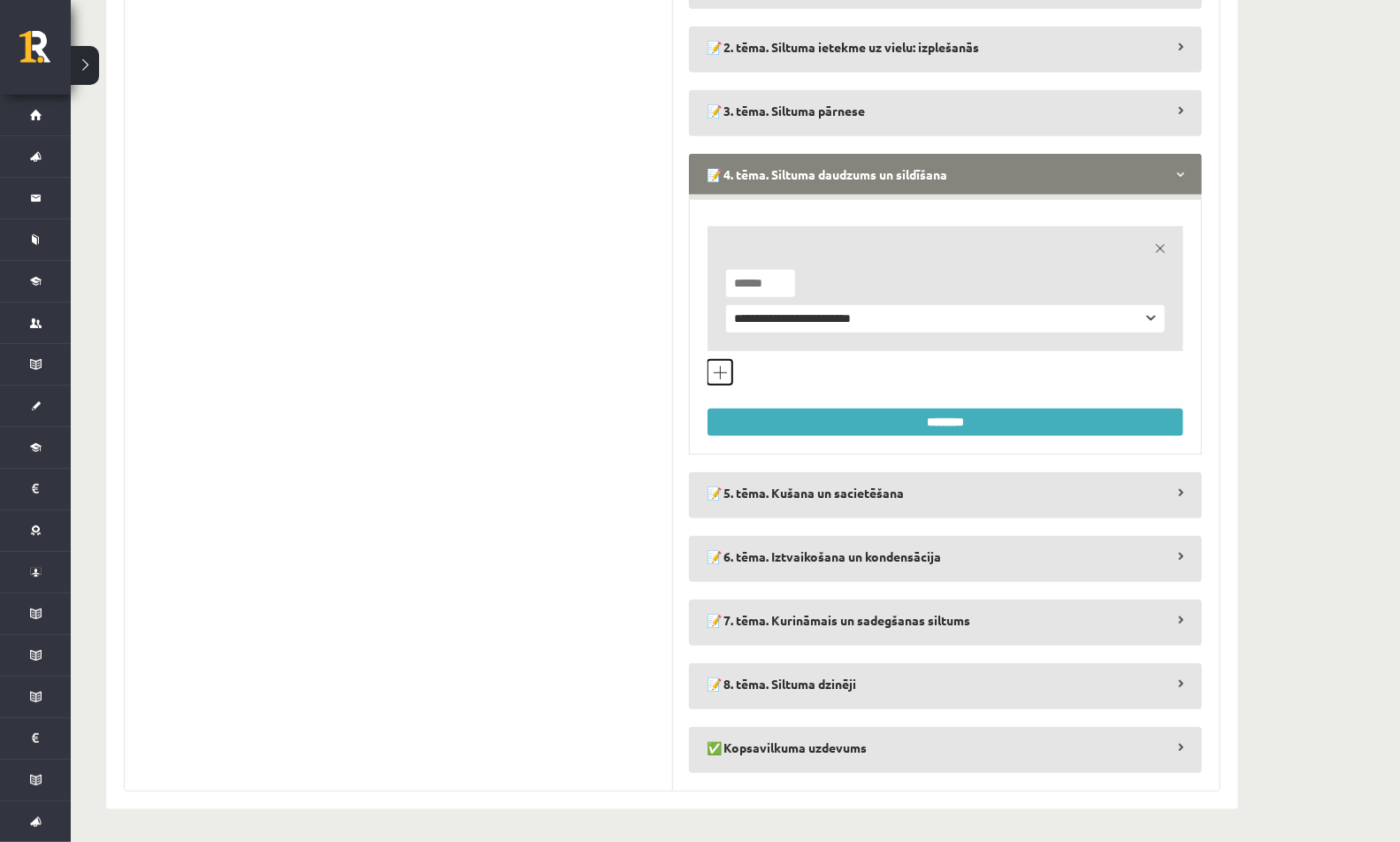
click at [727, 370] on button "Pievienot jautājumu veidu" at bounding box center [719, 372] width 25 height 25
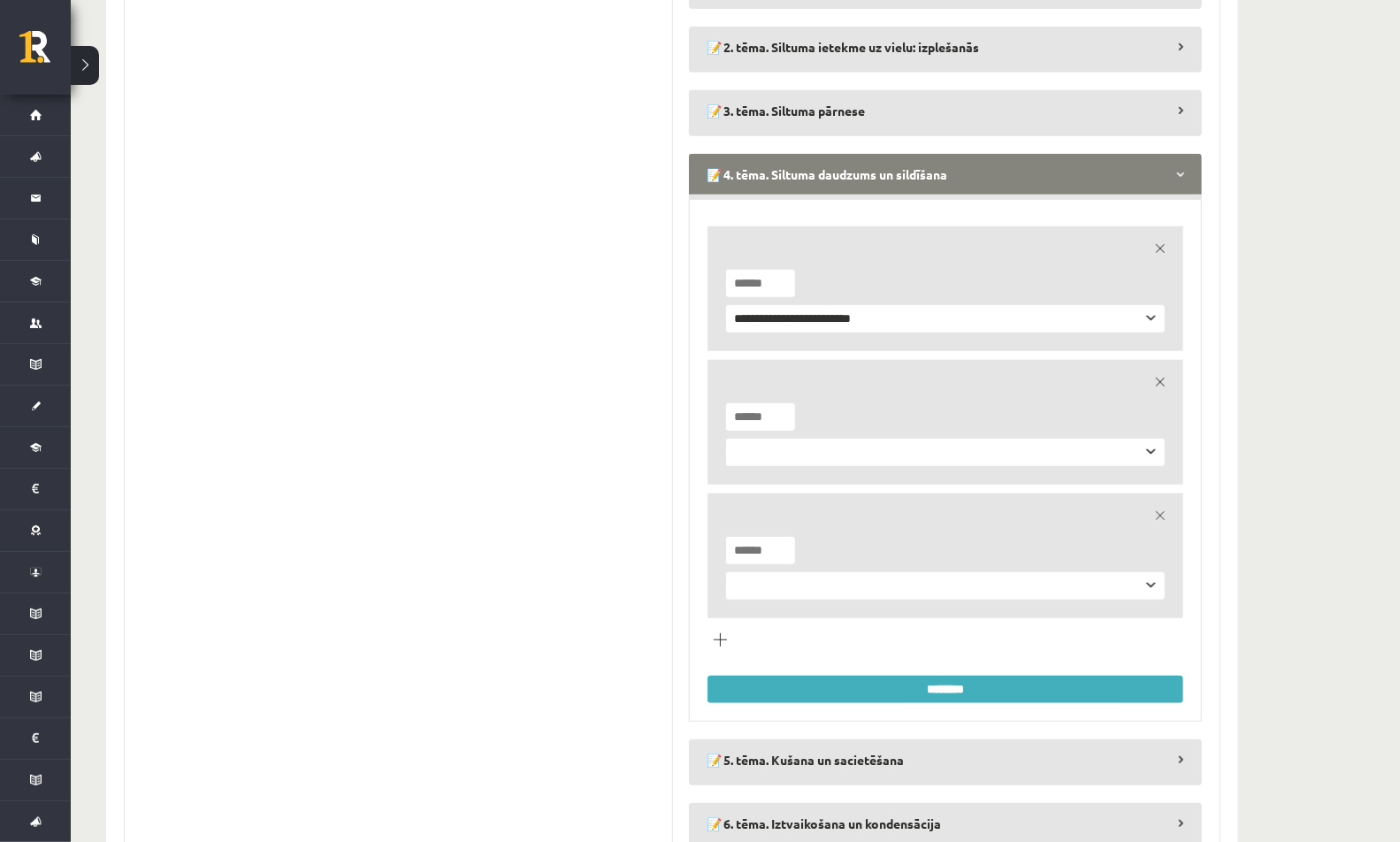
click at [1157, 509] on link "remove" at bounding box center [1160, 515] width 25 height 25
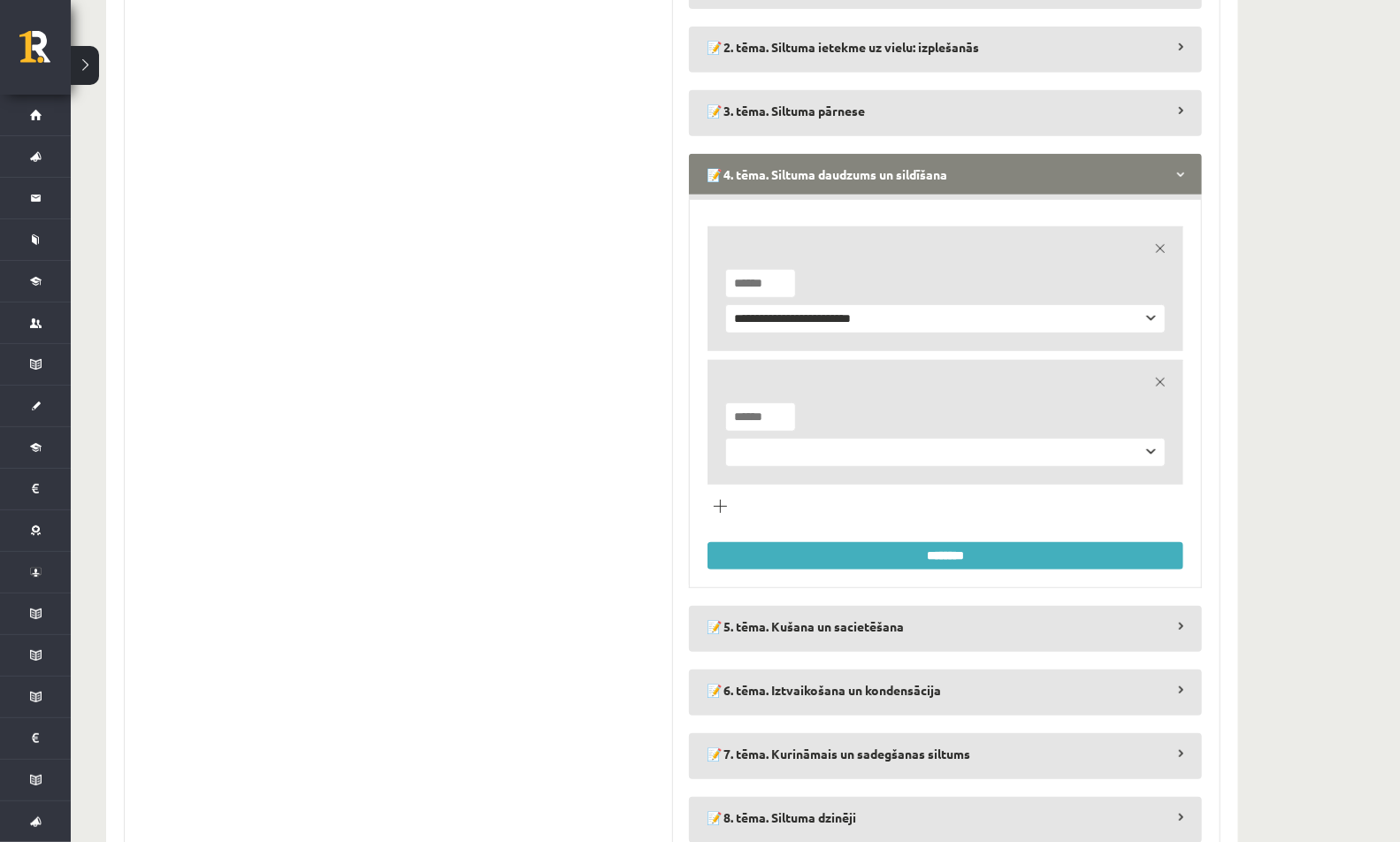
click at [952, 455] on select "**********" at bounding box center [945, 453] width 441 height 29
select select "**********"
click at [725, 438] on select "**********" at bounding box center [945, 453] width 441 height 29
type input "*"
click at [782, 408] on input "*" at bounding box center [760, 417] width 71 height 29
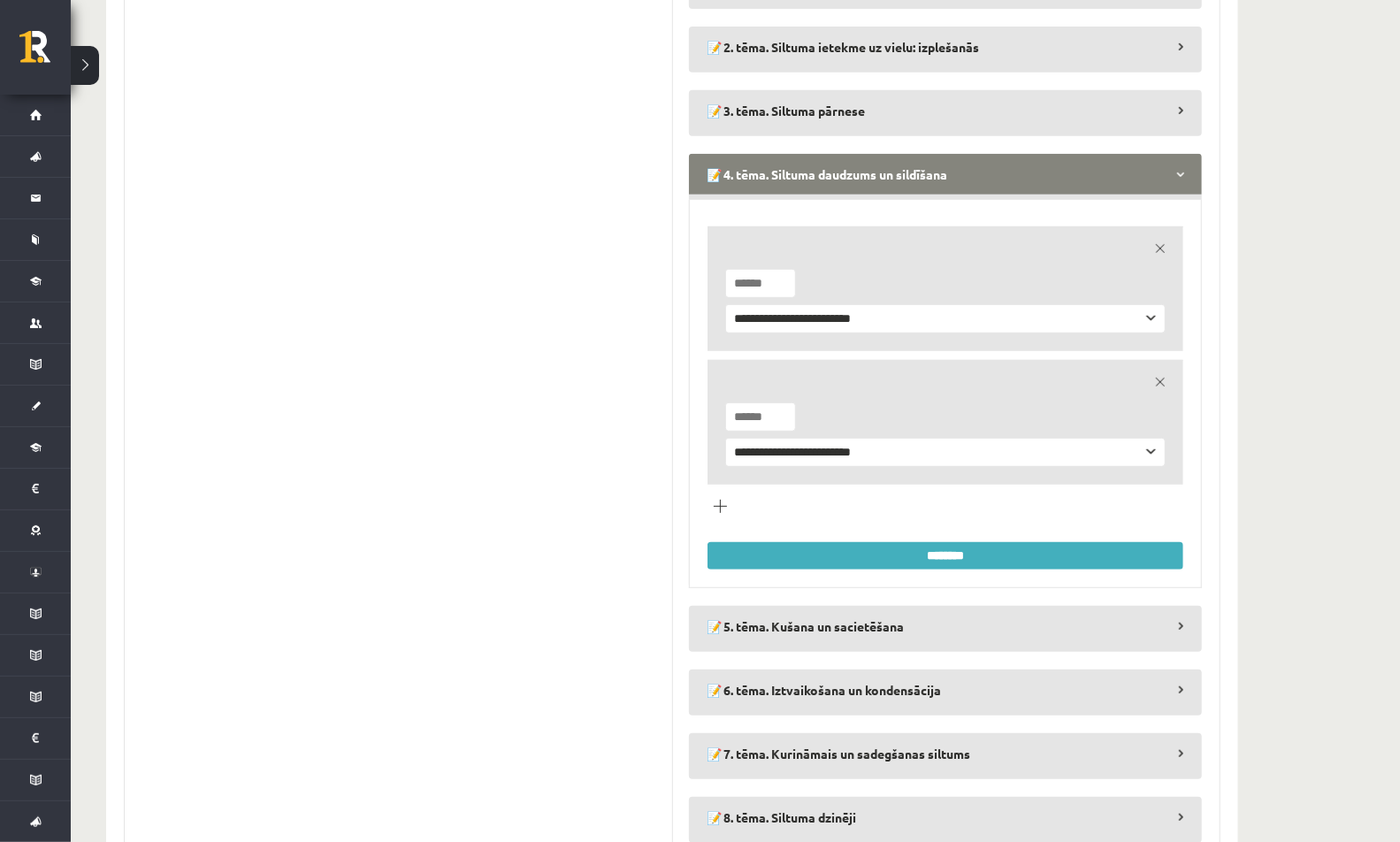
click at [793, 552] on input "********" at bounding box center [945, 556] width 476 height 27
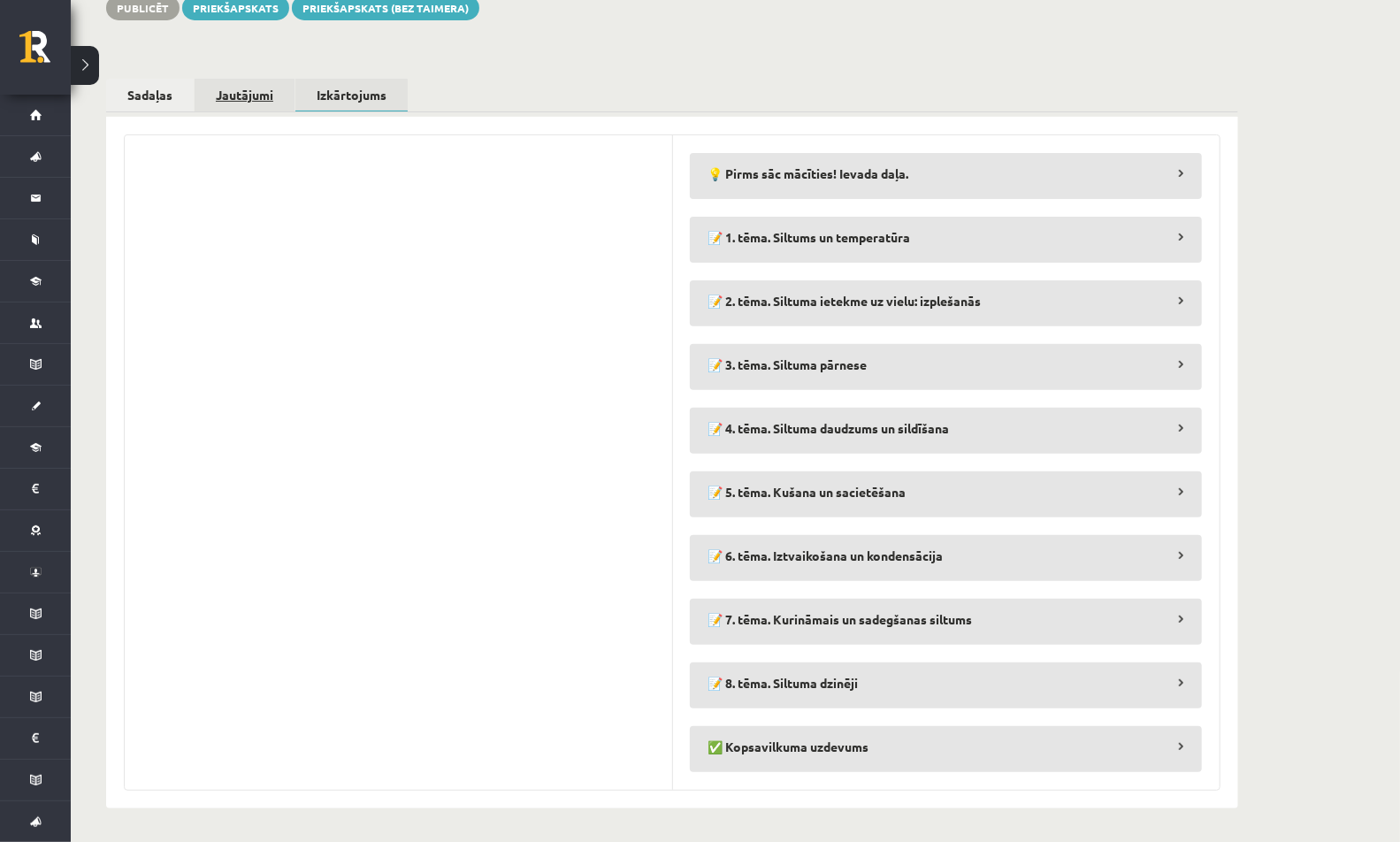
click at [253, 97] on link "Jautājumi" at bounding box center [244, 95] width 100 height 33
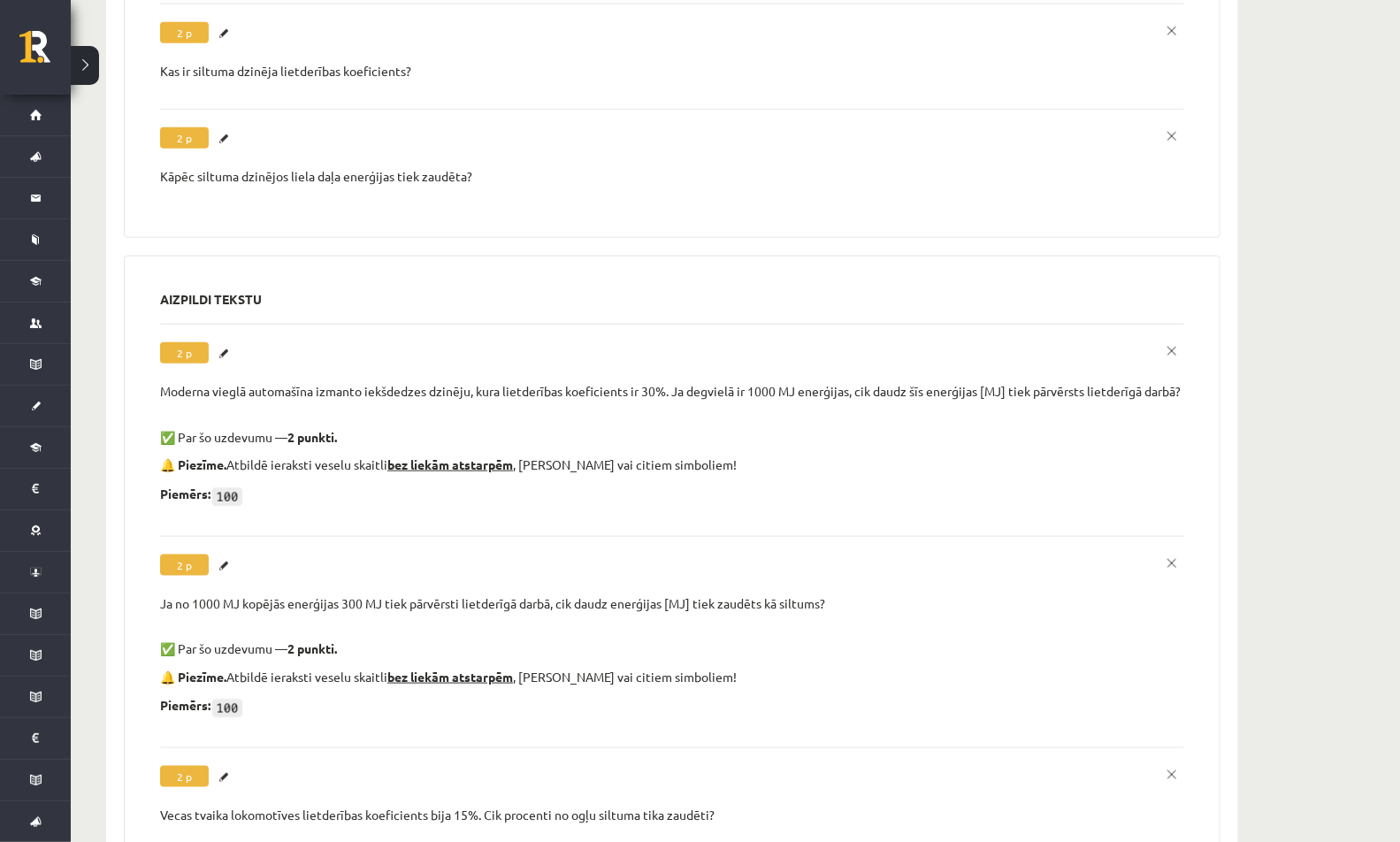
scroll to position [9467, 0]
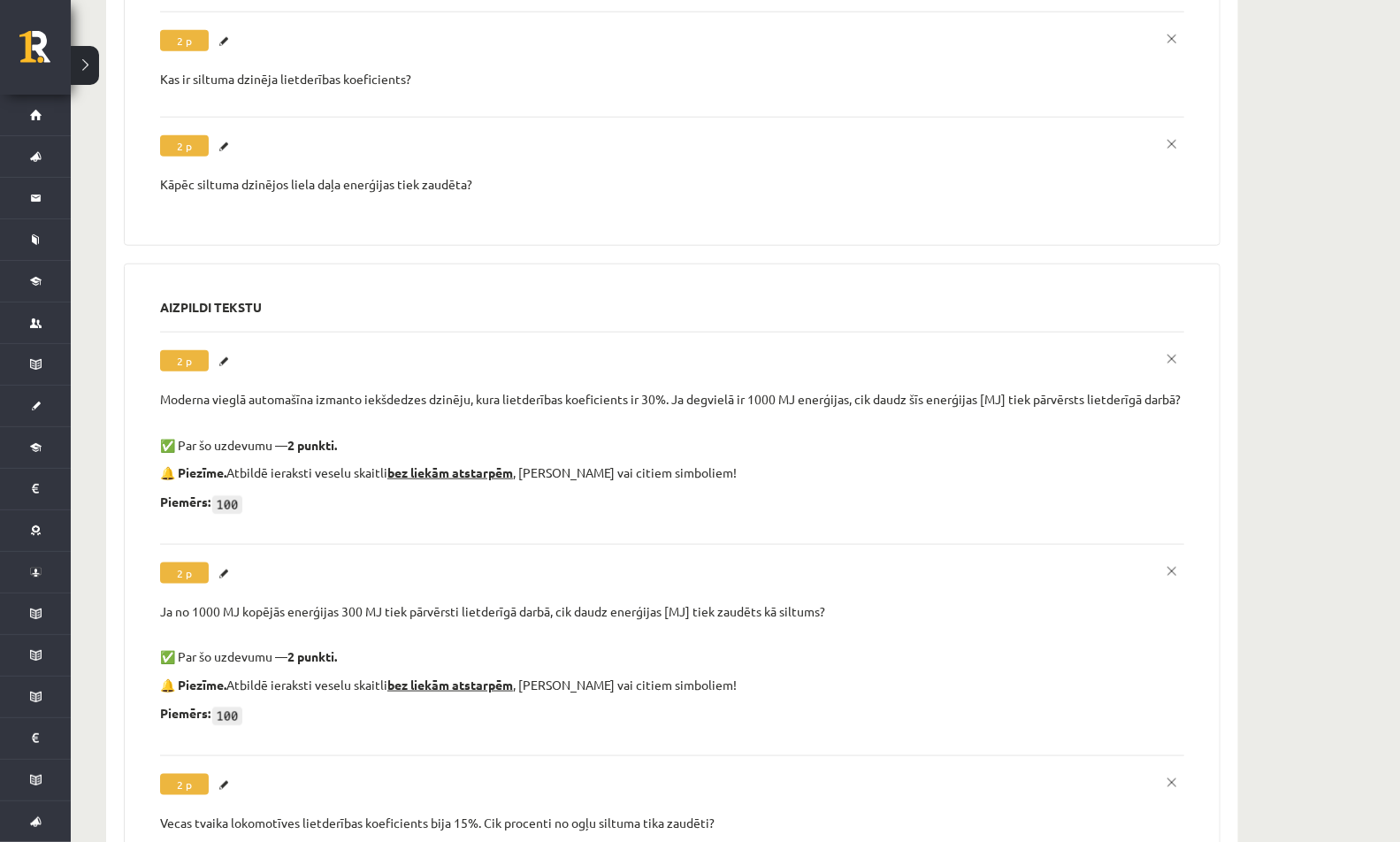
click at [284, 391] on div "Moderna vieglā automašīna izmanto iekšdedzes dzinēju, kura lietderības koeficie…" at bounding box center [673, 399] width 1024 height 17
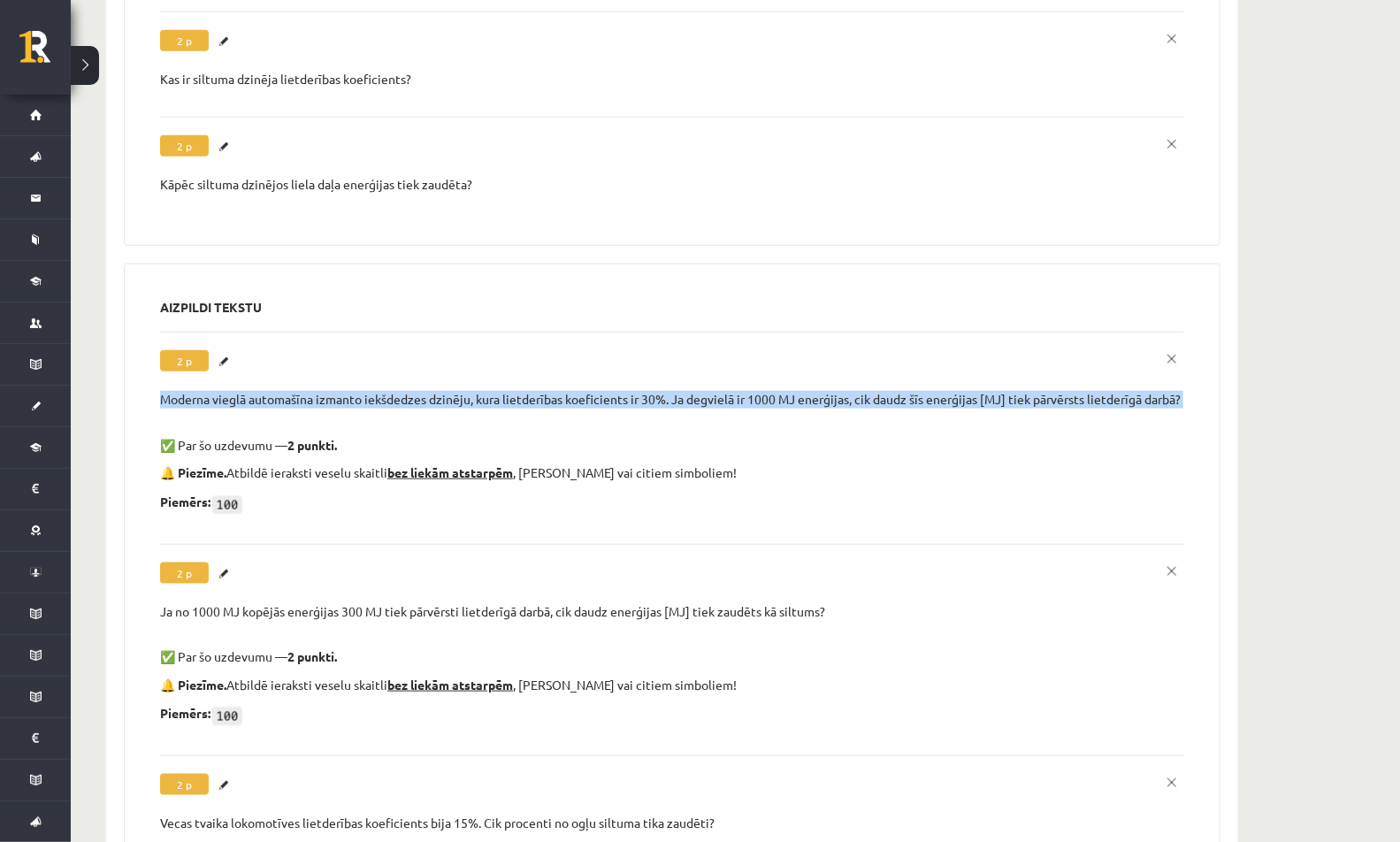
click at [284, 391] on div "Moderna vieglā automašīna izmanto iekšdedzes dzinēju, kura lietderības koeficie…" at bounding box center [673, 399] width 1024 height 17
copy div "Moderna vieglā automašīna izmanto iekšdedzes dzinēju, kura lietderības koeficie…"
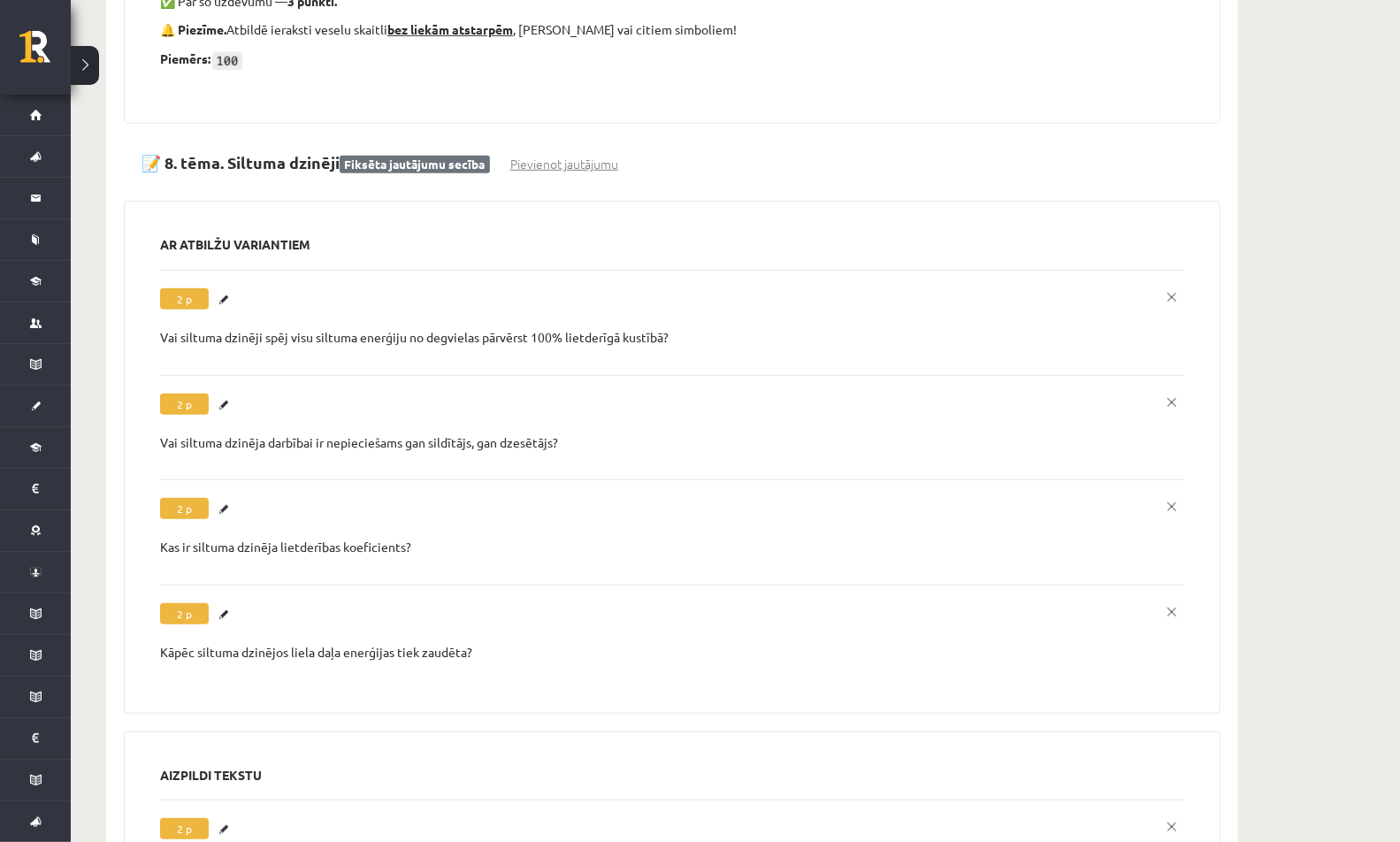
scroll to position [8968, 0]
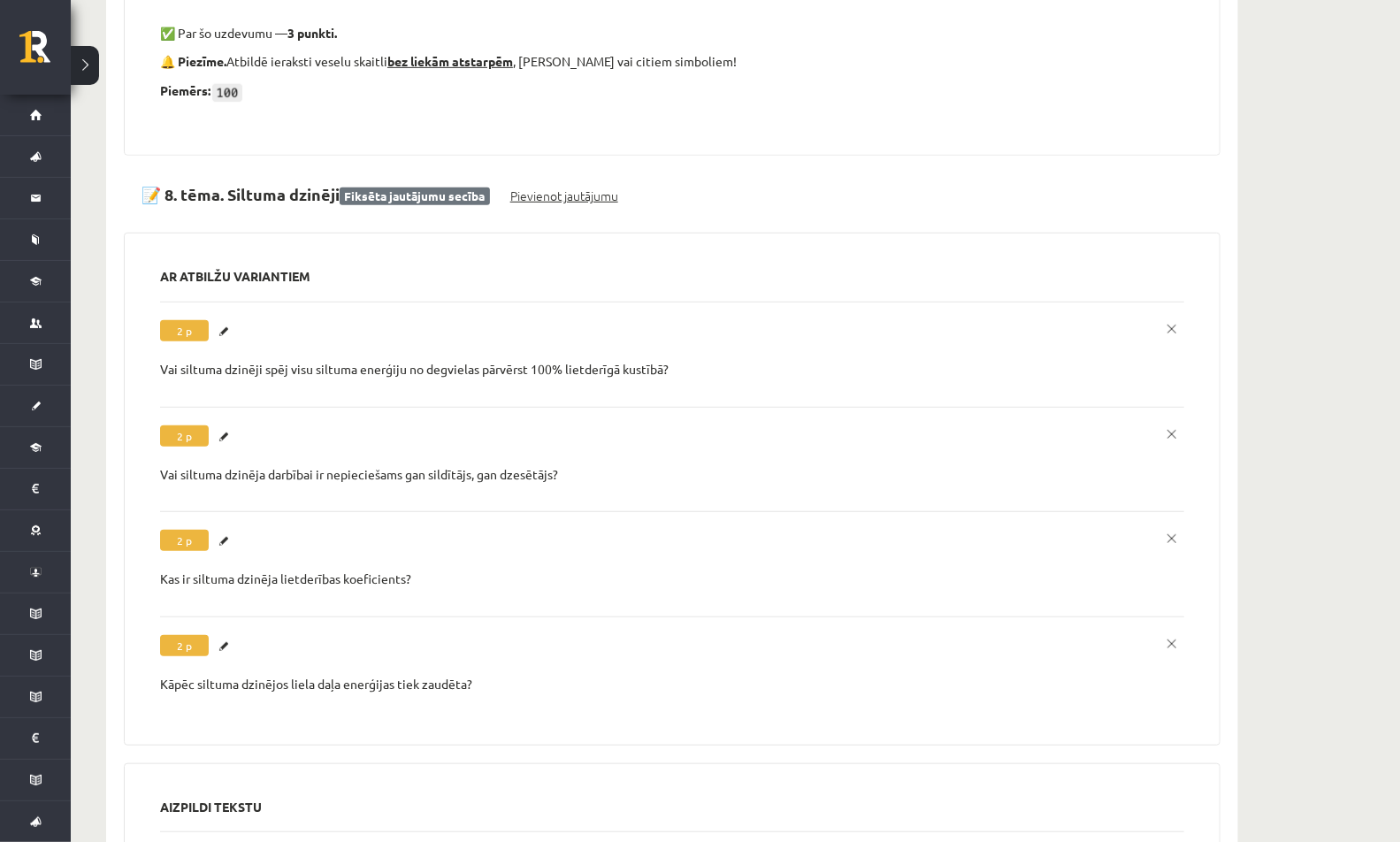
click at [570, 187] on link "Pievienot jautājumu" at bounding box center [564, 196] width 108 height 18
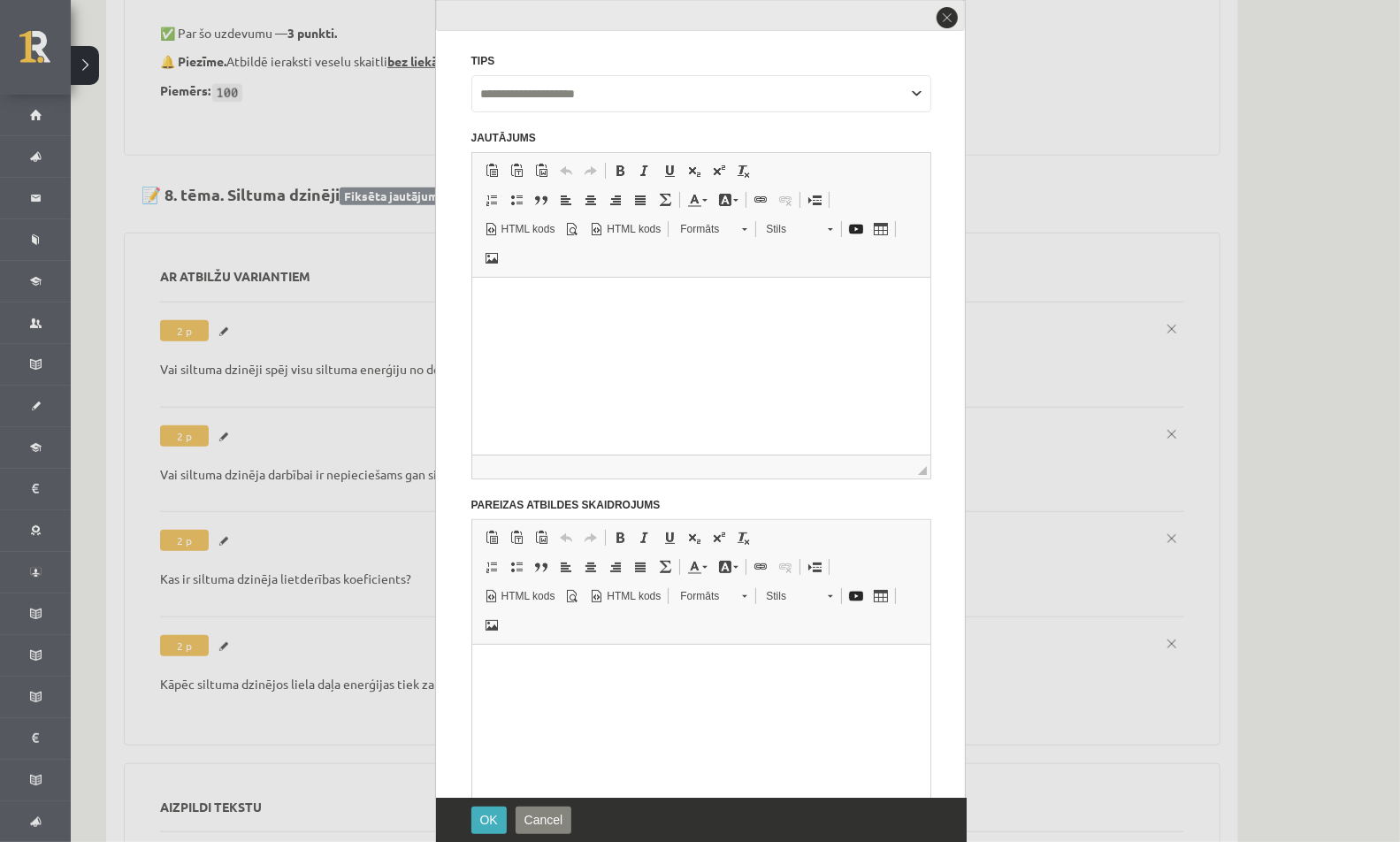
scroll to position [0, 0]
click at [589, 318] on html at bounding box center [700, 299] width 458 height 43
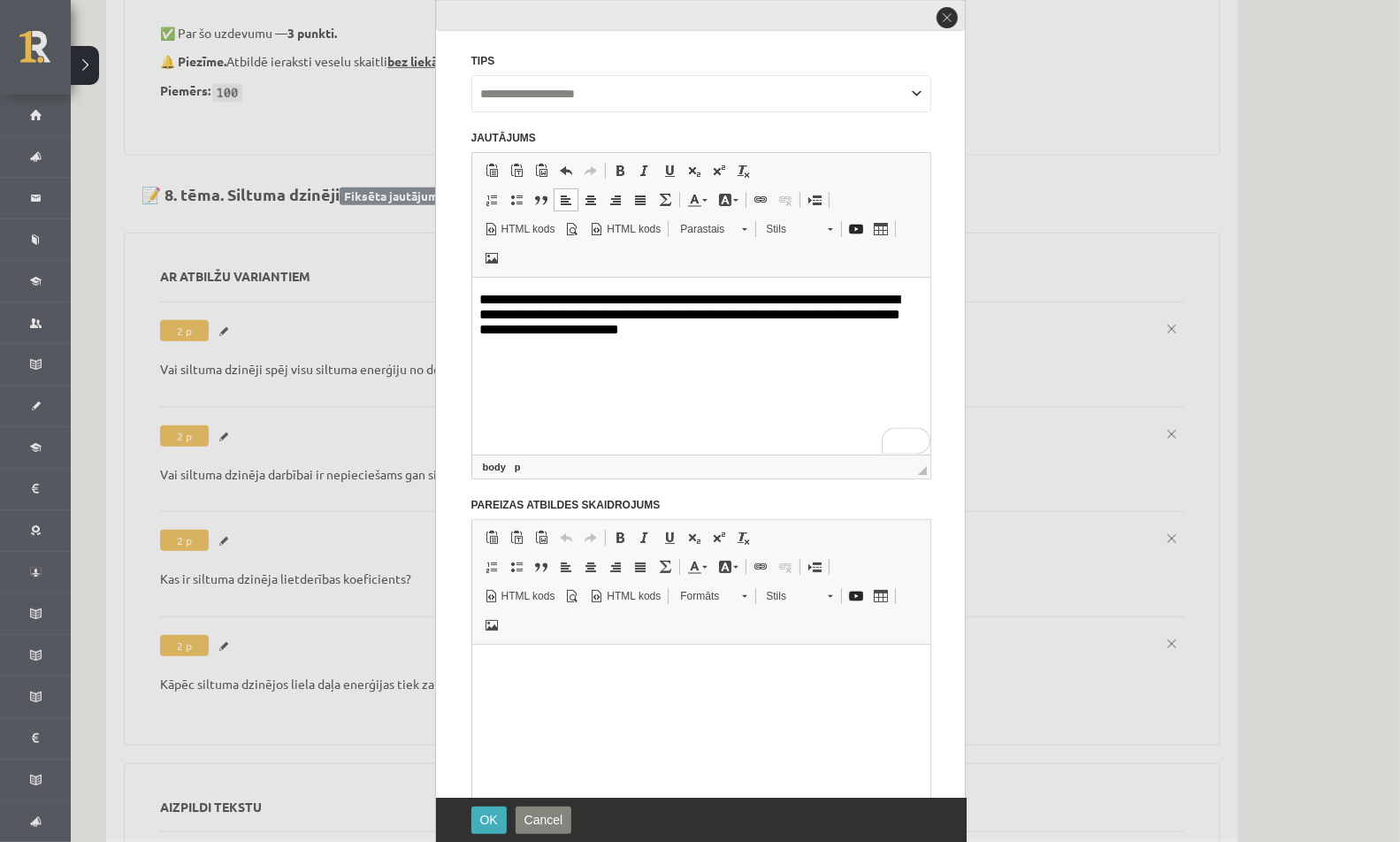
scroll to position [279, 0]
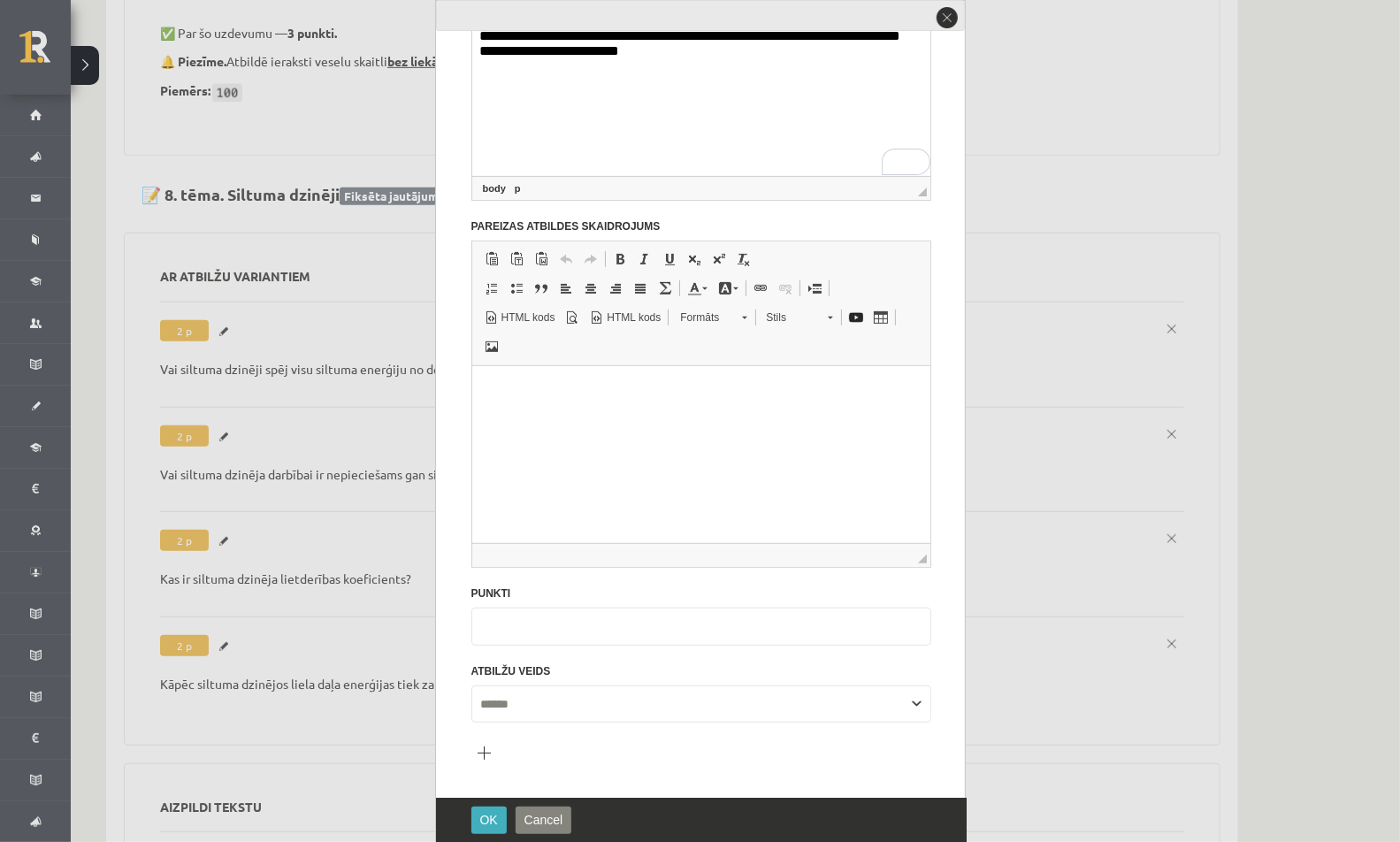
click at [508, 624] on input "*" at bounding box center [701, 626] width 460 height 38
type input "*"
click at [554, 410] on html at bounding box center [700, 388] width 458 height 43
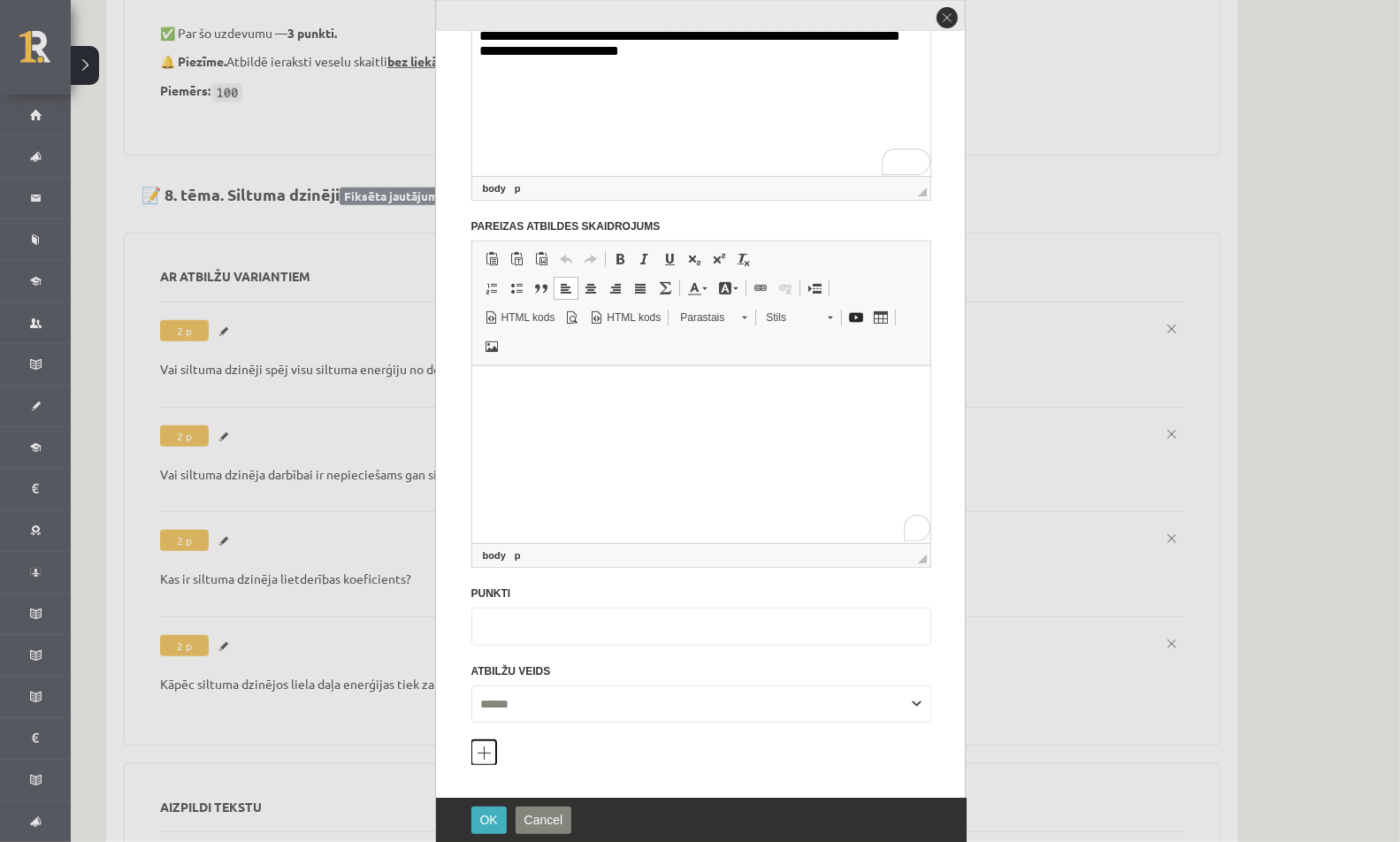
click at [482, 755] on button "Pievienot atbilžu variantu" at bounding box center [483, 752] width 25 height 25
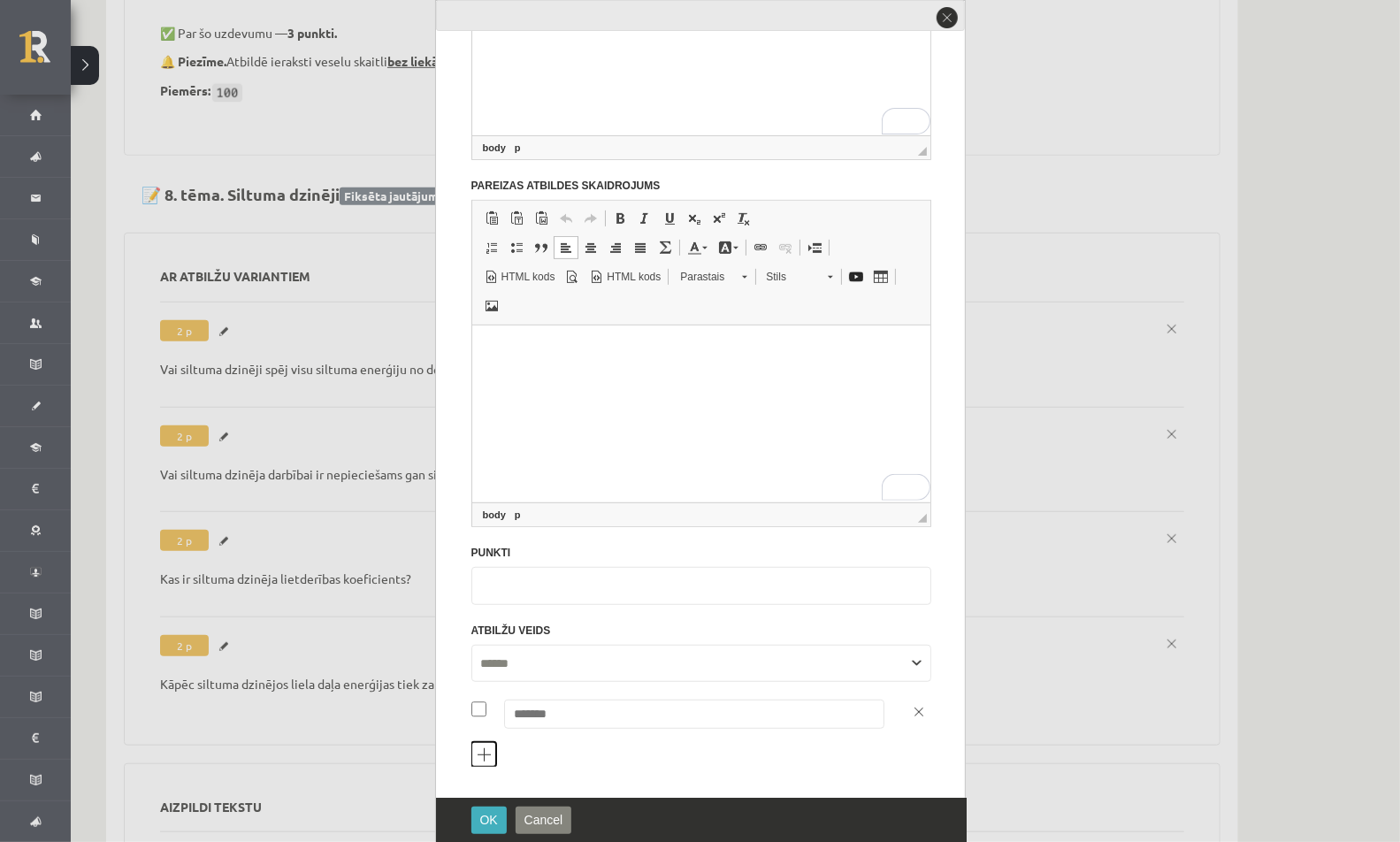
click at [482, 755] on button "Pievienot atbilžu variantu" at bounding box center [483, 754] width 25 height 25
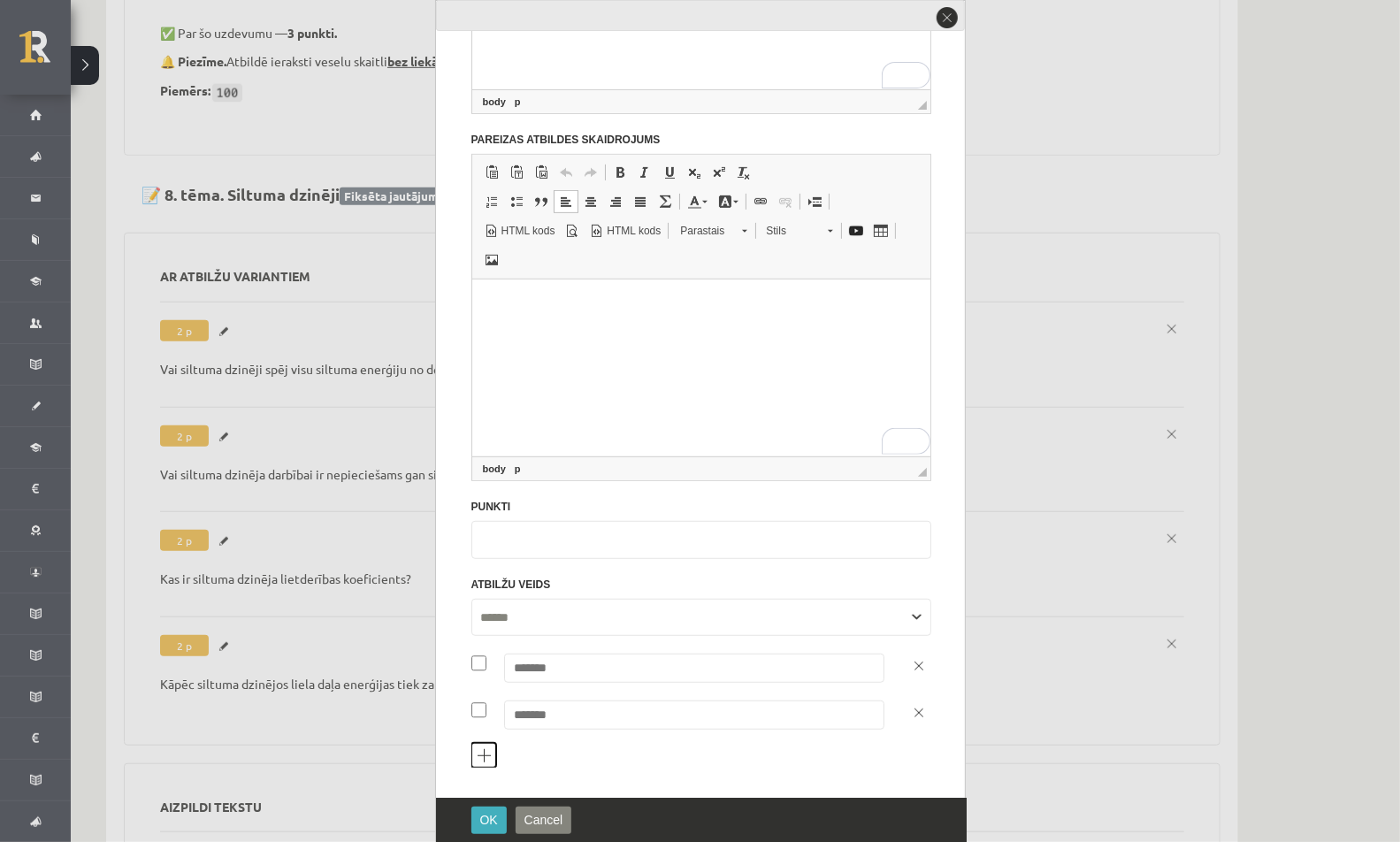
click at [482, 755] on button "Pievienot atbilžu variantu" at bounding box center [483, 755] width 25 height 25
click at [547, 762] on input "text" at bounding box center [694, 762] width 380 height 29
type input "***"
click at [556, 718] on input "text" at bounding box center [694, 715] width 380 height 29
type input "***"
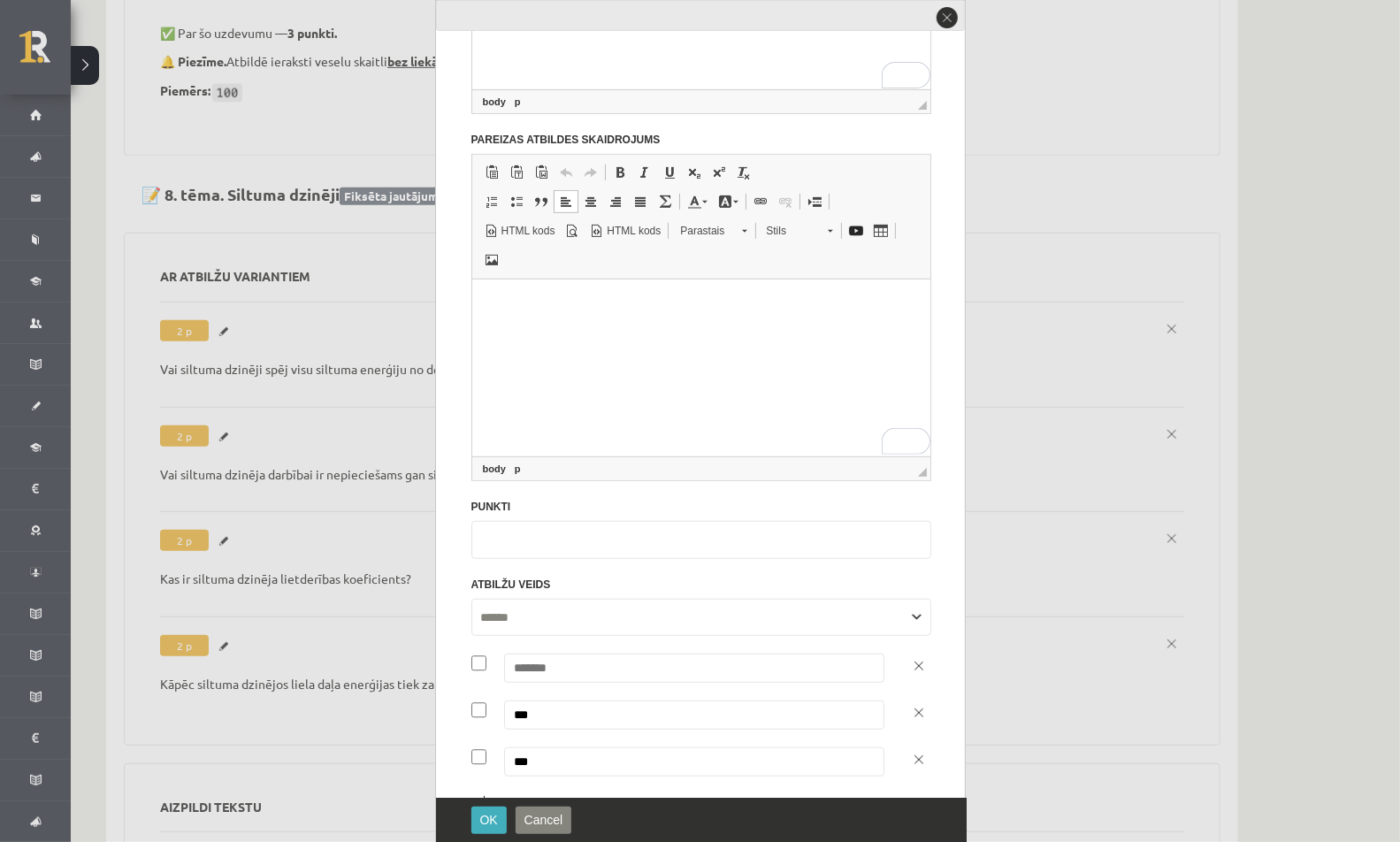
click at [578, 655] on input "text" at bounding box center [694, 668] width 380 height 29
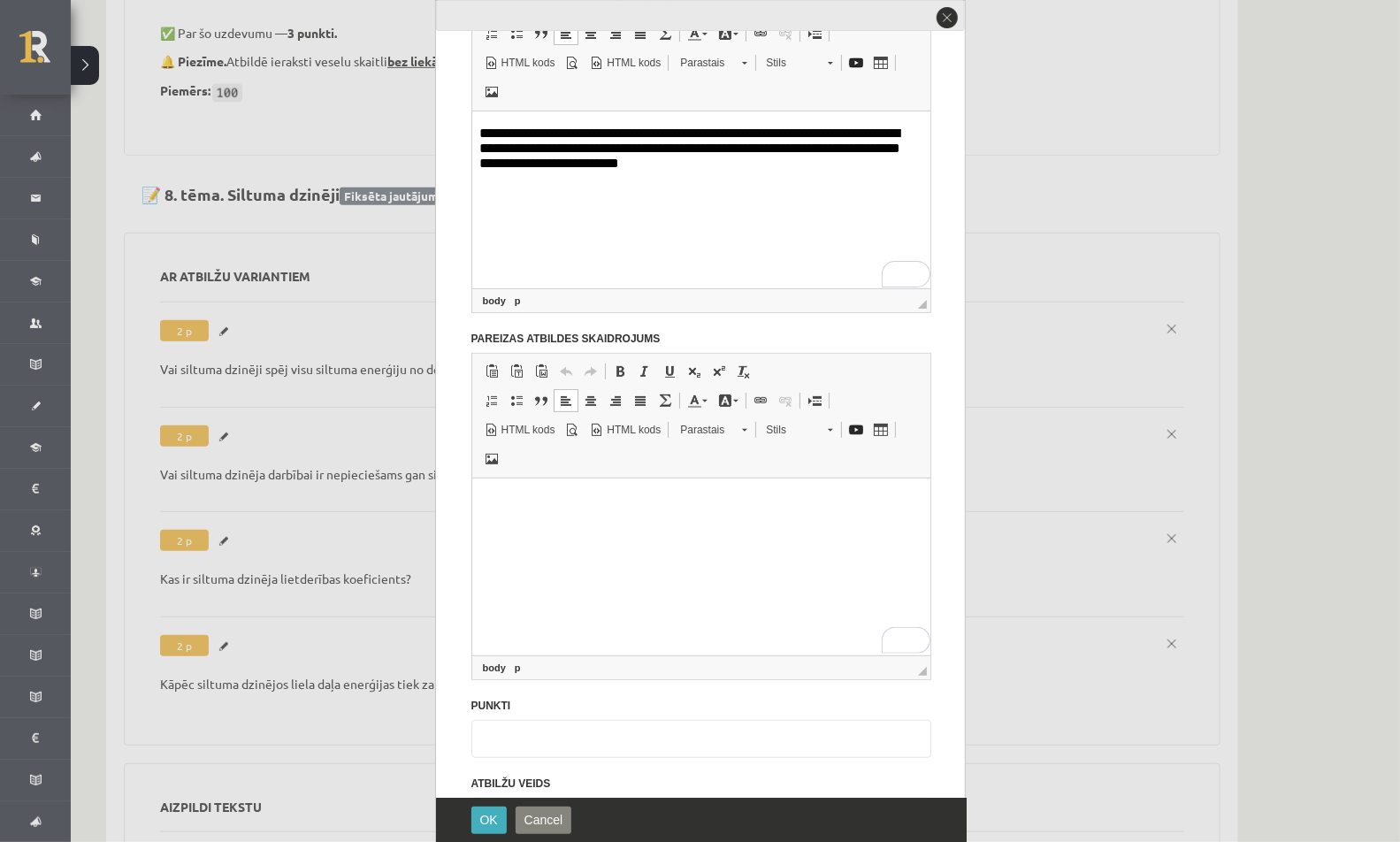
scroll to position [412, 0]
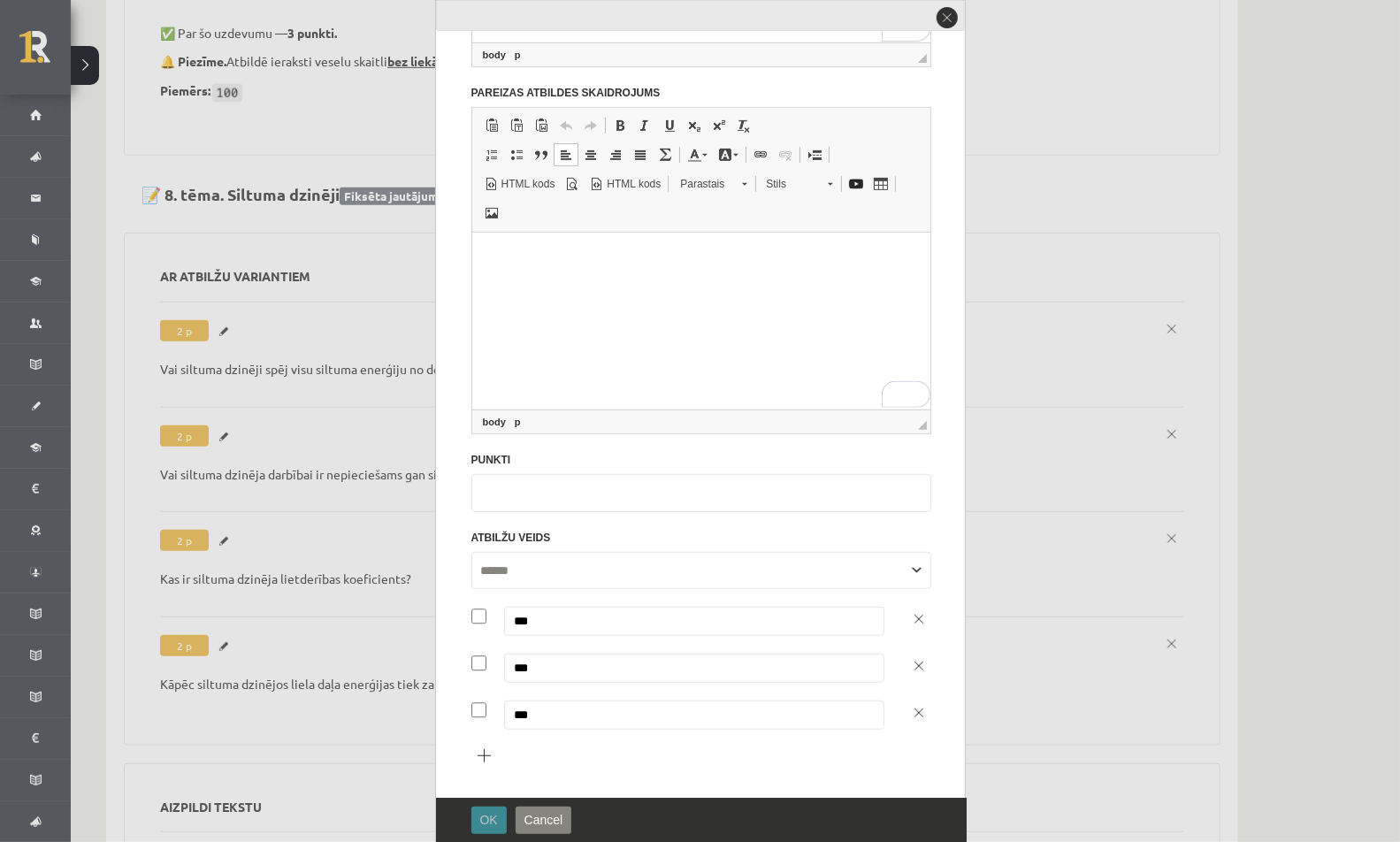
type input "***"
click at [496, 824] on span "OK" at bounding box center [488, 819] width 17 height 14
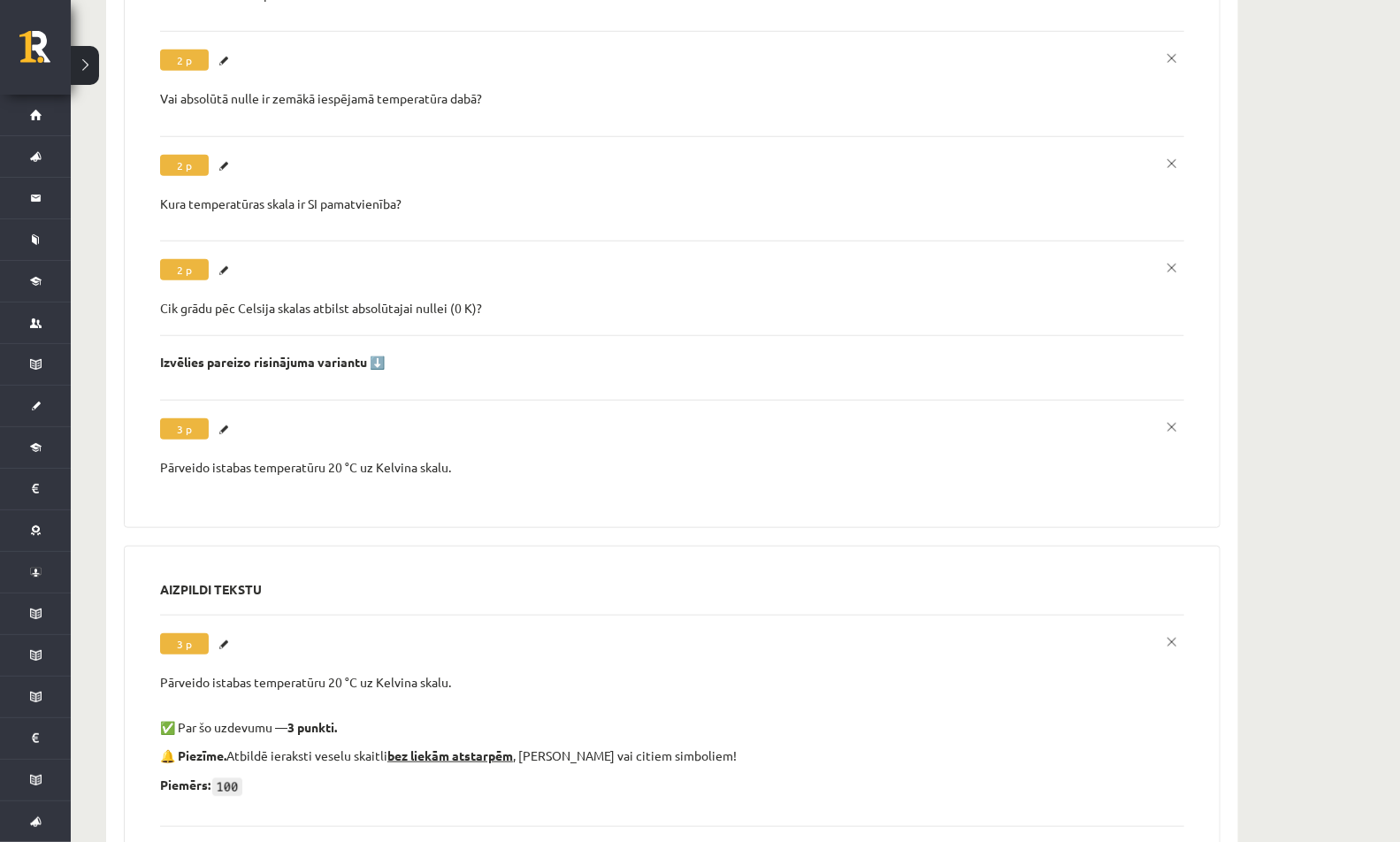
scroll to position [0, 0]
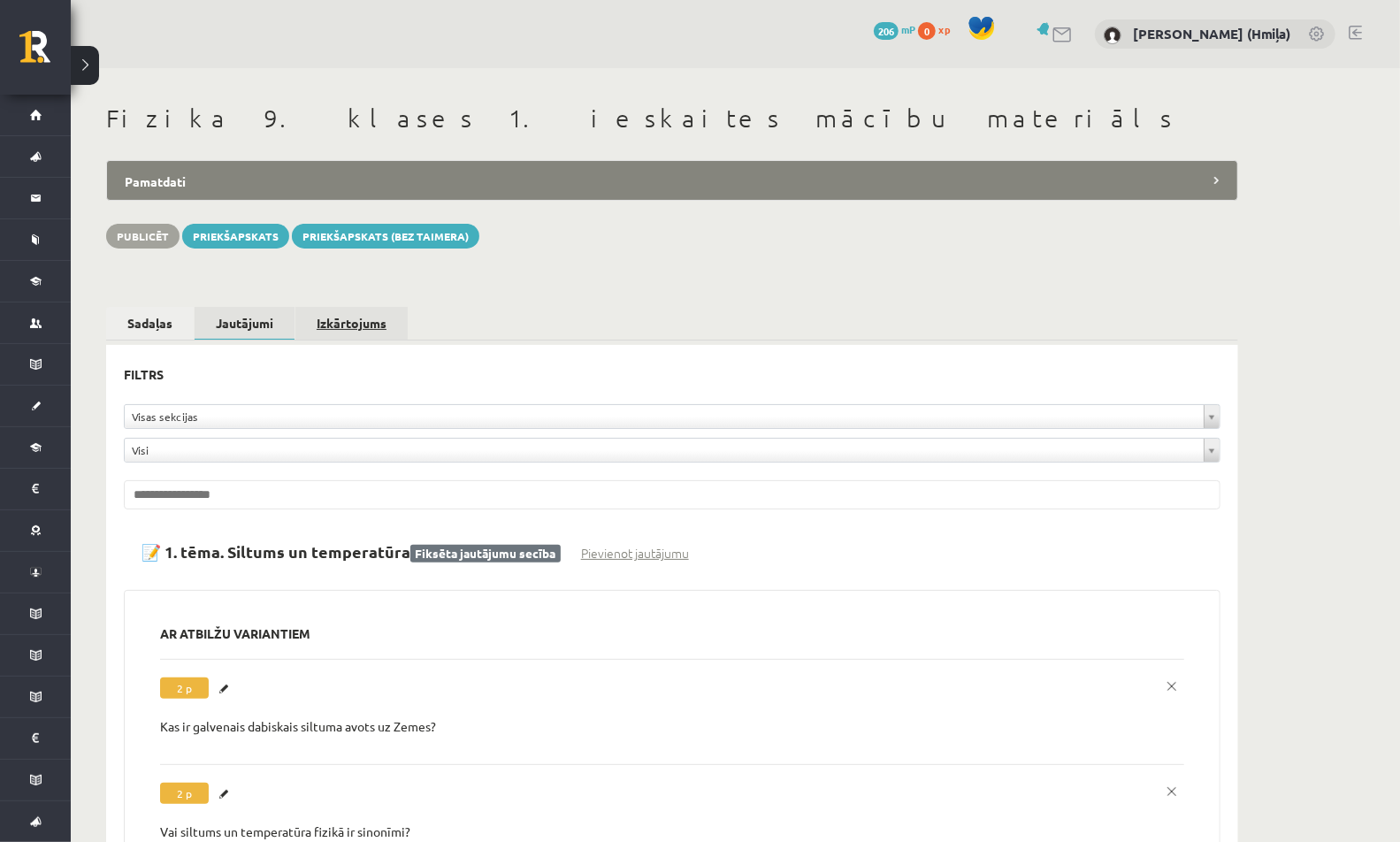
click at [335, 315] on link "Izkārtojums" at bounding box center [351, 323] width 113 height 33
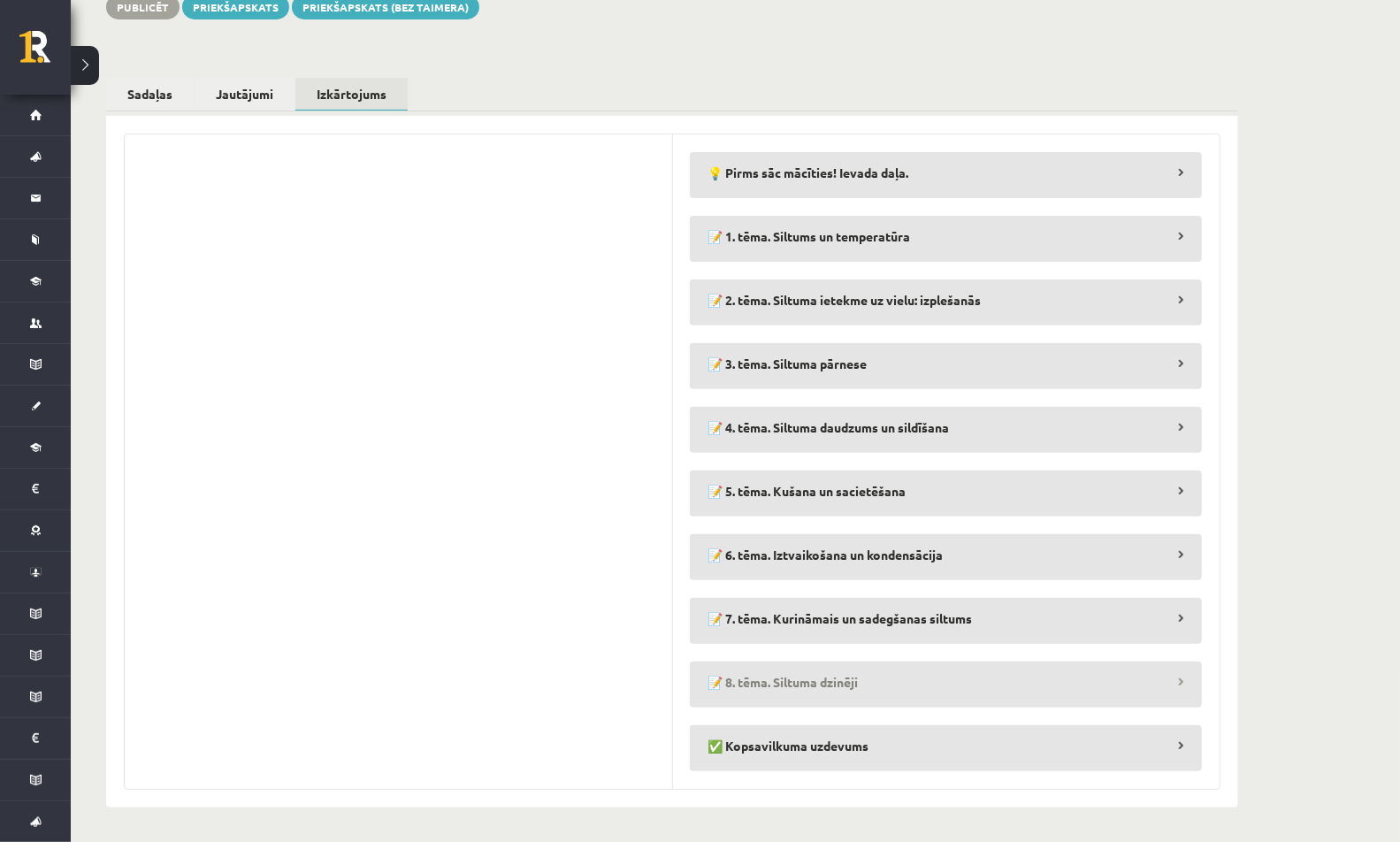
click at [750, 681] on legend "📝 8. tēma. Siltuma dzinēji" at bounding box center [946, 682] width 512 height 40
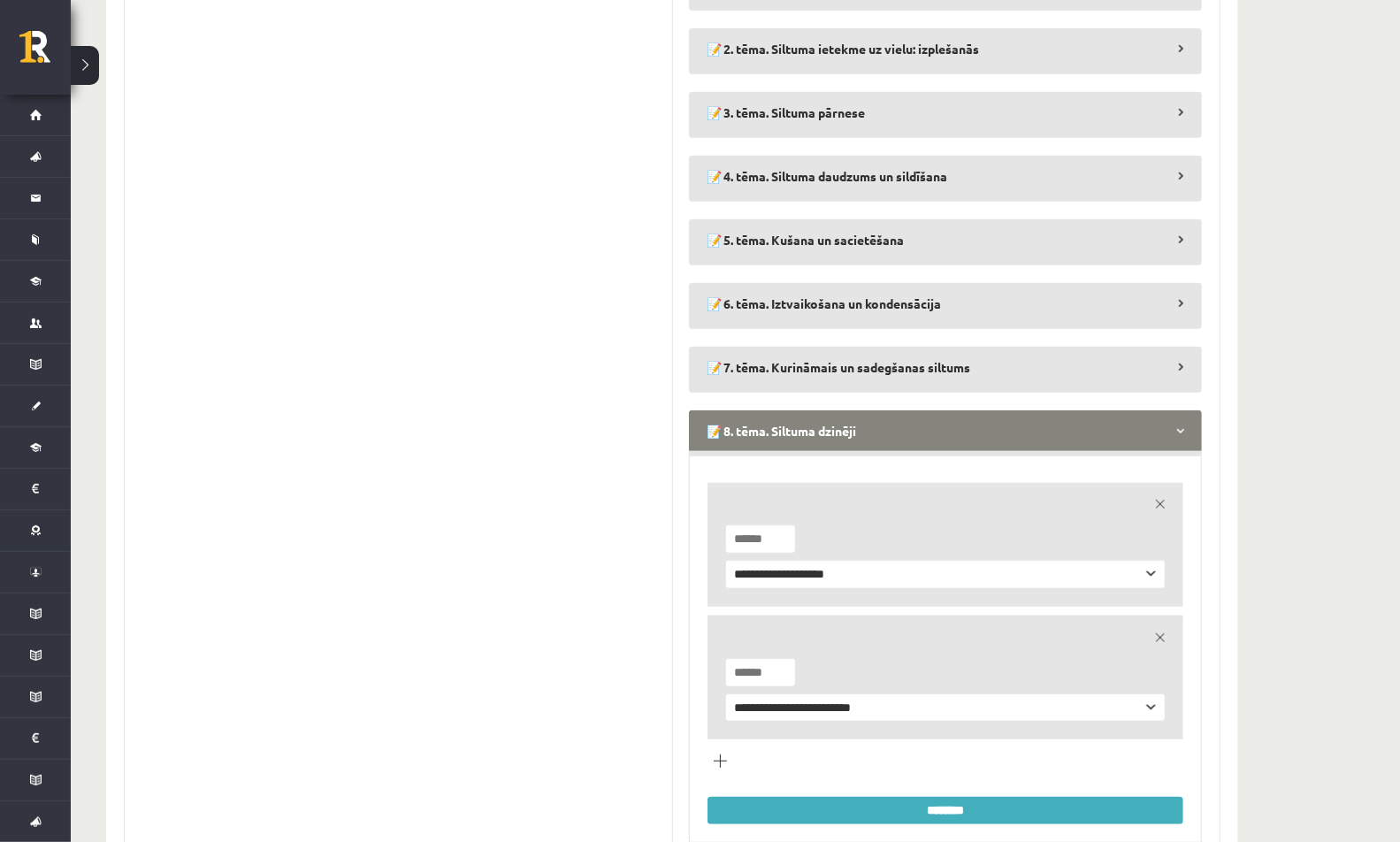
scroll to position [612, 0]
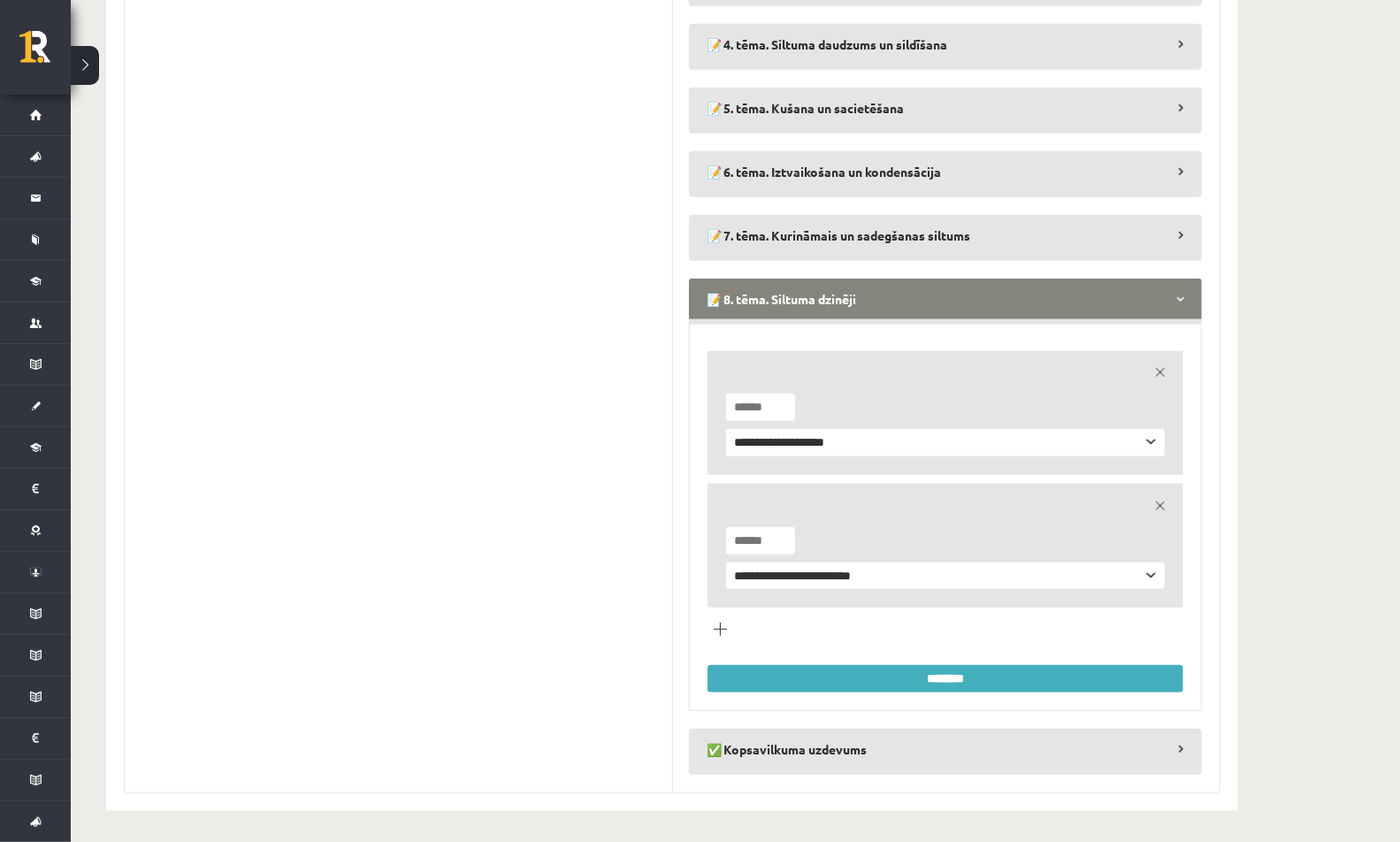
type input "*"
click at [781, 530] on input "*" at bounding box center [760, 541] width 71 height 29
click at [761, 669] on input "********" at bounding box center [945, 679] width 476 height 27
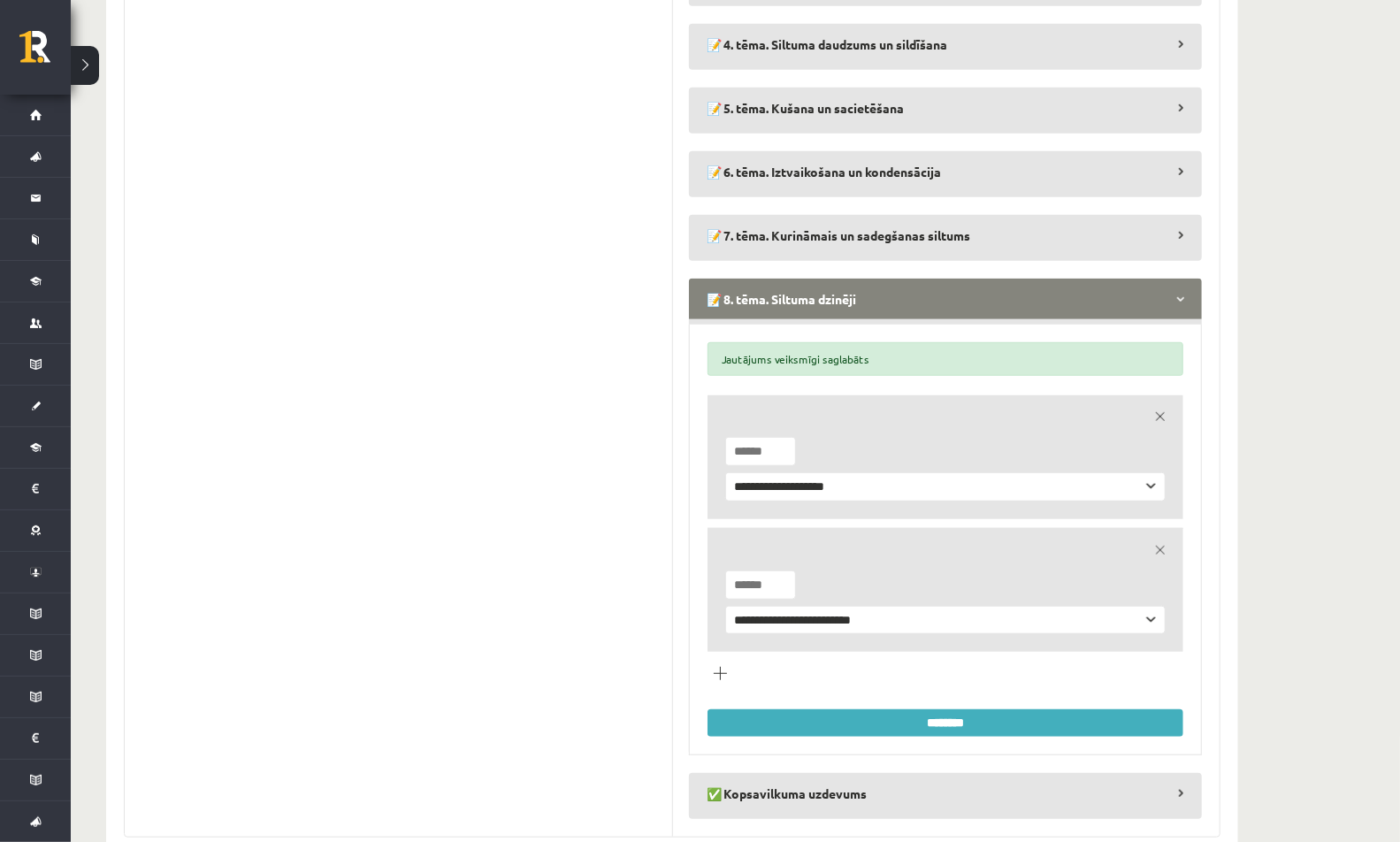
click at [1157, 541] on link "remove" at bounding box center [1160, 550] width 25 height 25
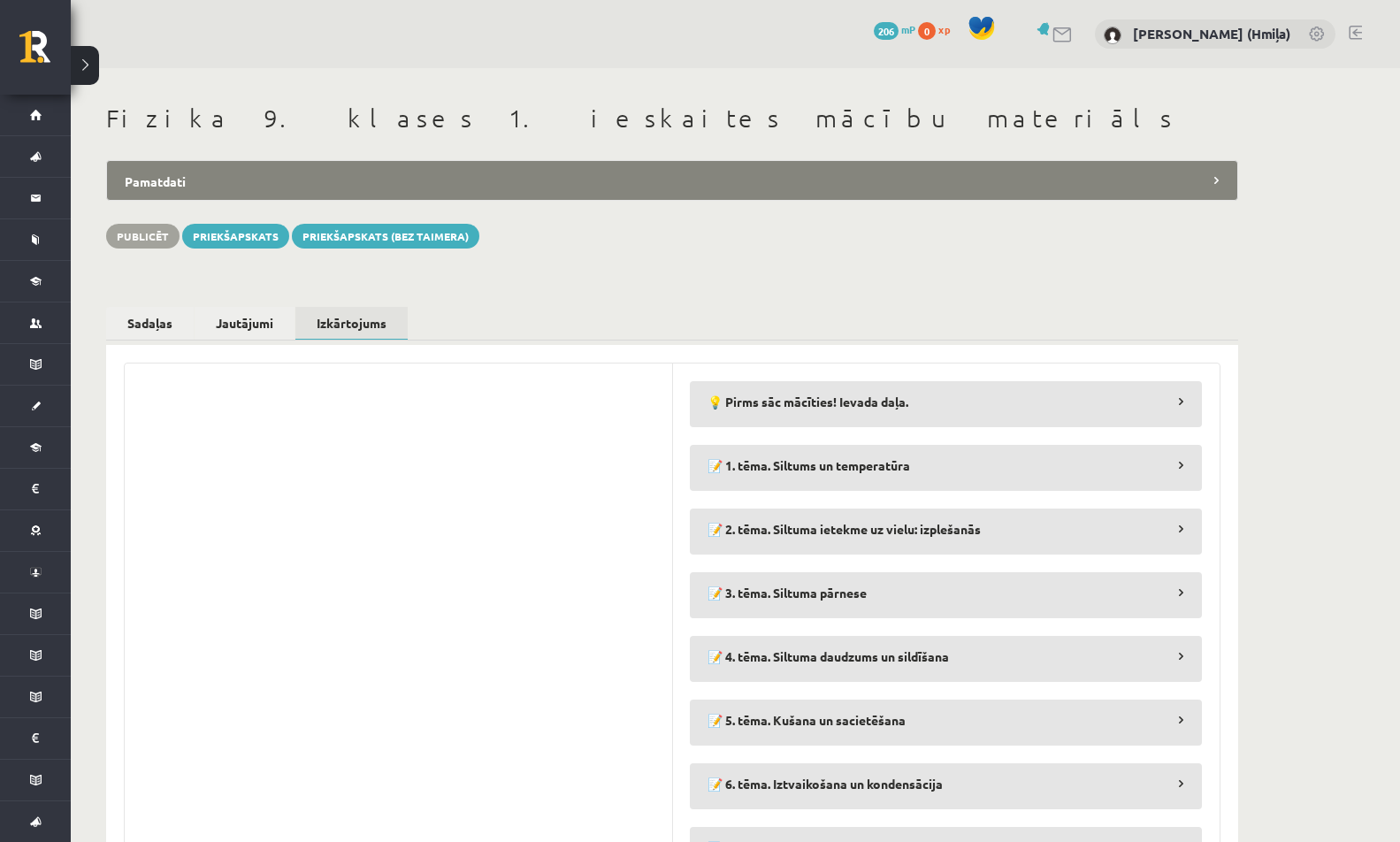
scroll to position [228, 0]
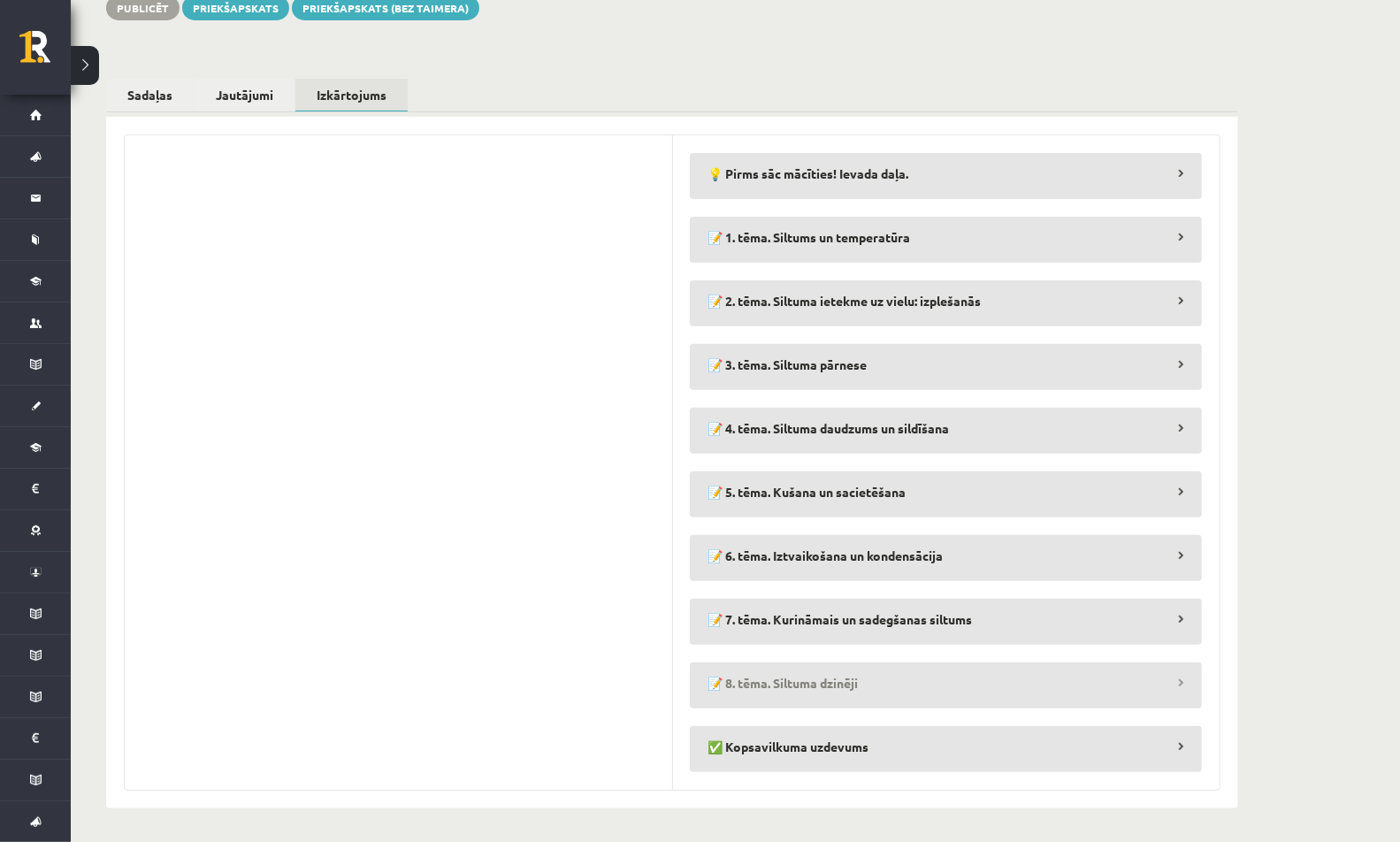
click at [870, 691] on legend "📝 8. tēma. Siltuma dzinēji" at bounding box center [946, 683] width 512 height 40
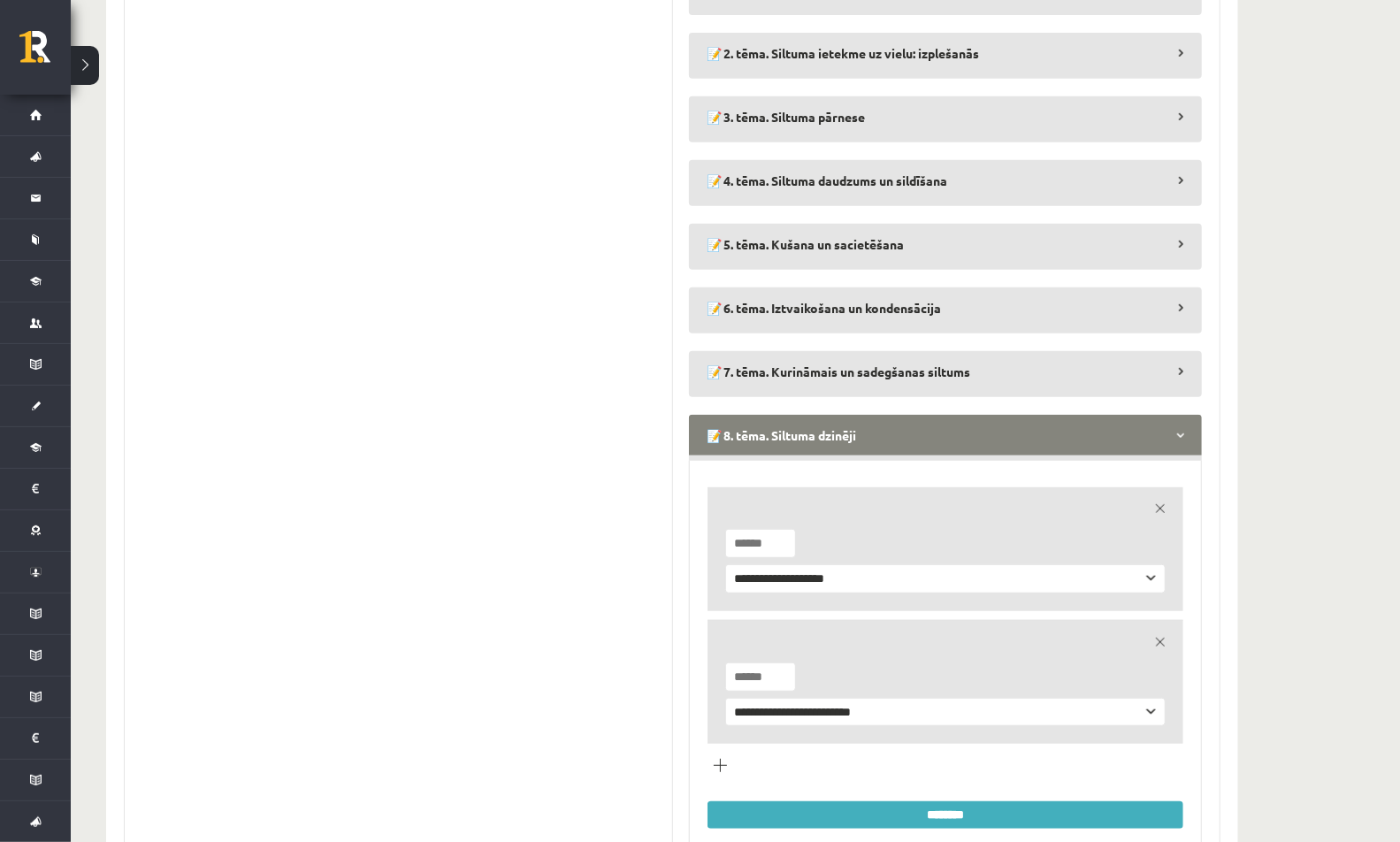
scroll to position [612, 0]
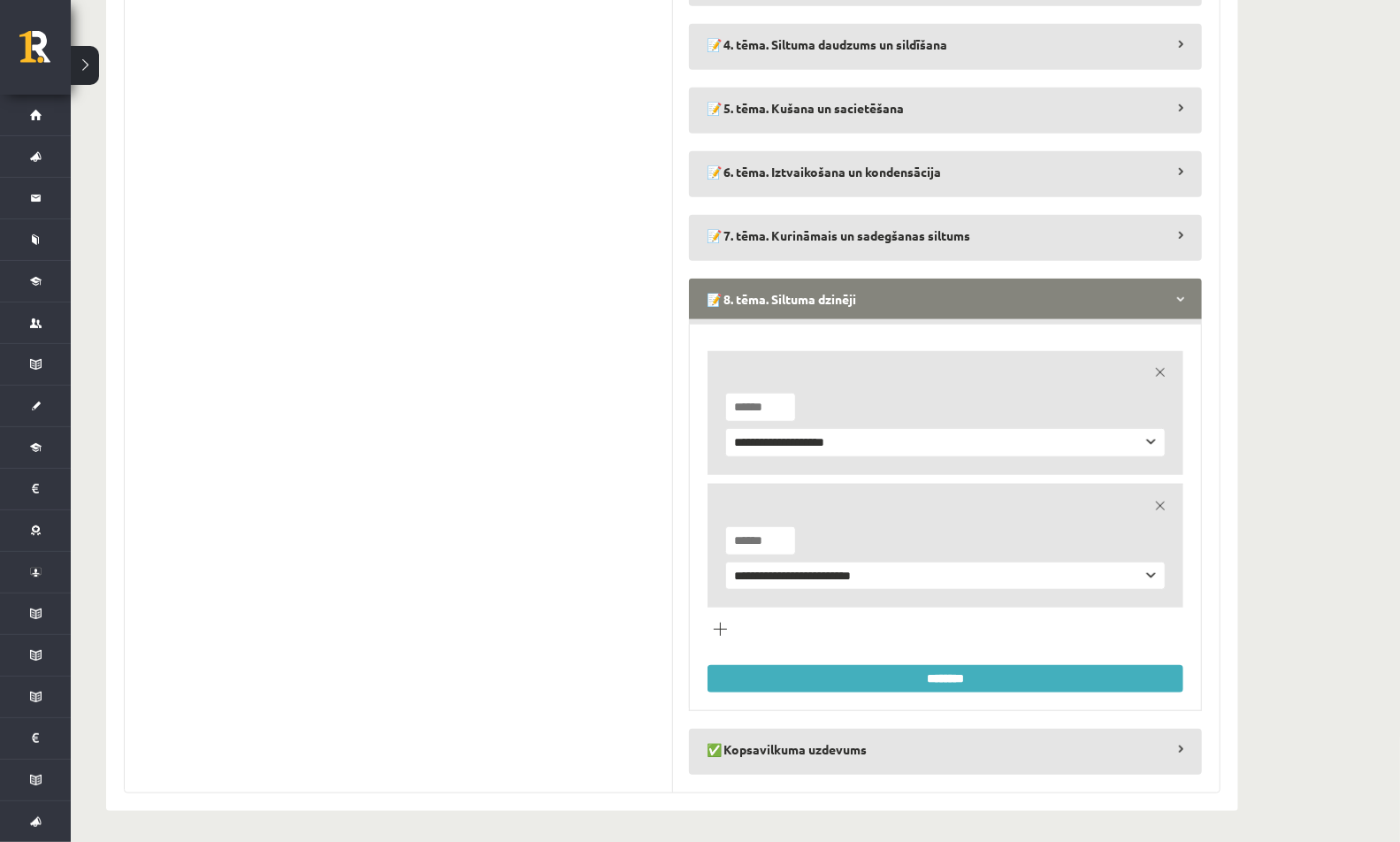
type input "*"
click at [781, 527] on input "*" at bounding box center [760, 541] width 71 height 29
click at [1165, 365] on link "remove" at bounding box center [1160, 372] width 25 height 25
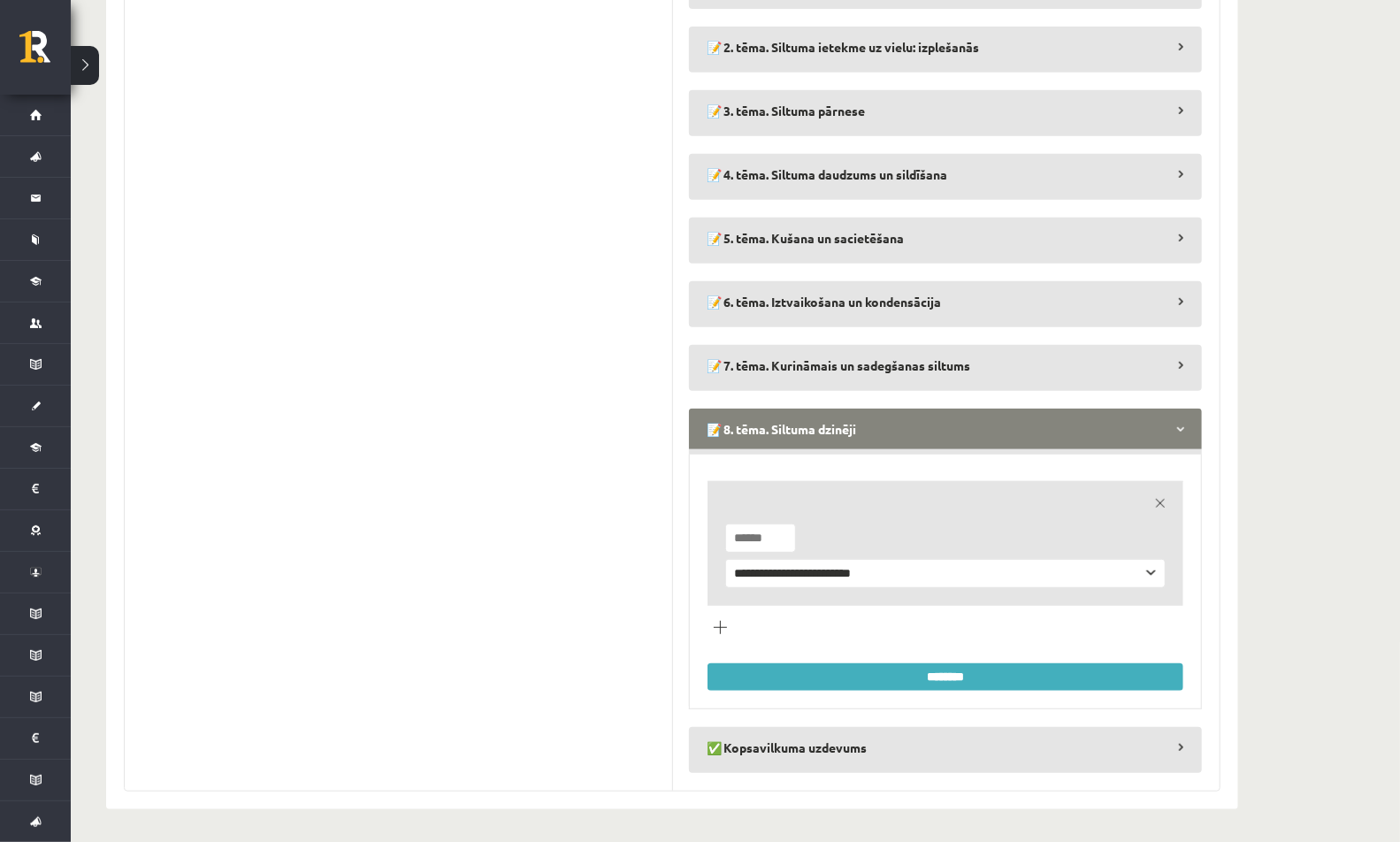
click at [774, 672] on input "********" at bounding box center [945, 677] width 476 height 27
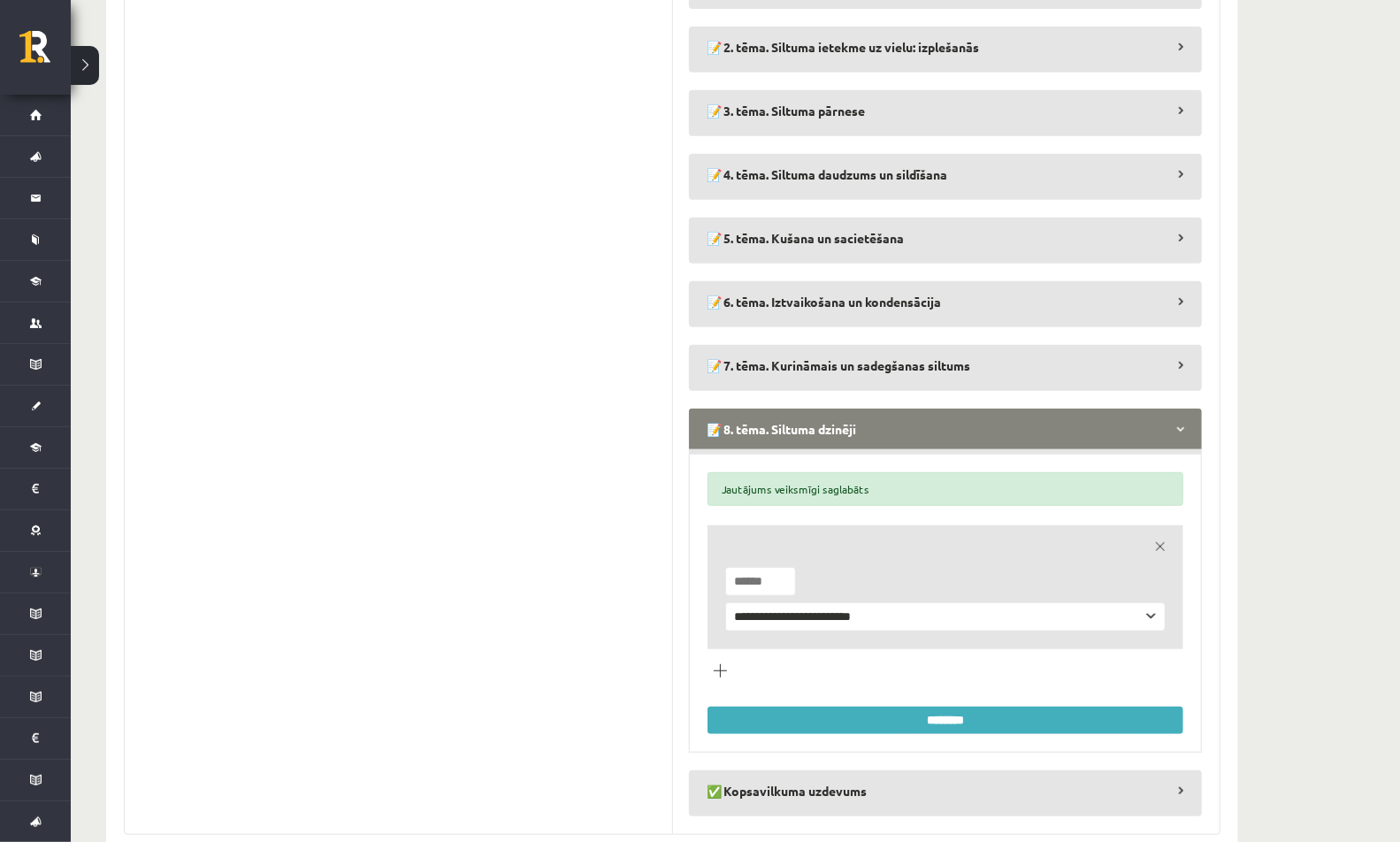
click at [800, 437] on legend "📝 8. tēma. Siltuma dzinēji" at bounding box center [946, 429] width 513 height 40
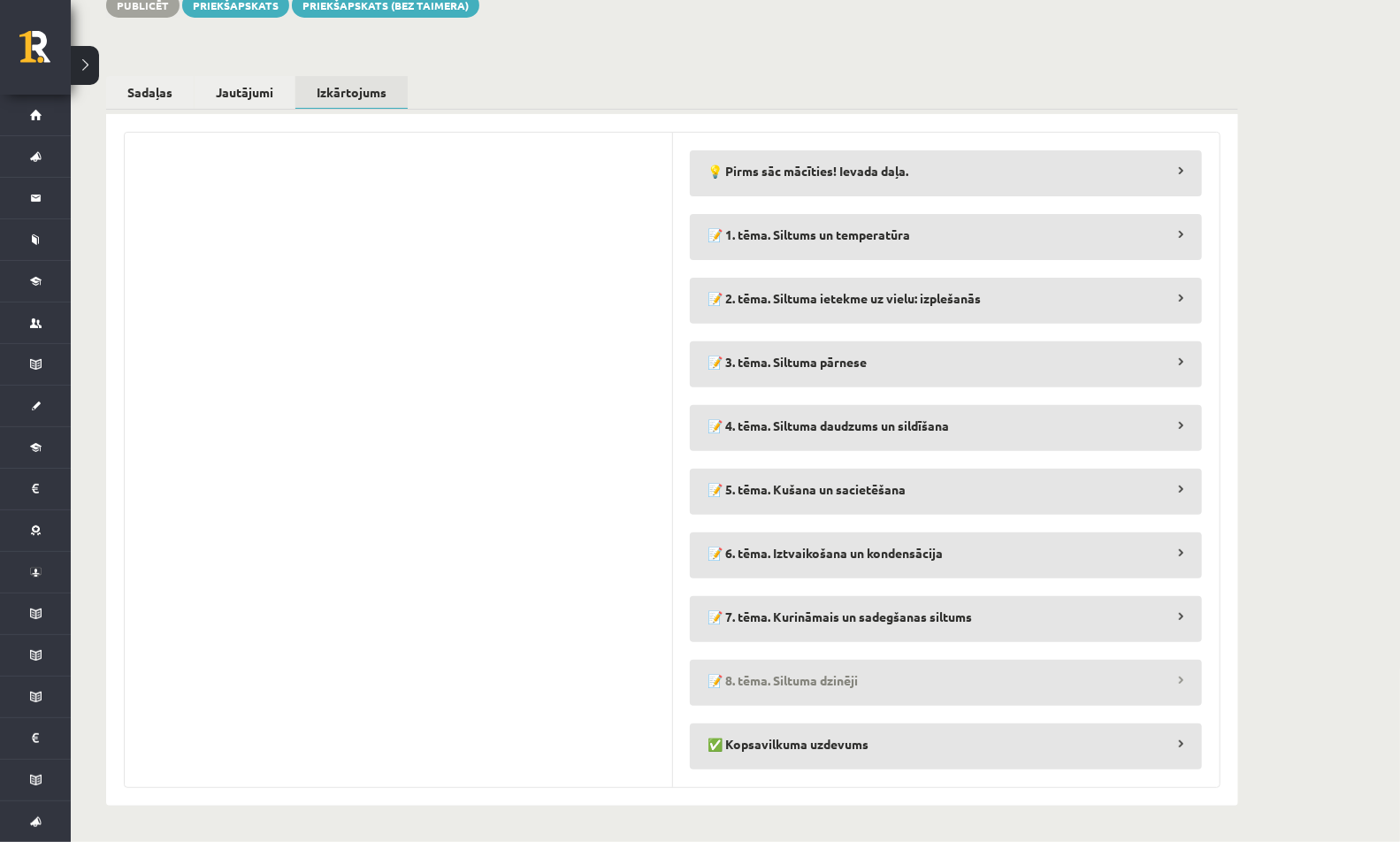
scroll to position [229, 0]
click at [768, 421] on legend "📝 4. tēma. Siltuma daudzums un sildīšana" at bounding box center [946, 427] width 512 height 40
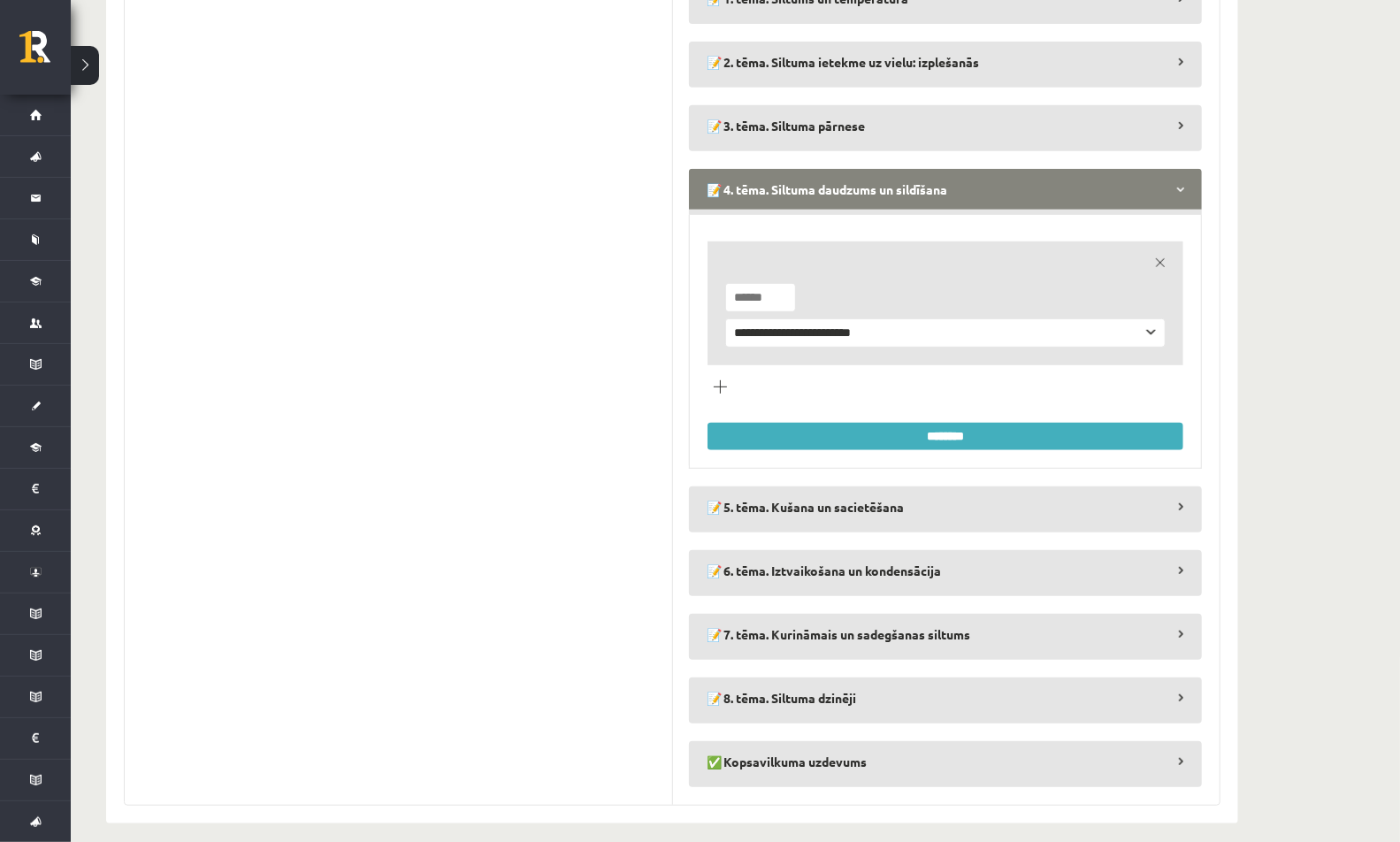
scroll to position [481, 0]
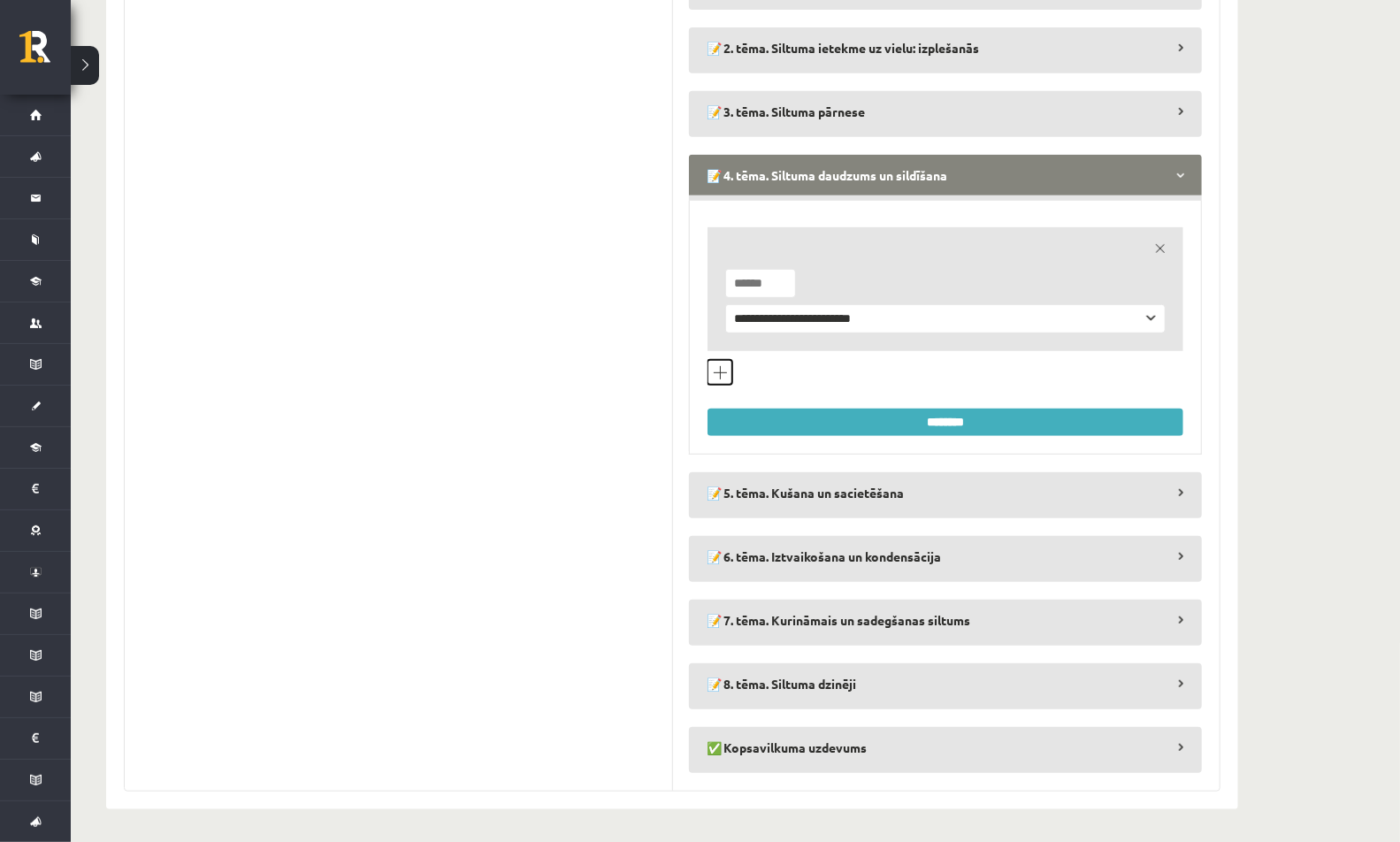
click at [723, 368] on button "Pievienot jautājumu veidu" at bounding box center [719, 372] width 25 height 25
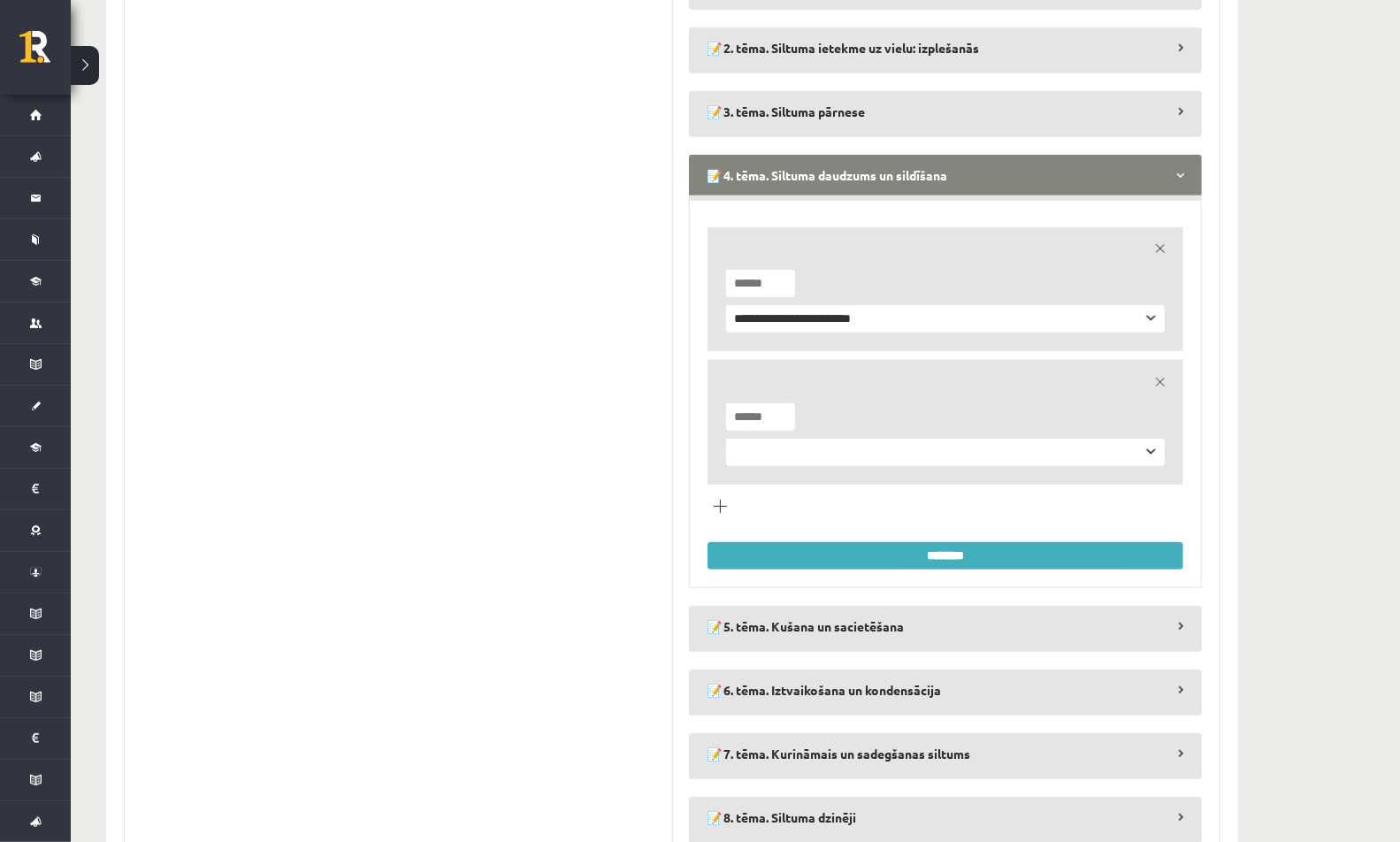
click at [1158, 379] on link "remove" at bounding box center [1160, 381] width 25 height 25
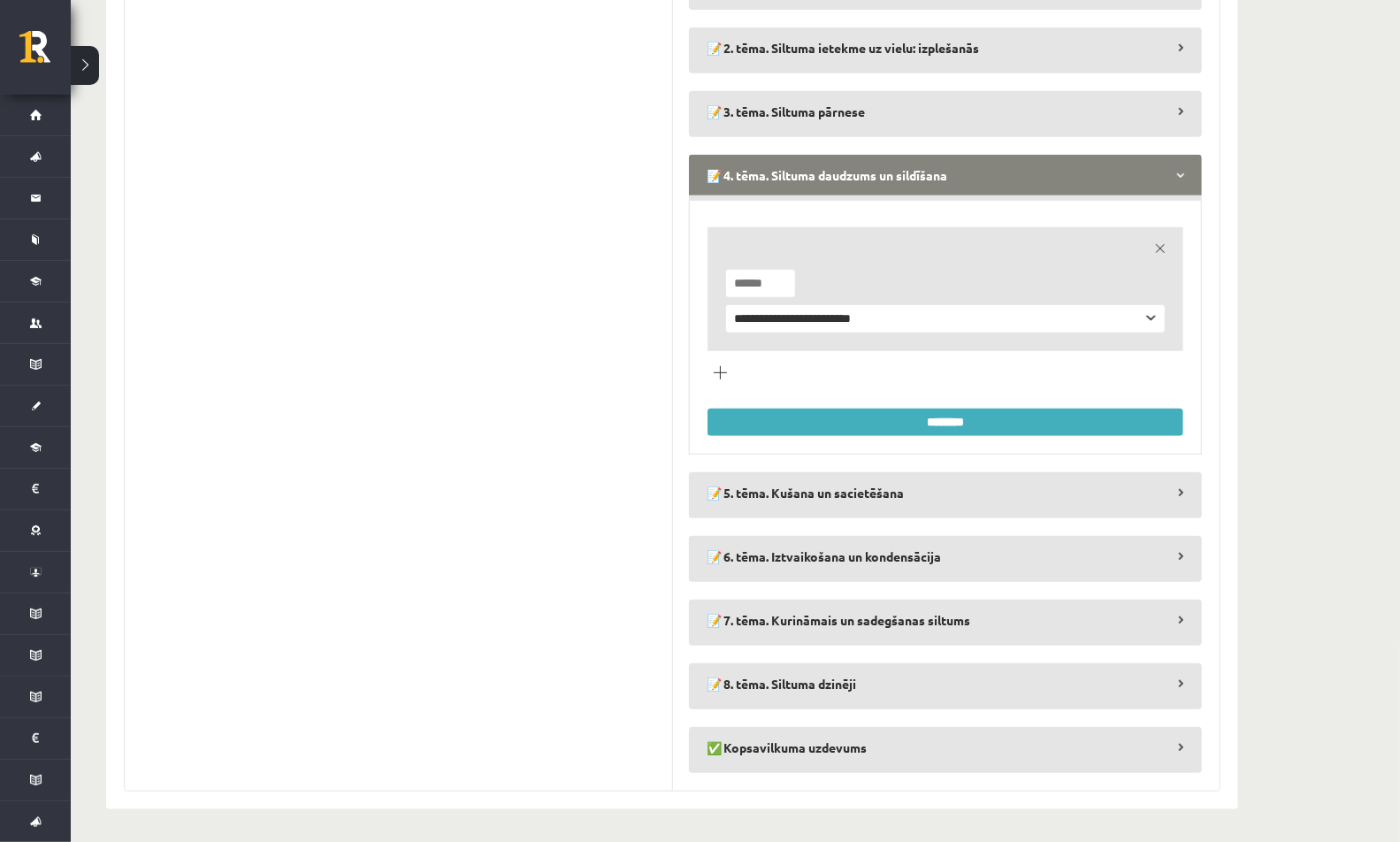
type input "*"
click at [779, 276] on input "*" at bounding box center [760, 283] width 71 height 29
click at [772, 416] on input "********" at bounding box center [945, 422] width 476 height 27
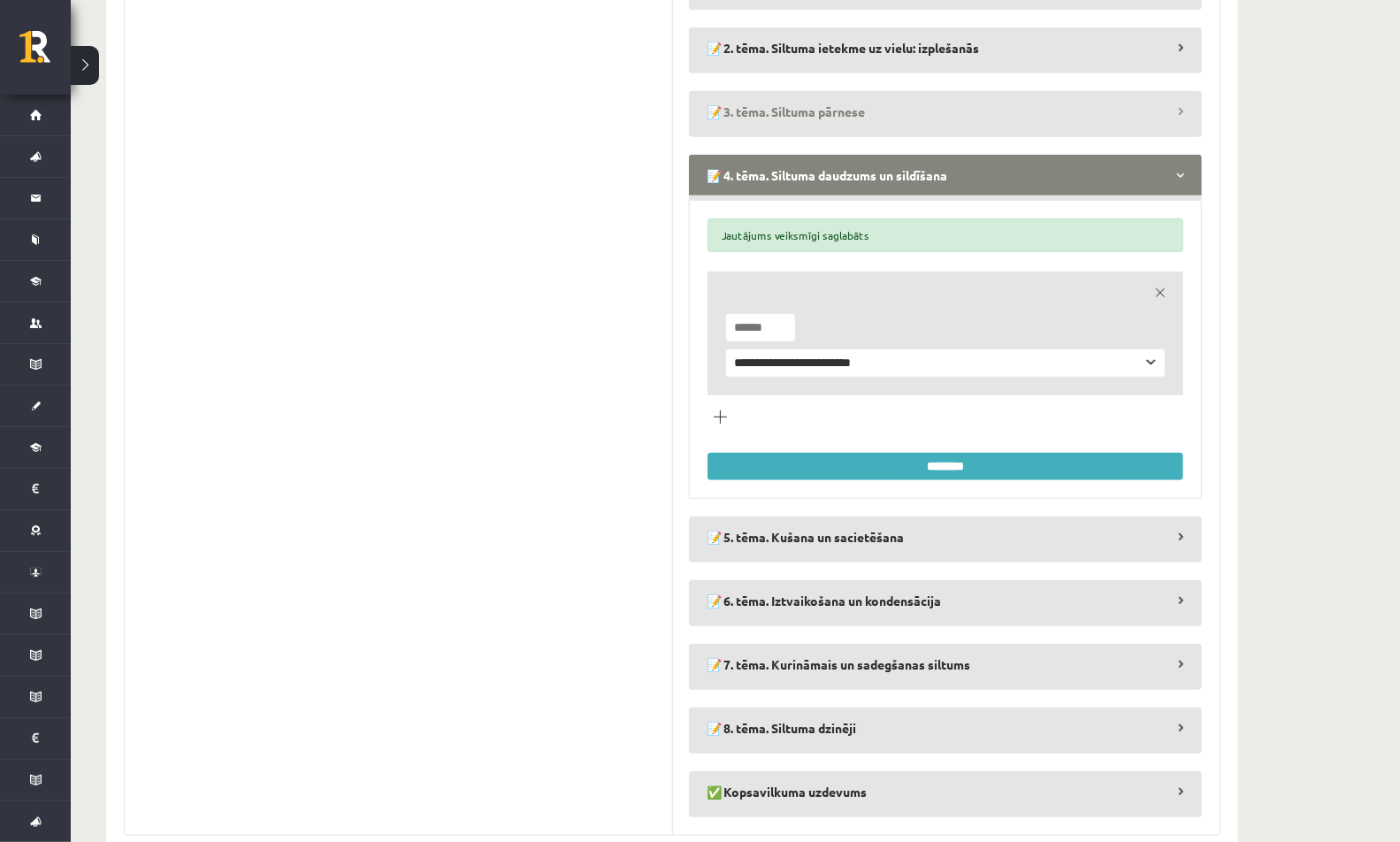
click at [760, 125] on legend "📝 3. tēma. Siltuma pārnese" at bounding box center [946, 111] width 513 height 40
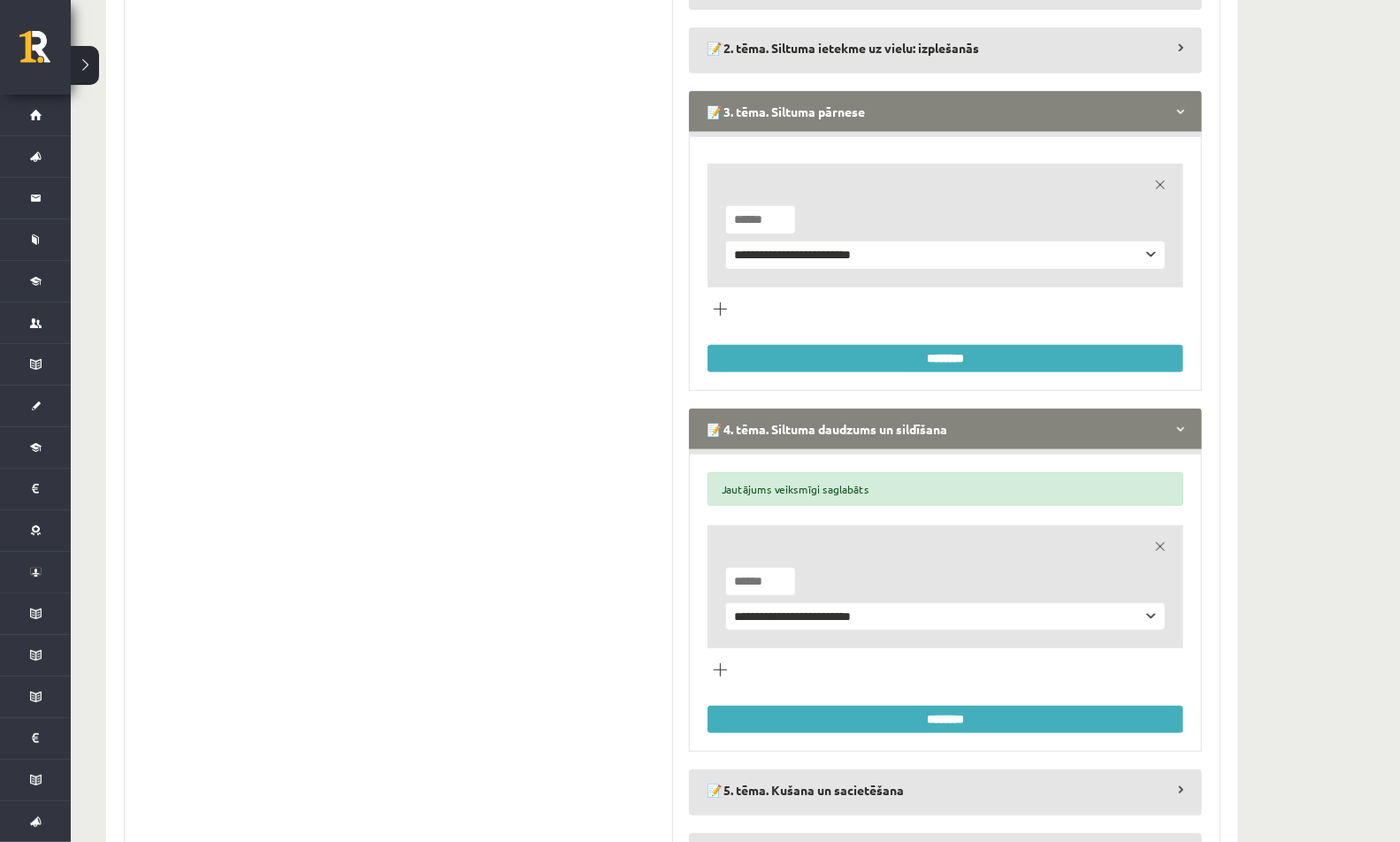
click at [760, 126] on legend "📝 3. tēma. Siltuma pārnese" at bounding box center [946, 111] width 513 height 40
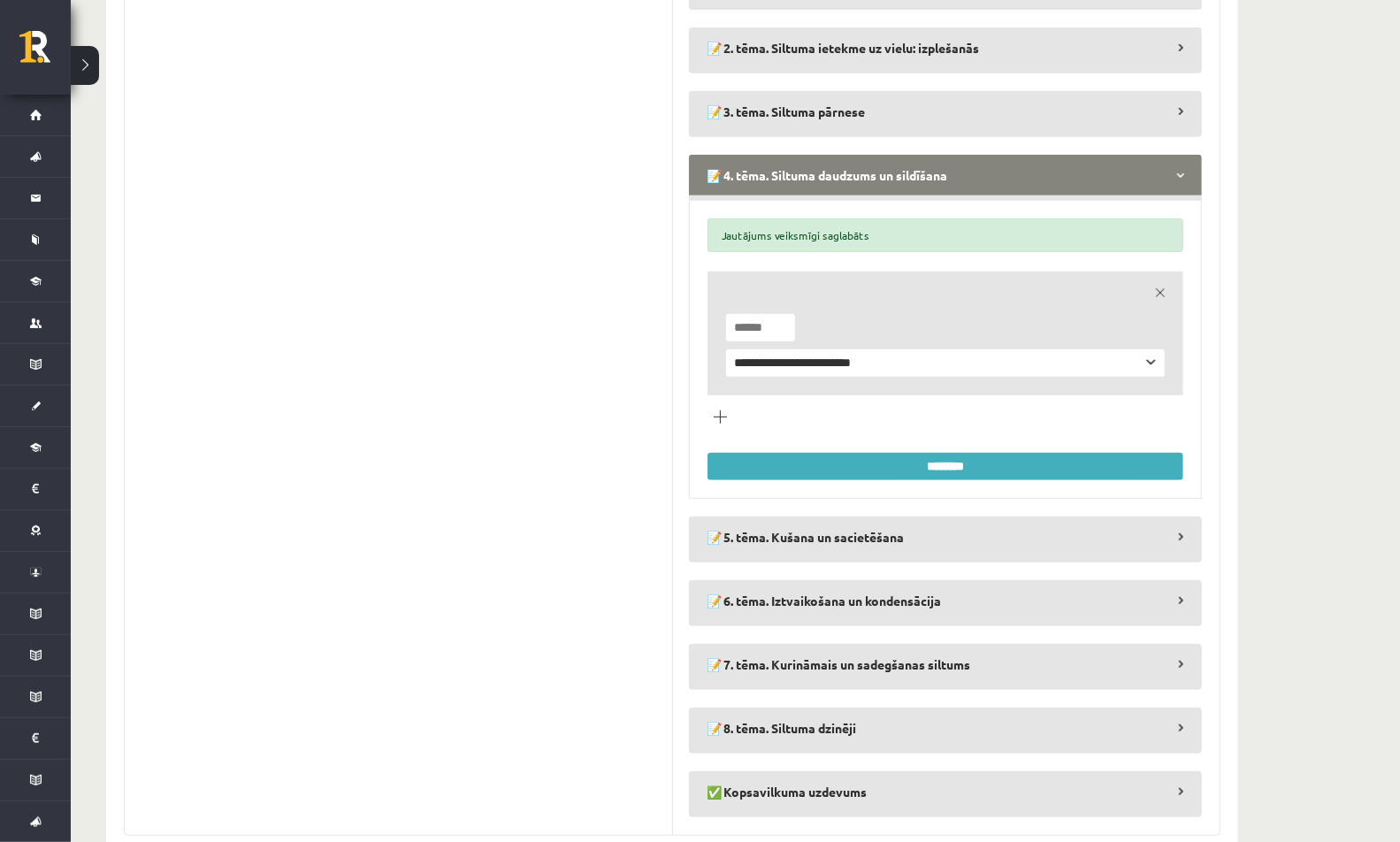
click at [757, 169] on legend "📝 4. tēma. Siltuma daudzums un sildīšana" at bounding box center [946, 175] width 513 height 40
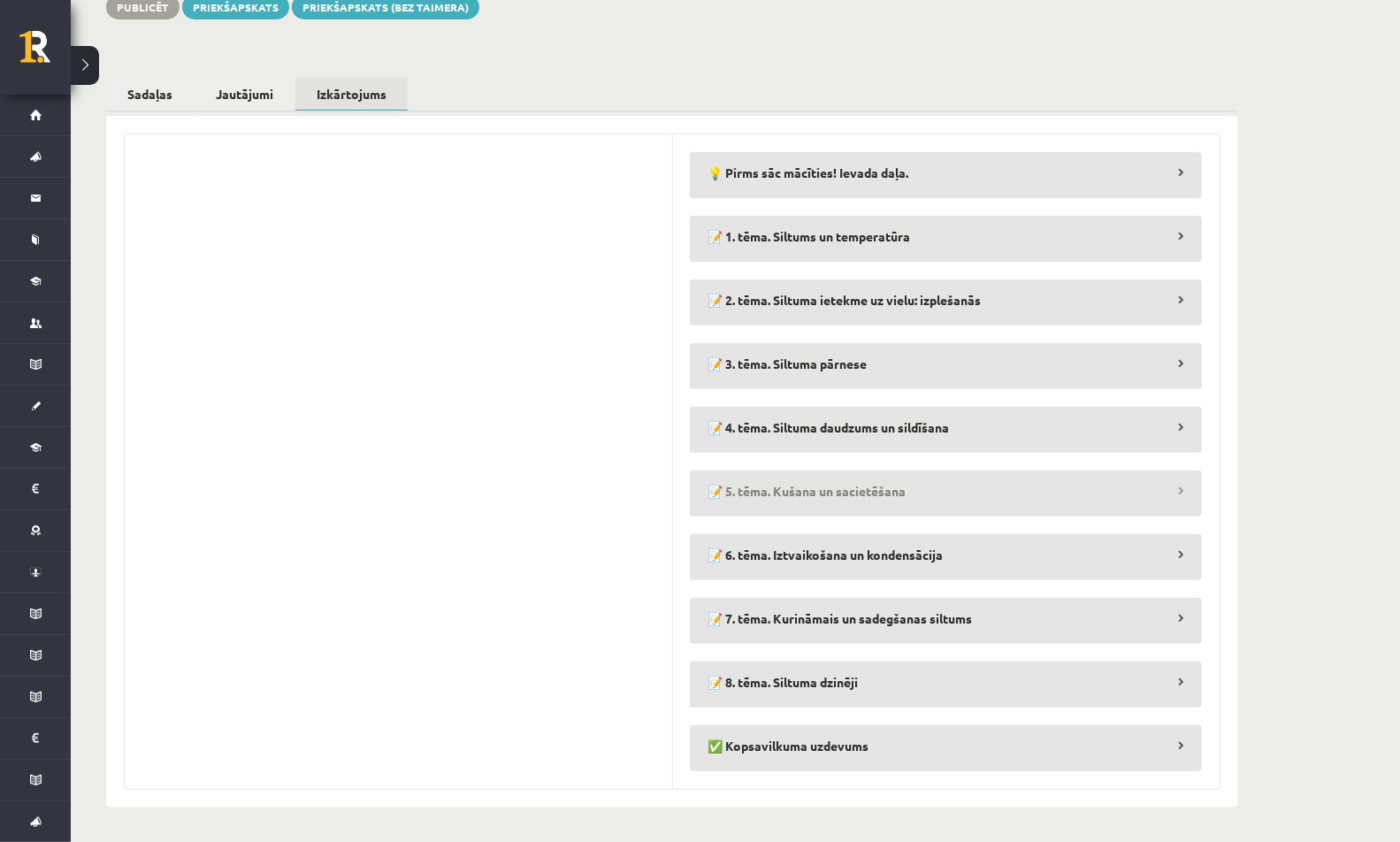
click at [723, 496] on legend "📝 5. tēma. Kušana un sacietēšana" at bounding box center [946, 490] width 512 height 40
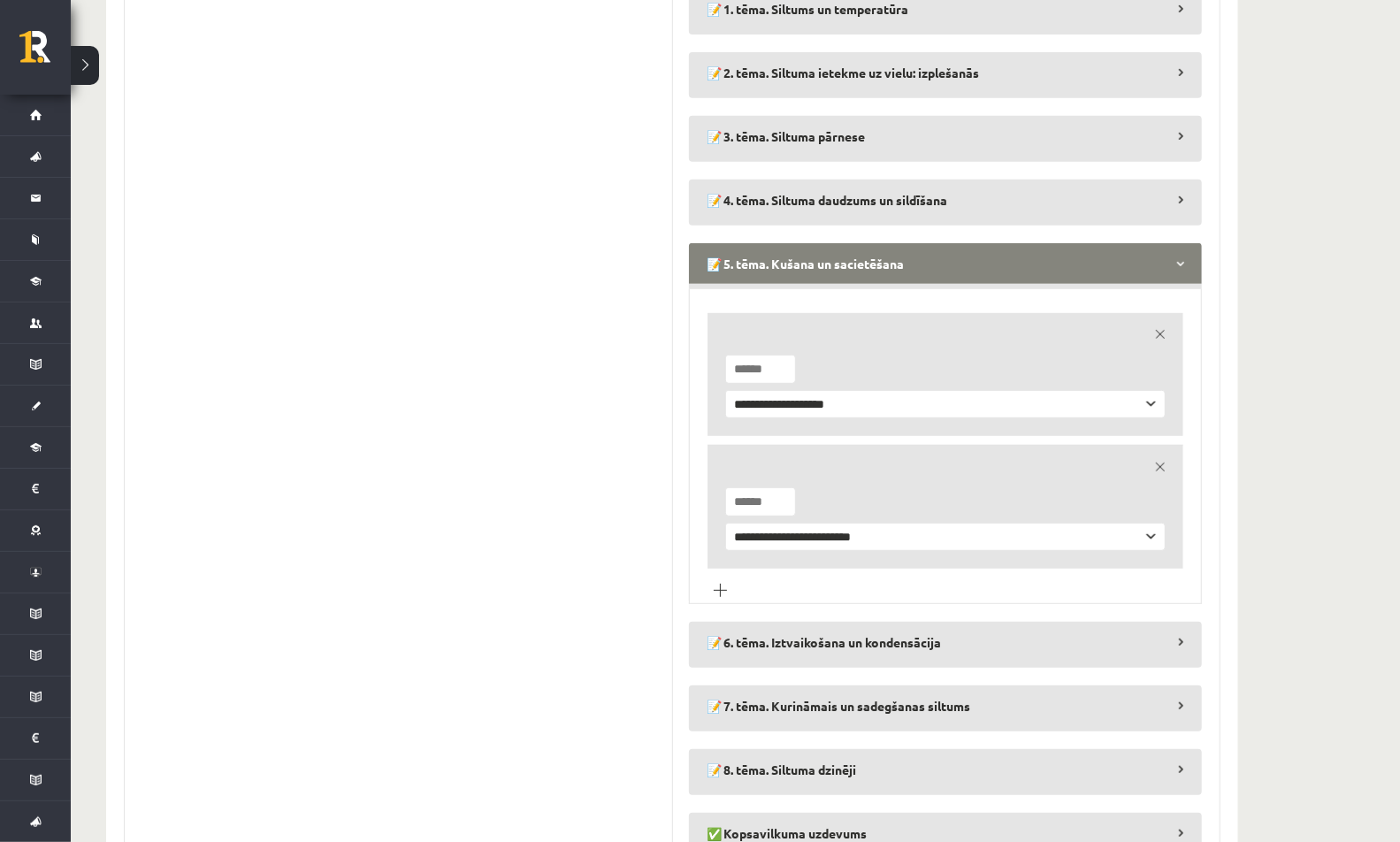
scroll to position [481, 0]
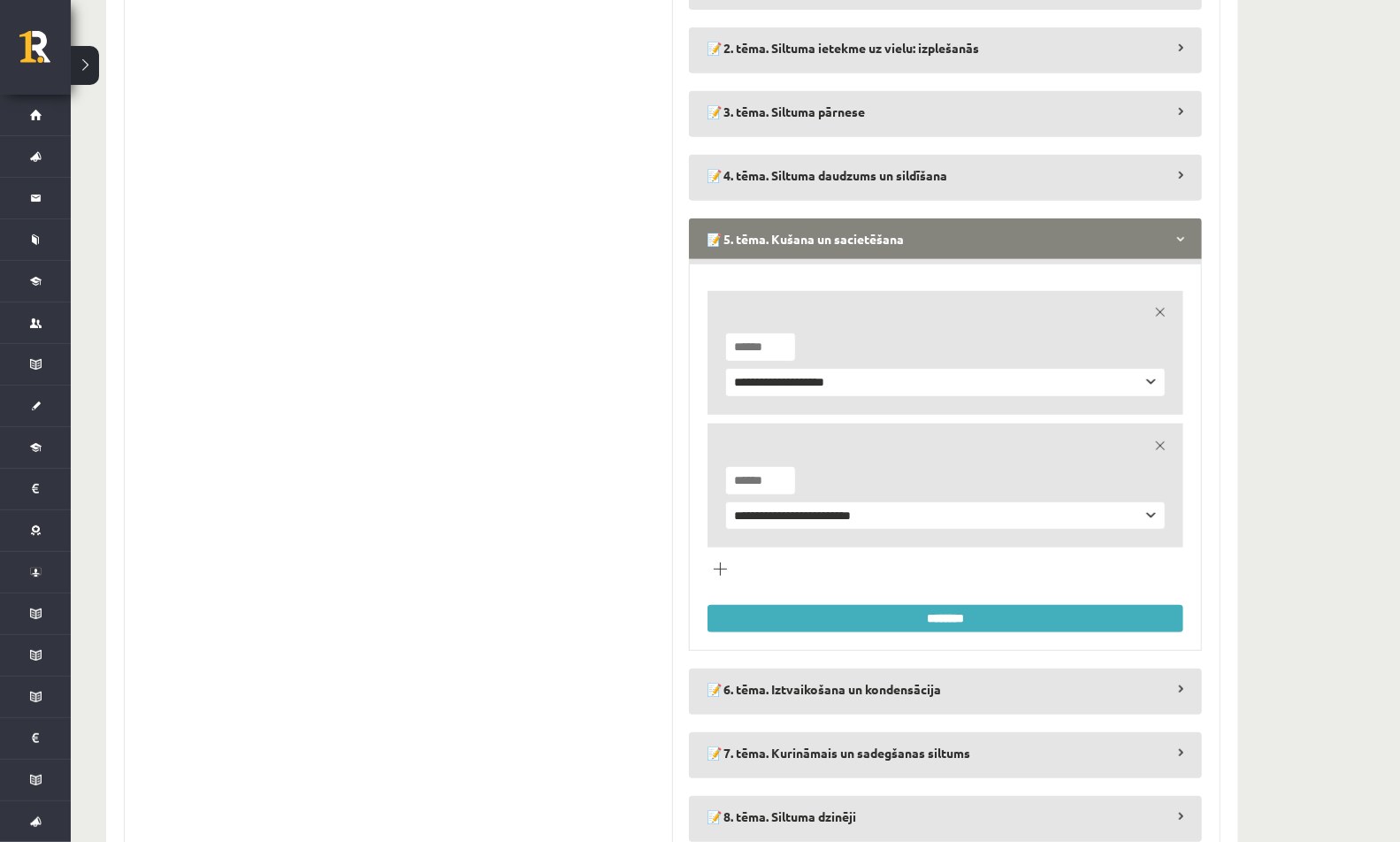
click at [758, 253] on legend "📝 5. tēma. Kušana un sacietēšana" at bounding box center [946, 238] width 513 height 40
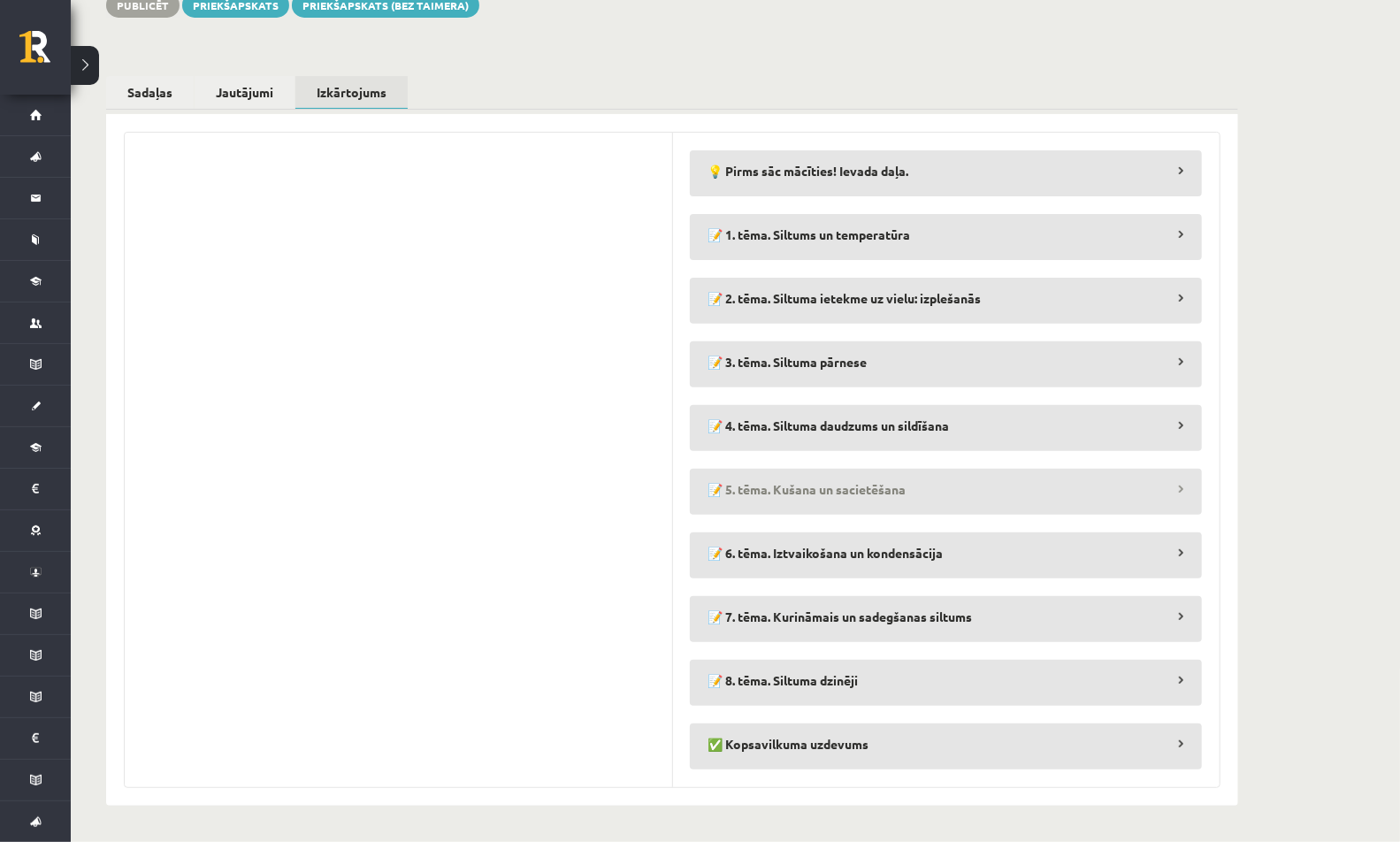
scroll to position [229, 0]
click at [258, 104] on link "Jautājumi" at bounding box center [244, 94] width 100 height 33
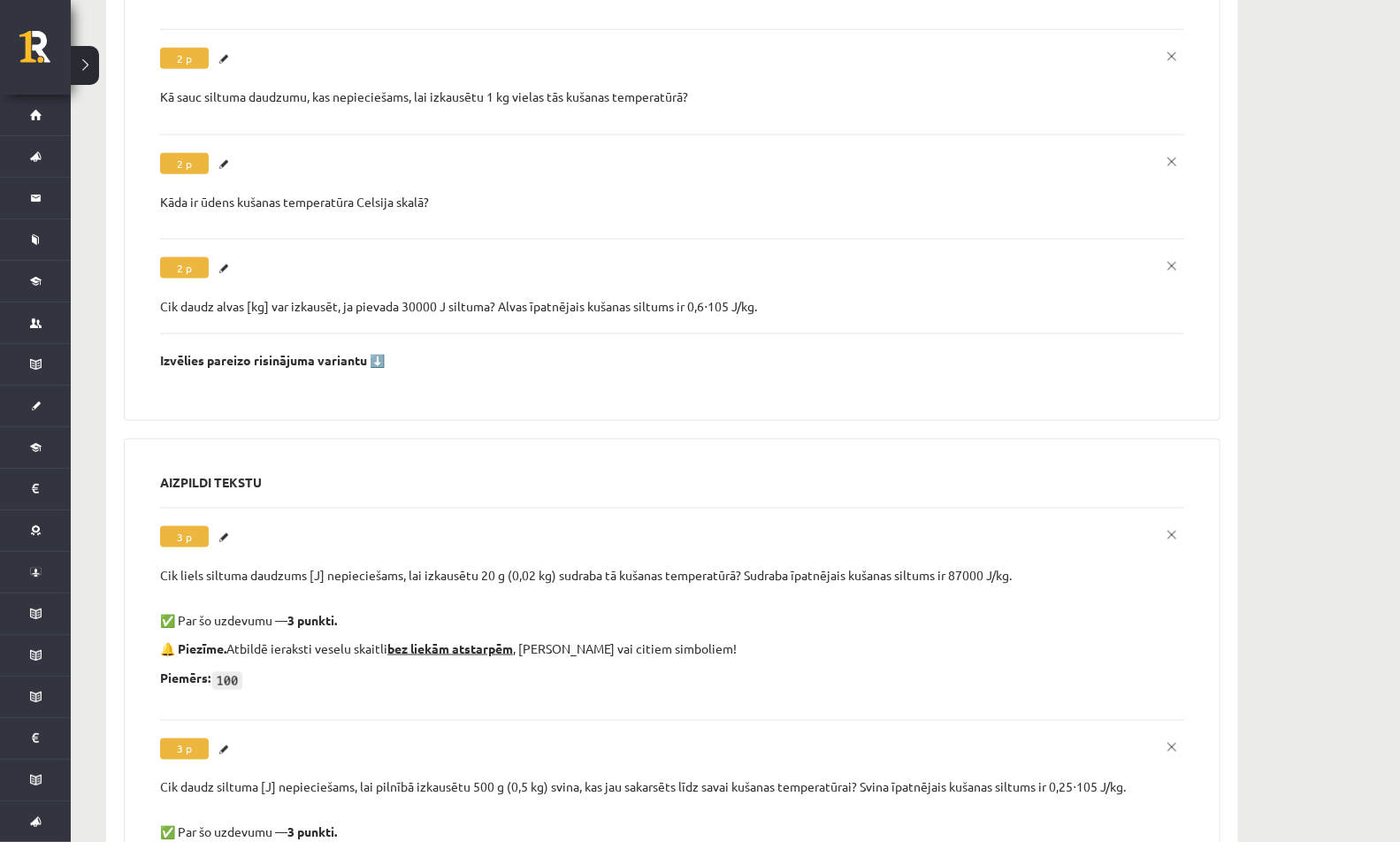
scroll to position [5646, 0]
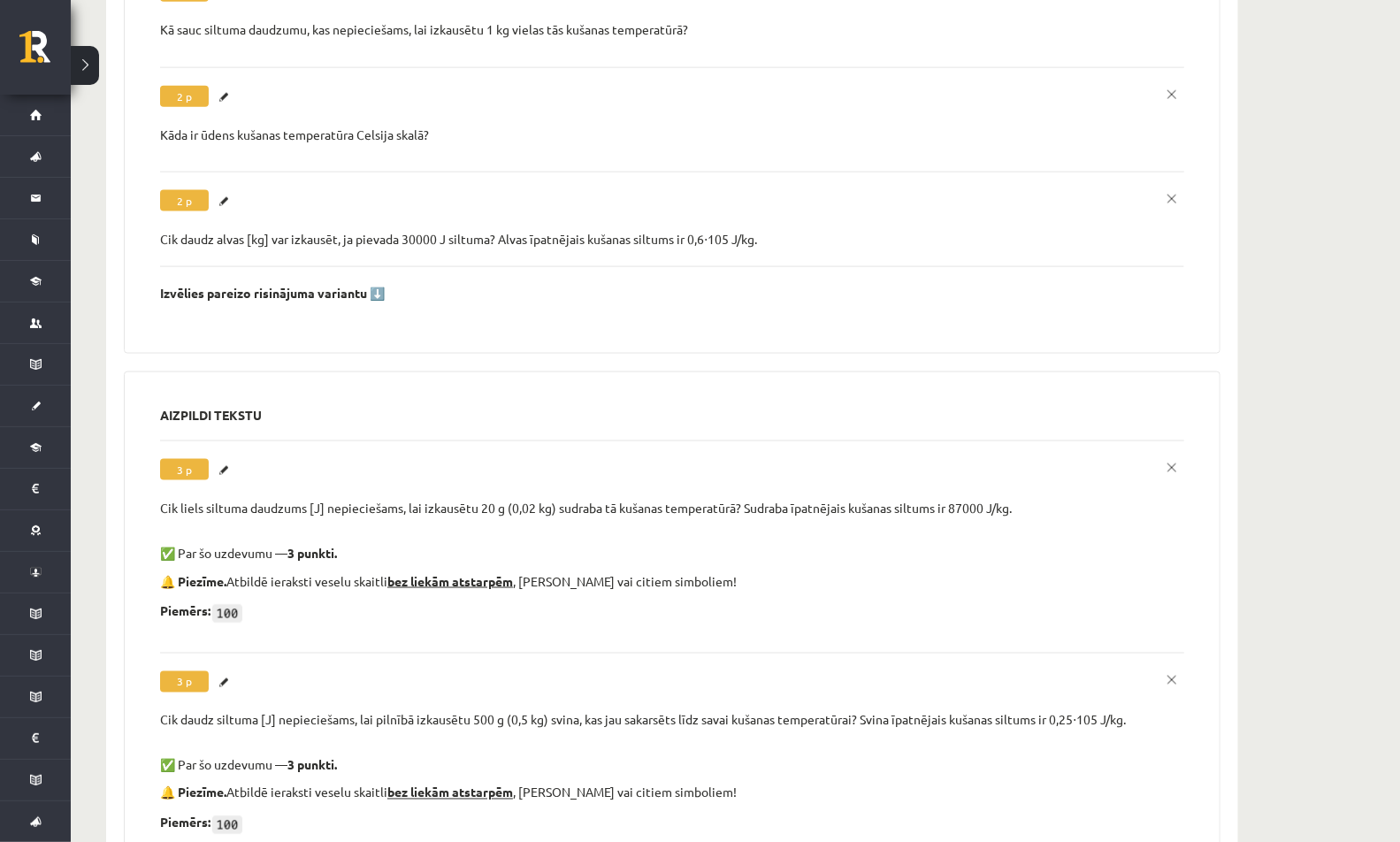
click at [260, 499] on div "Cik liels siltuma daudzums [J] nepieciešams, lai izkausētu 20 g (0,02 kg) sudra…" at bounding box center [673, 508] width 1024 height 17
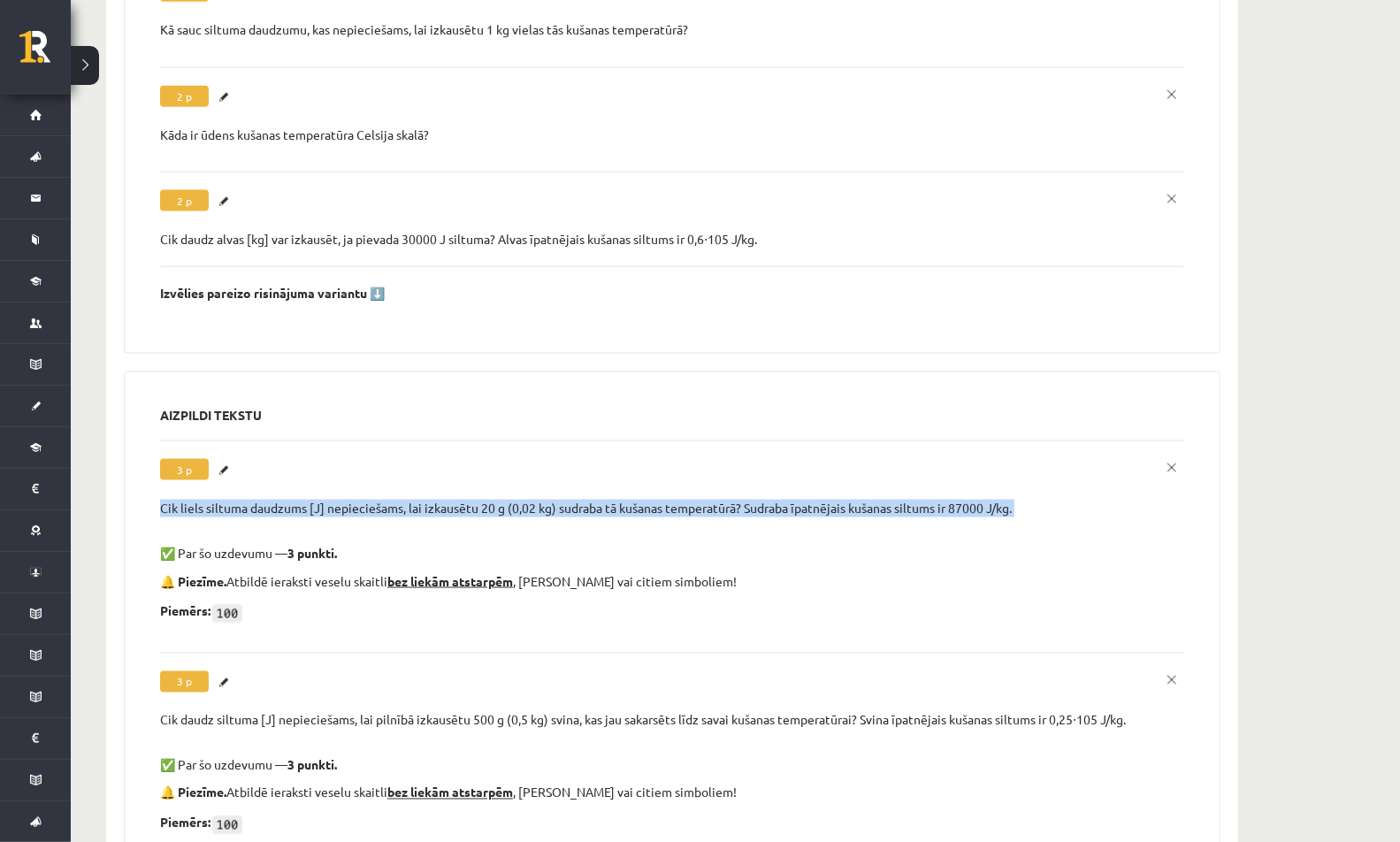
click at [260, 499] on div "Cik liels siltuma daudzums [J] nepieciešams, lai izkausētu 20 g (0,02 kg) sudra…" at bounding box center [673, 508] width 1024 height 17
copy div "Cik liels siltuma daudzums [J] nepieciešams, lai izkausētu 20 g (0,02 kg) sudra…"
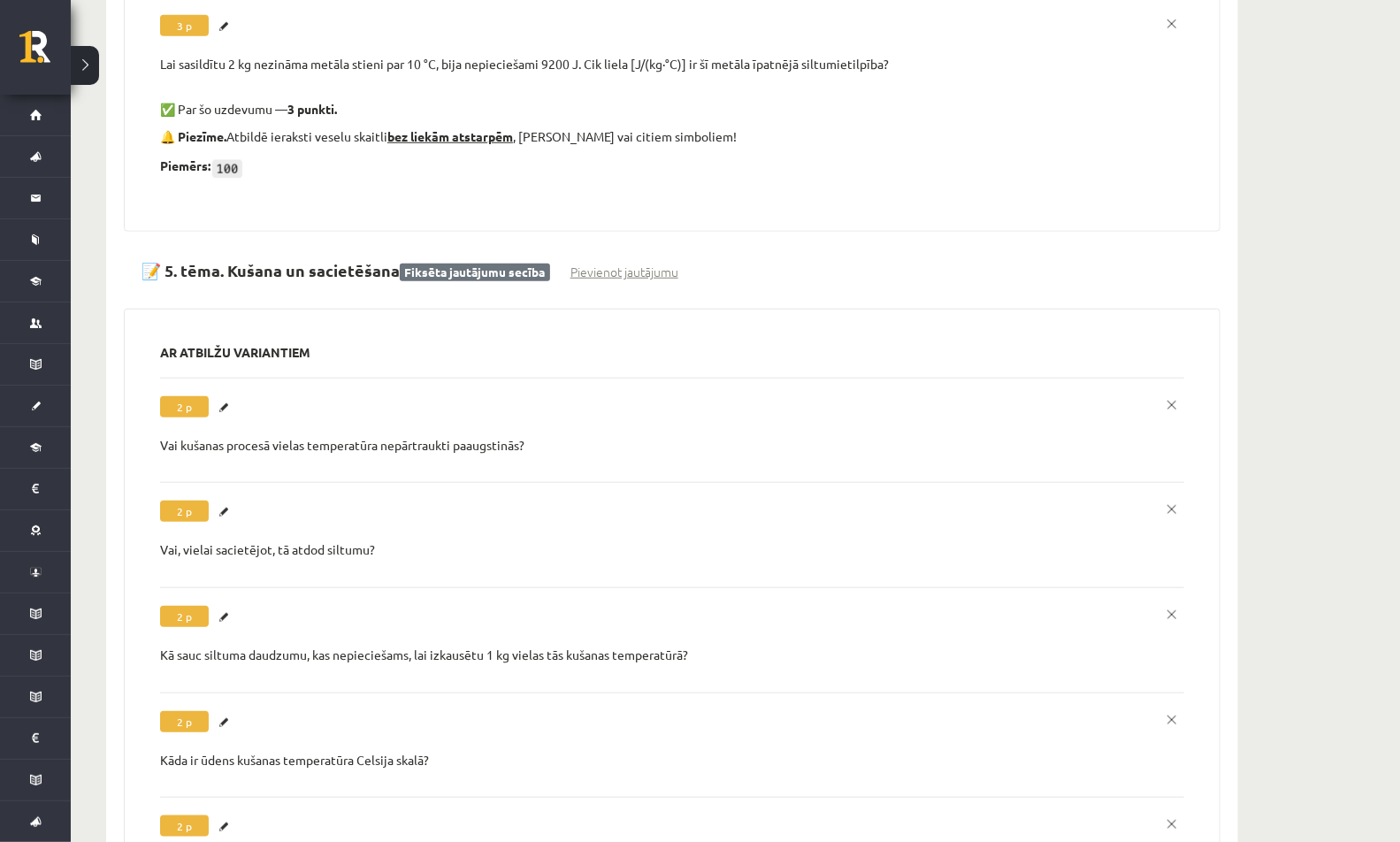
scroll to position [5016, 0]
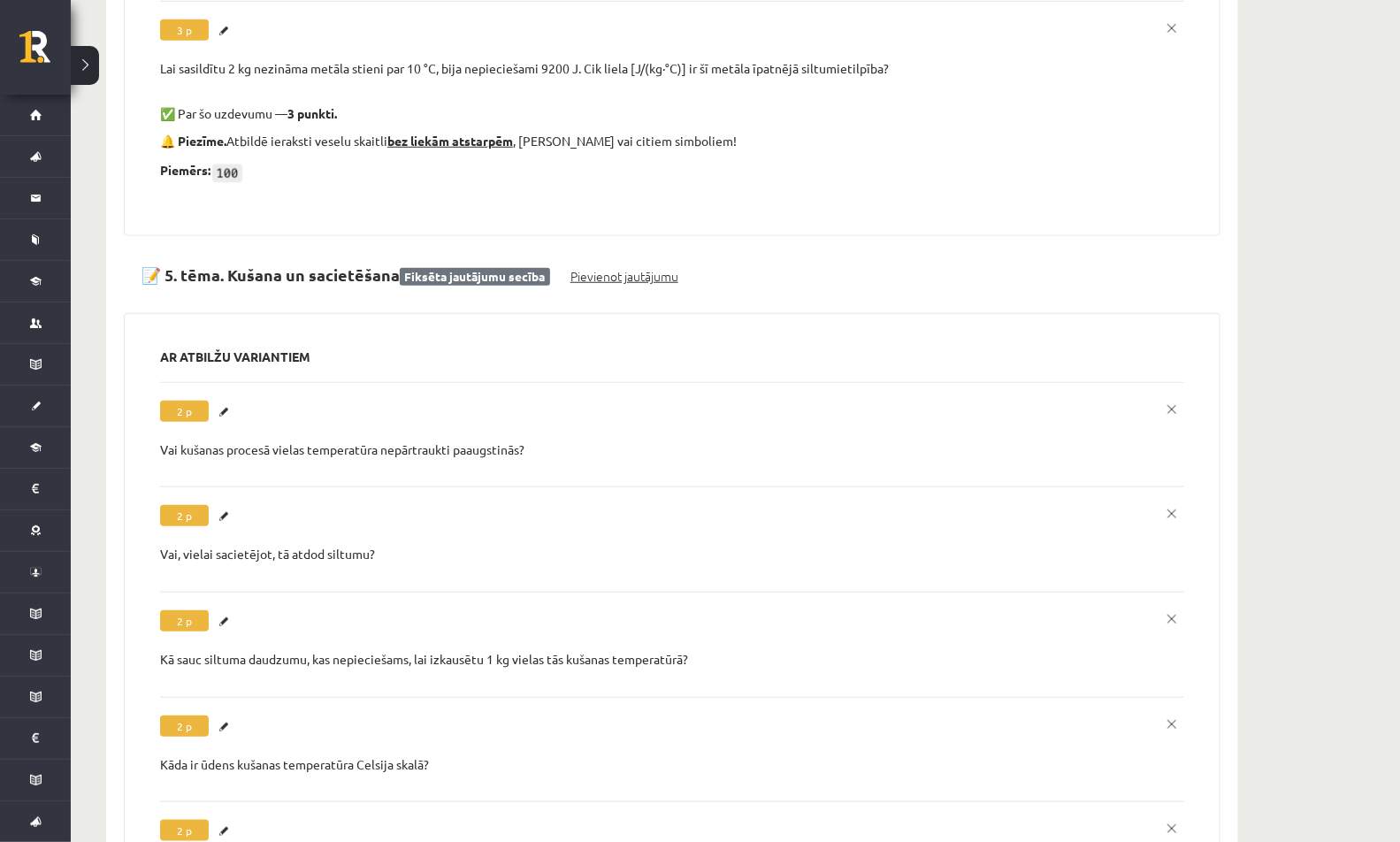
click at [601, 267] on link "Pievienot jautājumu" at bounding box center [624, 276] width 108 height 18
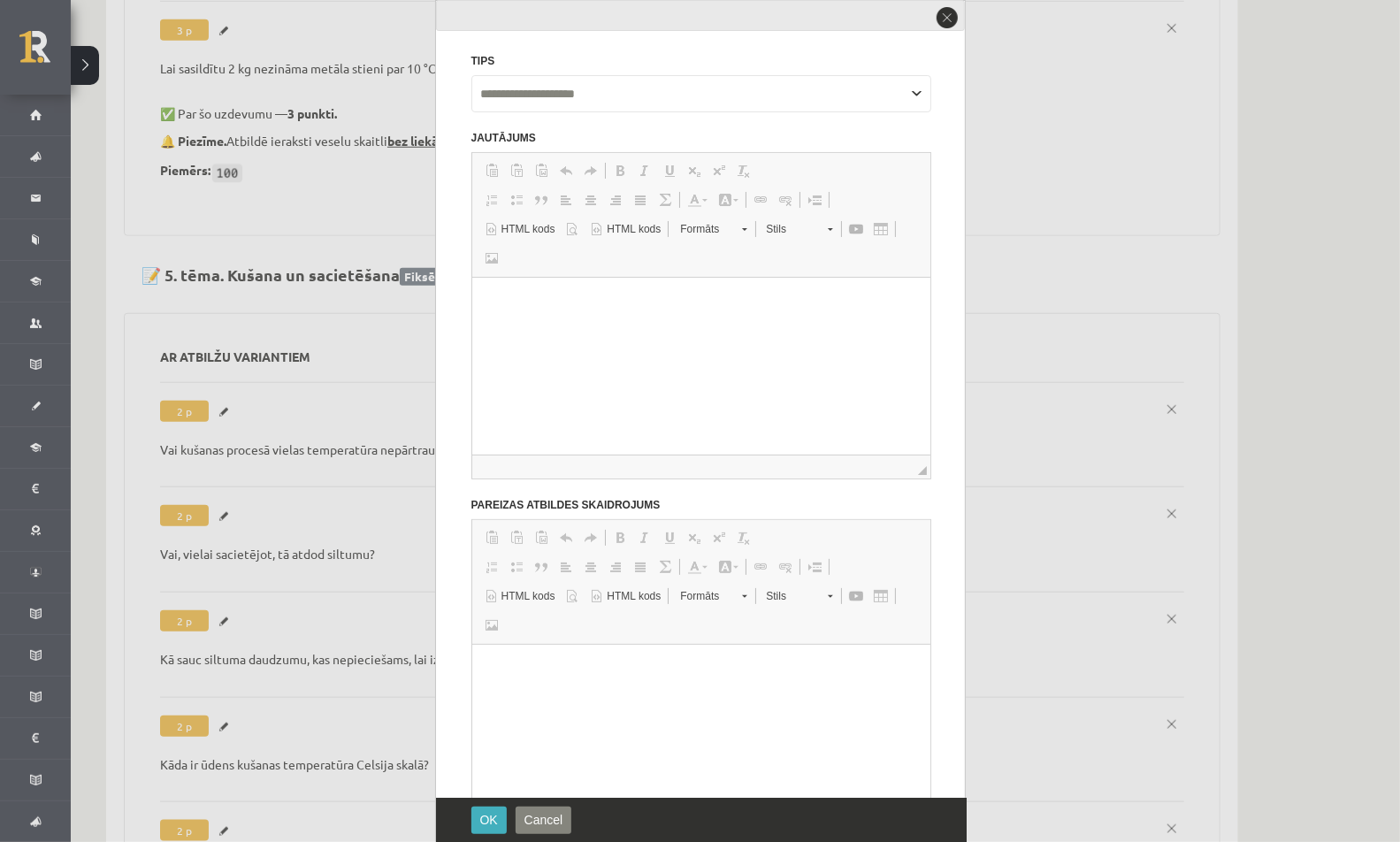
scroll to position [0, 0]
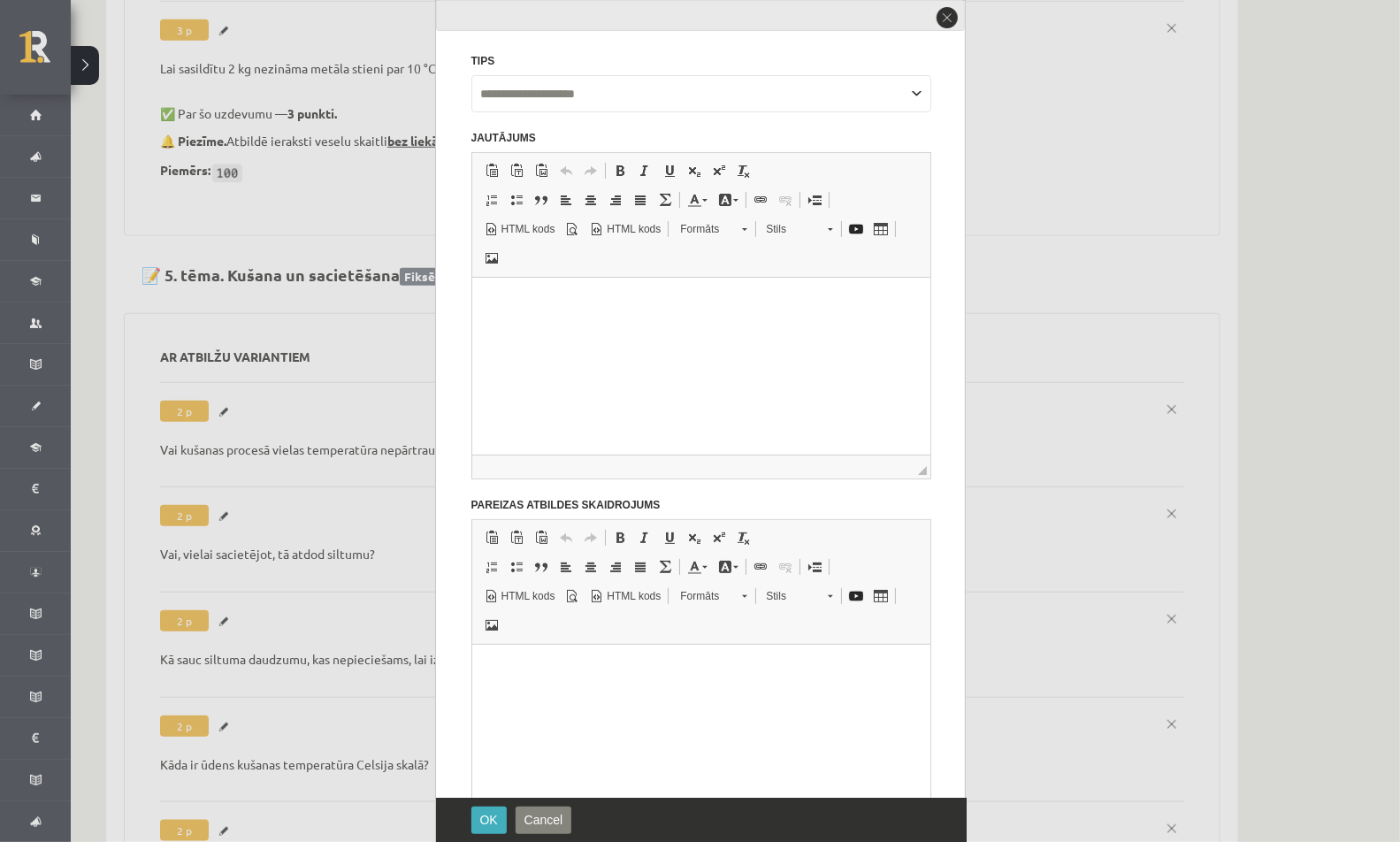
click at [559, 321] on html at bounding box center [700, 299] width 458 height 43
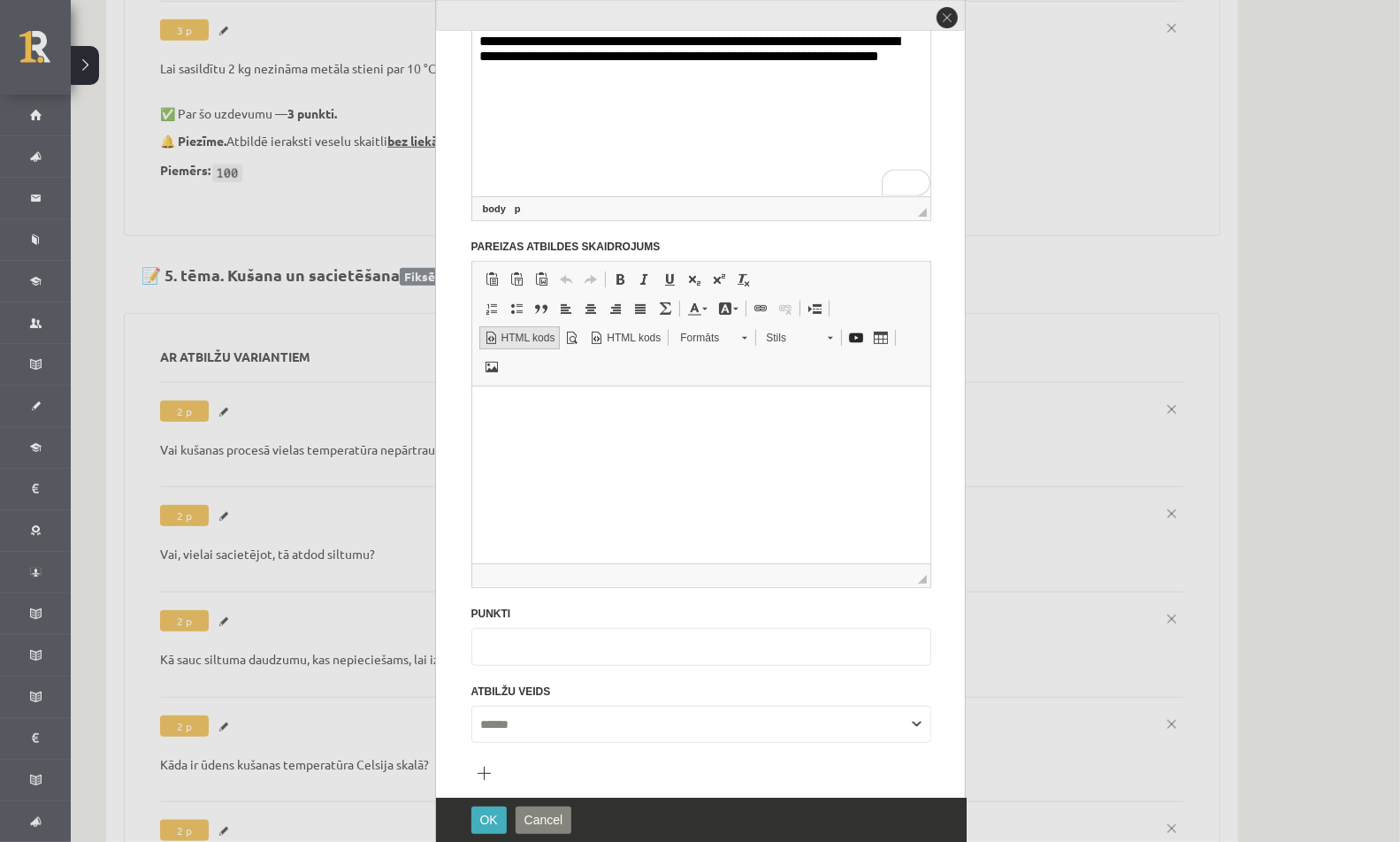
scroll to position [266, 0]
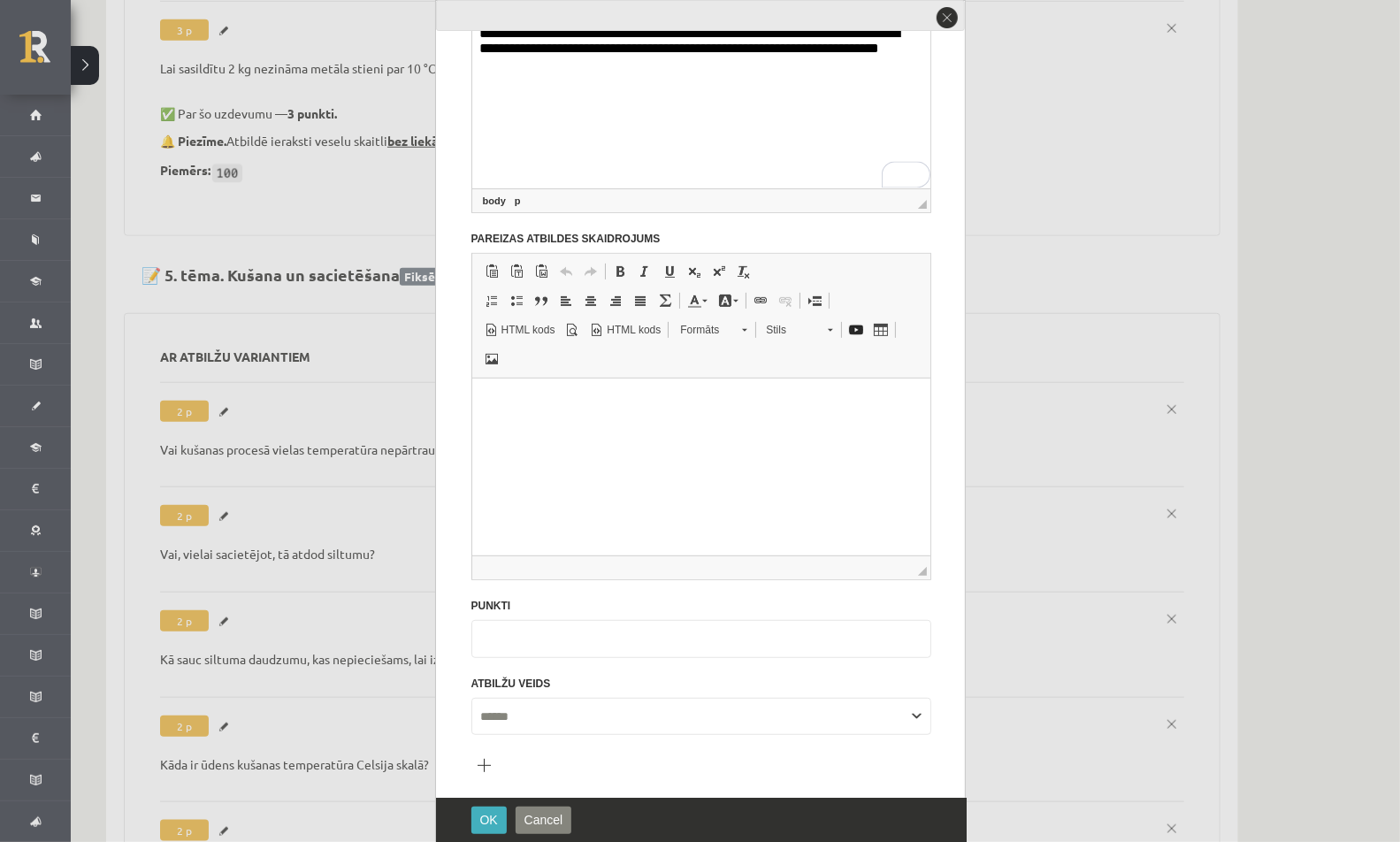
click at [494, 633] on input "*" at bounding box center [701, 639] width 460 height 38
type input "*"
click at [487, 758] on button "Pievienot atbilžu variantu" at bounding box center [483, 764] width 25 height 25
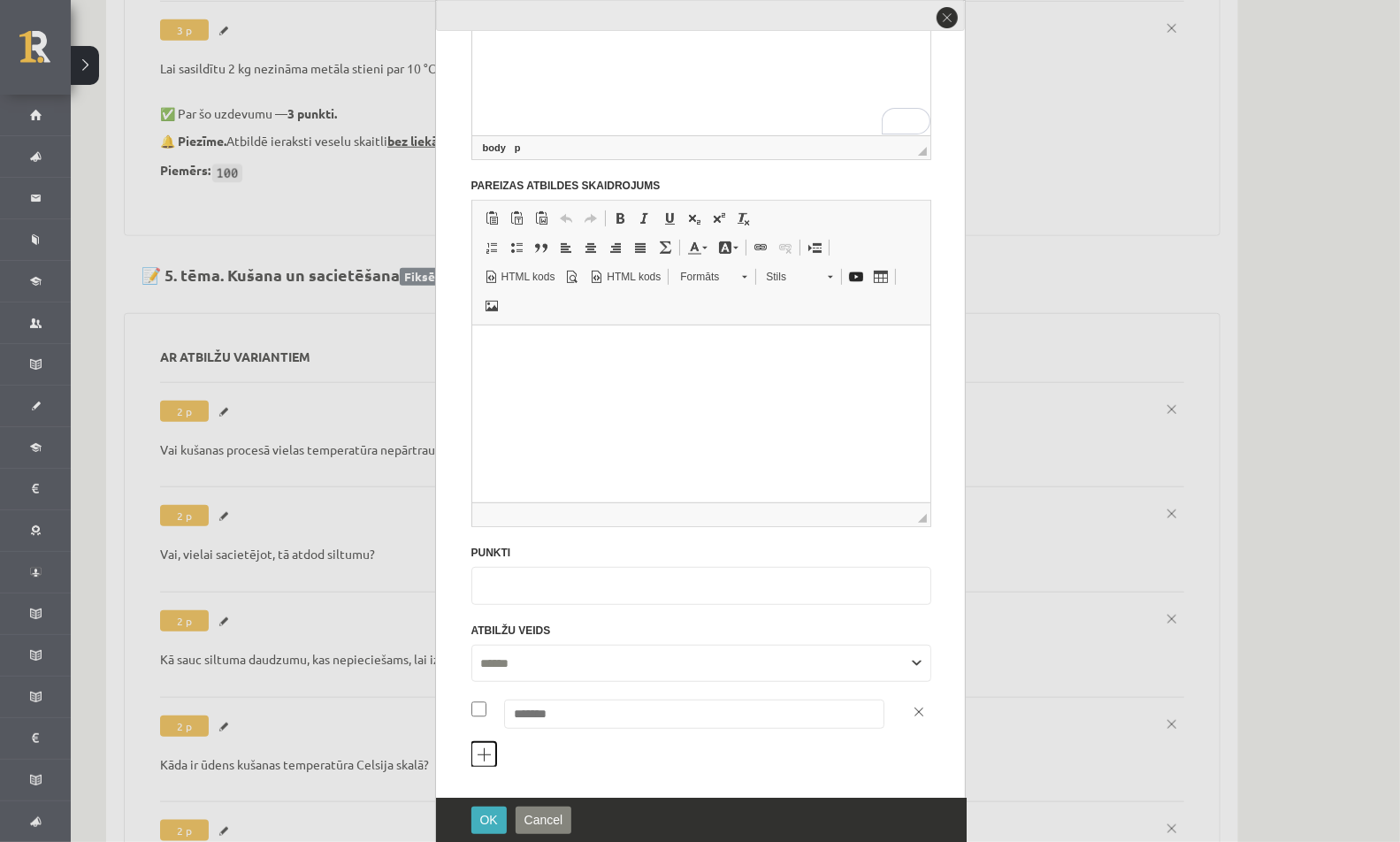
click at [486, 755] on button "Pievienot atbilžu variantu" at bounding box center [483, 754] width 25 height 25
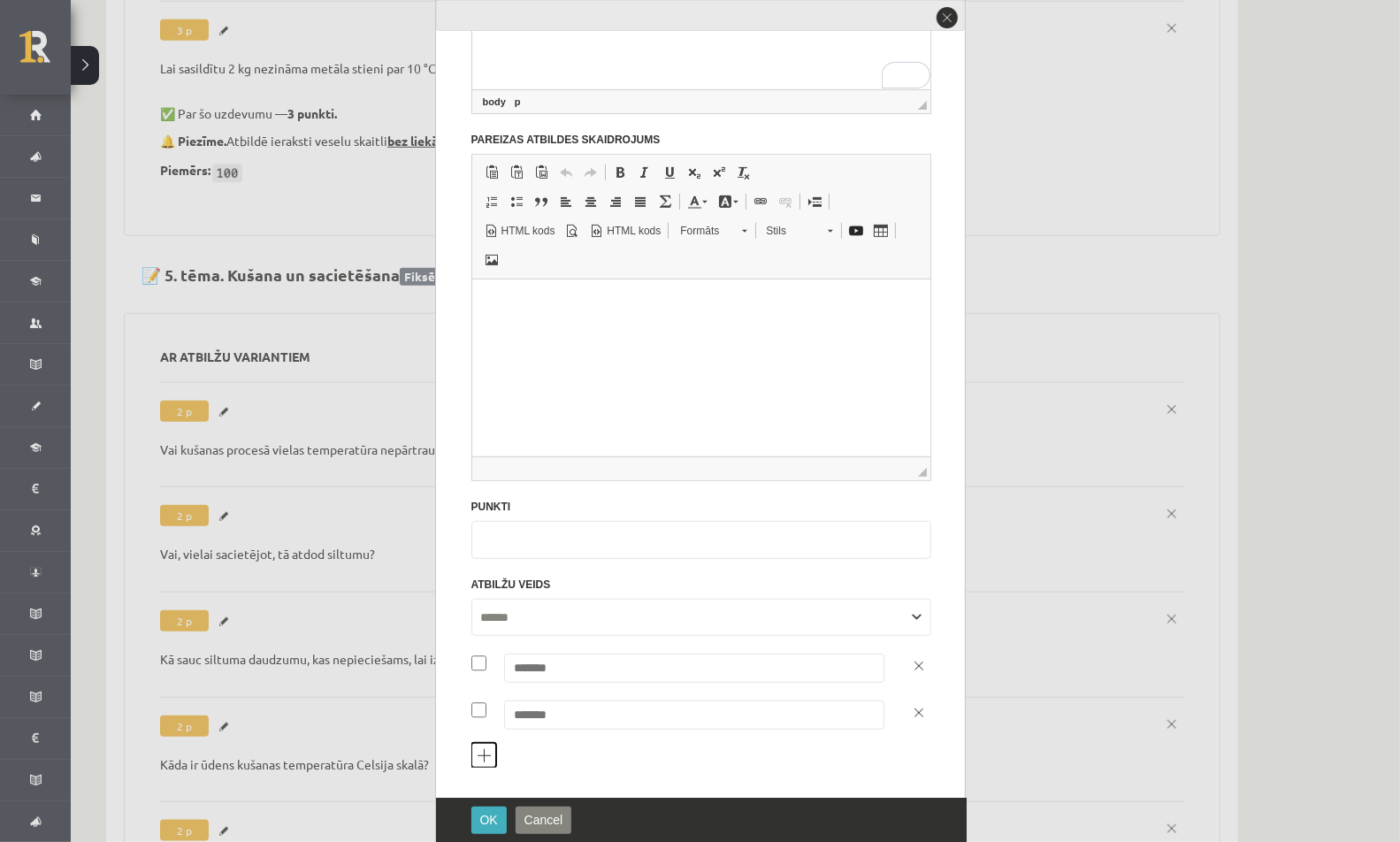
click at [486, 755] on button "Pievienot atbilžu variantu" at bounding box center [483, 755] width 25 height 25
click at [571, 665] on input "text" at bounding box center [694, 668] width 380 height 29
type input "****"
click at [533, 711] on input "text" at bounding box center [694, 715] width 380 height 29
type input "****"
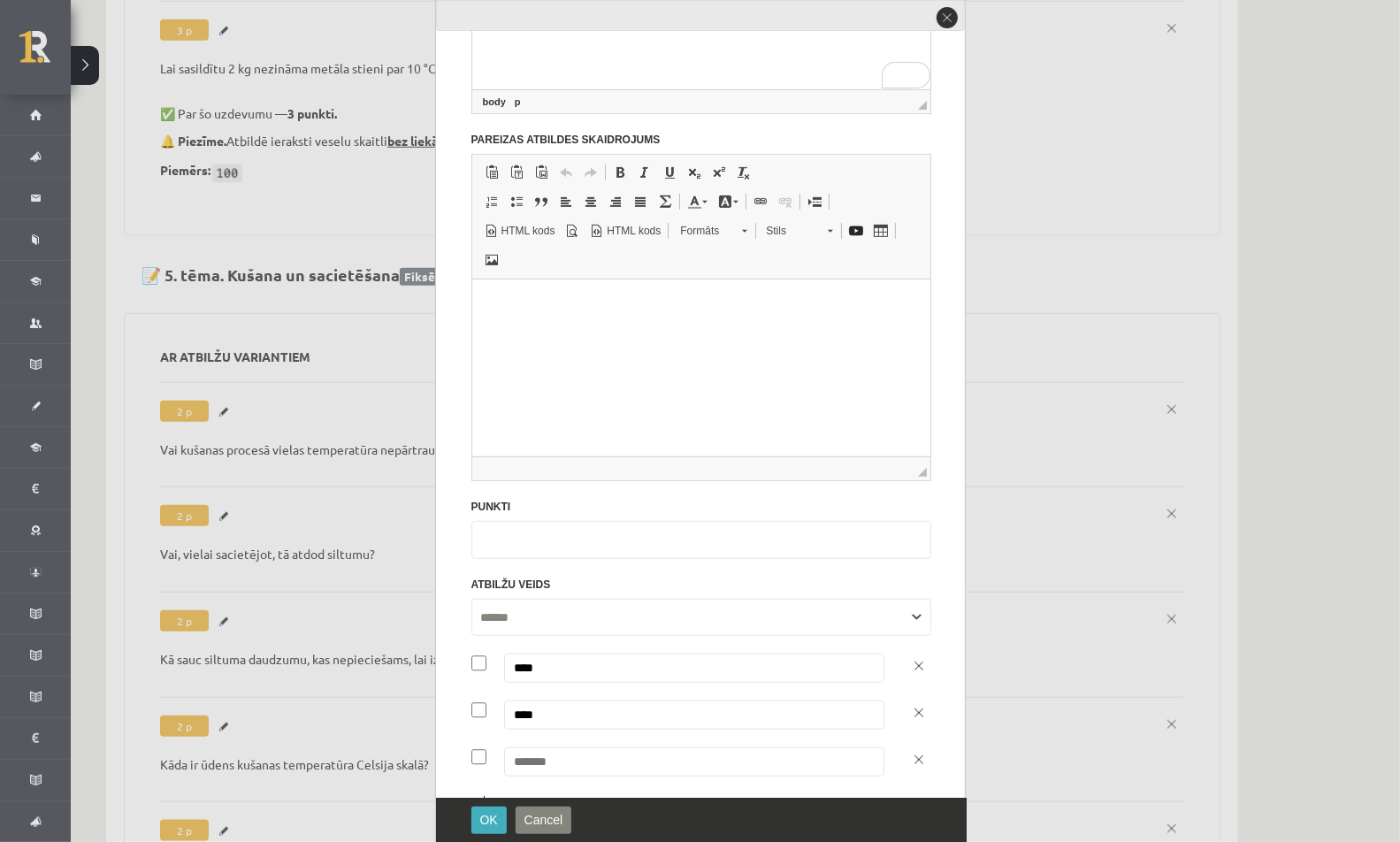
click at [555, 751] on input "text" at bounding box center [694, 762] width 380 height 29
type input "****"
click at [499, 813] on button "OK" at bounding box center [488, 820] width 36 height 27
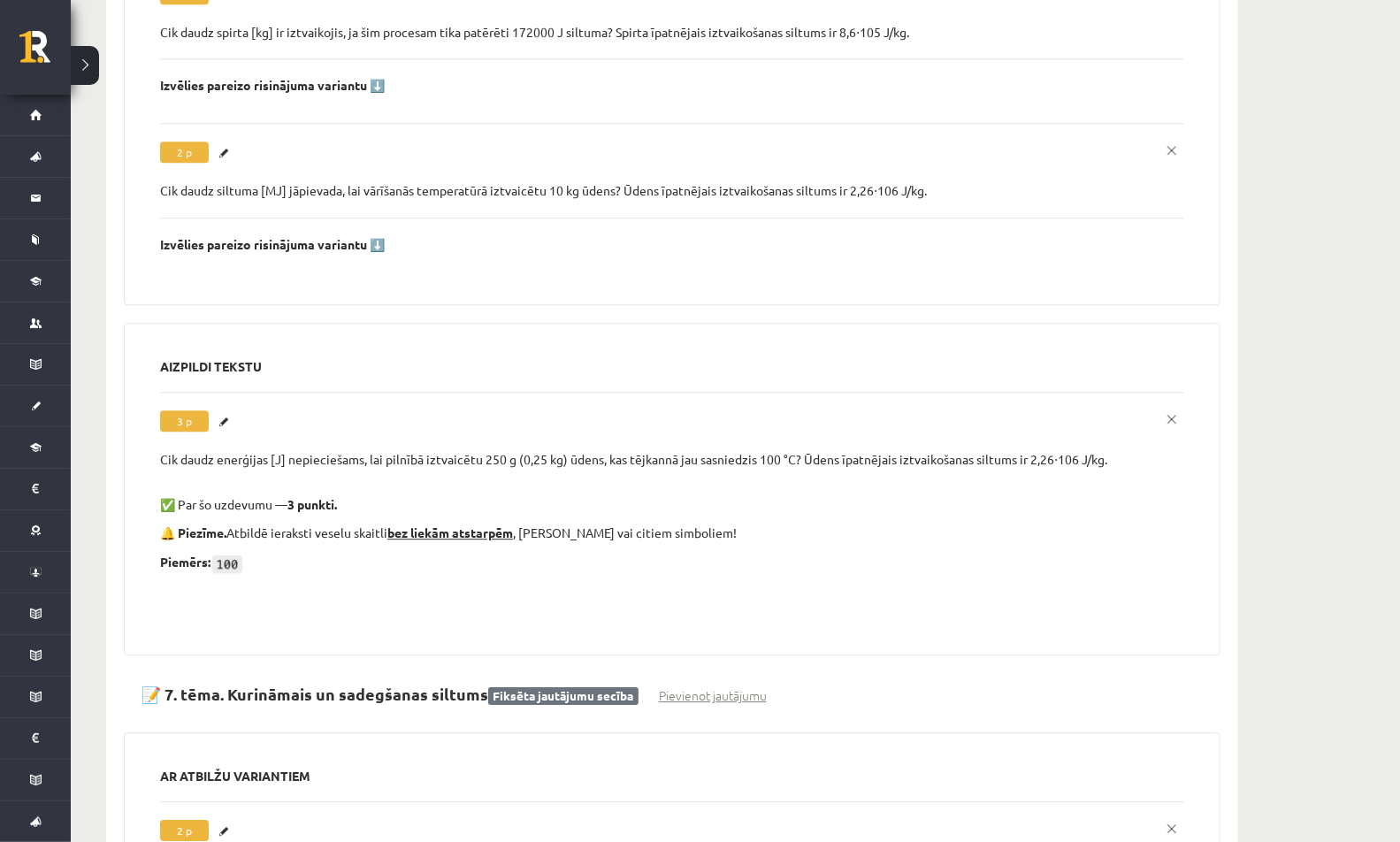
scroll to position [7266, 0]
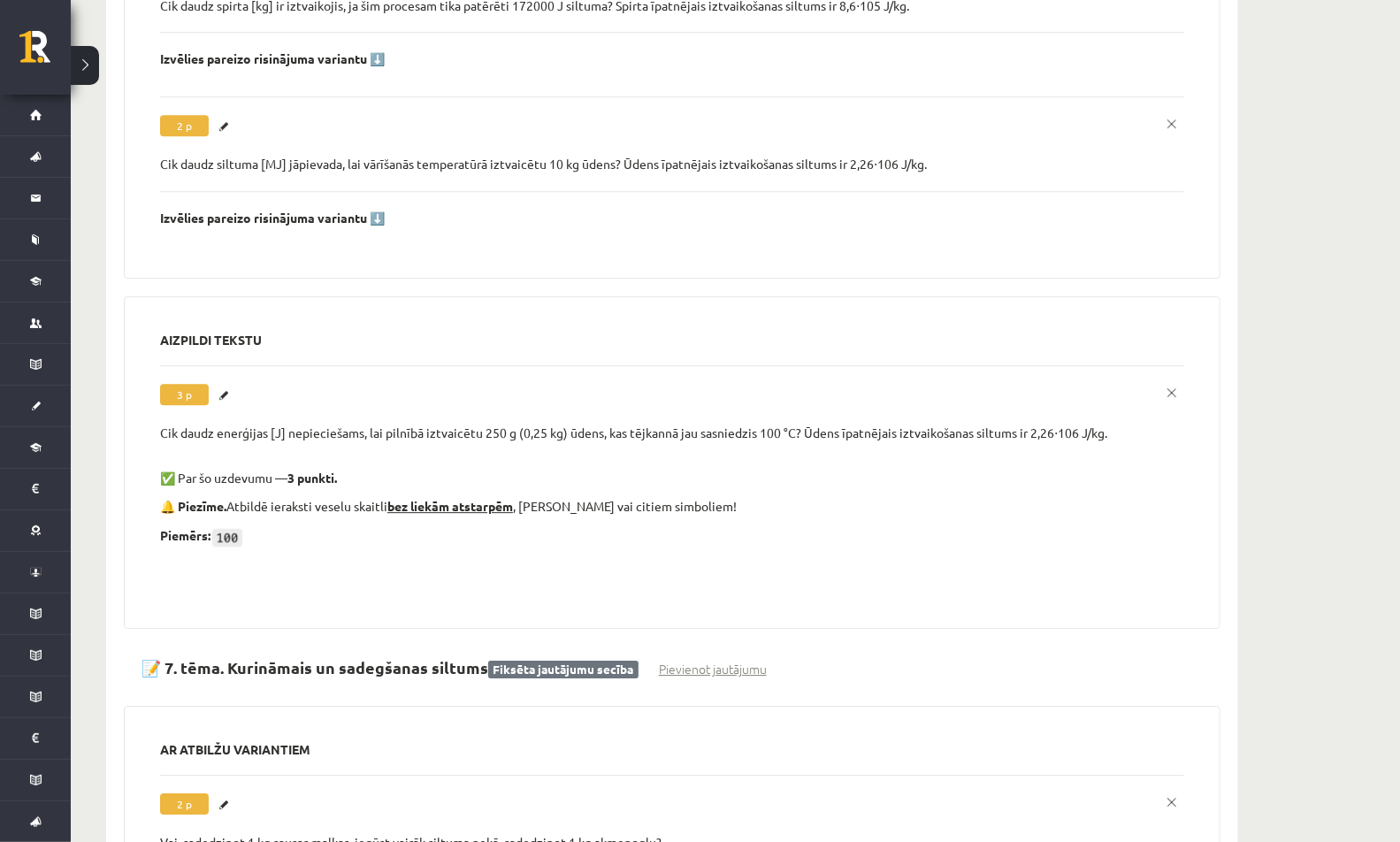
click at [358, 424] on div "Cik daudz enerģijas [J] nepieciešams, lai pilnībā iztvaicētu 250 g (0,25 kg) ūd…" at bounding box center [673, 432] width 1024 height 17
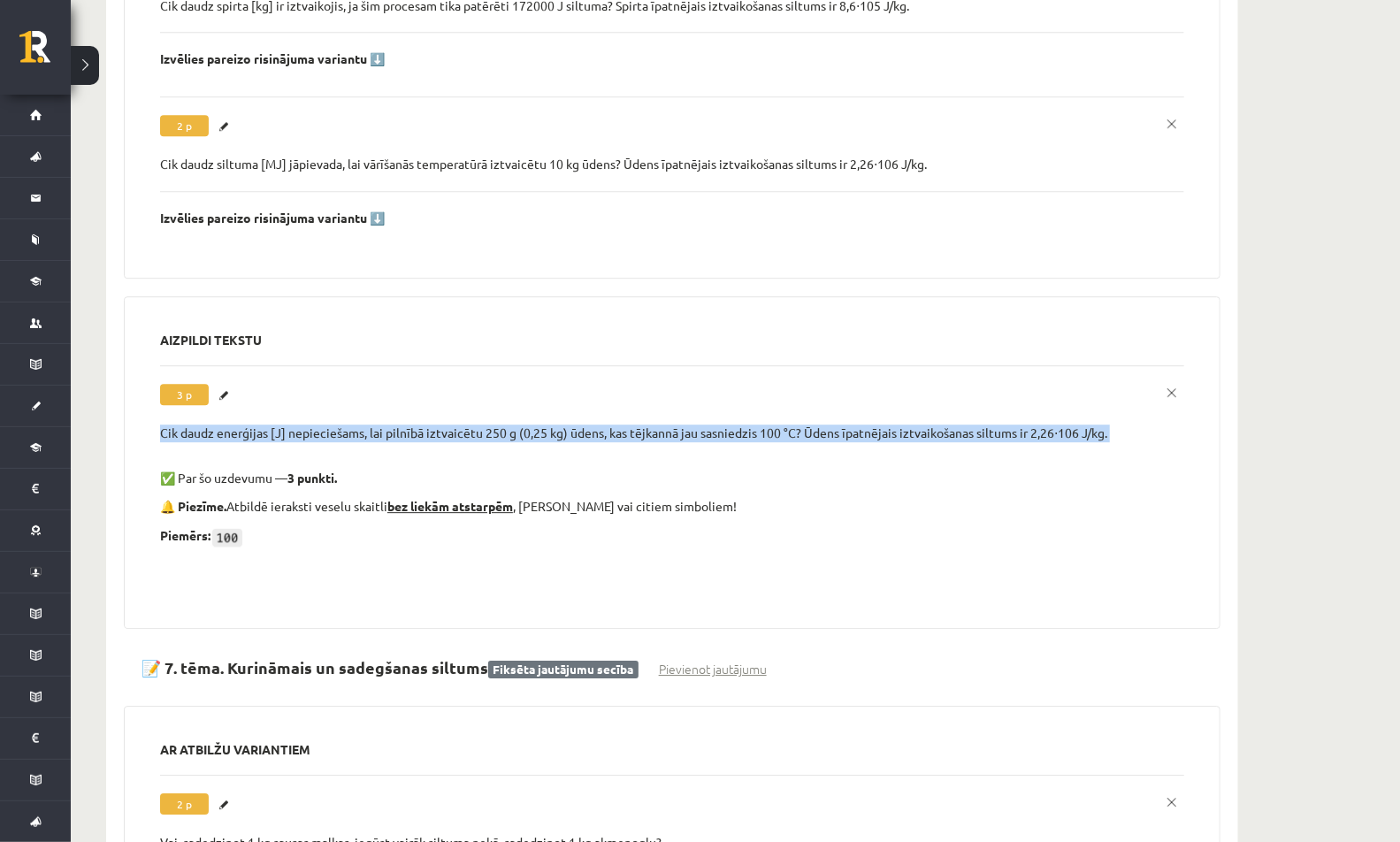
click at [358, 424] on div "Cik daudz enerģijas [J] nepieciešams, lai pilnībā iztvaicētu 250 g (0,25 kg) ūd…" at bounding box center [673, 432] width 1024 height 17
copy div "Cik daudz enerģijas [J] nepieciešams, lai pilnībā iztvaicētu 250 g (0,25 kg) ūd…"
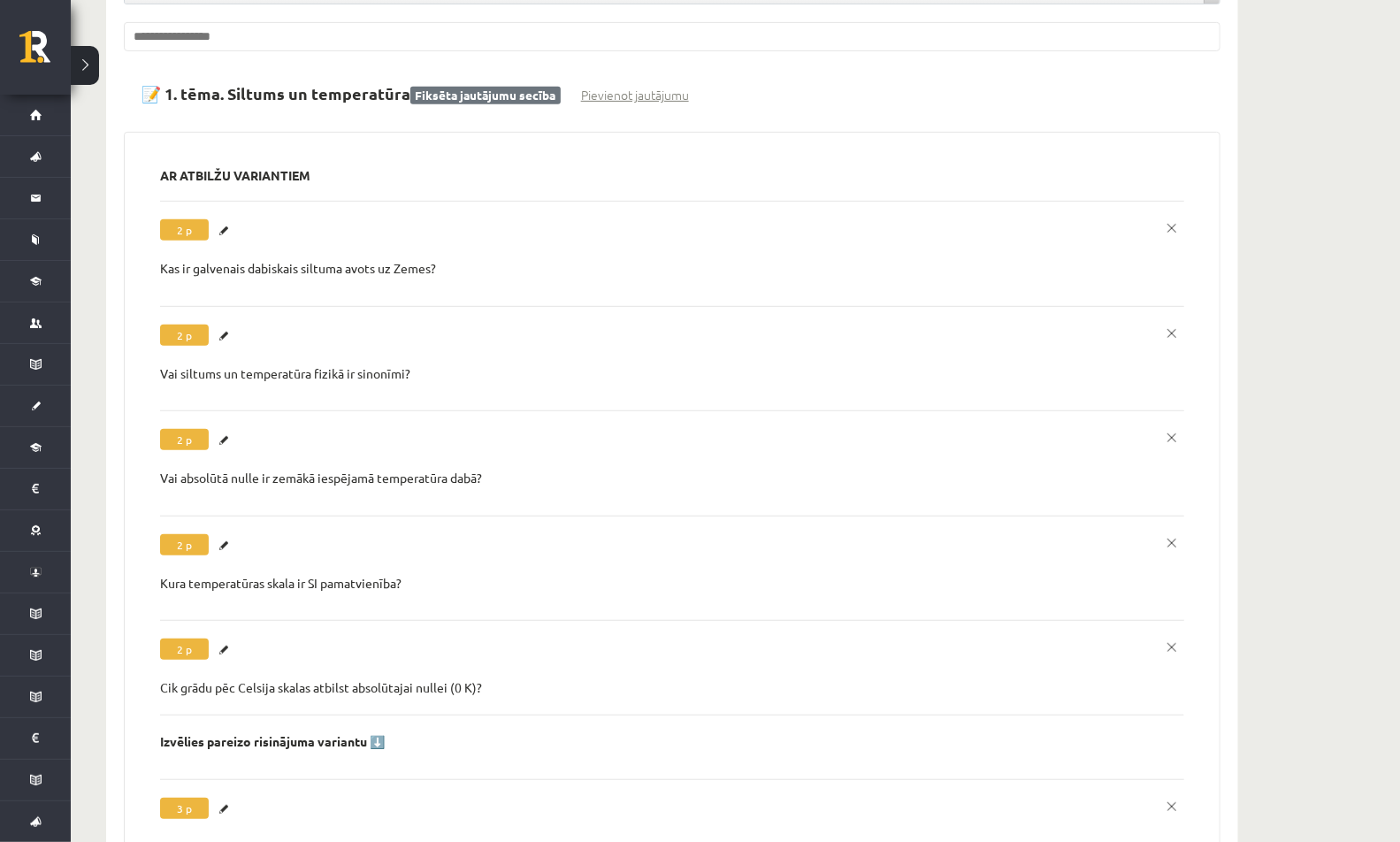
scroll to position [0, 0]
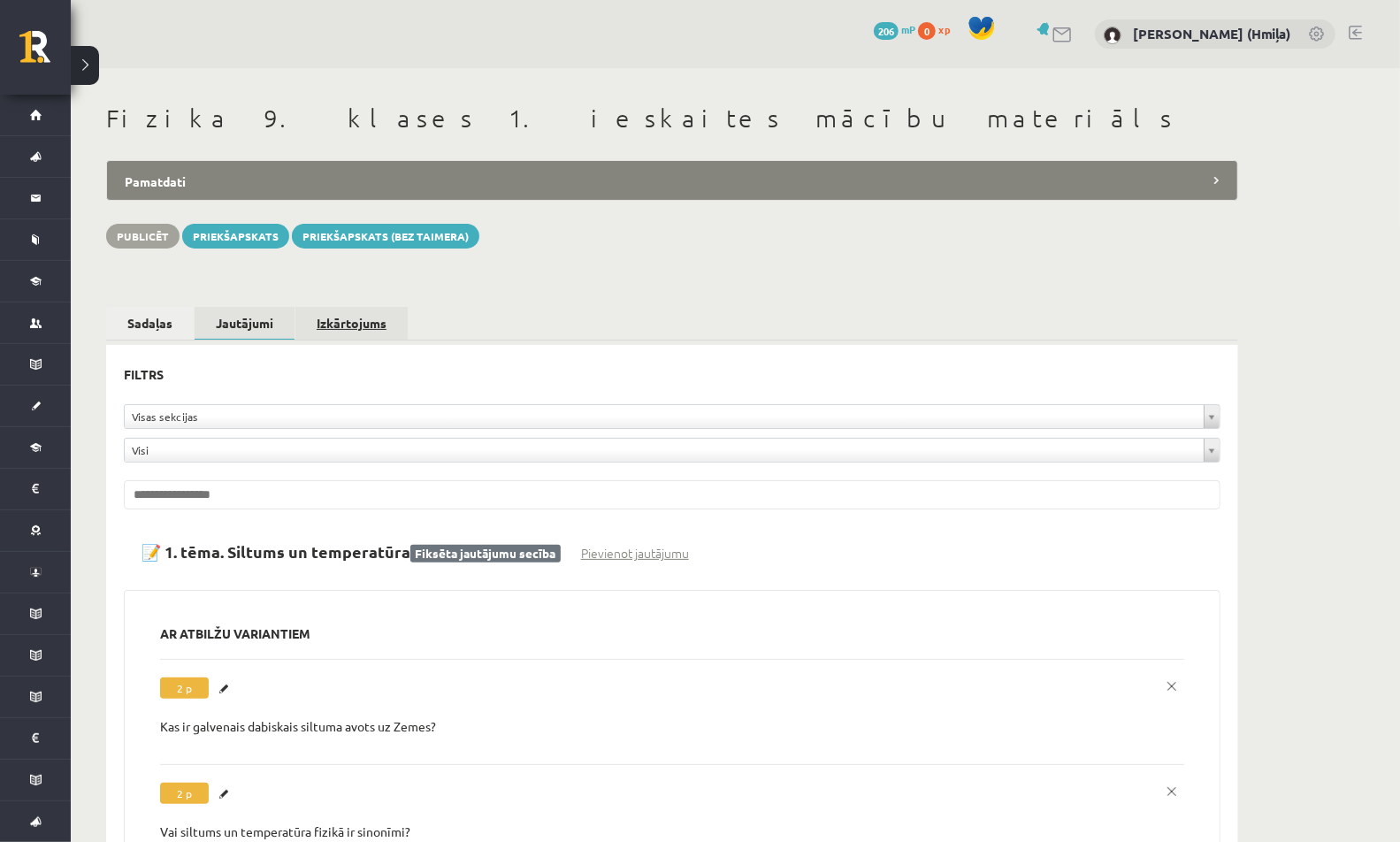
click at [357, 313] on link "Izkārtojums" at bounding box center [351, 323] width 113 height 33
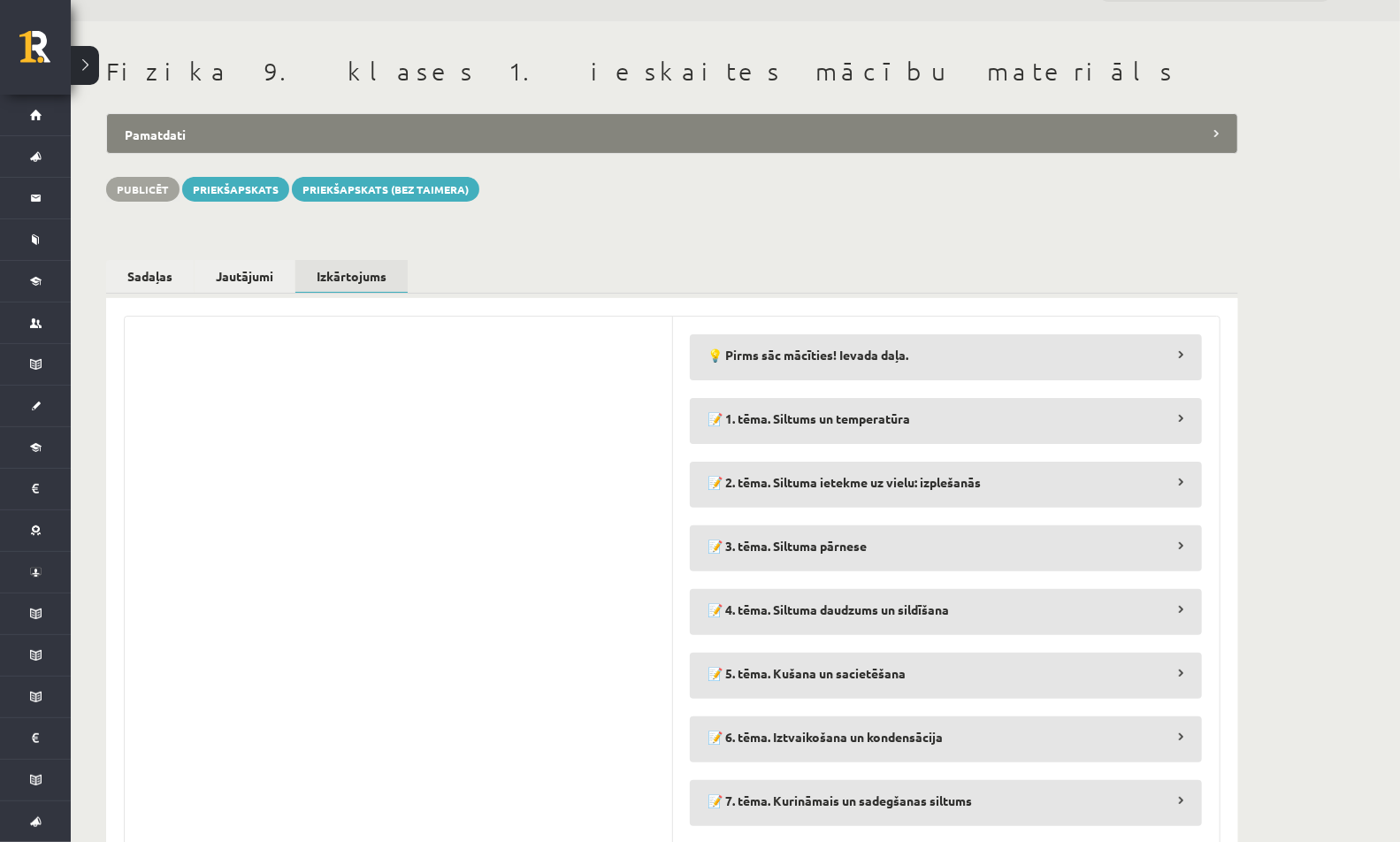
scroll to position [58, 0]
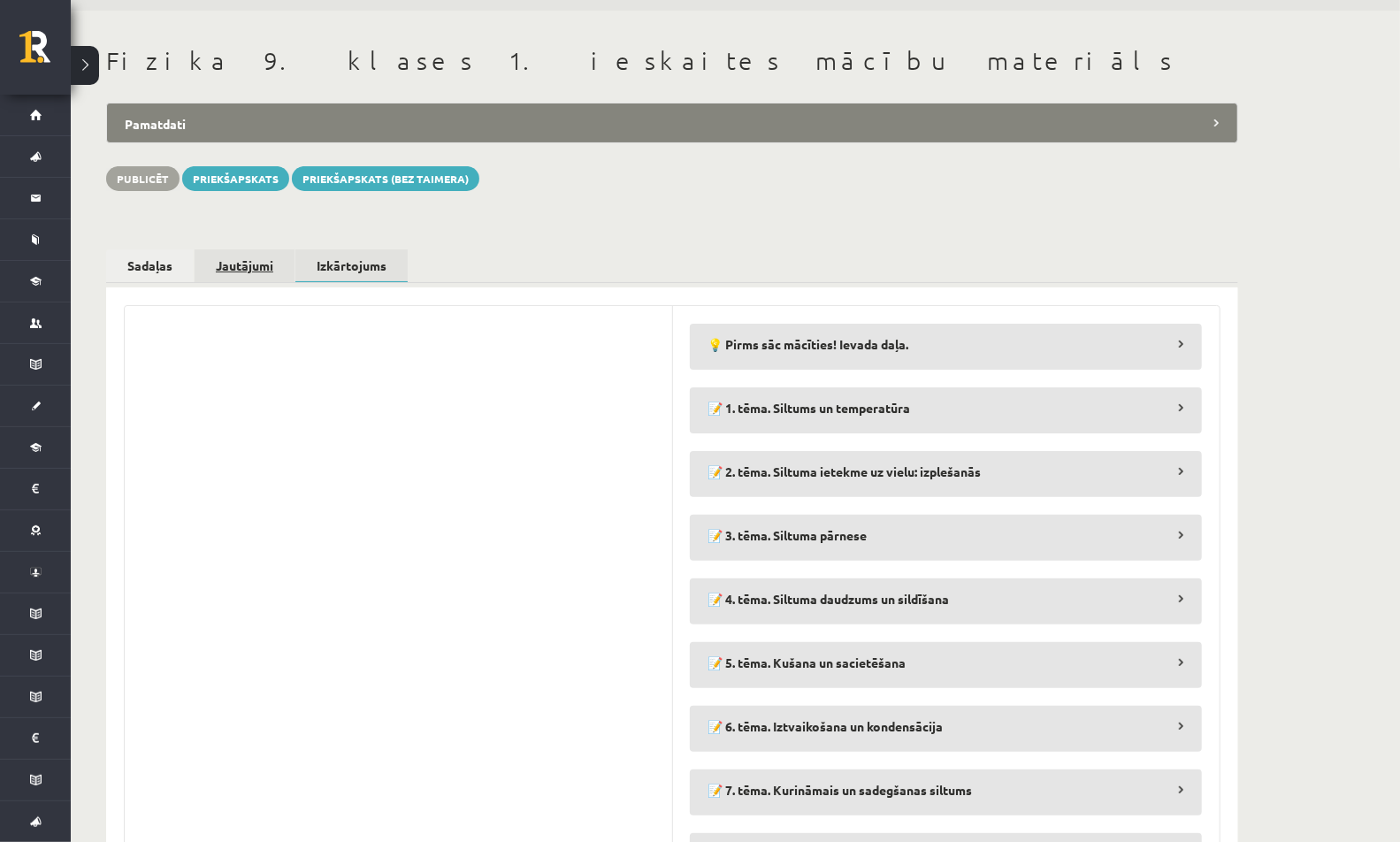
click at [248, 267] on link "Jautājumi" at bounding box center [244, 266] width 100 height 33
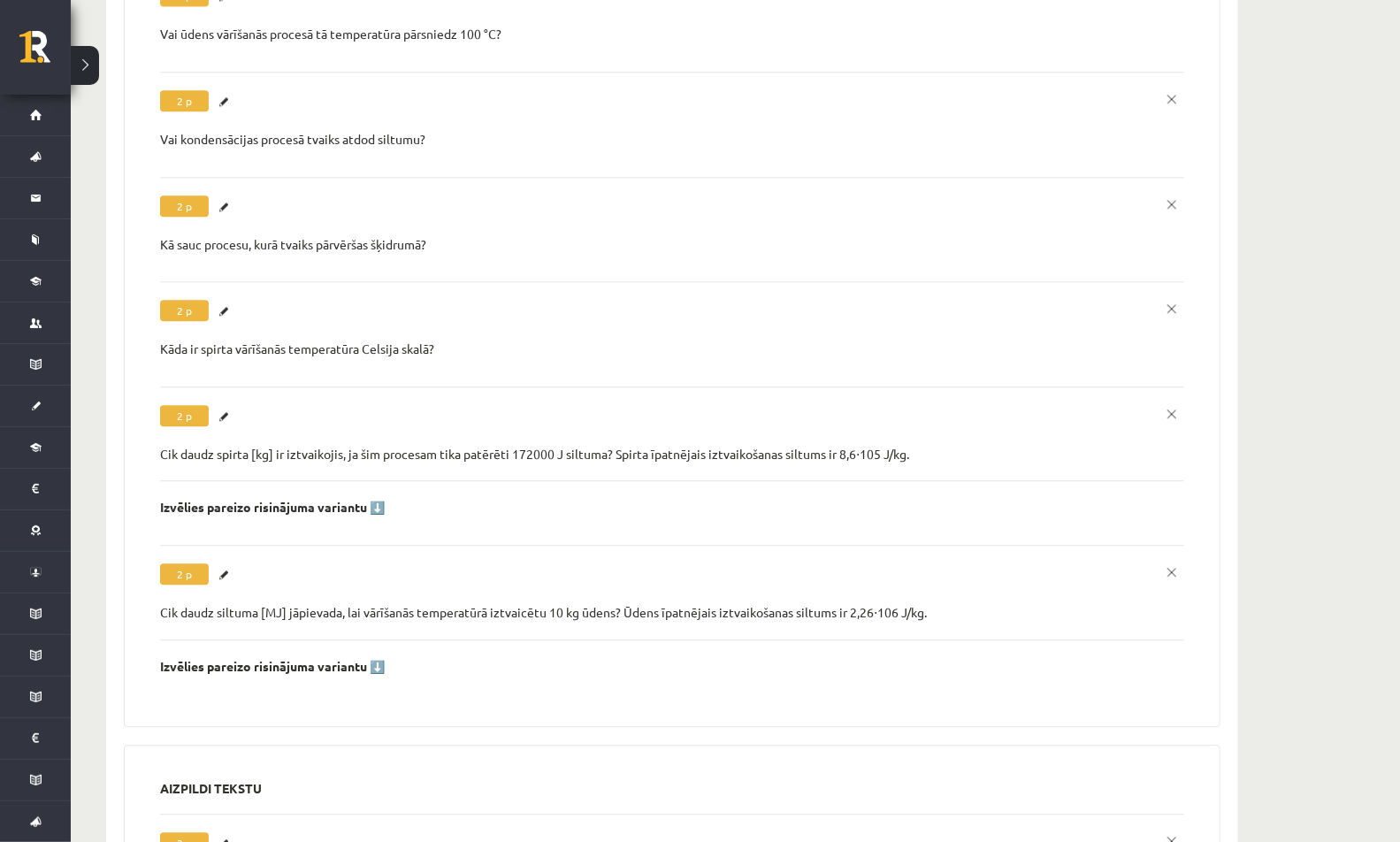
scroll to position [6821, 0]
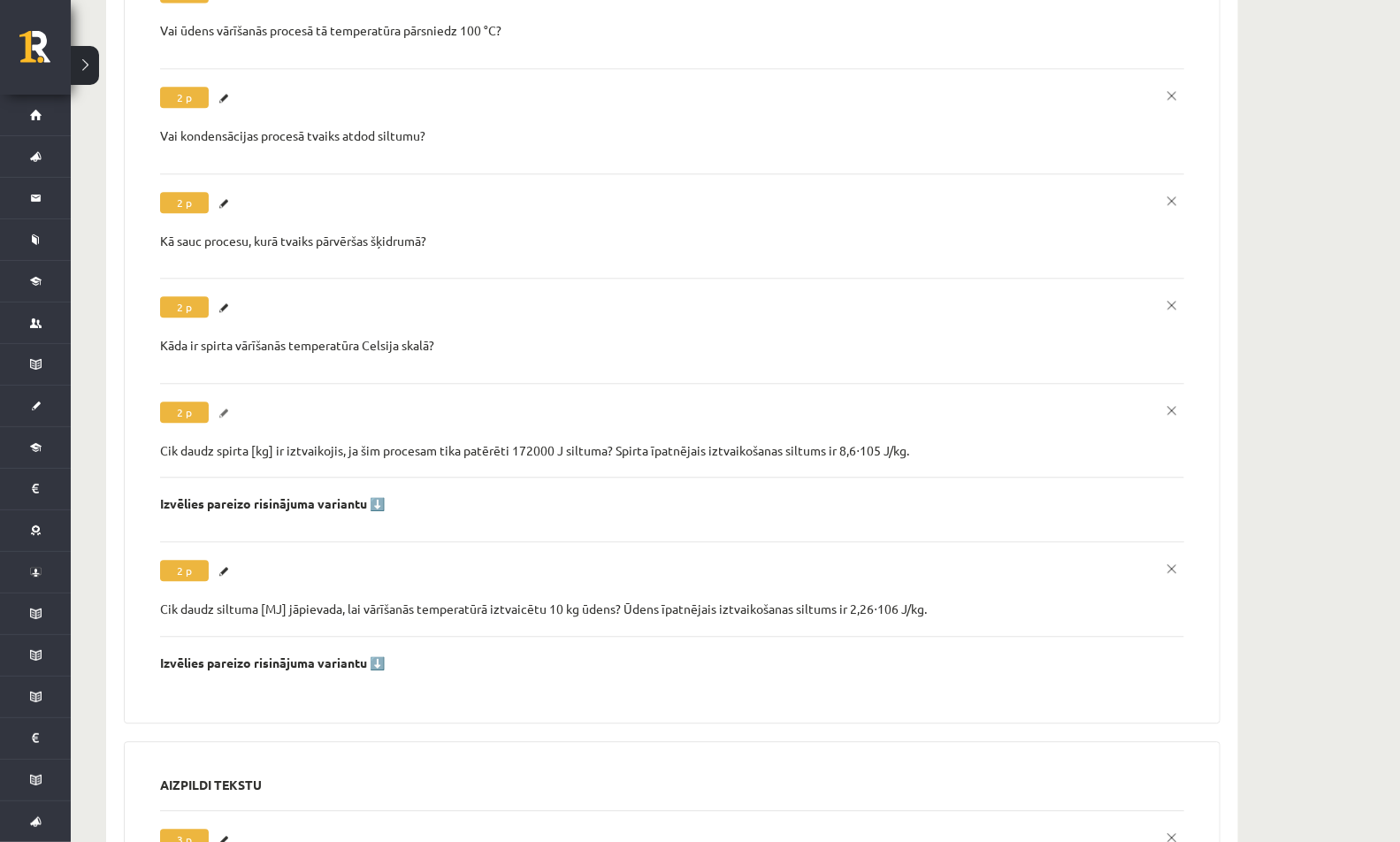
click at [233, 401] on link "Labot" at bounding box center [225, 412] width 17 height 23
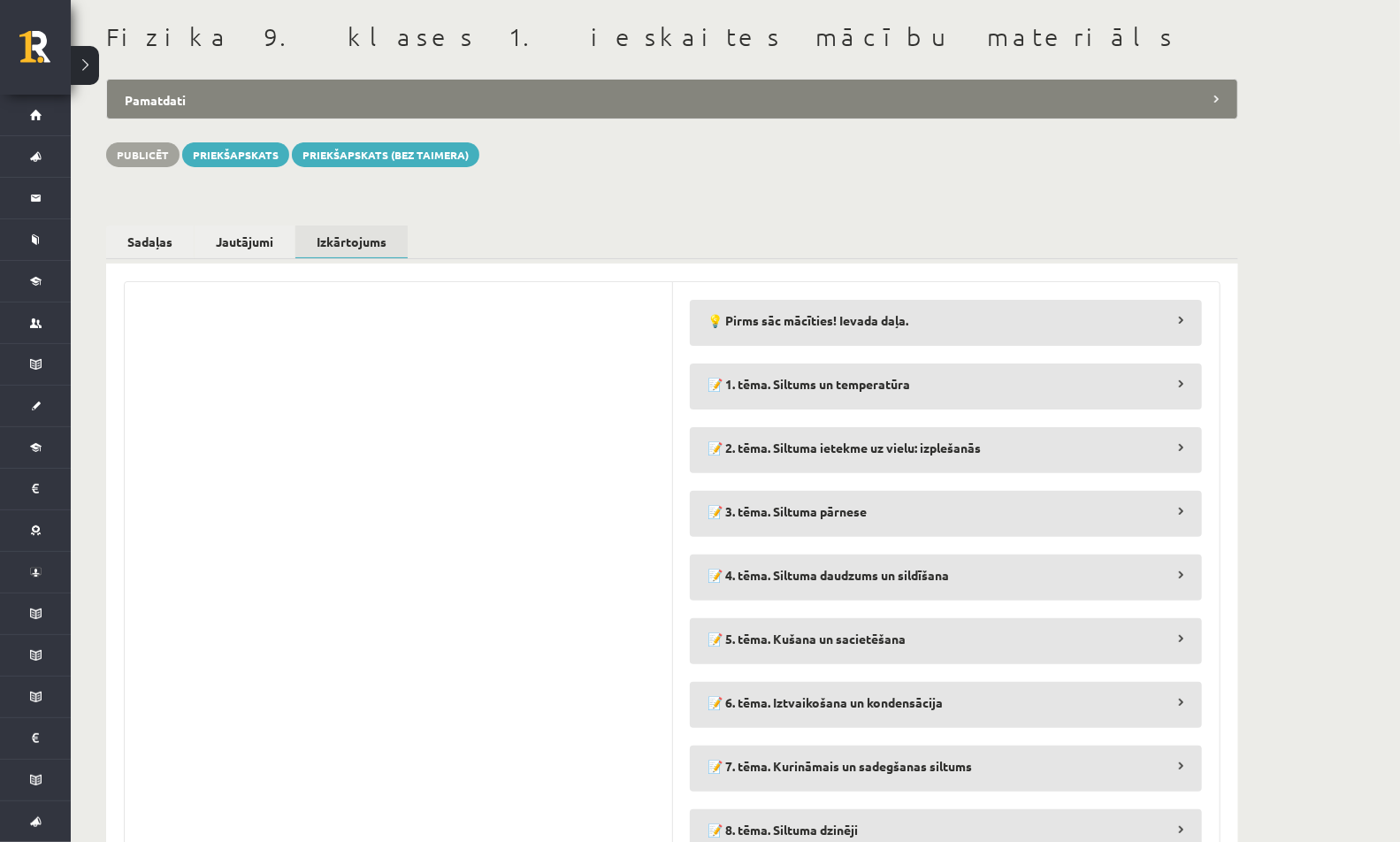
scroll to position [228, 0]
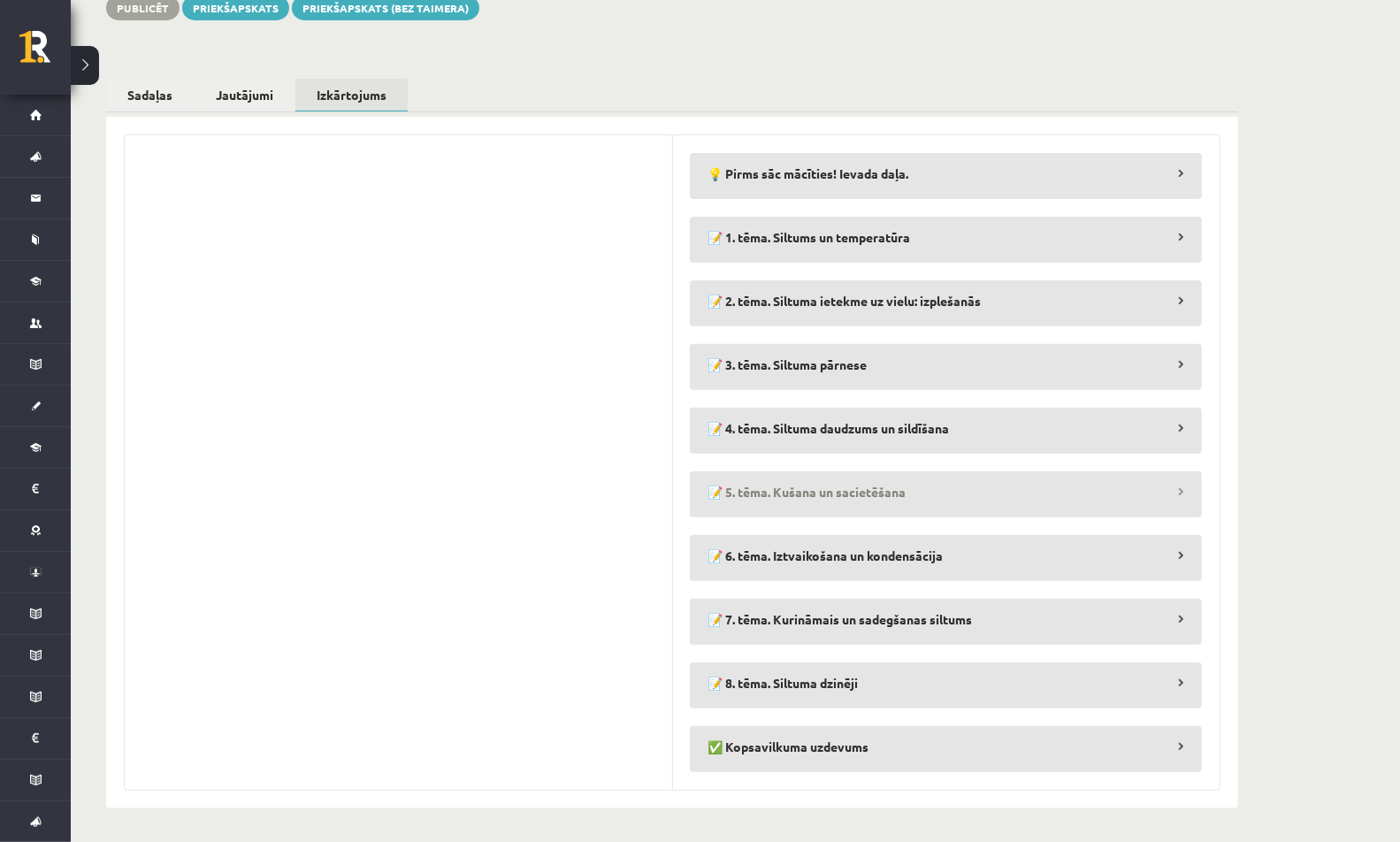
click at [786, 497] on legend "📝 5. tēma. Kušana un sacietēšana" at bounding box center [946, 491] width 512 height 40
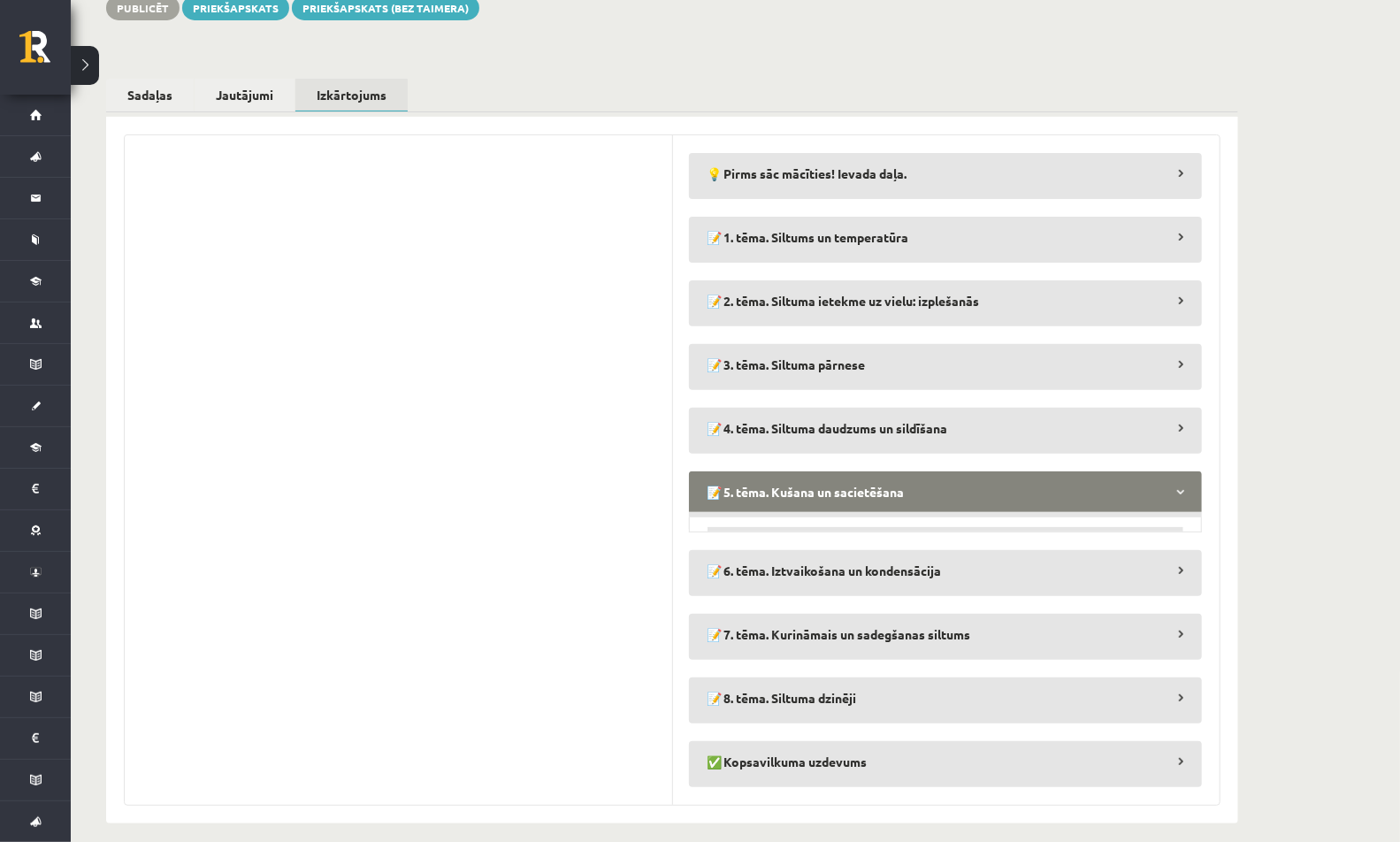
scroll to position [0, 0]
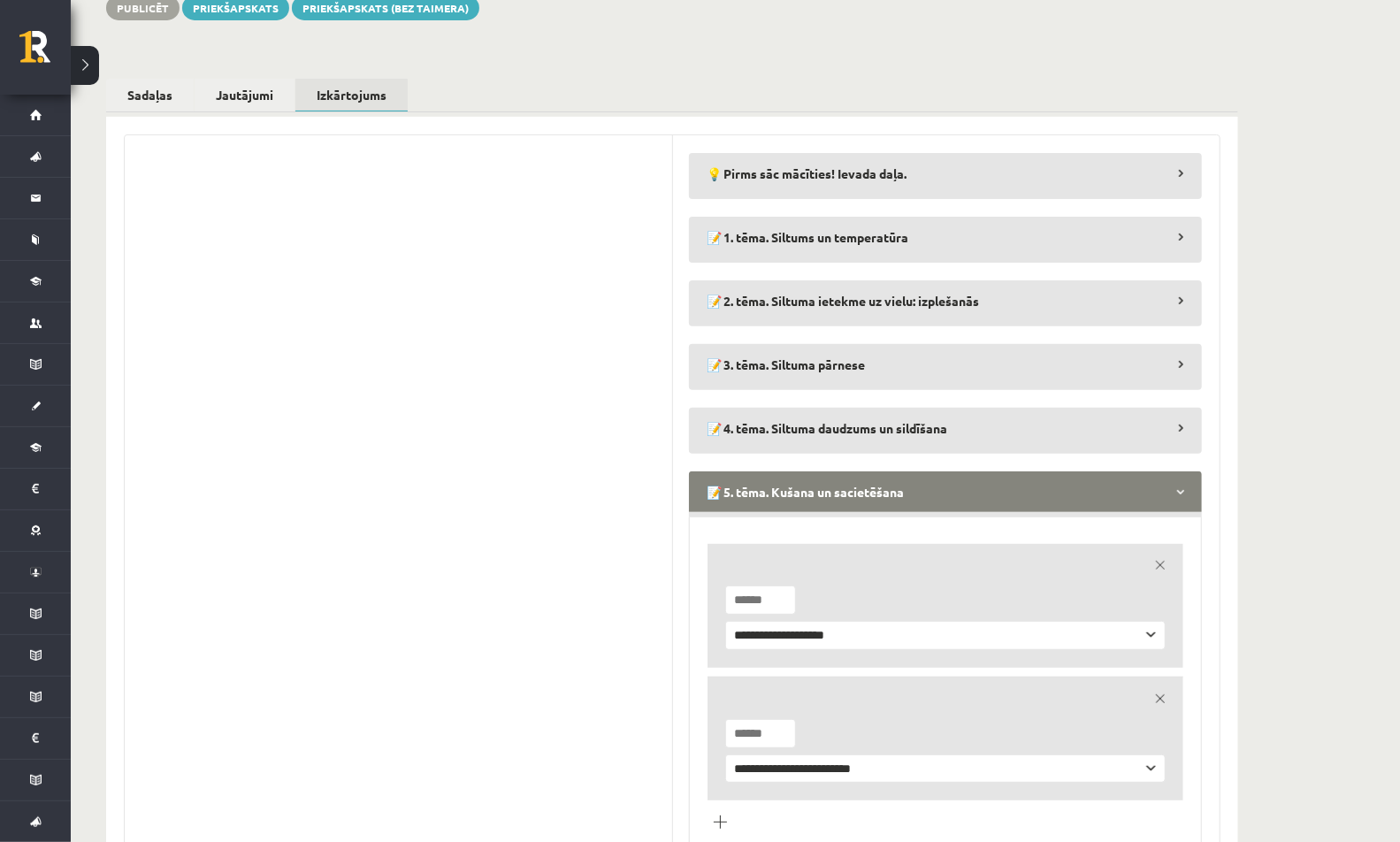
click at [1163, 559] on link "remove" at bounding box center [1160, 564] width 25 height 25
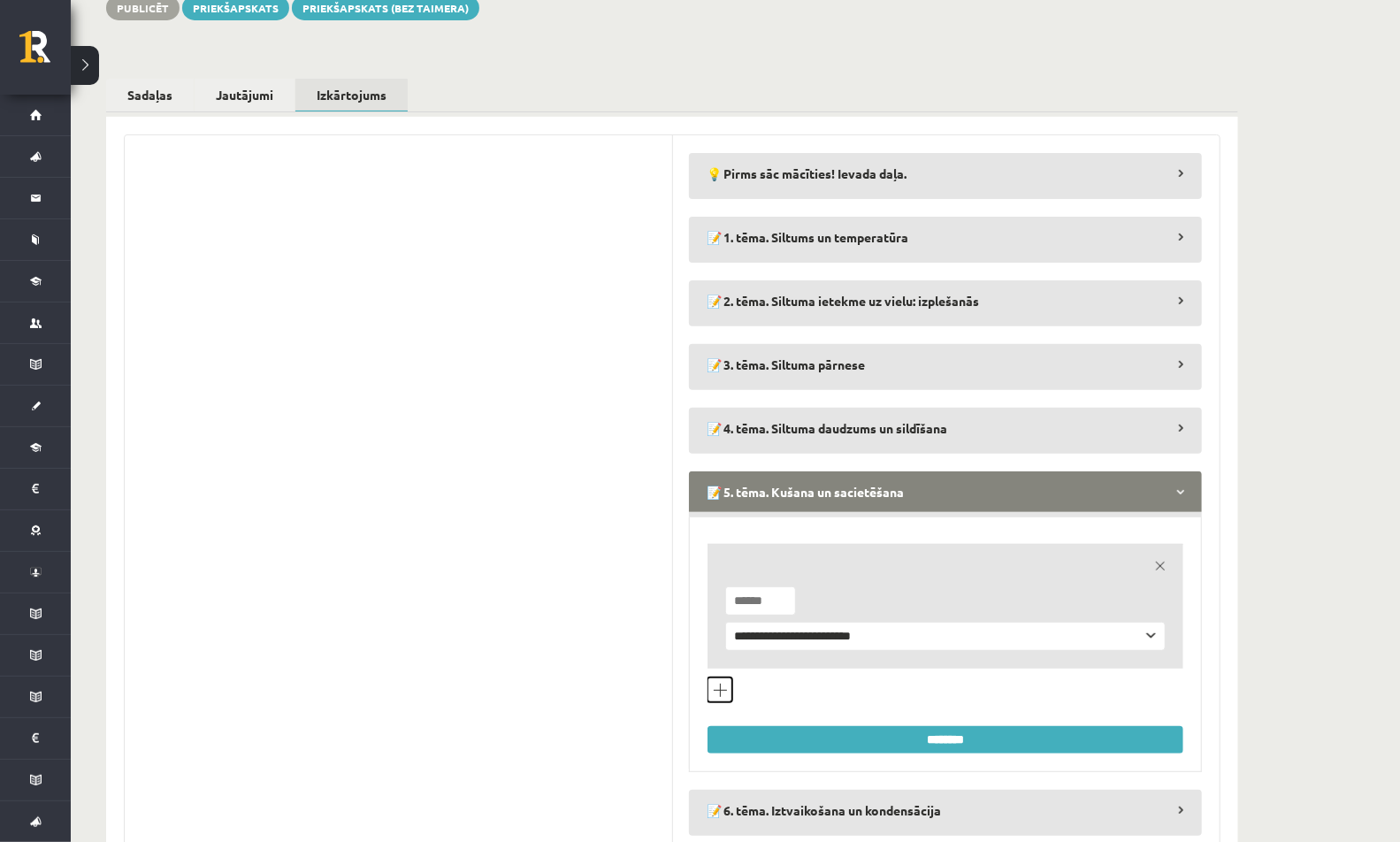
click at [723, 677] on button "Pievienot jautājumu veidu" at bounding box center [719, 689] width 25 height 25
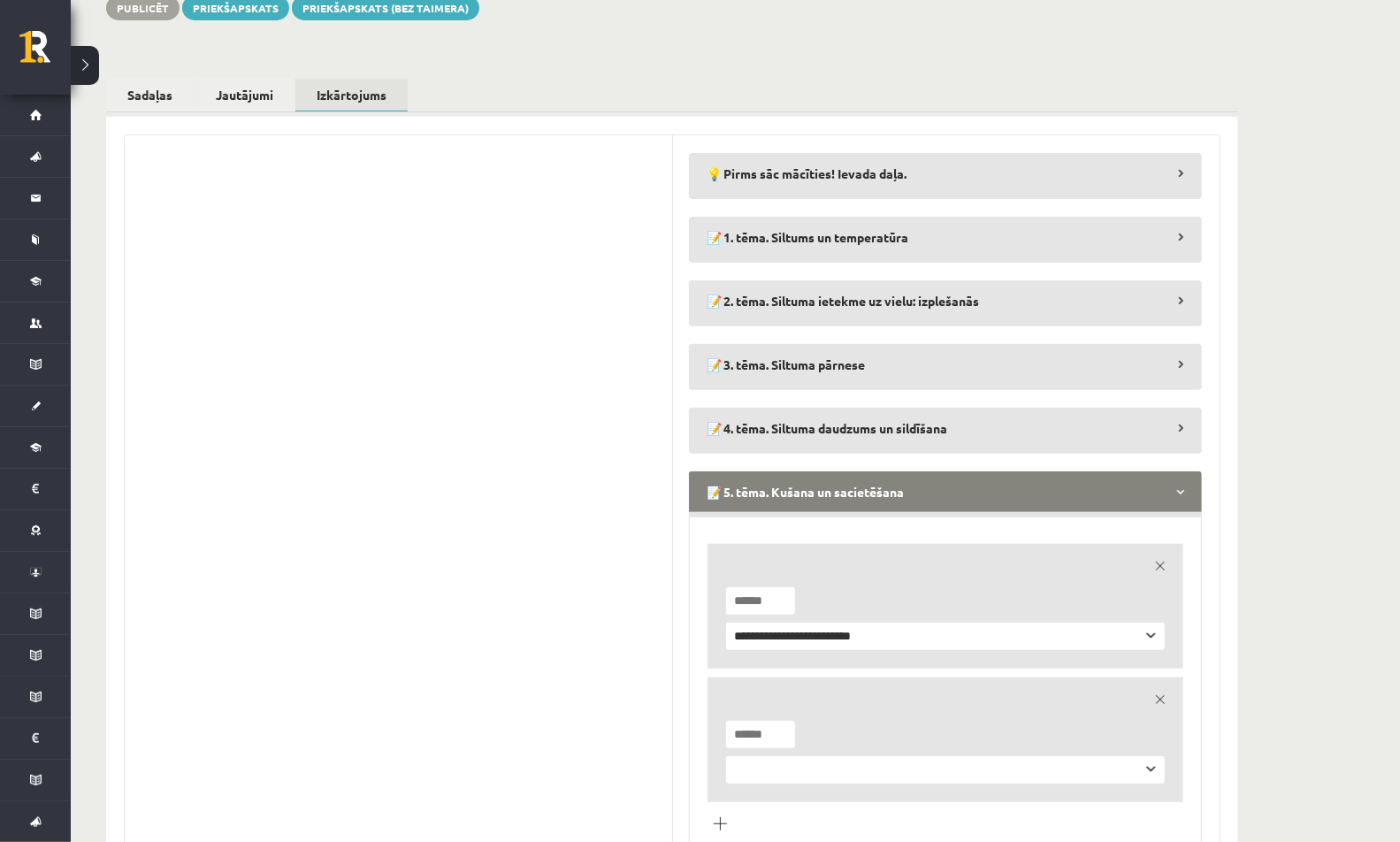
click at [776, 755] on select "**********" at bounding box center [945, 770] width 441 height 29
select select "**********"
click at [725, 755] on select "**********" at bounding box center [945, 770] width 441 height 29
type input "*"
click at [779, 725] on input "*" at bounding box center [760, 735] width 71 height 29
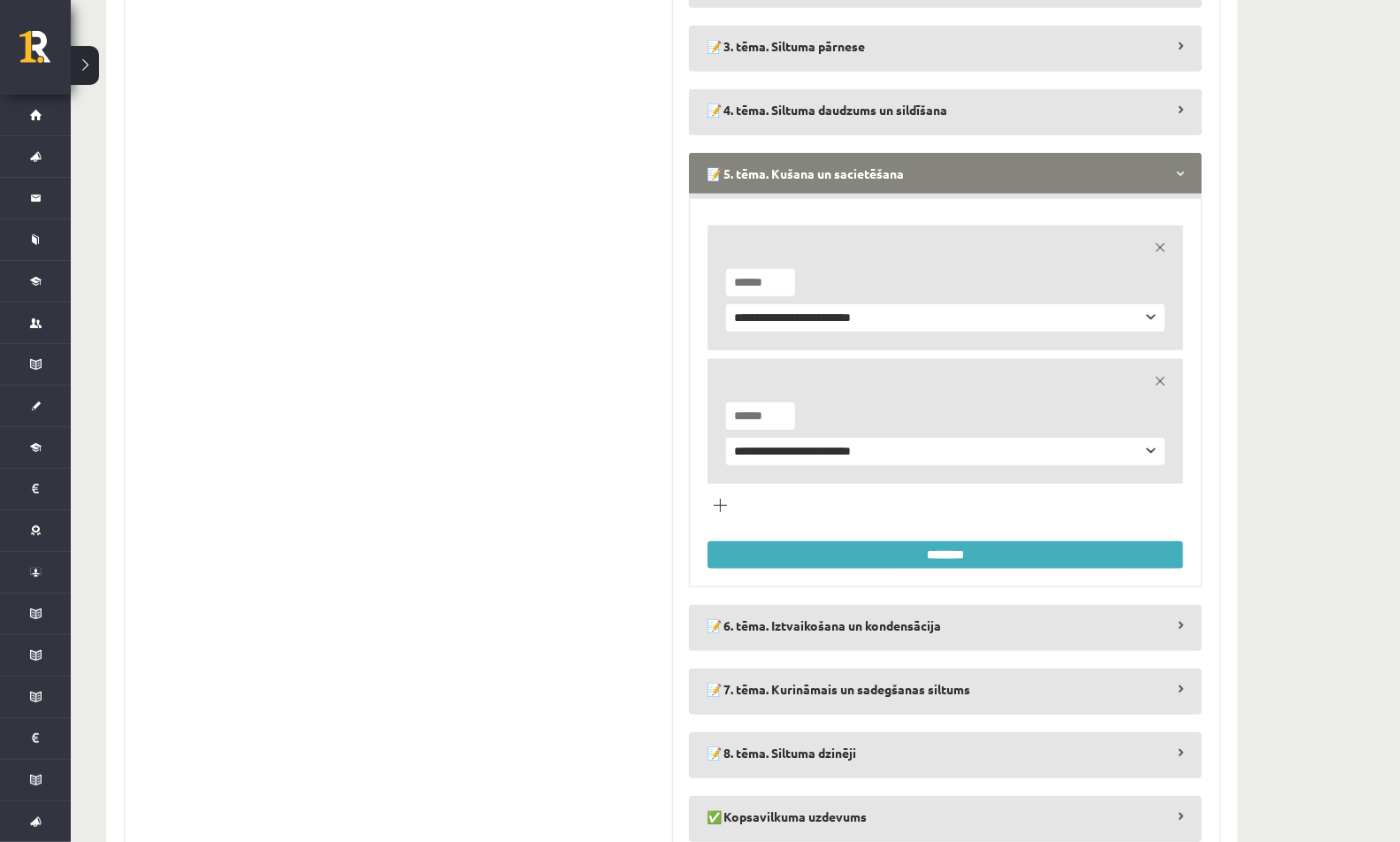
scroll to position [572, 0]
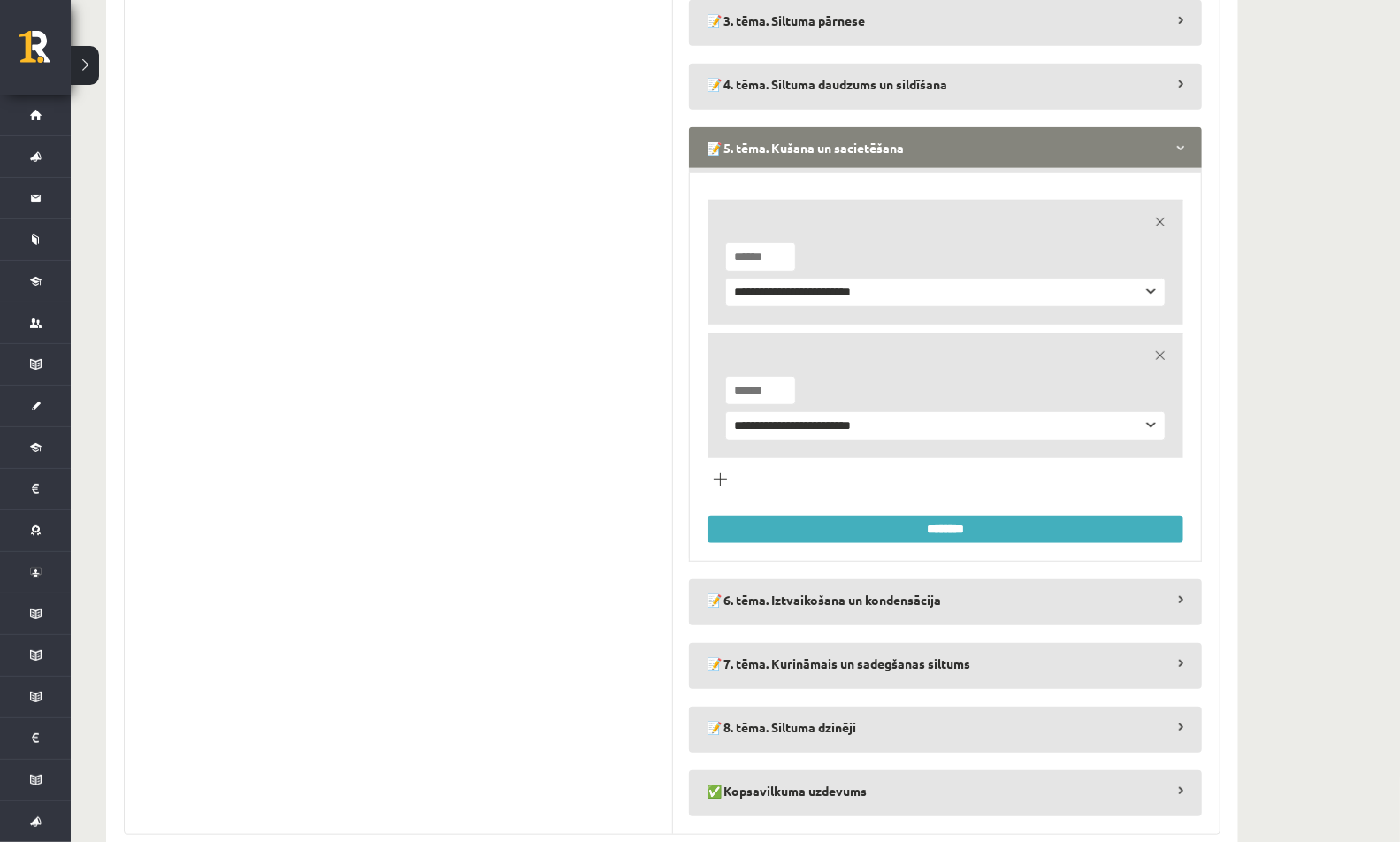
click at [784, 525] on input "********" at bounding box center [945, 530] width 476 height 27
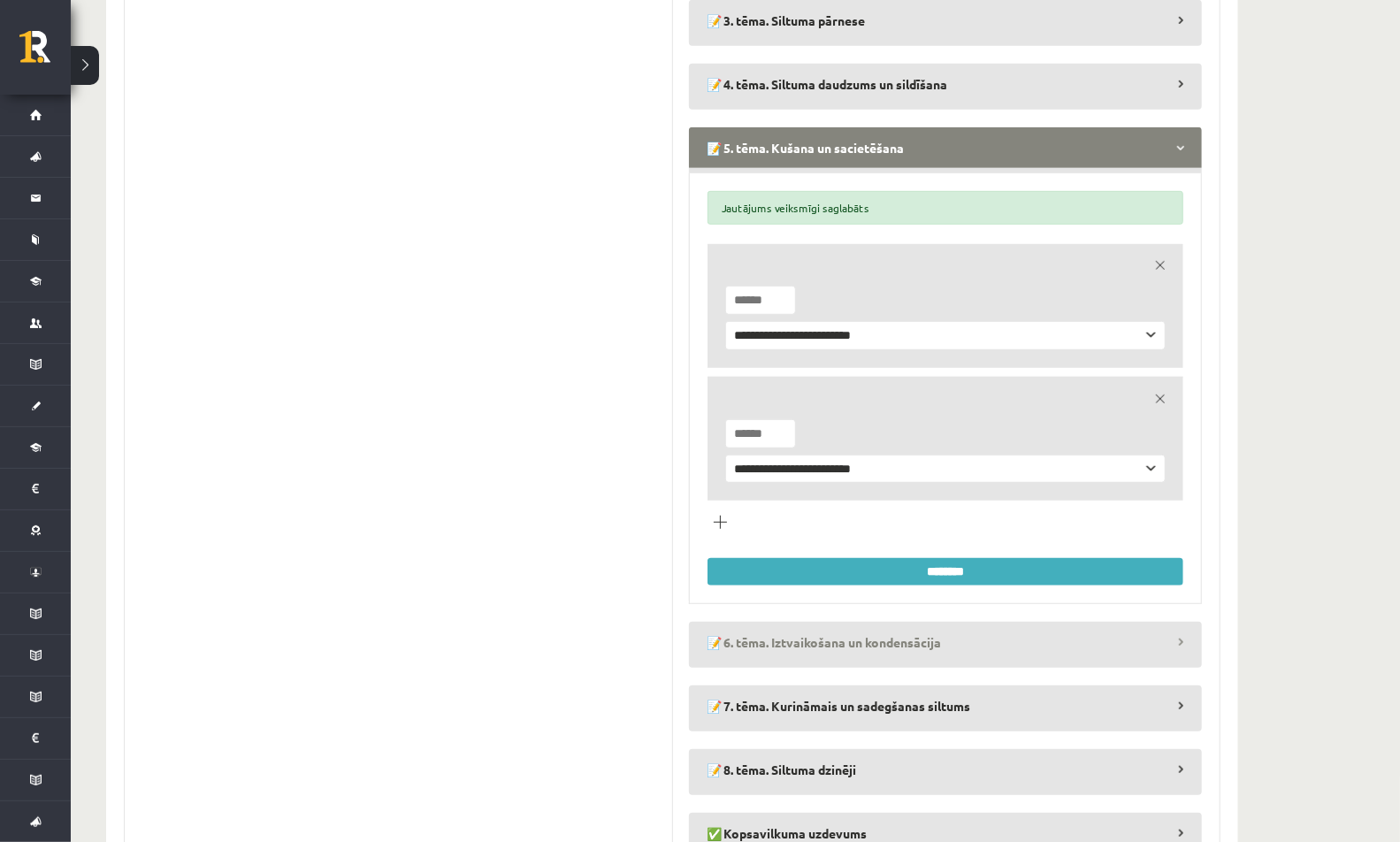
click at [754, 631] on legend "📝 6. tēma. Iztvaikošana un kondensācija" at bounding box center [946, 641] width 513 height 40
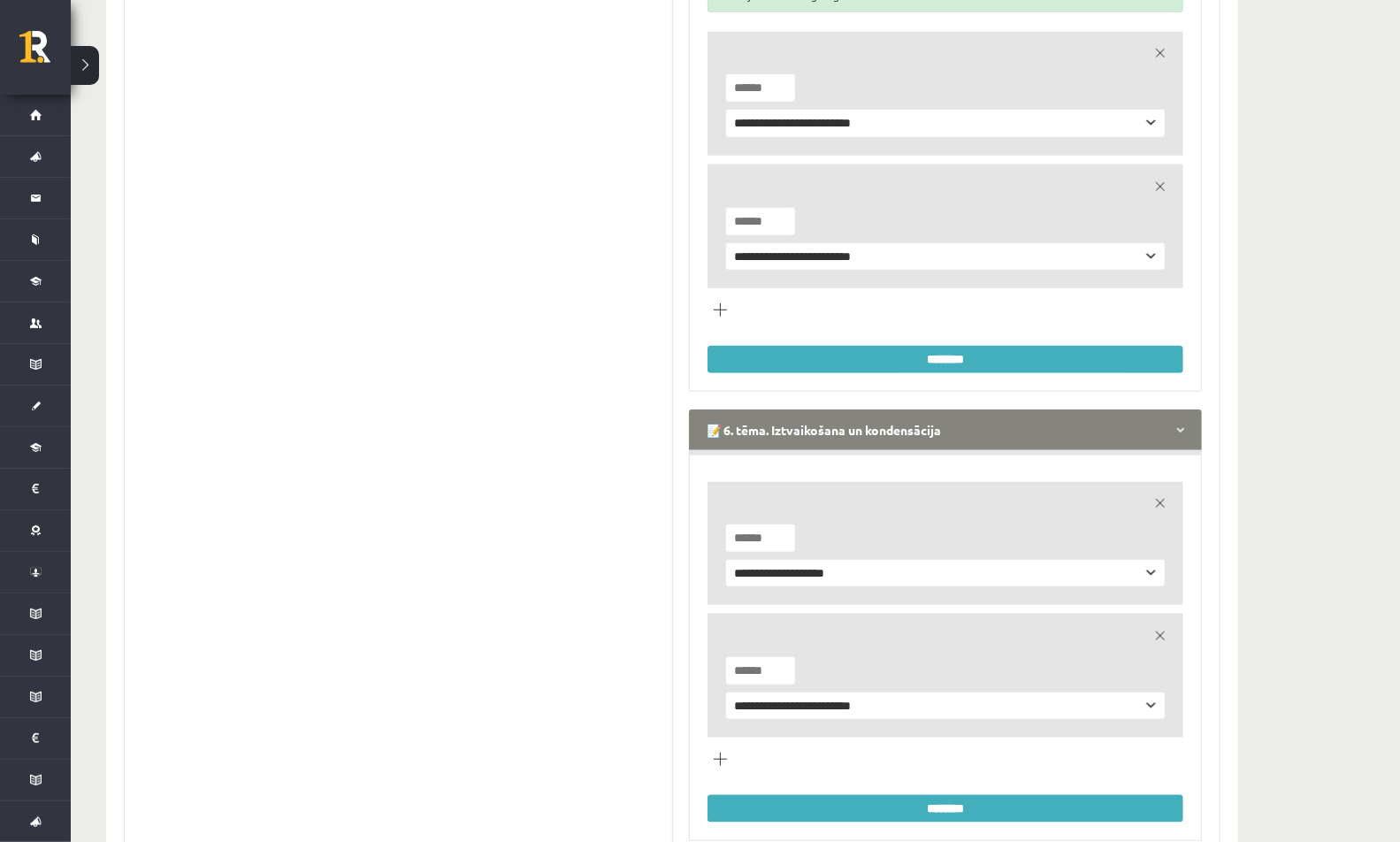
scroll to position [969, 0]
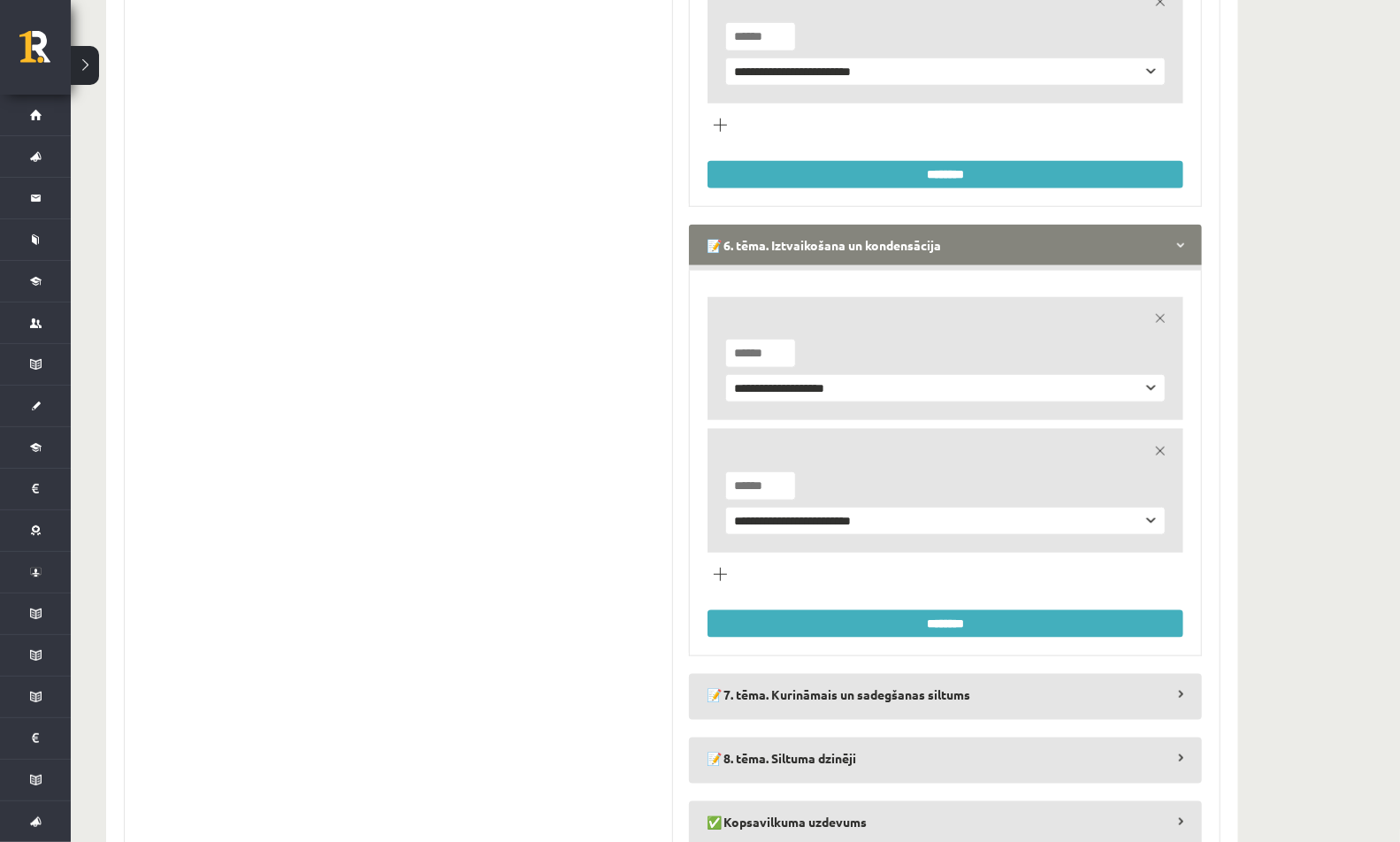
click at [1165, 306] on link "remove" at bounding box center [1160, 318] width 25 height 25
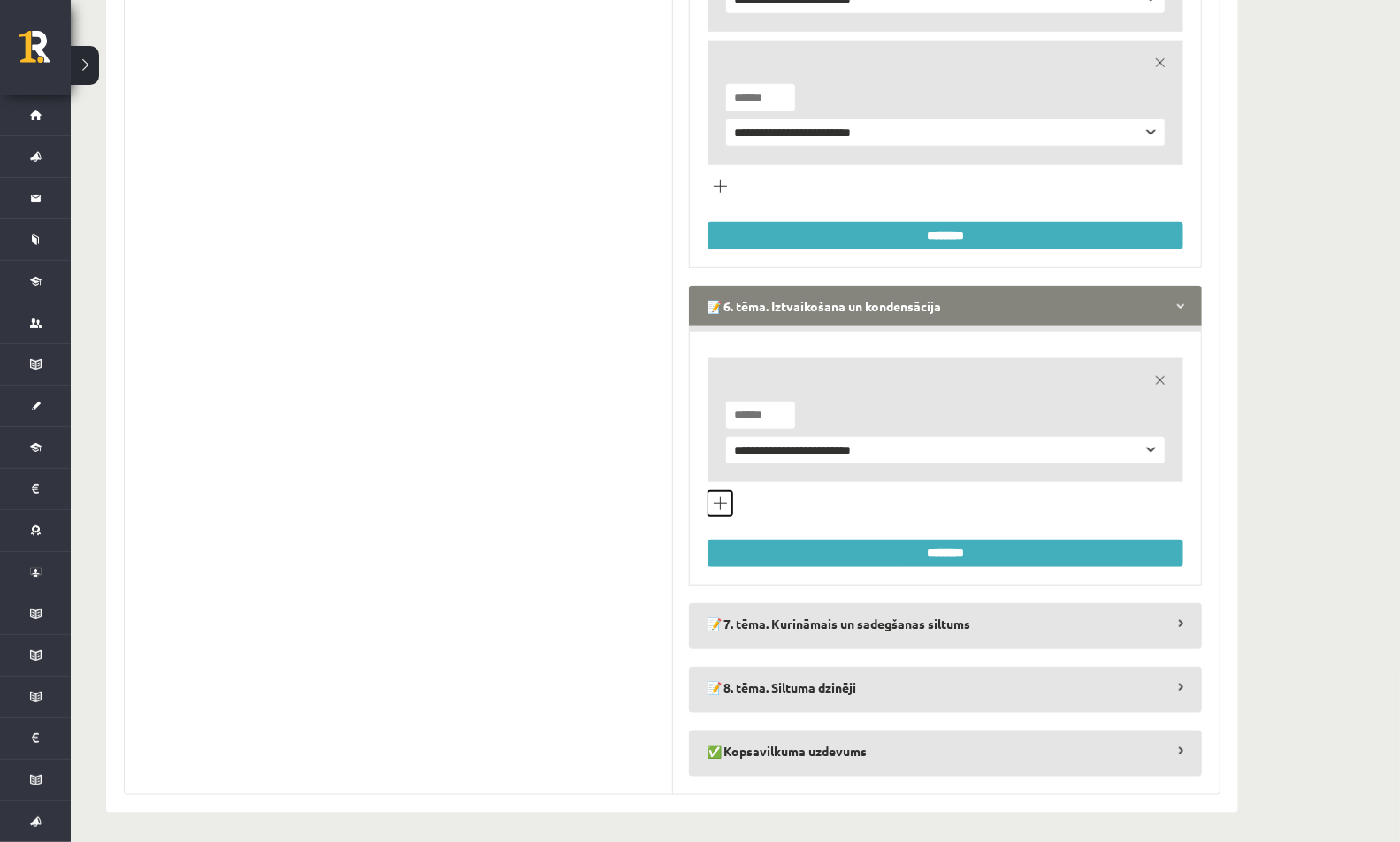
click at [716, 500] on button "Pievienot jautājumu veidu" at bounding box center [719, 503] width 25 height 25
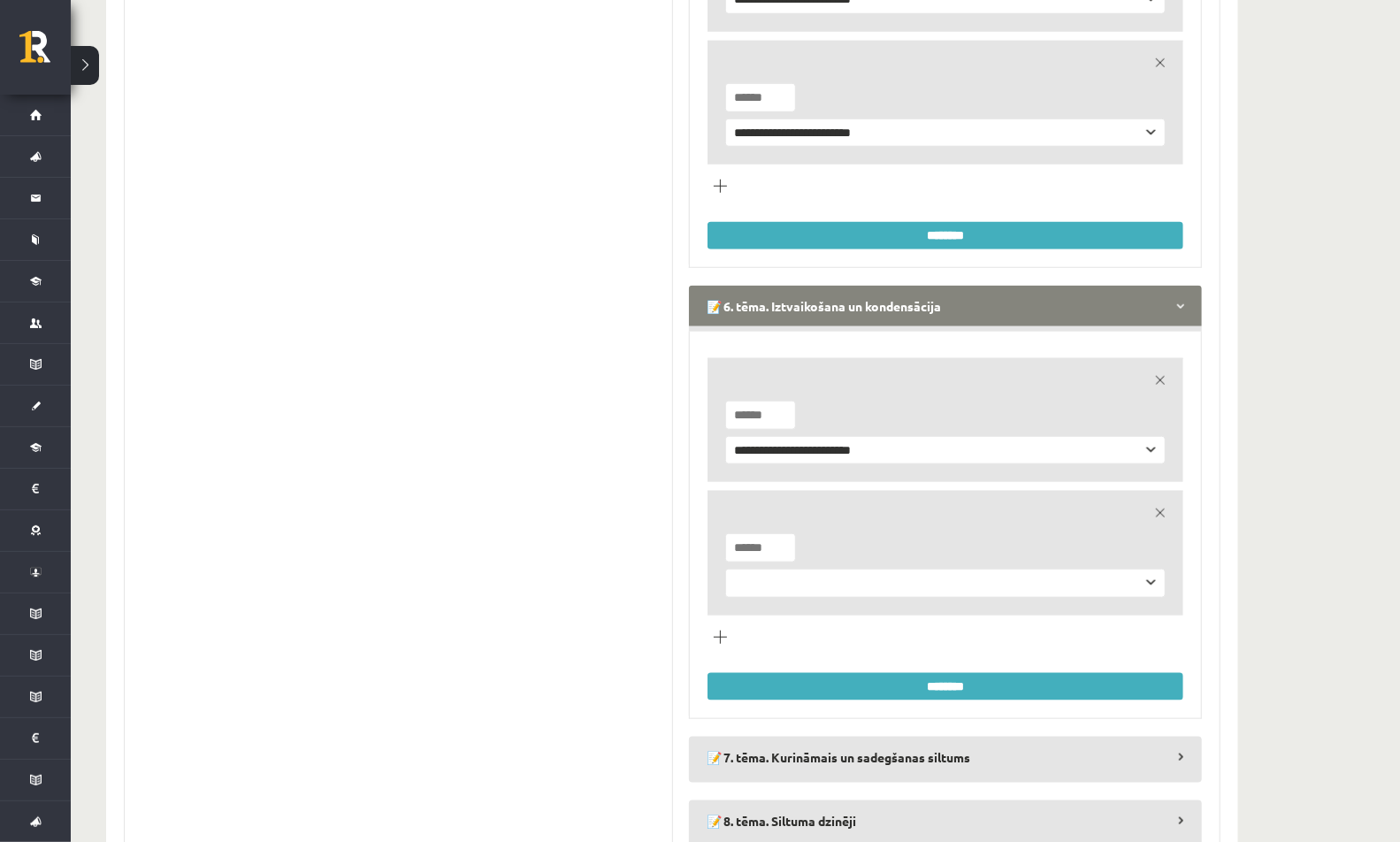
click at [754, 578] on select "**********" at bounding box center [945, 584] width 441 height 29
select select "**********"
click at [725, 569] on select "**********" at bounding box center [945, 584] width 441 height 29
type input "*"
click at [782, 540] on input "*" at bounding box center [760, 548] width 71 height 29
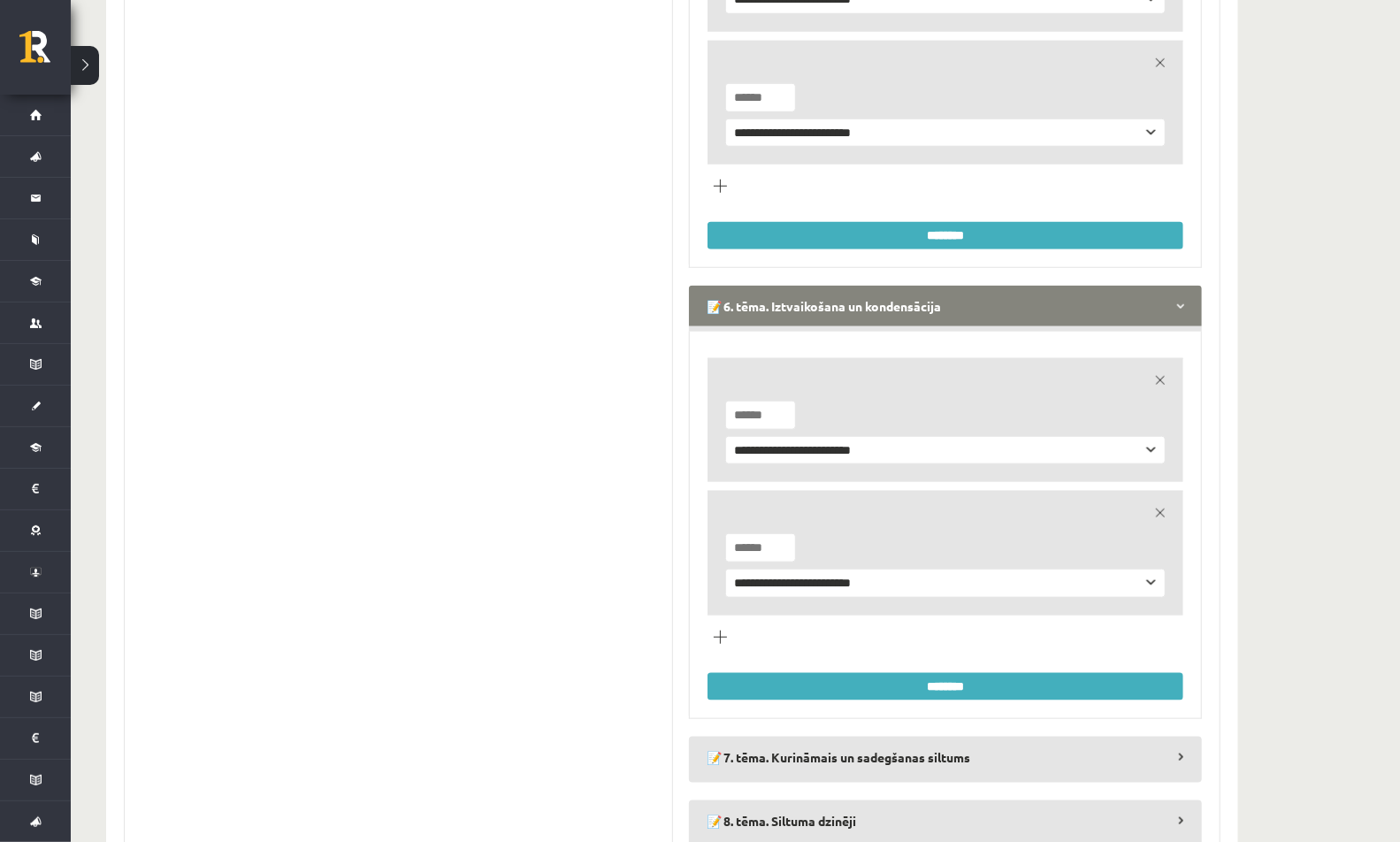
click at [765, 679] on input "********" at bounding box center [945, 686] width 476 height 27
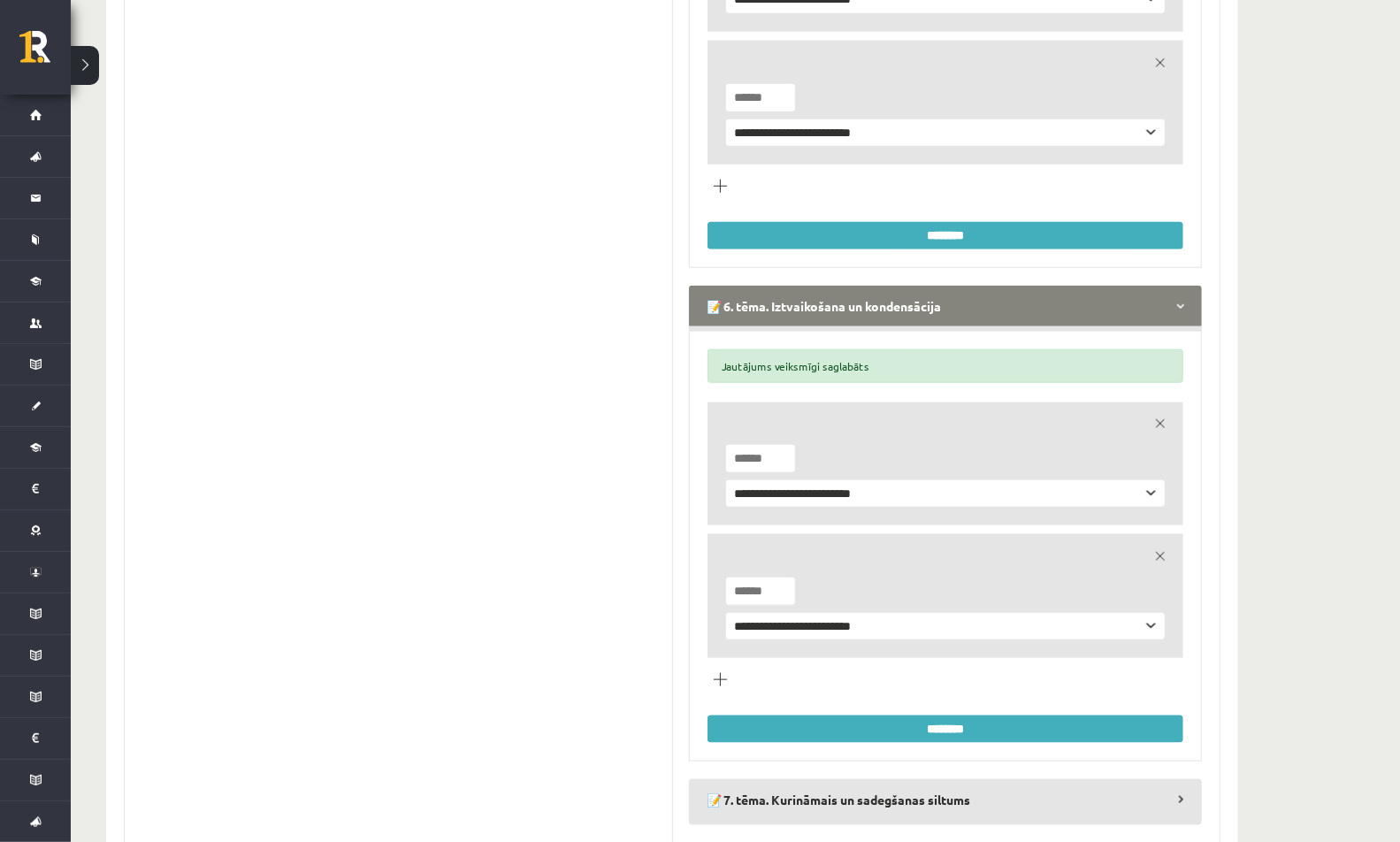
click at [792, 291] on legend "📝 6. tēma. Iztvaikošana un kondensācija" at bounding box center [946, 306] width 513 height 40
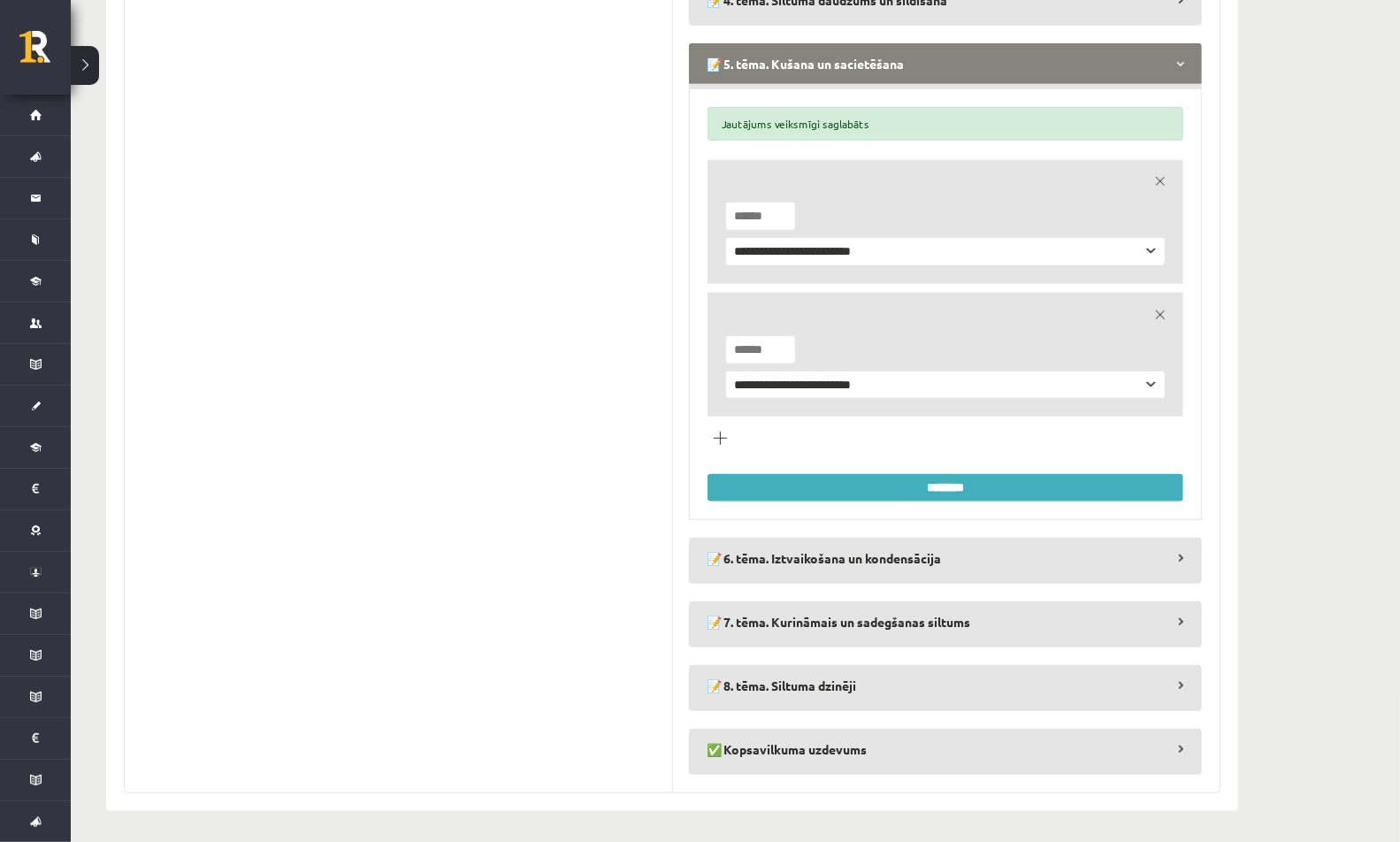
scroll to position [0, 0]
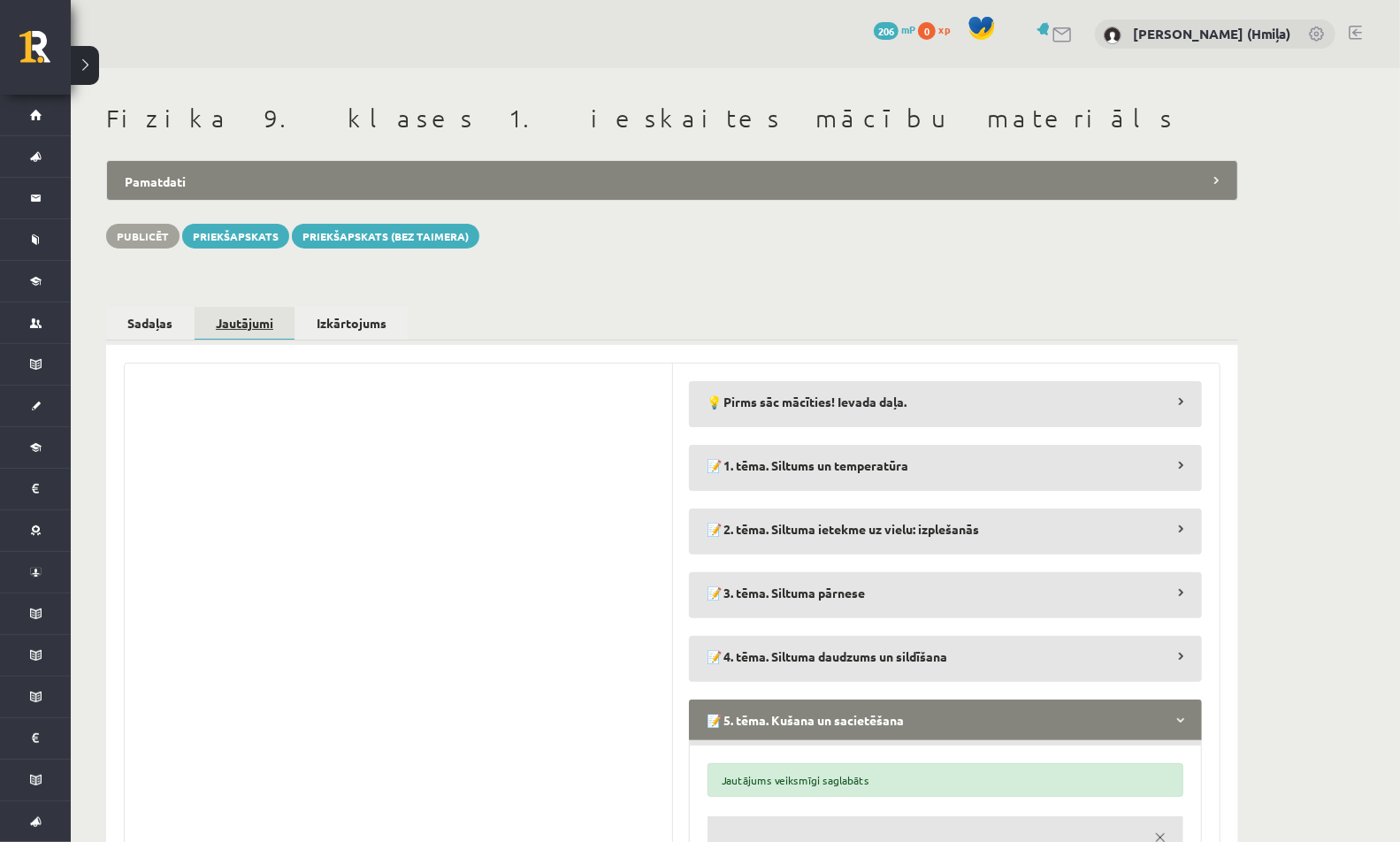
click at [239, 316] on link "Jautājumi" at bounding box center [244, 324] width 100 height 35
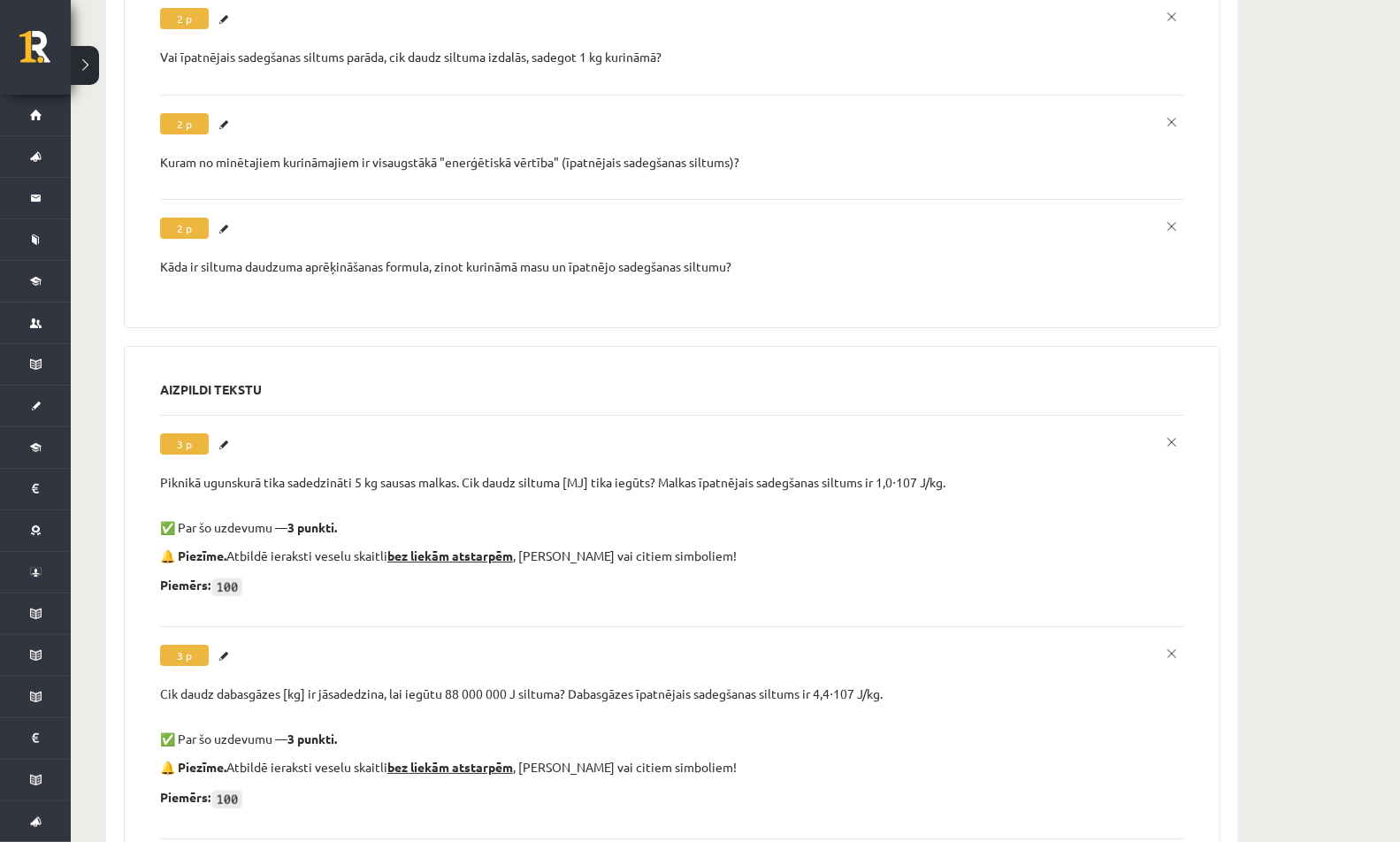
scroll to position [8167, 0]
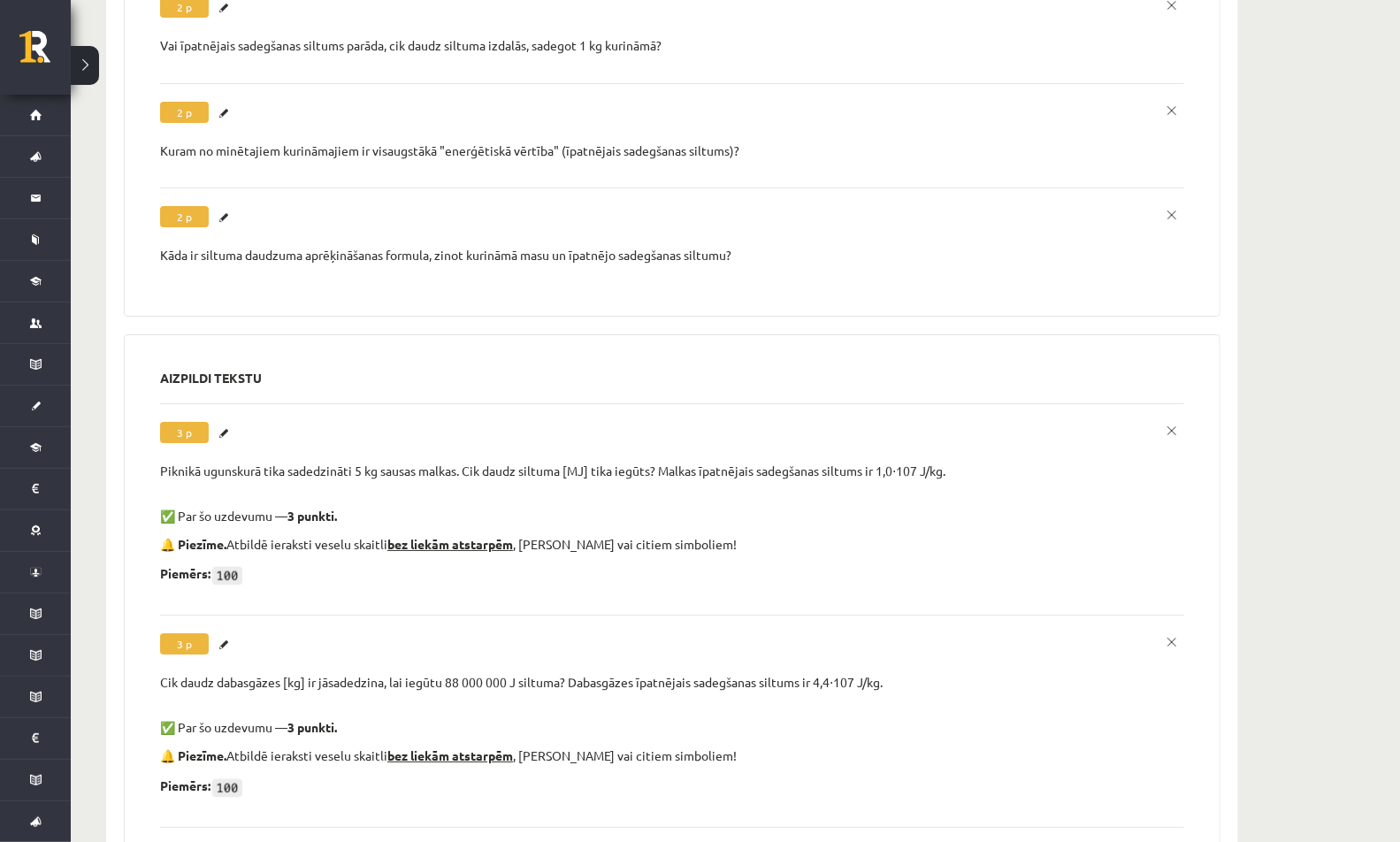
click at [300, 463] on div "Piknikā ugunskurā tika sadedzināti 5 kg sausas malkas. Cik daudz siltuma [MJ] t…" at bounding box center [673, 471] width 1024 height 17
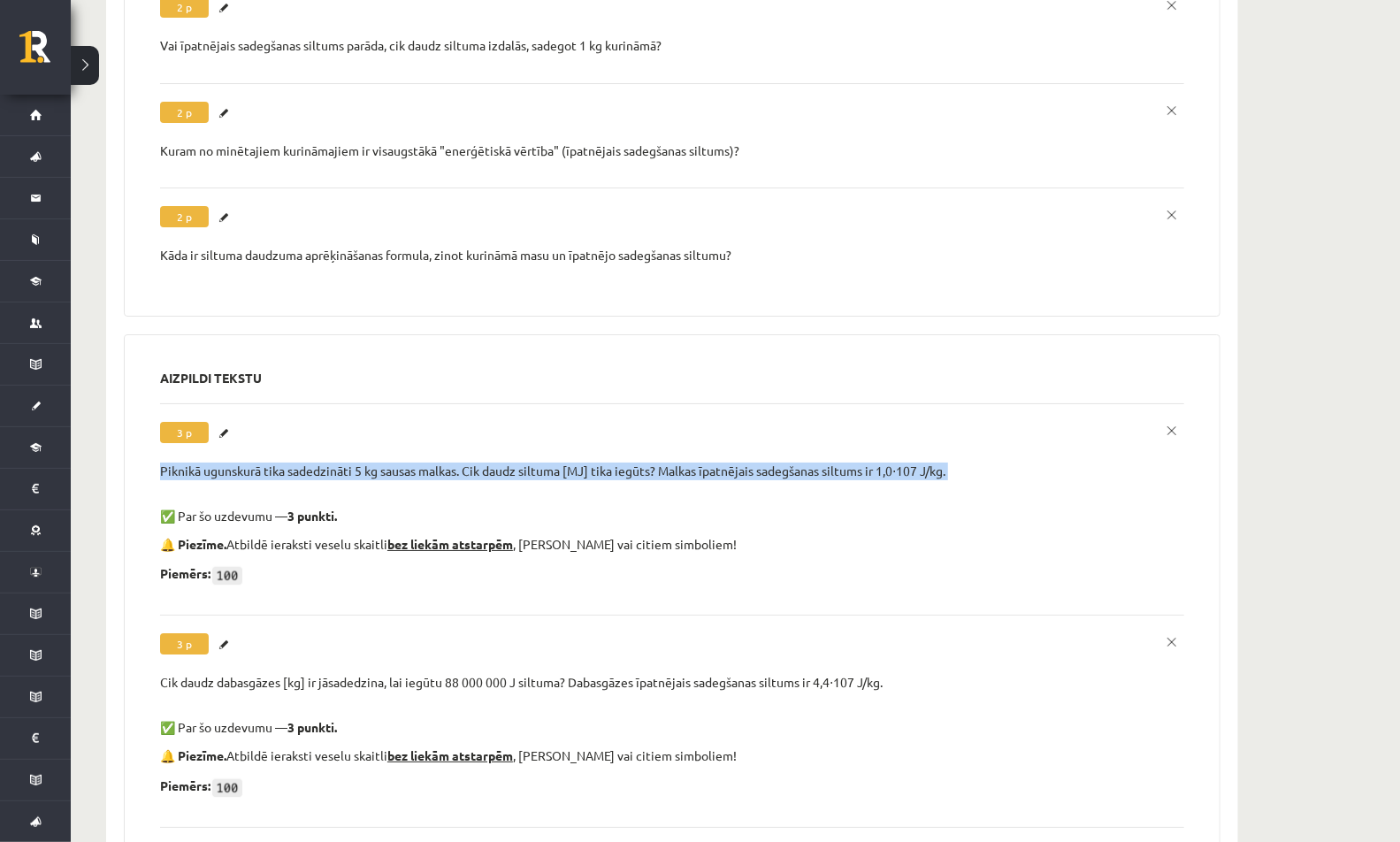
click at [300, 463] on div "Piknikā ugunskurā tika sadedzināti 5 kg sausas malkas. Cik daudz siltuma [MJ] t…" at bounding box center [673, 471] width 1024 height 17
copy div "Piknikā ugunskurā tika sadedzināti 5 kg sausas malkas. Cik daudz siltuma [MJ] t…"
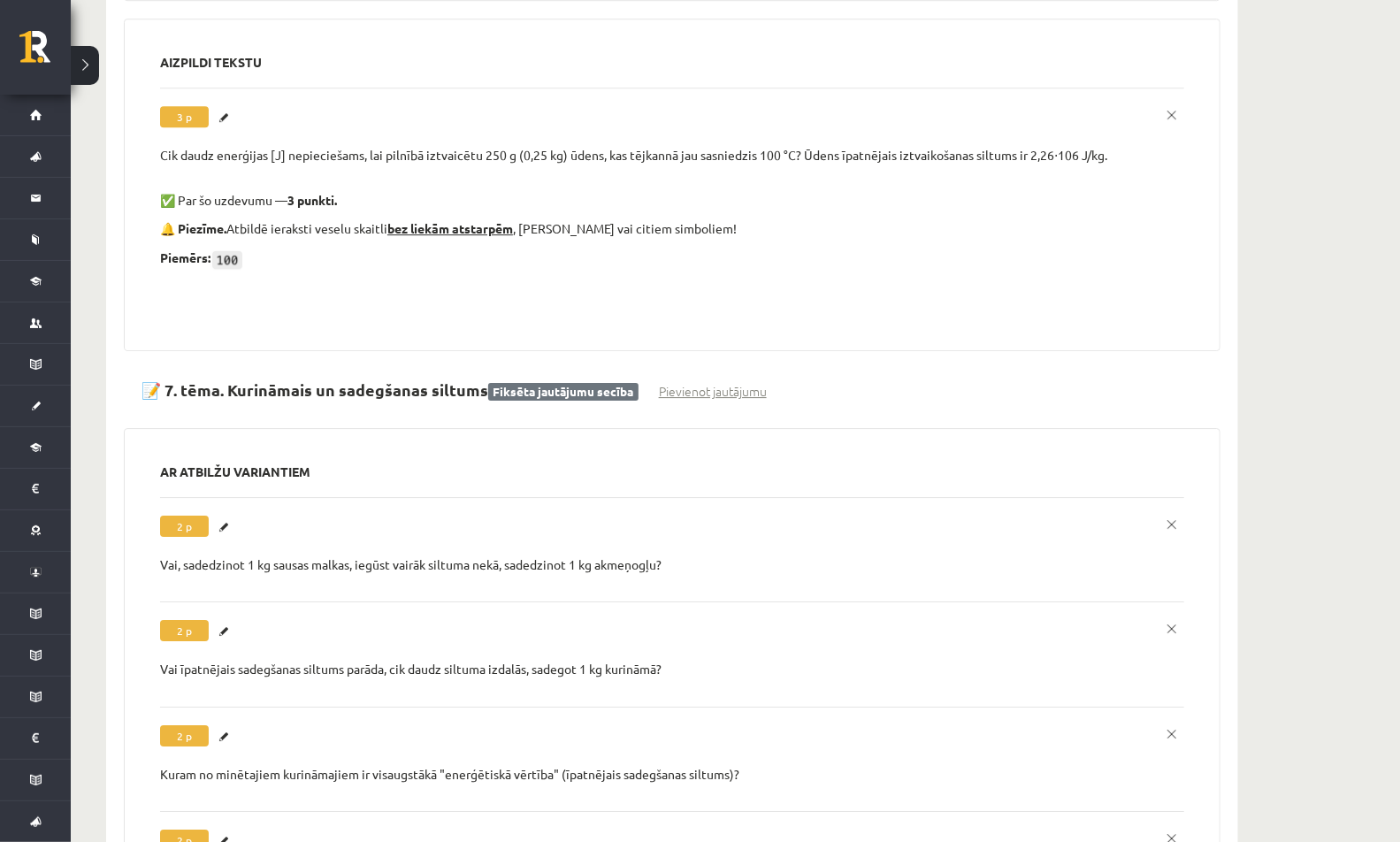
scroll to position [7675, 0]
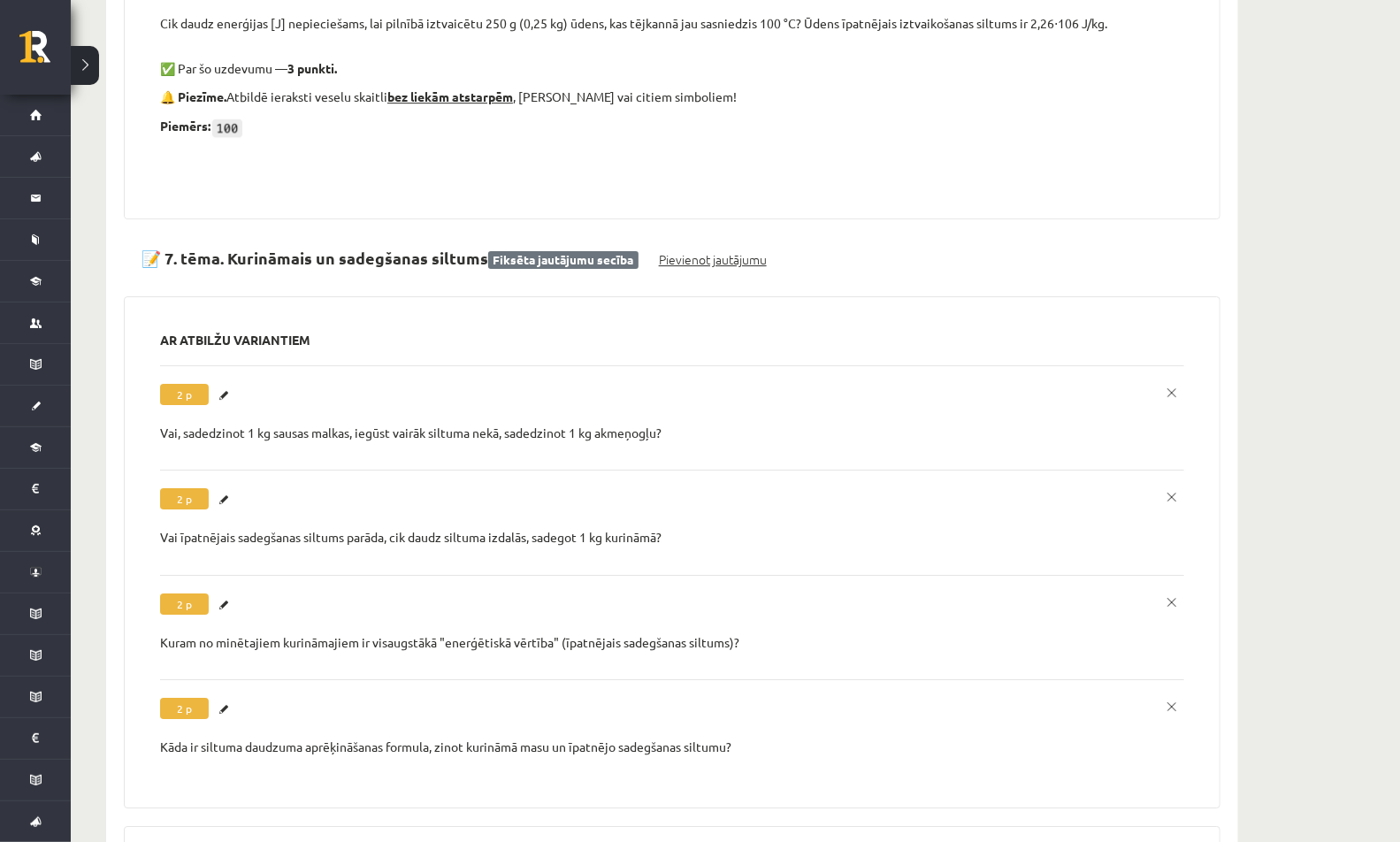
click at [685, 250] on link "Pievienot jautājumu" at bounding box center [713, 259] width 108 height 18
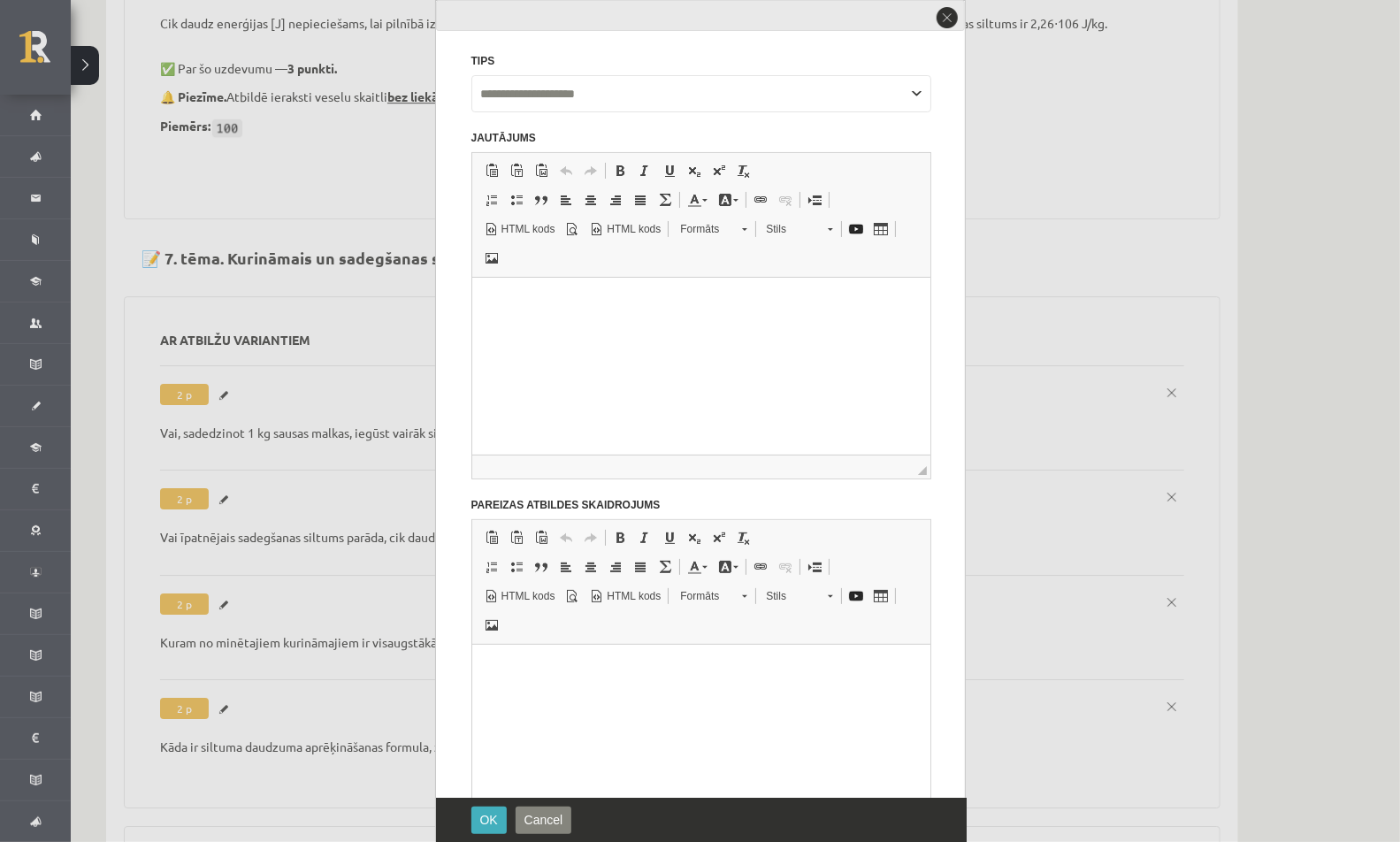
scroll to position [0, 0]
click at [541, 321] on html at bounding box center [700, 299] width 458 height 43
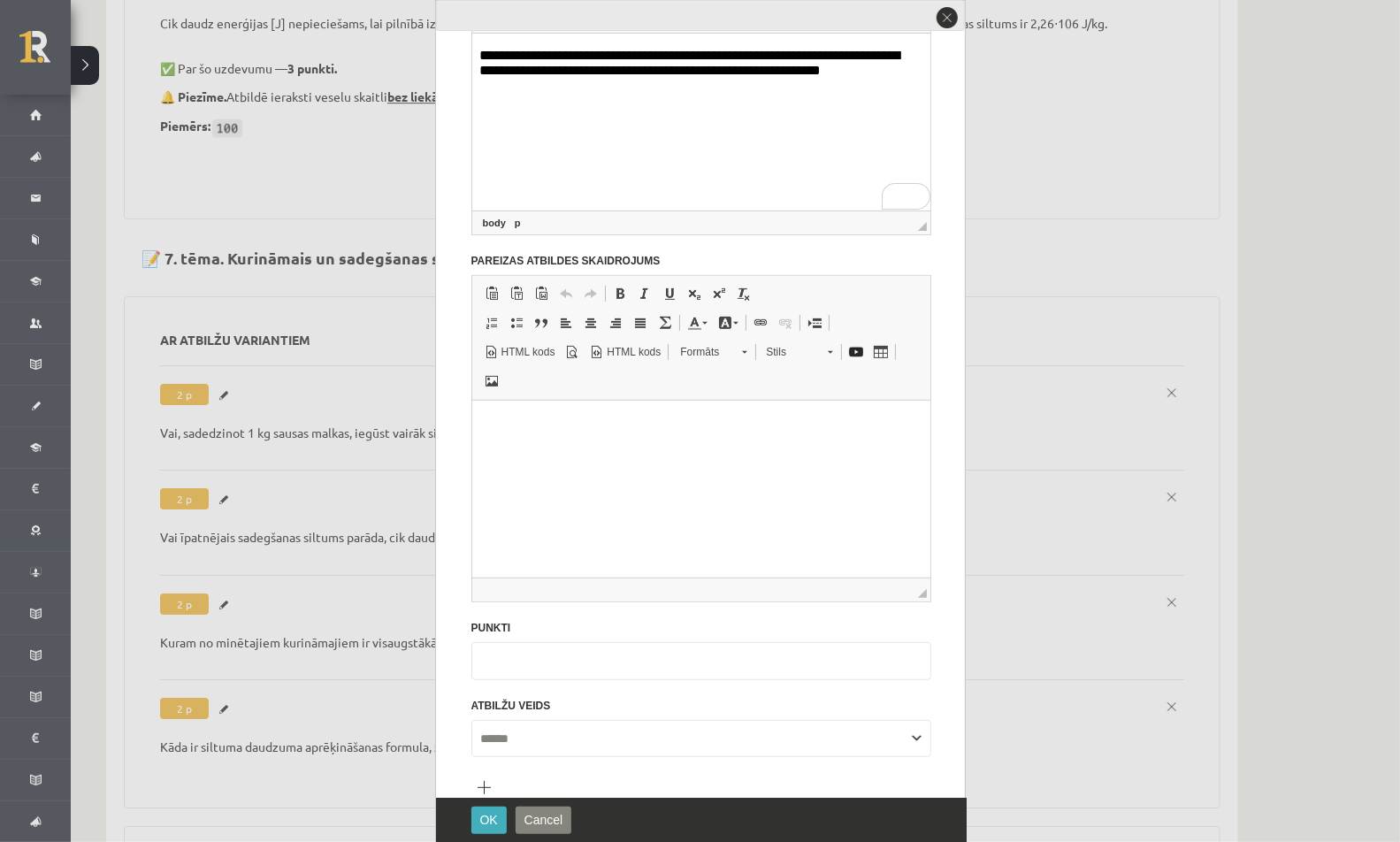
scroll to position [279, 0]
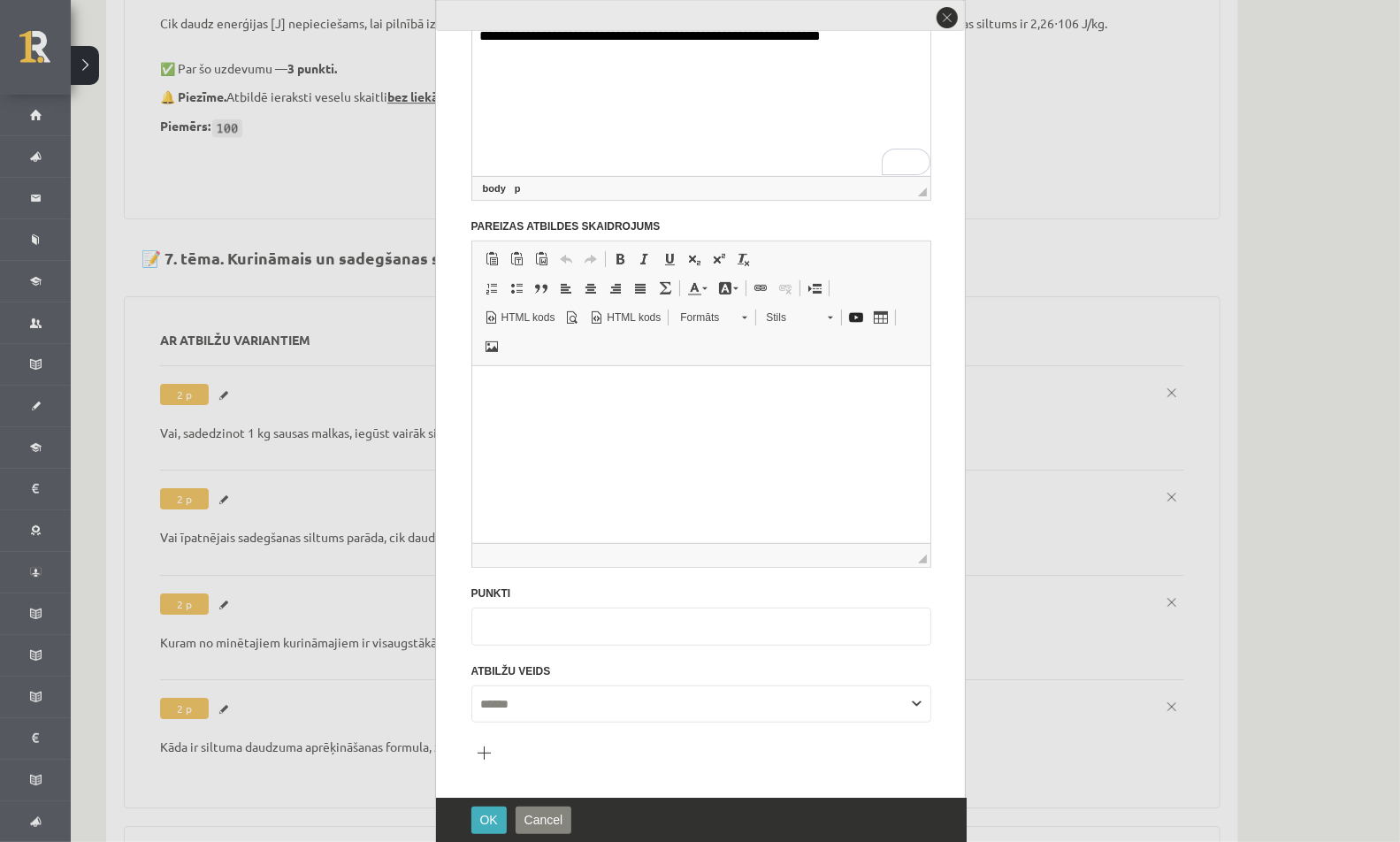
click at [479, 751] on button "Pievienot atbilžu variantu" at bounding box center [483, 752] width 25 height 25
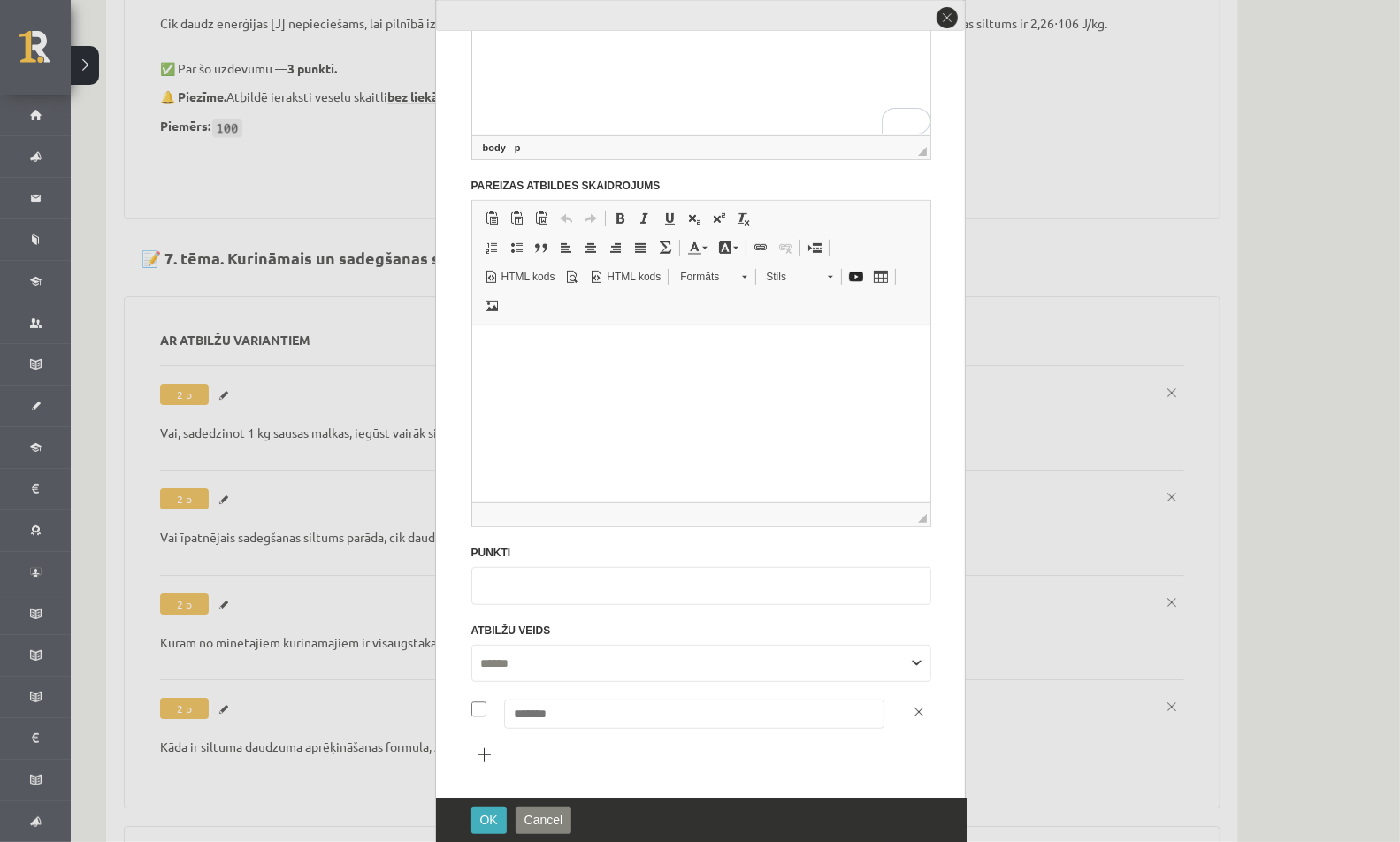
click at [479, 751] on button "Pievienot atbilžu variantu" at bounding box center [483, 754] width 25 height 25
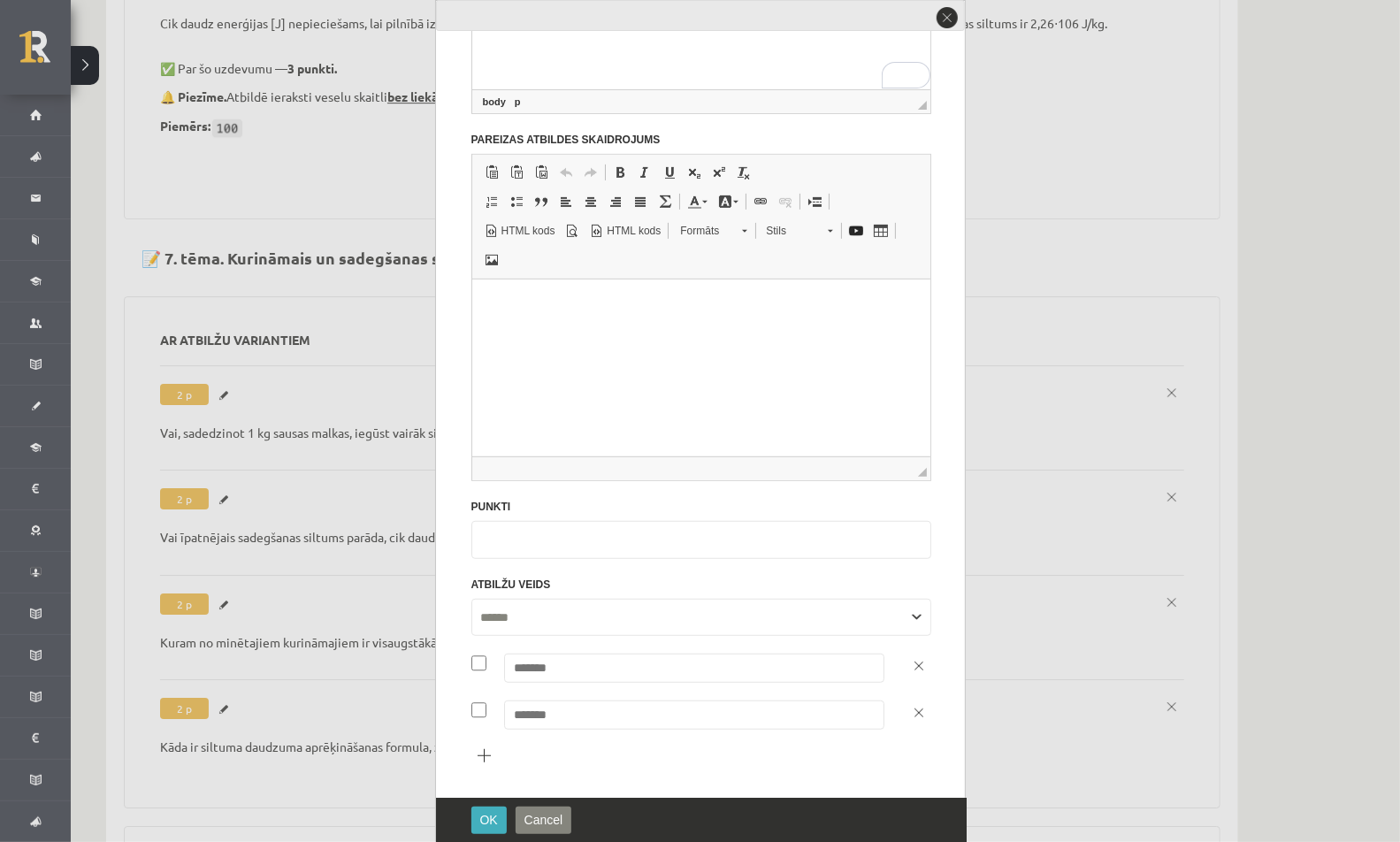
click at [479, 751] on button "Pievienot atbilžu variantu" at bounding box center [483, 755] width 25 height 25
click at [532, 718] on input "text" at bounding box center [694, 715] width 380 height 29
type input "**"
click at [539, 761] on input "text" at bounding box center [694, 762] width 380 height 29
type input "**"
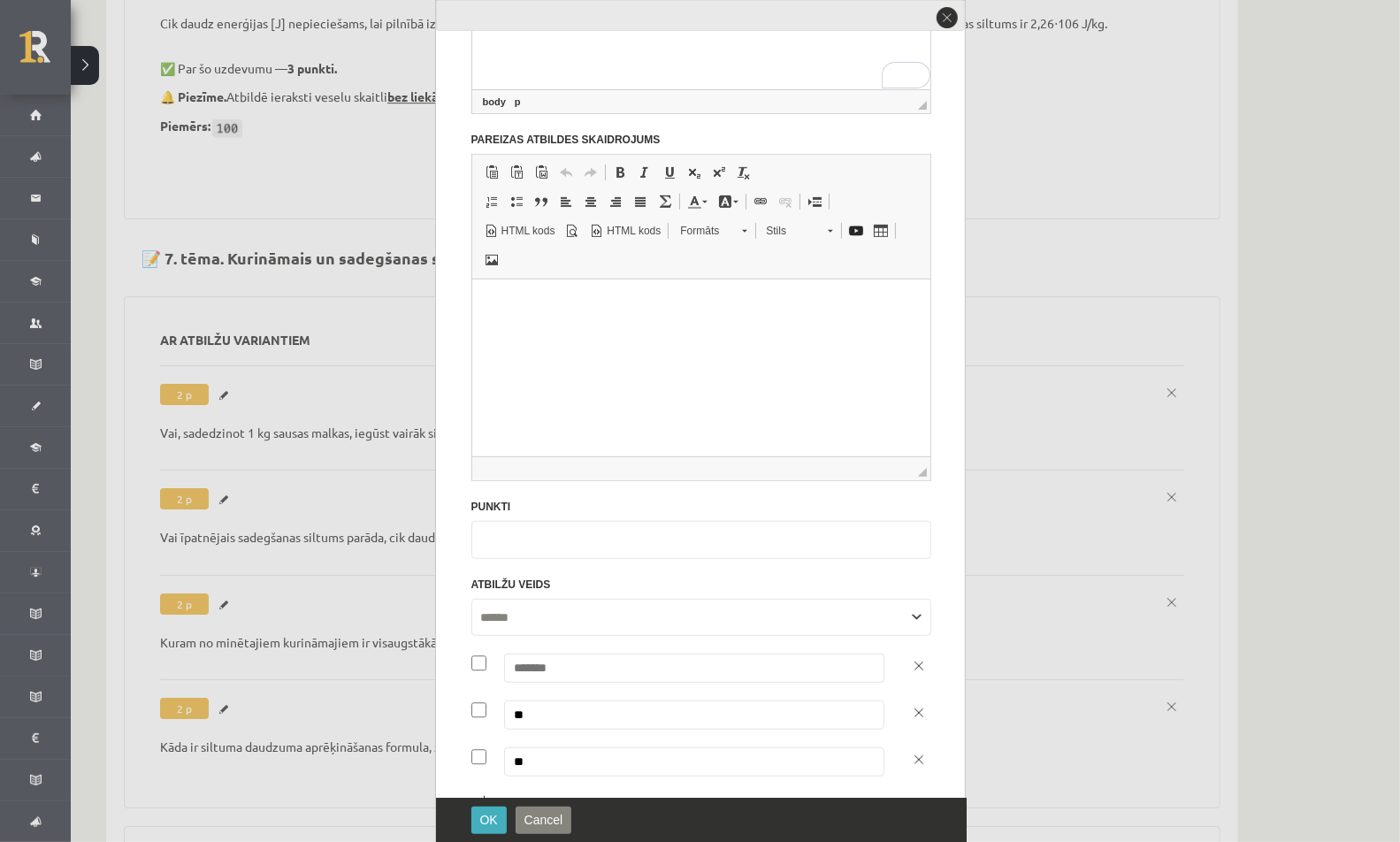
click at [554, 660] on input "text" at bounding box center [694, 668] width 380 height 29
type input "**"
click at [524, 528] on input "*" at bounding box center [701, 539] width 460 height 38
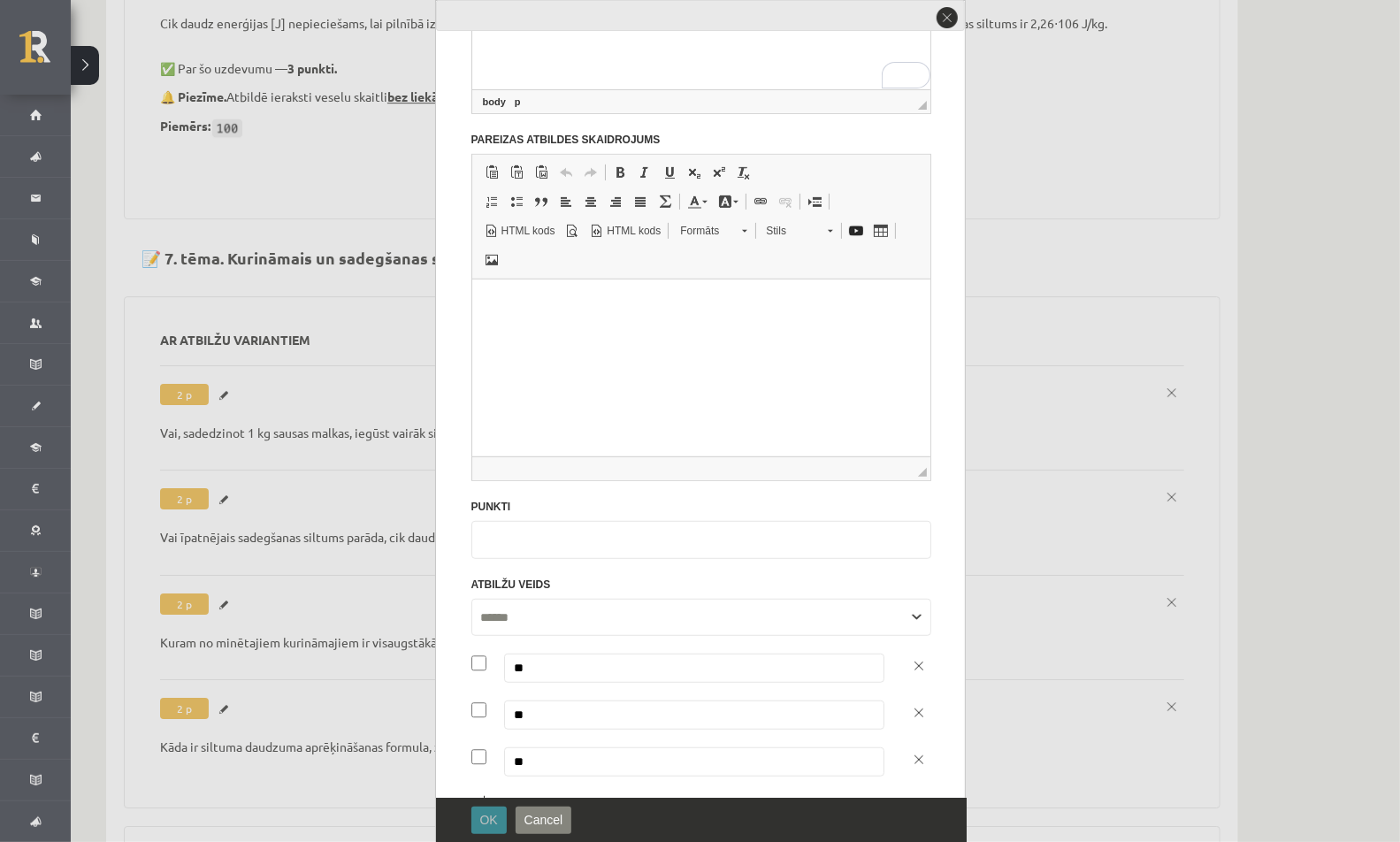
type input "*"
click at [495, 823] on span "OK" at bounding box center [488, 819] width 17 height 14
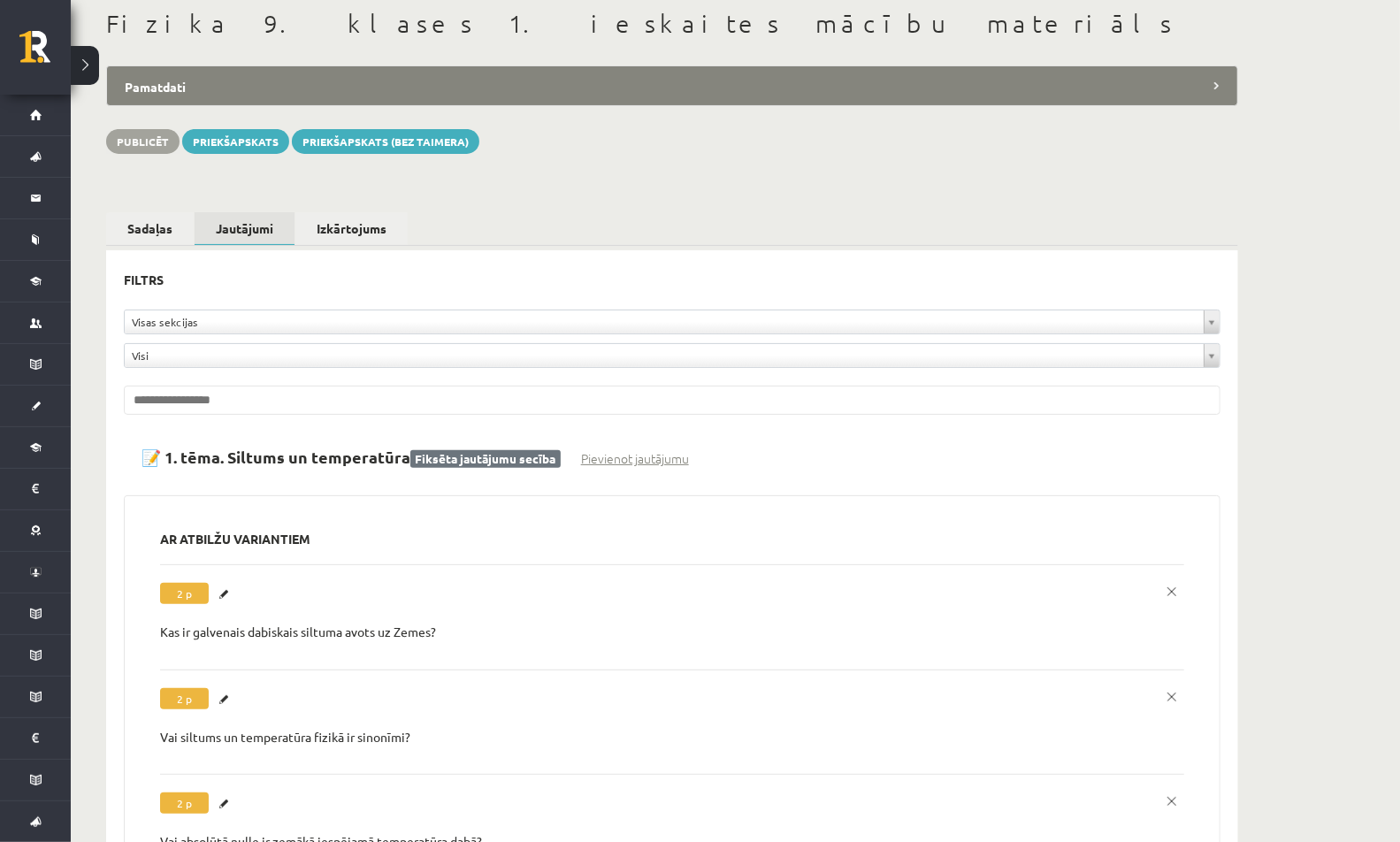
scroll to position [0, 0]
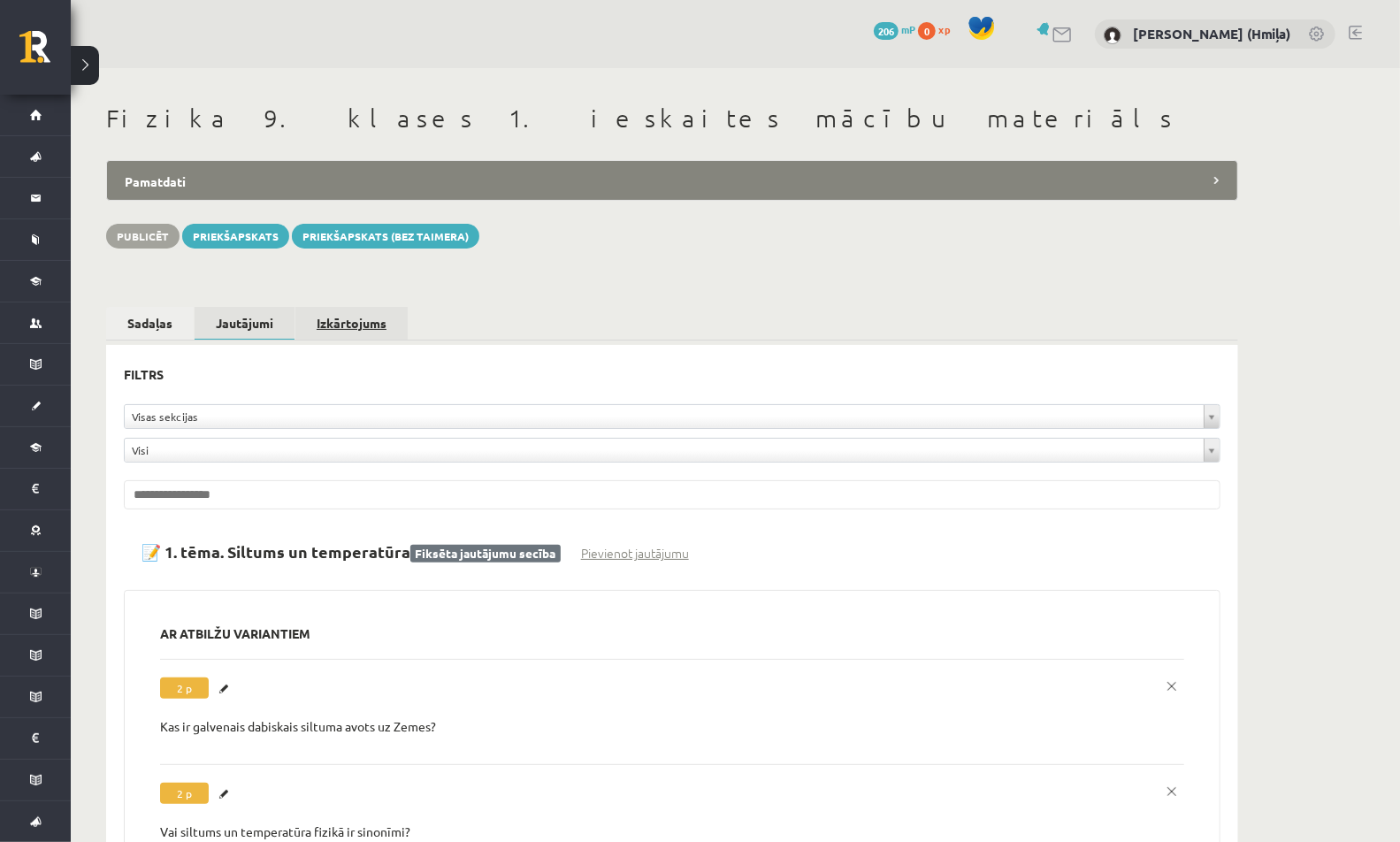
click at [394, 327] on link "Izkārtojums" at bounding box center [351, 323] width 113 height 33
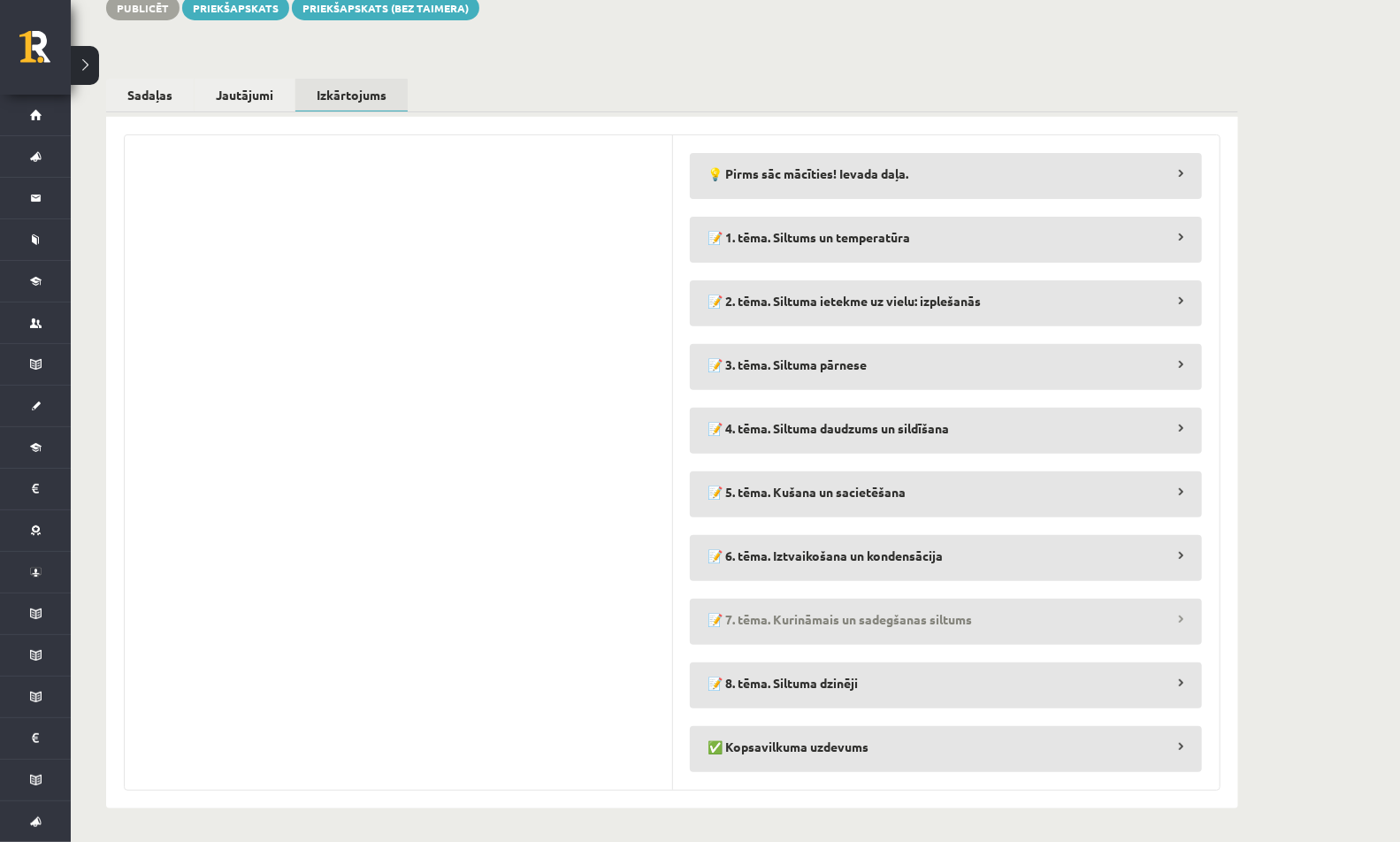
scroll to position [228, 0]
click at [720, 630] on legend "📝 7. tēma. Kurināmais un sadegšanas siltums" at bounding box center [946, 618] width 512 height 40
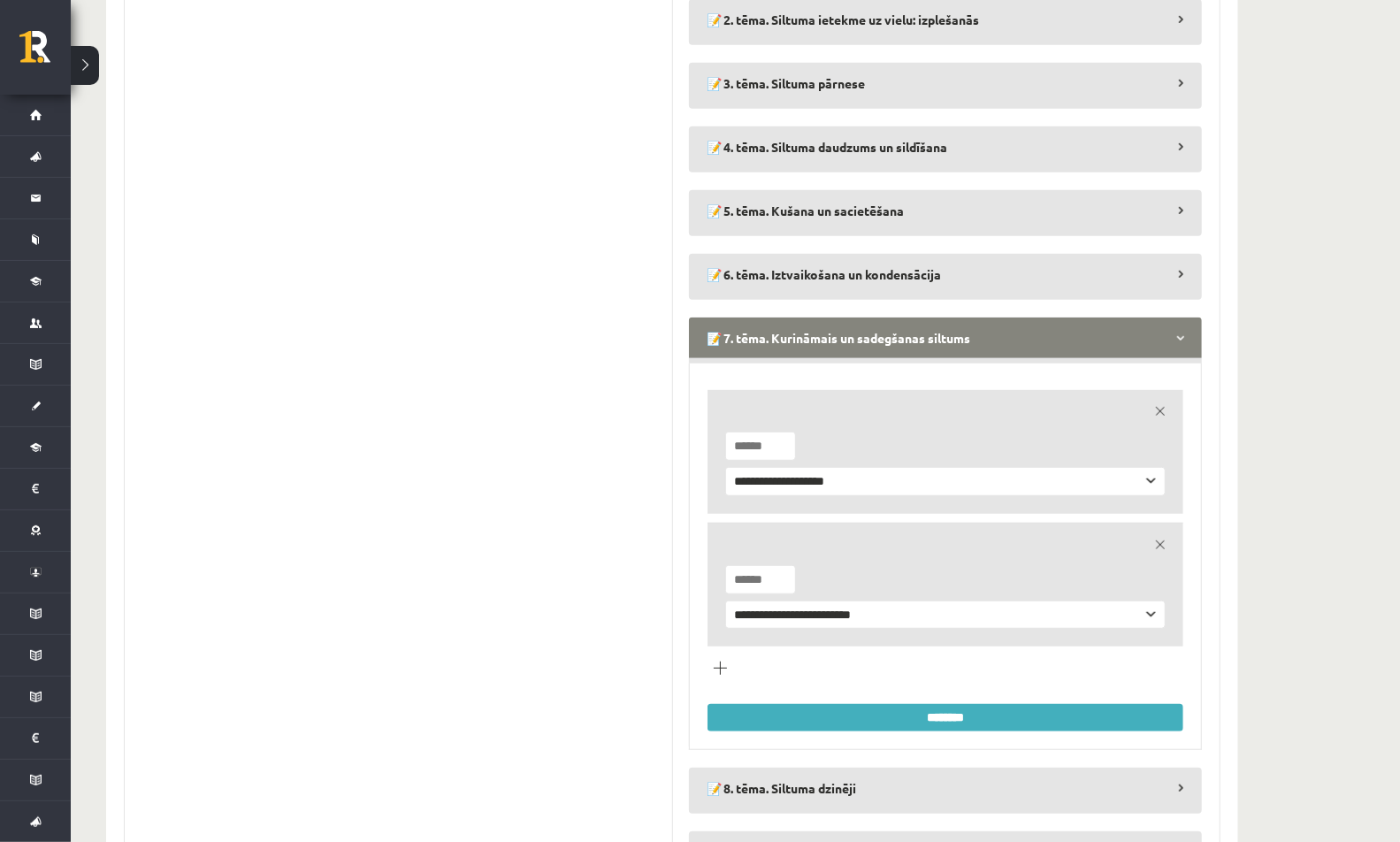
scroll to position [612, 0]
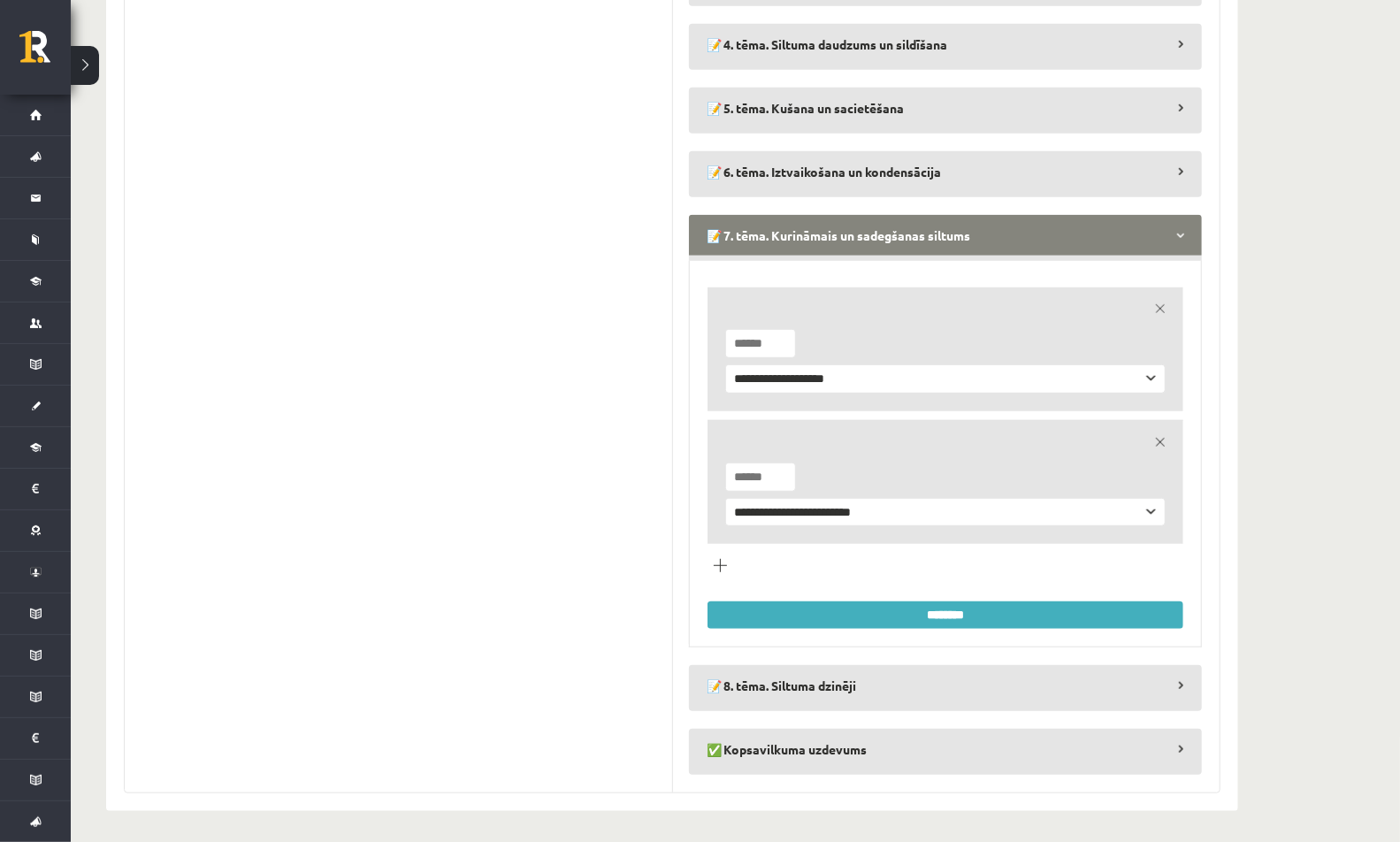
click at [1156, 312] on link "remove" at bounding box center [1160, 308] width 25 height 25
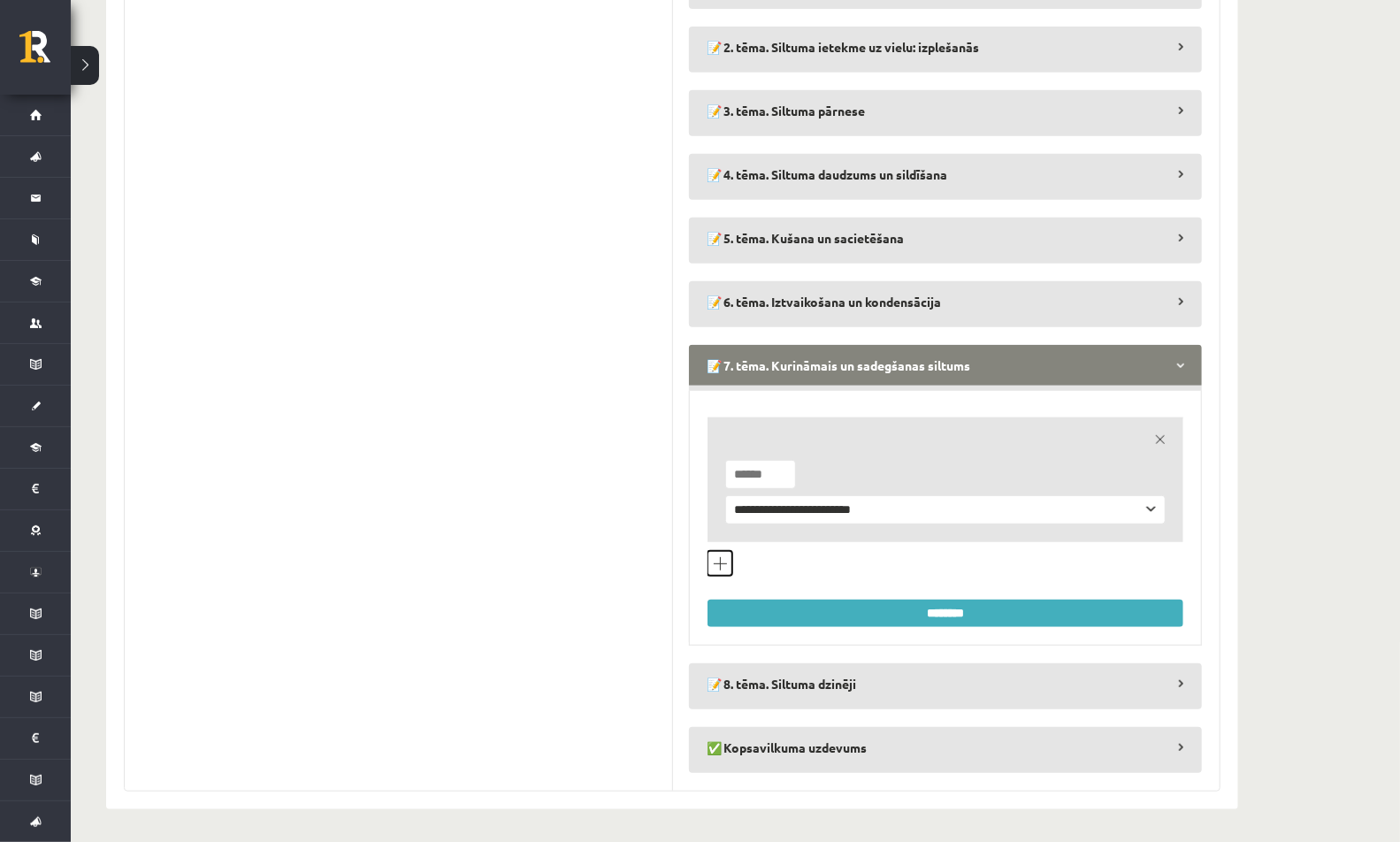
click at [719, 562] on button "Pievienot jautājumu veidu" at bounding box center [719, 563] width 25 height 25
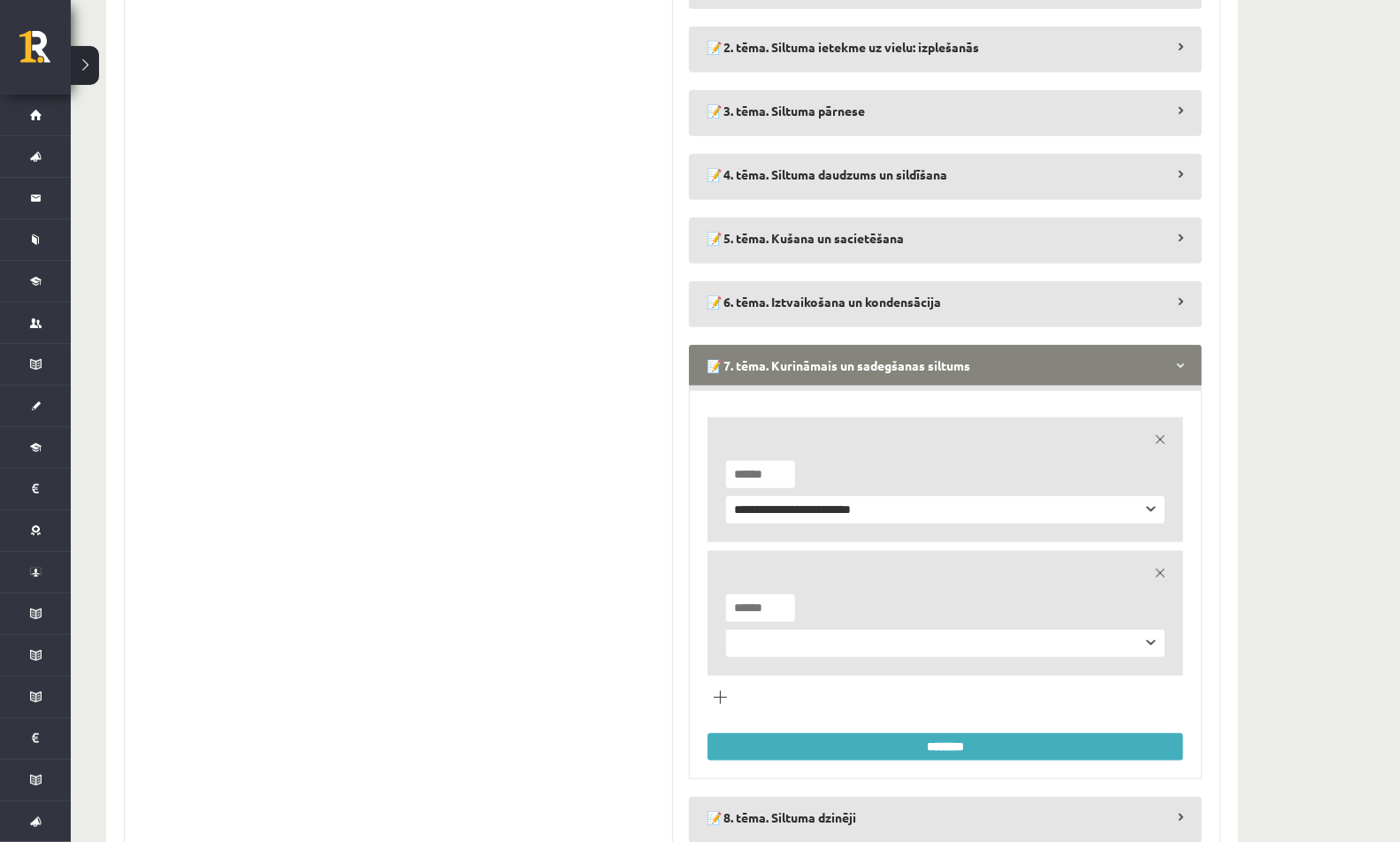
click at [771, 633] on select "**********" at bounding box center [945, 643] width 441 height 29
click at [725, 629] on select "**********" at bounding box center [945, 643] width 441 height 29
click at [796, 636] on select "**********" at bounding box center [945, 643] width 441 height 29
select select "**********"
click at [725, 629] on select "**********" at bounding box center [945, 643] width 441 height 29
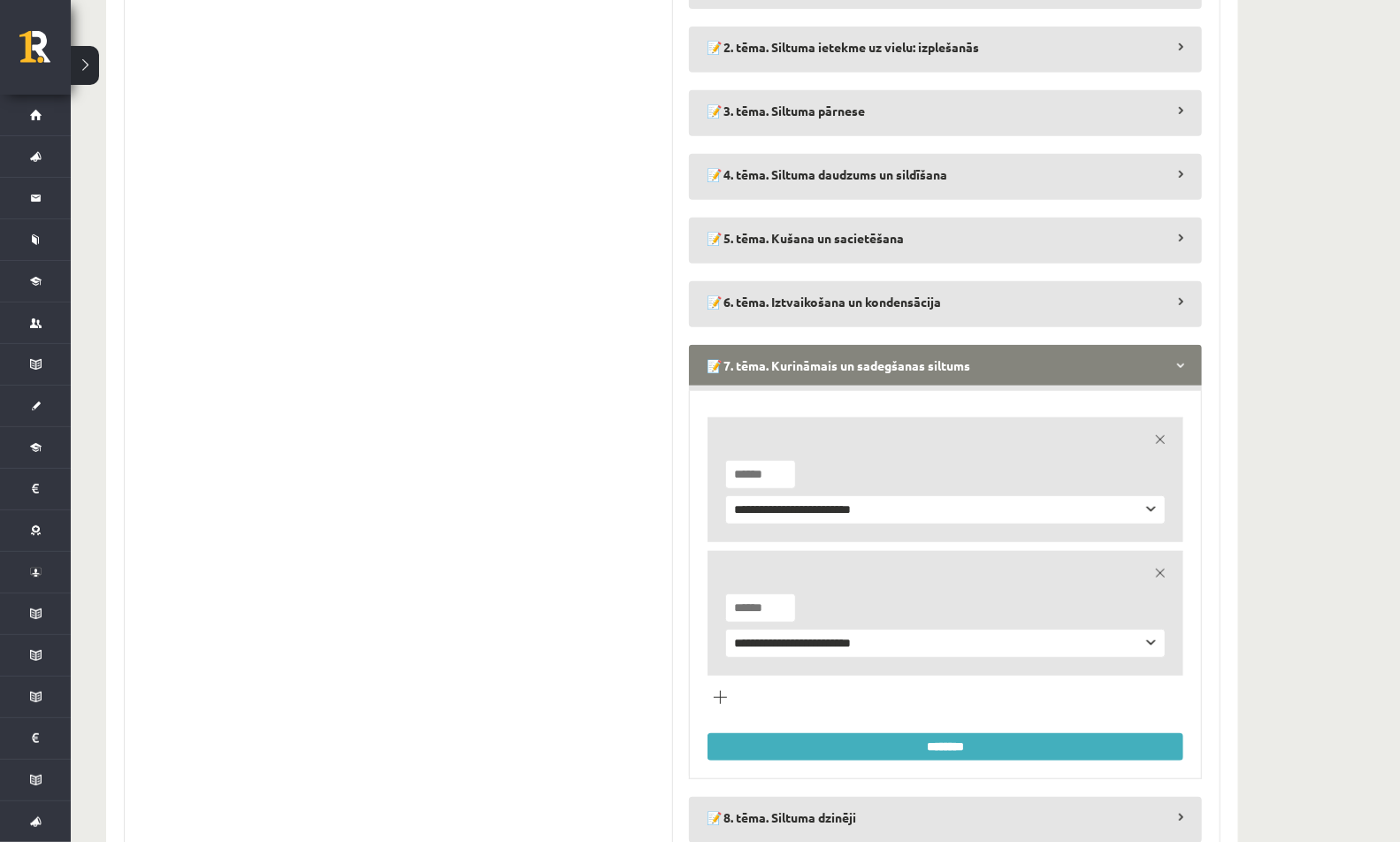
type input "*"
click at [780, 596] on input "*" at bounding box center [760, 608] width 71 height 29
click at [776, 748] on input "********" at bounding box center [945, 747] width 476 height 27
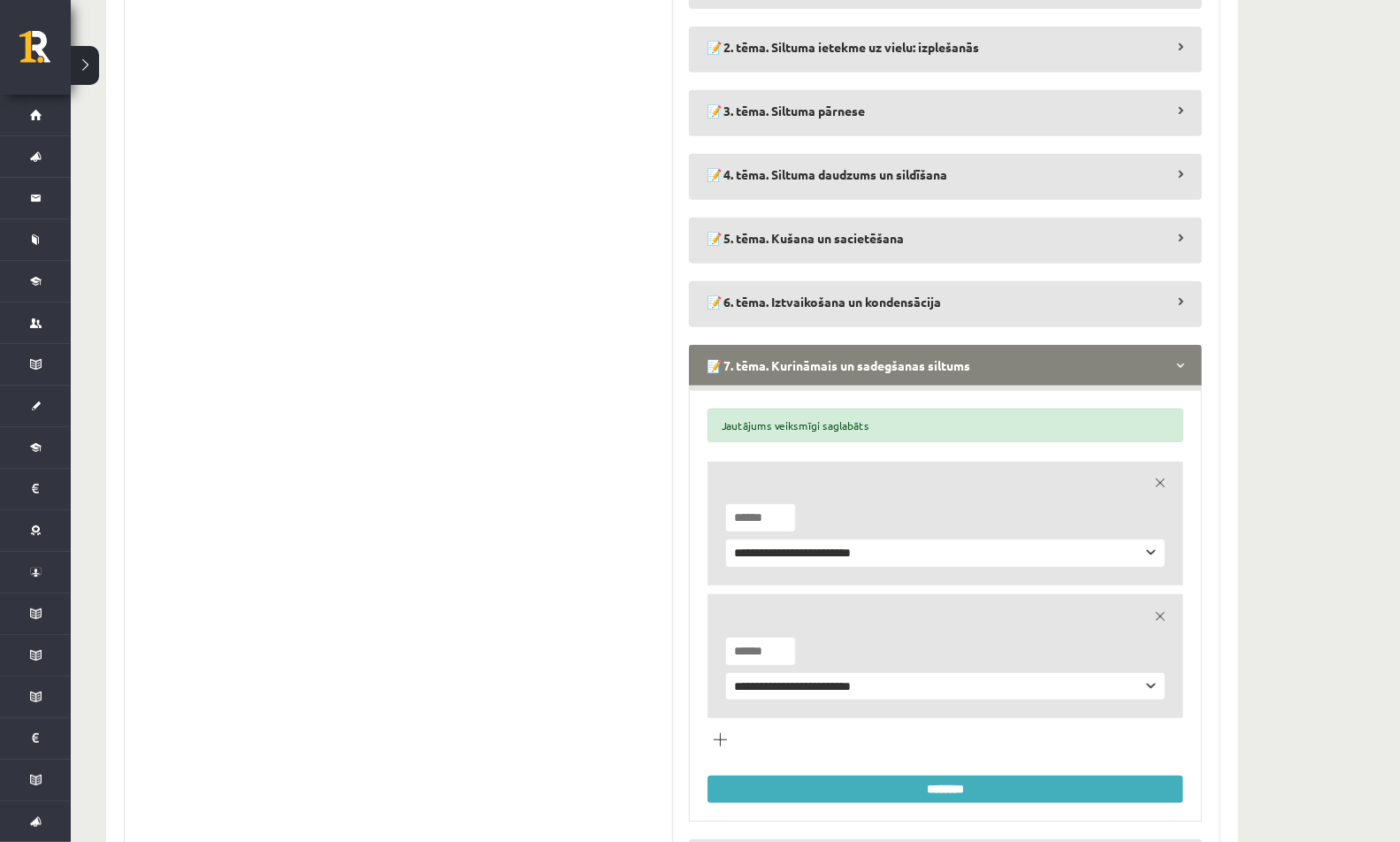
scroll to position [0, 0]
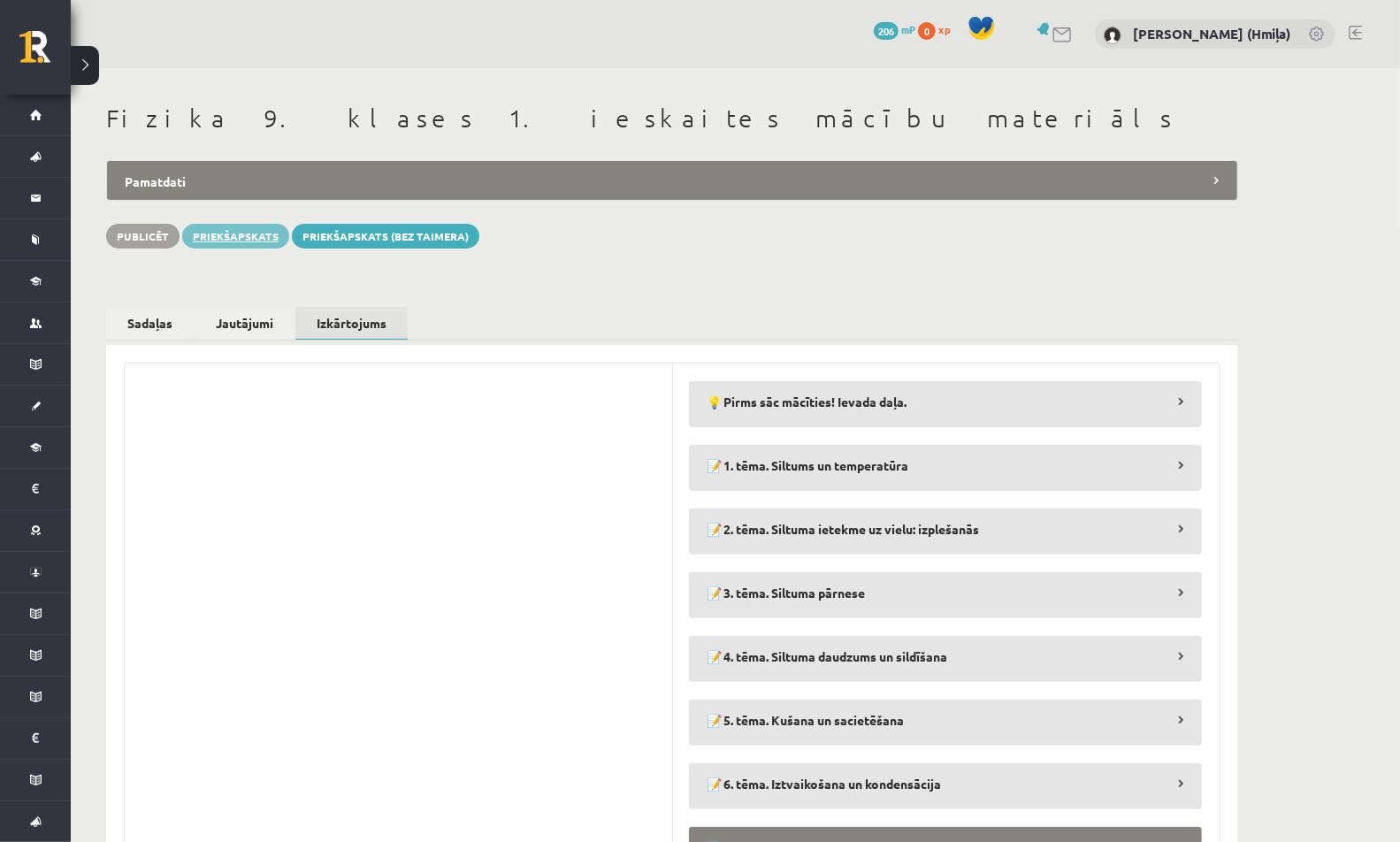
click at [246, 227] on link "Priekšapskats" at bounding box center [235, 235] width 107 height 25
click at [721, 658] on legend "📝 4. tēma. Siltuma daudzums un sildīšana" at bounding box center [946, 656] width 513 height 40
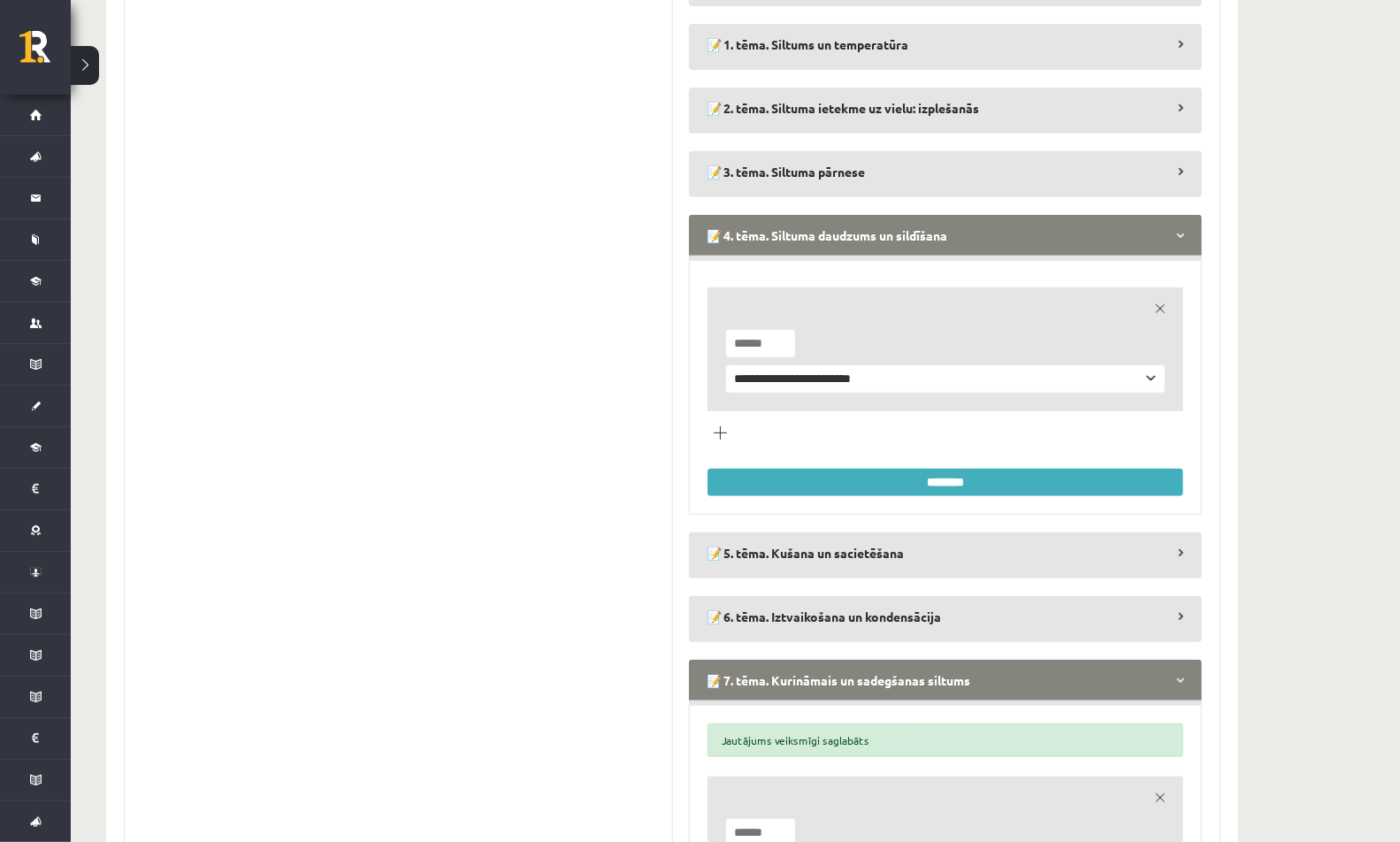
scroll to position [461, 0]
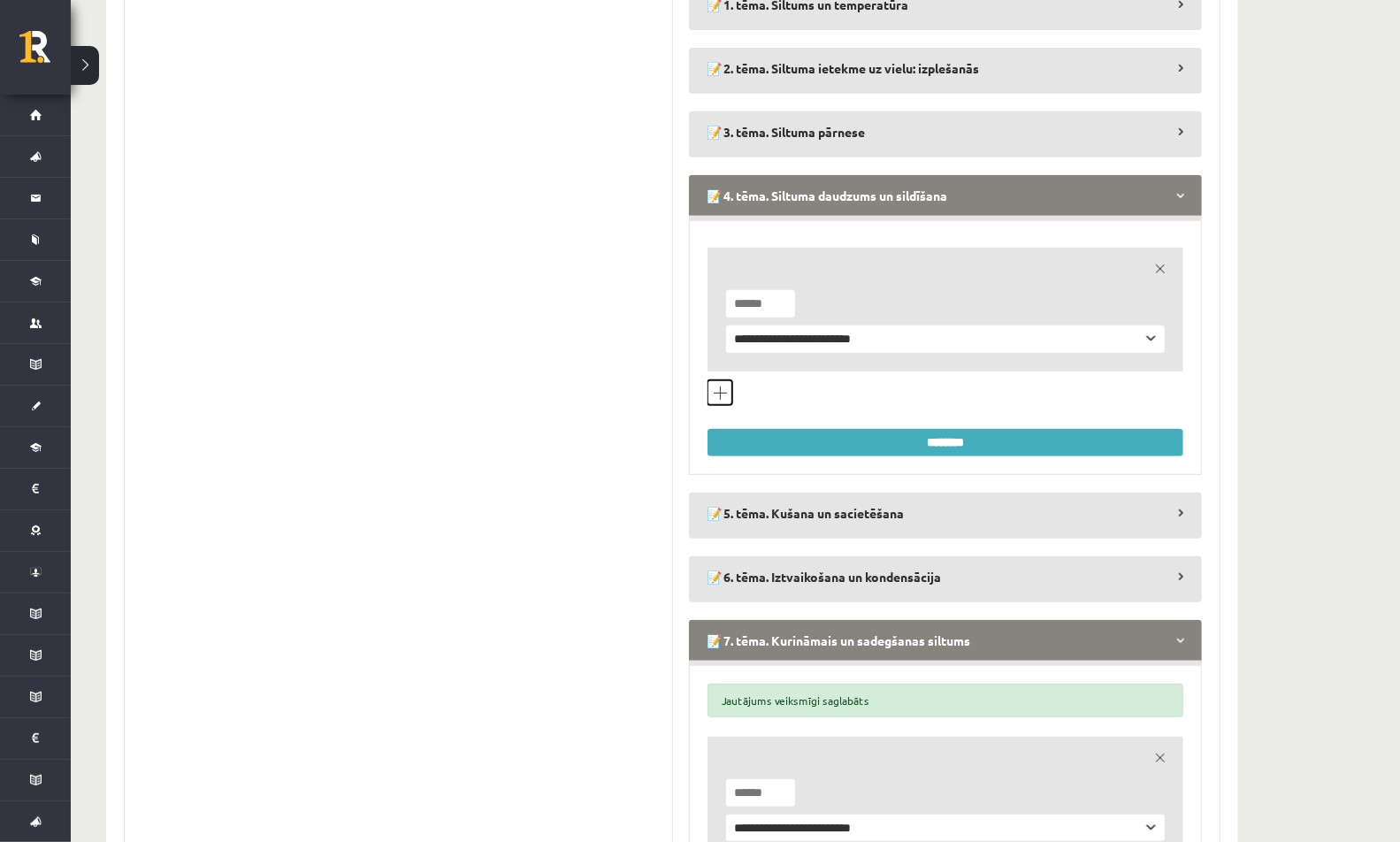
click at [721, 388] on button "Pievienot jautājumu veidu" at bounding box center [719, 392] width 25 height 25
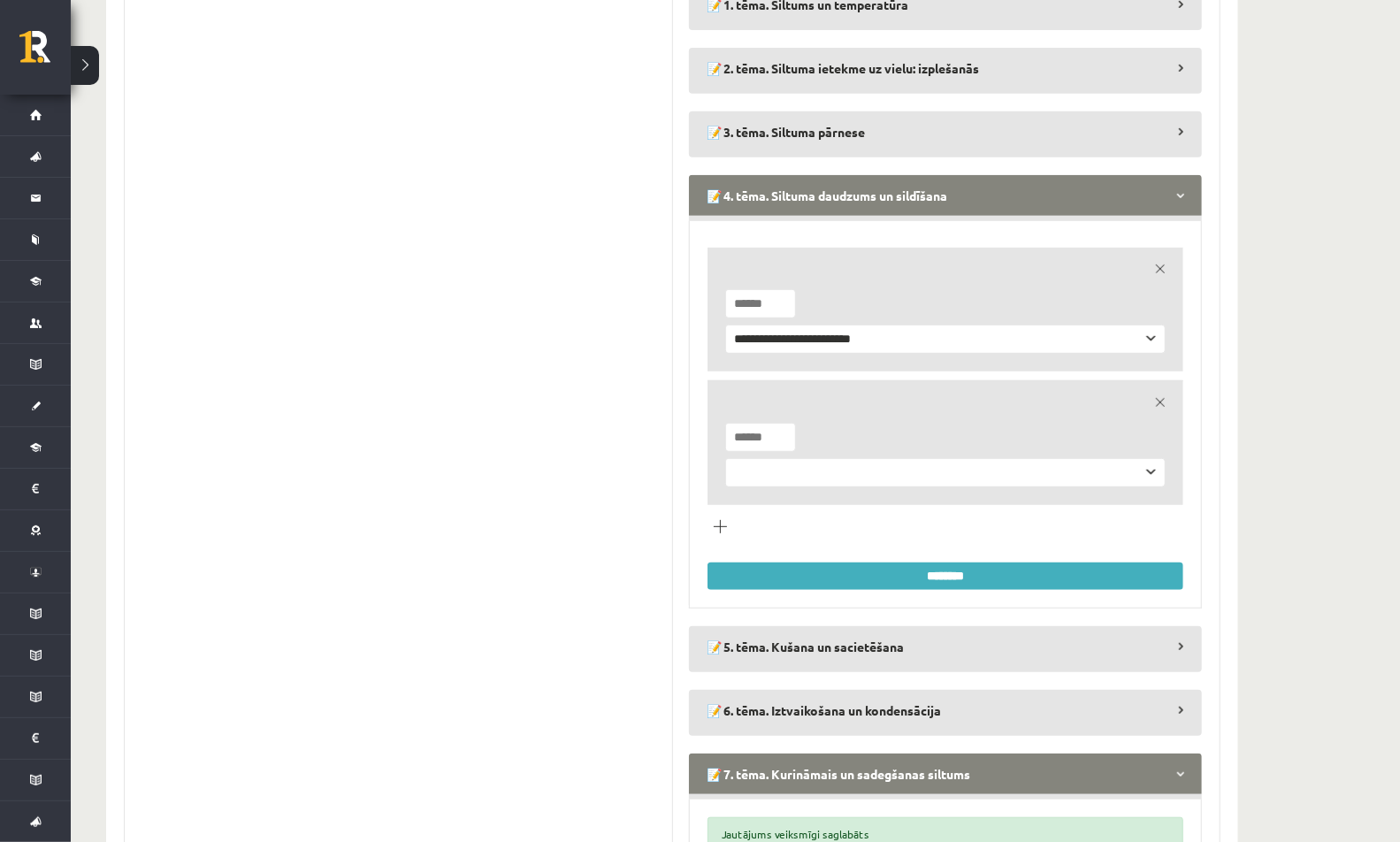
click at [757, 448] on li "**********" at bounding box center [945, 443] width 476 height 125
click at [757, 469] on select "**********" at bounding box center [945, 473] width 441 height 29
select select "**********"
click at [725, 458] on select "**********" at bounding box center [945, 473] width 441 height 29
type input "*"
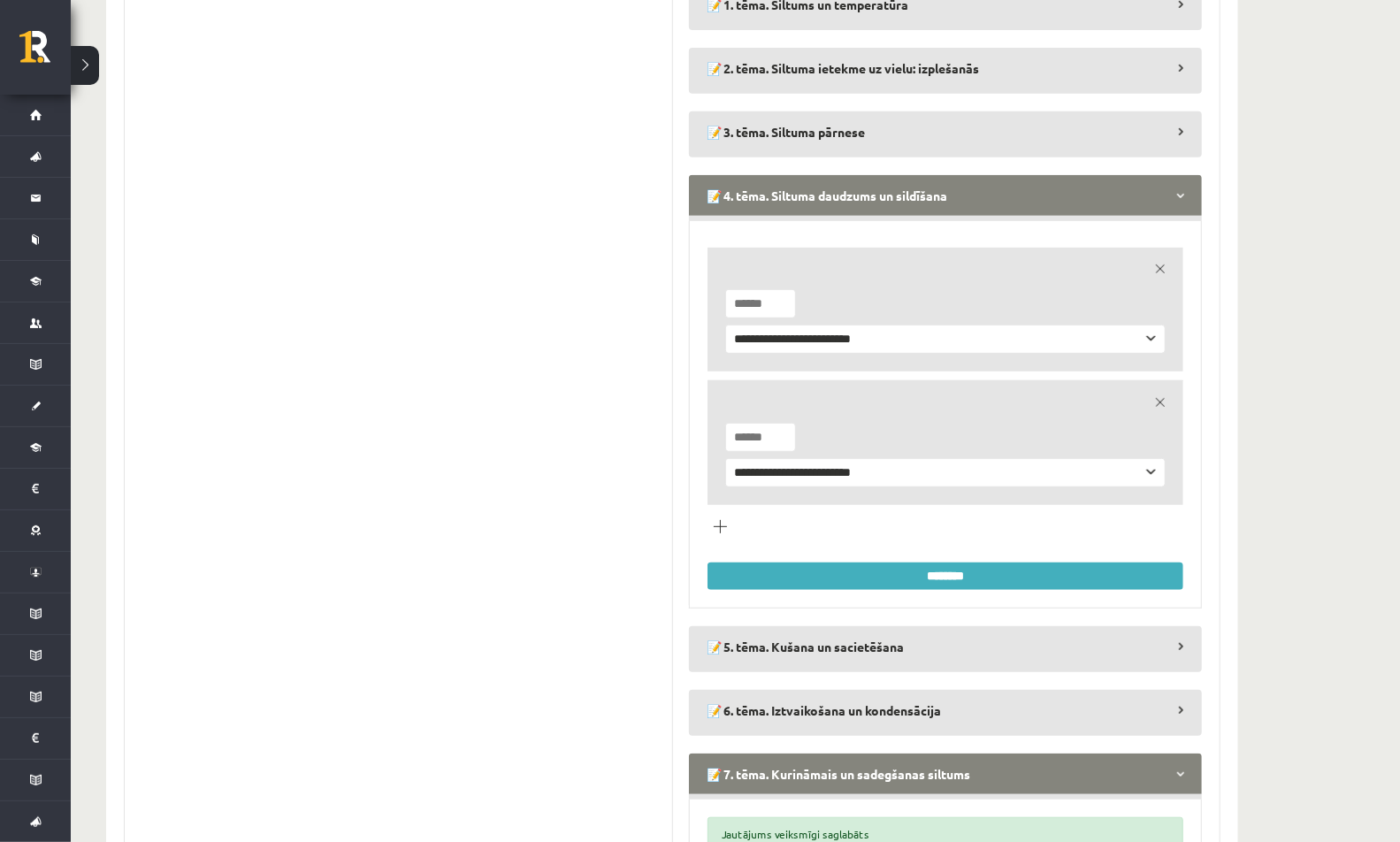
click at [781, 427] on input "*" at bounding box center [760, 437] width 71 height 29
click at [767, 590] on div "**********" at bounding box center [946, 414] width 513 height 387
click at [767, 579] on input "********" at bounding box center [945, 576] width 476 height 27
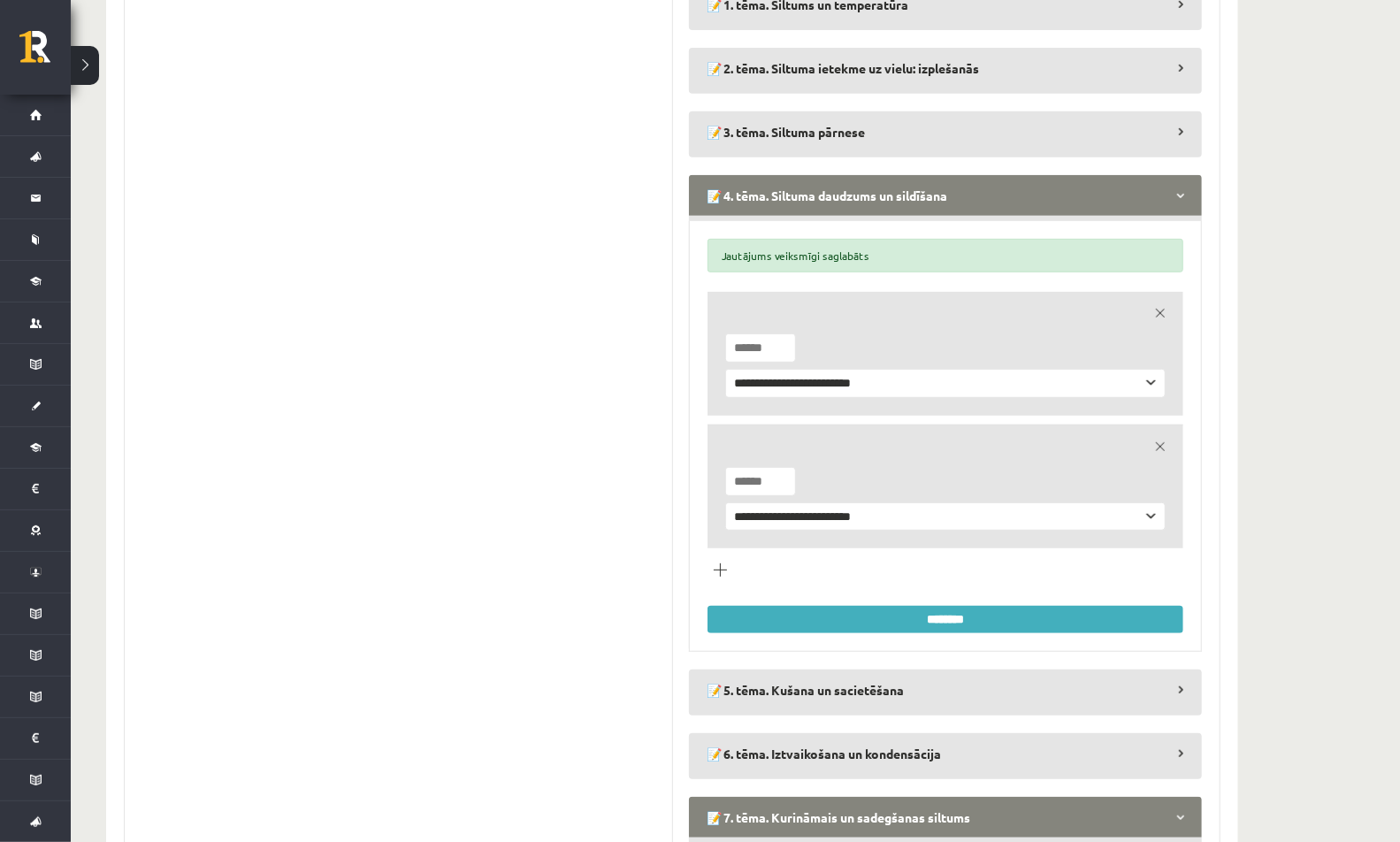
type input "*"
click at [781, 354] on input "*" at bounding box center [760, 348] width 71 height 29
click at [779, 613] on input "********" at bounding box center [945, 619] width 476 height 27
click at [751, 612] on input "********" at bounding box center [945, 619] width 476 height 27
type input "*"
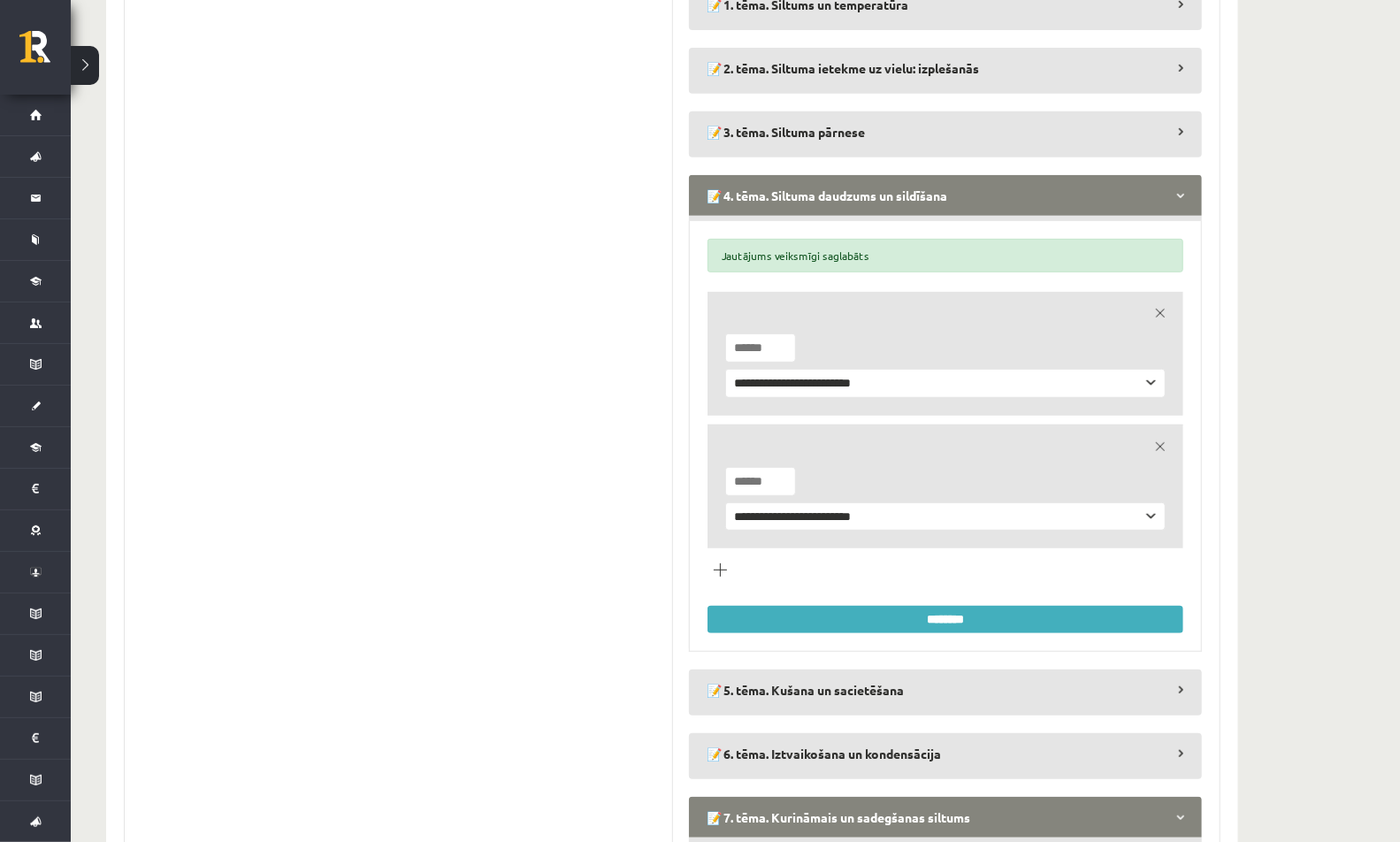
click at [782, 350] on input "*" at bounding box center [760, 348] width 71 height 29
click at [785, 618] on input "********" at bounding box center [945, 619] width 476 height 27
type input "*"
click at [775, 344] on input "*" at bounding box center [760, 348] width 71 height 29
click at [786, 614] on input "********" at bounding box center [945, 619] width 476 height 27
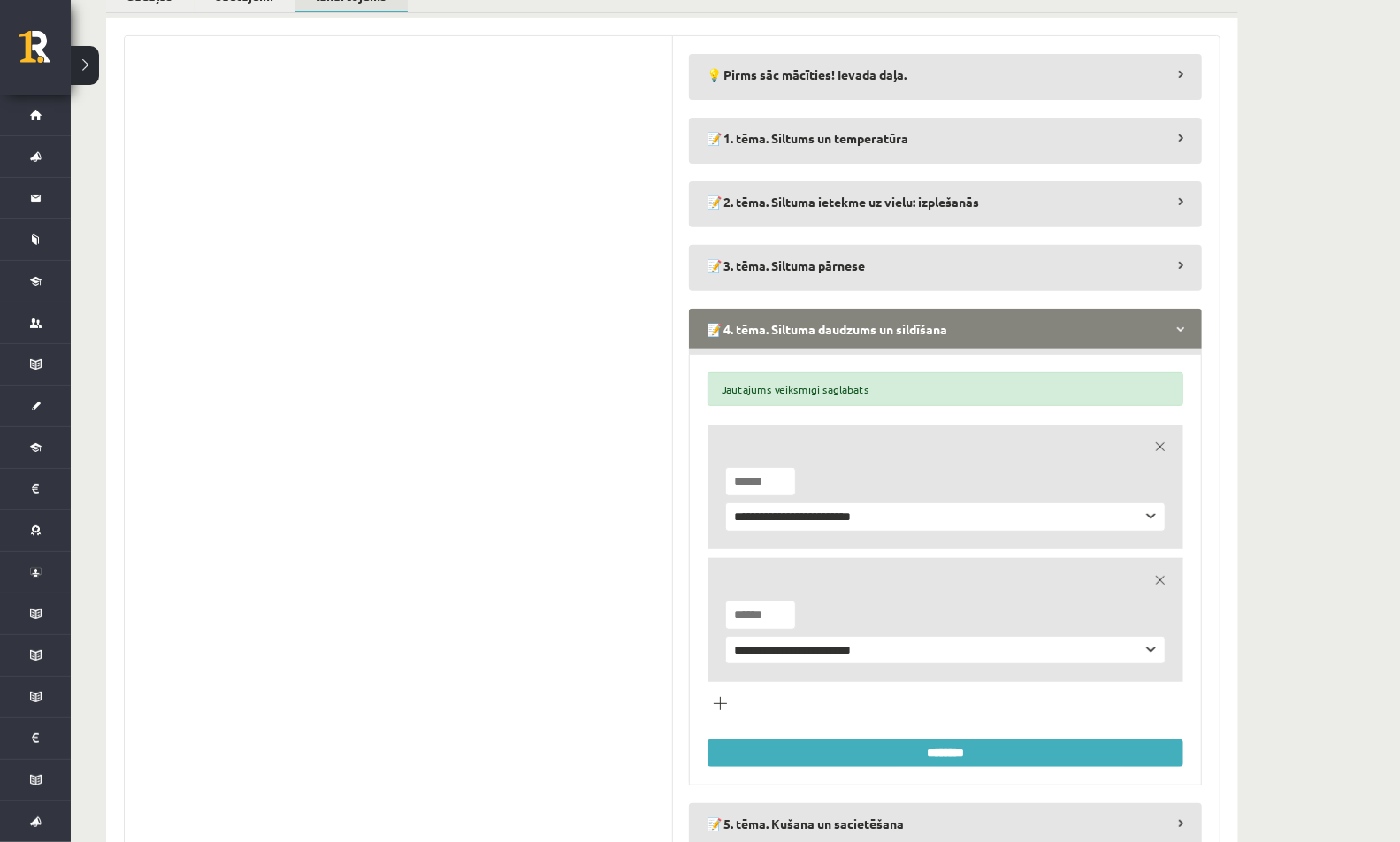
scroll to position [308, 0]
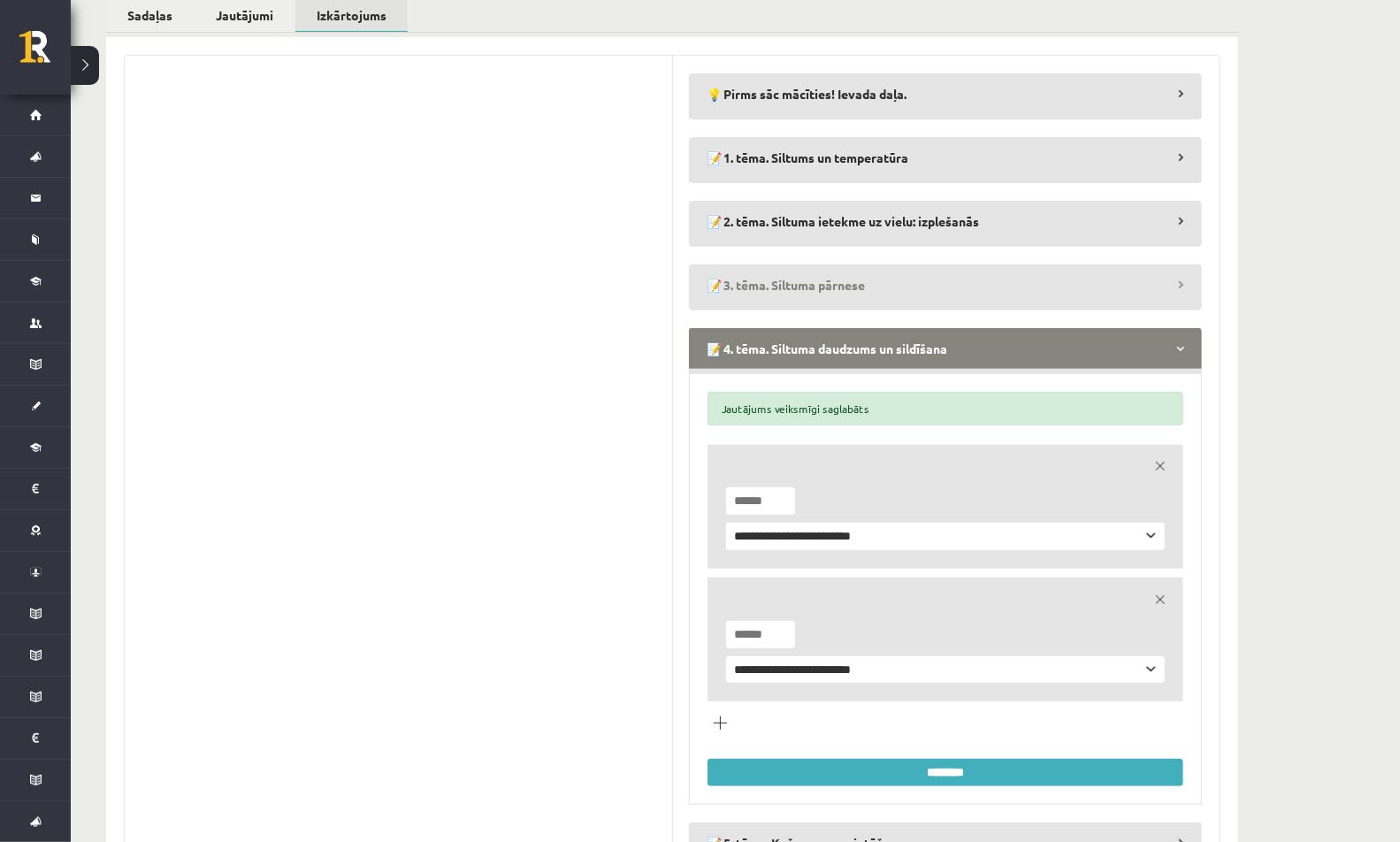
click at [819, 285] on legend "📝 3. tēma. Siltuma pārnese" at bounding box center [946, 285] width 513 height 40
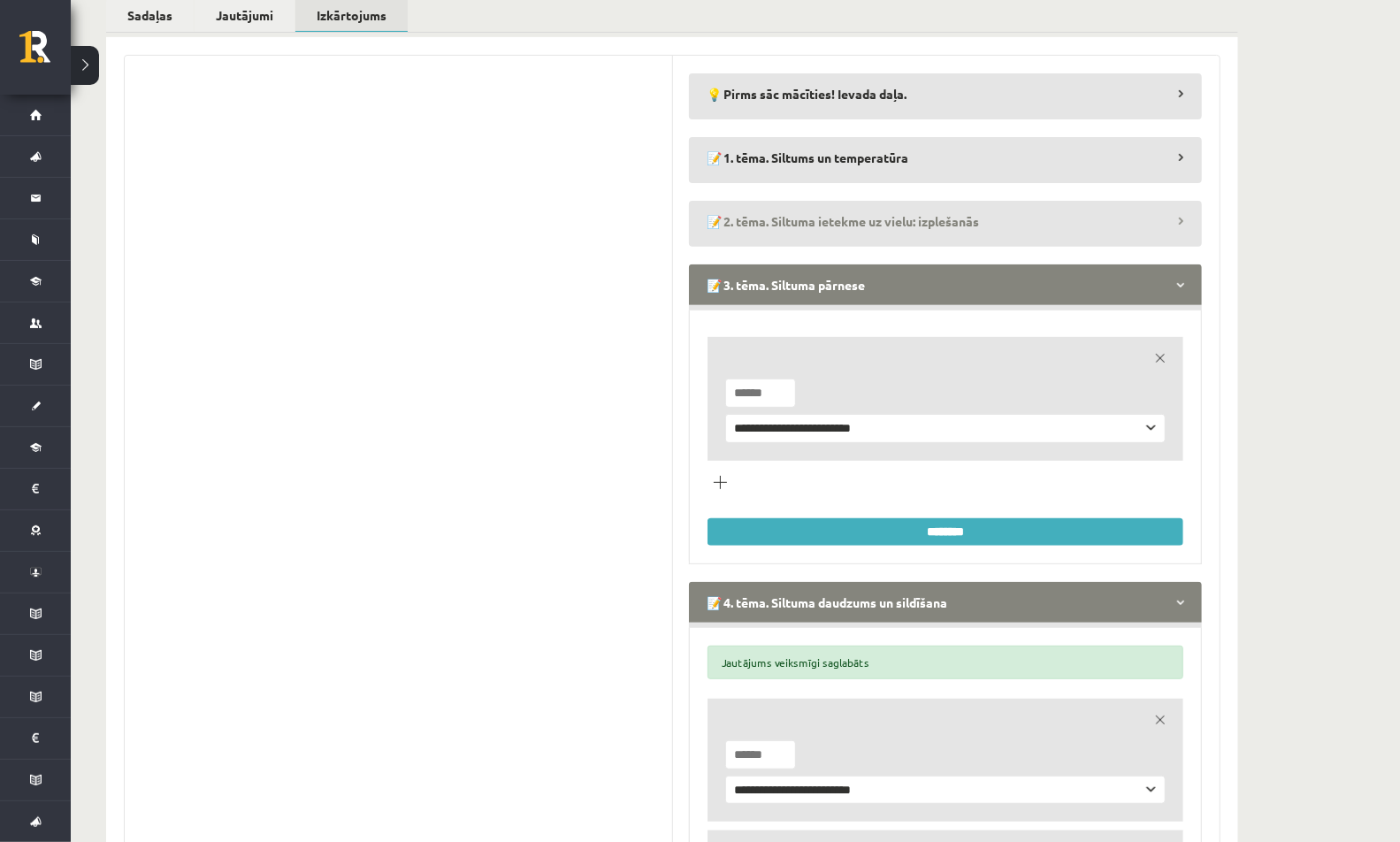
click at [823, 224] on legend "📝 2. tēma. Siltuma ietekme uz vielu: izplešanās" at bounding box center [946, 221] width 513 height 40
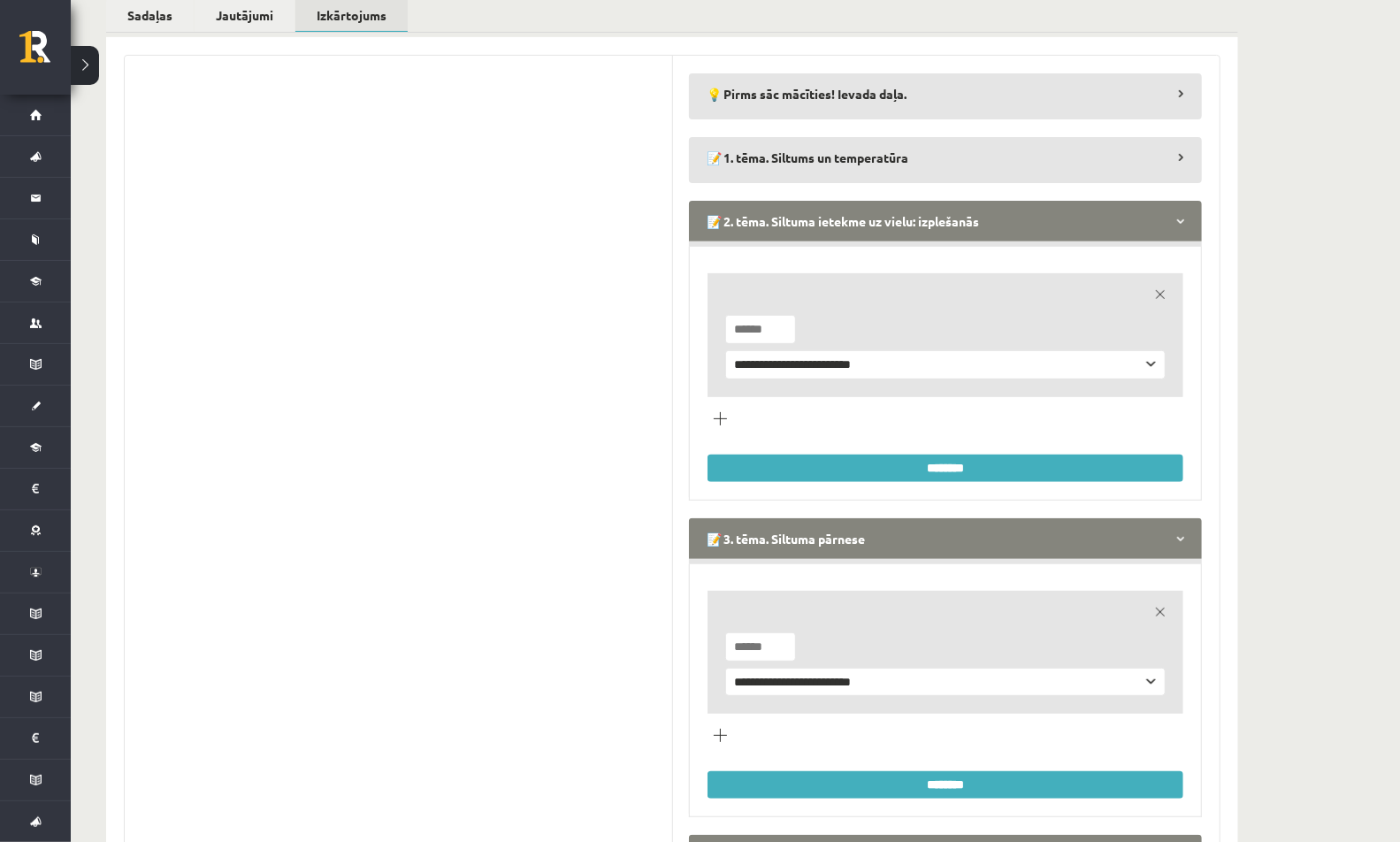
click at [815, 234] on legend "📝 2. tēma. Siltuma ietekme uz vielu: izplešanās" at bounding box center [946, 221] width 513 height 40
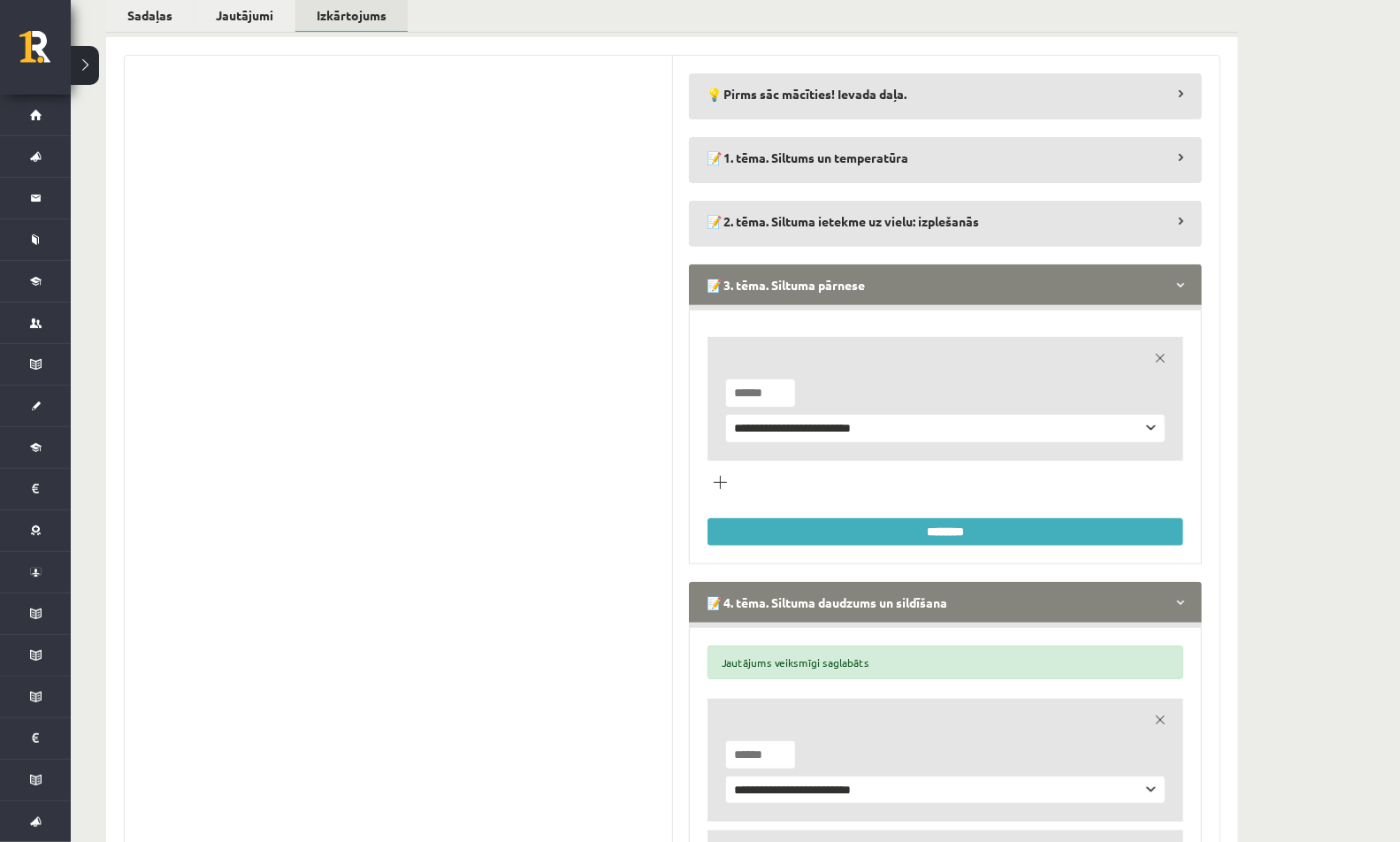
type input "*"
click at [781, 396] on input "*" at bounding box center [760, 393] width 71 height 29
click at [772, 522] on input "********" at bounding box center [945, 532] width 476 height 27
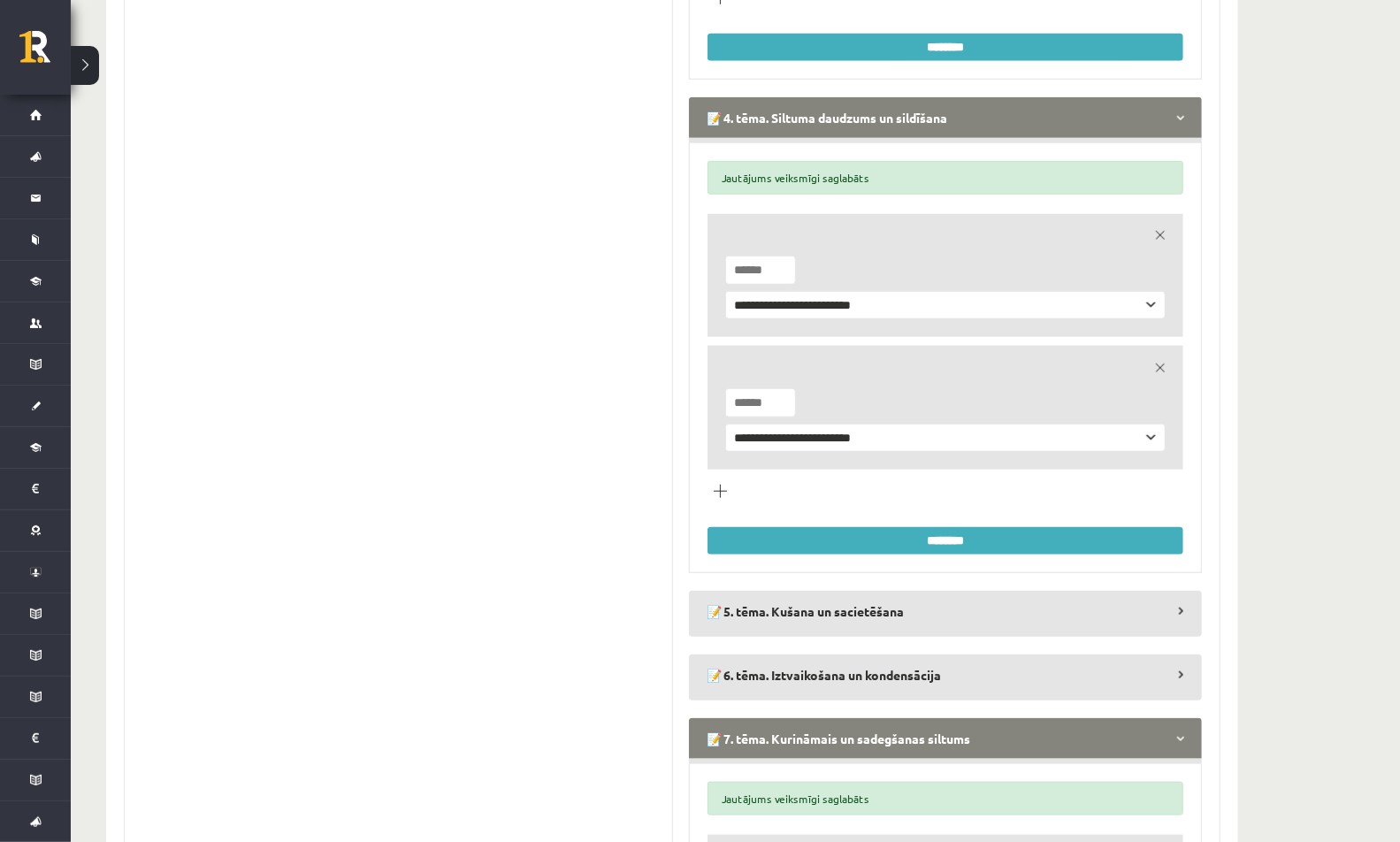
scroll to position [0, 0]
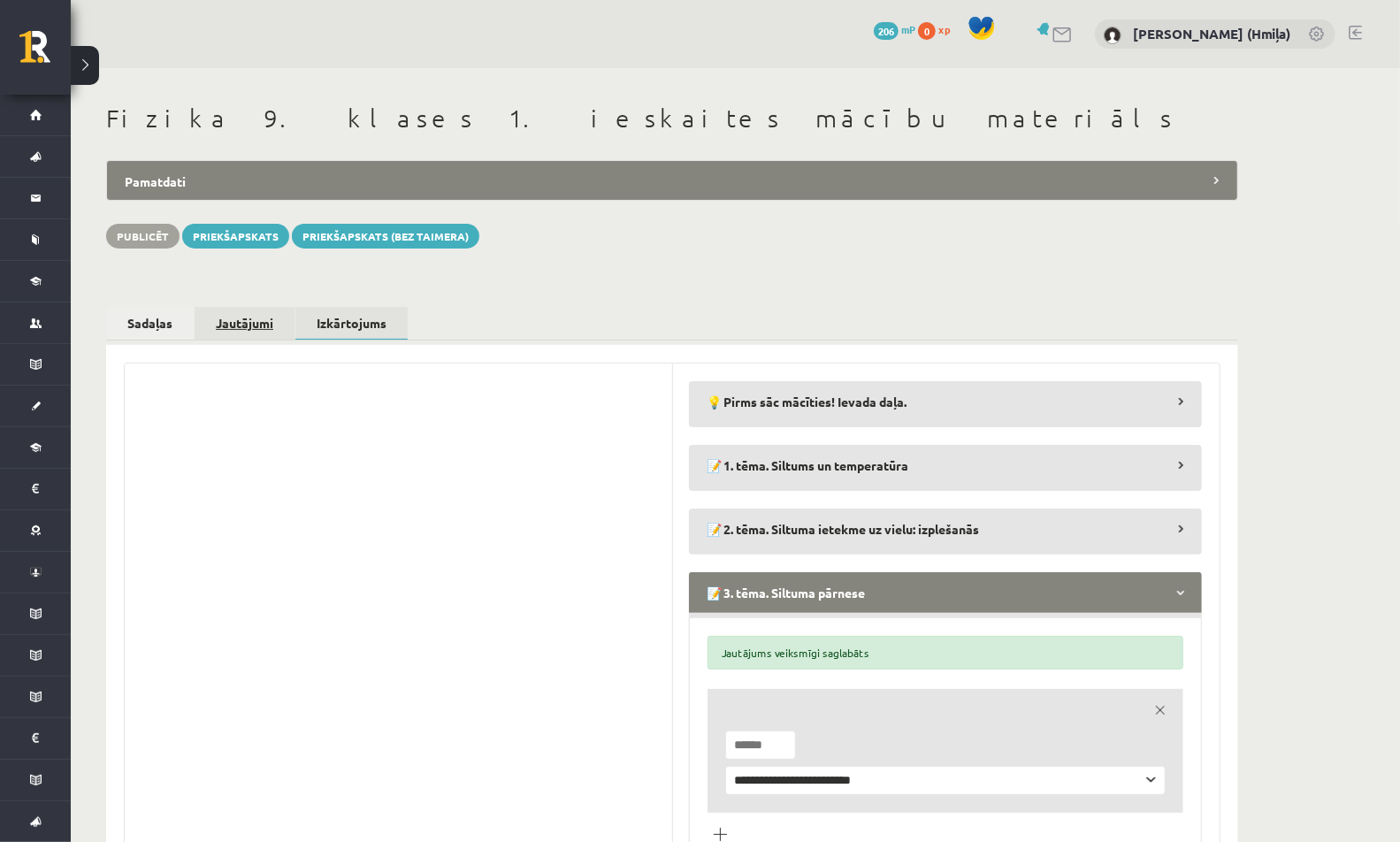
click at [237, 337] on link "Jautājumi" at bounding box center [244, 323] width 100 height 33
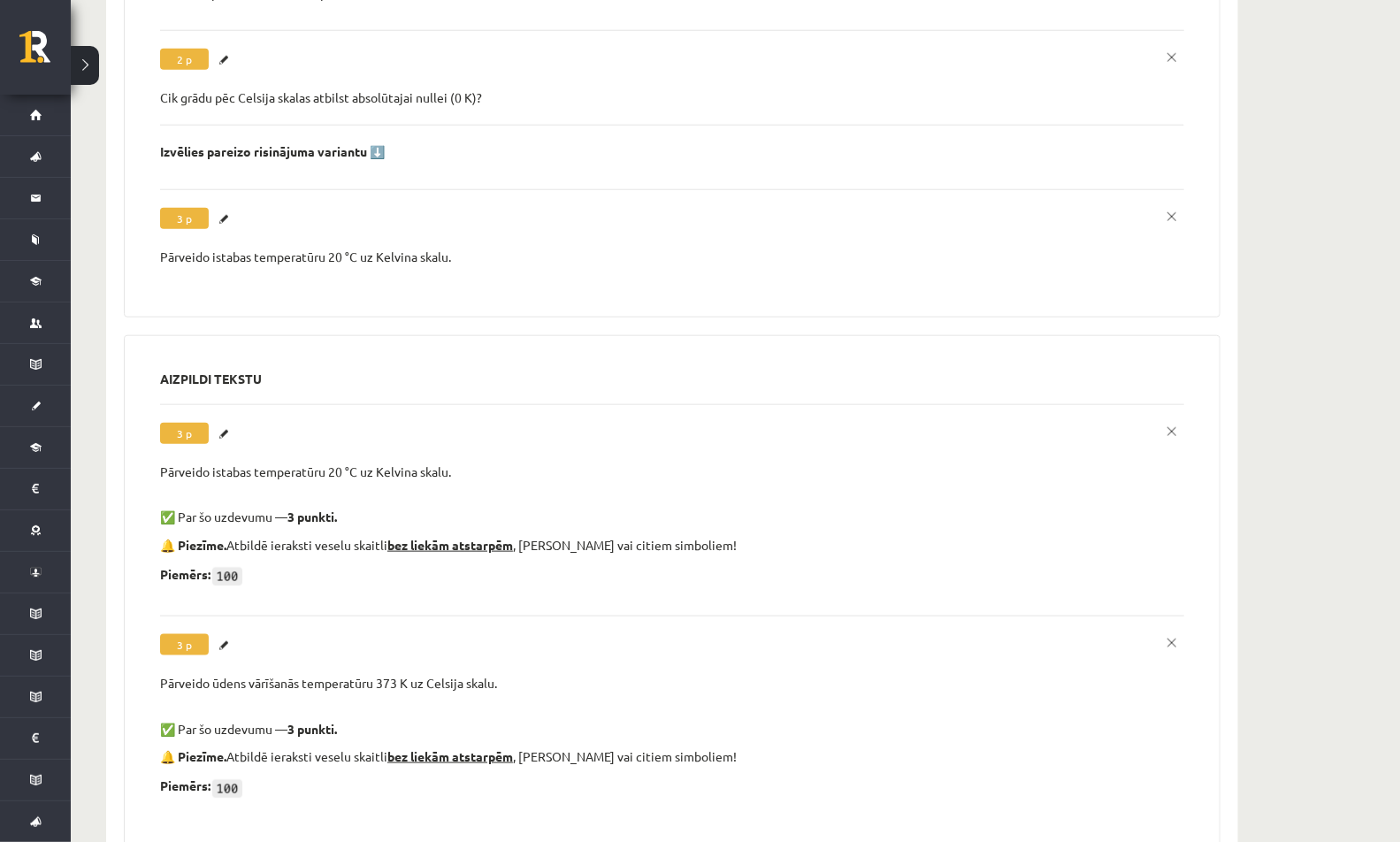
scroll to position [1006, 0]
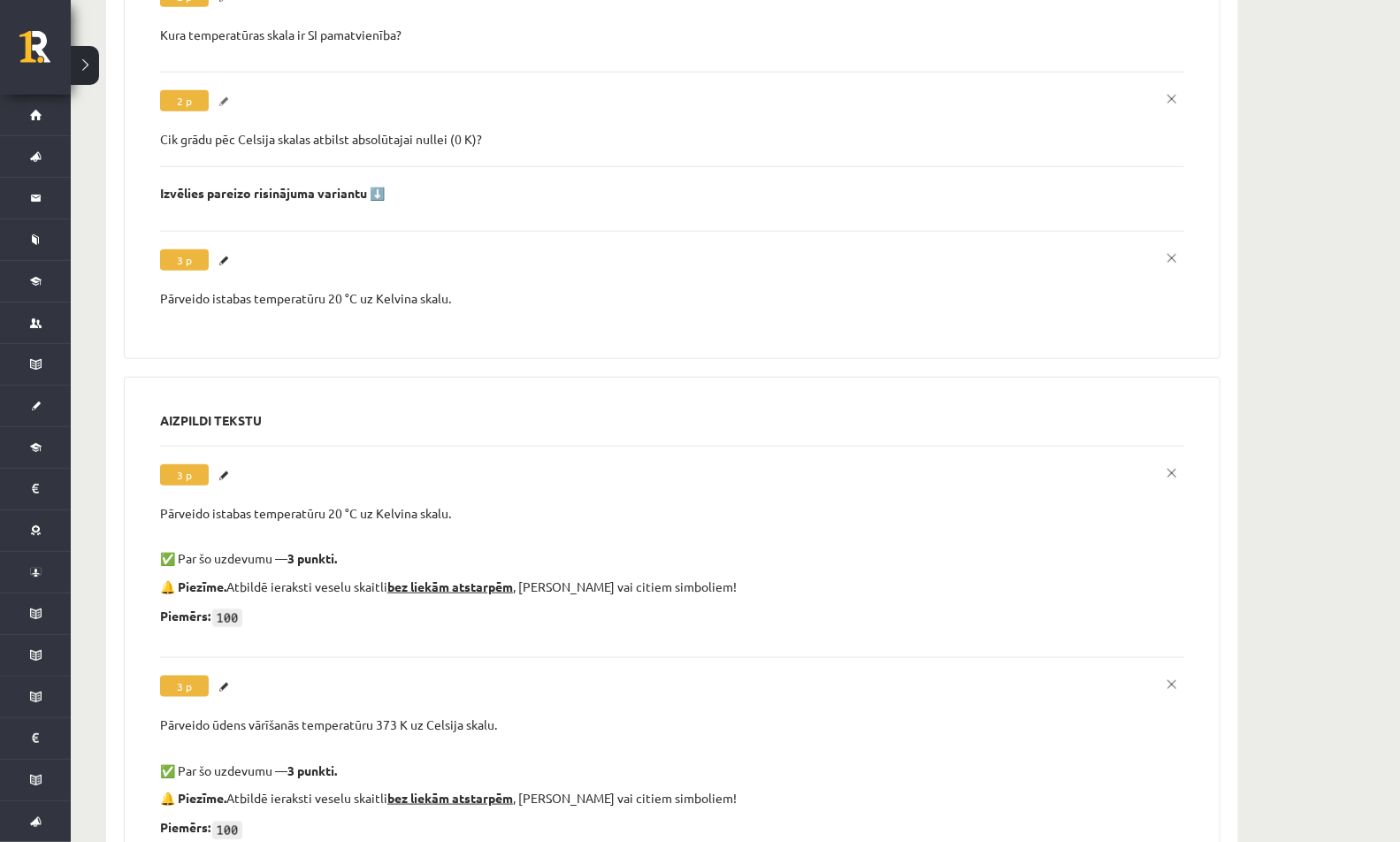
click at [224, 90] on link "Labot" at bounding box center [225, 101] width 17 height 23
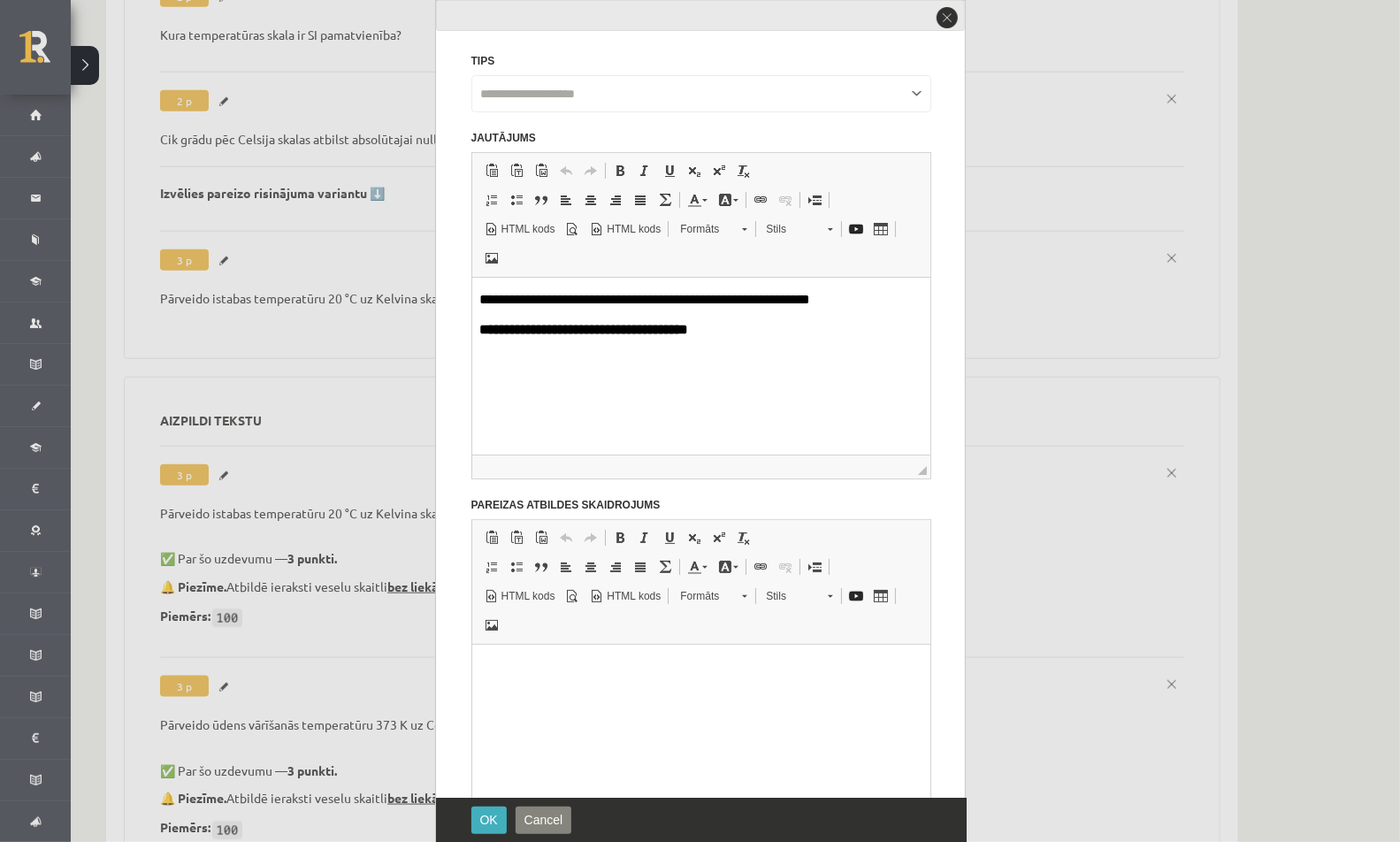
scroll to position [0, 0]
click at [556, 332] on strong "**********" at bounding box center [583, 329] width 209 height 13
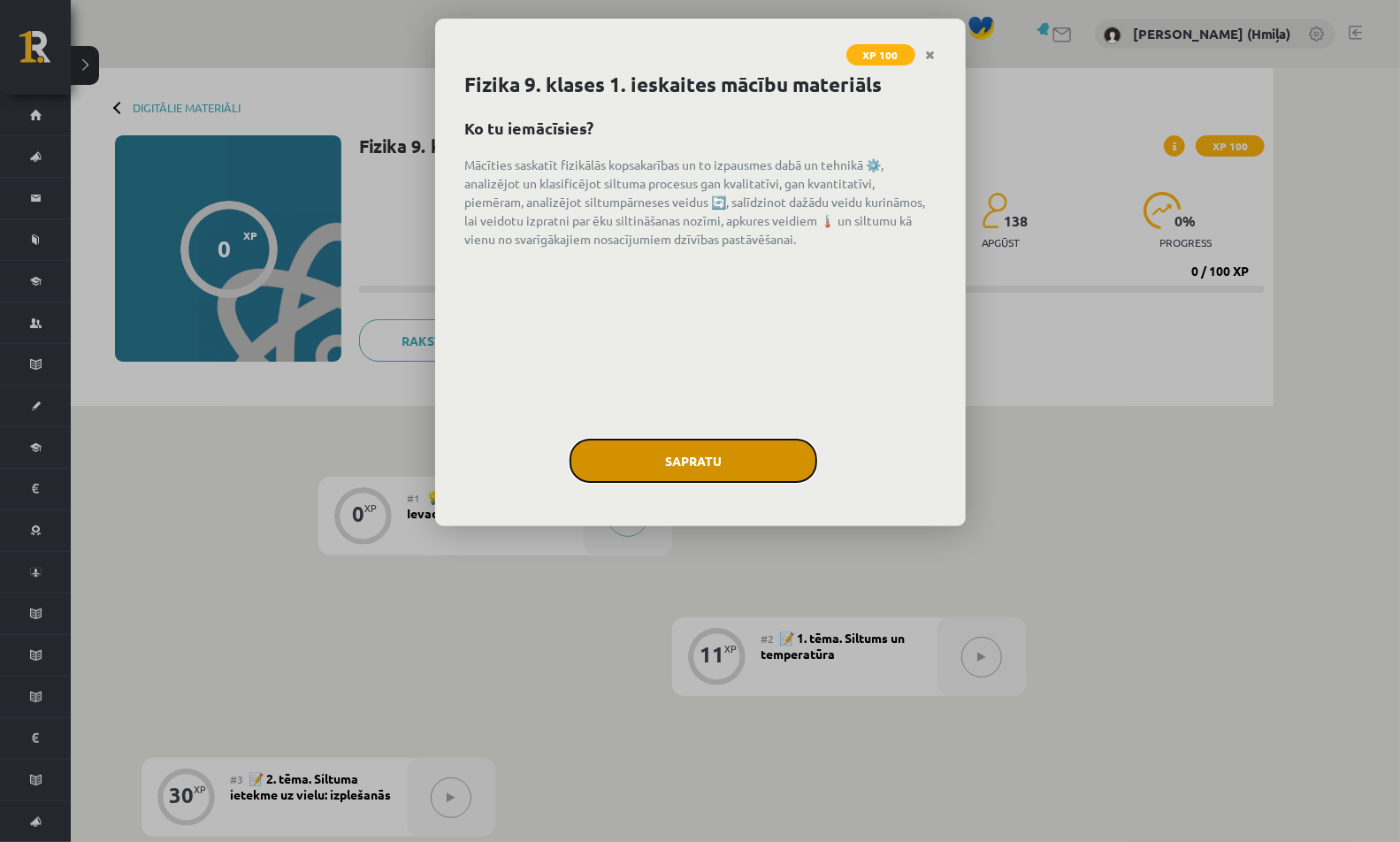
click at [693, 467] on button "Sapratu" at bounding box center [694, 461] width 247 height 44
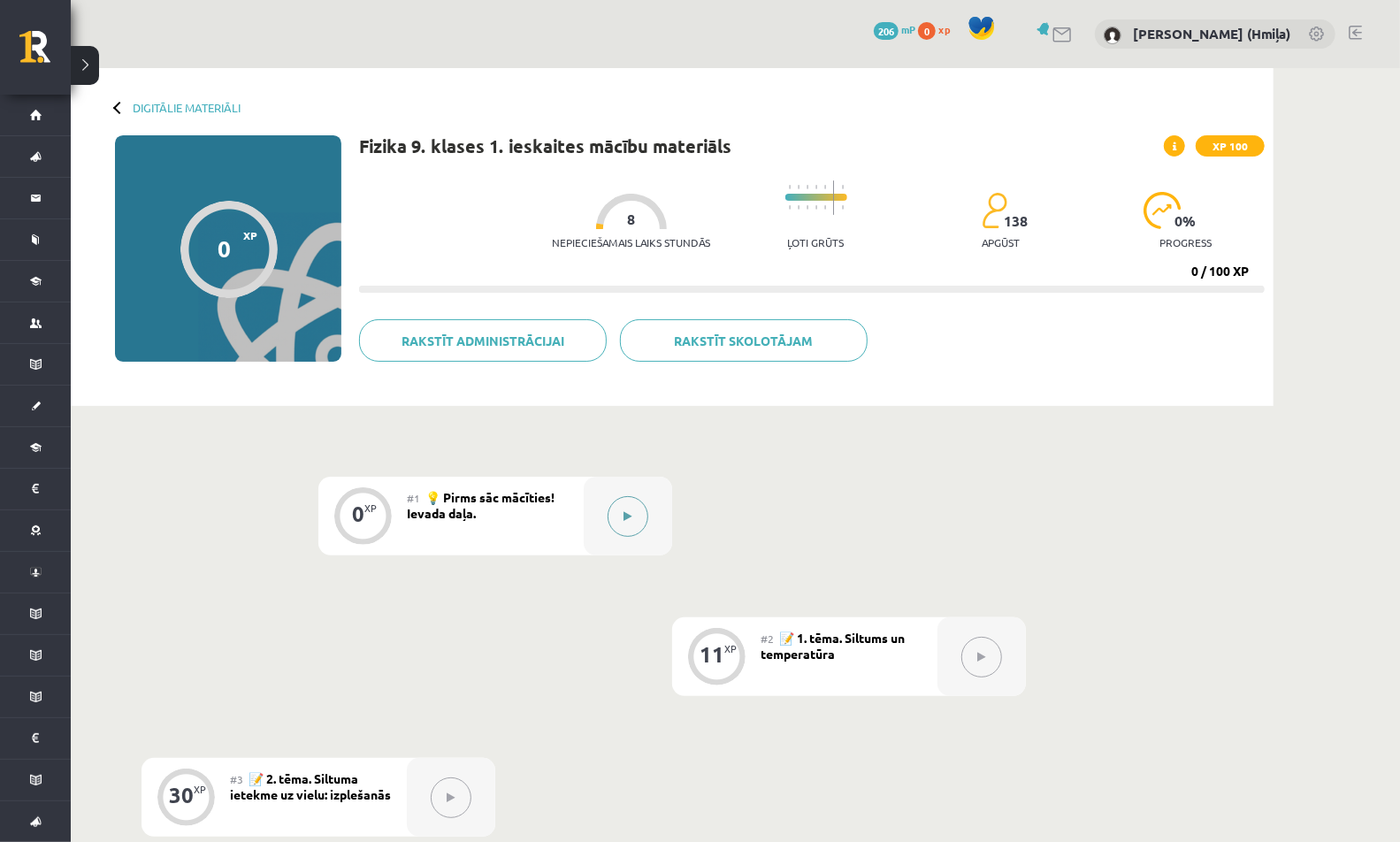
click at [629, 518] on icon at bounding box center [628, 517] width 8 height 11
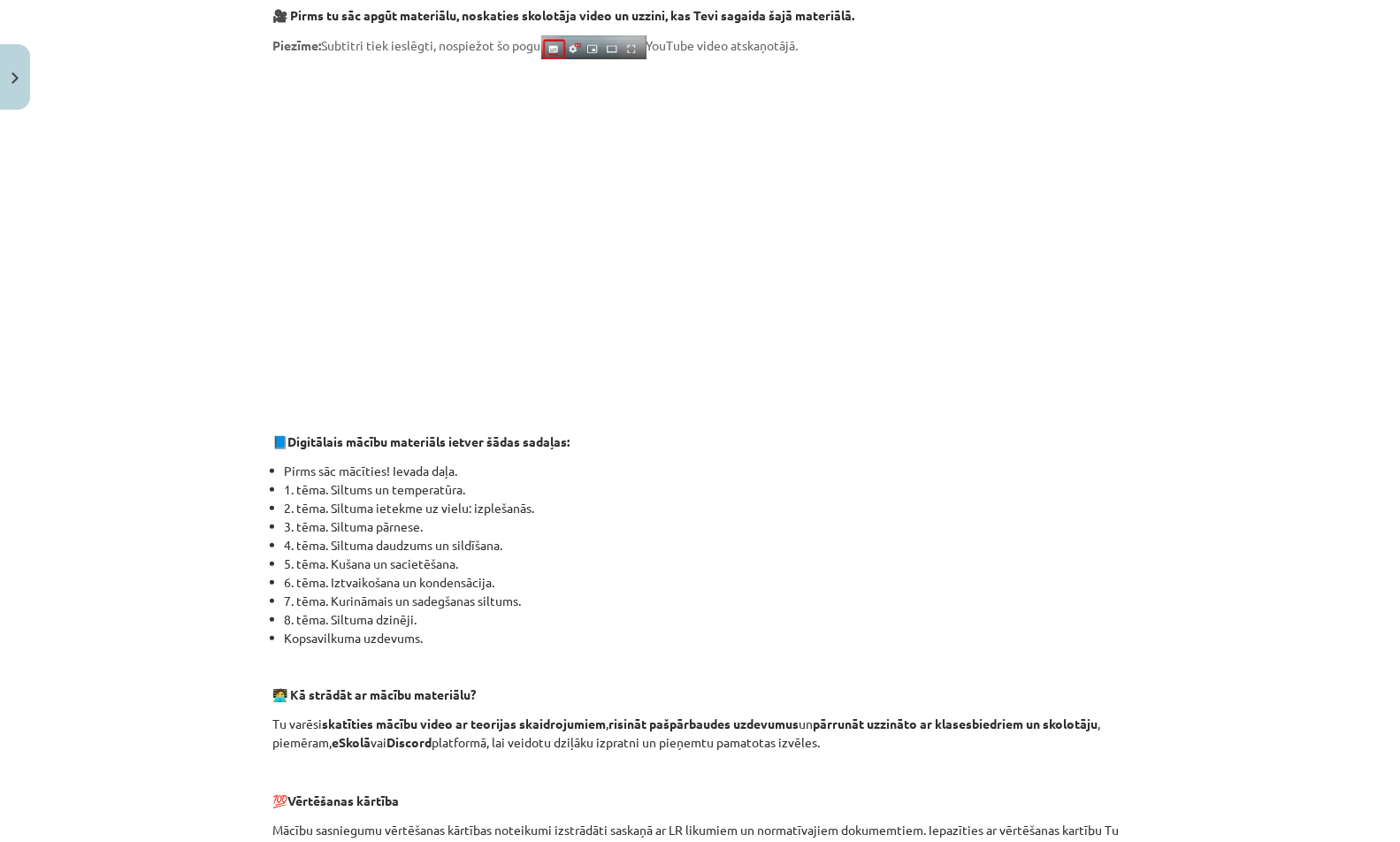
scroll to position [1002, 0]
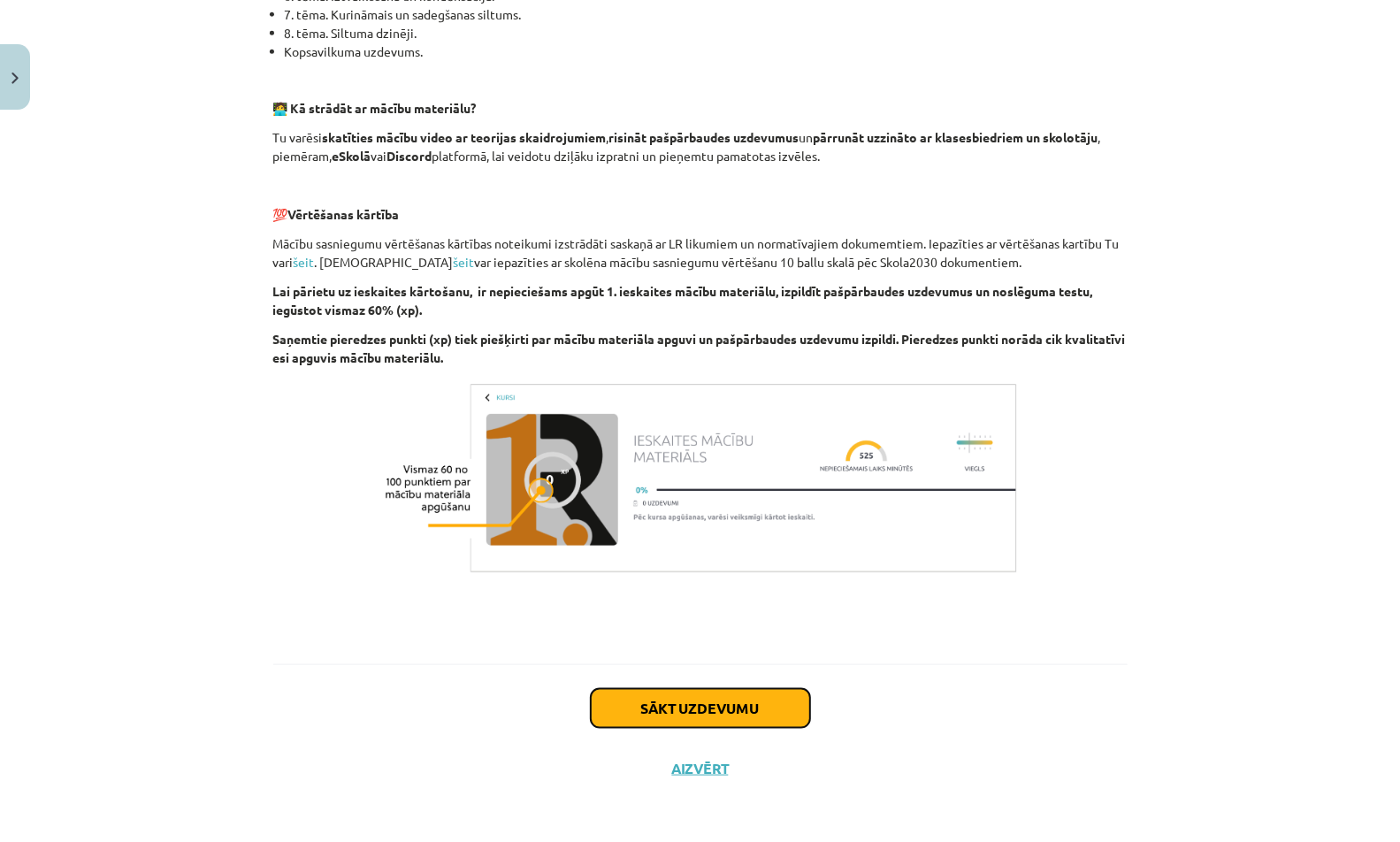
click at [700, 715] on button "Sākt uzdevumu" at bounding box center [700, 708] width 219 height 38
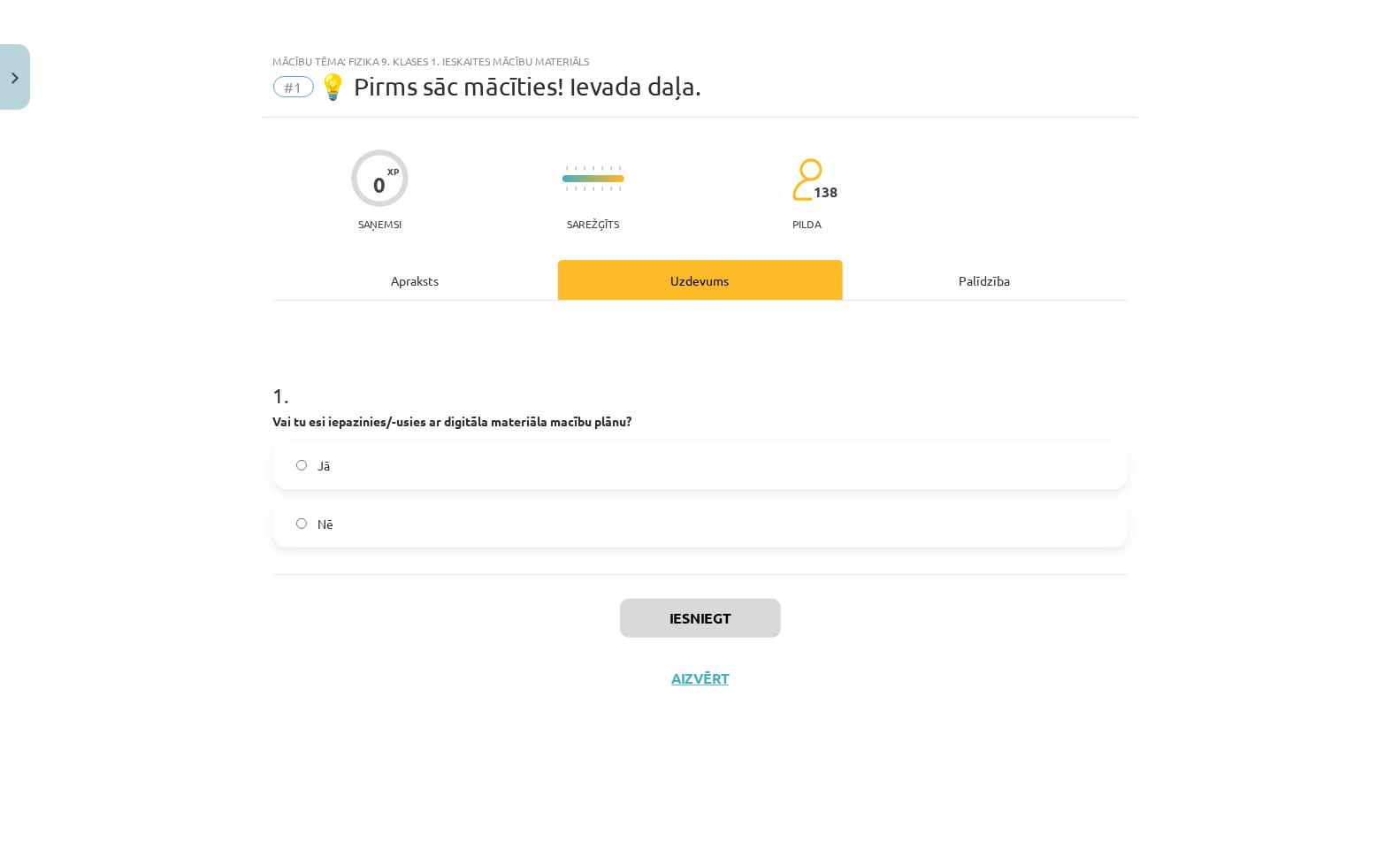
click at [690, 456] on label "Jā" at bounding box center [700, 465] width 850 height 44
click at [692, 621] on button "Iesniegt" at bounding box center [701, 618] width 161 height 38
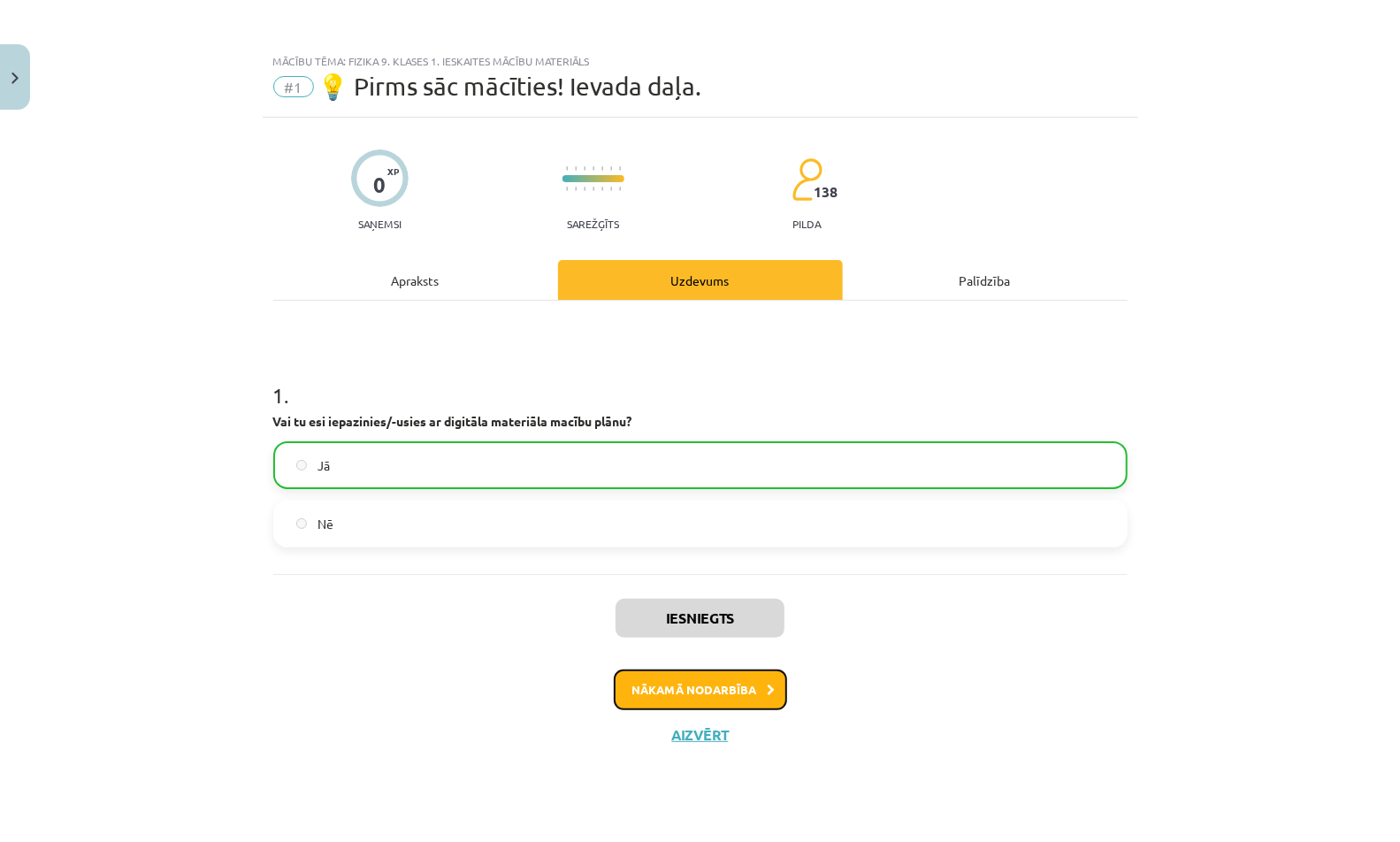
click at [738, 685] on button "Nākamā nodarbība" at bounding box center [700, 690] width 173 height 40
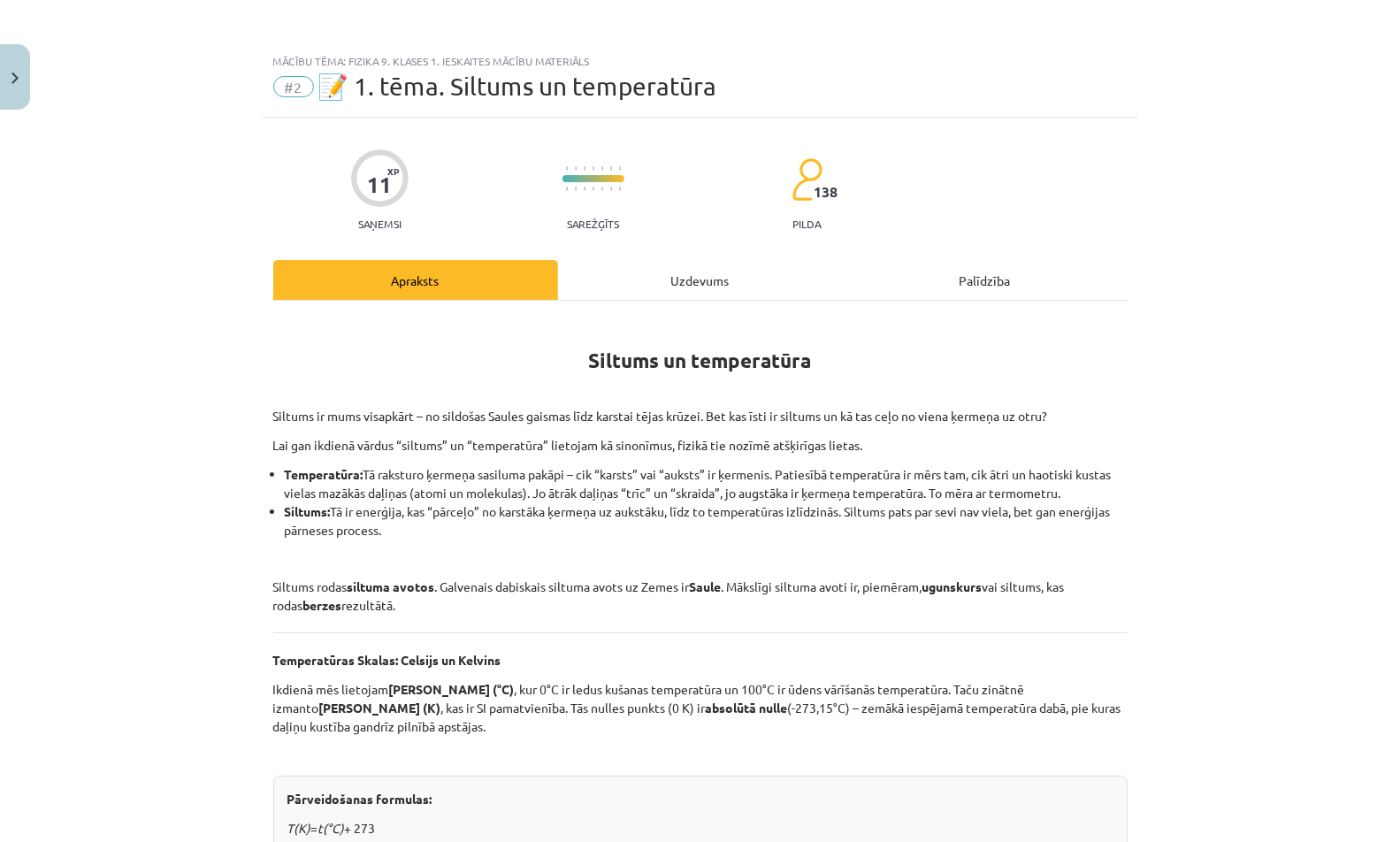
click at [691, 285] on div "Uzdevums" at bounding box center [700, 279] width 285 height 39
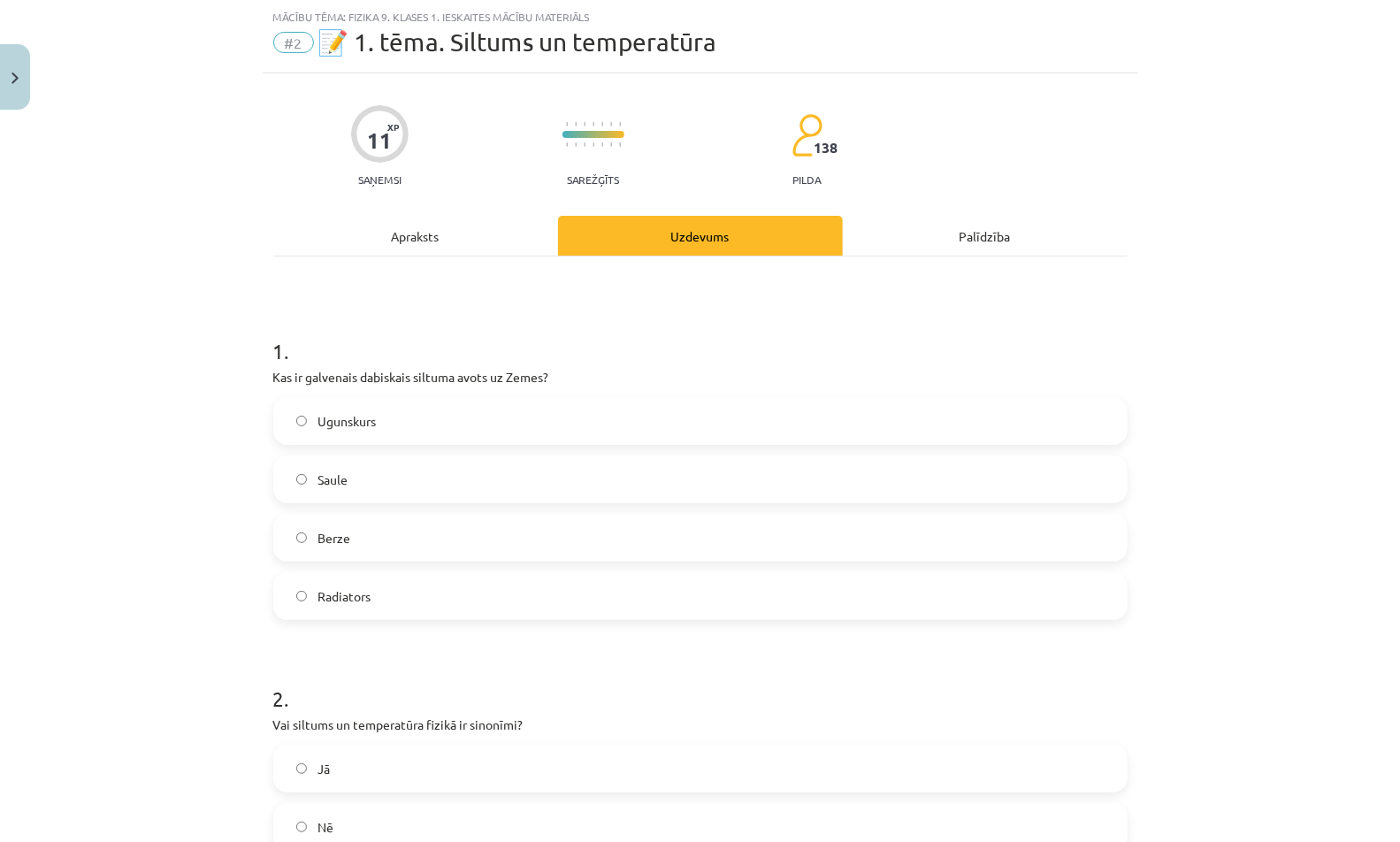
click at [575, 427] on label "Ugunskurs" at bounding box center [700, 421] width 850 height 44
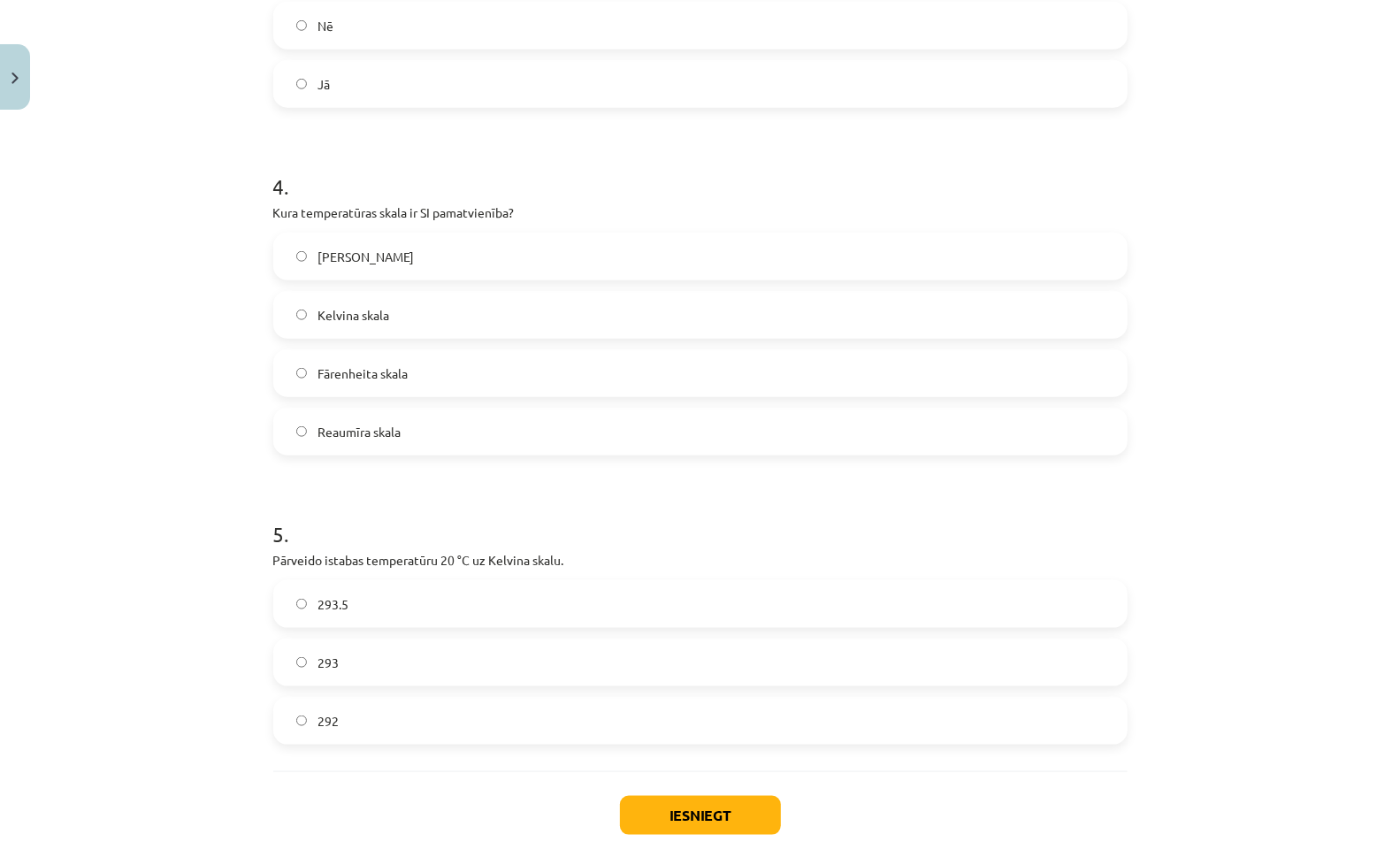
scroll to position [1124, 0]
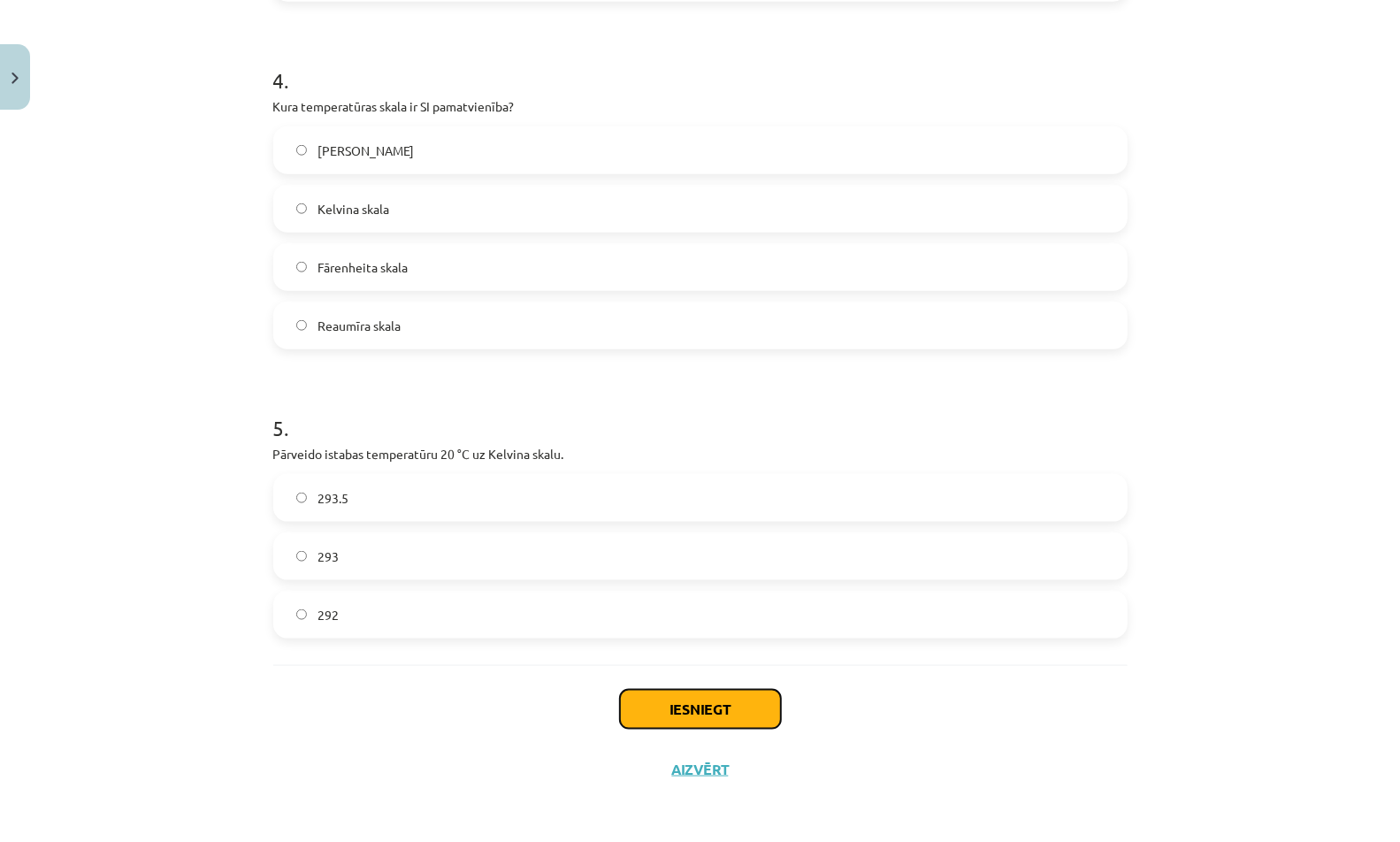
click at [683, 700] on button "Iesniegt" at bounding box center [701, 709] width 161 height 38
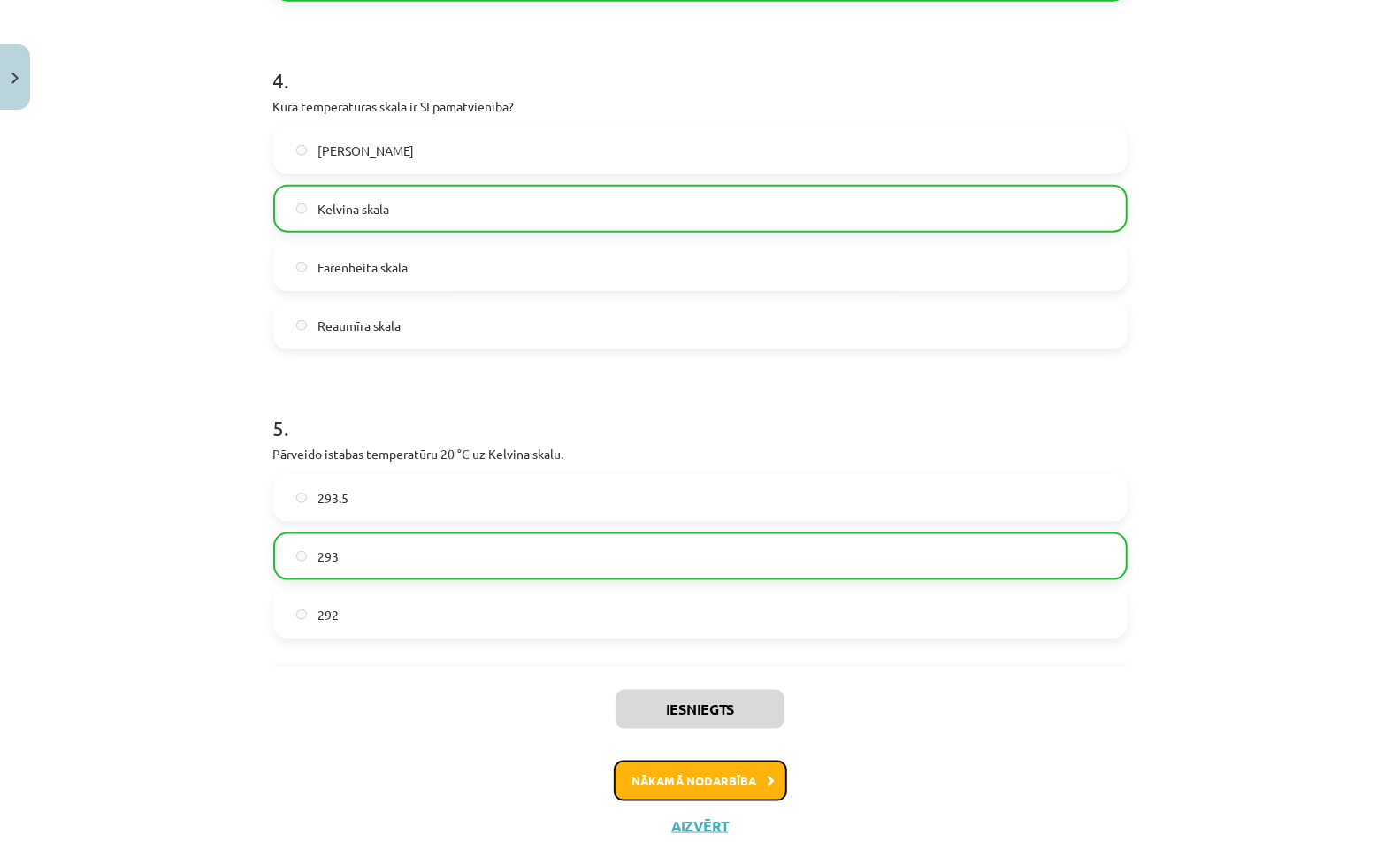
click at [721, 777] on button "Nākamā nodarbība" at bounding box center [700, 781] width 173 height 40
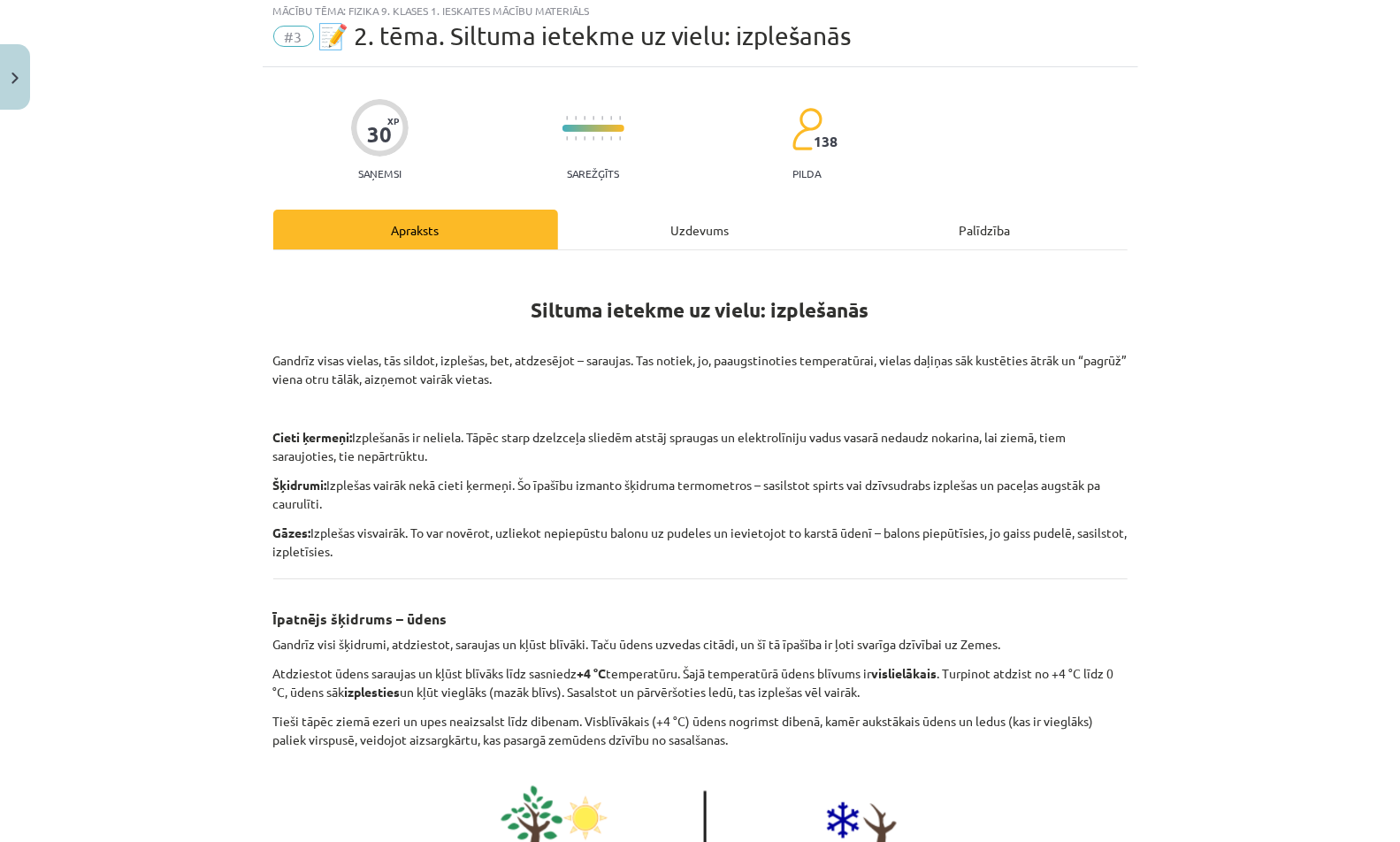
scroll to position [44, 0]
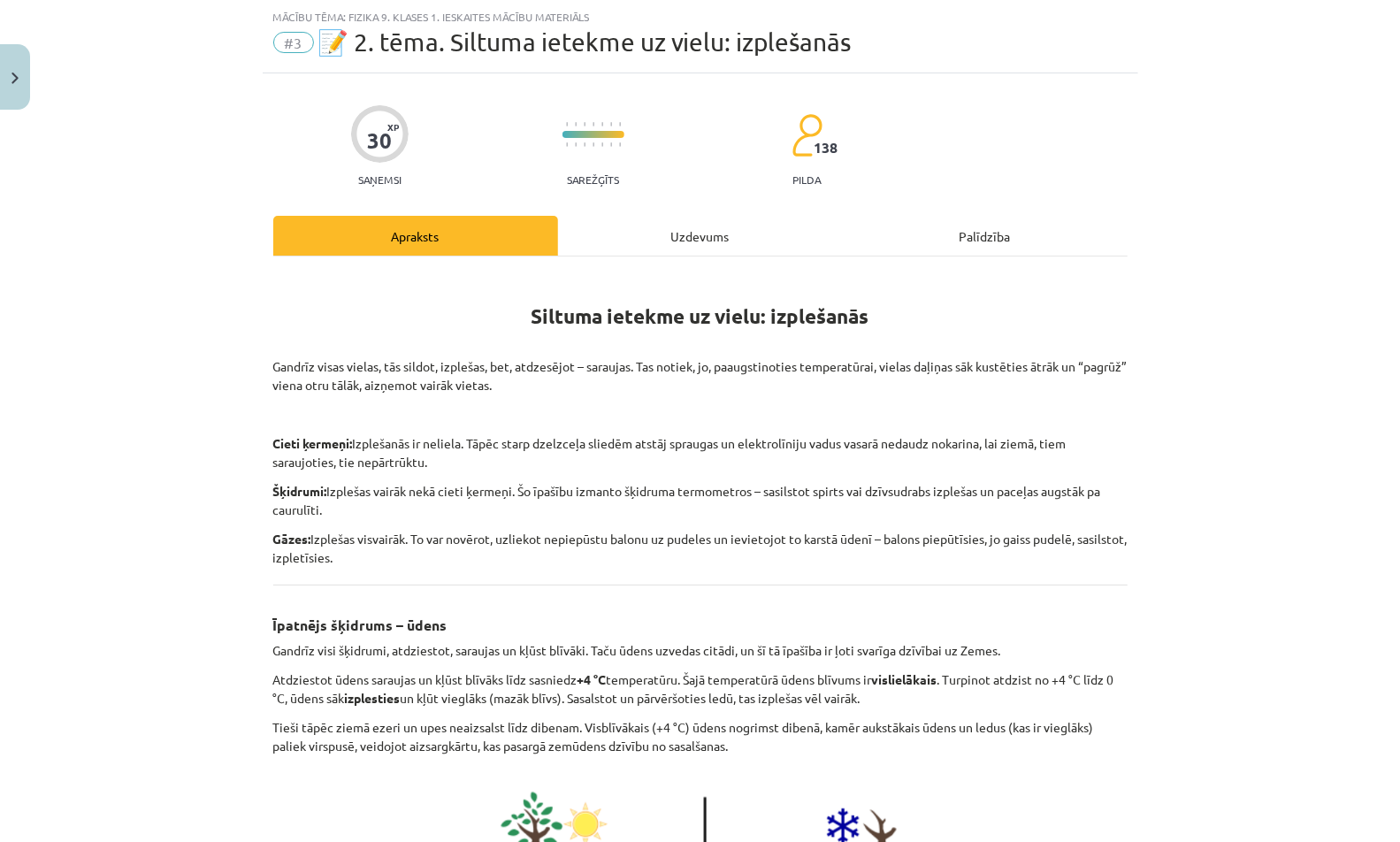
click at [685, 236] on div "Uzdevums" at bounding box center [700, 235] width 285 height 39
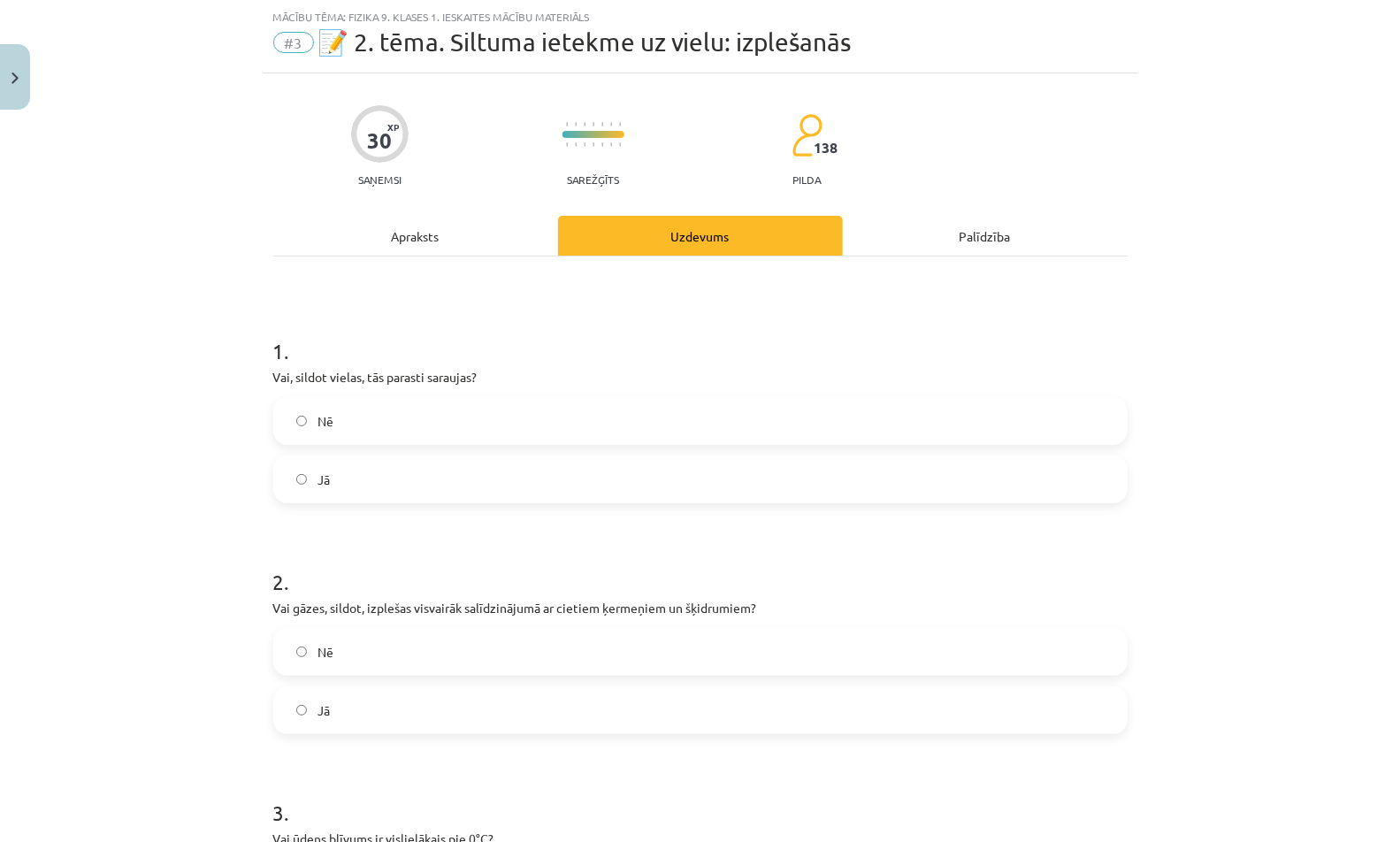
click at [535, 468] on label "Jā" at bounding box center [700, 479] width 850 height 44
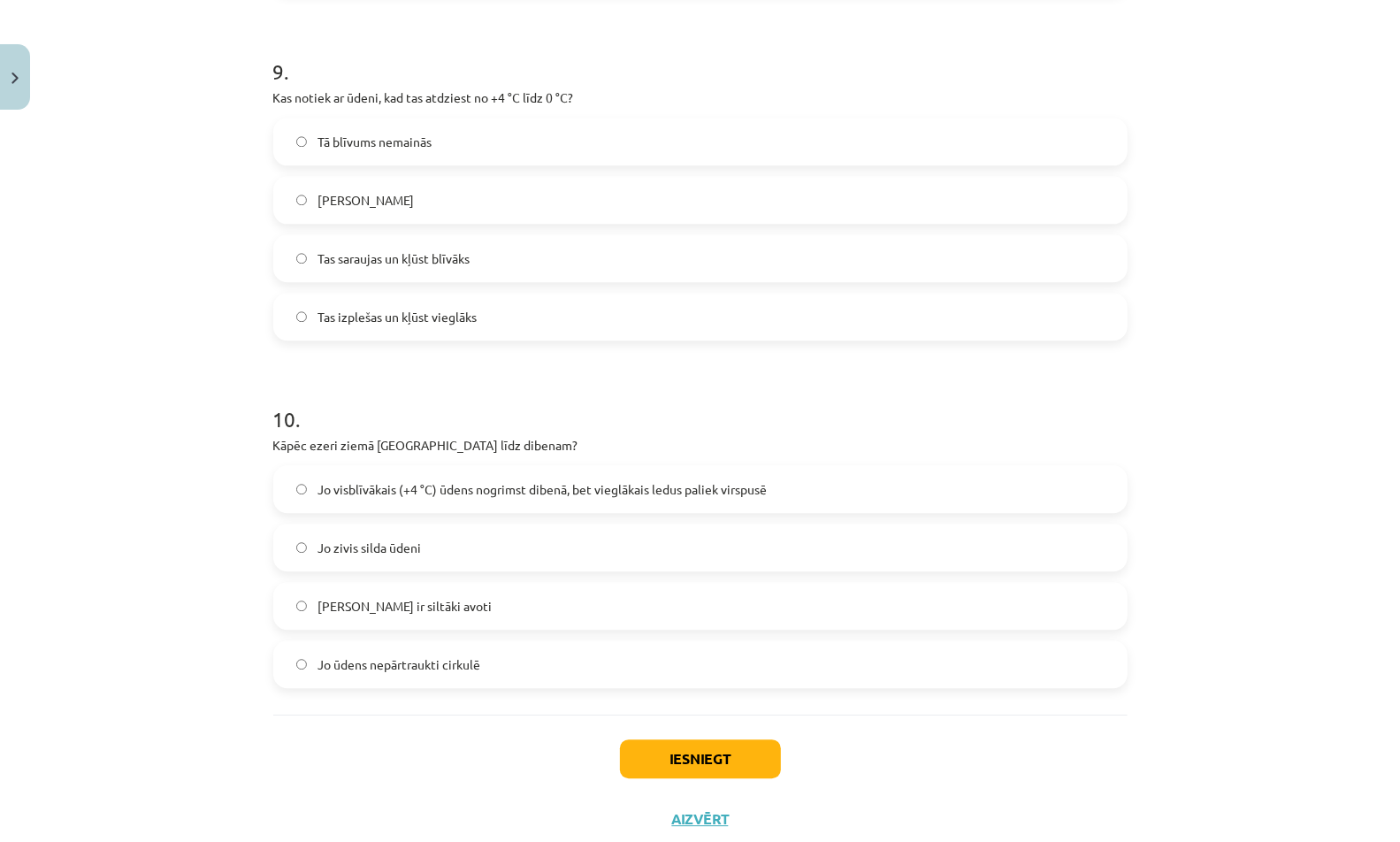
scroll to position [2685, 0]
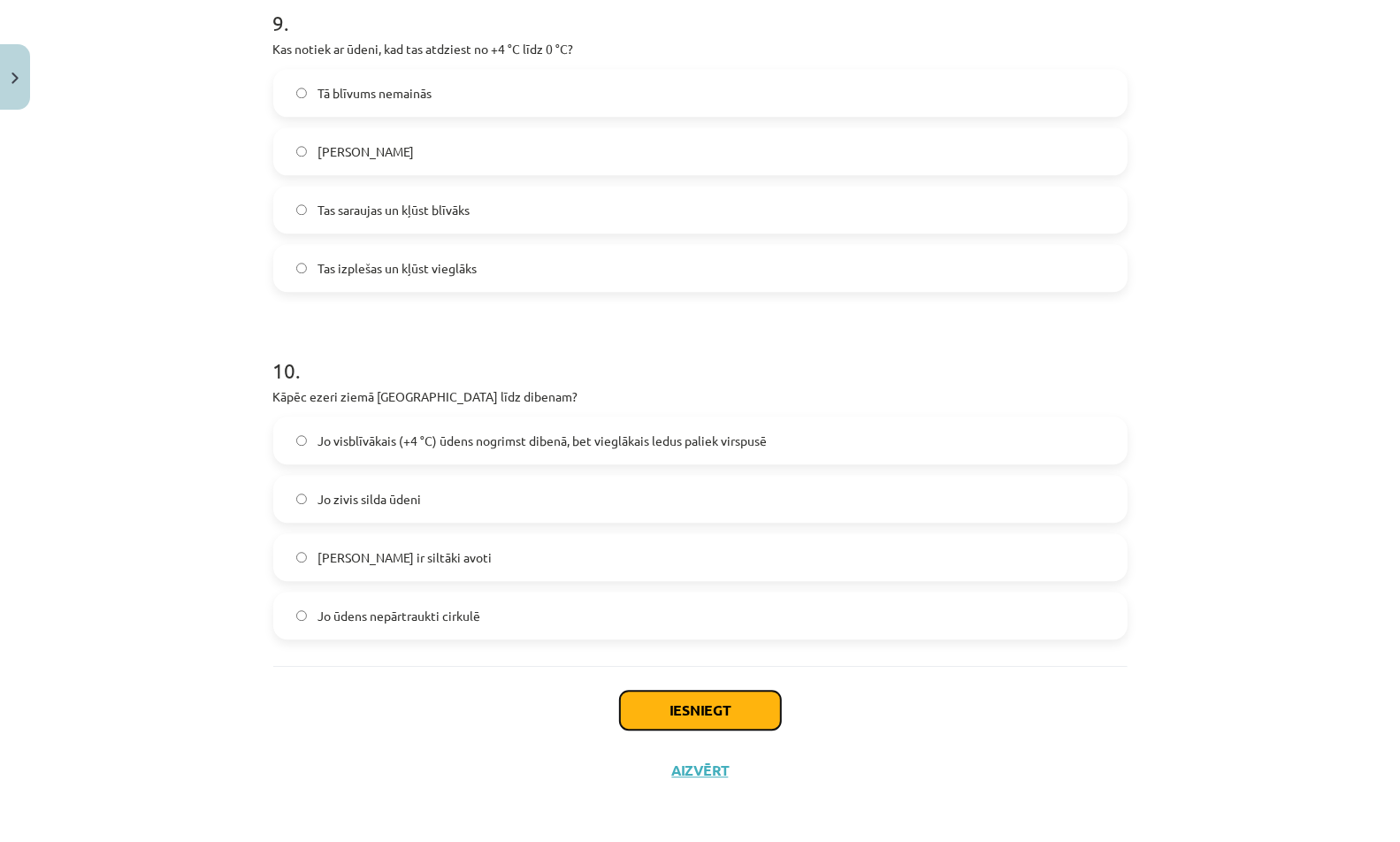
click at [690, 705] on button "Iesniegt" at bounding box center [701, 710] width 161 height 38
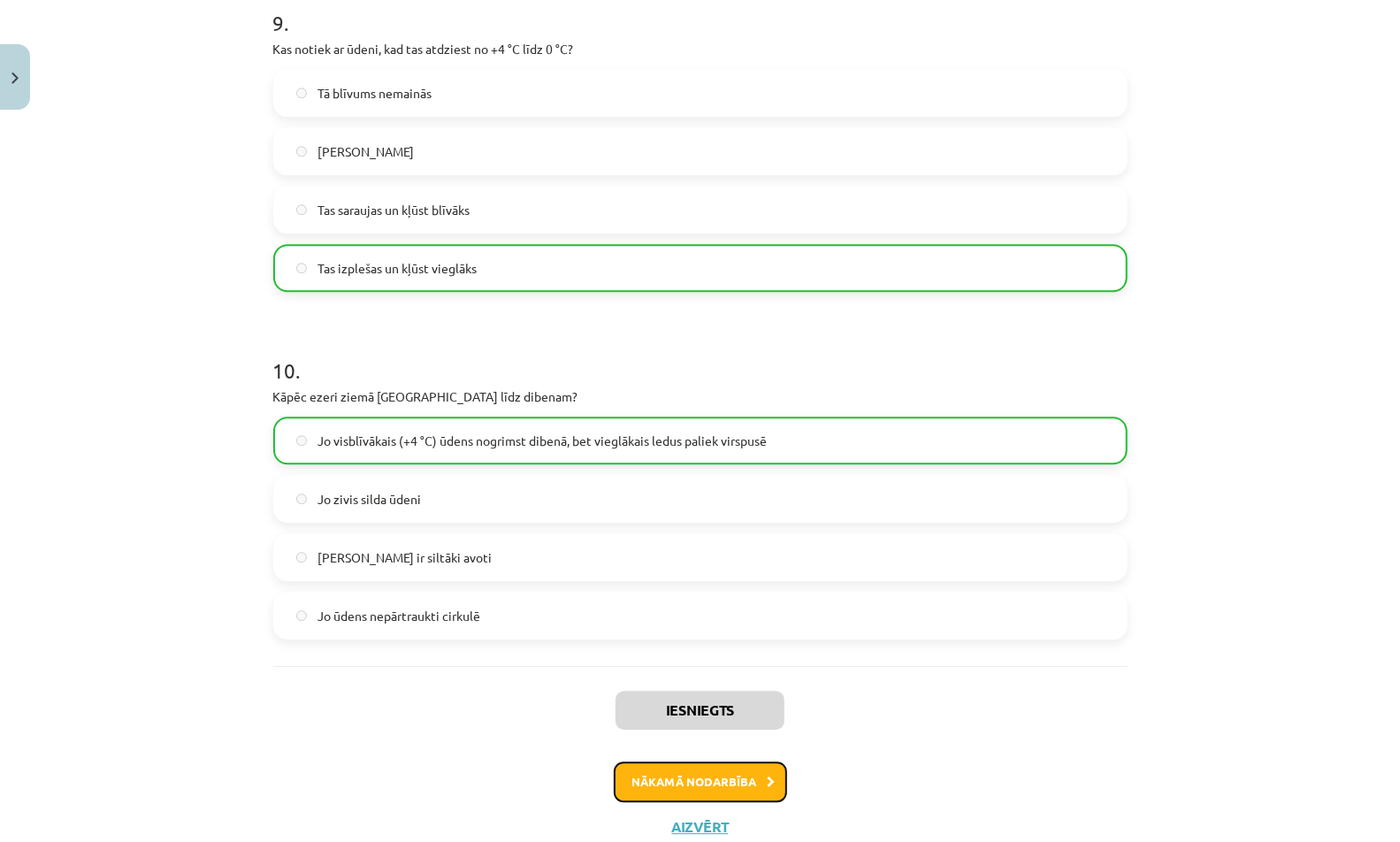
click at [710, 780] on button "Nākamā nodarbība" at bounding box center [700, 782] width 173 height 40
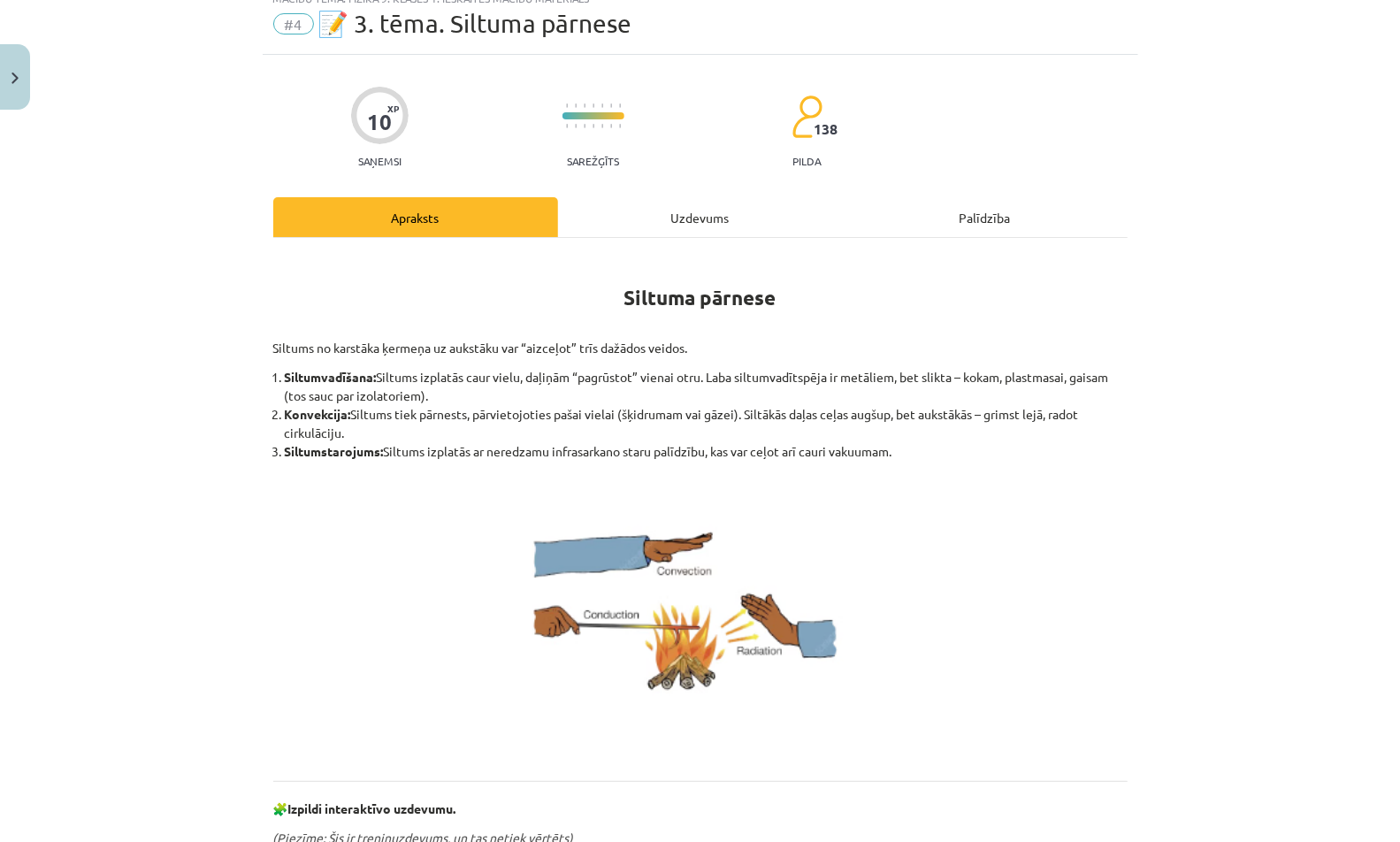
scroll to position [44, 0]
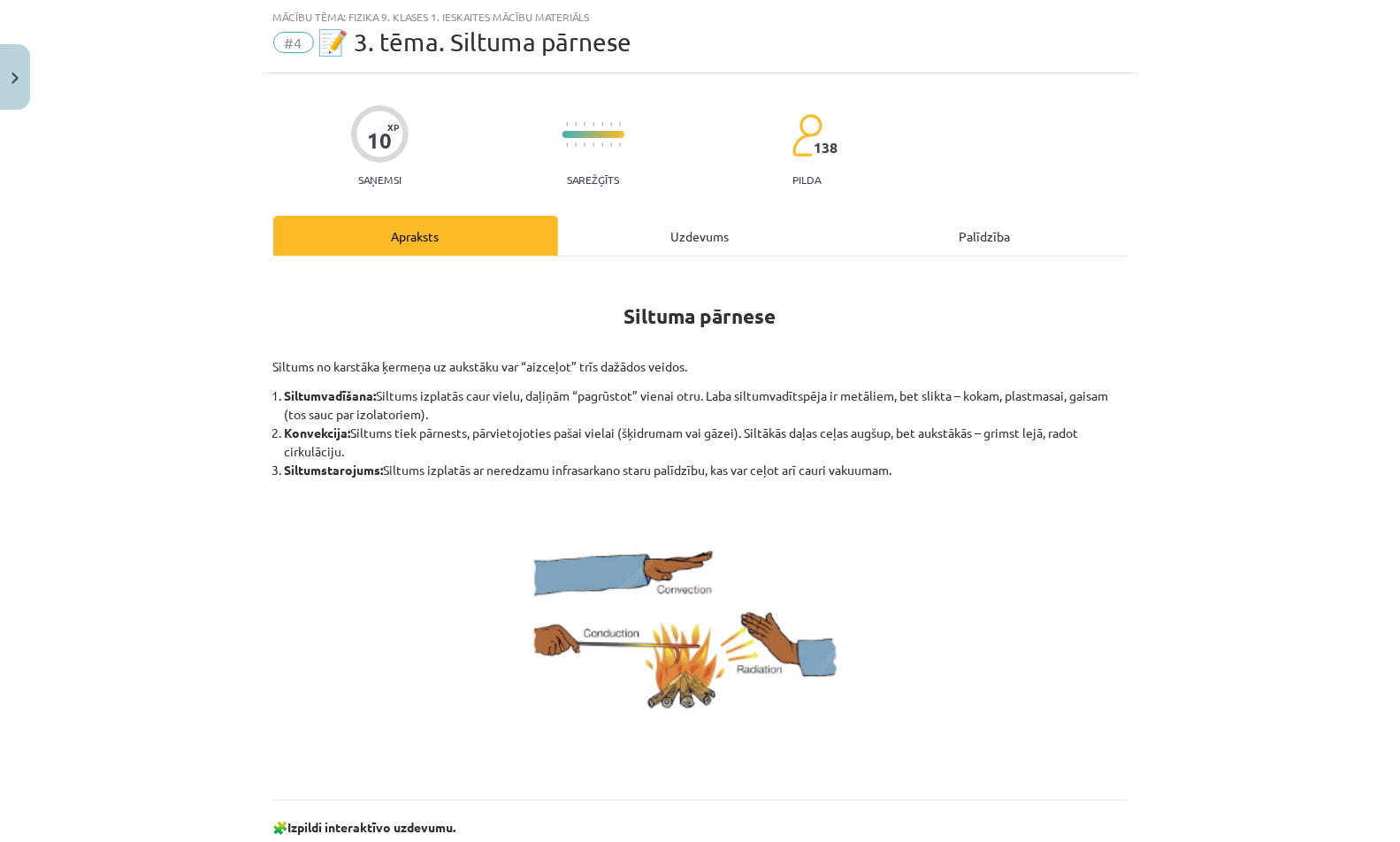
click at [707, 222] on div "Uzdevums" at bounding box center [700, 235] width 285 height 39
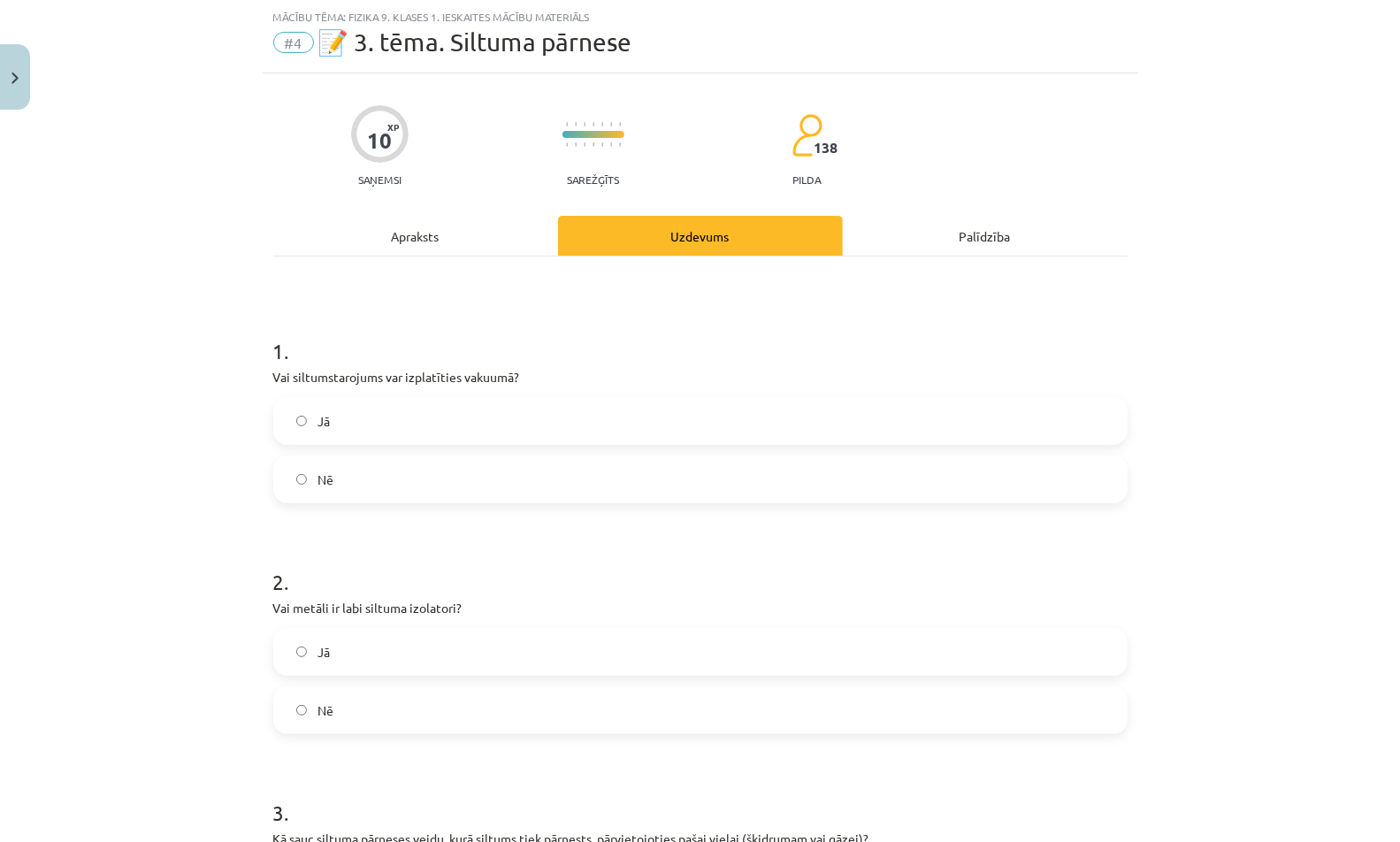
click at [533, 415] on label "Jā" at bounding box center [700, 421] width 850 height 44
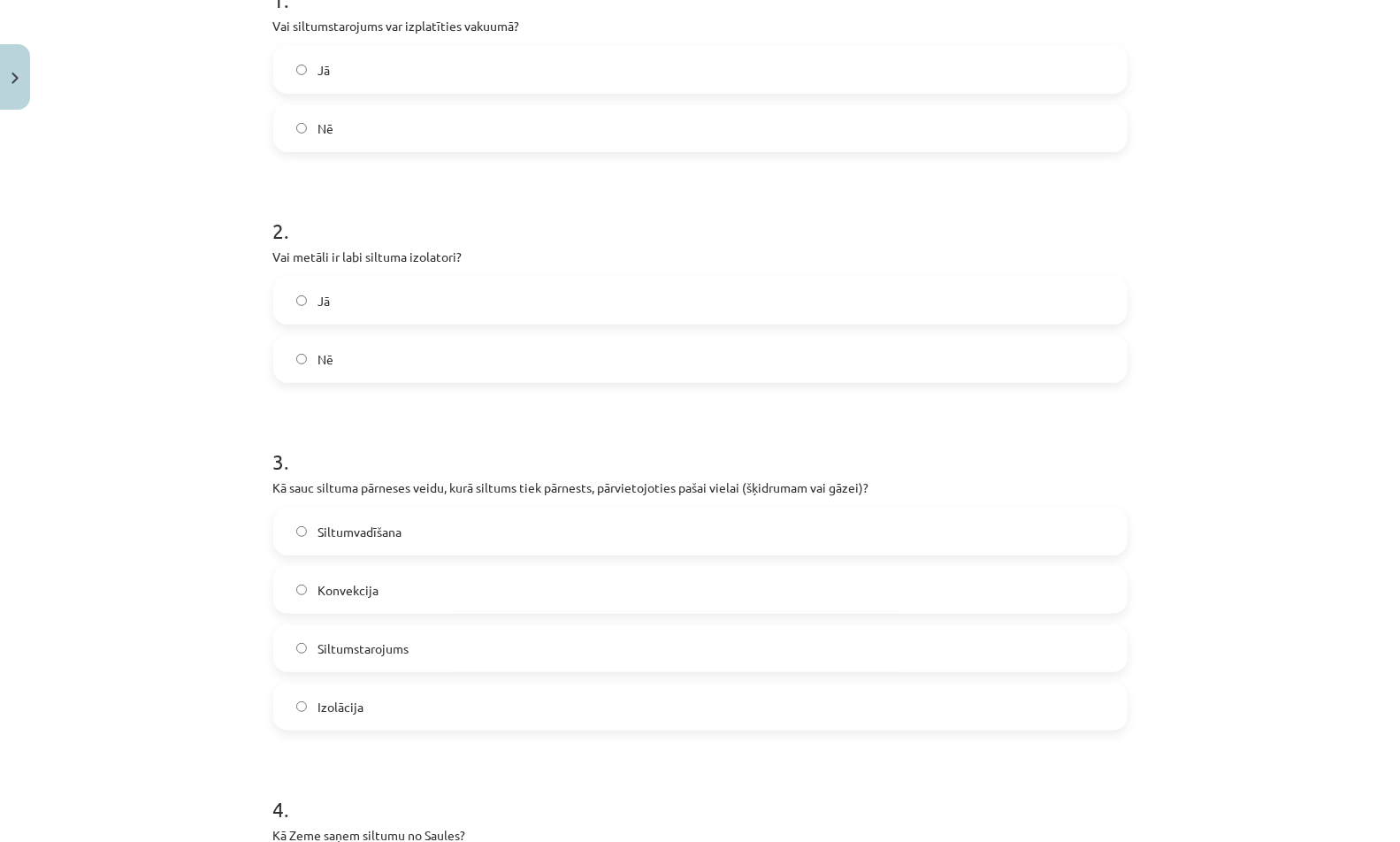
scroll to position [1182, 0]
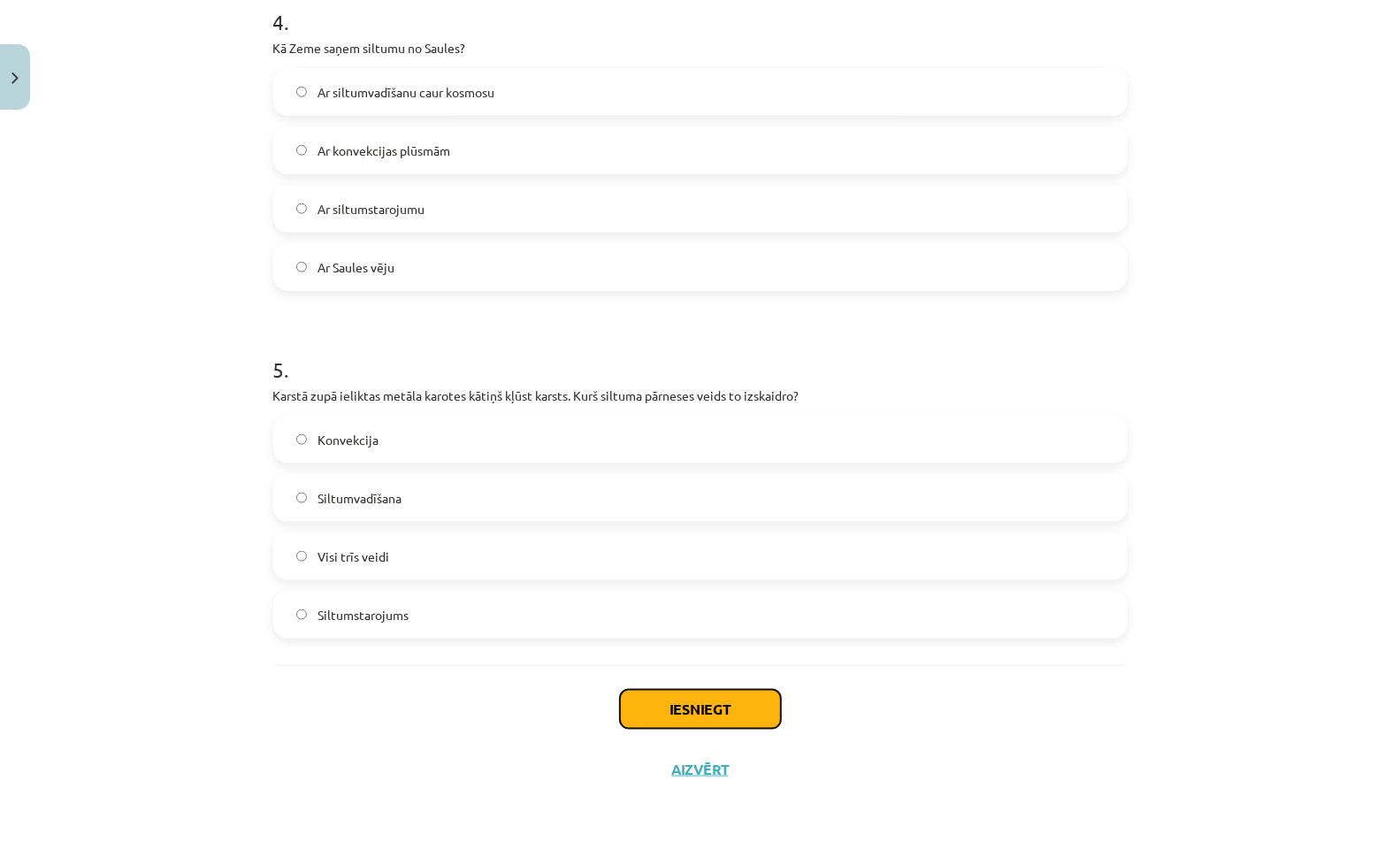
click at [695, 712] on button "Iesniegt" at bounding box center [701, 709] width 161 height 38
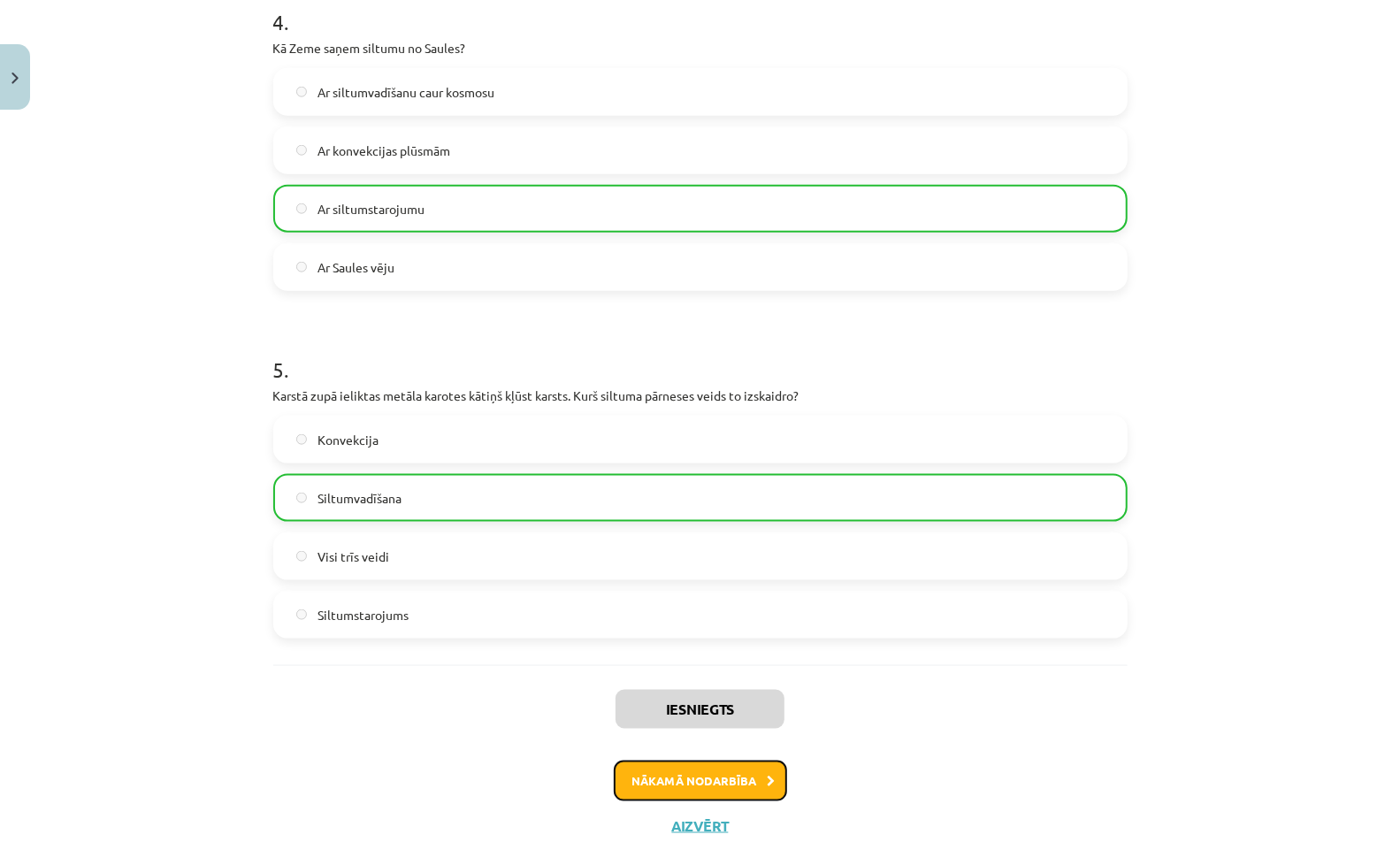
click at [757, 780] on button "Nākamā nodarbība" at bounding box center [700, 781] width 173 height 40
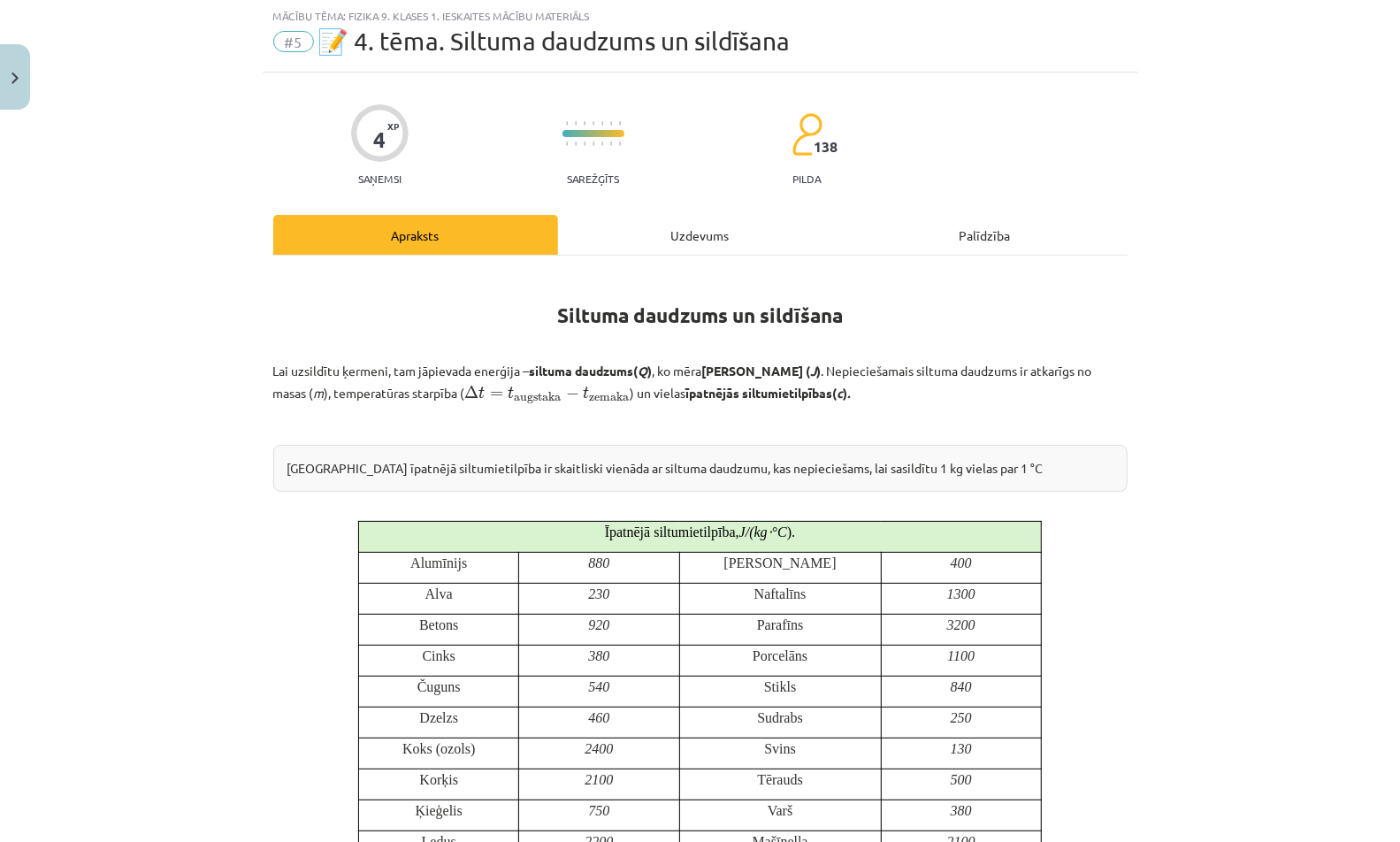
scroll to position [44, 0]
click at [717, 238] on div "Uzdevums" at bounding box center [700, 235] width 285 height 39
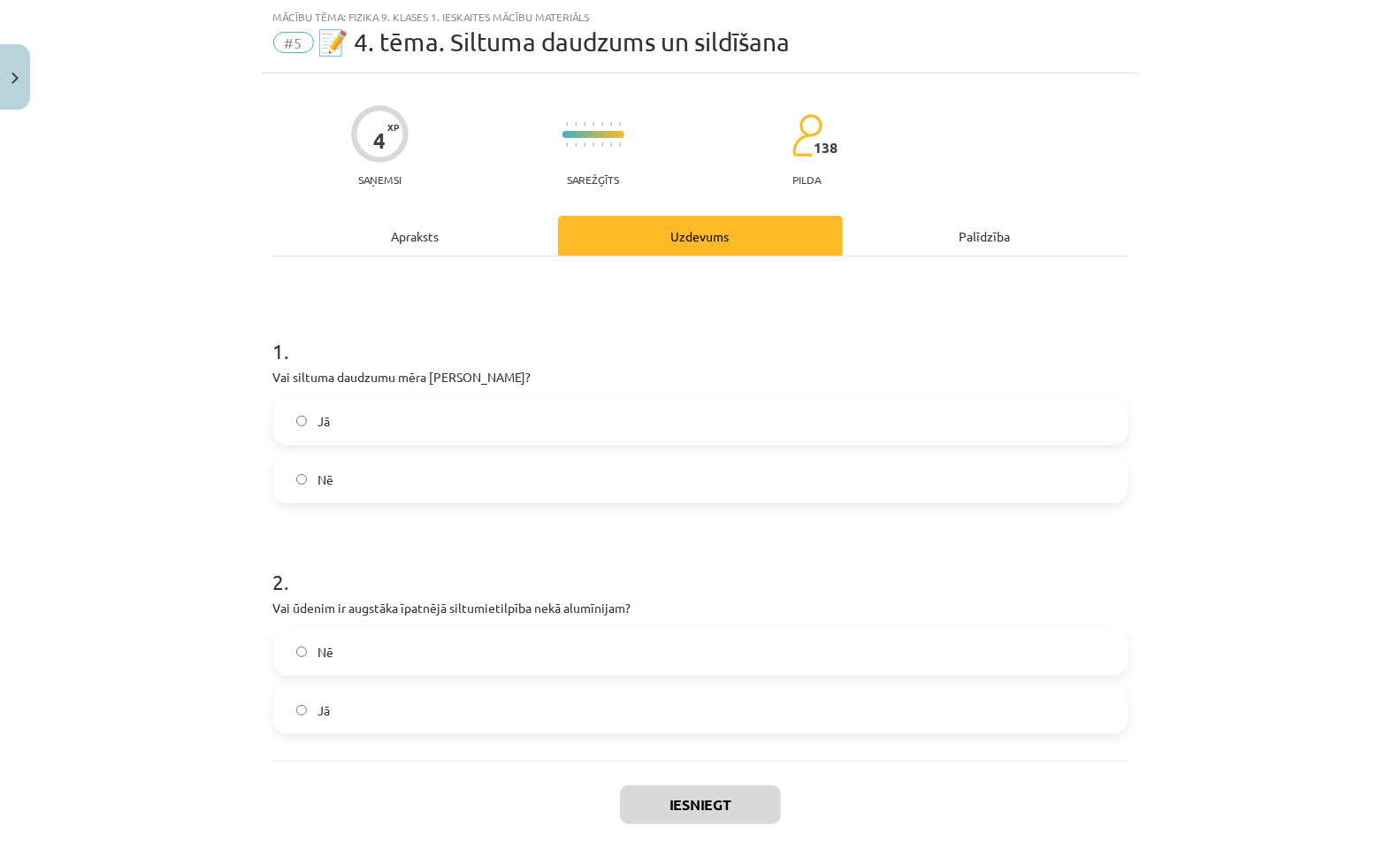
click at [591, 406] on label "Jā" at bounding box center [700, 421] width 850 height 44
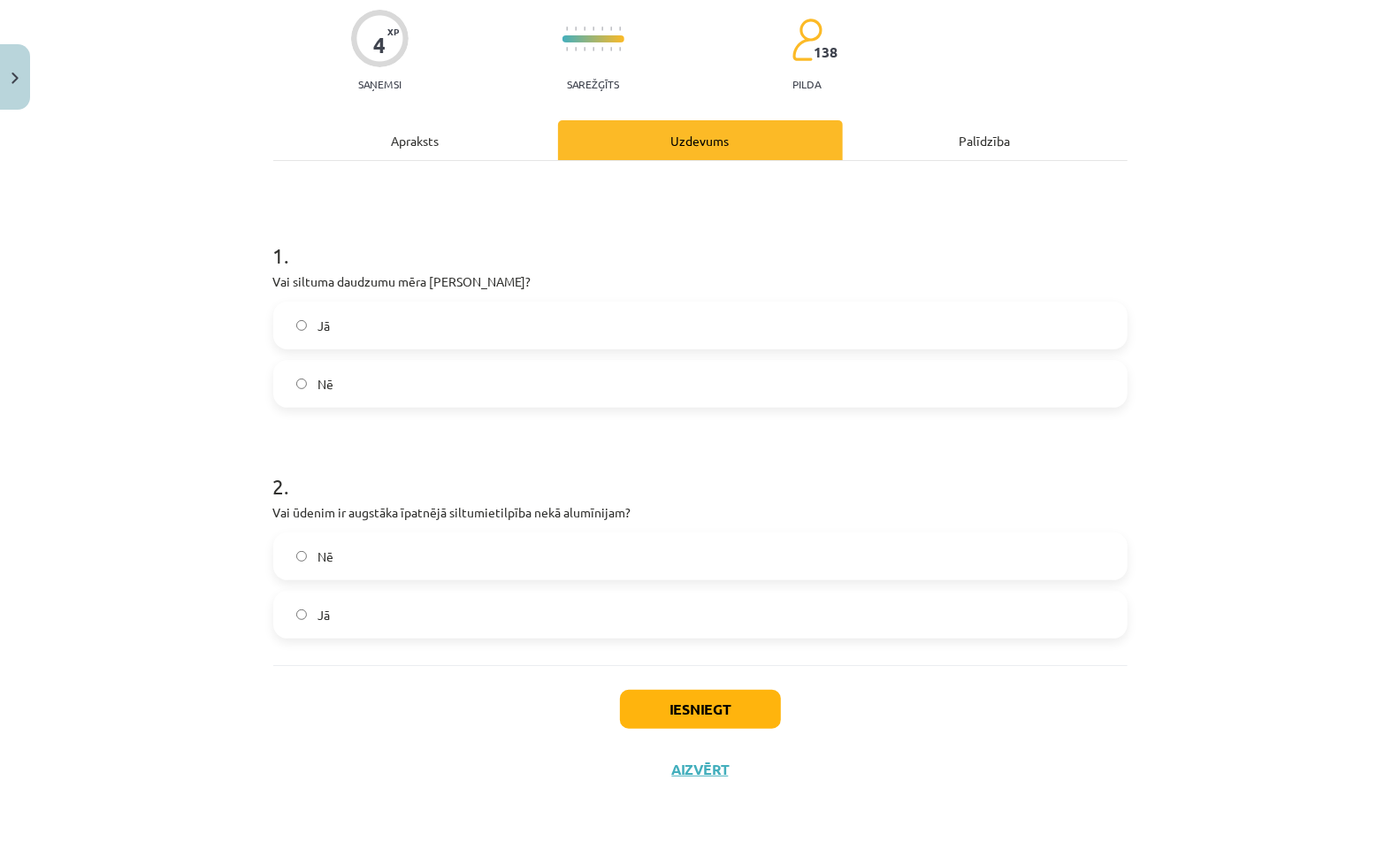
scroll to position [0, 0]
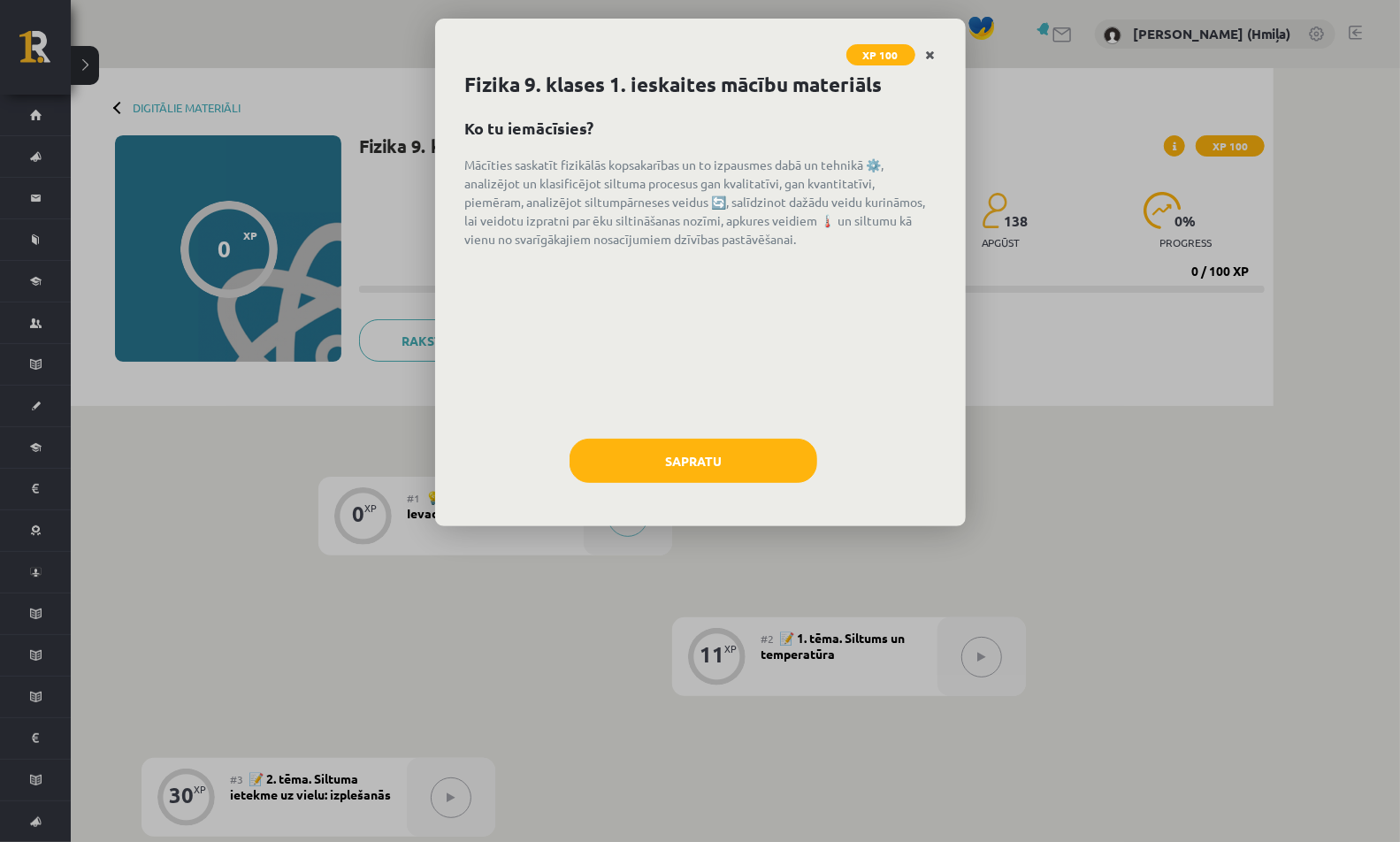
click at [936, 52] on link "Close" at bounding box center [931, 55] width 31 height 35
click at [754, 470] on button "Sapratu" at bounding box center [694, 461] width 247 height 44
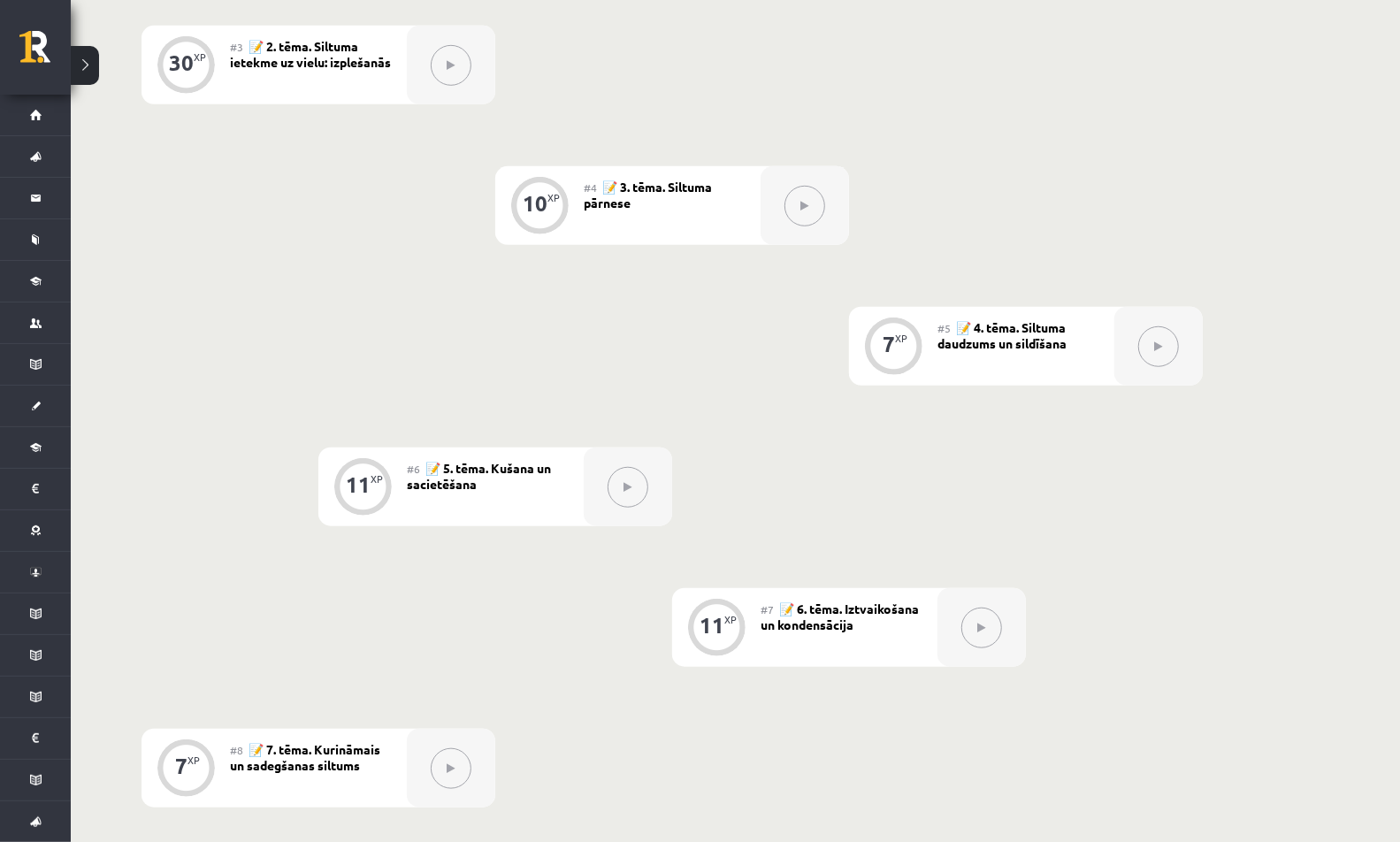
scroll to position [751, 0]
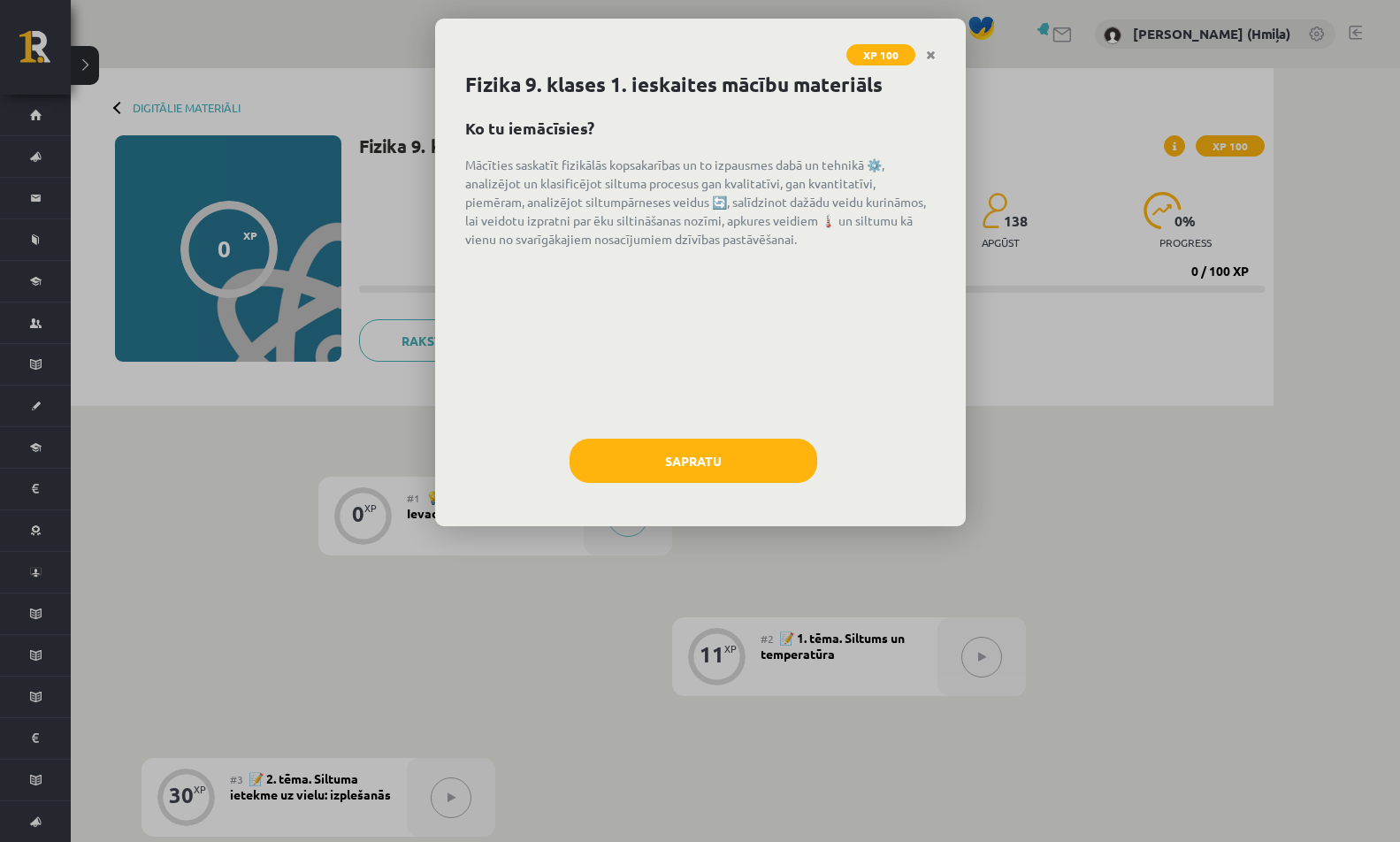
scroll to position [751, 0]
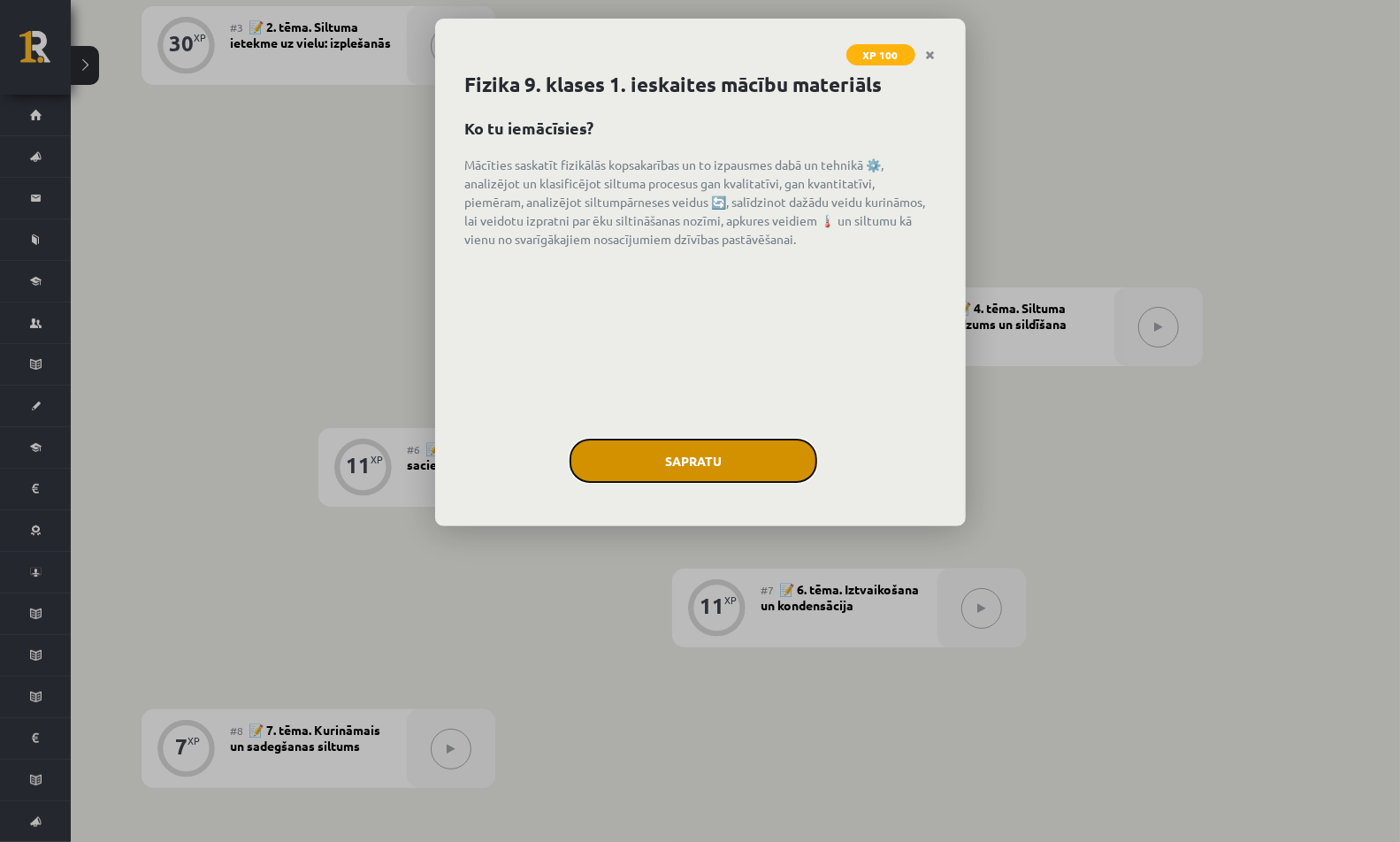
click at [740, 452] on button "Sapratu" at bounding box center [694, 461] width 247 height 44
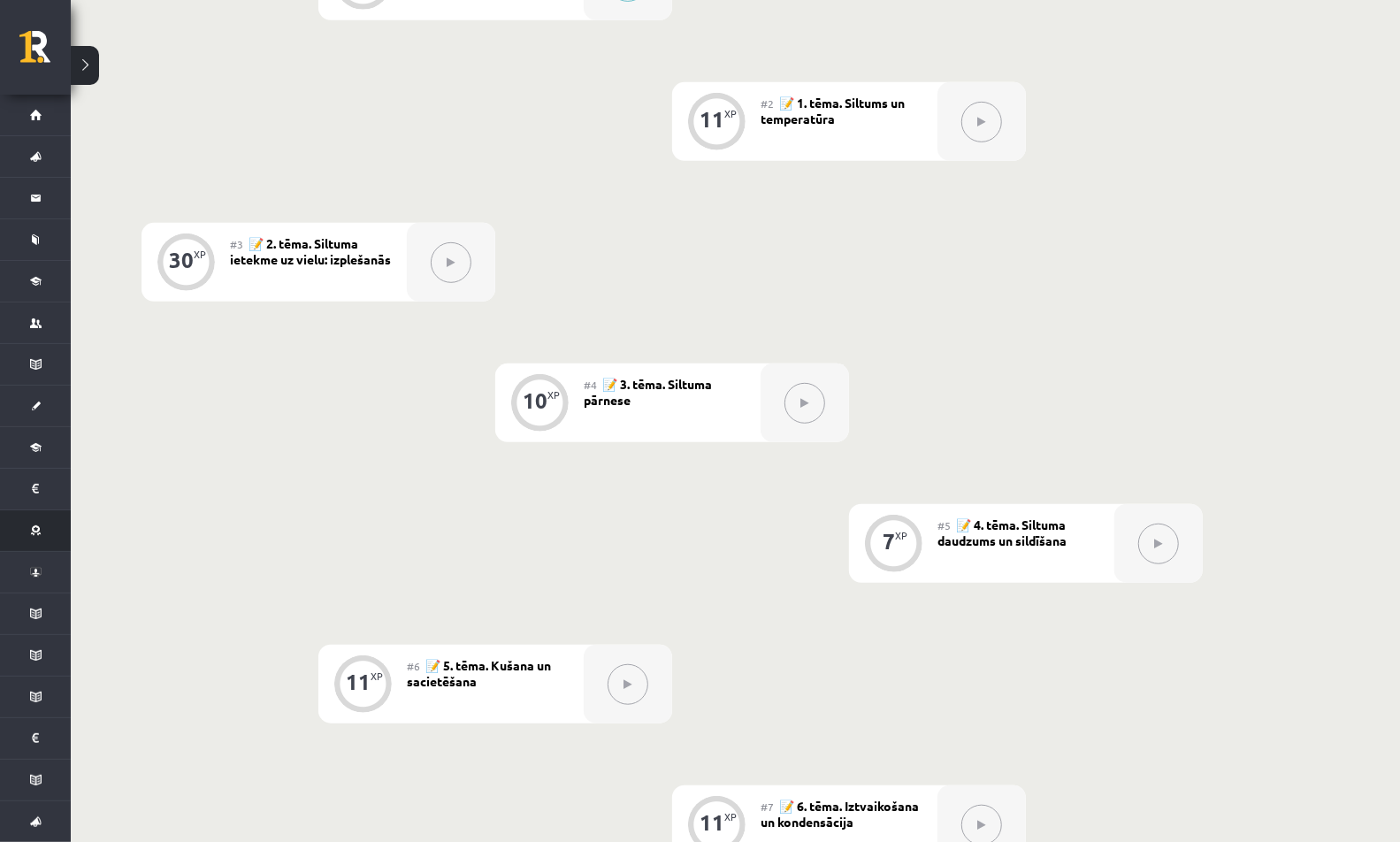
scroll to position [596, 0]
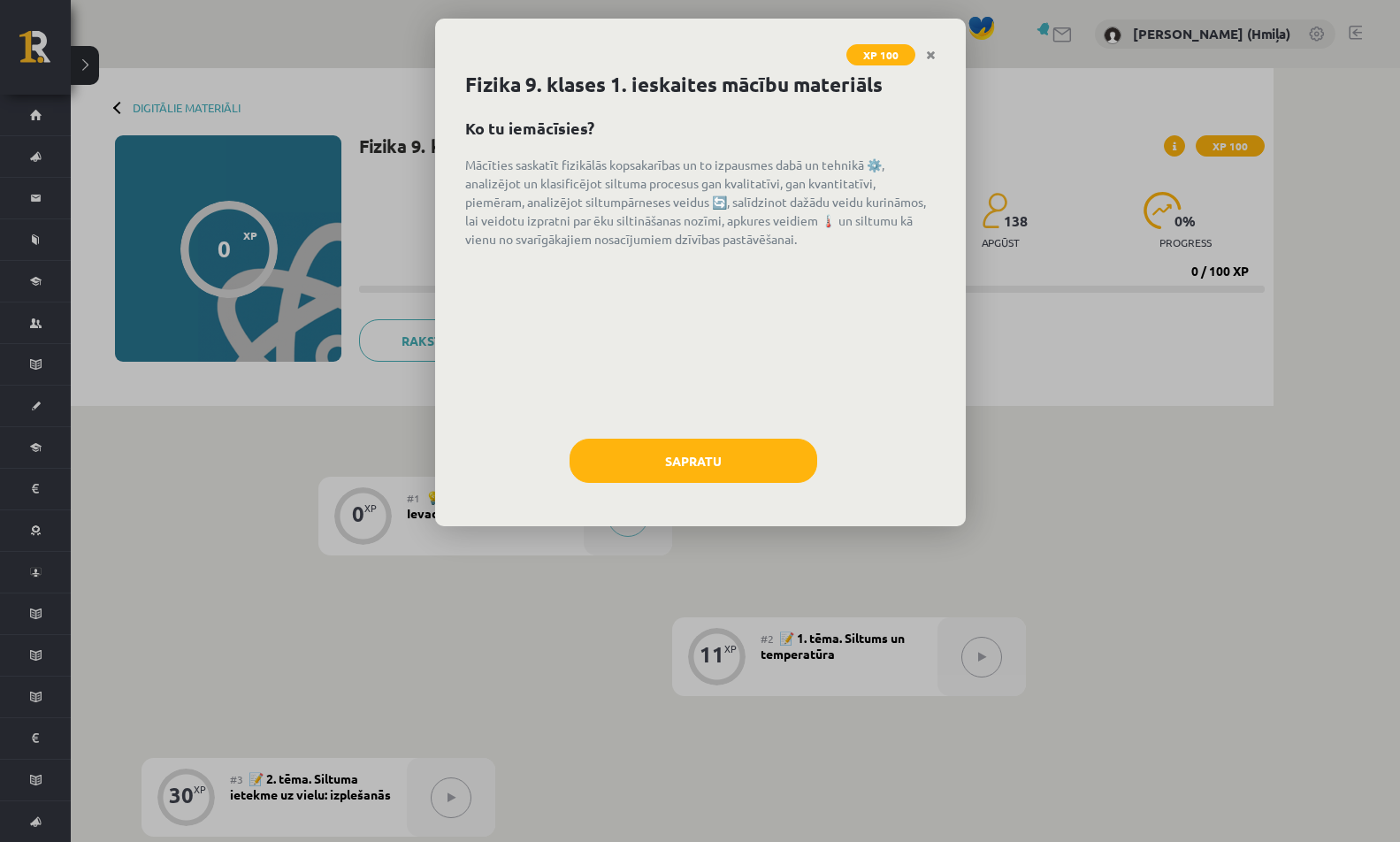
scroll to position [596, 0]
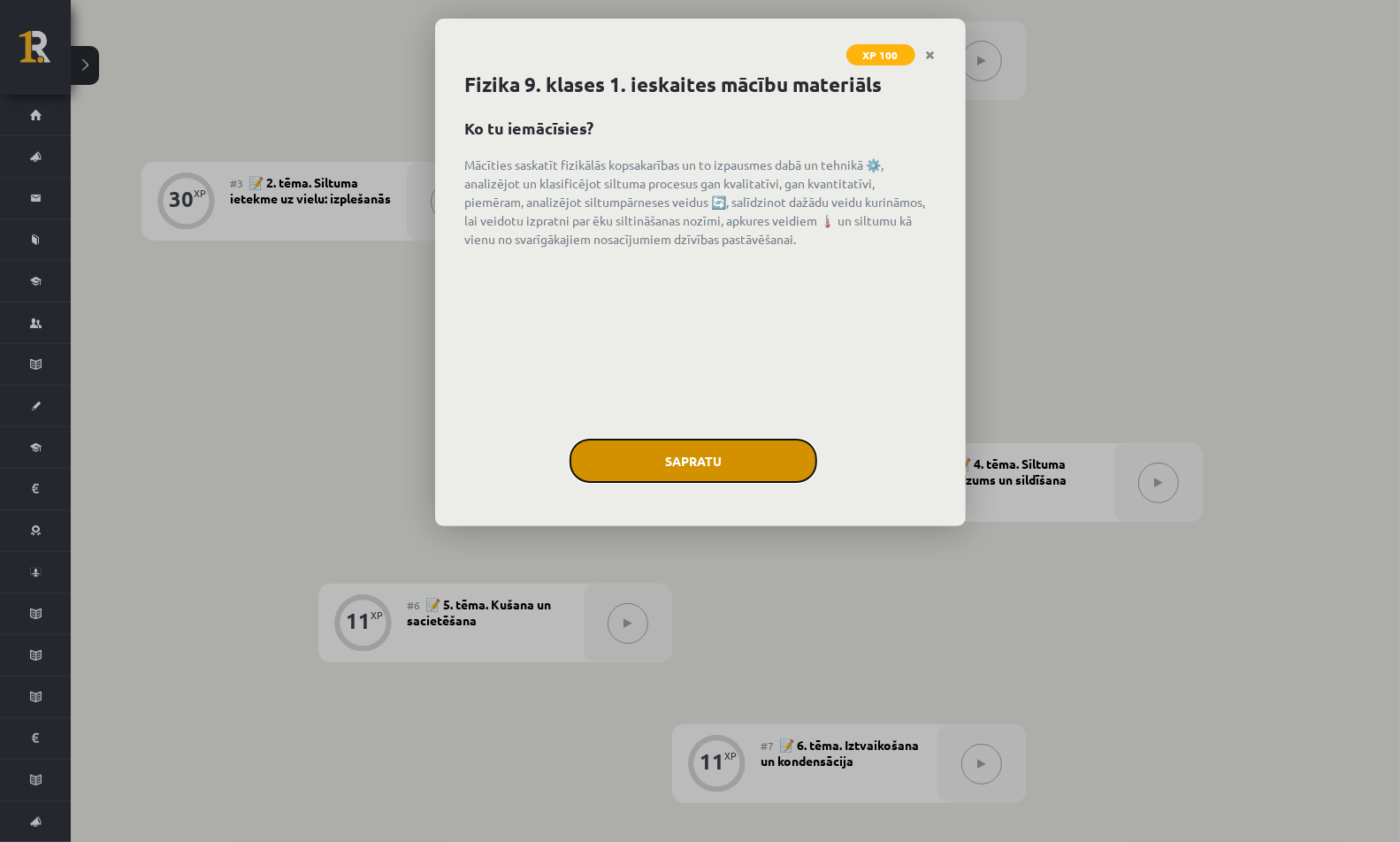
click at [745, 471] on button "Sapratu" at bounding box center [694, 461] width 247 height 44
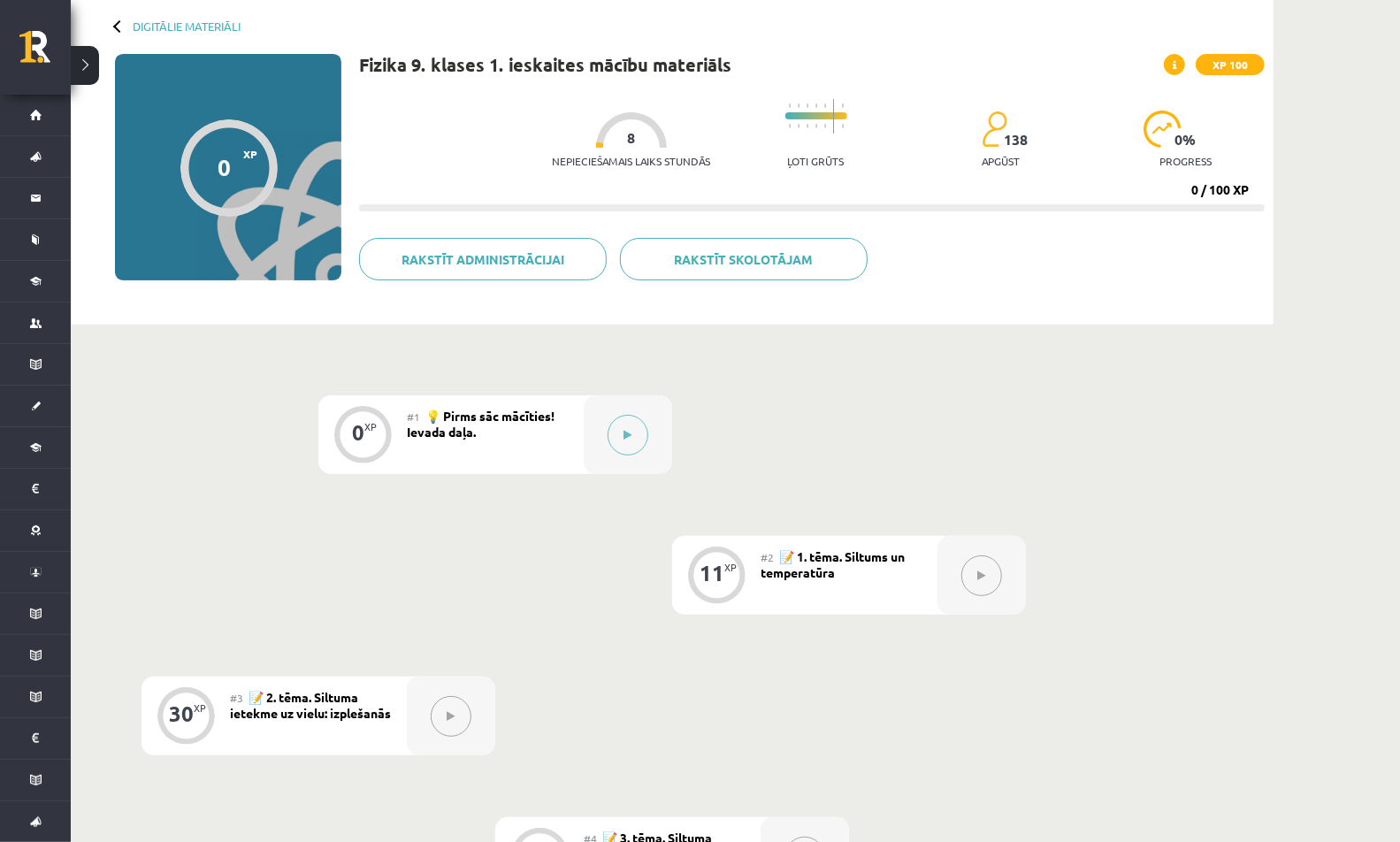
scroll to position [0, 0]
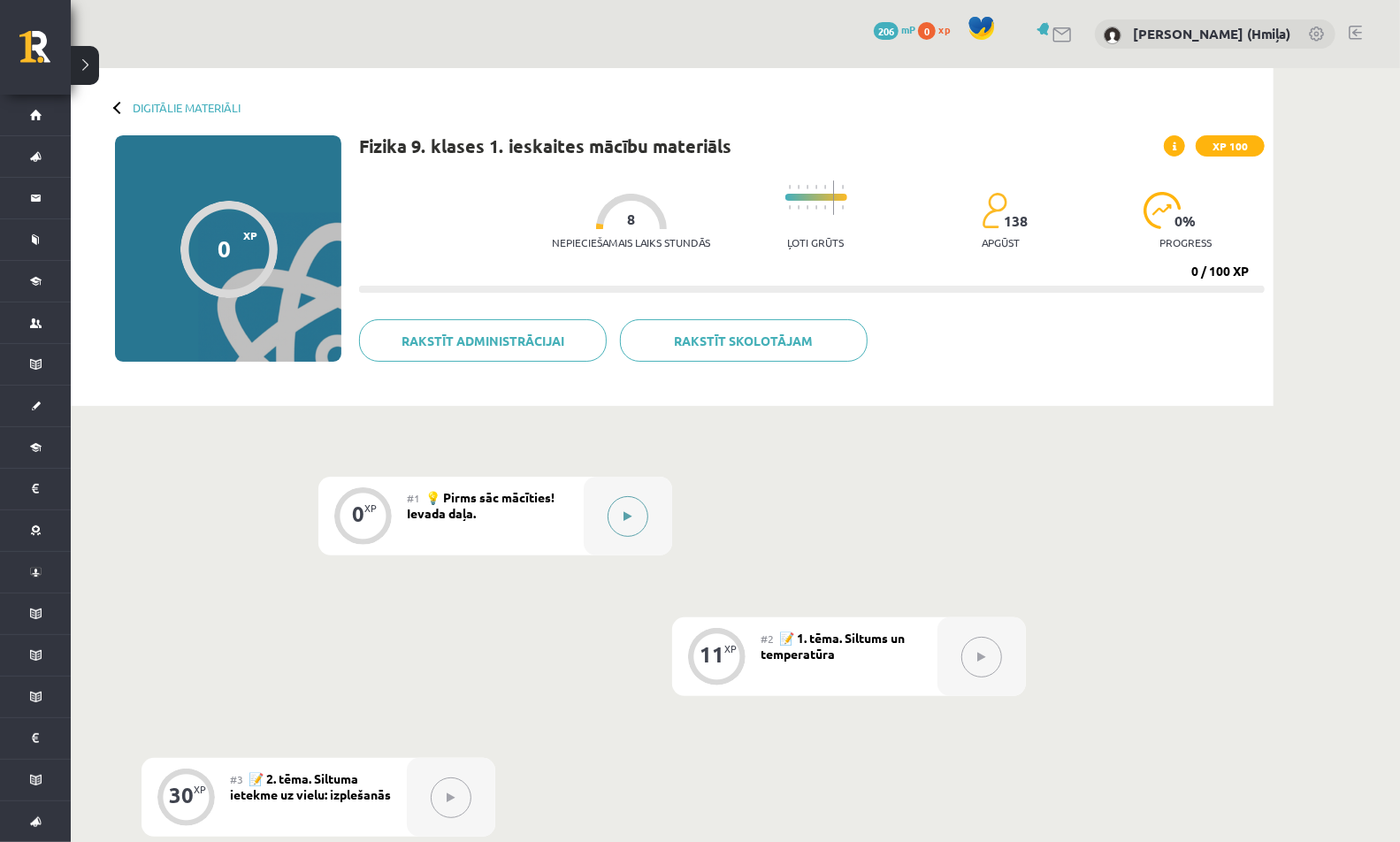
click at [623, 528] on button at bounding box center [628, 516] width 40 height 40
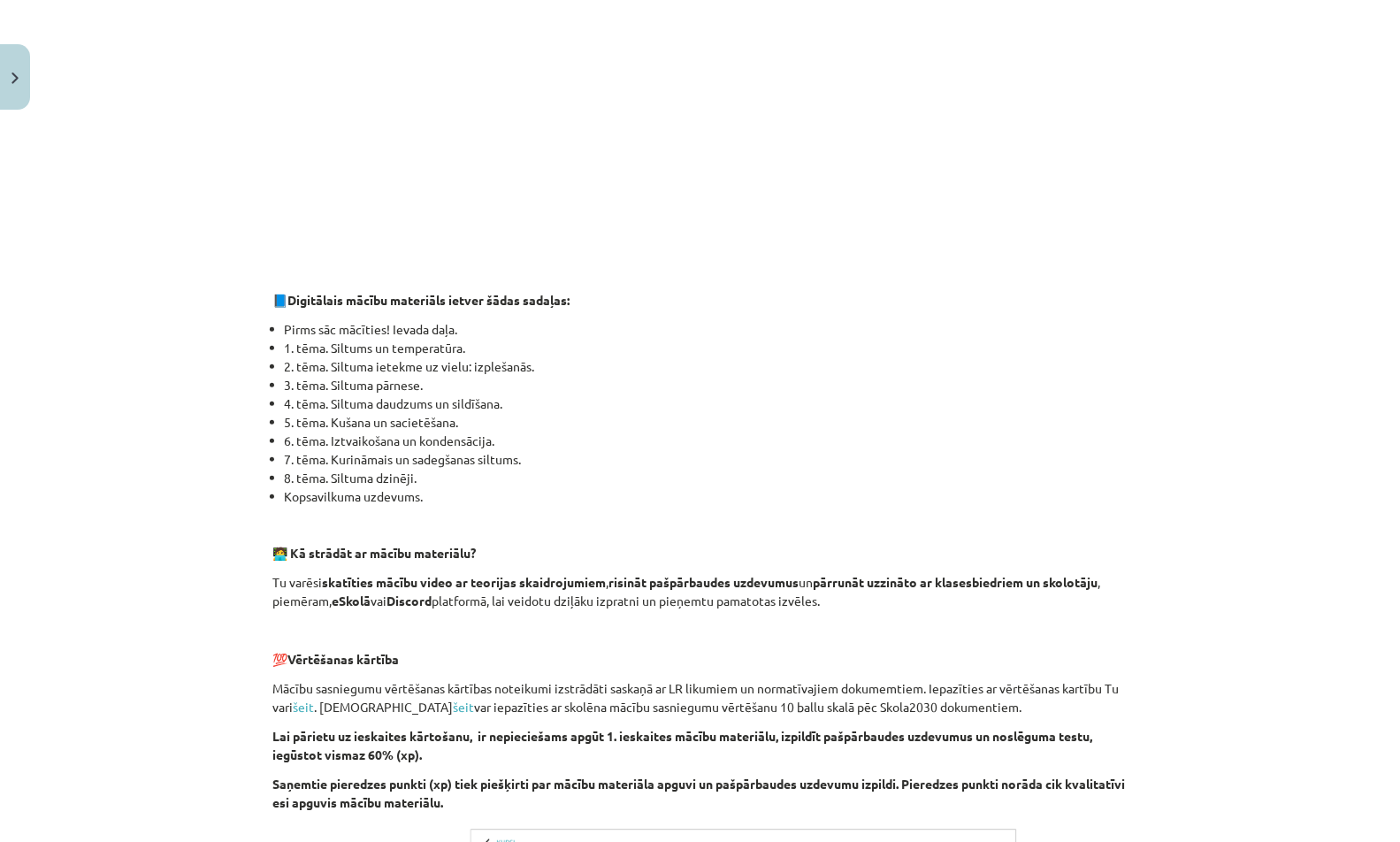
scroll to position [1002, 0]
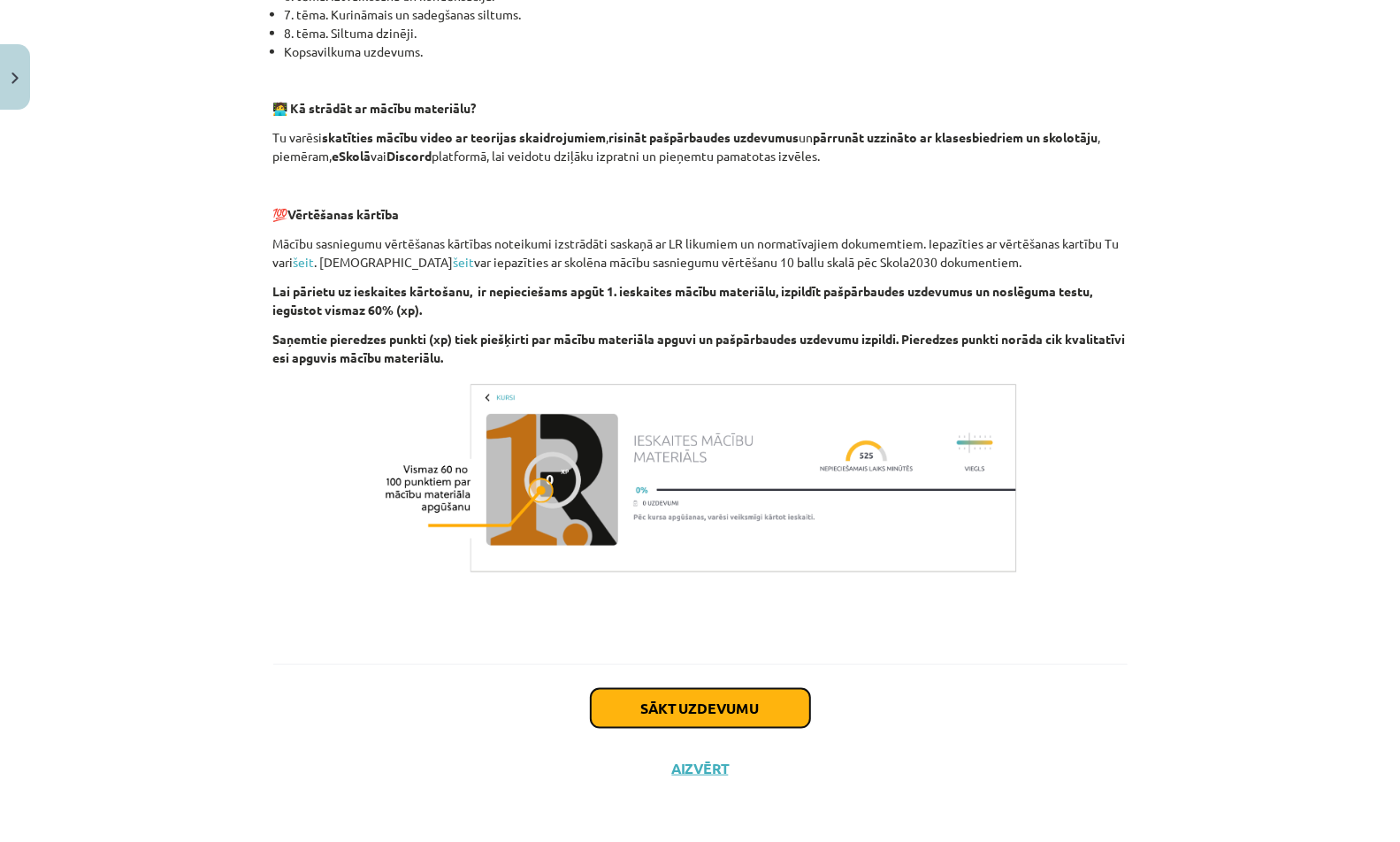
click at [674, 713] on button "Sākt uzdevumu" at bounding box center [700, 708] width 219 height 38
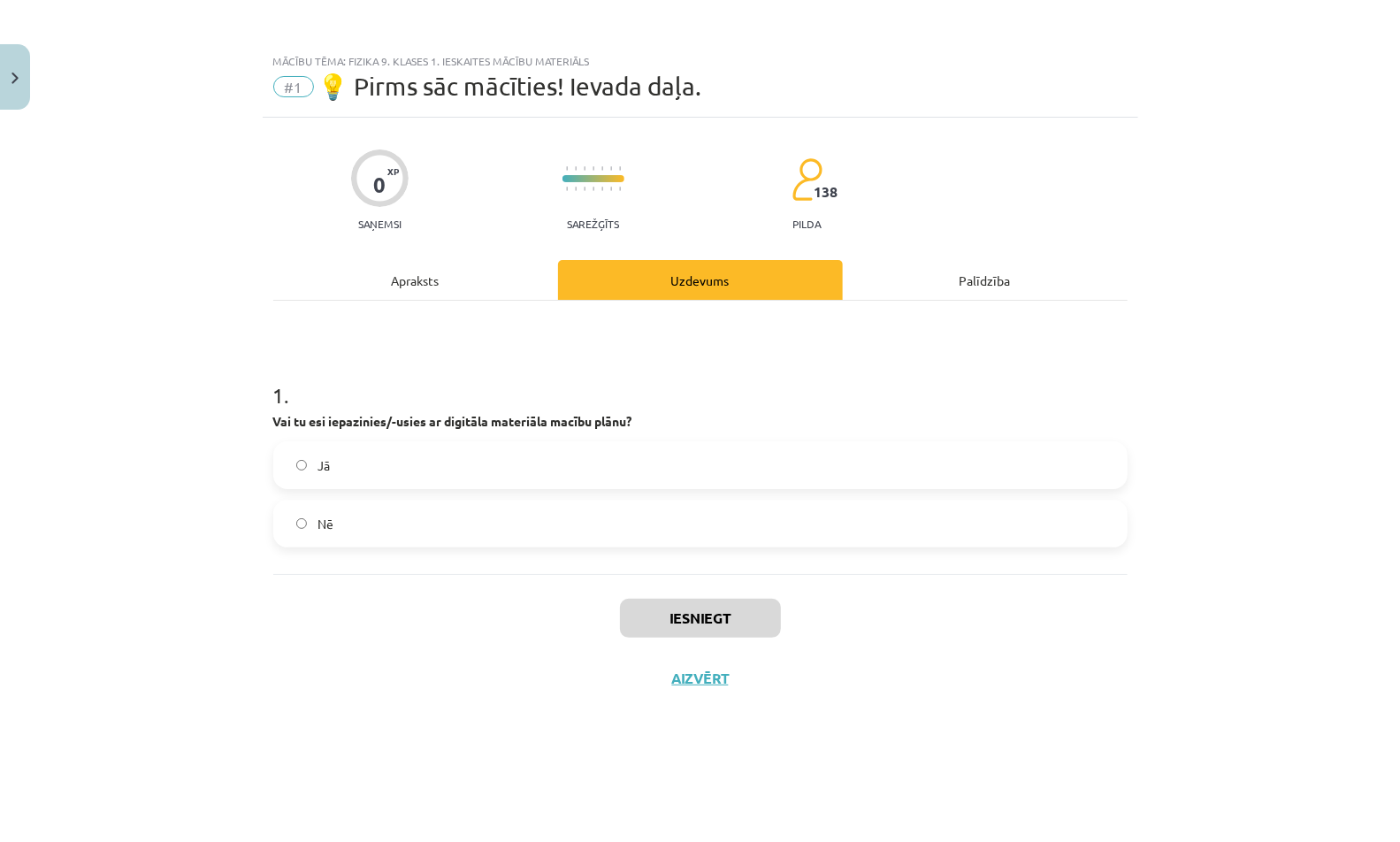
click at [695, 467] on label "Jā" at bounding box center [700, 465] width 850 height 44
click at [703, 623] on button "Iesniegt" at bounding box center [701, 618] width 161 height 38
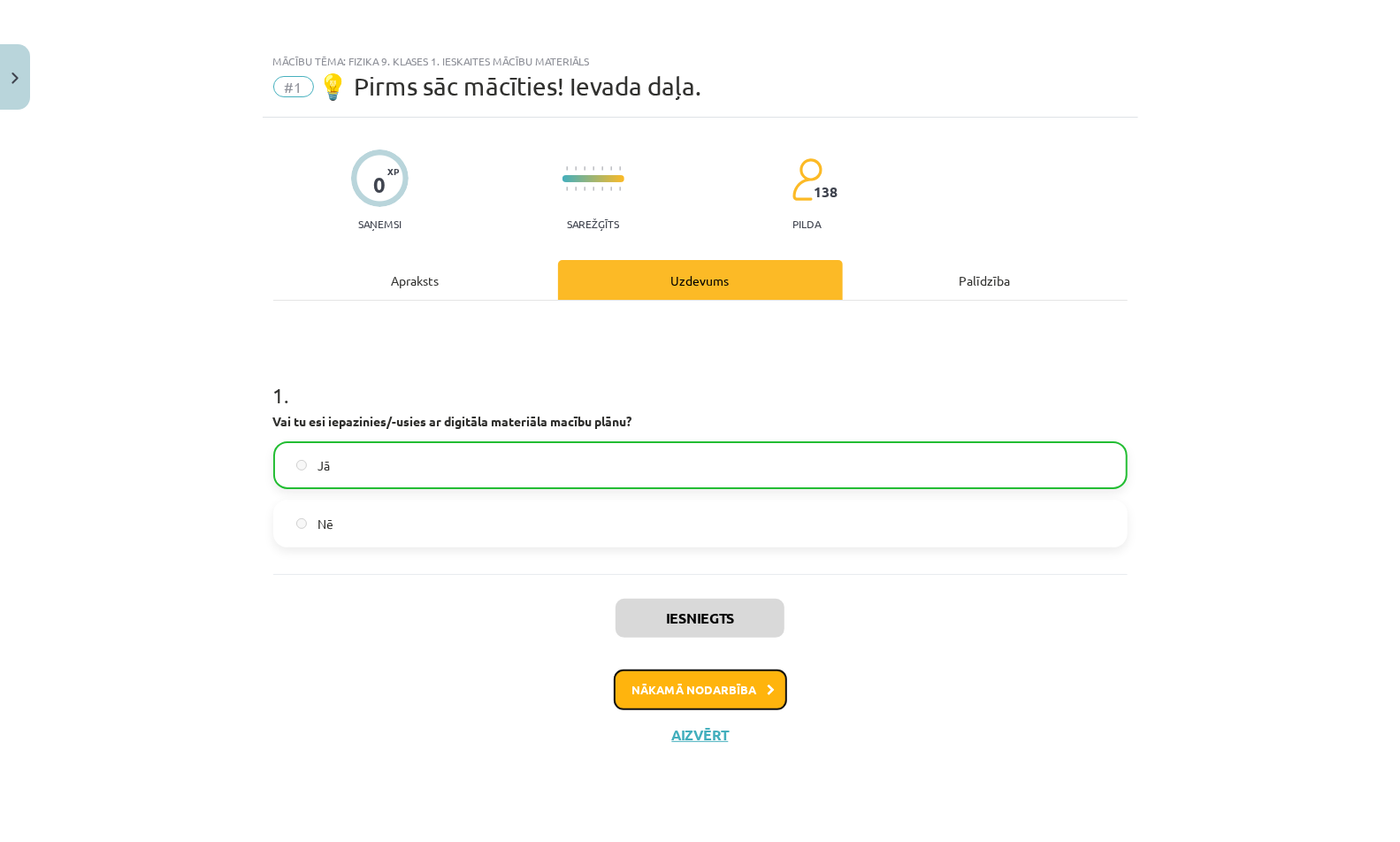
click at [691, 699] on button "Nākamā nodarbība" at bounding box center [700, 690] width 173 height 40
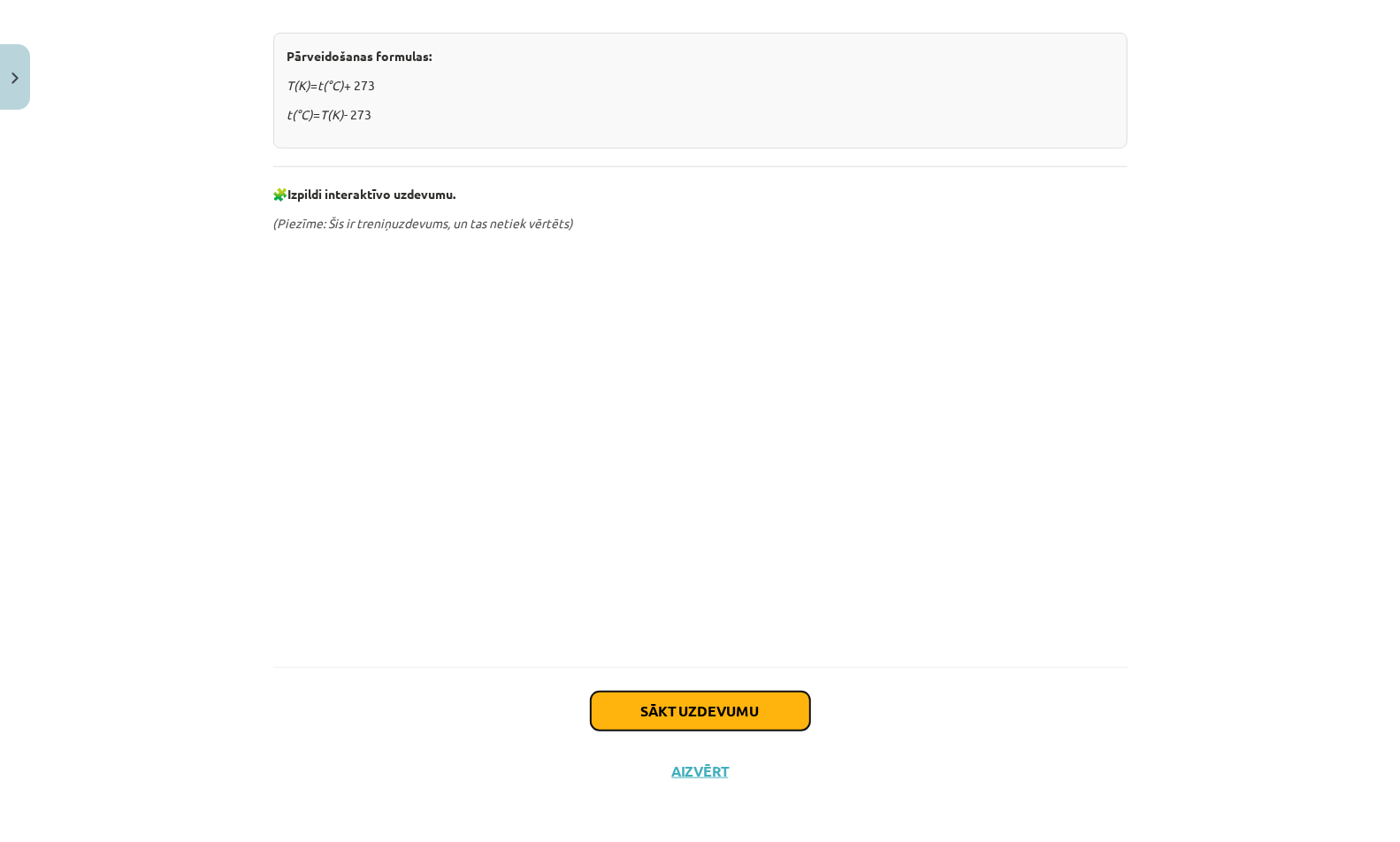
click at [729, 720] on button "Sākt uzdevumu" at bounding box center [700, 711] width 219 height 38
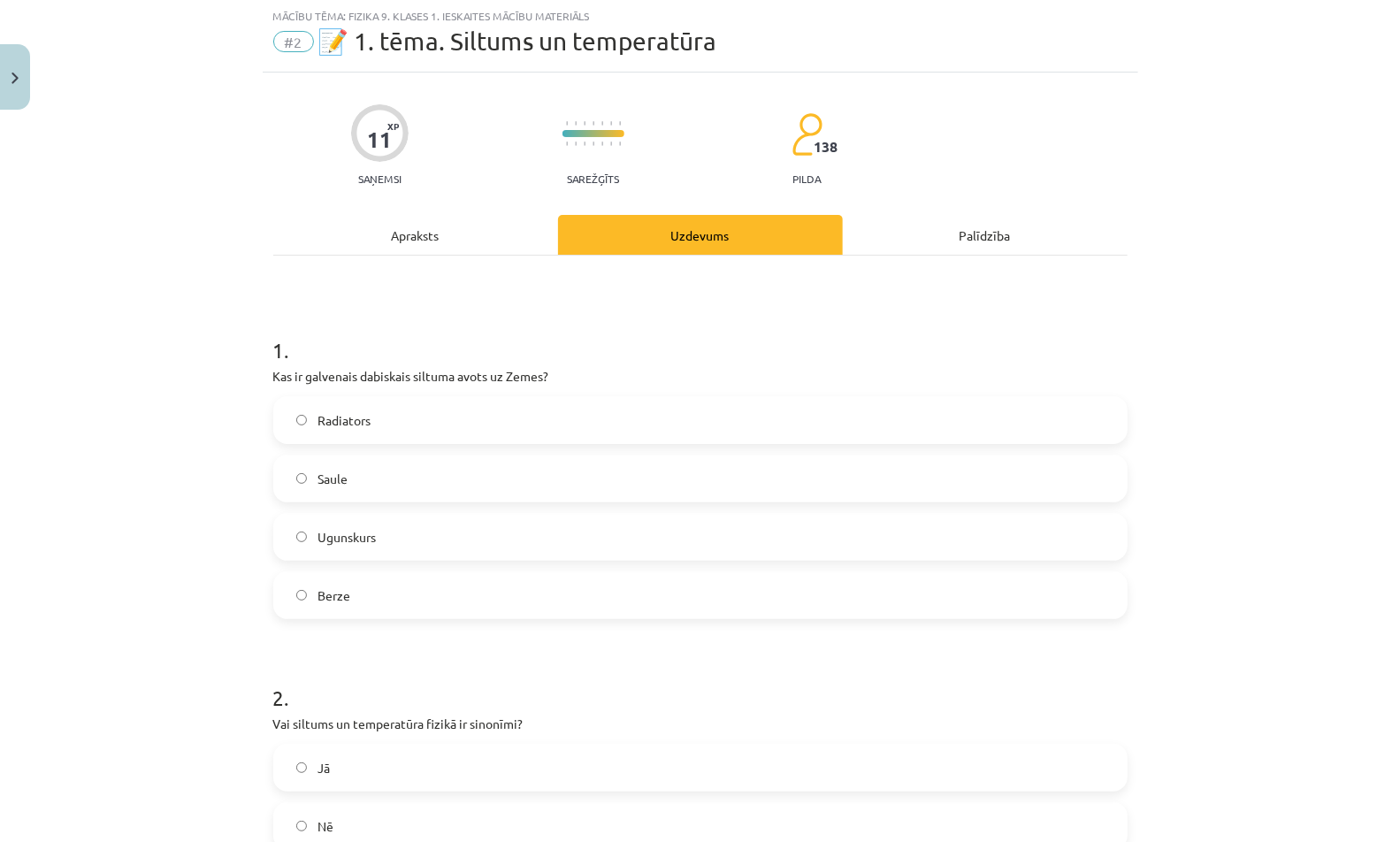
scroll to position [44, 0]
click at [721, 585] on label "Berze" at bounding box center [700, 596] width 850 height 44
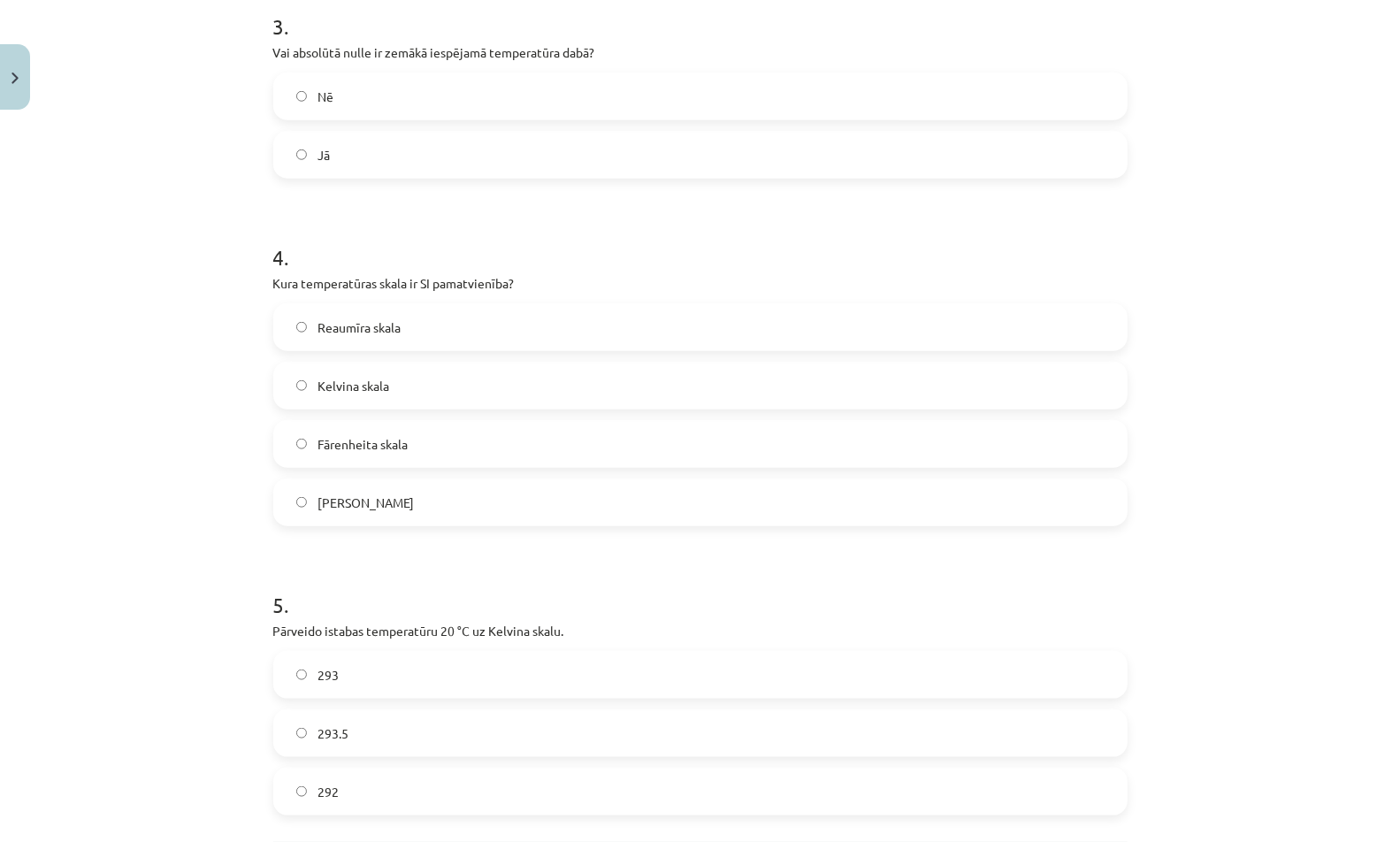
scroll to position [1124, 0]
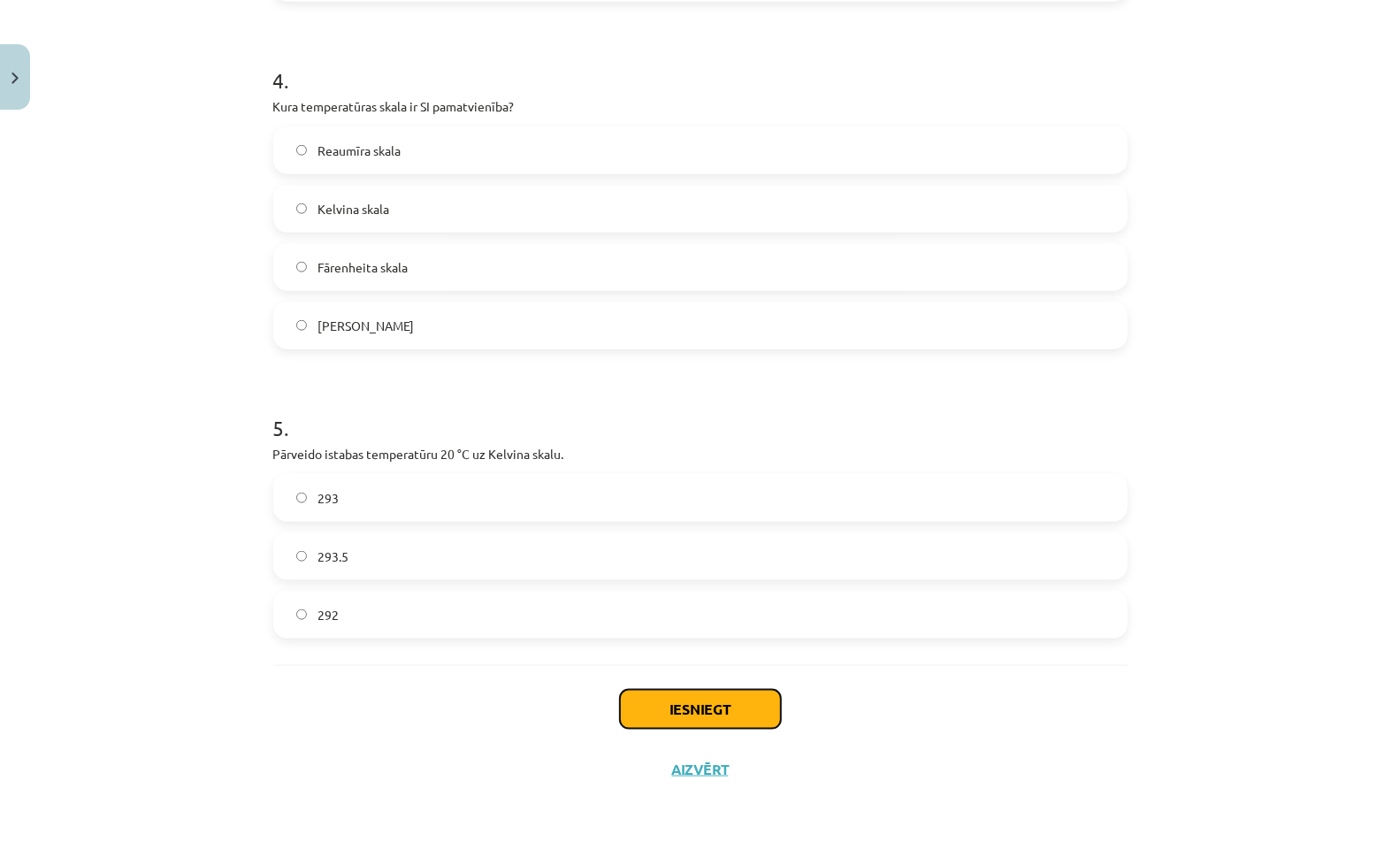
click at [738, 707] on button "Iesniegt" at bounding box center [701, 709] width 161 height 38
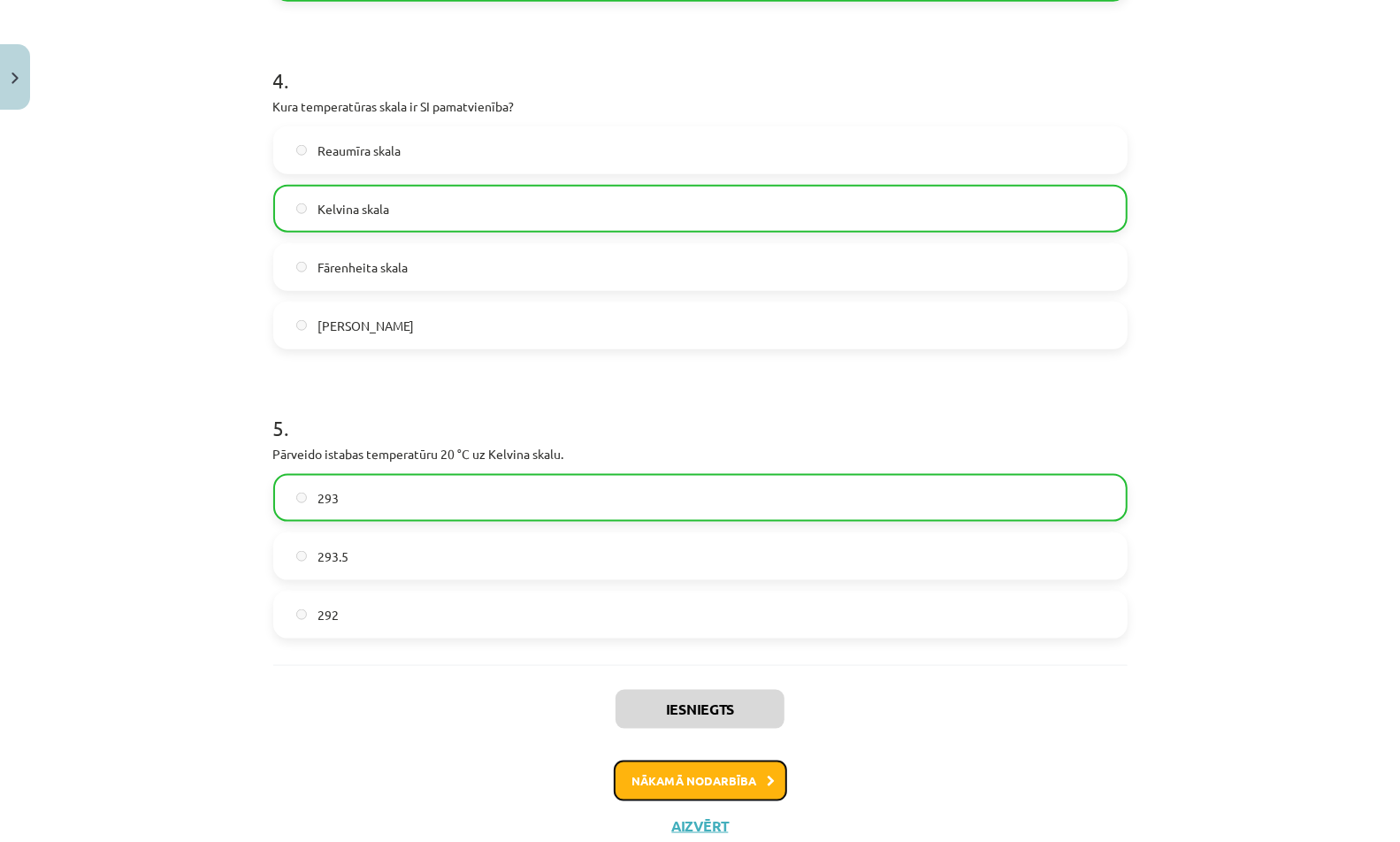
click at [750, 791] on button "Nākamā nodarbība" at bounding box center [700, 781] width 173 height 40
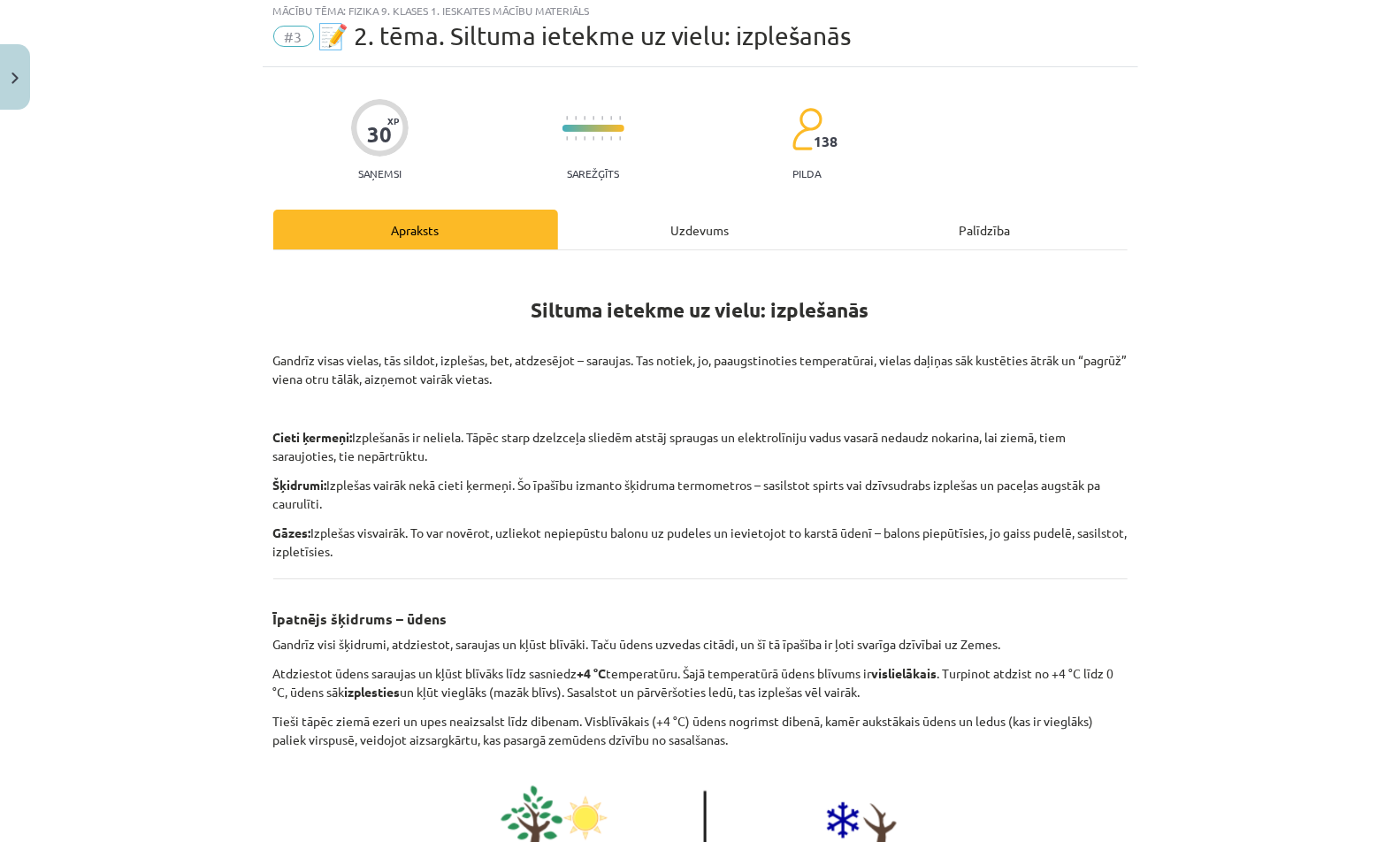
scroll to position [44, 0]
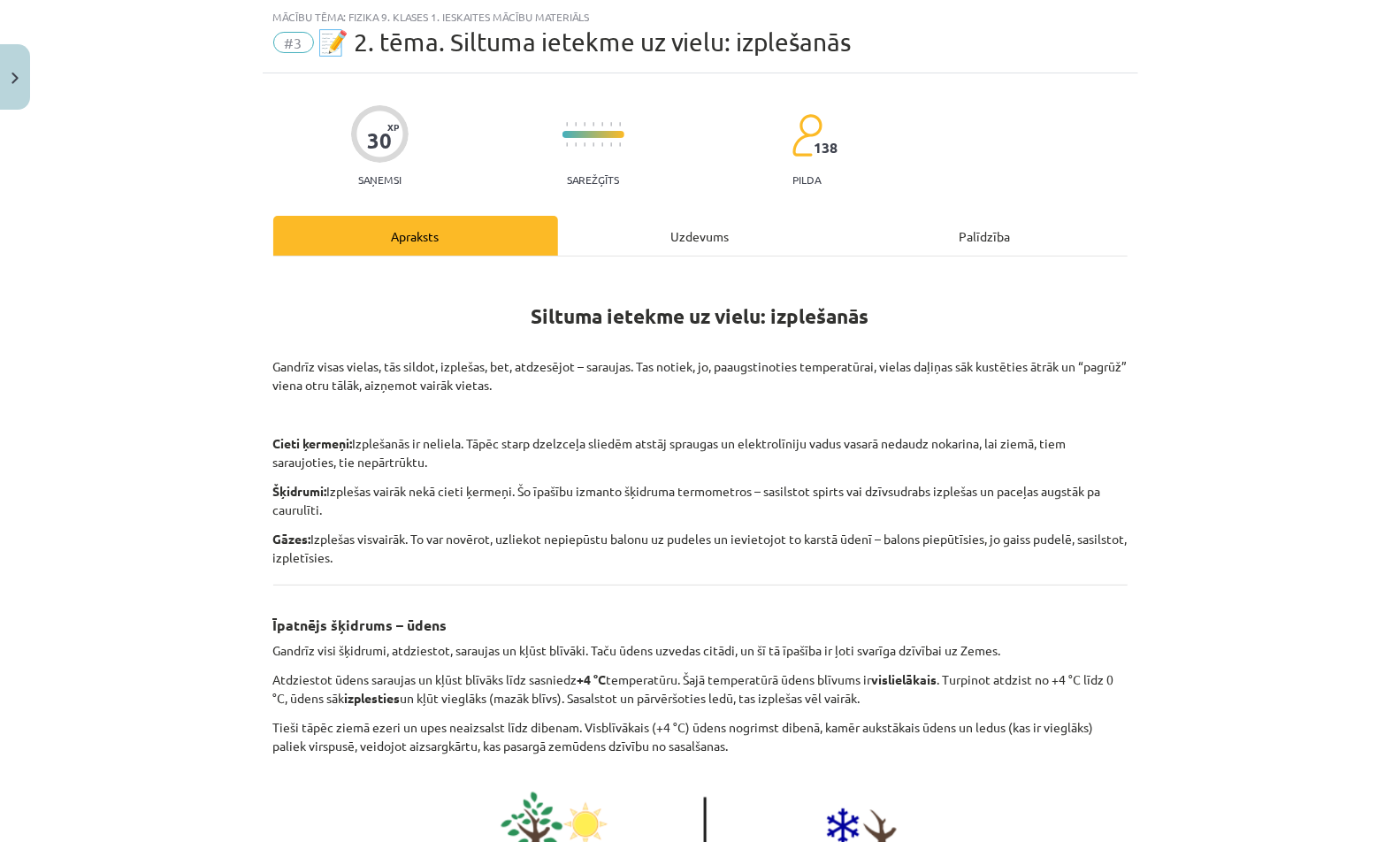
click at [697, 224] on div "Uzdevums" at bounding box center [700, 235] width 285 height 39
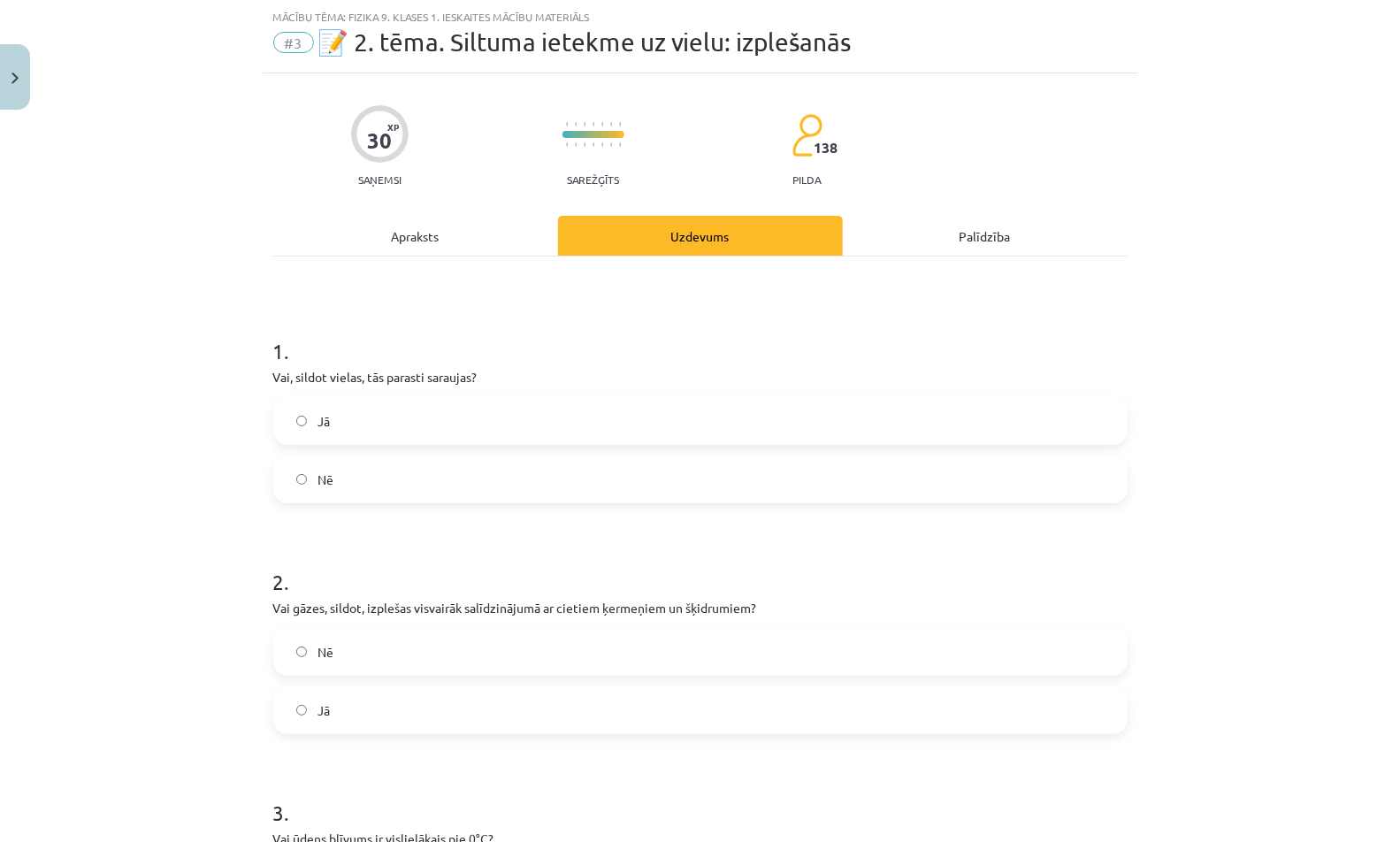
click at [645, 413] on label "Jā" at bounding box center [700, 421] width 850 height 44
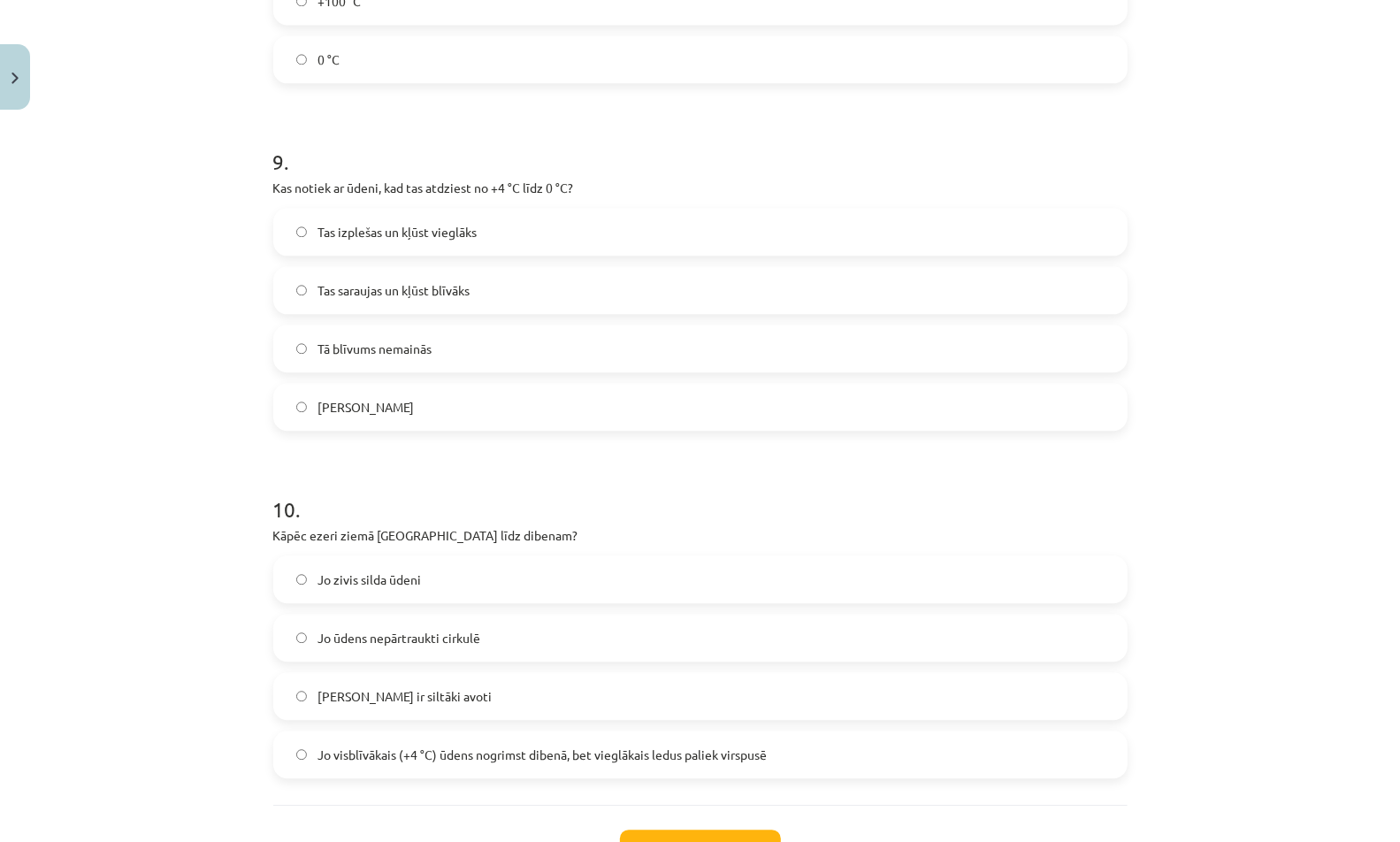
scroll to position [2685, 0]
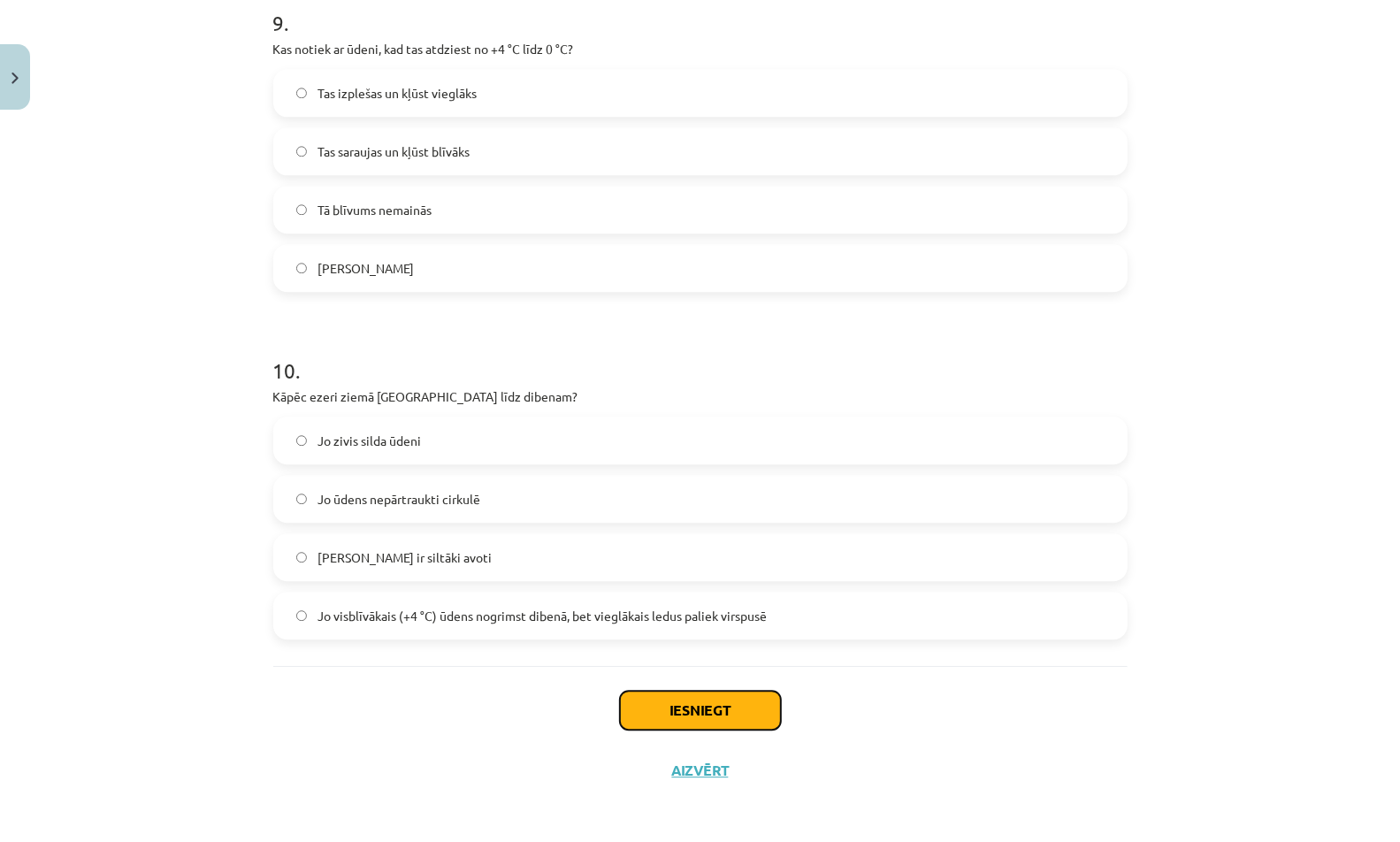
click at [683, 708] on button "Iesniegt" at bounding box center [701, 710] width 161 height 38
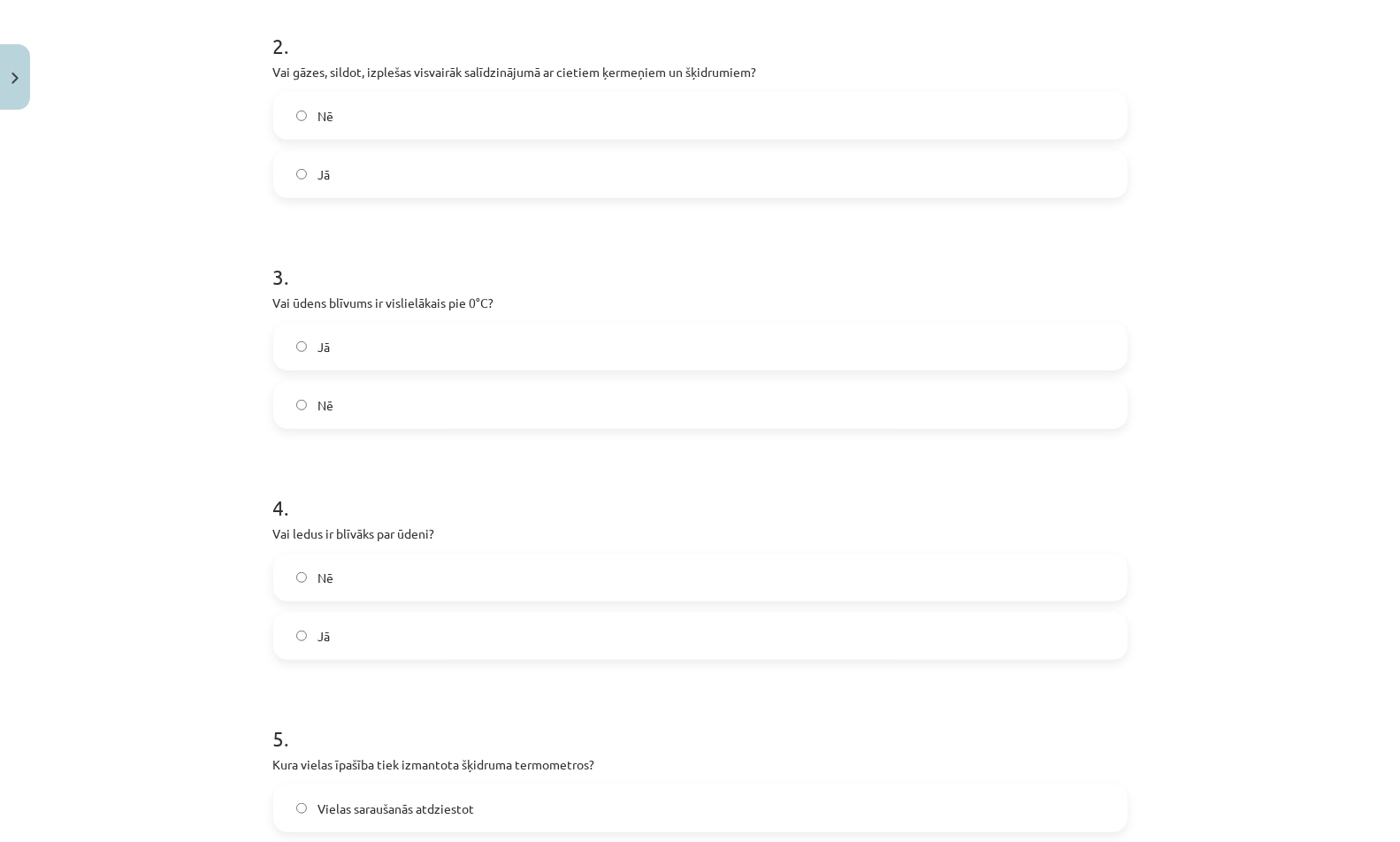
scroll to position [0, 0]
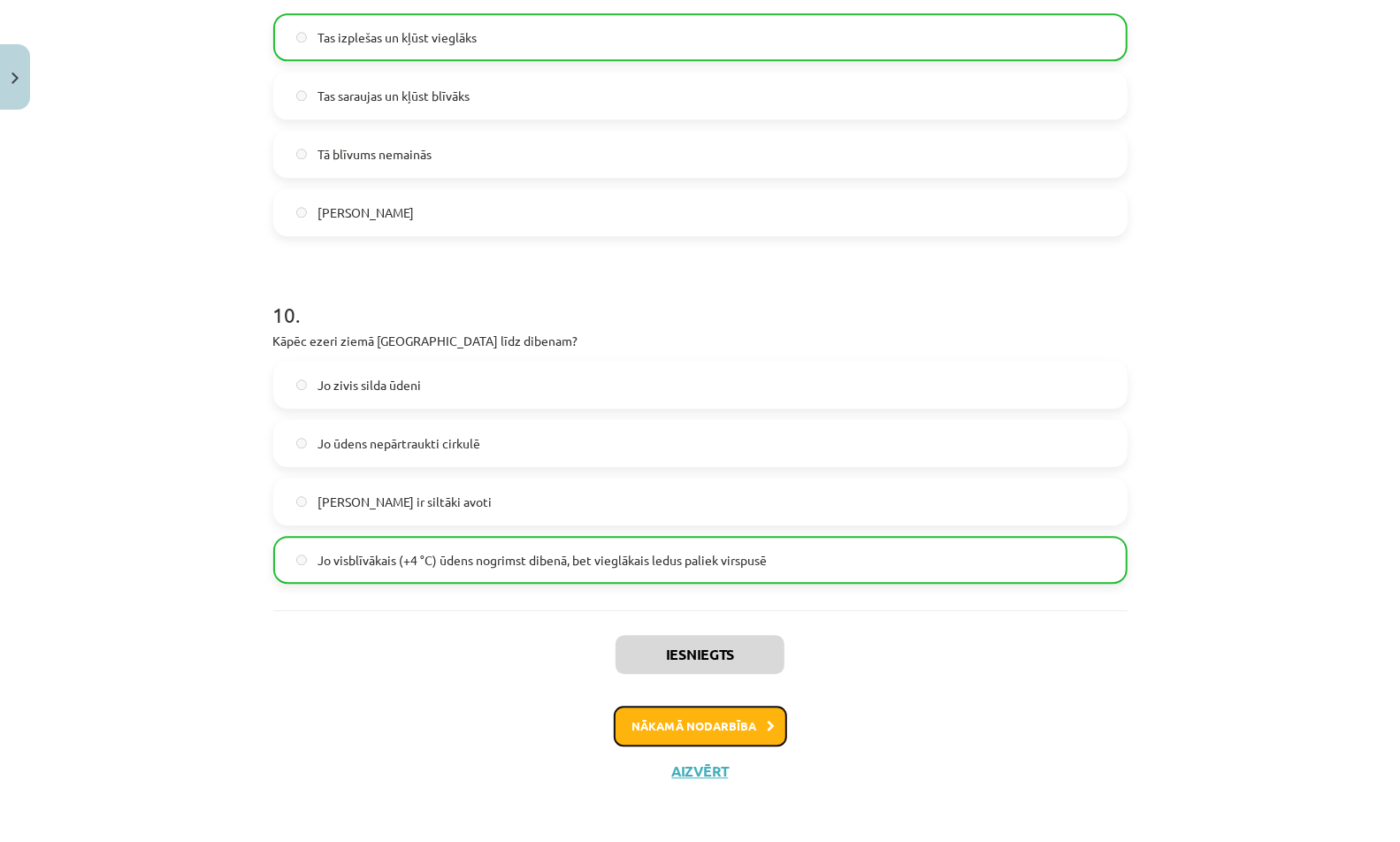
click at [748, 716] on button "Nākamā nodarbība" at bounding box center [700, 726] width 173 height 40
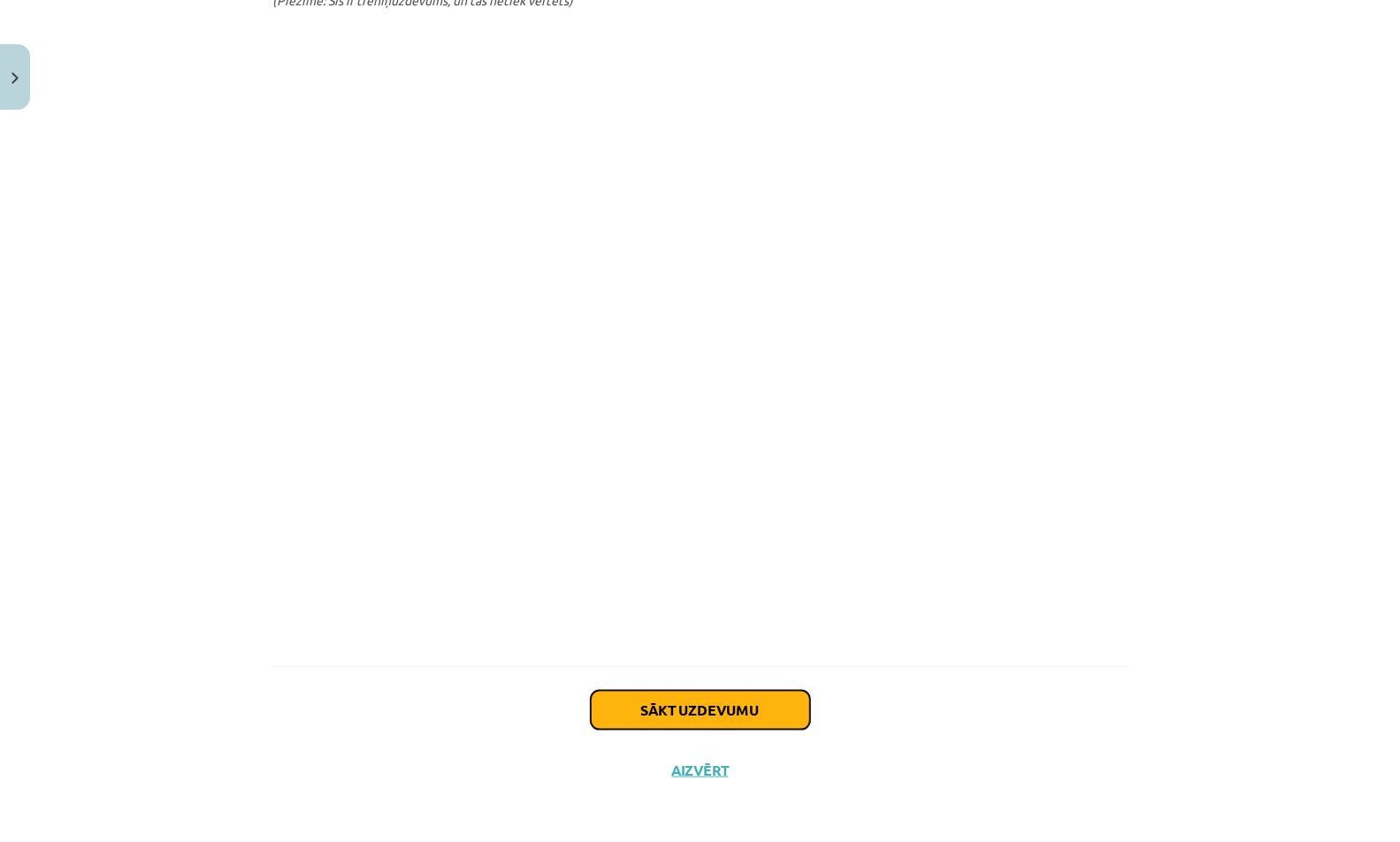
click at [726, 708] on button "Sākt uzdevumu" at bounding box center [700, 710] width 219 height 38
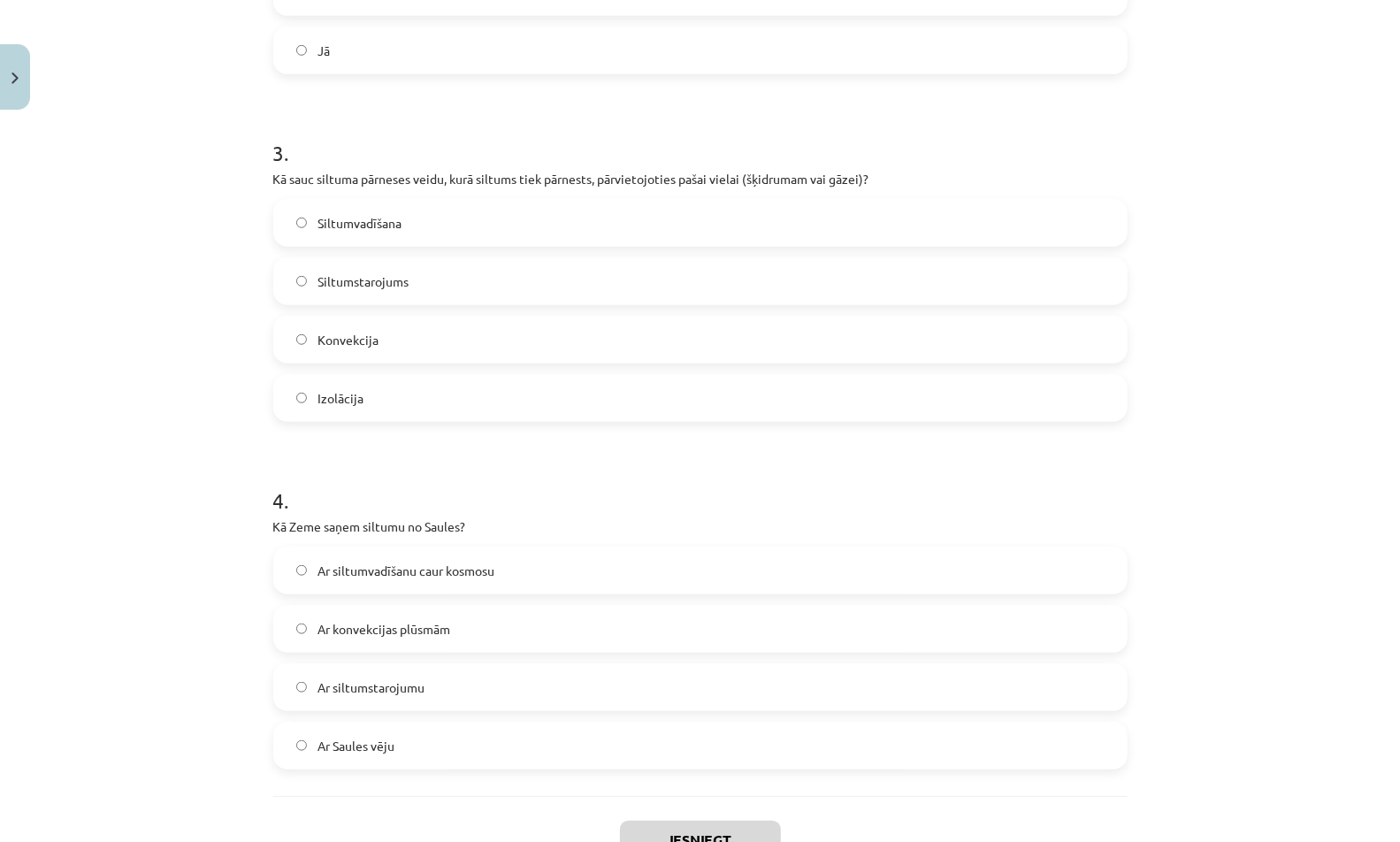
scroll to position [835, 0]
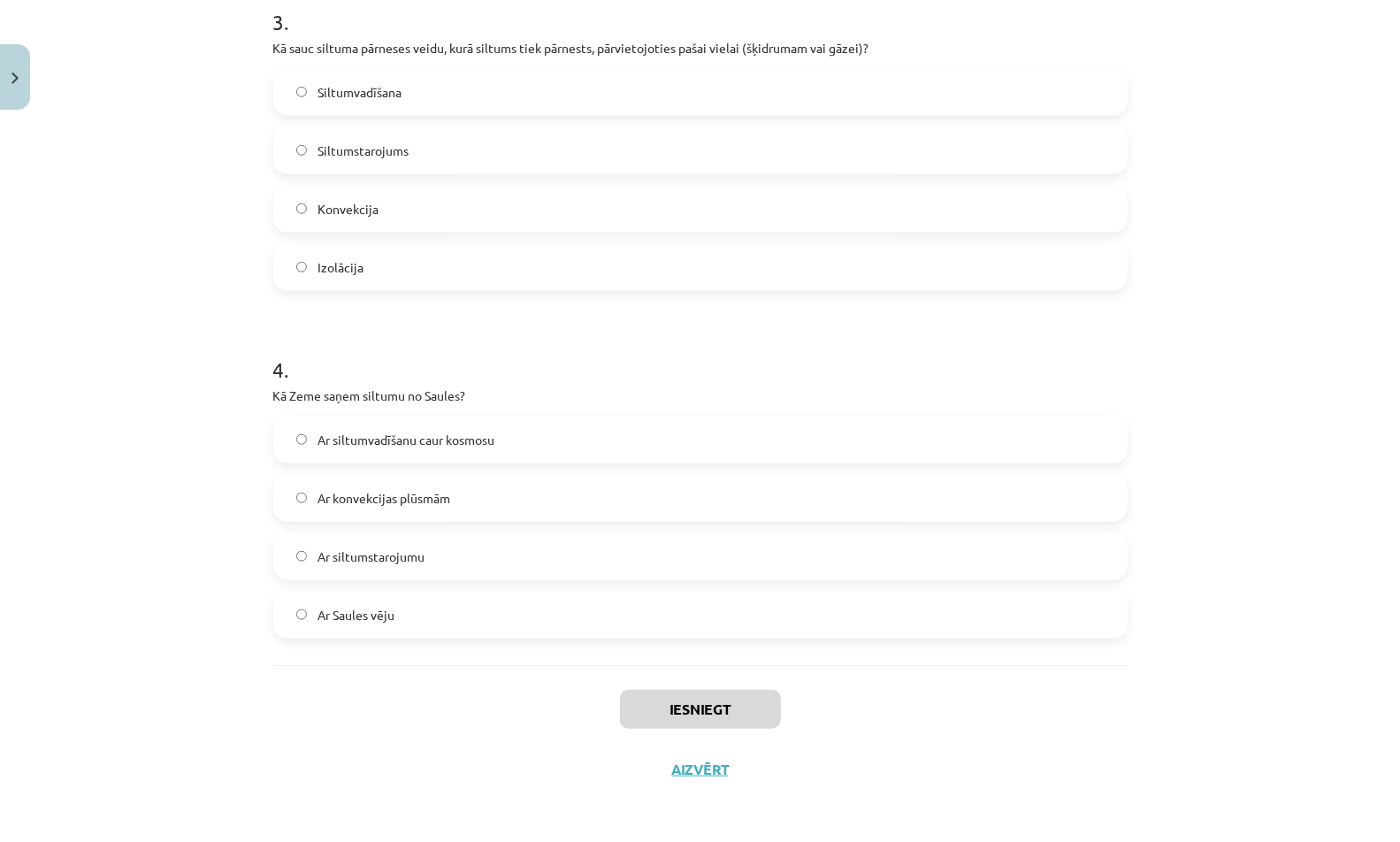
click at [635, 431] on label "Ar siltumvadīšanu caur kosmosu" at bounding box center [700, 440] width 850 height 44
click at [689, 704] on button "Iesniegt" at bounding box center [701, 709] width 161 height 38
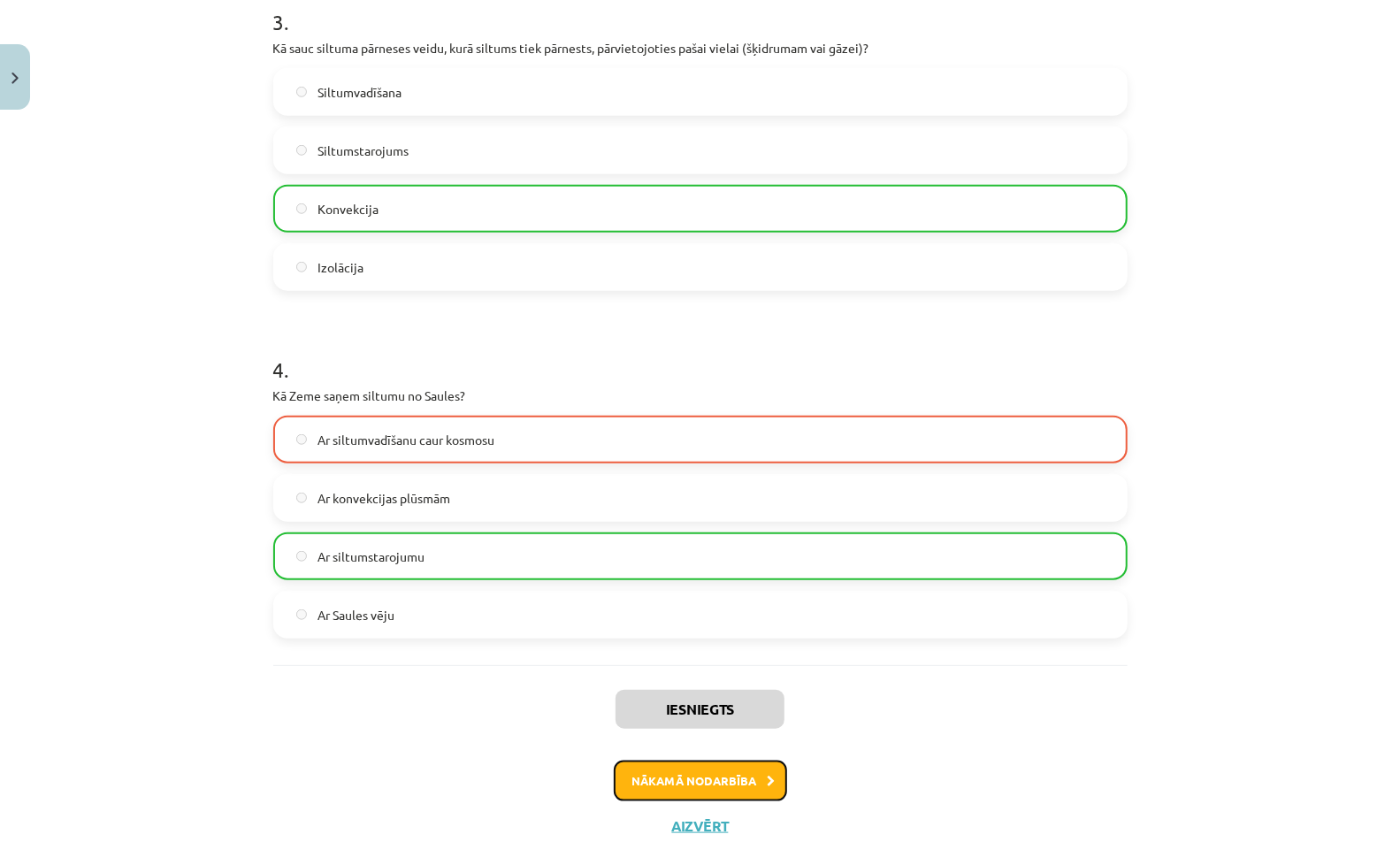
click at [738, 776] on button "Nākamā nodarbība" at bounding box center [700, 781] width 173 height 40
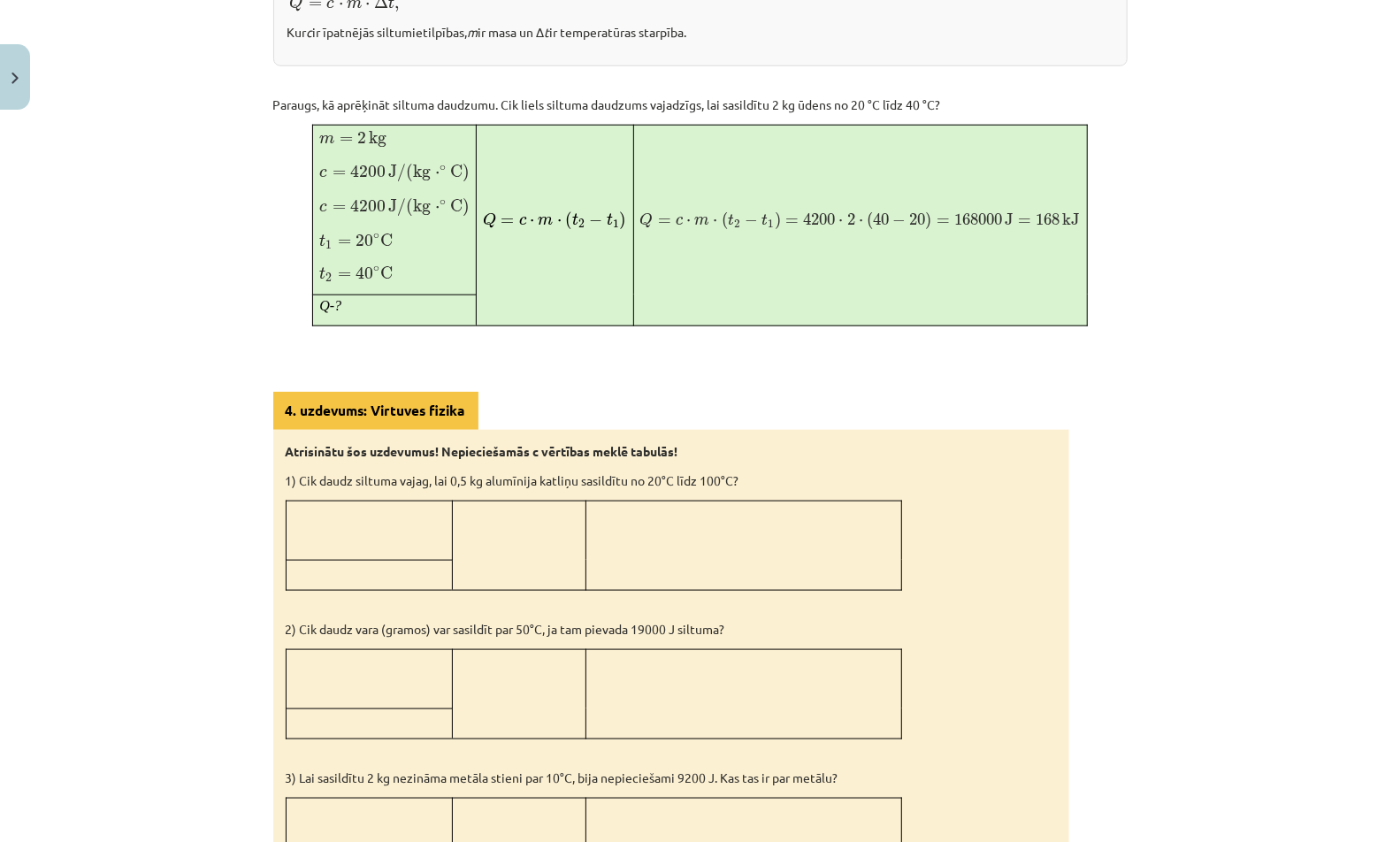
scroll to position [1538, 0]
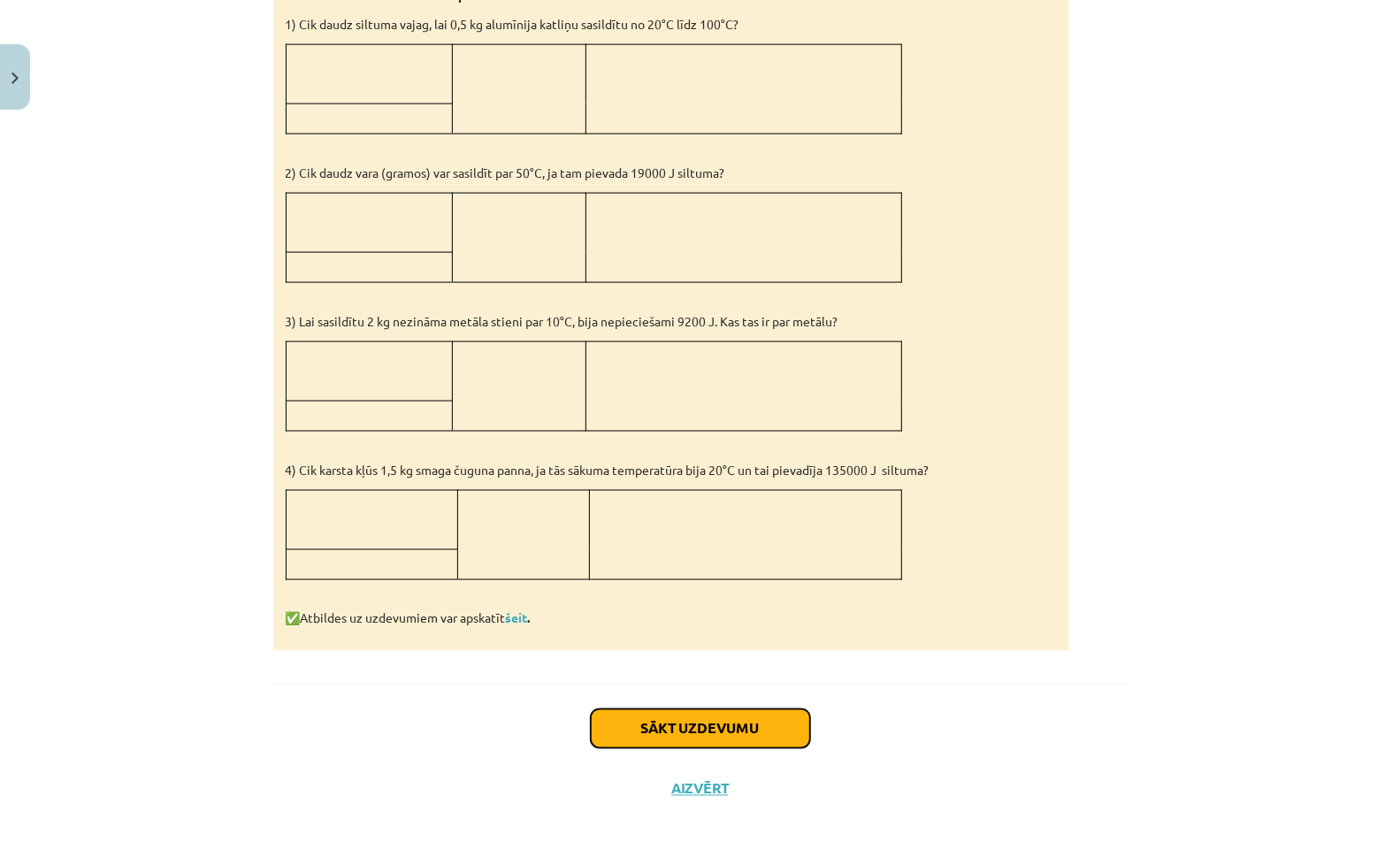
click at [720, 709] on button "Sākt uzdevumu" at bounding box center [700, 728] width 219 height 38
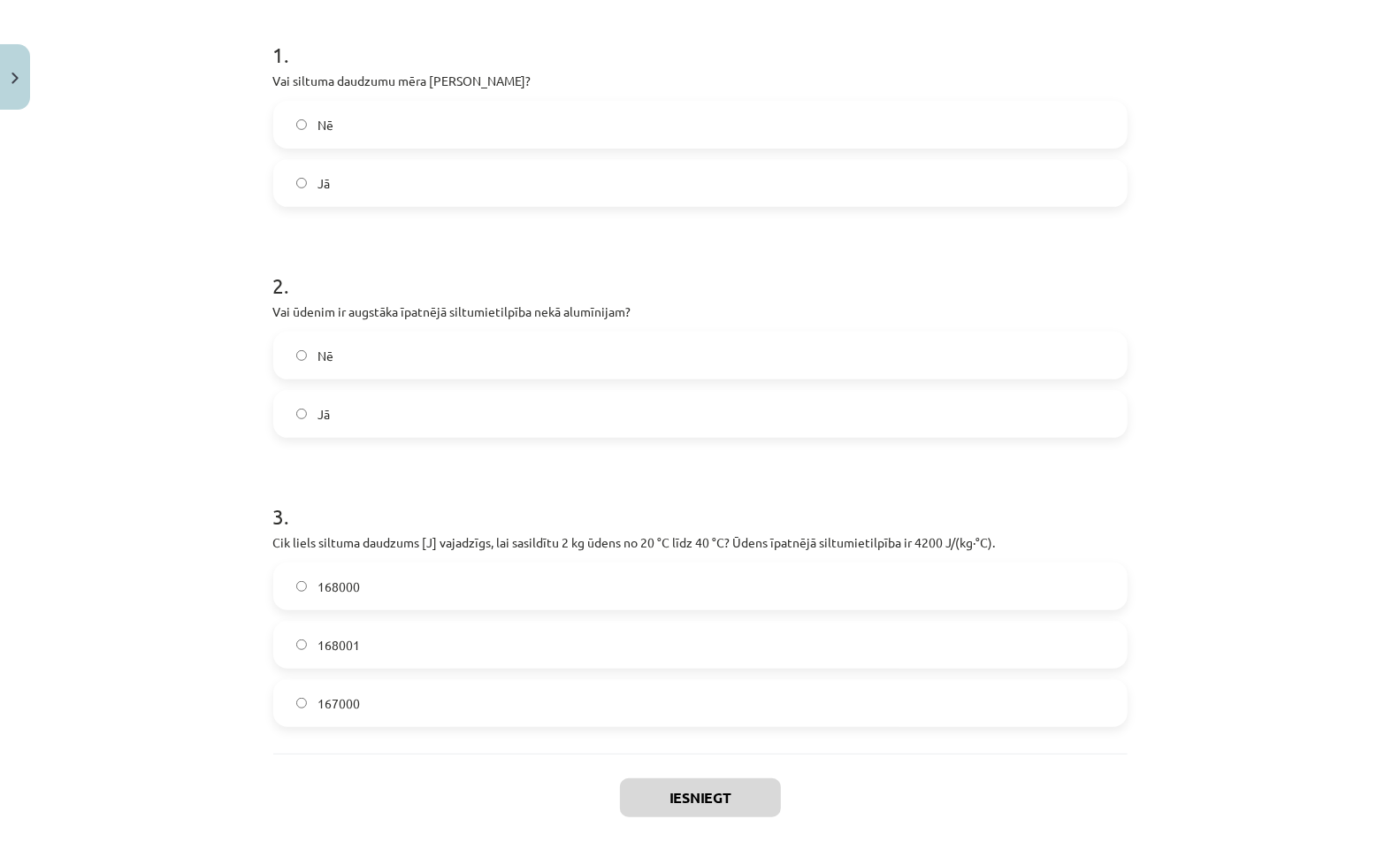
scroll to position [429, 0]
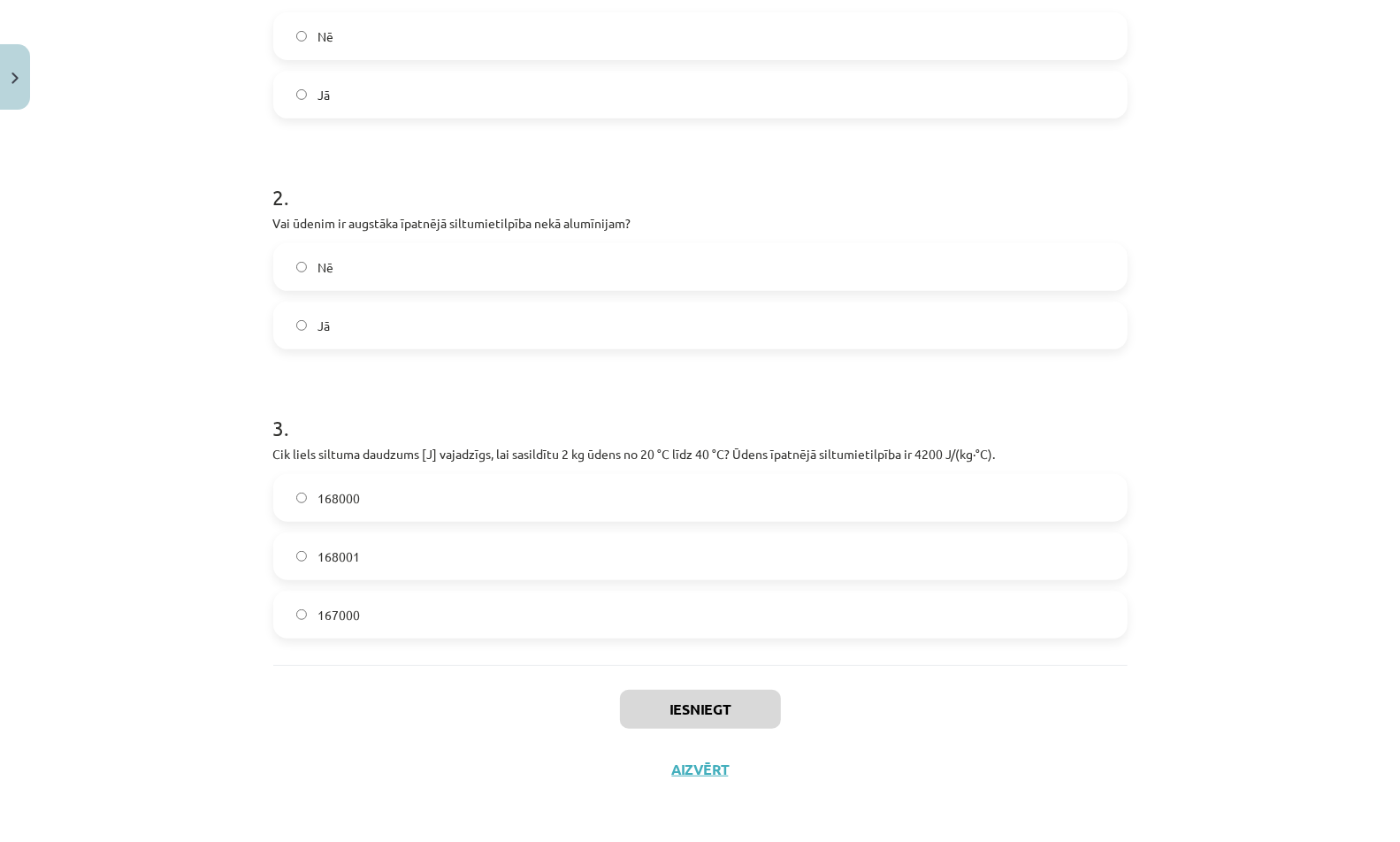
click at [714, 488] on label "168000" at bounding box center [700, 498] width 850 height 44
click at [716, 692] on button "Iesniegt" at bounding box center [701, 709] width 161 height 38
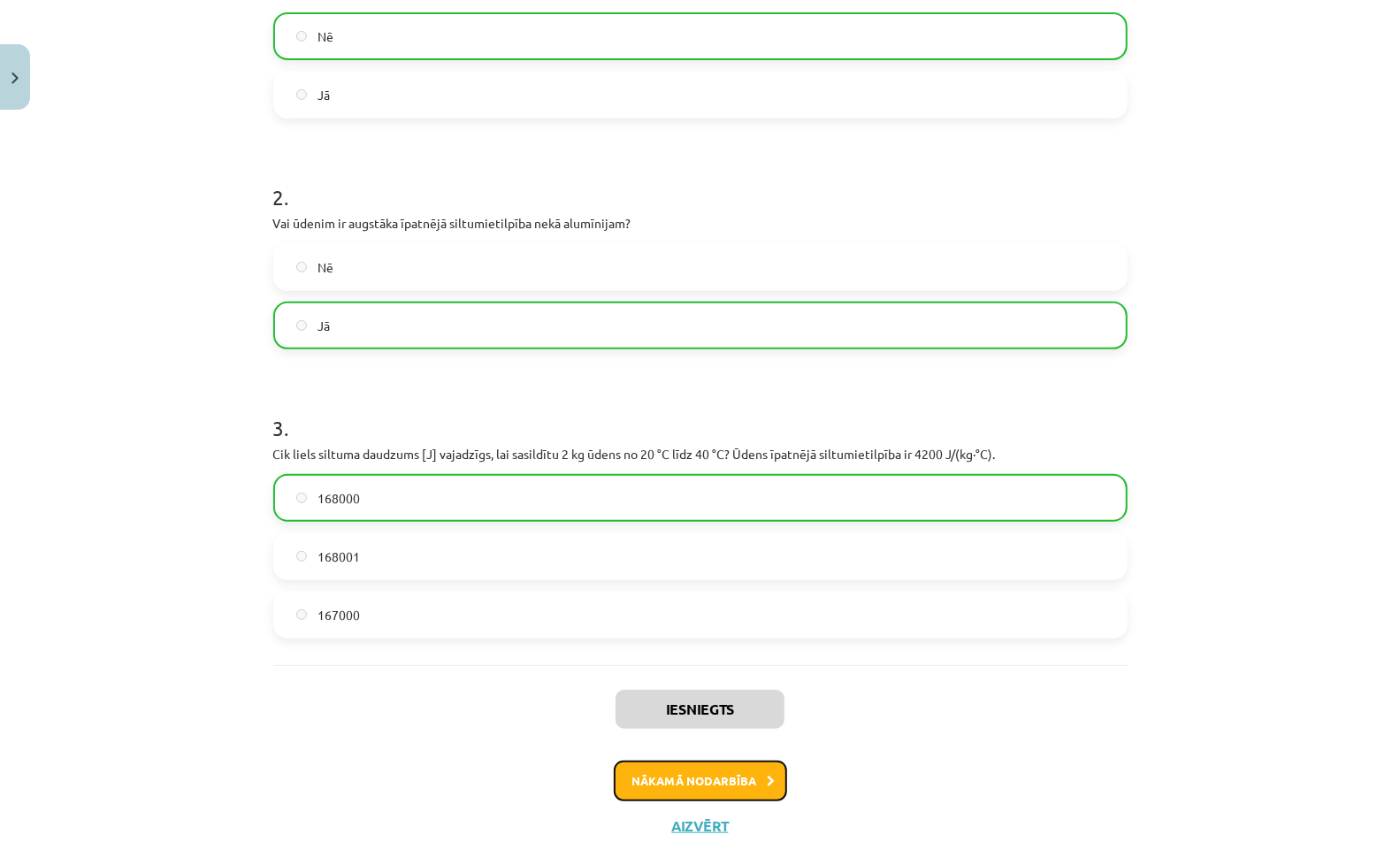
click at [727, 777] on button "Nākamā nodarbība" at bounding box center [700, 781] width 173 height 40
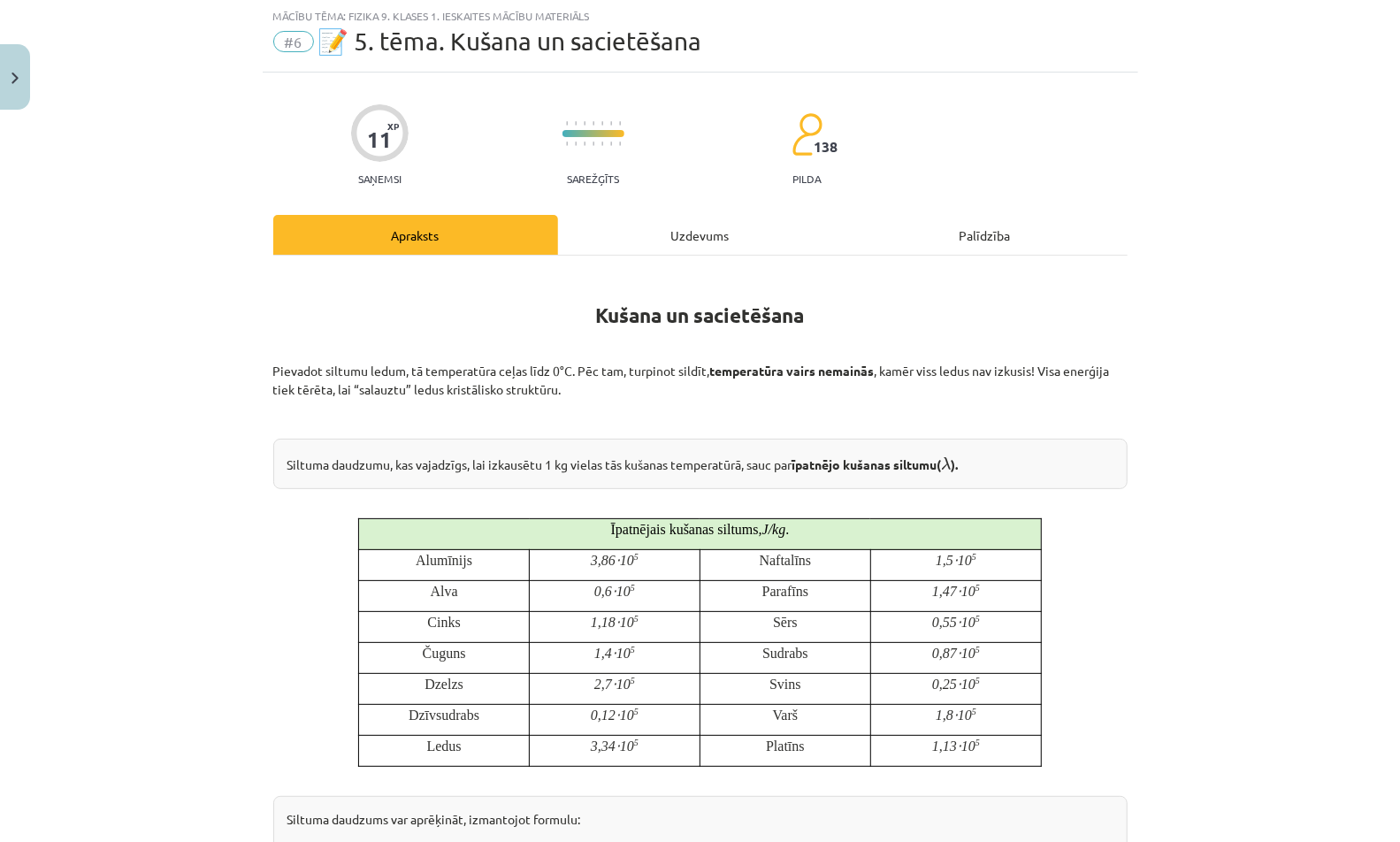
scroll to position [44, 0]
click at [723, 237] on div "Uzdevums" at bounding box center [700, 235] width 285 height 39
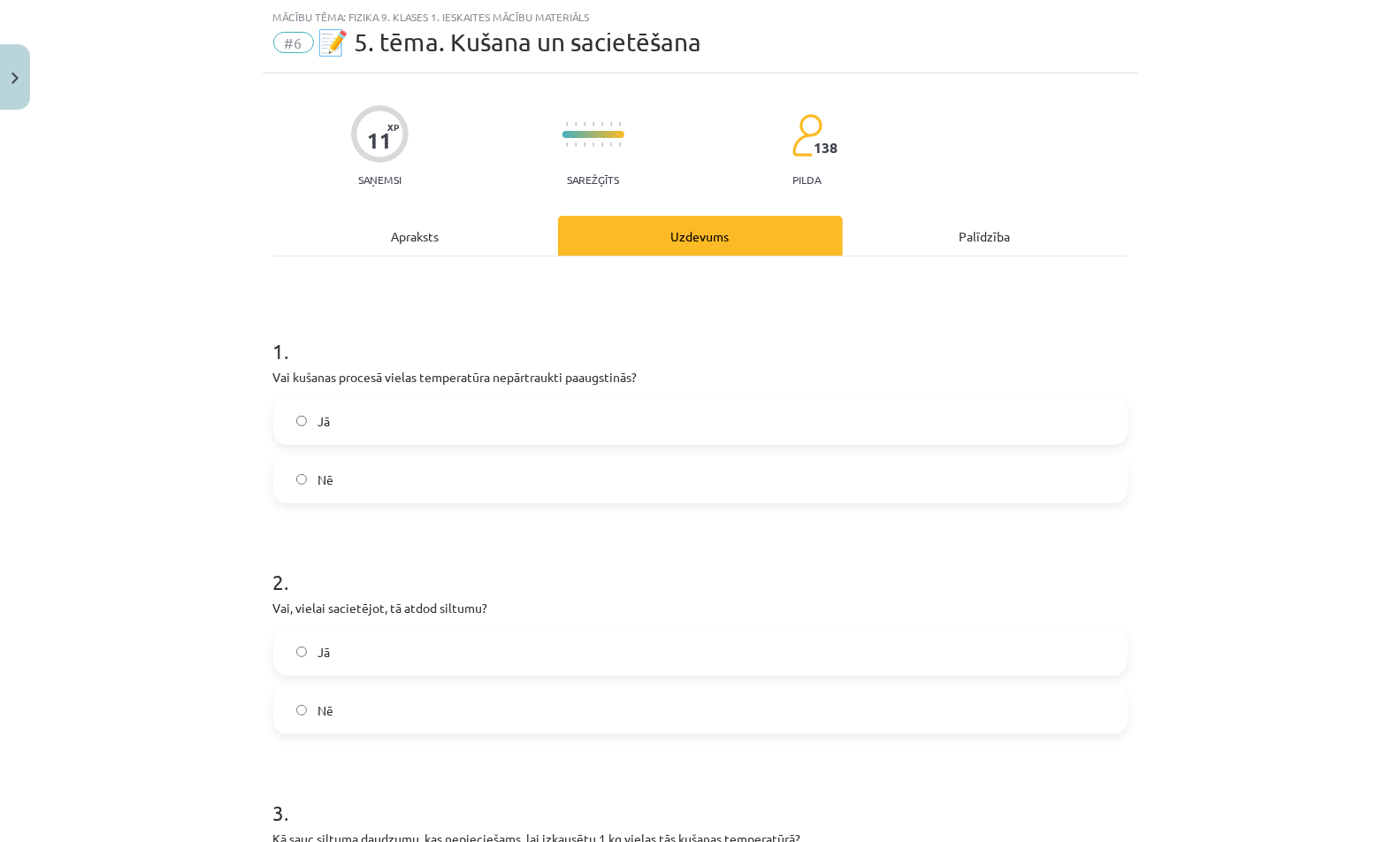
click at [614, 416] on label "Jā" at bounding box center [700, 421] width 850 height 44
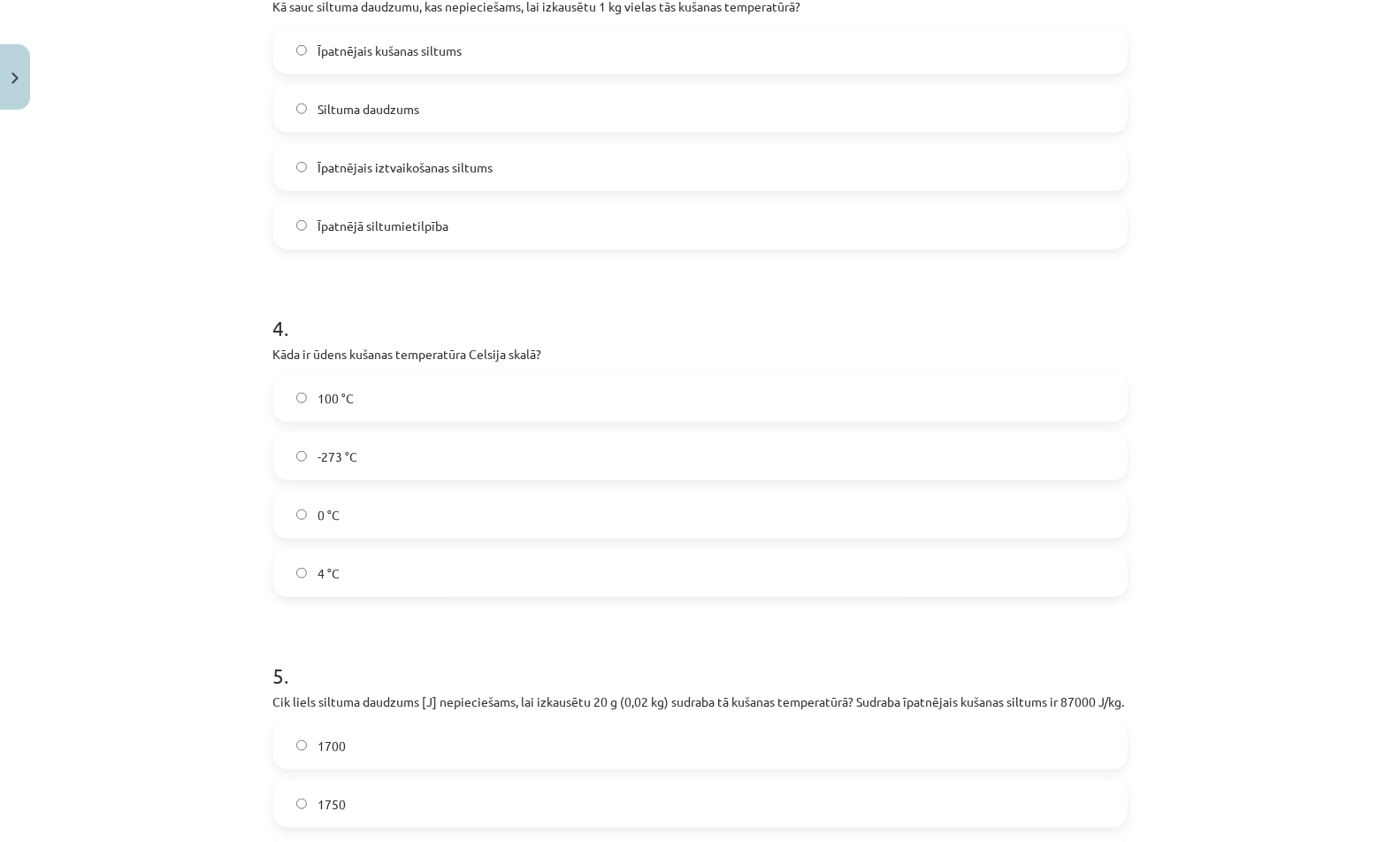
scroll to position [1143, 0]
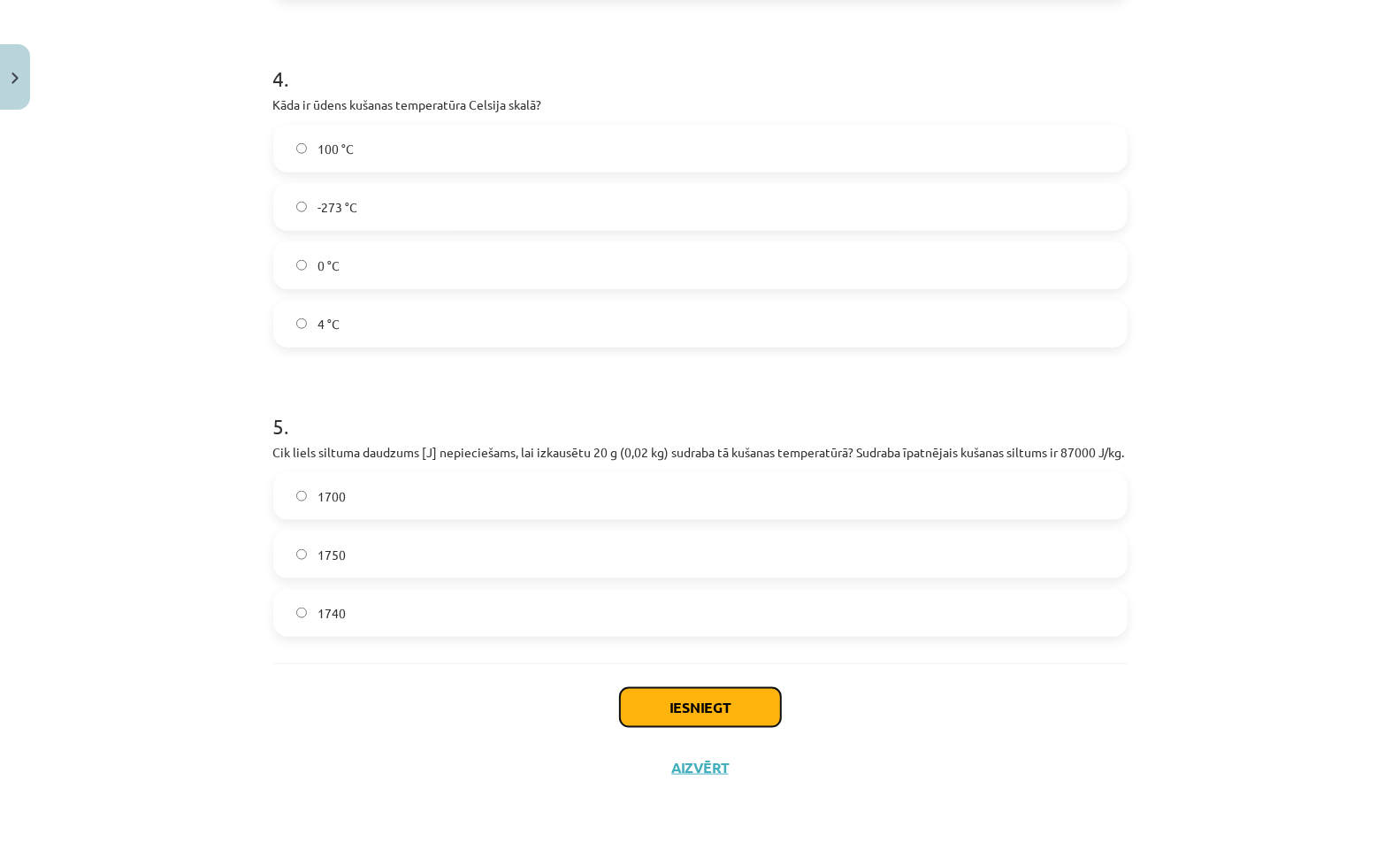
click at [656, 703] on button "Iesniegt" at bounding box center [701, 707] width 161 height 38
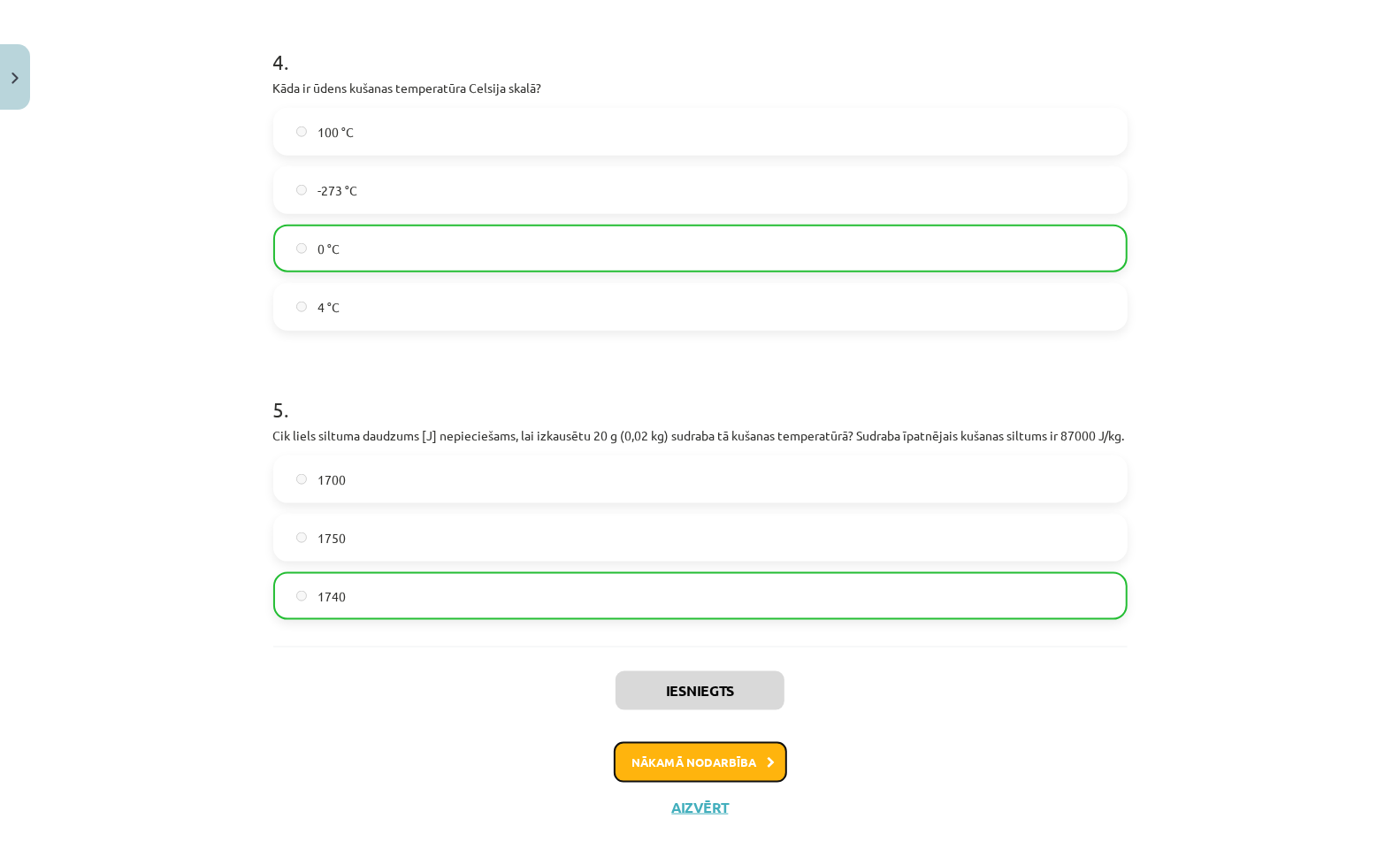
click at [749, 782] on button "Nākamā nodarbība" at bounding box center [700, 762] width 173 height 40
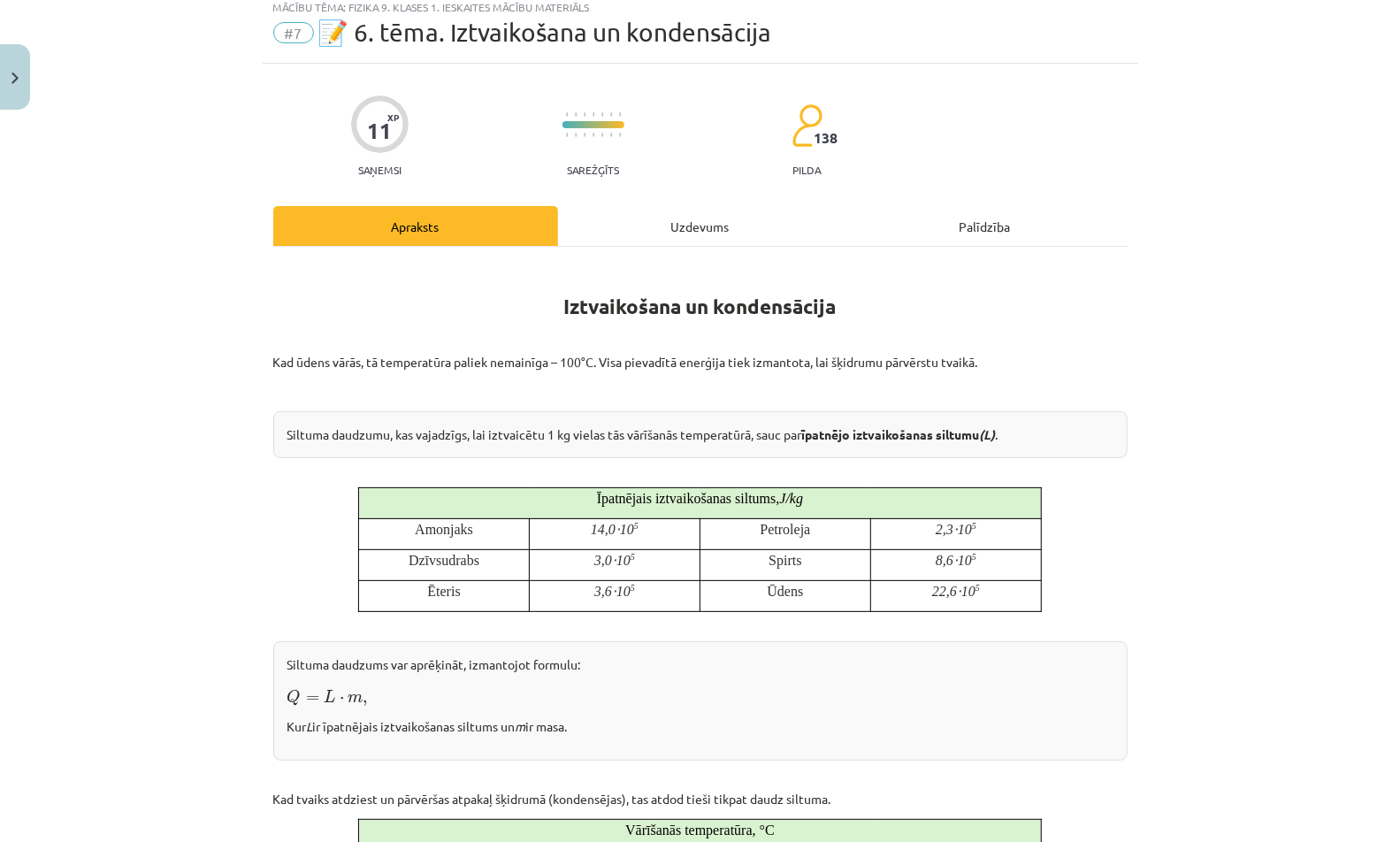
scroll to position [44, 0]
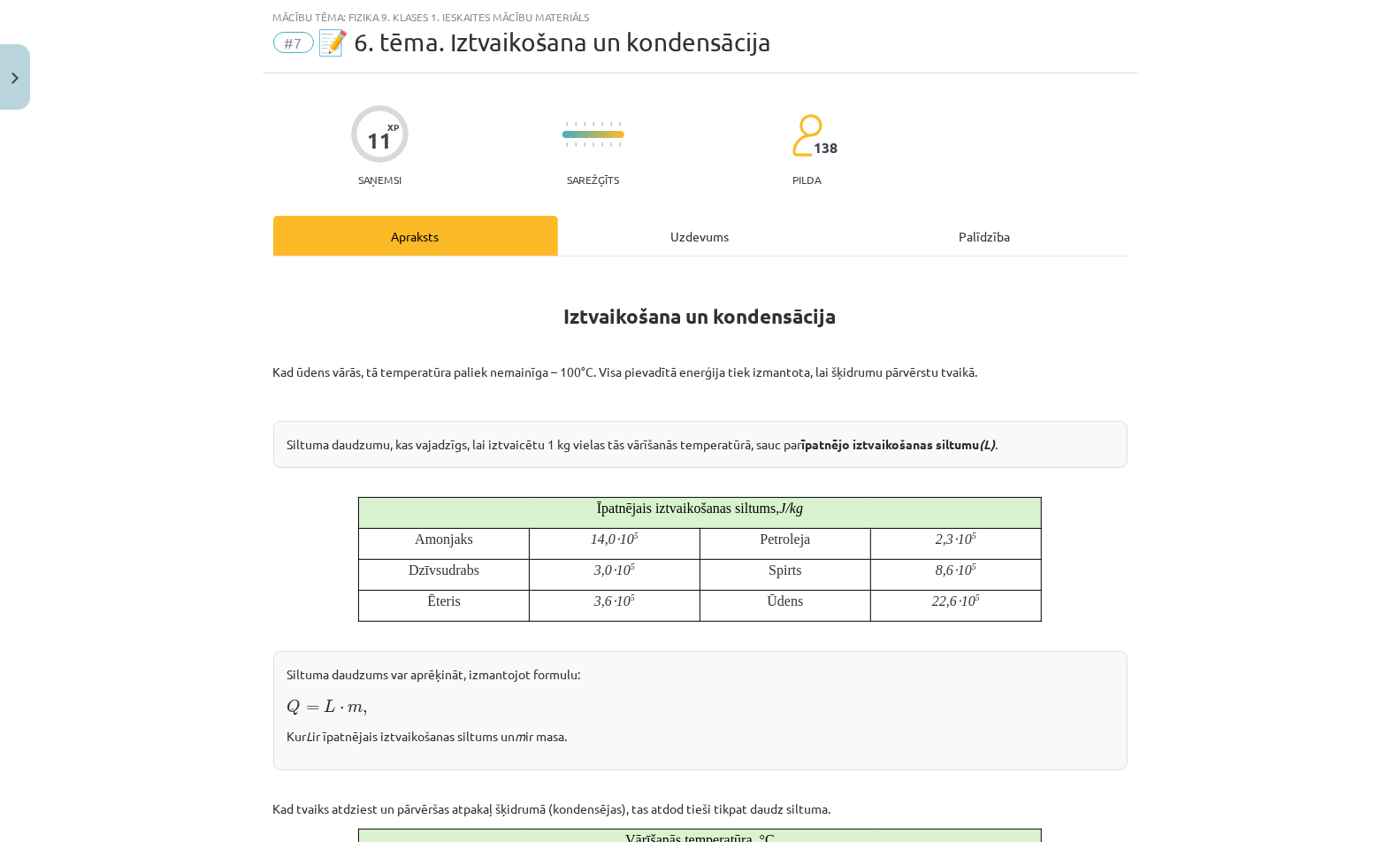
click at [712, 226] on div "Uzdevums" at bounding box center [700, 235] width 285 height 39
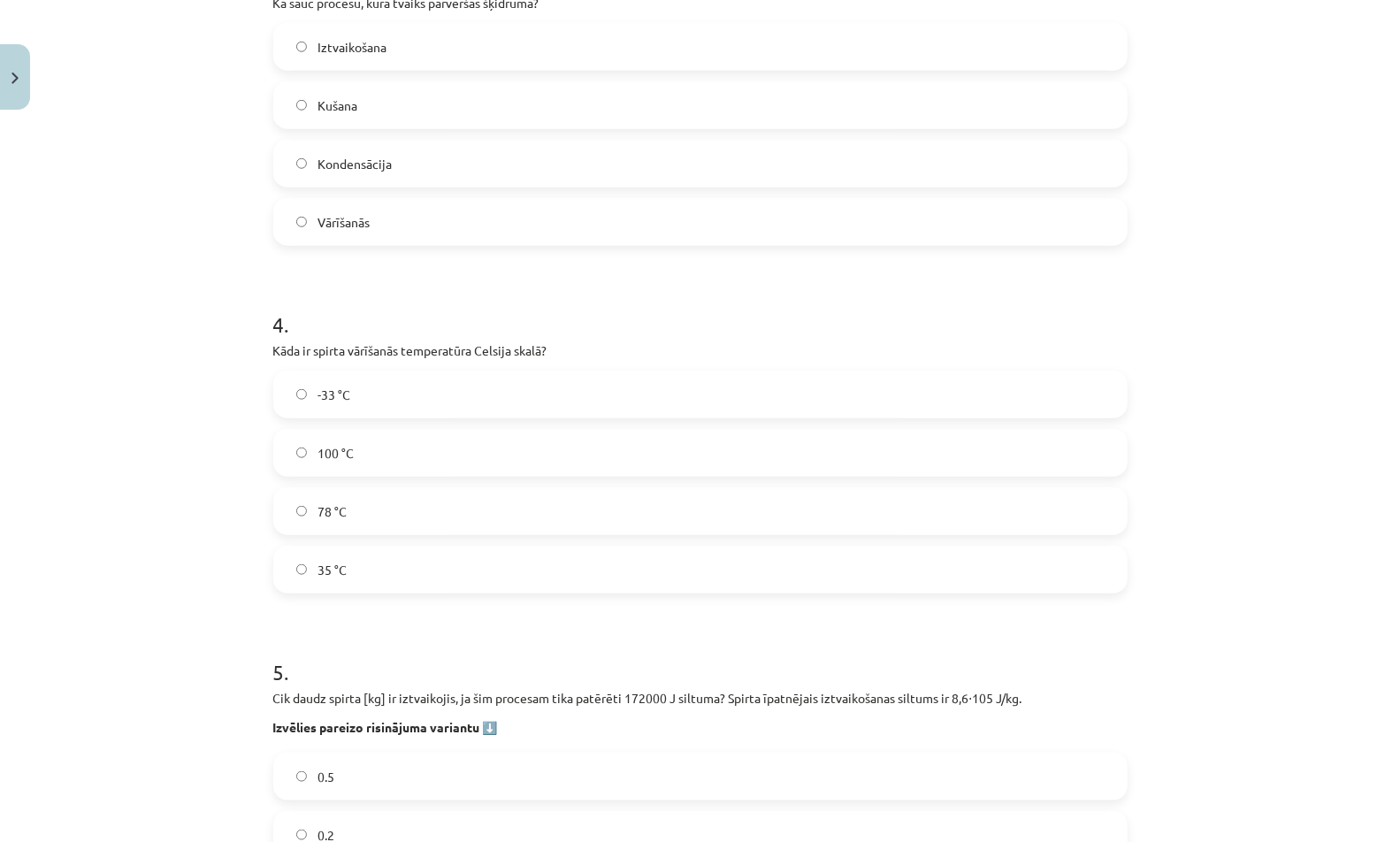
scroll to position [1158, 0]
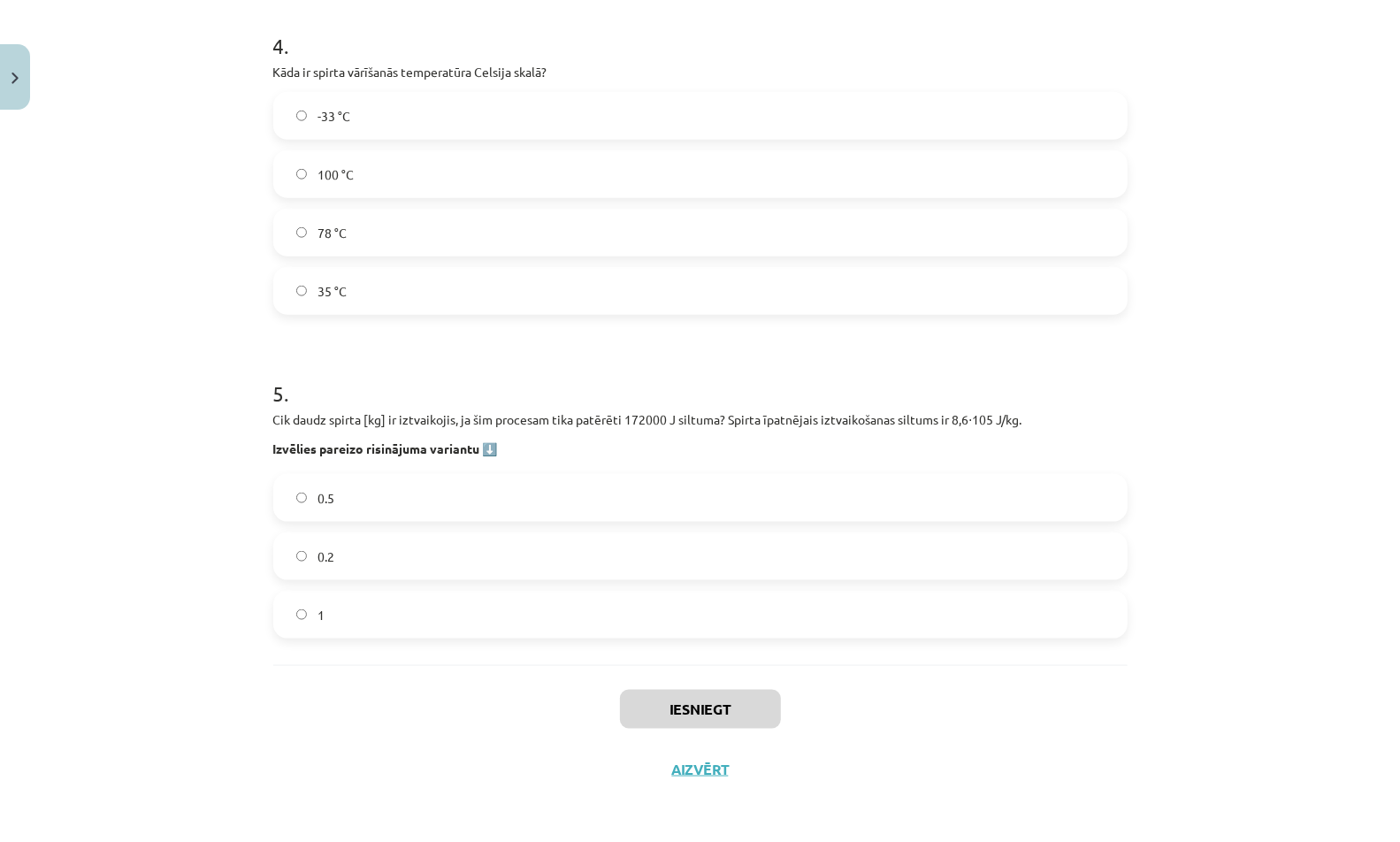
click at [484, 607] on label "1" at bounding box center [700, 615] width 850 height 44
click at [662, 705] on button "Iesniegt" at bounding box center [701, 709] width 161 height 38
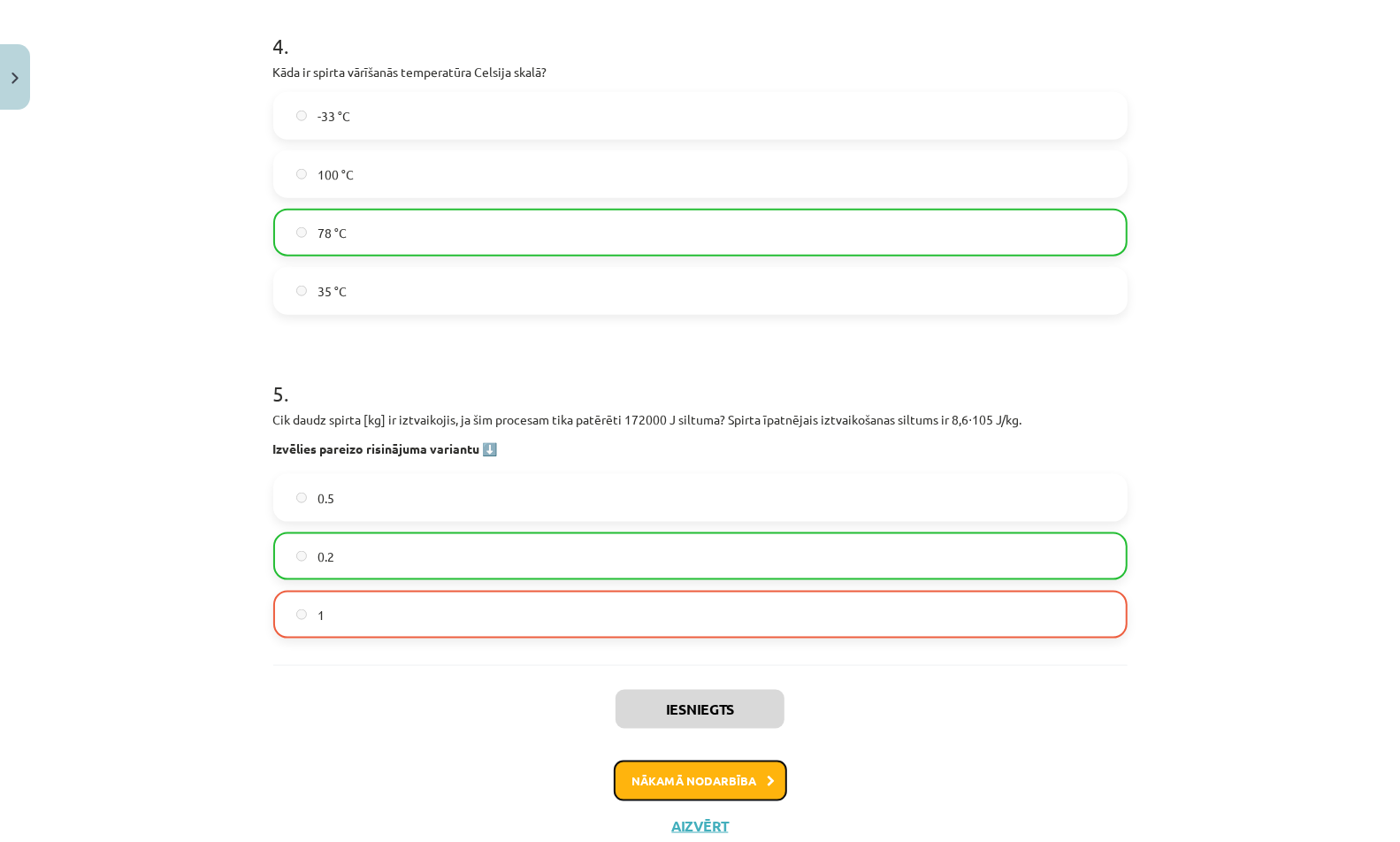
click at [667, 777] on button "Nākamā nodarbība" at bounding box center [700, 781] width 173 height 40
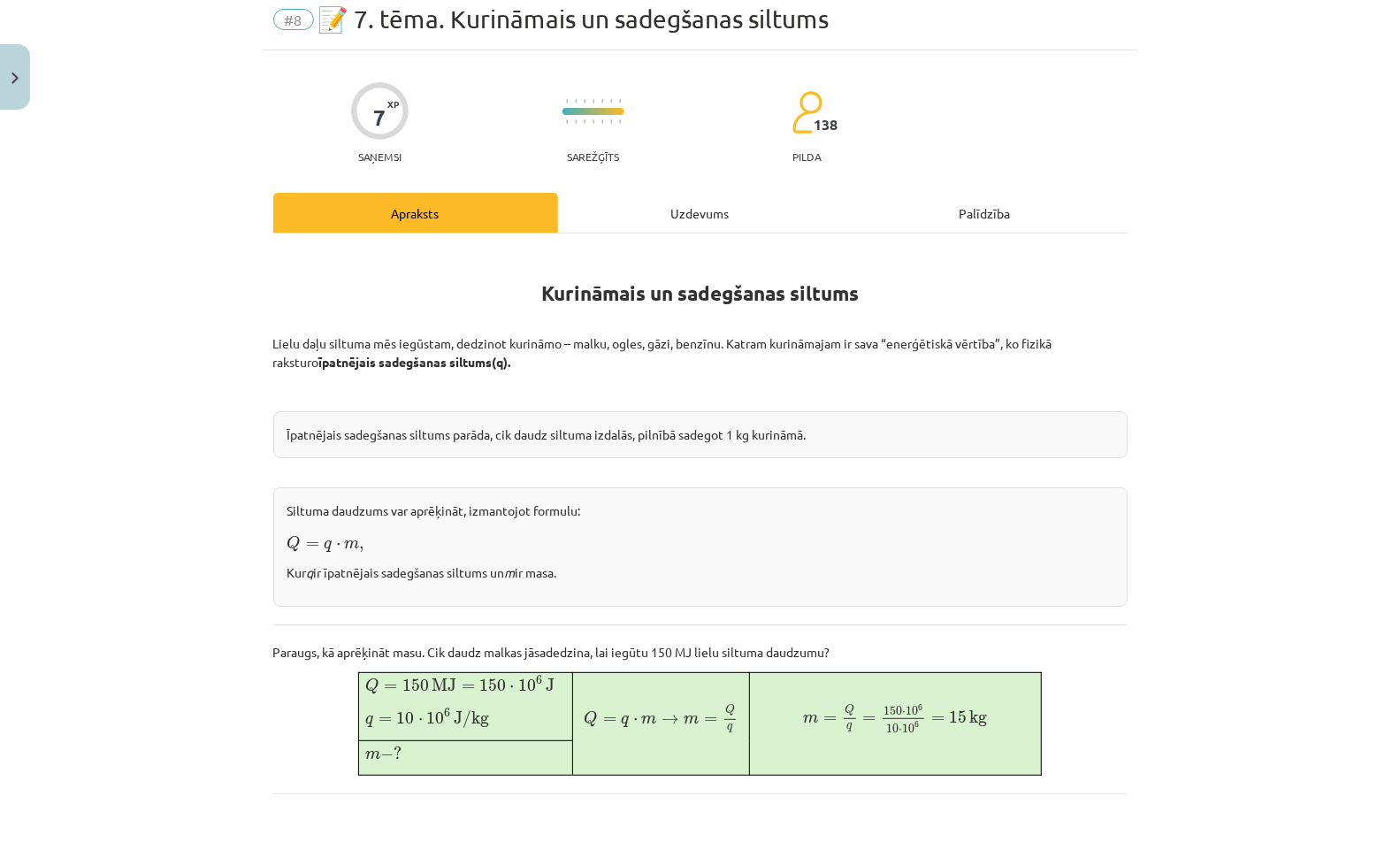
scroll to position [44, 0]
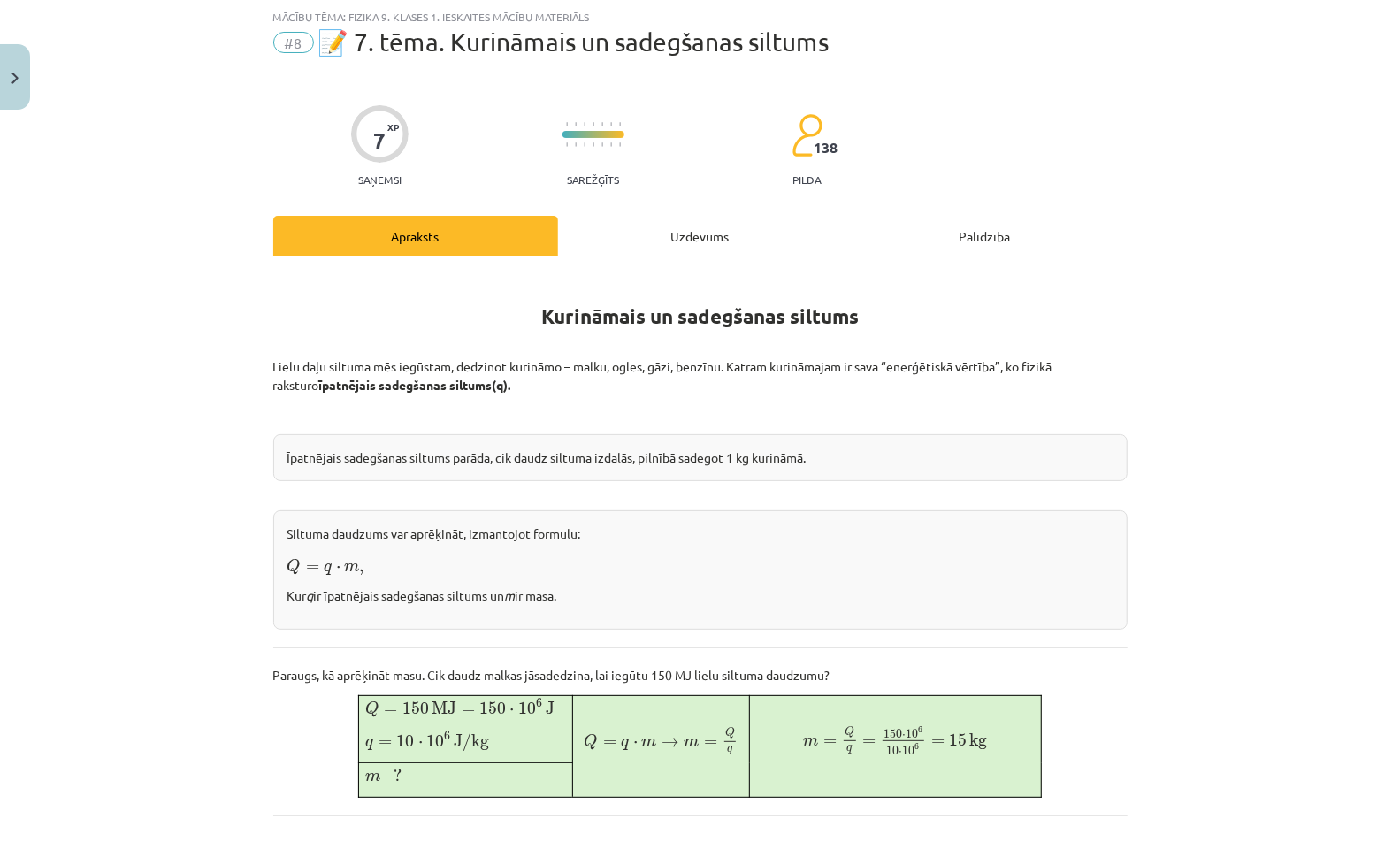
click at [706, 228] on div "Uzdevums" at bounding box center [700, 235] width 285 height 39
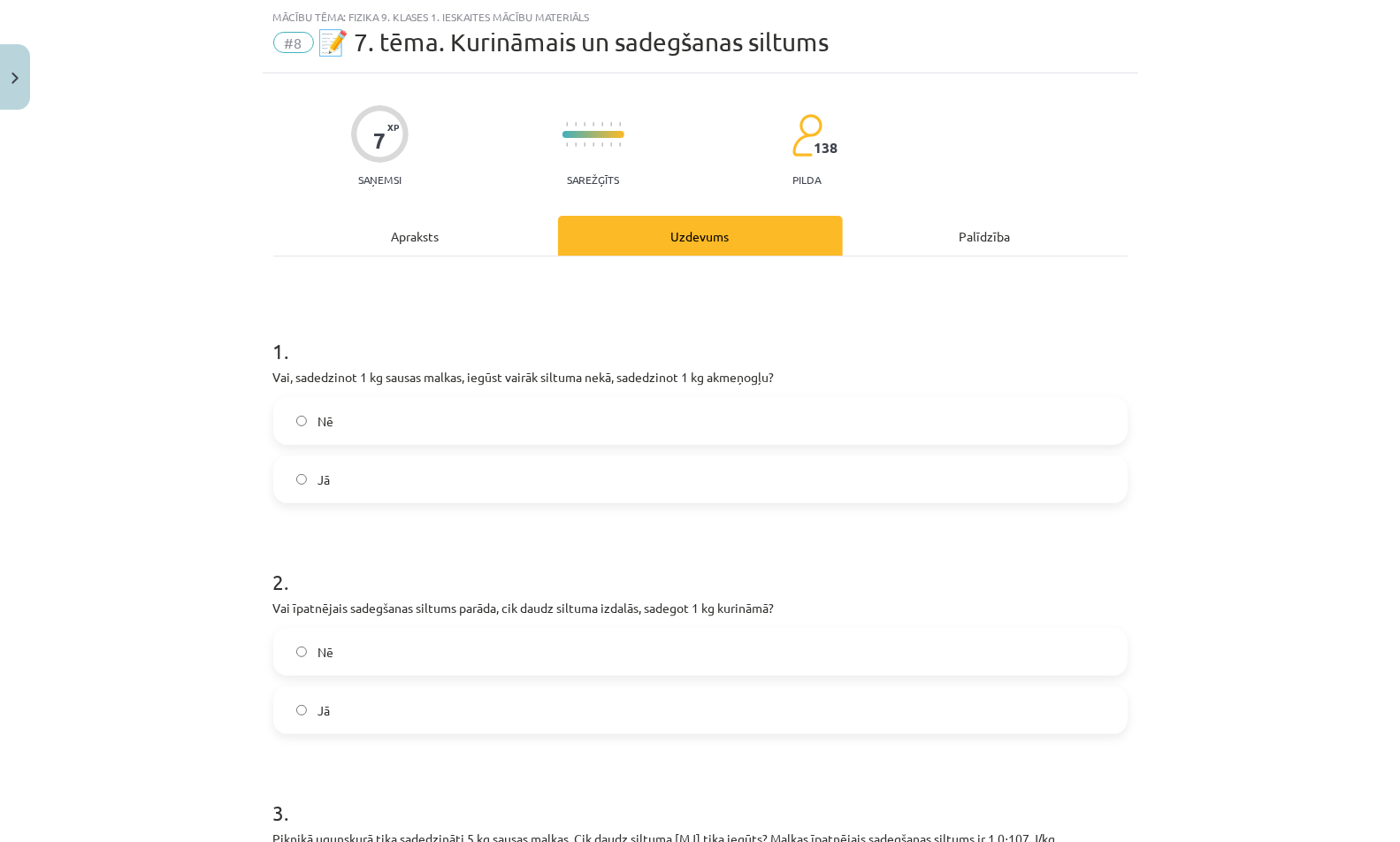
click at [587, 418] on label "Nē" at bounding box center [700, 421] width 850 height 44
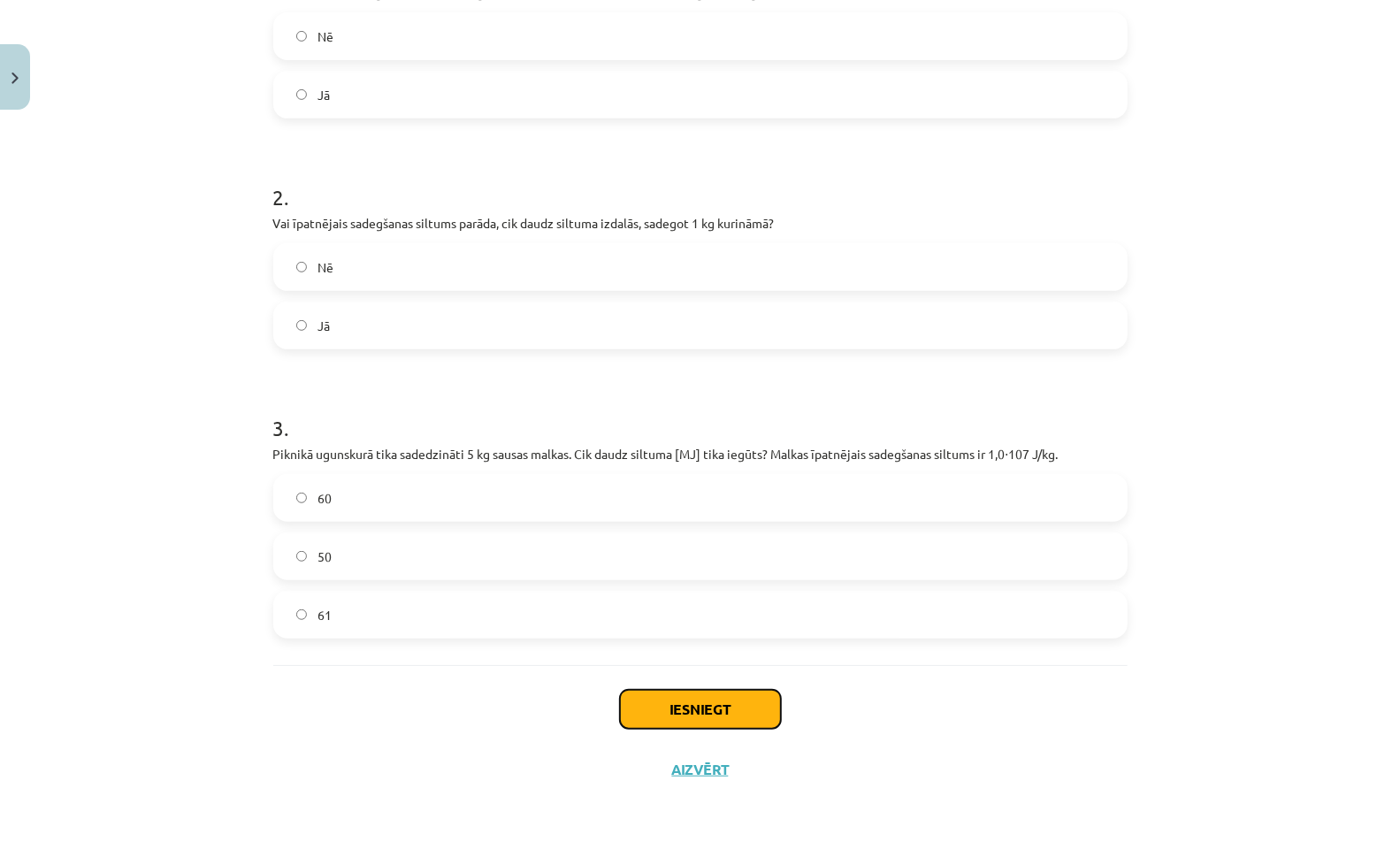
click at [672, 691] on button "Iesniegt" at bounding box center [701, 709] width 161 height 38
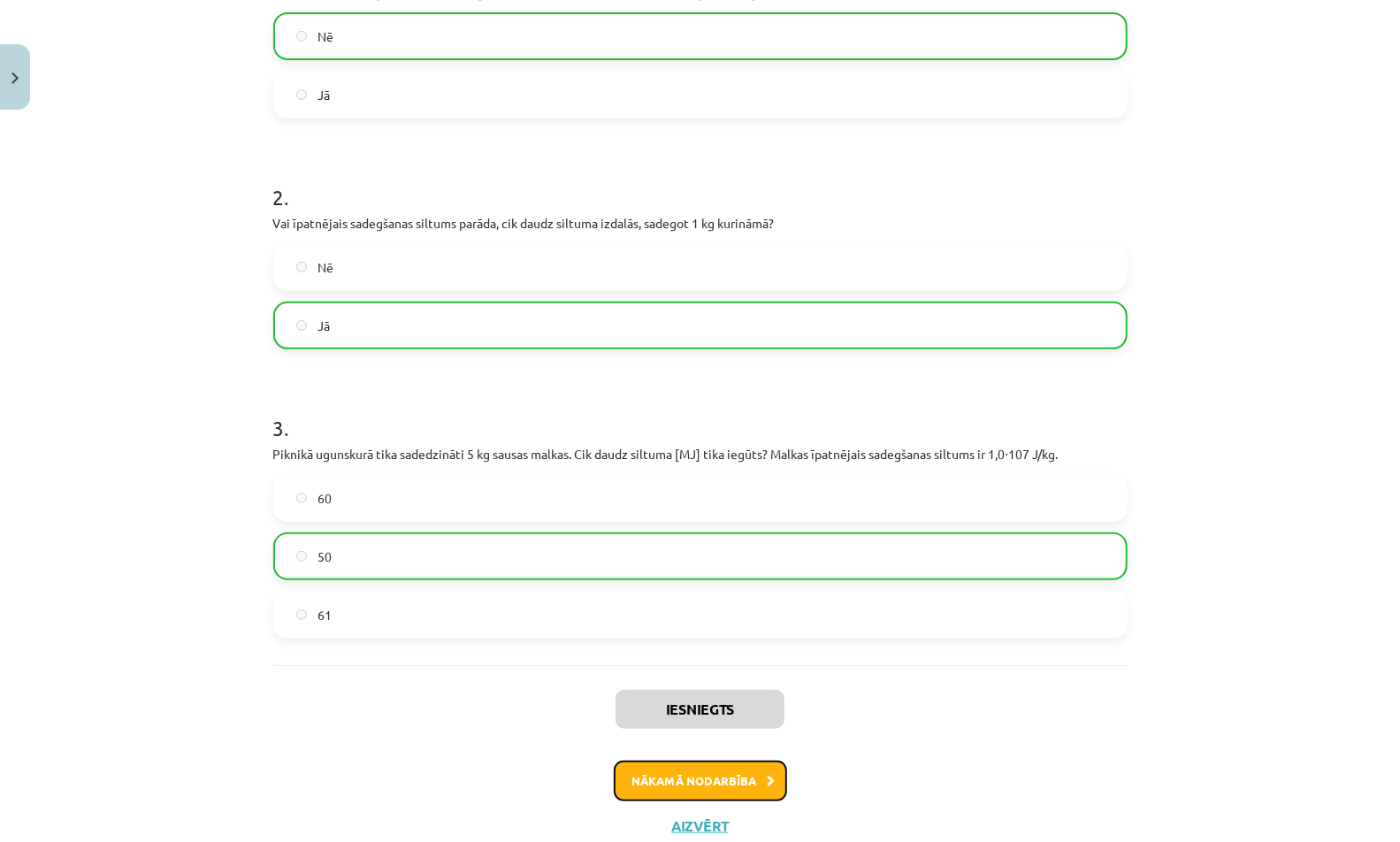
click at [687, 775] on button "Nākamā nodarbība" at bounding box center [700, 781] width 173 height 40
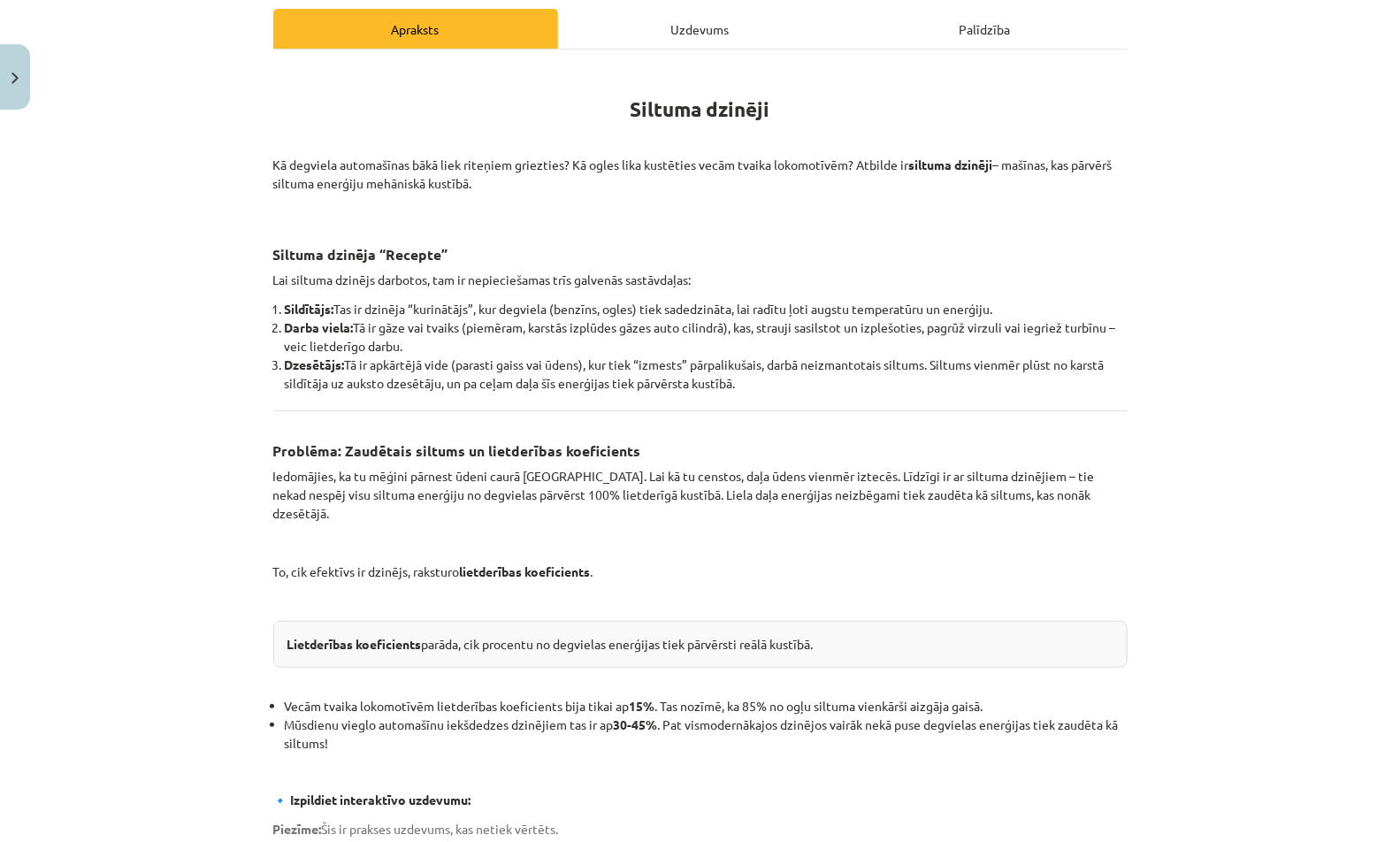
scroll to position [1052, 0]
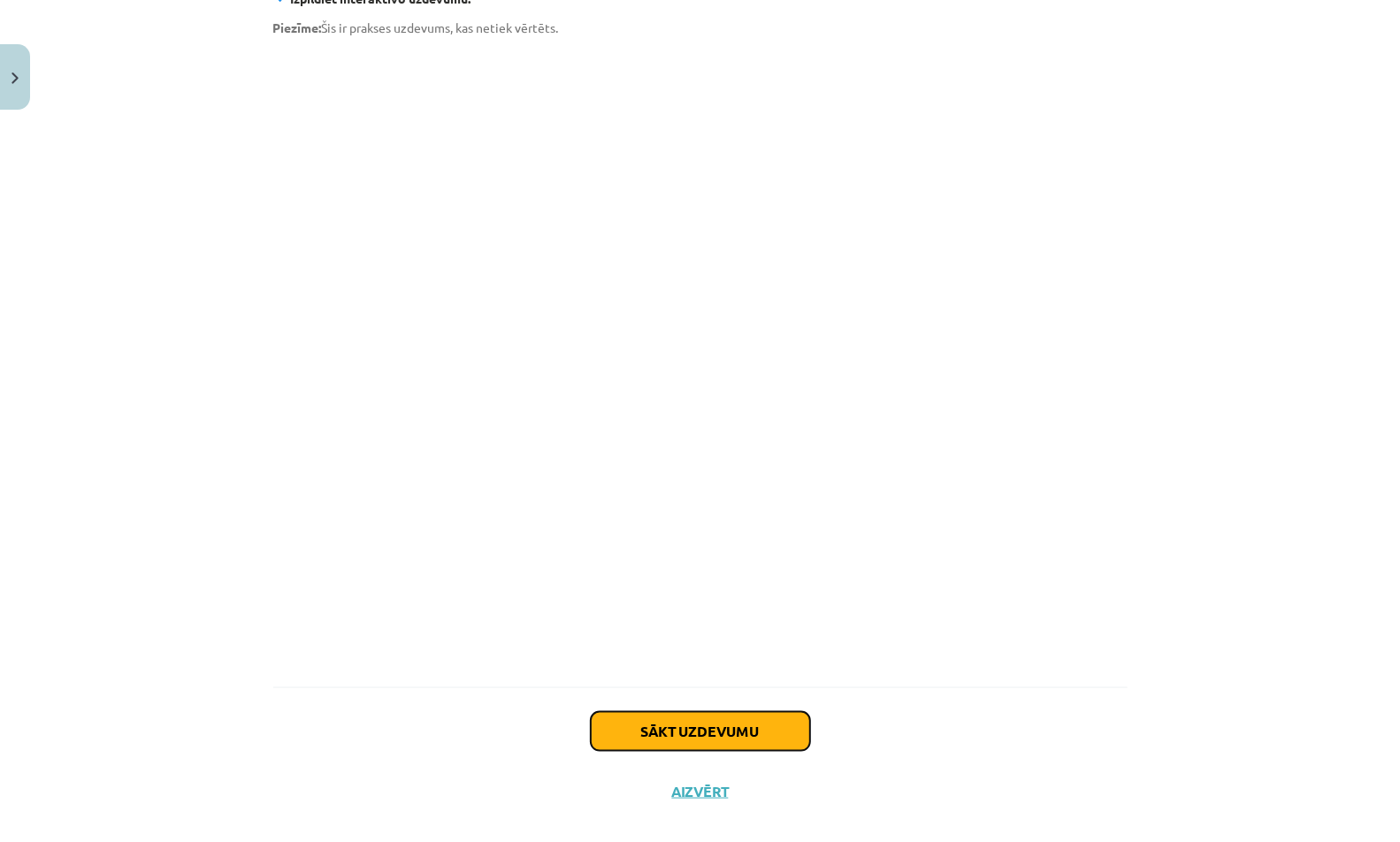
click at [718, 721] on button "Sākt uzdevumu" at bounding box center [700, 731] width 219 height 38
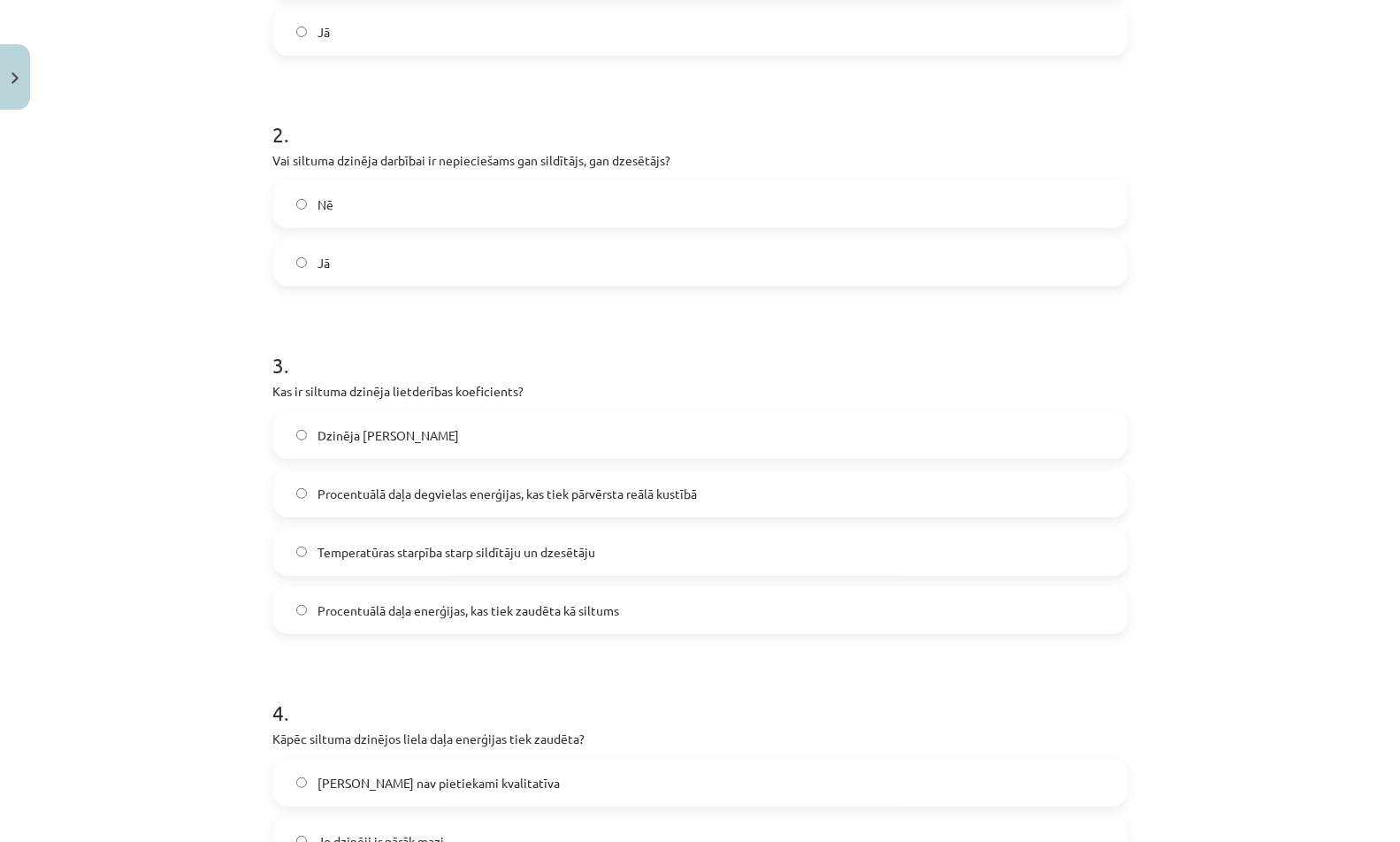
scroll to position [835, 0]
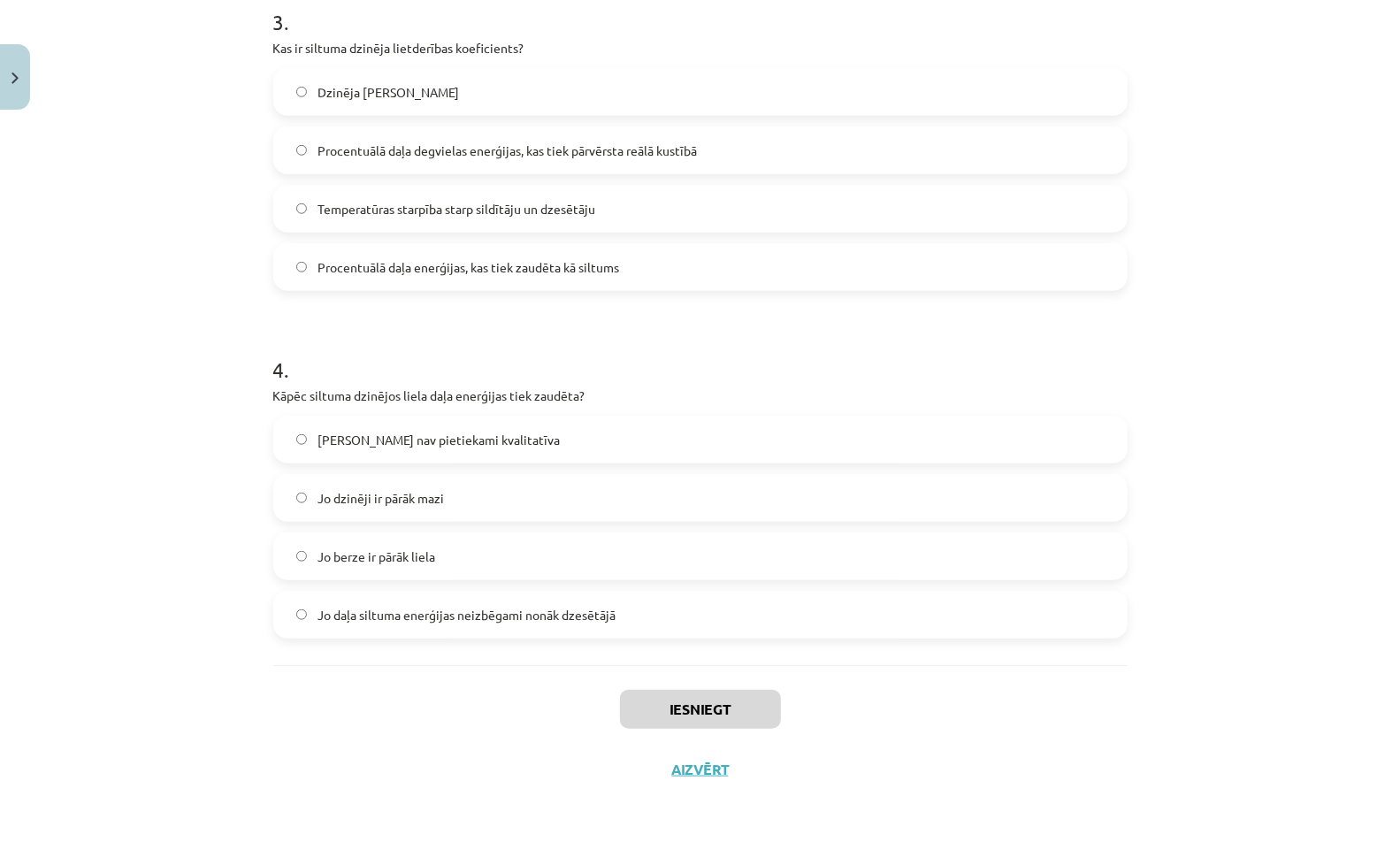
click at [695, 443] on label "[PERSON_NAME] nav pietiekami kvalitatīva" at bounding box center [700, 440] width 850 height 44
click at [705, 705] on button "Iesniegt" at bounding box center [701, 709] width 161 height 38
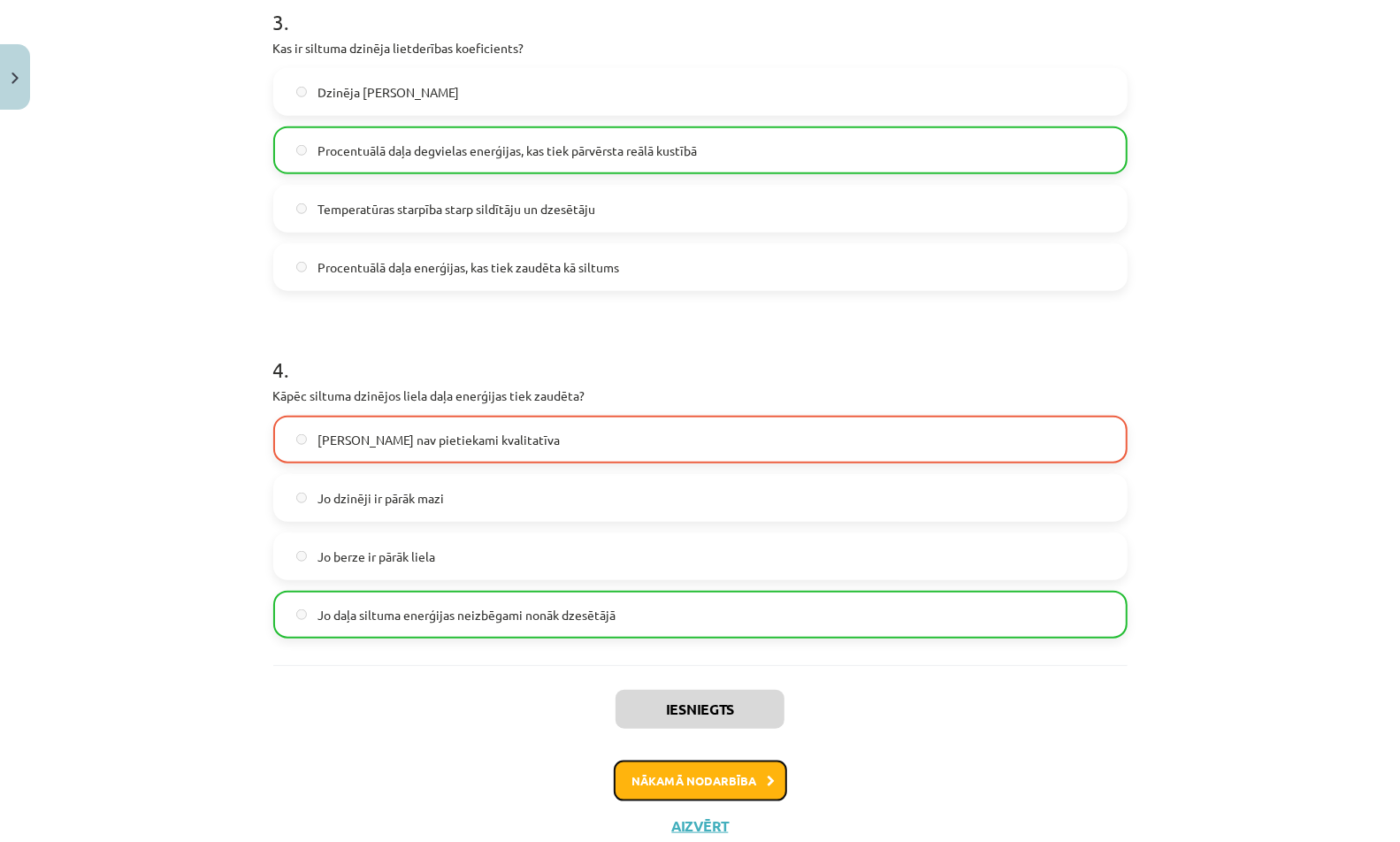
click at [715, 791] on button "Nākamā nodarbība" at bounding box center [700, 781] width 173 height 40
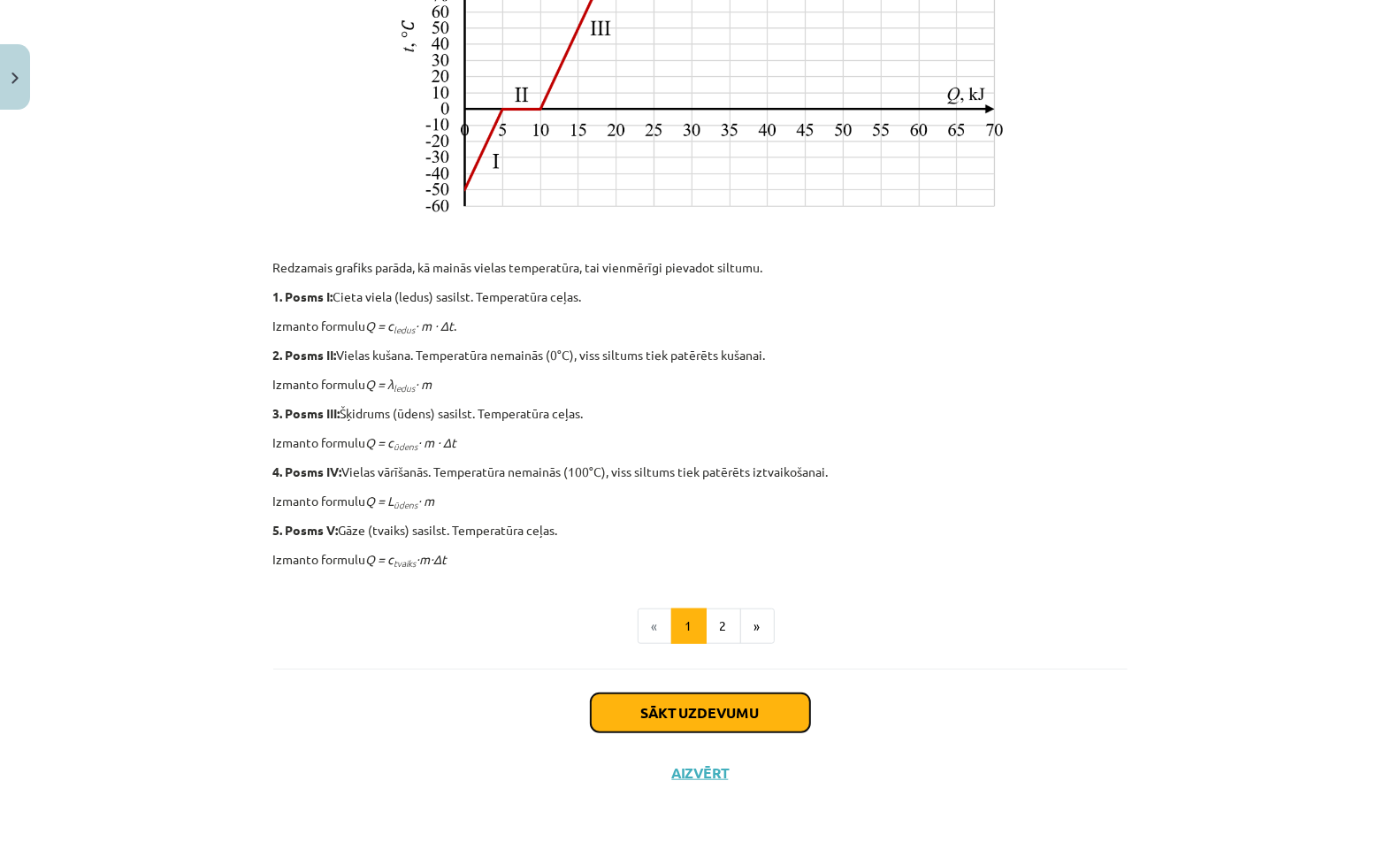
click at [731, 717] on button "Sākt uzdevumu" at bounding box center [700, 713] width 219 height 38
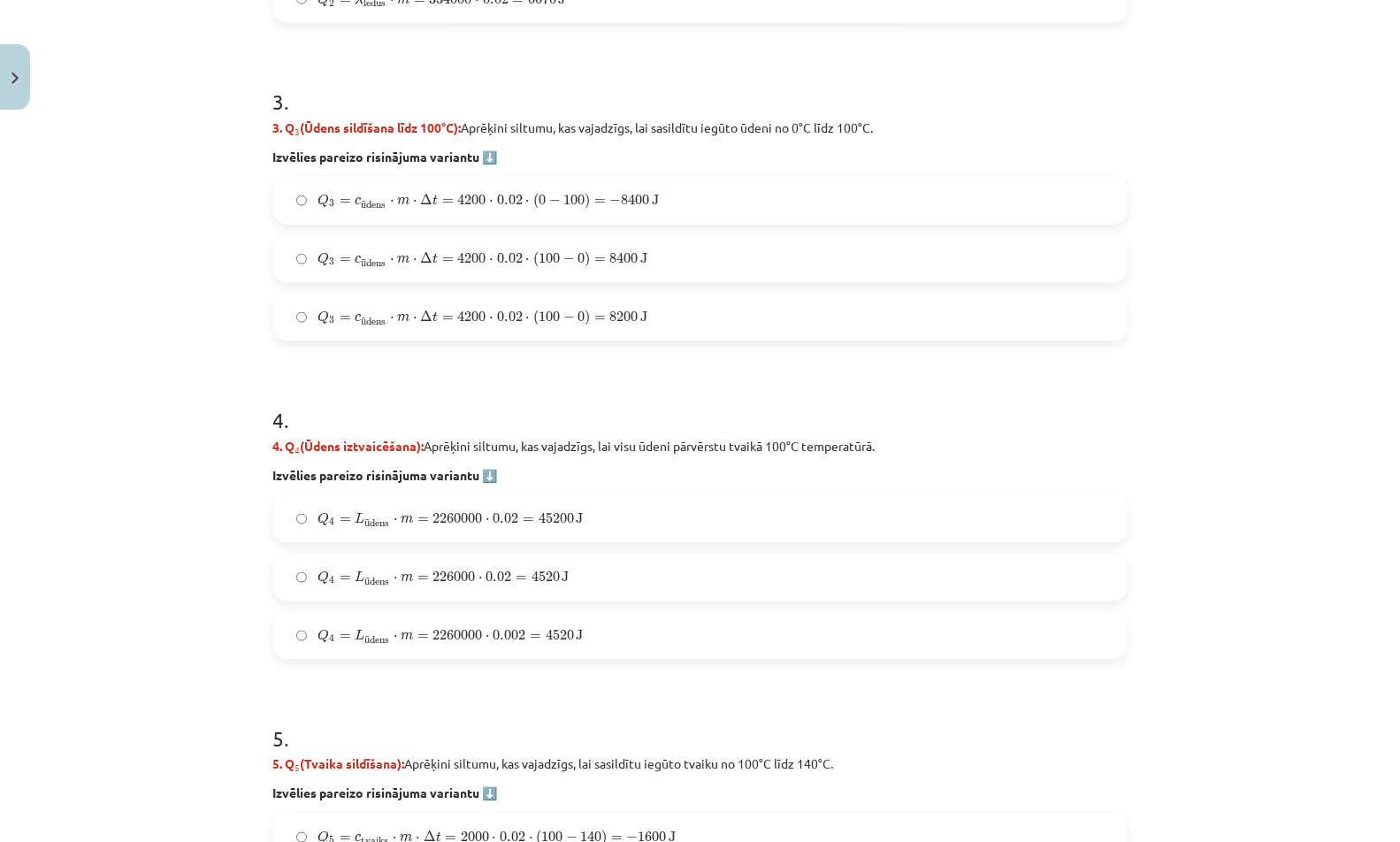
scroll to position [1473, 0]
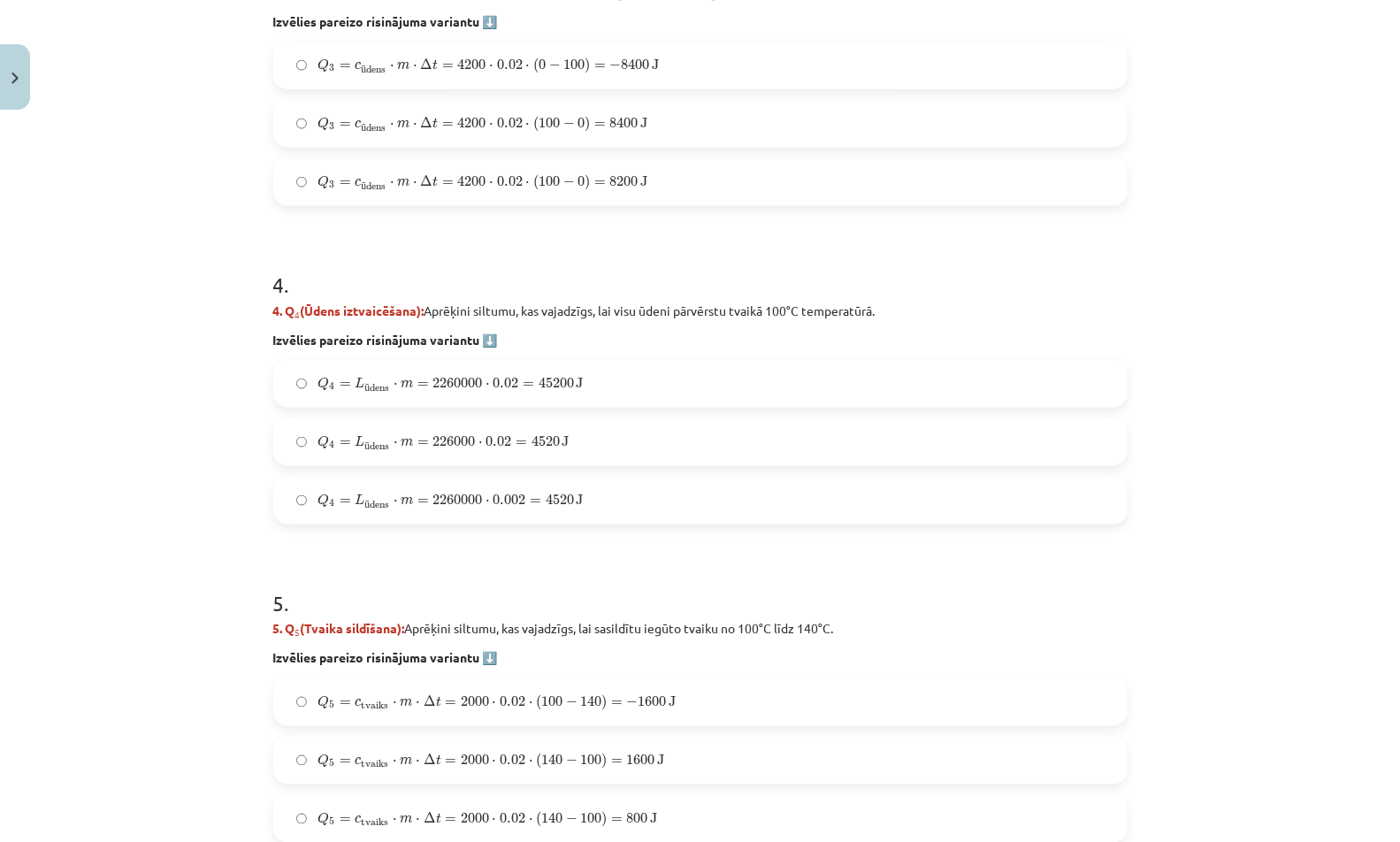
click at [707, 415] on div "Q 4 = L ū dens ⋅ m = 2260000 ⋅ 0.02 = 45200 J Q 4 = L ūdens ⋅ m = 2260000 ⋅ 0.0…" at bounding box center [700, 443] width 854 height 165
click at [707, 432] on label "Q 4 = L ū dens ⋅ m = 226000 ⋅ 0.02 = 4520 J Q 4 = L ūdens ⋅ m = 226000 ⋅ 0.02 =…" at bounding box center [700, 442] width 850 height 44
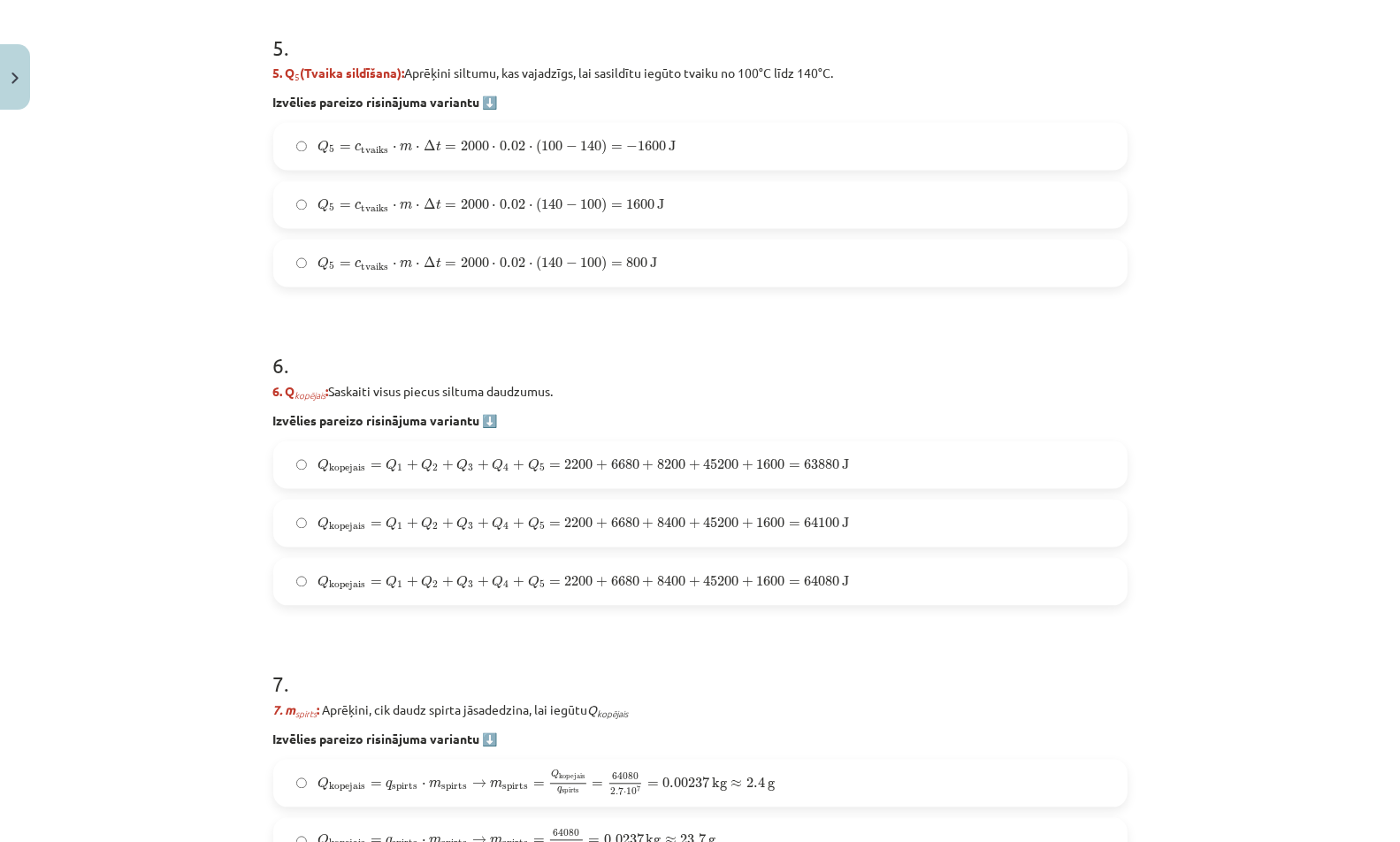
scroll to position [2313, 0]
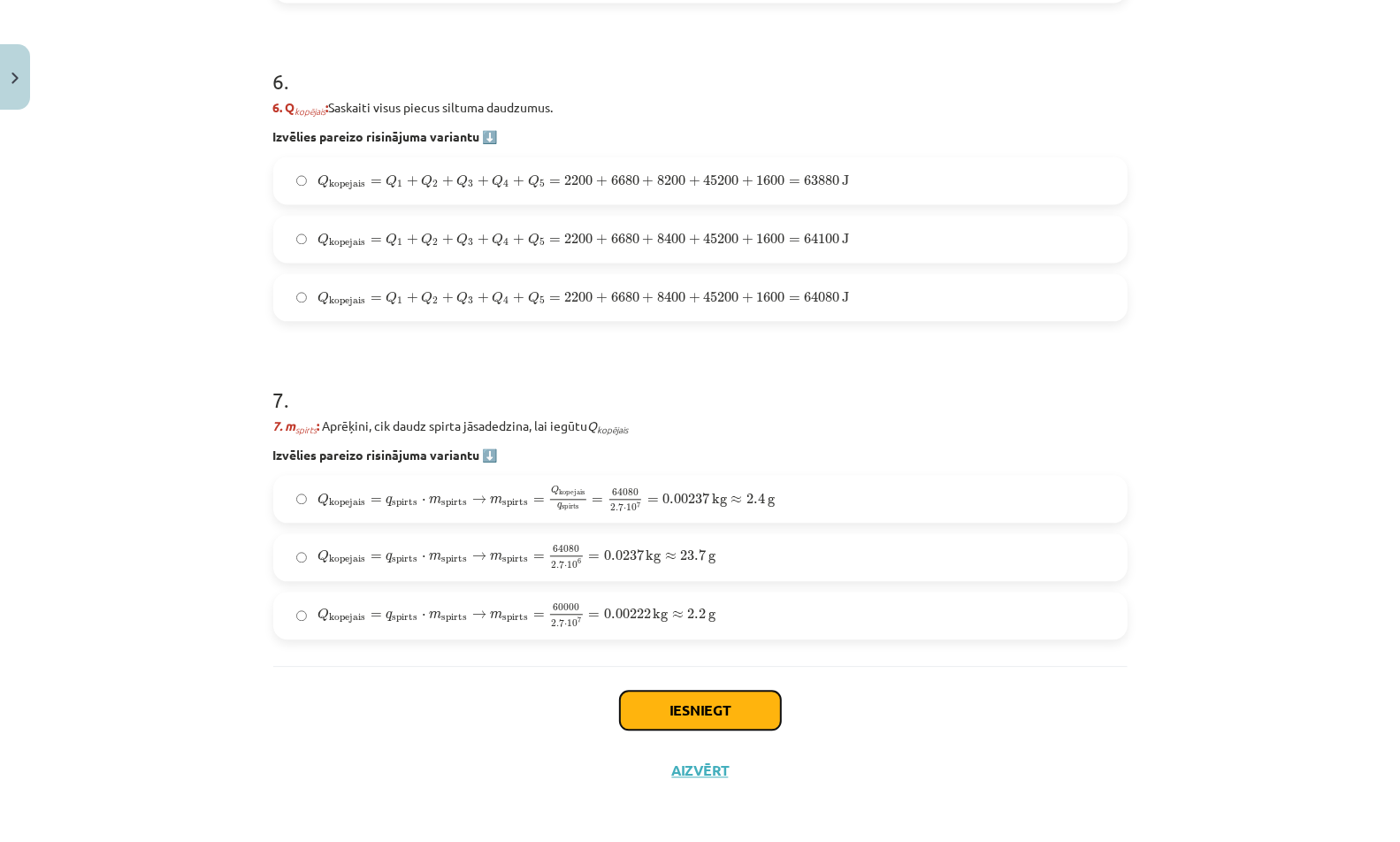
click at [698, 703] on button "Iesniegt" at bounding box center [701, 710] width 161 height 38
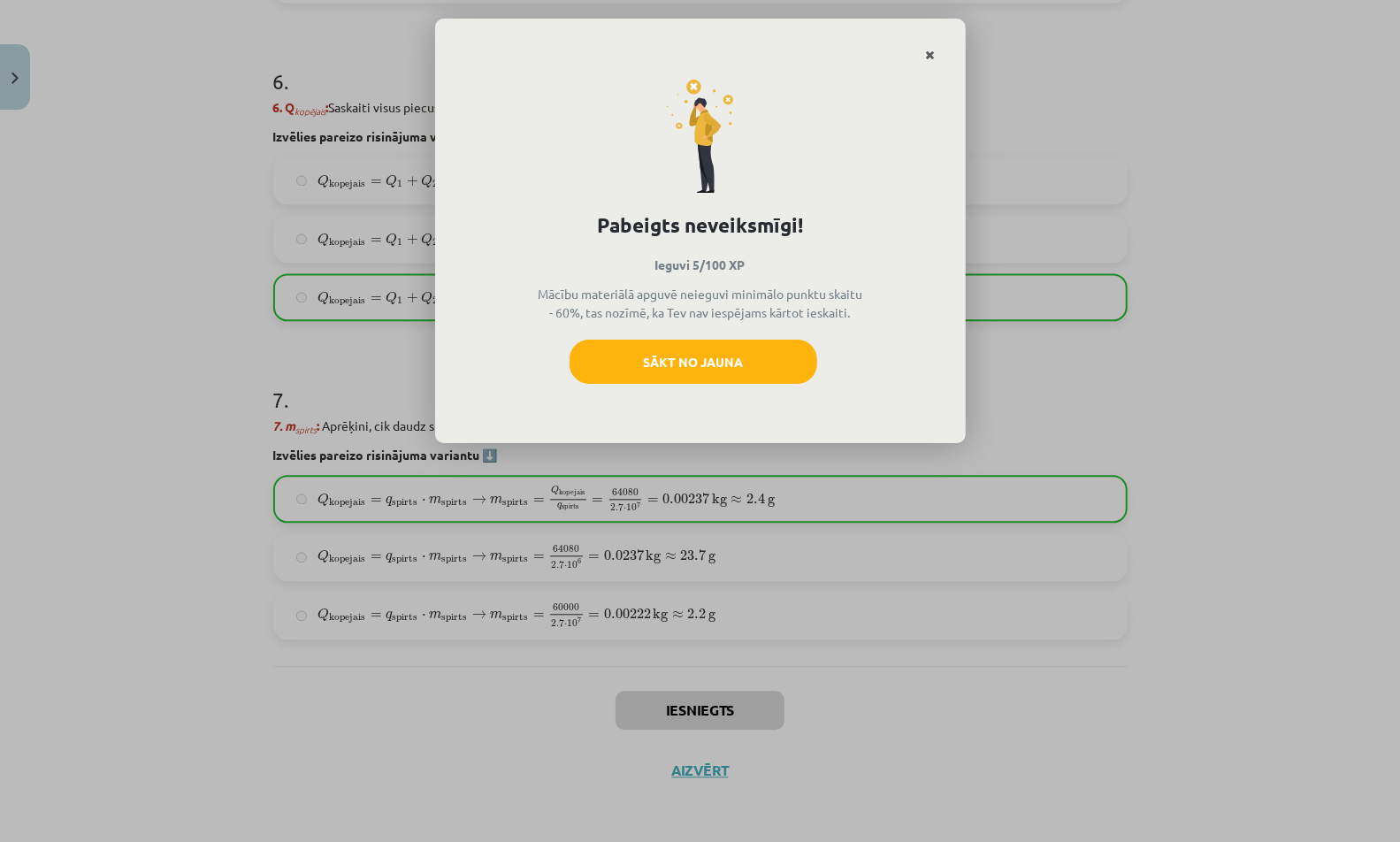
click at [933, 52] on icon "Close" at bounding box center [930, 56] width 10 height 13
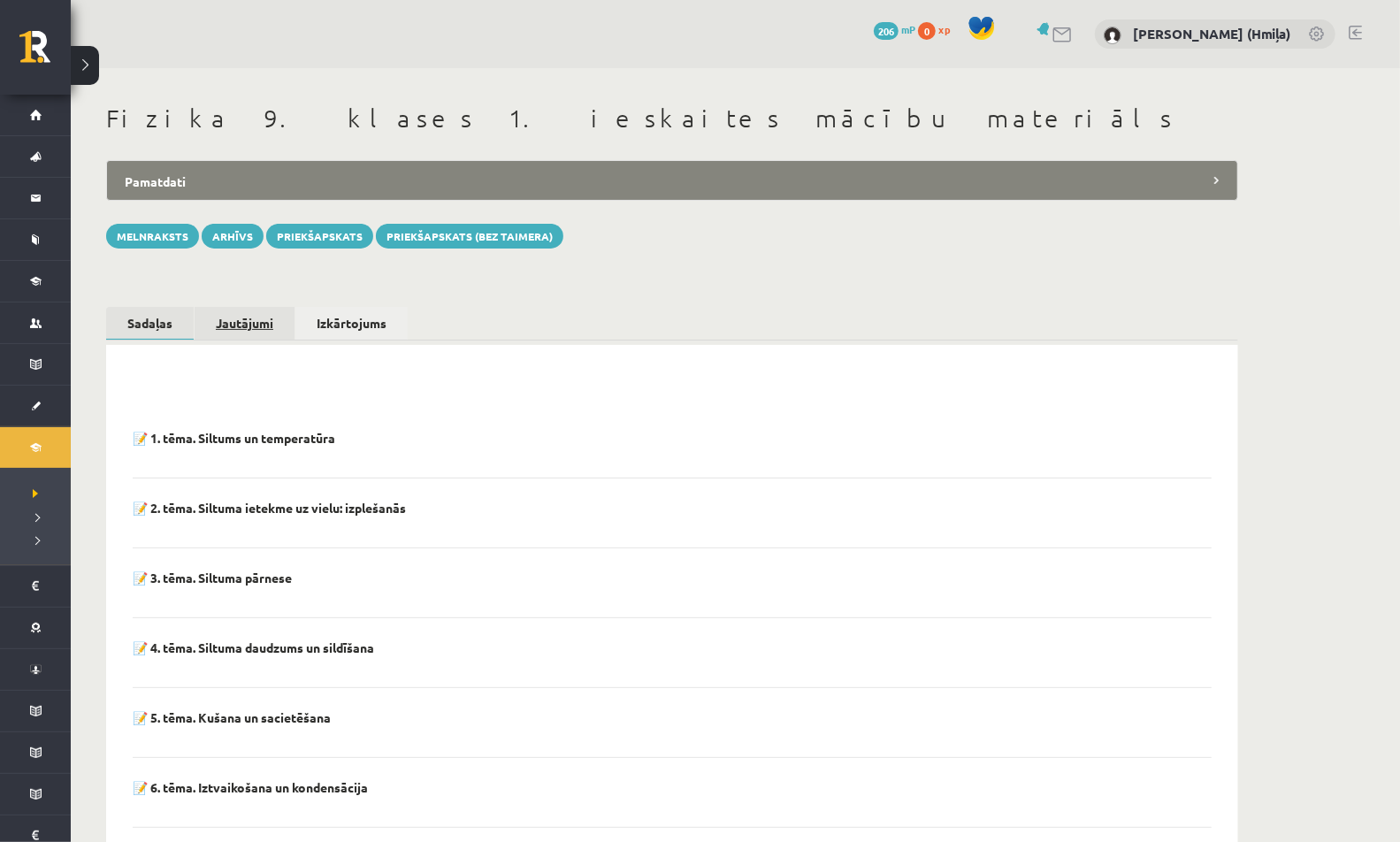
click at [256, 326] on link "Jautājumi" at bounding box center [244, 323] width 100 height 33
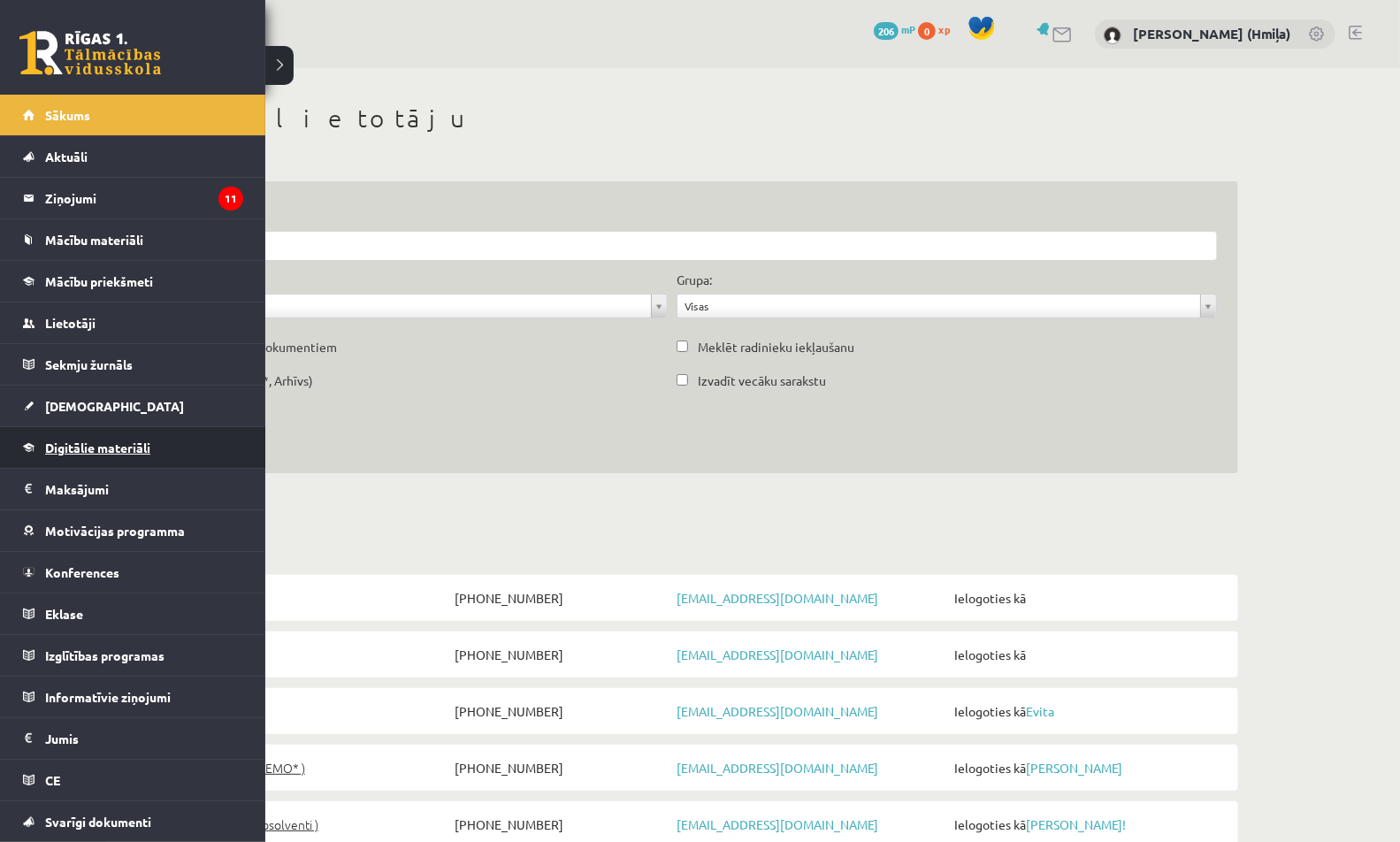
click at [76, 448] on span "Digitālie materiāli" at bounding box center [97, 447] width 105 height 16
click at [69, 452] on link "Digitālie materiāli" at bounding box center [133, 447] width 220 height 40
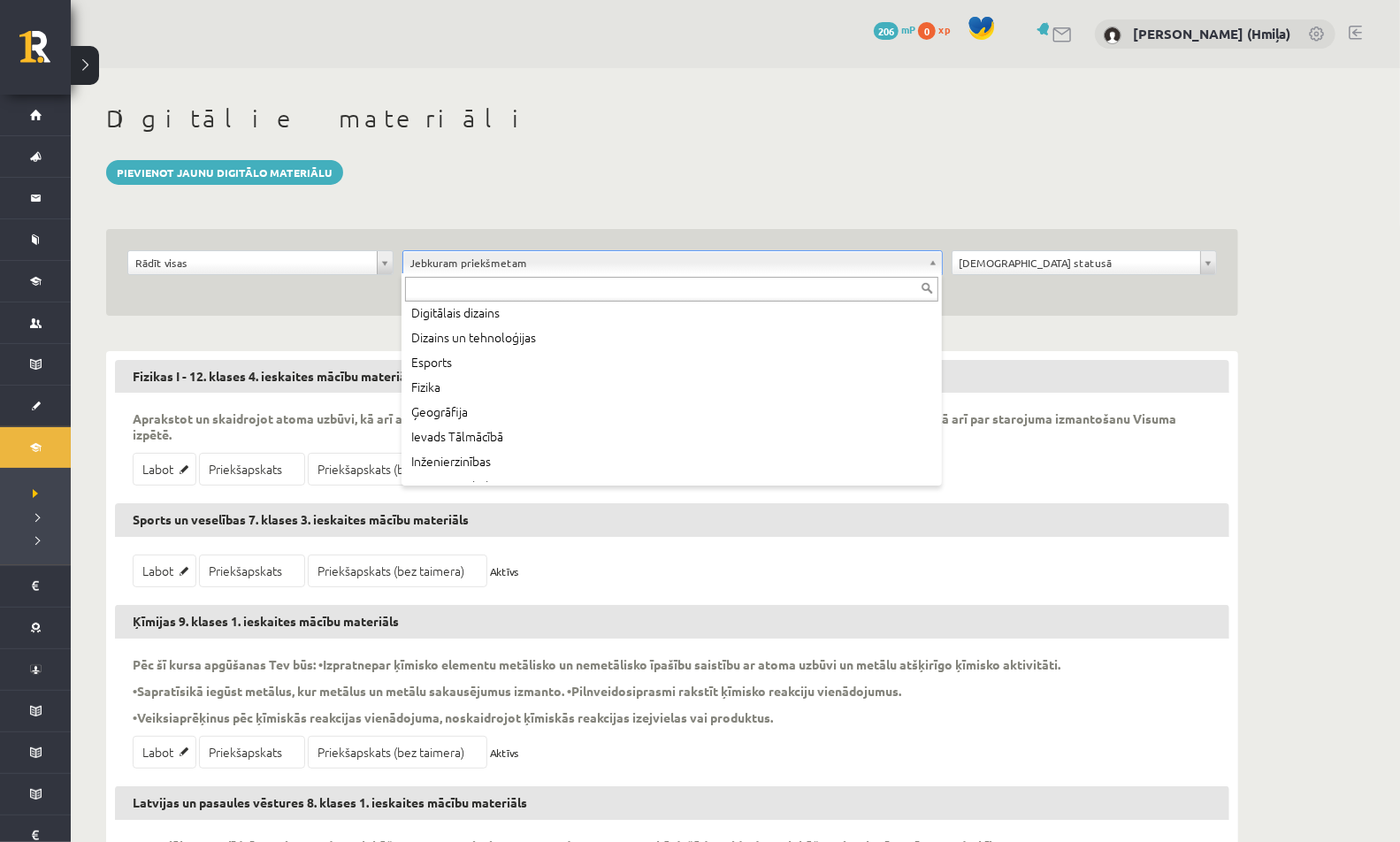
scroll to position [184, 0]
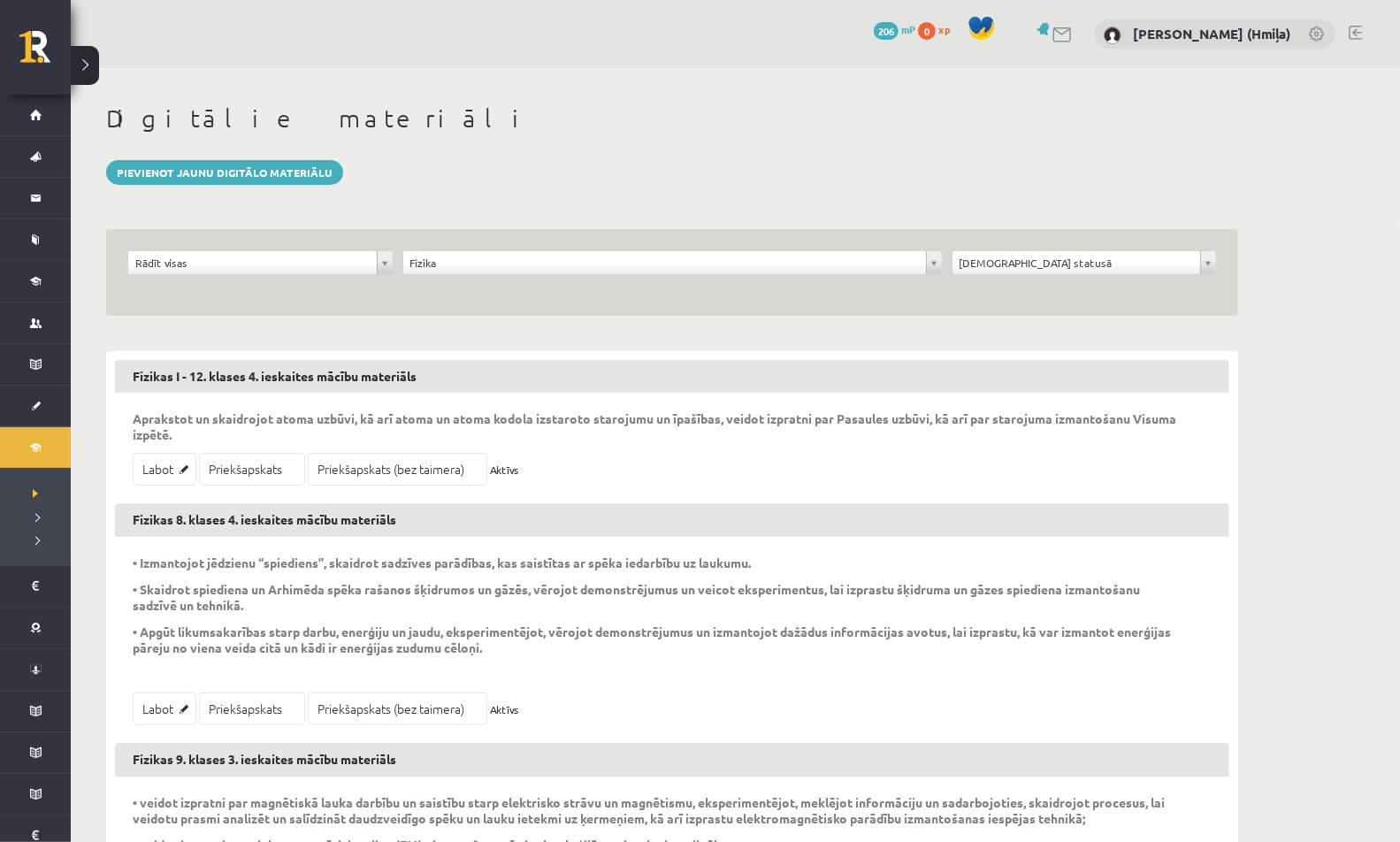
click at [358, 276] on div "**********" at bounding box center [260, 267] width 275 height 34
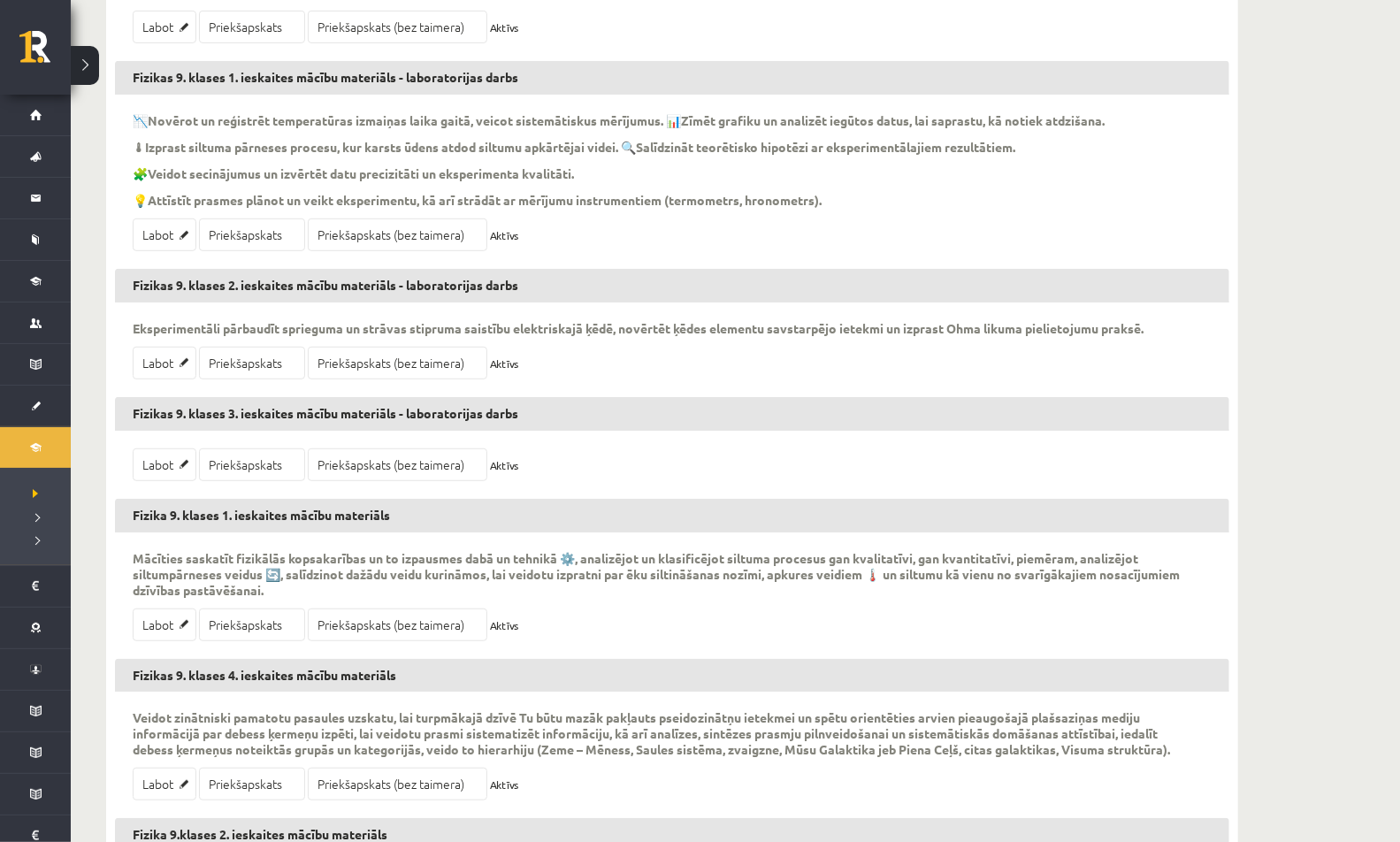
scroll to position [563, 0]
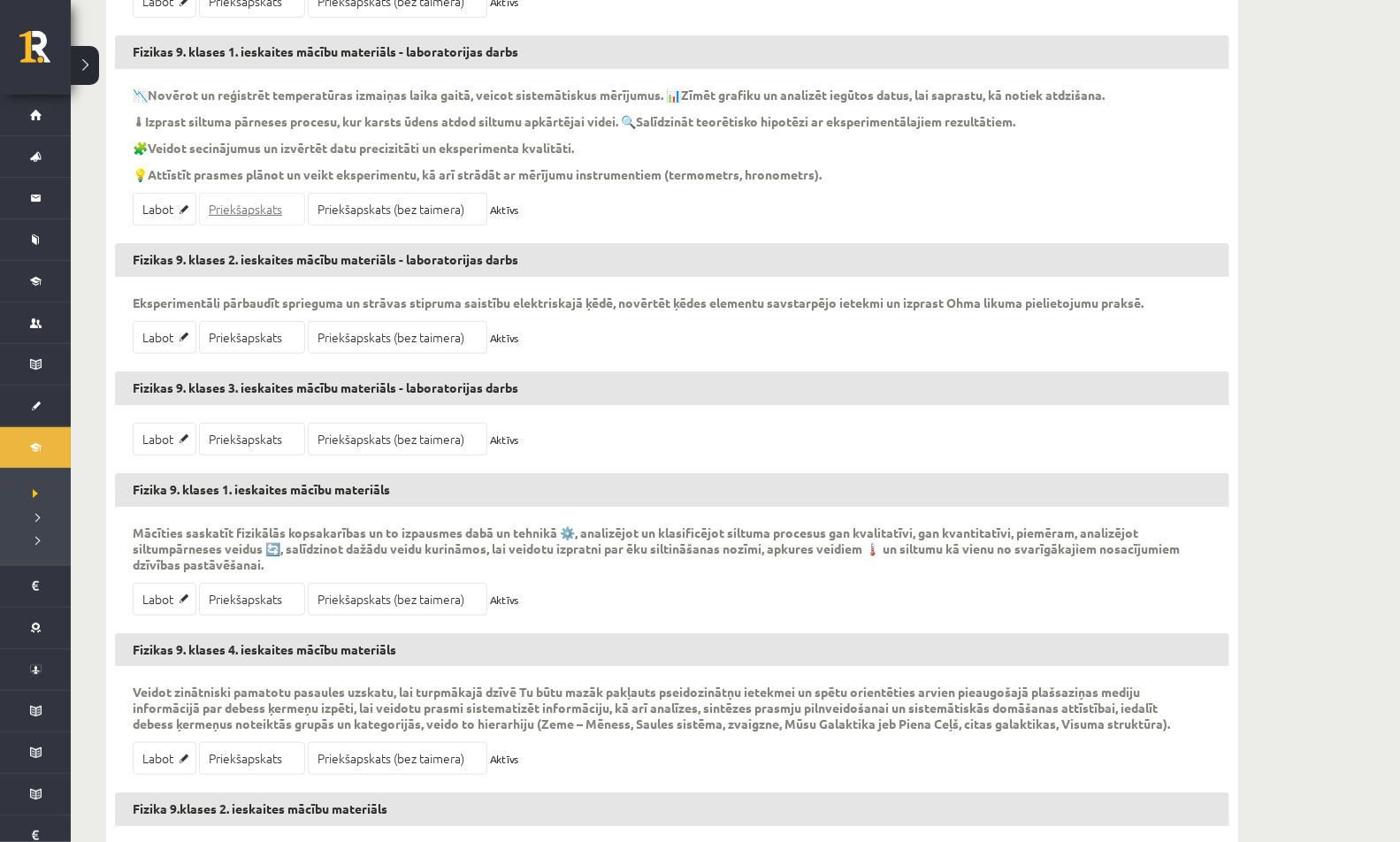
click at [252, 205] on link "Priekšapskats" at bounding box center [252, 209] width 106 height 33
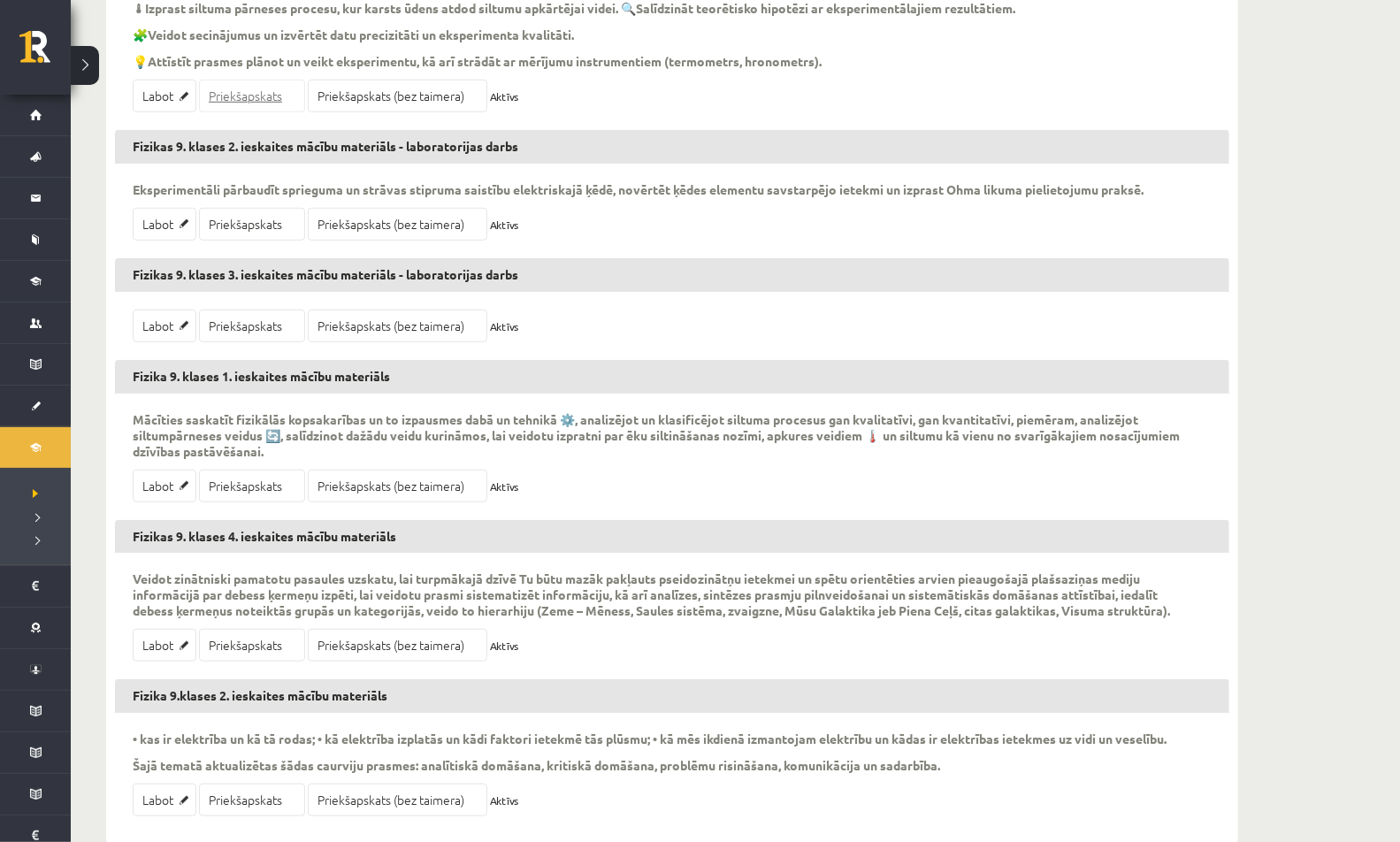
scroll to position [703, 0]
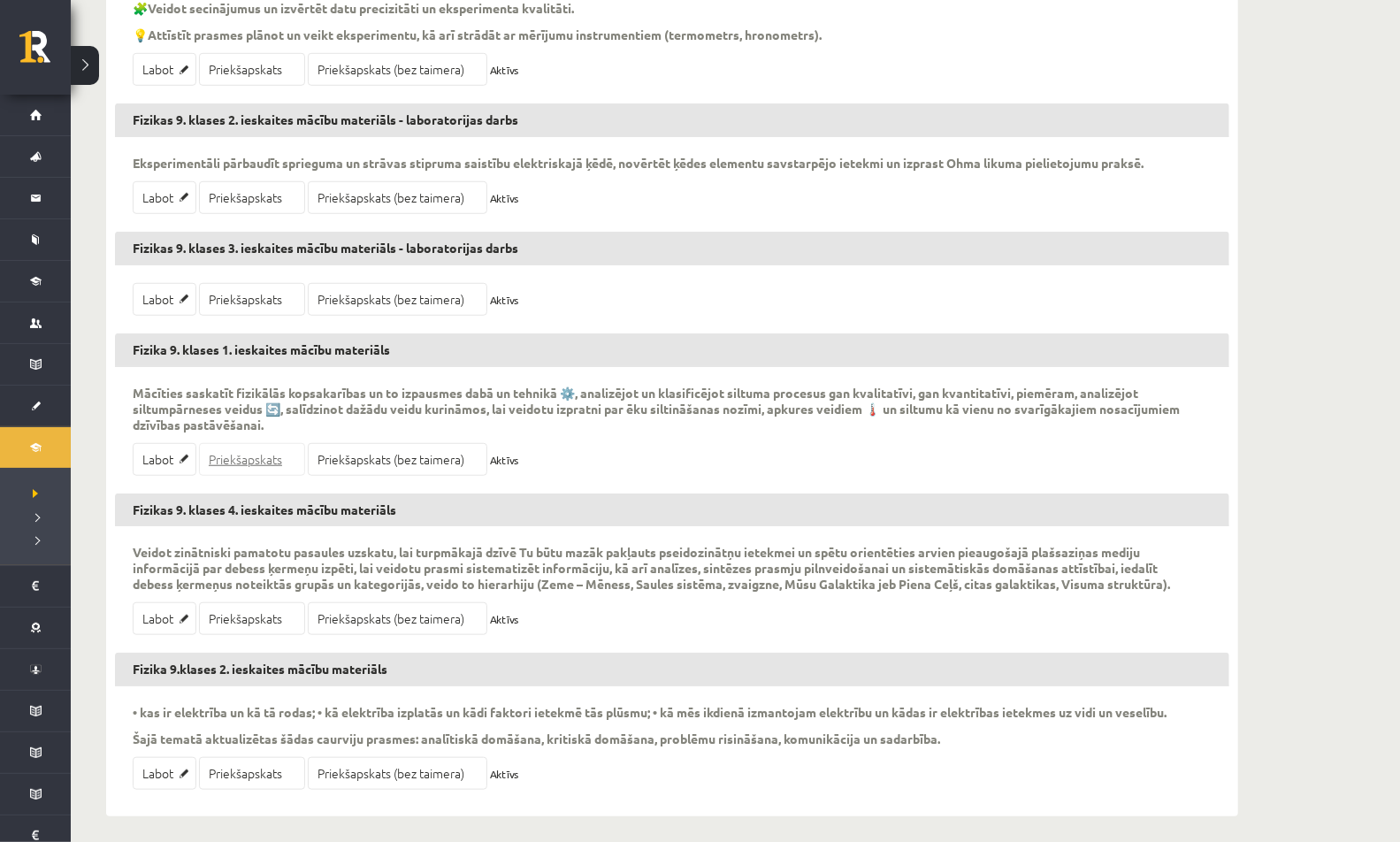
click at [232, 450] on link "Priekšapskats" at bounding box center [252, 460] width 106 height 33
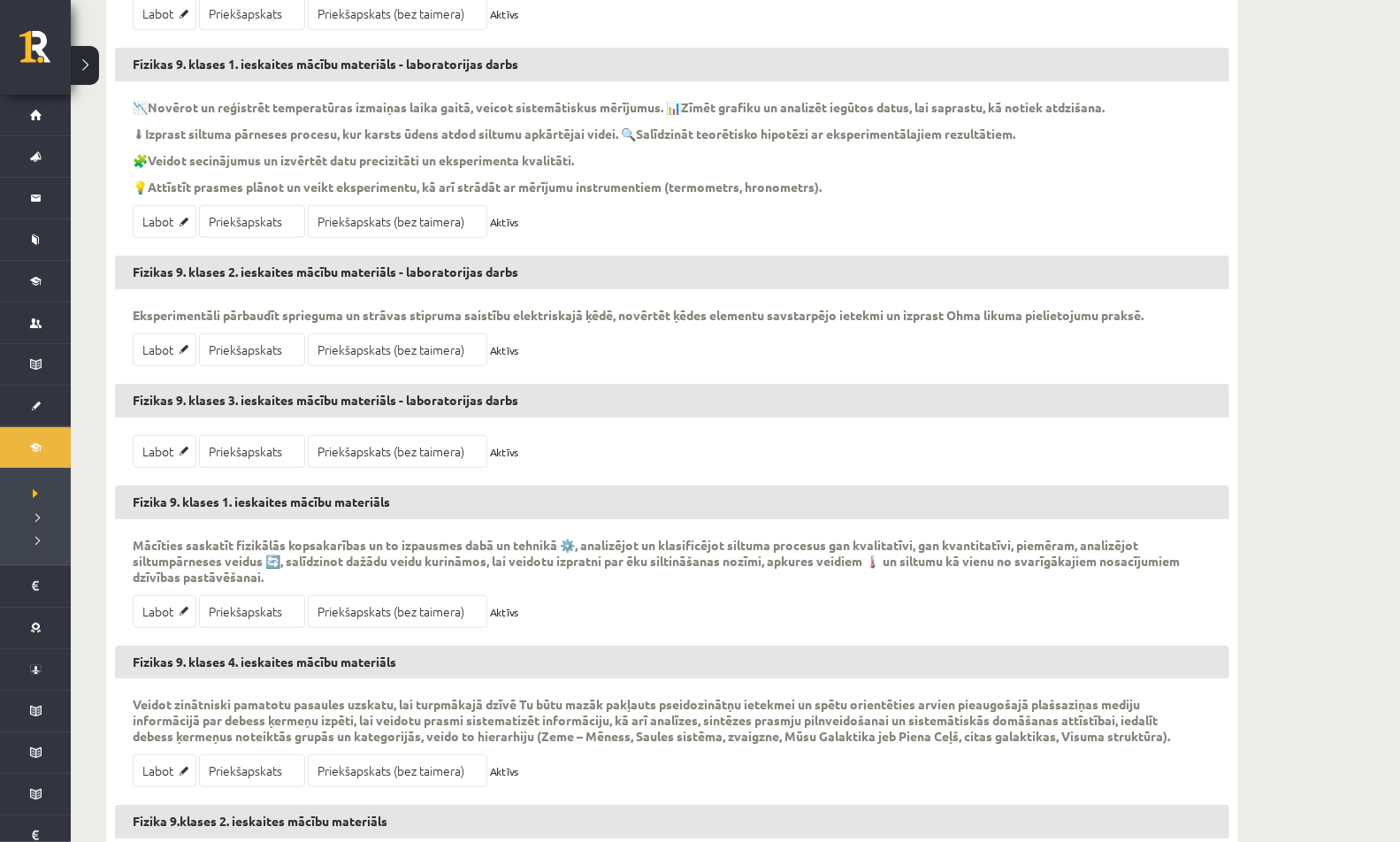
scroll to position [523, 0]
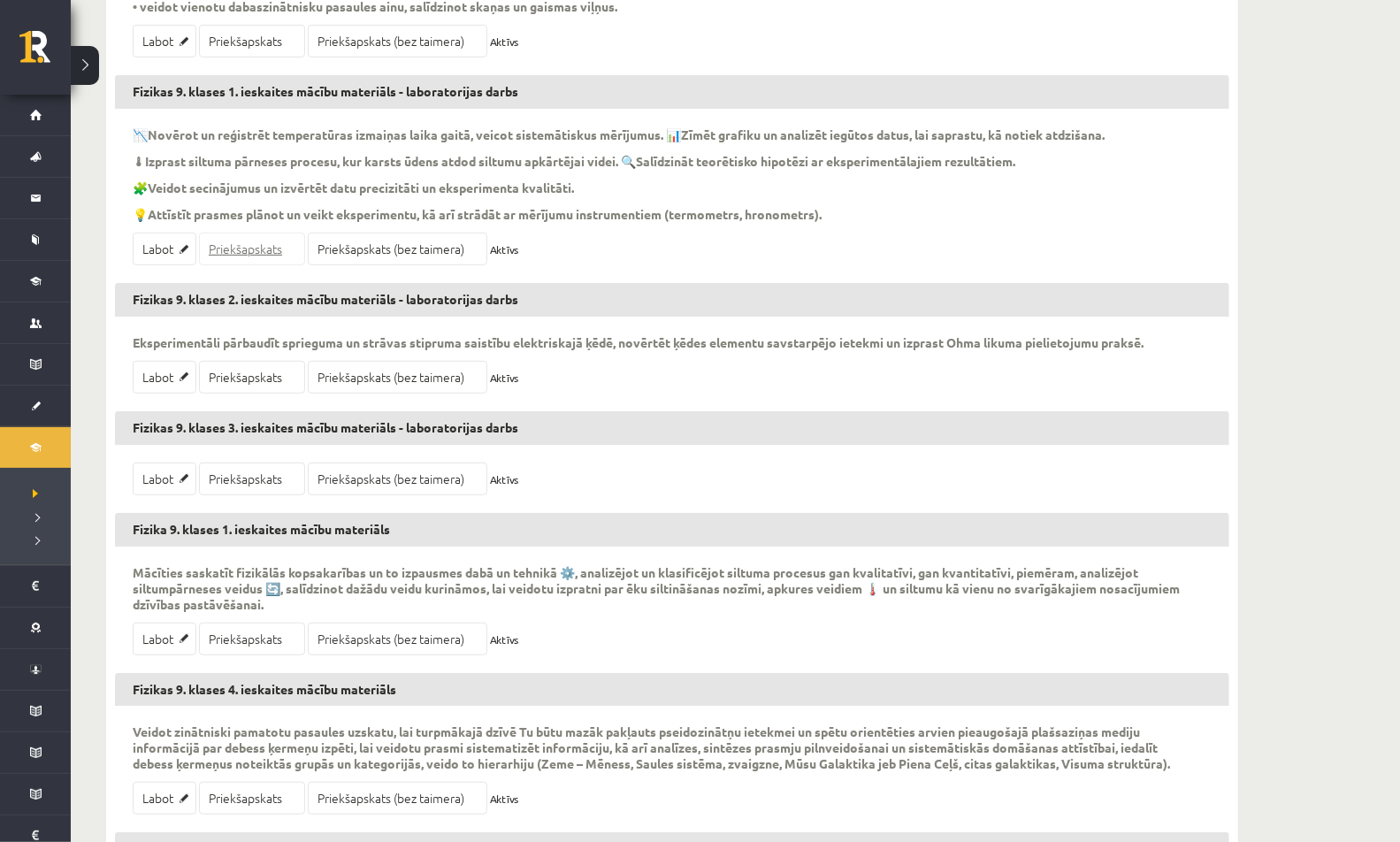
click at [268, 247] on link "Priekšapskats" at bounding box center [252, 249] width 106 height 33
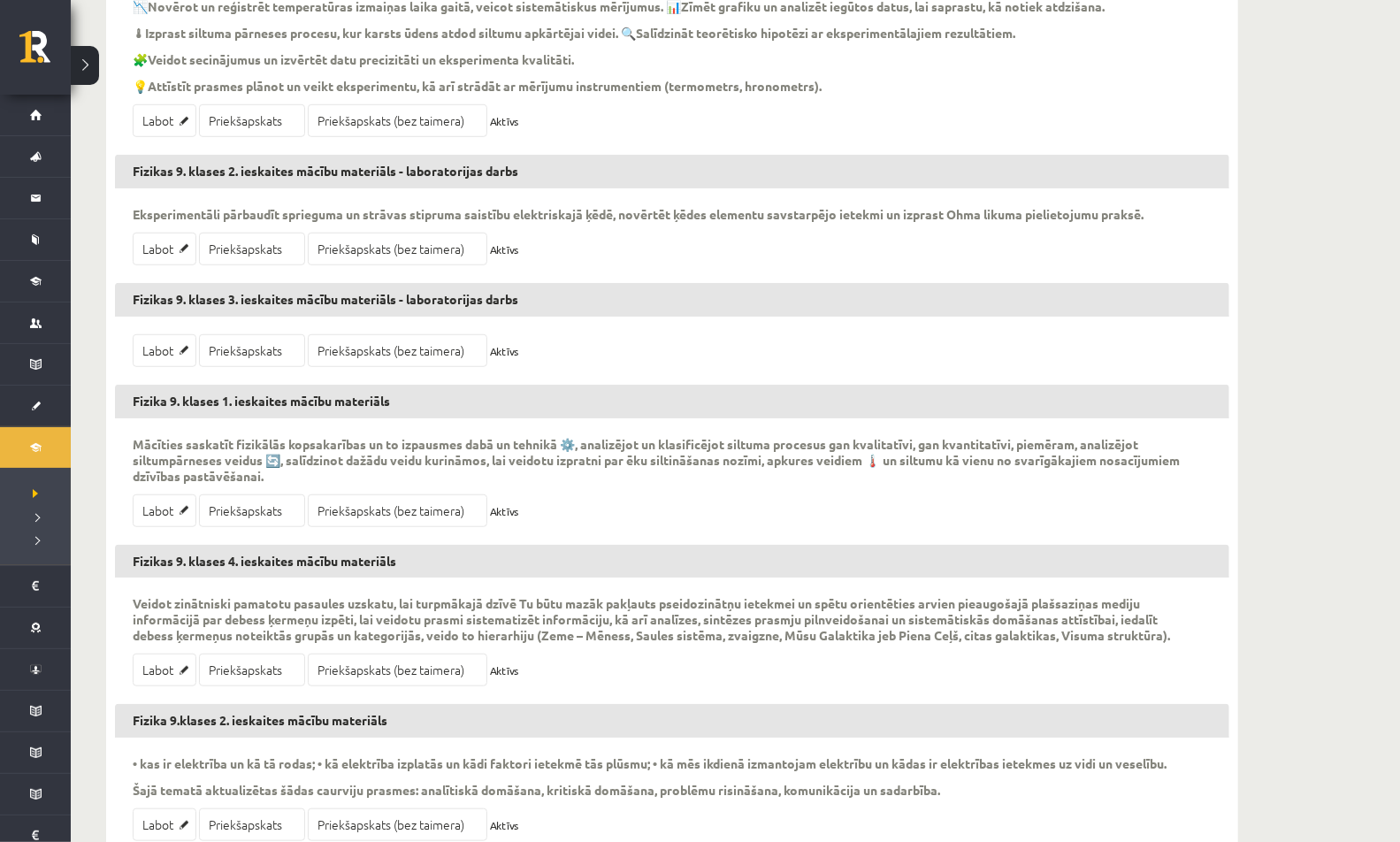
scroll to position [703, 0]
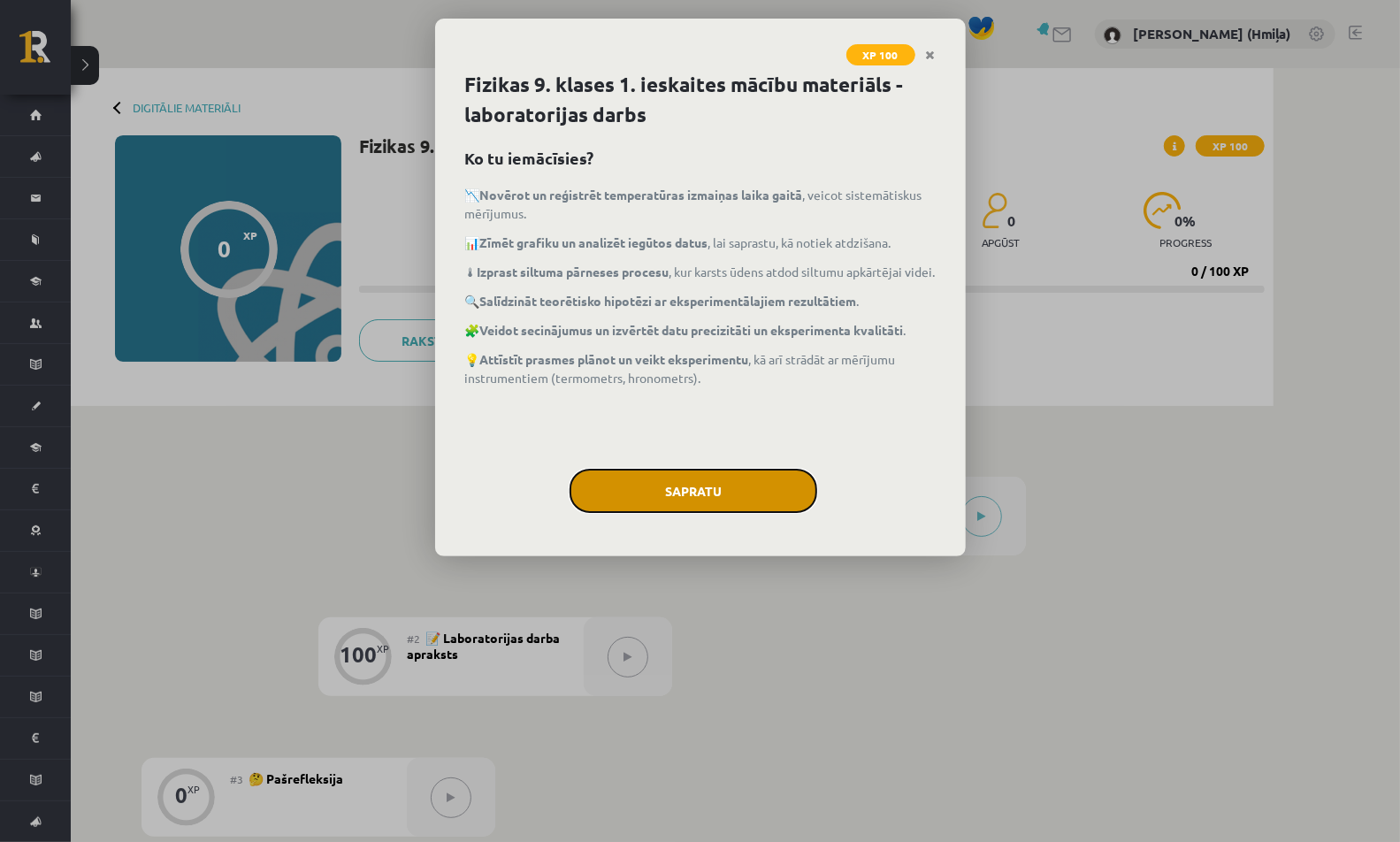
click at [681, 494] on button "Sapratu" at bounding box center [694, 491] width 247 height 44
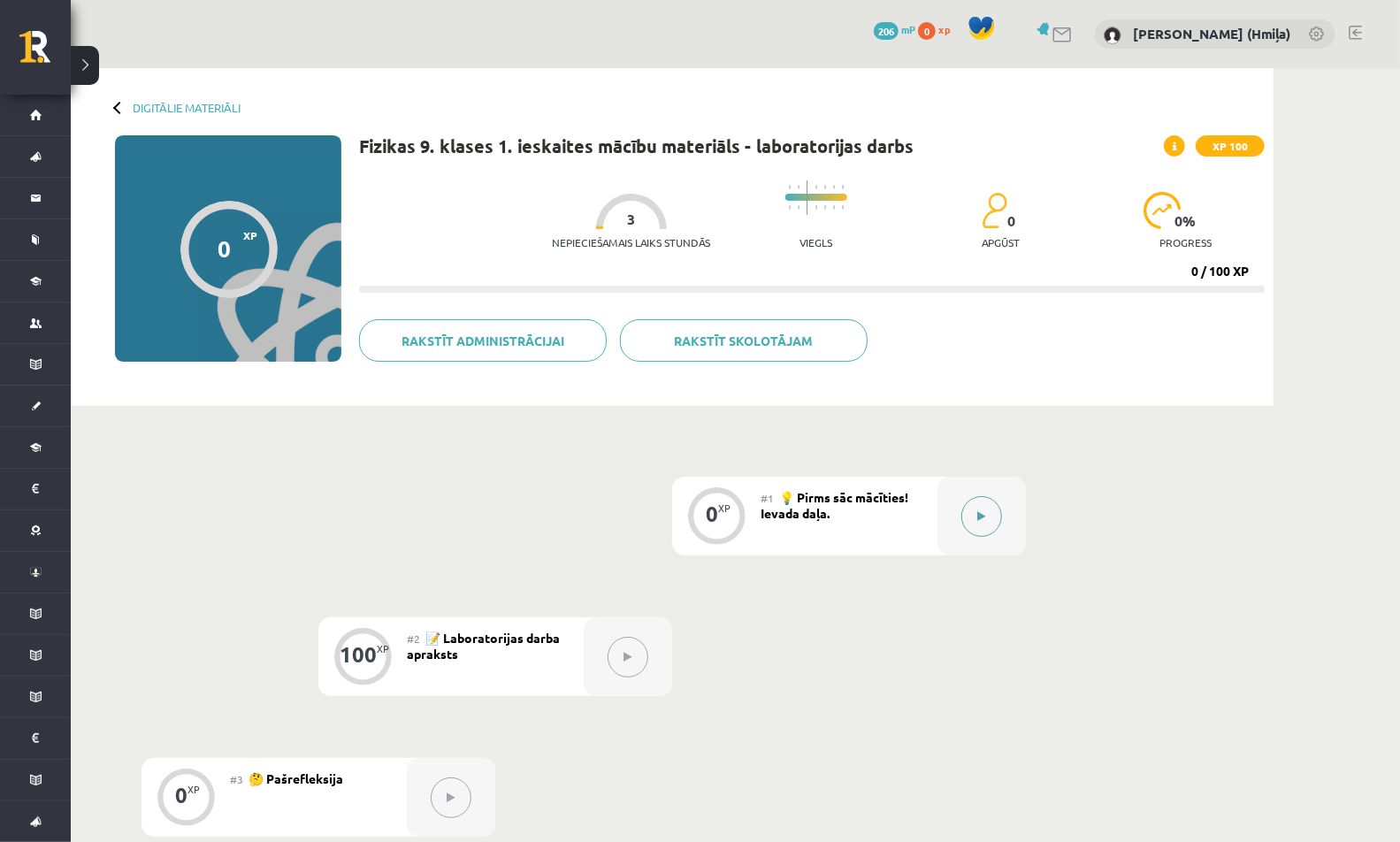
click at [940, 504] on div at bounding box center [981, 516] width 89 height 79
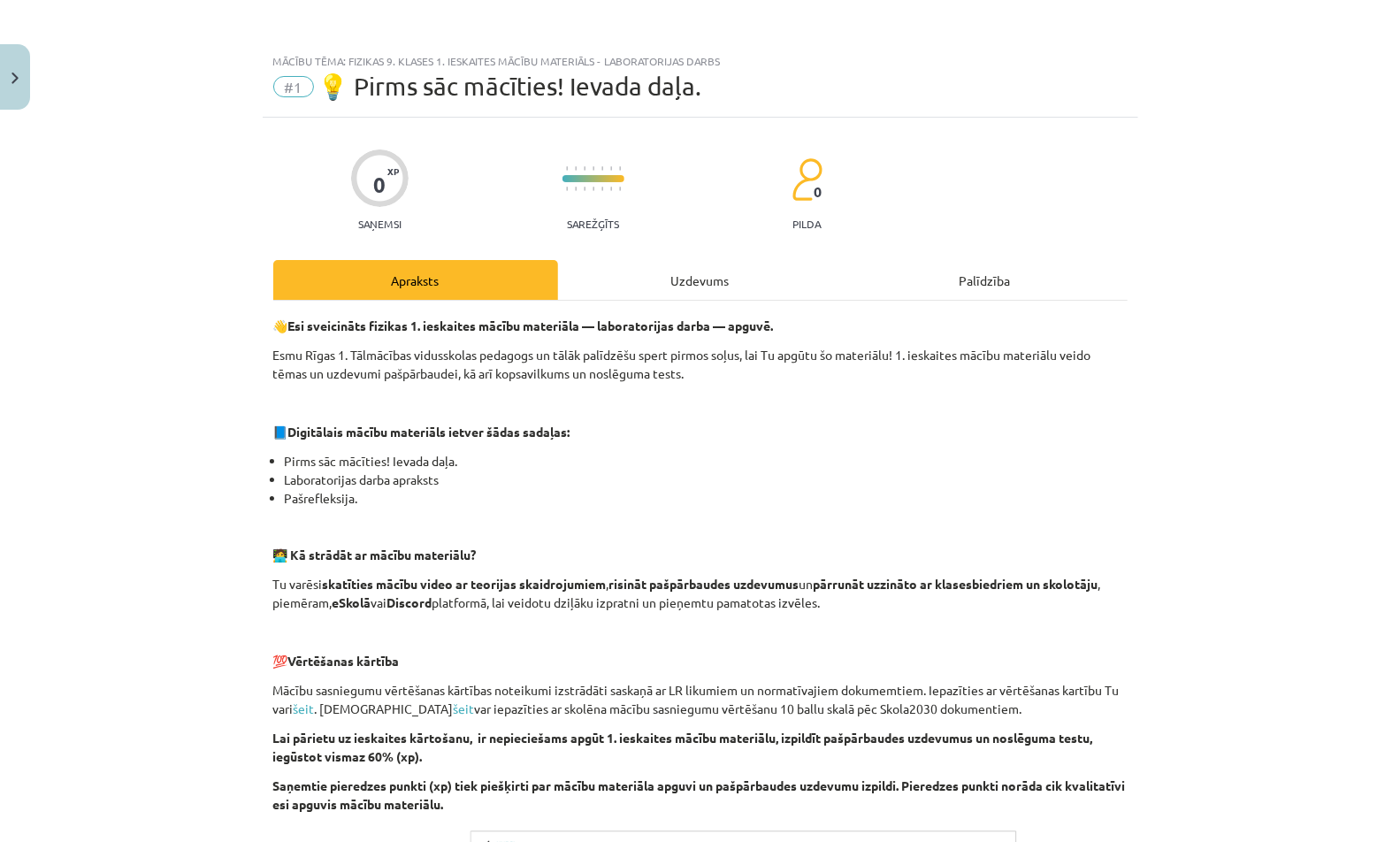
scroll to position [388, 0]
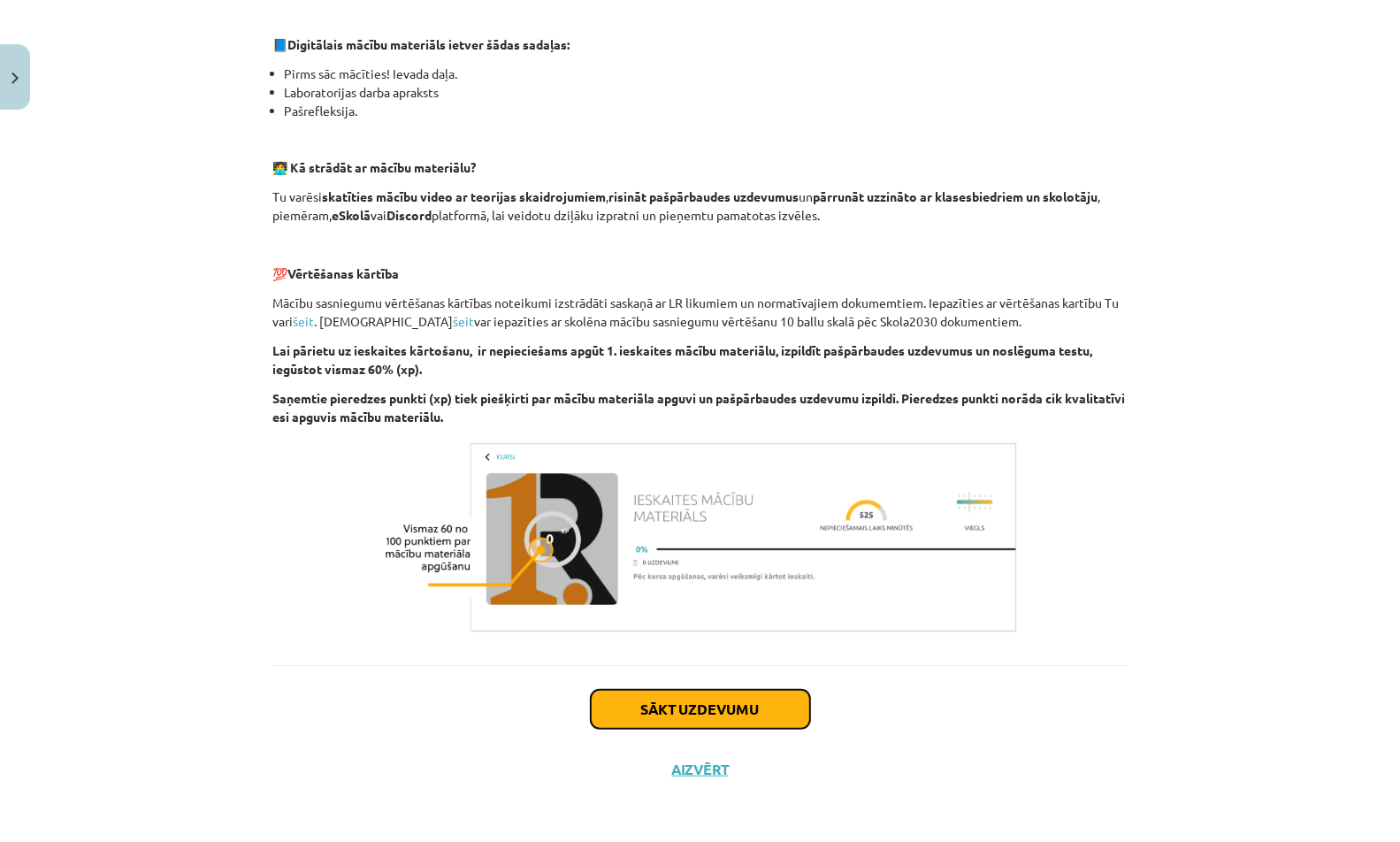
click at [756, 708] on button "Sākt uzdevumu" at bounding box center [700, 709] width 219 height 38
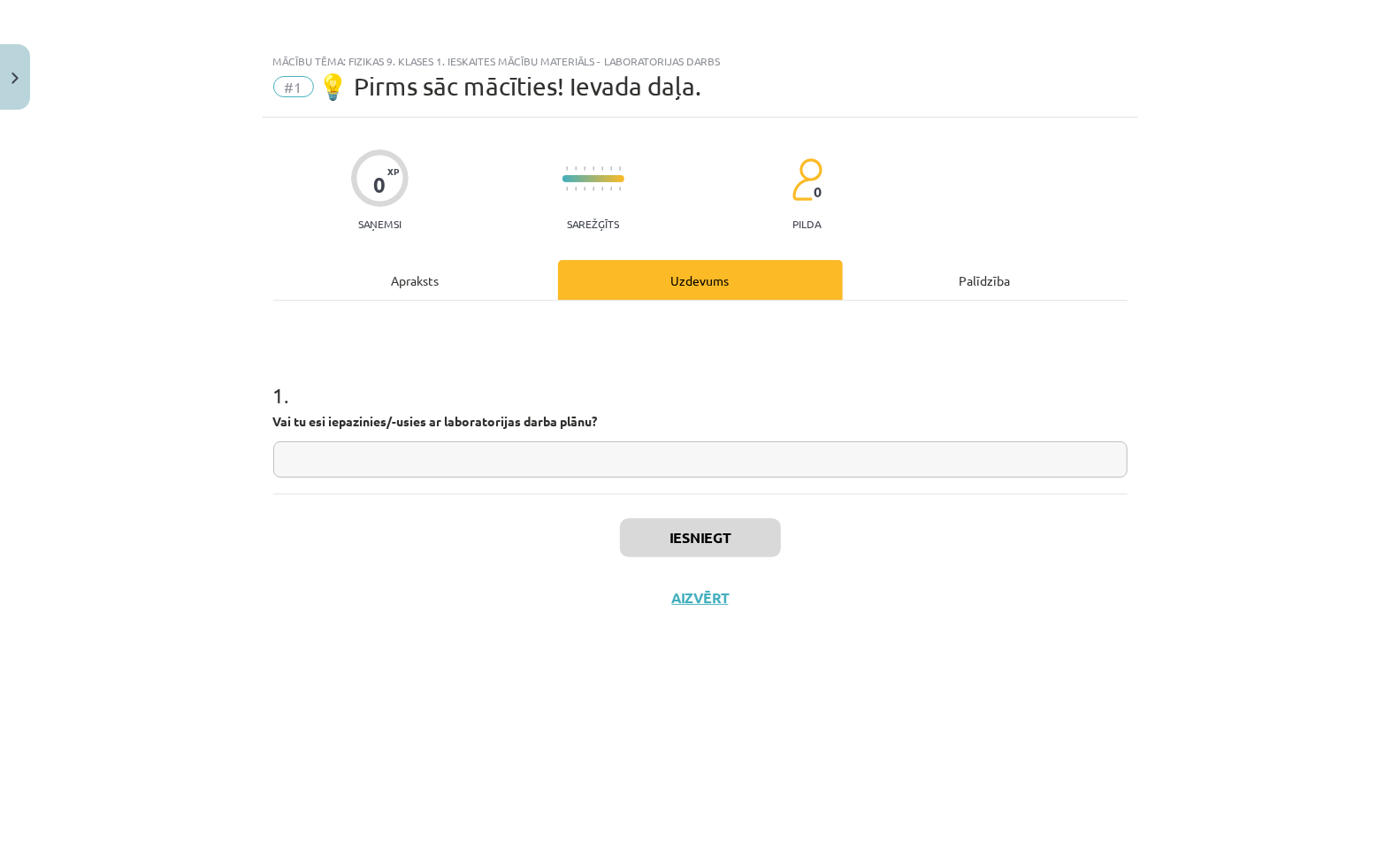
click at [729, 465] on input "text" at bounding box center [700, 460] width 854 height 37
type input "**"
click at [725, 544] on button "Iesniegt" at bounding box center [701, 538] width 161 height 38
click at [726, 603] on button "Nākamā nodarbība" at bounding box center [700, 609] width 173 height 40
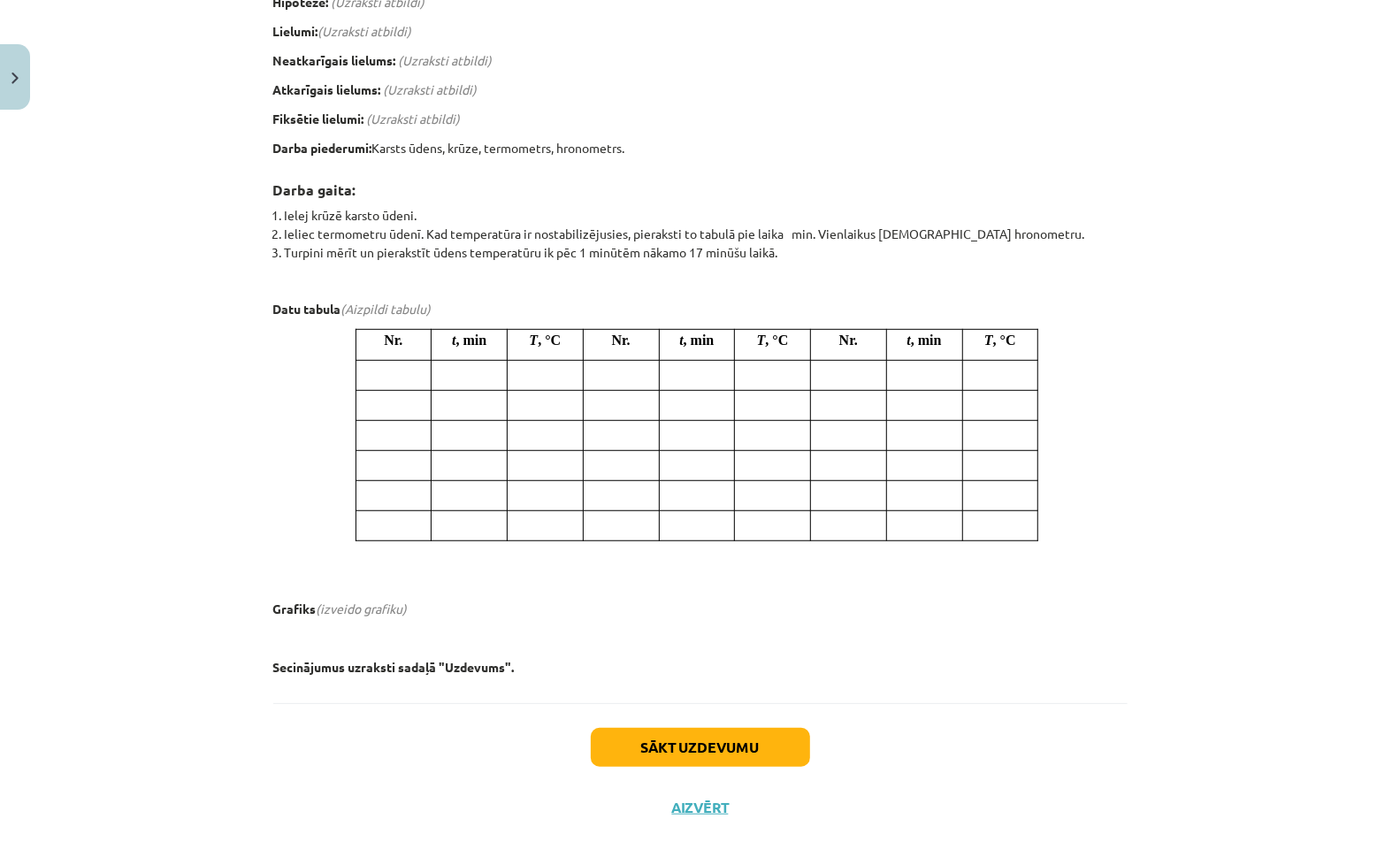
scroll to position [570, 0]
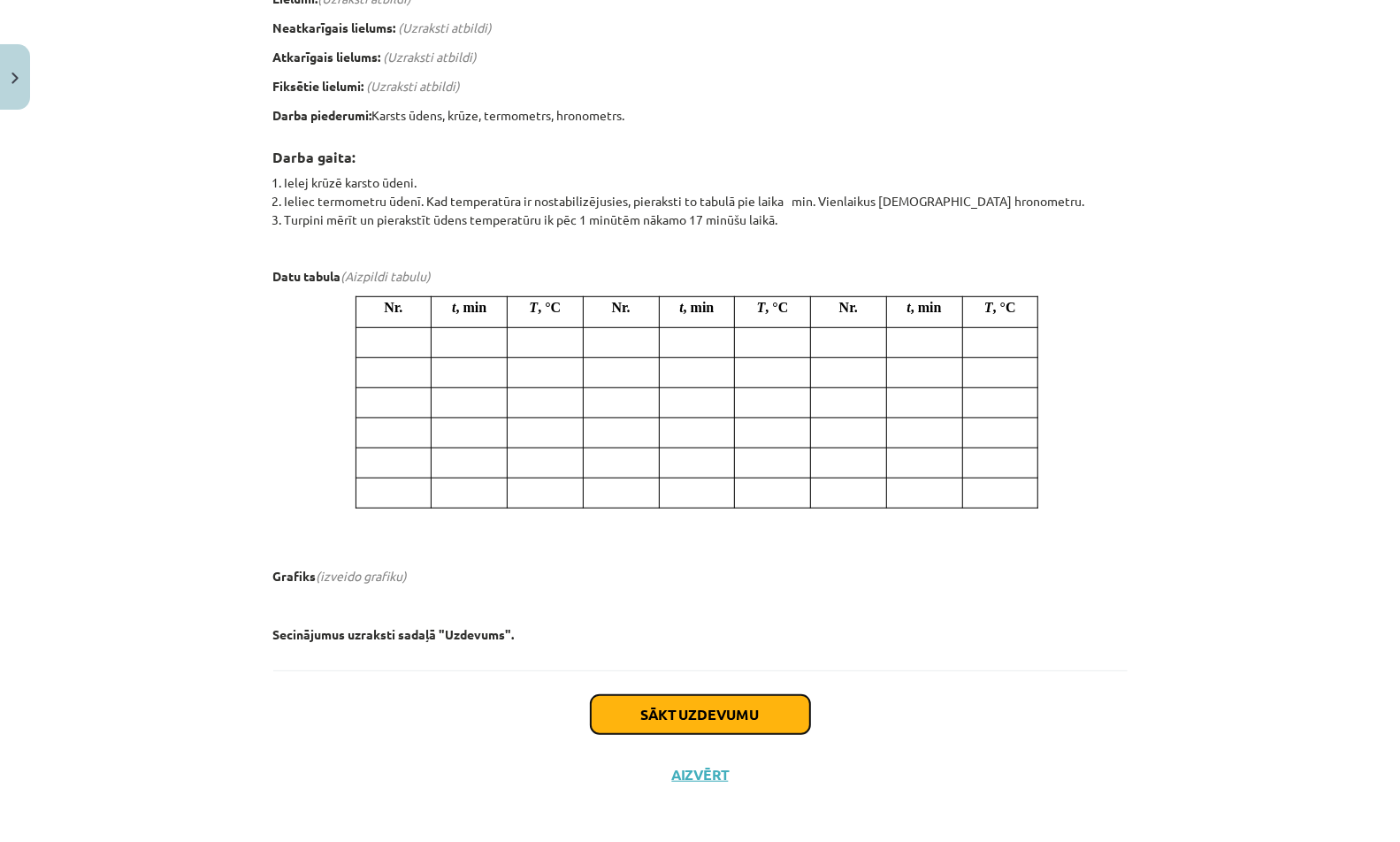
click at [664, 705] on button "Sākt uzdevumu" at bounding box center [700, 715] width 219 height 38
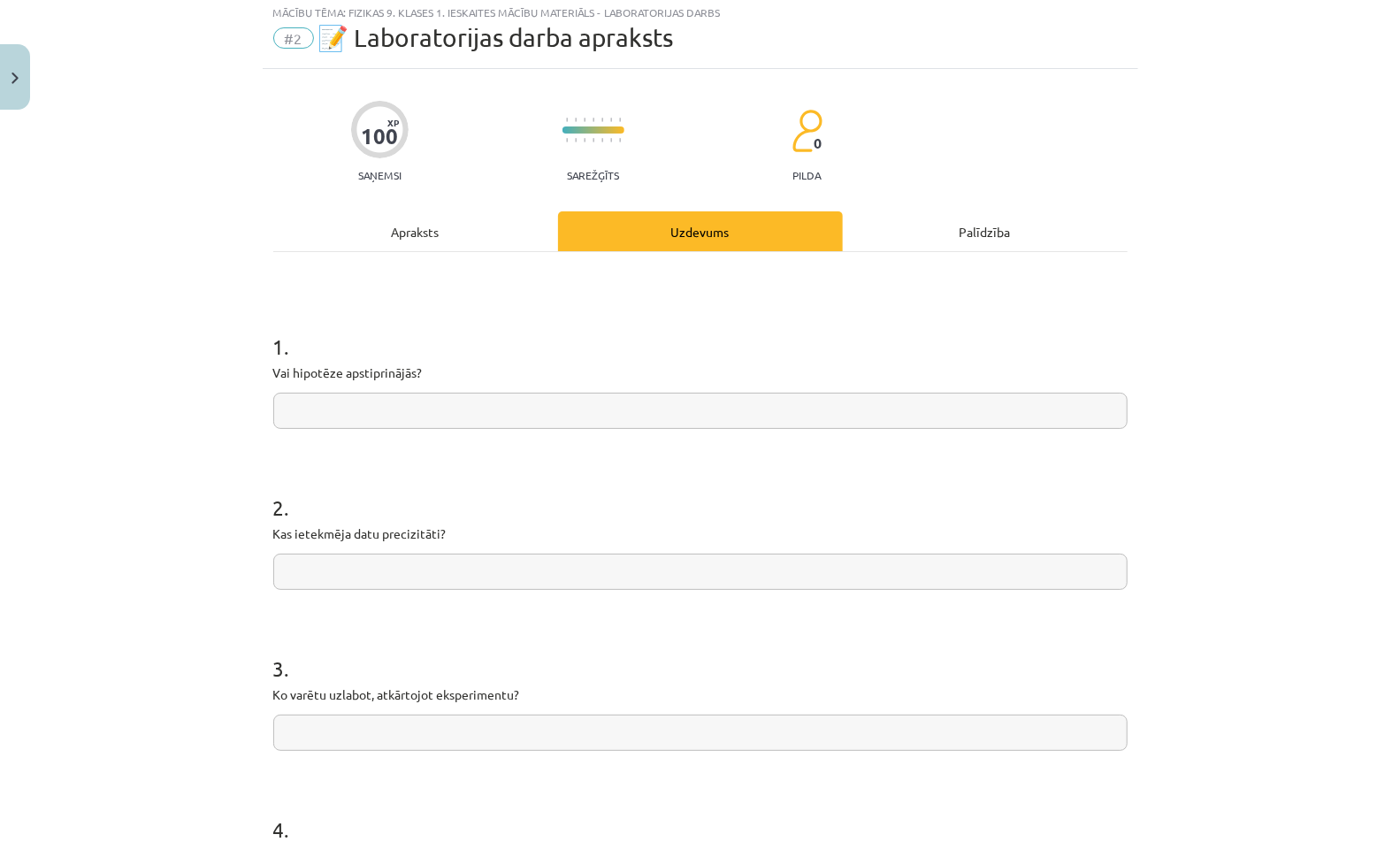
scroll to position [44, 0]
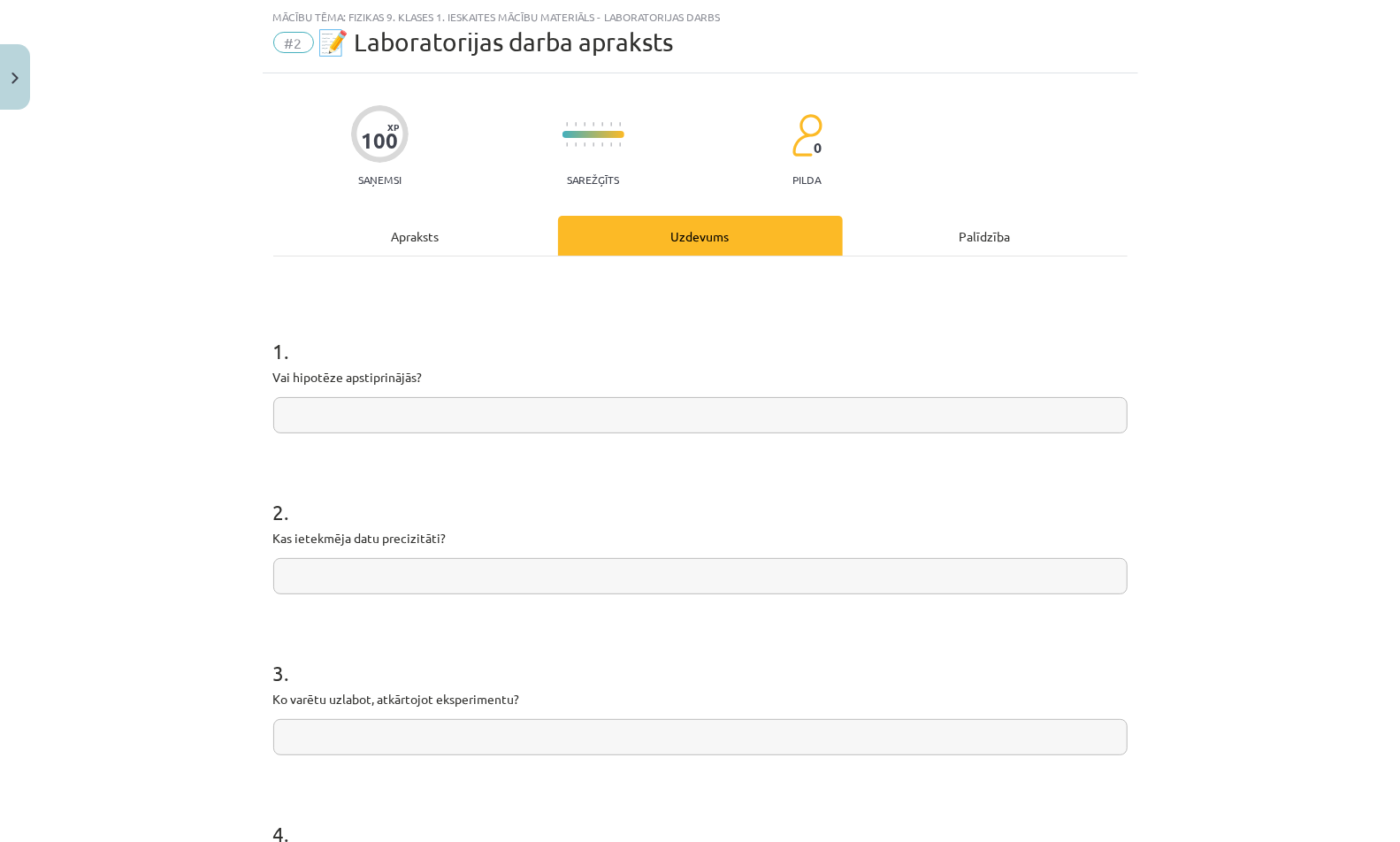
click at [676, 418] on input "text" at bounding box center [700, 415] width 854 height 37
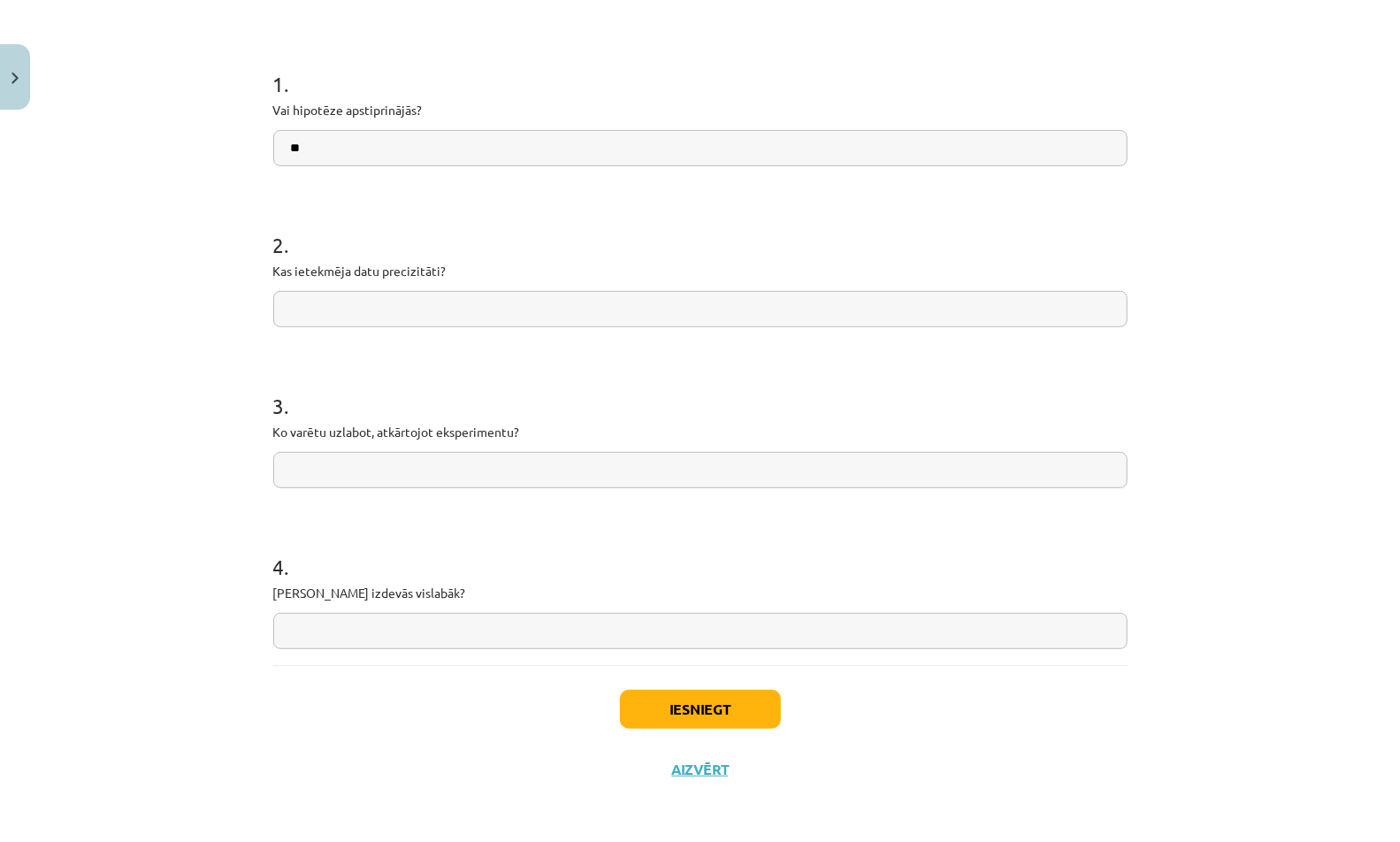
type input "**"
click at [672, 705] on button "Iesniegt" at bounding box center [701, 709] width 161 height 38
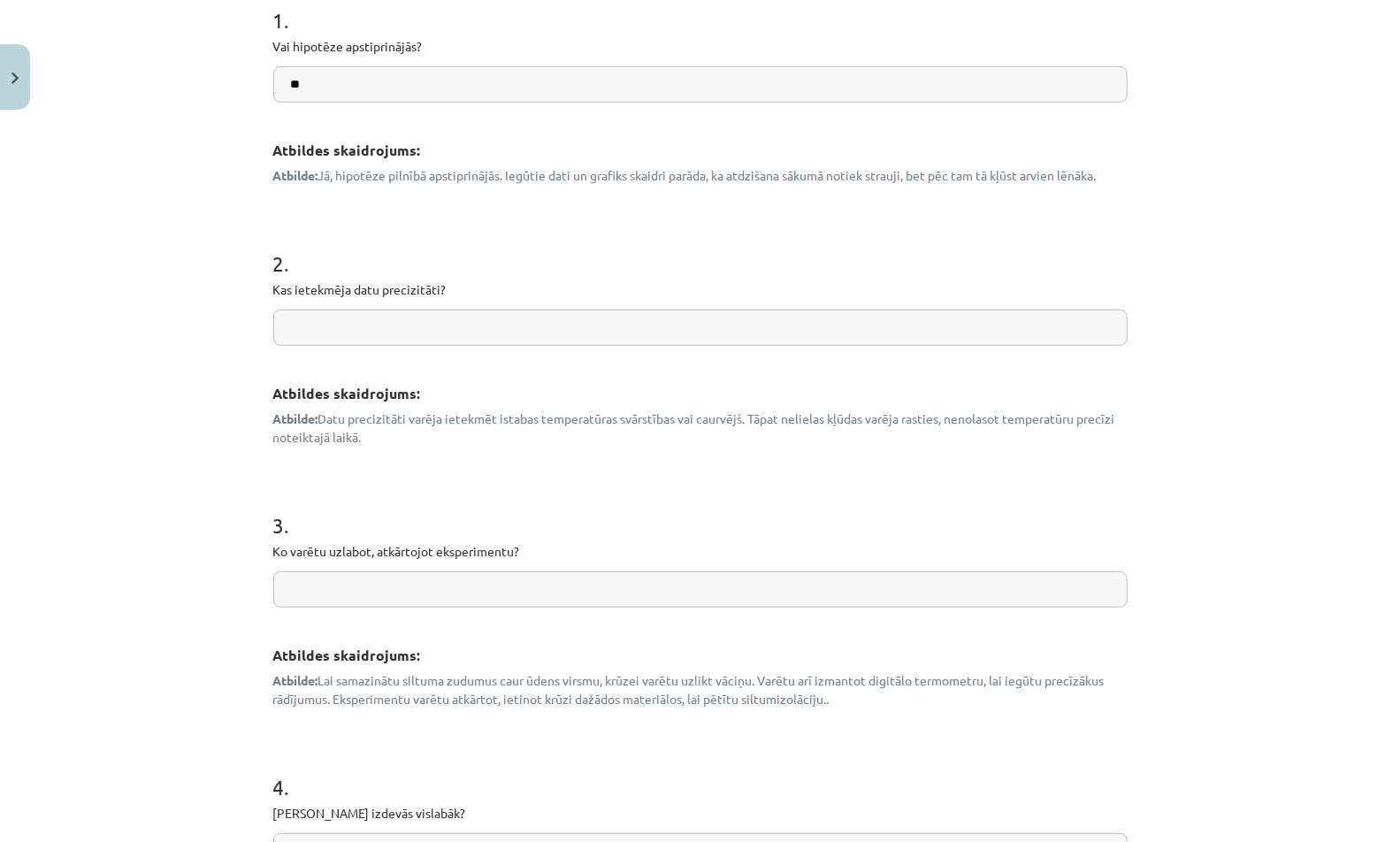
scroll to position [761, 0]
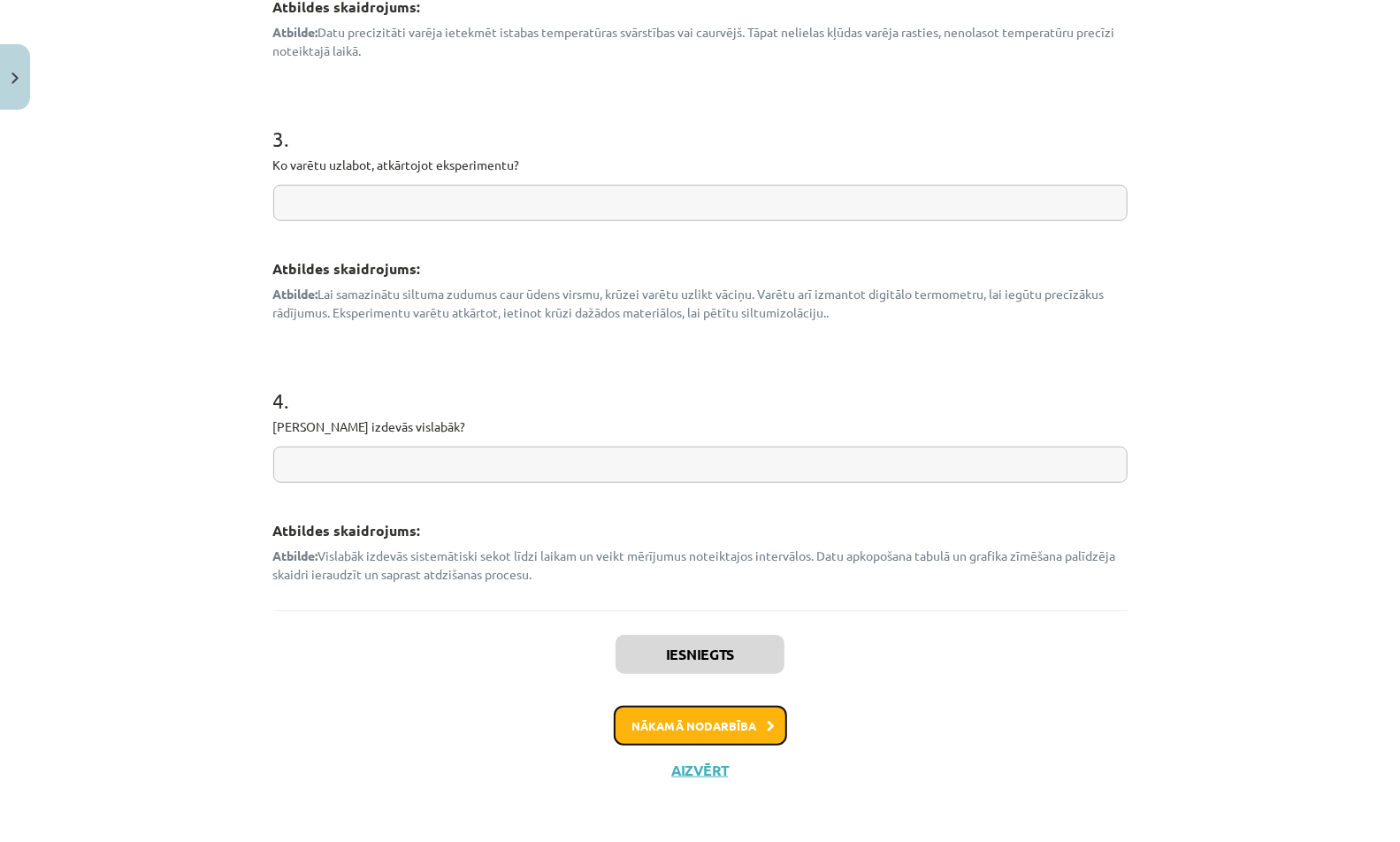
click at [689, 711] on button "Nākamā nodarbība" at bounding box center [700, 726] width 173 height 40
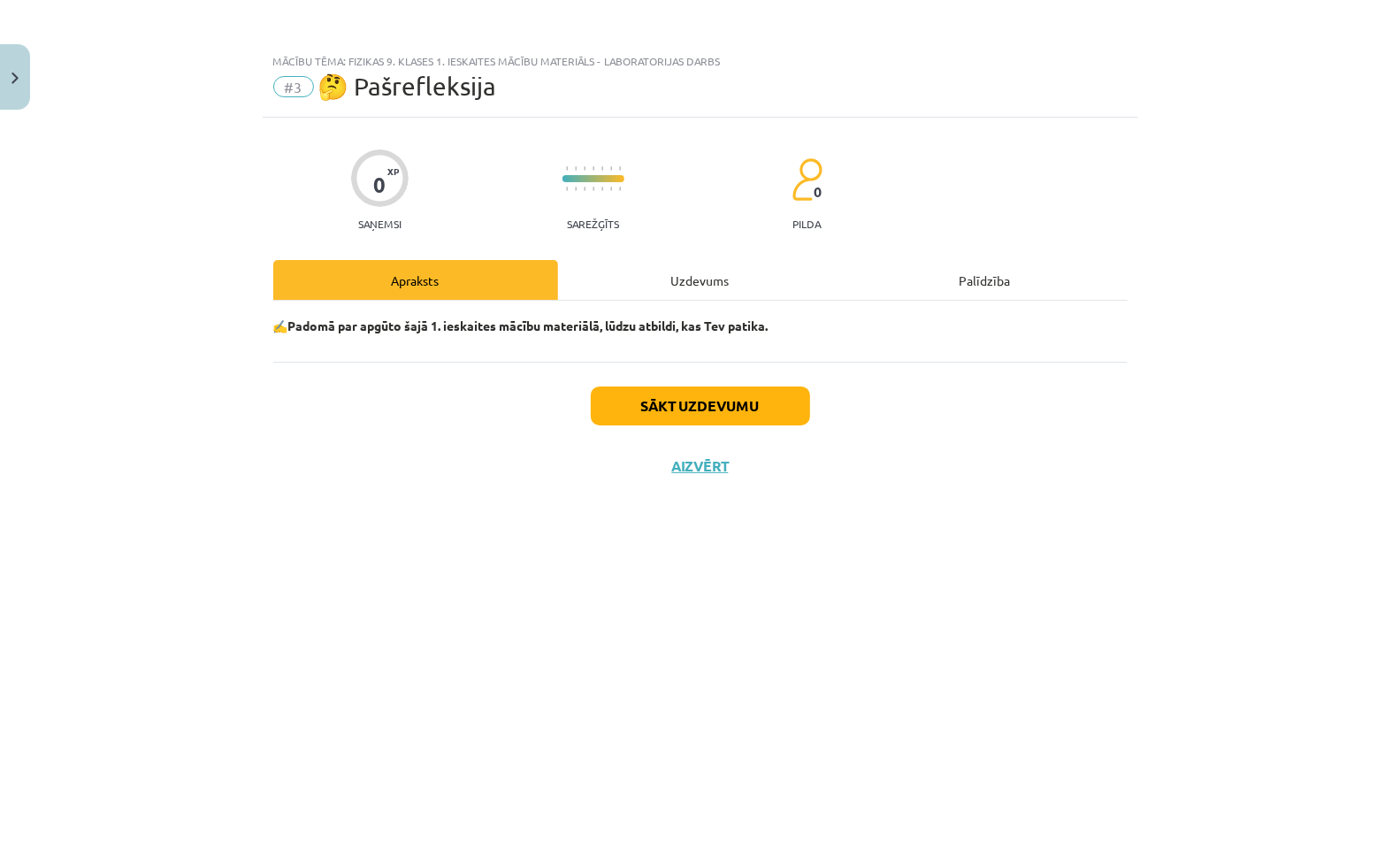
click at [710, 275] on div "Uzdevums" at bounding box center [700, 279] width 285 height 39
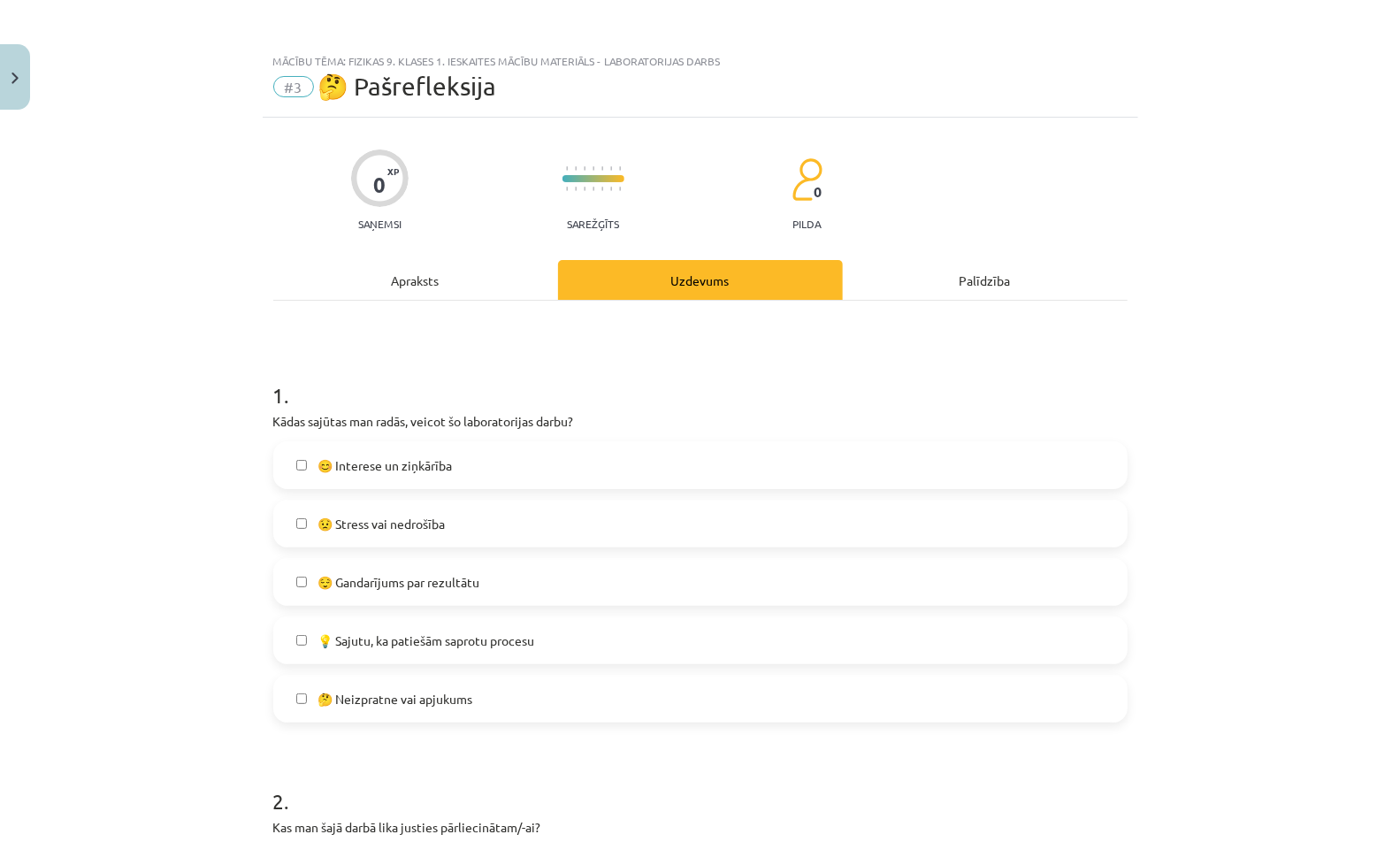
click at [528, 451] on label "😊 Interese un ziņkārība" at bounding box center [700, 465] width 850 height 44
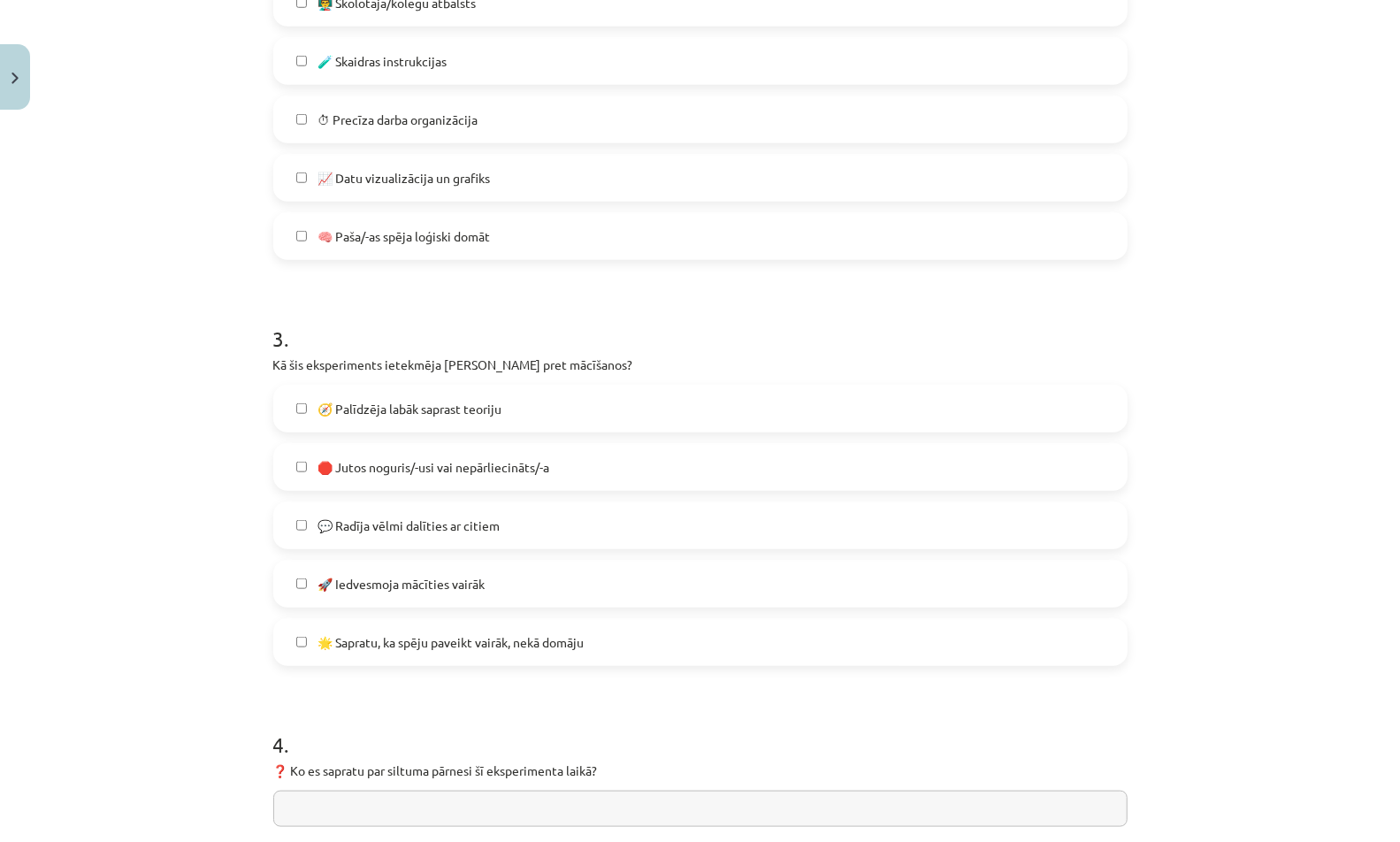
scroll to position [1368, 0]
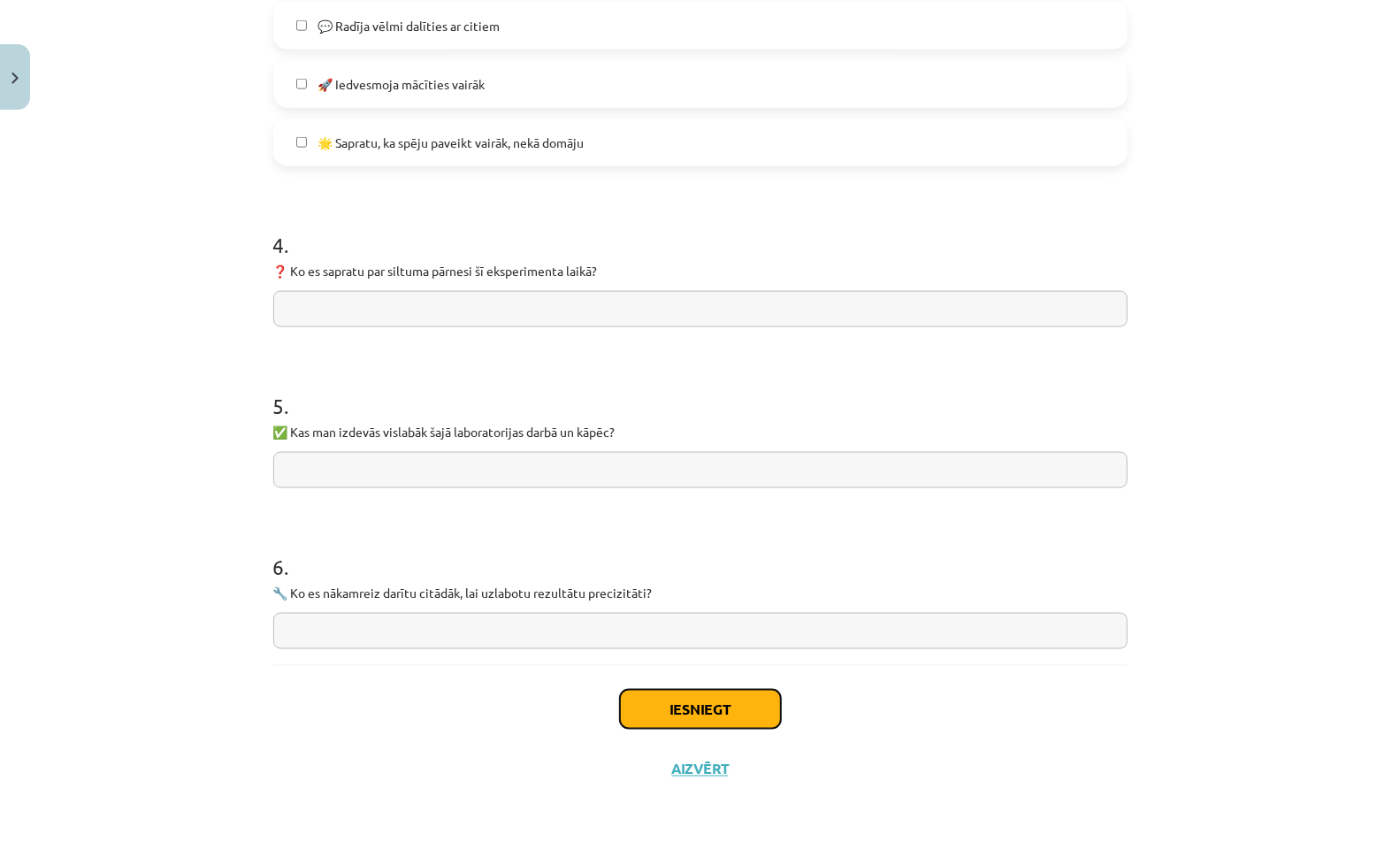
click at [675, 701] on button "Iesniegt" at bounding box center [701, 709] width 161 height 38
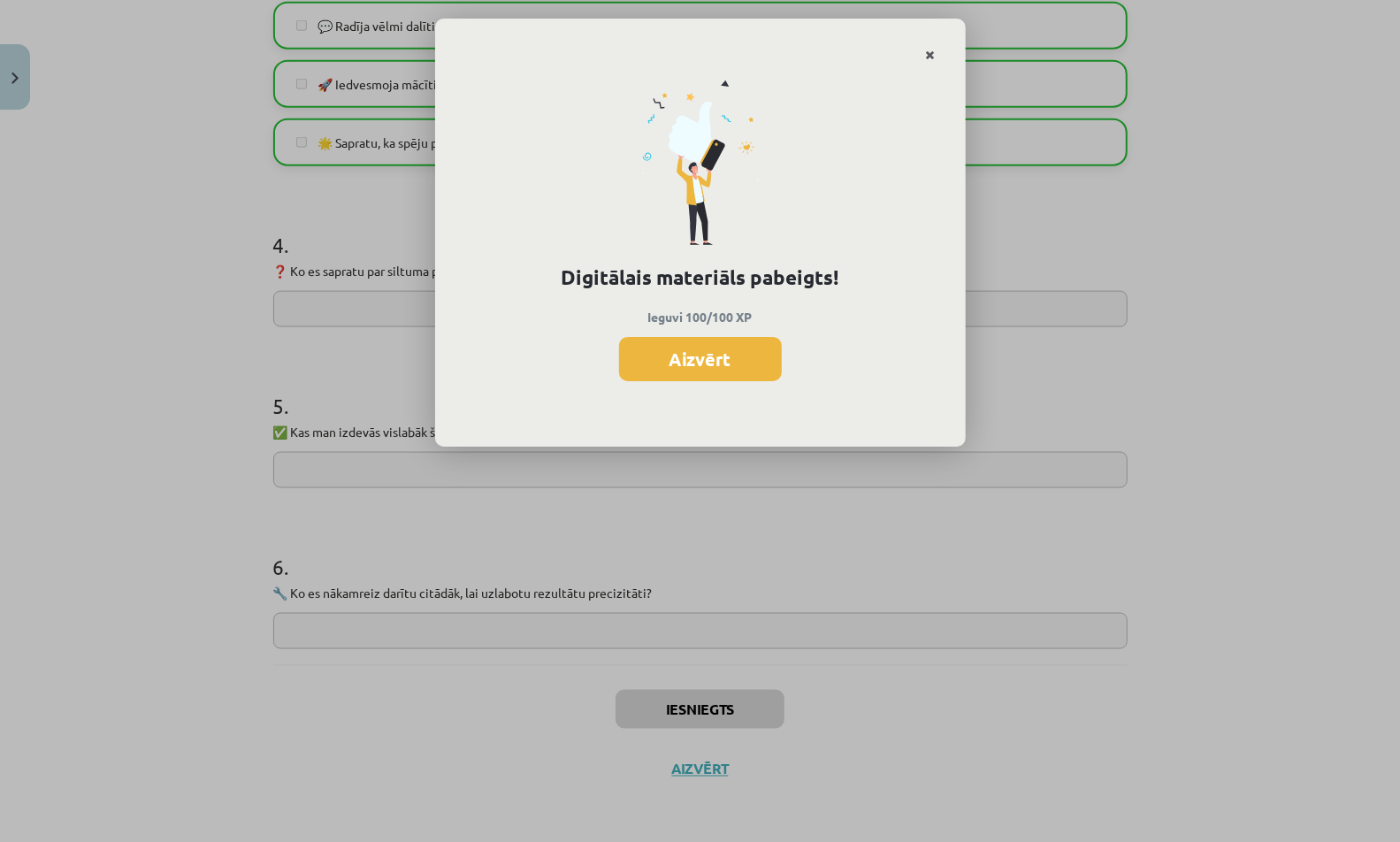
click at [935, 42] on link "Close" at bounding box center [931, 55] width 31 height 35
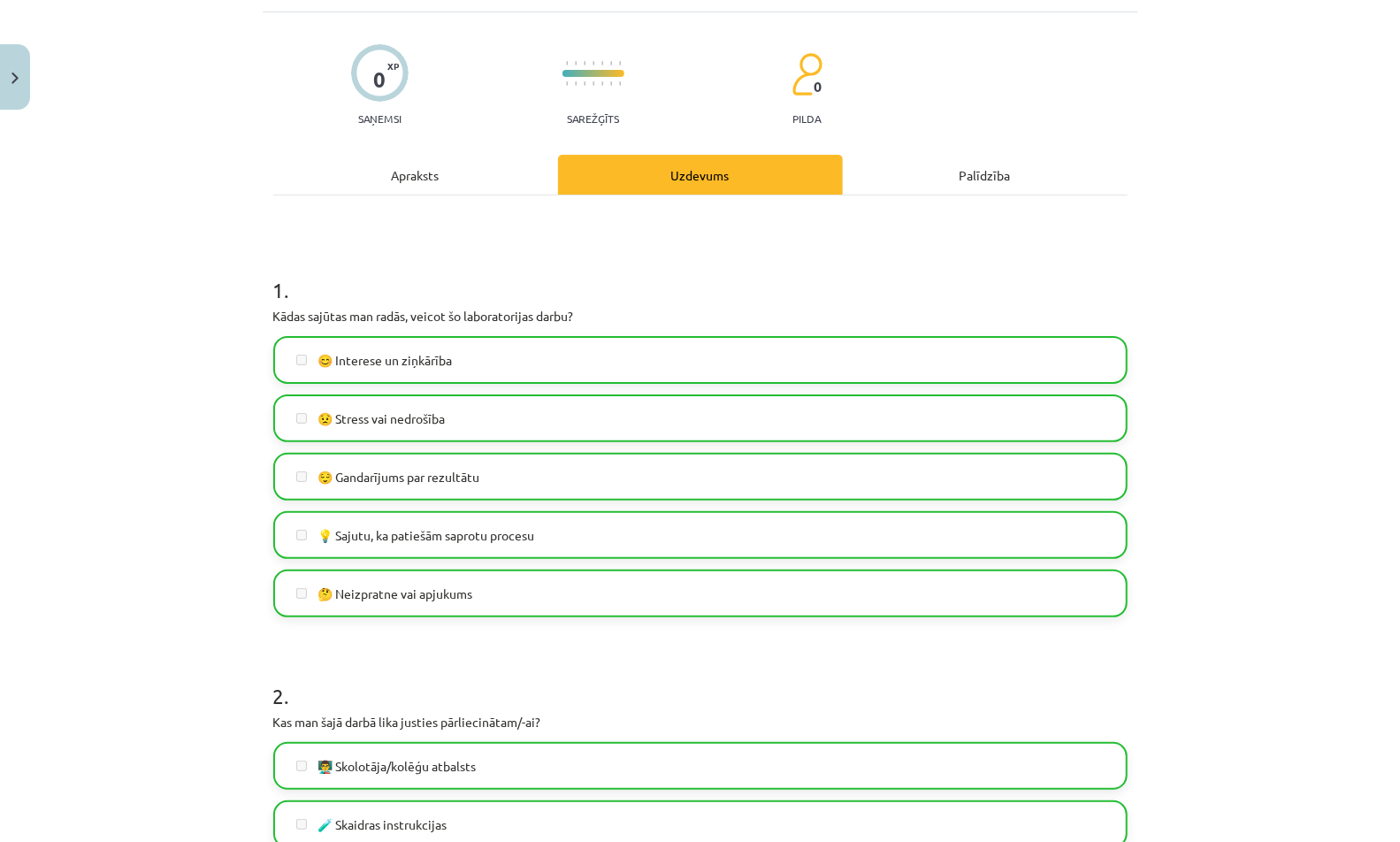
scroll to position [0, 0]
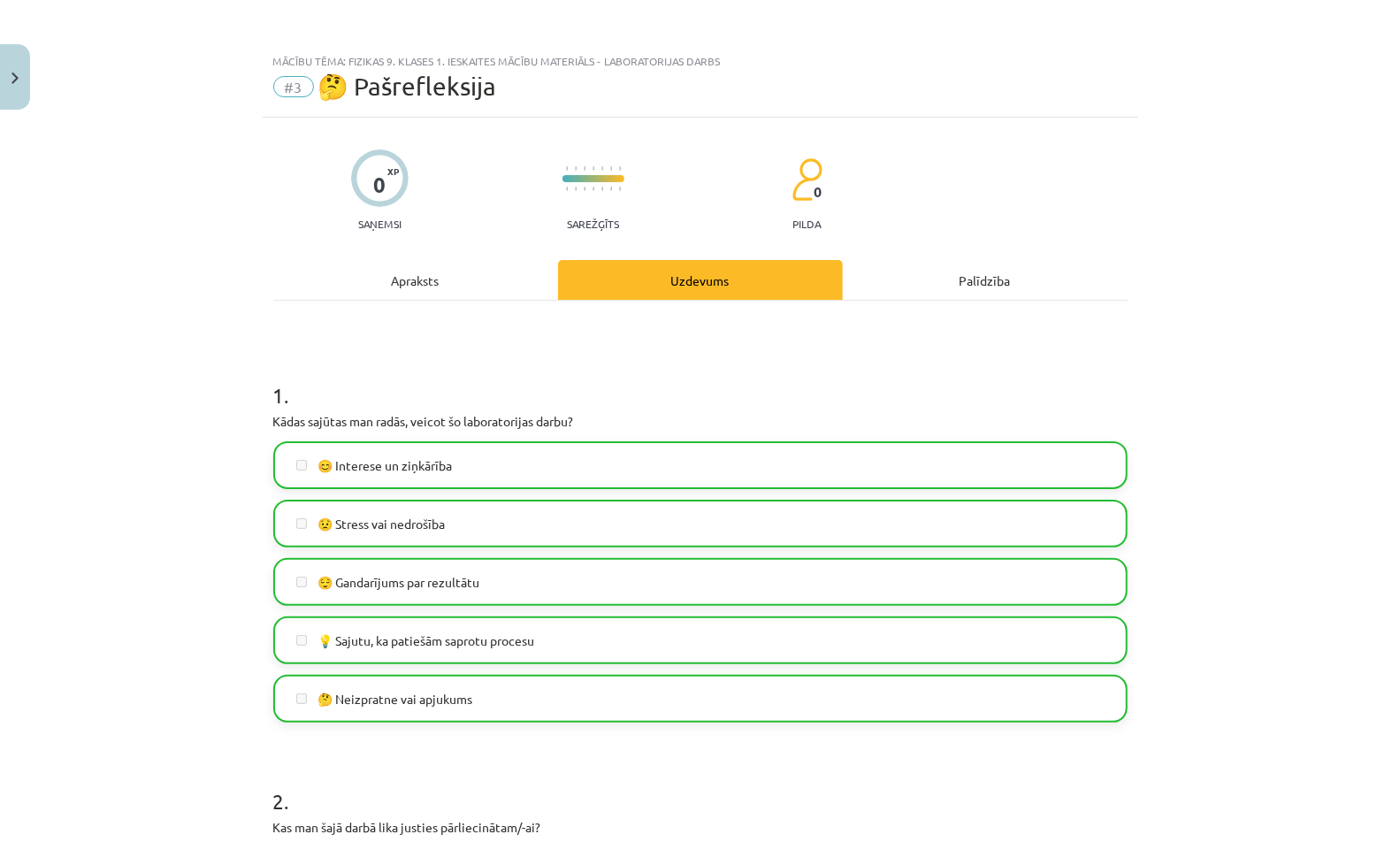
click at [364, 294] on div "Apraksts" at bounding box center [415, 279] width 285 height 39
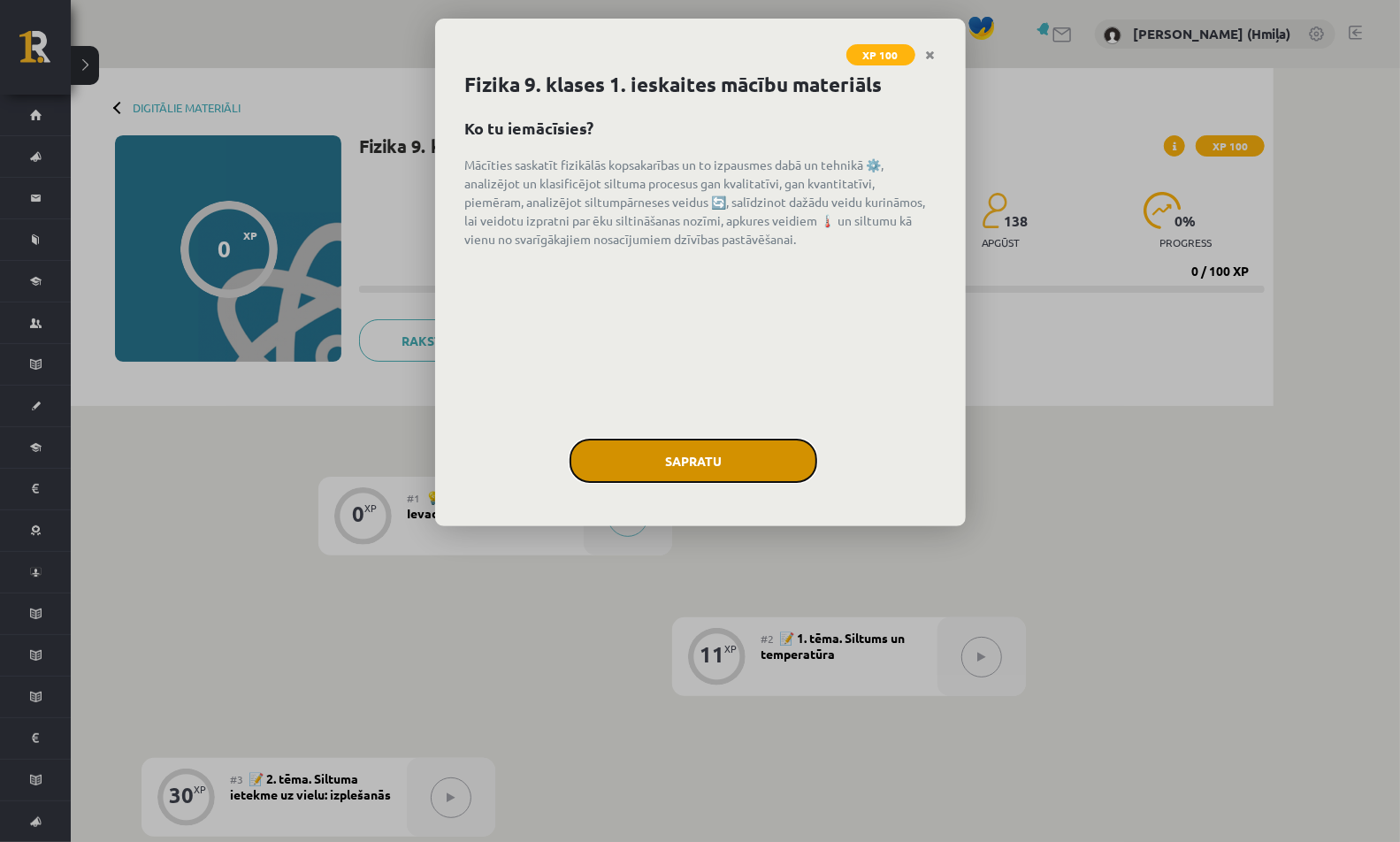
click at [679, 474] on button "Sapratu" at bounding box center [694, 461] width 247 height 44
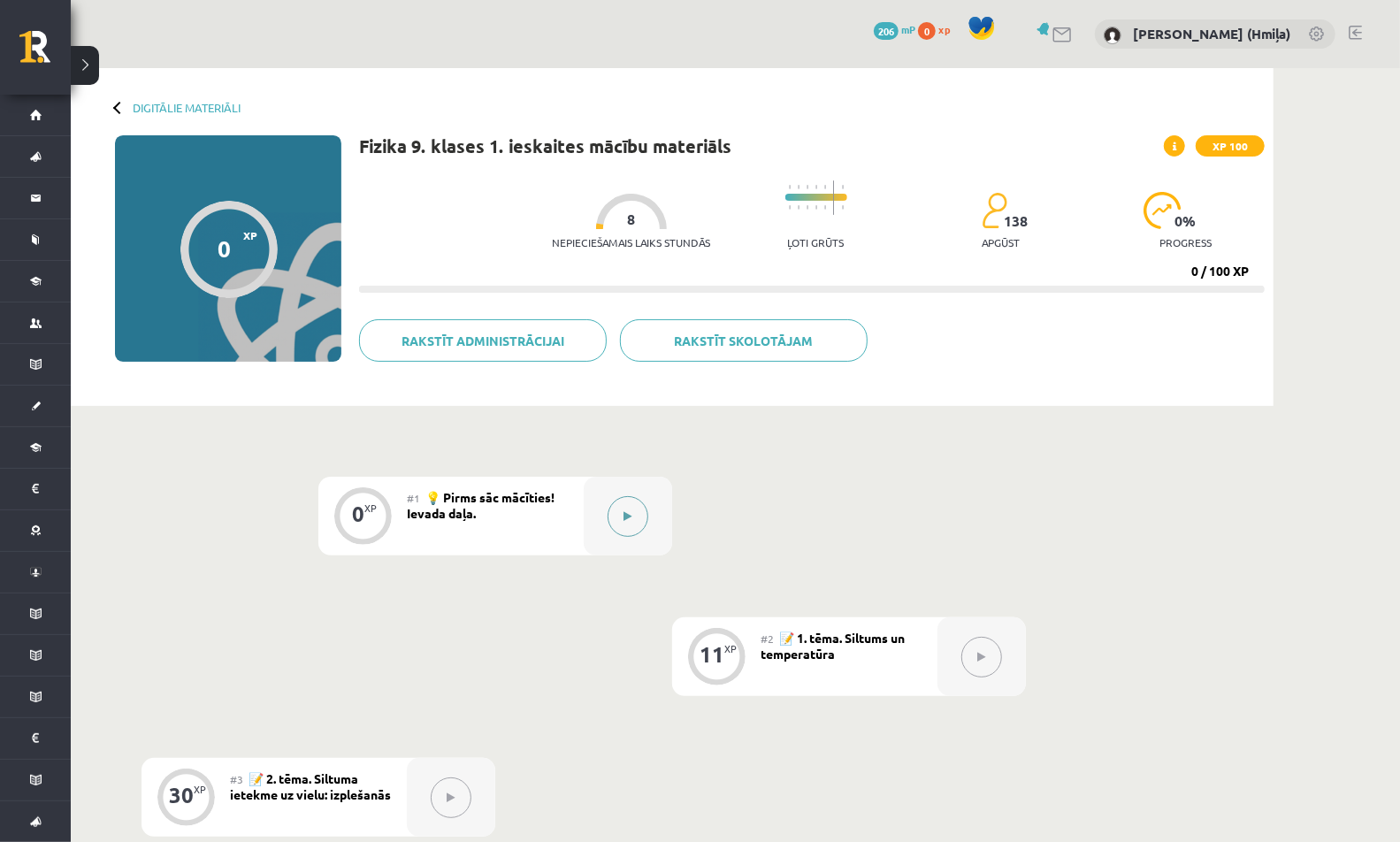
click at [634, 516] on button at bounding box center [628, 516] width 40 height 40
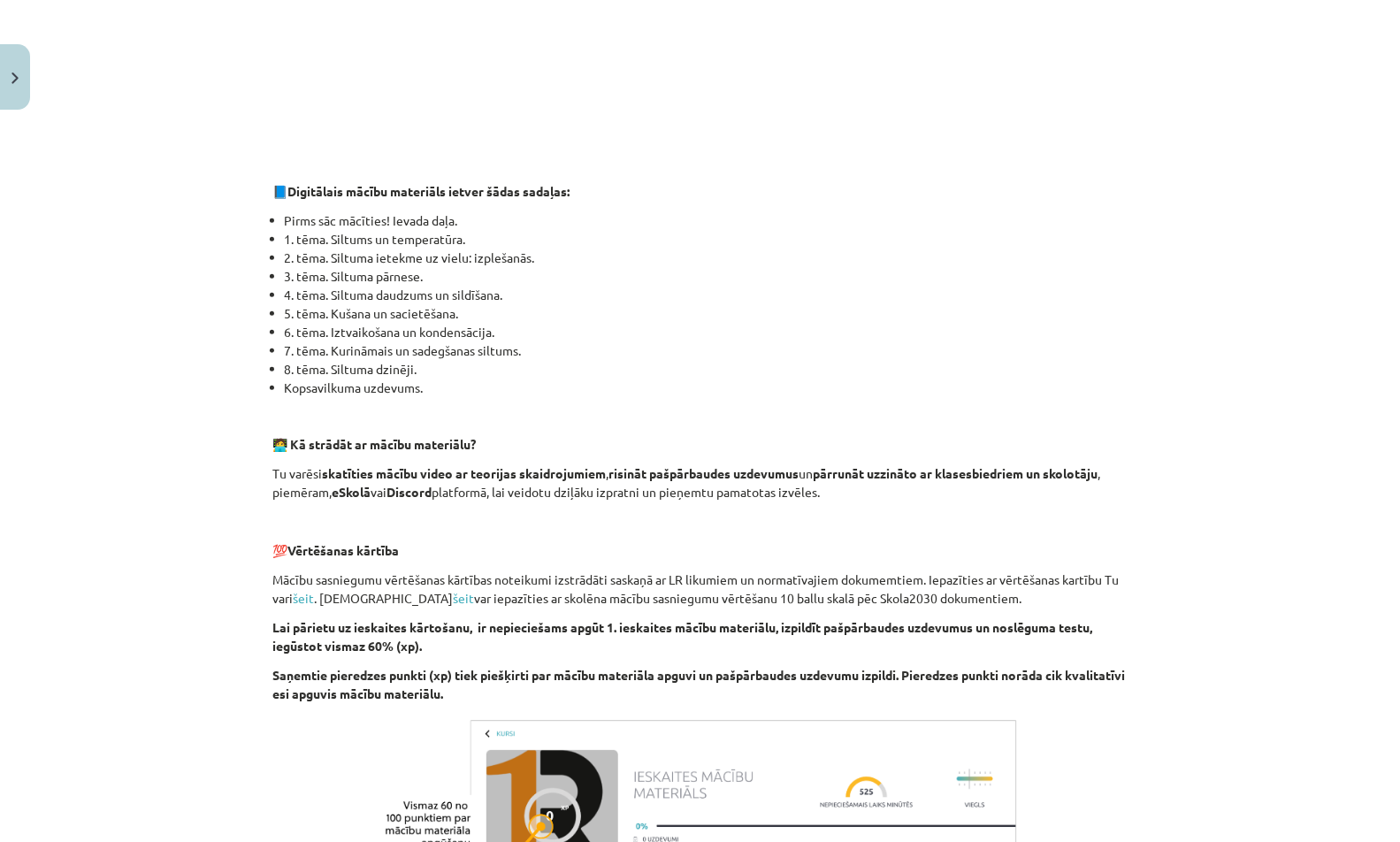
scroll to position [1002, 0]
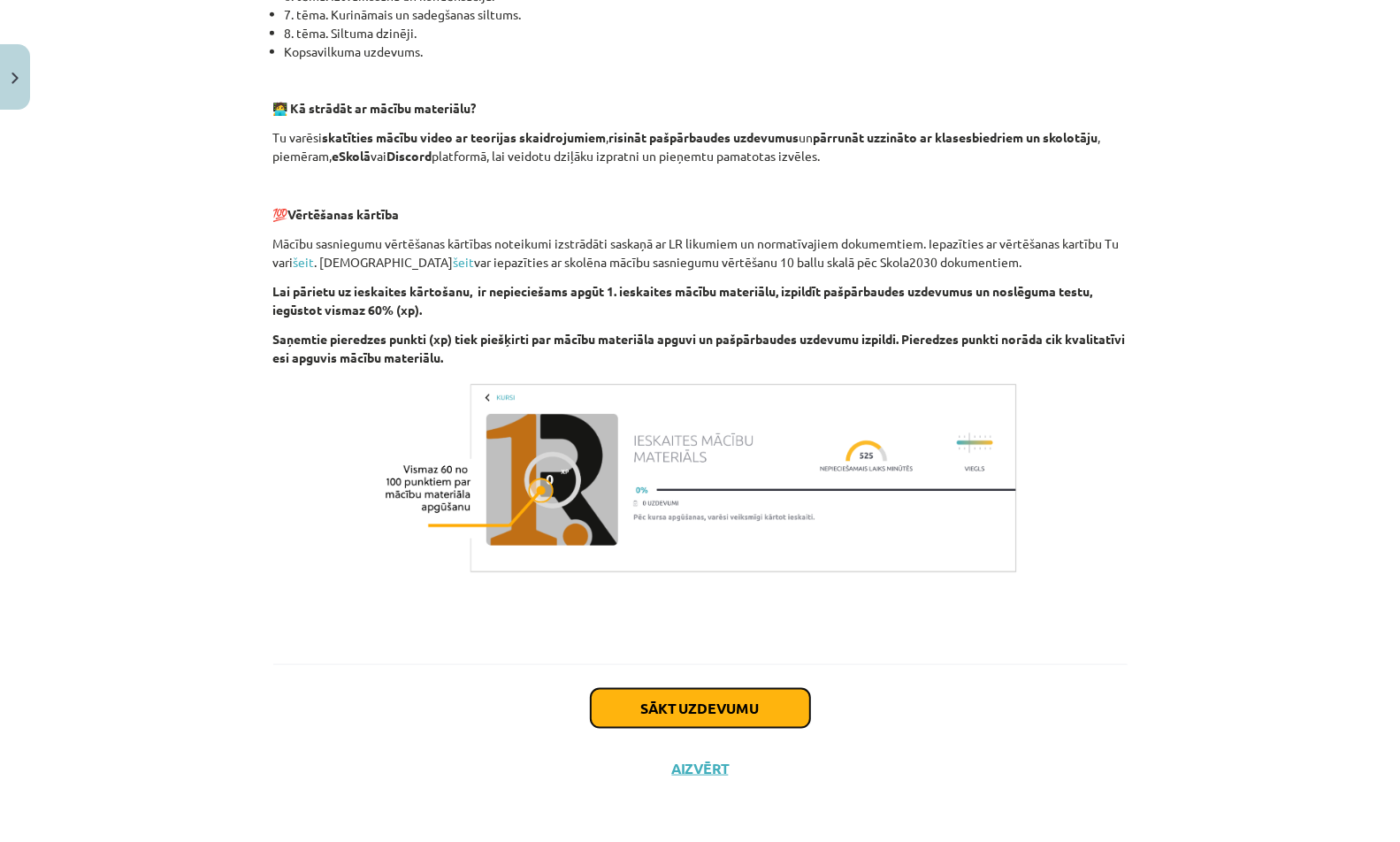
click at [639, 709] on button "Sākt uzdevumu" at bounding box center [700, 708] width 219 height 38
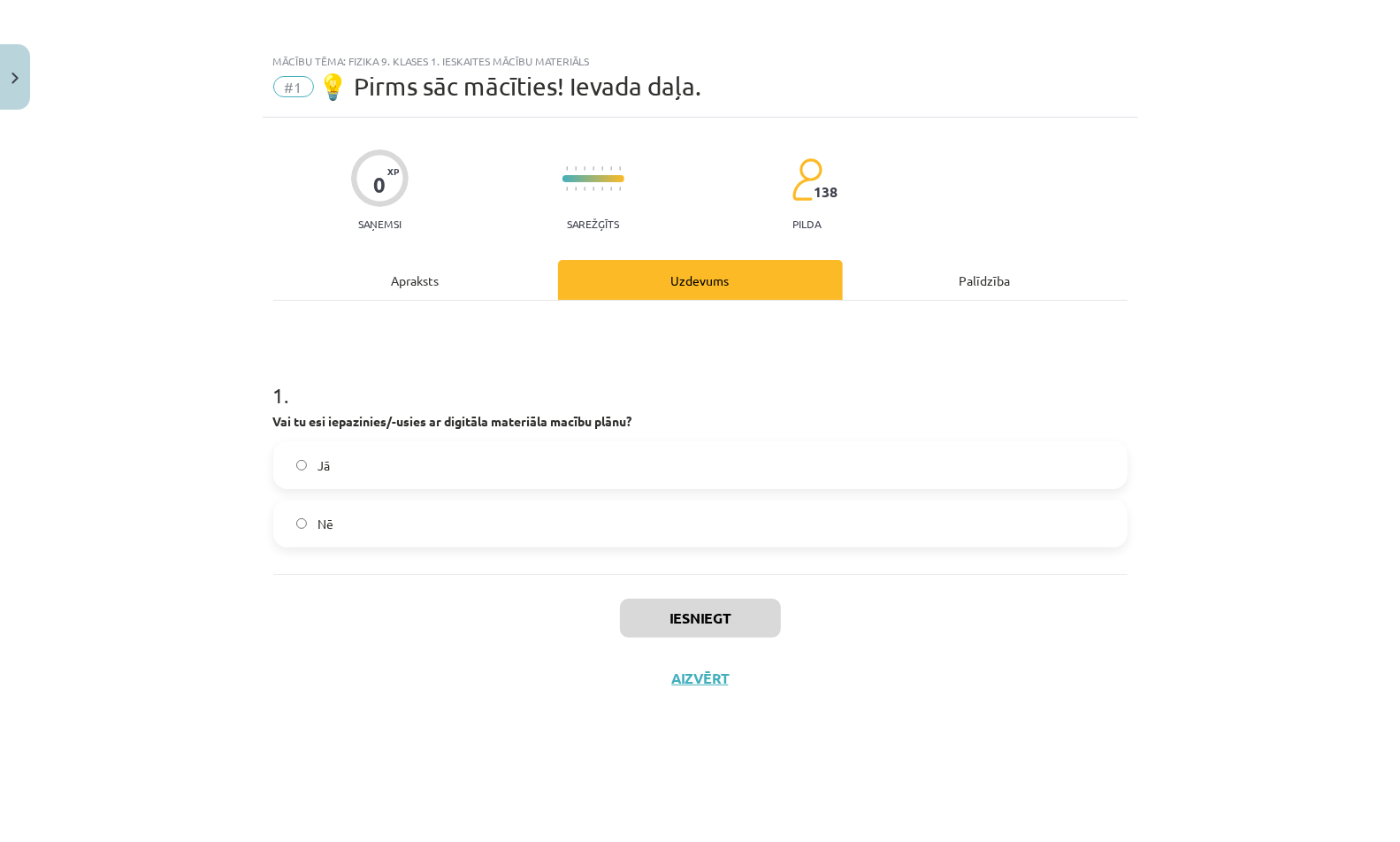
click at [629, 465] on label "Jā" at bounding box center [700, 465] width 850 height 44
click at [658, 612] on button "Iesniegt" at bounding box center [701, 618] width 161 height 38
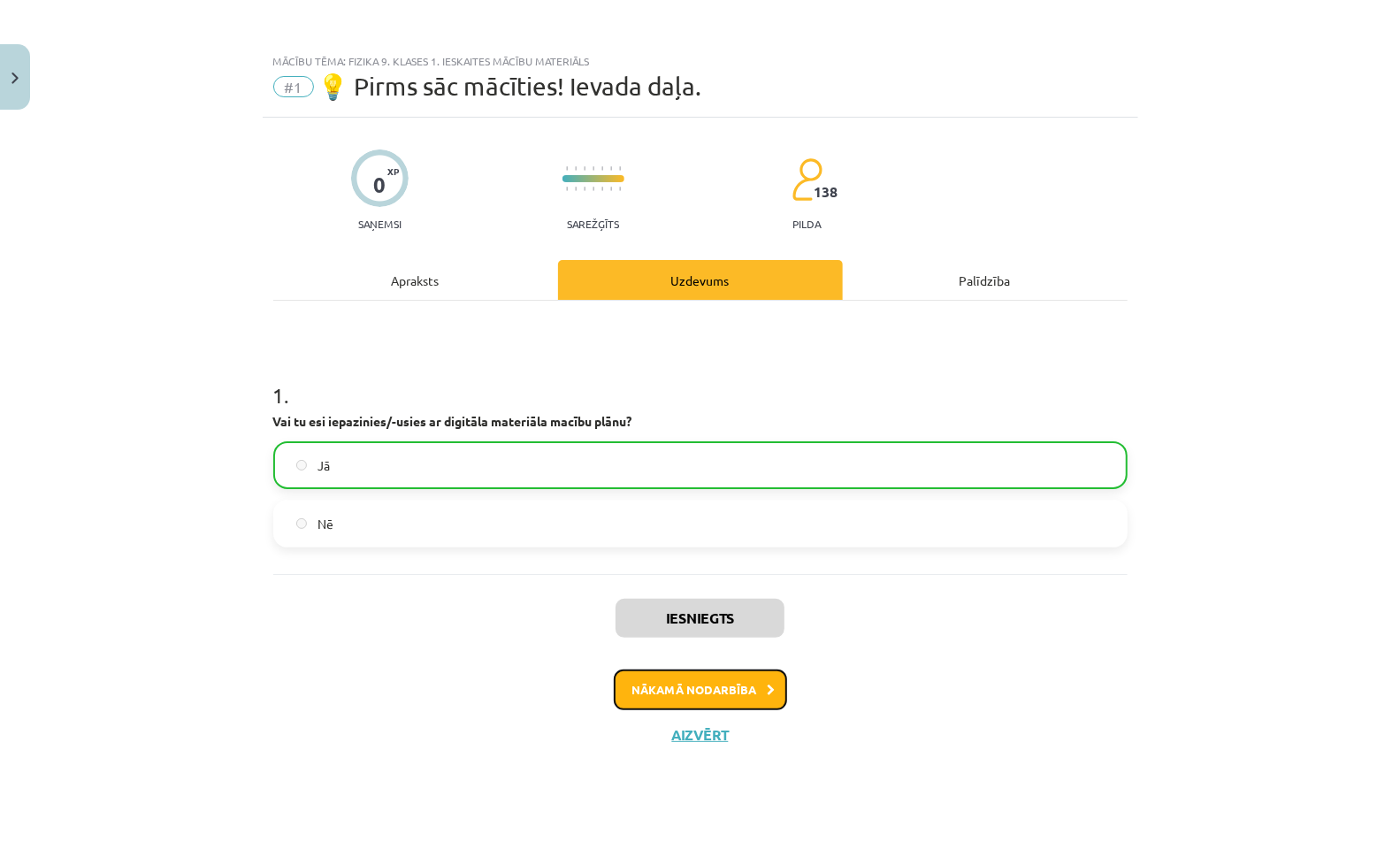
click at [673, 690] on button "Nākamā nodarbība" at bounding box center [700, 690] width 173 height 40
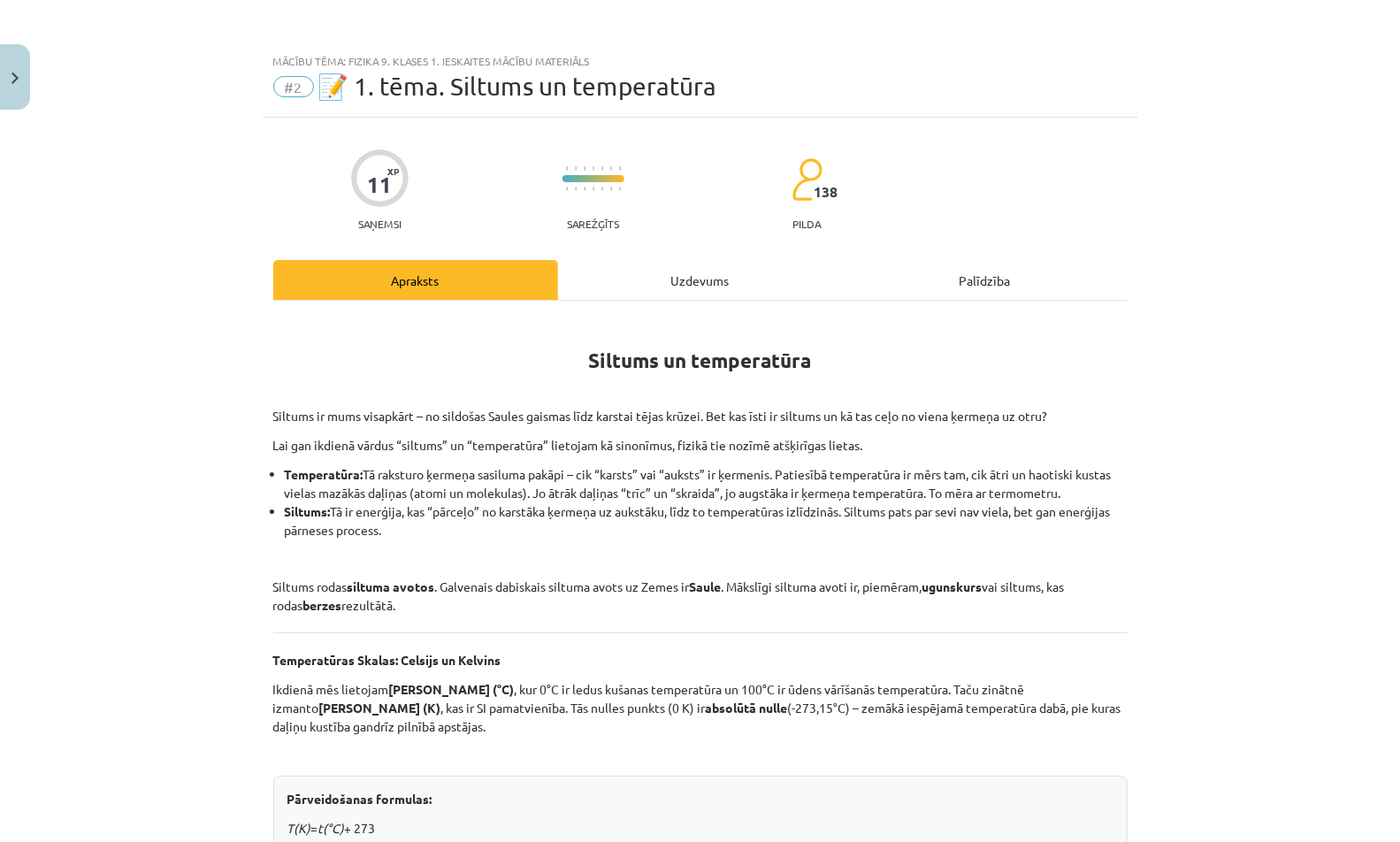
click at [710, 284] on div "Uzdevums" at bounding box center [700, 279] width 285 height 39
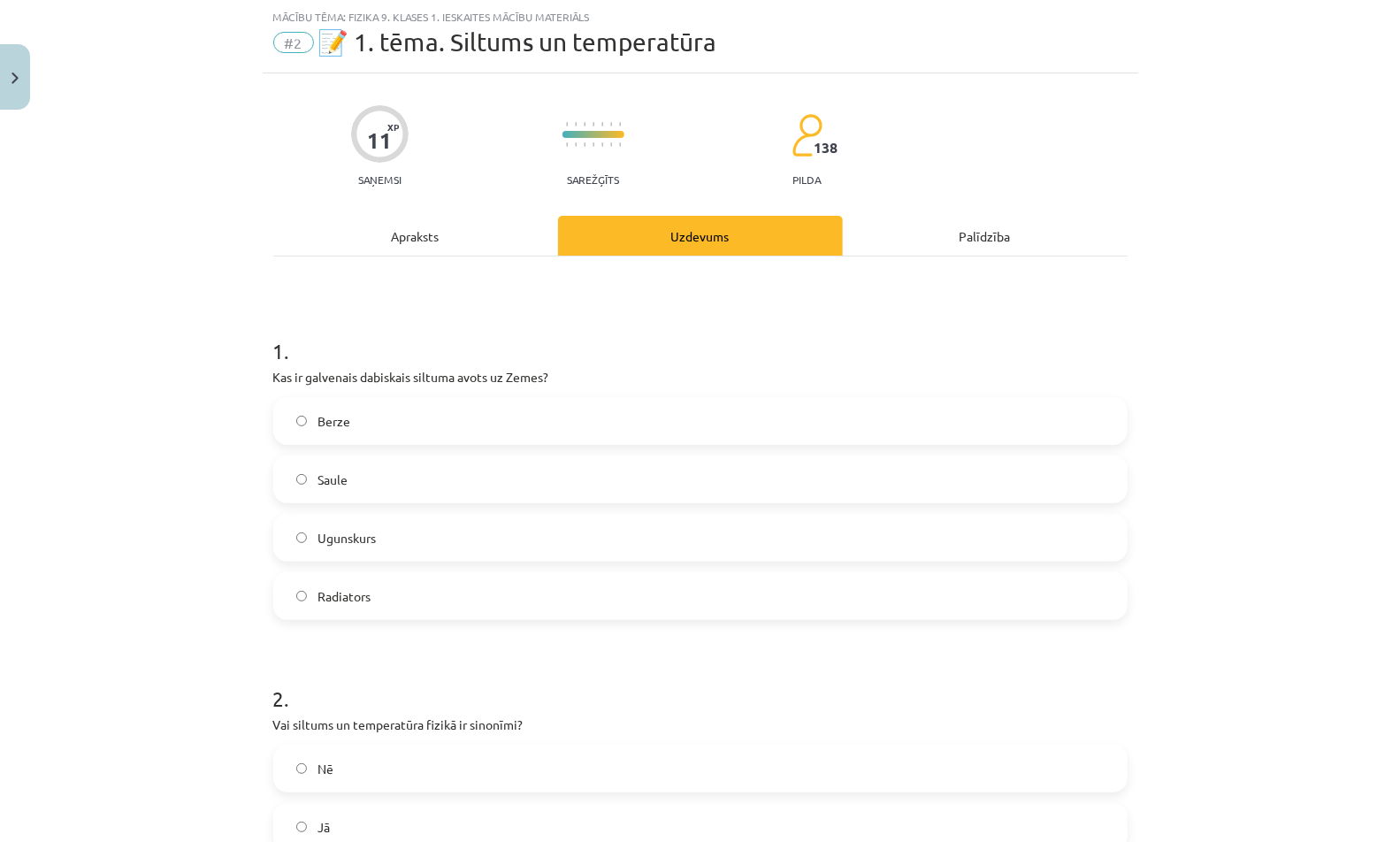
click at [548, 435] on label "Berze" at bounding box center [700, 421] width 850 height 44
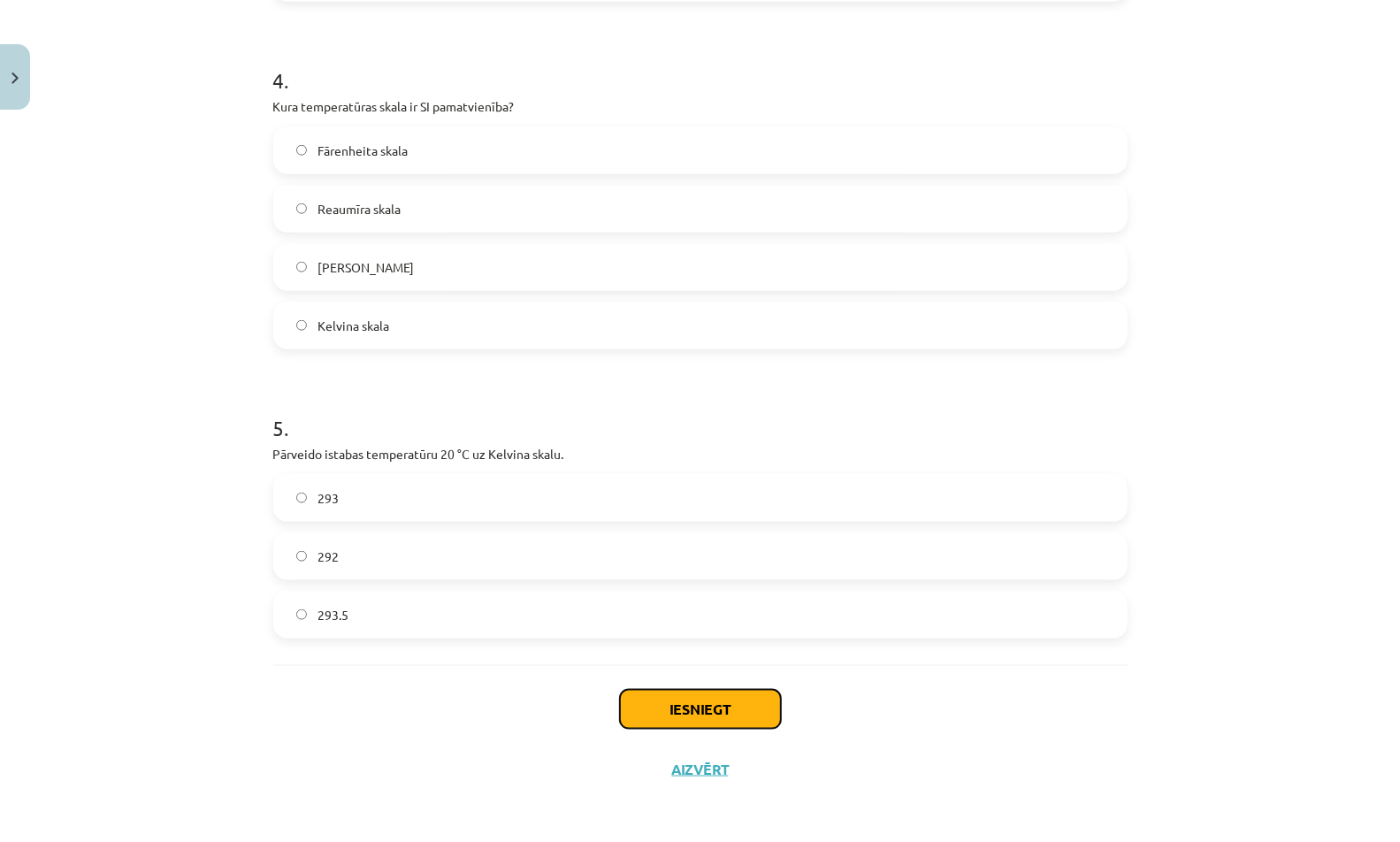
click at [646, 694] on button "Iesniegt" at bounding box center [701, 709] width 161 height 38
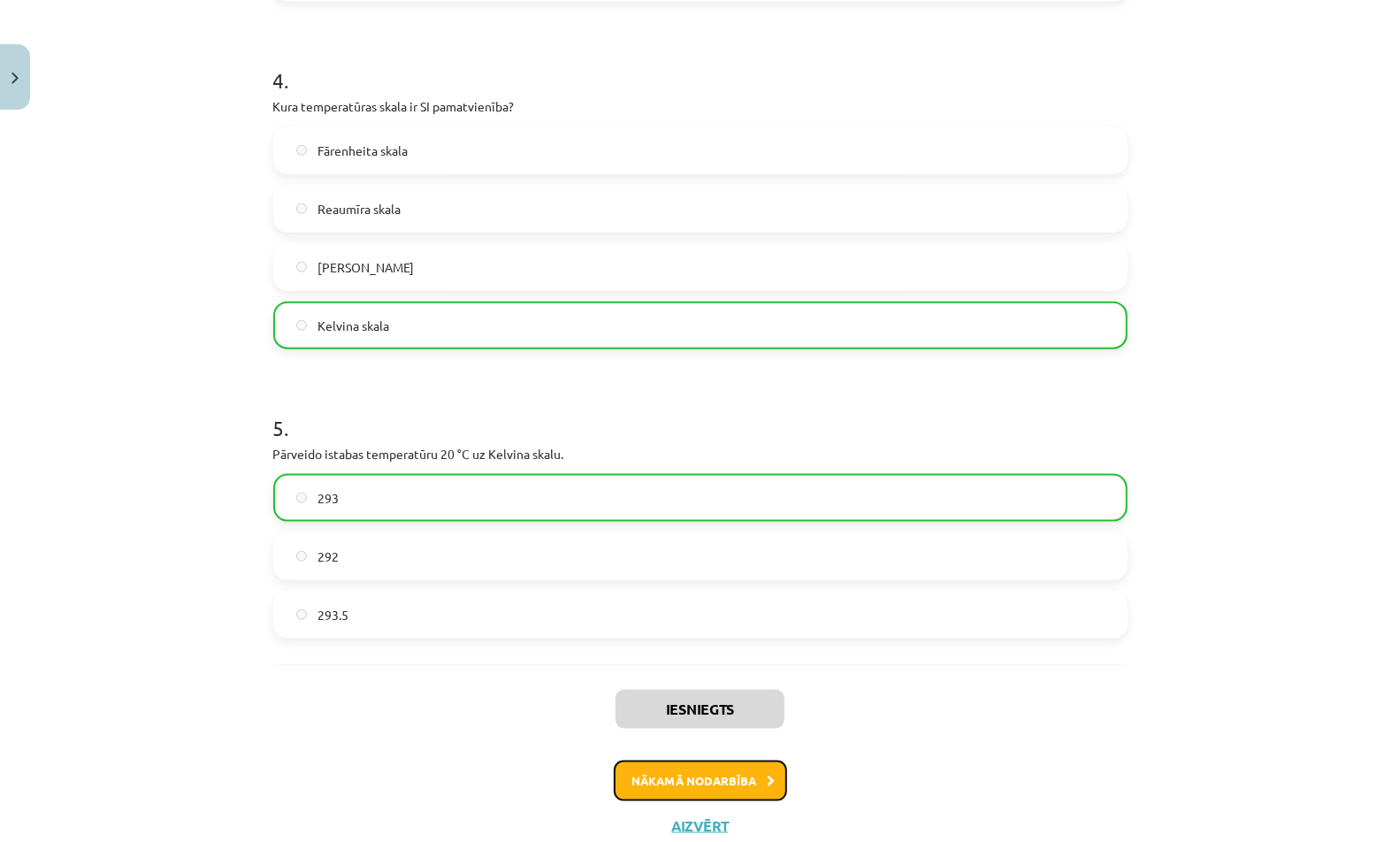
click at [708, 777] on button "Nākamā nodarbība" at bounding box center [700, 781] width 173 height 40
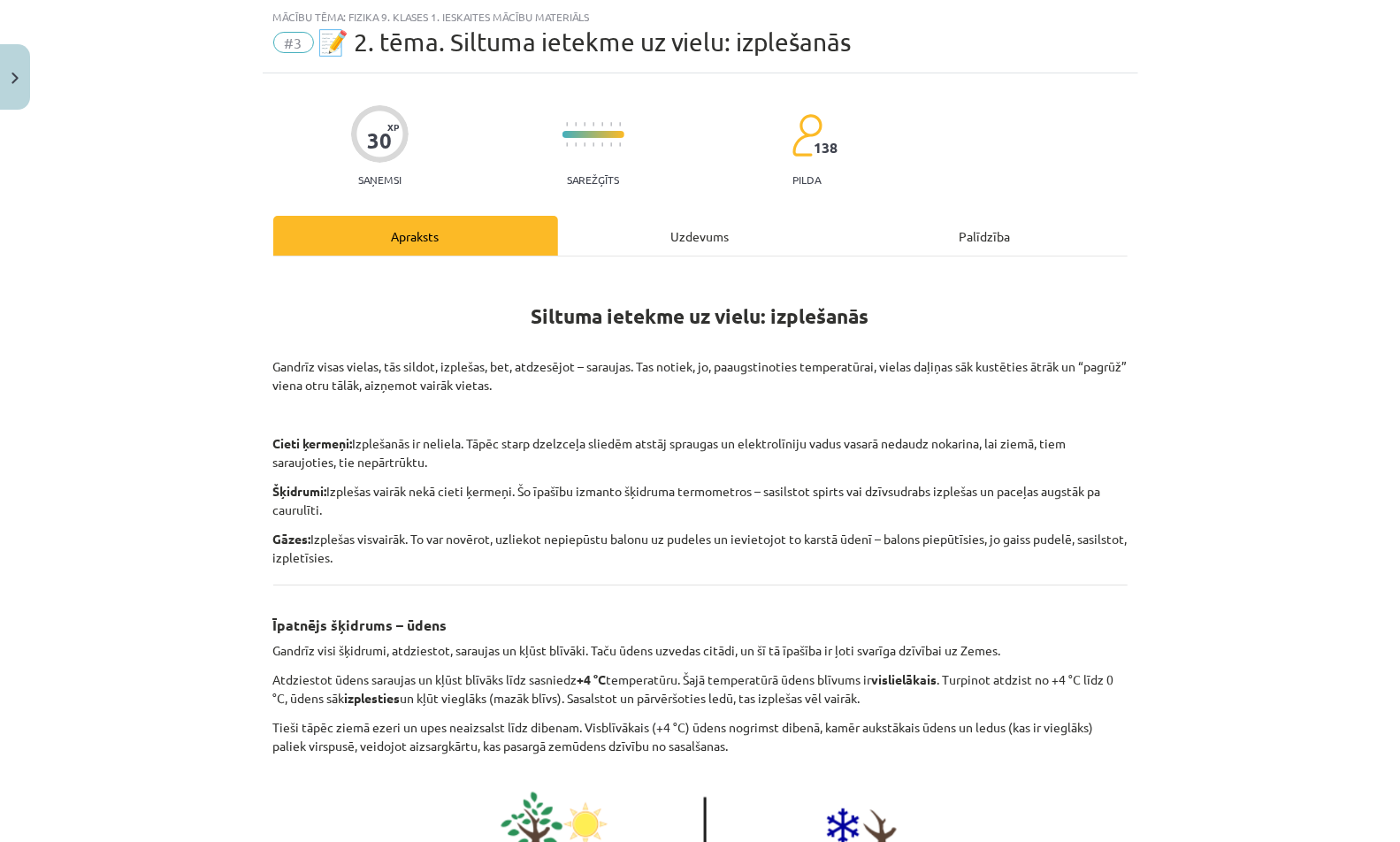
scroll to position [662, 0]
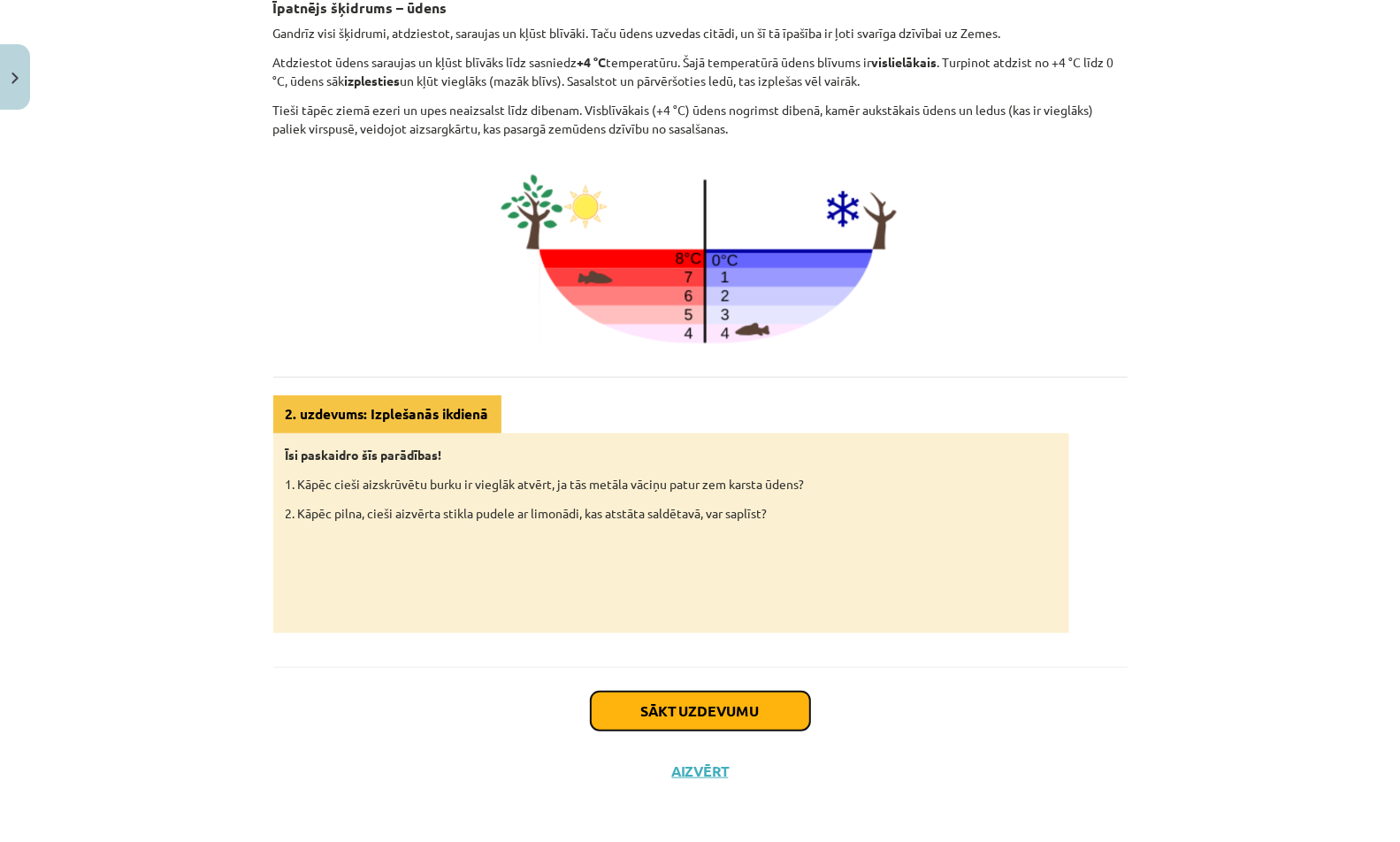
click at [717, 704] on button "Sākt uzdevumu" at bounding box center [700, 711] width 219 height 38
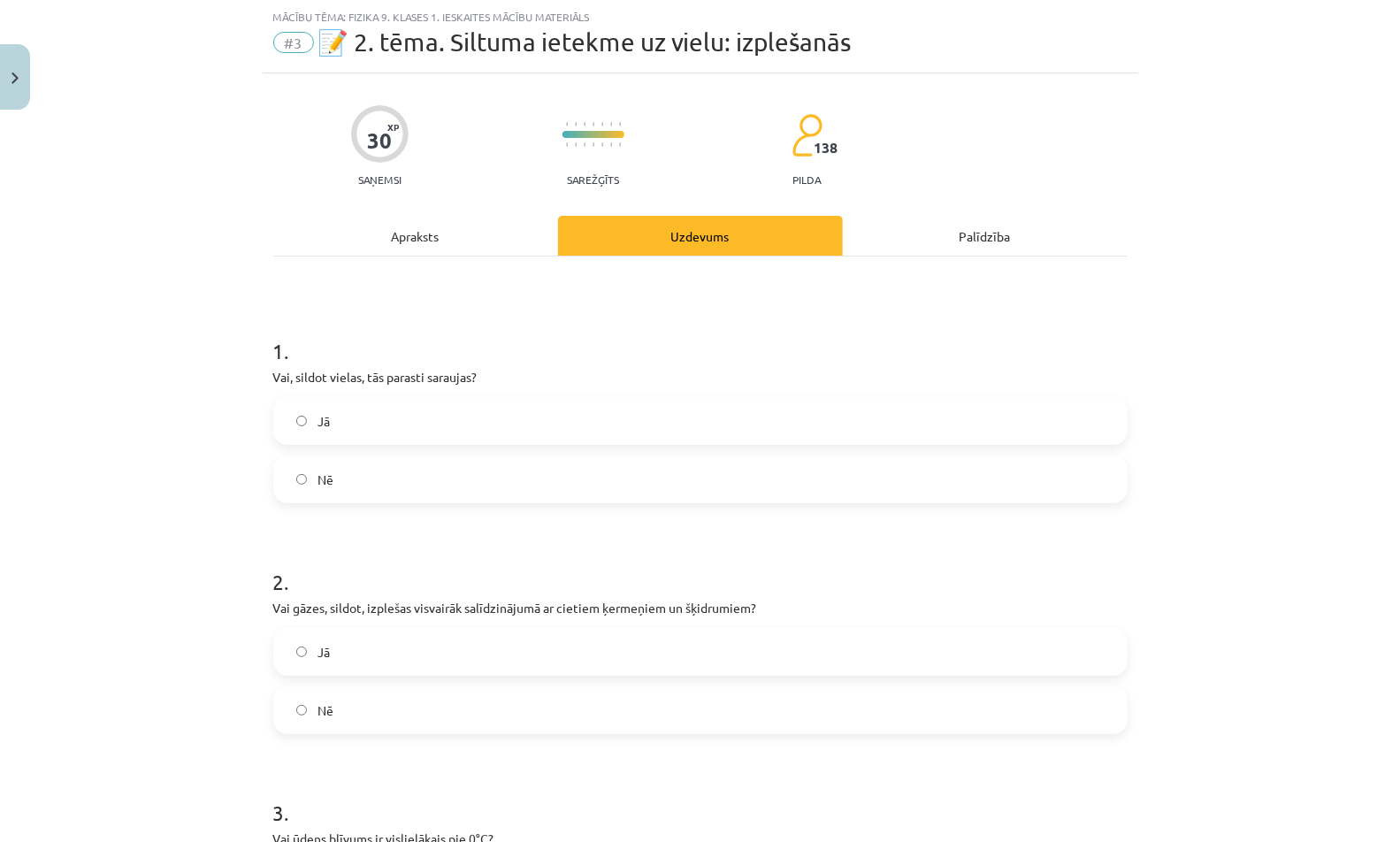
click at [707, 432] on label "Jā" at bounding box center [700, 421] width 850 height 44
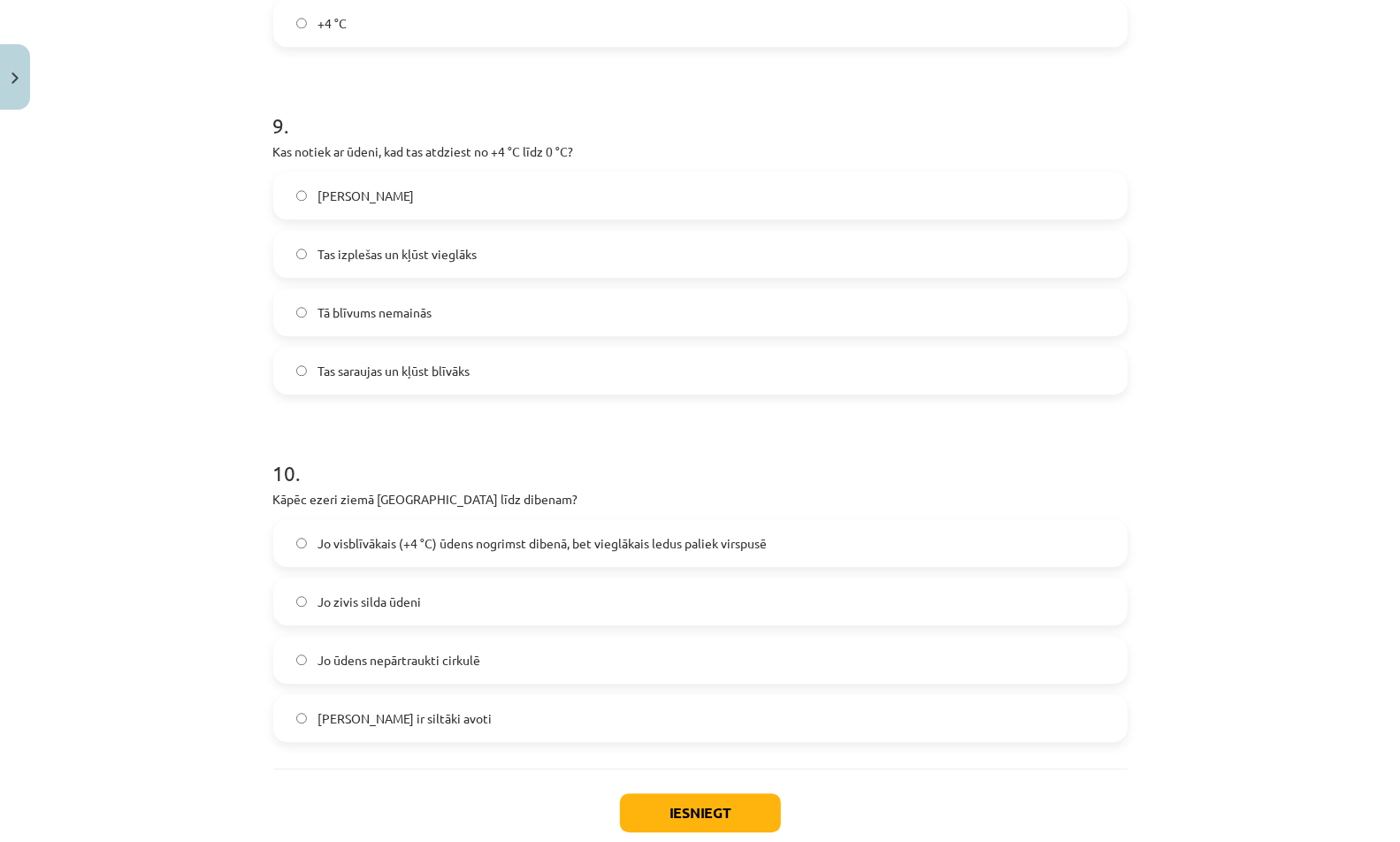
scroll to position [2685, 0]
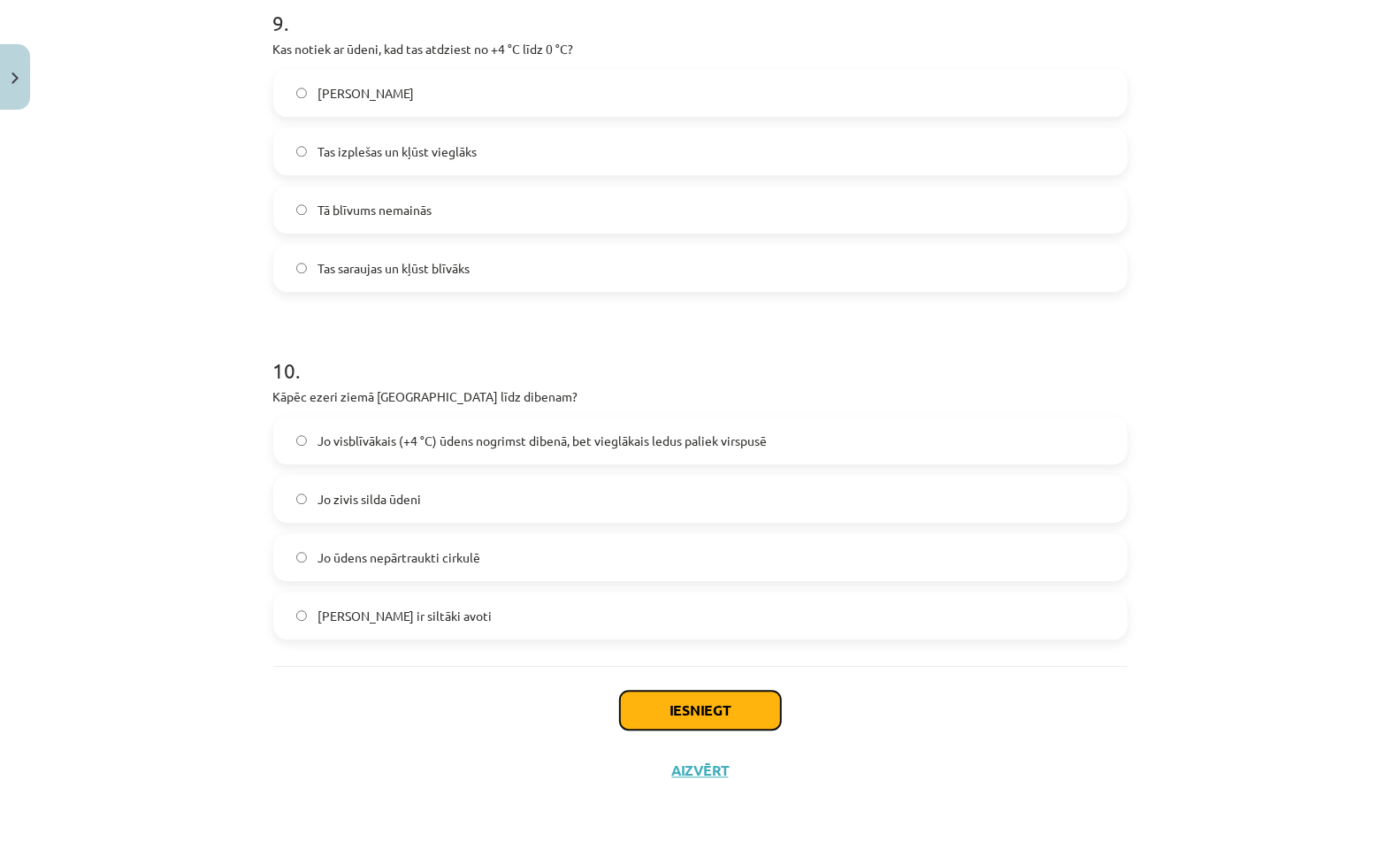
click at [710, 719] on button "Iesniegt" at bounding box center [701, 710] width 161 height 38
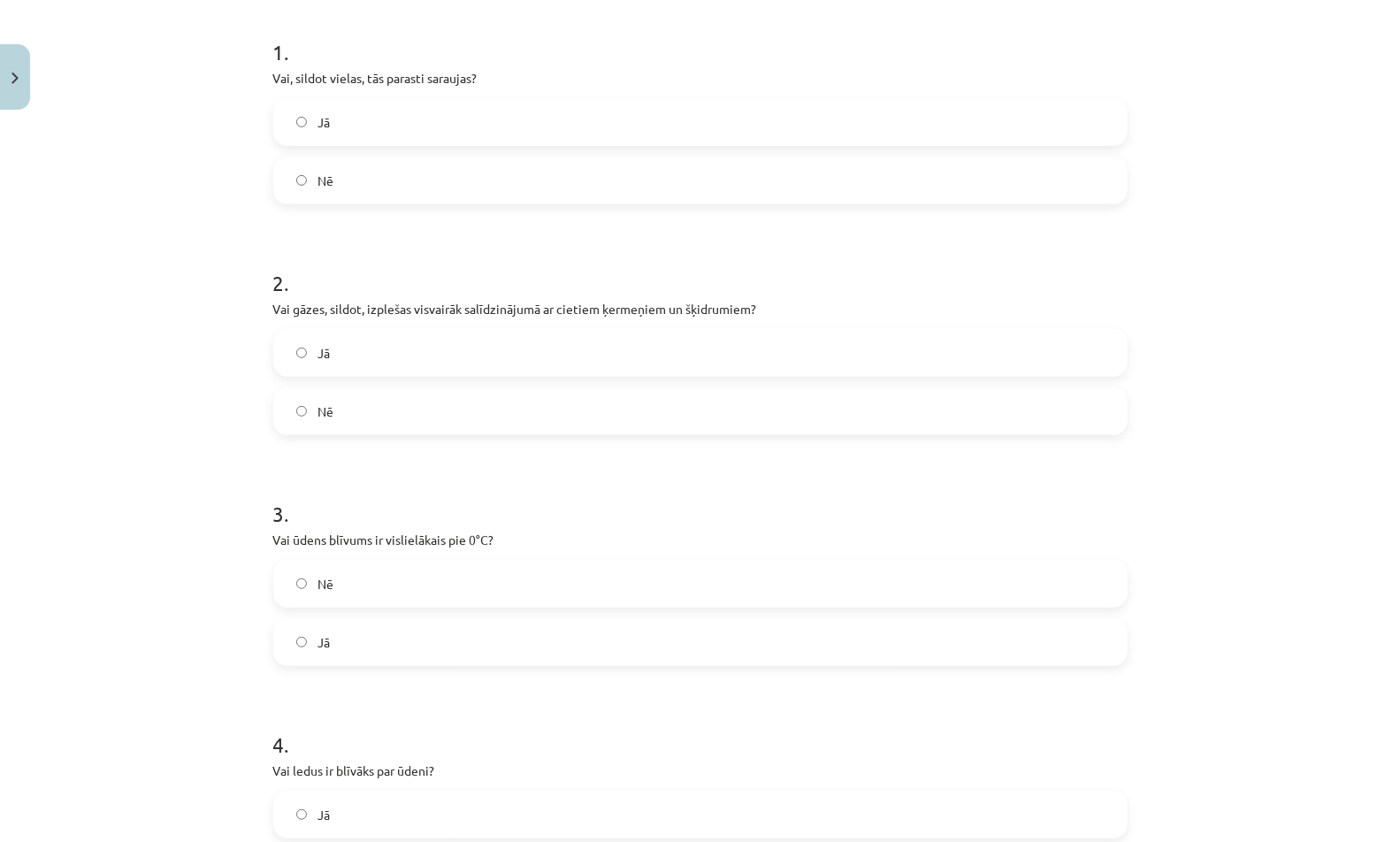
scroll to position [0, 0]
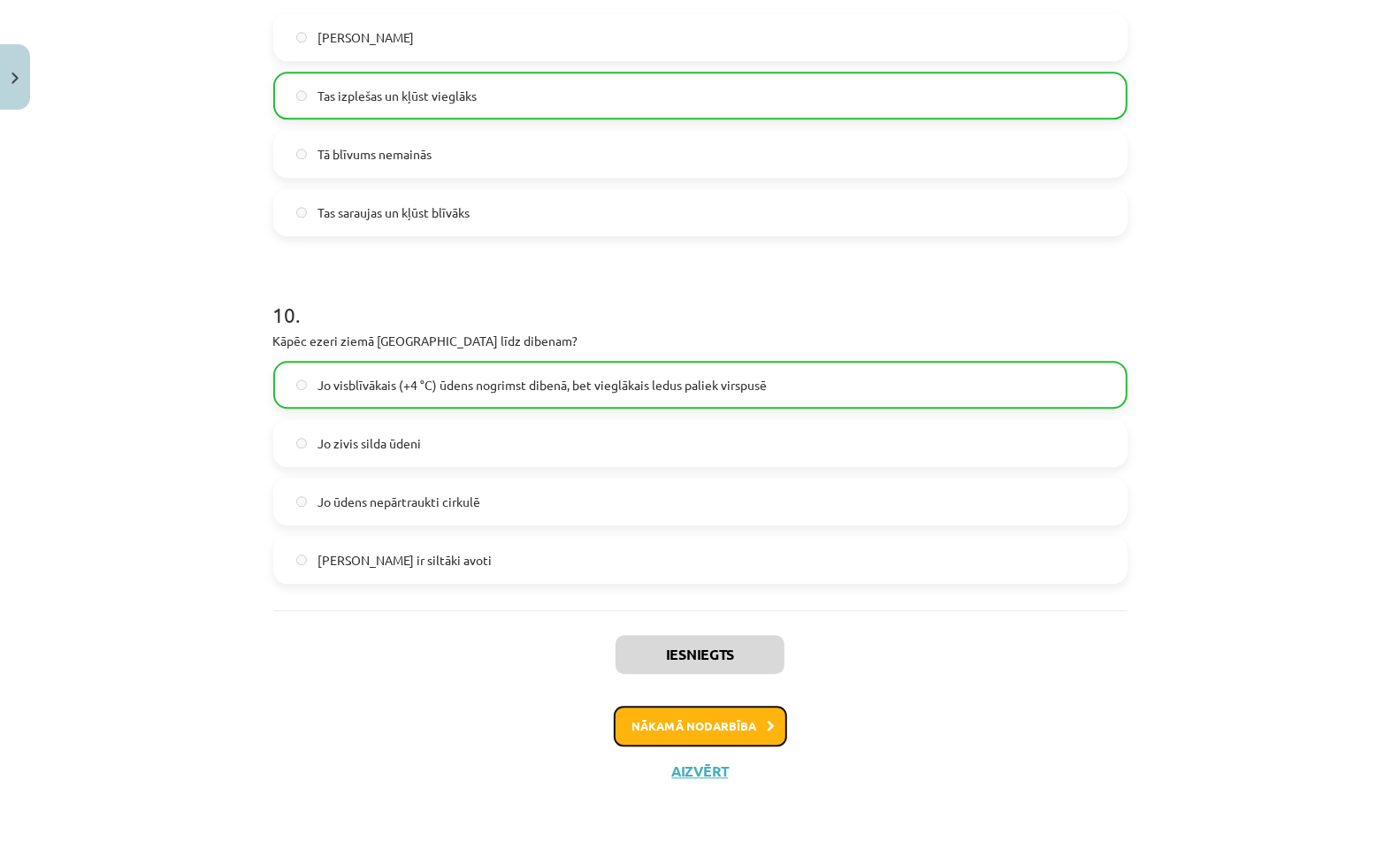
click at [723, 717] on button "Nākamā nodarbība" at bounding box center [700, 726] width 173 height 40
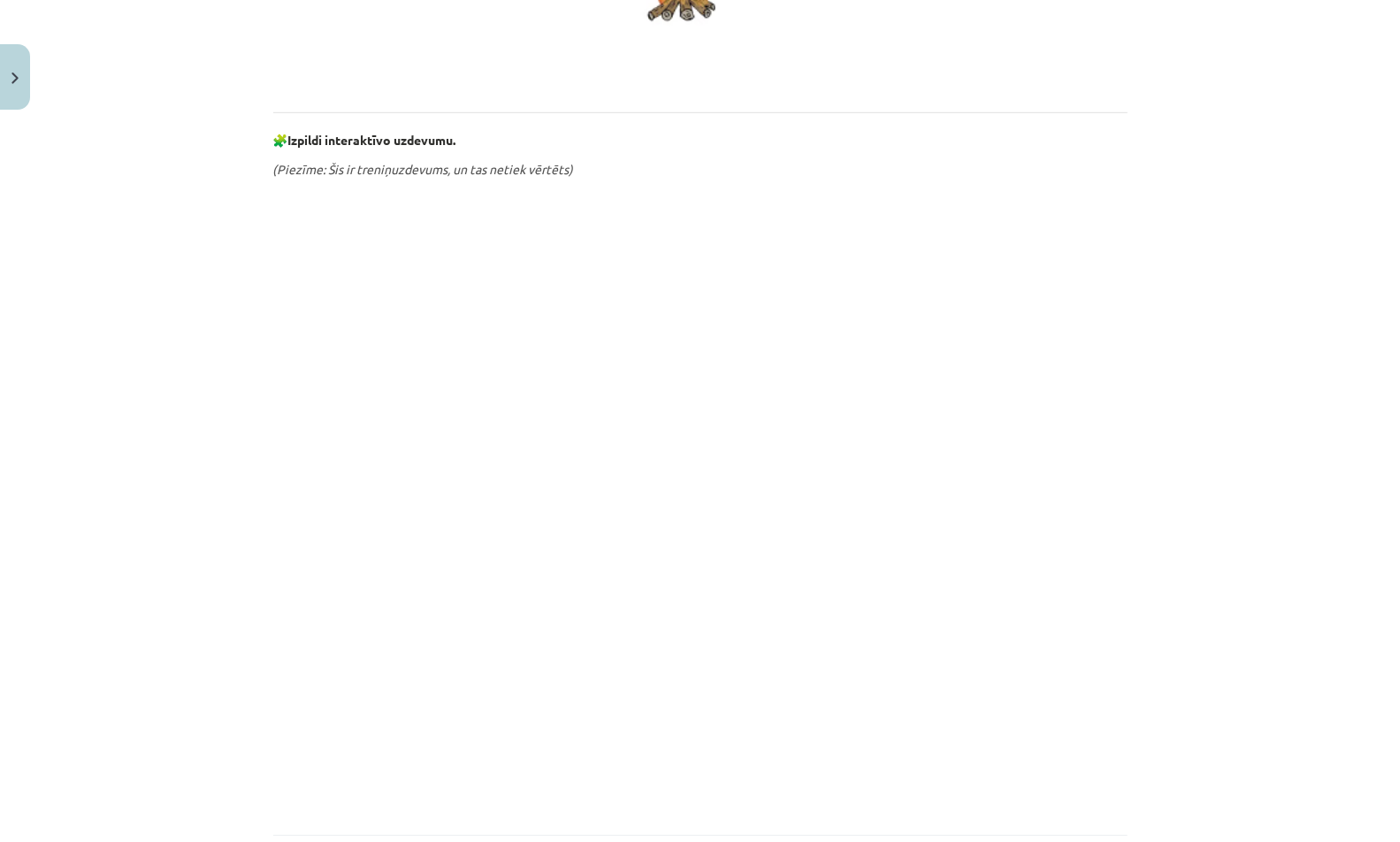
scroll to position [900, 0]
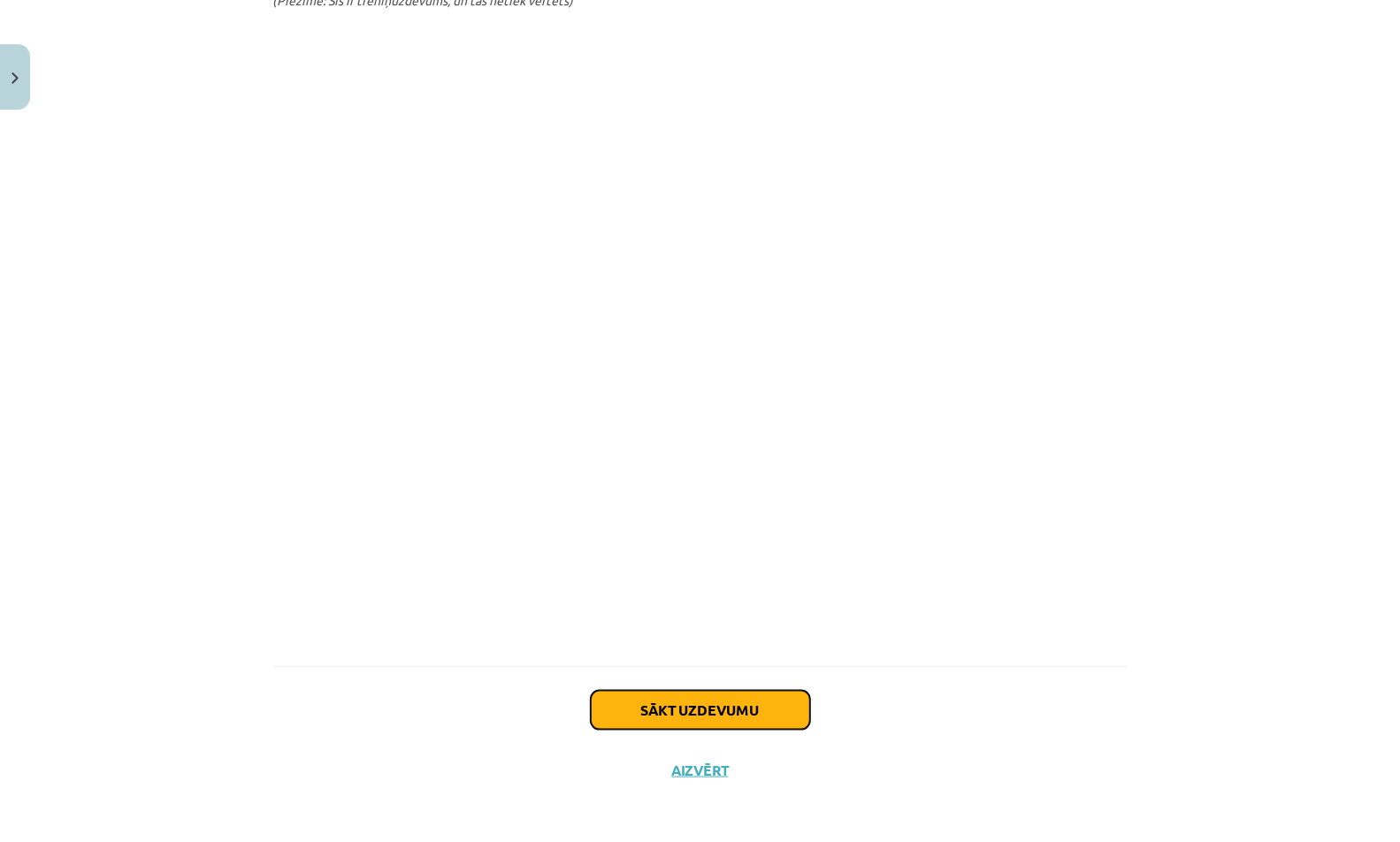
click at [716, 709] on button "Sākt uzdevumu" at bounding box center [700, 710] width 219 height 38
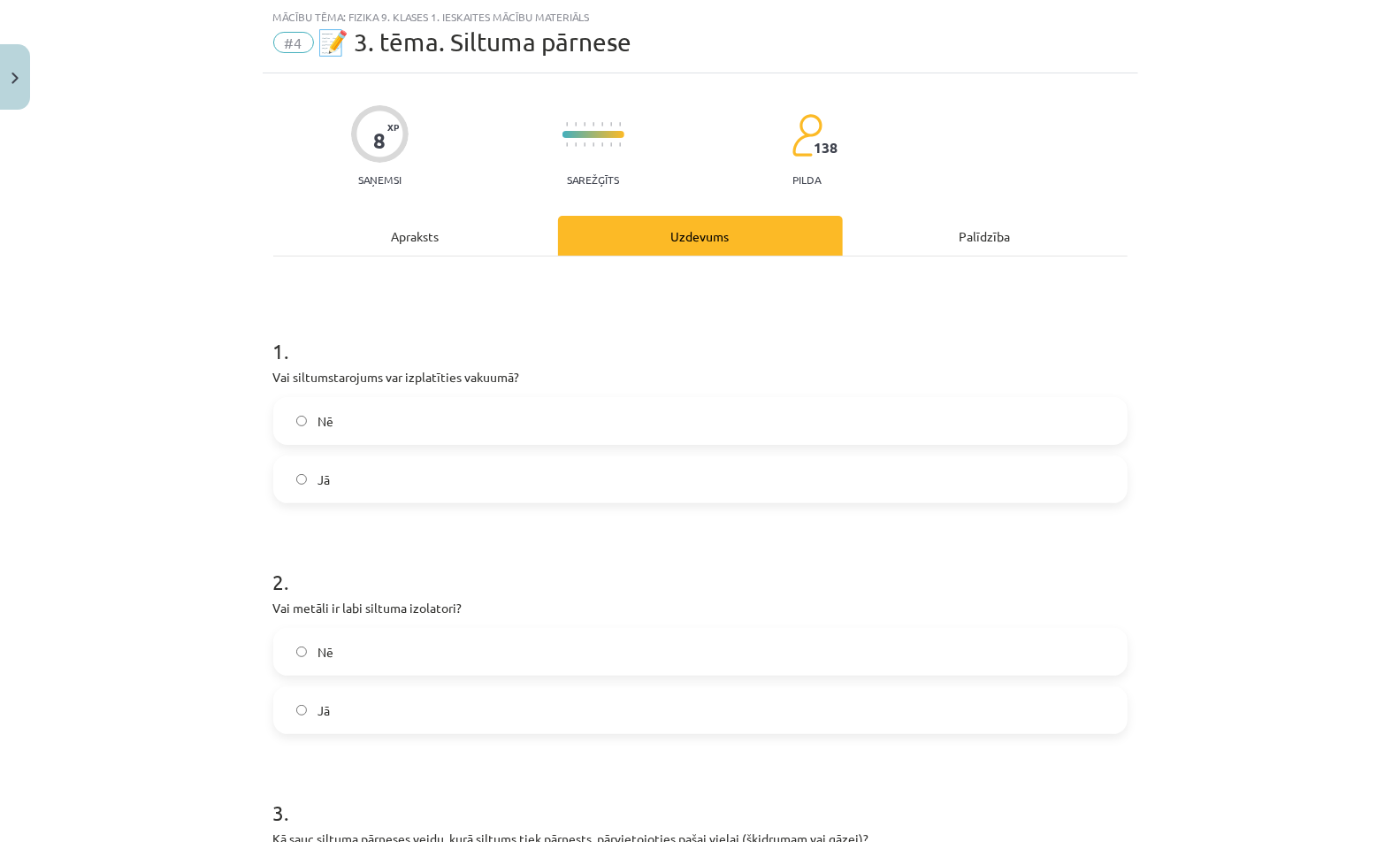
click at [735, 429] on label "Nē" at bounding box center [700, 421] width 850 height 44
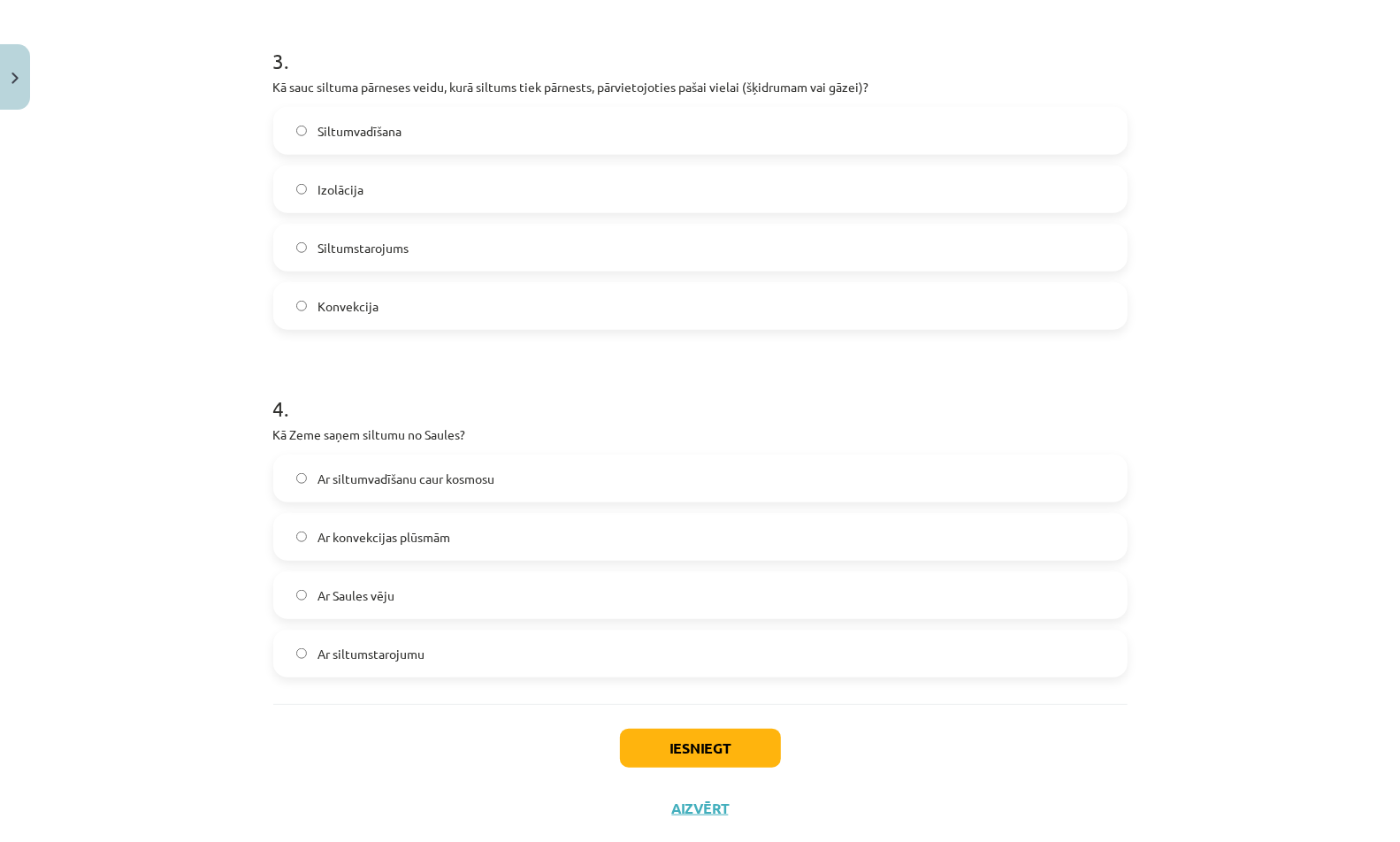
scroll to position [835, 0]
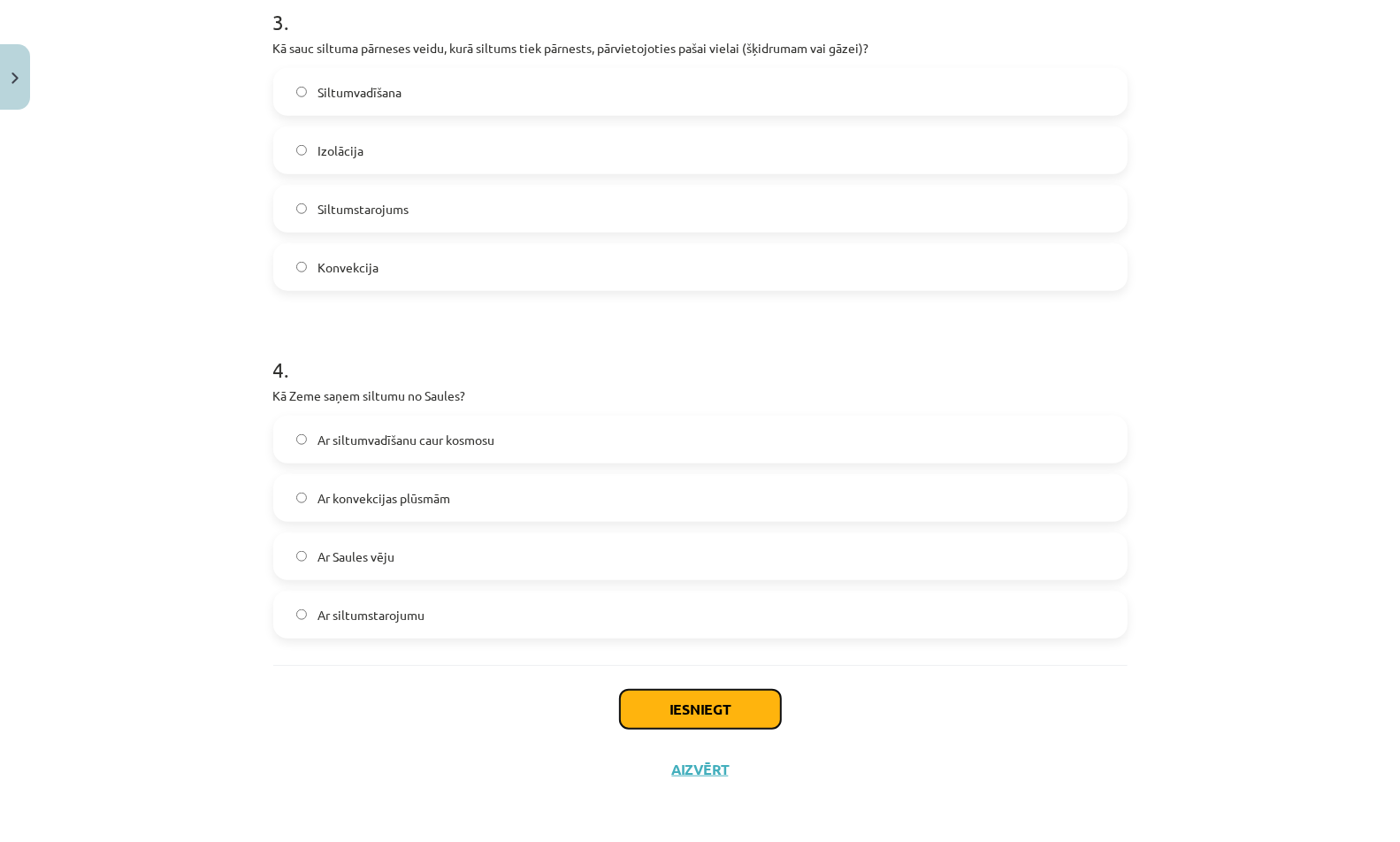
click at [717, 703] on button "Iesniegt" at bounding box center [701, 709] width 161 height 38
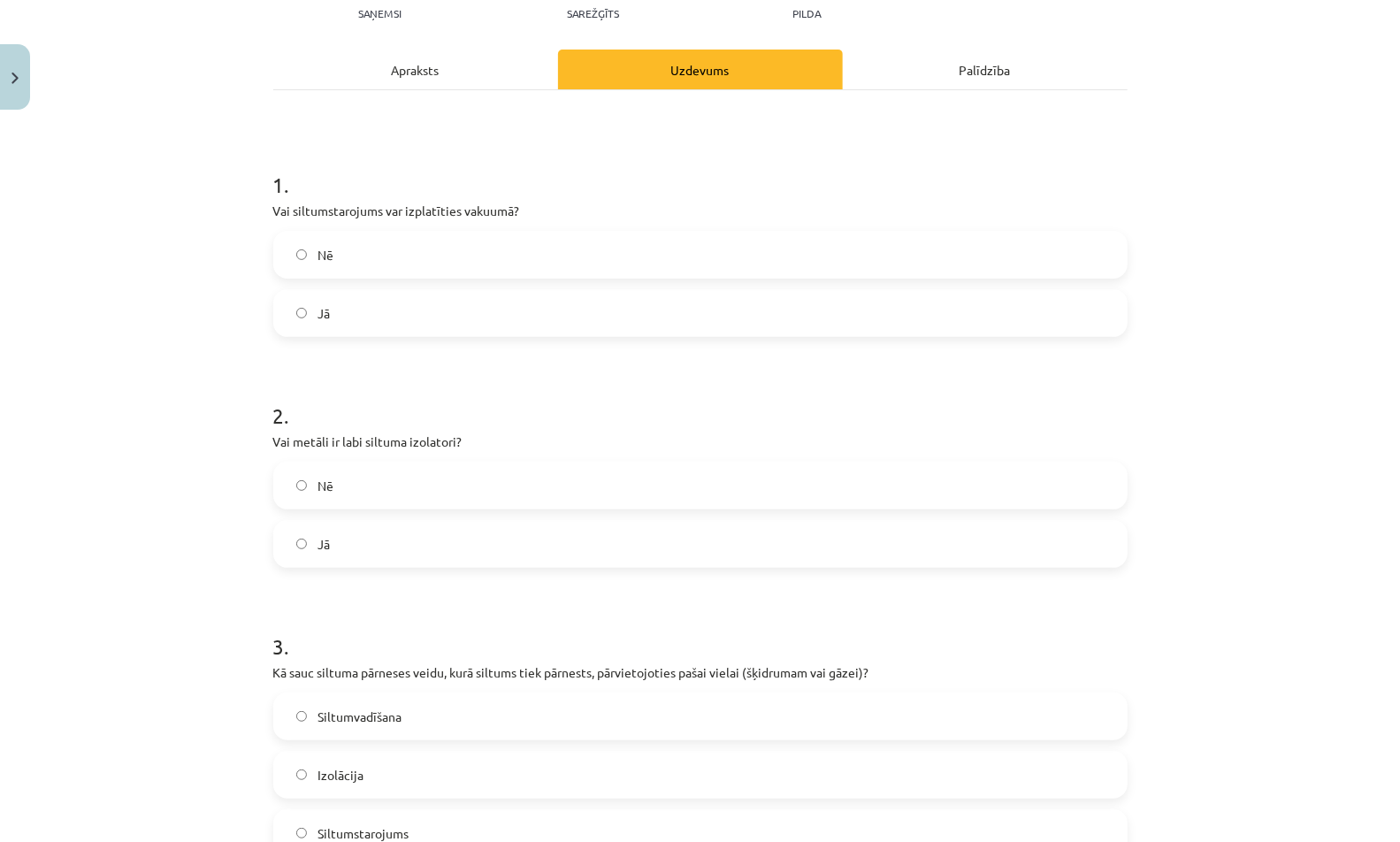
scroll to position [0, 0]
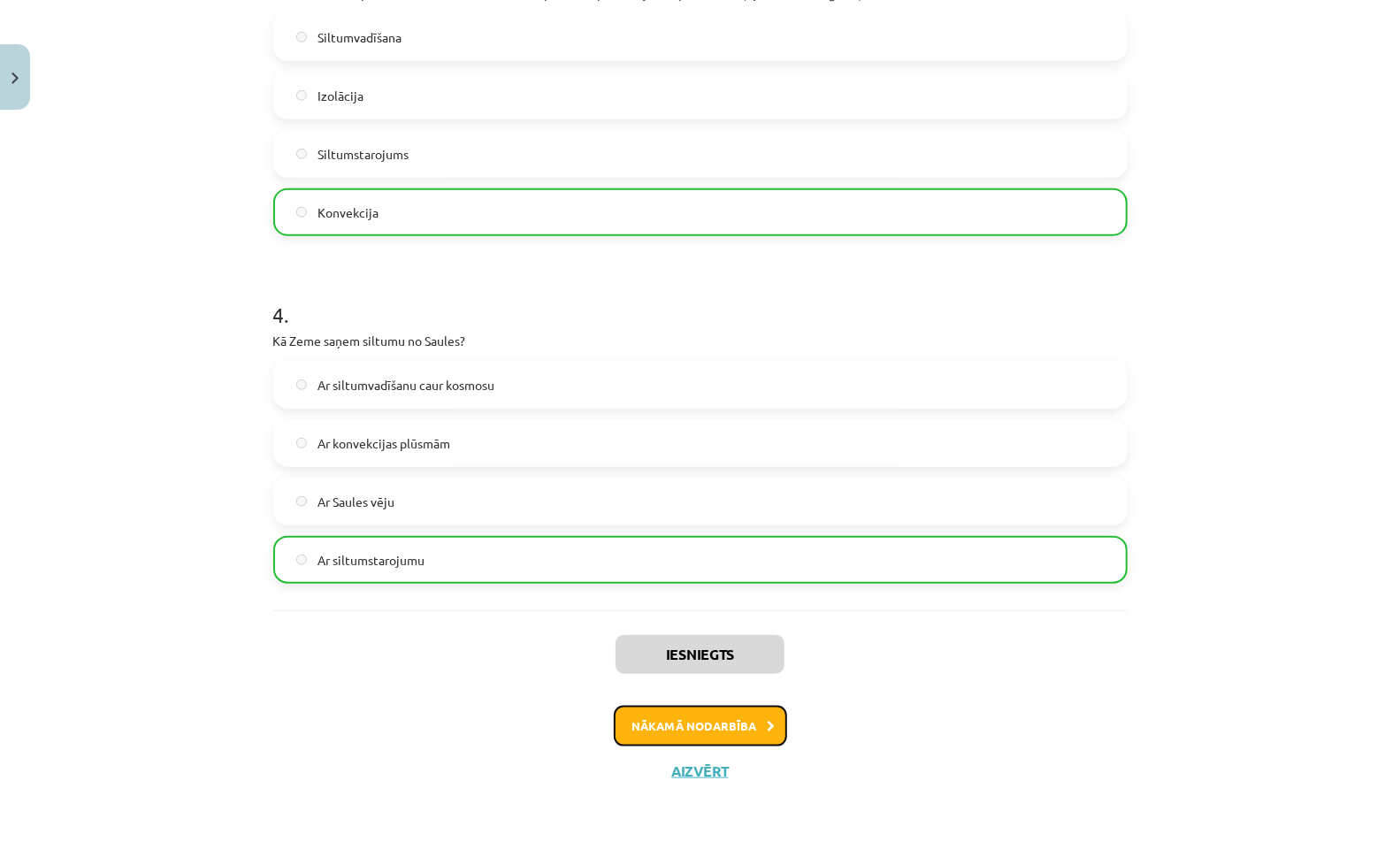
click at [715, 723] on button "Nākamā nodarbība" at bounding box center [700, 726] width 173 height 40
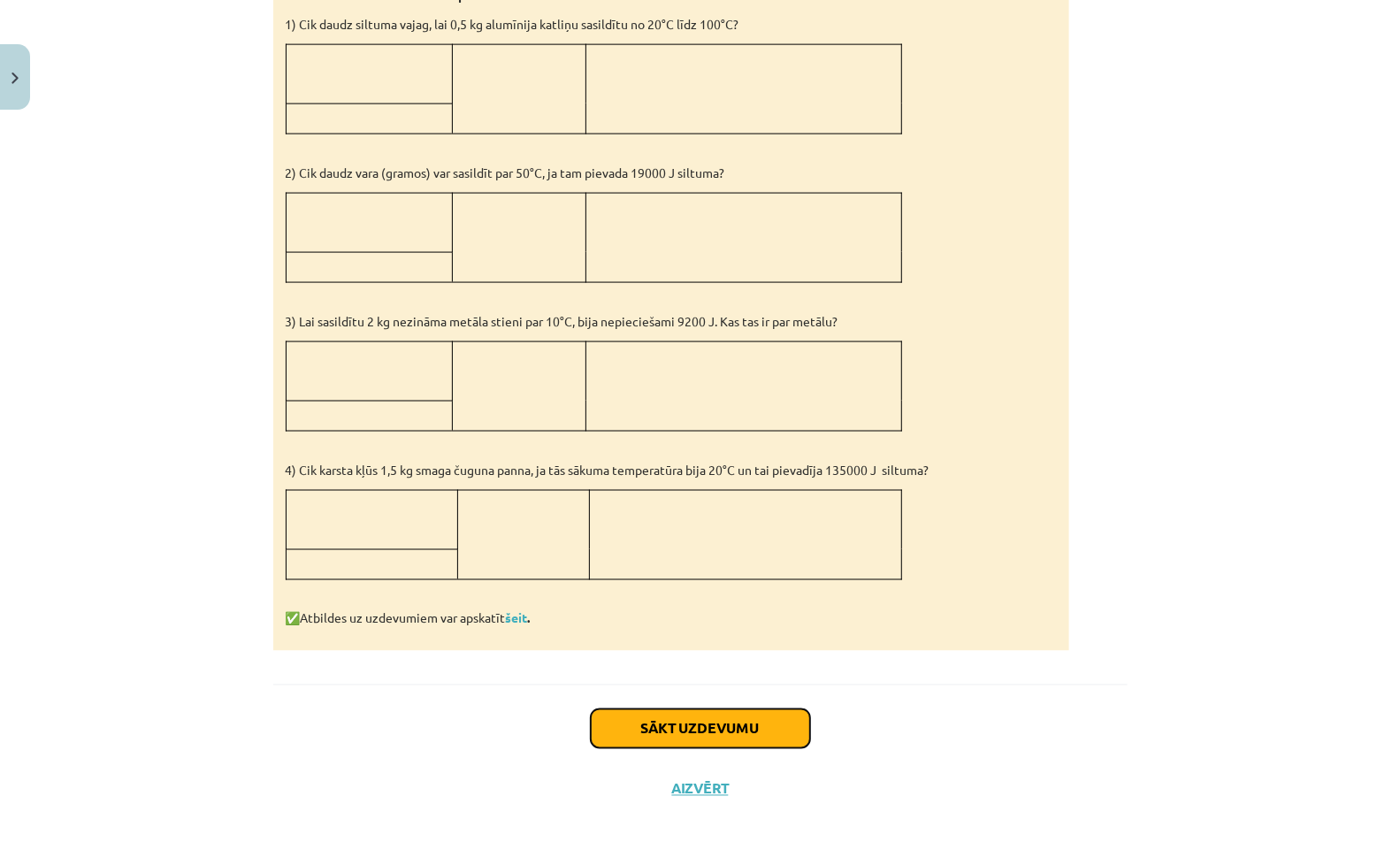
click at [714, 720] on button "Sākt uzdevumu" at bounding box center [700, 728] width 219 height 38
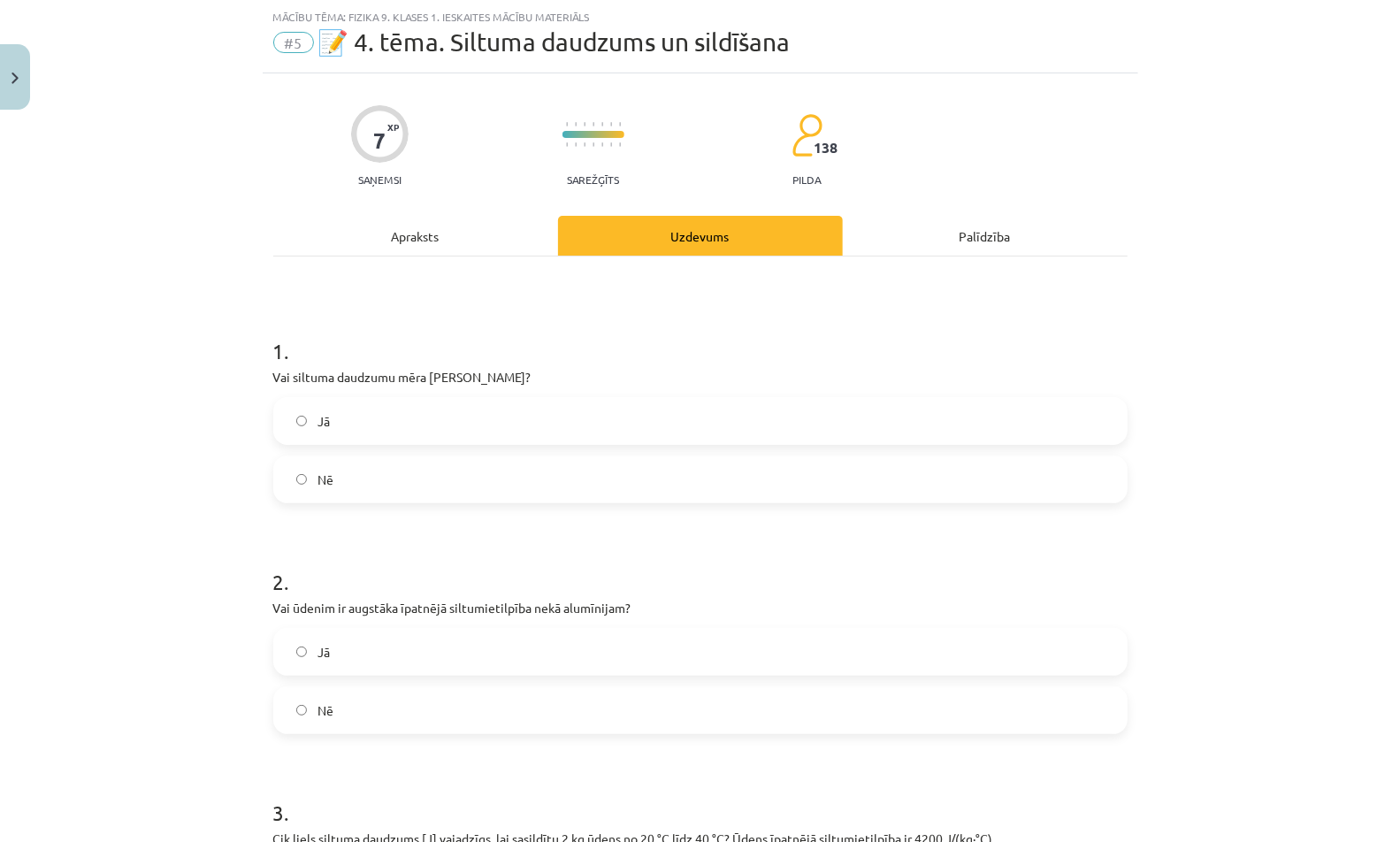
click at [732, 465] on label "Nē" at bounding box center [700, 479] width 850 height 44
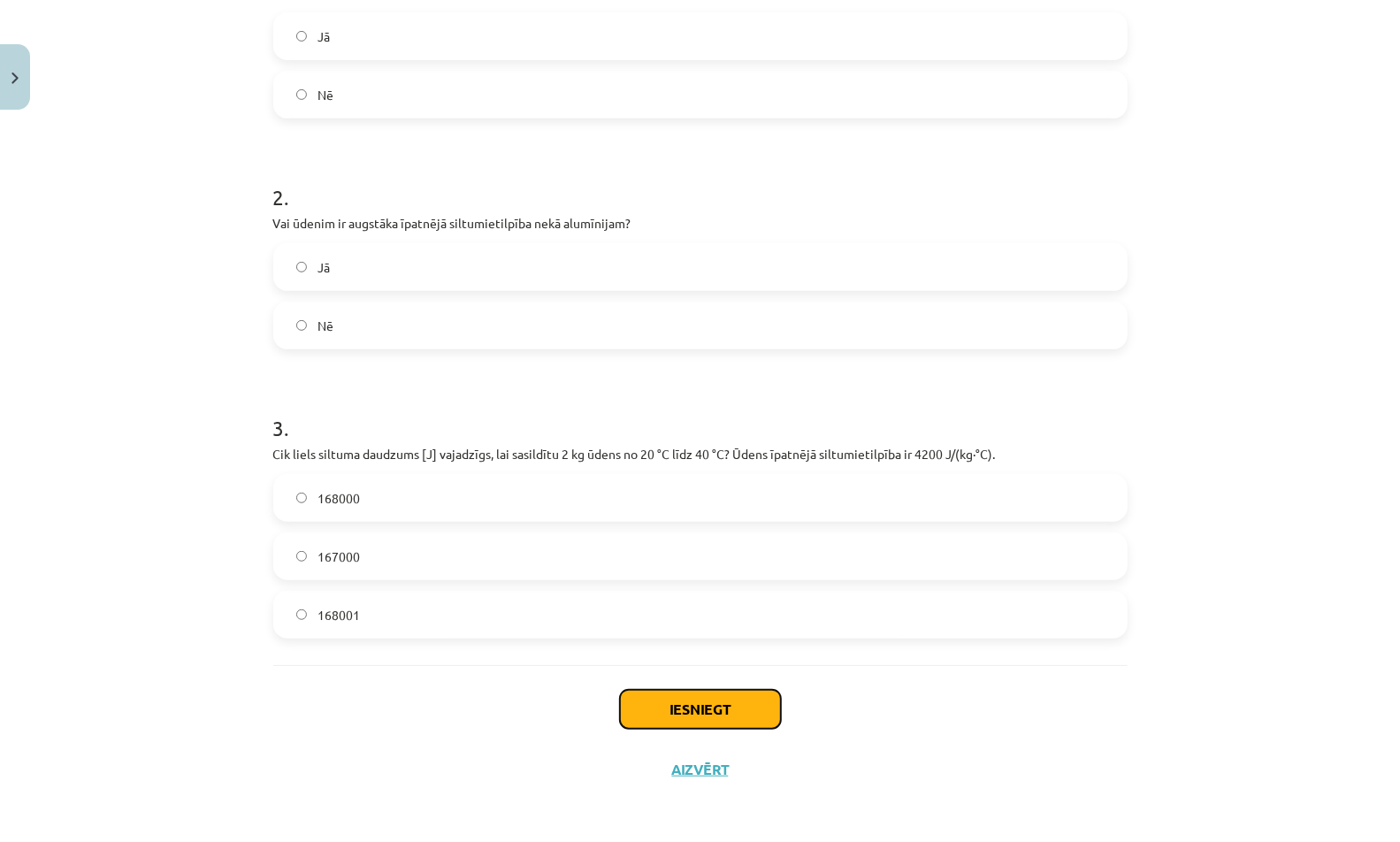
click at [728, 711] on button "Iesniegt" at bounding box center [701, 709] width 161 height 38
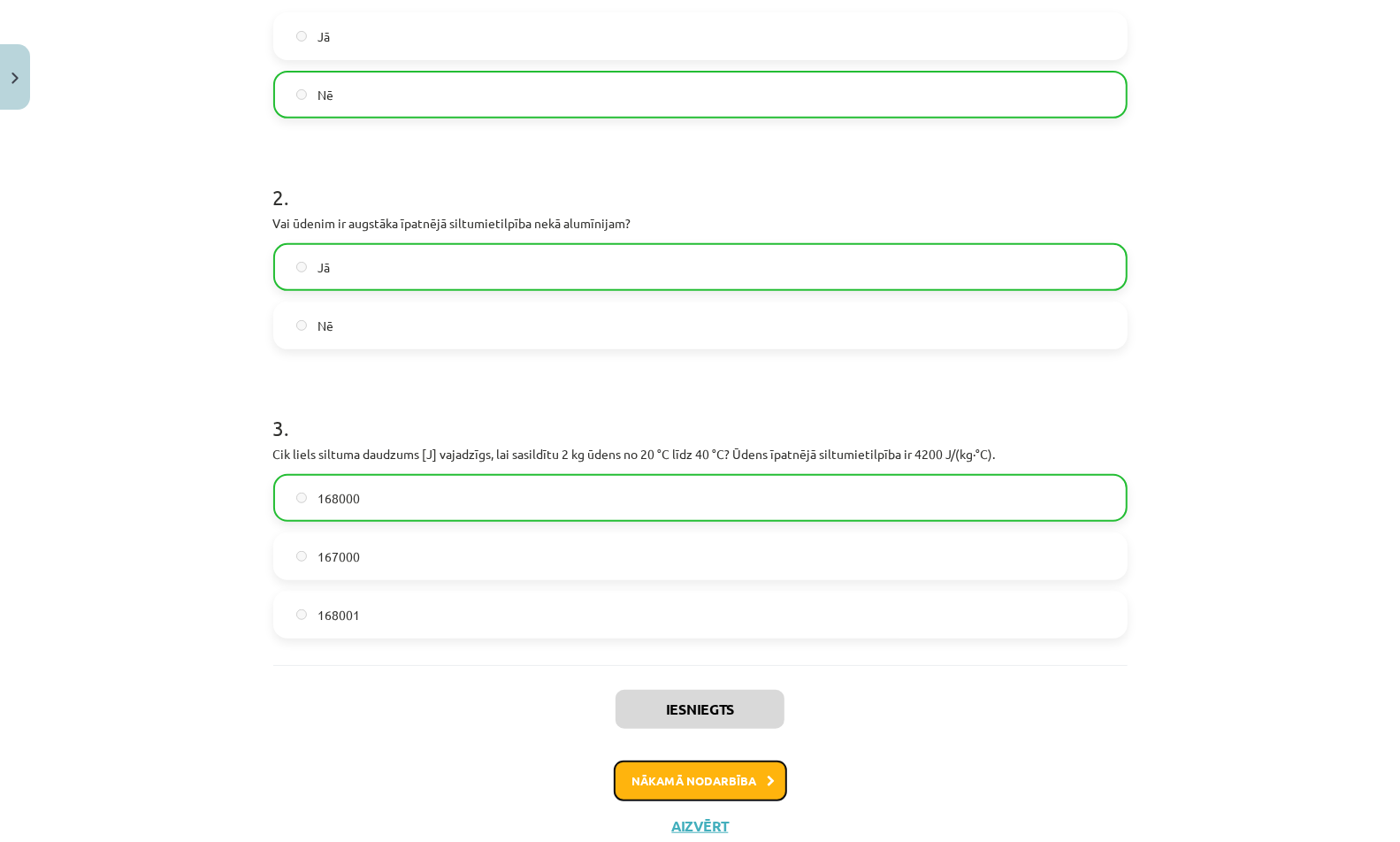
click at [695, 784] on button "Nākamā nodarbība" at bounding box center [700, 781] width 173 height 40
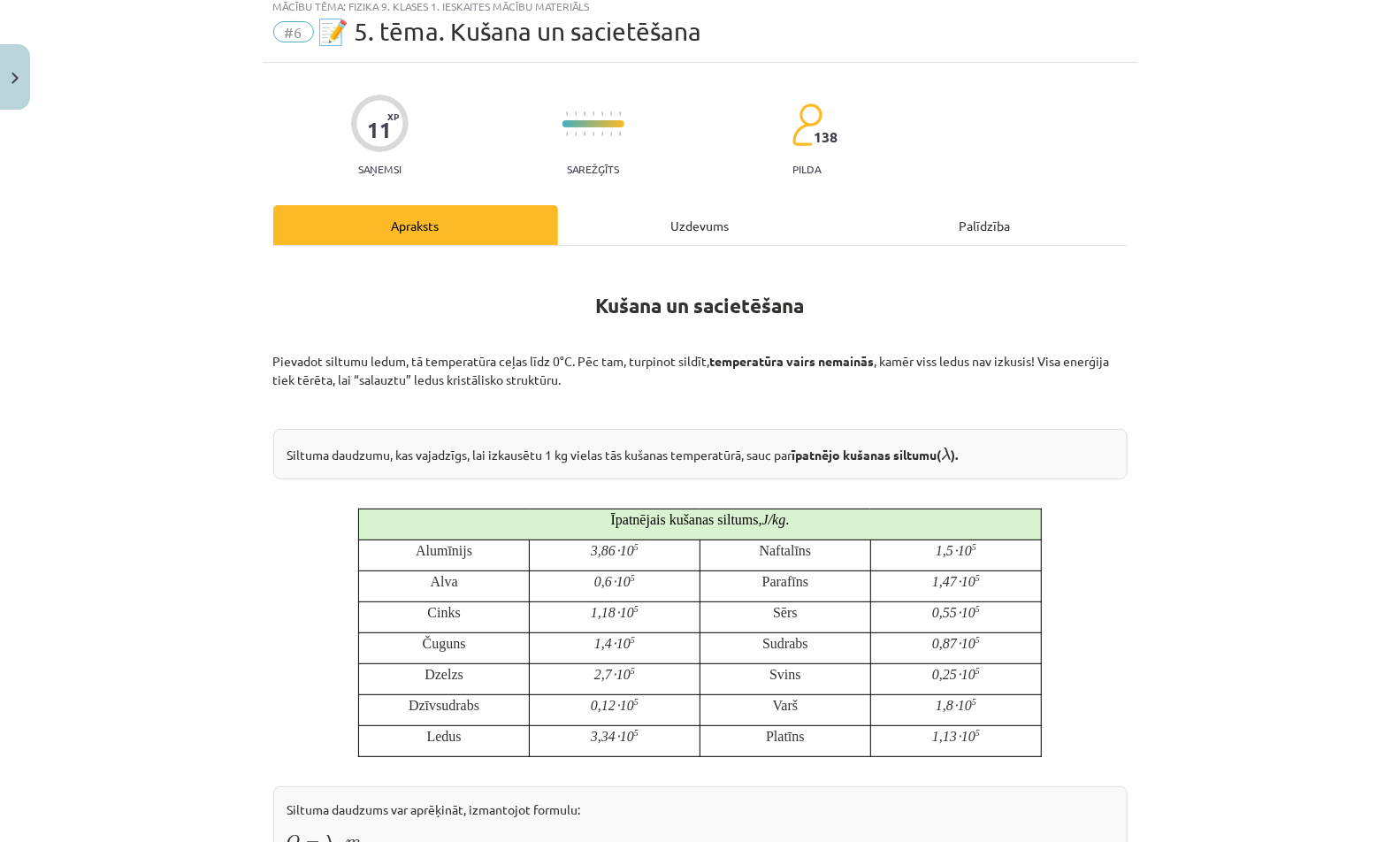
scroll to position [44, 0]
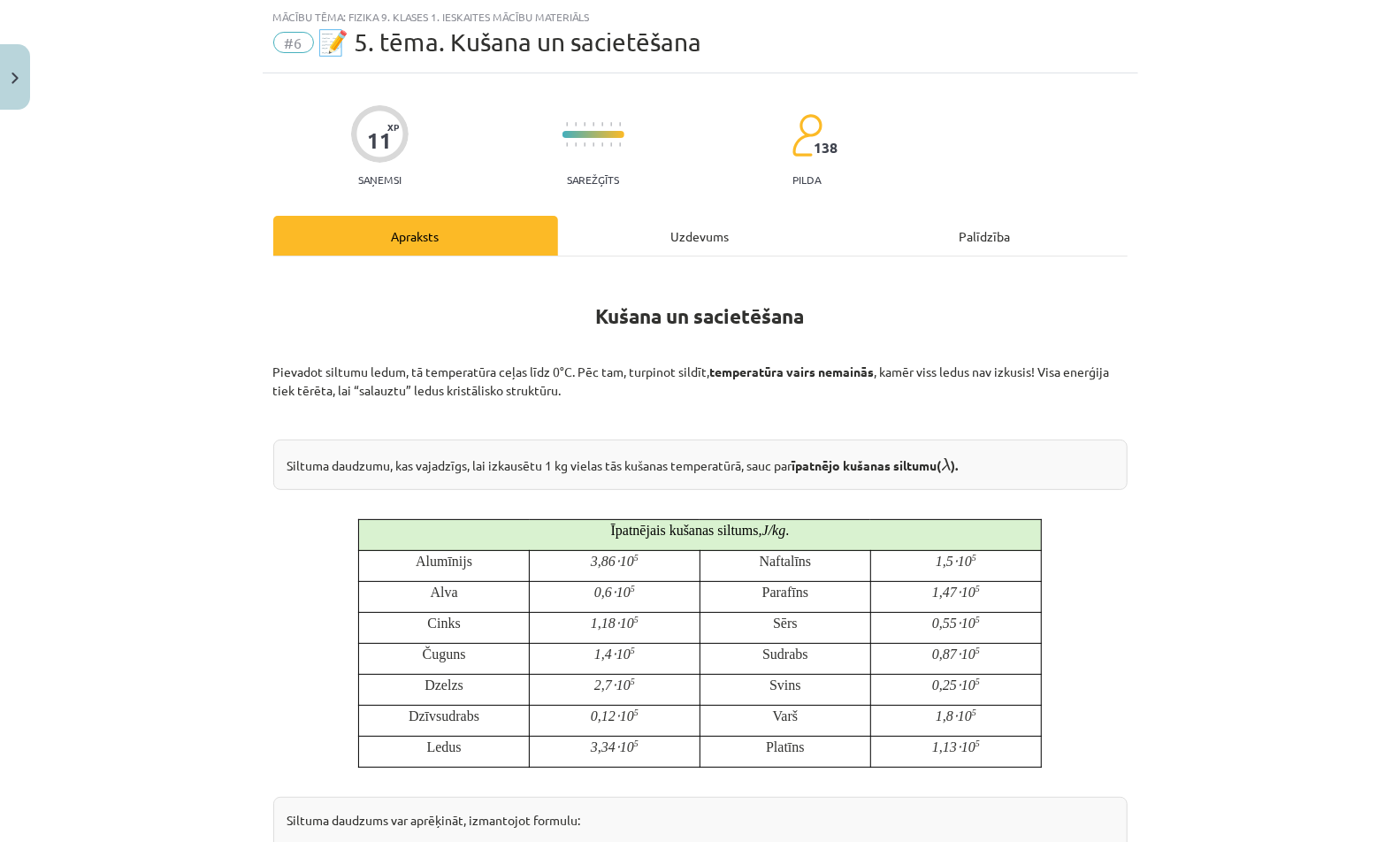
click at [697, 235] on div "Uzdevums" at bounding box center [700, 235] width 285 height 39
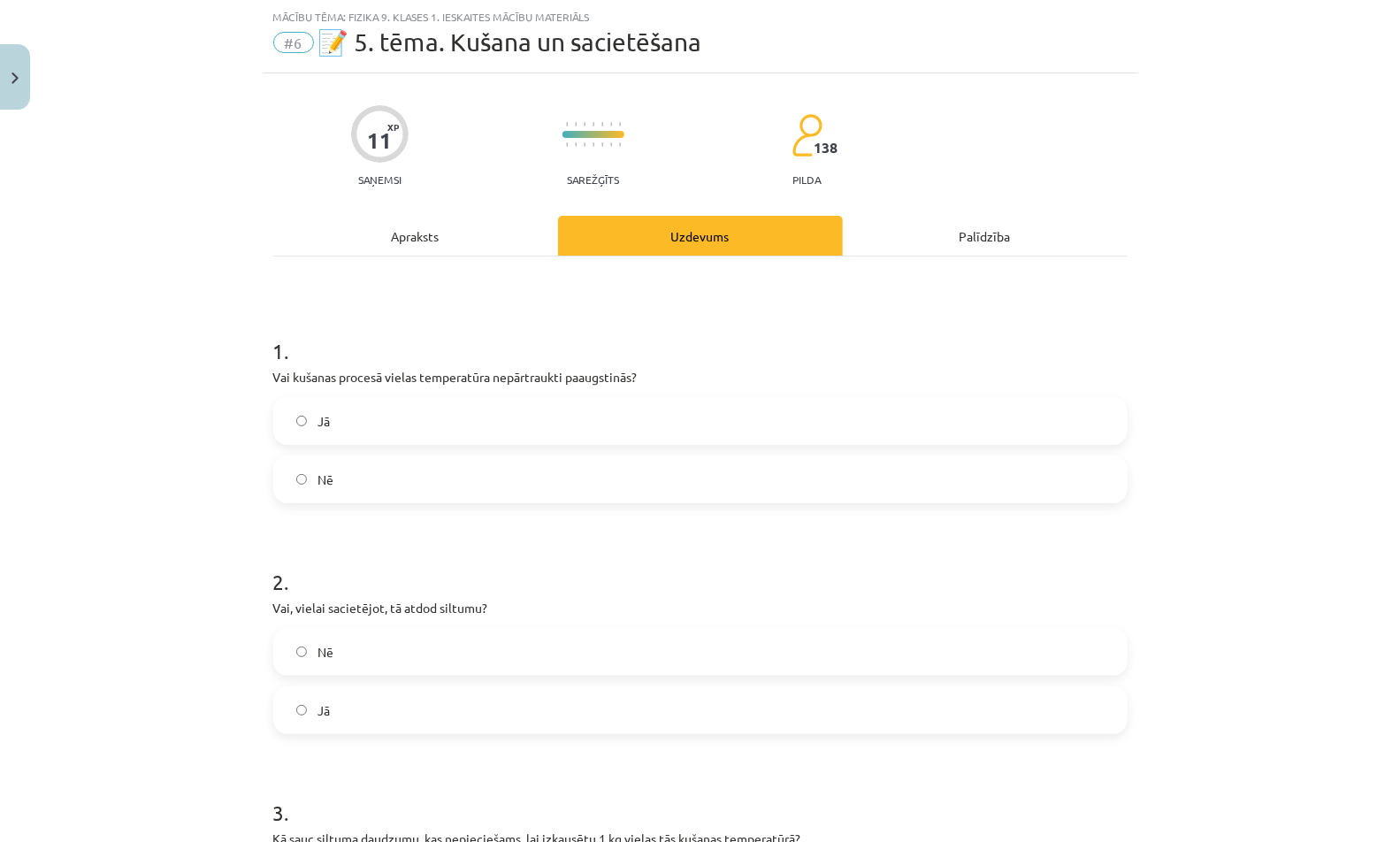
click at [527, 415] on label "Jā" at bounding box center [700, 421] width 850 height 44
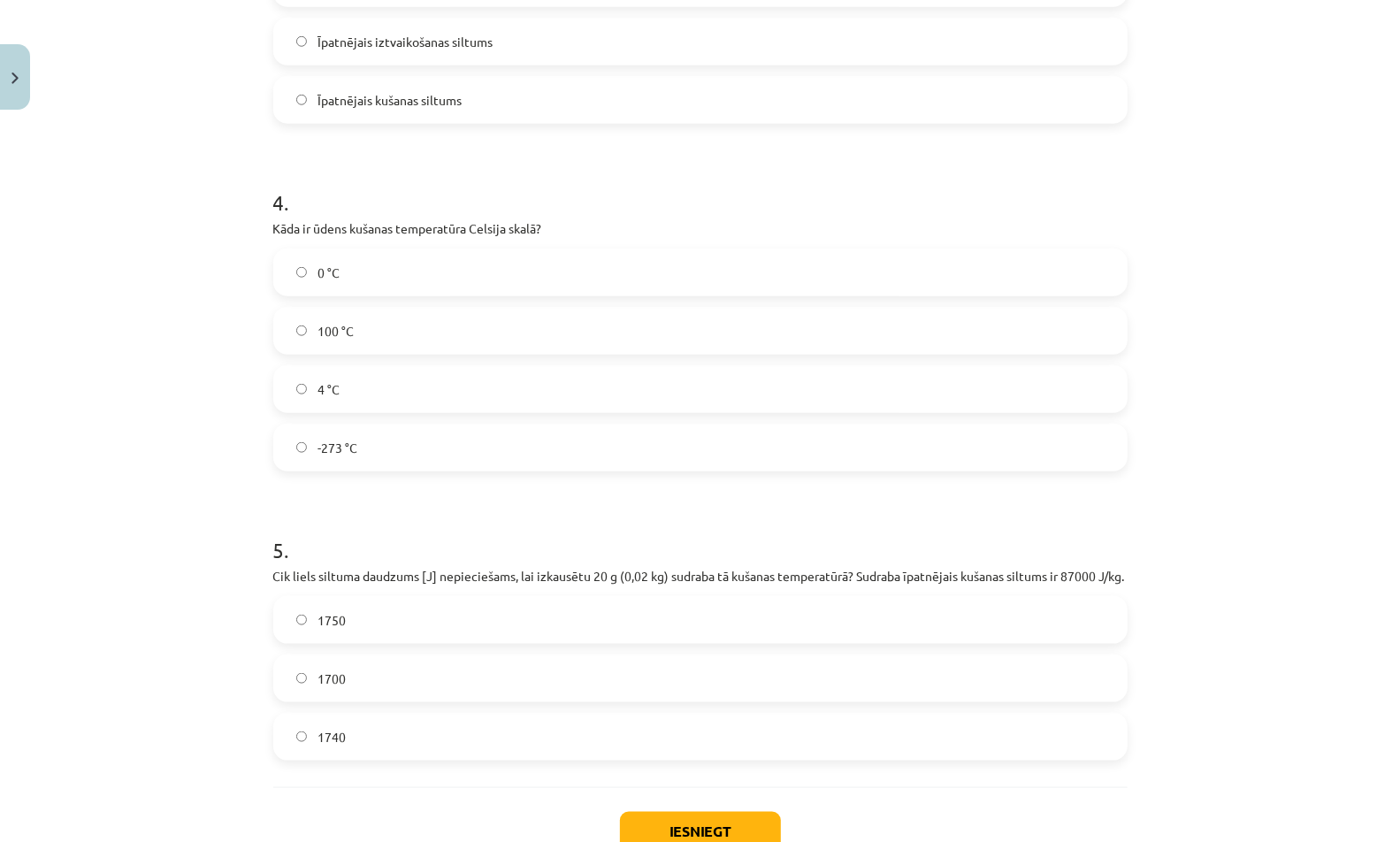
scroll to position [1143, 0]
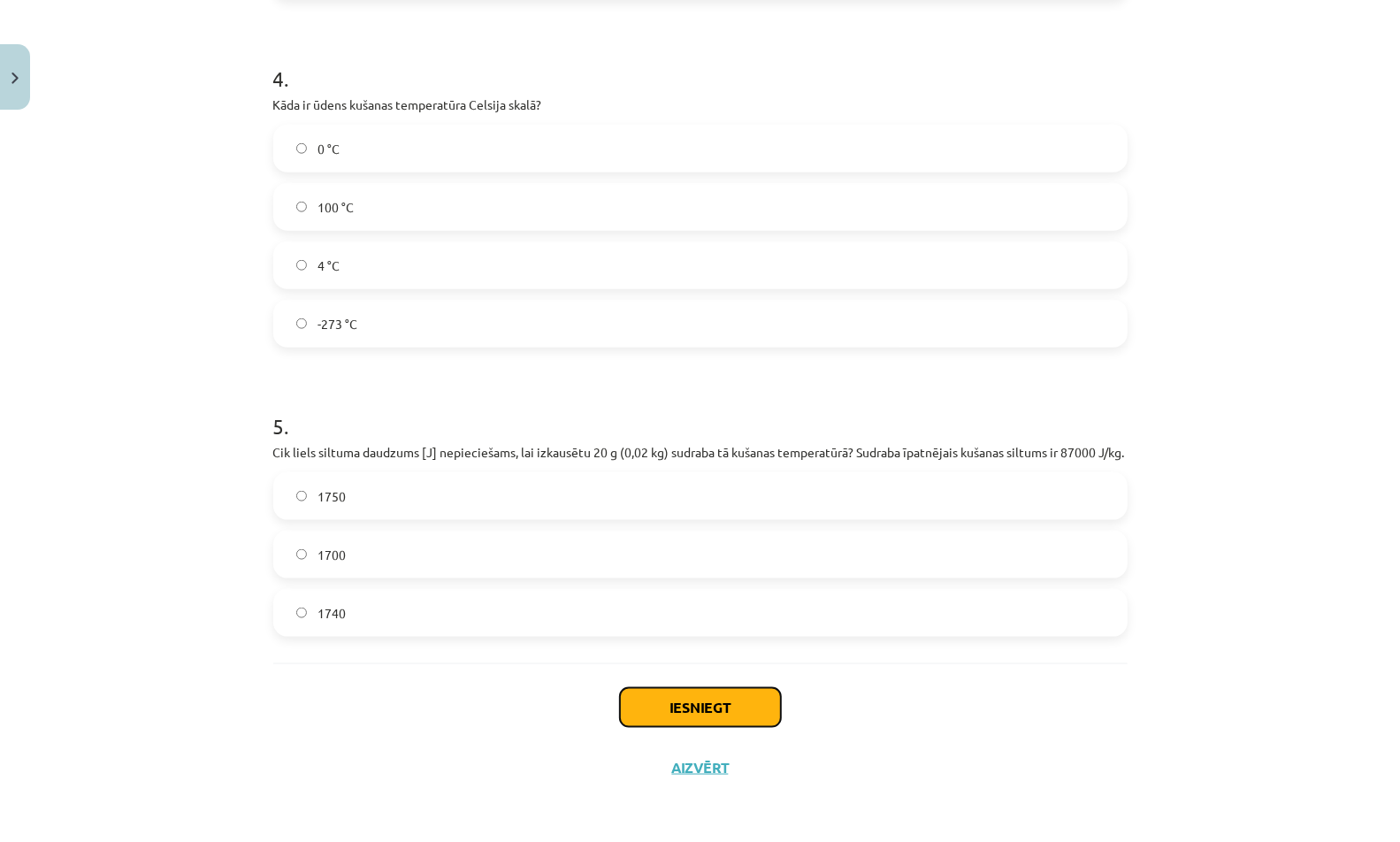
click at [643, 704] on button "Iesniegt" at bounding box center [701, 707] width 161 height 38
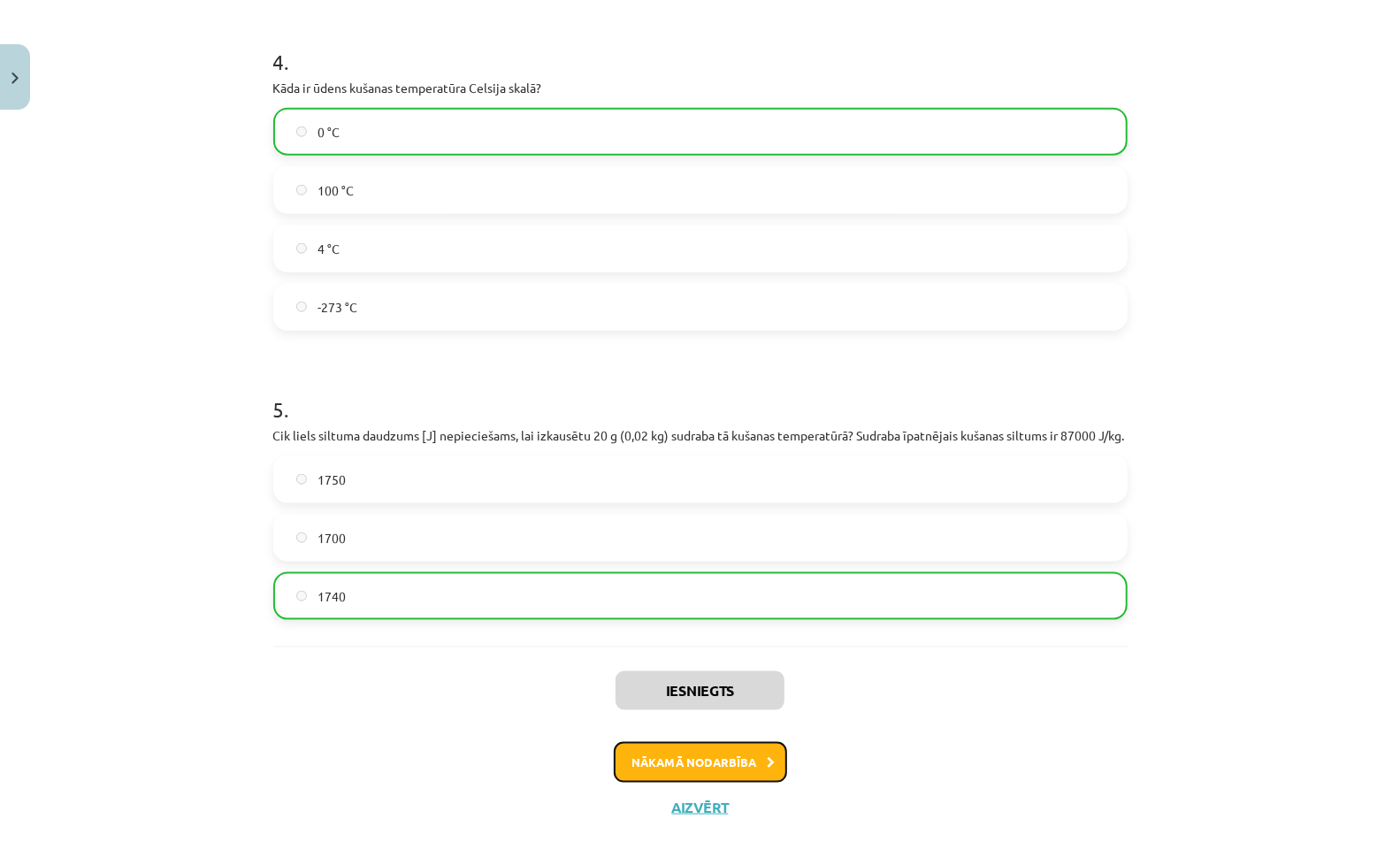
click at [705, 773] on button "Nākamā nodarbība" at bounding box center [700, 762] width 173 height 40
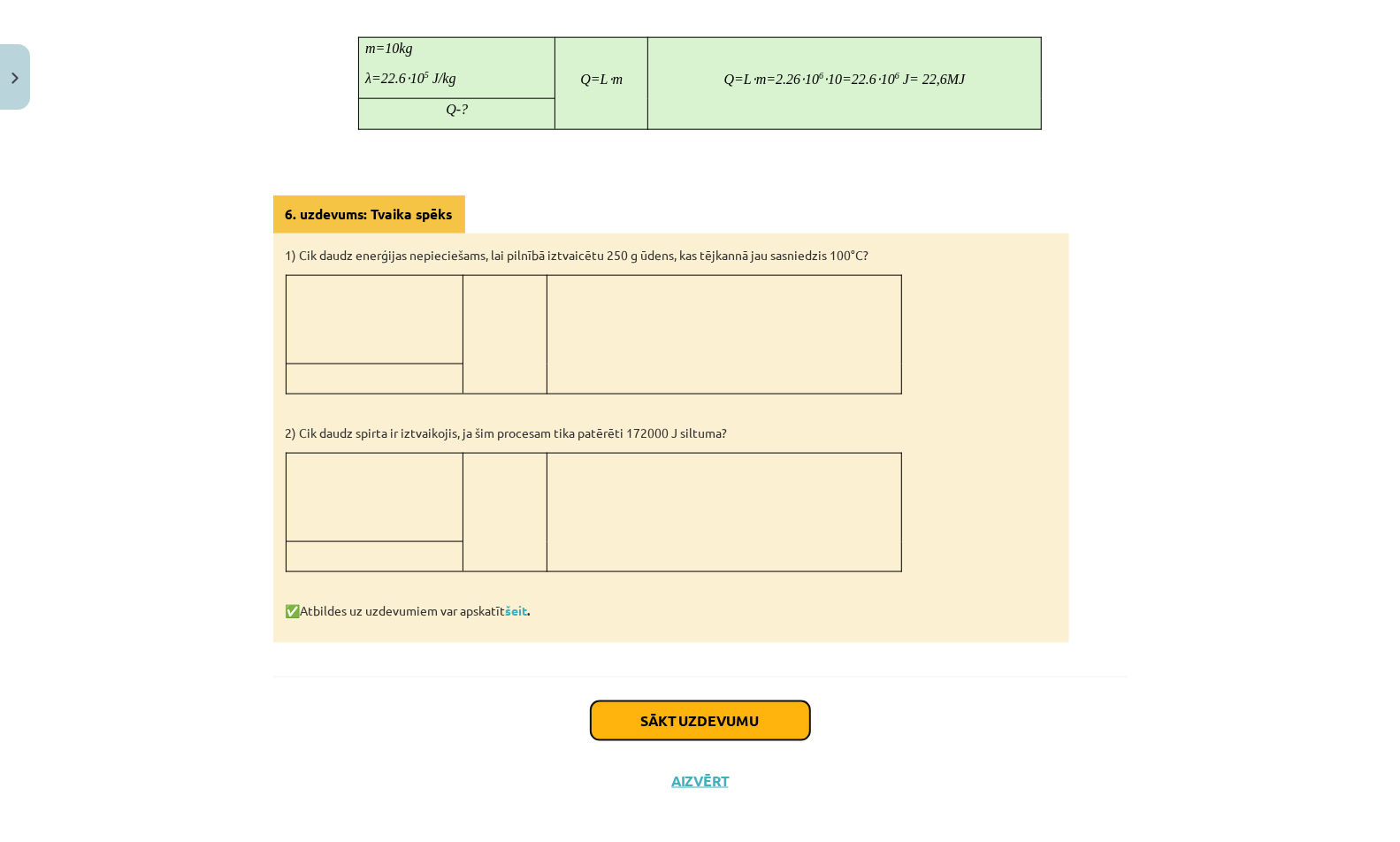
click at [693, 701] on button "Sākt uzdevumu" at bounding box center [700, 720] width 219 height 38
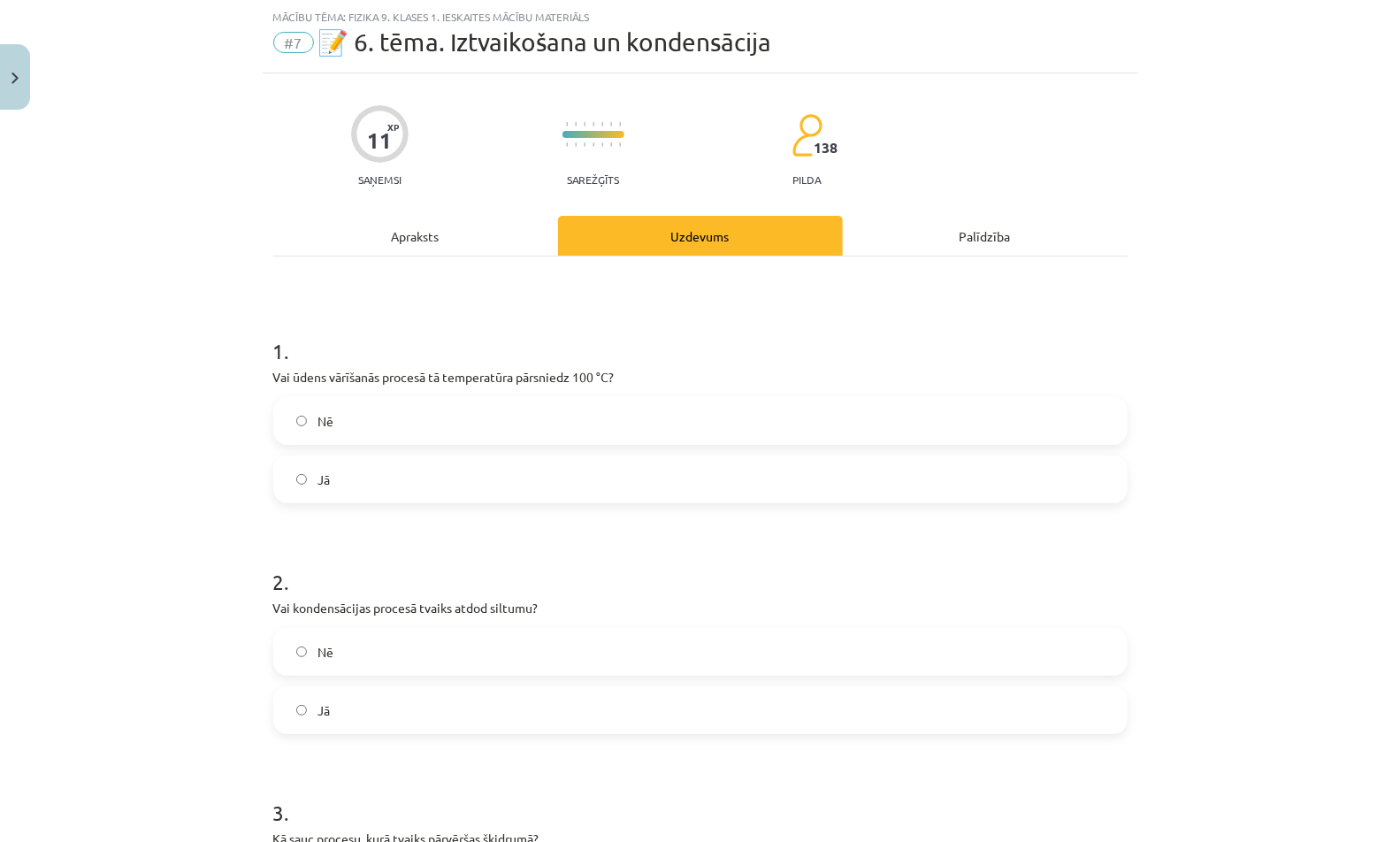
click at [635, 420] on label "Nē" at bounding box center [700, 421] width 850 height 44
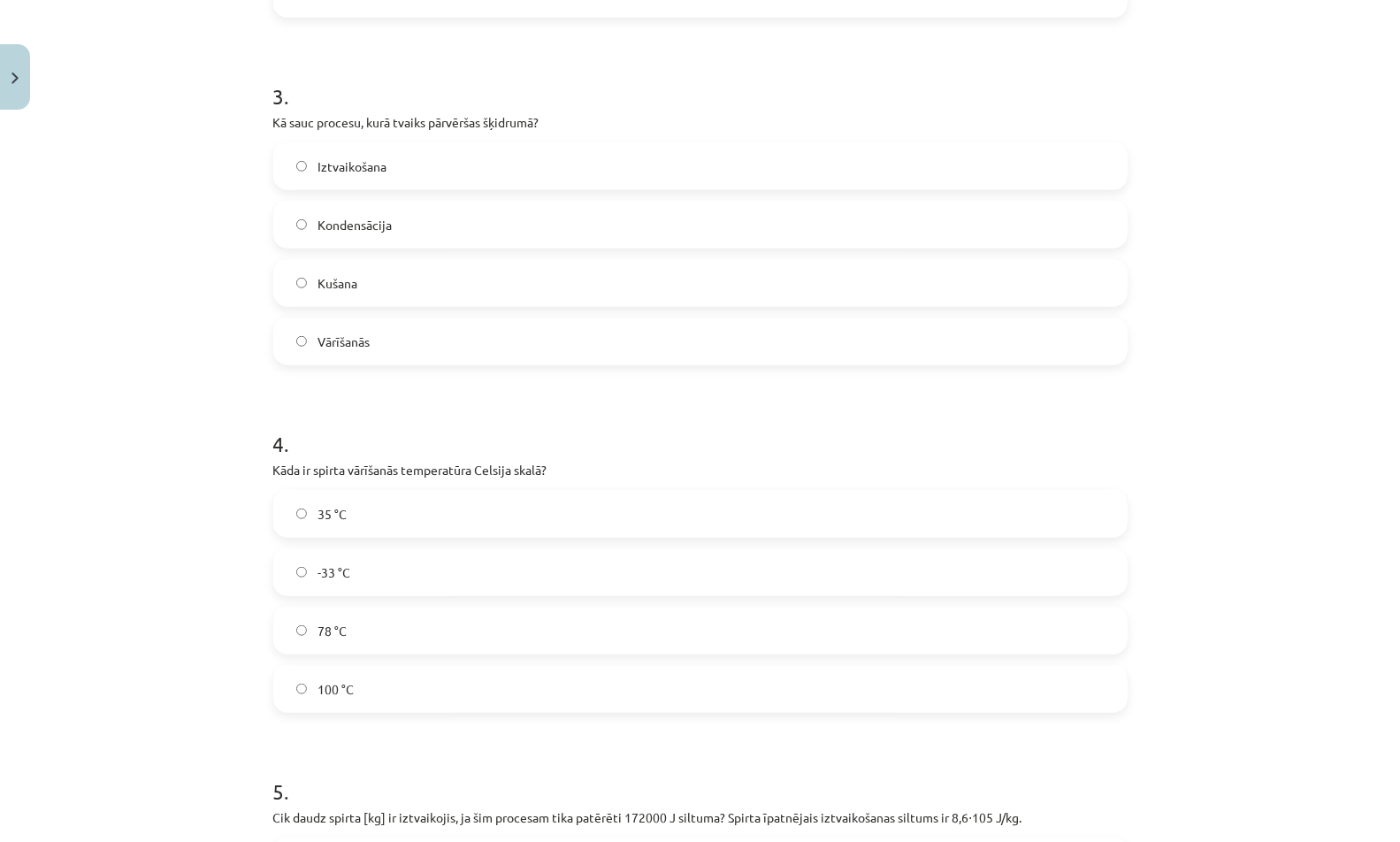
scroll to position [1124, 0]
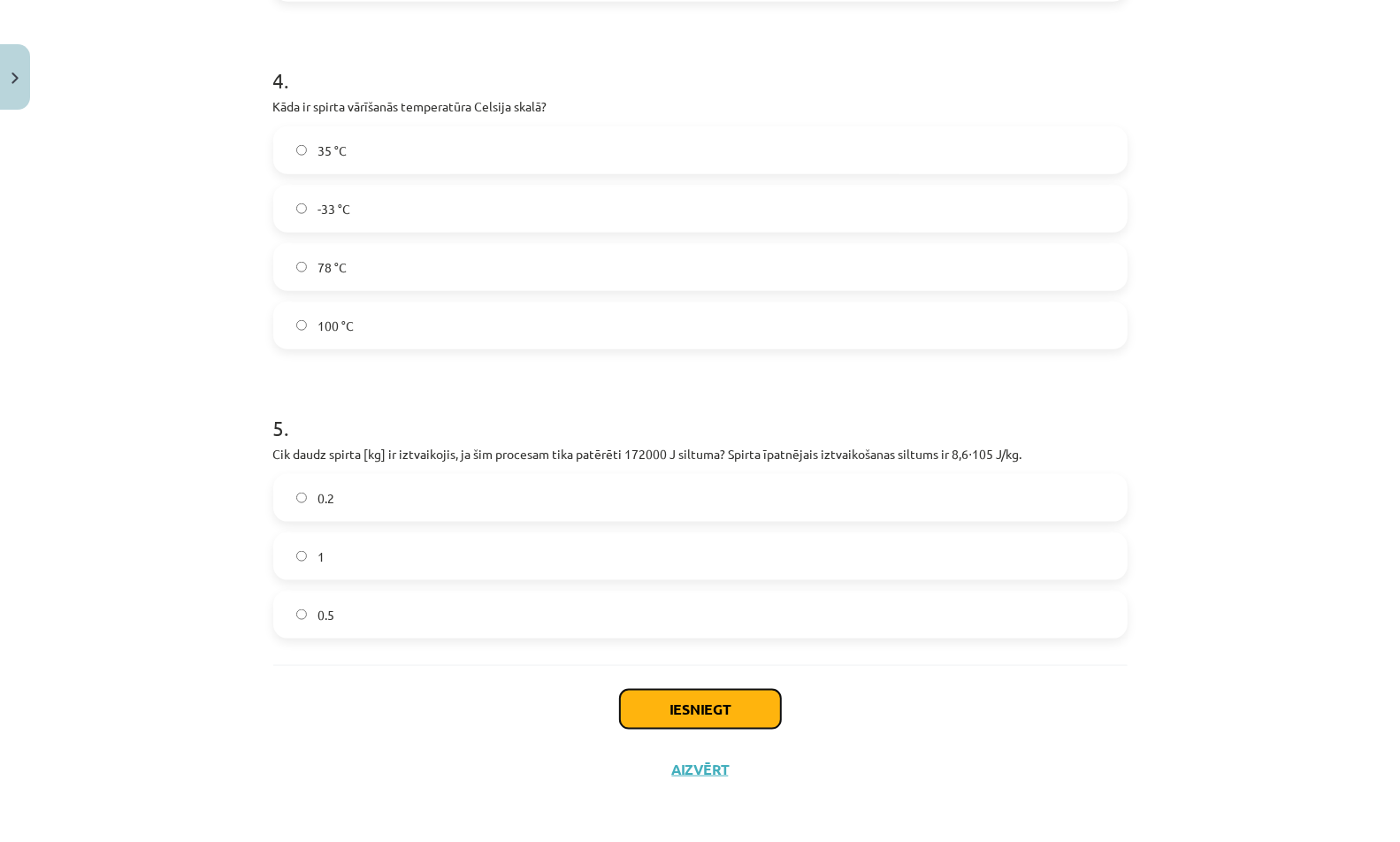
click at [675, 702] on button "Iesniegt" at bounding box center [701, 709] width 161 height 38
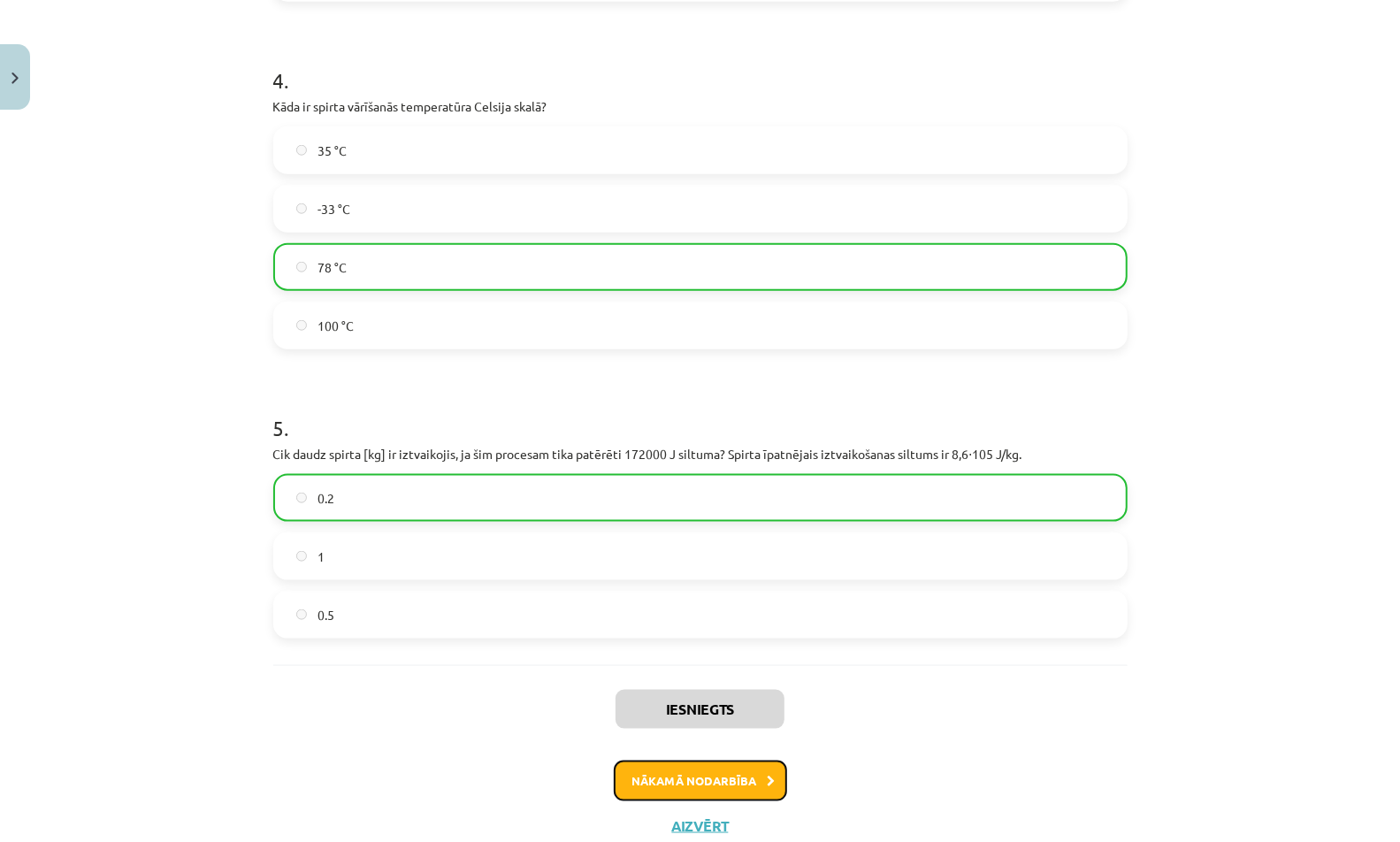
click at [660, 786] on button "Nākamā nodarbība" at bounding box center [700, 781] width 173 height 40
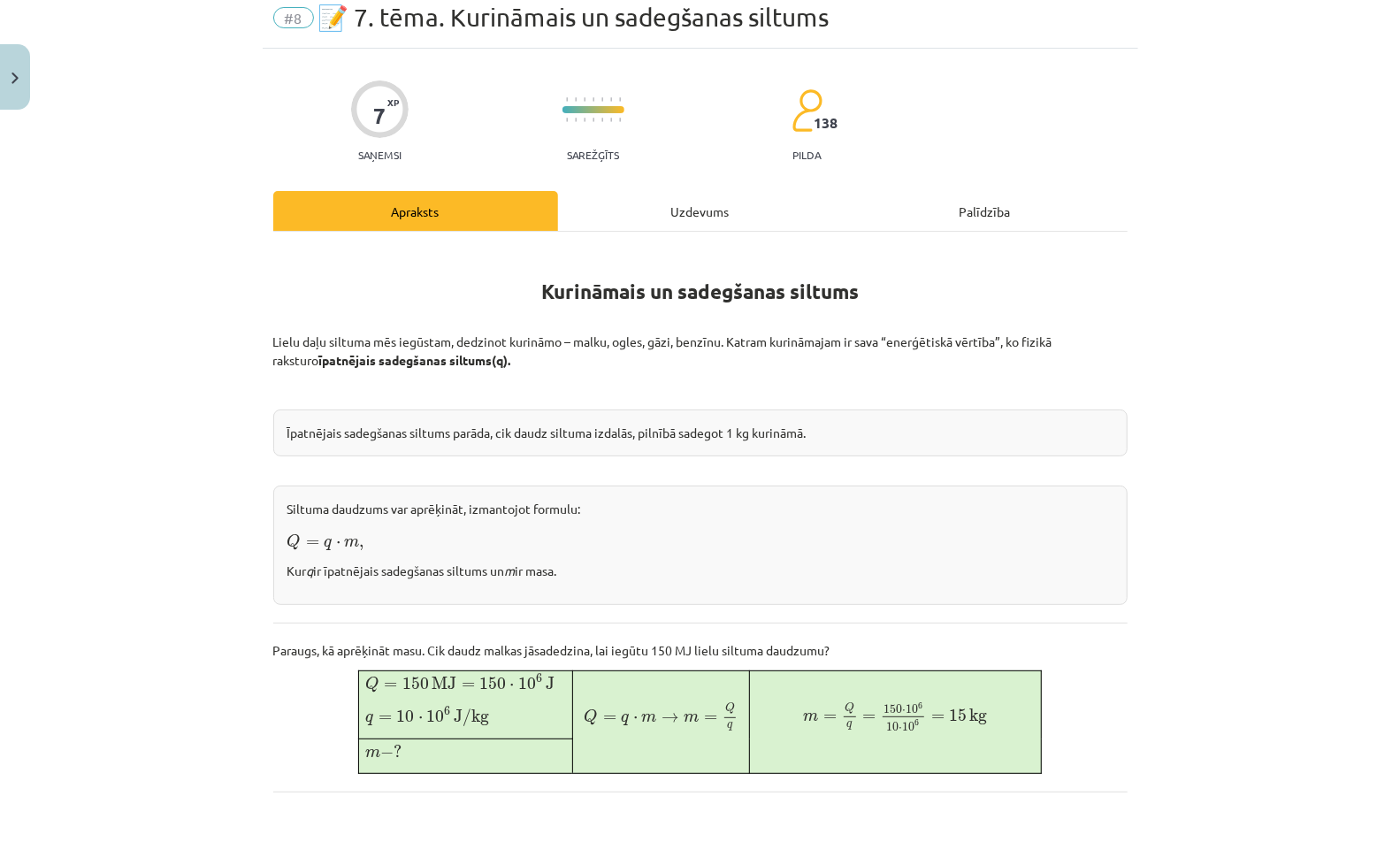
scroll to position [44, 0]
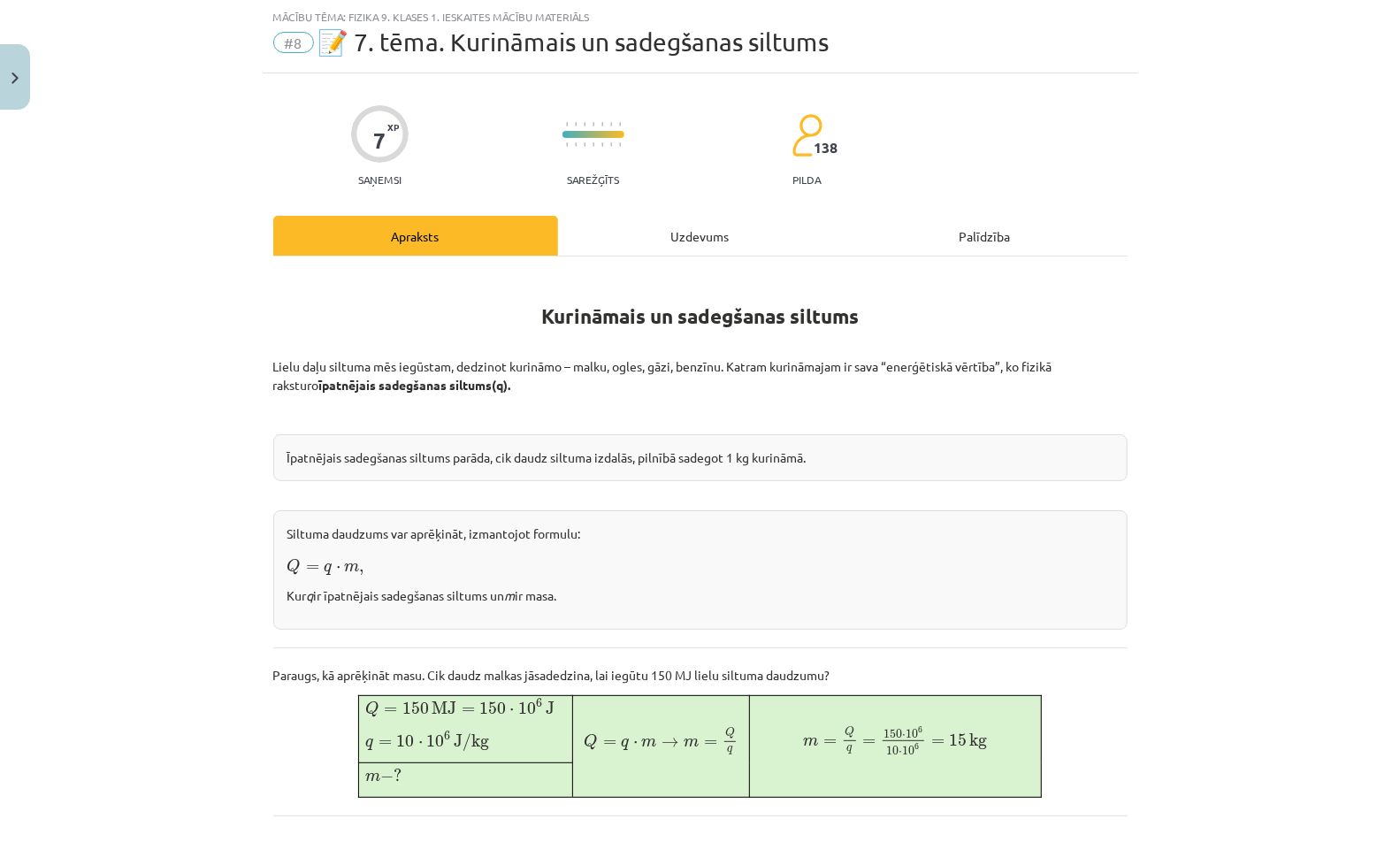
click at [711, 238] on div "Uzdevums" at bounding box center [700, 235] width 285 height 39
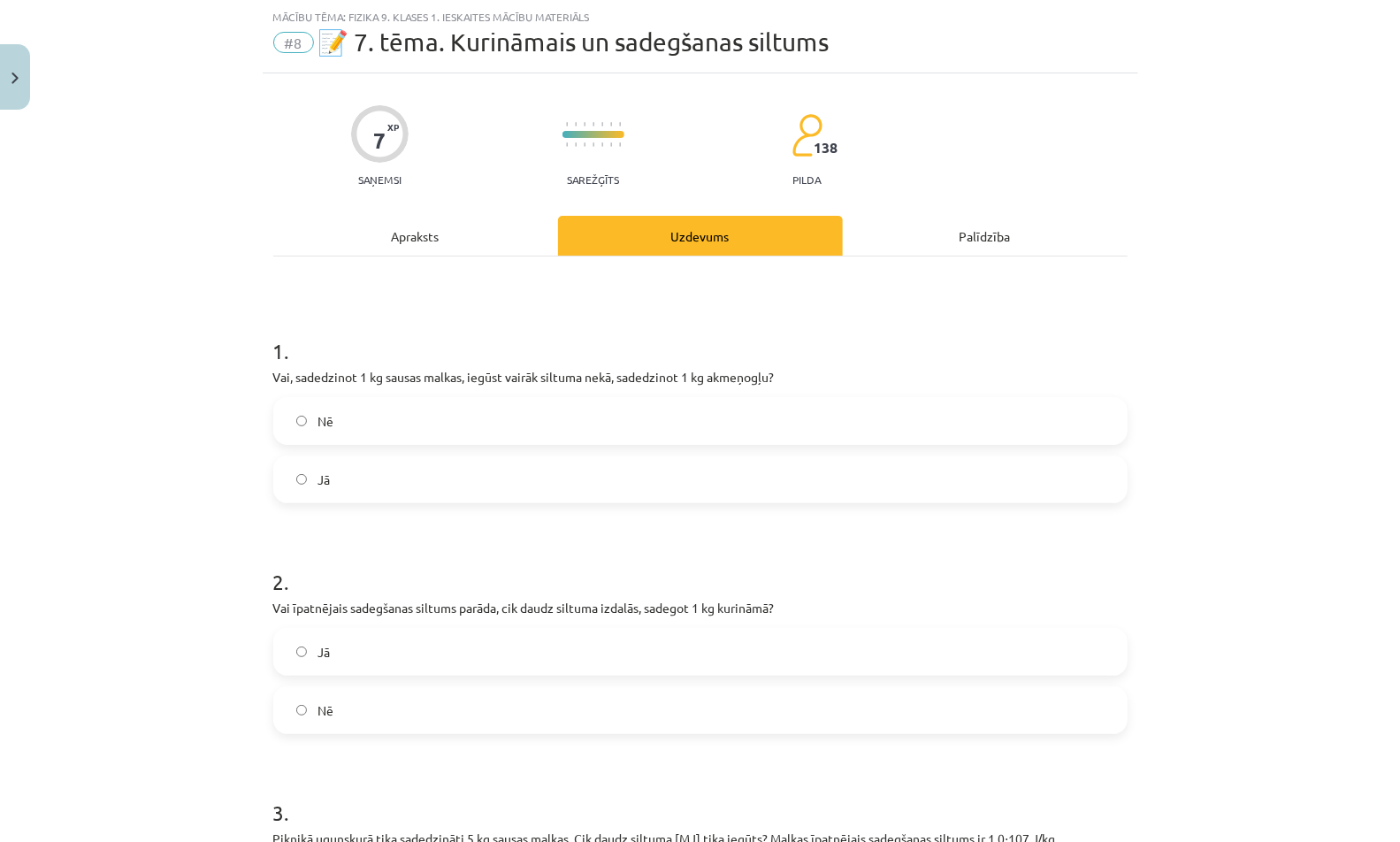
click at [461, 412] on label "Nē" at bounding box center [700, 421] width 850 height 44
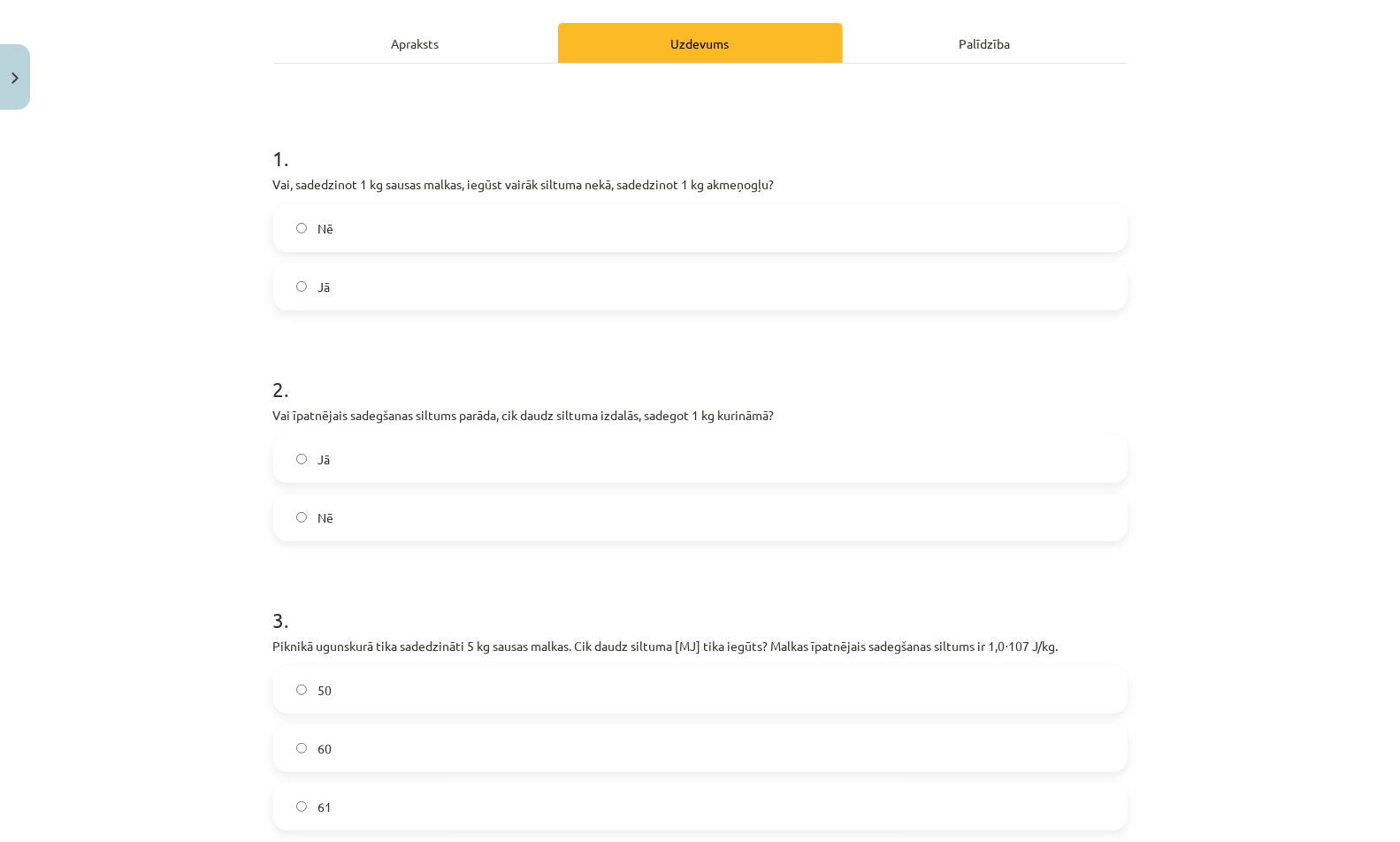
scroll to position [429, 0]
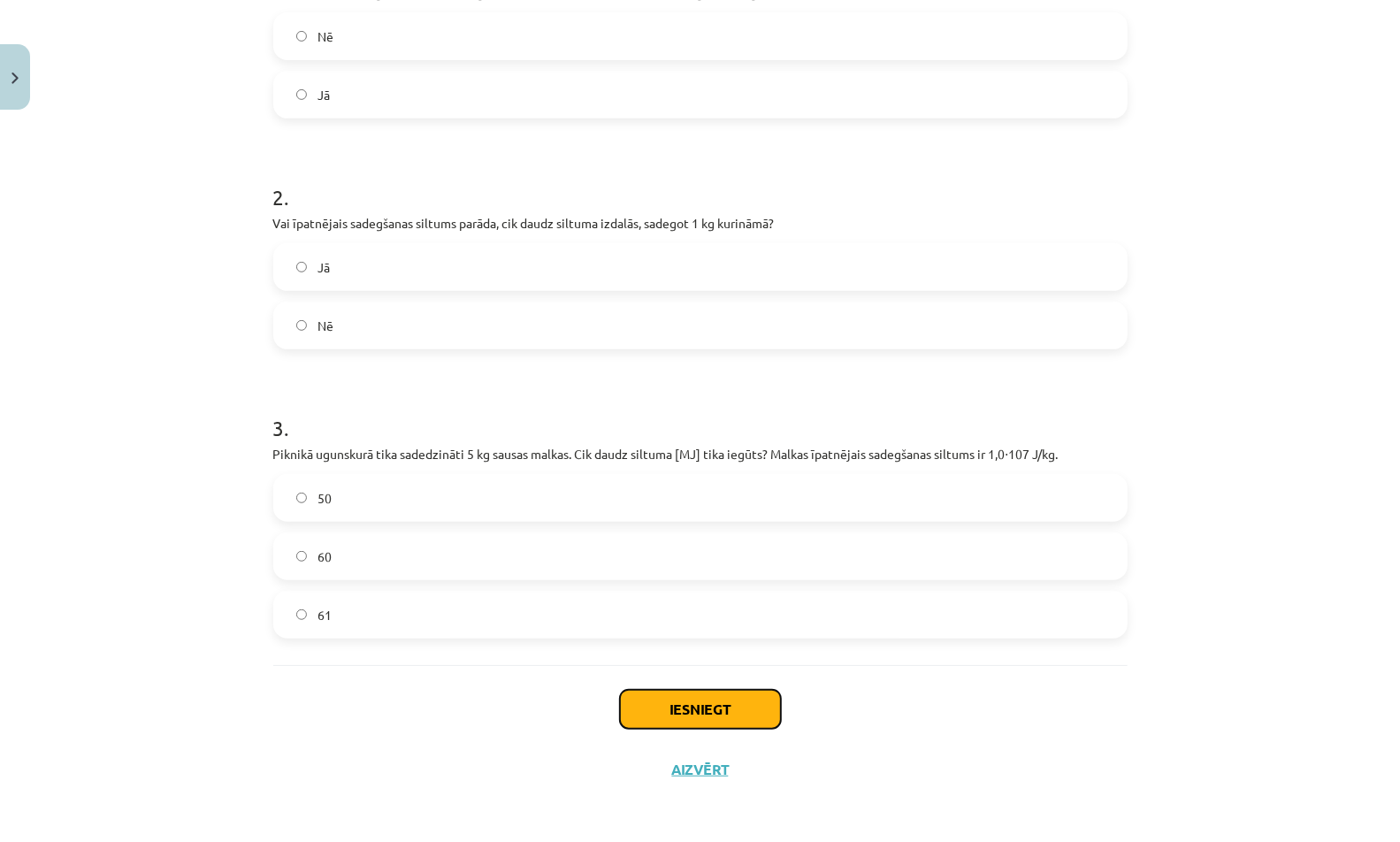
click at [639, 699] on button "Iesniegt" at bounding box center [701, 709] width 161 height 38
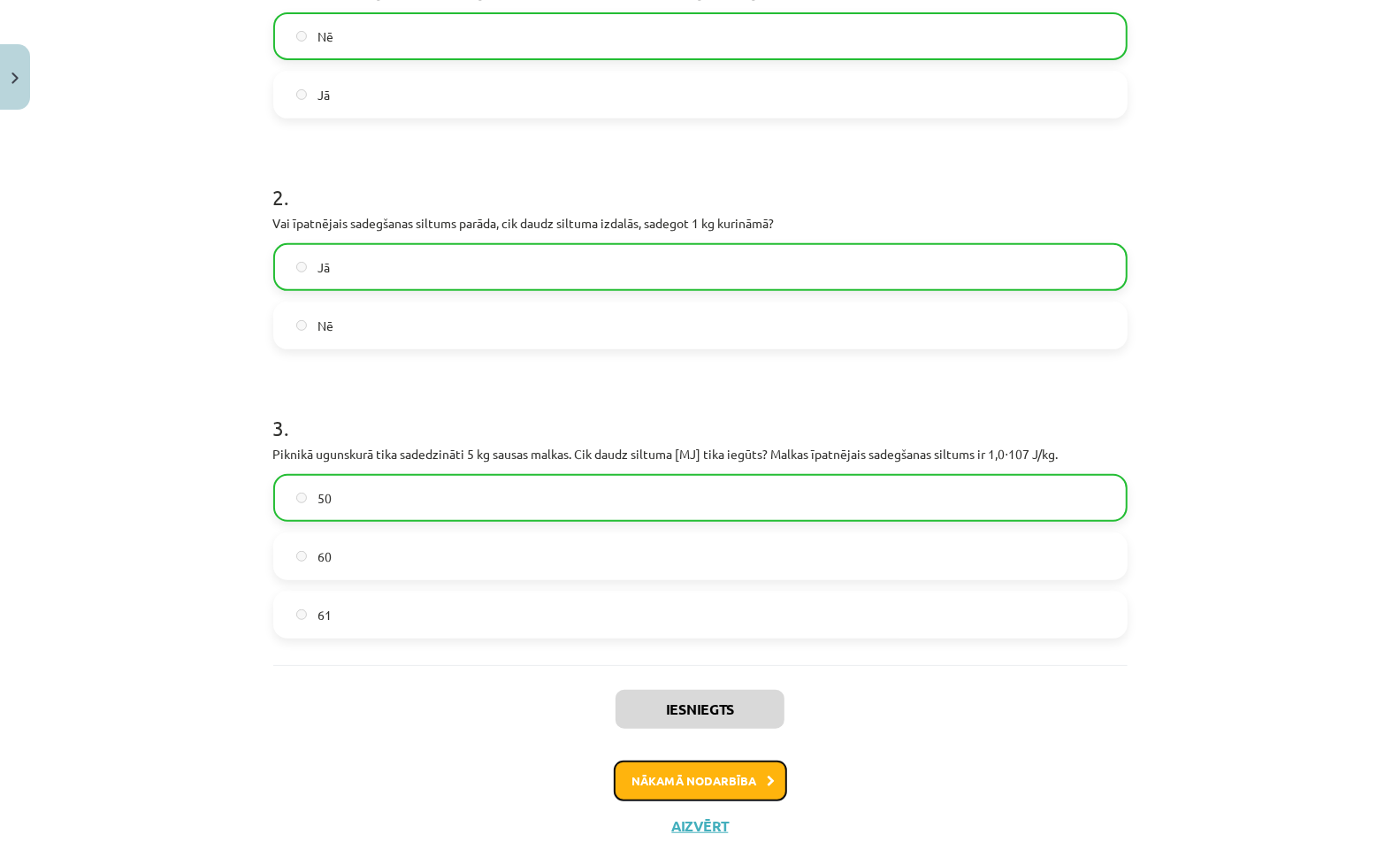
click at [670, 783] on button "Nākamā nodarbība" at bounding box center [700, 781] width 173 height 40
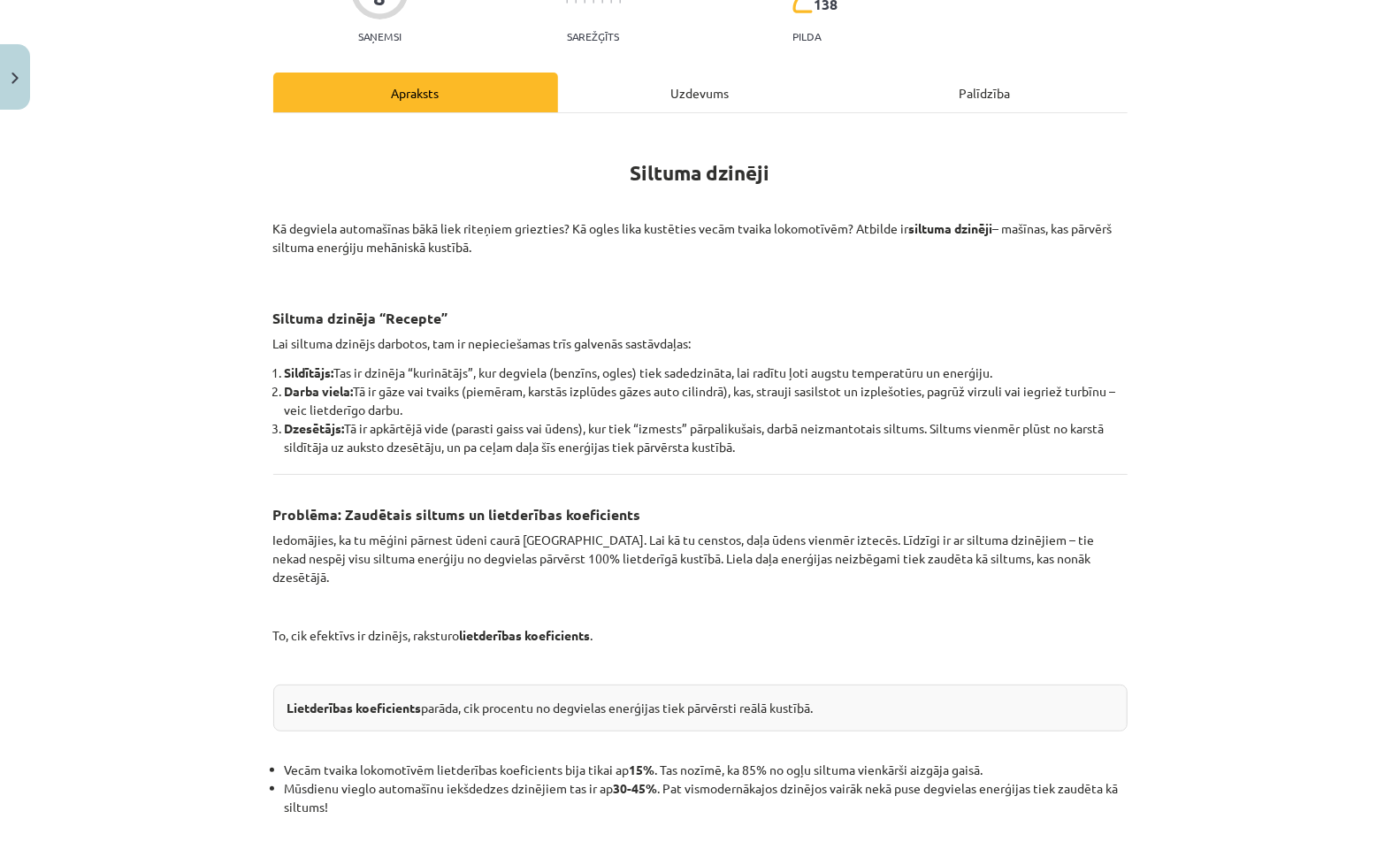
scroll to position [0, 0]
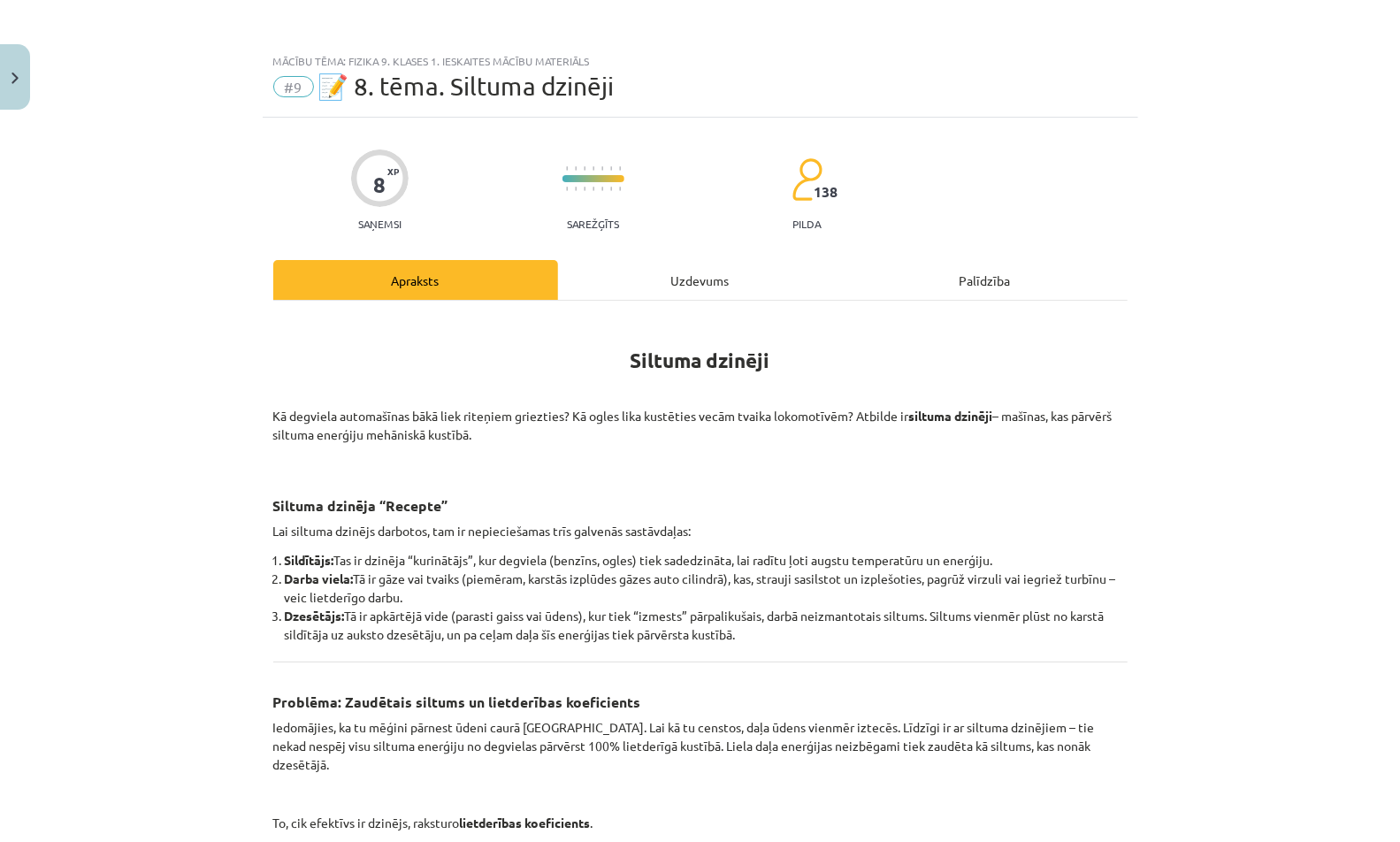
click at [716, 291] on div "Uzdevums" at bounding box center [700, 279] width 285 height 39
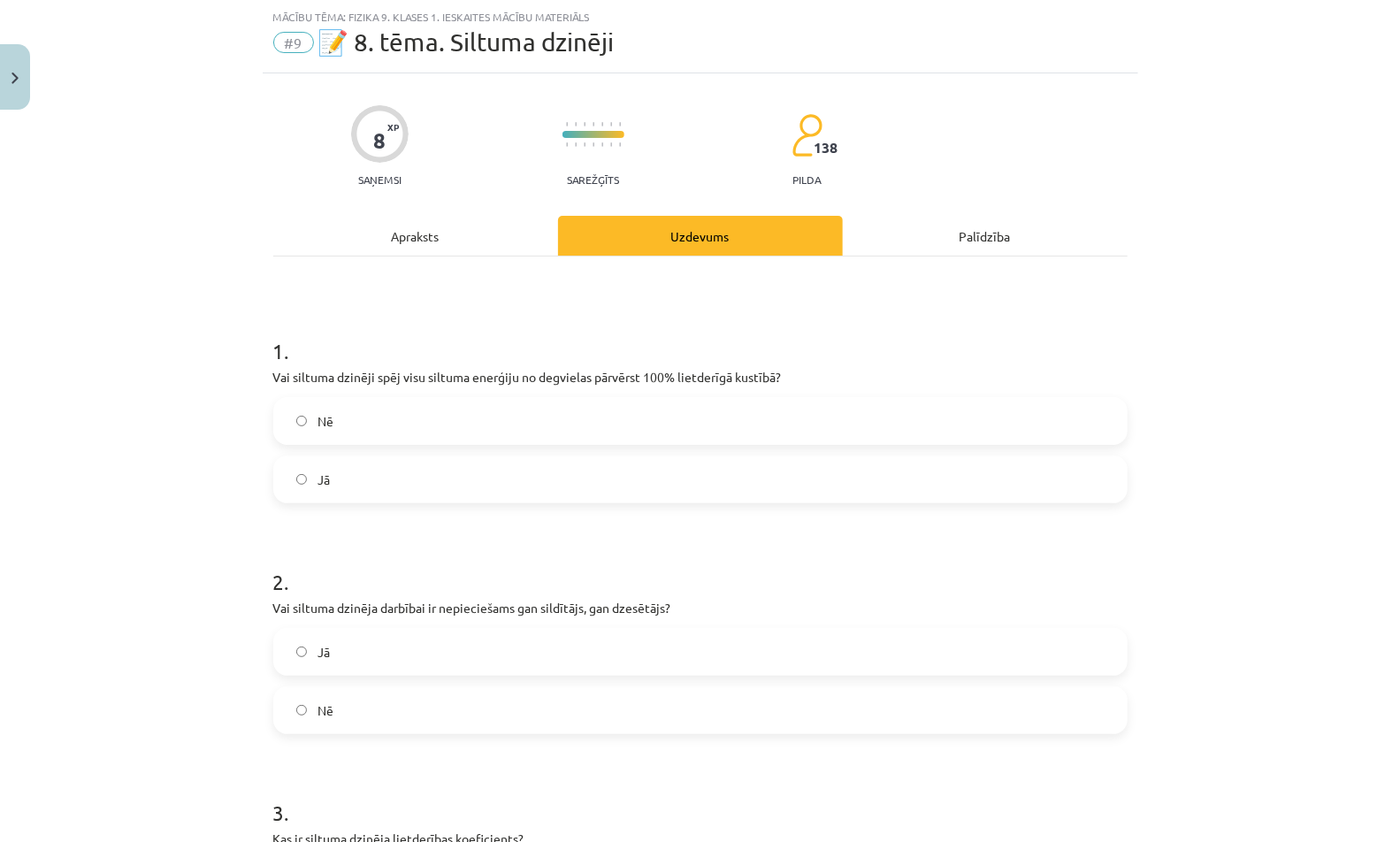
click at [545, 414] on label "Nē" at bounding box center [700, 421] width 850 height 44
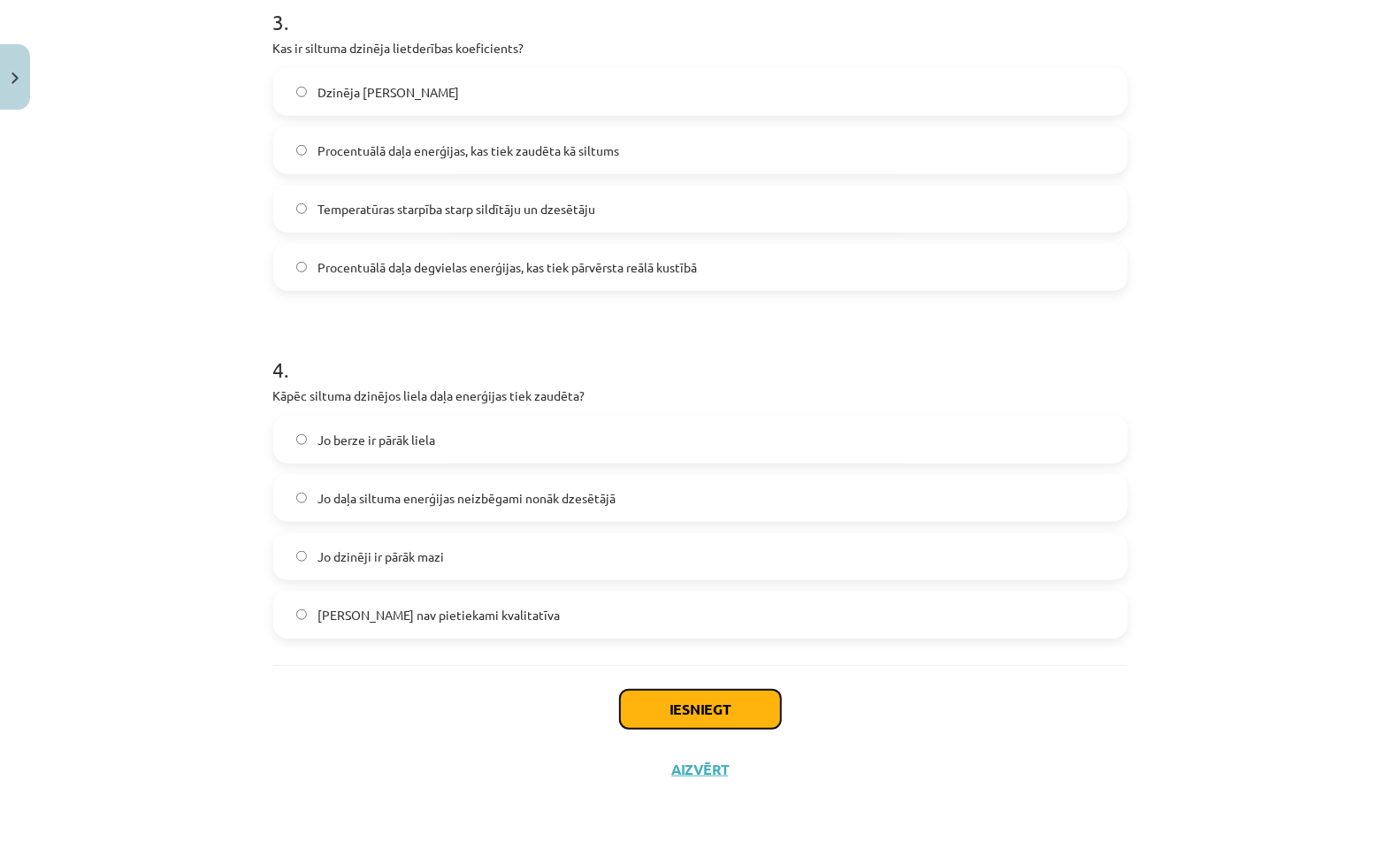
click at [680, 705] on button "Iesniegt" at bounding box center [701, 709] width 161 height 38
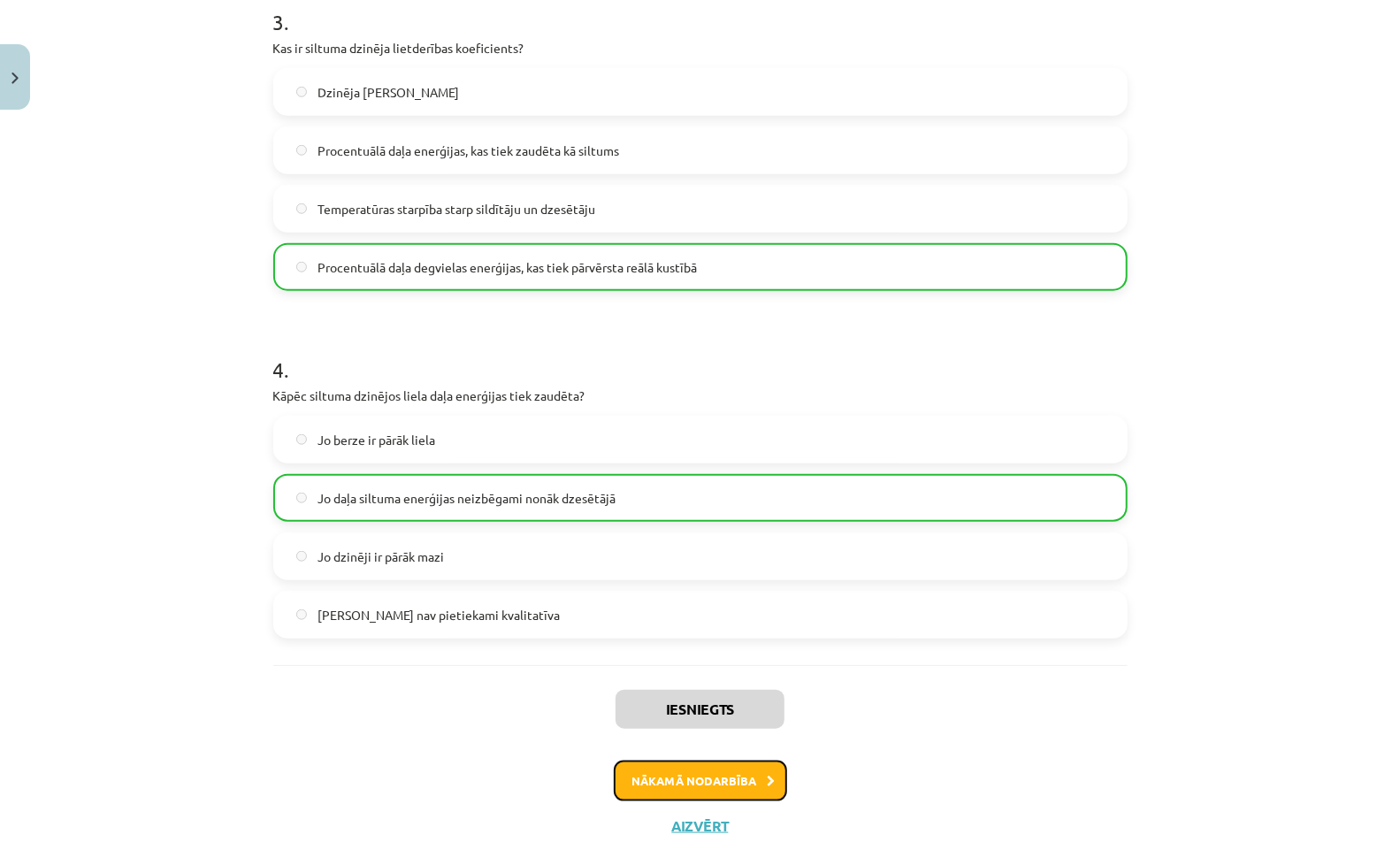
click at [673, 771] on button "Nākamā nodarbība" at bounding box center [700, 781] width 173 height 40
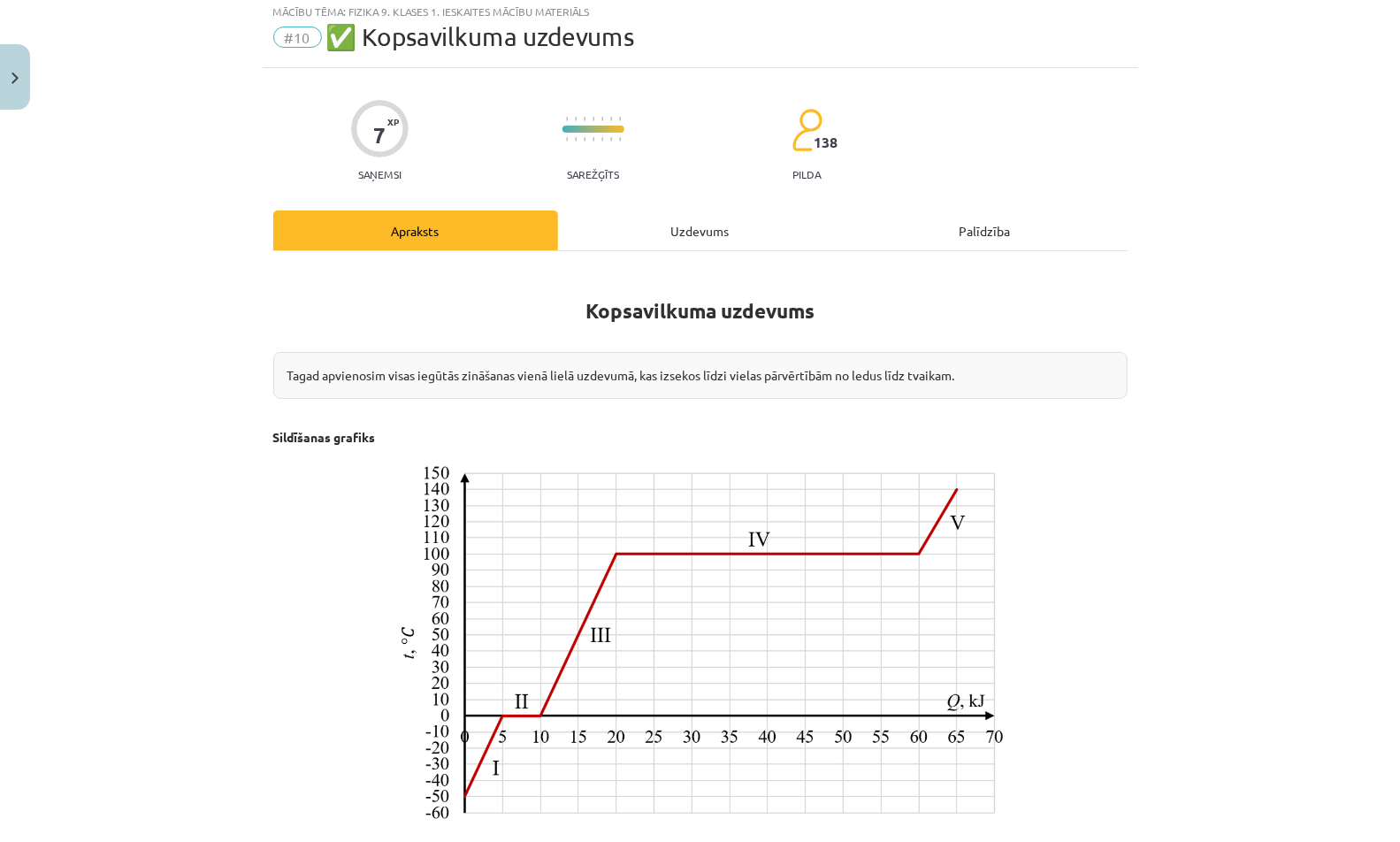
scroll to position [44, 0]
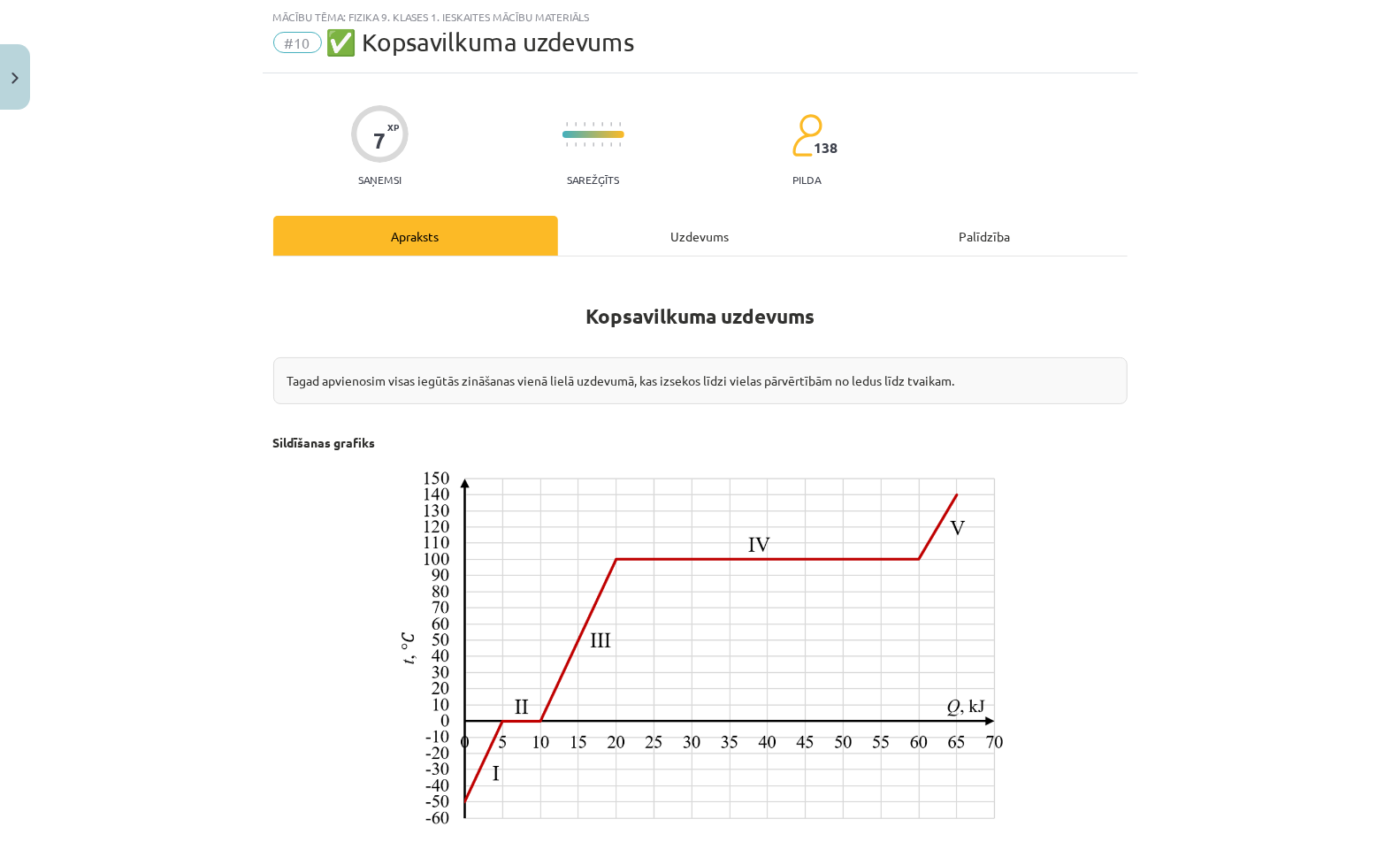
click at [696, 230] on div "Uzdevums" at bounding box center [700, 235] width 285 height 39
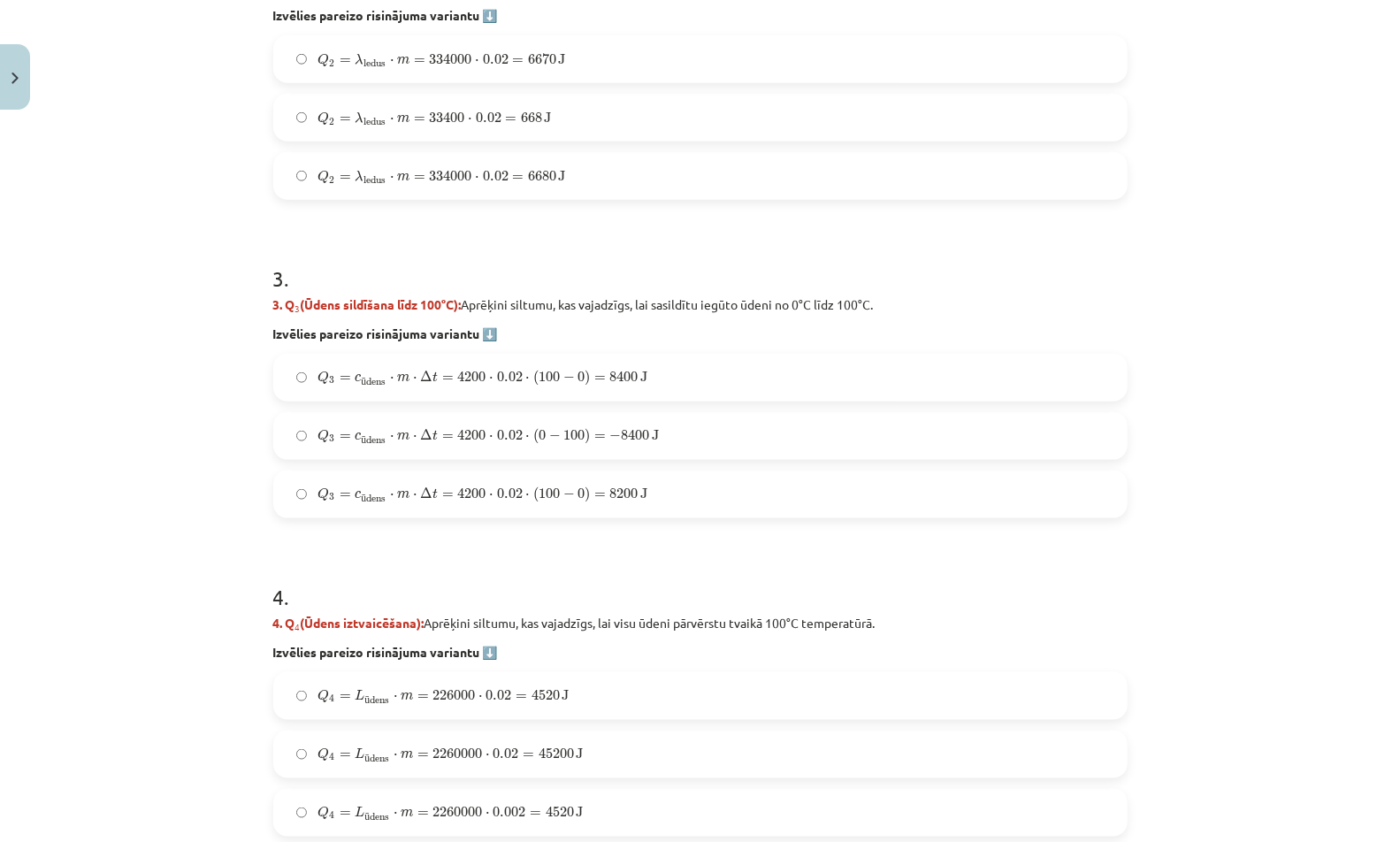
click at [496, 360] on label "Q 3 = c ū dens ⋅ m ⋅ Δ t = 4200 ⋅ 0.02 ⋅ ( 100 − 0 ) = 8400 J Q 3 = c ūdens ⋅ m…" at bounding box center [700, 377] width 850 height 44
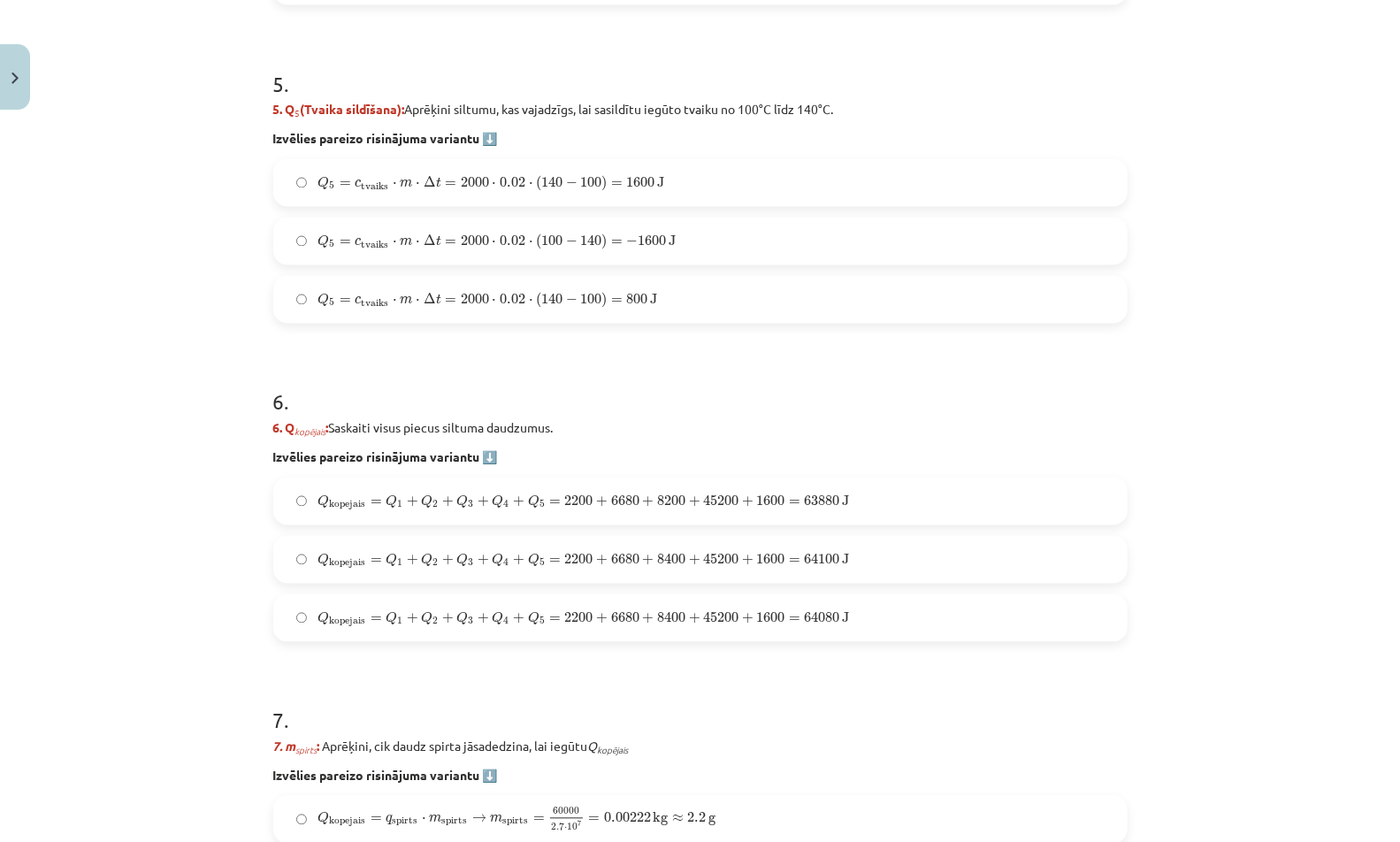
scroll to position [2313, 0]
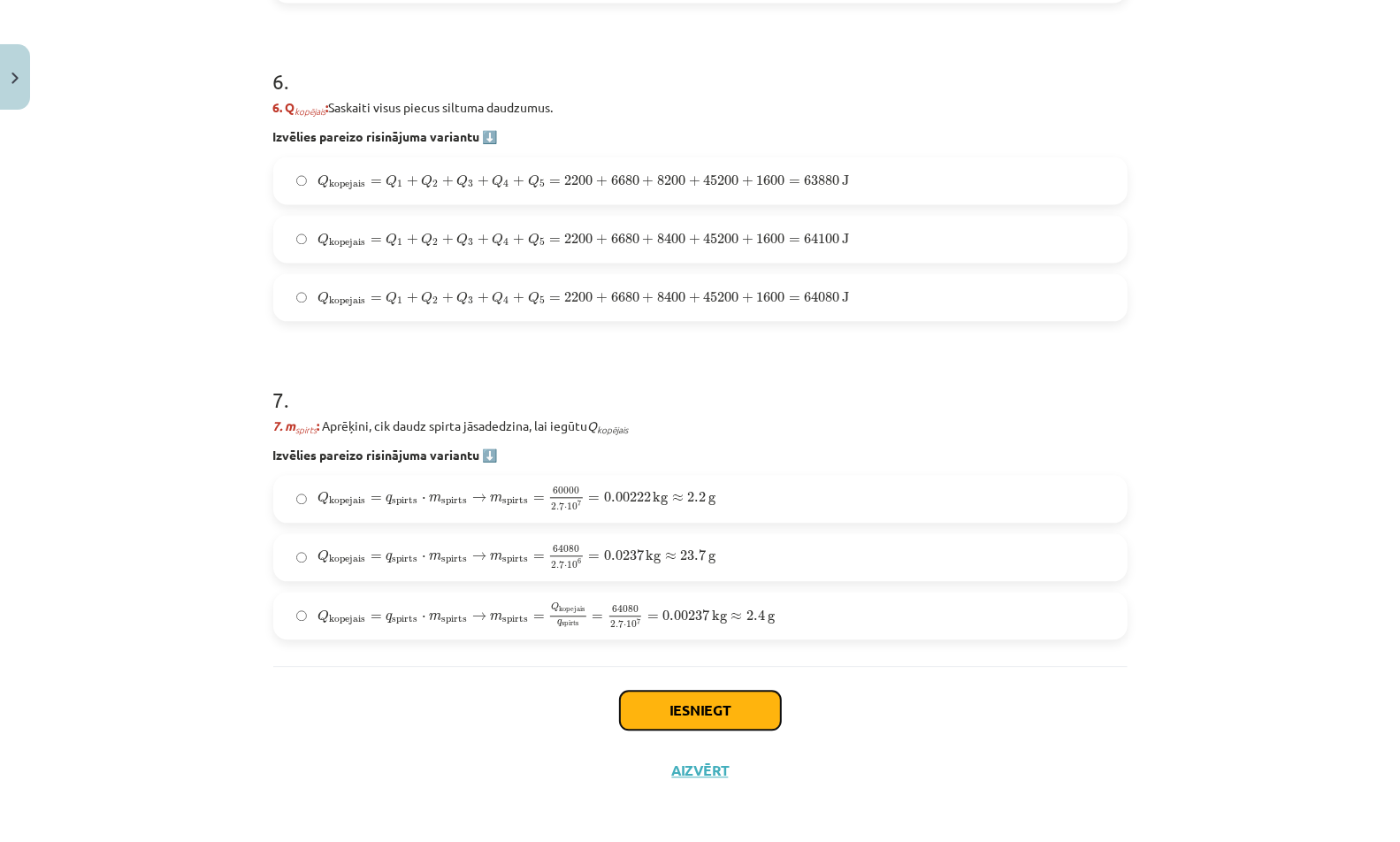
click at [647, 707] on button "Iesniegt" at bounding box center [701, 710] width 161 height 38
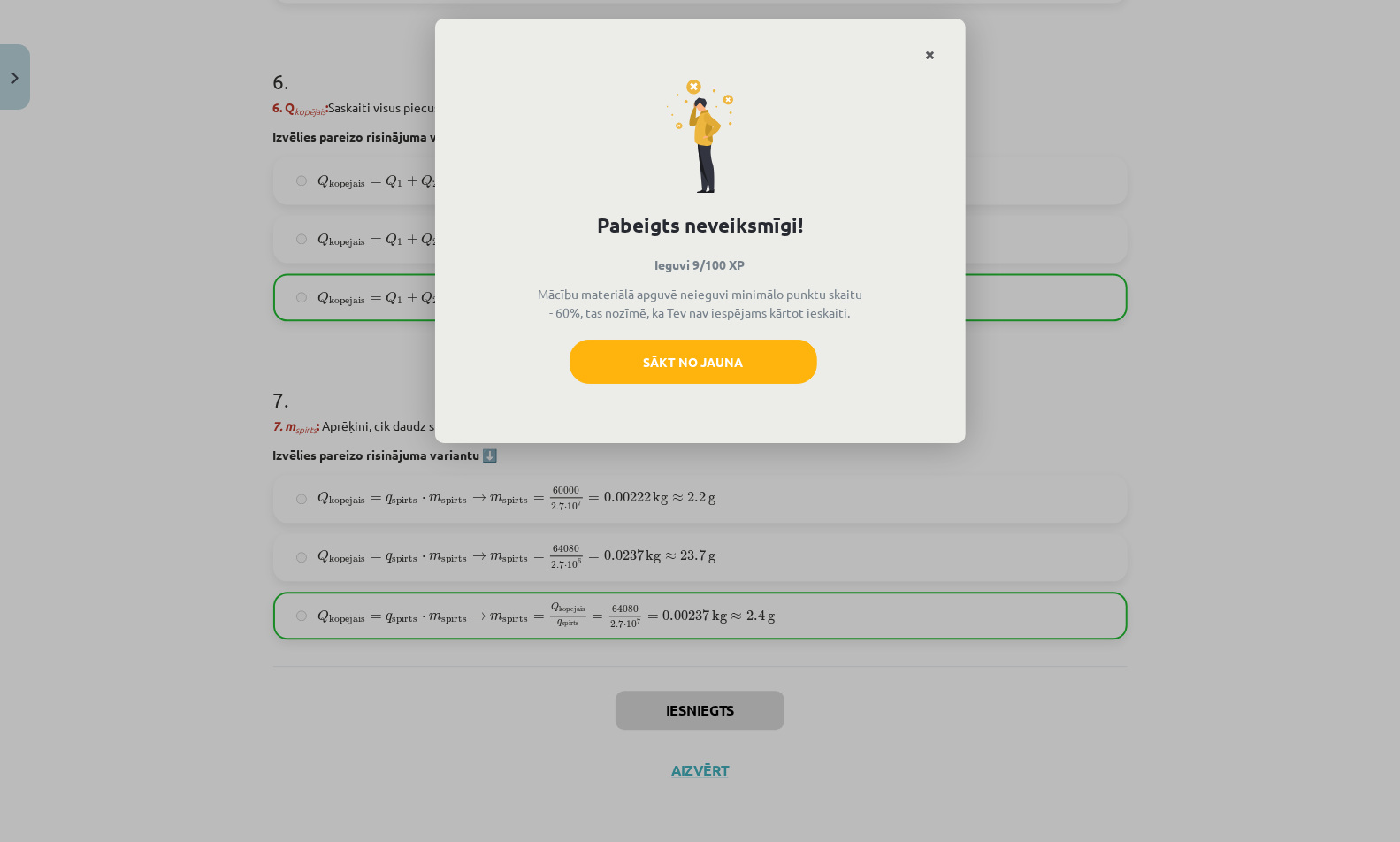
click at [937, 49] on link "Close" at bounding box center [931, 55] width 31 height 35
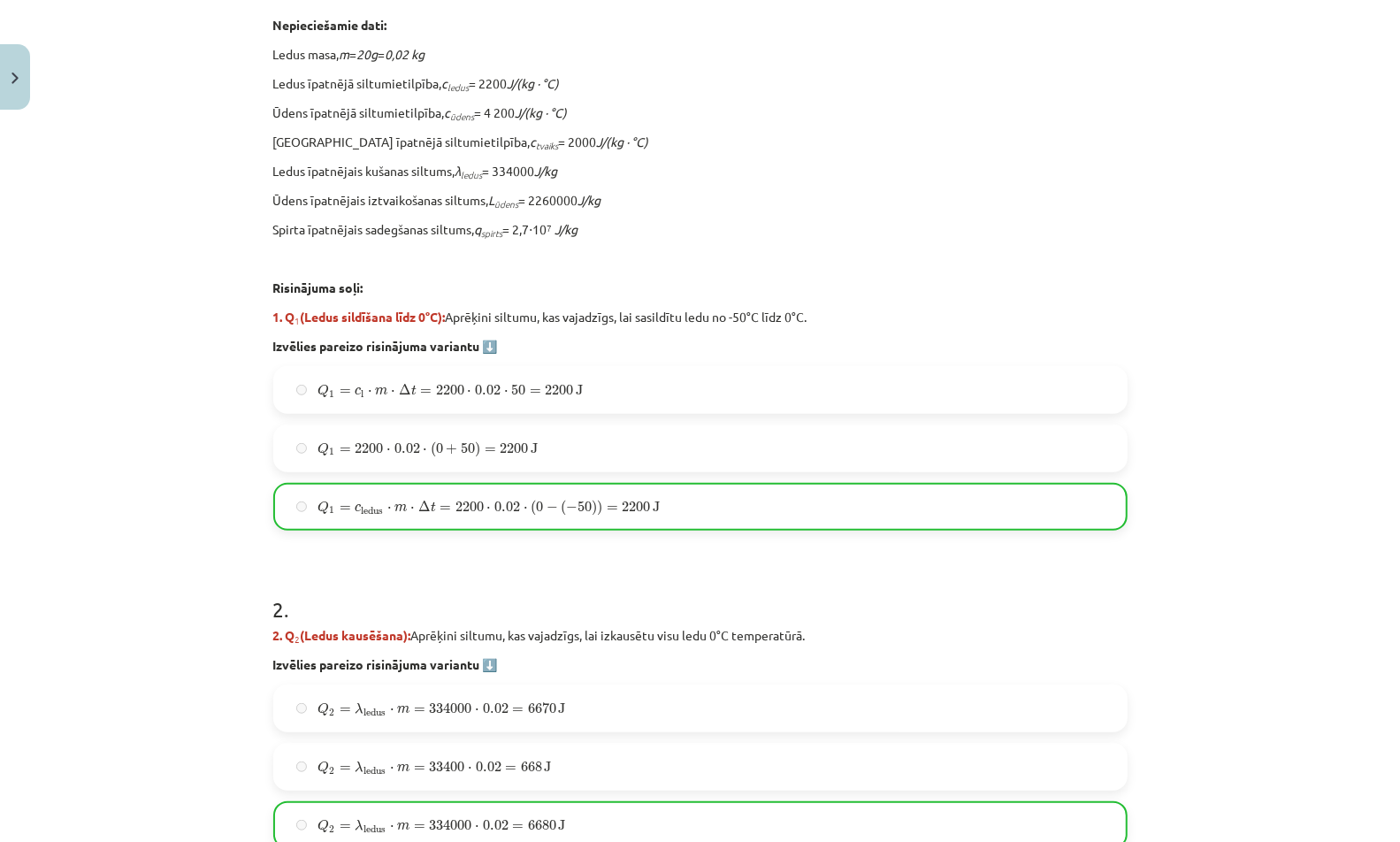
scroll to position [0, 0]
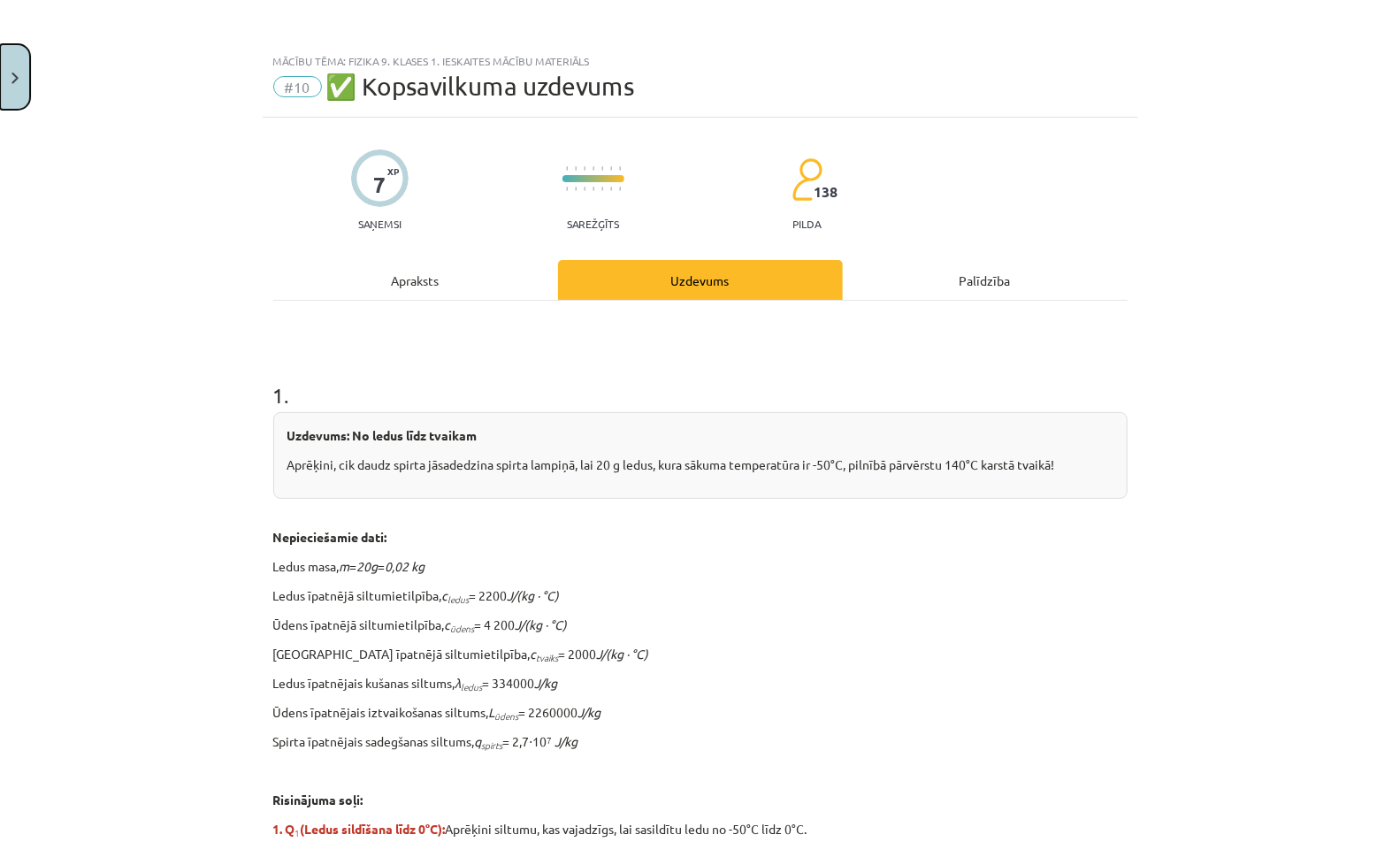
click at [9, 60] on button "Close" at bounding box center [15, 76] width 30 height 65
